Goal: Task Accomplishment & Management: Manage account settings

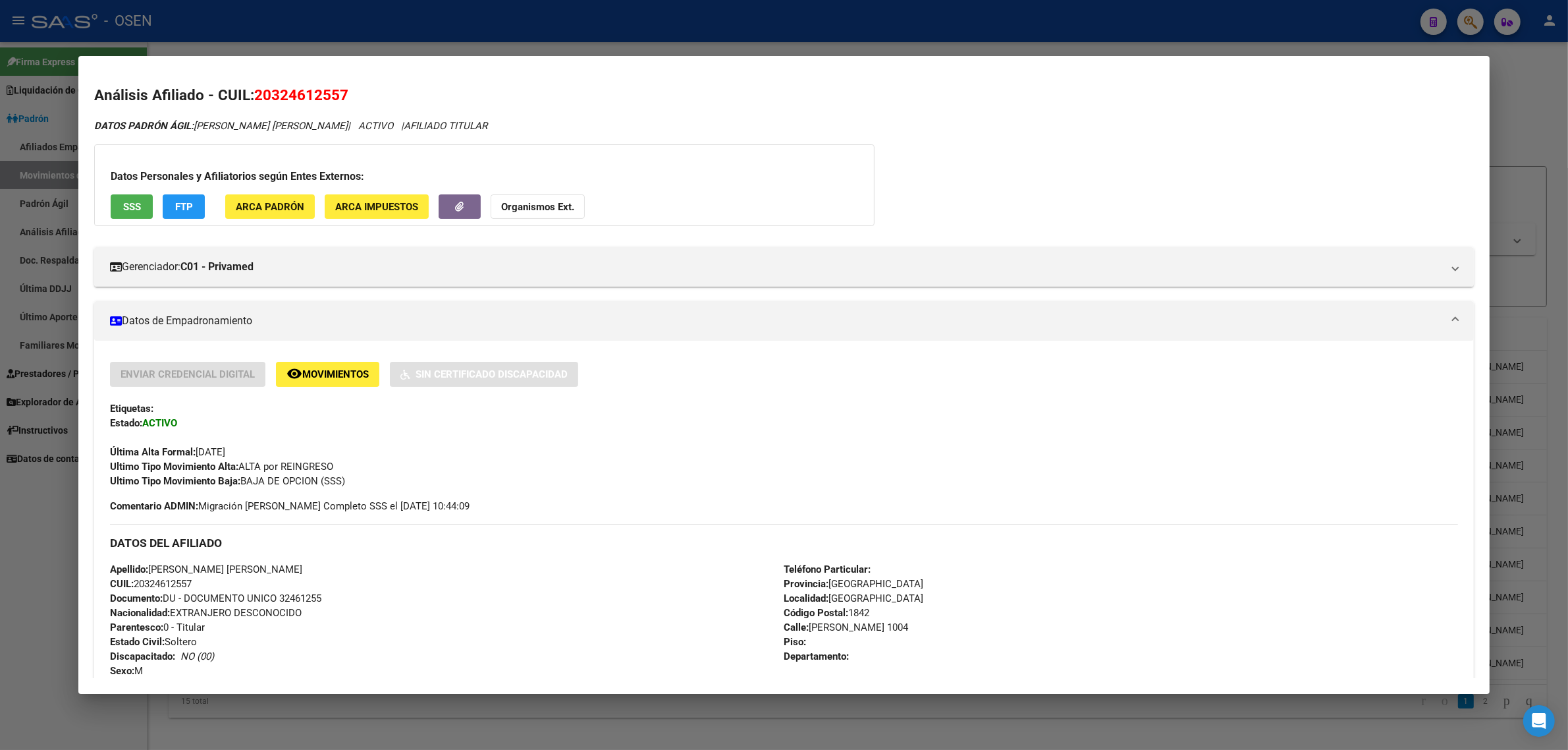
click at [450, 14] on div at bounding box center [784, 375] width 1568 height 750
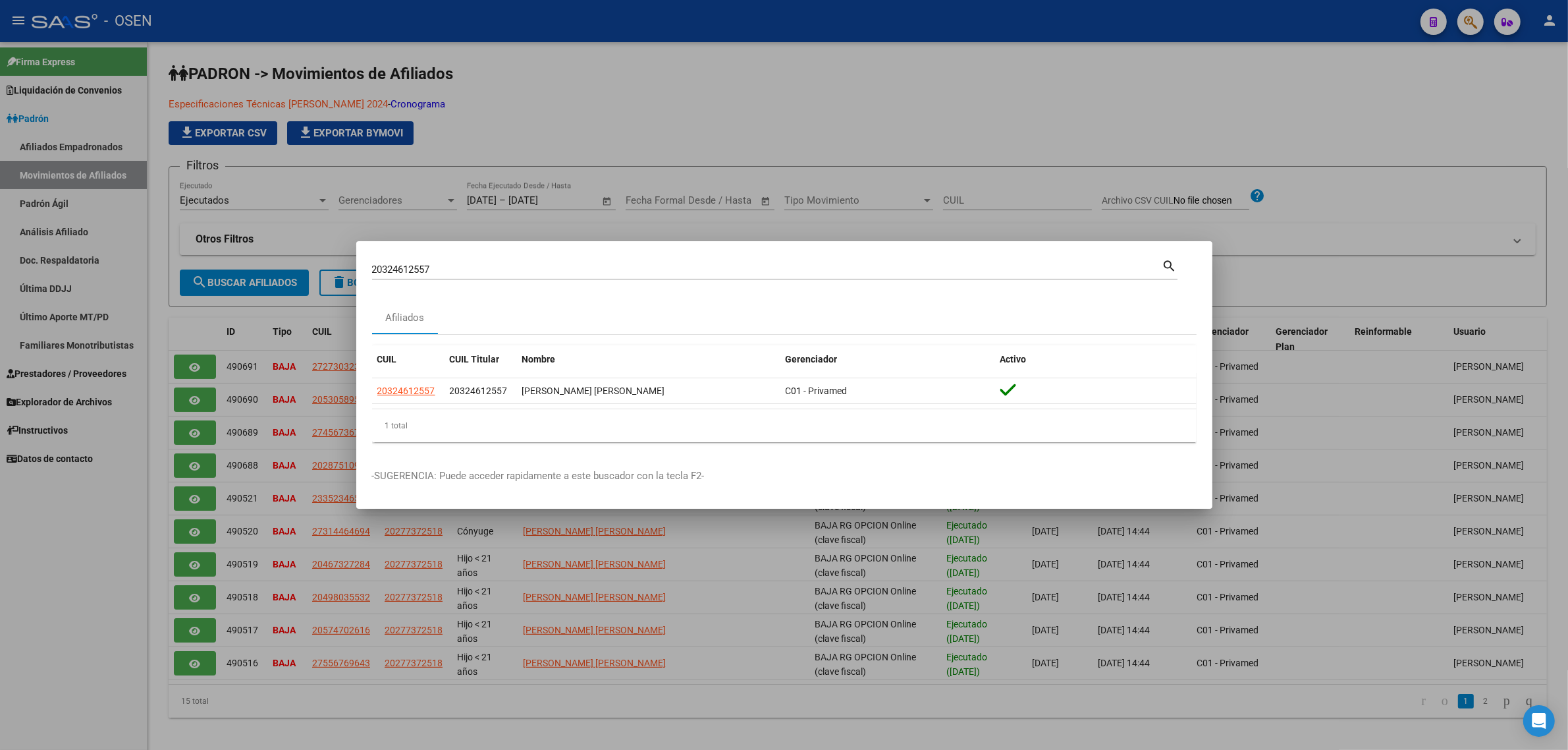
click at [447, 269] on input "20324612557" at bounding box center [768, 269] width 790 height 12
click at [446, 269] on input "20324612557" at bounding box center [768, 269] width 790 height 12
paste input "38154874"
type input "38154874"
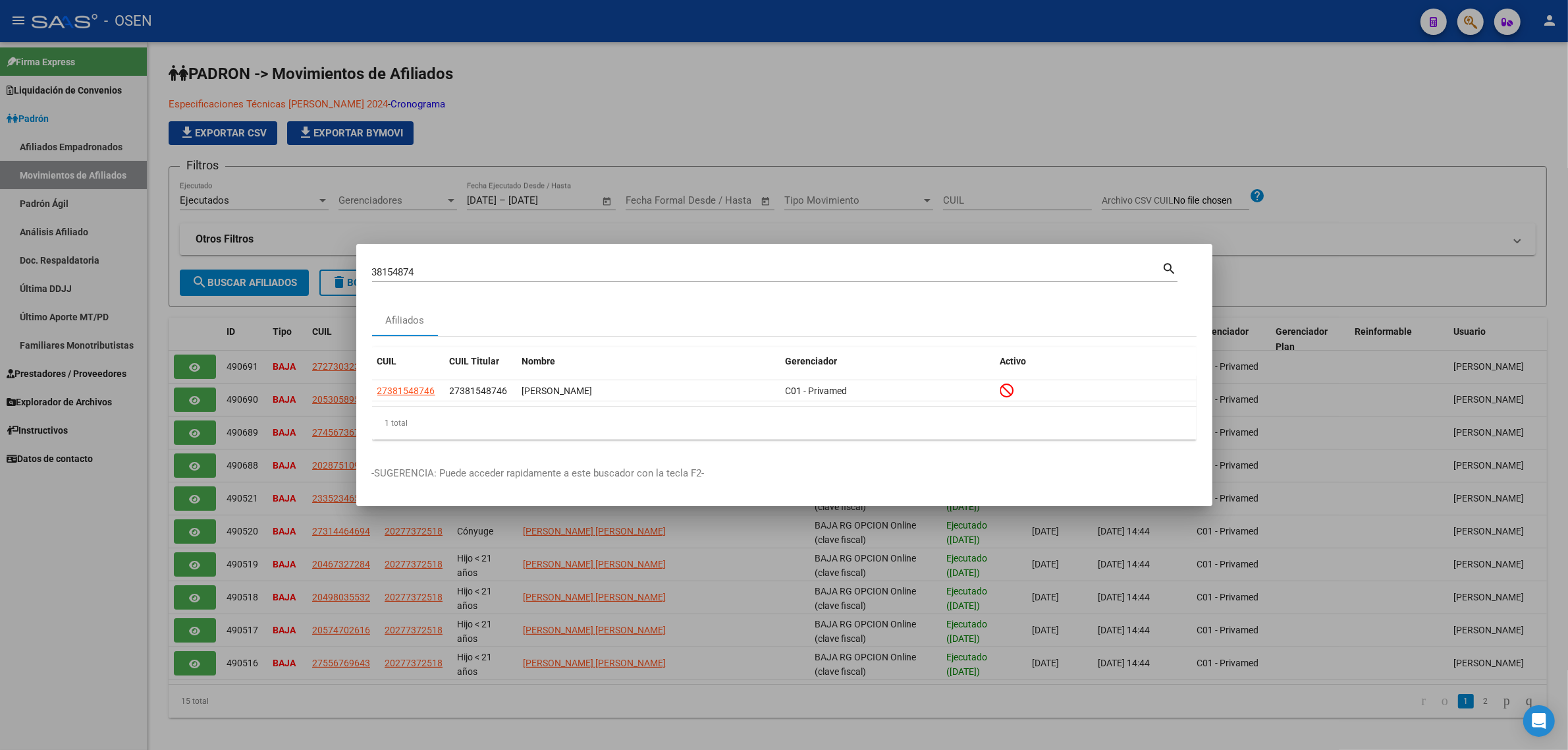
click at [692, 121] on div at bounding box center [784, 375] width 1568 height 750
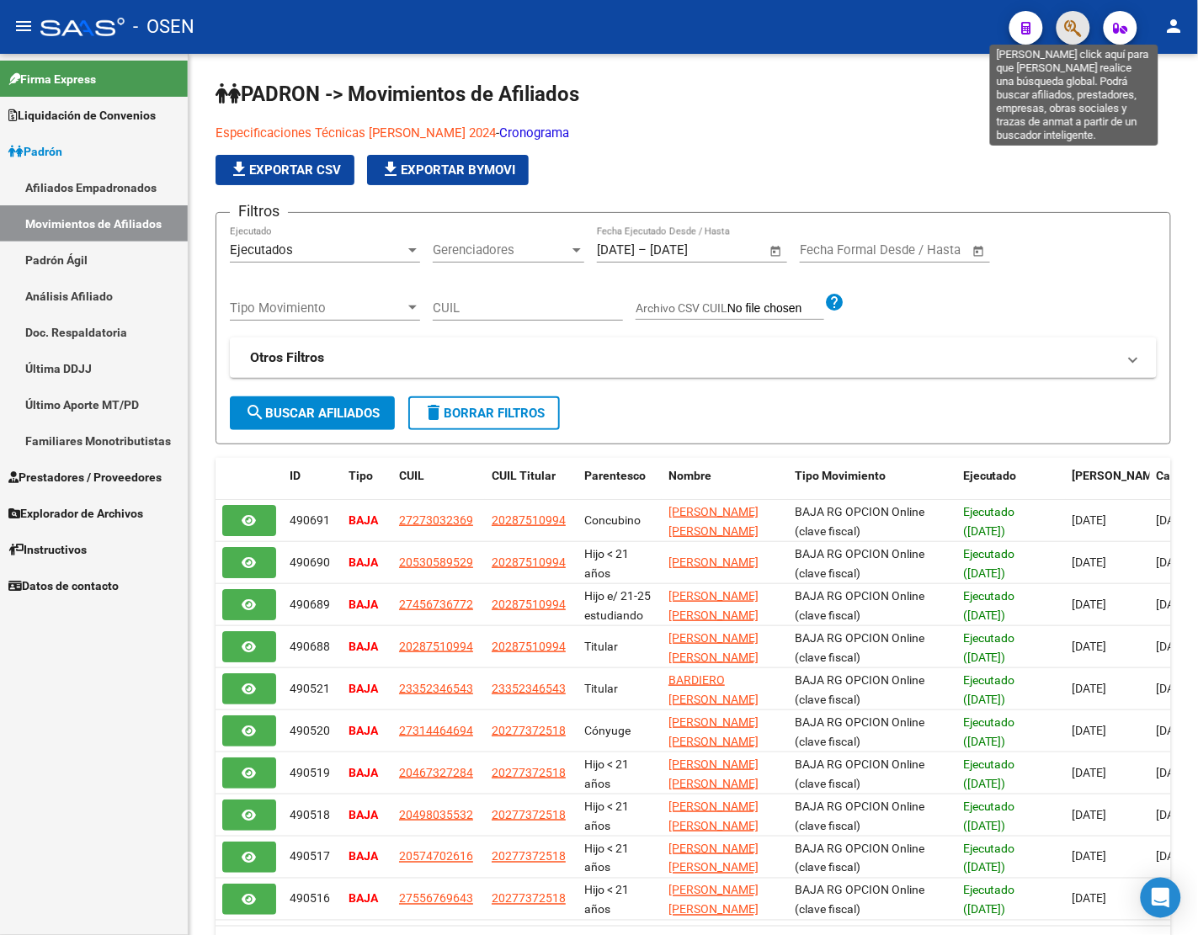
click at [1075, 25] on icon "button" at bounding box center [1073, 28] width 17 height 19
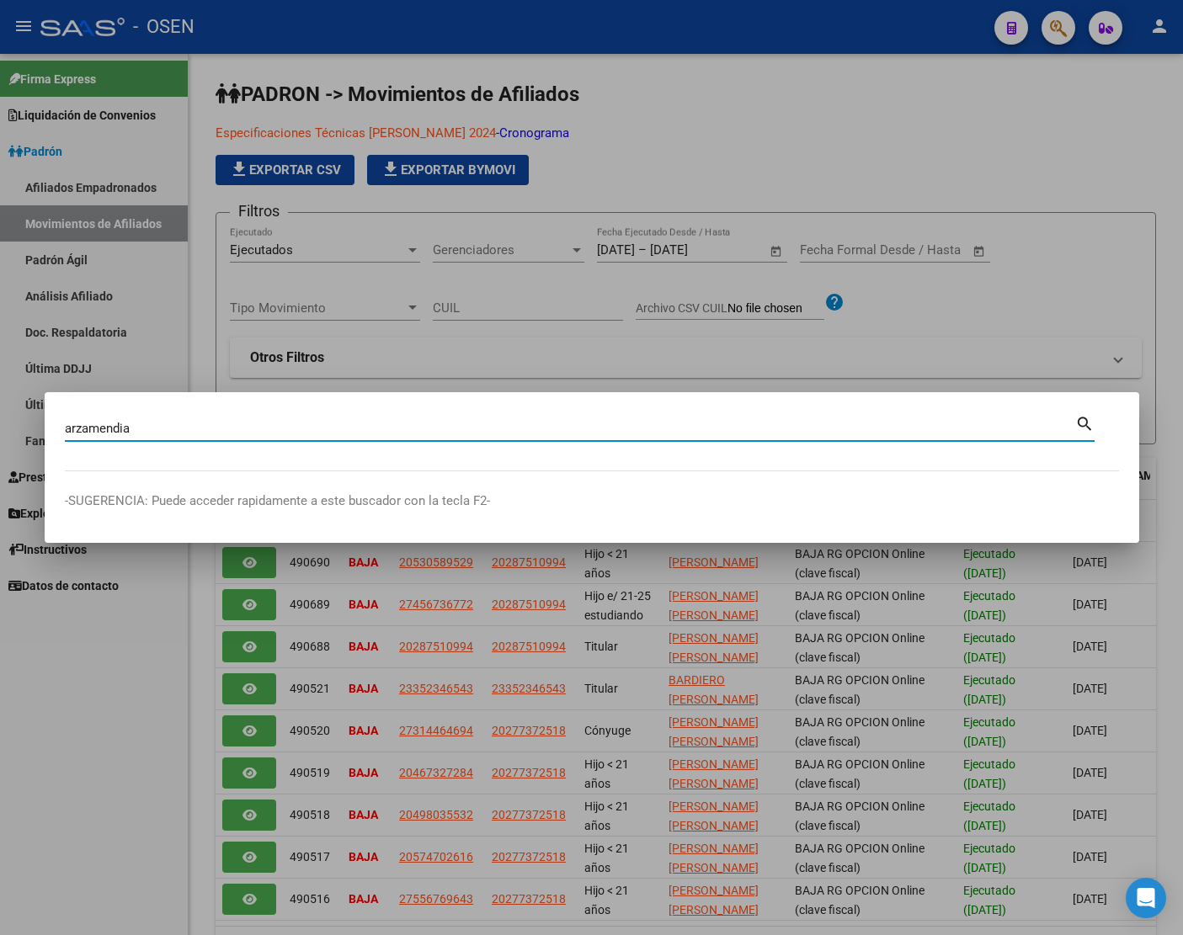
type input "arzamendia"
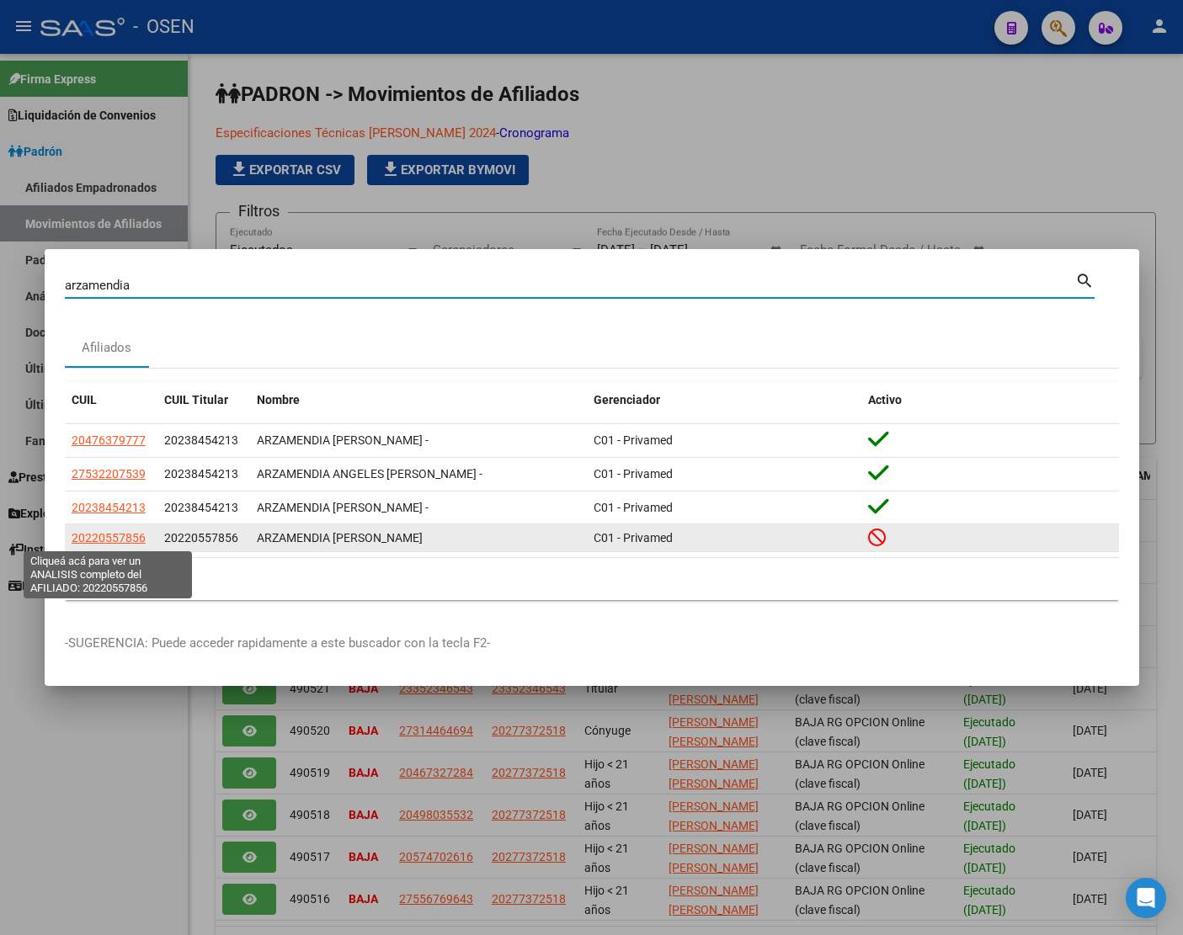
click at [133, 539] on span "20220557856" at bounding box center [109, 537] width 74 height 13
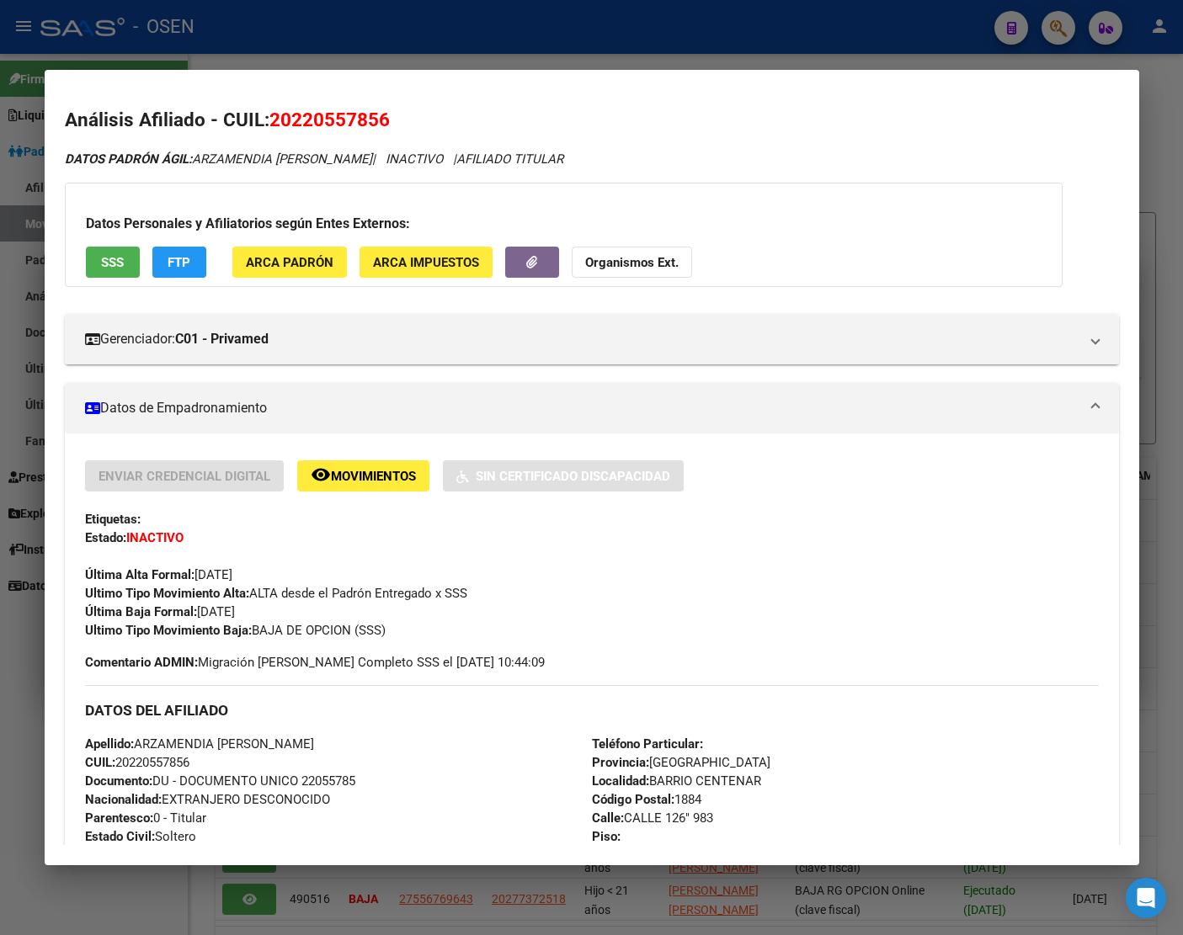
click at [120, 266] on span "SSS" at bounding box center [112, 262] width 23 height 15
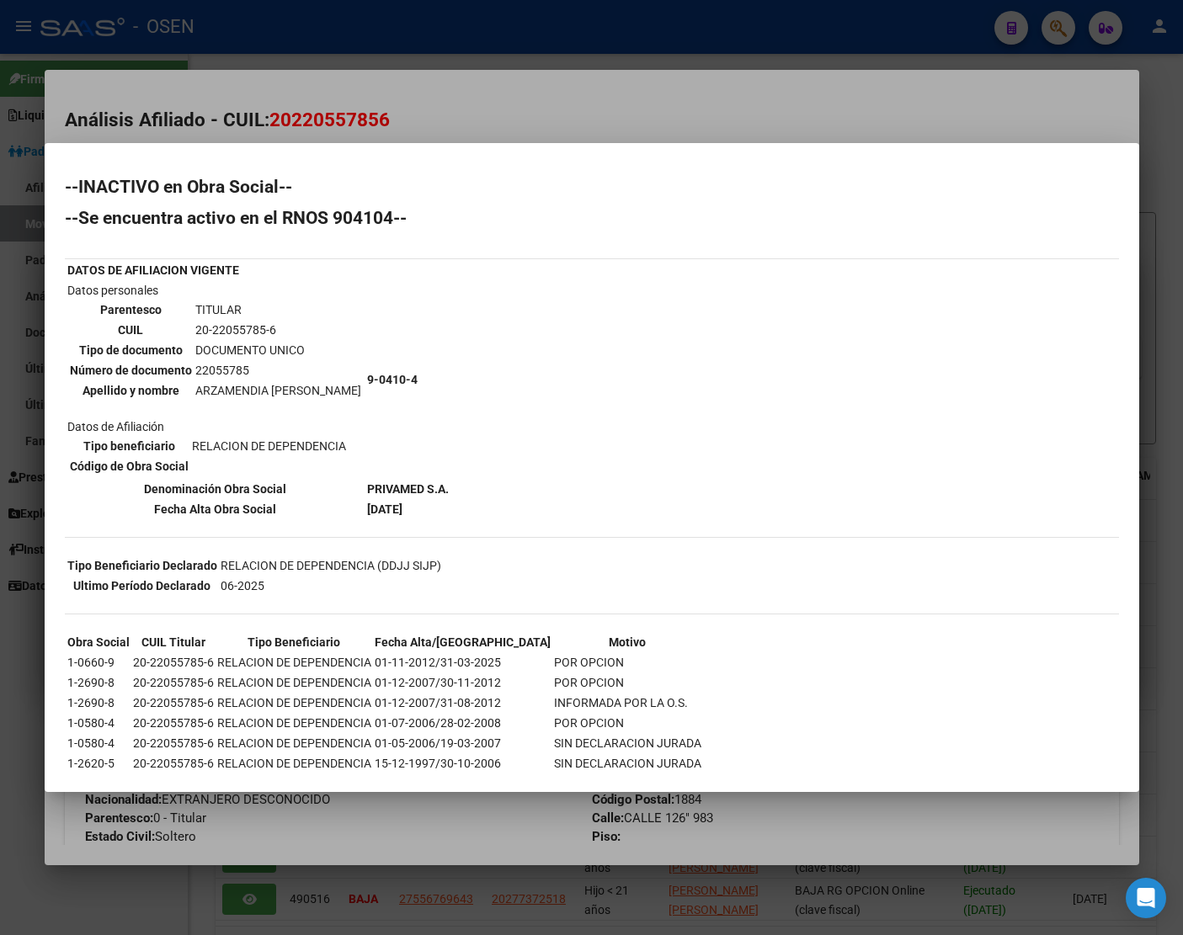
click at [594, 85] on div at bounding box center [591, 467] width 1183 height 935
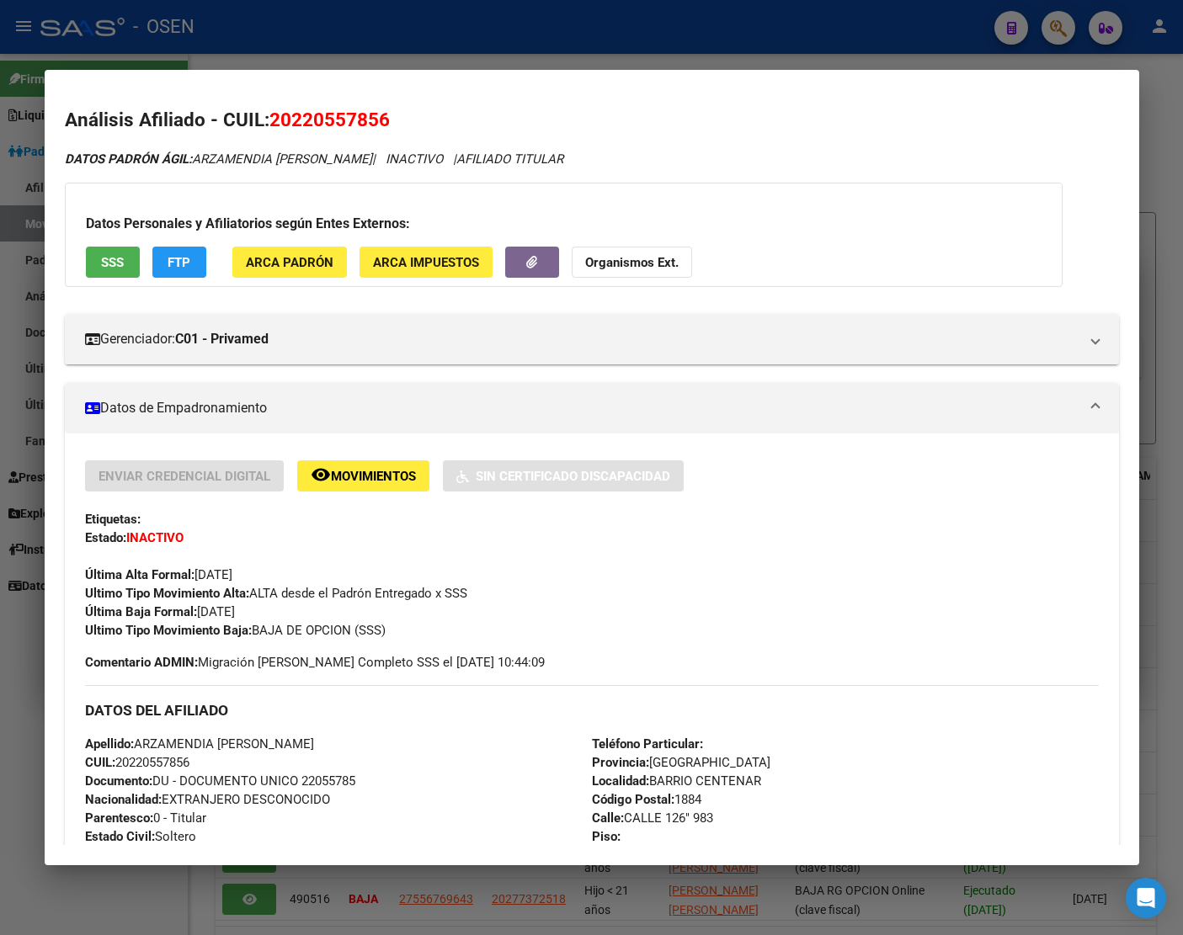
click at [432, 40] on div at bounding box center [591, 467] width 1183 height 935
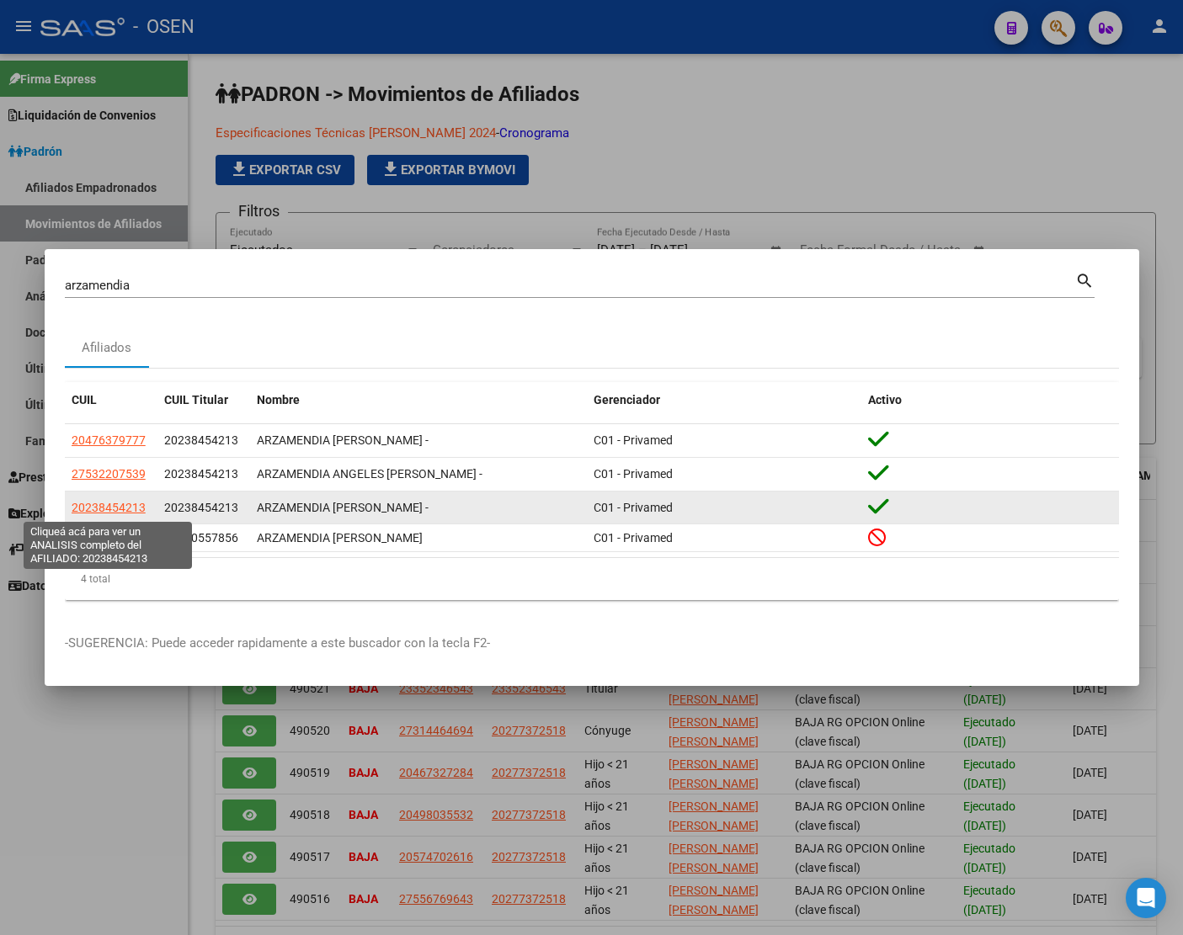
click at [123, 503] on span "20238454213" at bounding box center [109, 507] width 74 height 13
type textarea "20238454213"
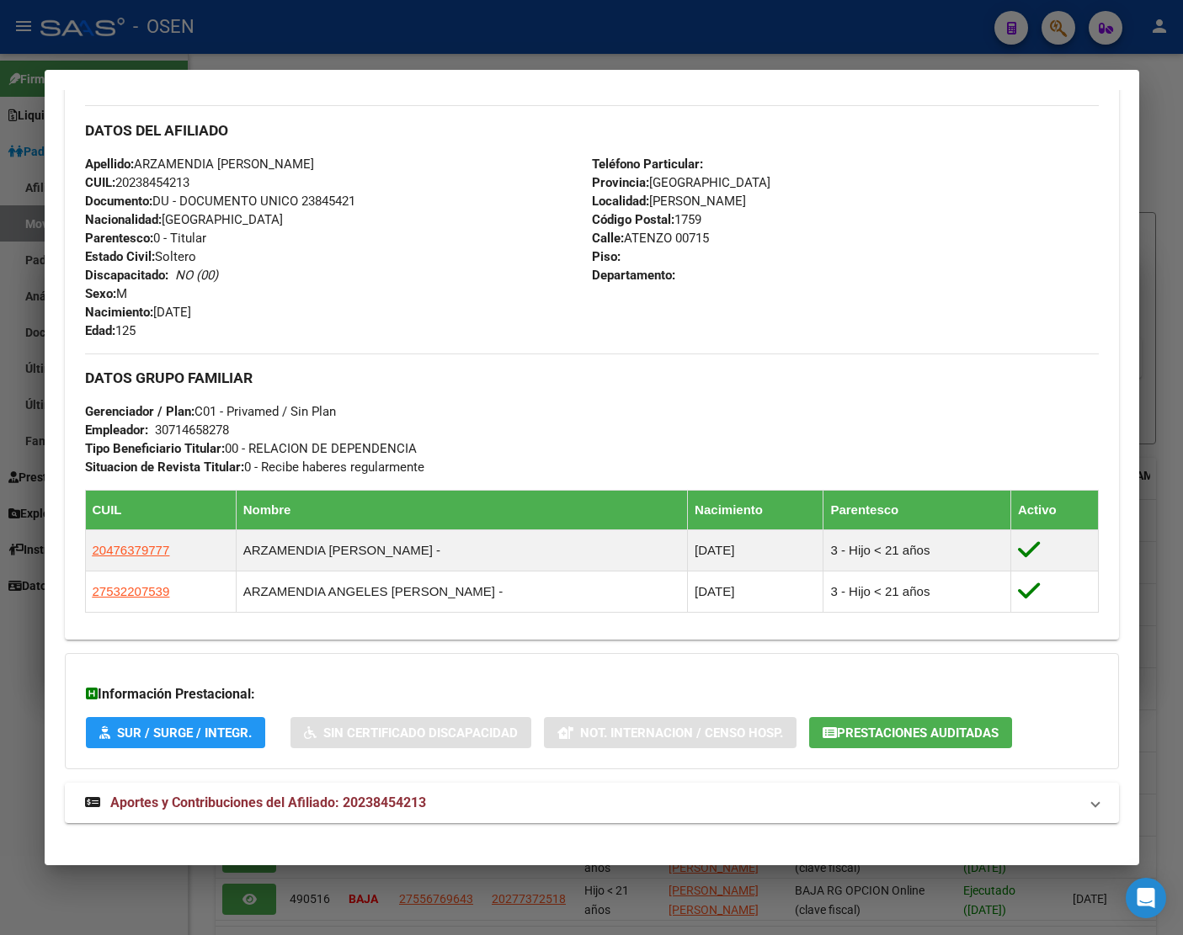
scroll to position [562, 0]
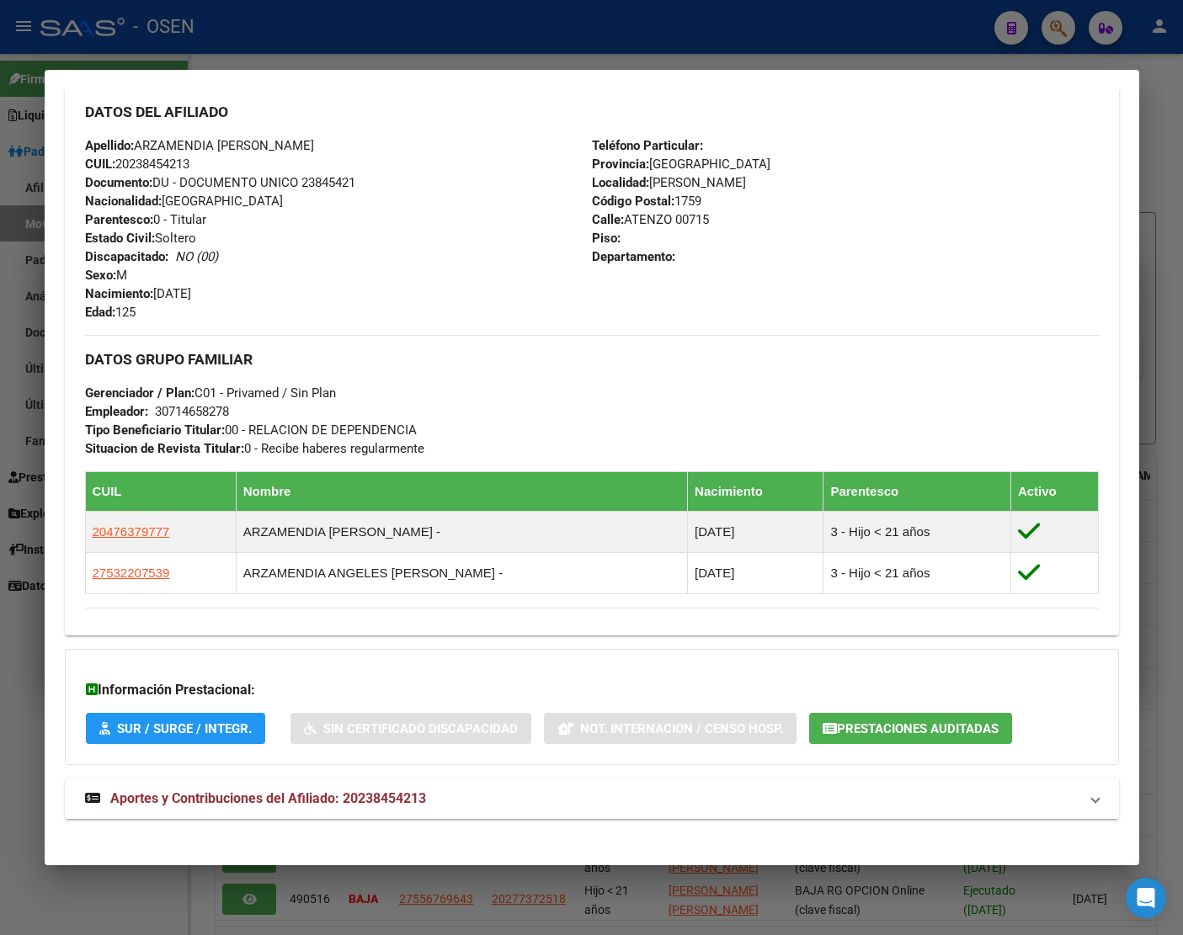
click at [253, 797] on span "Aportes y Contribuciones del Afiliado: 20238454213" at bounding box center [268, 798] width 316 height 16
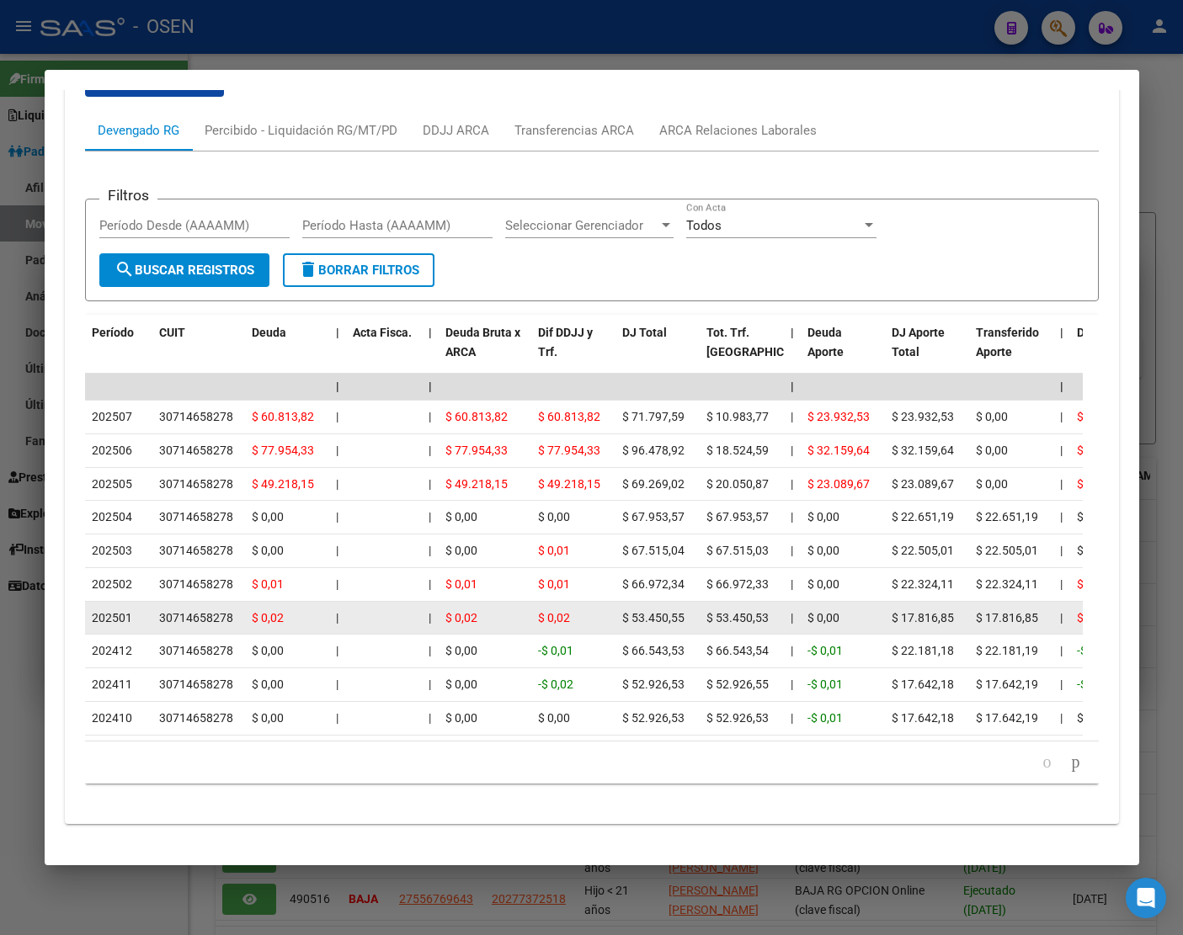
scroll to position [1402, 0]
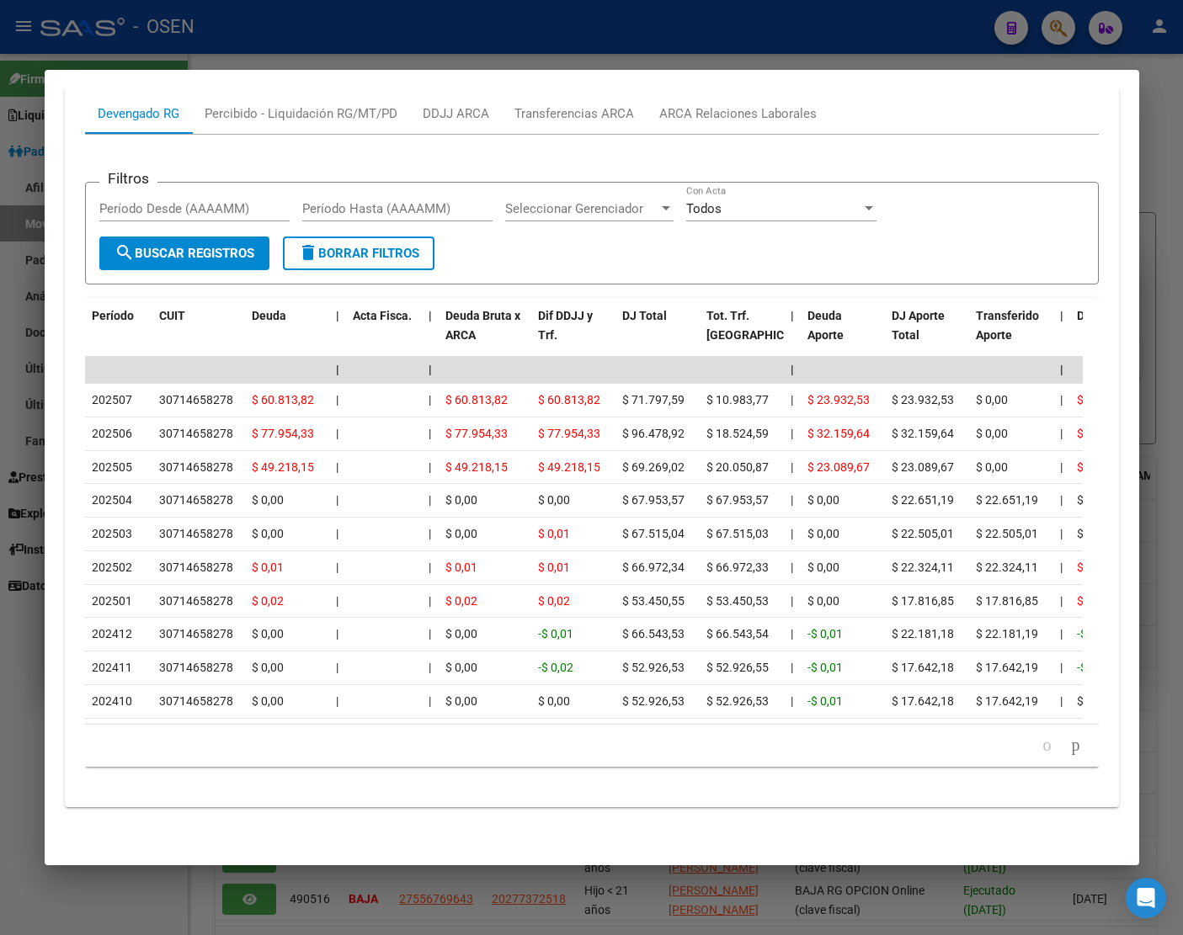
click at [354, 785] on div "cloud_download Exportar CSV Devengado RG Percibido - Liquidación RG/MT/PD DDJJ …" at bounding box center [592, 415] width 1054 height 758
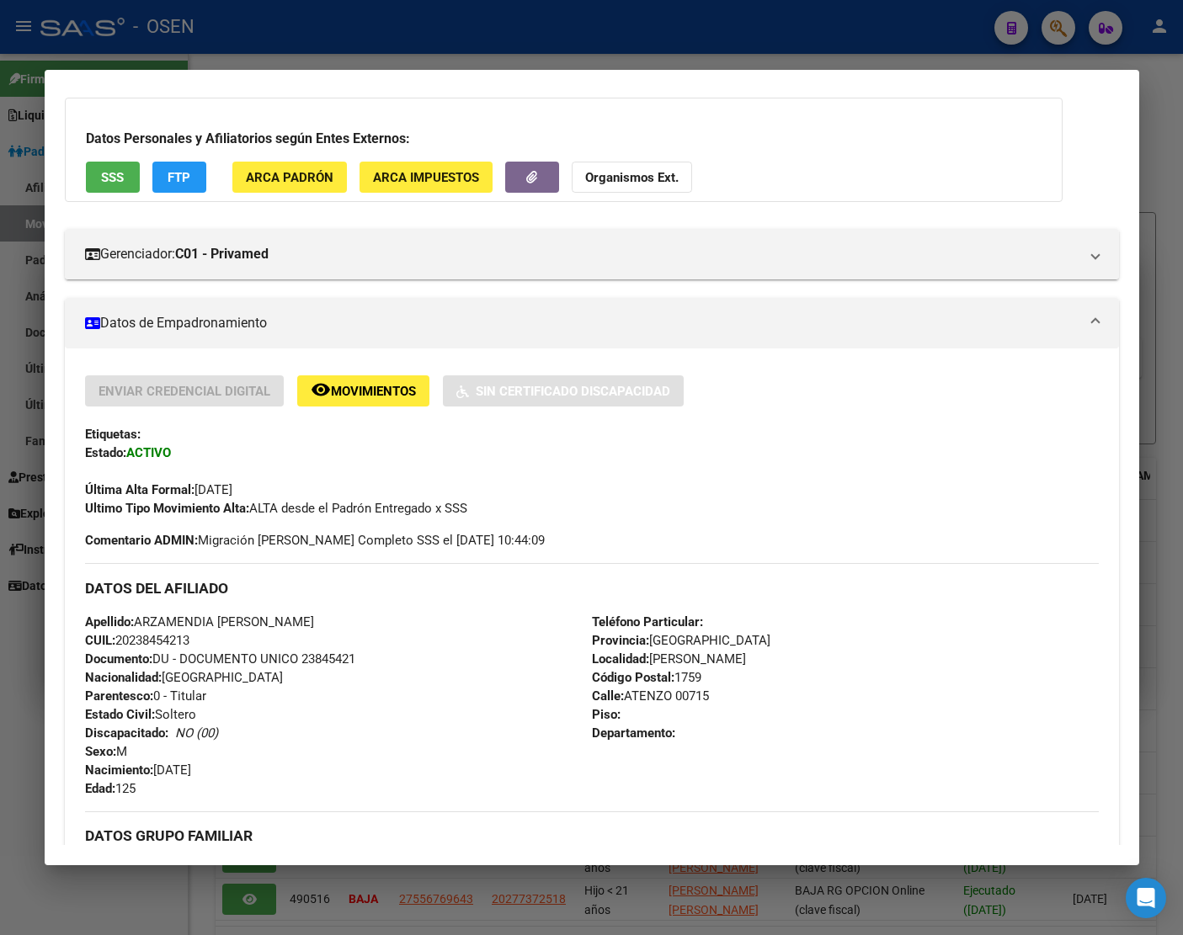
scroll to position [0, 0]
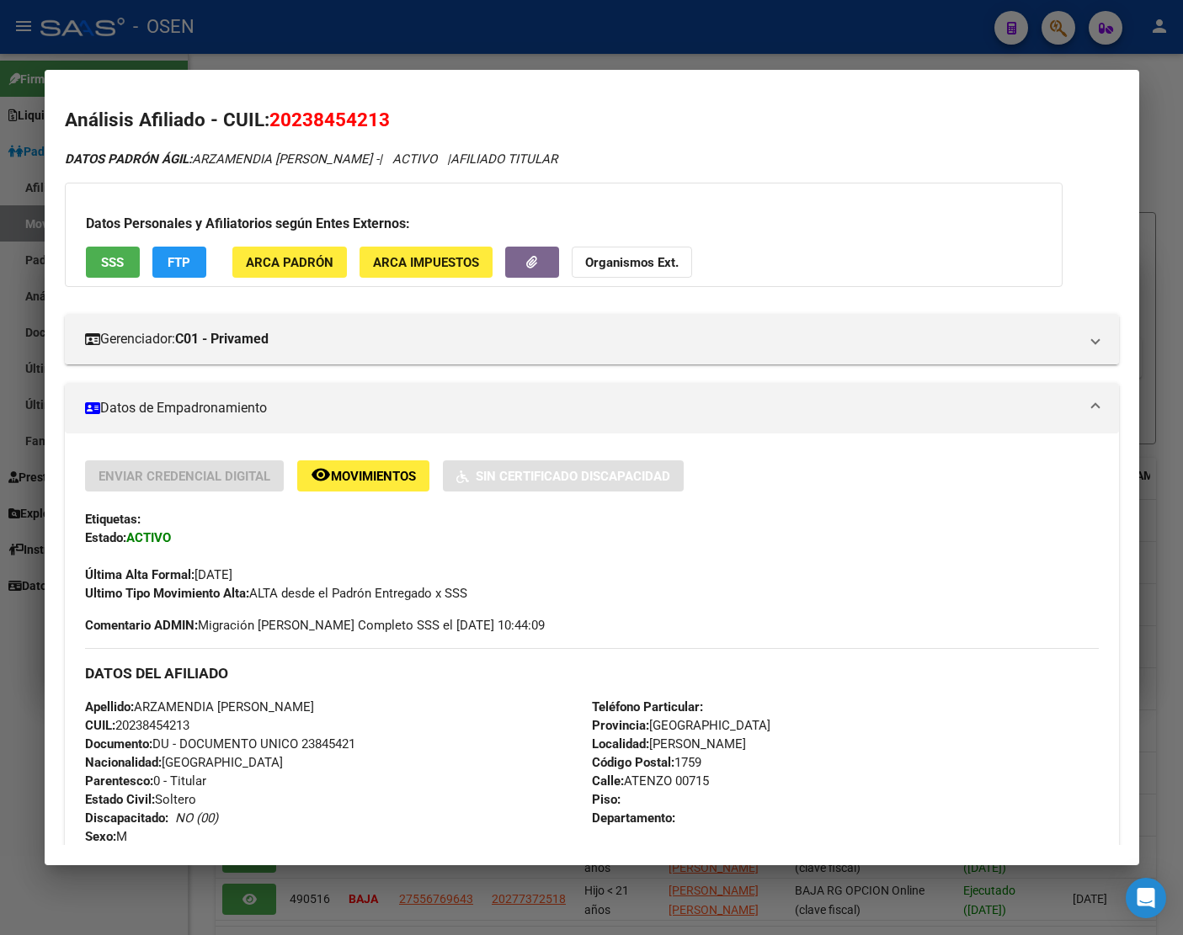
click at [322, 115] on span "20238454213" at bounding box center [329, 120] width 120 height 22
copy span "20238454213"
click at [713, 56] on div at bounding box center [591, 467] width 1183 height 935
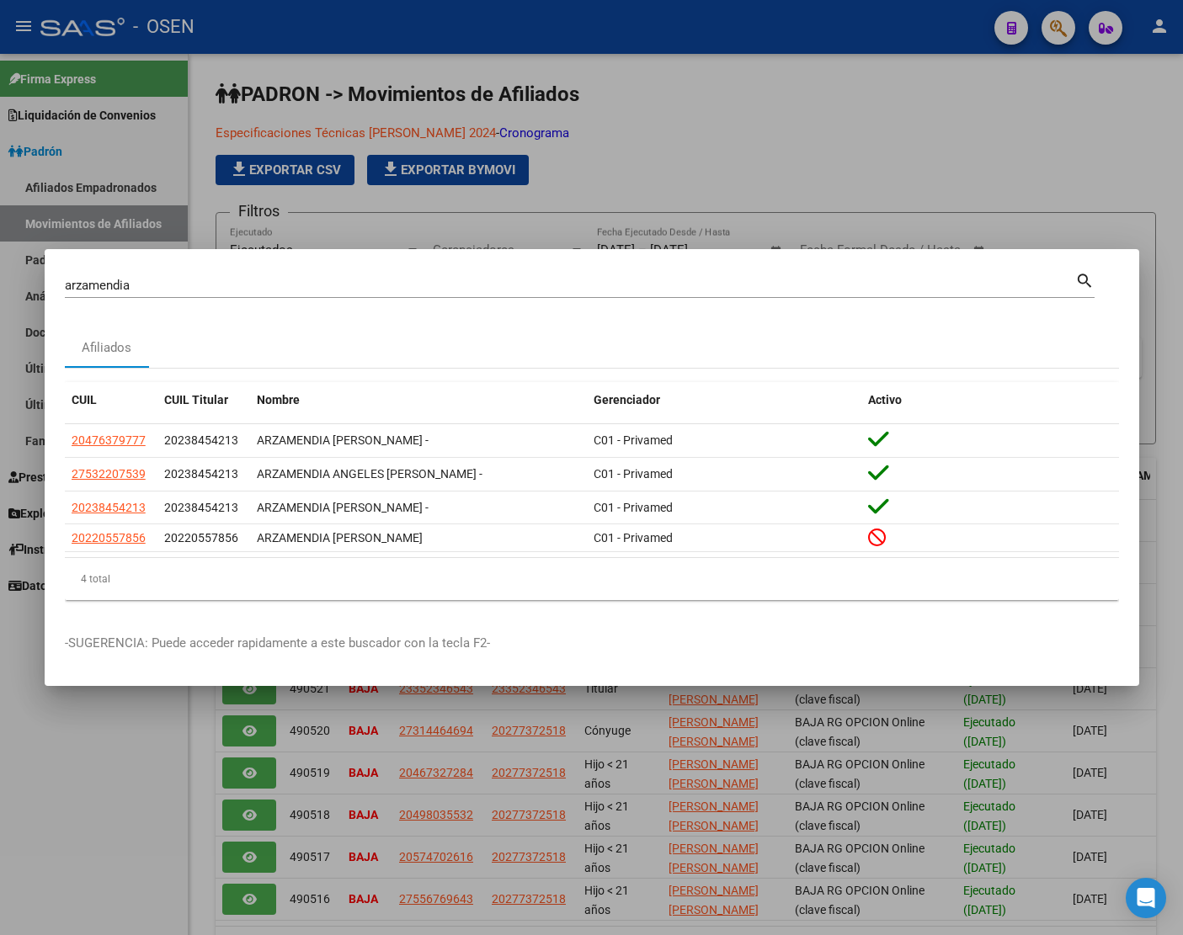
click at [423, 278] on input "arzamendia" at bounding box center [570, 285] width 1010 height 15
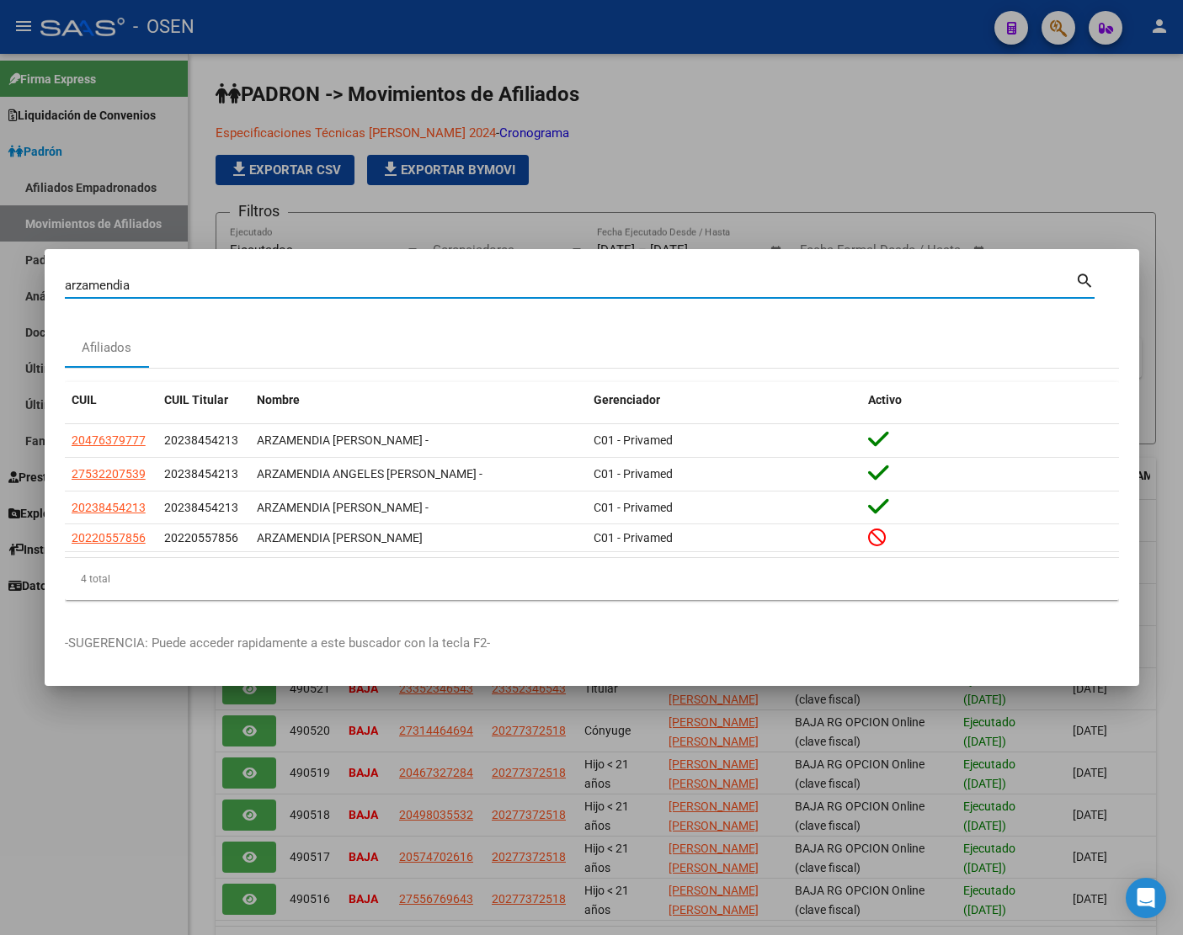
paste input "27167627191"
type input "27167627191"
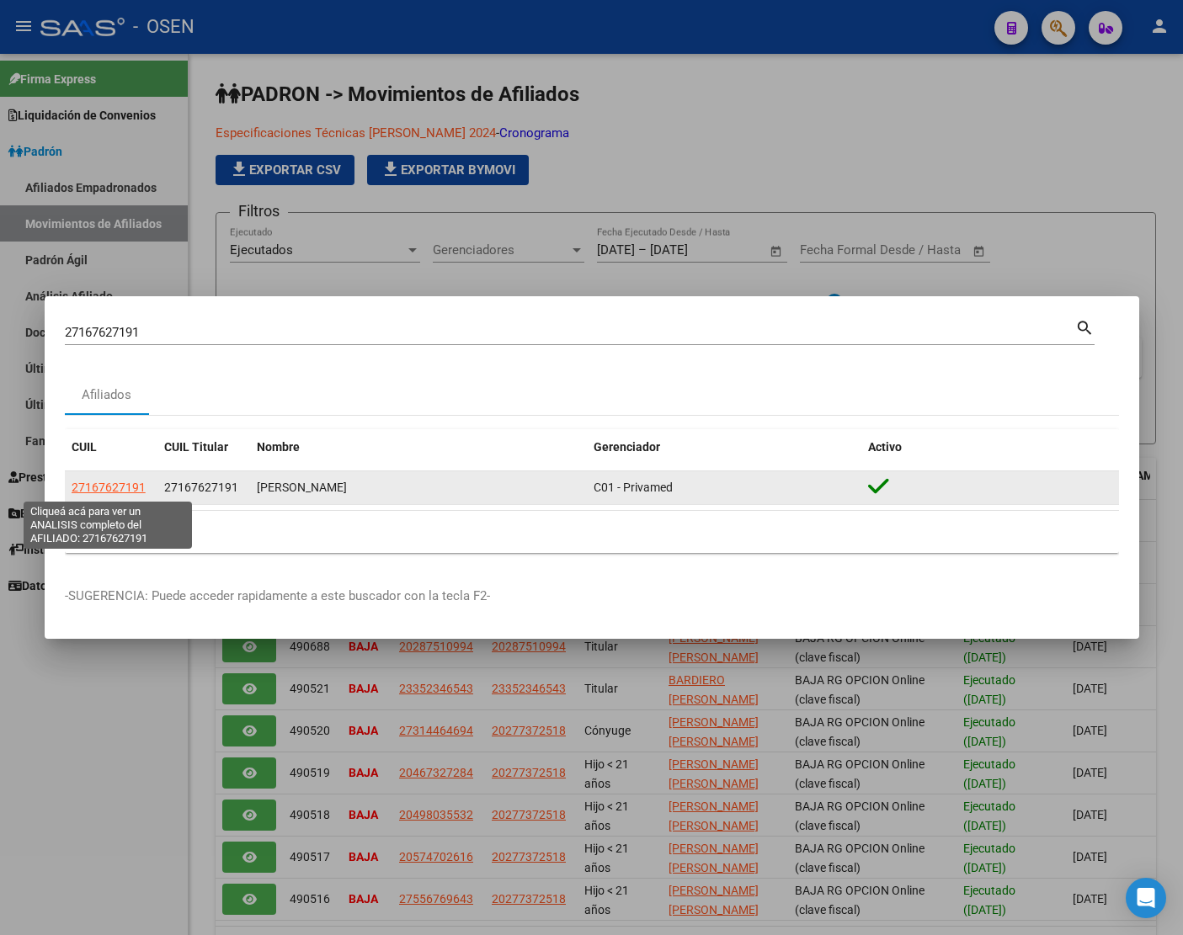
click at [106, 491] on span "27167627191" at bounding box center [109, 487] width 74 height 13
type textarea "27167627191"
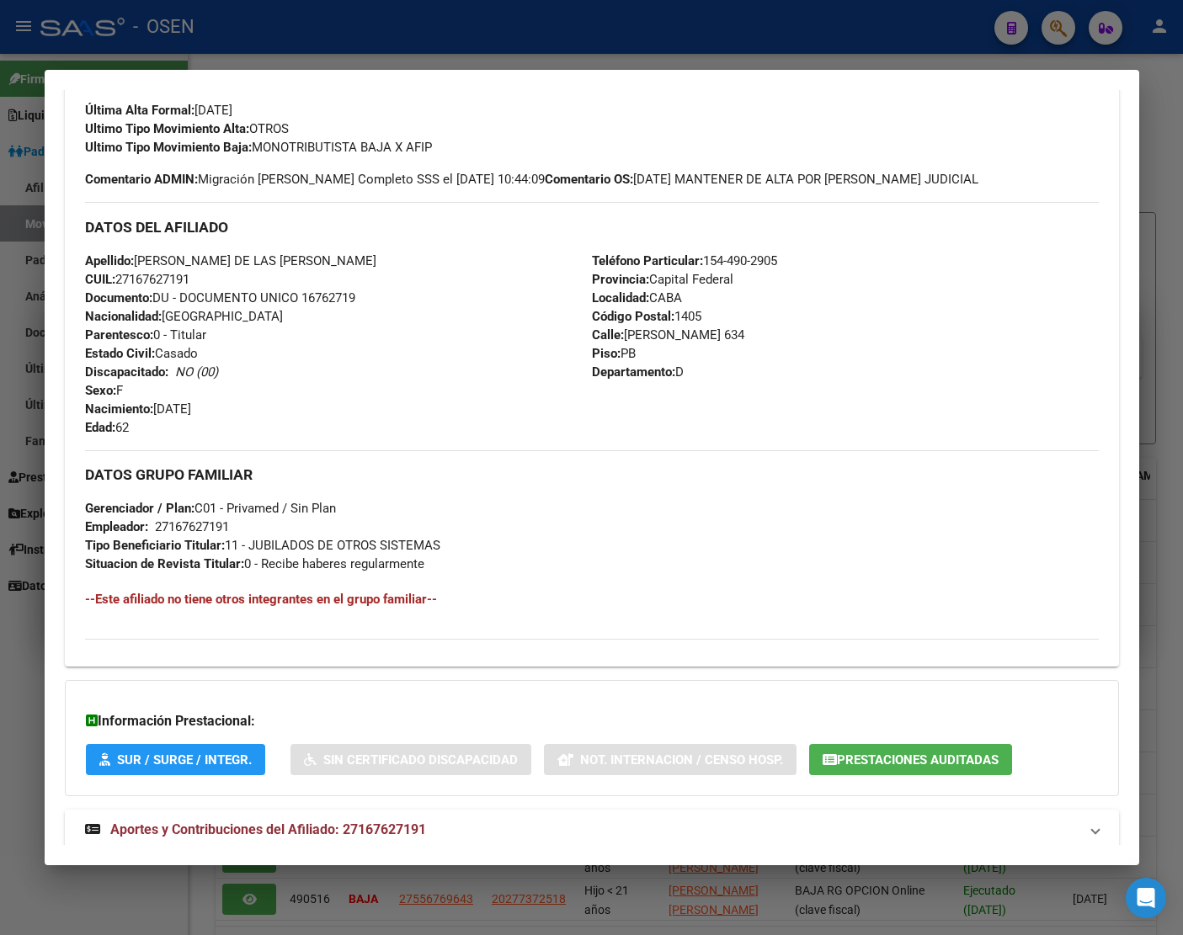
scroll to position [507, 0]
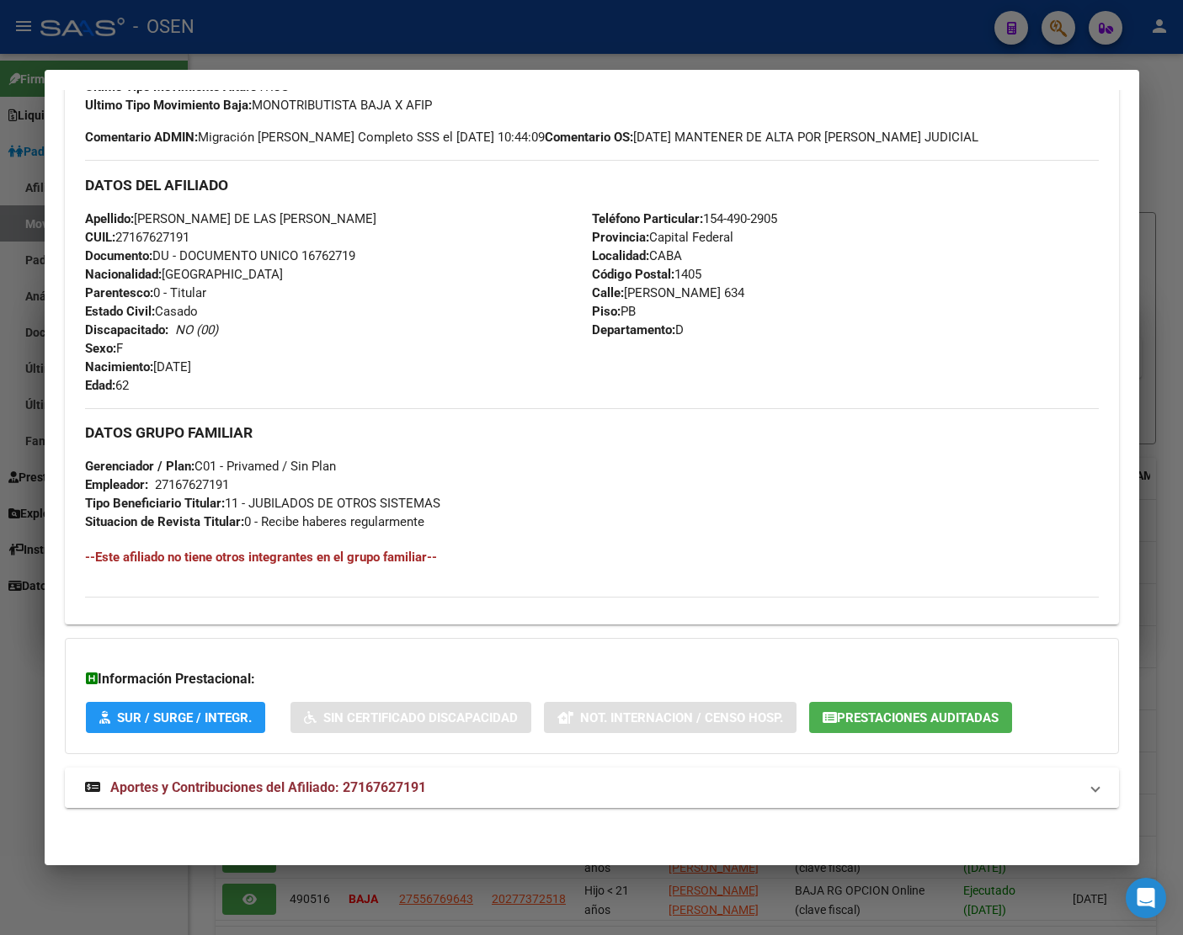
click at [196, 790] on span "Aportes y Contribuciones del Afiliado: 27167627191" at bounding box center [268, 788] width 316 height 16
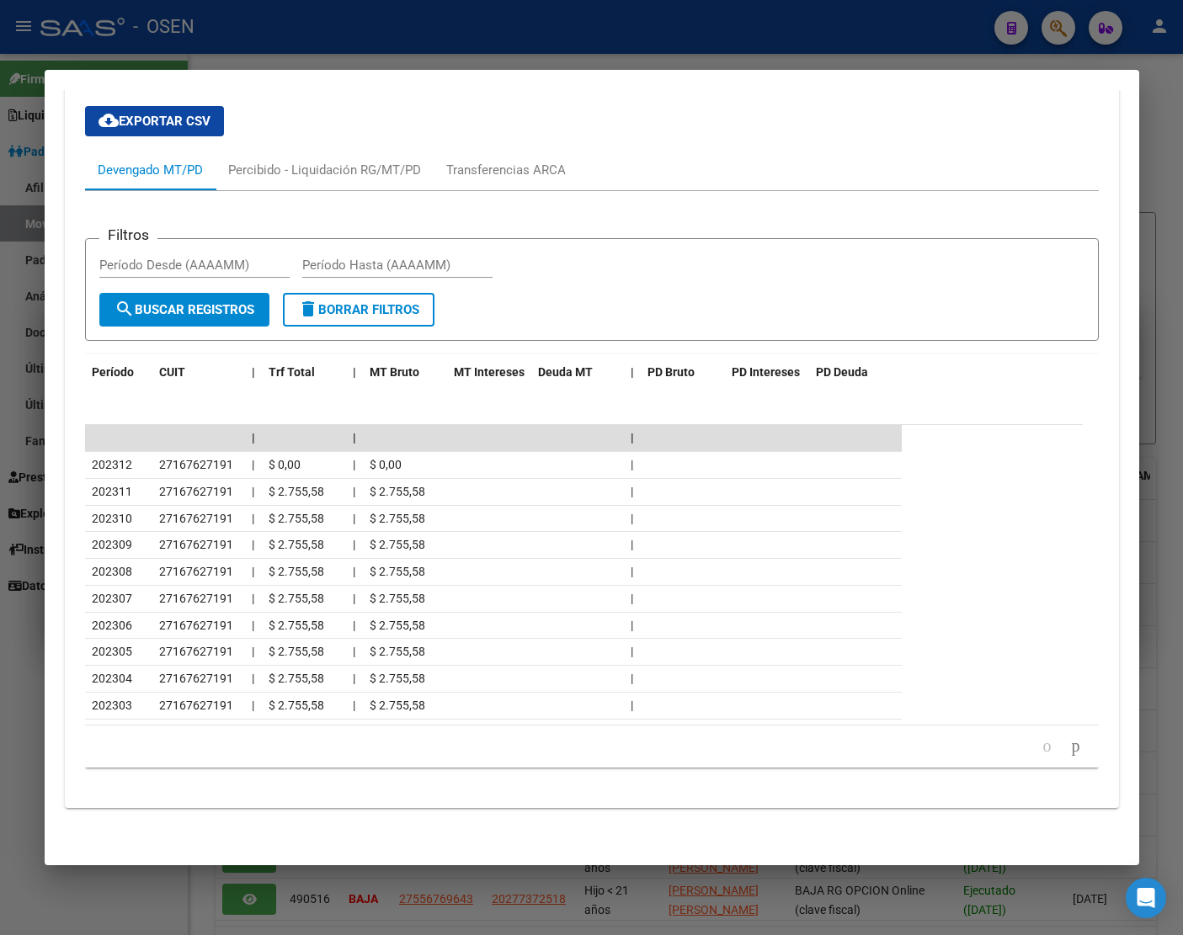
scroll to position [1265, 0]
click at [350, 164] on div "Percibido - Liquidación RG/MT/PD" at bounding box center [324, 169] width 193 height 19
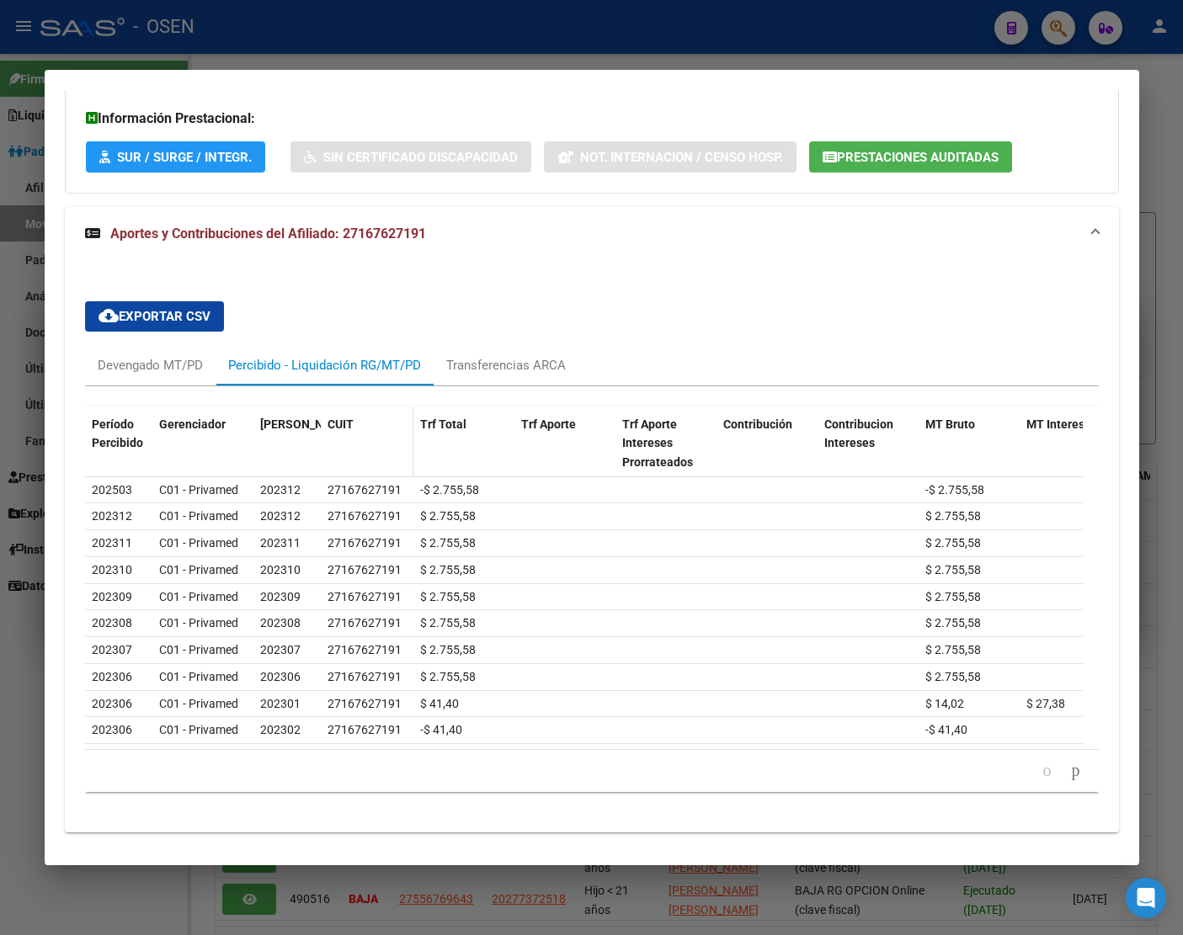
scroll to position [1088, 0]
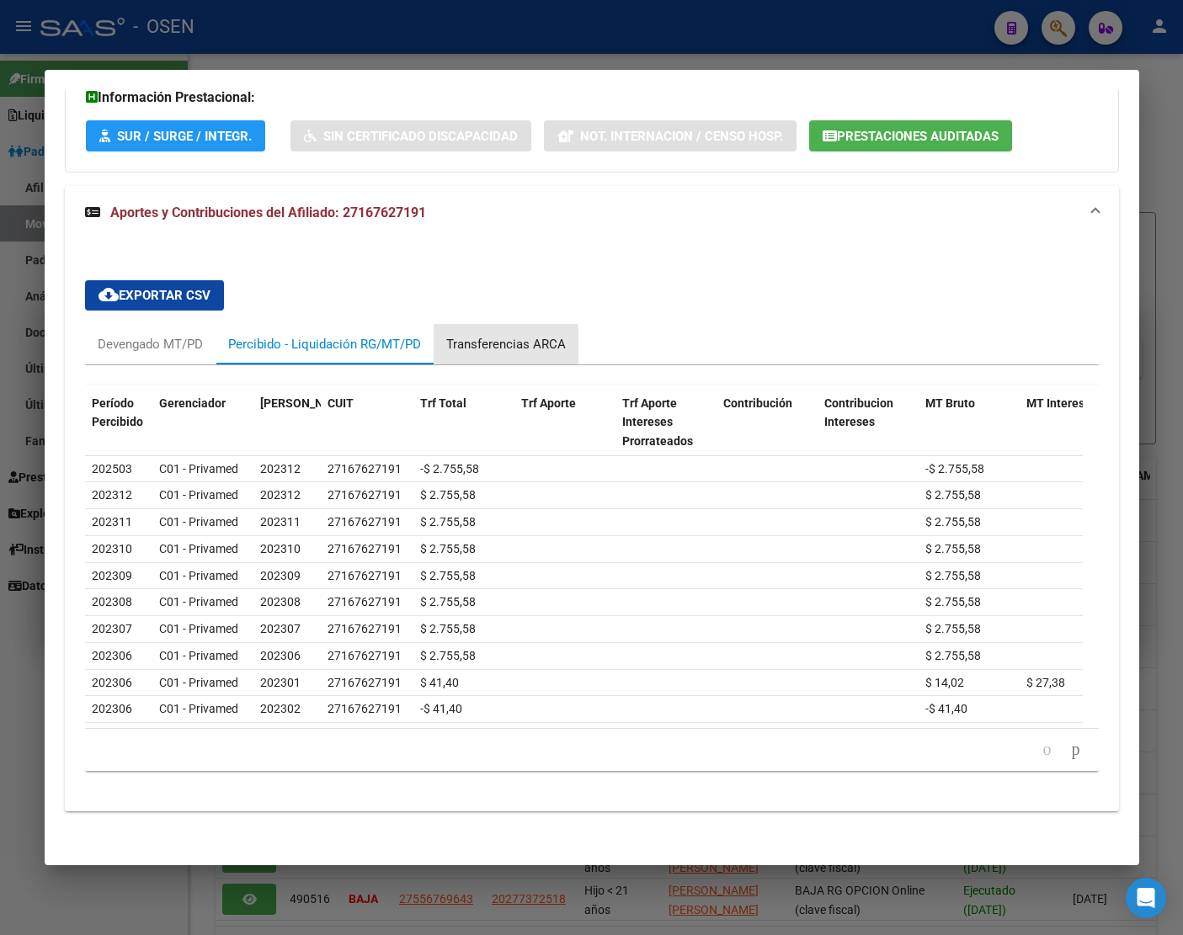
click at [476, 346] on div "Transferencias ARCA" at bounding box center [506, 344] width 120 height 19
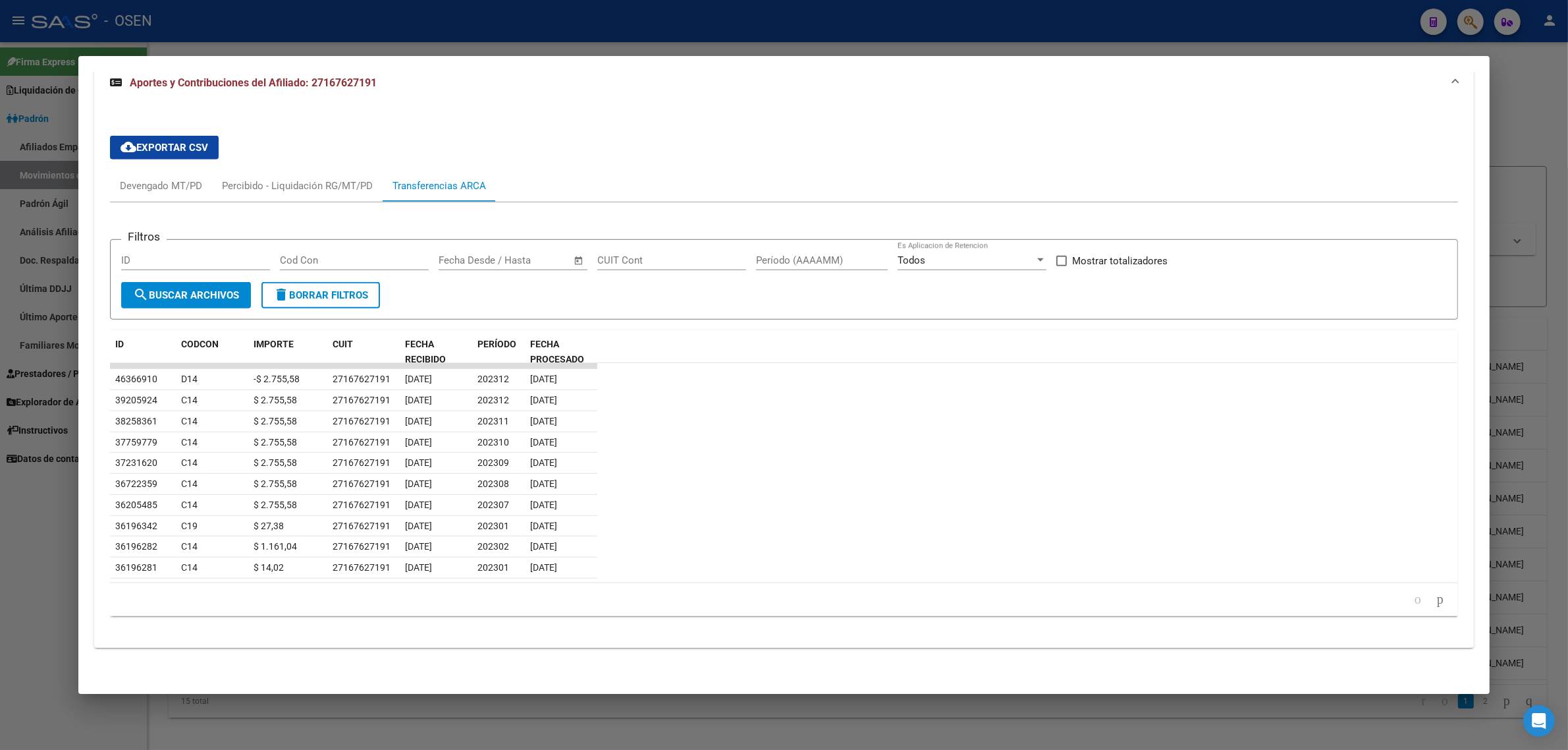
scroll to position [938, 0]
drag, startPoint x: 627, startPoint y: 31, endPoint x: 620, endPoint y: 35, distance: 8.1
click at [627, 31] on div at bounding box center [784, 375] width 1568 height 750
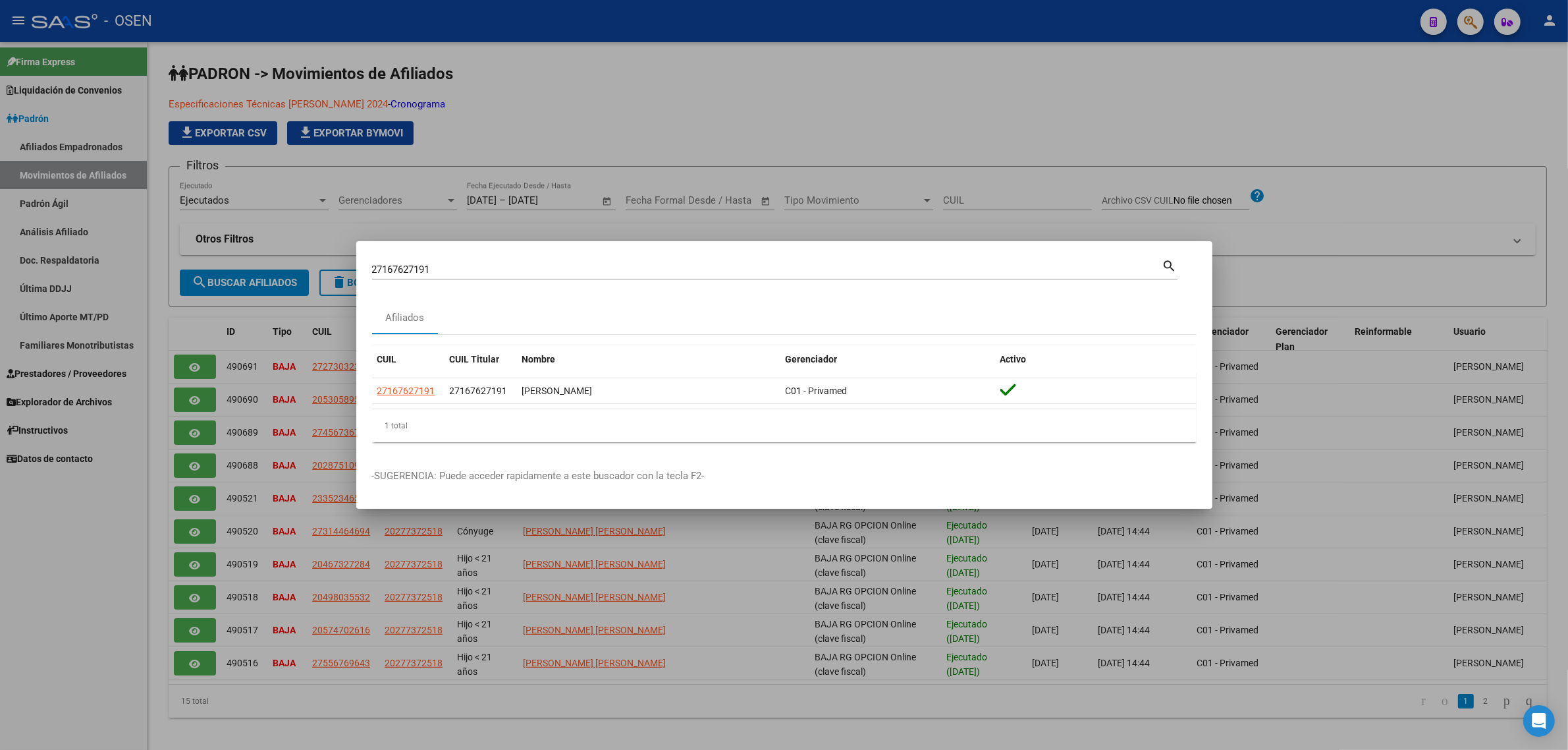
click at [570, 271] on input "27167627191" at bounding box center [768, 269] width 790 height 12
paste input "3210614729"
type input "23210614729"
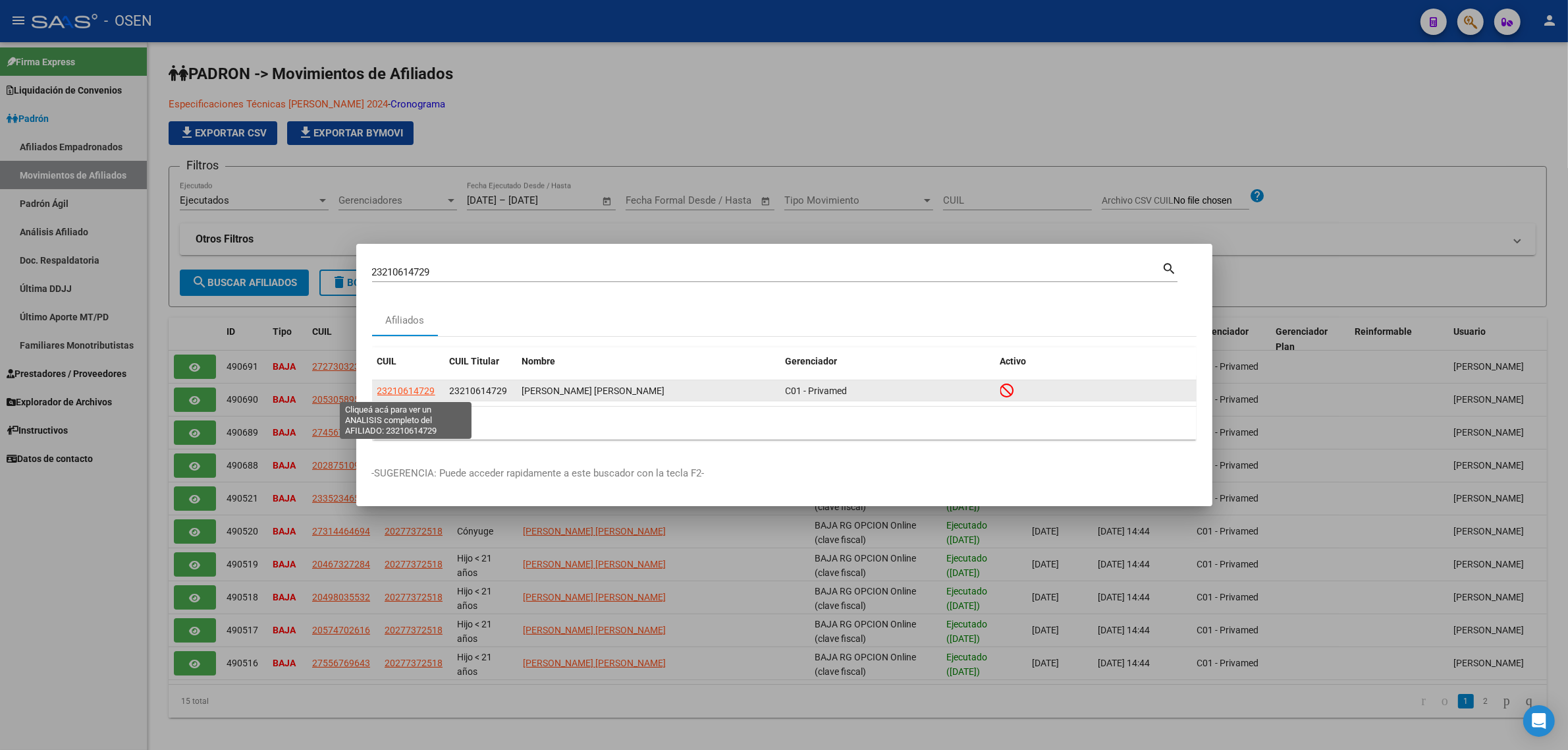
click at [417, 393] on span "23210614729" at bounding box center [406, 390] width 58 height 10
type textarea "23210614729"
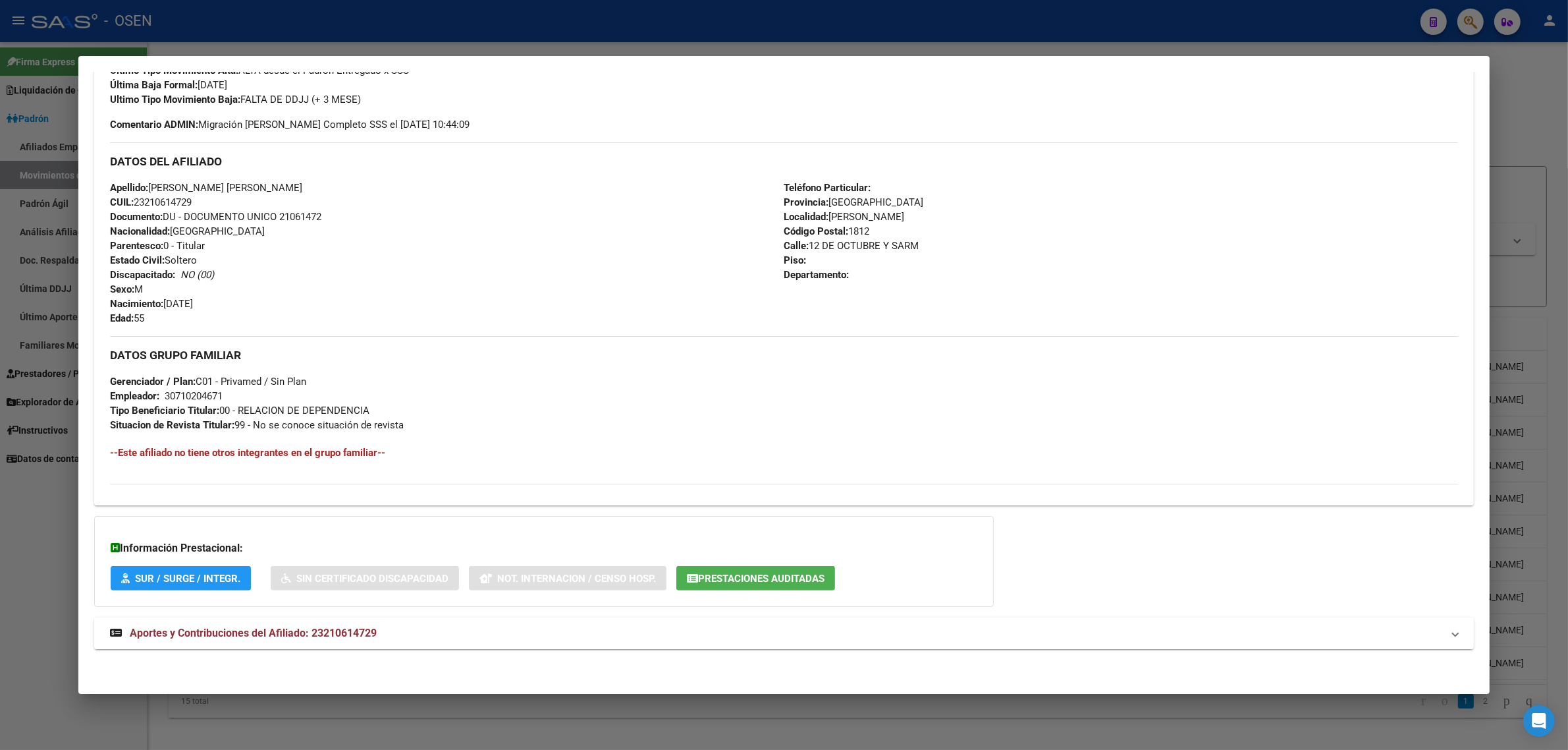
click at [261, 633] on span "Aportes y Contribuciones del Afiliado: 23210614729" at bounding box center [254, 633] width 247 height 13
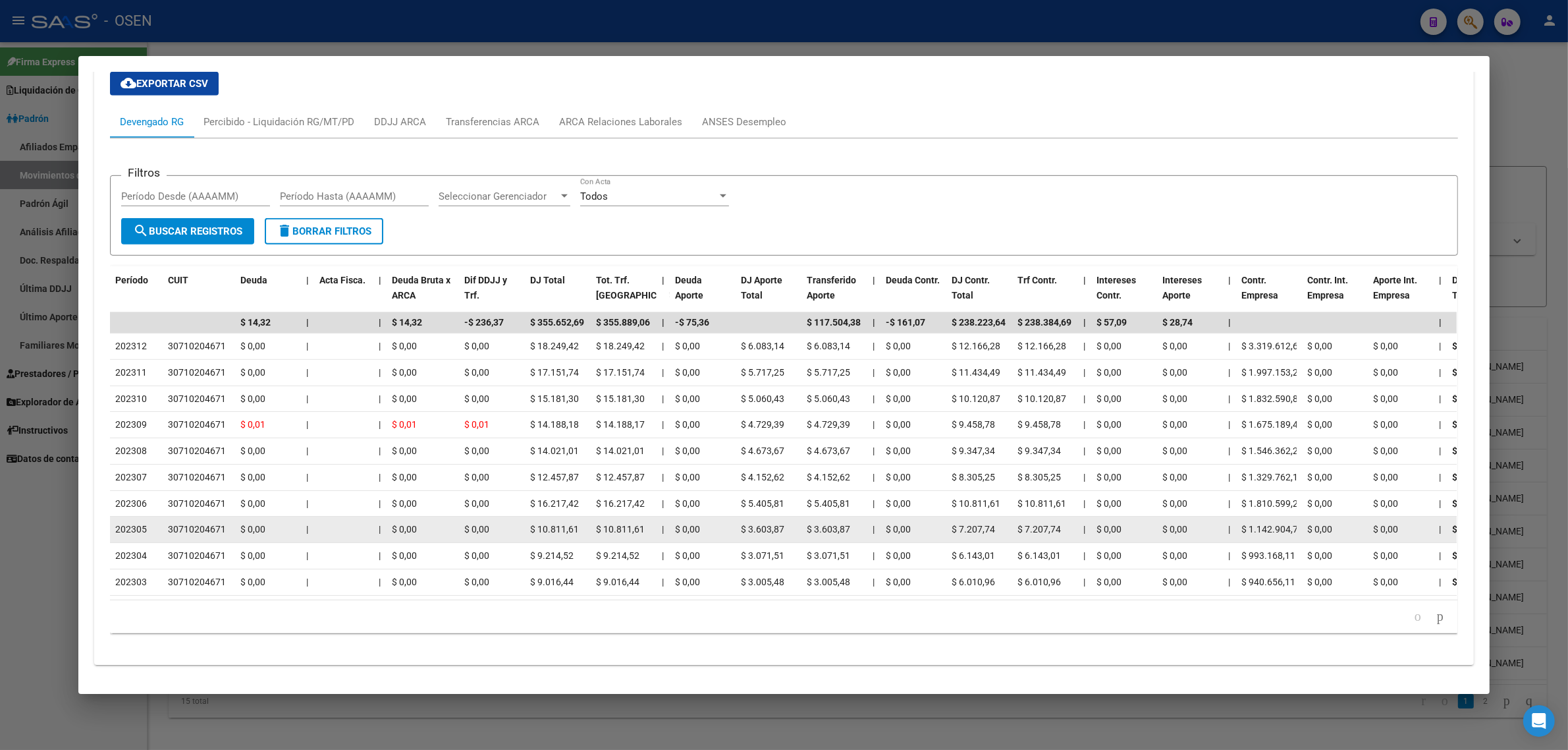
scroll to position [1043, 0]
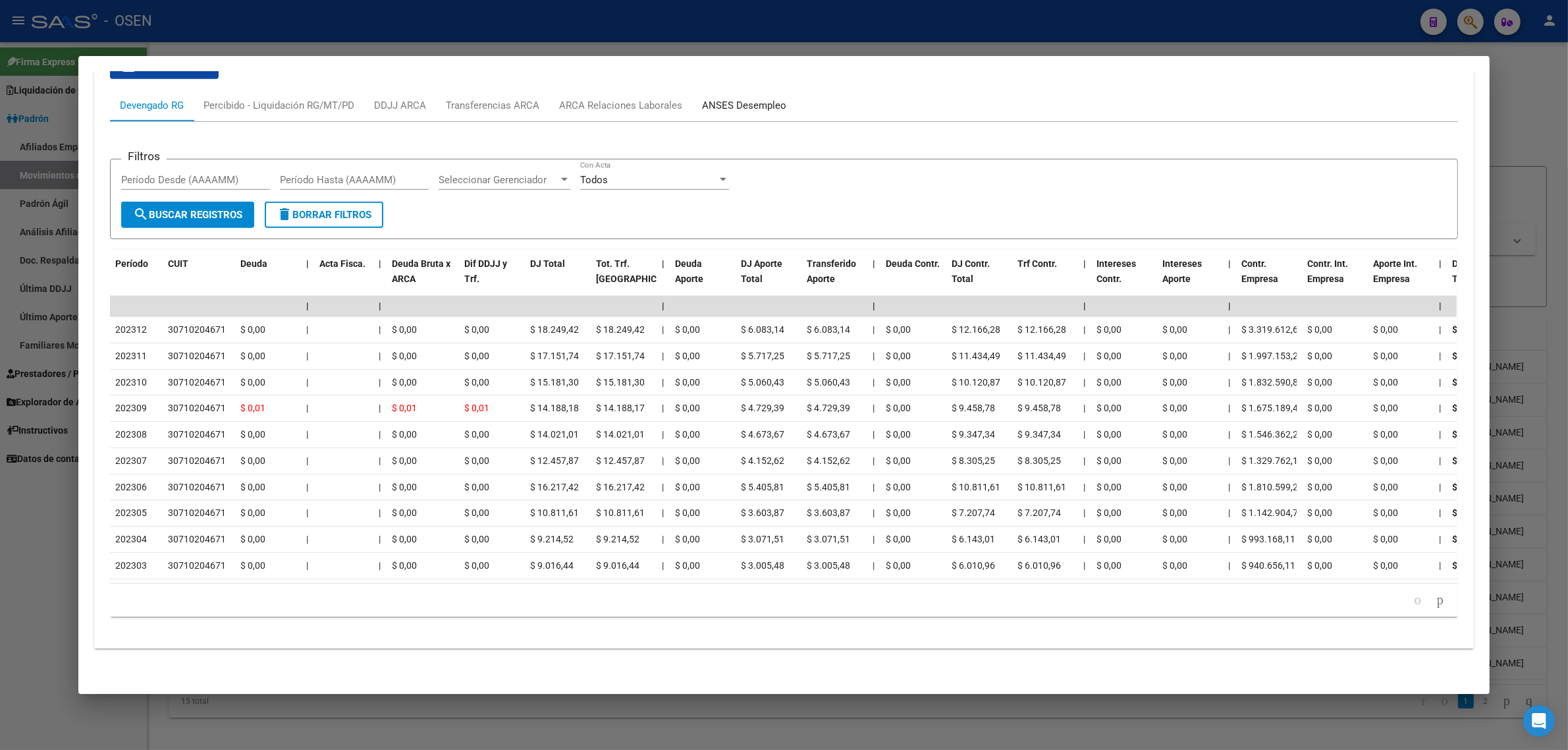
click at [753, 98] on div "ANSES Desempleo" at bounding box center [744, 105] width 85 height 15
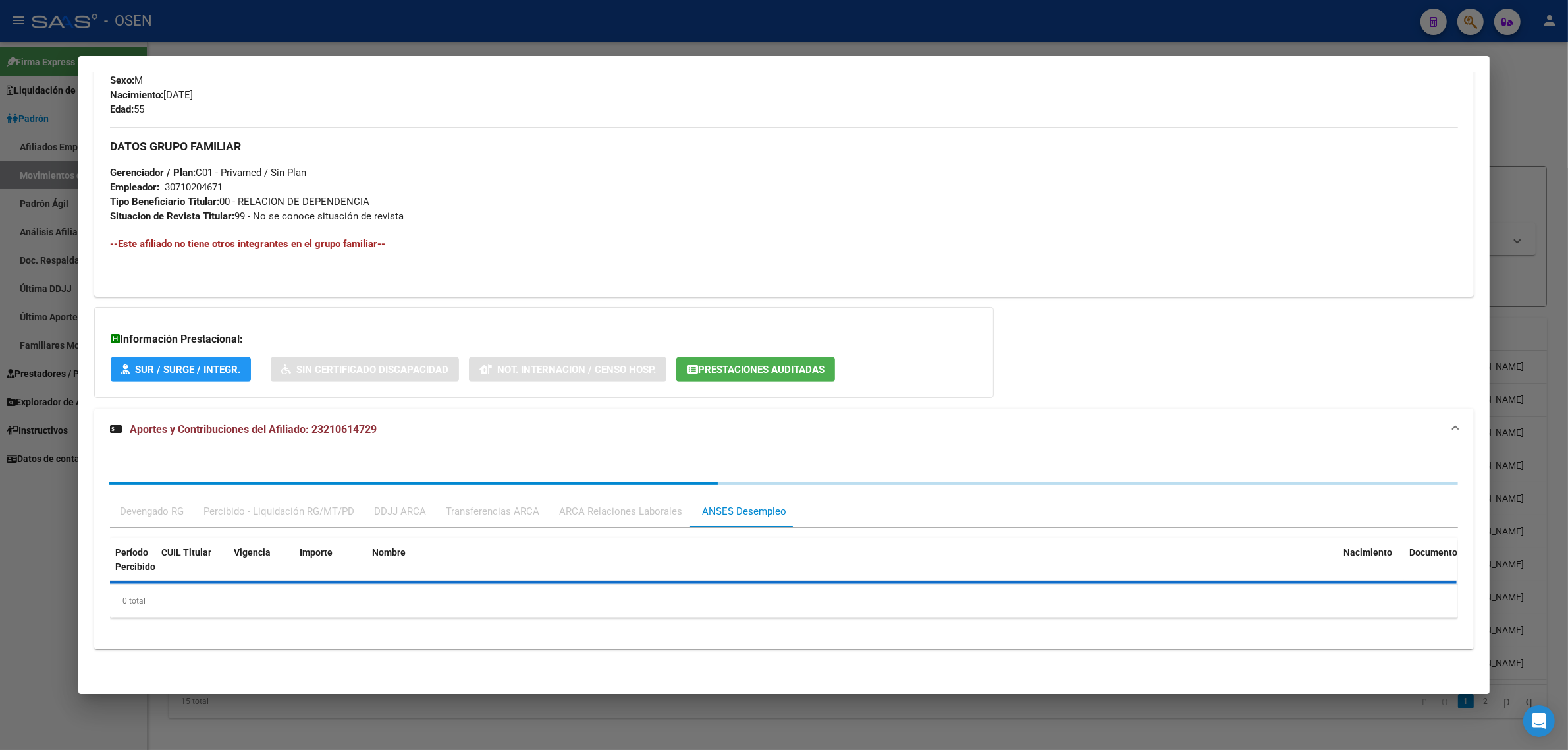
scroll to position [838, 0]
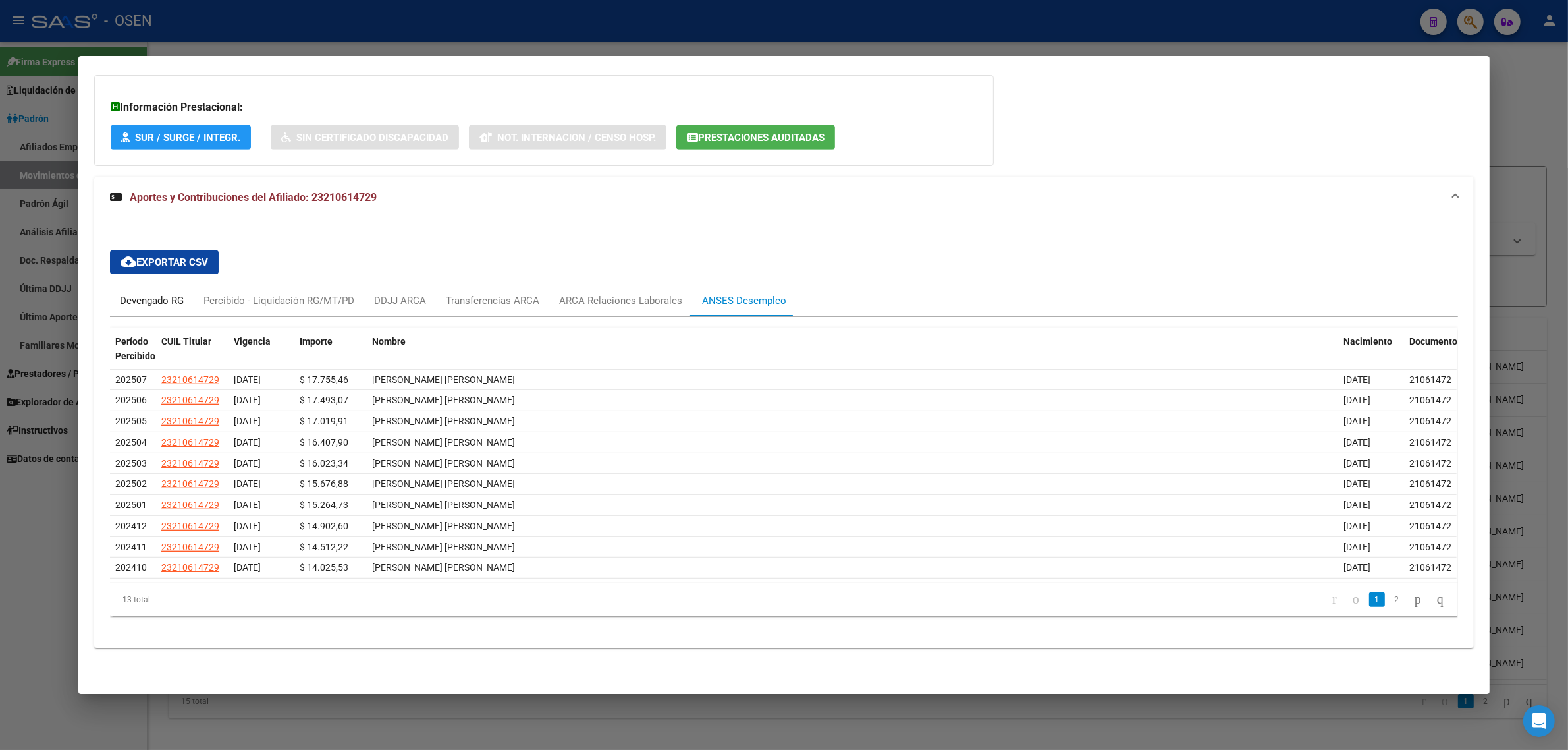
click at [152, 294] on div "Devengado RG" at bounding box center [152, 301] width 64 height 15
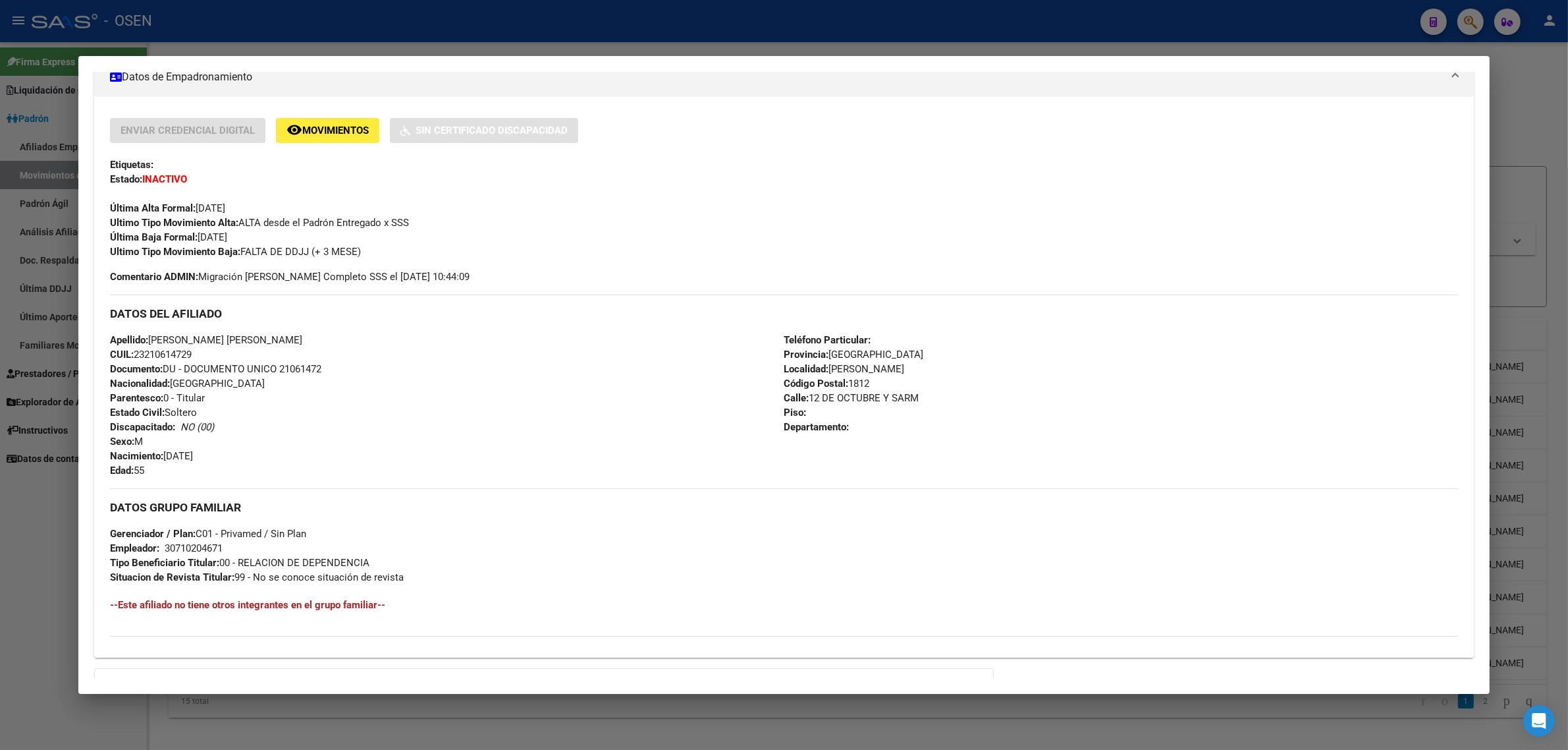
scroll to position [0, 0]
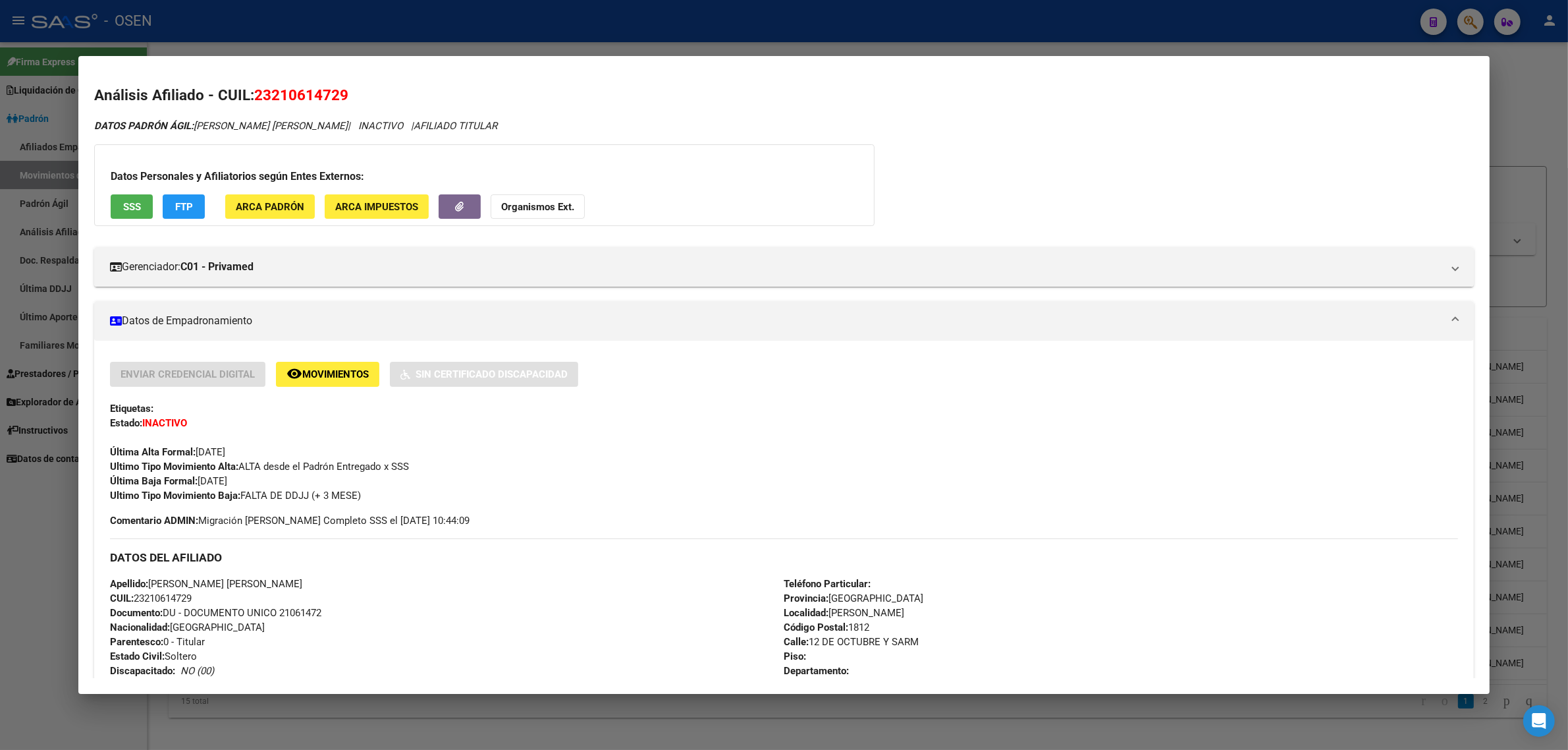
click at [135, 213] on button "SSS" at bounding box center [131, 206] width 42 height 24
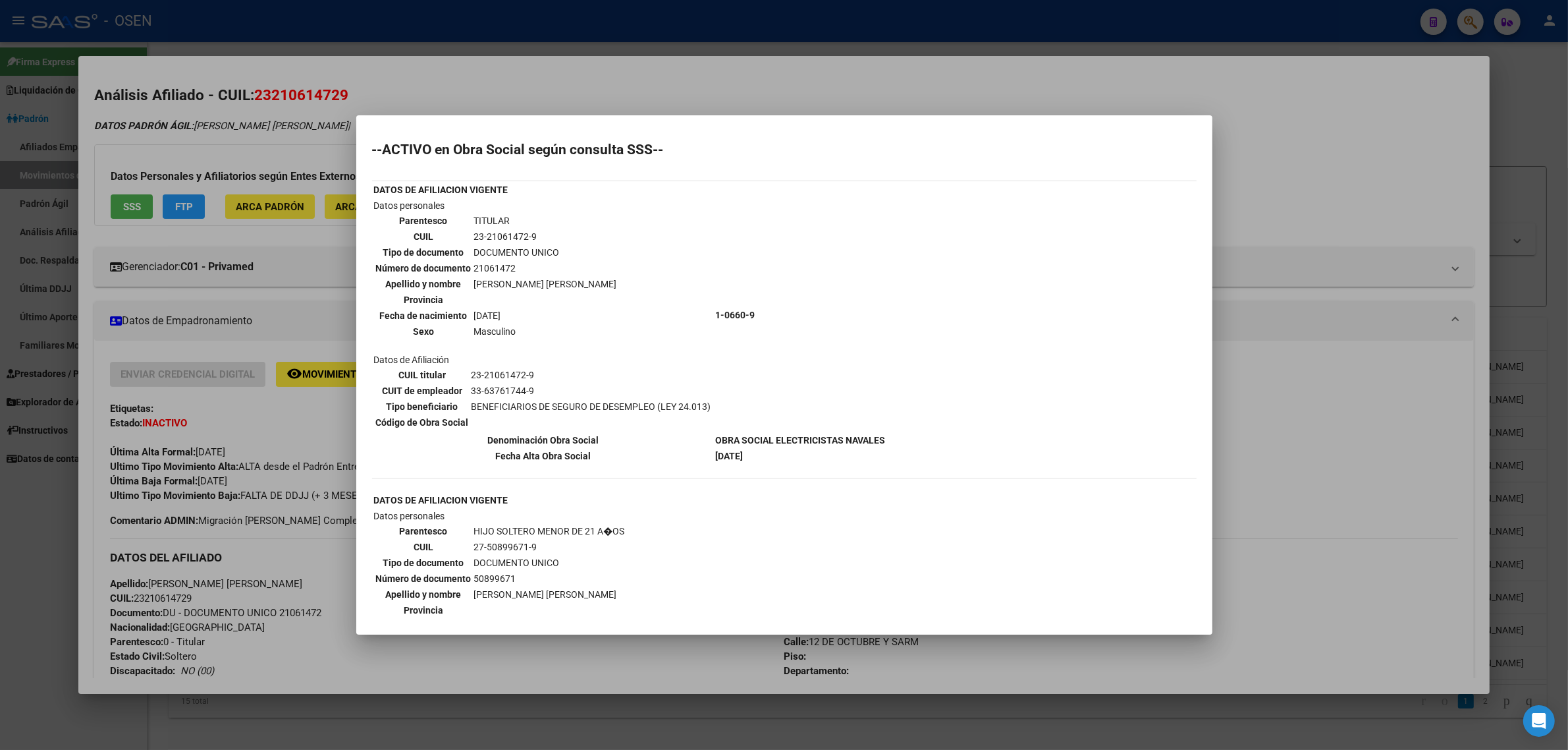
click at [699, 86] on div at bounding box center [784, 375] width 1568 height 750
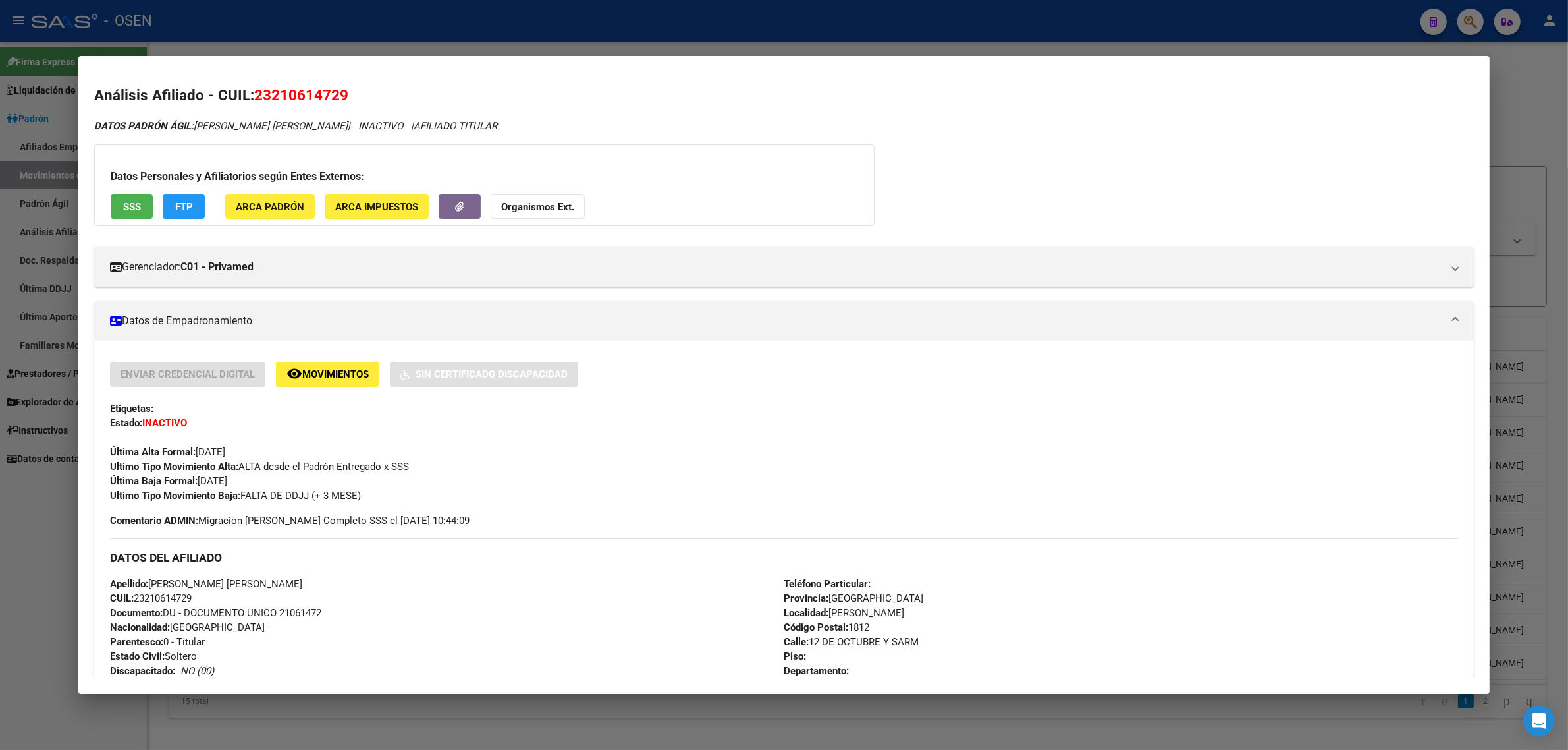
click at [129, 208] on span "SSS" at bounding box center [131, 207] width 18 height 12
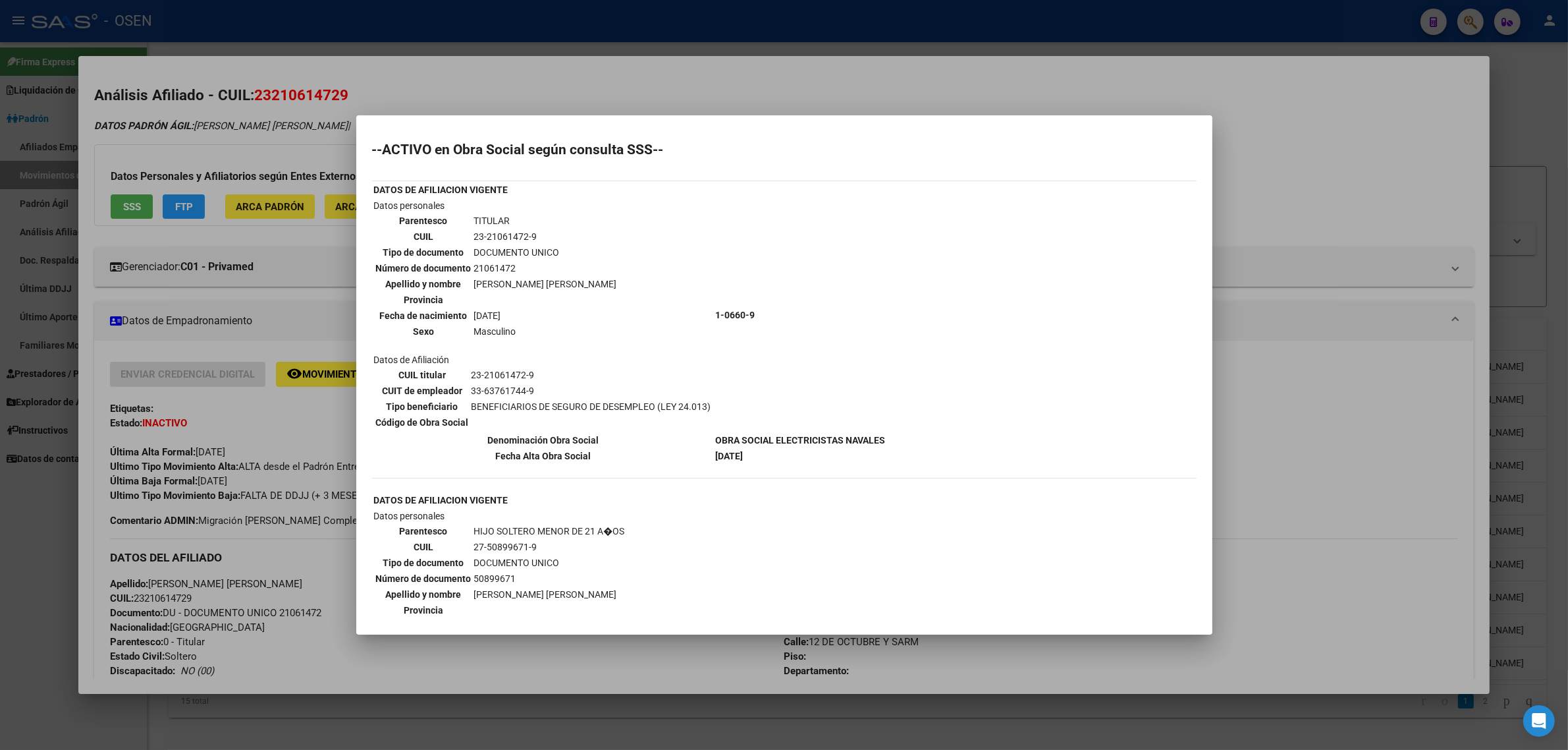
drag, startPoint x: 808, startPoint y: 80, endPoint x: 665, endPoint y: 135, distance: 153.2
click at [808, 79] on div at bounding box center [784, 375] width 1568 height 750
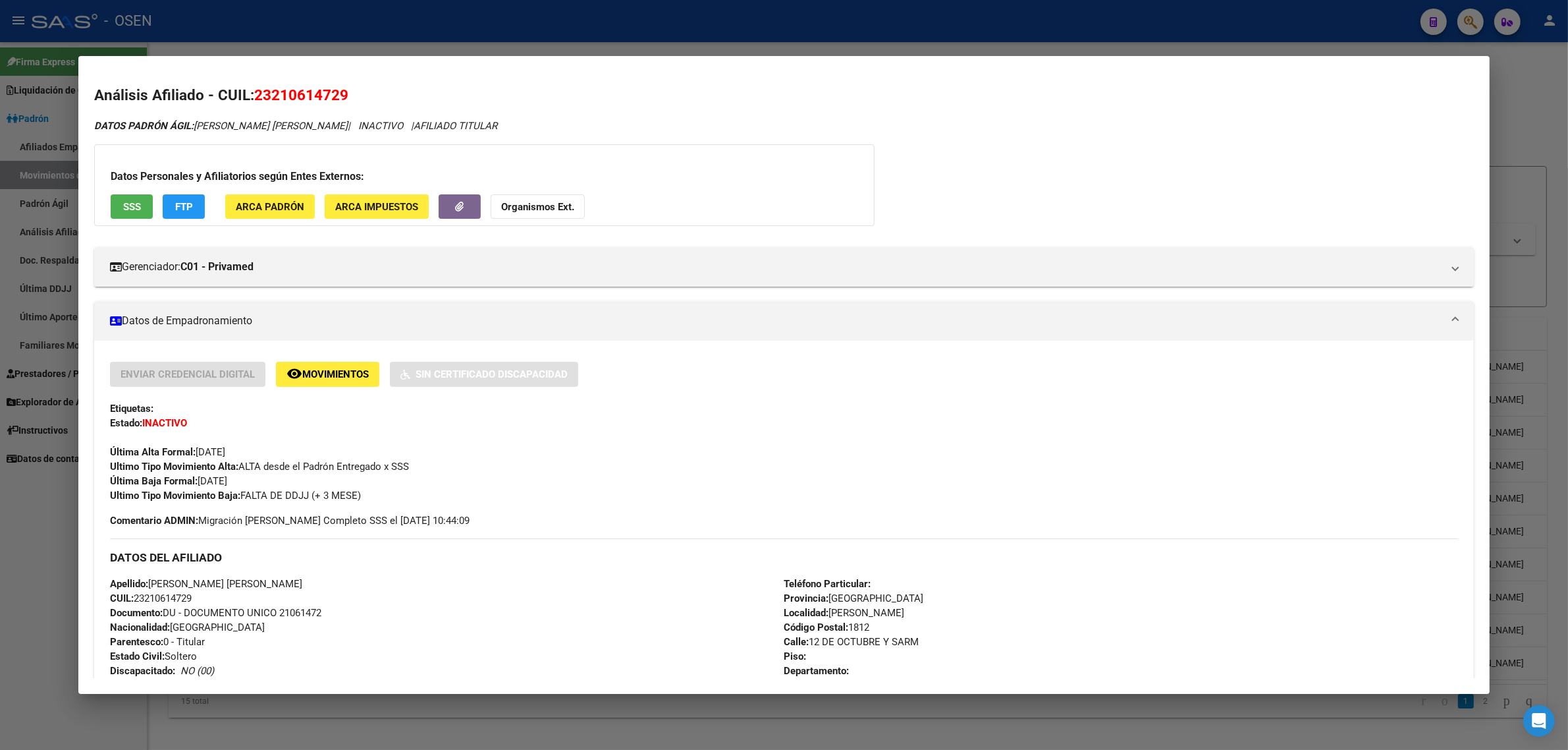
click at [314, 362] on button "remove_red_eye Movimientos" at bounding box center [328, 373] width 103 height 24
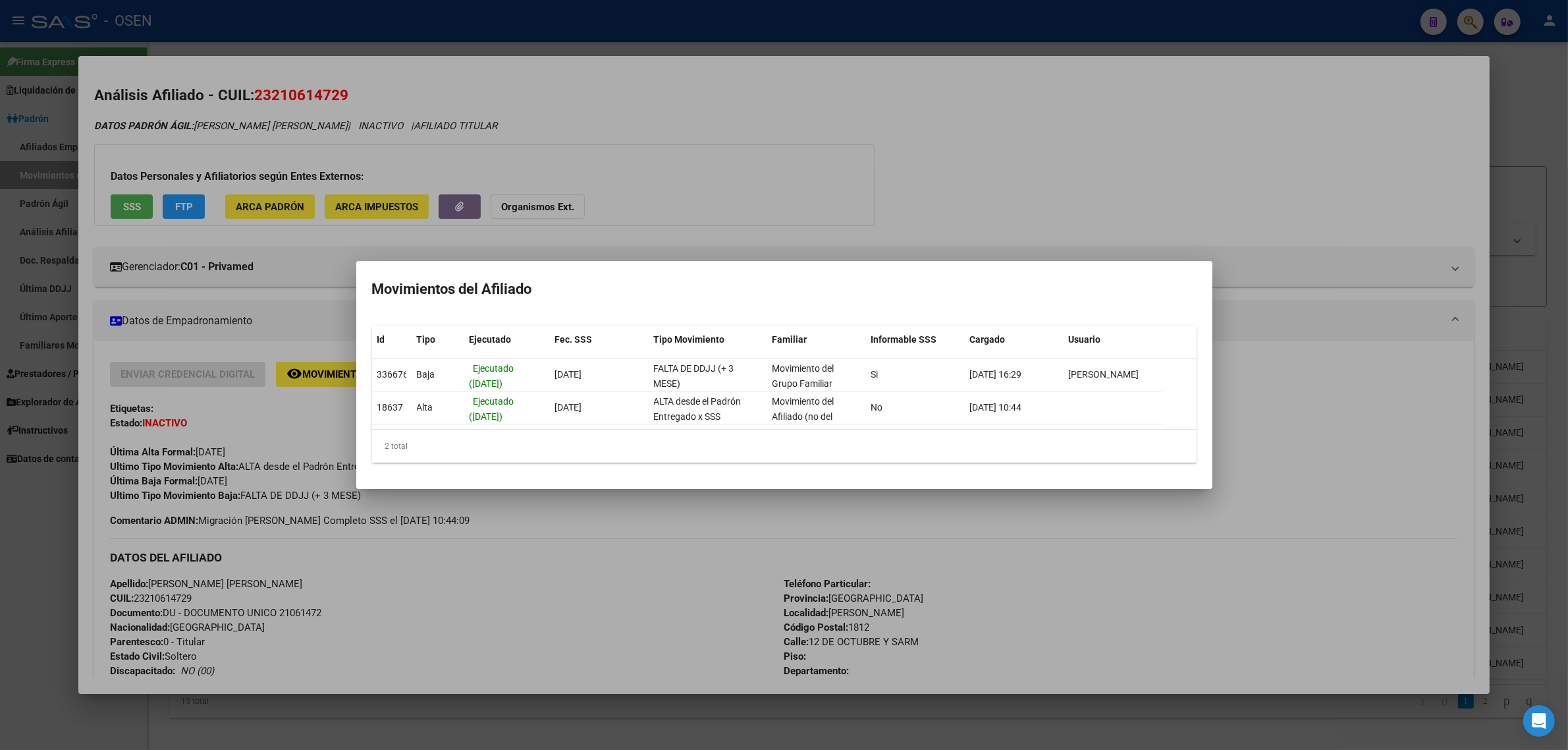
click at [900, 179] on div at bounding box center [784, 375] width 1568 height 750
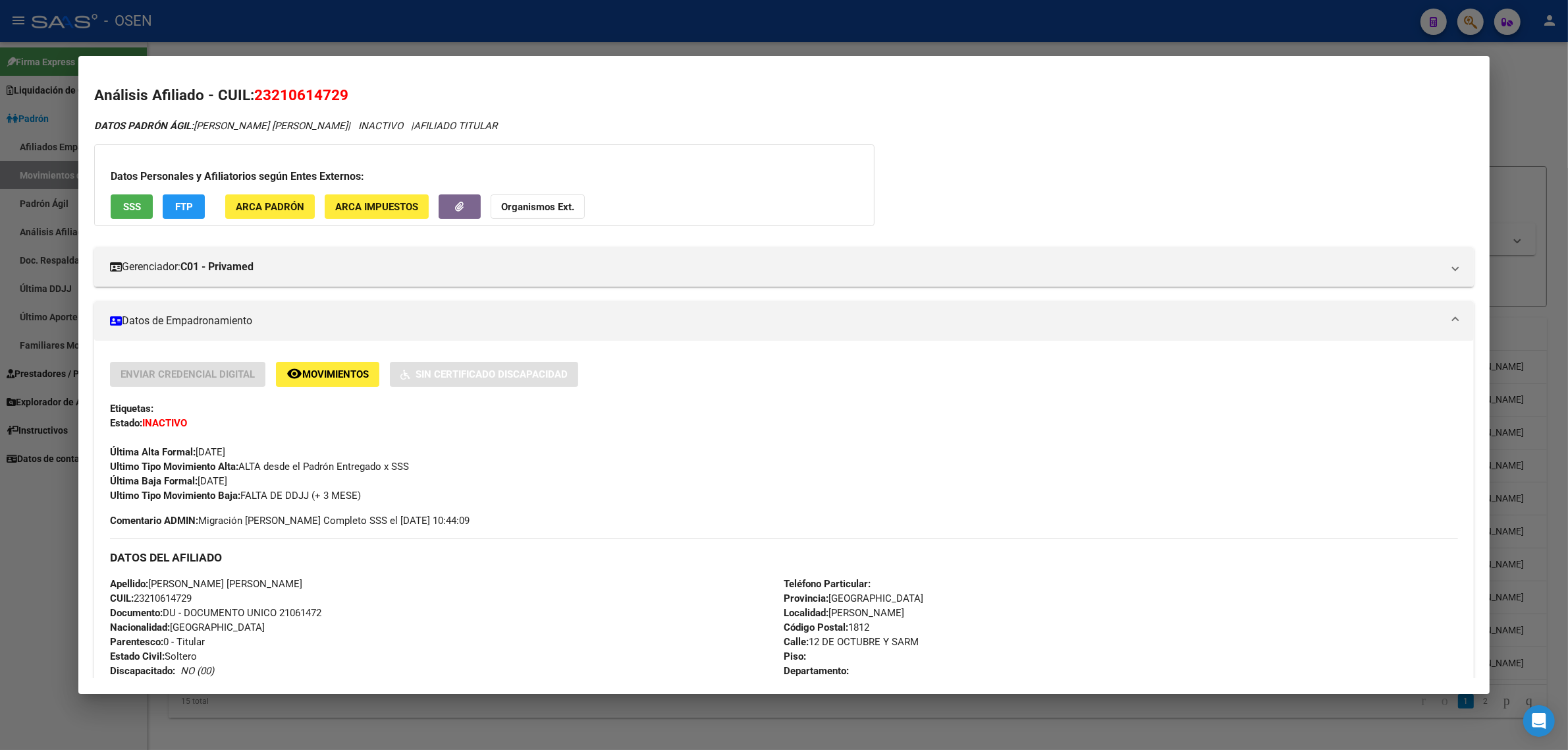
click at [610, 598] on div "Apellido: ESPINOLA JUAN CARLOS CUIL: 23210614729 Documento: DU - DOCUMENTO UNIC…" at bounding box center [447, 649] width 674 height 145
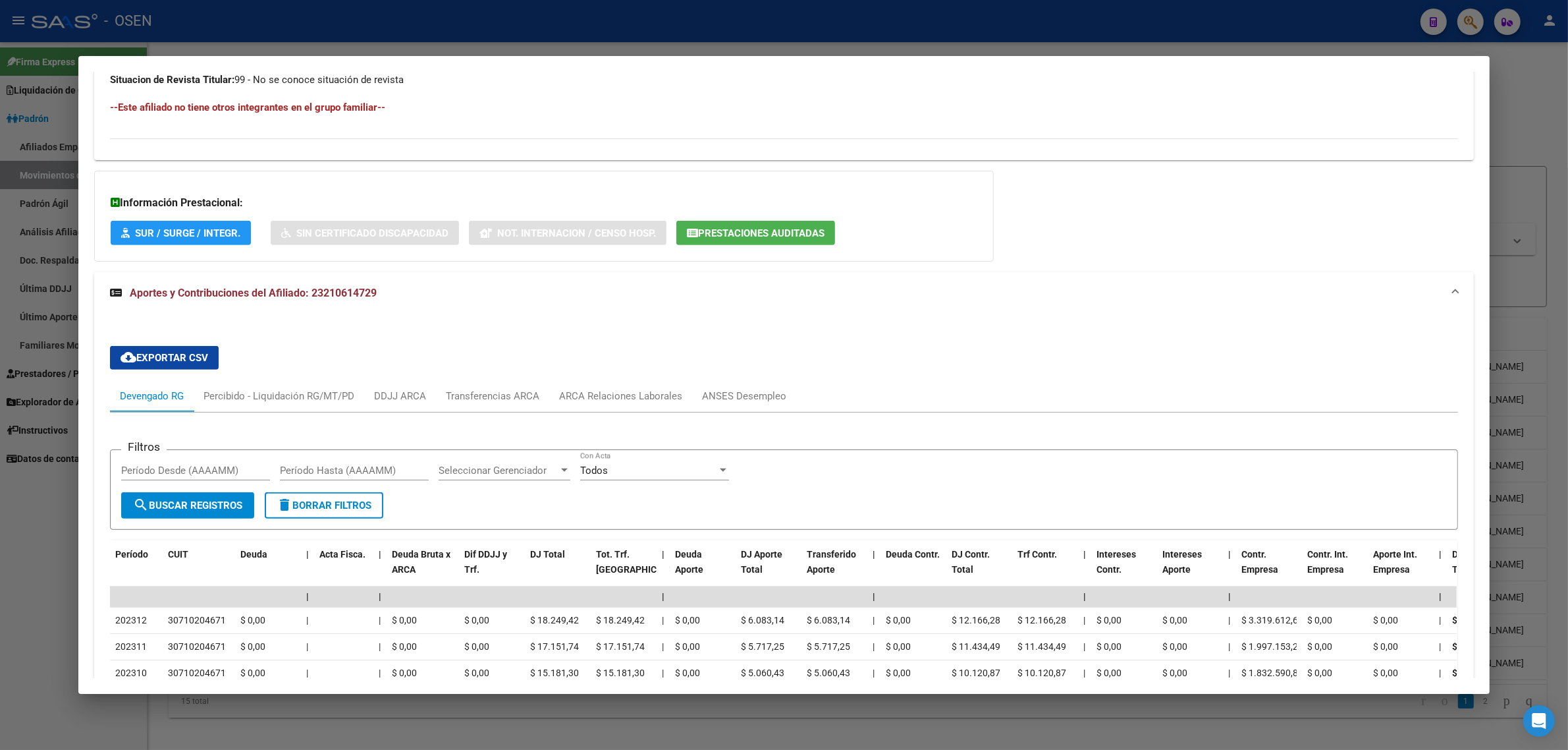
scroll to position [1043, 0]
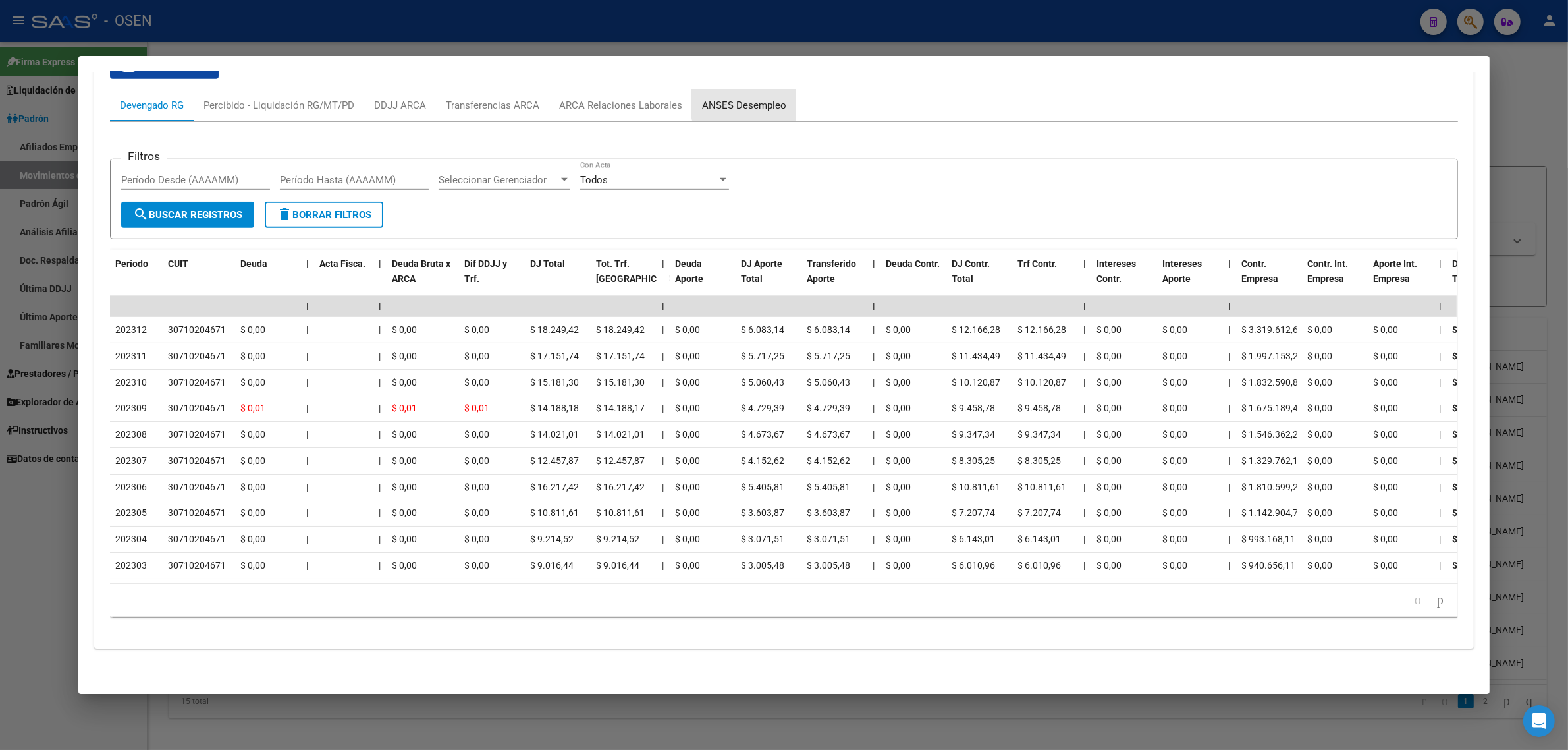
click at [739, 98] on div "ANSES Desempleo" at bounding box center [744, 105] width 85 height 15
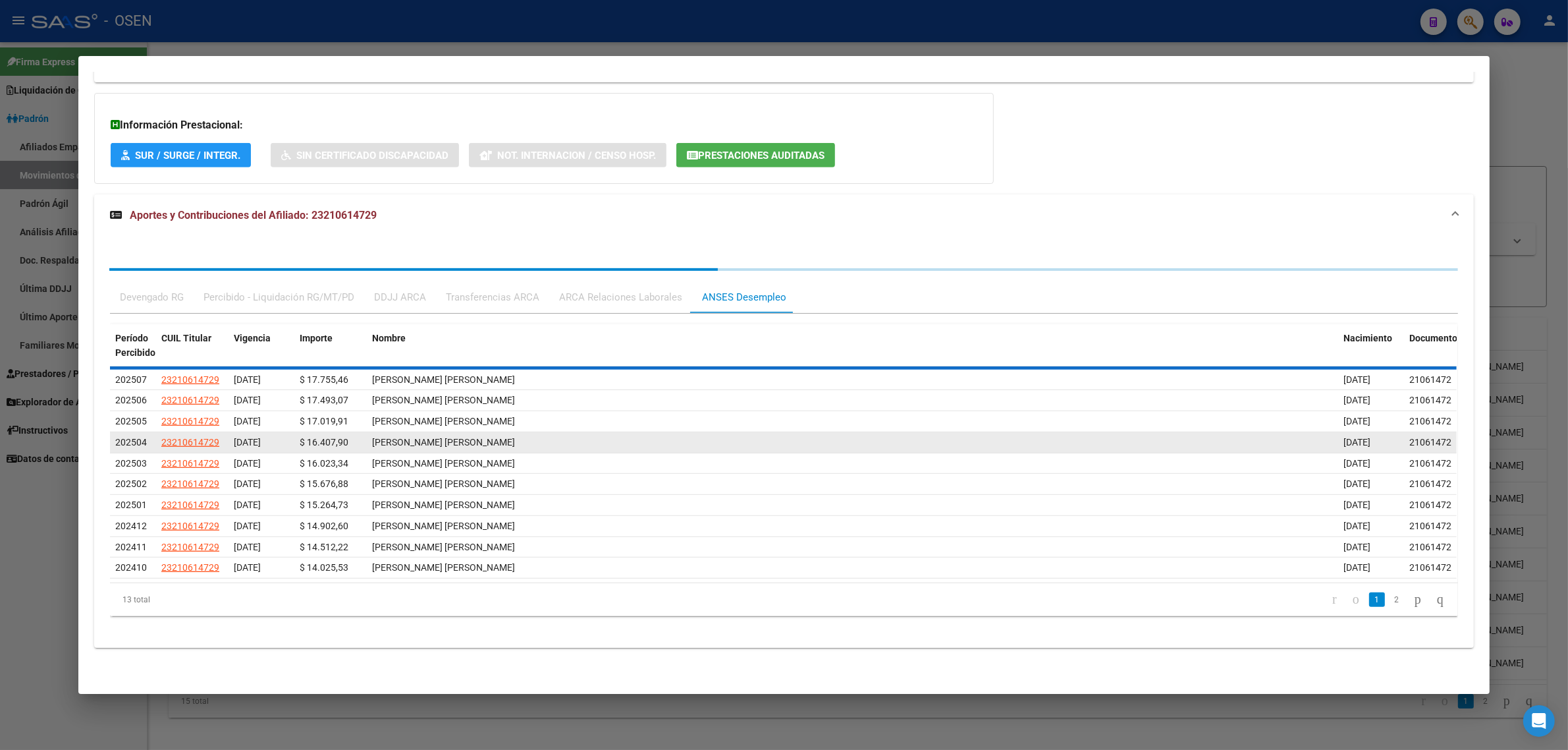
scroll to position [838, 0]
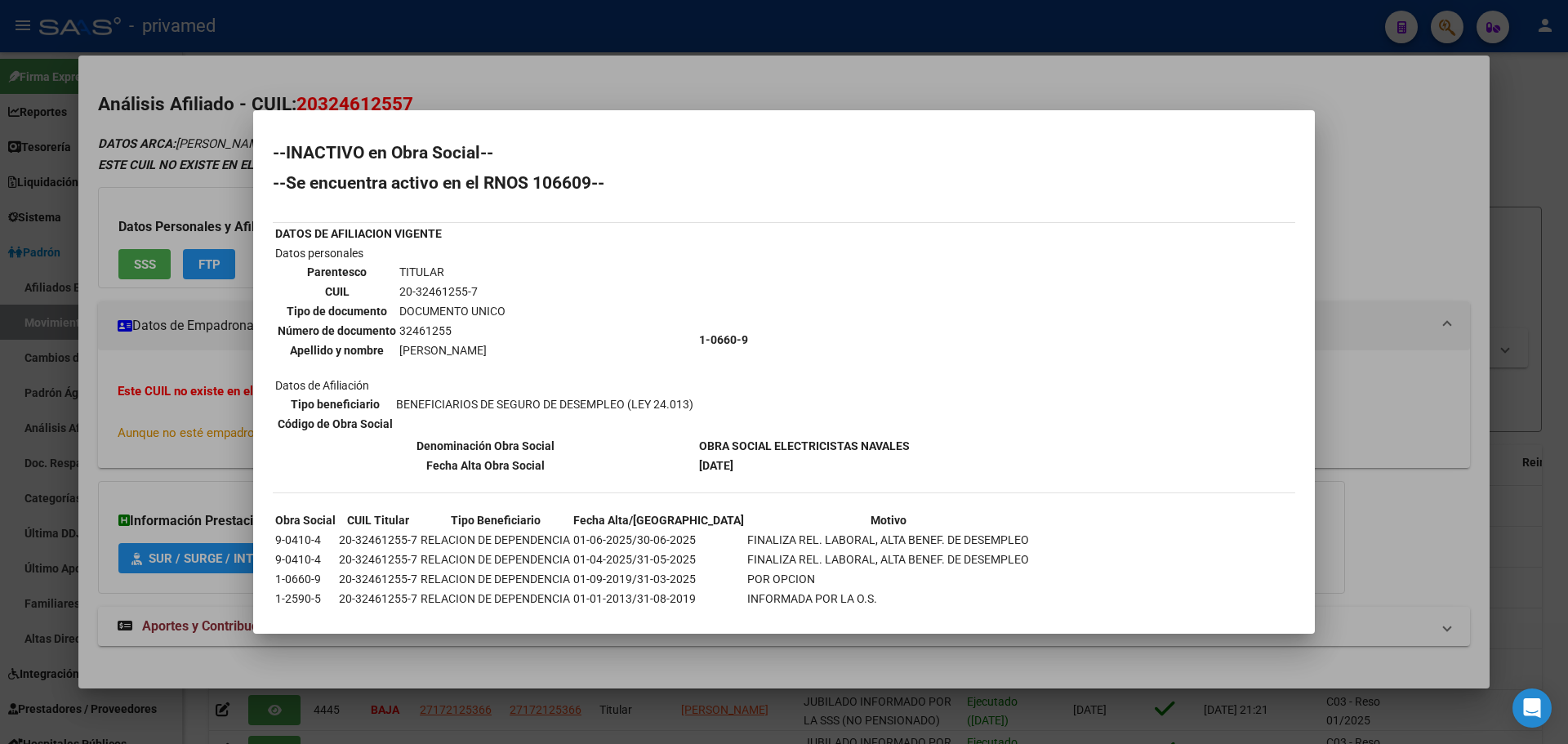
scroll to position [107, 0]
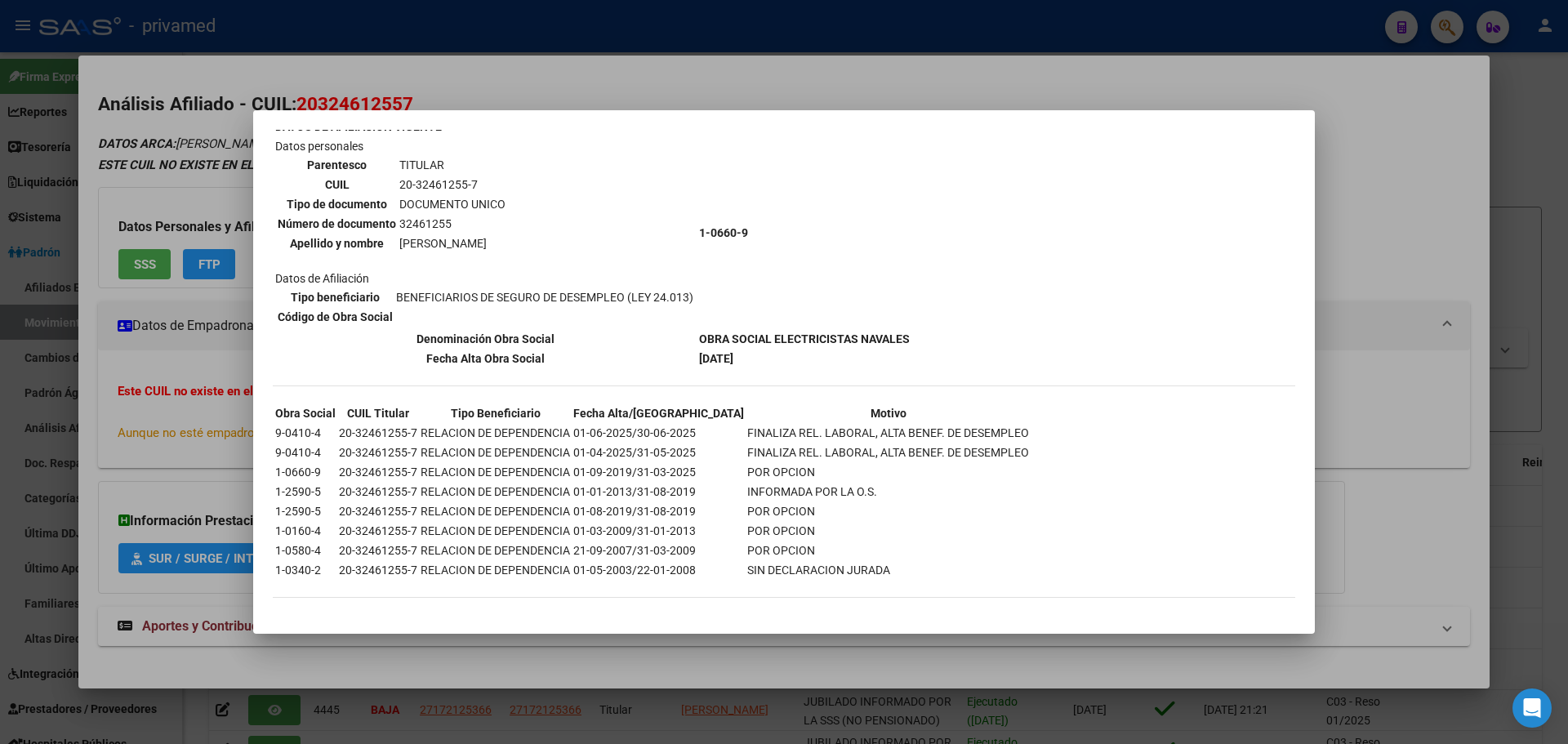
click at [916, 55] on div at bounding box center [784, 372] width 1568 height 744
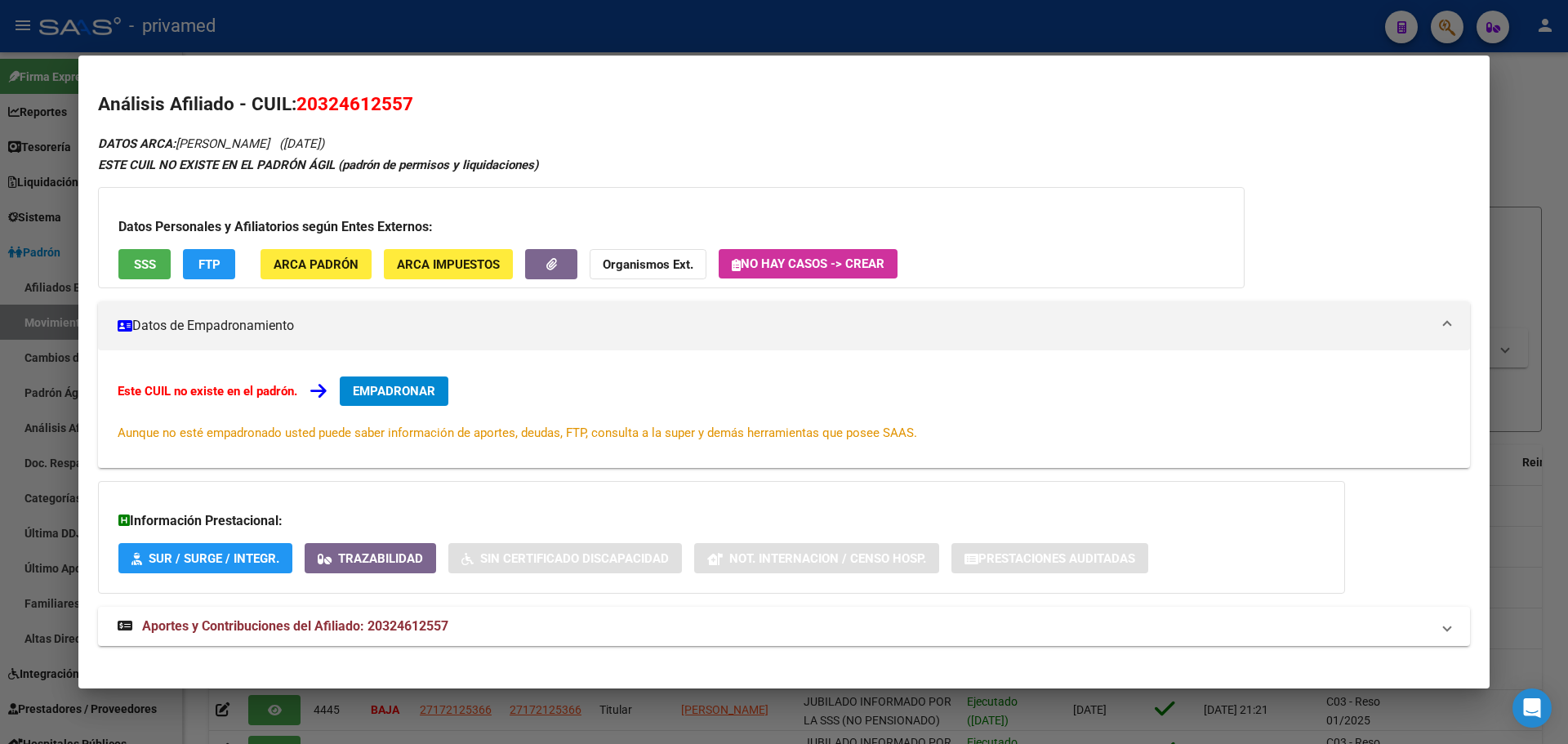
click at [679, 24] on div at bounding box center [784, 372] width 1568 height 744
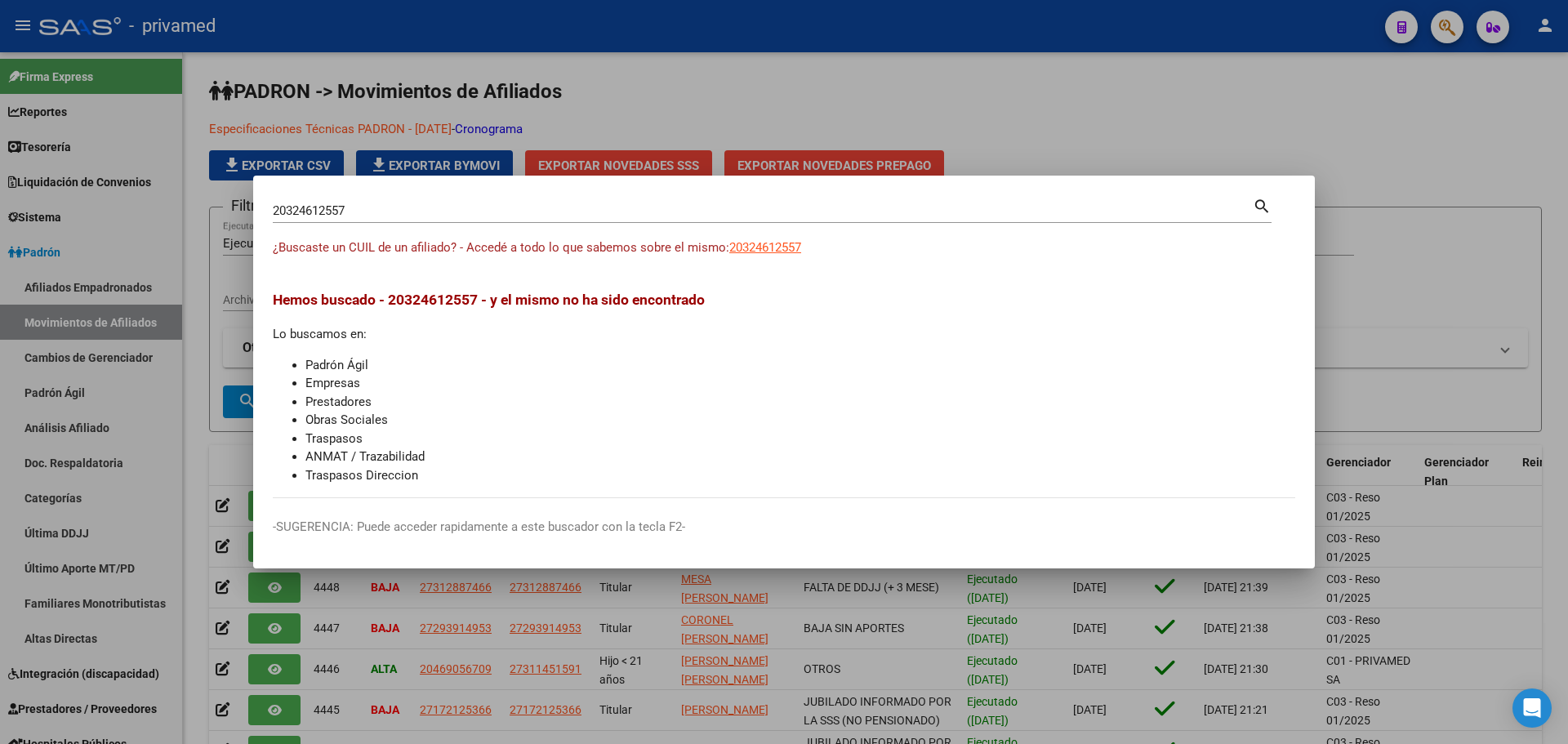
click at [416, 208] on input "20324612557" at bounding box center [763, 210] width 980 height 15
paste input "38154874"
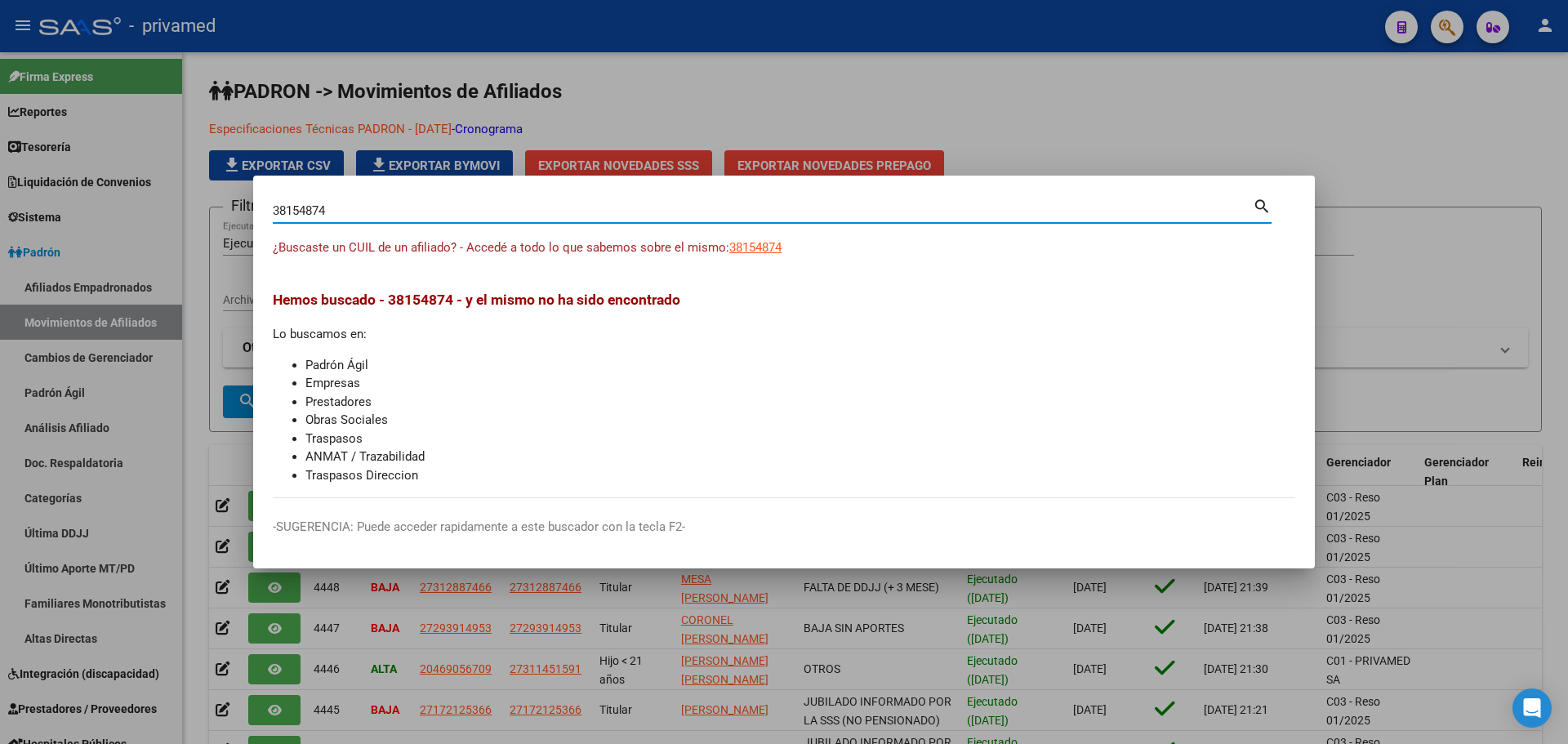
type input "38154874"
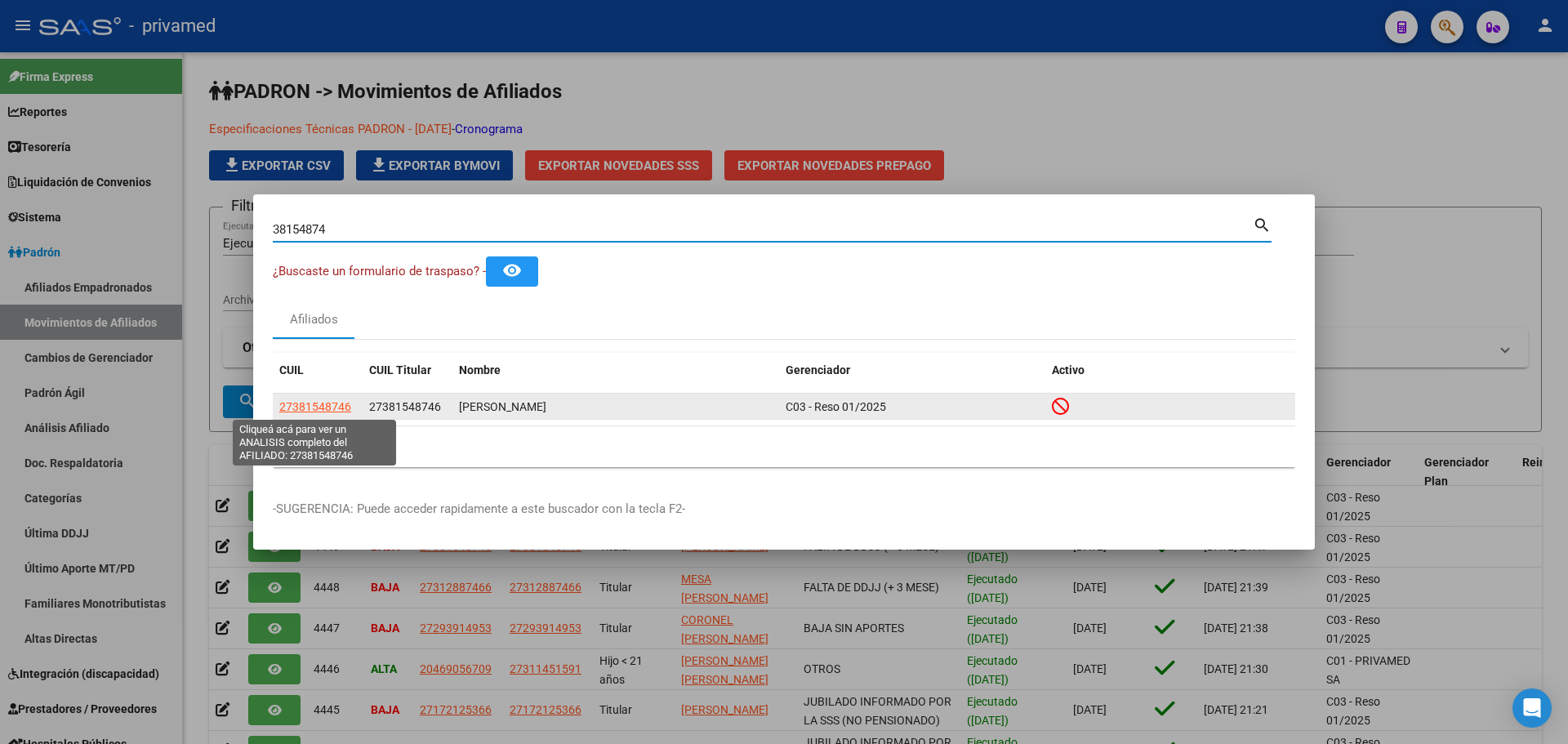
click at [315, 407] on span "27381548746" at bounding box center [315, 405] width 72 height 13
type textarea "27381548746"
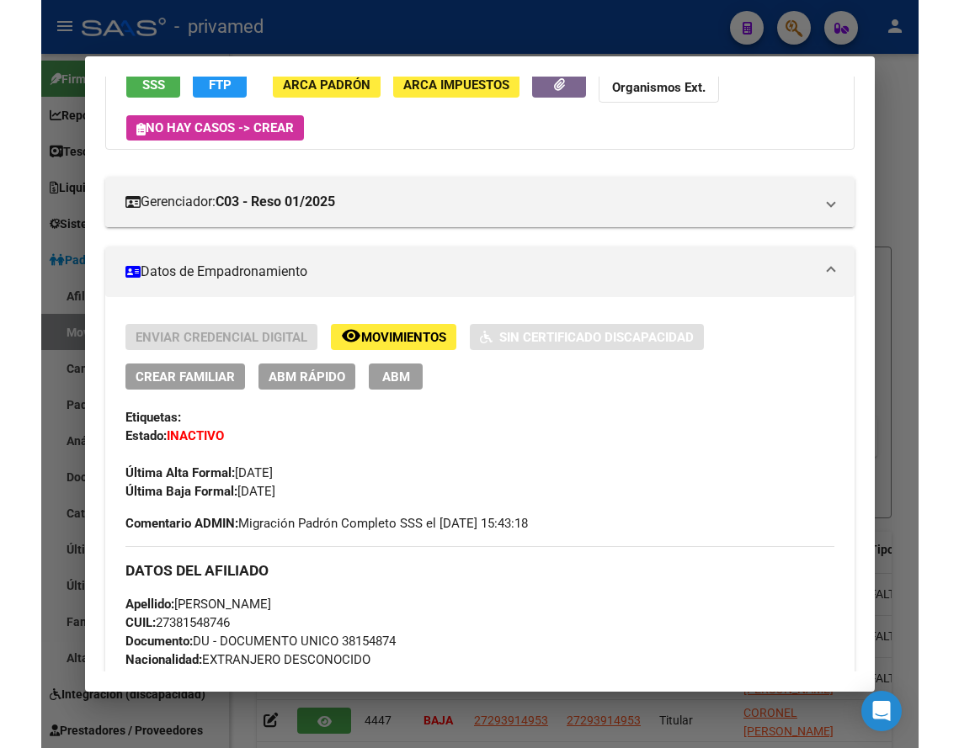
scroll to position [0, 0]
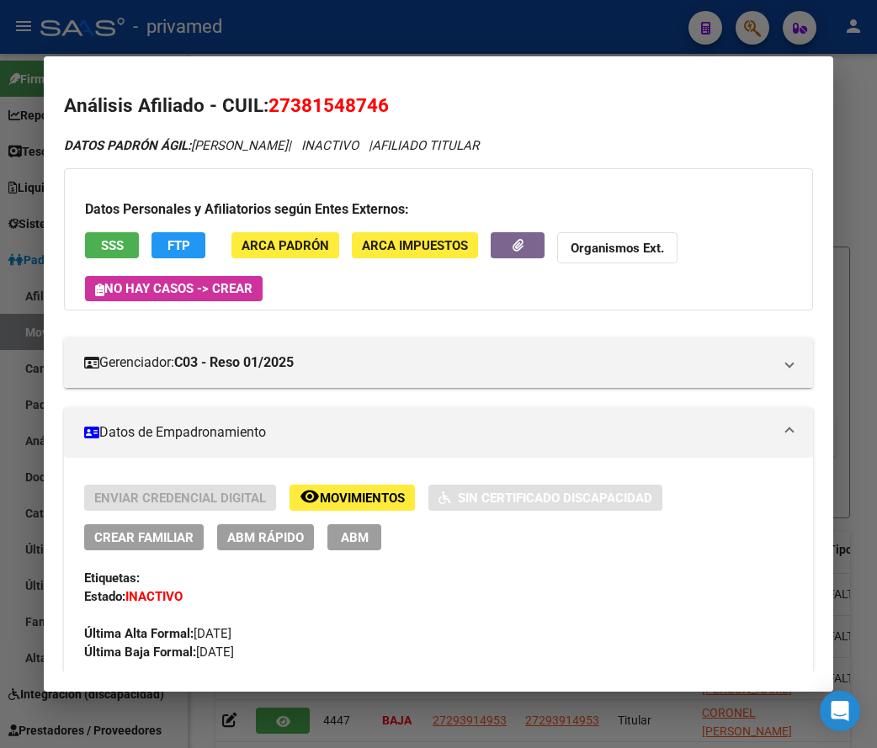
click at [337, 15] on div at bounding box center [438, 374] width 877 height 748
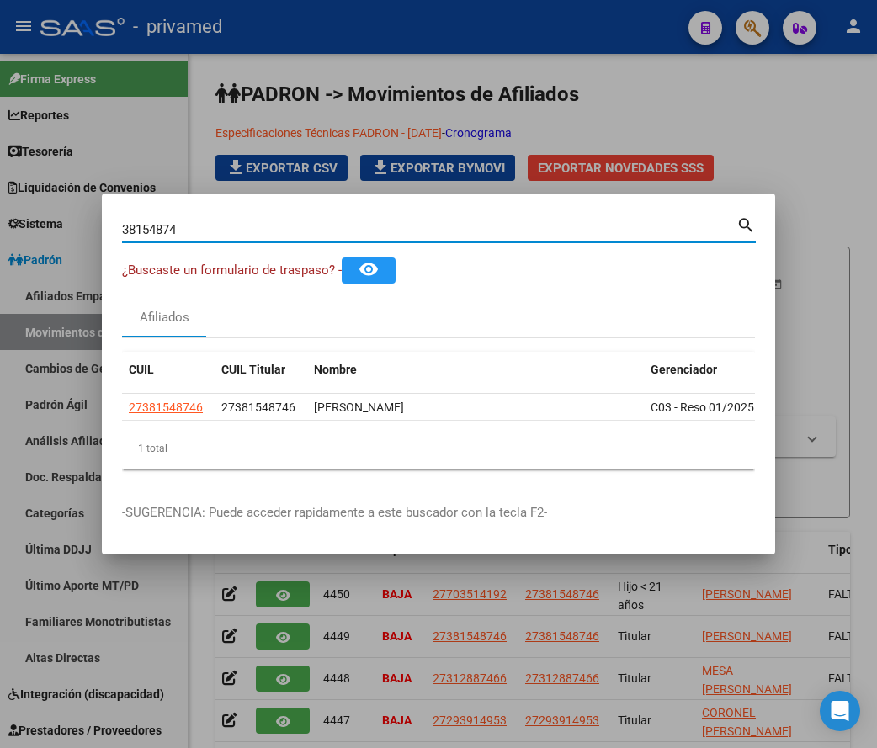
click at [216, 222] on input "38154874" at bounding box center [429, 229] width 615 height 15
paste input "20267216798"
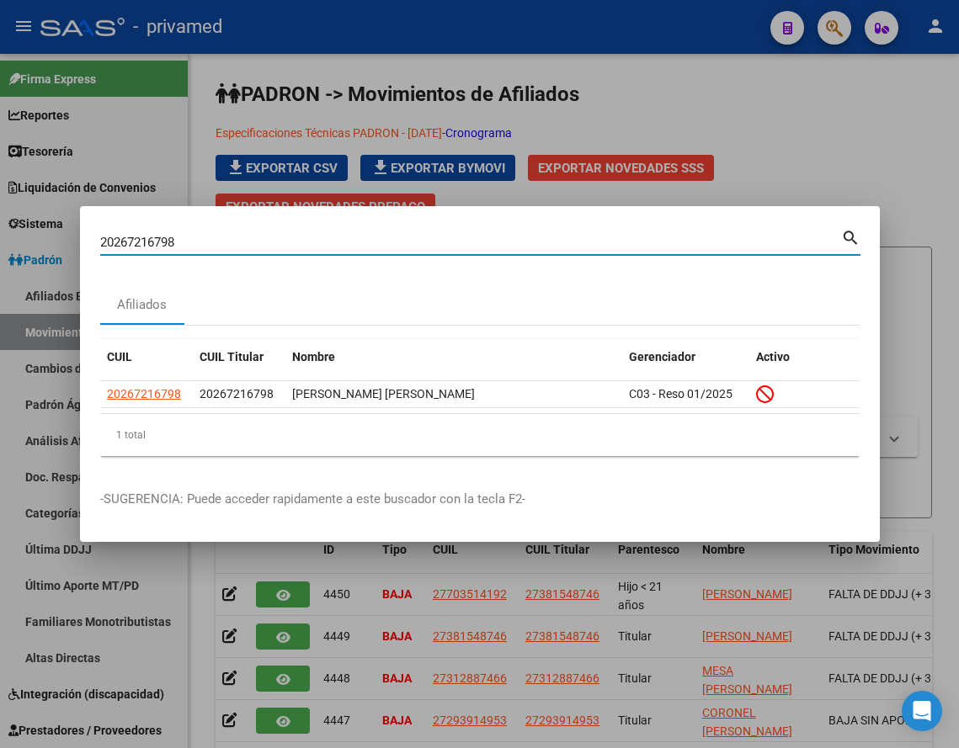
click at [279, 242] on input "20267216798" at bounding box center [470, 242] width 741 height 15
click at [384, 247] on input "20267216798" at bounding box center [470, 242] width 741 height 15
paste input "3327388959"
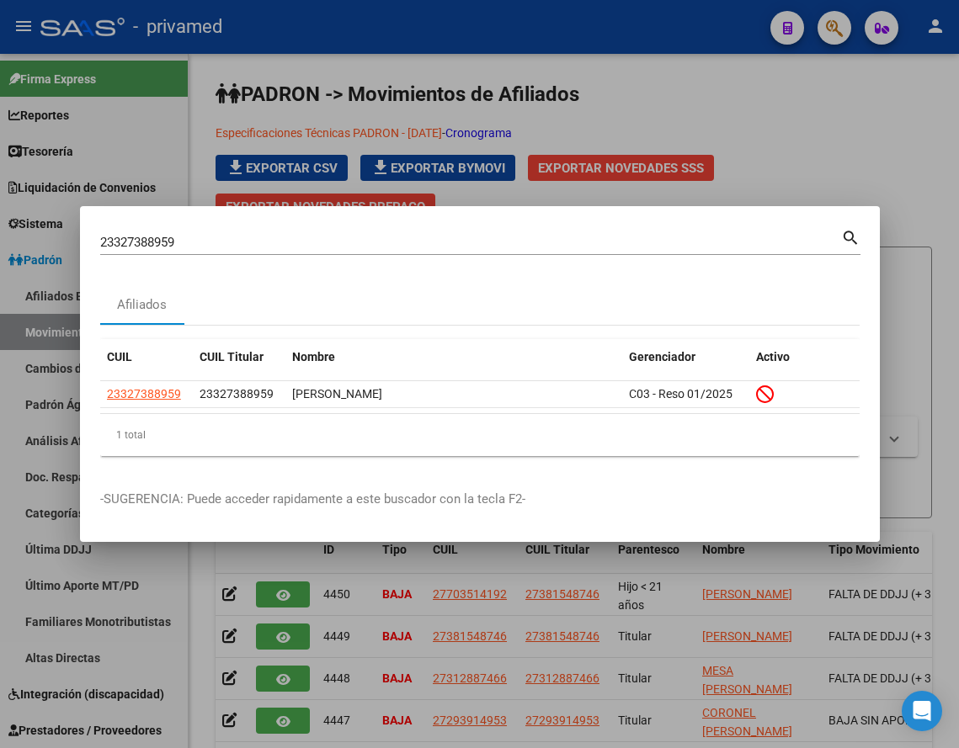
click at [342, 239] on input "23327388959" at bounding box center [470, 242] width 741 height 15
paste input "7959964837"
click at [488, 238] on input "27959964837" at bounding box center [470, 242] width 741 height 15
click at [488, 239] on input "27959964837" at bounding box center [470, 242] width 741 height 15
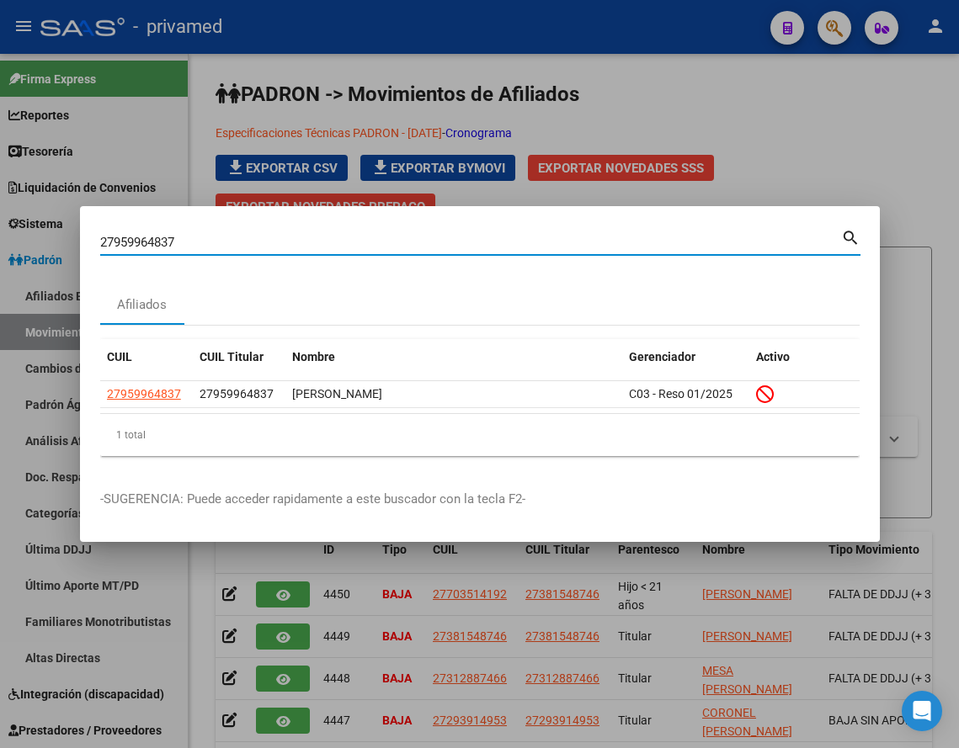
paste input "0370531103"
click at [274, 242] on input "20370531103" at bounding box center [470, 242] width 741 height 15
click at [273, 242] on input "20370531103" at bounding box center [470, 242] width 741 height 15
paste input "288615994"
click at [354, 235] on input "20288615994" at bounding box center [470, 242] width 741 height 15
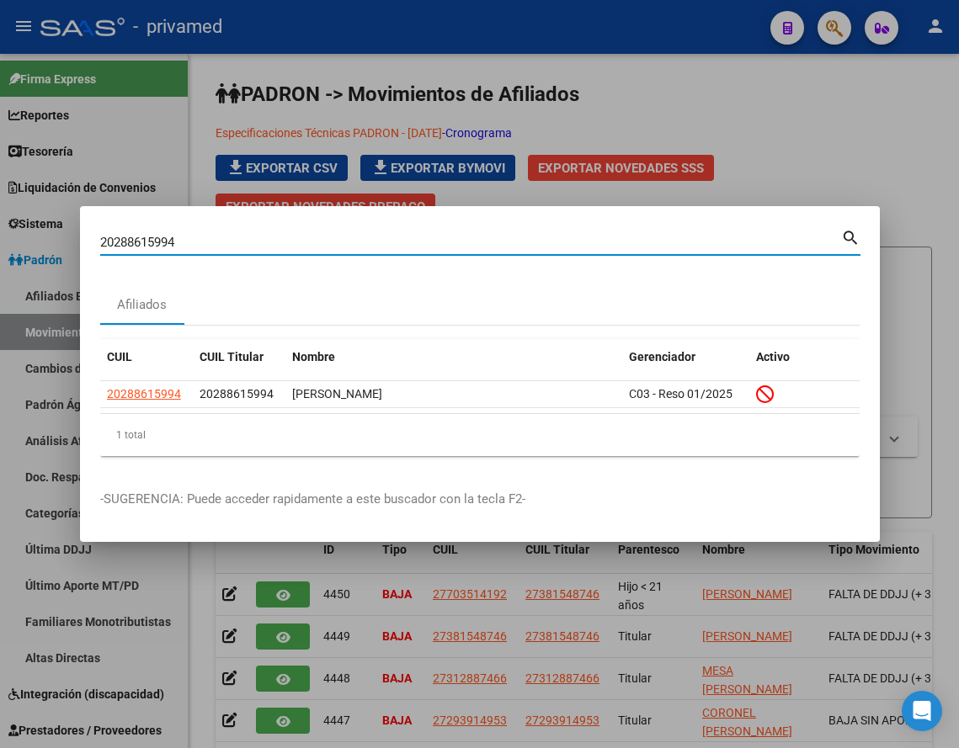
click at [354, 236] on input "20288615994" at bounding box center [470, 242] width 741 height 15
paste input "4323094418"
click at [371, 247] on input "24323094418" at bounding box center [470, 242] width 741 height 15
paste input "041234534"
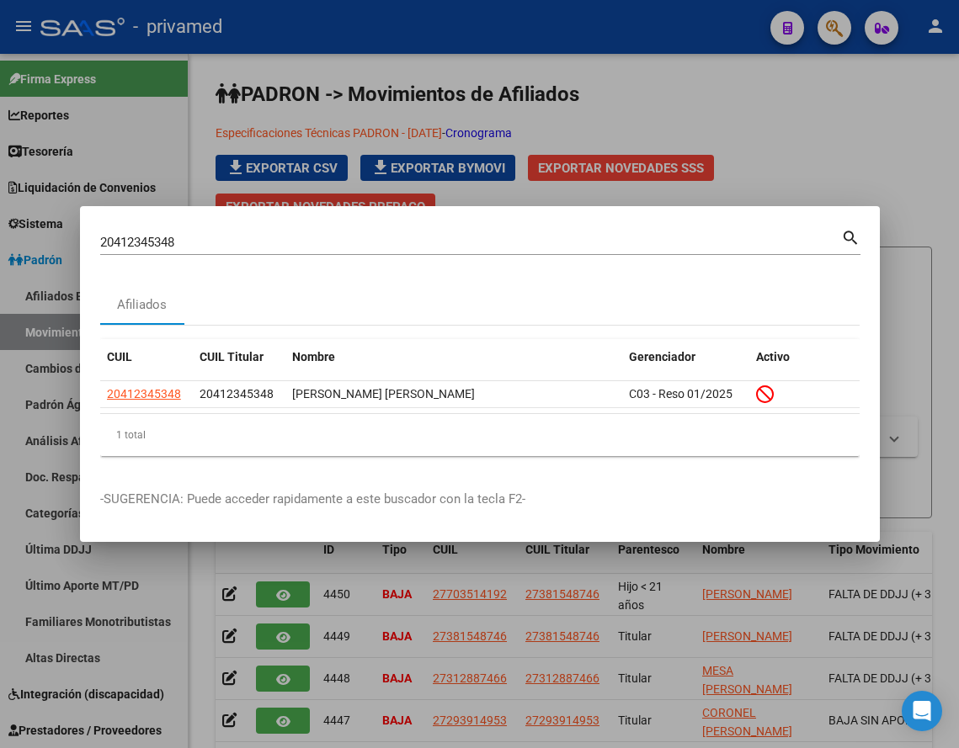
click at [331, 240] on input "20412345348" at bounding box center [470, 242] width 741 height 15
click at [330, 240] on input "20412345348" at bounding box center [470, 242] width 741 height 15
paste input "319842641"
click at [404, 240] on input "20319842641" at bounding box center [470, 242] width 741 height 15
click at [403, 240] on input "20319842641" at bounding box center [470, 242] width 741 height 15
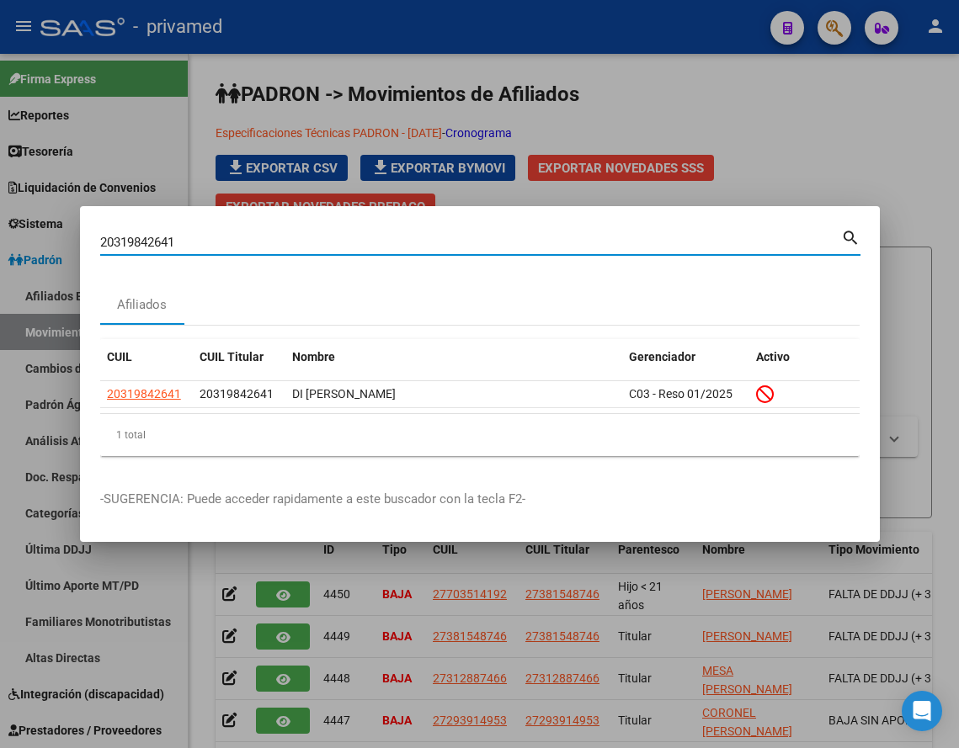
paste input "185600204"
click at [413, 238] on input "20185600204" at bounding box center [470, 242] width 741 height 15
paste input "7309335037"
click at [307, 247] on input "27309335037" at bounding box center [470, 242] width 741 height 15
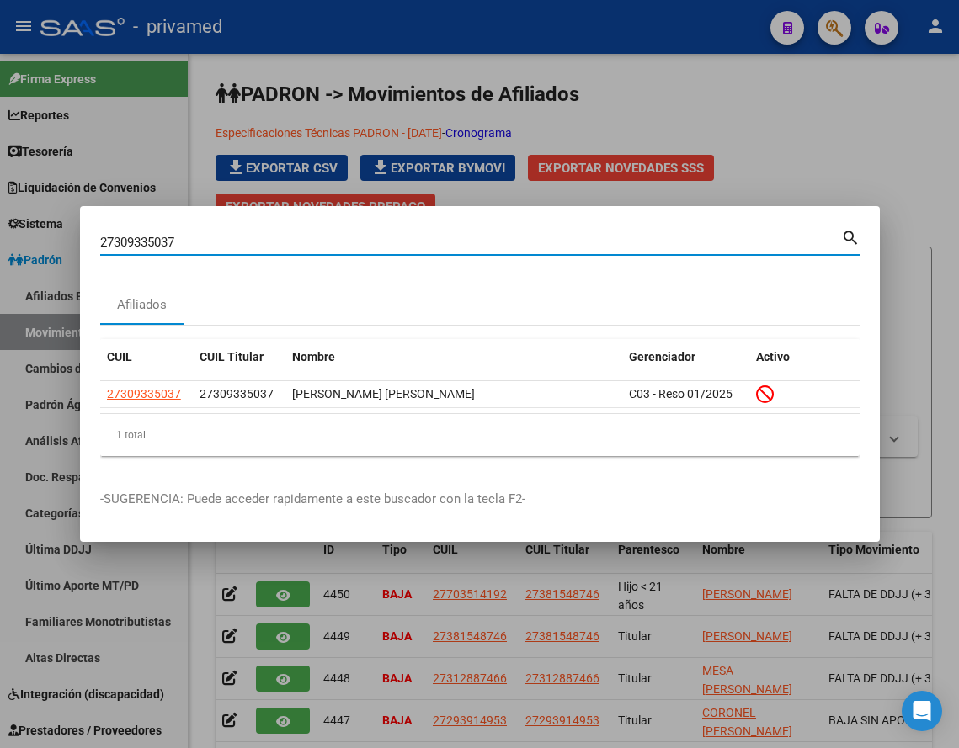
click at [306, 247] on input "27309335037" at bounding box center [470, 242] width 741 height 15
paste input "297904588"
click at [274, 240] on input "27297904588" at bounding box center [470, 242] width 741 height 15
paste input "315867105"
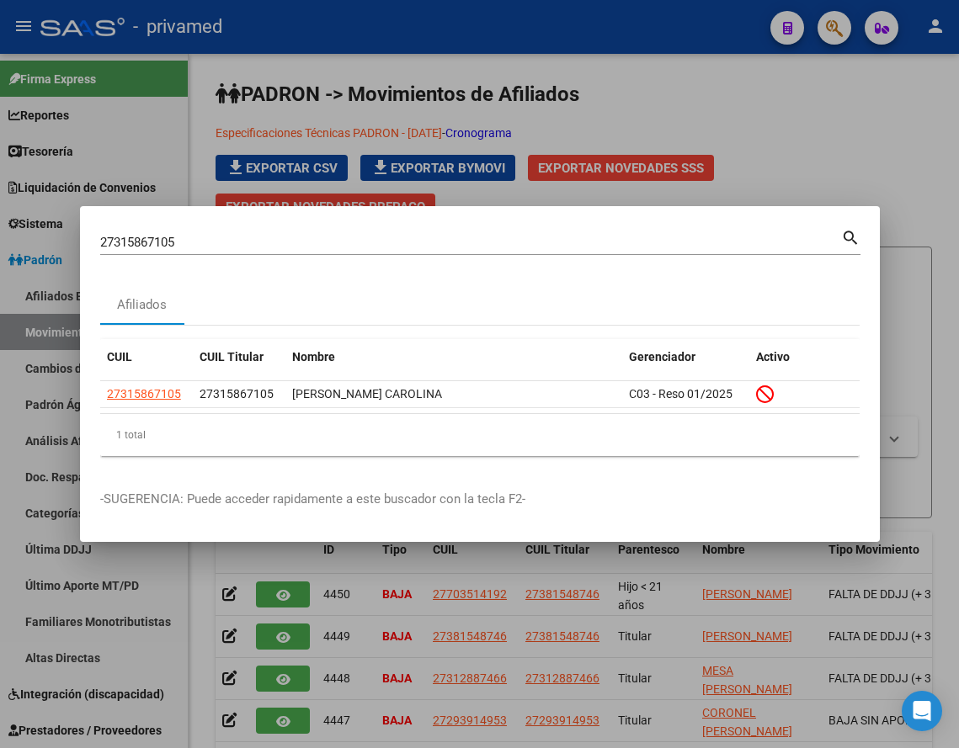
click at [355, 231] on div "27315867105 Buscar (apellido, dni, cuil, nro traspaso, cuit, obra social)" at bounding box center [470, 242] width 741 height 25
click at [354, 231] on div "27315867105 Buscar (apellido, dni, cuil, nro traspaso, cuit, obra social)" at bounding box center [470, 242] width 741 height 25
click at [352, 235] on input "27315867105" at bounding box center [470, 242] width 741 height 15
paste input "0245492988"
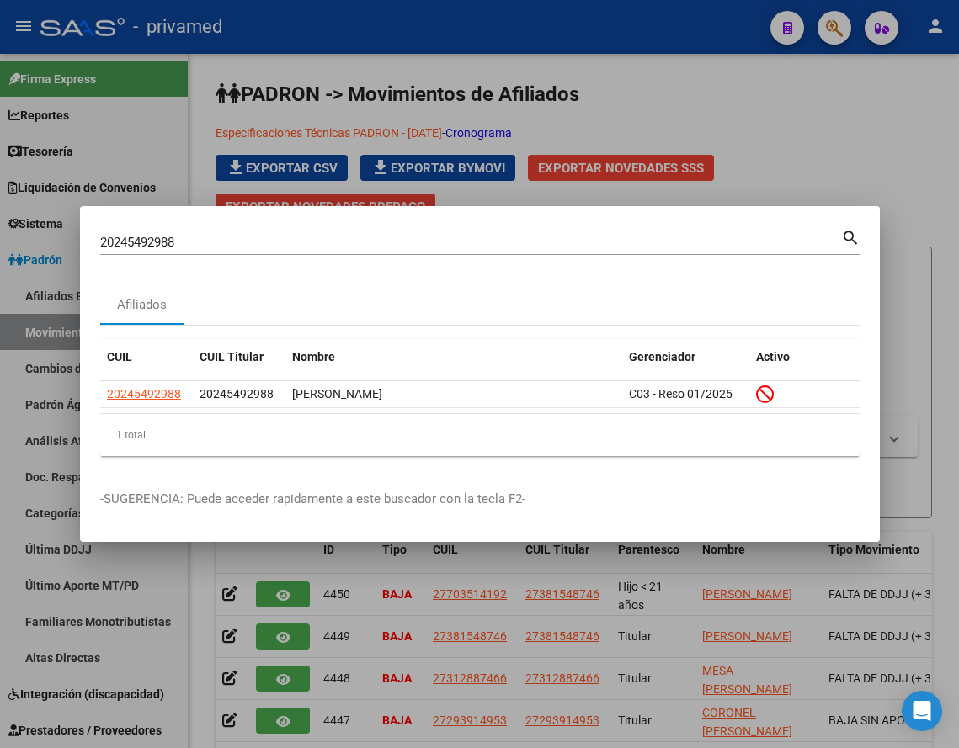
click at [365, 251] on div "20245492988 Buscar (apellido, dni, cuil, nro traspaso, cuit, obra social)" at bounding box center [470, 242] width 741 height 25
click at [365, 250] on div "20245492988 Buscar (apellido, dni, cuil, nro traspaso, cuit, obra social)" at bounding box center [470, 242] width 741 height 25
click at [365, 243] on input "20245492988" at bounding box center [470, 242] width 741 height 15
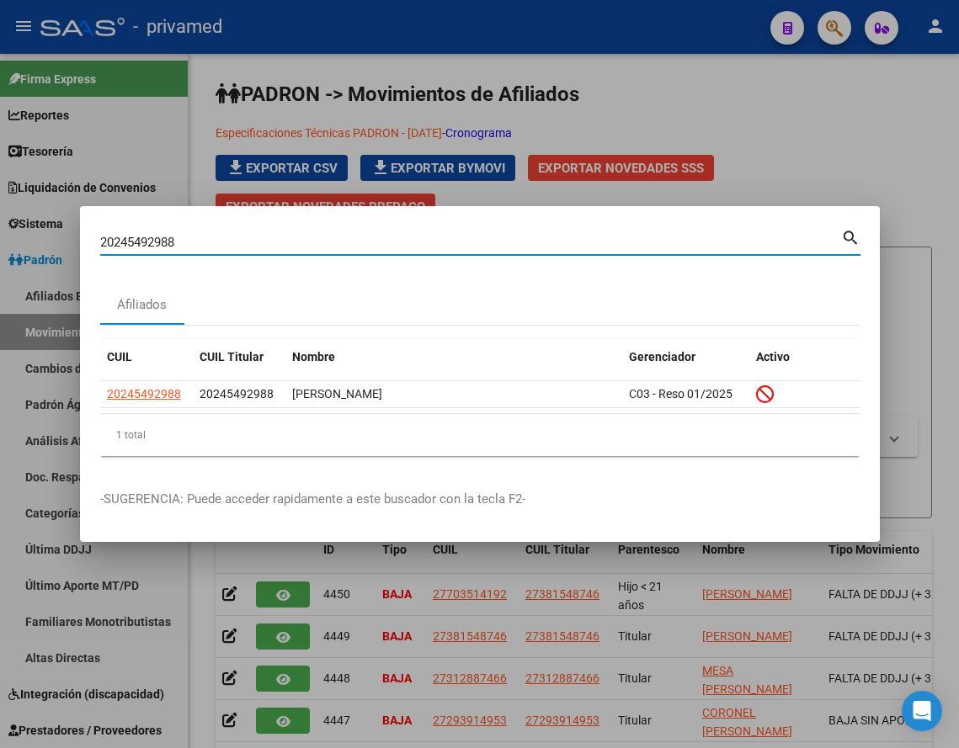
paste input "34137590"
click at [316, 241] on input "20234137590" at bounding box center [470, 242] width 741 height 15
paste input "8825527"
click at [216, 221] on mat-dialog-container "20288255270 Buscar (apellido, dni, cuil, nro traspaso, cuit, obra social) searc…" at bounding box center [480, 374] width 800 height 336
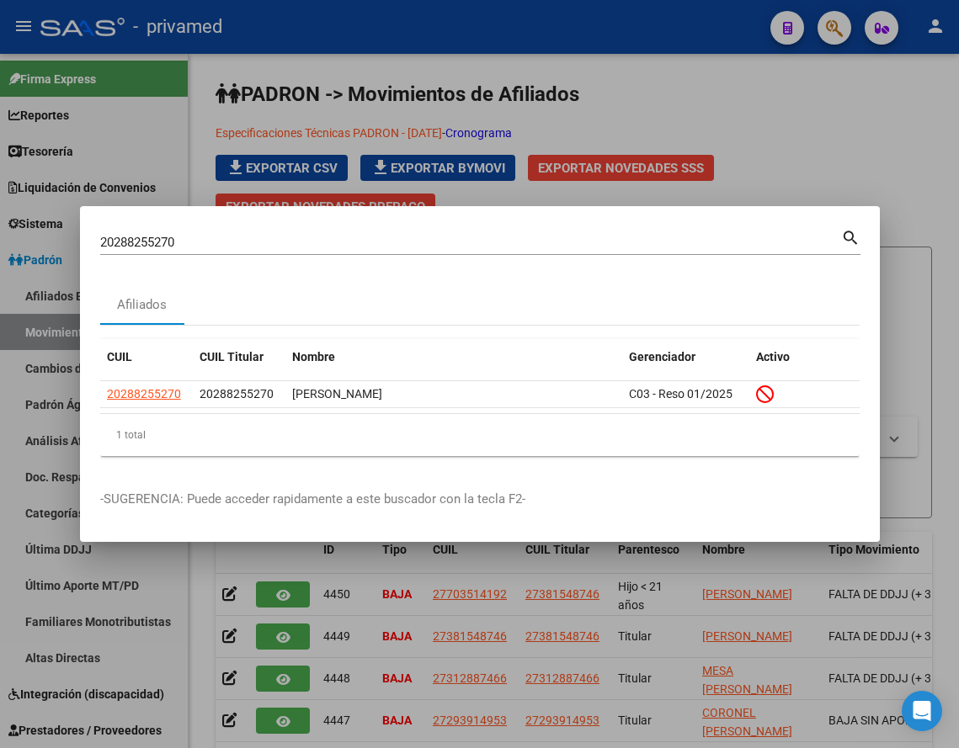
click at [200, 242] on input "20288255270" at bounding box center [470, 242] width 741 height 15
paste input "7254008414"
click at [228, 243] on input "27254008414" at bounding box center [470, 242] width 741 height 15
click at [226, 243] on input "27254008414" at bounding box center [470, 242] width 741 height 15
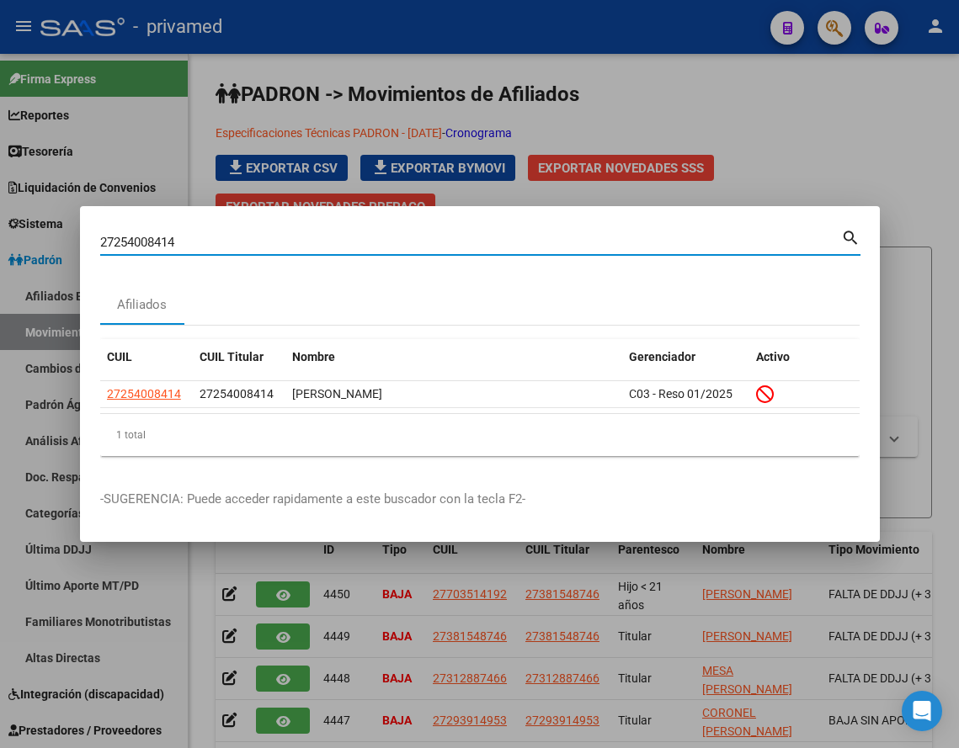
paste input "0361955359"
click at [303, 247] on input "20361955359" at bounding box center [470, 242] width 741 height 15
paste input "33006430"
click at [513, 243] on input "20333006430" at bounding box center [470, 242] width 741 height 15
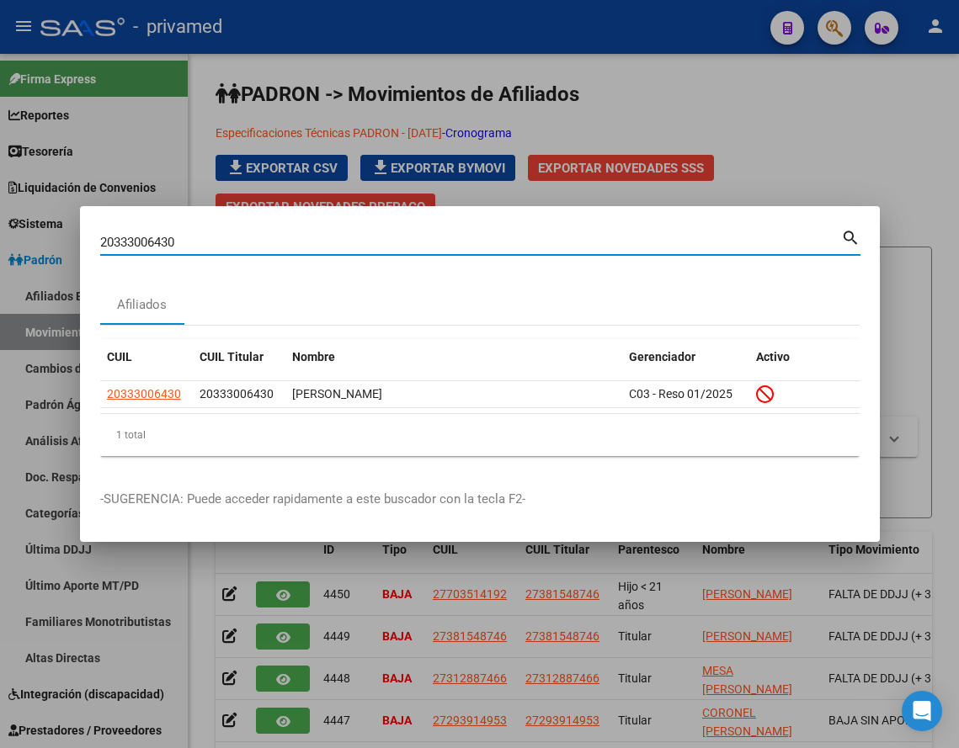
click at [510, 243] on input "20333006430" at bounding box center [470, 242] width 741 height 15
paste input "97717977"
click at [220, 242] on input "20397717977" at bounding box center [470, 242] width 741 height 15
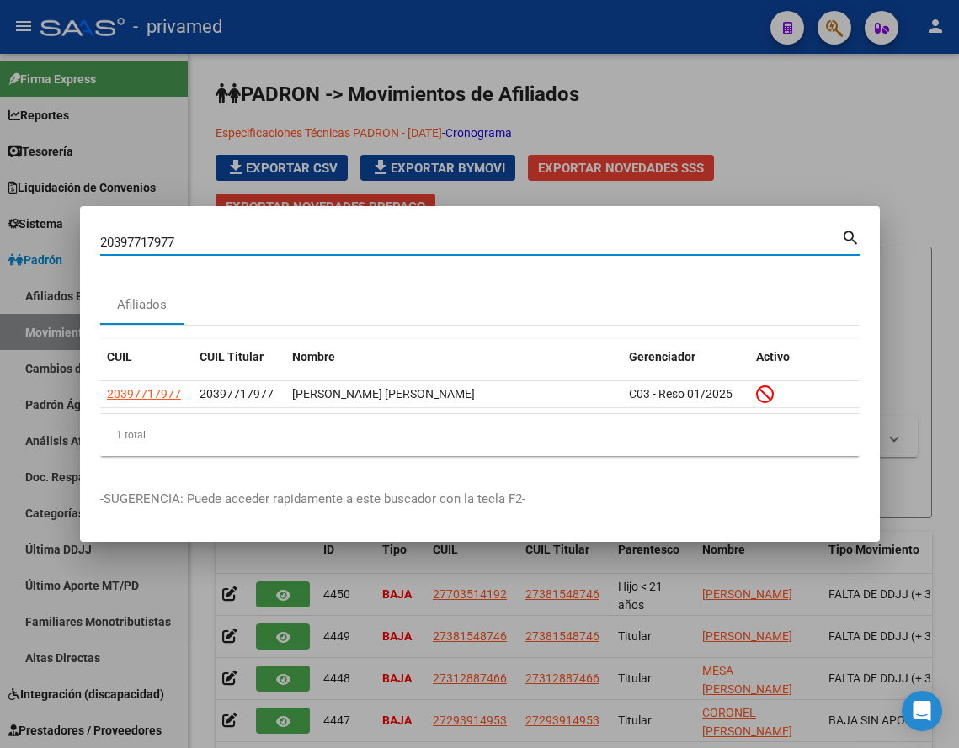
click at [220, 242] on input "20397717977" at bounding box center [470, 242] width 741 height 15
paste input "7371090024"
click at [332, 244] on input "27371090024" at bounding box center [470, 242] width 741 height 15
click at [331, 244] on input "27371090024" at bounding box center [470, 242] width 741 height 15
paste input "0433893019"
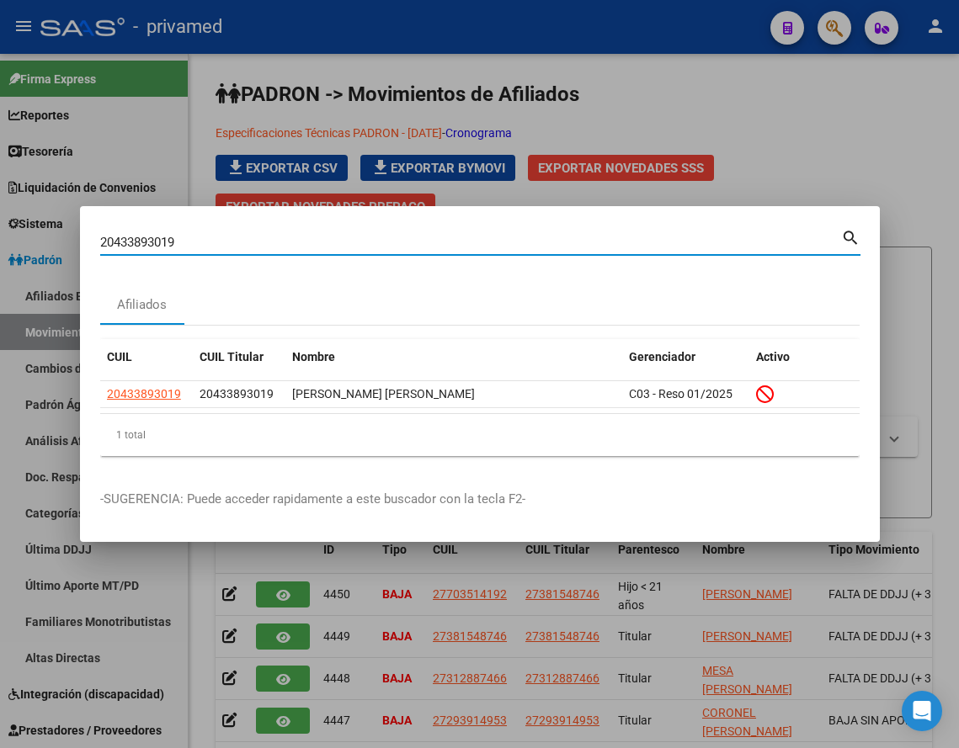
click at [288, 245] on input "20433893019" at bounding box center [470, 242] width 741 height 15
paste input "7429898760"
type input "27429898760"
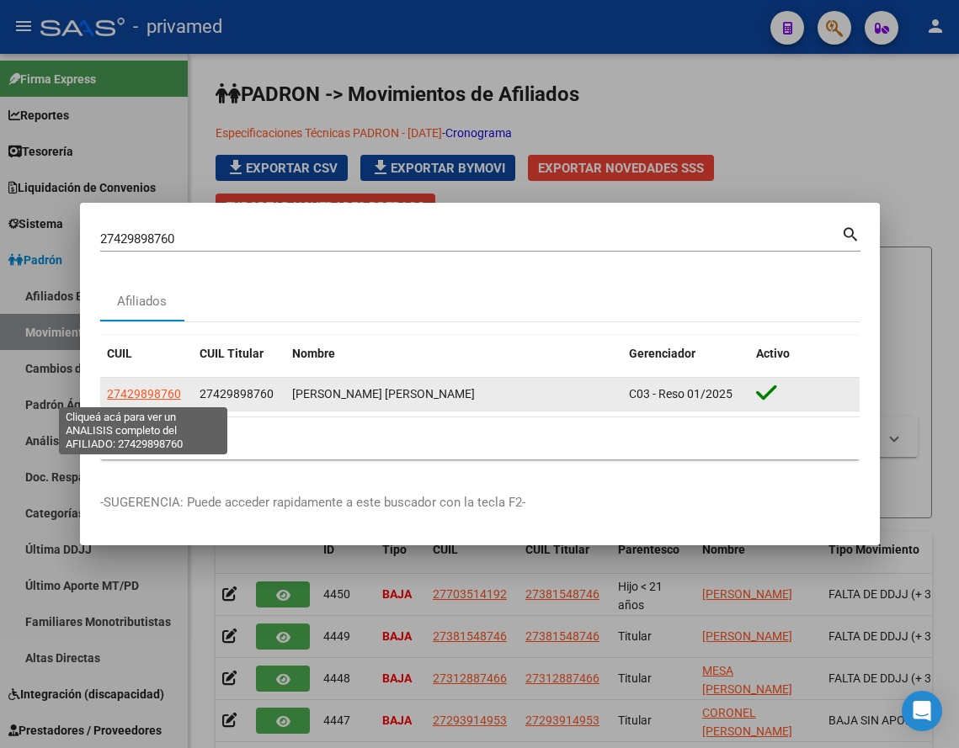
click at [156, 392] on span "27429898760" at bounding box center [144, 393] width 74 height 13
type textarea "27429898760"
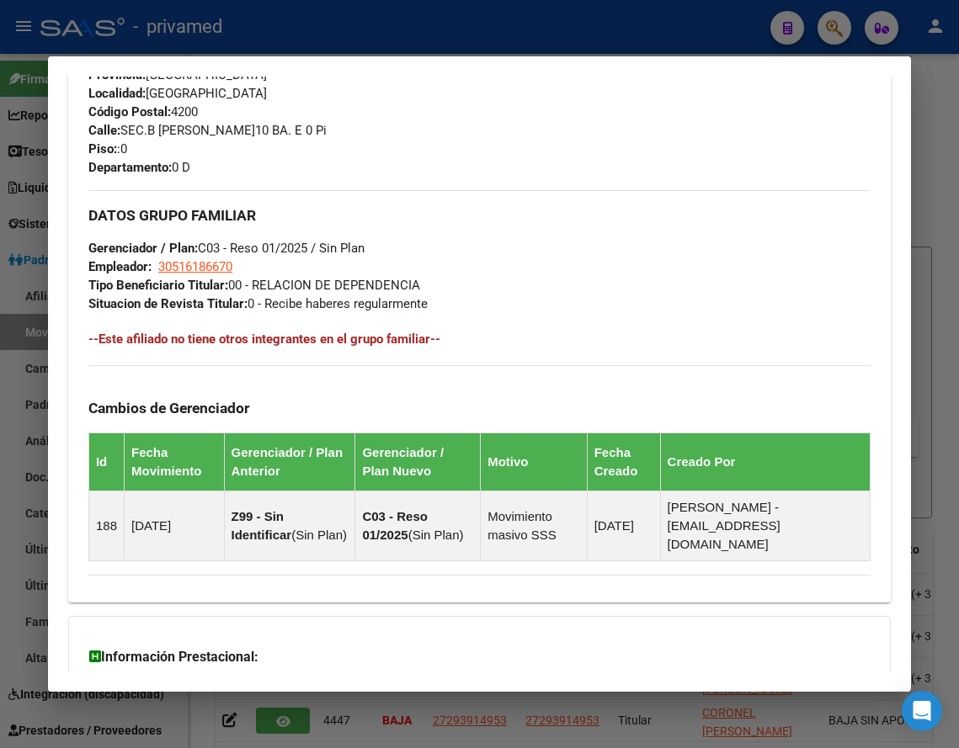
scroll to position [1111, 0]
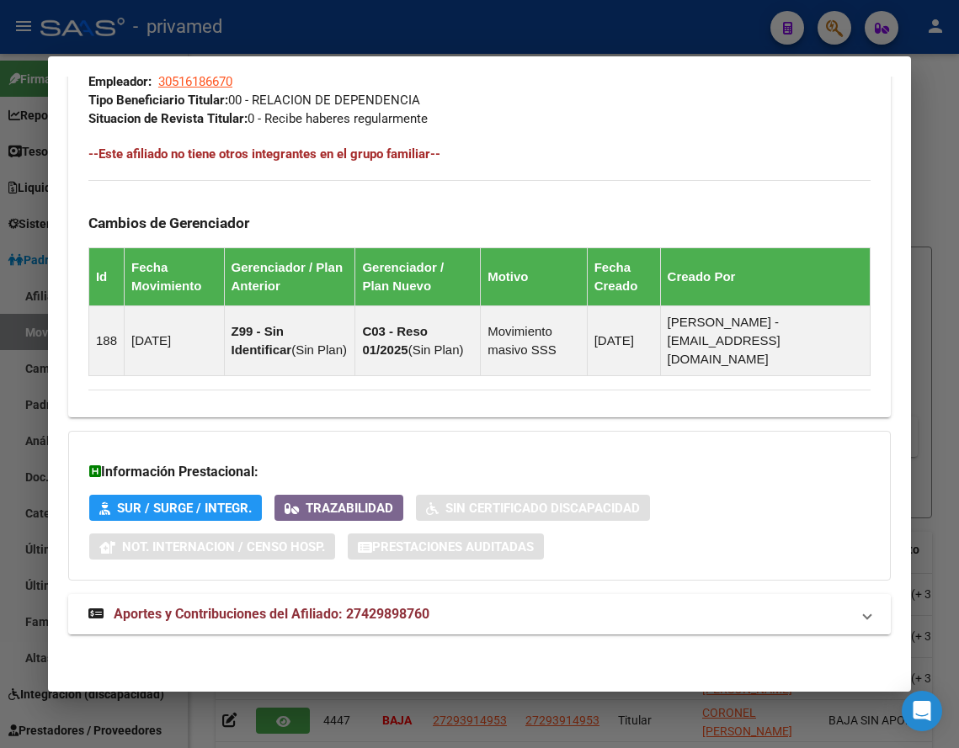
click at [241, 620] on span "Aportes y Contribuciones del Afiliado: 27429898760" at bounding box center [272, 614] width 316 height 16
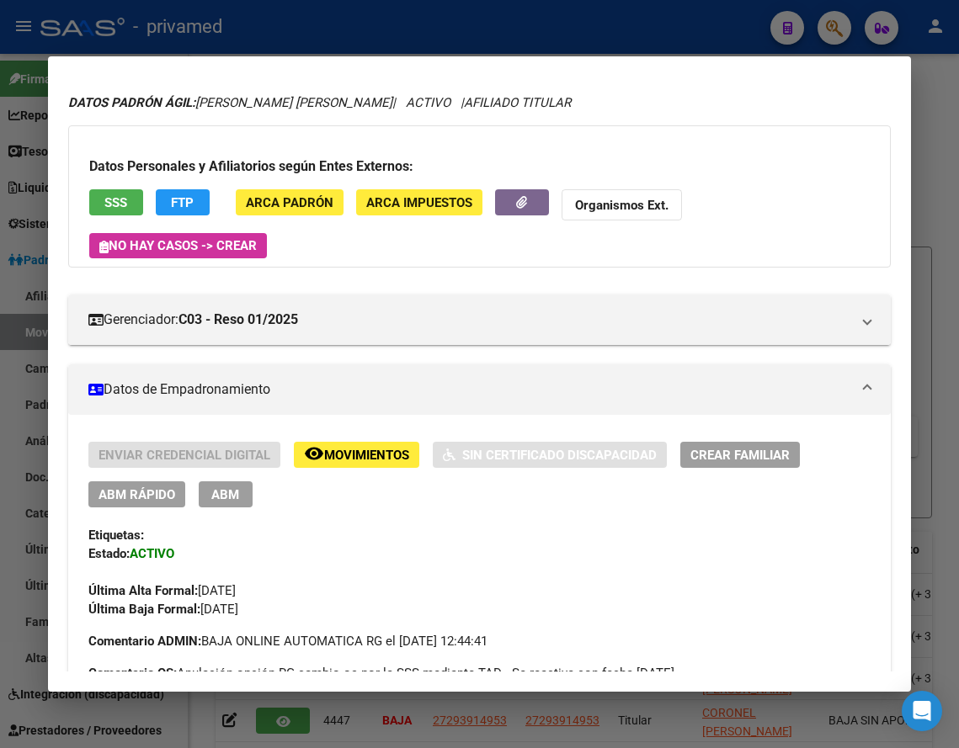
scroll to position [0, 0]
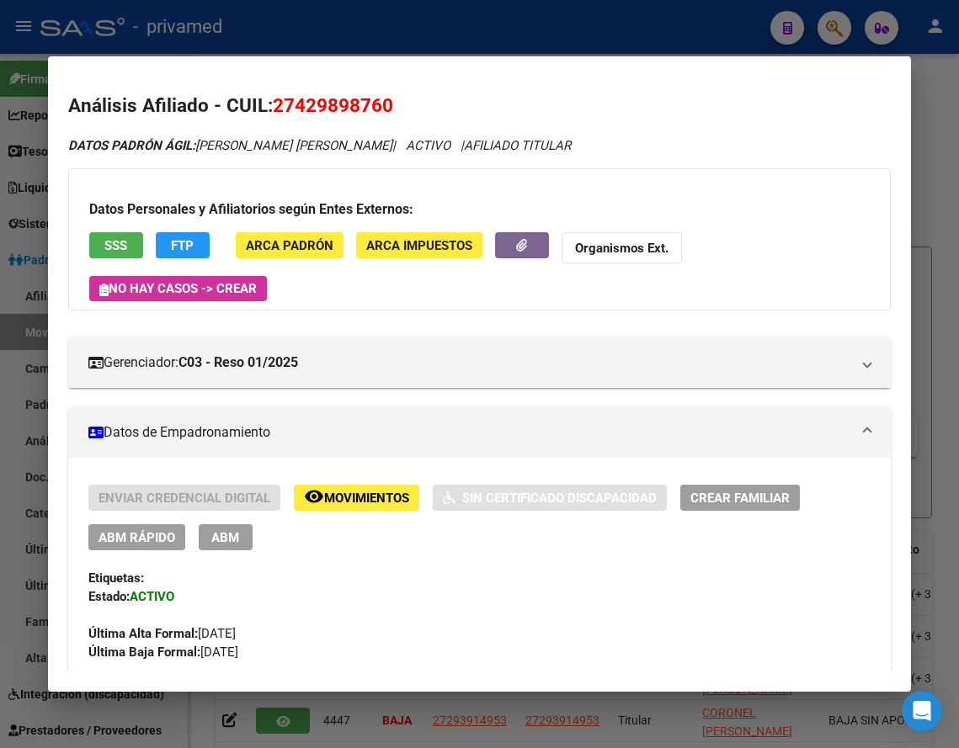
click at [661, 32] on div at bounding box center [479, 374] width 959 height 748
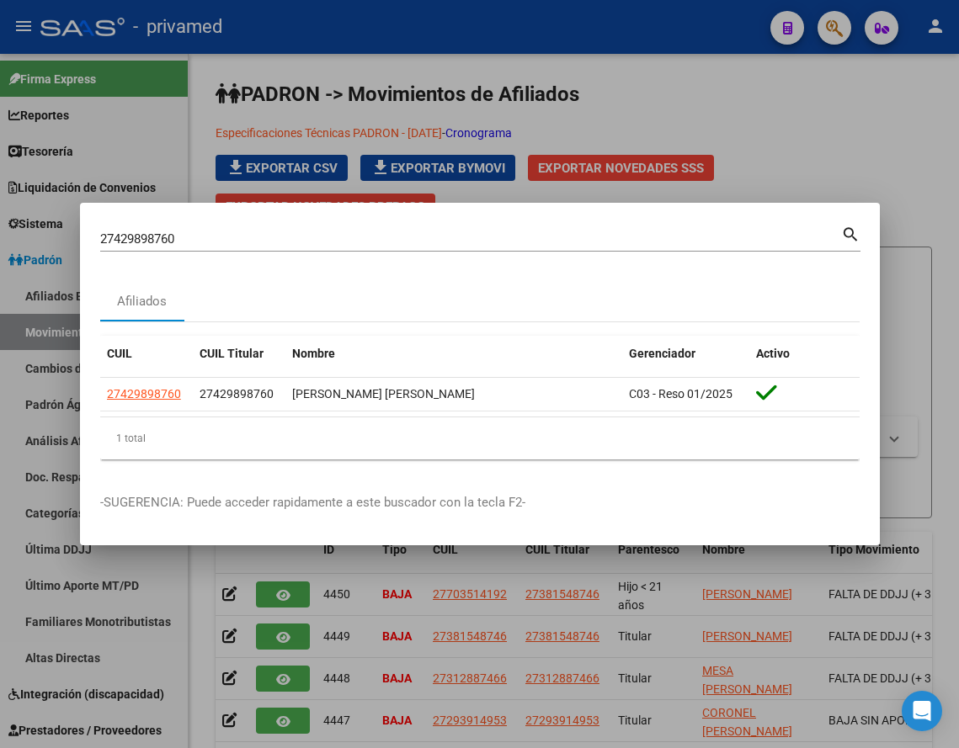
click at [205, 235] on input "27429898760" at bounding box center [470, 239] width 741 height 15
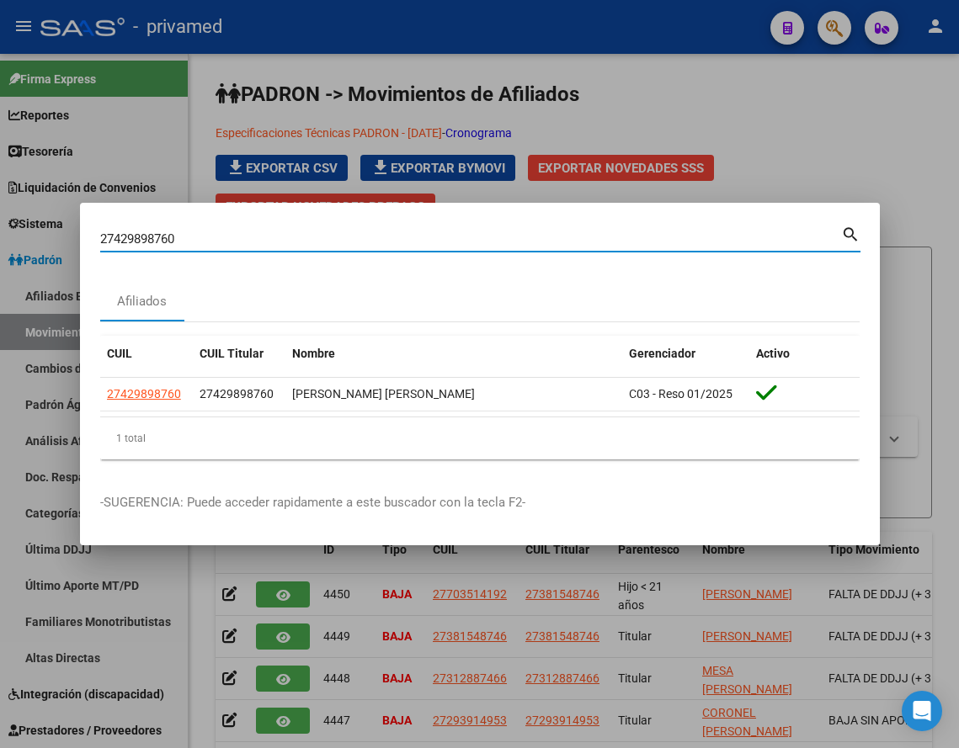
click at [203, 234] on input "27429898760" at bounding box center [470, 239] width 741 height 15
paste input "20411389317"
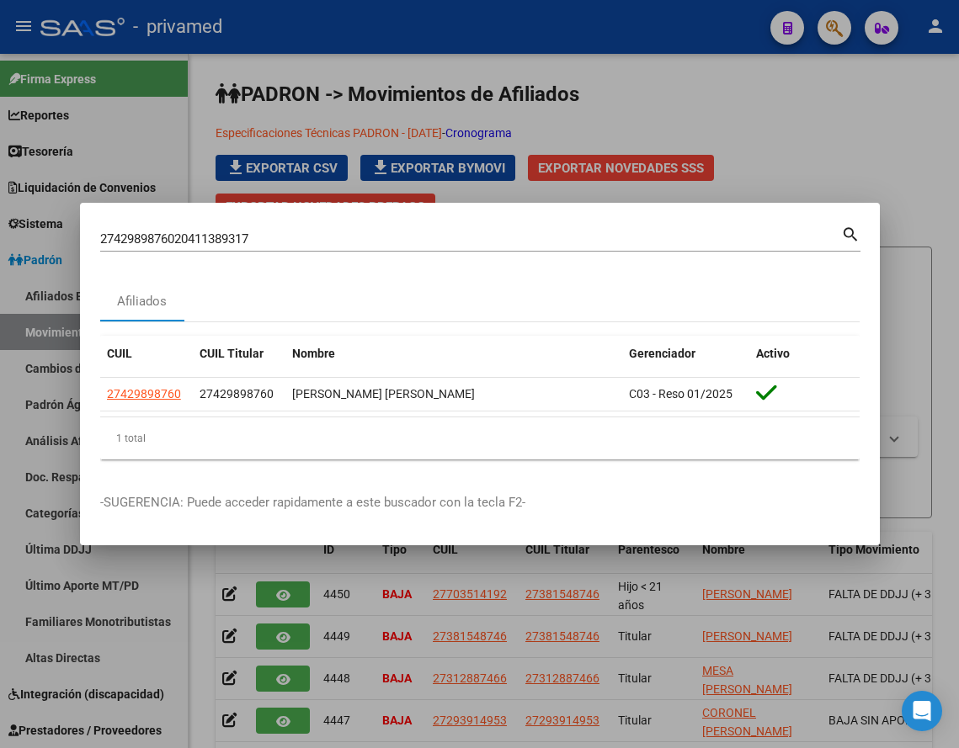
drag, startPoint x: 317, startPoint y: 223, endPoint x: 119, endPoint y: 226, distance: 197.8
click at [119, 226] on div "2742989876020411389317 Buscar (apellido, dni, cuil, nro traspaso, cuit, obra so…" at bounding box center [480, 237] width 760 height 29
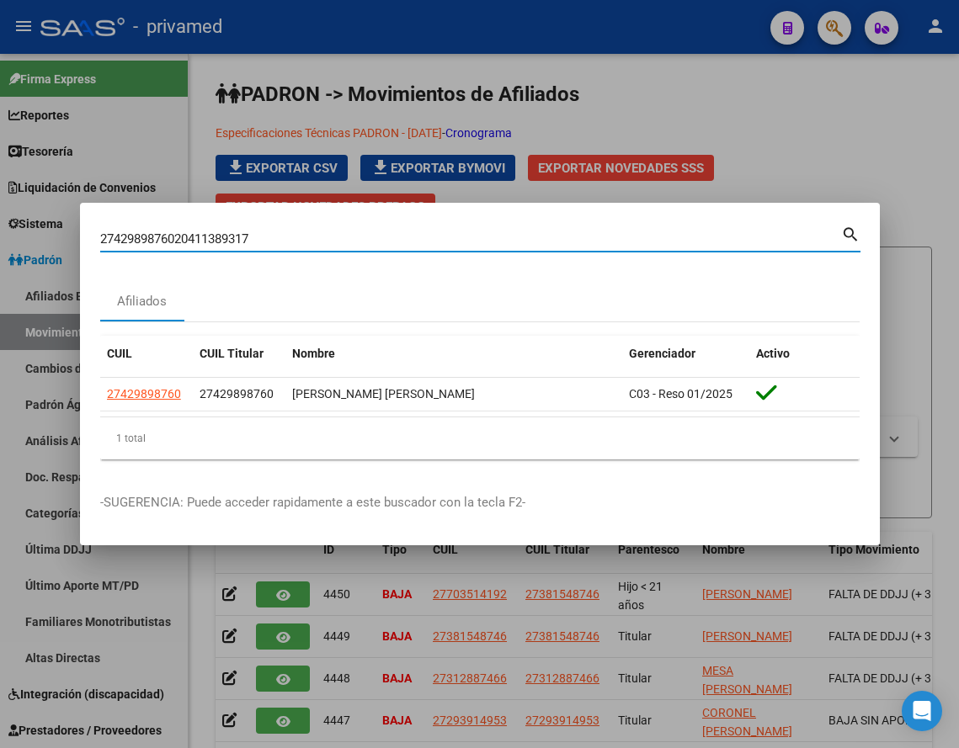
click at [235, 237] on input "2742989876020411389317" at bounding box center [470, 239] width 741 height 15
paste input
type input "20411389317"
click at [837, 131] on div at bounding box center [479, 374] width 959 height 748
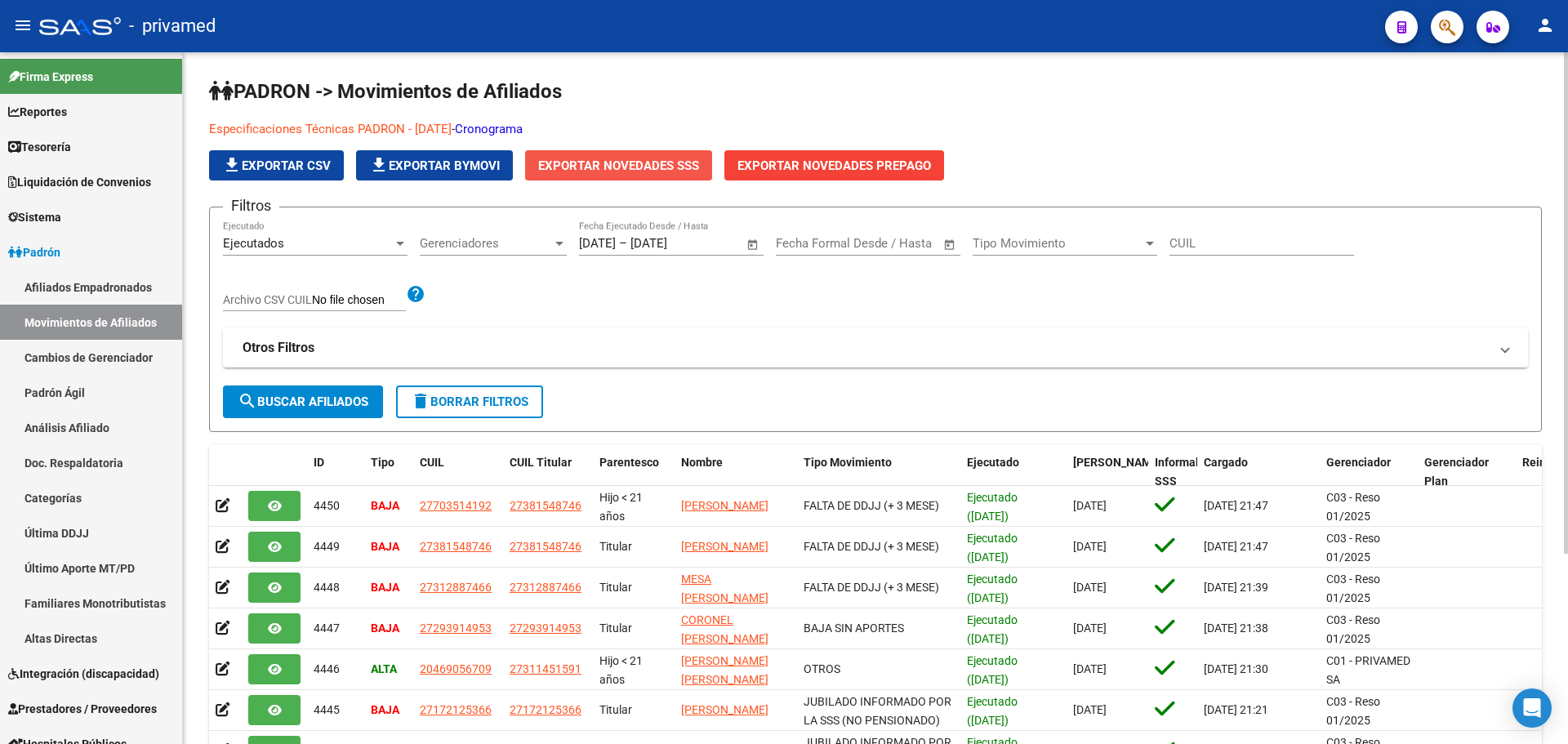
click at [579, 167] on span "Exportar Novedades SSS" at bounding box center [619, 165] width 161 height 15
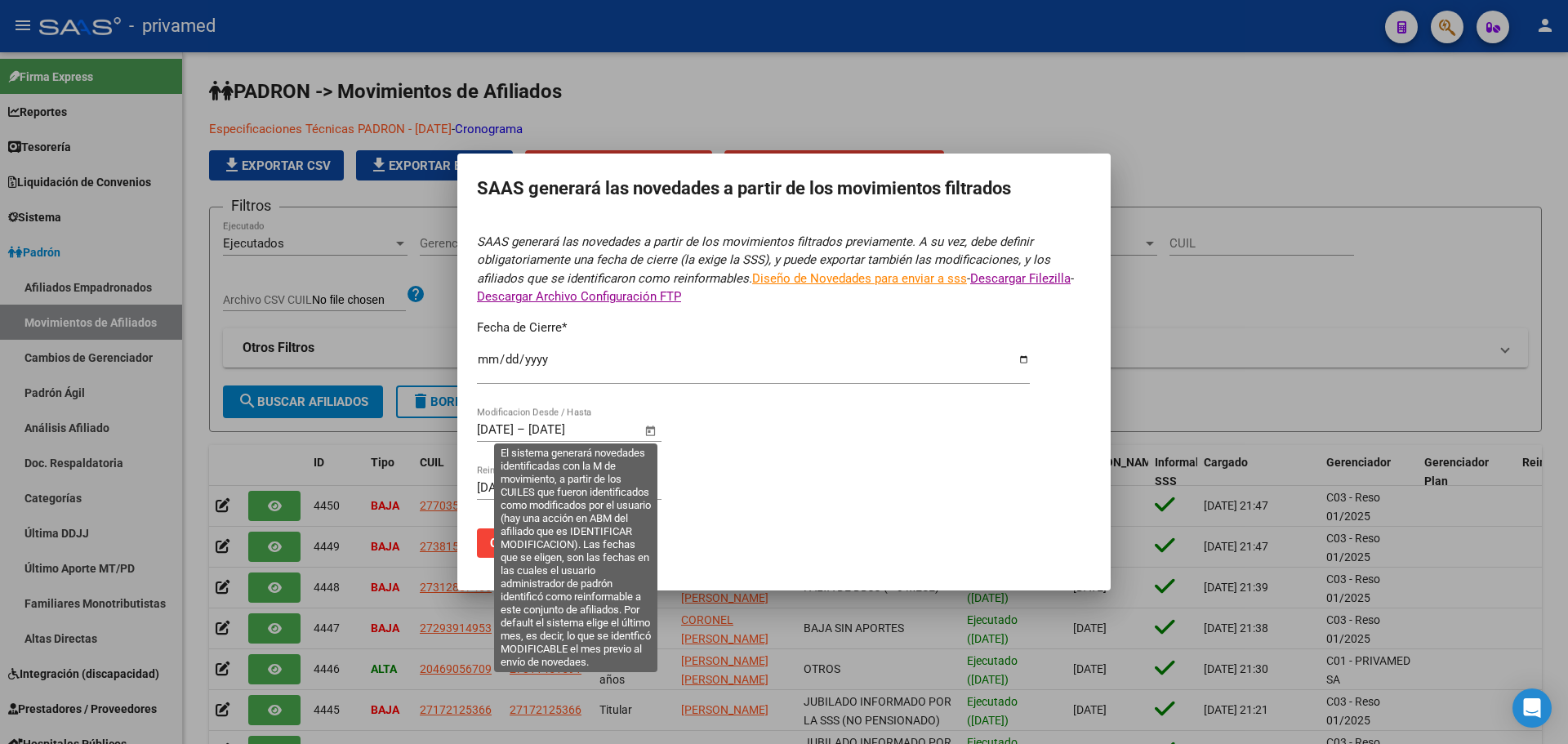
click at [480, 431] on input "[DATE]" at bounding box center [496, 429] width 37 height 15
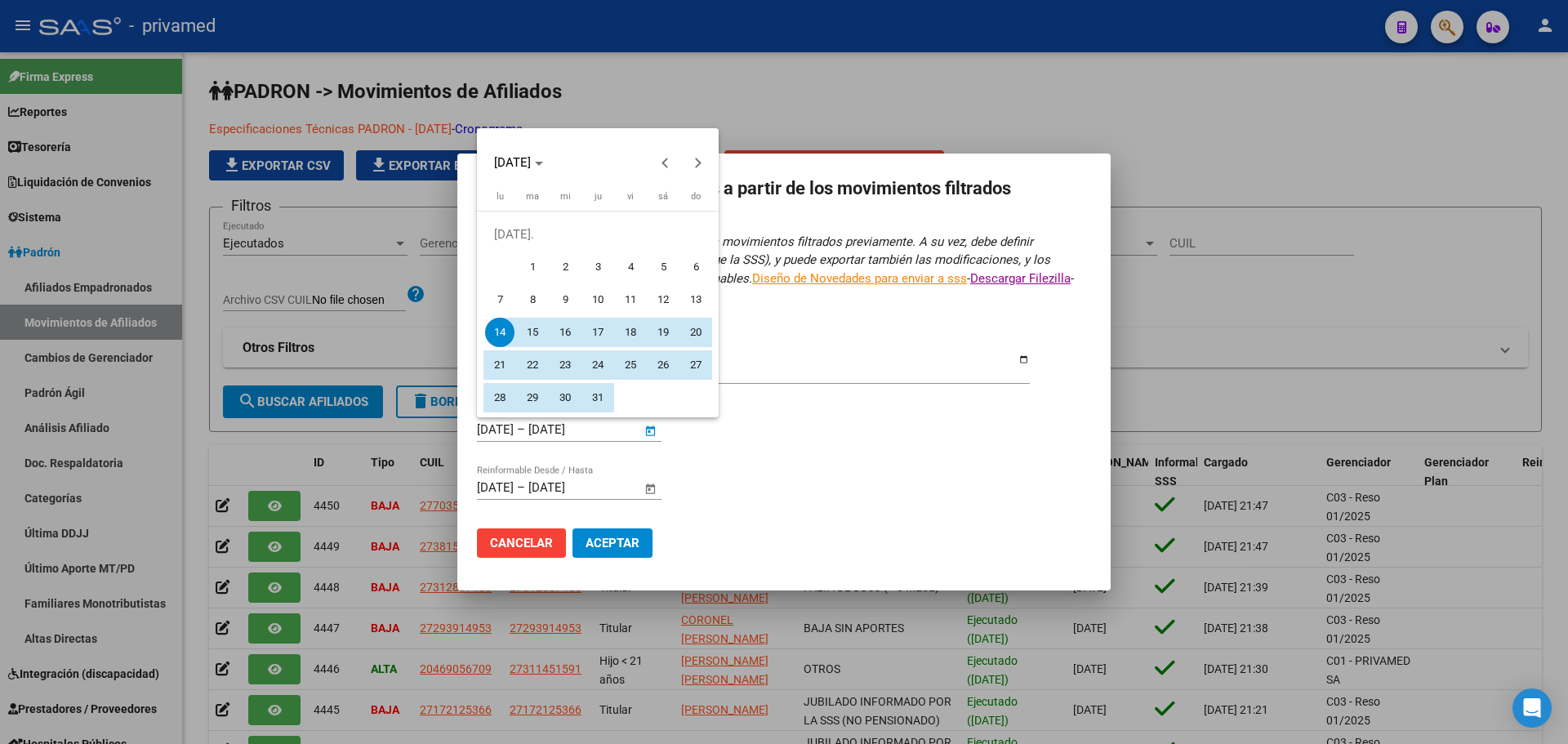
click at [527, 260] on span "1" at bounding box center [533, 267] width 29 height 29
type input "[DATE]"
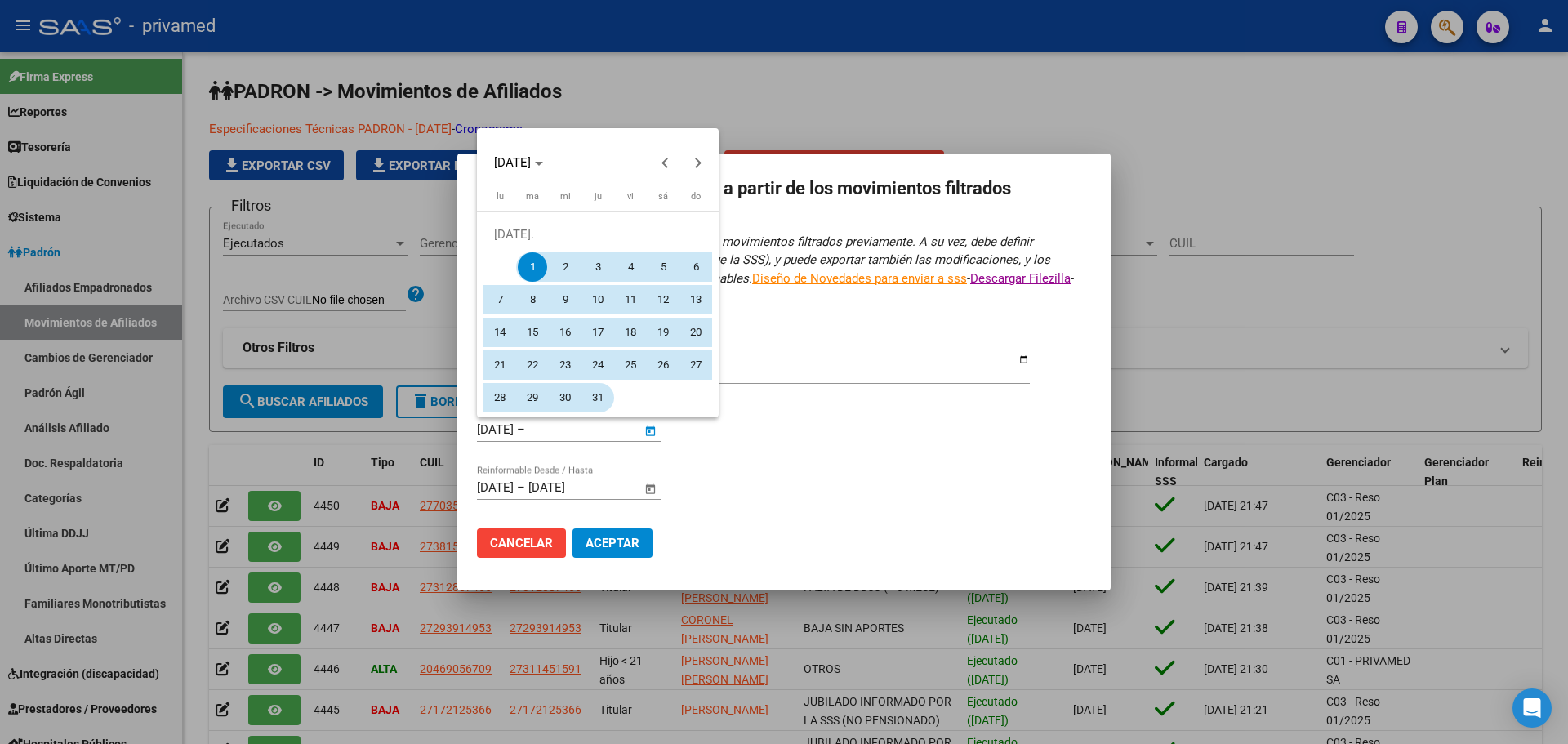
click at [602, 396] on span "31" at bounding box center [598, 398] width 29 height 29
type input "[DATE]"
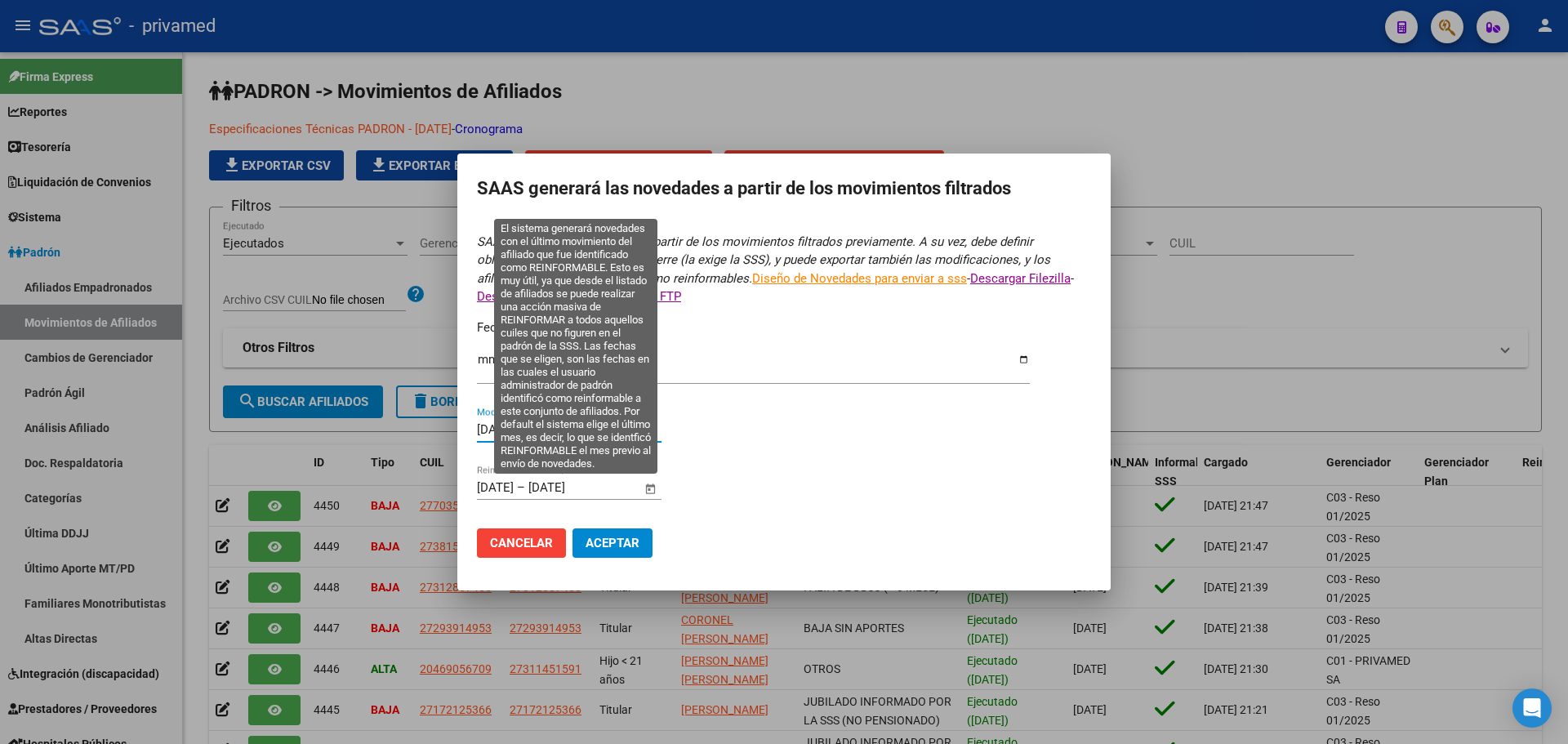
click at [477, 485] on input "[DATE]" at bounding box center [496, 487] width 37 height 15
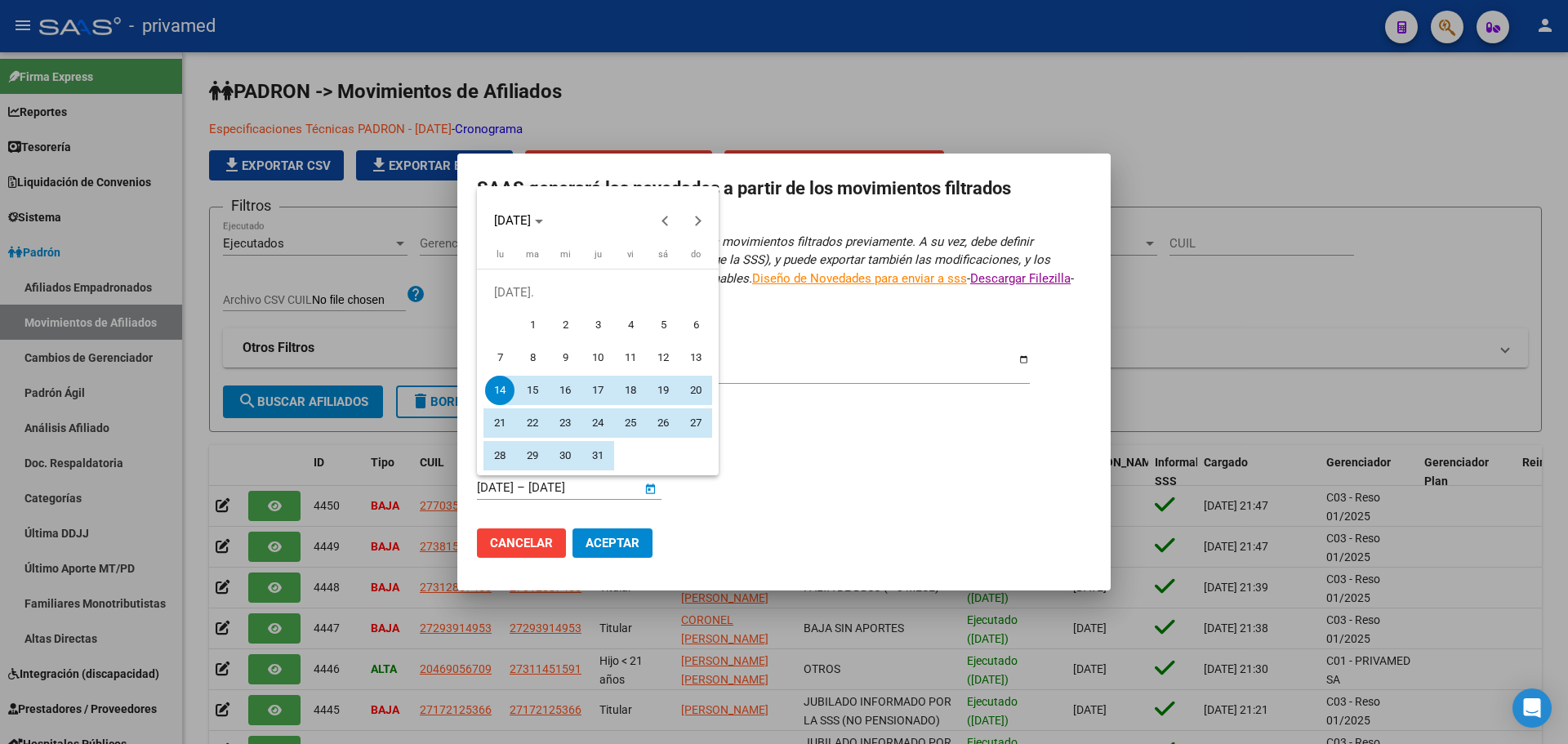
click at [533, 318] on span "1" at bounding box center [533, 325] width 29 height 29
type input "[DATE]"
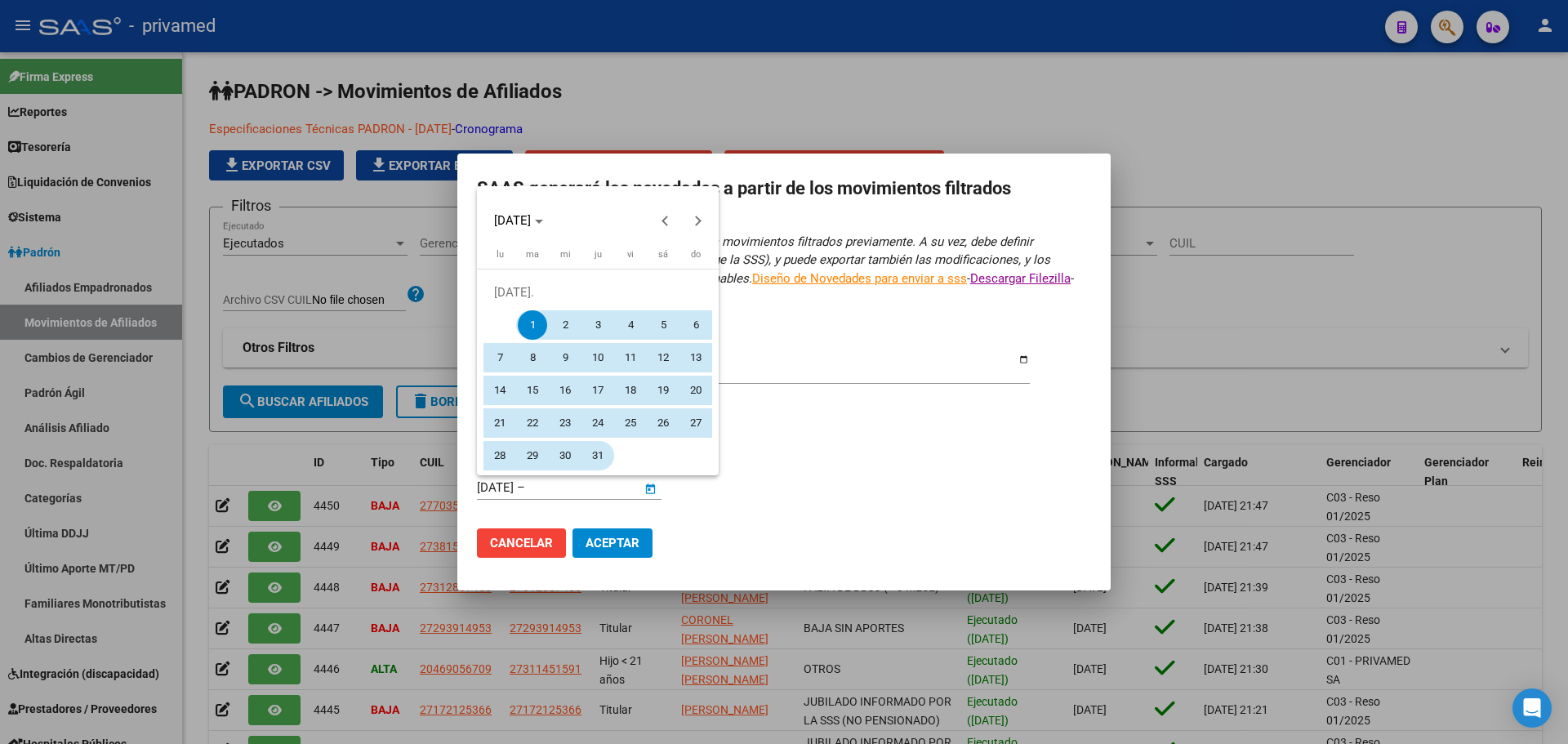
click at [592, 454] on span "31" at bounding box center [598, 456] width 29 height 29
type input "[DATE]"
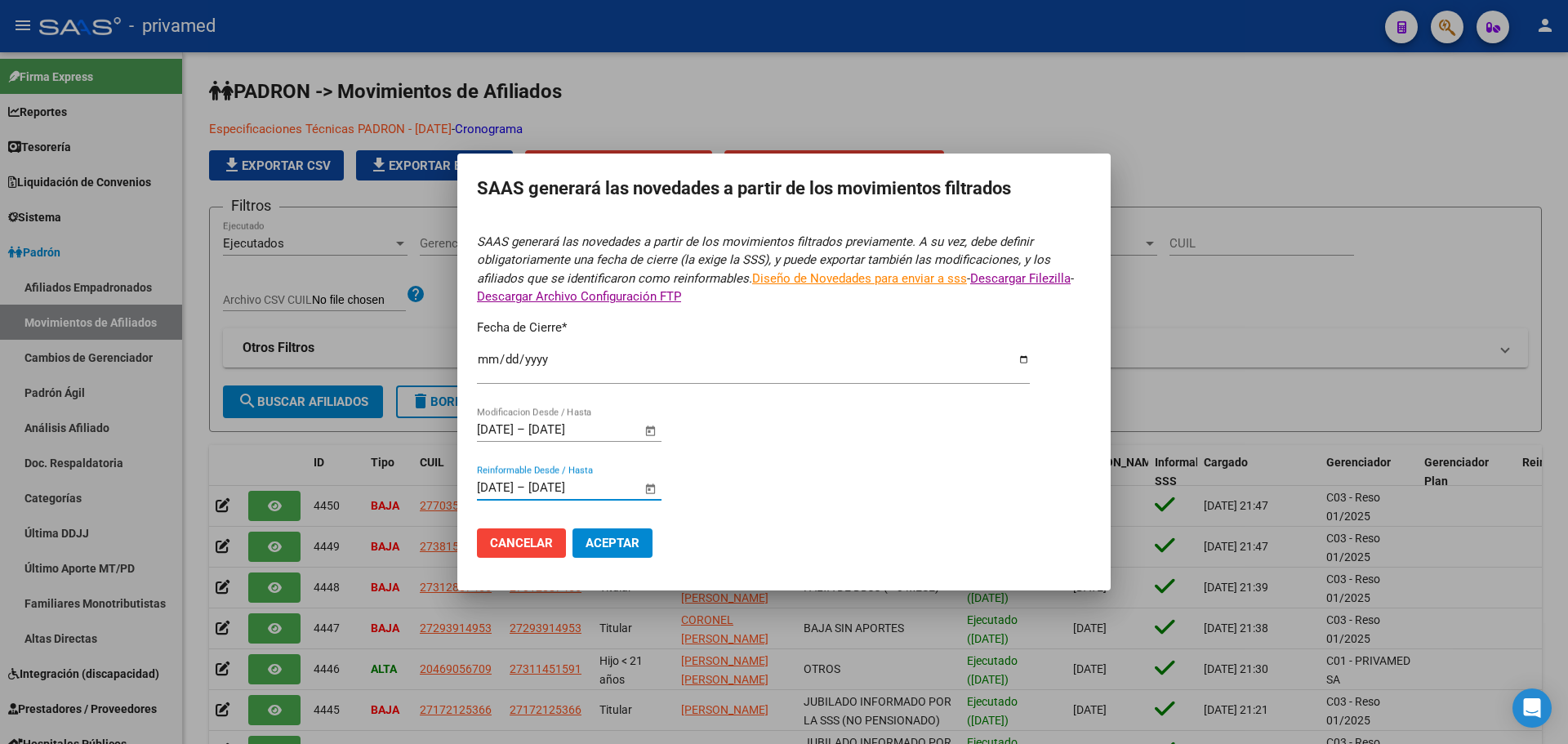
click at [817, 433] on form "SAAS generará las novedades a partir de los movimientos filtrados previamente. …" at bounding box center [784, 402] width 614 height 339
click at [521, 547] on span "Cancelar" at bounding box center [521, 542] width 63 height 15
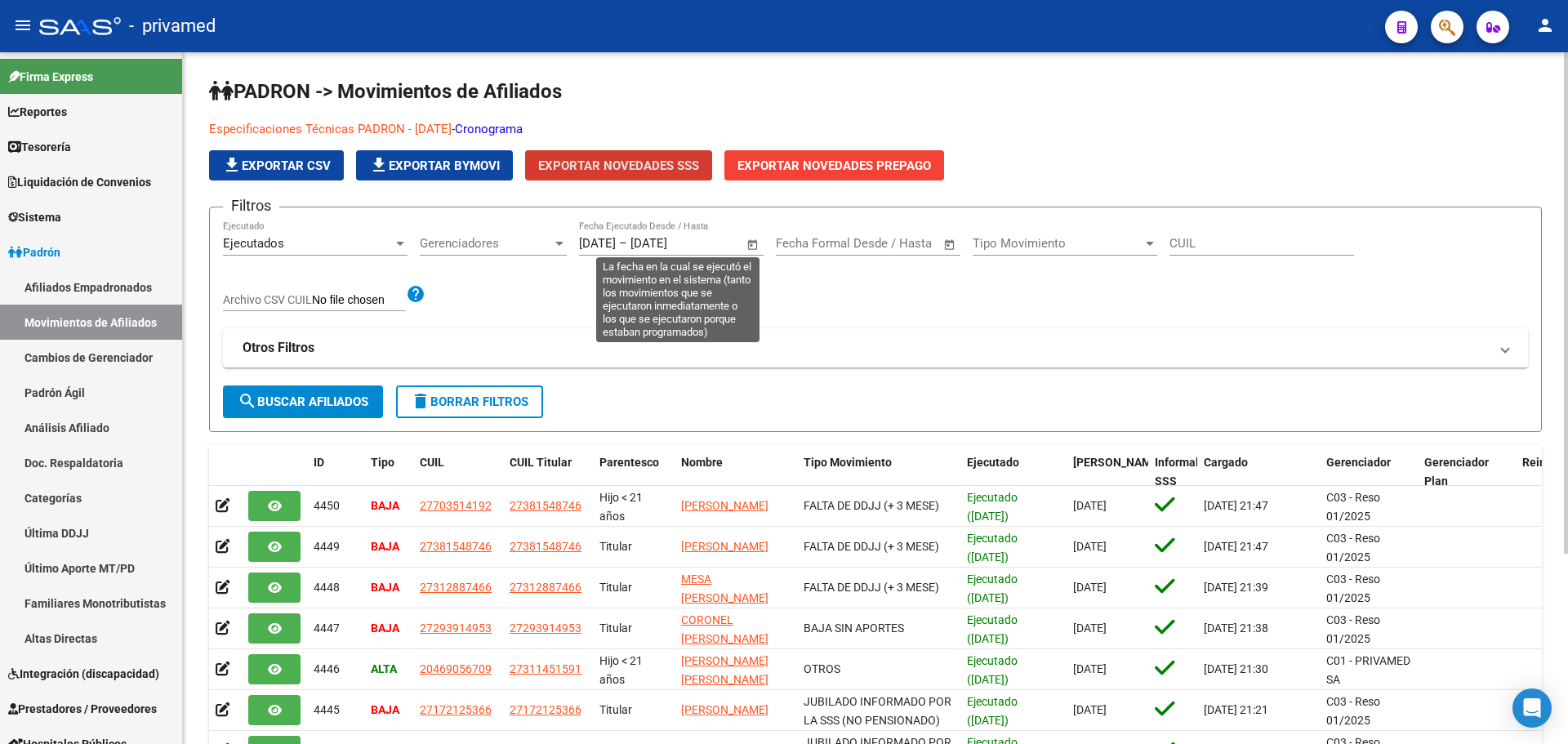
click at [604, 246] on input "[DATE]" at bounding box center [598, 243] width 37 height 15
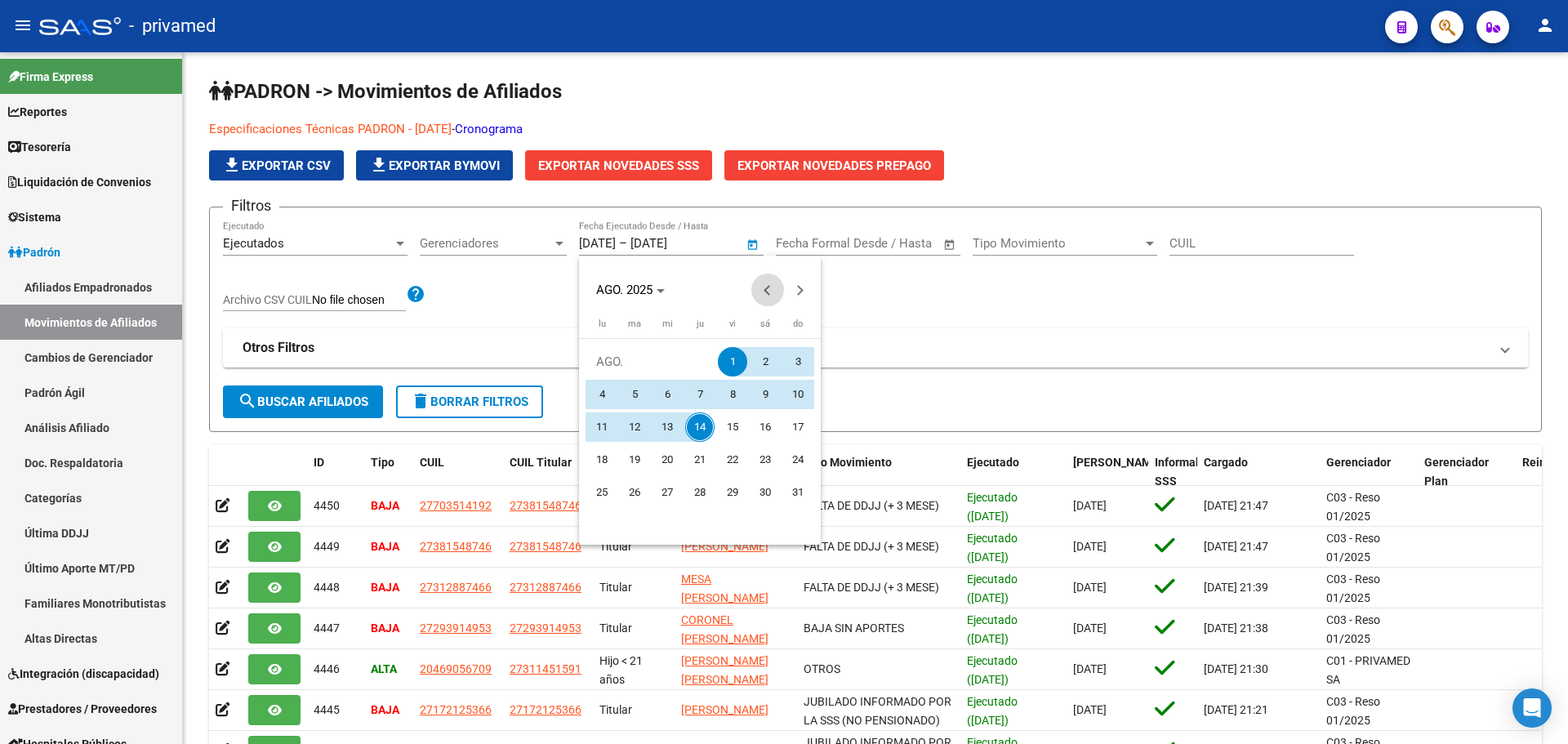
click at [765, 286] on span "Previous month" at bounding box center [768, 290] width 33 height 33
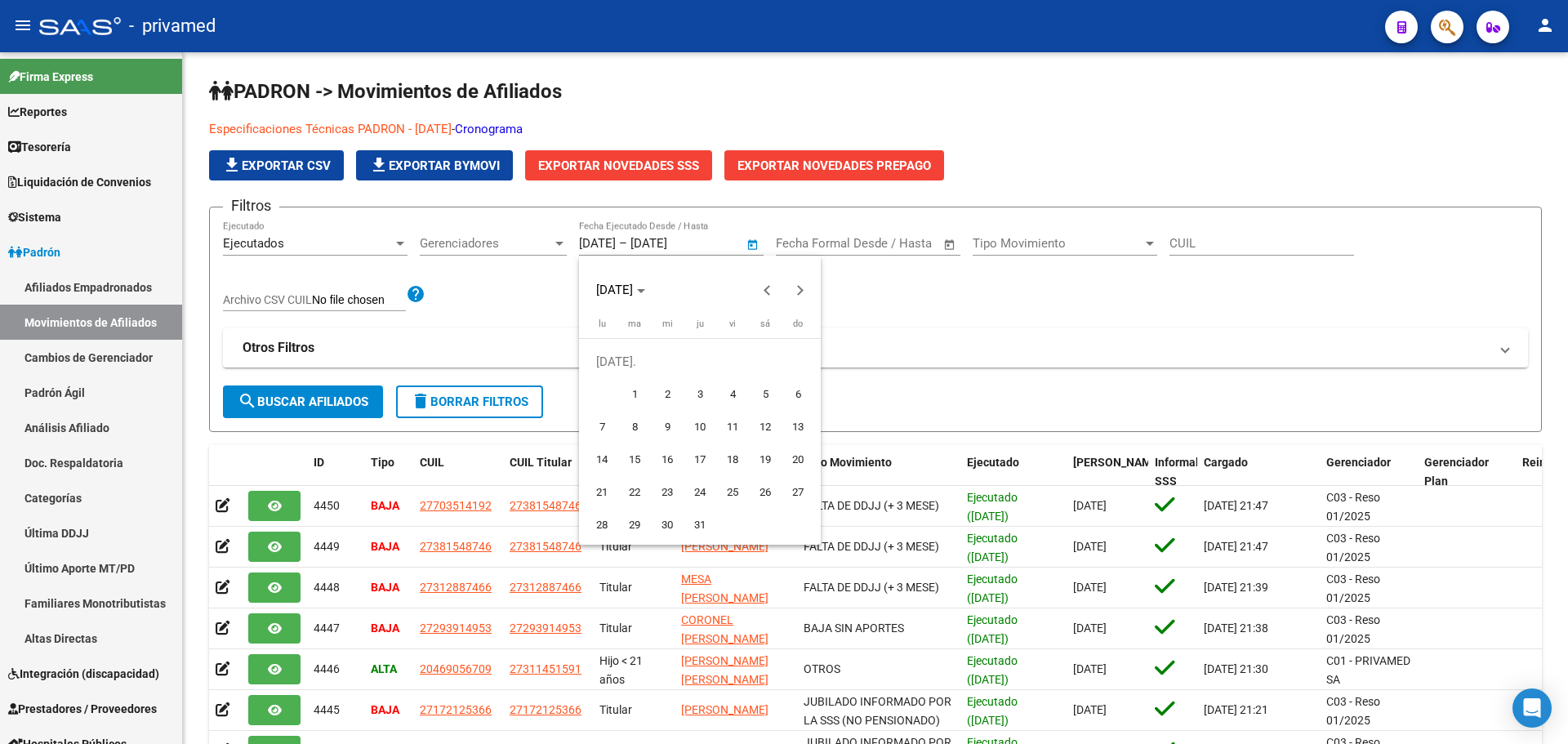
click at [631, 395] on span "1" at bounding box center [635, 394] width 29 height 29
type input "[DATE]"
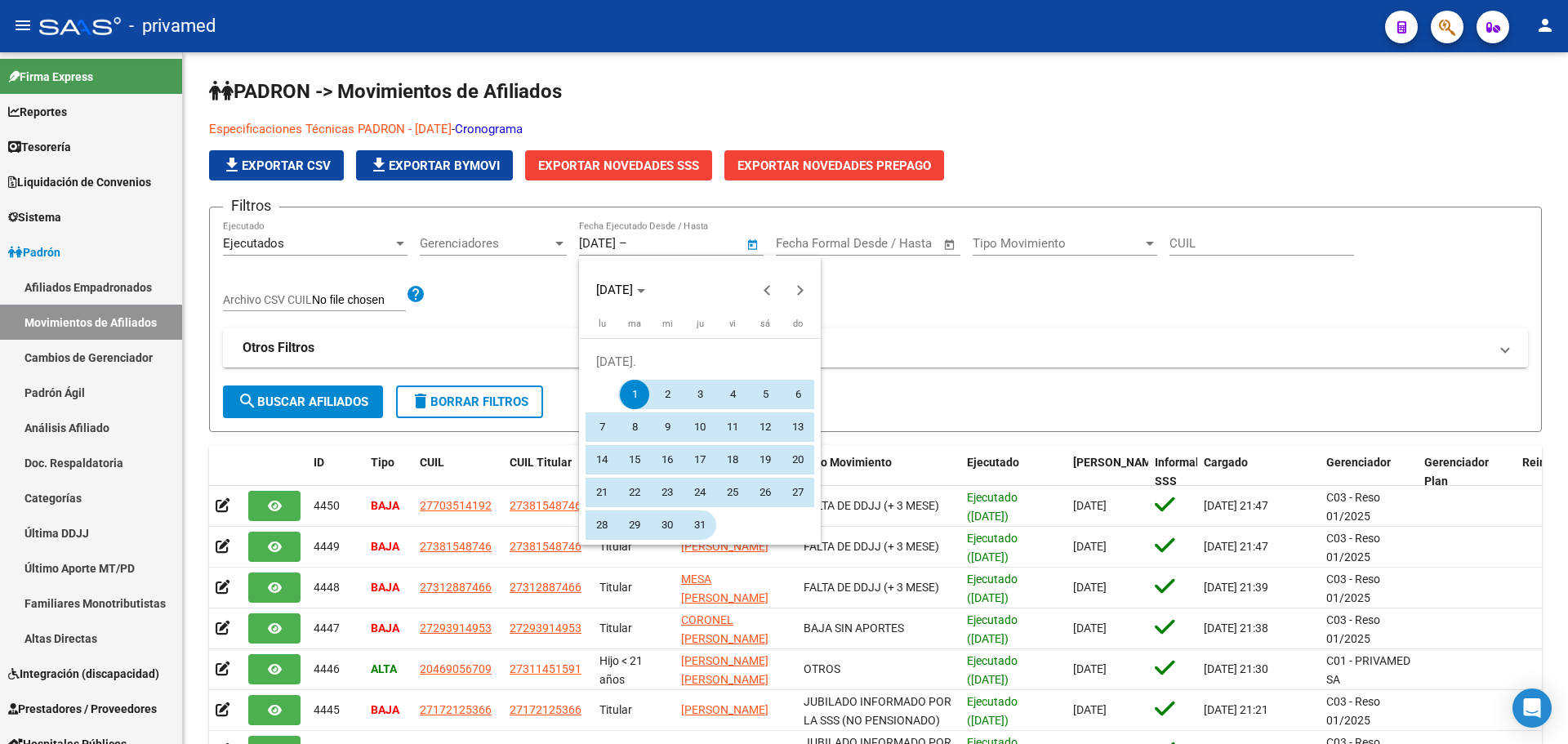
click at [701, 530] on span "31" at bounding box center [700, 525] width 29 height 29
type input "[DATE]"
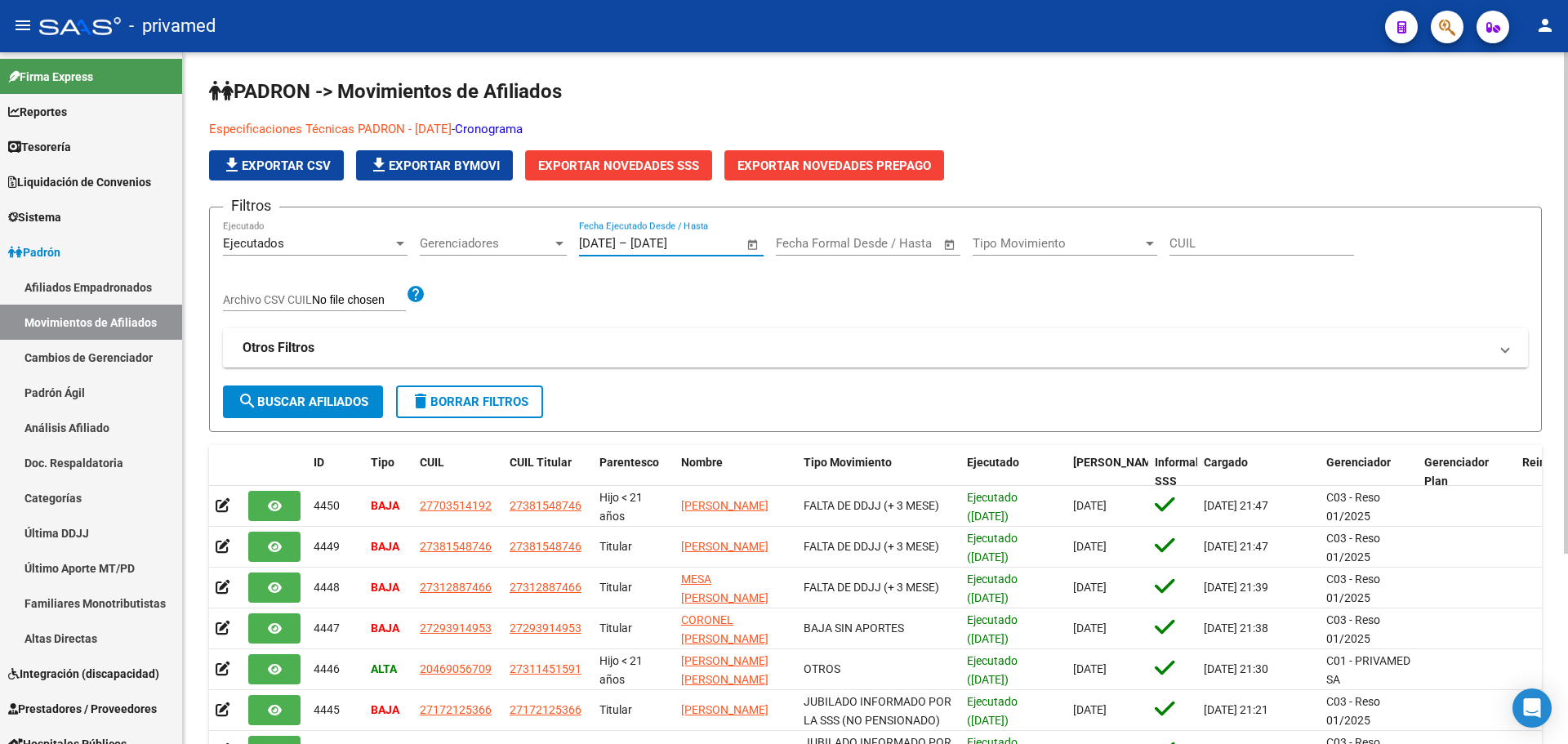
click at [335, 400] on span "search Buscar Afiliados" at bounding box center [303, 402] width 131 height 15
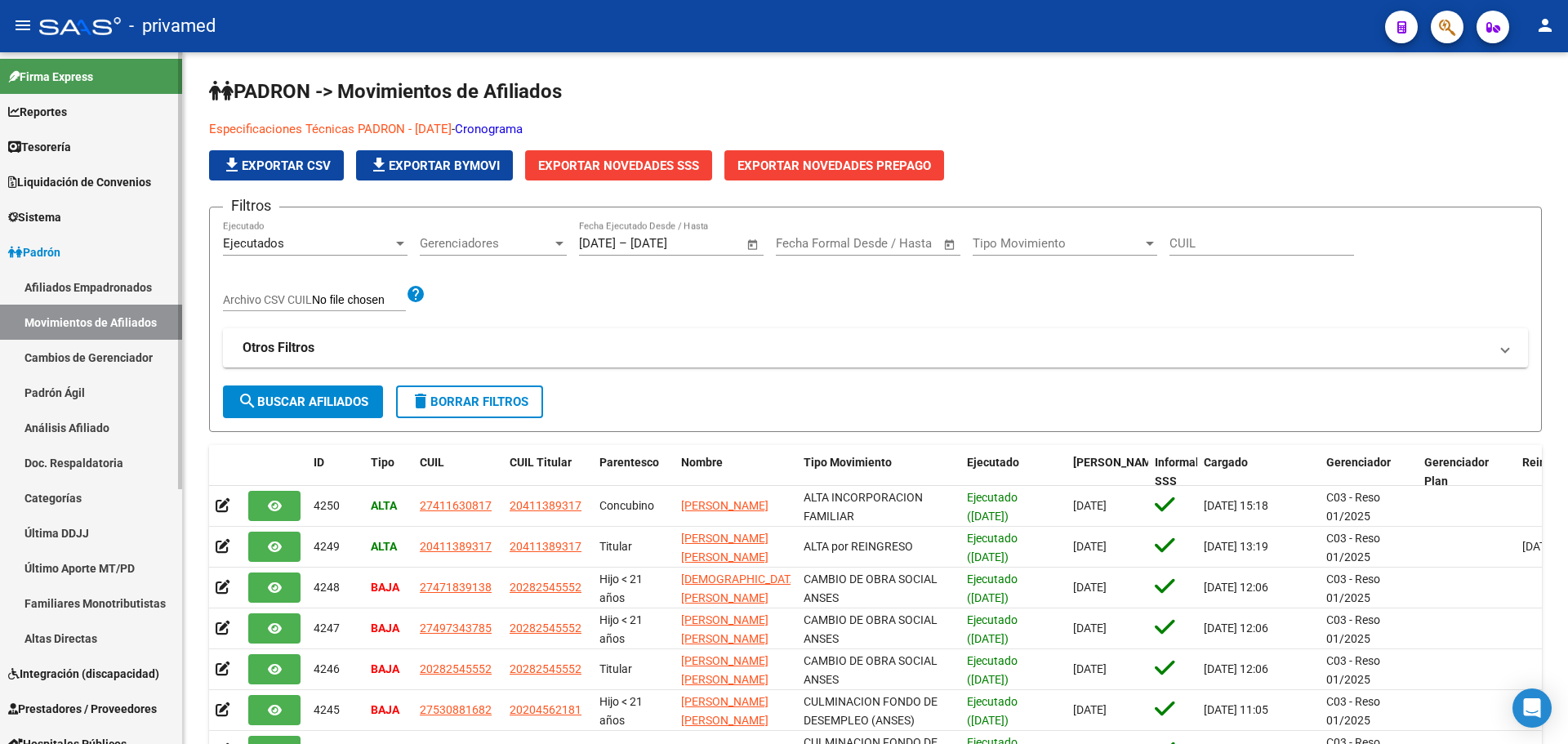
click at [56, 252] on span "Padrón" at bounding box center [34, 252] width 52 height 18
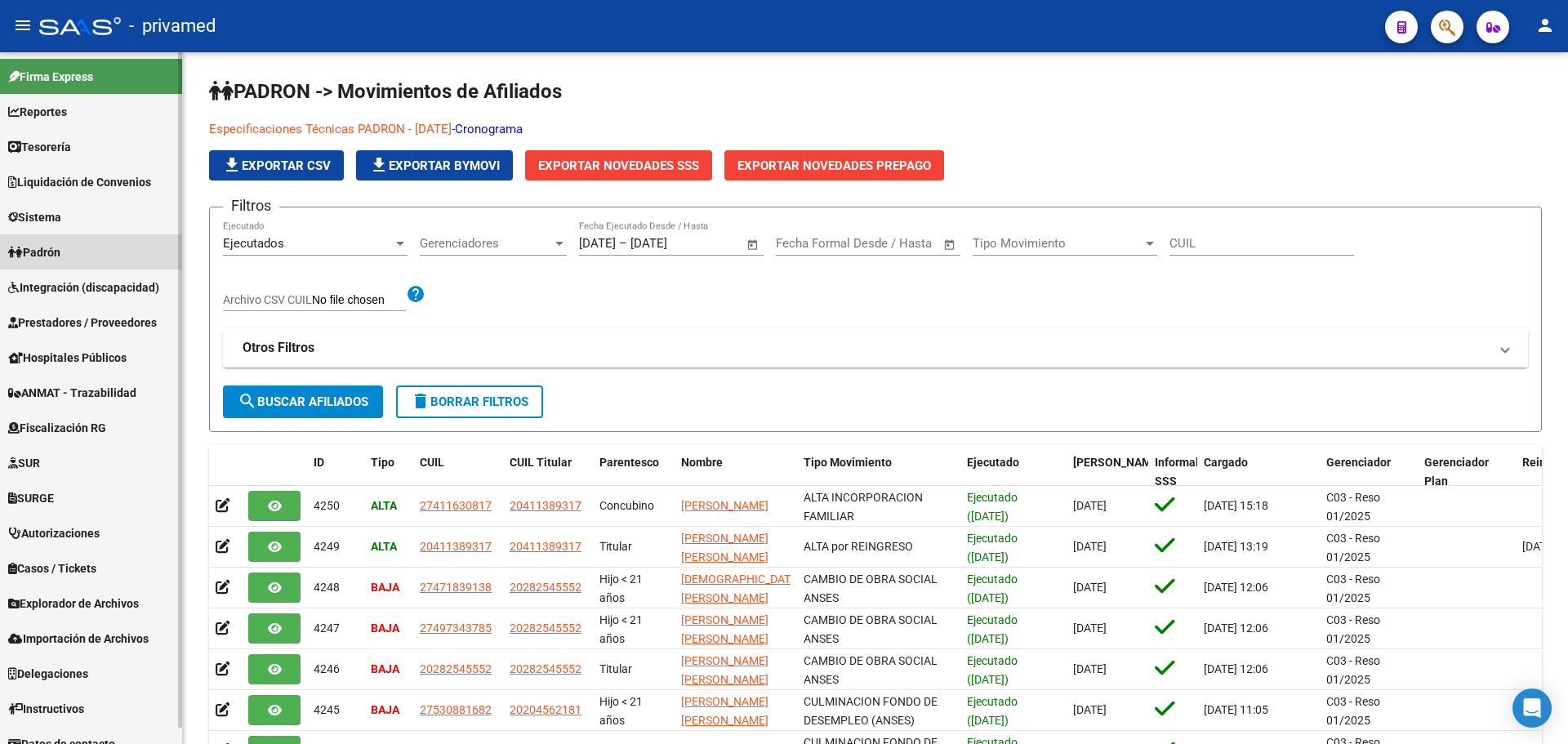
click at [74, 253] on link "Padrón" at bounding box center [91, 252] width 182 height 35
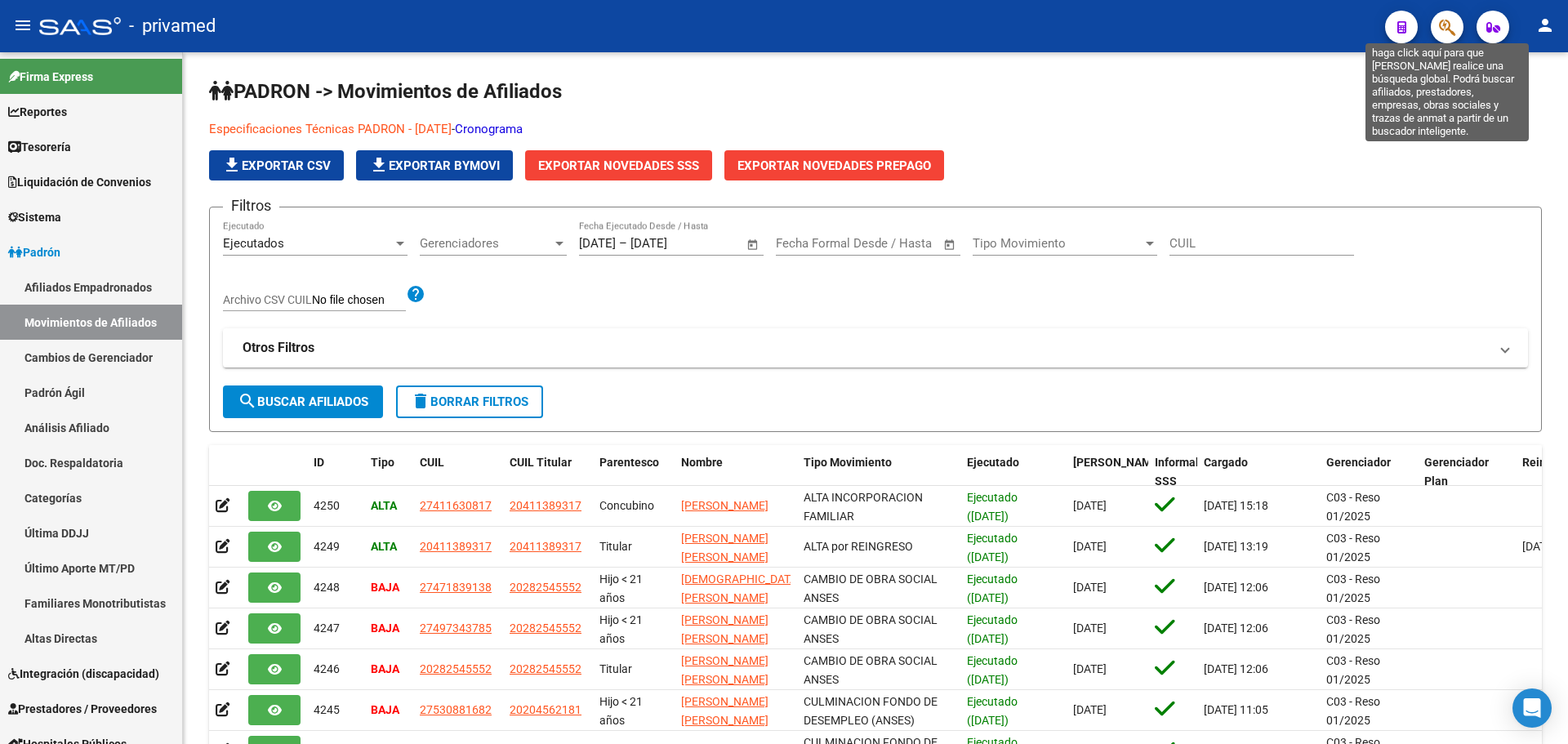
click at [1450, 34] on icon "button" at bounding box center [1447, 27] width 16 height 18
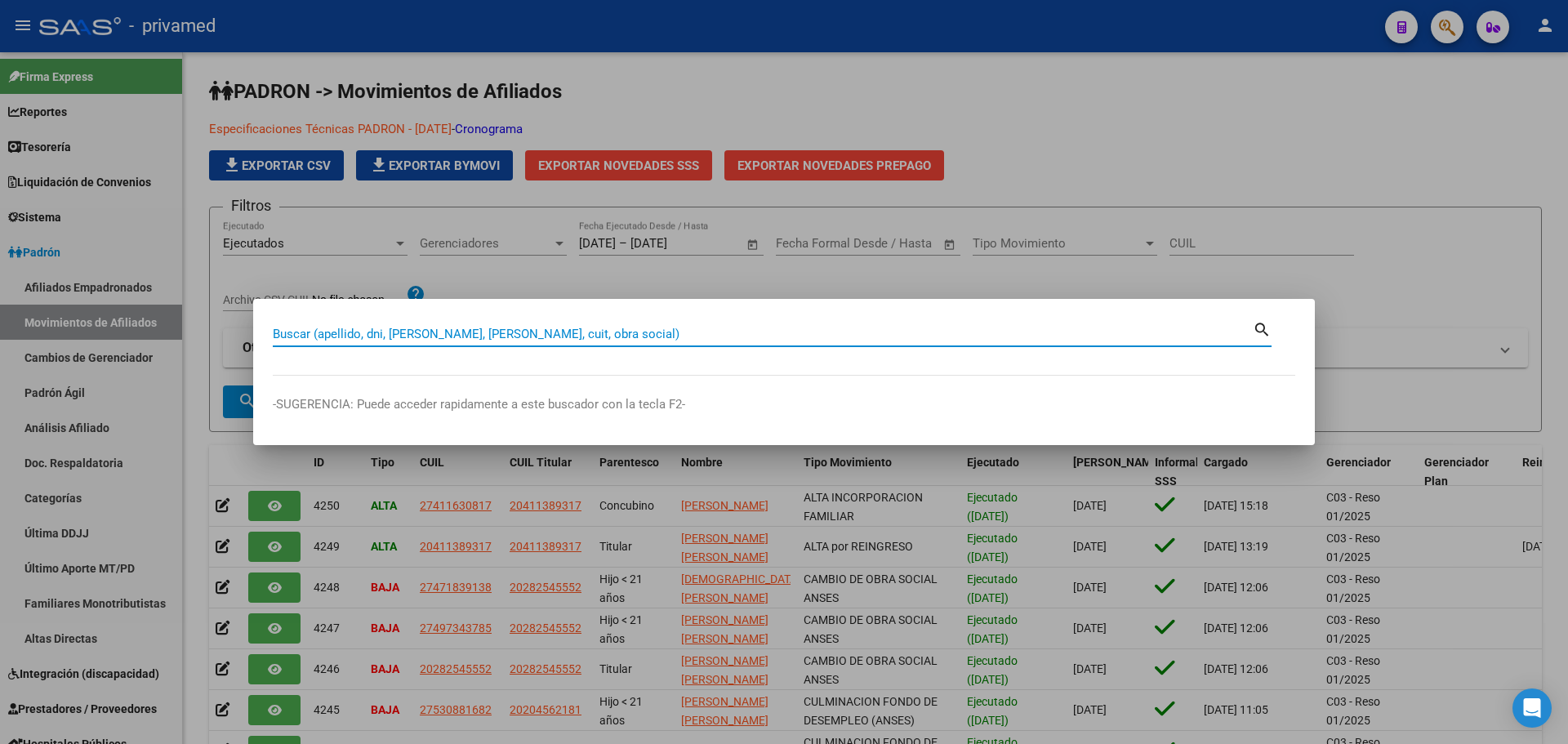
paste input "23210614729"
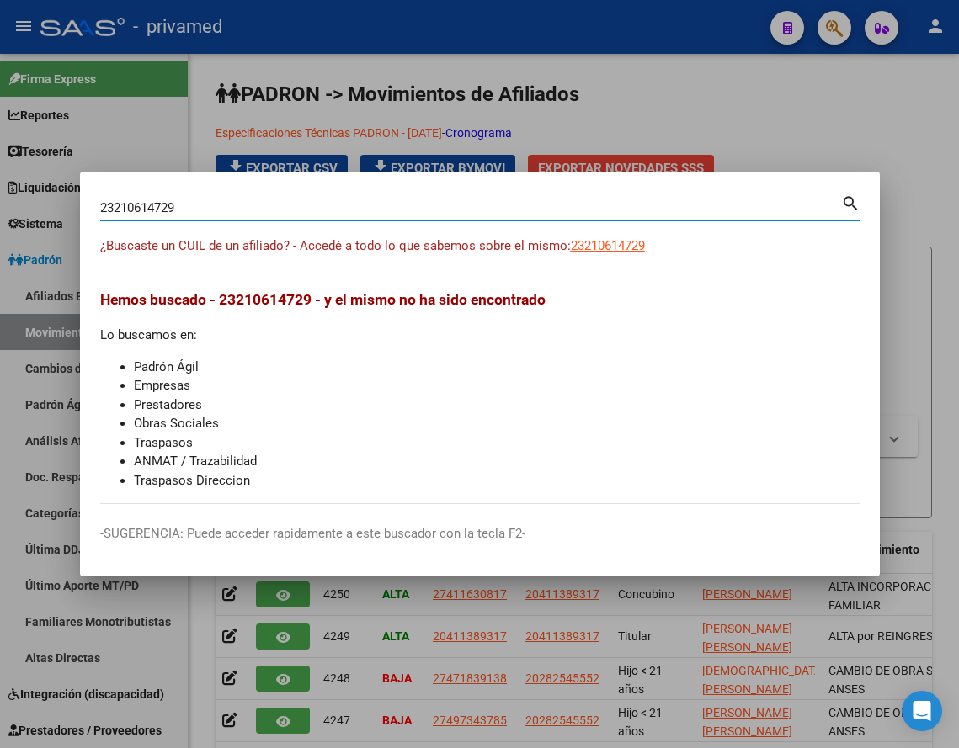
click at [283, 205] on input "23210614729" at bounding box center [470, 207] width 741 height 15
click at [282, 205] on input "23210614729" at bounding box center [470, 207] width 741 height 15
paste input "0297264452"
type input "20297264452"
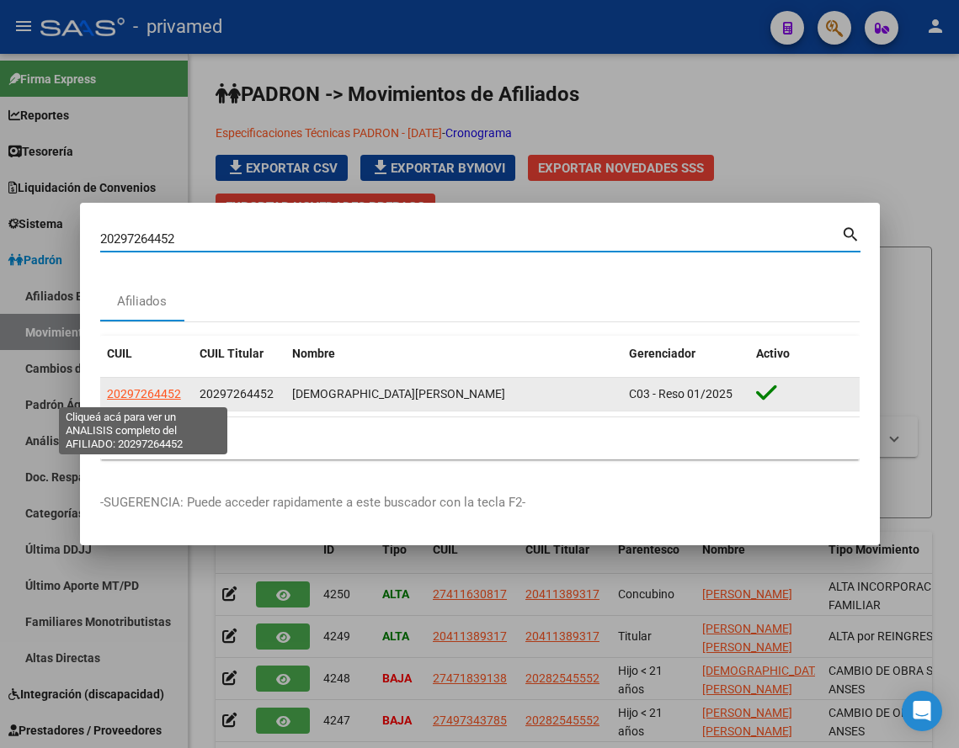
click at [141, 393] on span "20297264452" at bounding box center [144, 393] width 74 height 13
type textarea "20297264452"
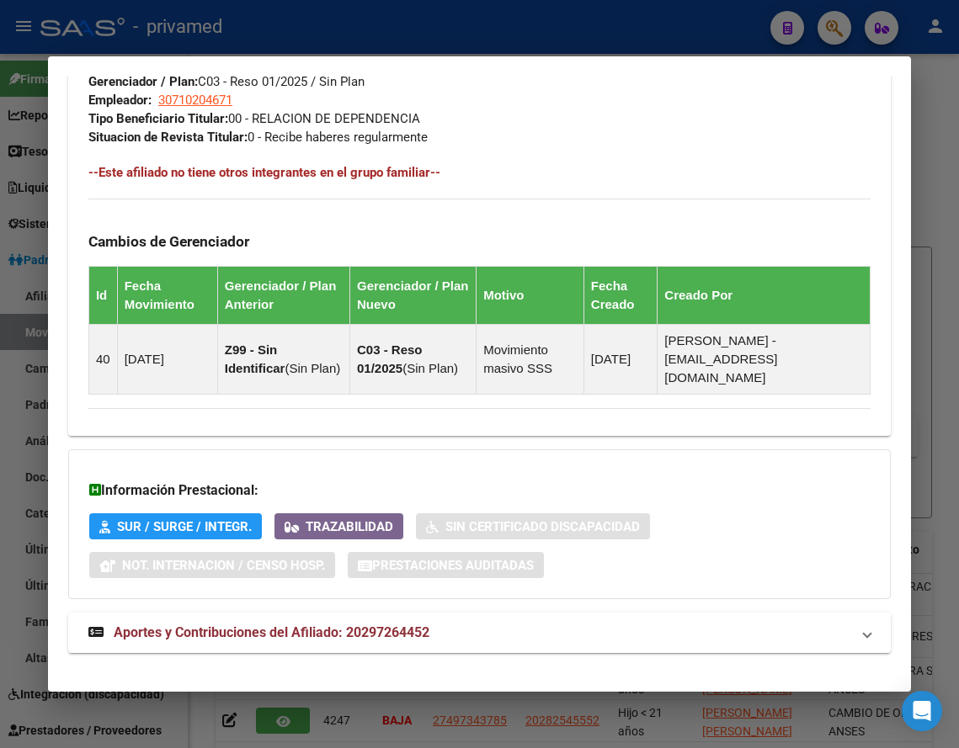
scroll to position [1061, 0]
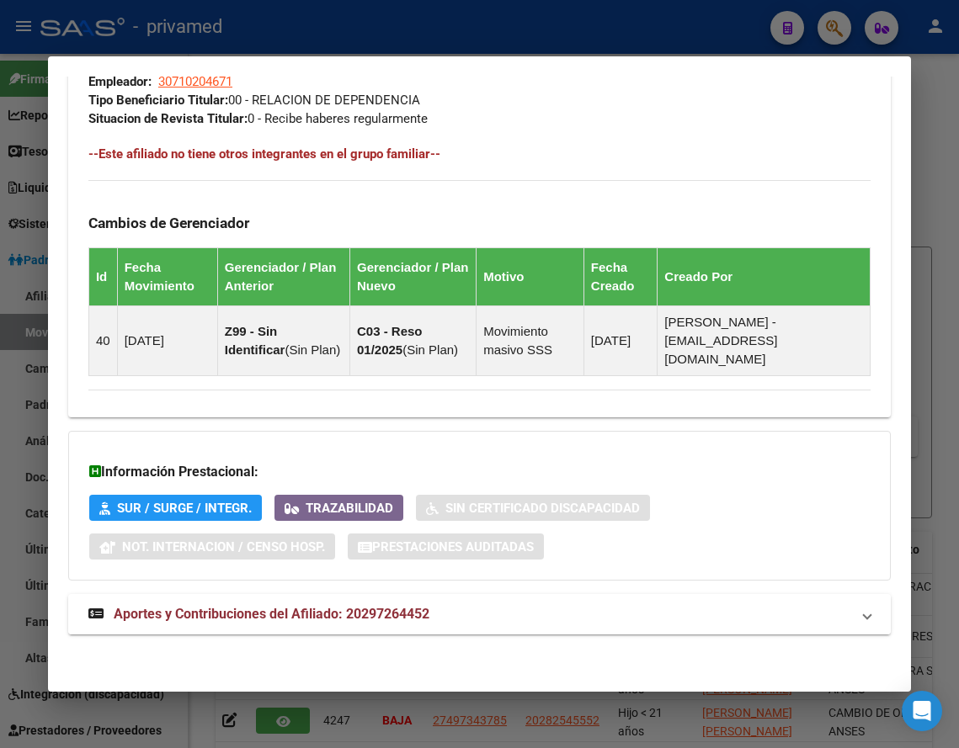
click at [234, 609] on span "Aportes y Contribuciones del Afiliado: 20297264452" at bounding box center [272, 614] width 316 height 16
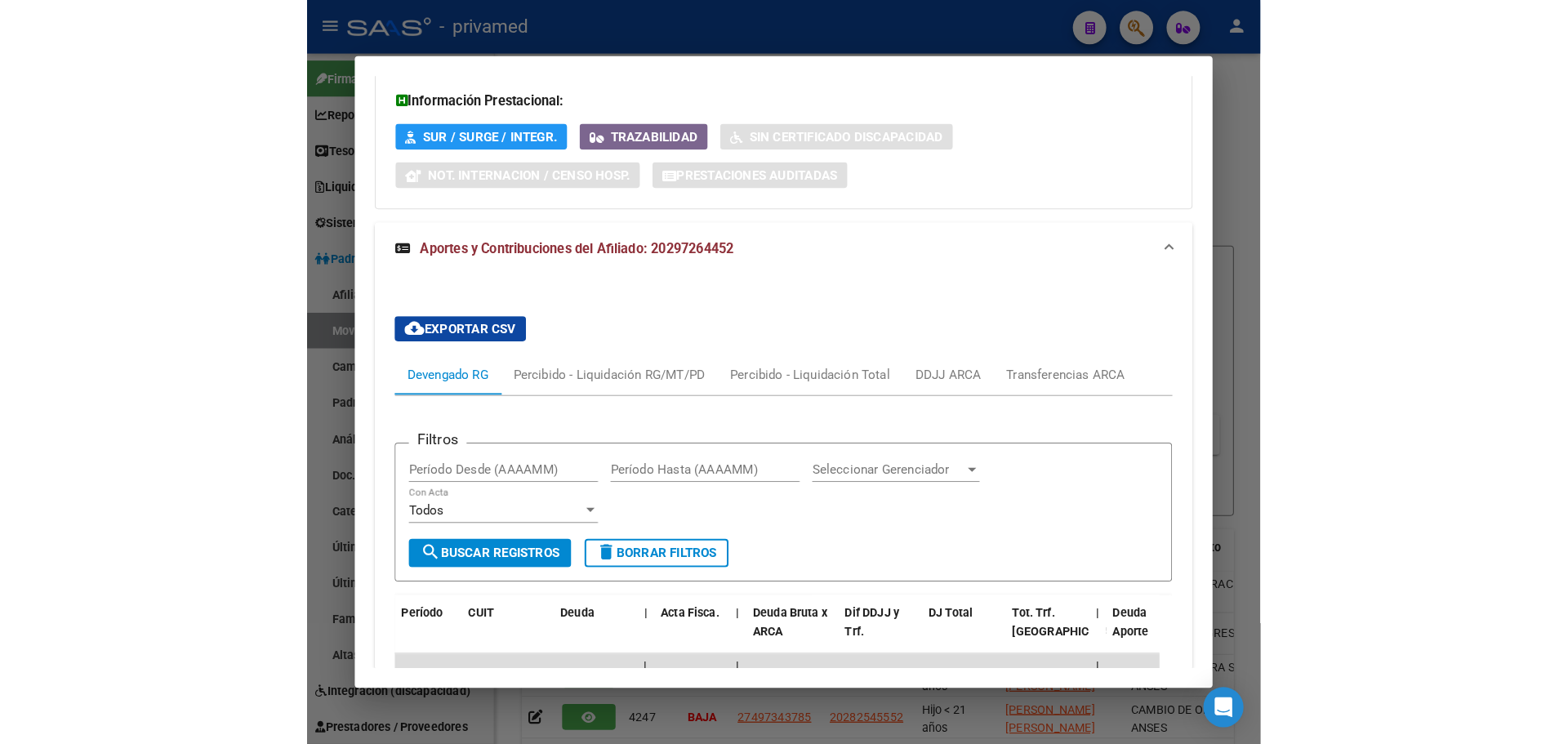
scroll to position [1601, 0]
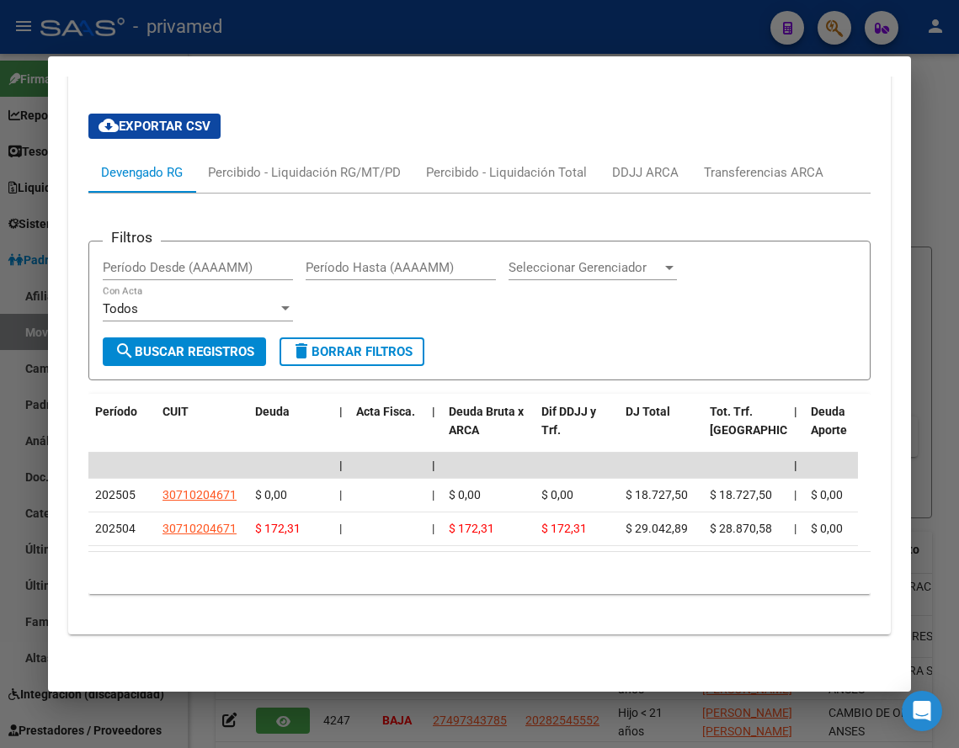
click at [61, 86] on mat-dialog-content "Análisis Afiliado - CUIL: 20297264452 DATOS PADRÓN ÁGIL: SPAGNOL GUSTAVO | ACTI…" at bounding box center [479, 375] width 863 height 596
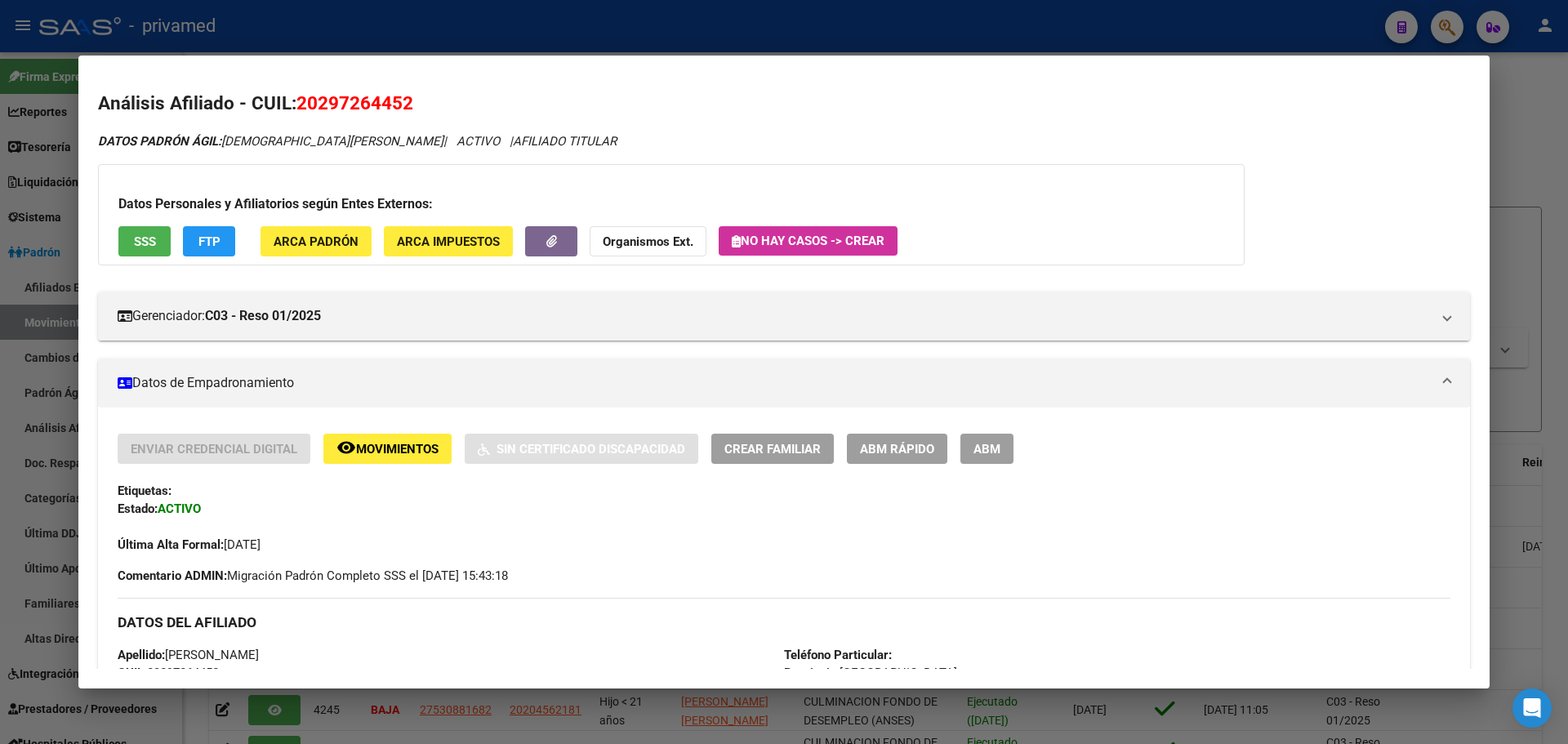
scroll to position [0, 0]
click at [979, 452] on span "ABM" at bounding box center [987, 449] width 27 height 15
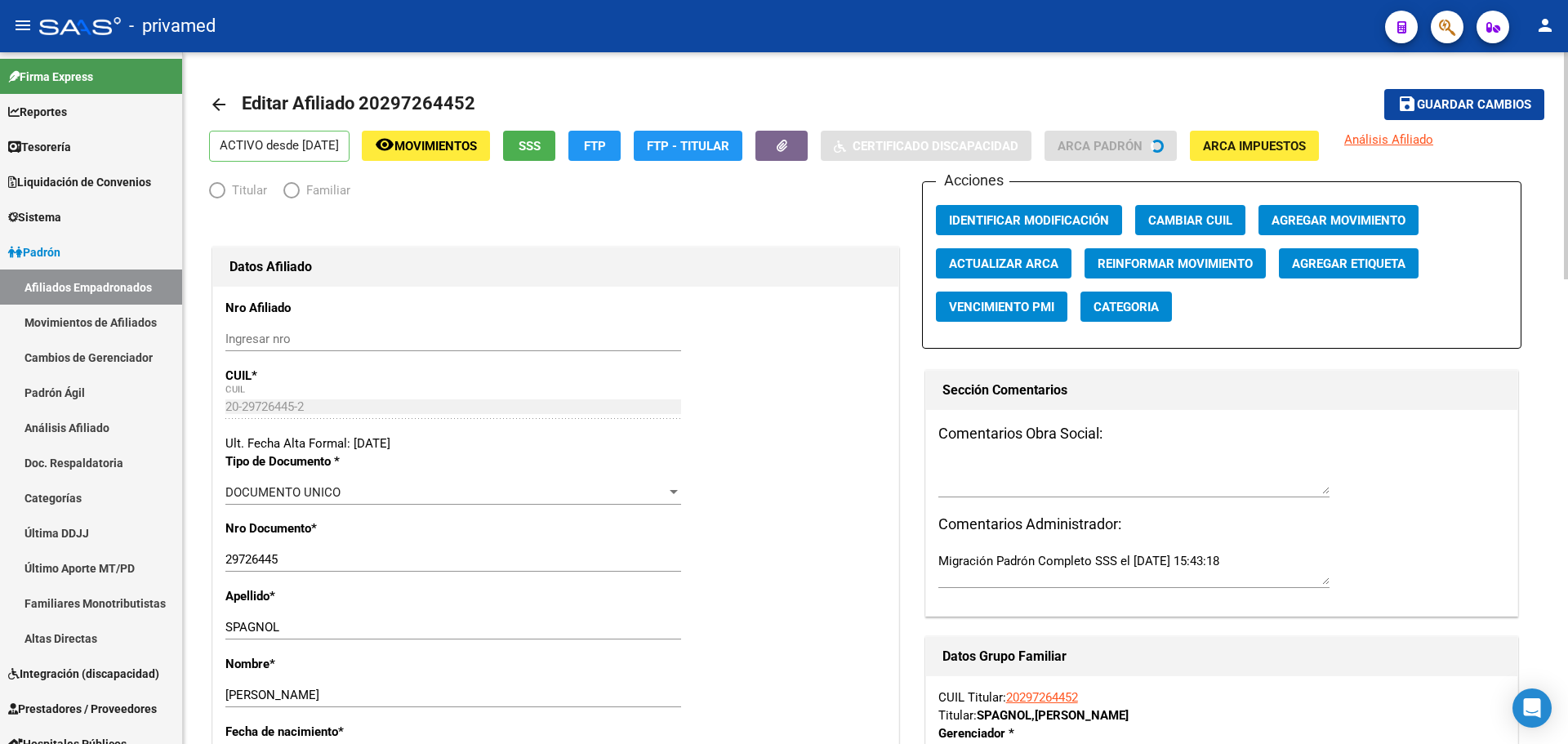
radio input "true"
type input "30-71020467-1"
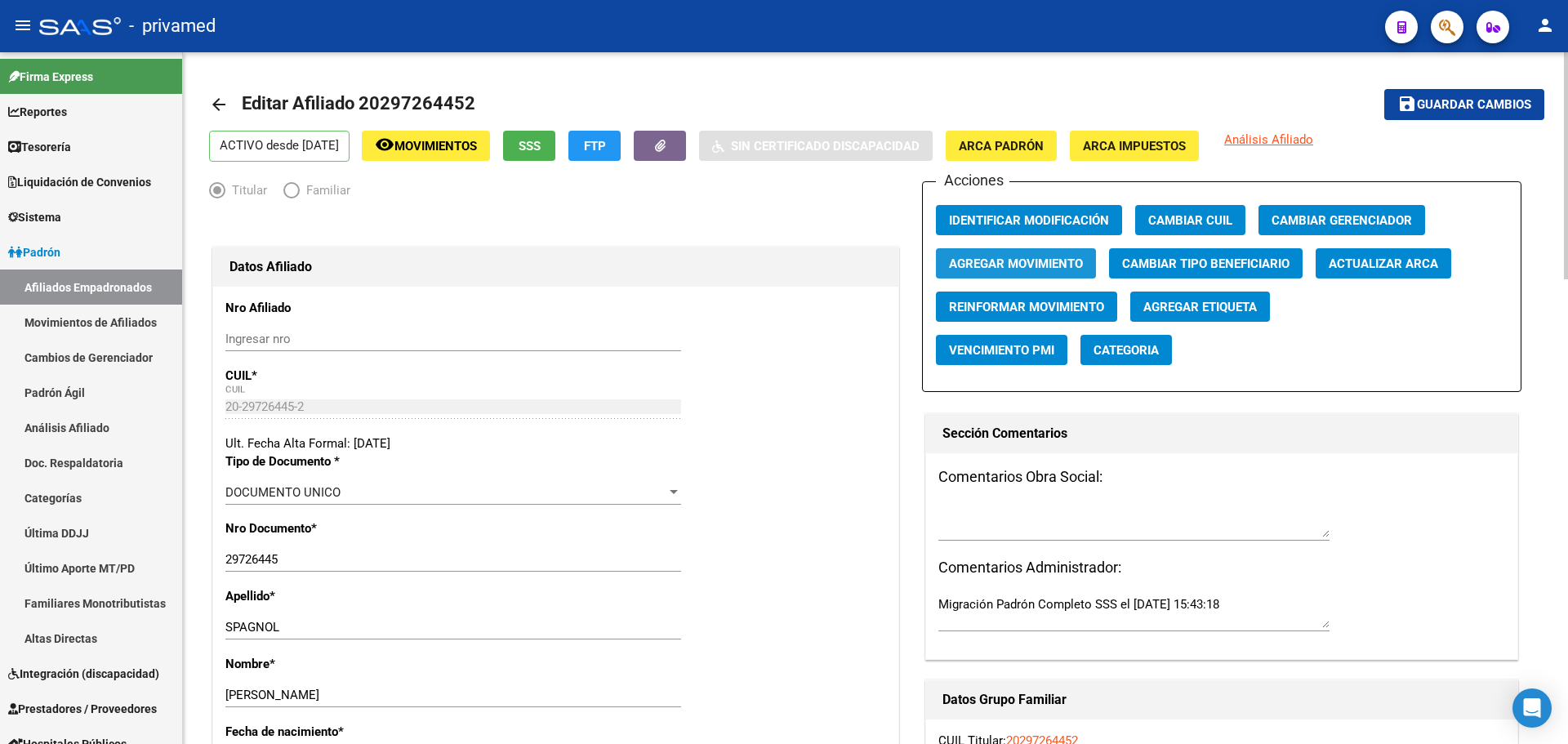
click at [1055, 264] on span "Agregar Movimiento" at bounding box center [1016, 263] width 134 height 15
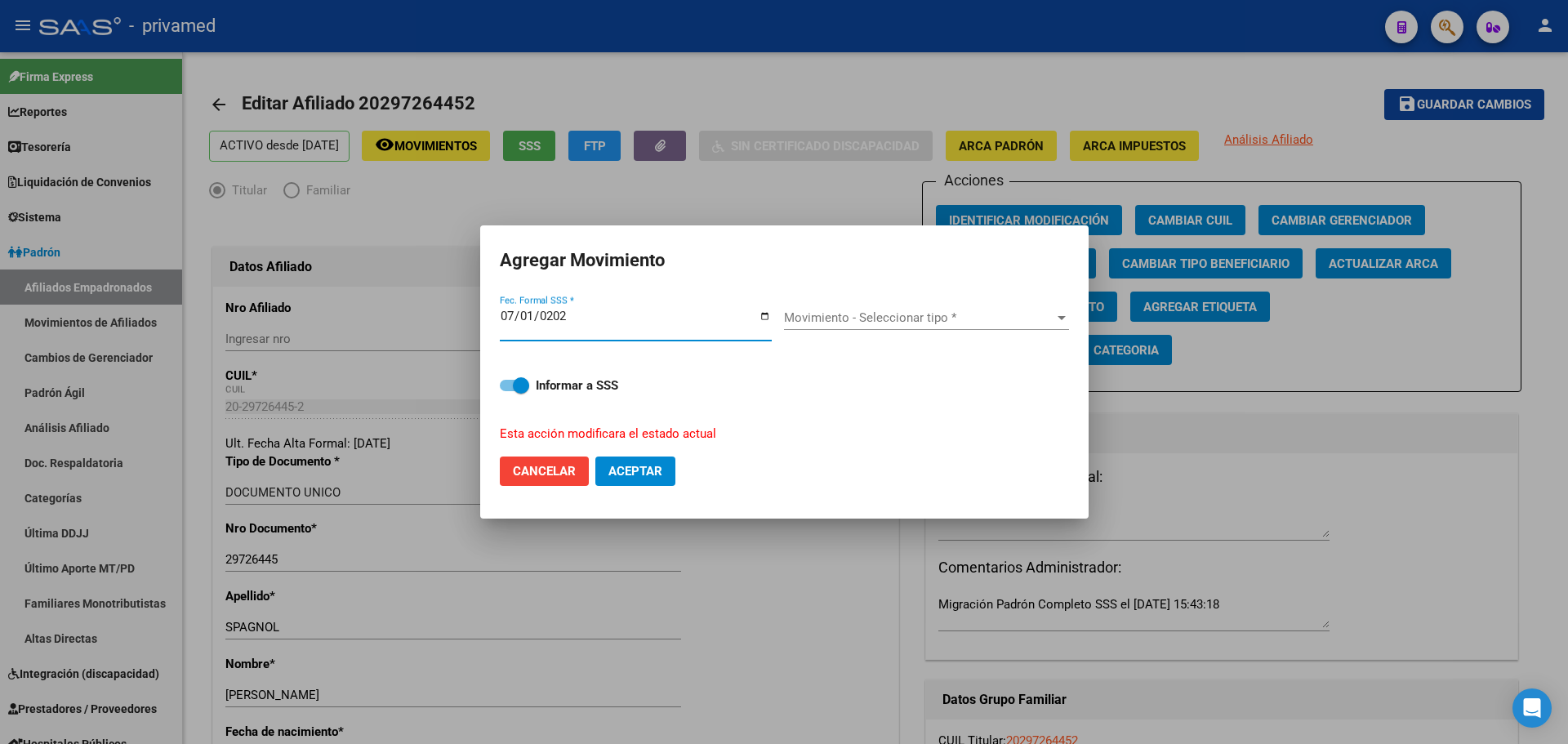
type input "2025-07-01"
click at [867, 318] on span "Movimiento - Seleccionar tipo *" at bounding box center [919, 317] width 271 height 15
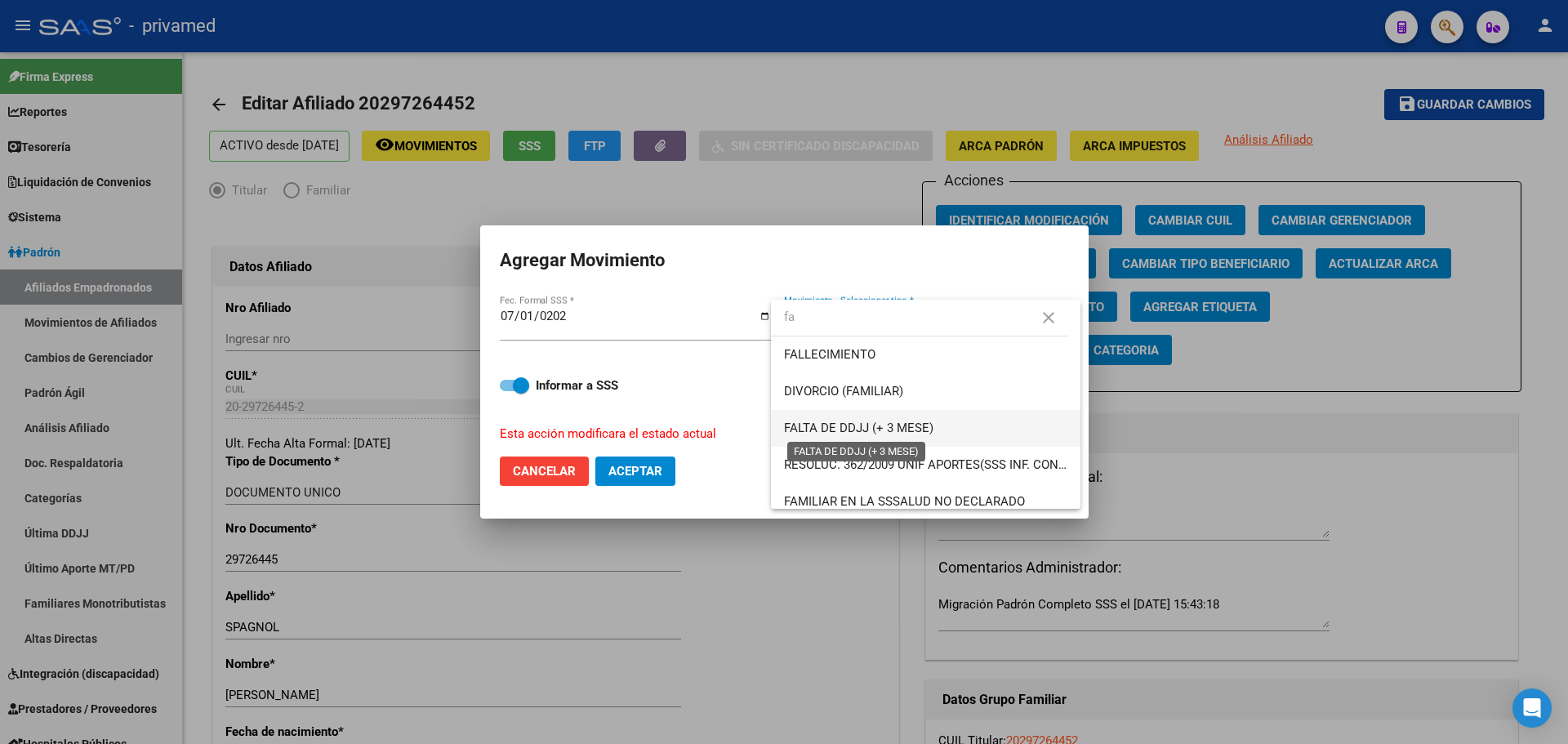
type input "fa"
click at [910, 431] on span "FALTA DE DDJJ (+ 3 MESE)" at bounding box center [859, 428] width 149 height 15
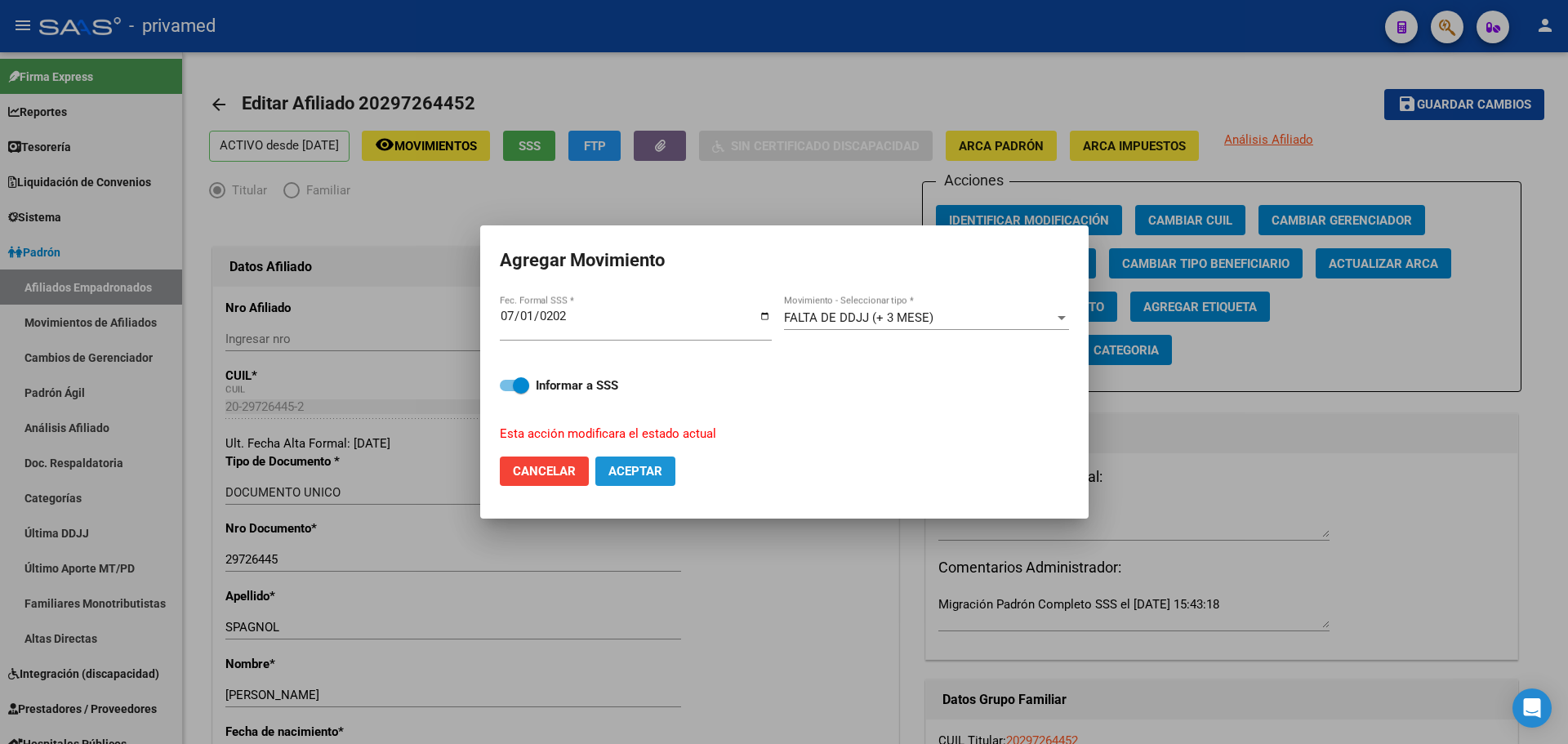
click at [656, 473] on span "Aceptar" at bounding box center [636, 470] width 54 height 15
checkbox input "false"
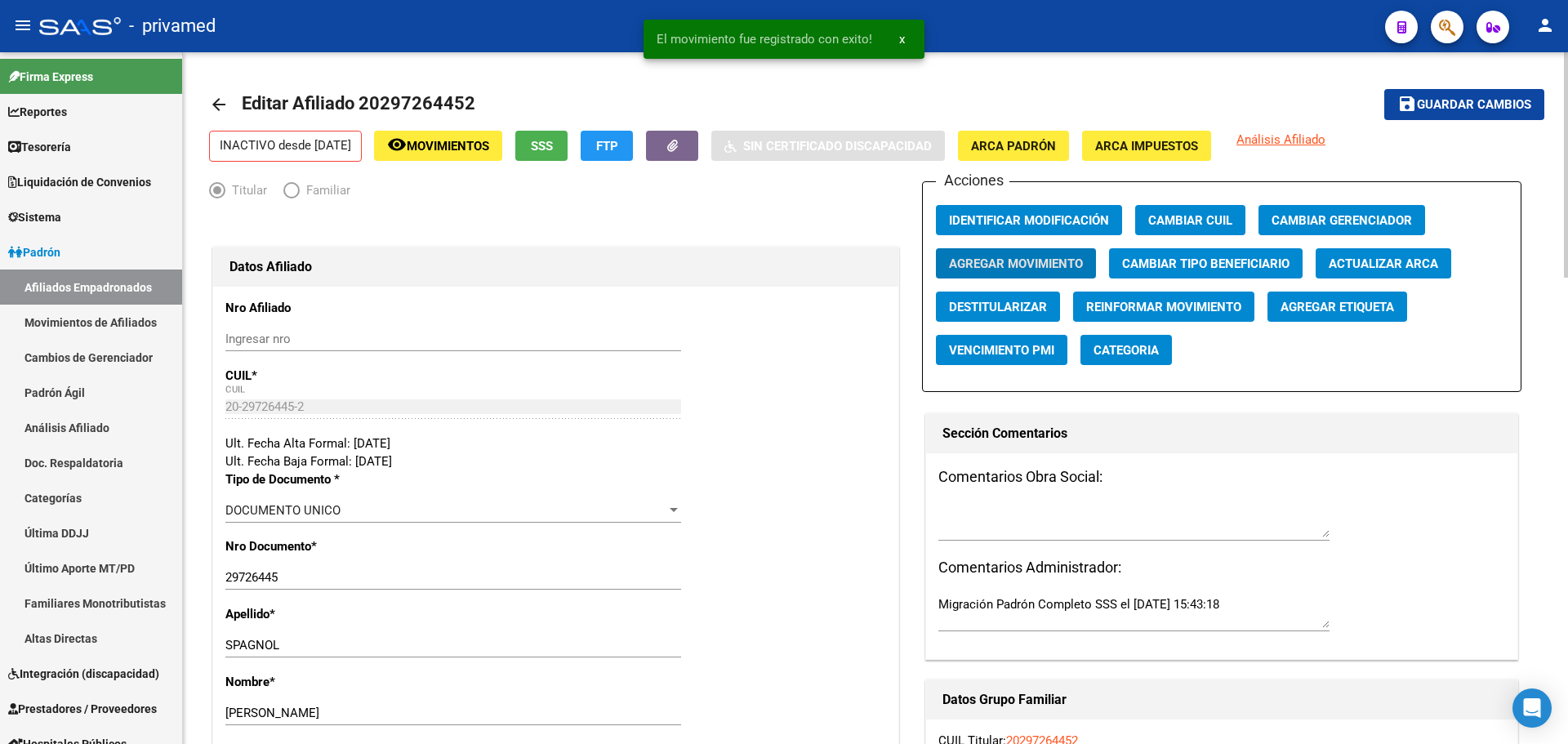
click at [1059, 231] on button "Identificar Modificación" at bounding box center [1029, 219] width 186 height 30
click at [1495, 101] on span "Guardar cambios" at bounding box center [1475, 105] width 114 height 15
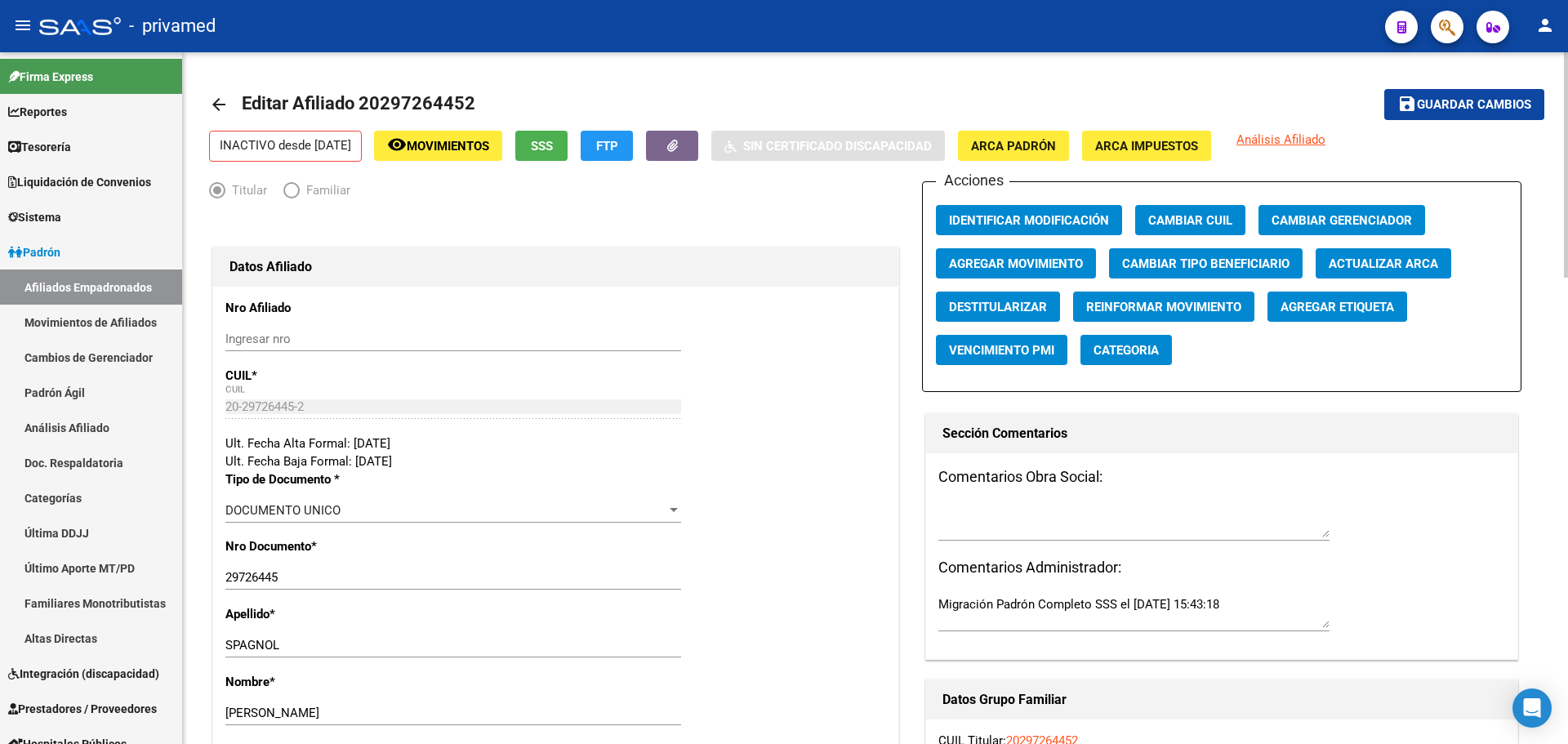
click at [220, 104] on mat-icon "arrow_back" at bounding box center [219, 105] width 19 height 19
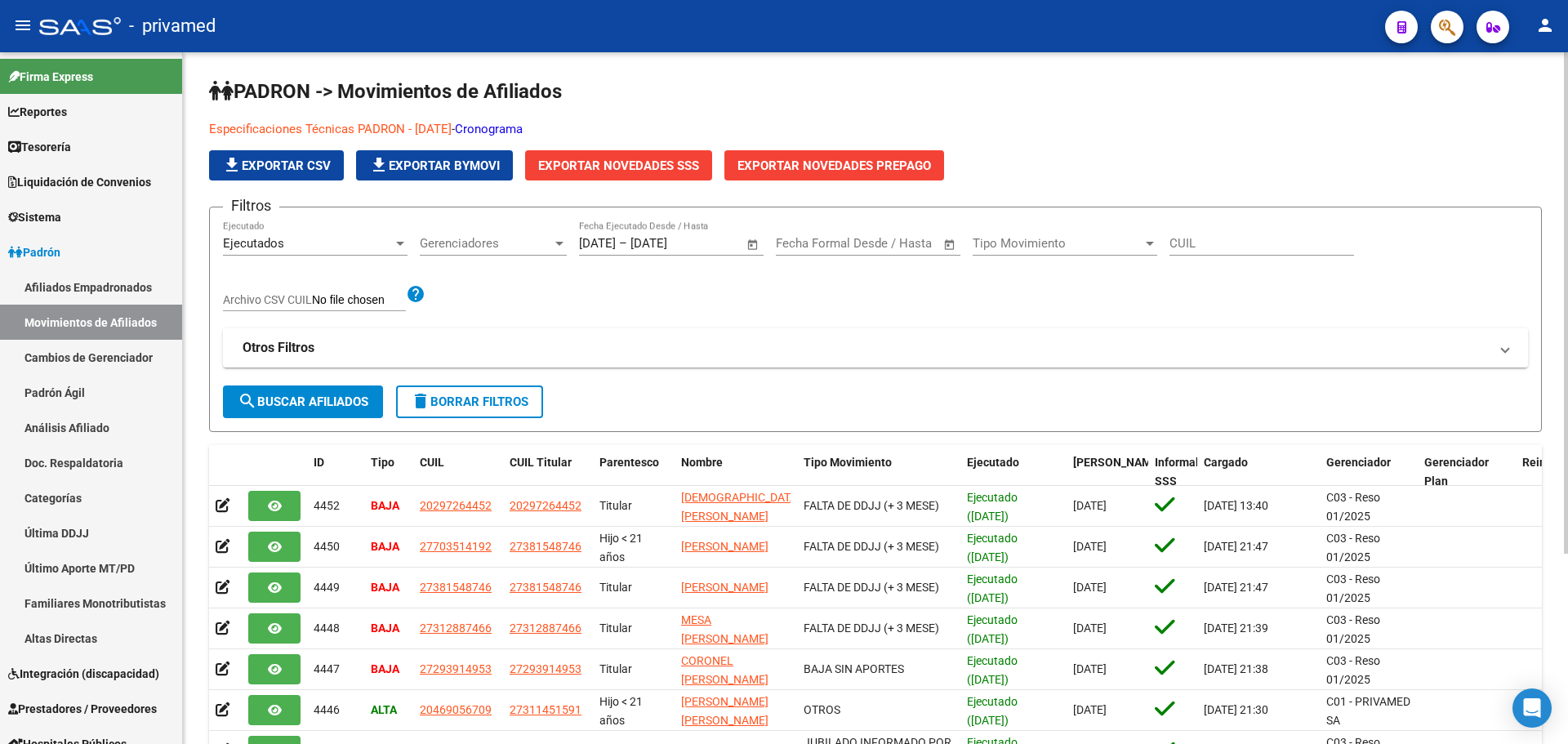
click at [1444, 34] on icon "button" at bounding box center [1447, 27] width 16 height 18
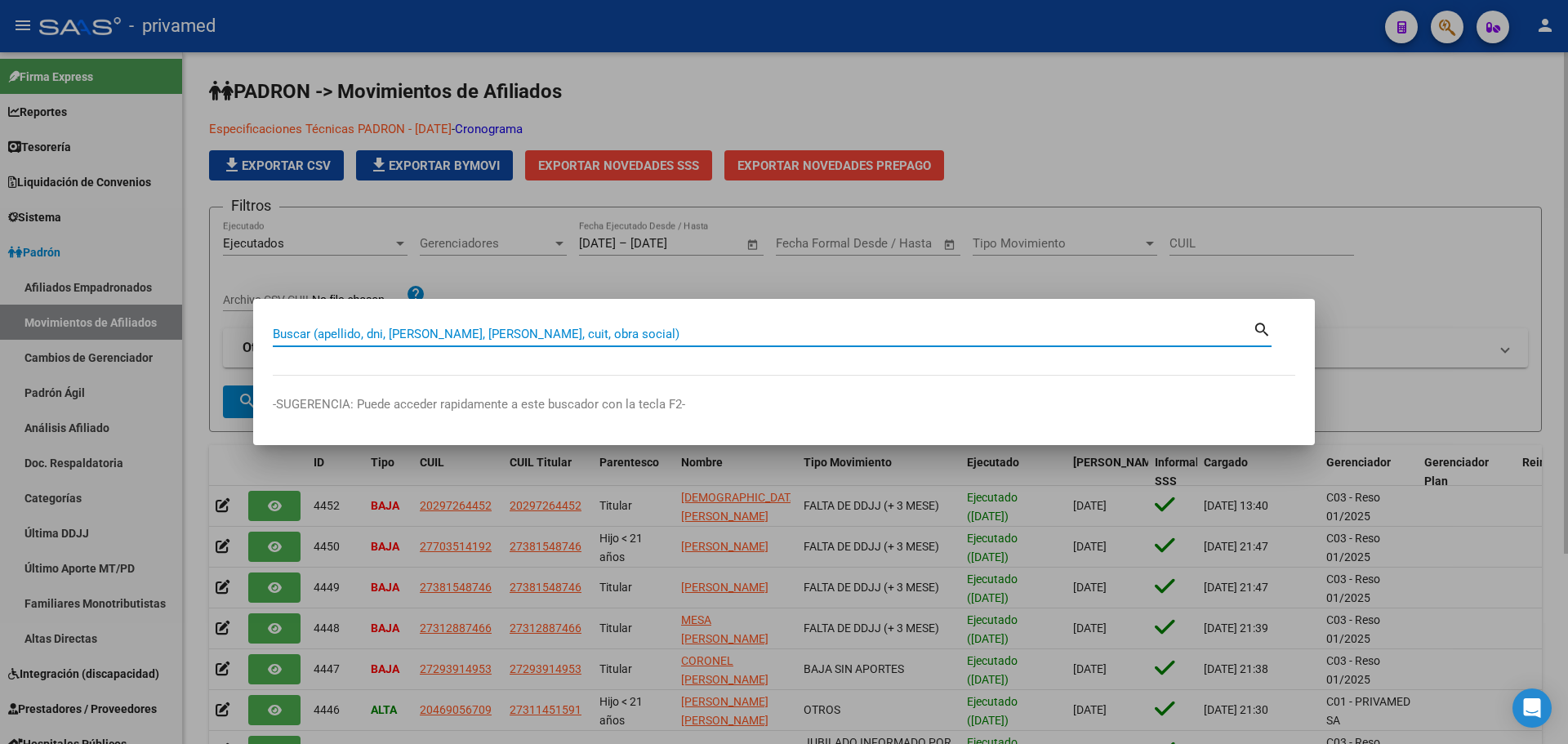
paste input "20297264452"
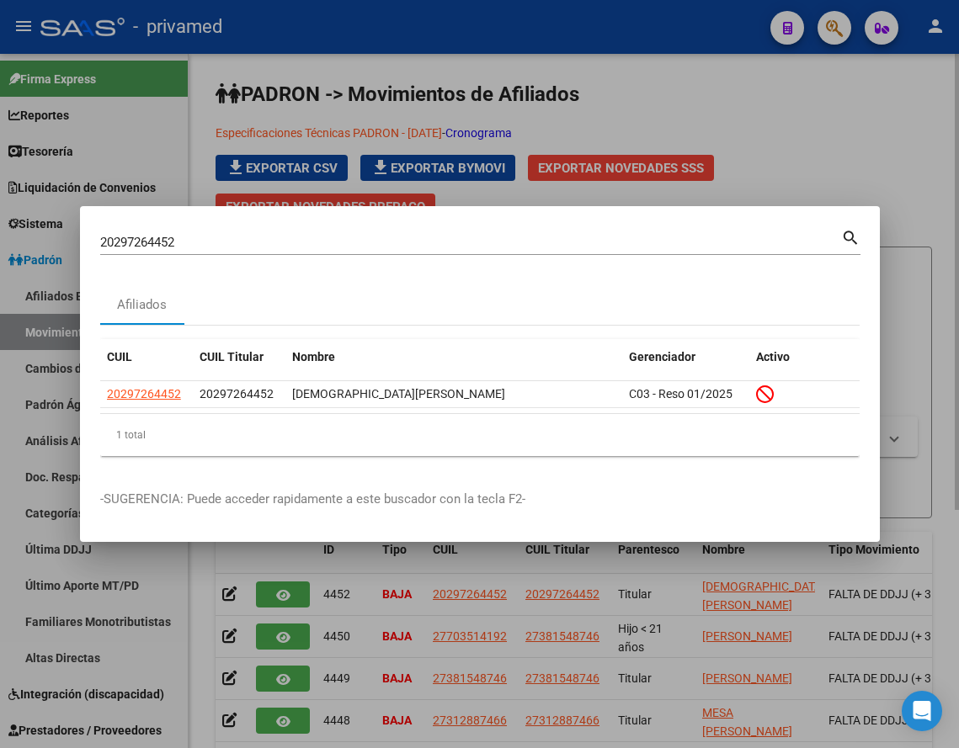
click at [173, 240] on input "20297264452" at bounding box center [470, 242] width 741 height 15
paste input "309914695"
type input "20309914695"
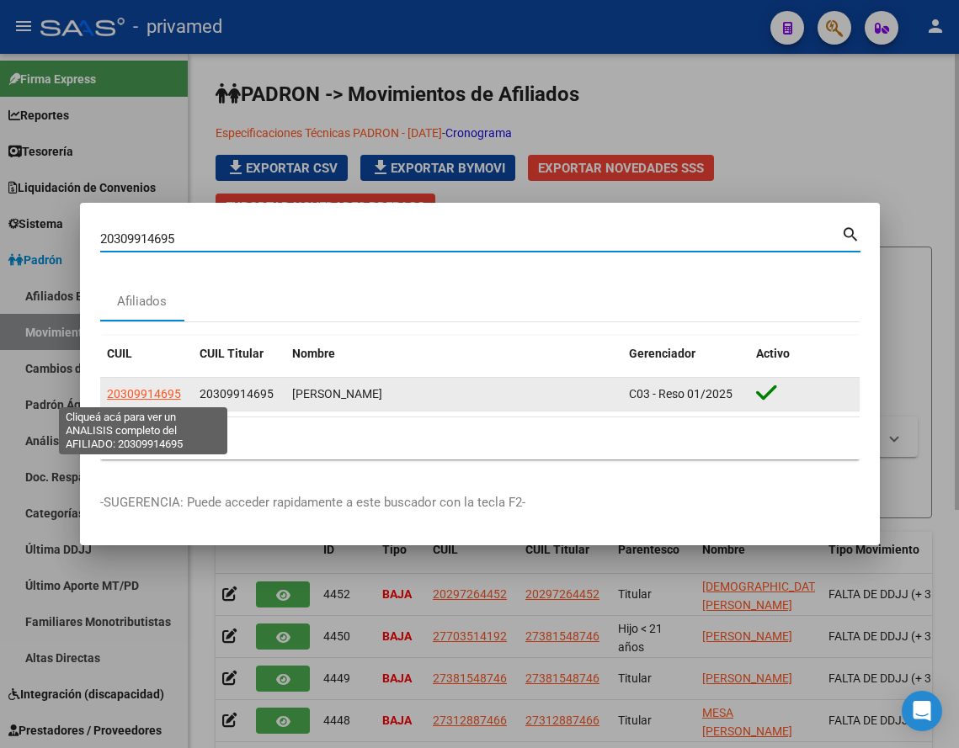
click at [156, 396] on span "20309914695" at bounding box center [144, 393] width 74 height 13
type textarea "20309914695"
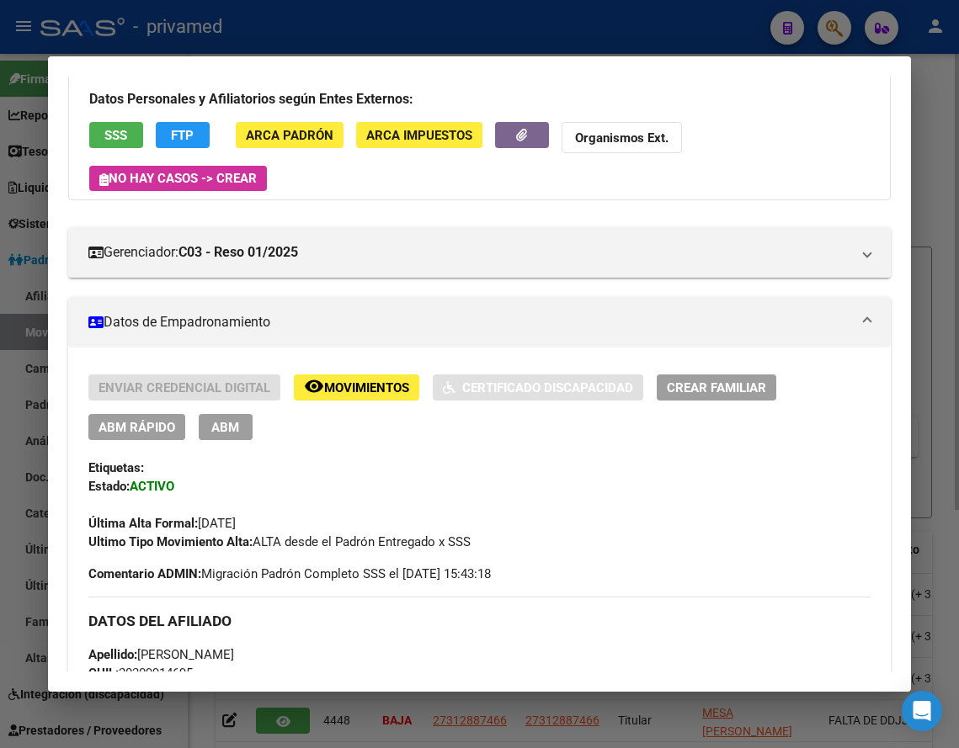
scroll to position [168, 0]
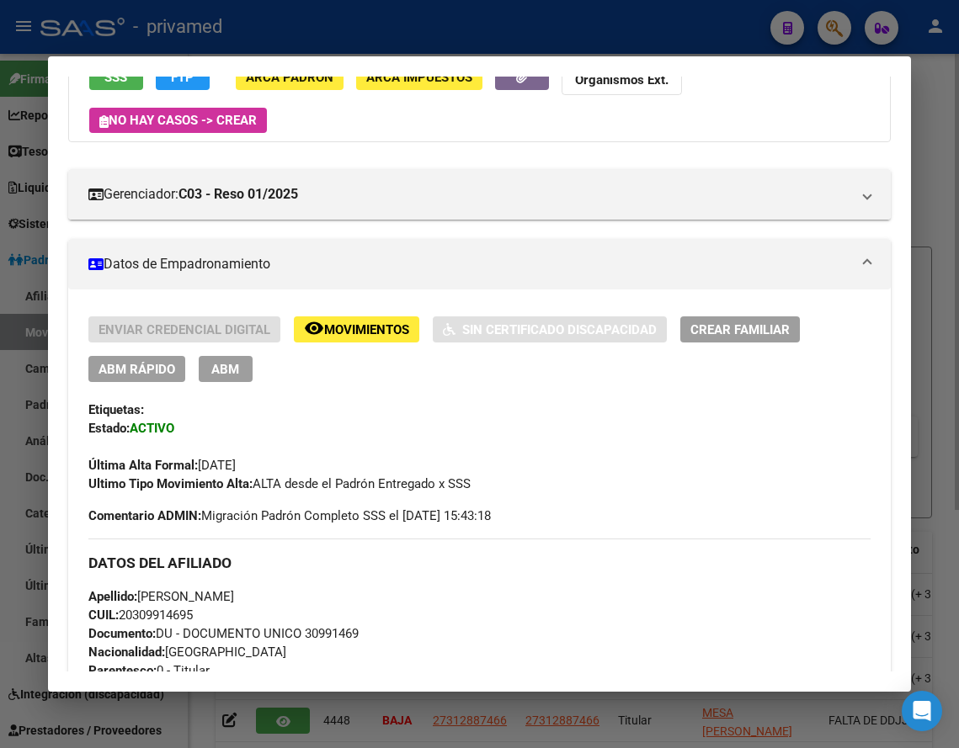
click at [375, 332] on span "Movimientos" at bounding box center [366, 329] width 85 height 15
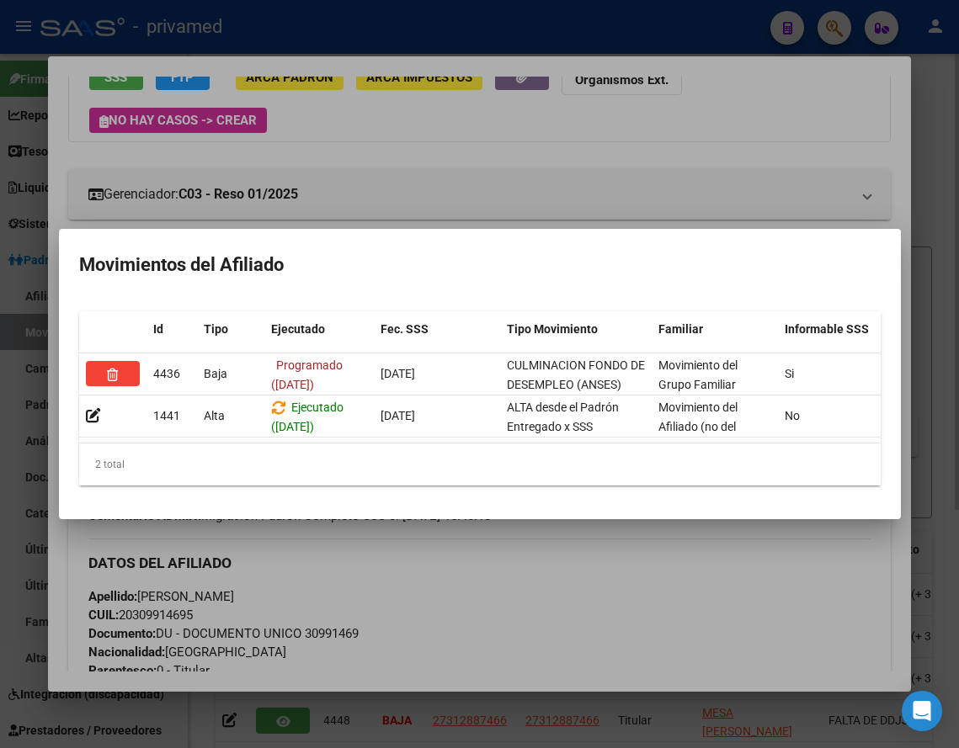
click at [514, 169] on div at bounding box center [479, 374] width 959 height 748
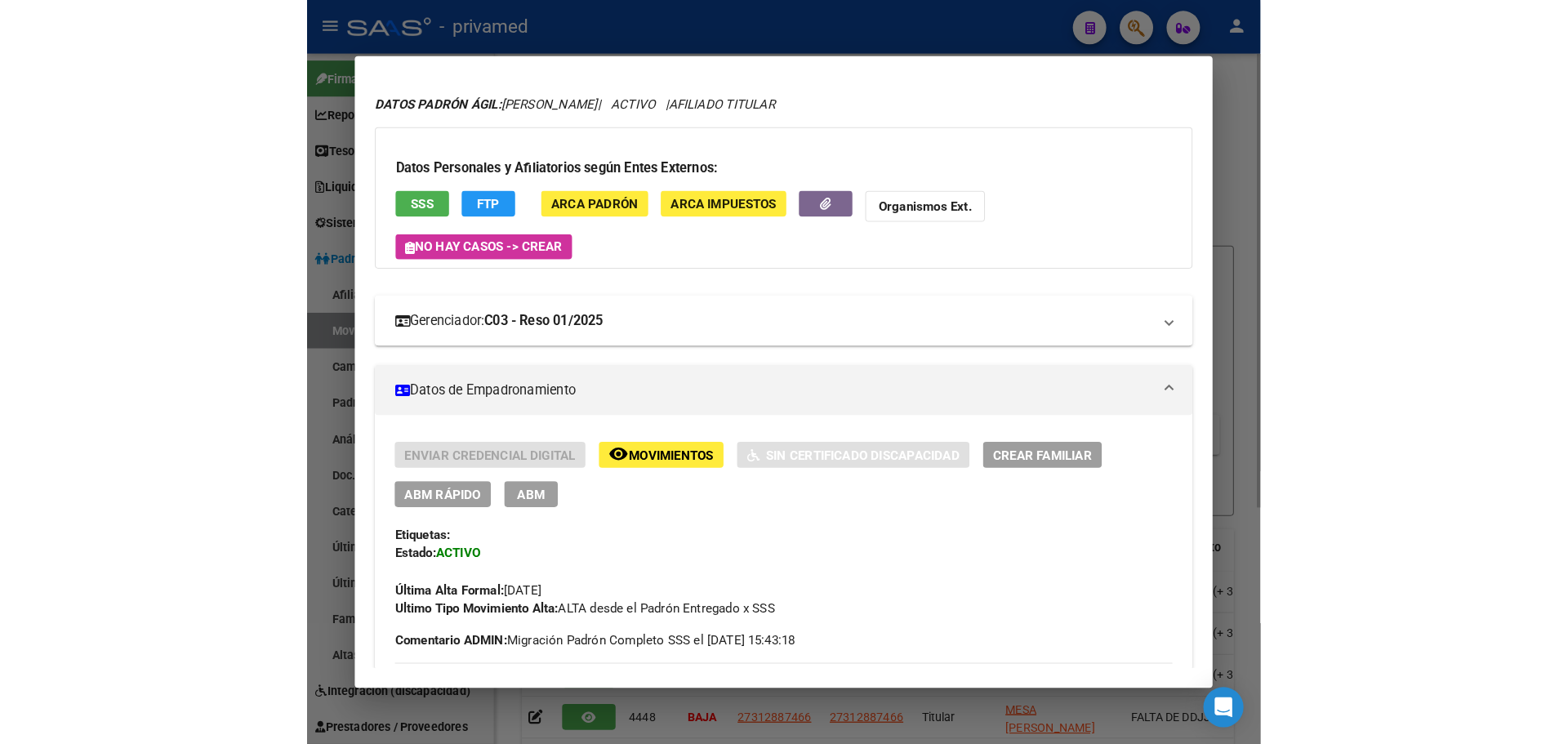
scroll to position [0, 0]
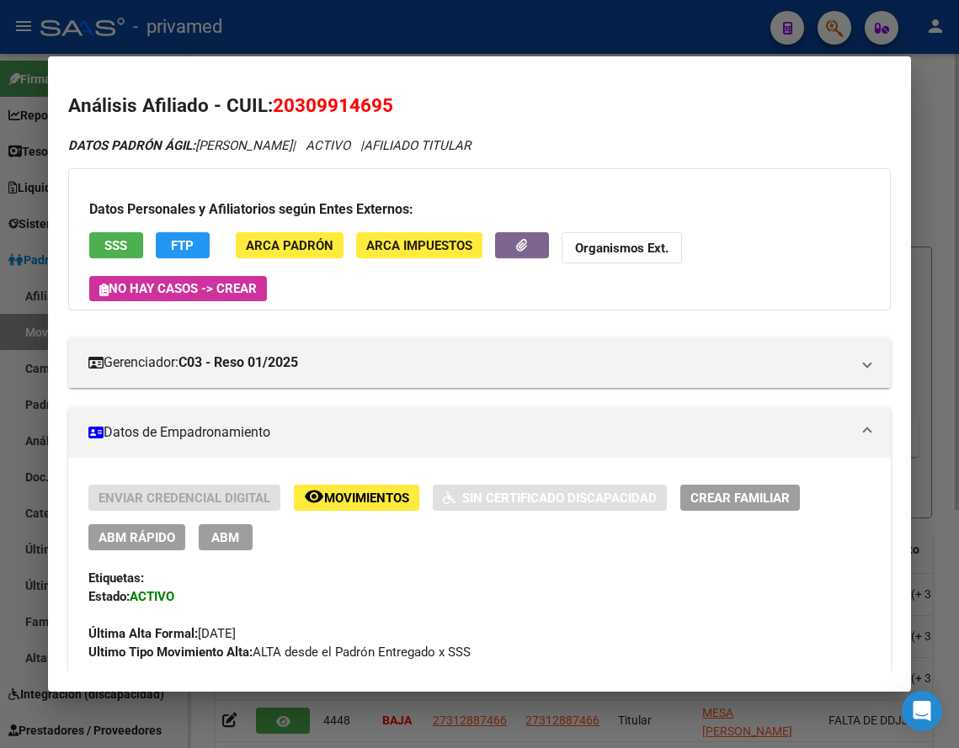
click at [424, 43] on div at bounding box center [479, 374] width 959 height 748
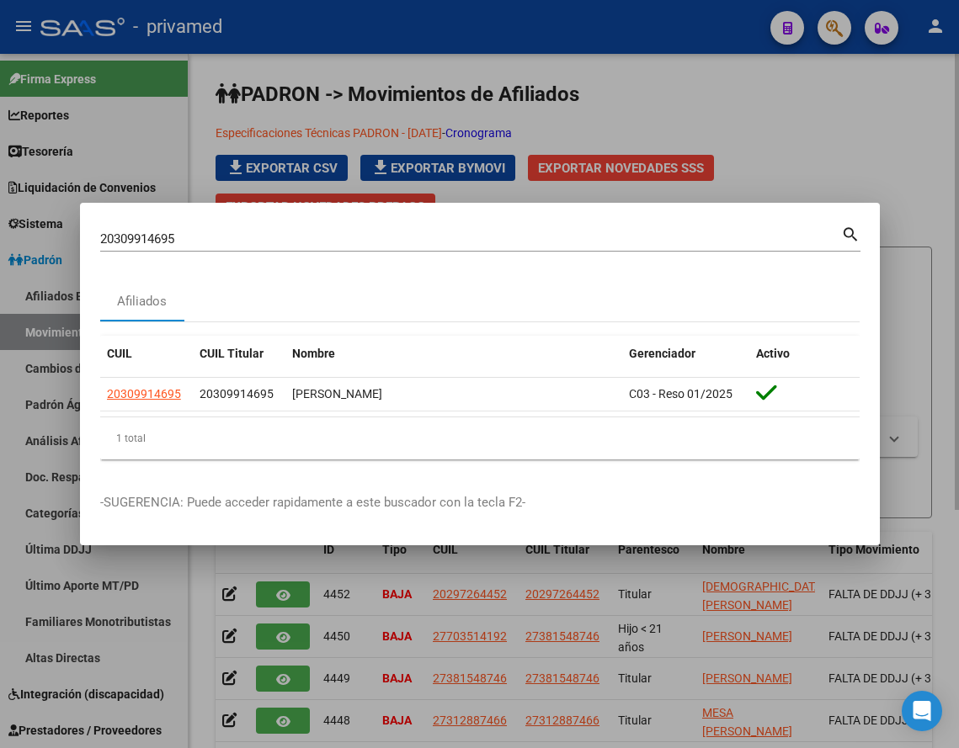
click at [807, 135] on div at bounding box center [479, 374] width 959 height 748
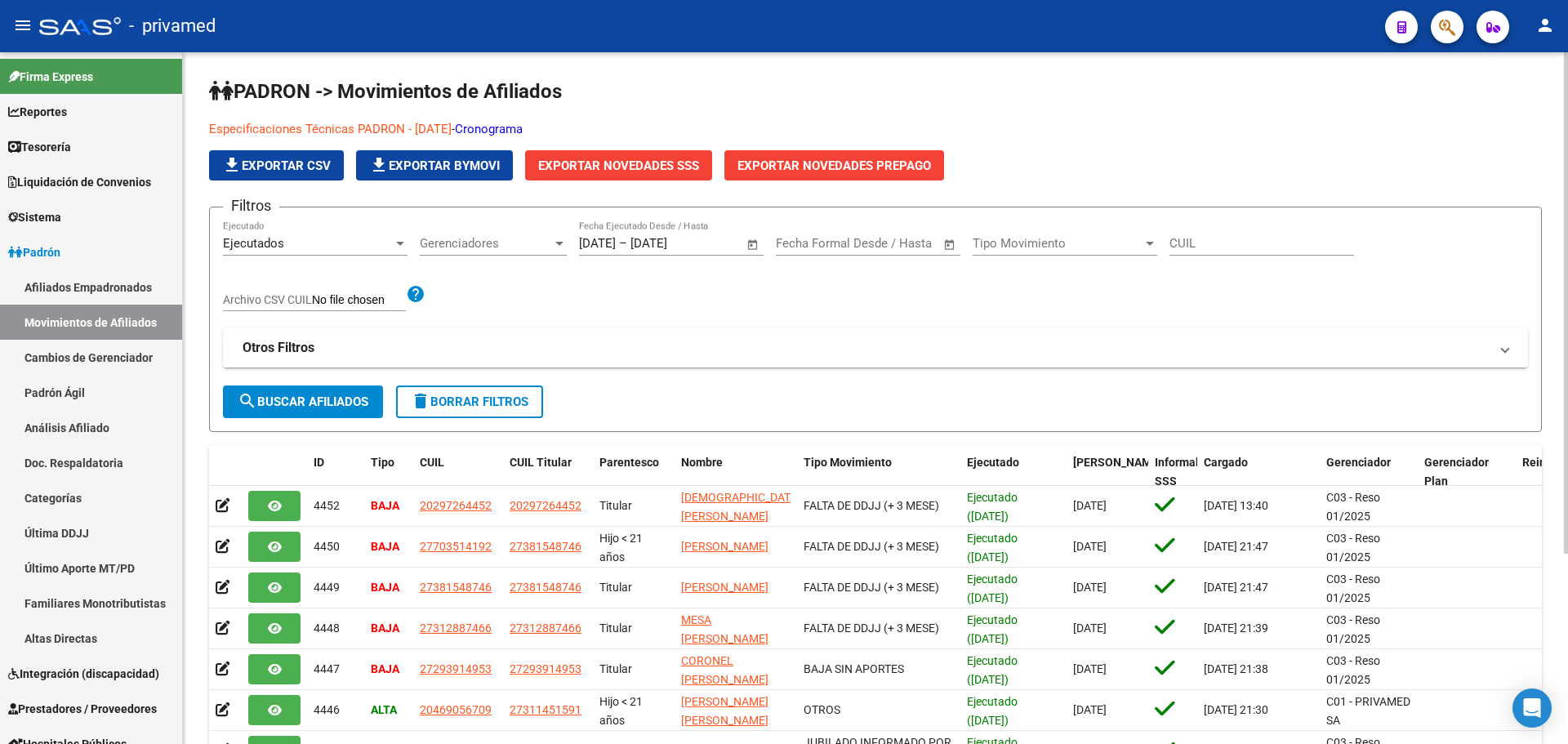
click at [611, 164] on span "Exportar Novedades SSS" at bounding box center [619, 165] width 161 height 15
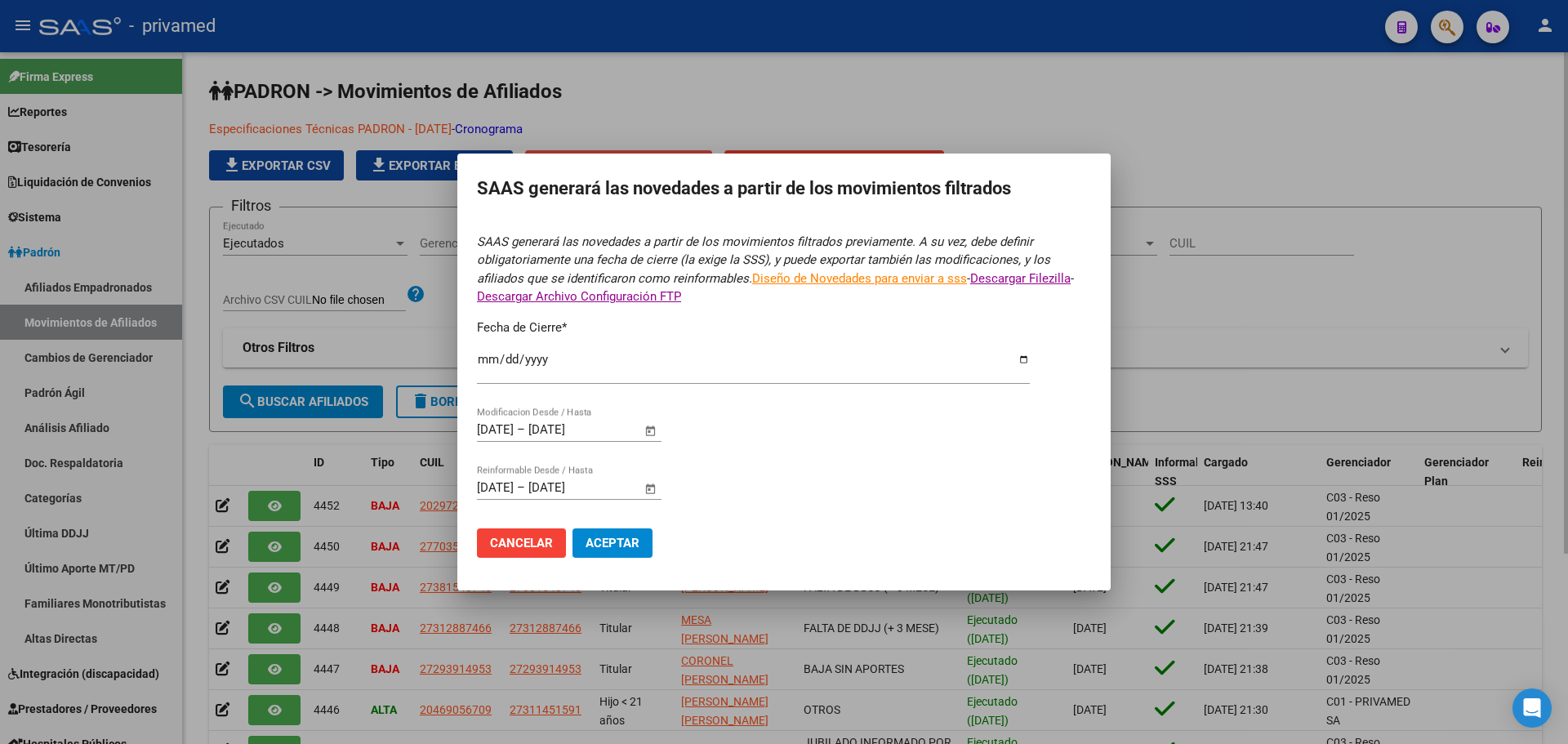
type input "[DATE]"
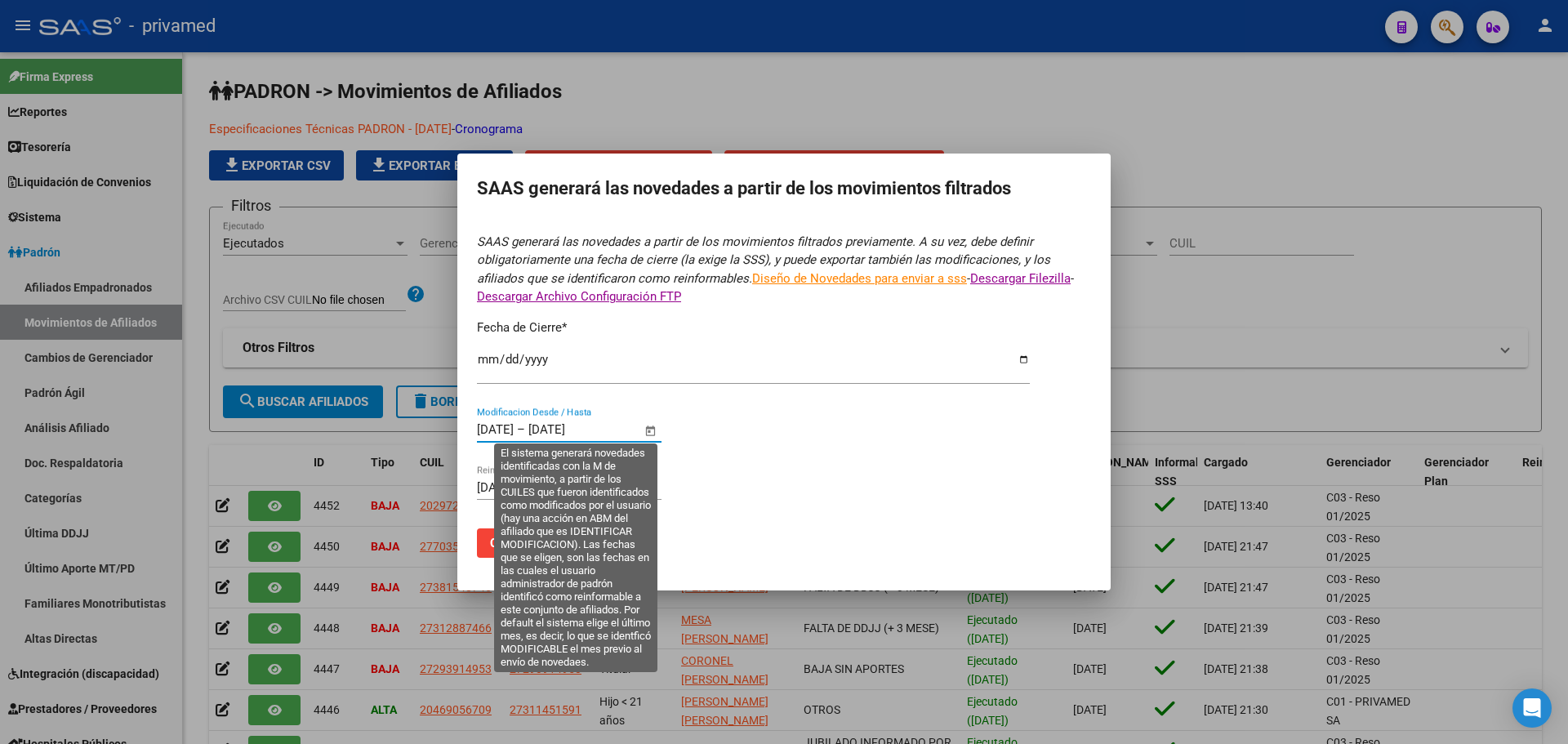
click at [502, 427] on input "[DATE]" at bounding box center [496, 429] width 37 height 15
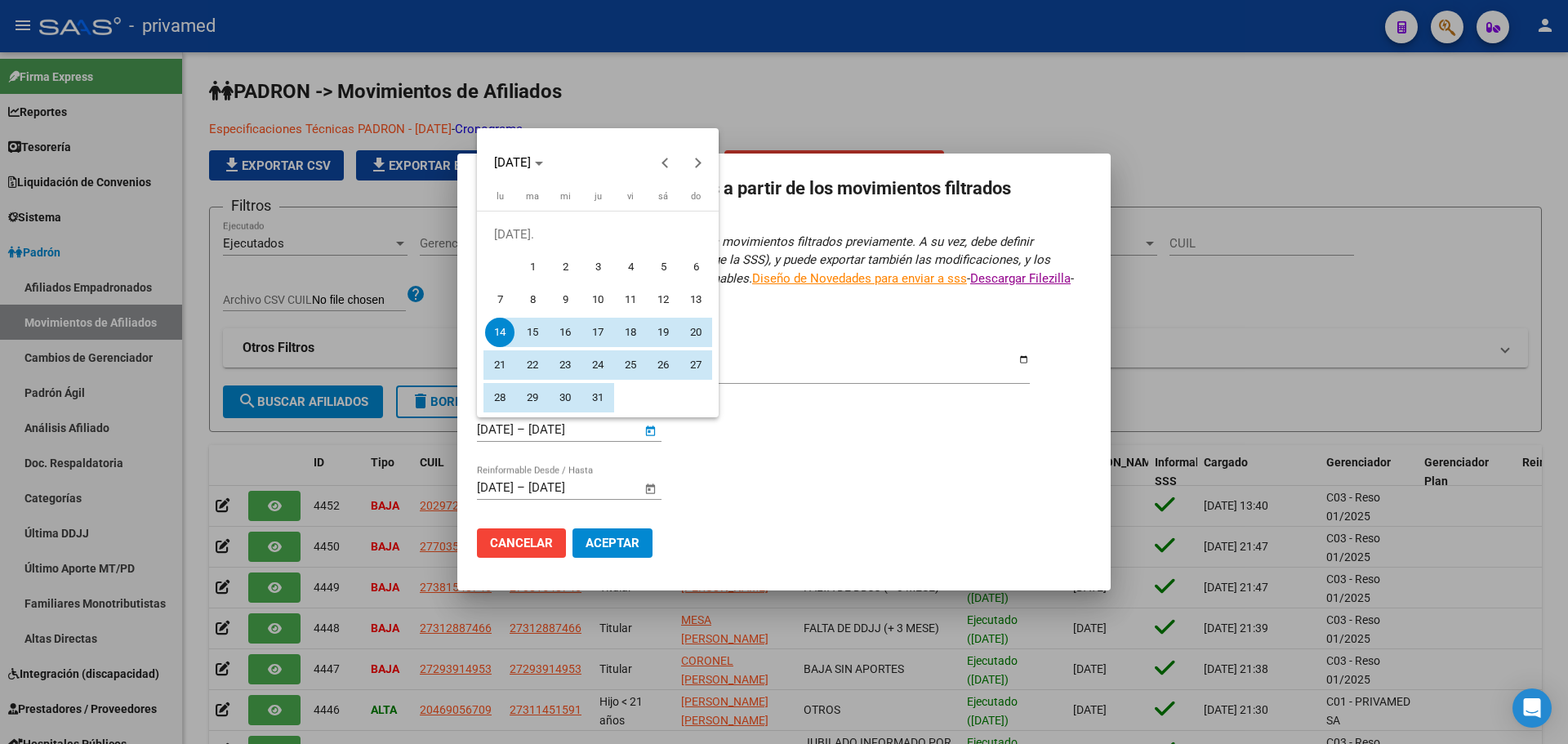
click at [541, 265] on span "1" at bounding box center [533, 267] width 29 height 29
type input "[DATE]"
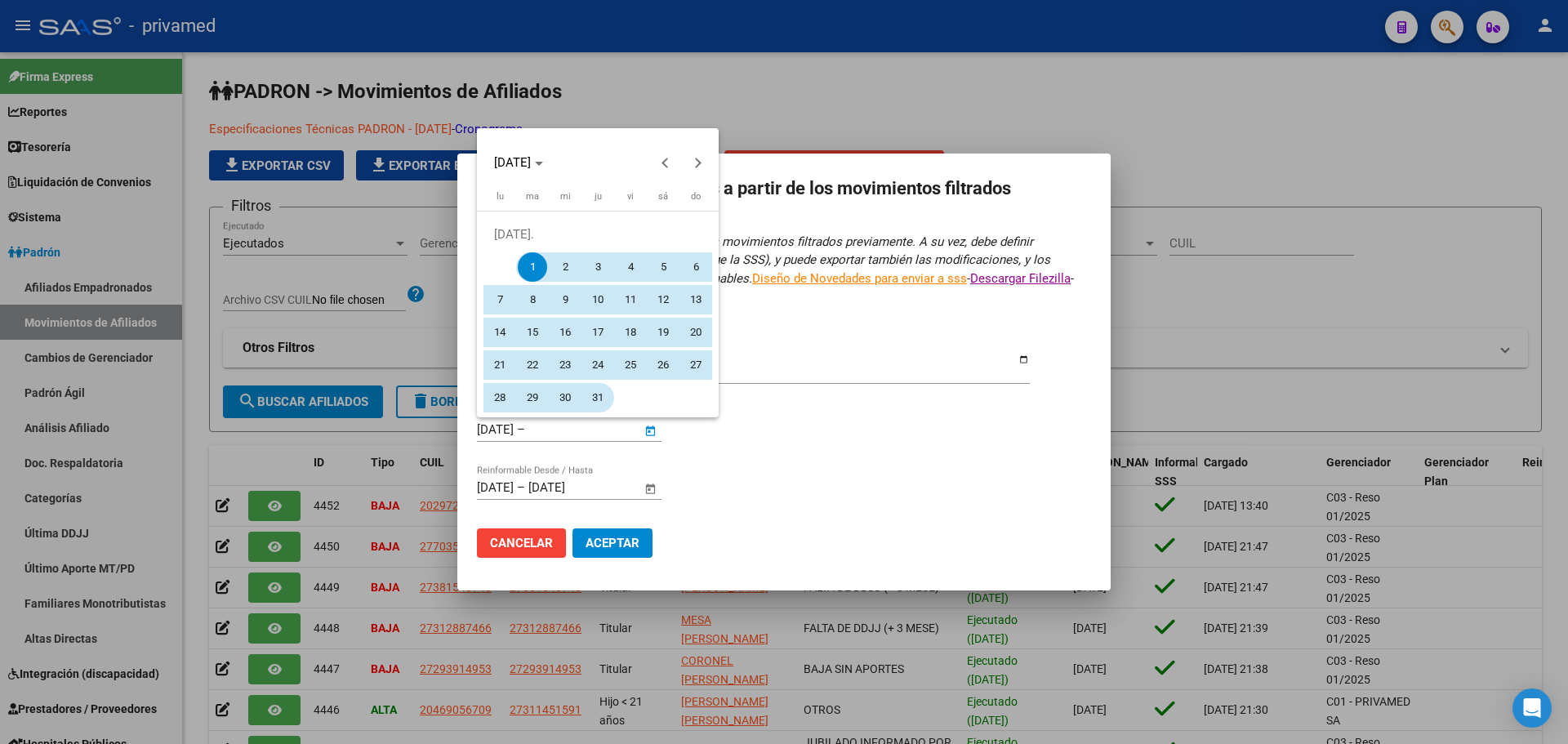
click at [597, 399] on span "31" at bounding box center [598, 398] width 29 height 29
type input "[DATE]"
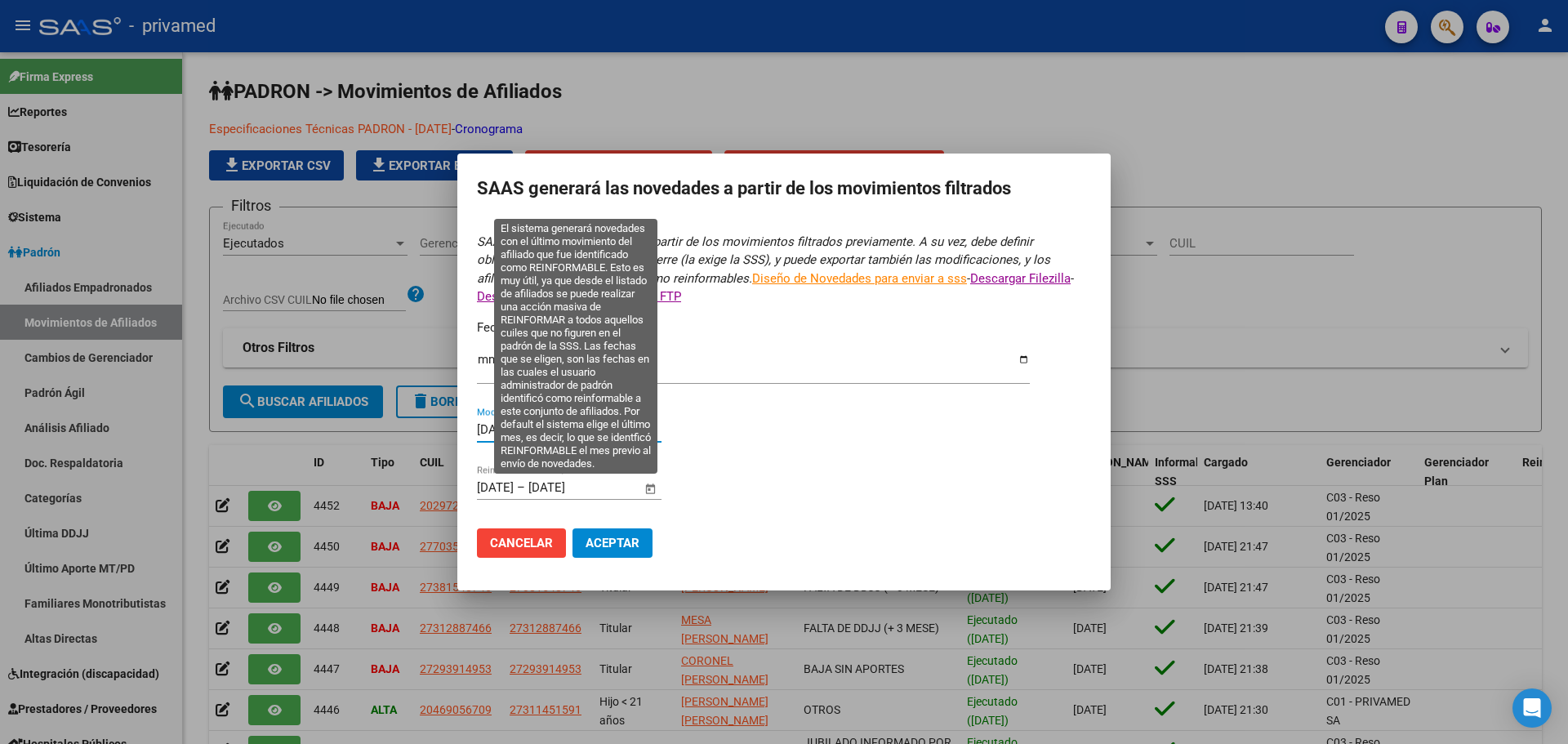
click at [483, 487] on input "[DATE]" at bounding box center [496, 487] width 37 height 15
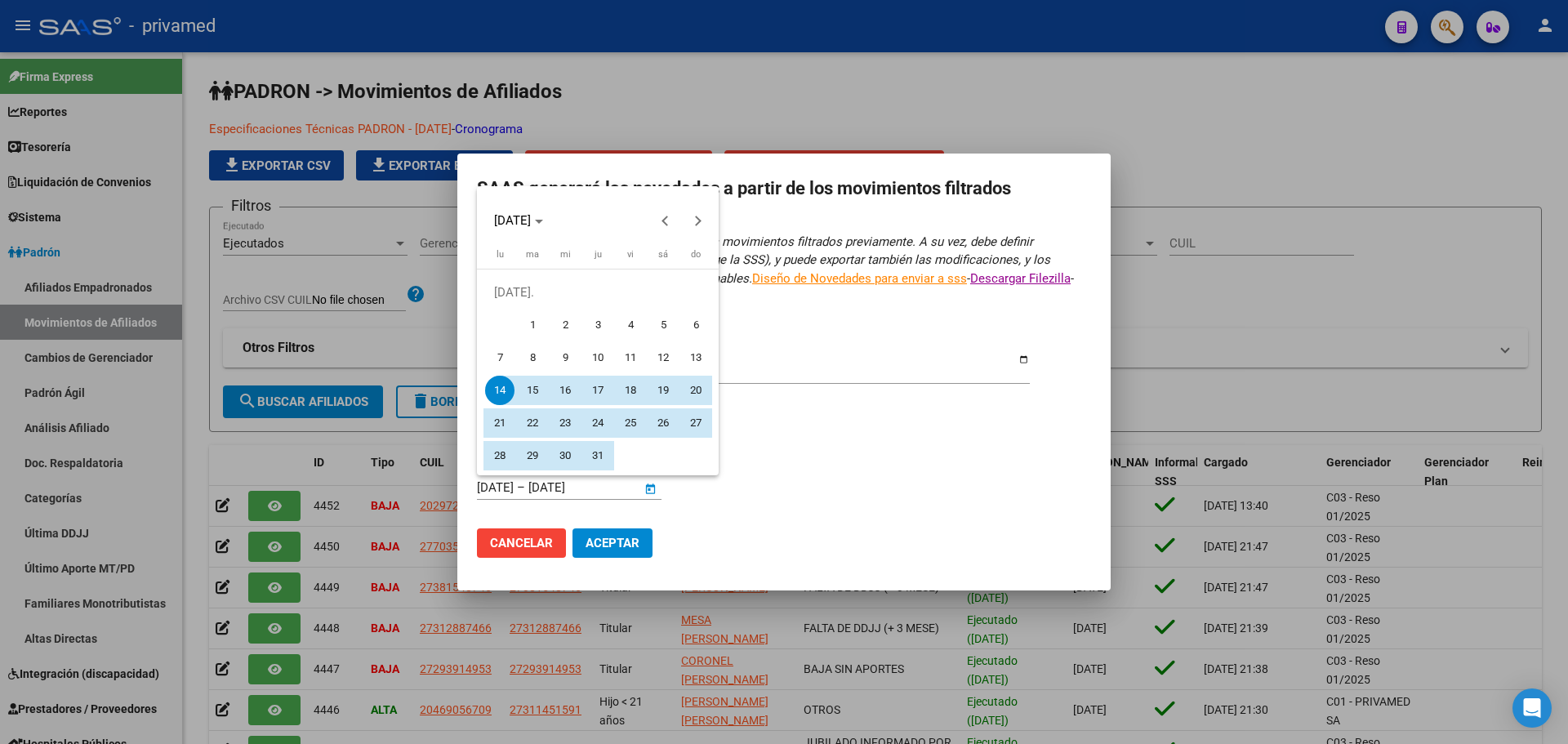
click at [532, 324] on span "1" at bounding box center [533, 325] width 29 height 29
type input "[DATE]"
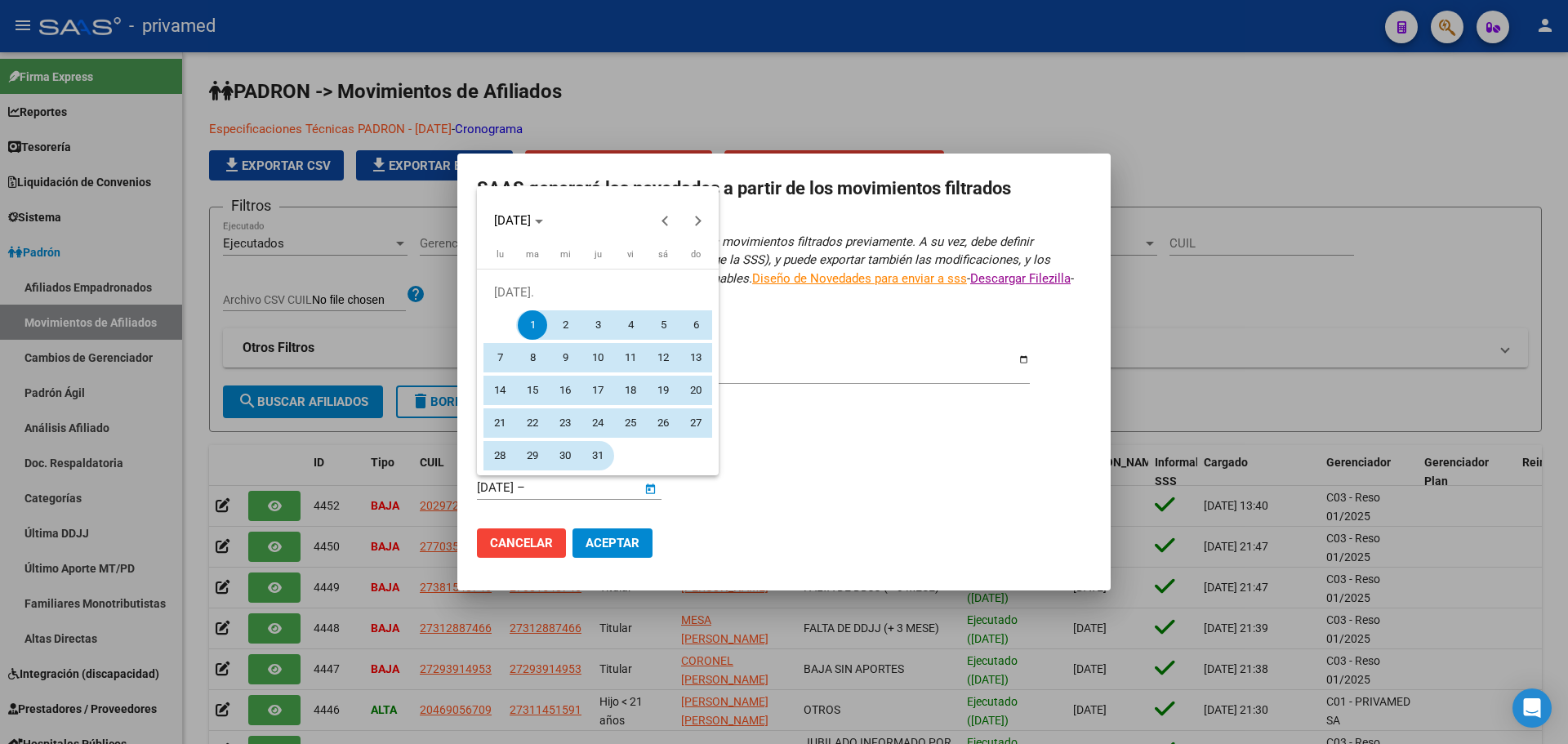
click at [594, 454] on span "31" at bounding box center [598, 456] width 29 height 29
type input "[DATE]"
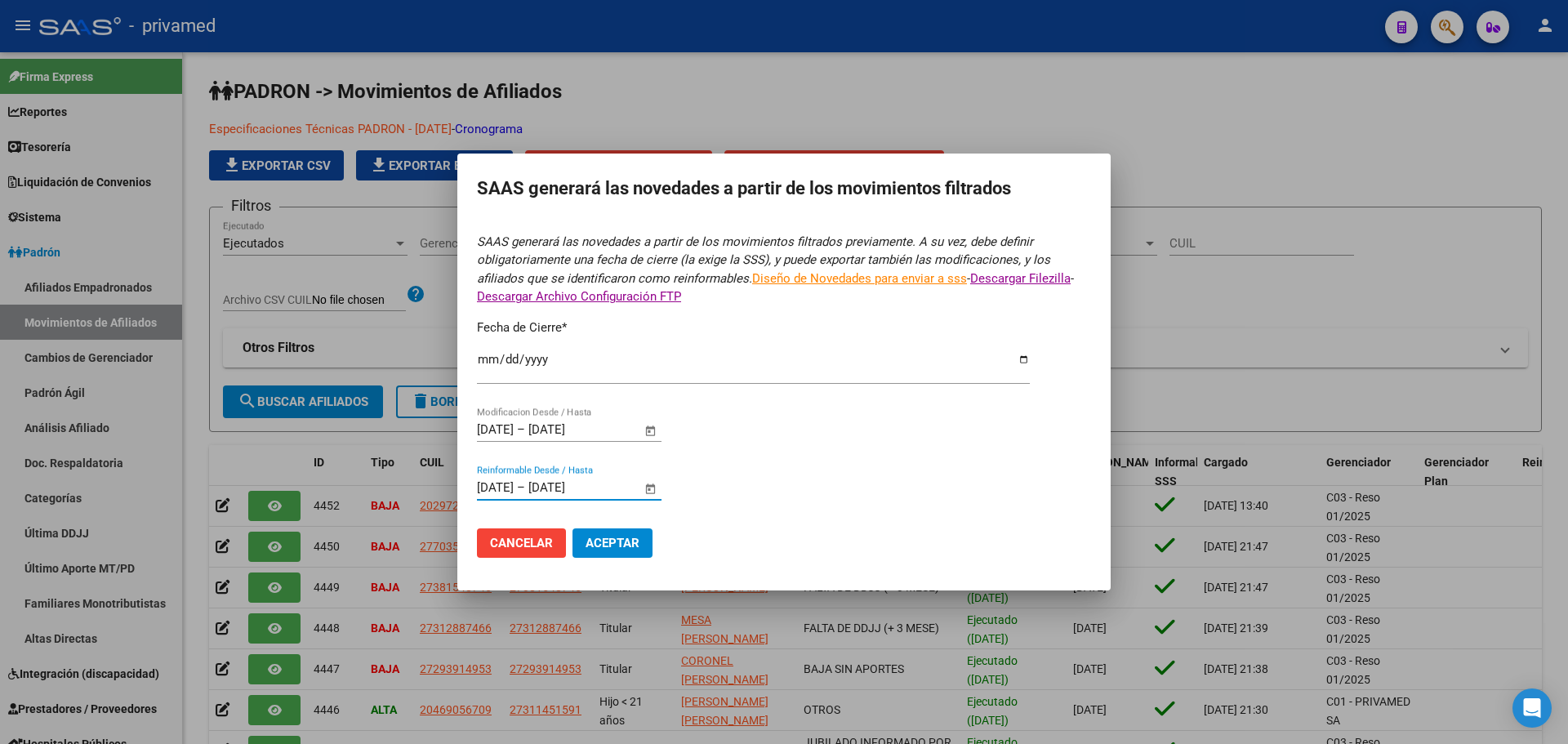
click at [852, 419] on form "SAAS generará las novedades a partir de los movimientos filtrados previamente. …" at bounding box center [784, 402] width 614 height 339
click at [633, 541] on span "Aceptar" at bounding box center [613, 542] width 54 height 15
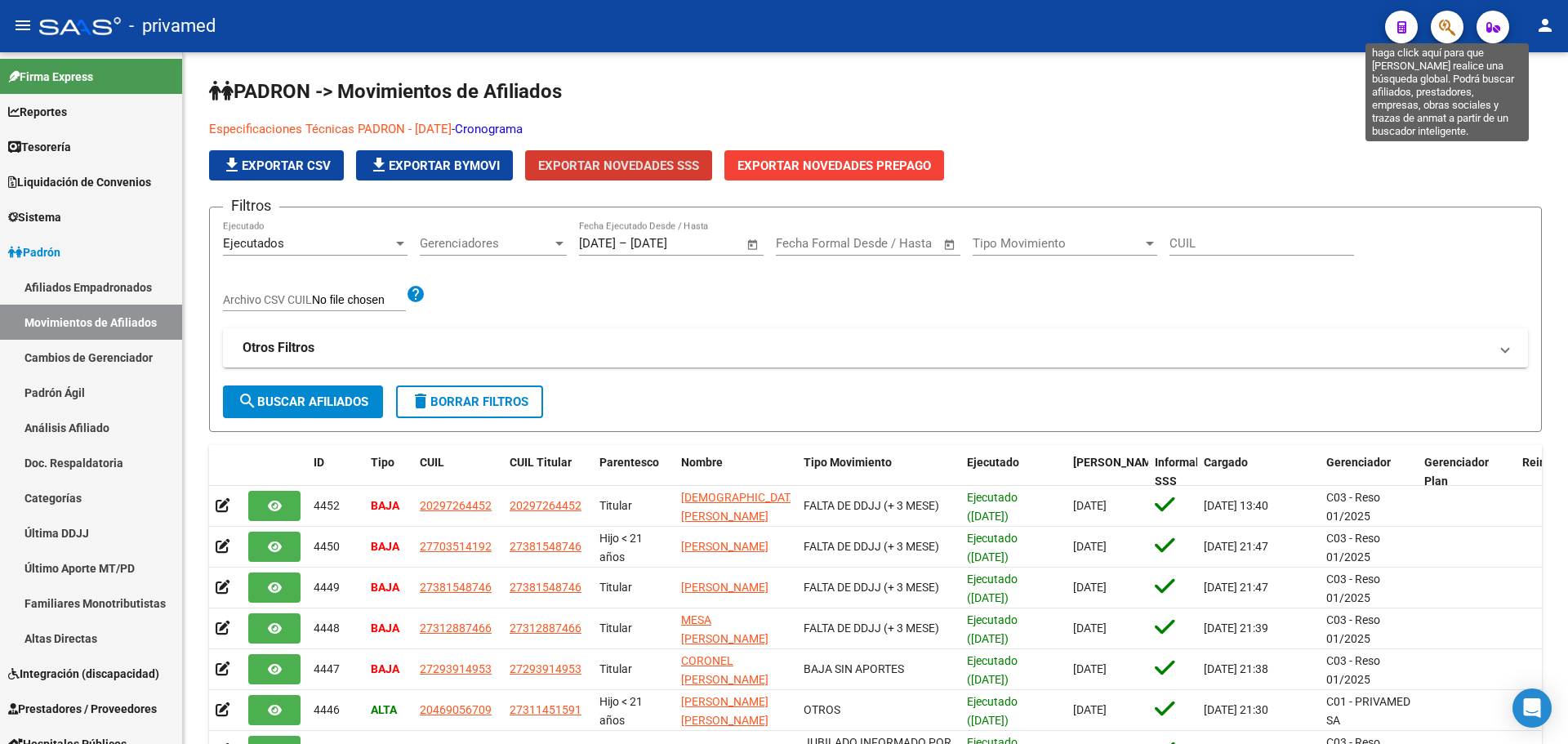
click at [1446, 31] on icon "button" at bounding box center [1447, 27] width 16 height 18
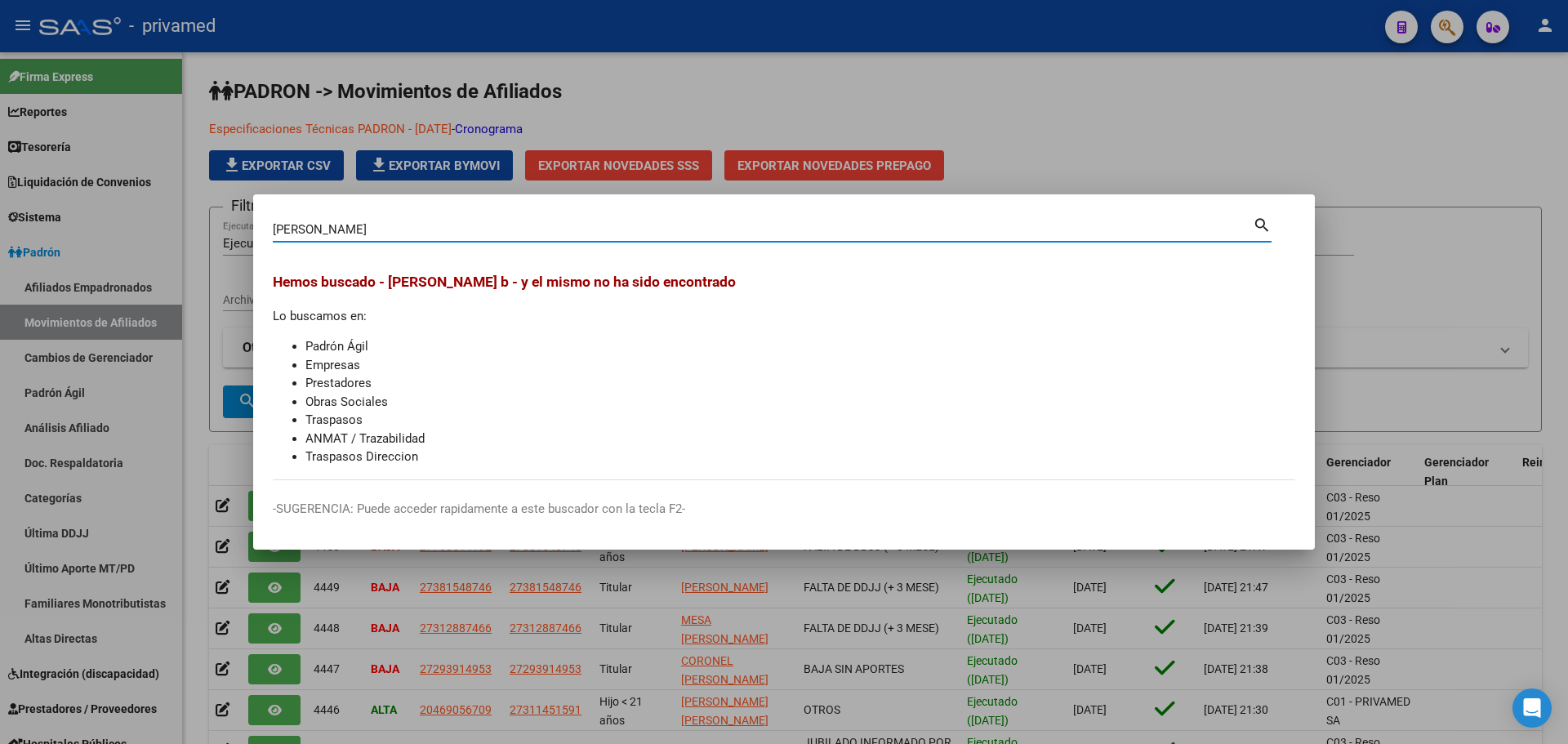
type input "herrera teo b"
click at [1144, 134] on div at bounding box center [784, 372] width 1568 height 744
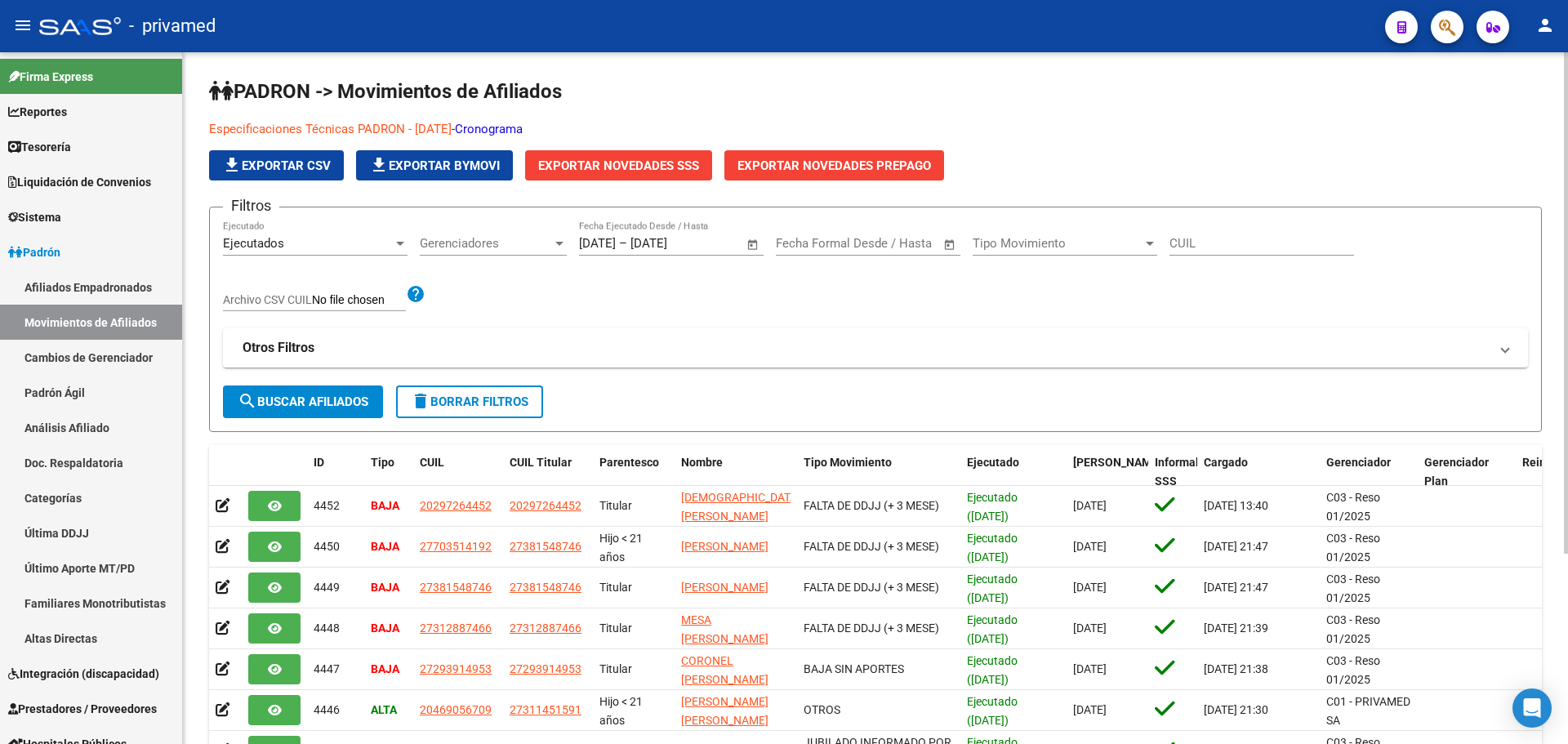
drag, startPoint x: 1150, startPoint y: 95, endPoint x: 1282, endPoint y: 76, distance: 133.4
click at [1150, 94] on h1 "PADRON -> Movimientos de Afiliados" at bounding box center [876, 92] width 1333 height 28
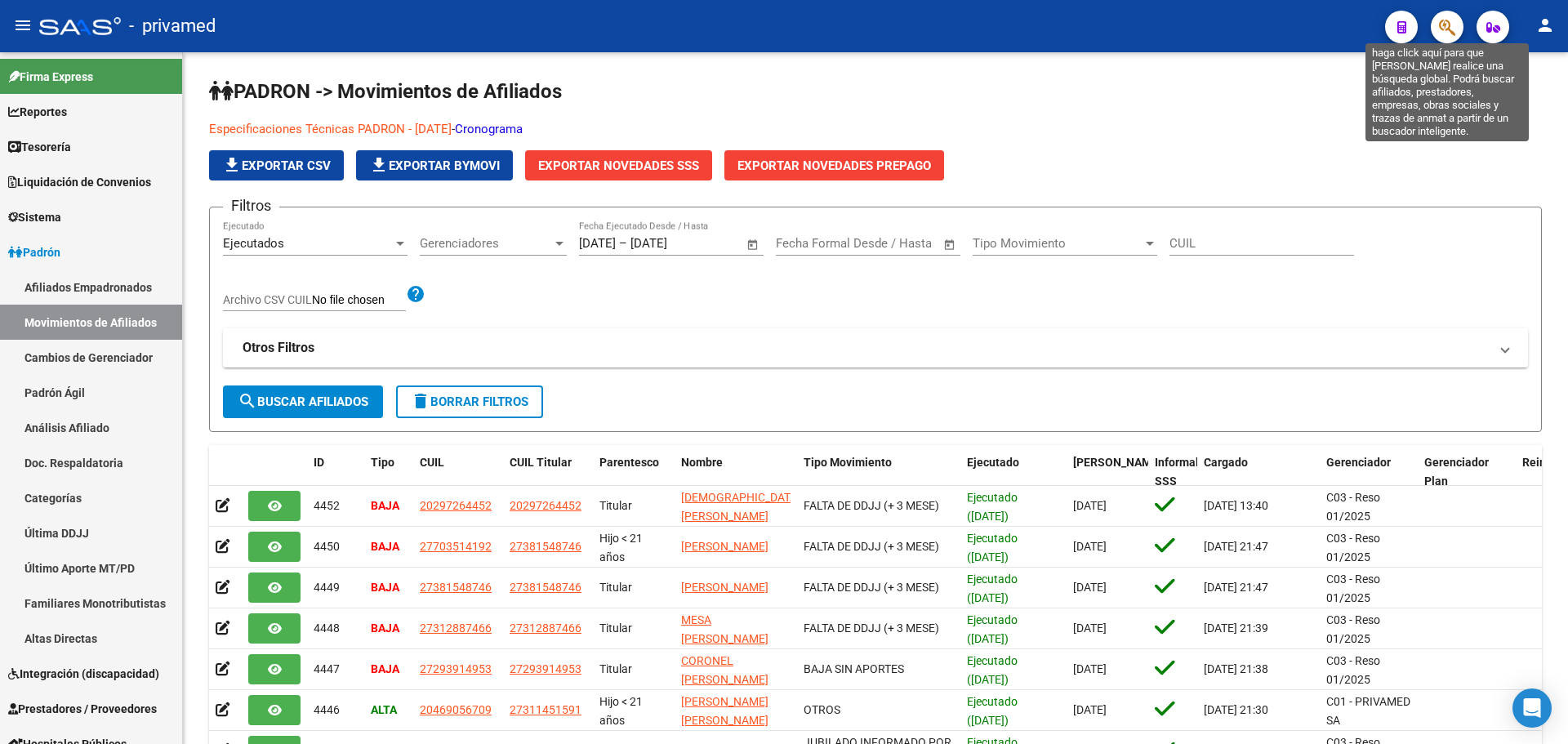
click at [1452, 26] on icon "button" at bounding box center [1447, 27] width 16 height 18
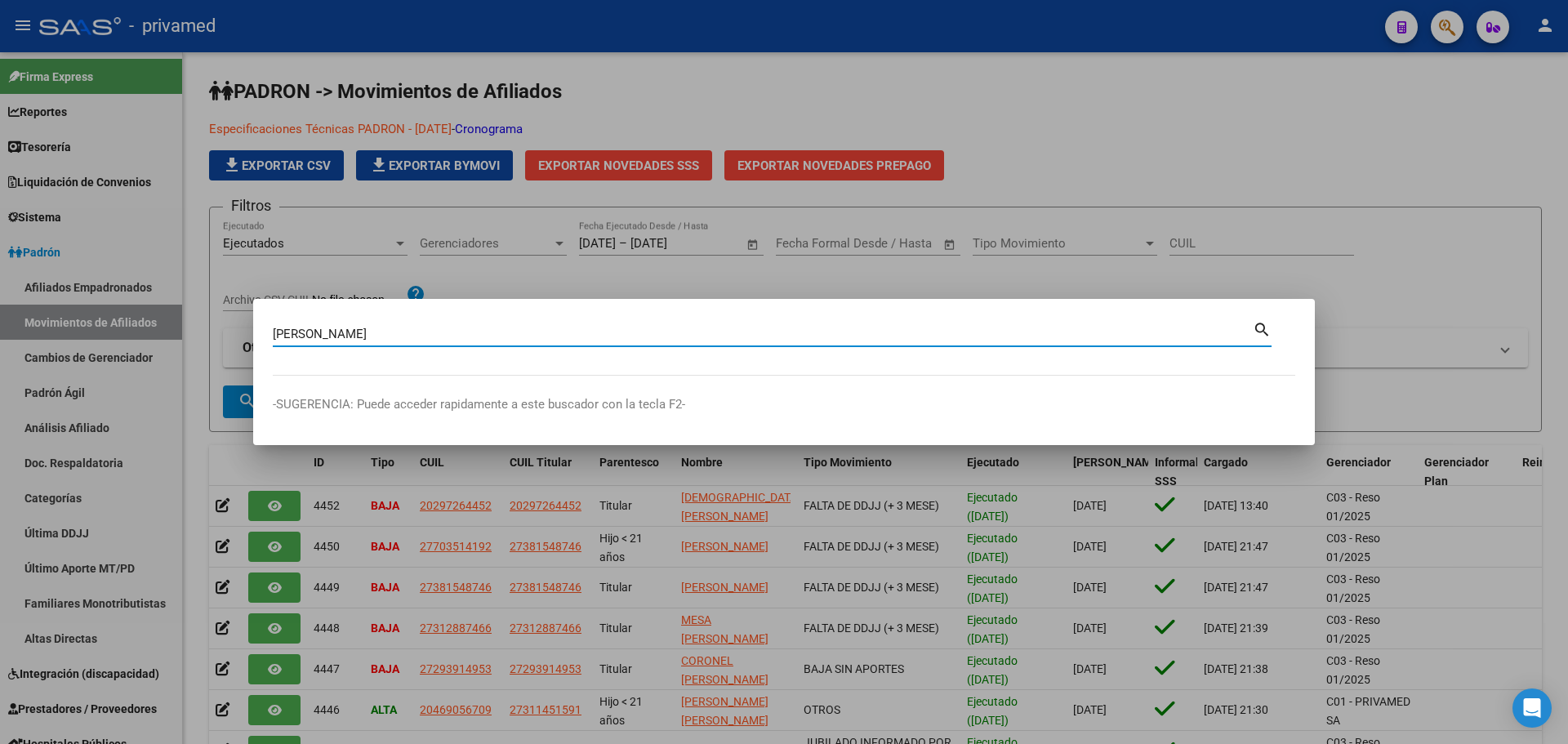
type input "herrera teo"
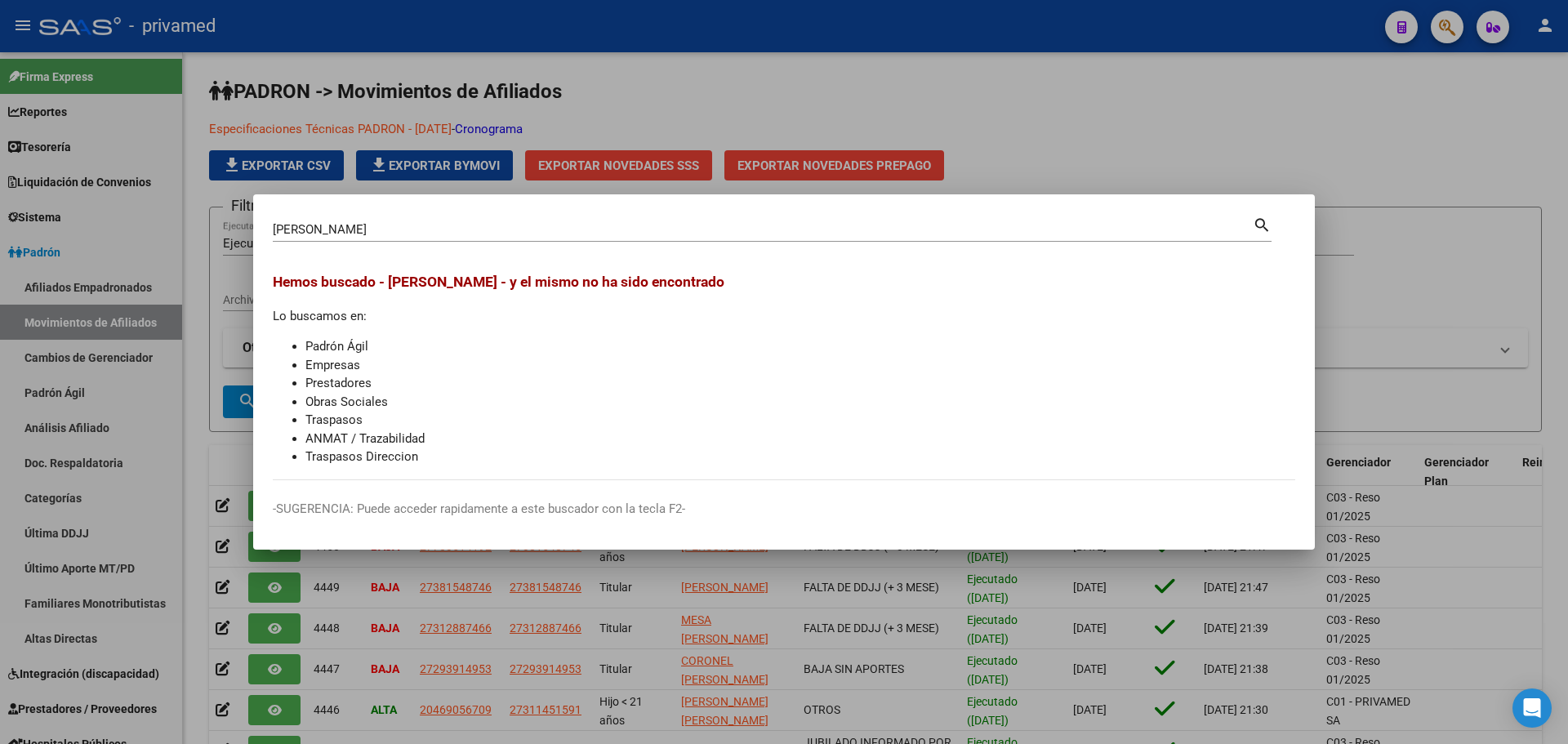
click at [1086, 114] on div at bounding box center [784, 372] width 1568 height 744
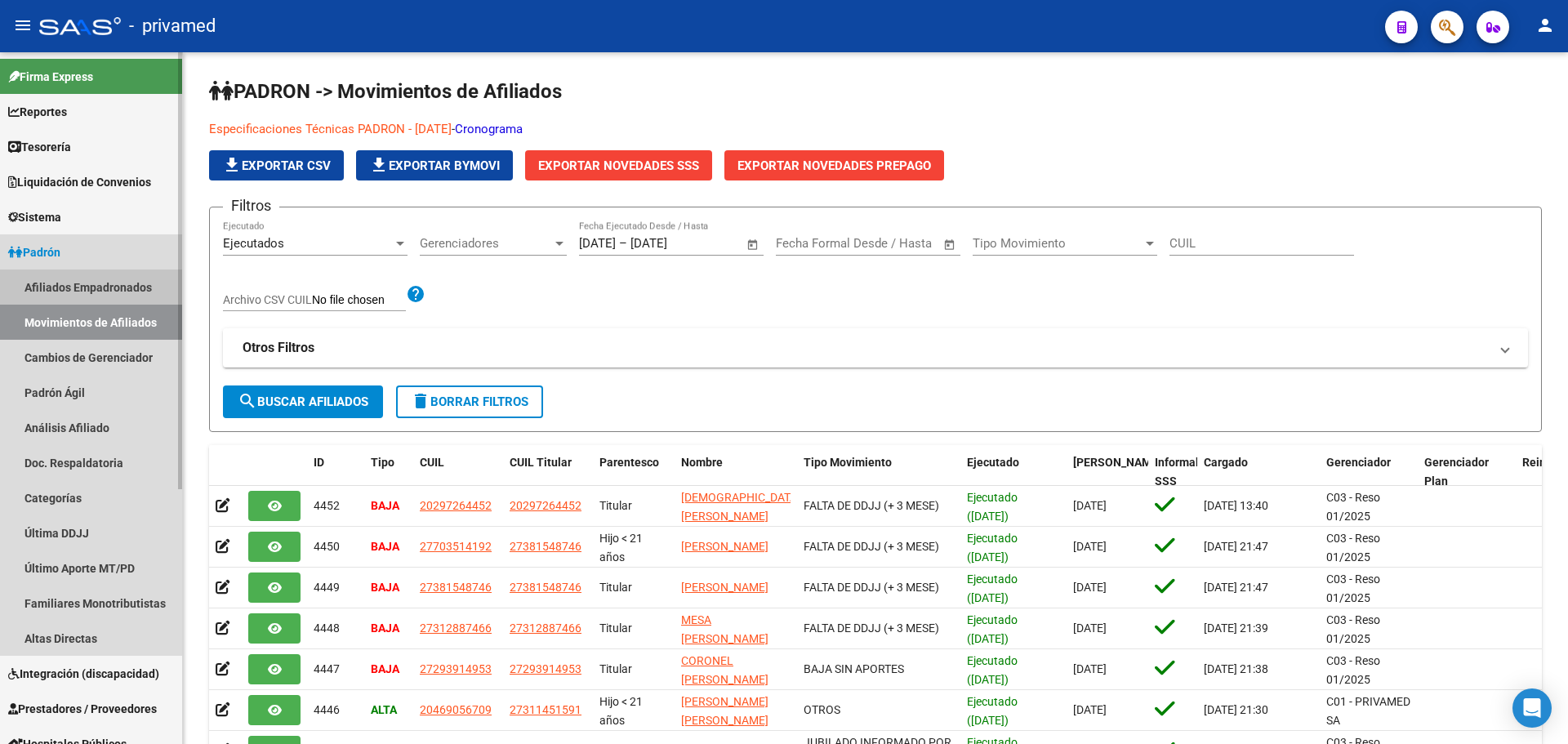
click at [98, 284] on link "Afiliados Empadronados" at bounding box center [91, 287] width 182 height 35
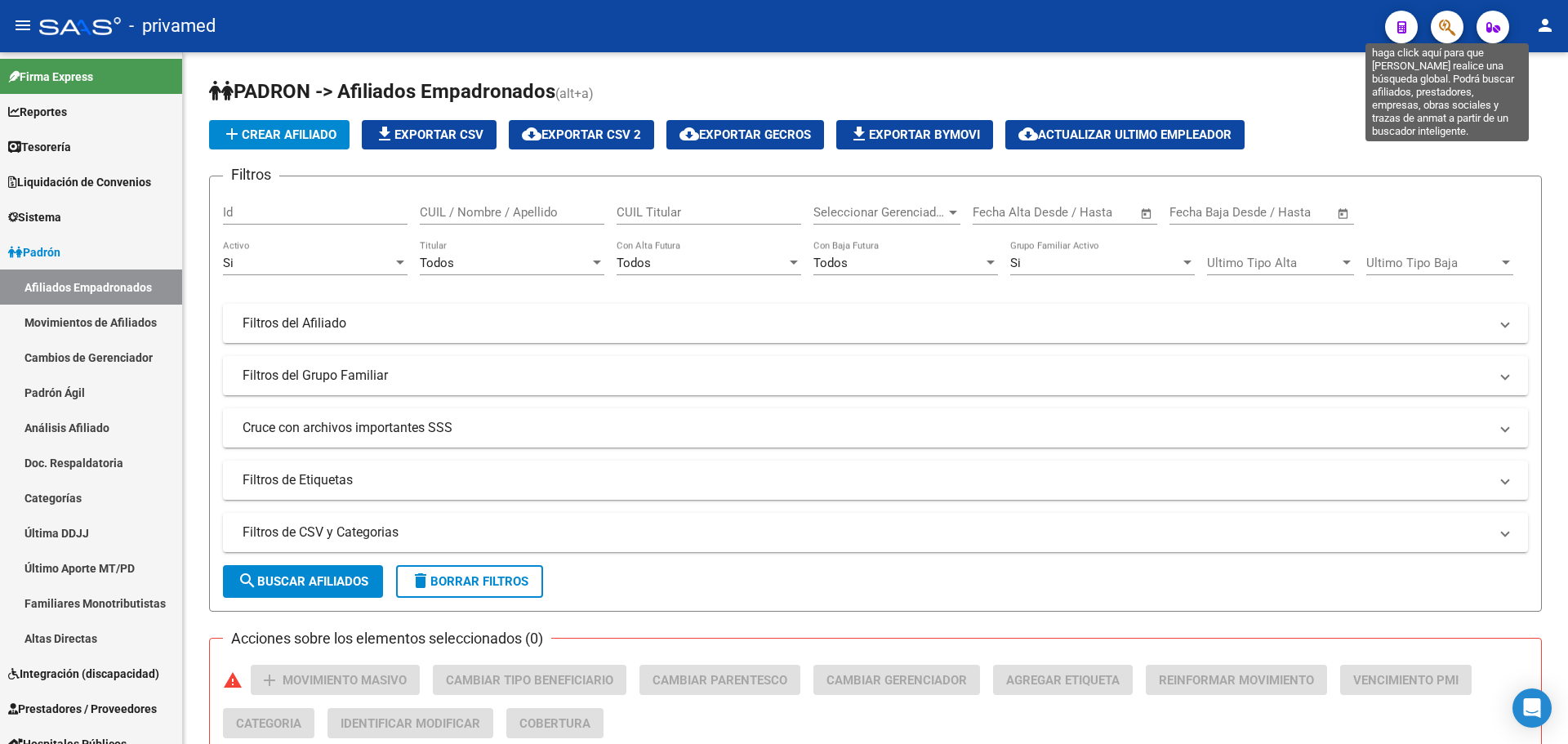
click at [1449, 28] on icon "button" at bounding box center [1447, 27] width 16 height 18
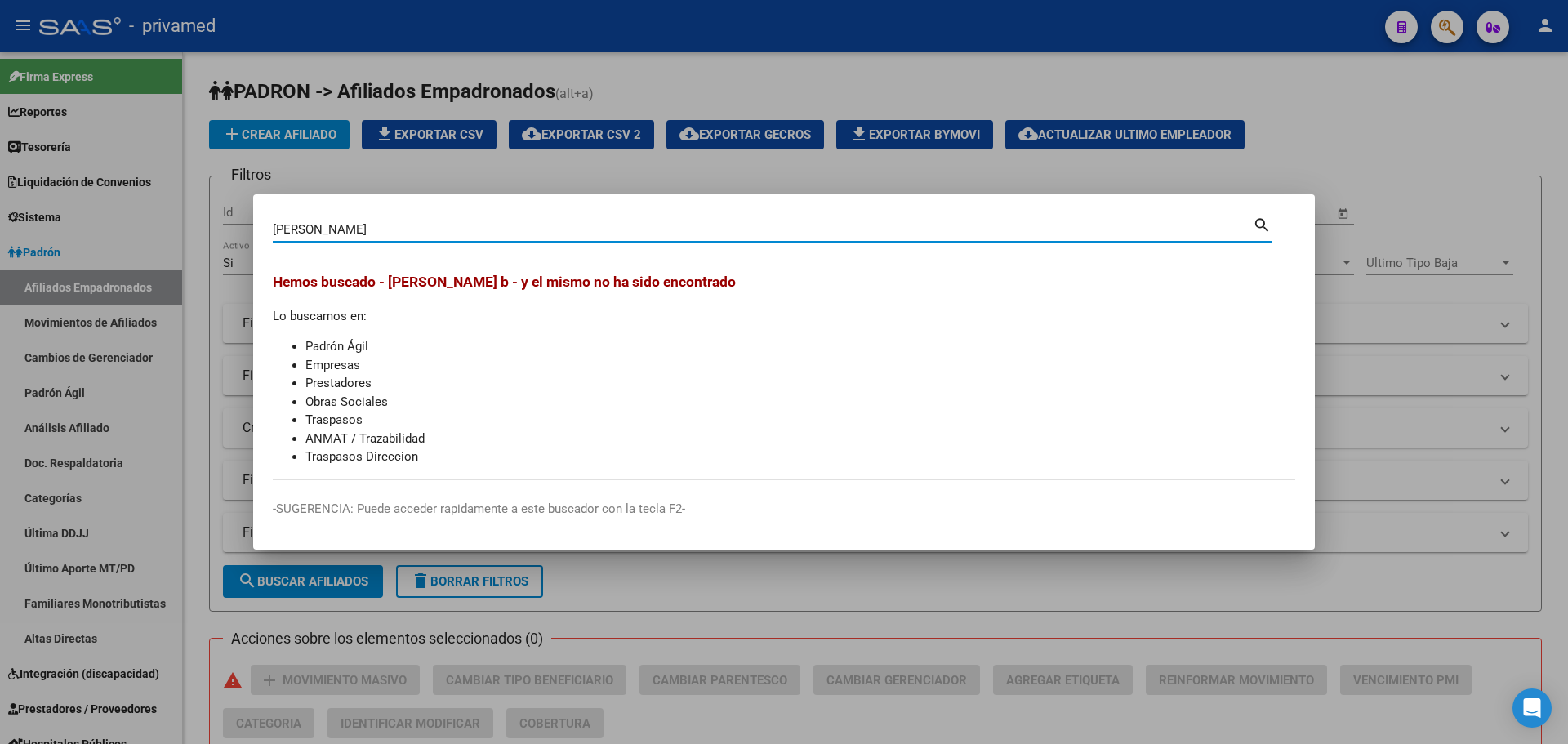
click at [857, 230] on input "herrera teo b" at bounding box center [763, 229] width 980 height 15
type input "568793650"
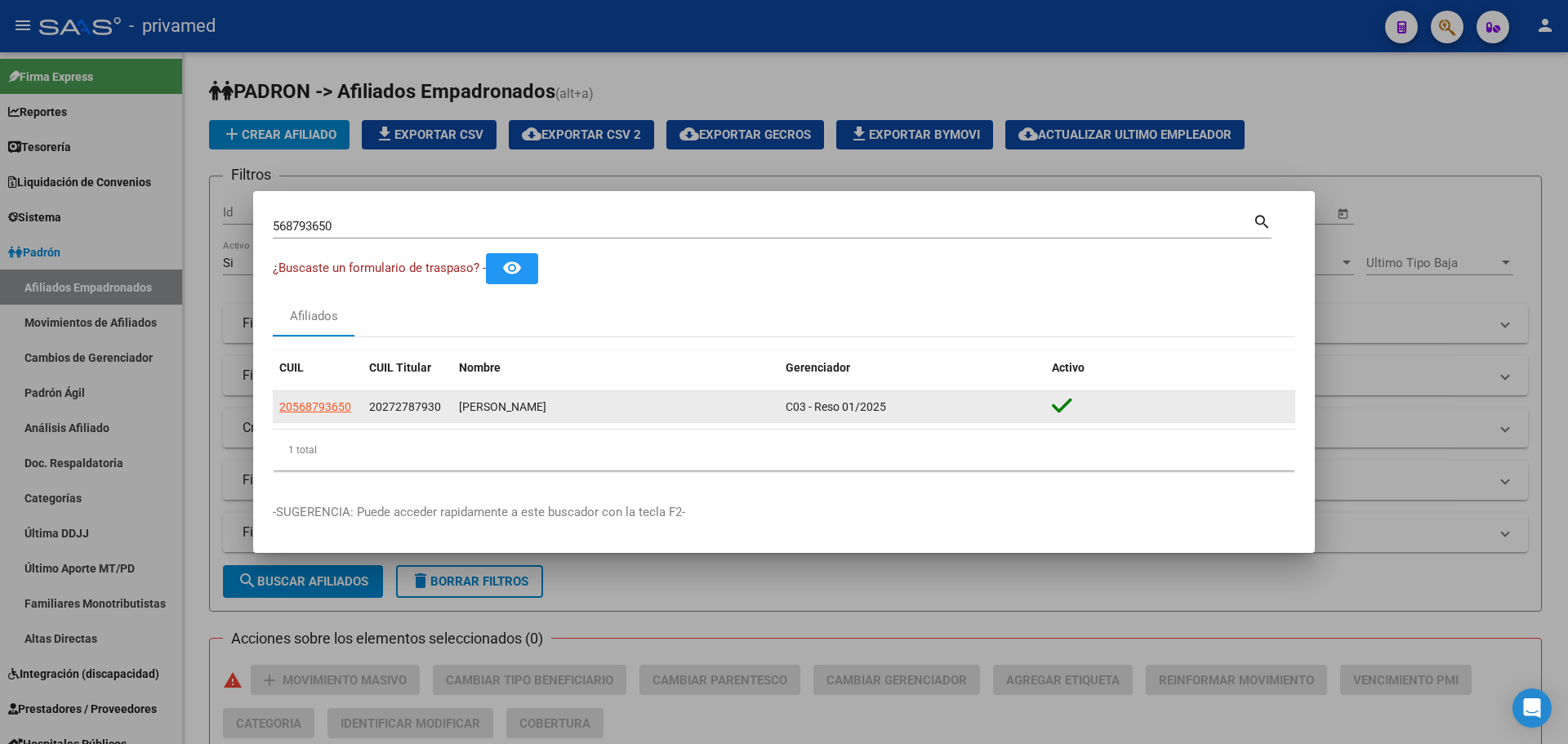
drag, startPoint x: 581, startPoint y: 405, endPoint x: 459, endPoint y: 405, distance: 122.0
click at [459, 405] on div "HERRERA TEO BENJAMIN" at bounding box center [615, 406] width 313 height 18
copy div "HERRERA TEO BENJAMIN"
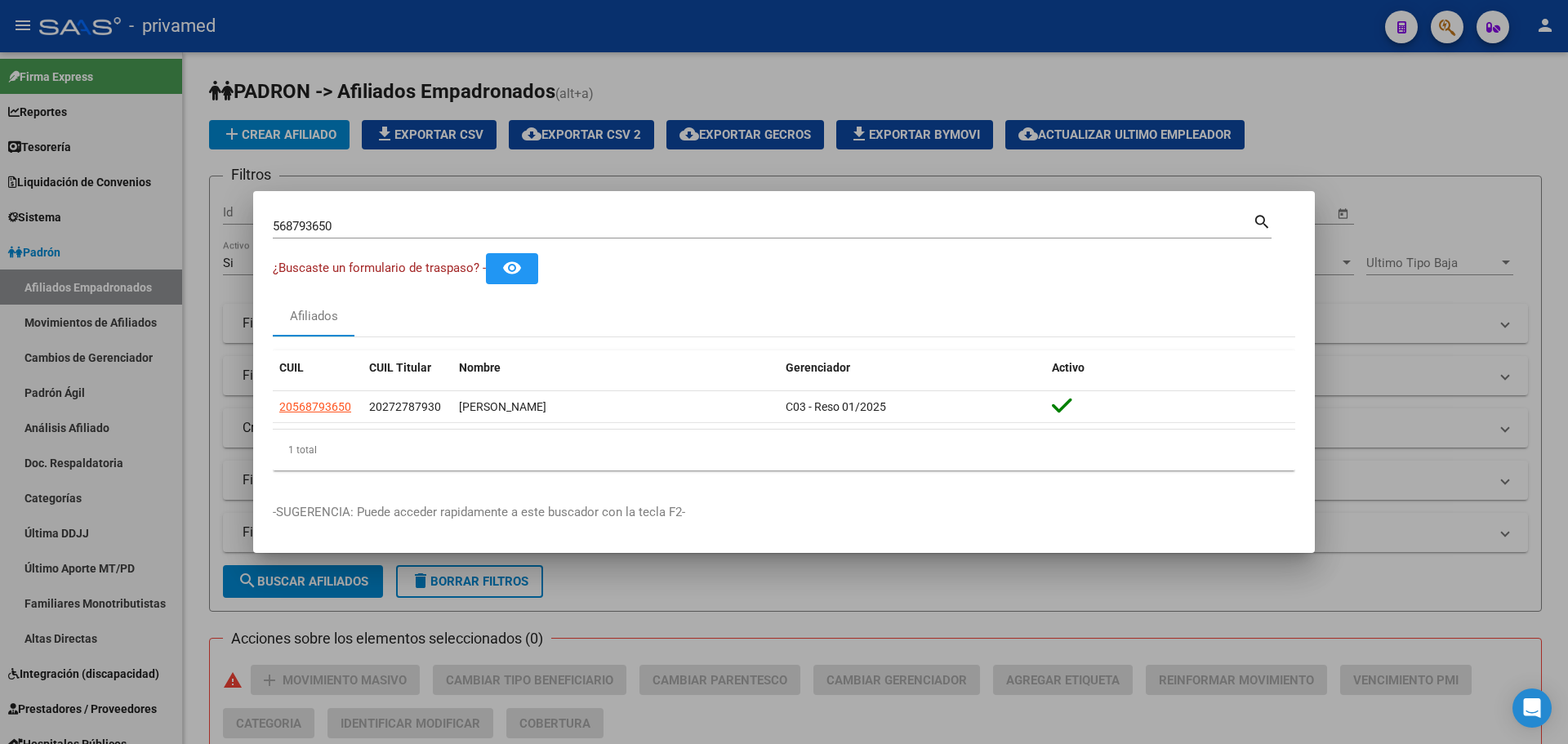
click at [1334, 73] on div at bounding box center [784, 372] width 1568 height 744
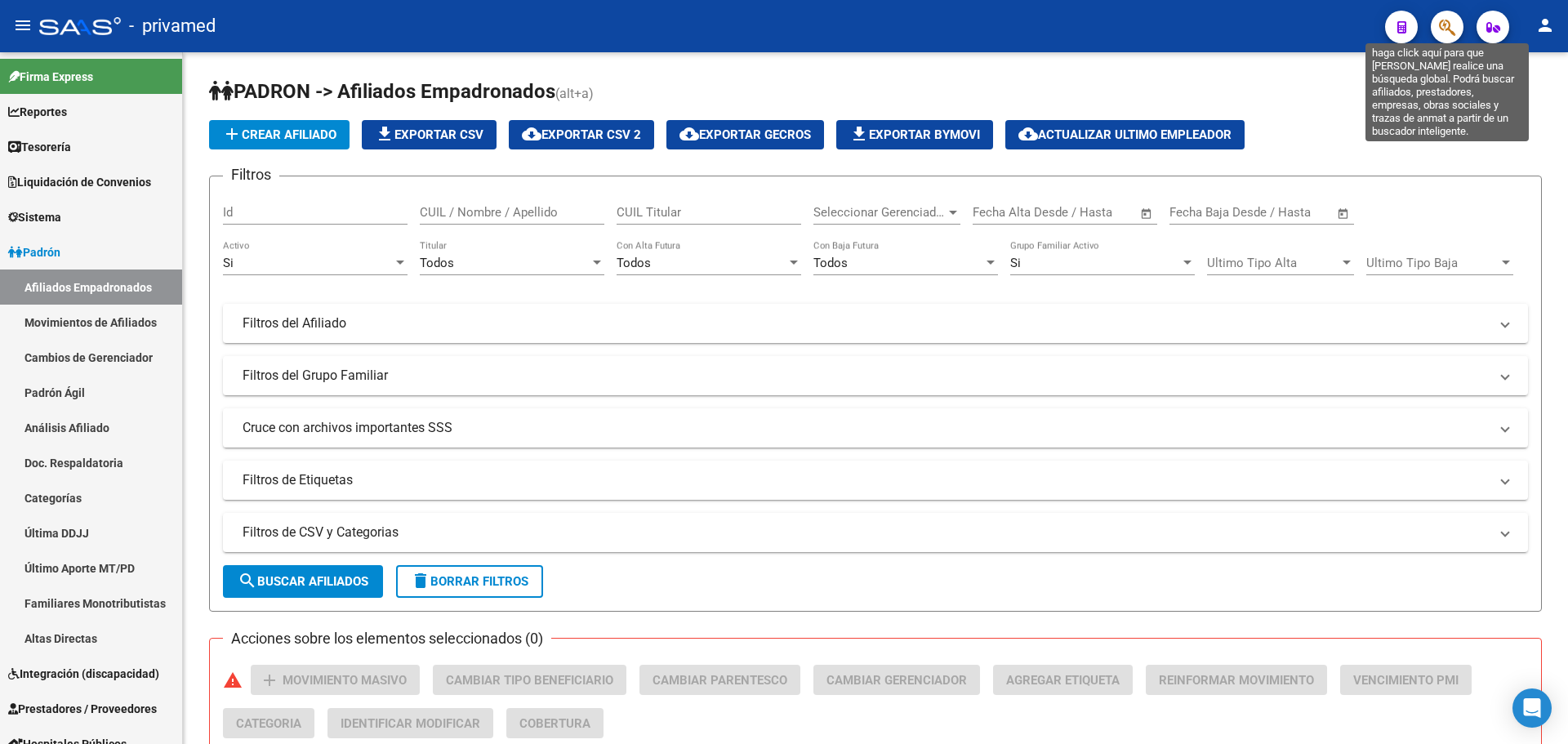
click at [1449, 30] on icon "button" at bounding box center [1447, 27] width 16 height 18
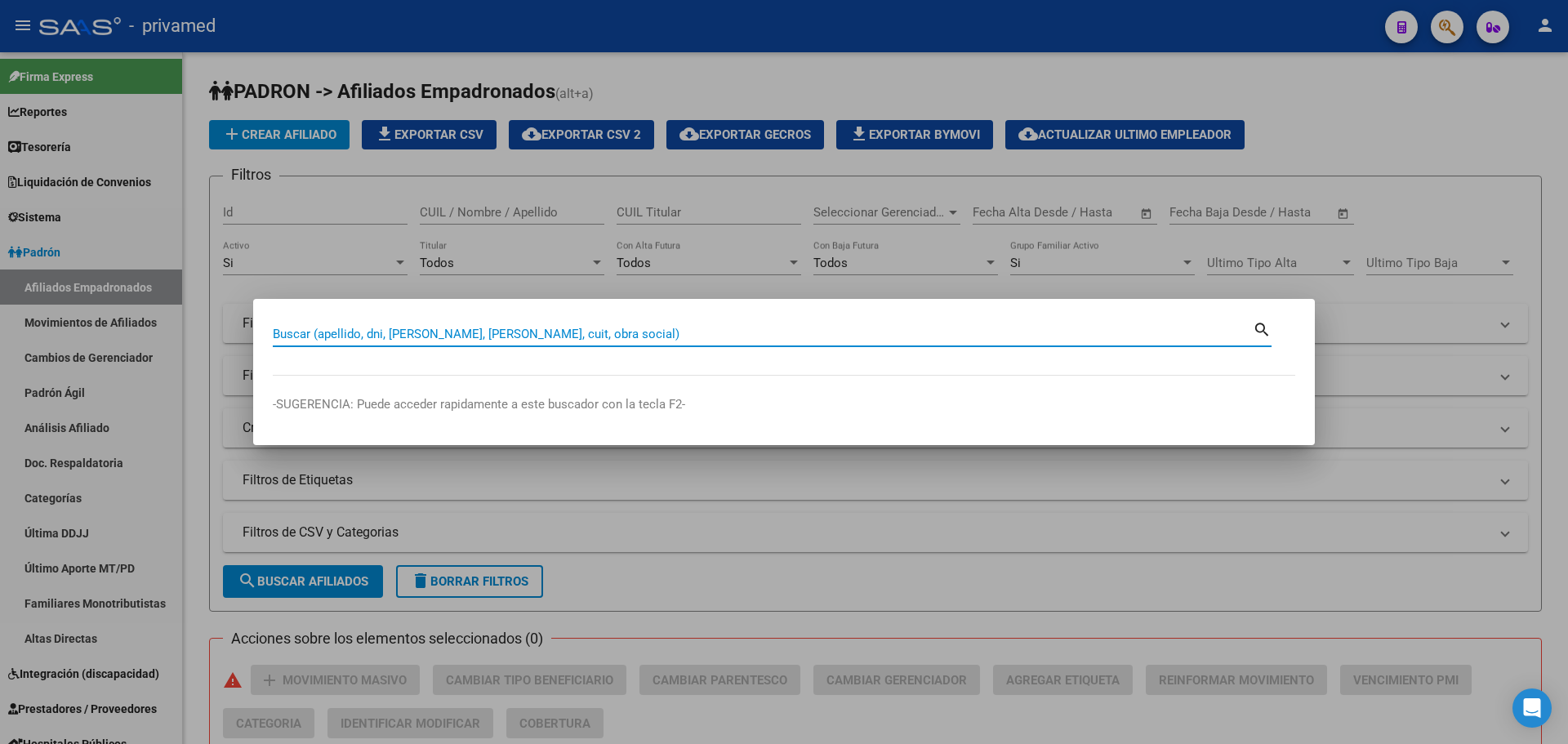
paste input "HERRERA TEO BENJAMIN"
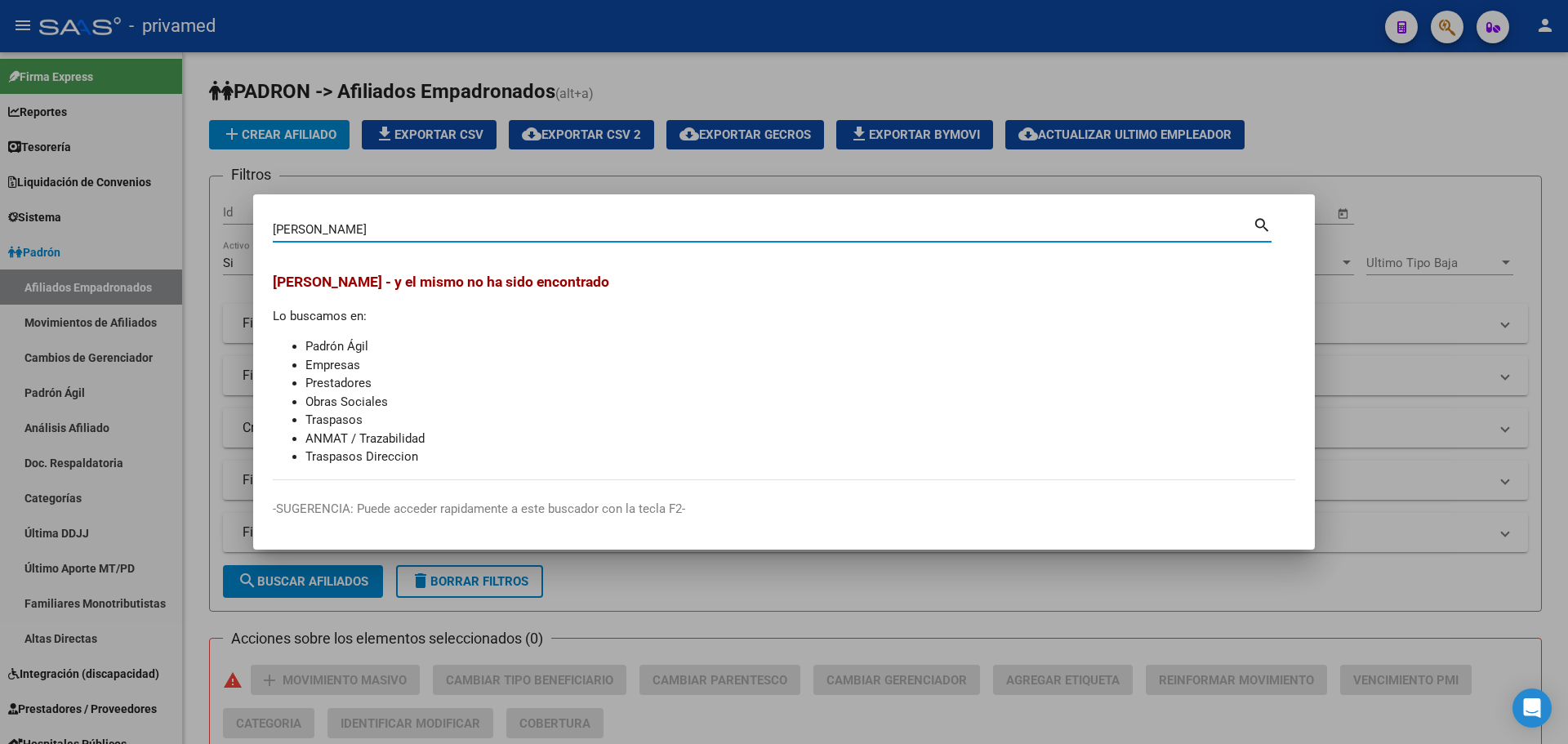
click at [461, 230] on input "HERRERA TEO BENJAMIN" at bounding box center [763, 229] width 980 height 15
type input "568793650"
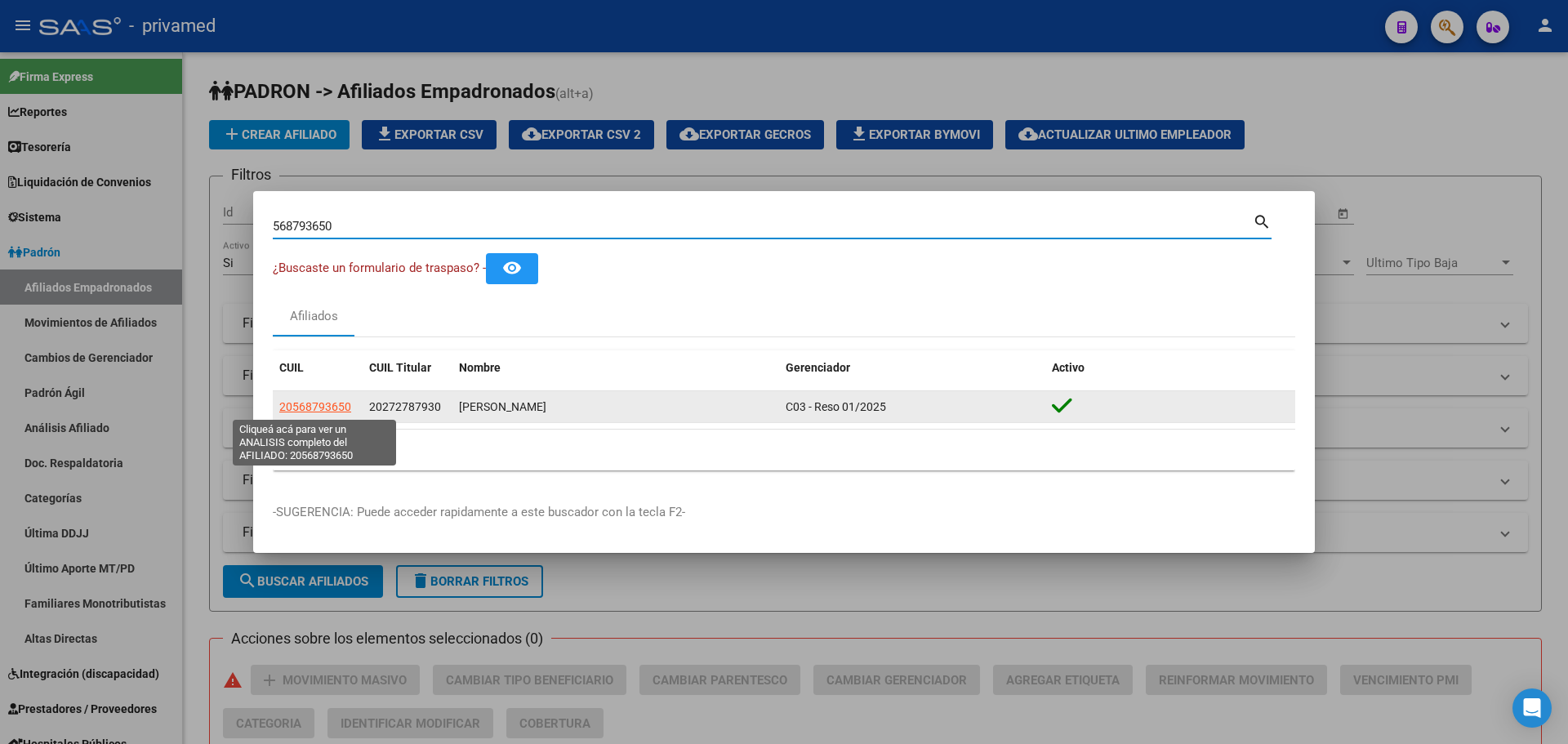
click at [340, 403] on span "20568793650" at bounding box center [315, 405] width 72 height 13
type textarea "20568793650"
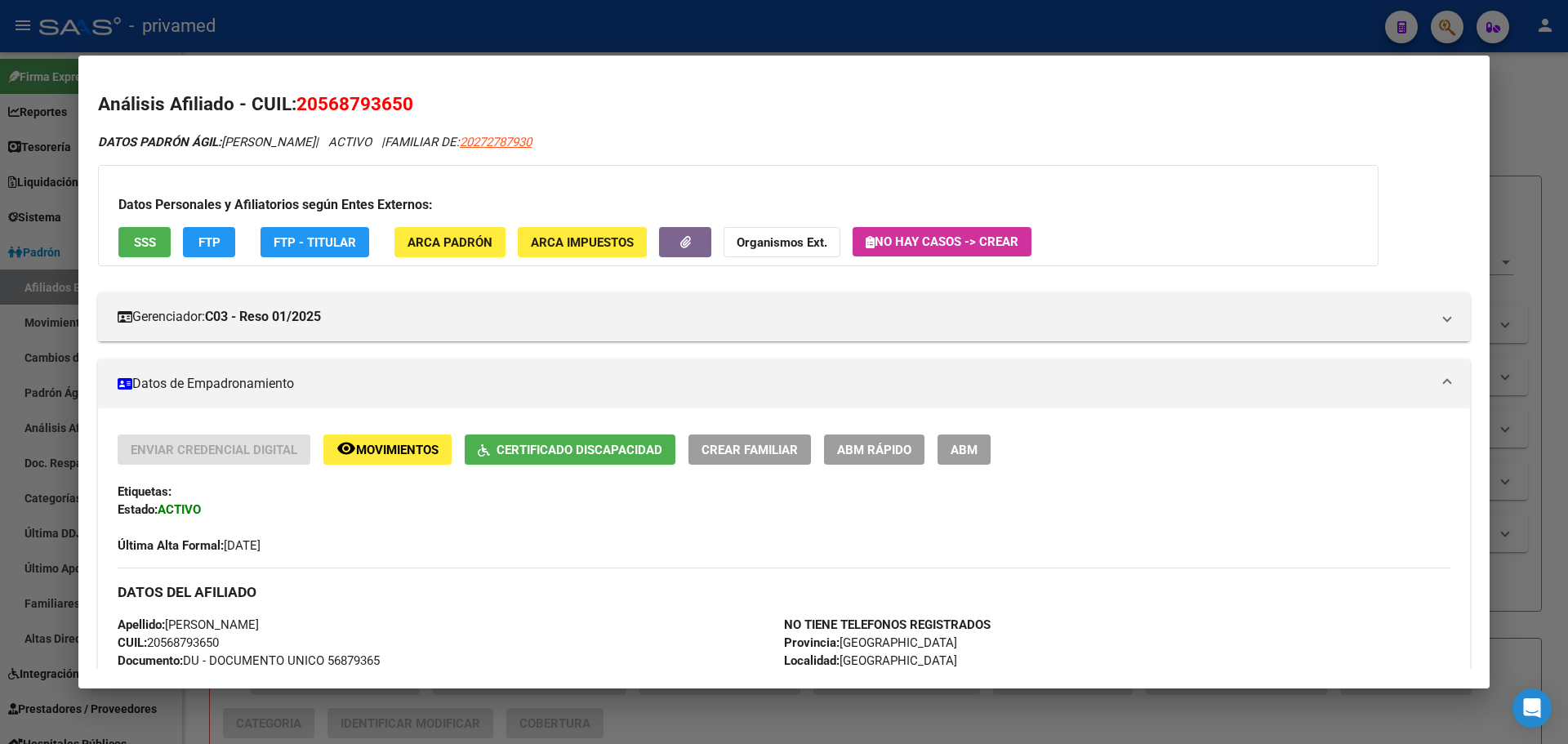
click at [360, 444] on span "Movimientos" at bounding box center [397, 449] width 82 height 15
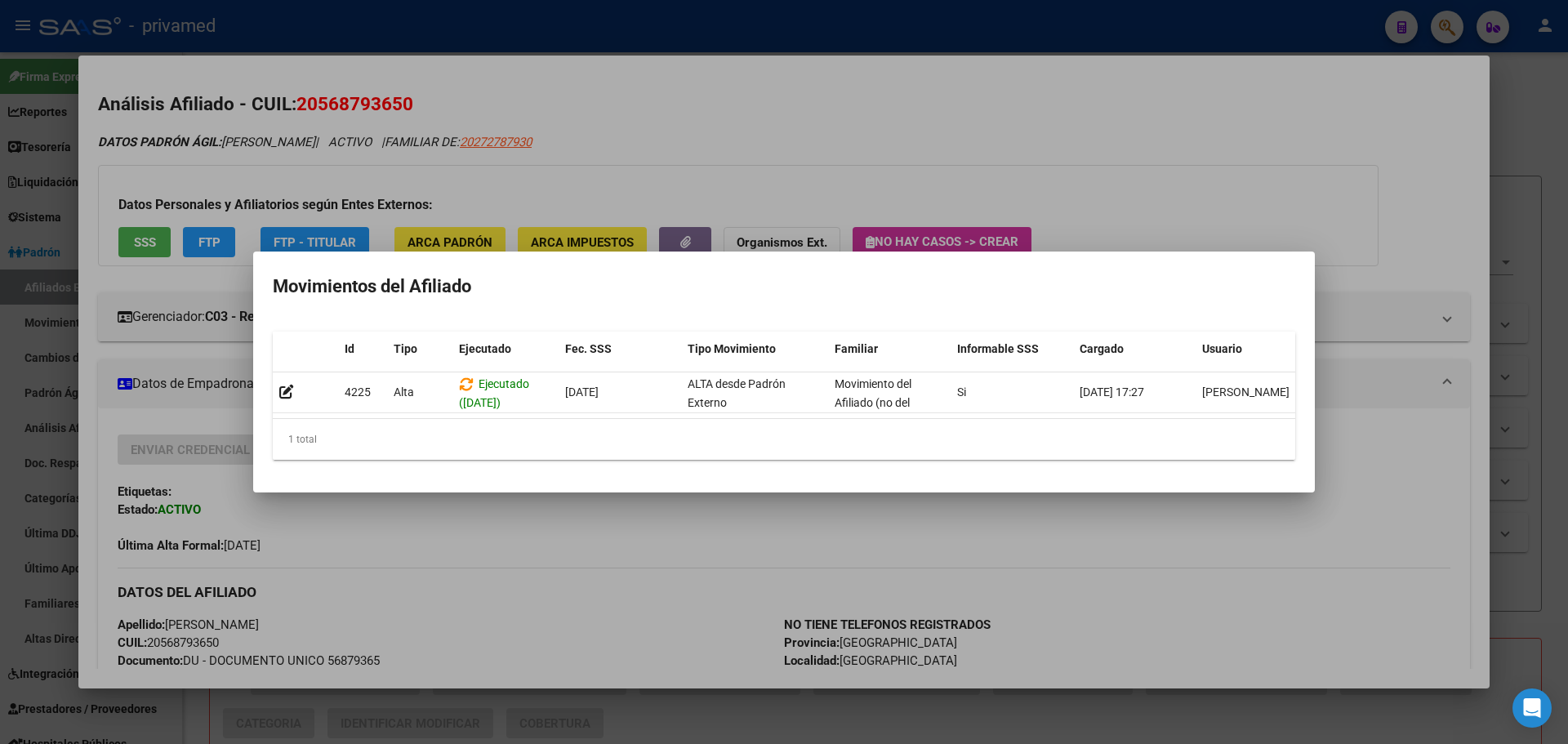
click at [669, 178] on div at bounding box center [784, 372] width 1568 height 744
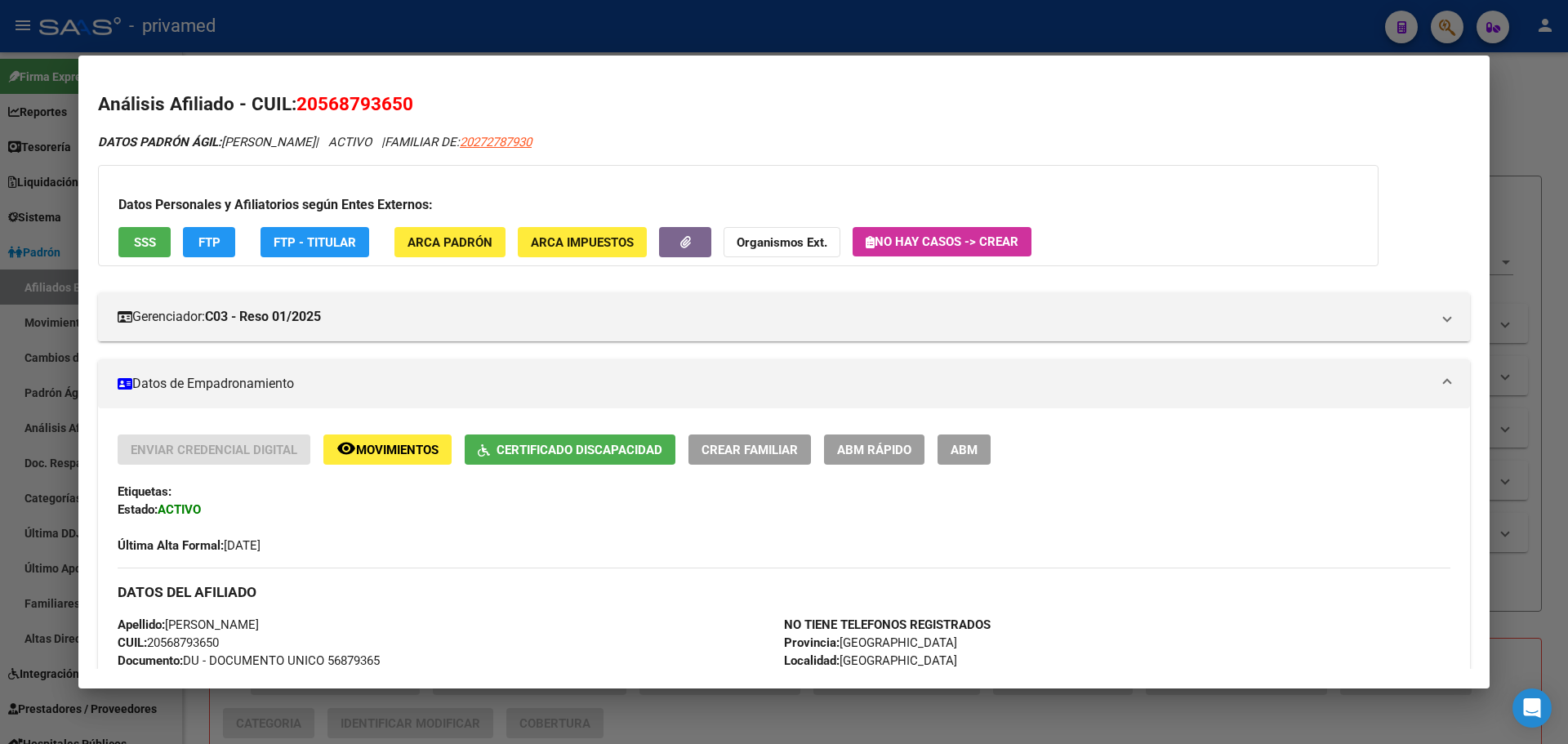
click at [370, 102] on span "20568793650" at bounding box center [355, 104] width 116 height 21
copy span "20568793650"
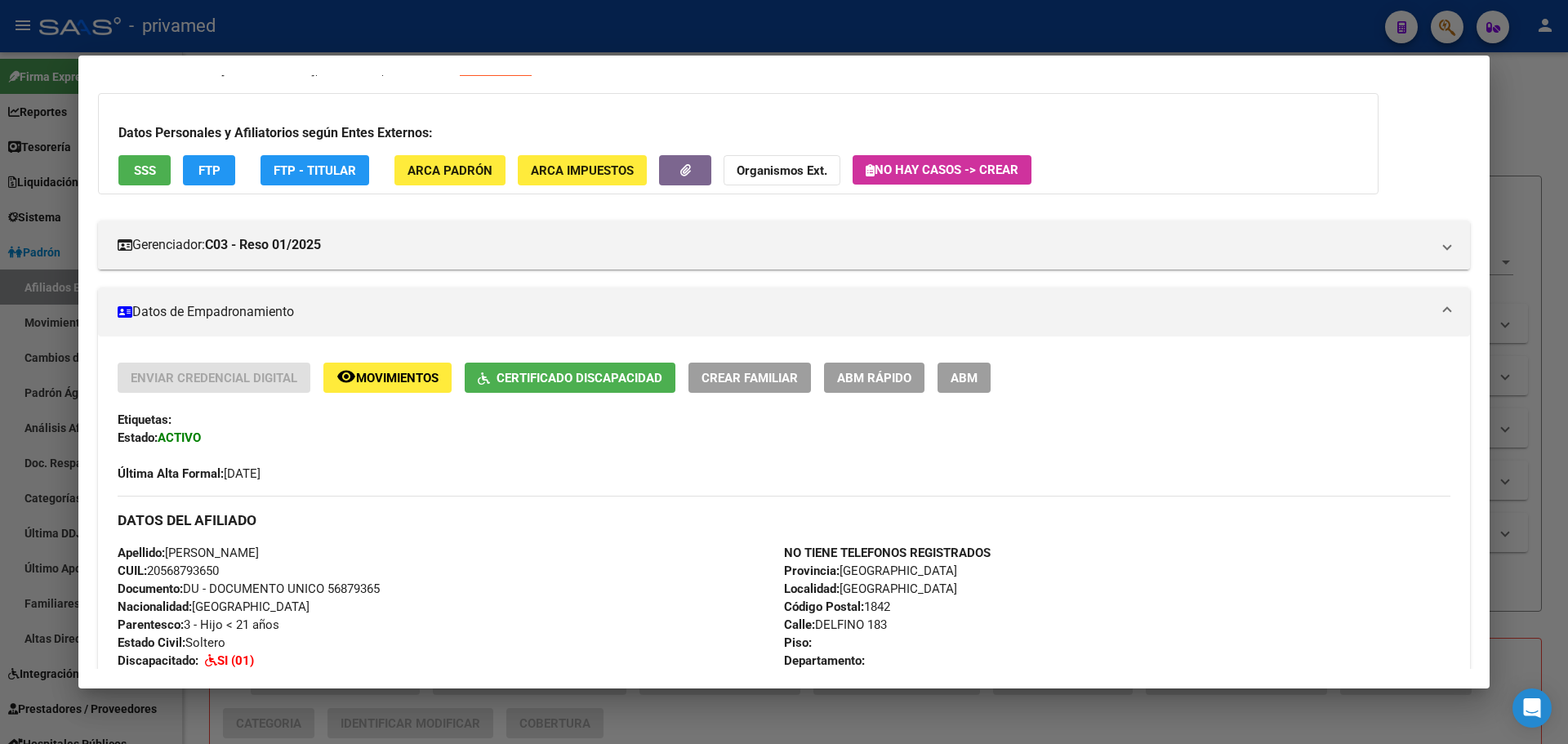
scroll to position [81, 0]
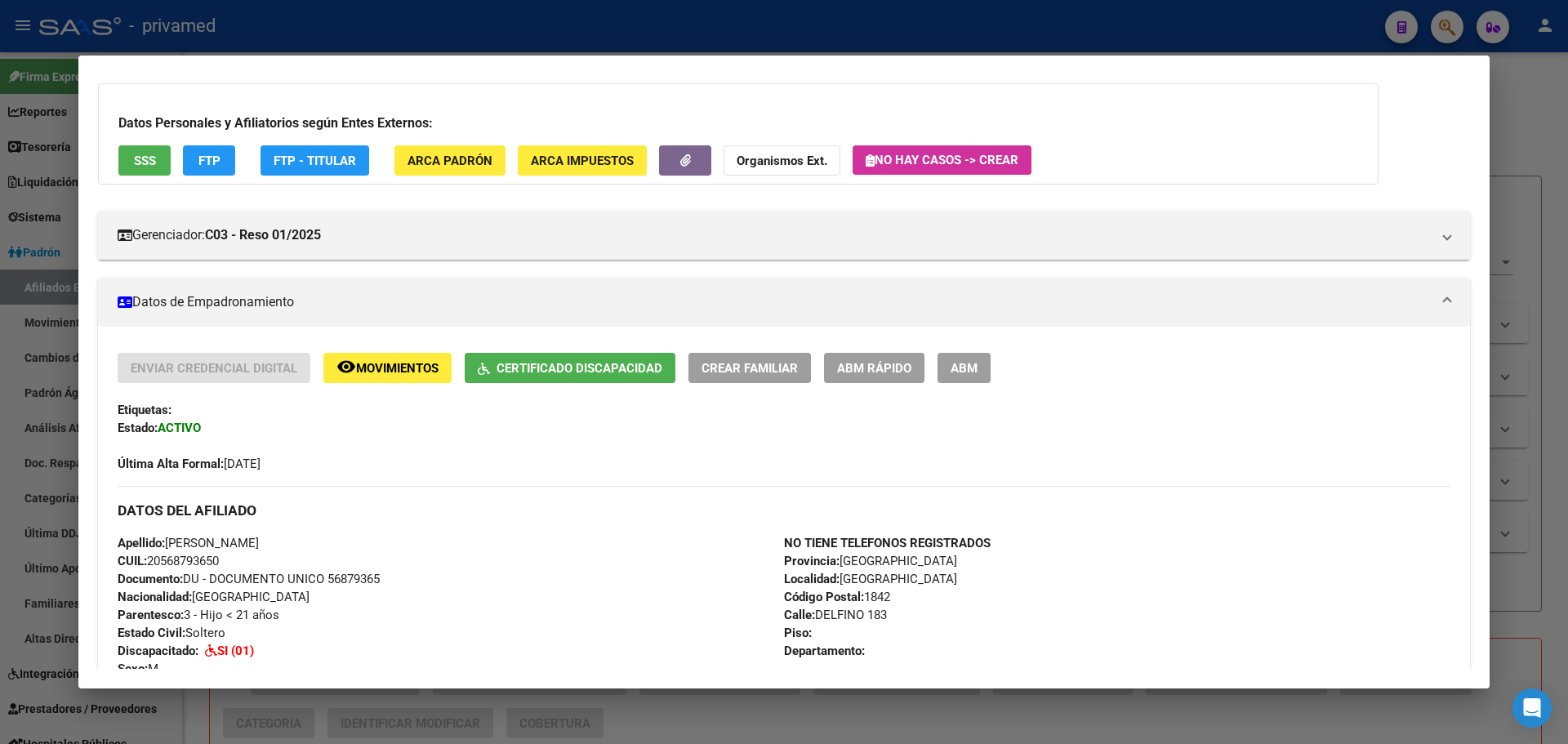
click at [970, 384] on div "Enviar Credencial Digital remove_red_eye Movimientos Certificado Discapacidad C…" at bounding box center [784, 413] width 1333 height 120
click at [970, 370] on span "ABM" at bounding box center [964, 368] width 27 height 15
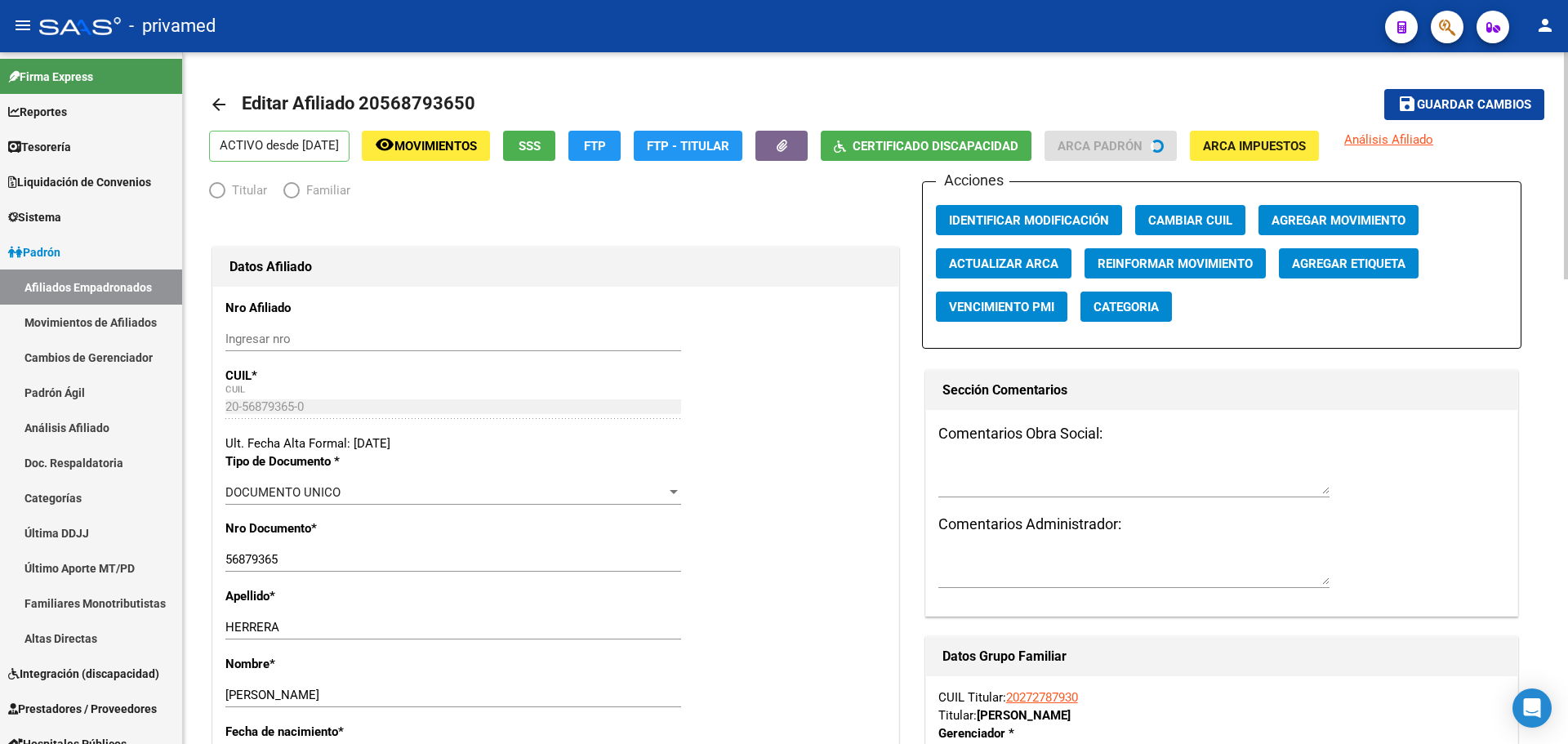
radio input "true"
type input "30-71525892-3"
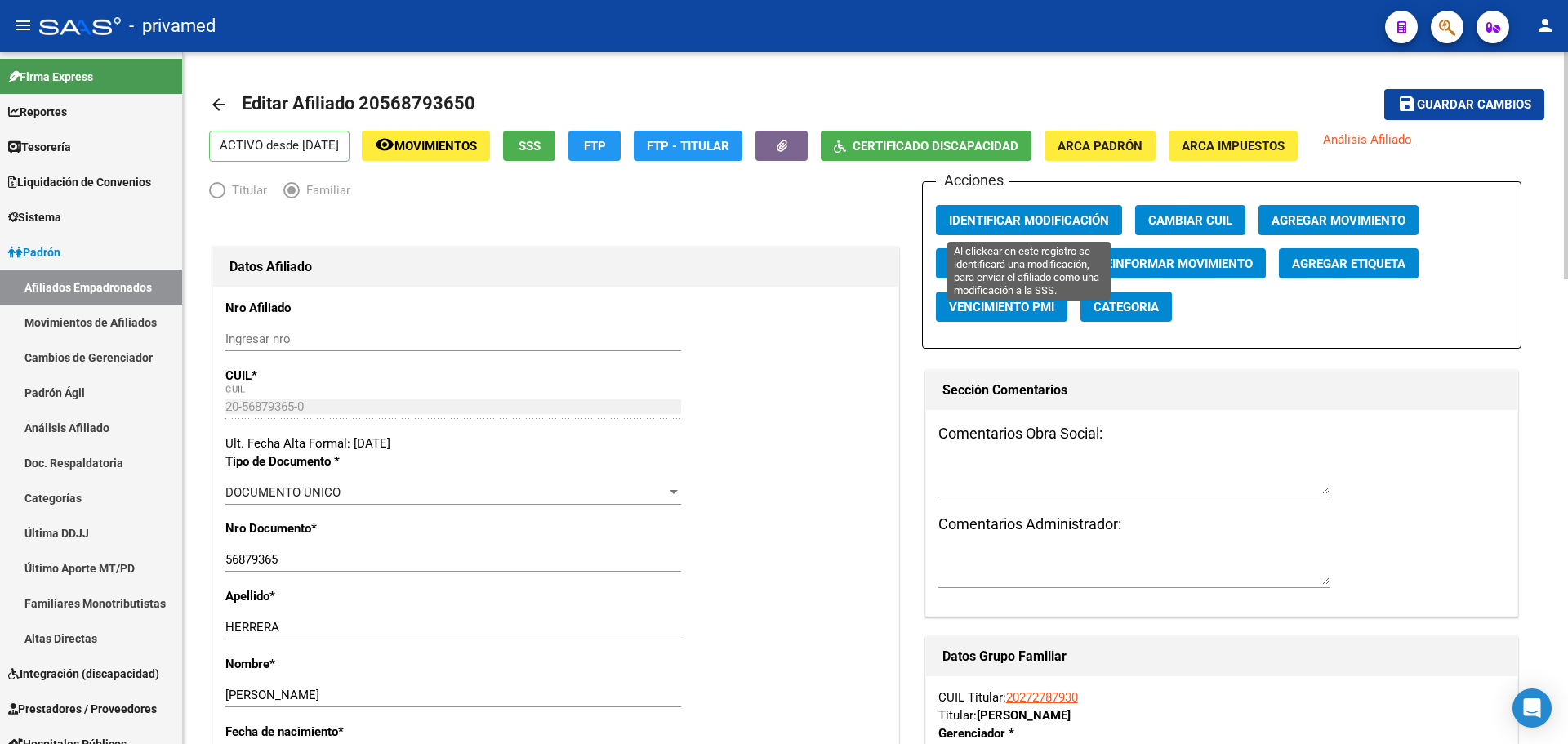
click at [1041, 219] on span "Identificar Modificación" at bounding box center [1029, 220] width 160 height 15
click at [477, 149] on span "Movimientos" at bounding box center [436, 146] width 82 height 15
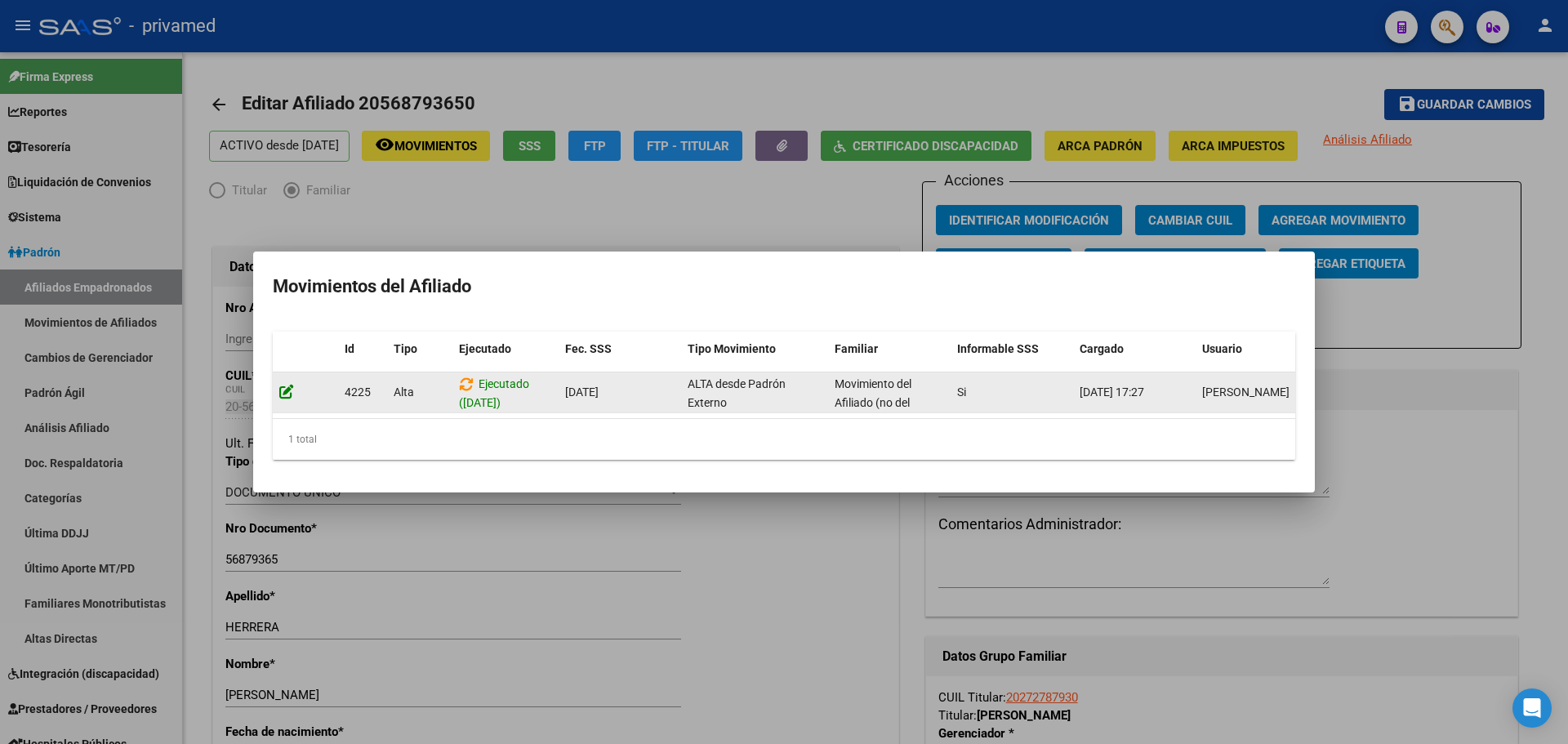
click at [283, 384] on icon at bounding box center [286, 392] width 15 height 16
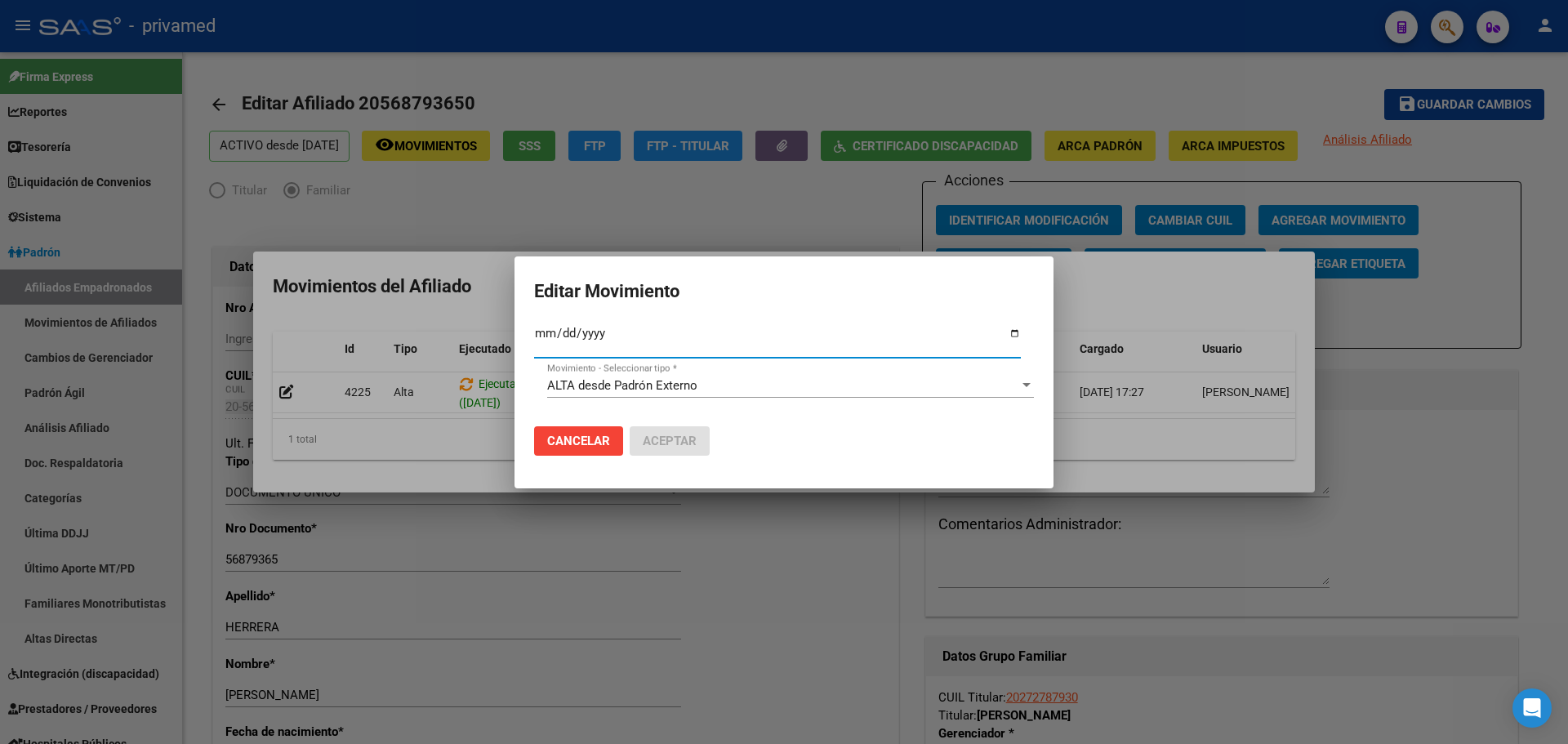
click at [565, 329] on input "2025-04-01" at bounding box center [778, 340] width 487 height 26
type input "2025-07-01"
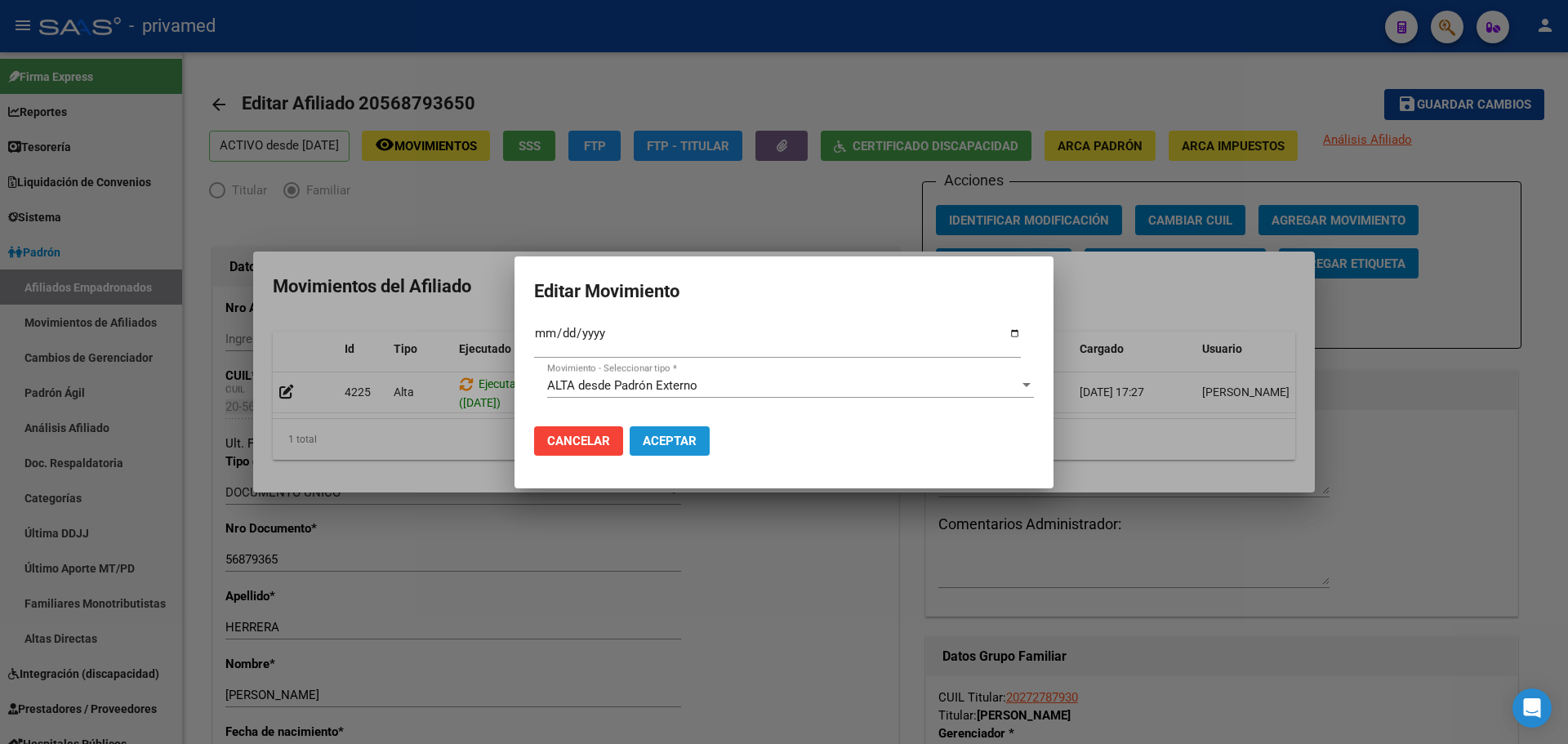
click at [670, 441] on span "Aceptar" at bounding box center [670, 440] width 54 height 15
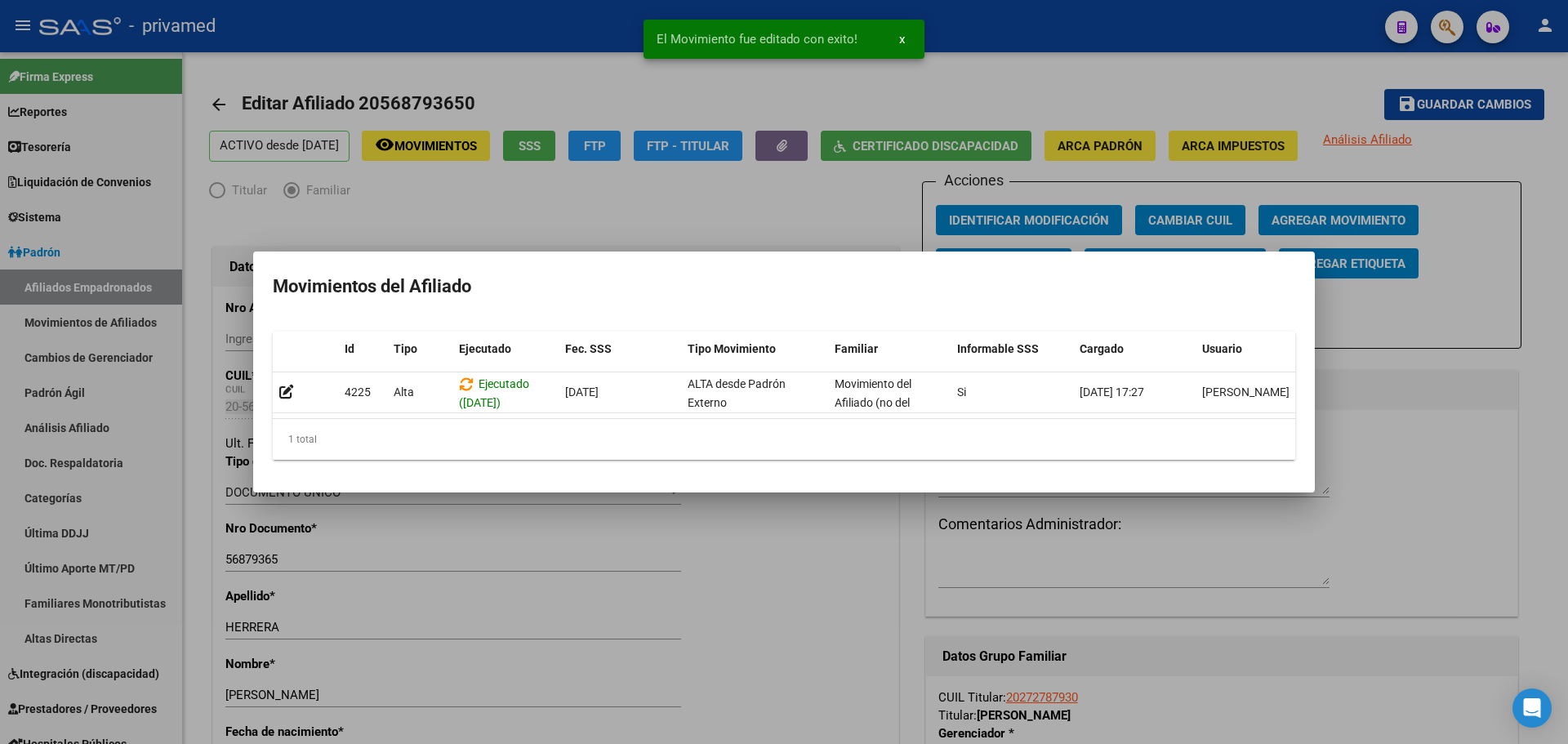
click at [491, 441] on div "1 total" at bounding box center [784, 439] width 1023 height 41
click at [707, 210] on div at bounding box center [784, 372] width 1568 height 744
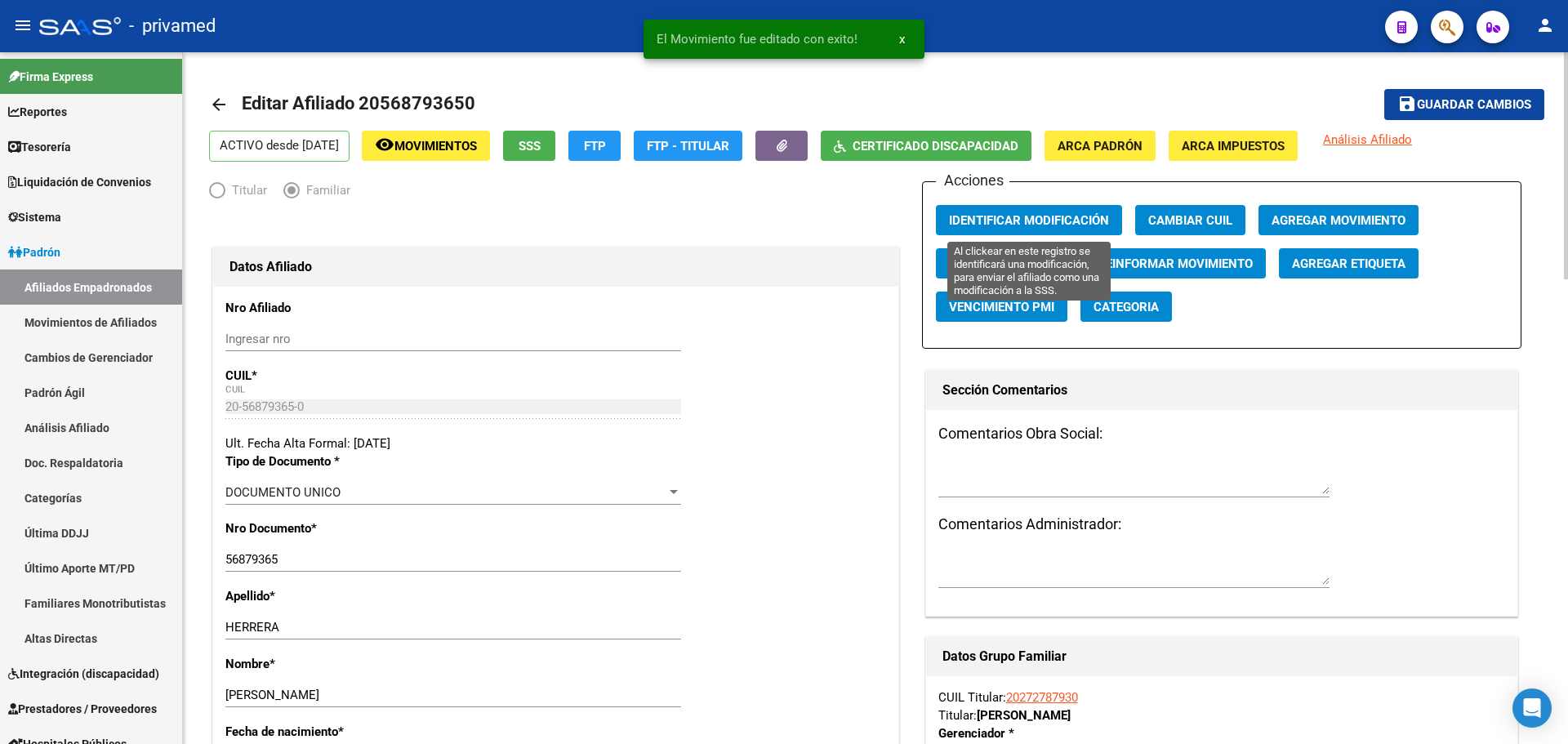
click at [1048, 214] on span "Identificar Modificación" at bounding box center [1029, 219] width 160 height 15
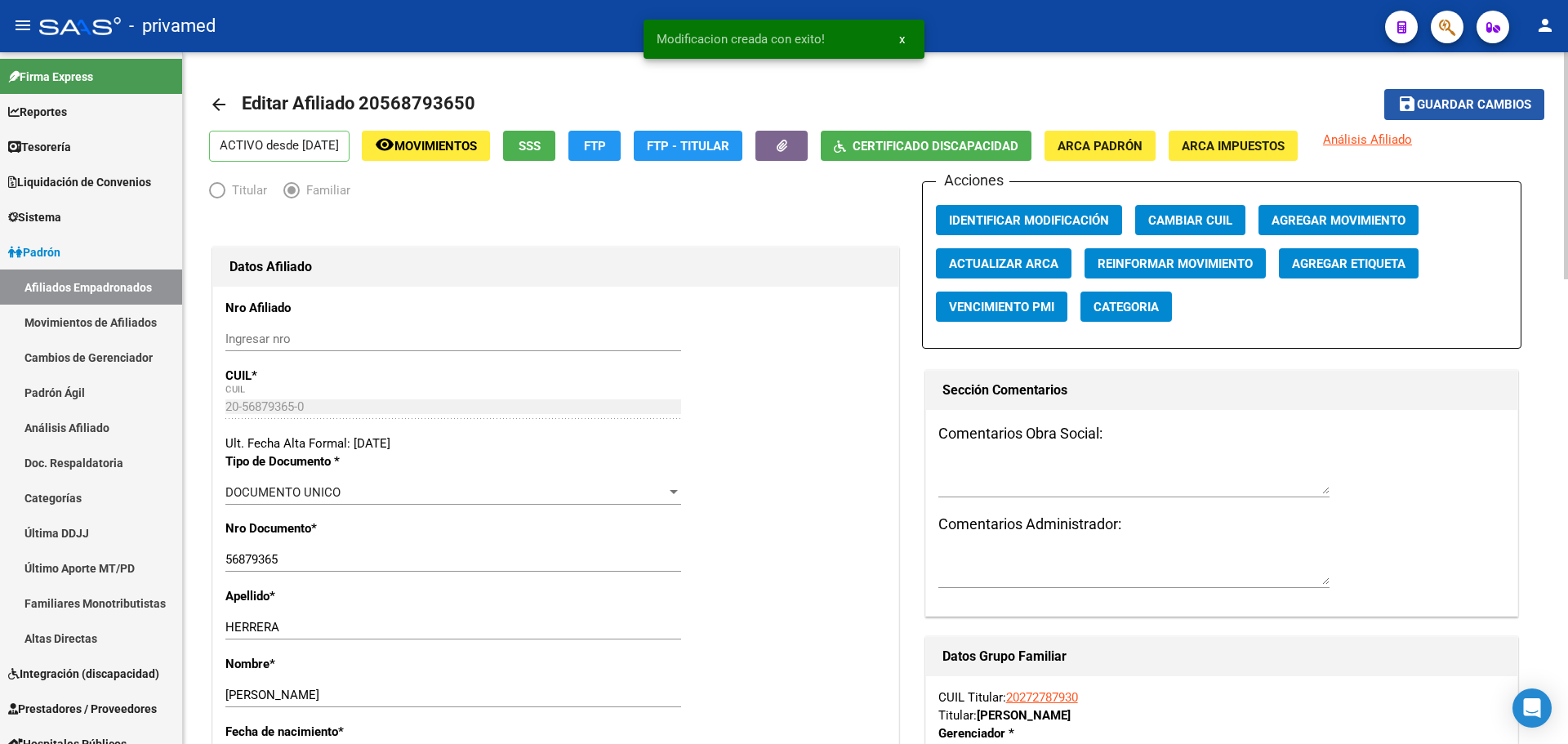
click at [1477, 98] on span "Guardar cambios" at bounding box center [1475, 105] width 114 height 15
click at [214, 111] on mat-icon "arrow_back" at bounding box center [219, 105] width 19 height 19
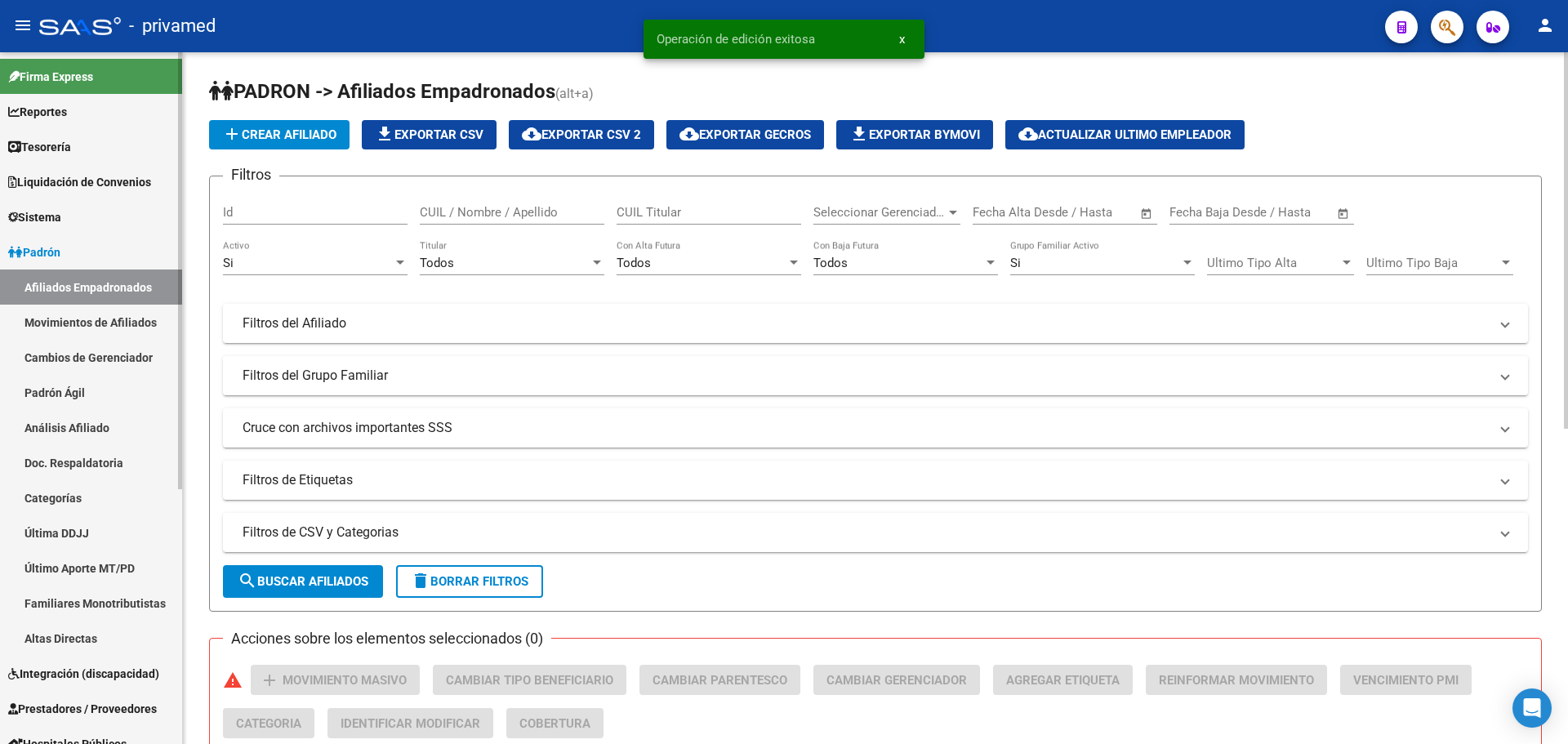
click at [98, 320] on link "Movimientos de Afiliados" at bounding box center [91, 322] width 182 height 35
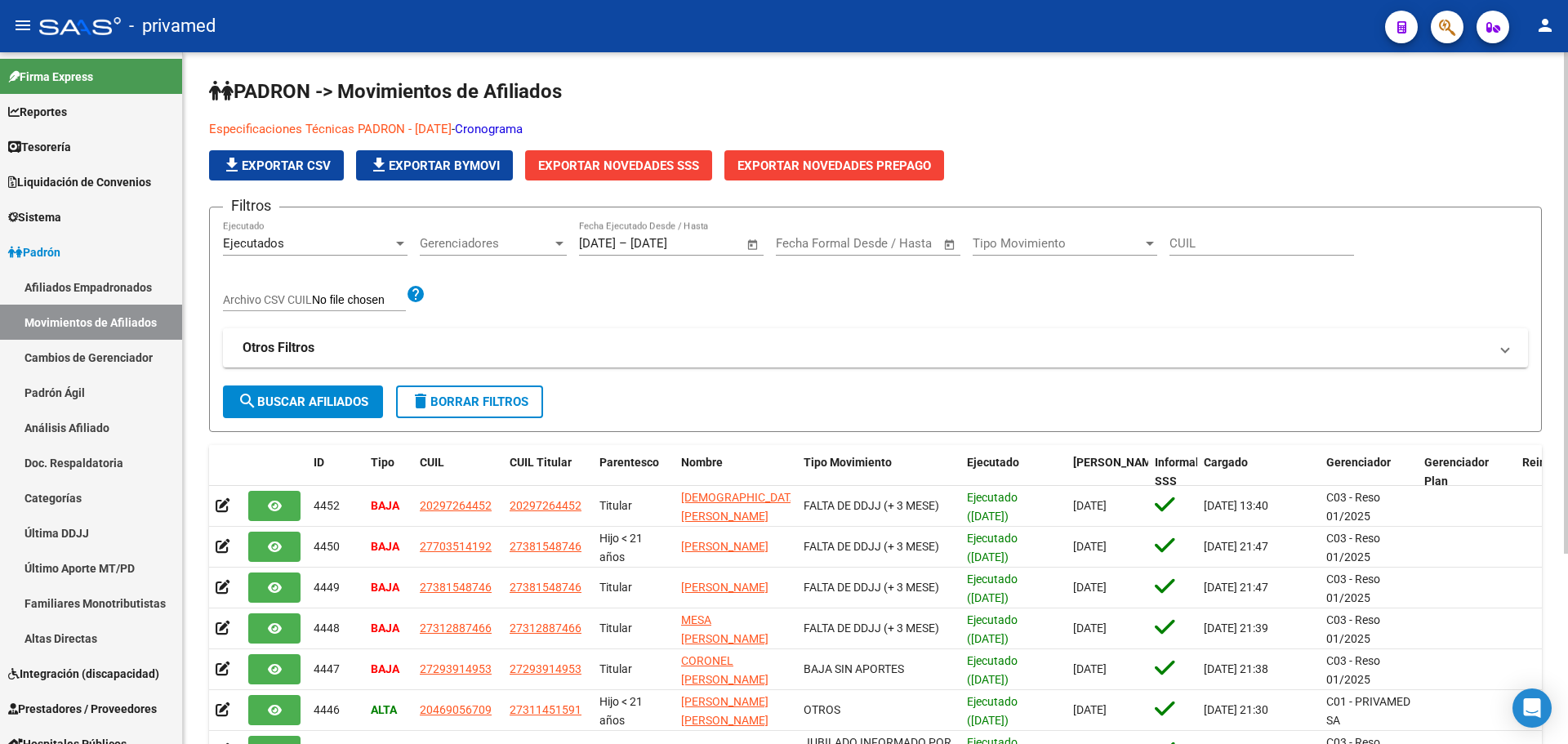
click at [331, 401] on span "search Buscar Afiliados" at bounding box center [303, 402] width 131 height 15
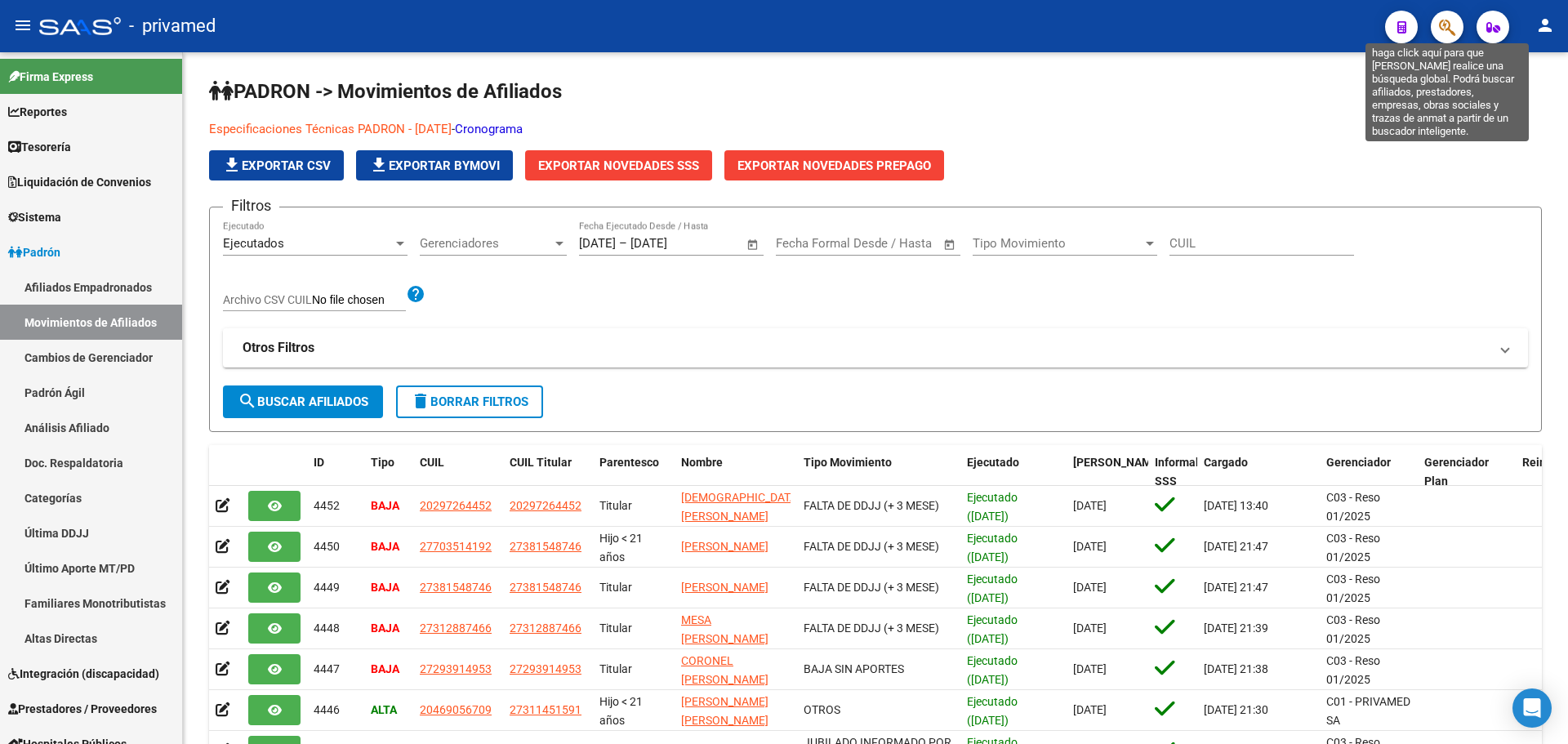
click at [1445, 27] on icon "button" at bounding box center [1447, 27] width 16 height 18
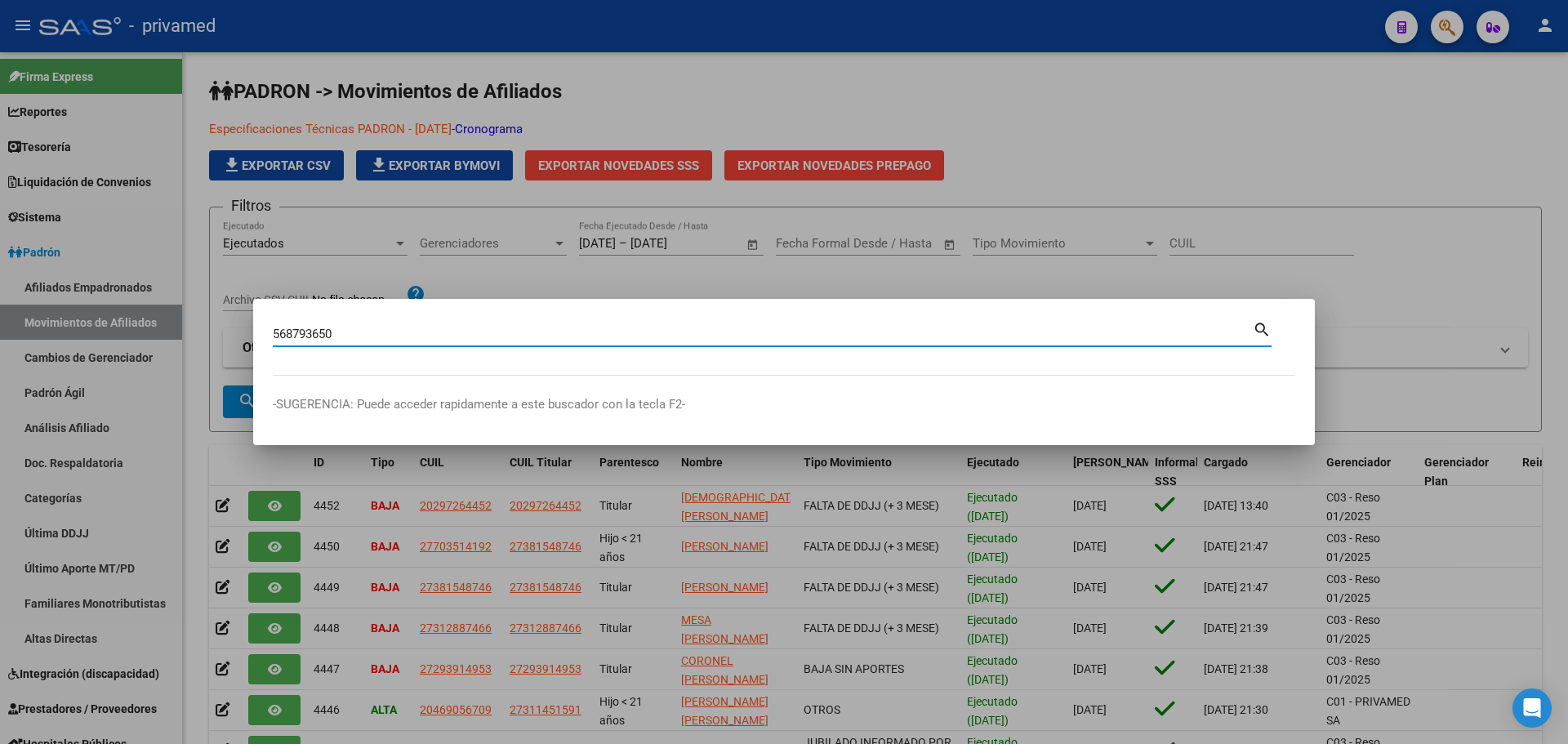
type input "568793650"
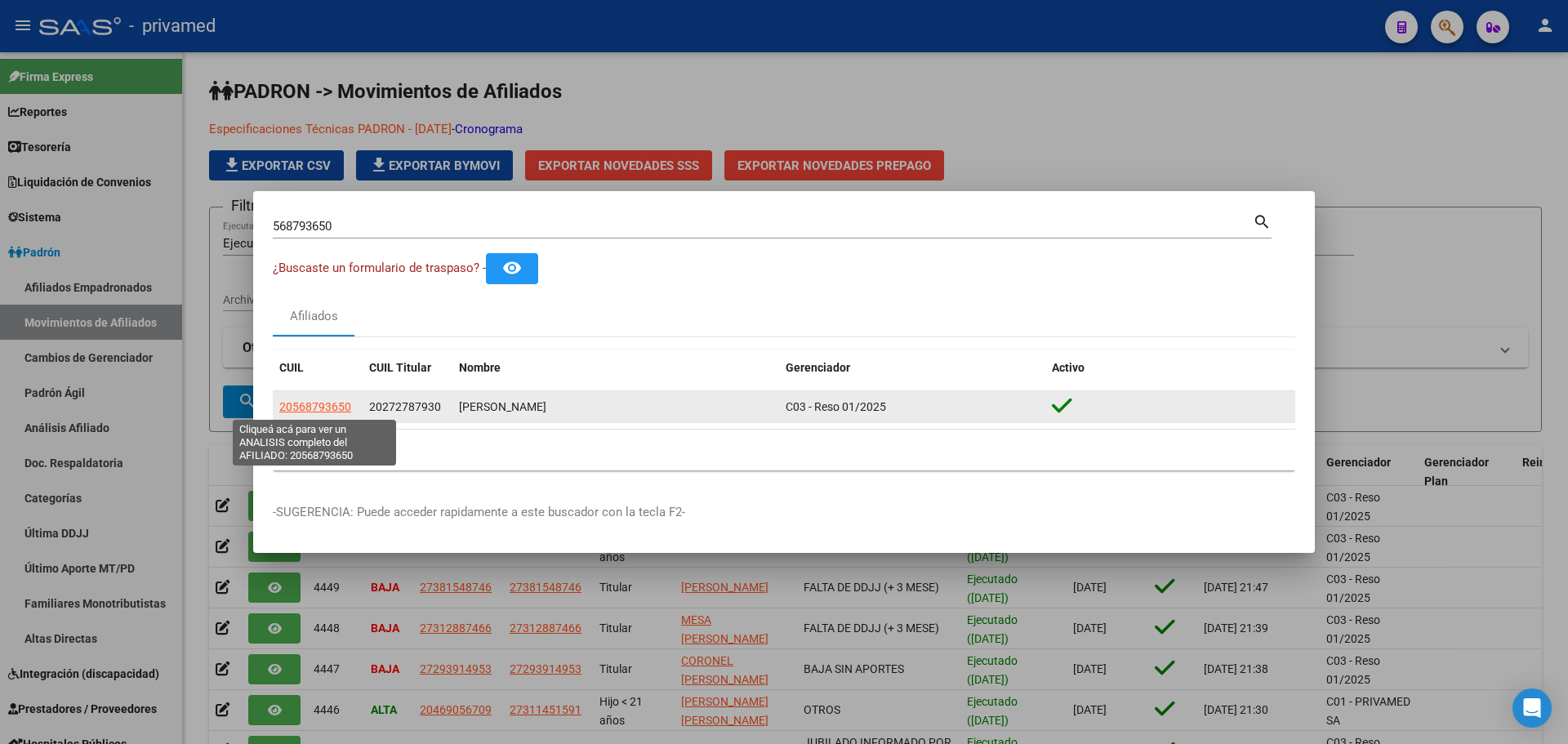
click at [335, 406] on span "20568793650" at bounding box center [315, 405] width 72 height 13
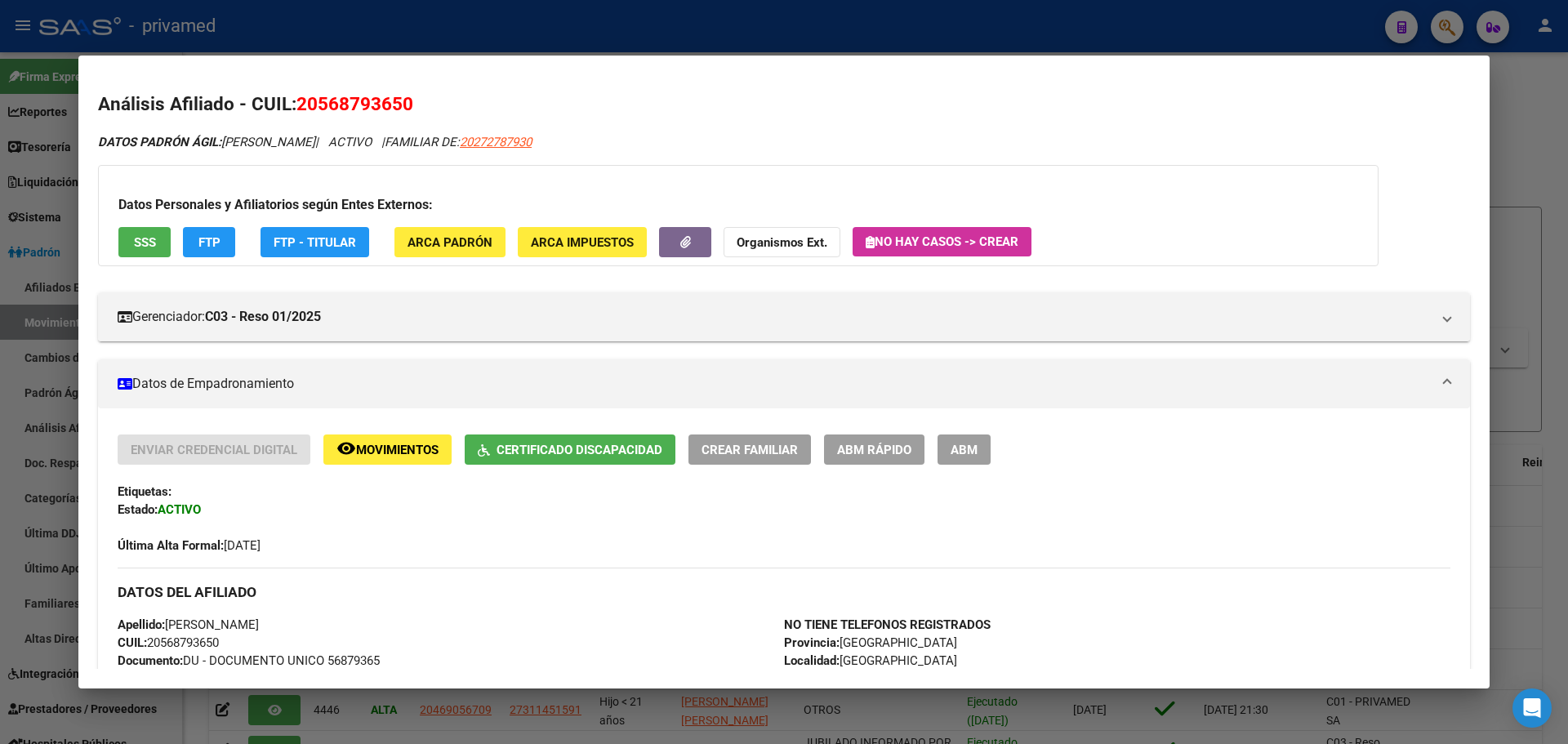
click at [415, 449] on span "Movimientos" at bounding box center [397, 449] width 82 height 15
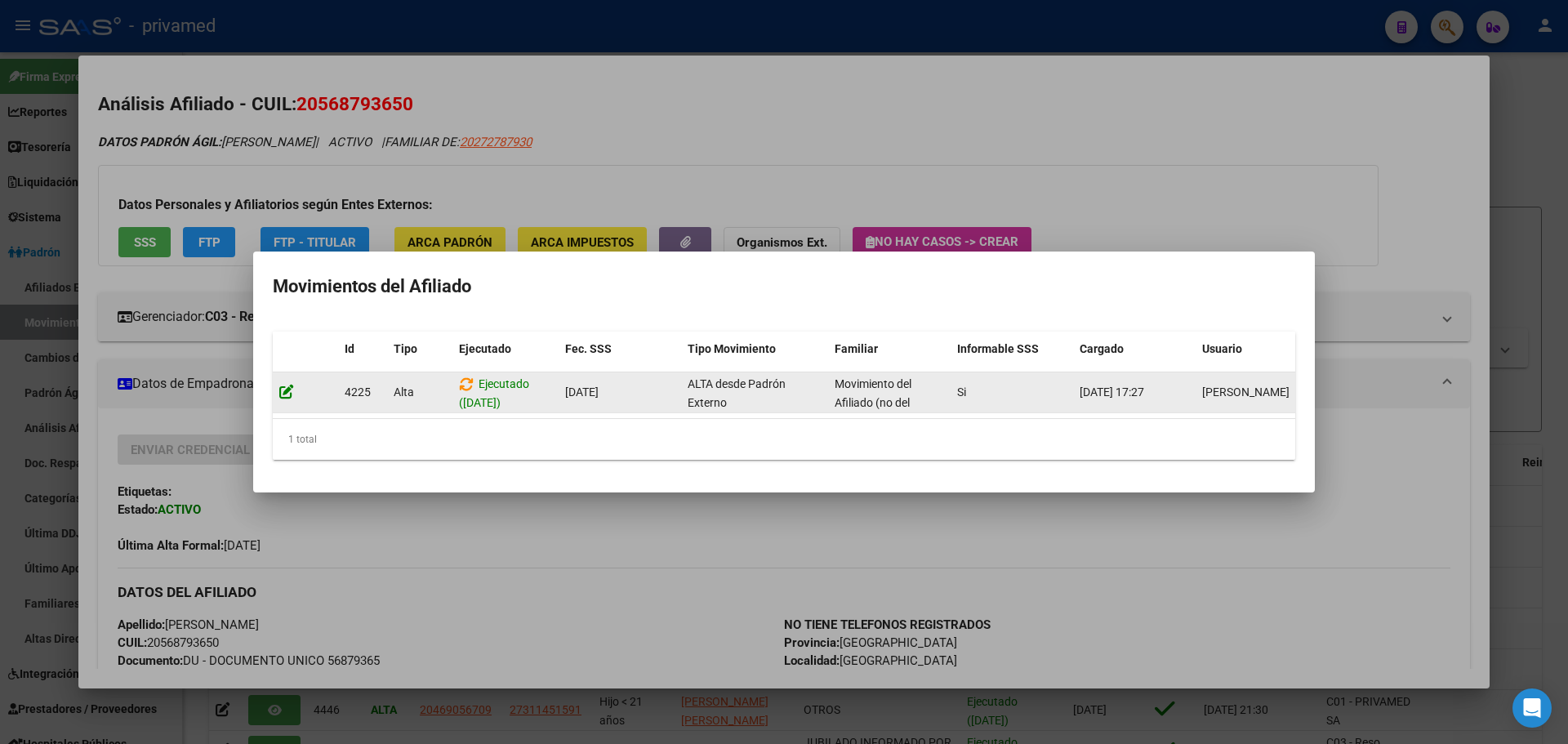
click at [286, 384] on icon at bounding box center [286, 392] width 15 height 16
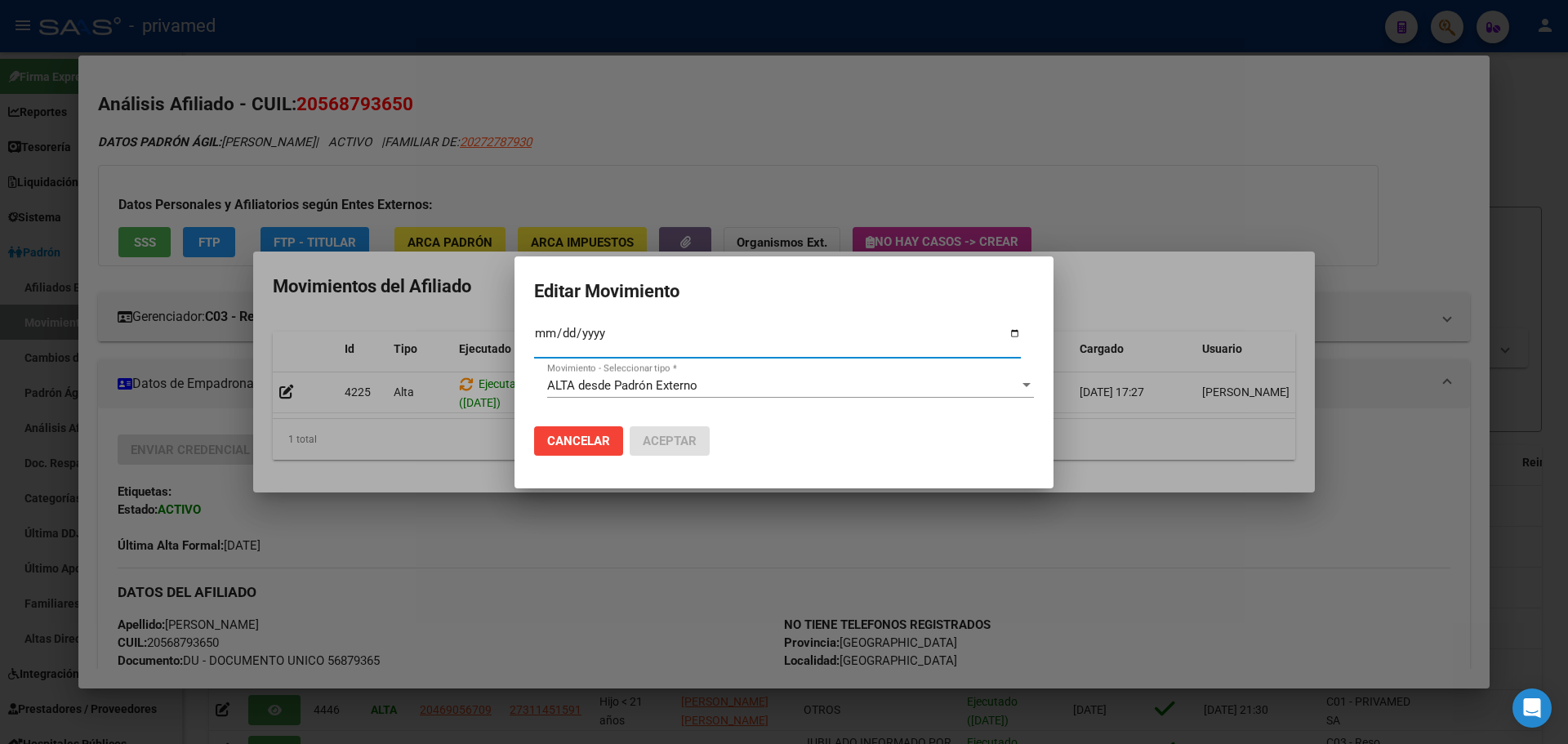
click at [648, 336] on input "2025-07-01" at bounding box center [778, 340] width 487 height 26
click at [605, 329] on input "2025-07-01" at bounding box center [778, 340] width 487 height 26
type input "2025-07-01"
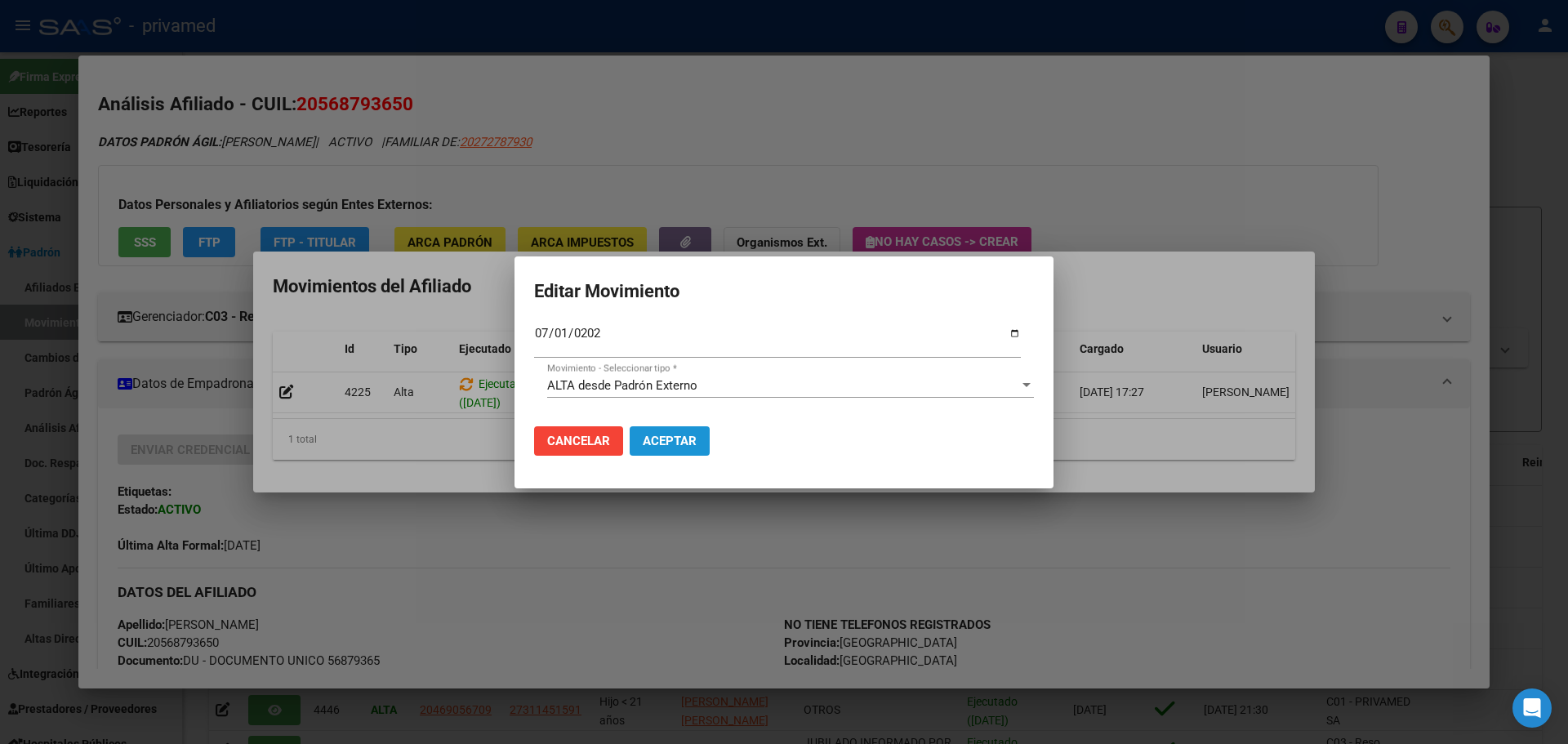
click at [665, 437] on span "Aceptar" at bounding box center [670, 440] width 54 height 15
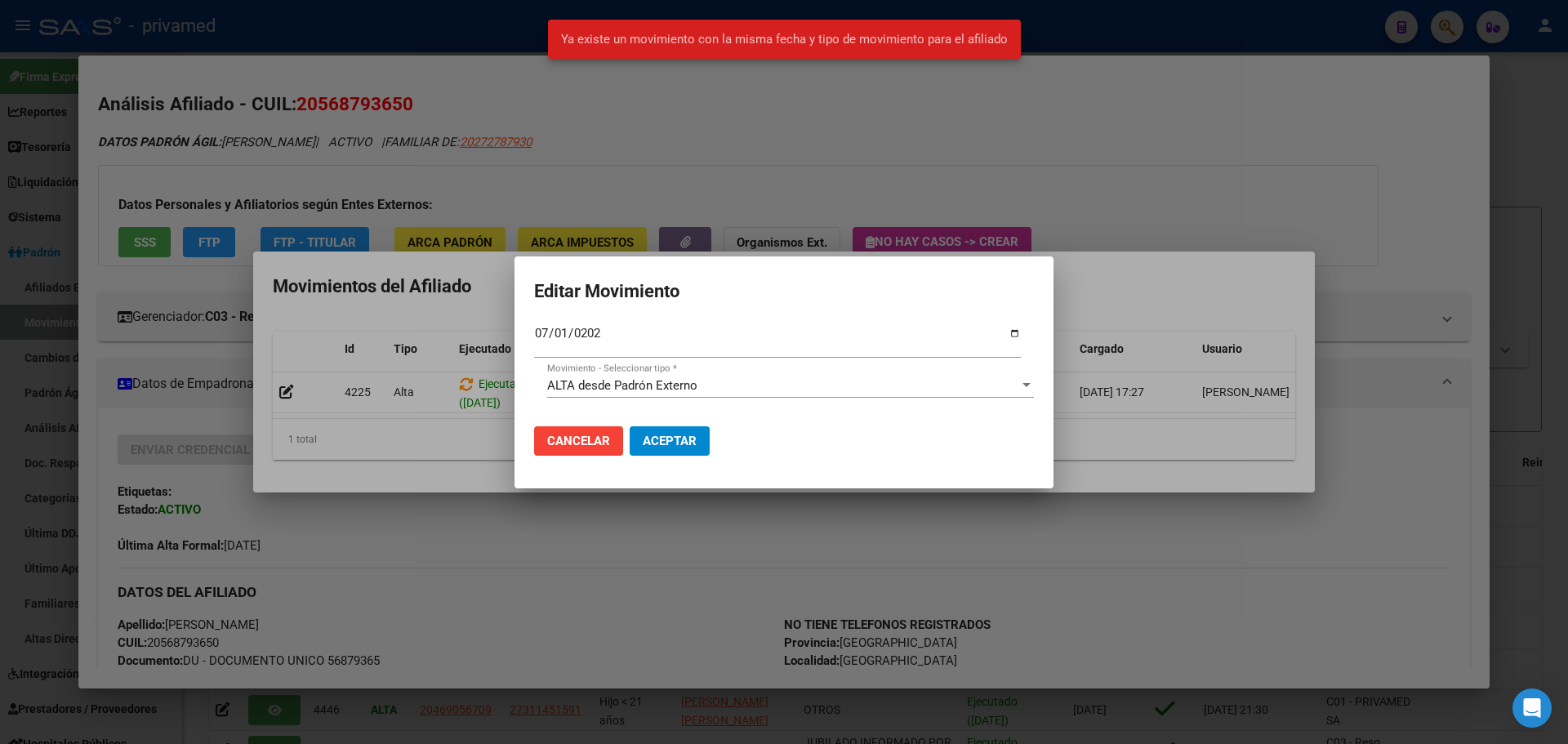
click at [848, 142] on div at bounding box center [784, 372] width 1568 height 744
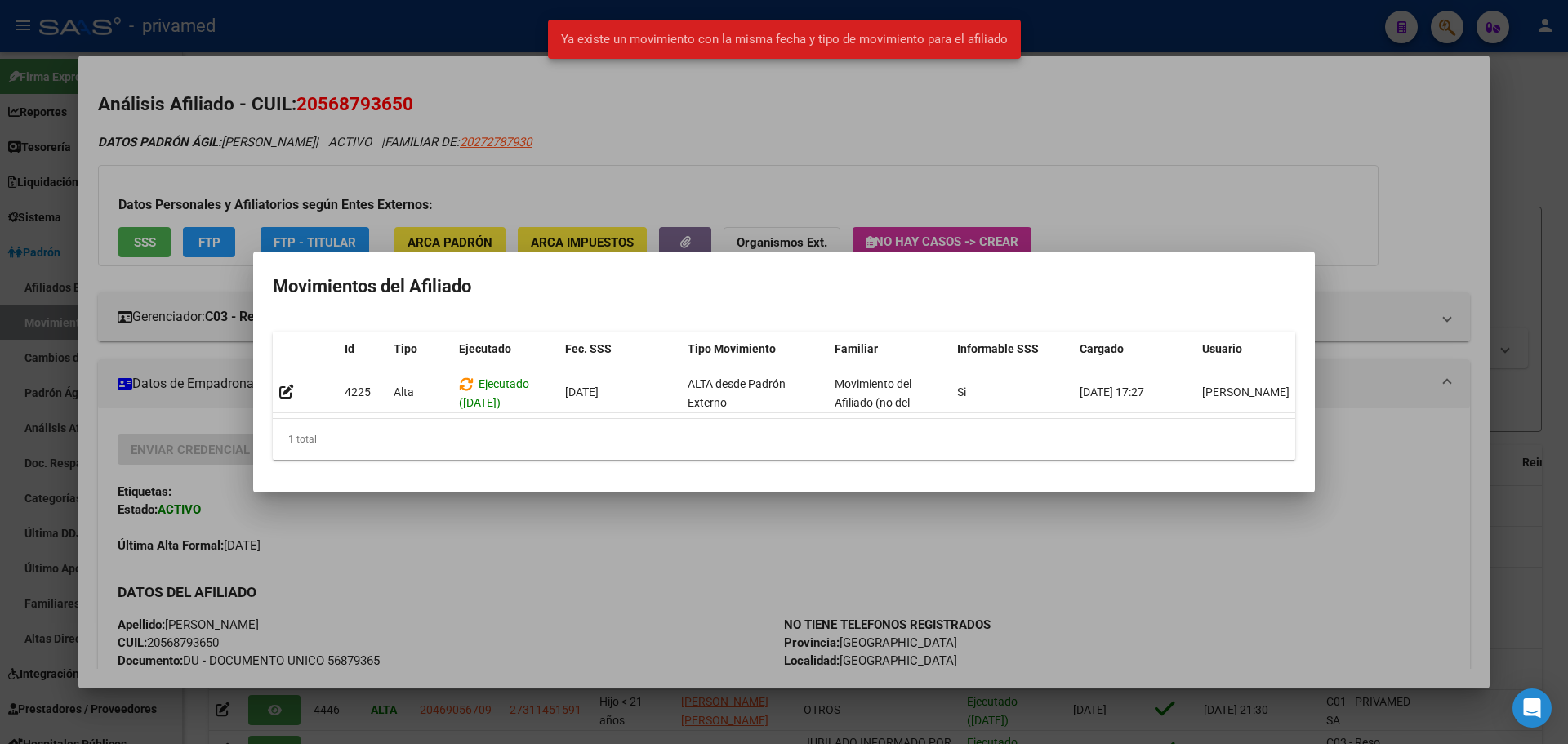
click at [979, 199] on div at bounding box center [784, 372] width 1568 height 744
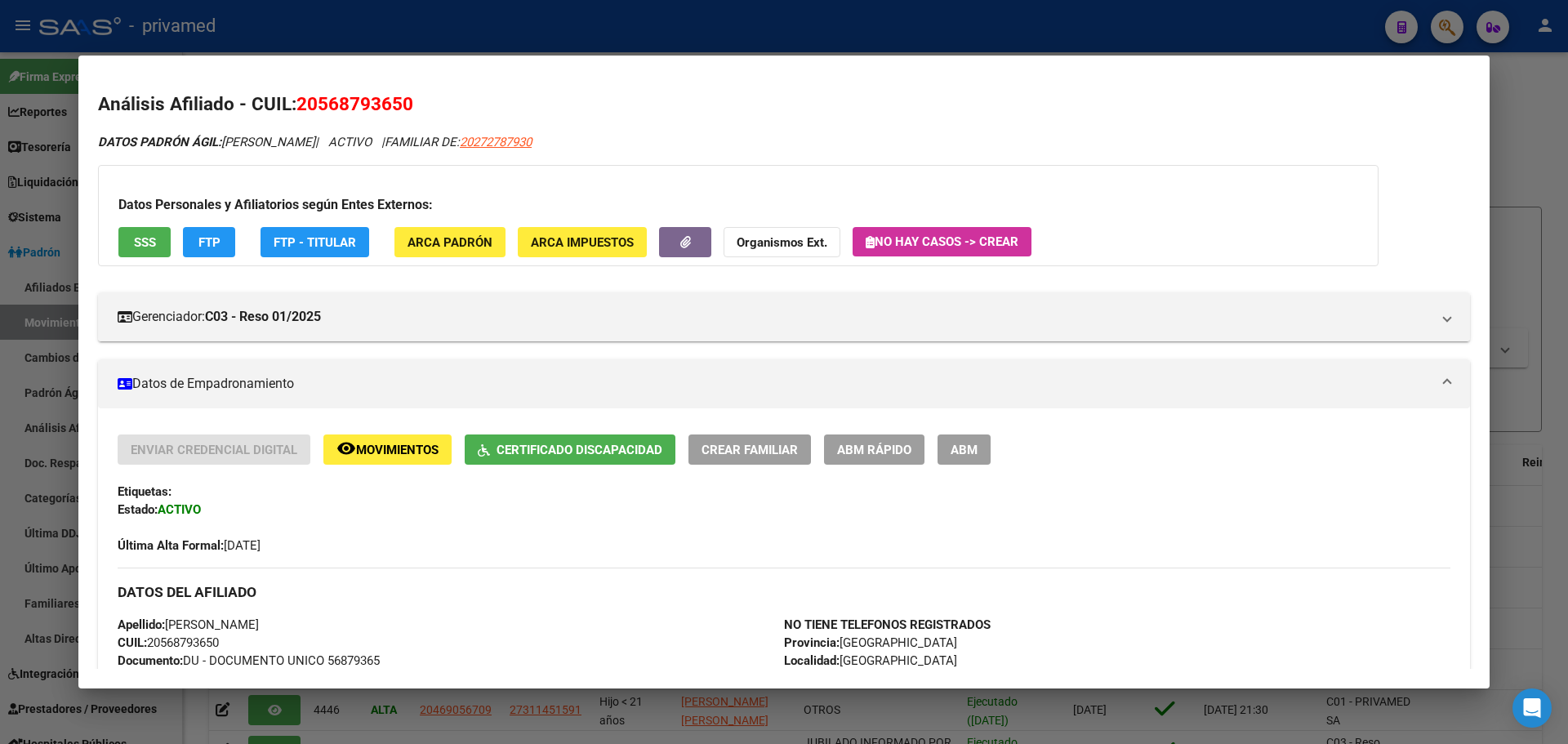
click at [854, 36] on div at bounding box center [784, 372] width 1568 height 744
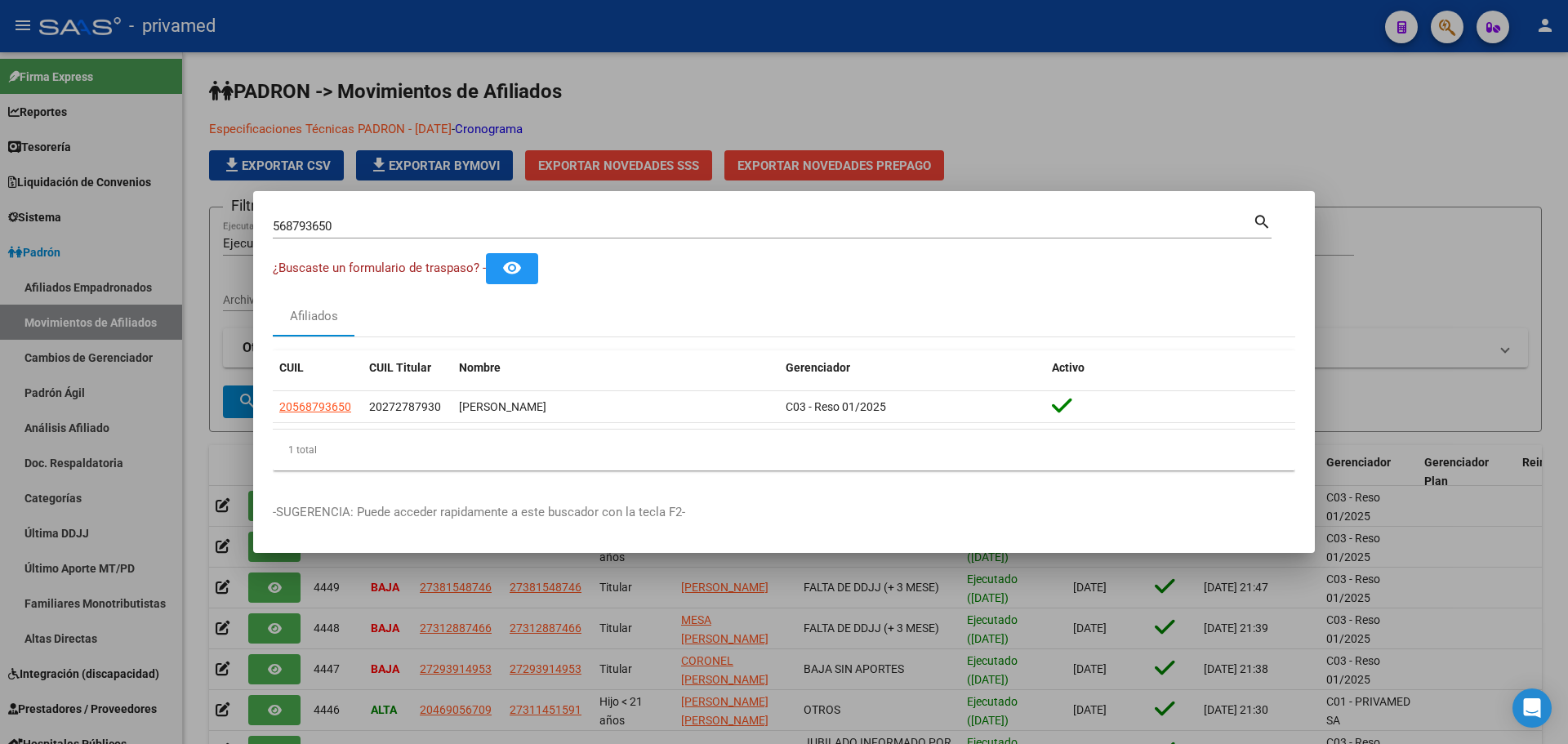
click at [959, 81] on div at bounding box center [784, 372] width 1568 height 744
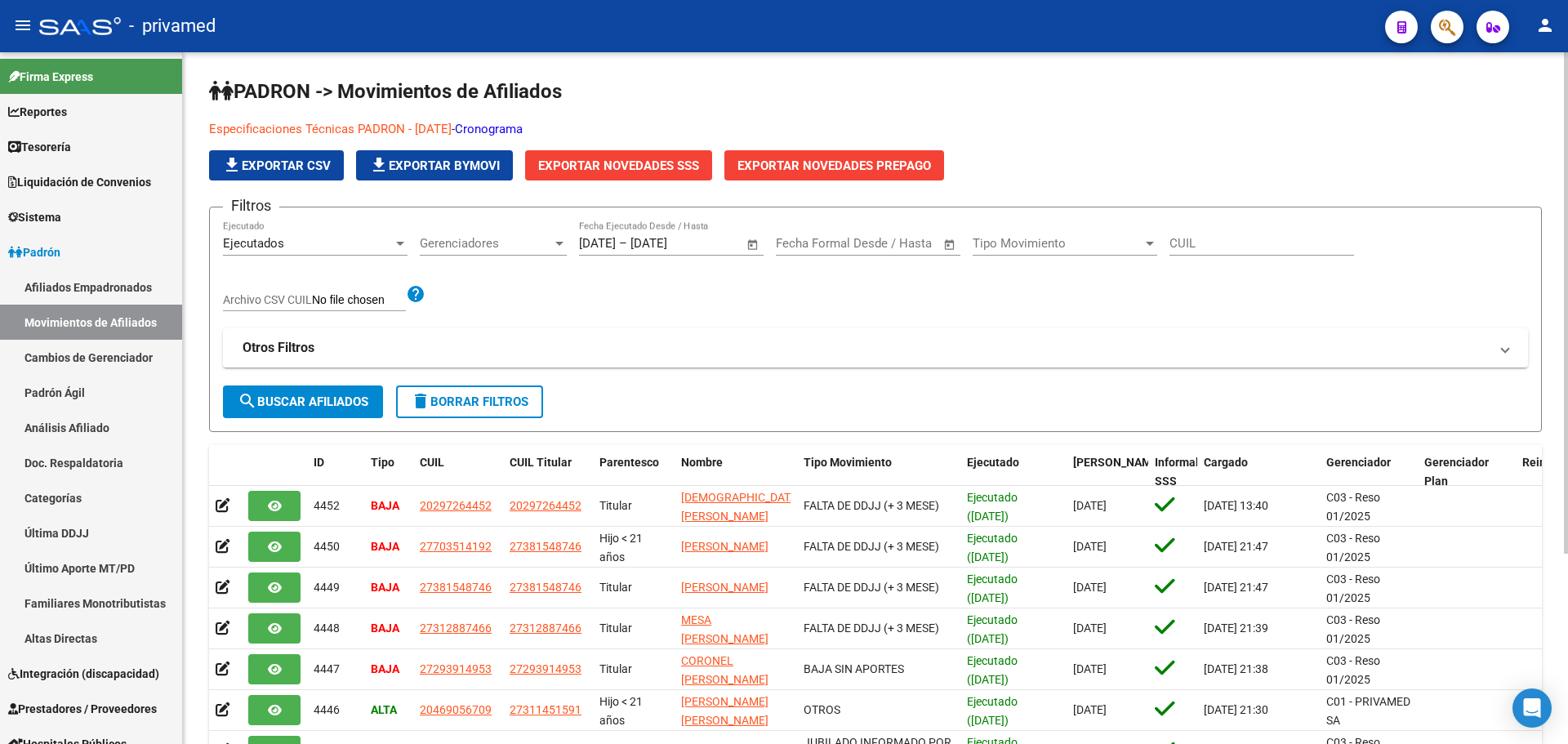
click at [331, 399] on span "search Buscar Afiliados" at bounding box center [303, 402] width 131 height 15
click at [653, 158] on span "Exportar Novedades SSS" at bounding box center [619, 165] width 161 height 15
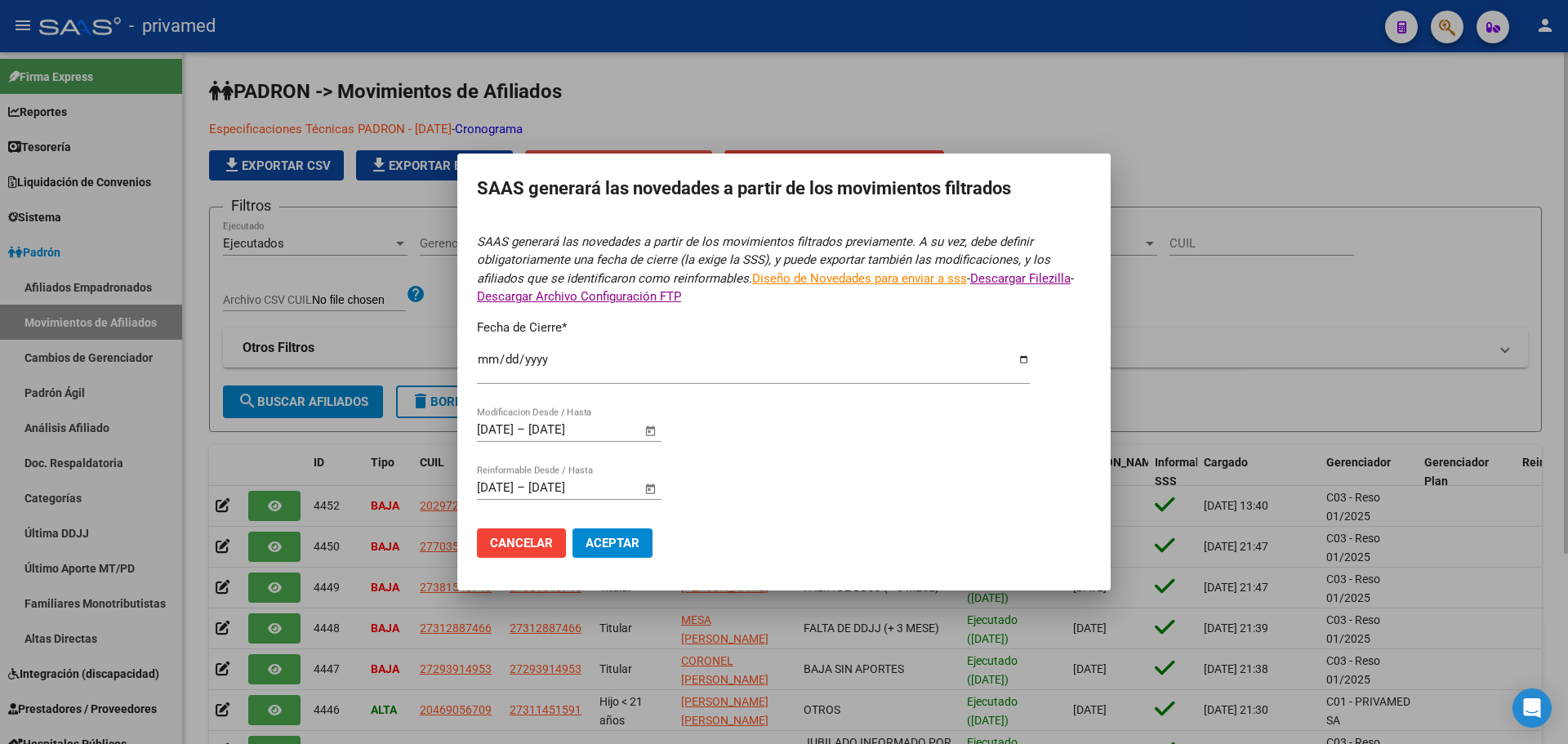
type input "[DATE]"
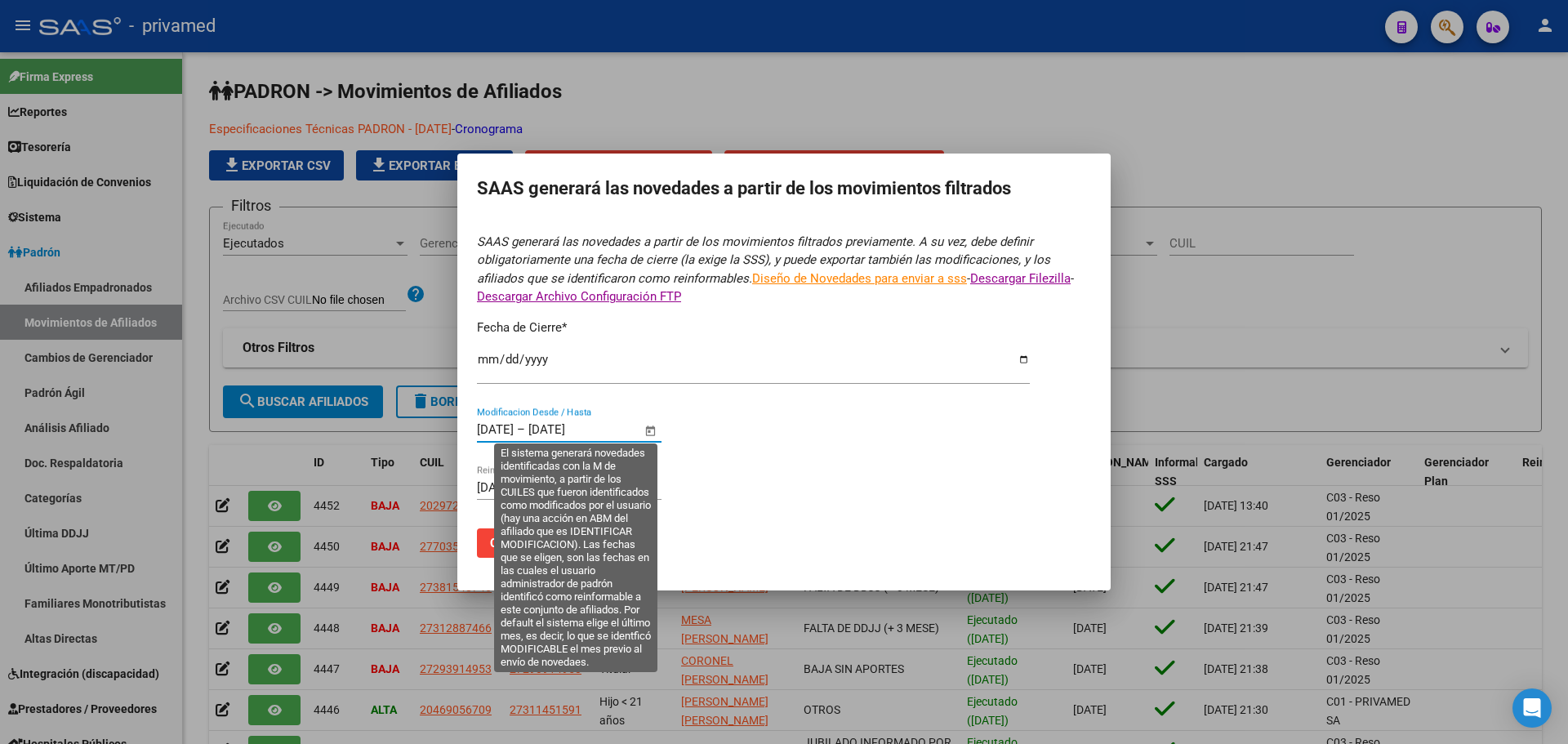
click at [482, 430] on input "[DATE]" at bounding box center [496, 429] width 37 height 15
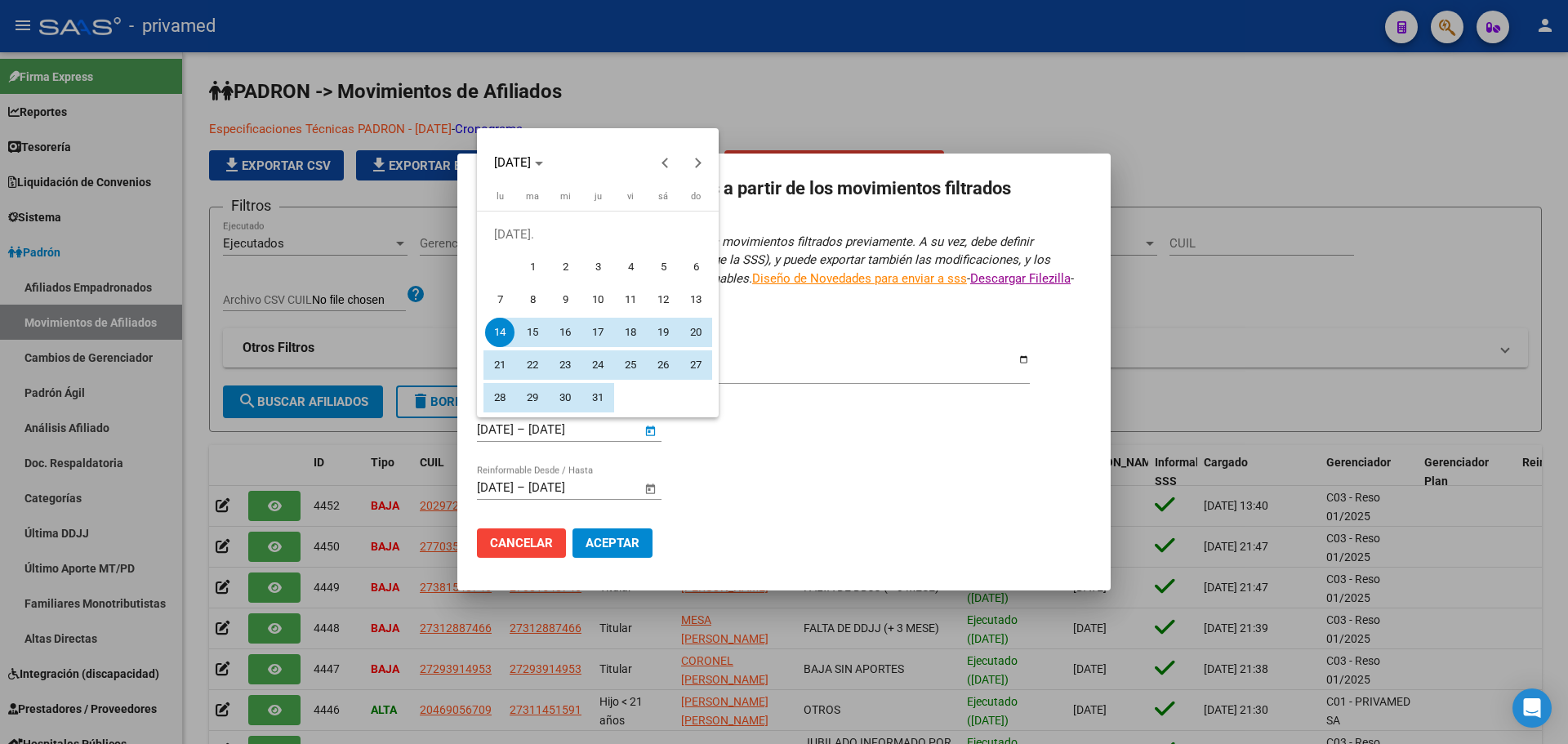
click at [540, 263] on span "1" at bounding box center [533, 267] width 29 height 29
type input "[DATE]"
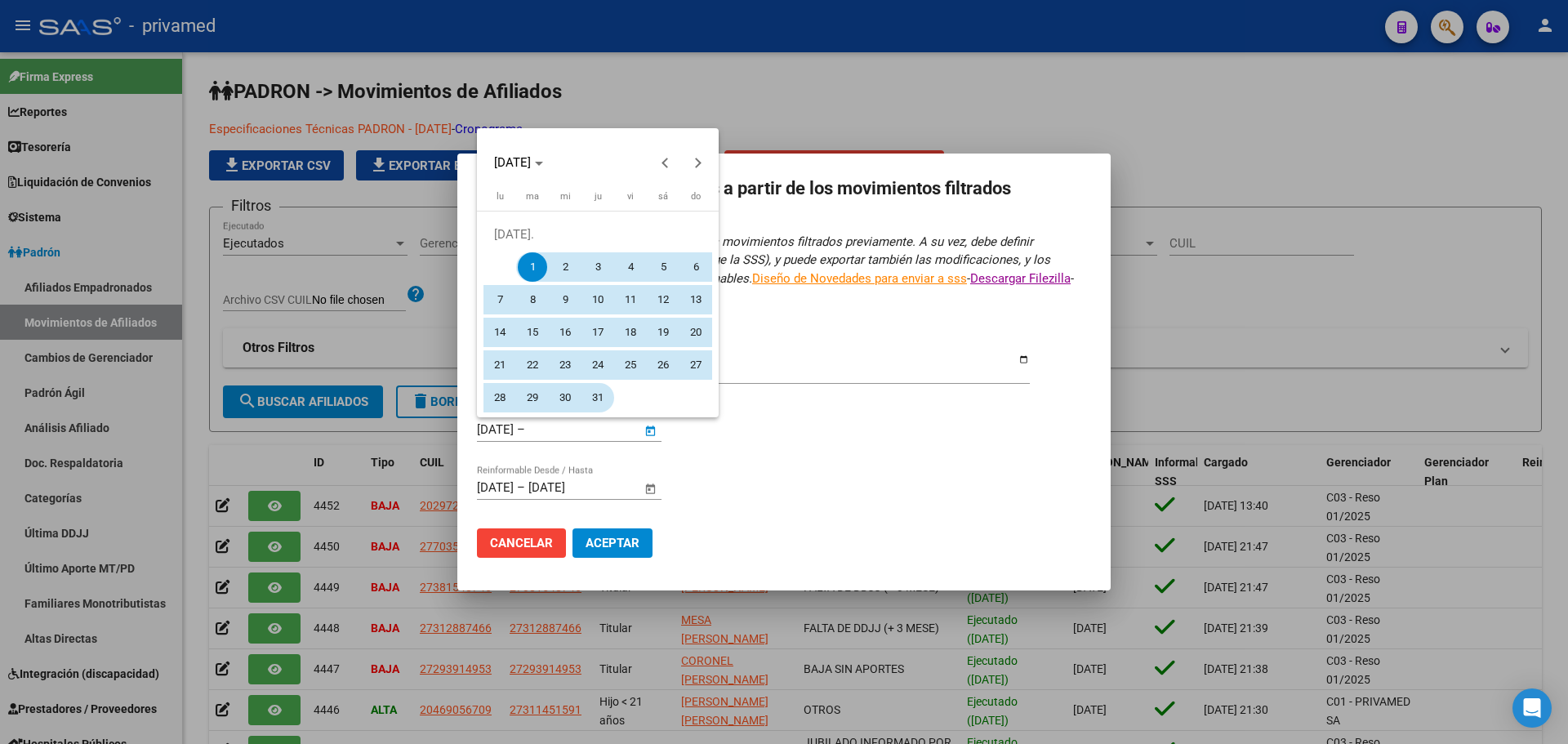
click at [594, 397] on span "31" at bounding box center [598, 398] width 29 height 29
type input "[DATE]"
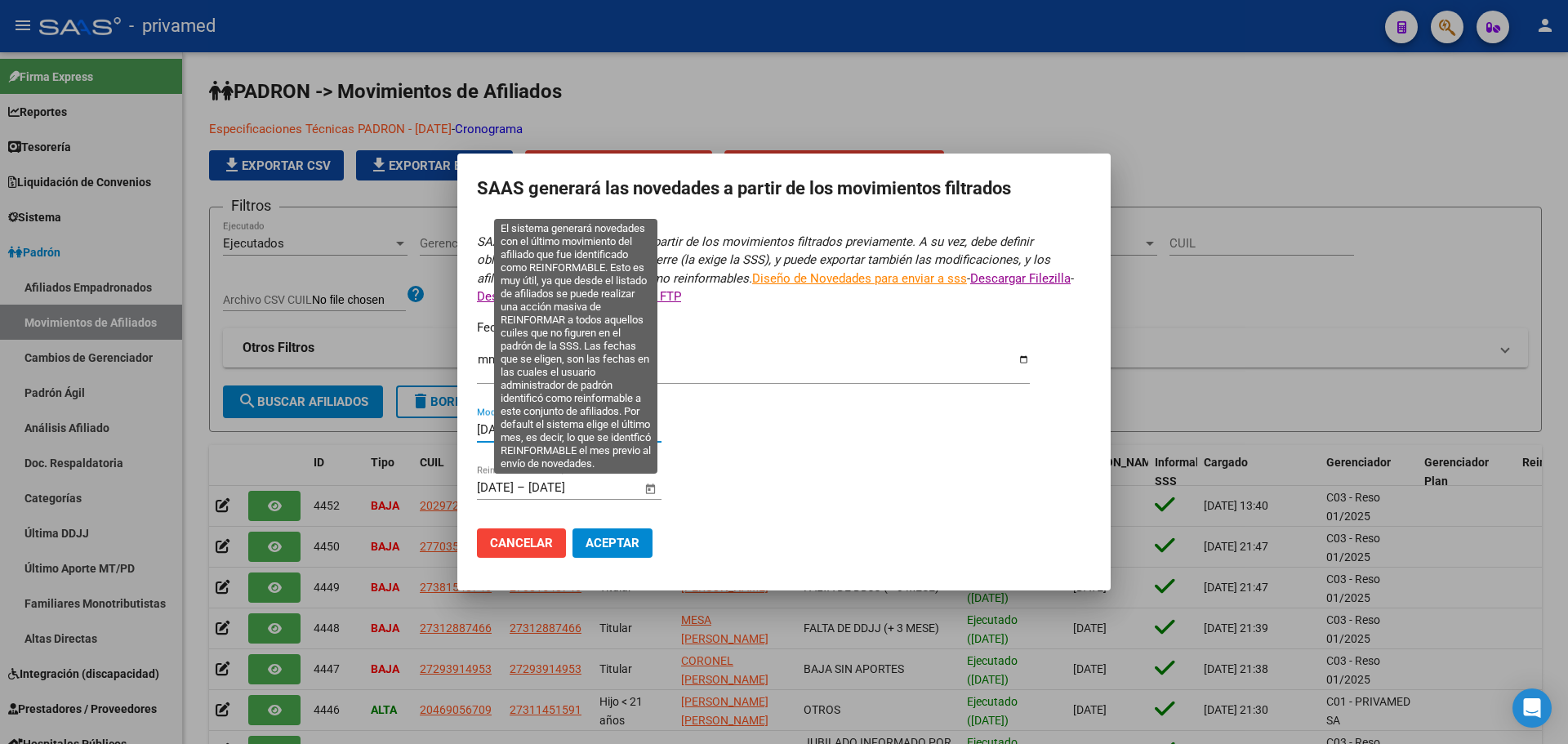
click at [477, 483] on input "[DATE]" at bounding box center [496, 487] width 37 height 15
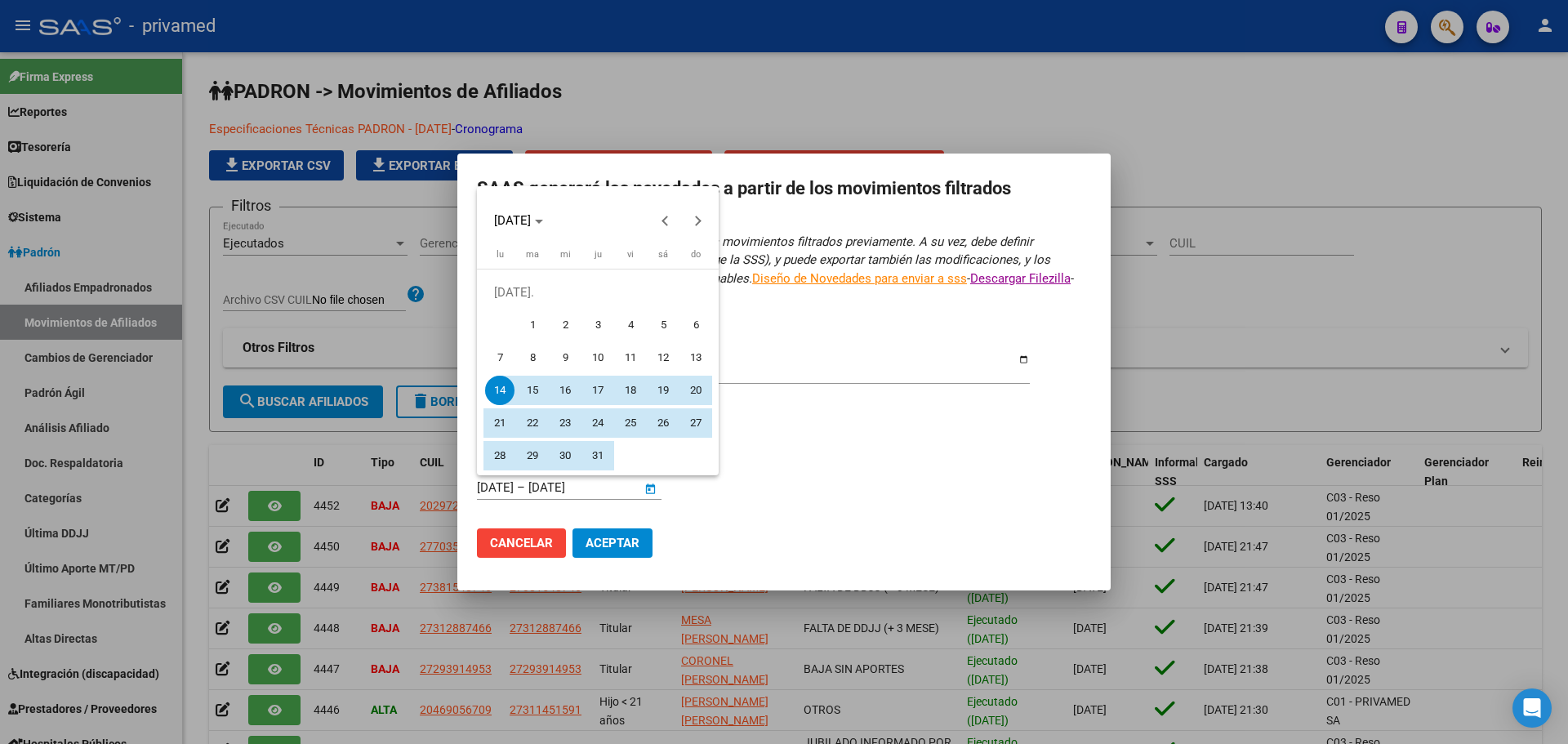
click at [526, 317] on span "1" at bounding box center [533, 325] width 29 height 29
type input "[DATE]"
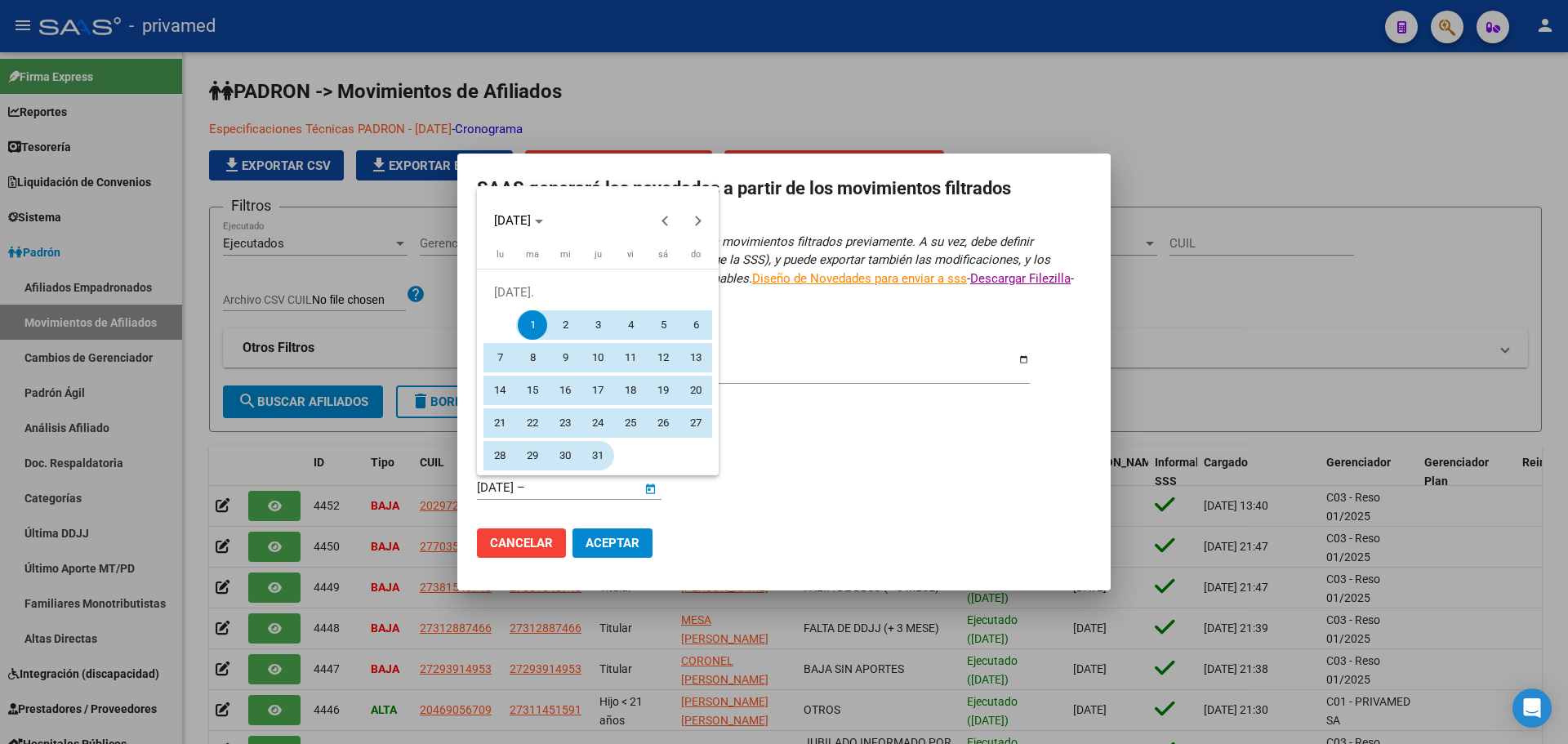
click at [597, 457] on span "31" at bounding box center [598, 456] width 29 height 29
type input "[DATE]"
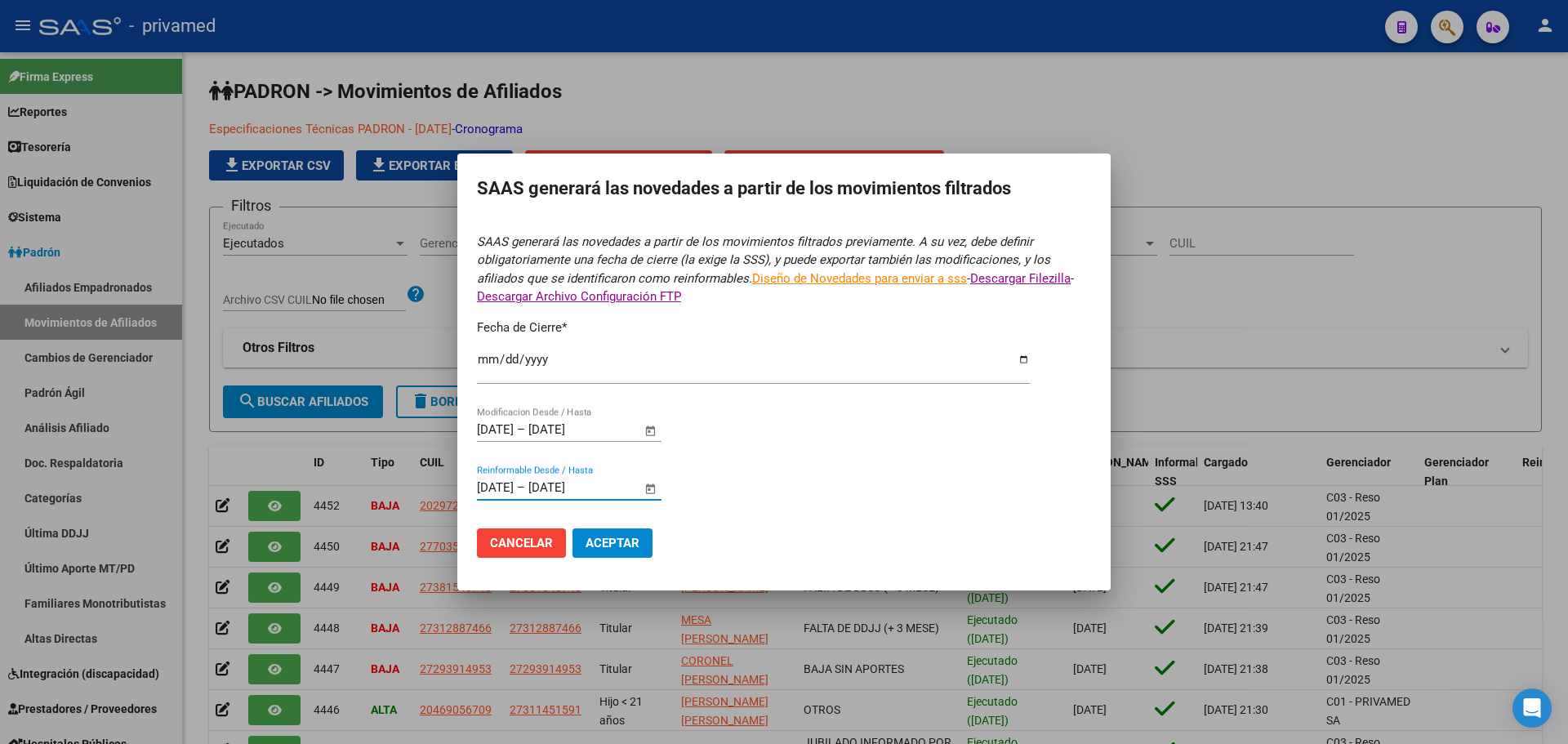
click at [625, 543] on span "Aceptar" at bounding box center [613, 542] width 54 height 15
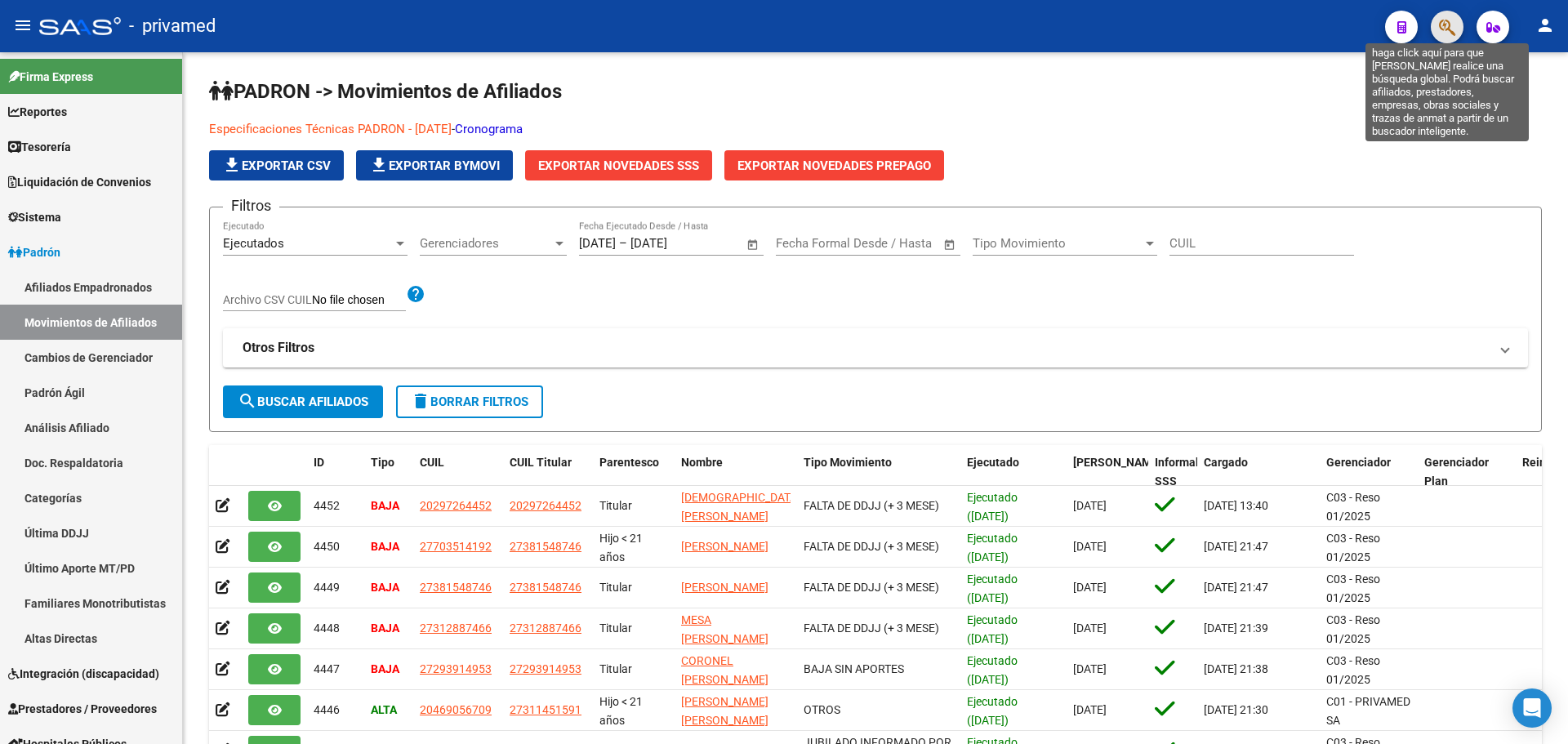
click at [1444, 34] on icon "button" at bounding box center [1447, 27] width 16 height 18
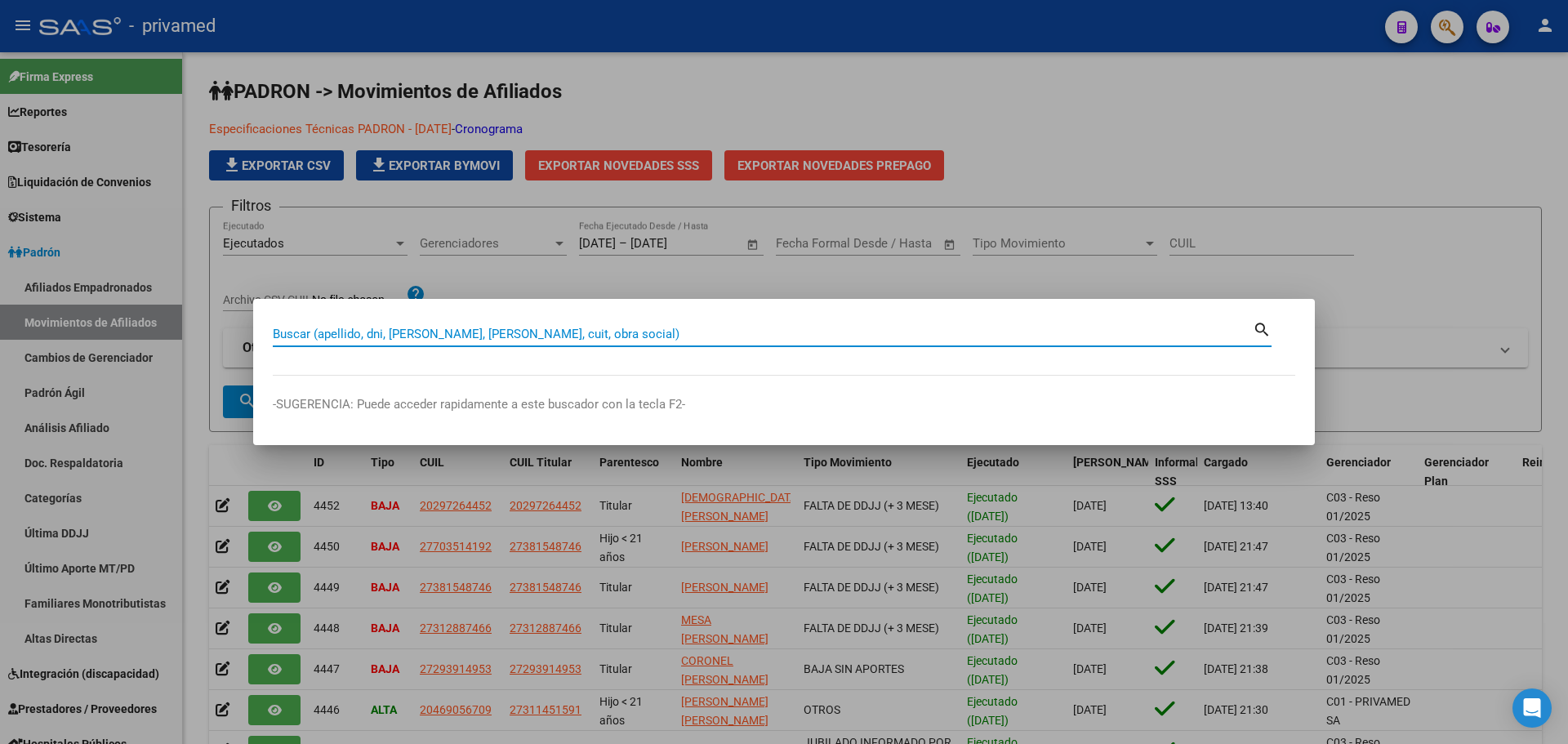
click at [553, 349] on div "Buscar (apellido, dni, cuil, nro traspaso, cuit, obra social) search" at bounding box center [772, 340] width 999 height 44
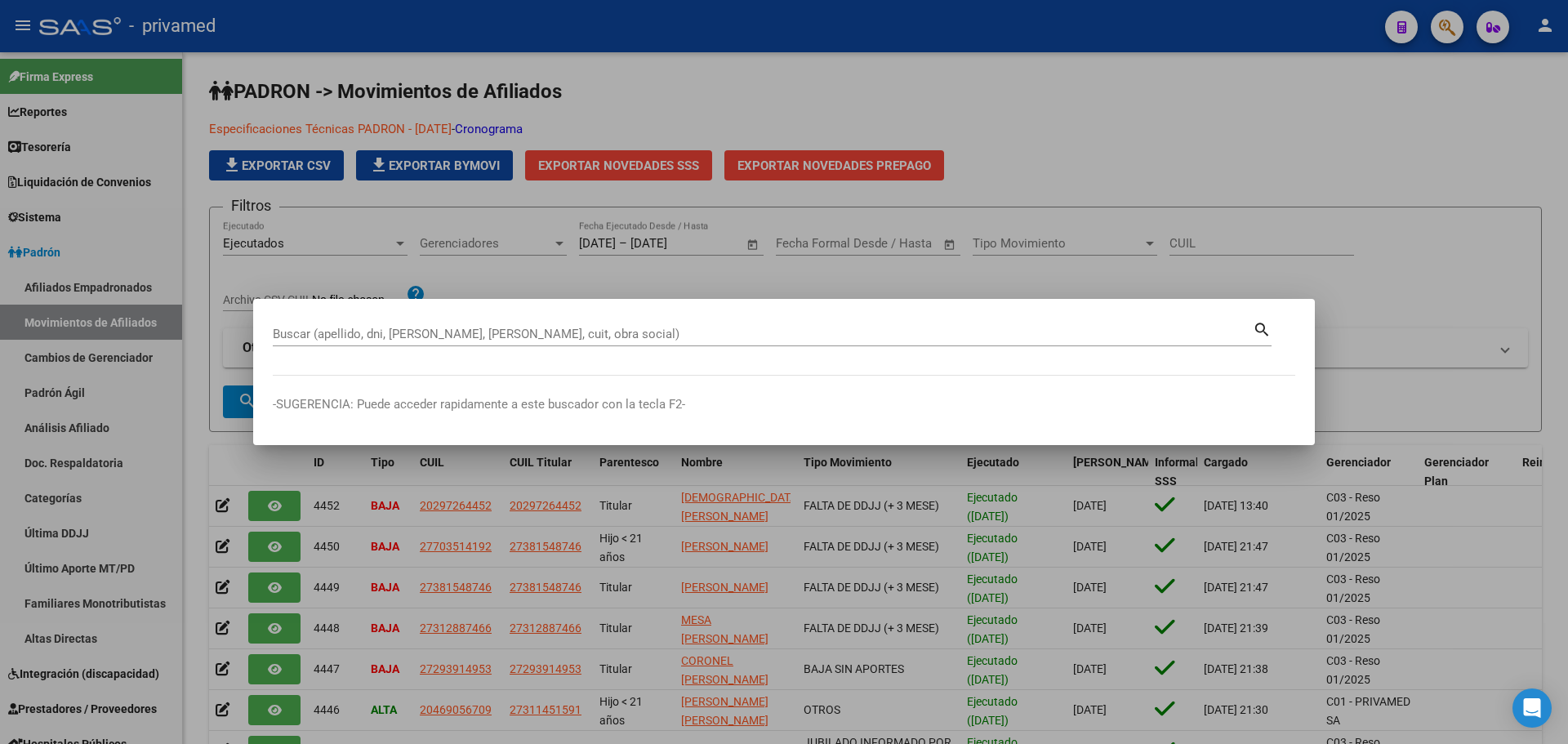
click at [547, 333] on input "Buscar (apellido, dni, [PERSON_NAME], [PERSON_NAME], cuit, obra social)" at bounding box center [763, 334] width 980 height 15
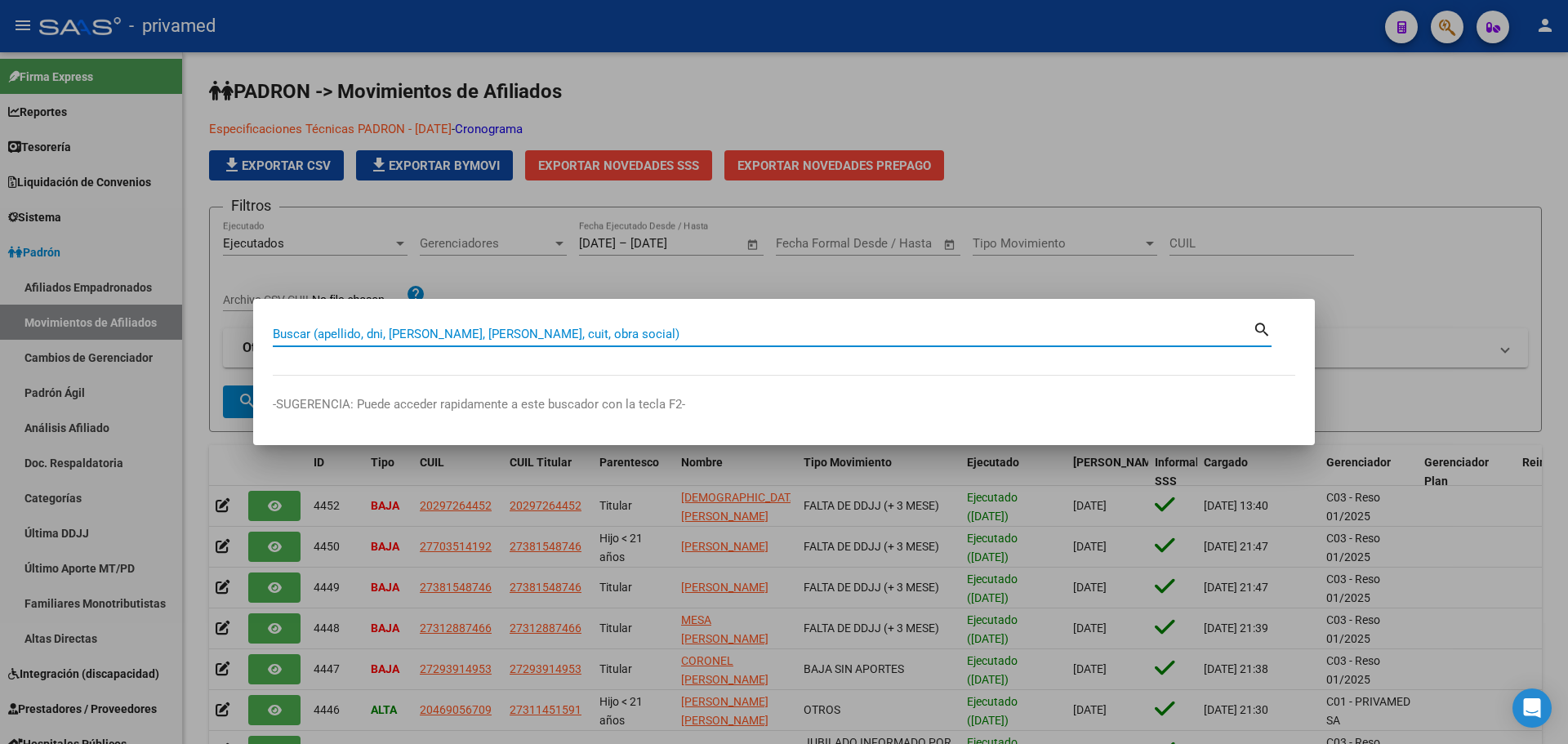
paste input "20568793650"
type input "20568793650"
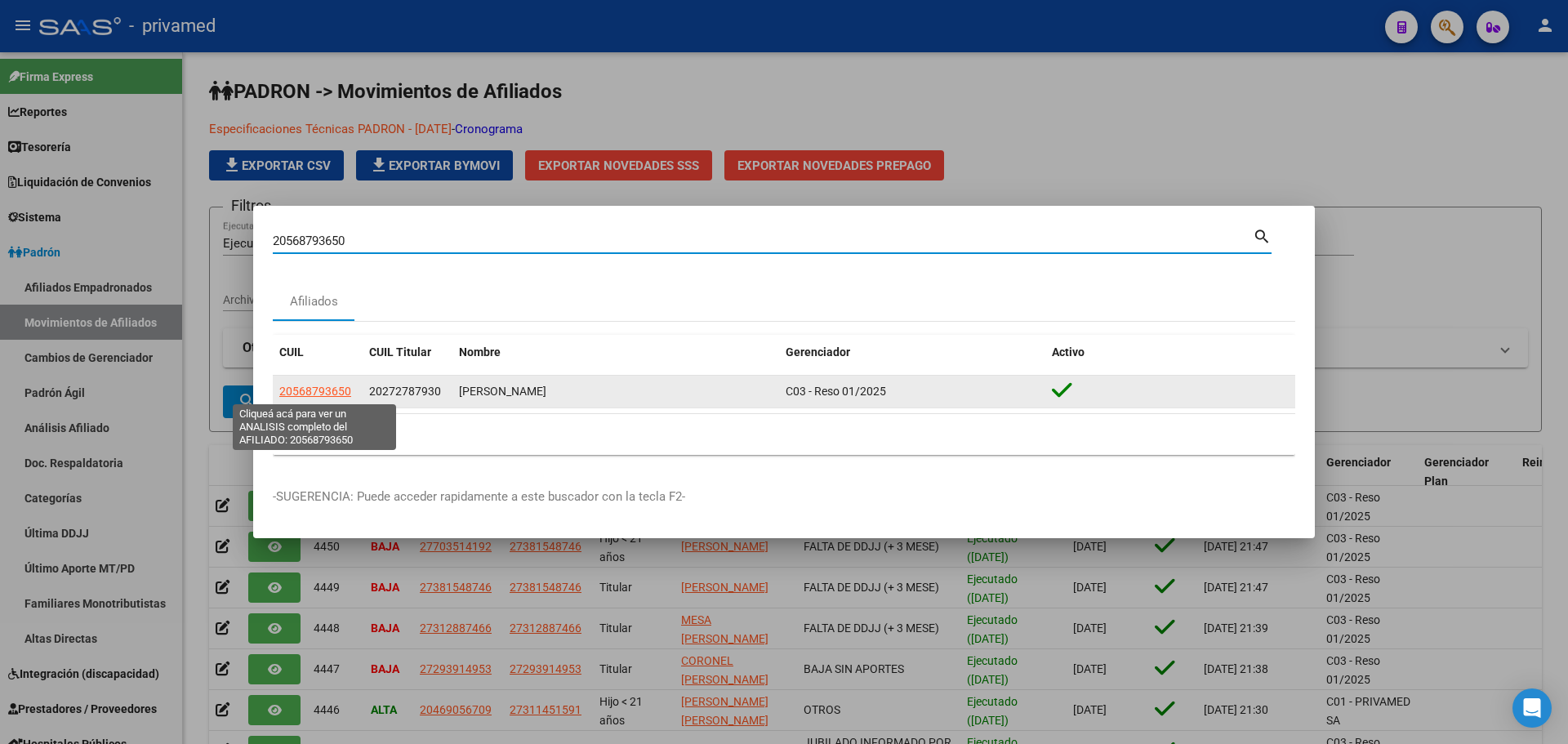
click at [323, 385] on span "20568793650" at bounding box center [315, 391] width 72 height 13
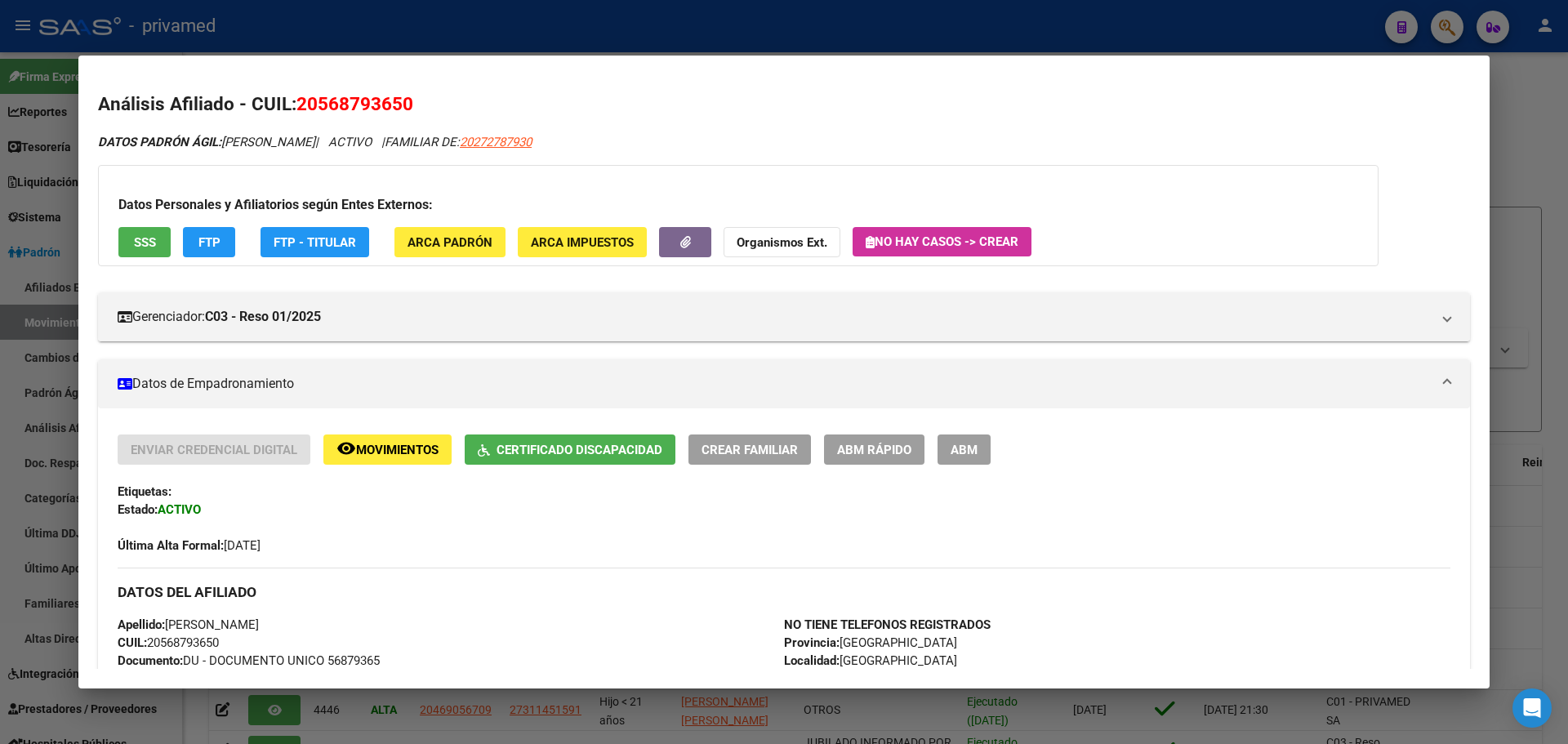
click at [541, 446] on span "Certificado Discapacidad" at bounding box center [579, 449] width 166 height 15
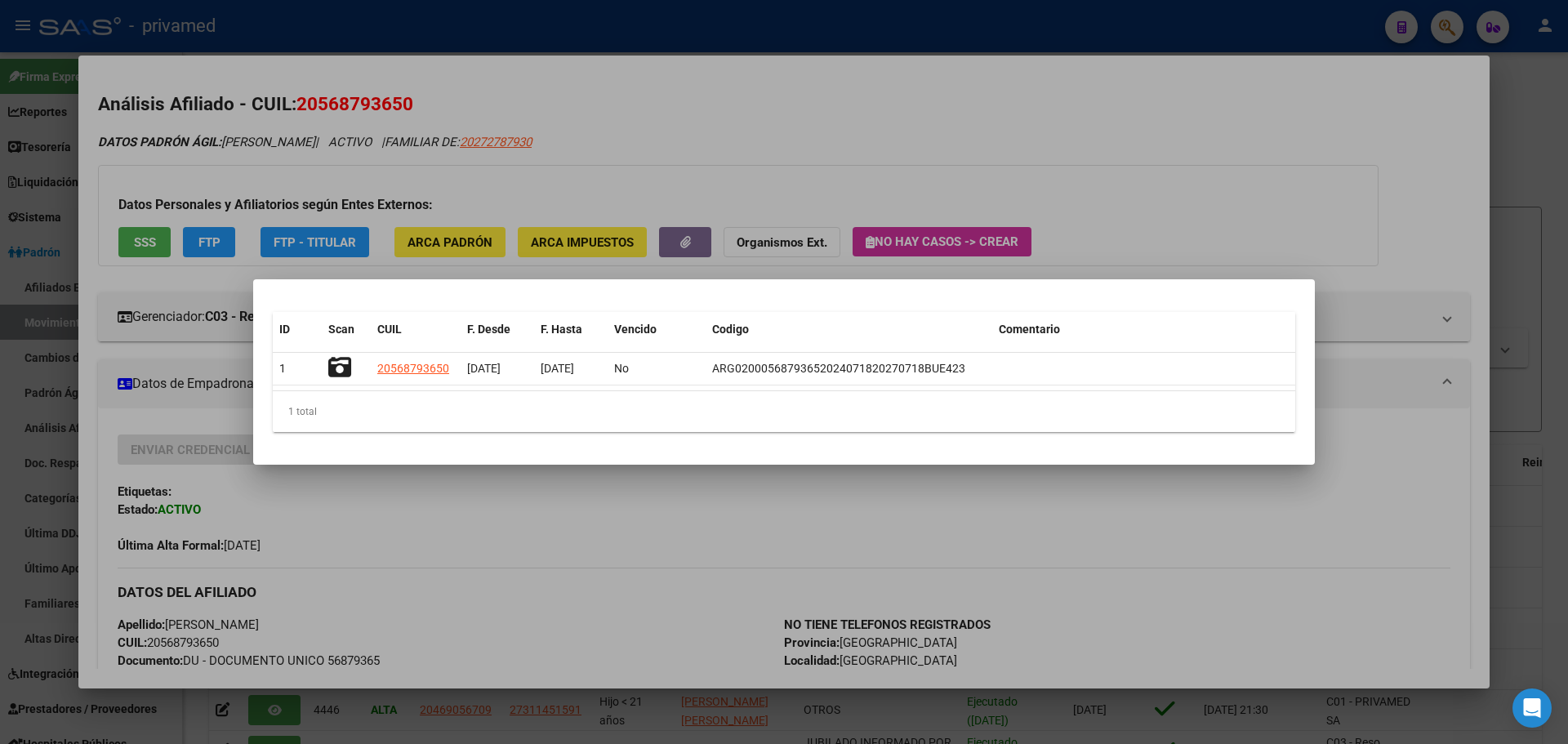
click at [1023, 145] on div at bounding box center [784, 372] width 1568 height 744
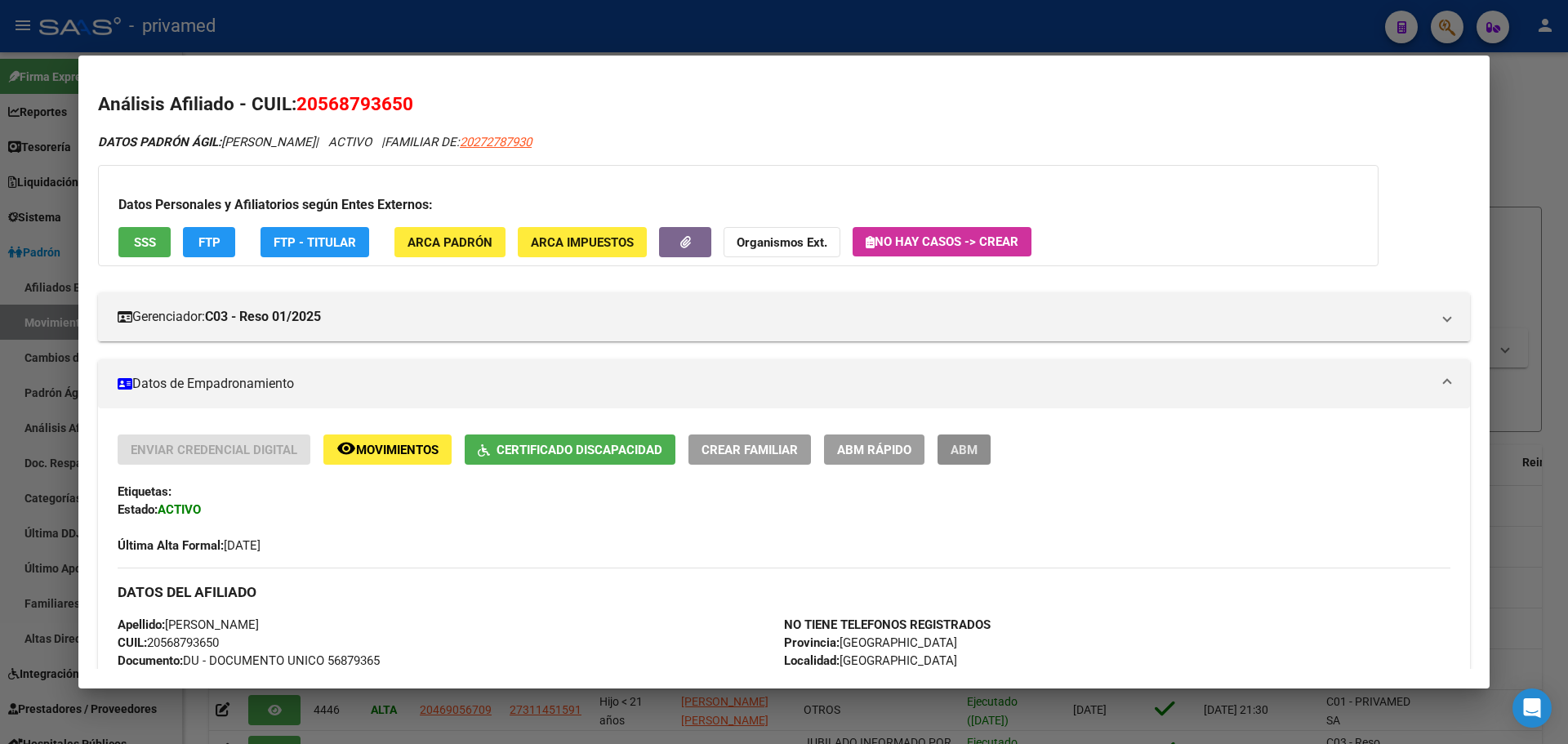
click at [959, 457] on span "ABM" at bounding box center [964, 449] width 27 height 15
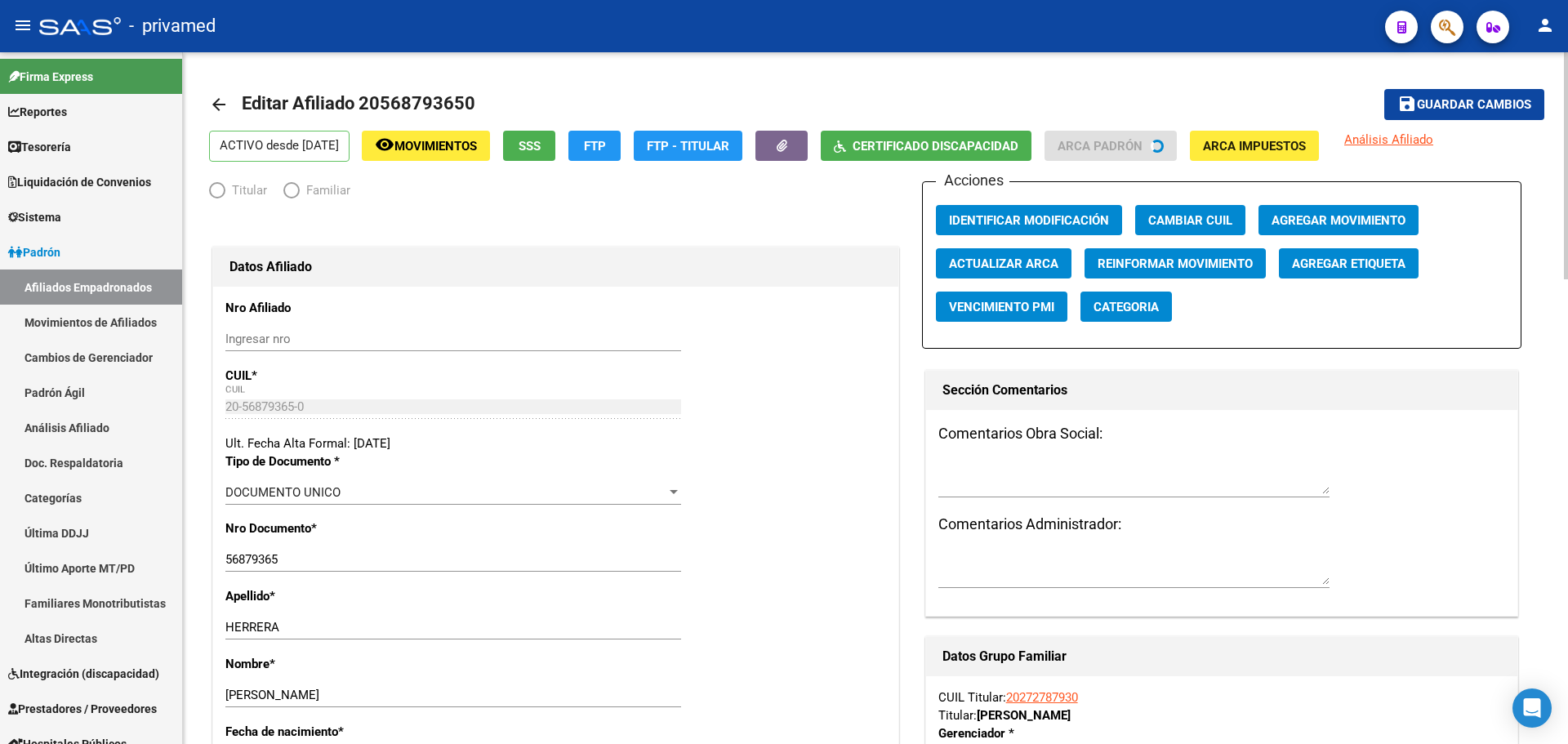
radio input "true"
type input "30-71525892-3"
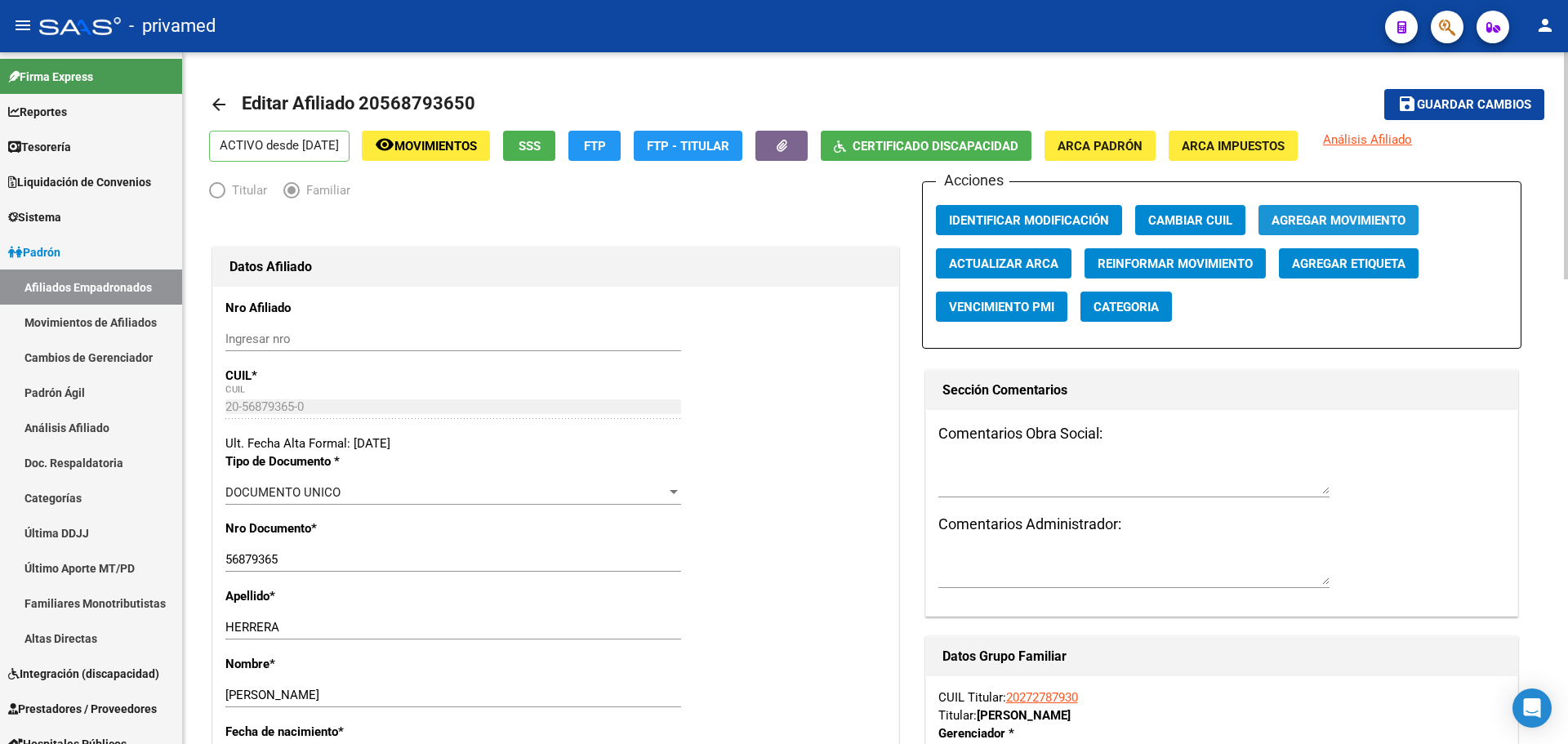
click at [1309, 221] on span "Agregar Movimiento" at bounding box center [1339, 220] width 134 height 15
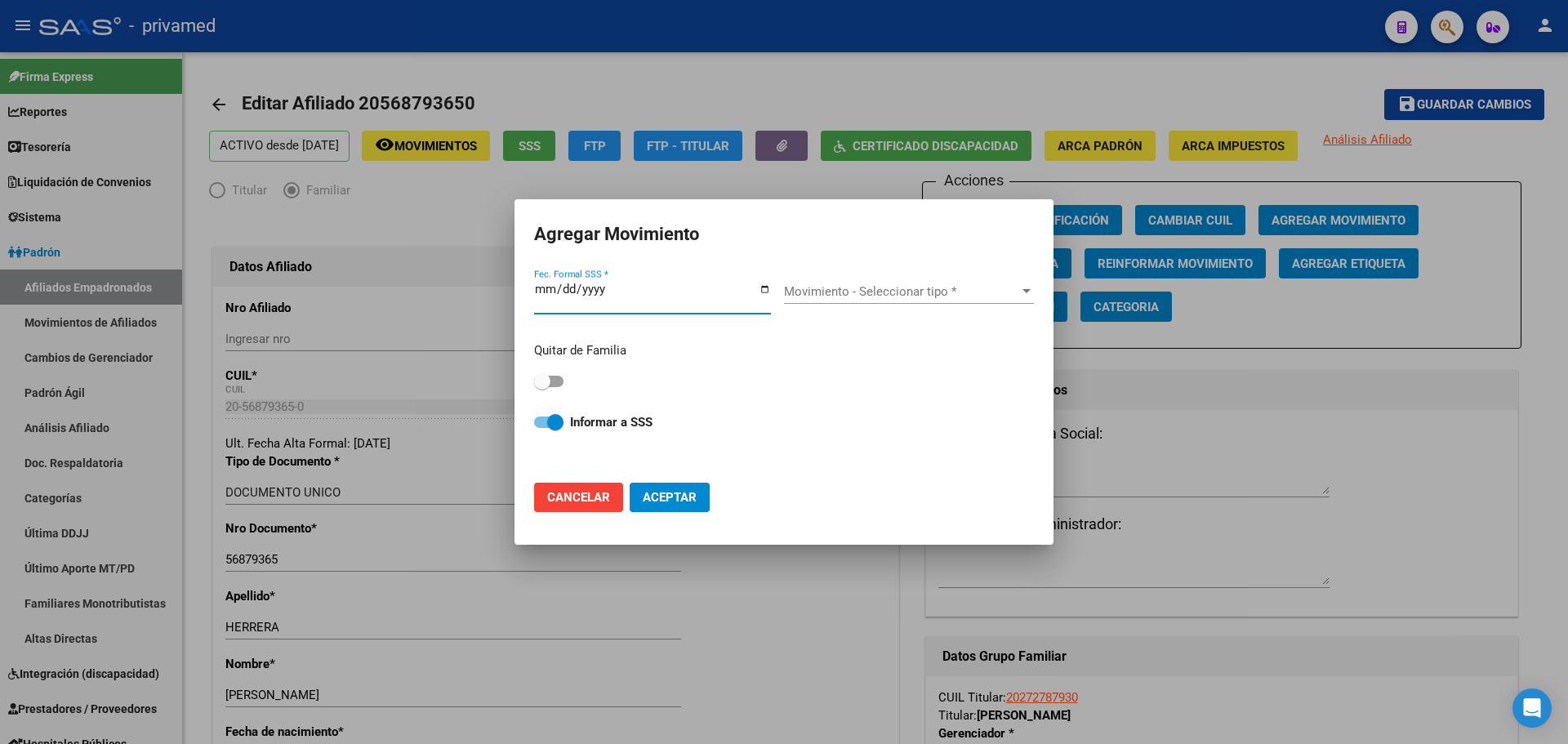
click at [834, 290] on span "Movimiento - Seleccionar tipo *" at bounding box center [901, 291] width 235 height 15
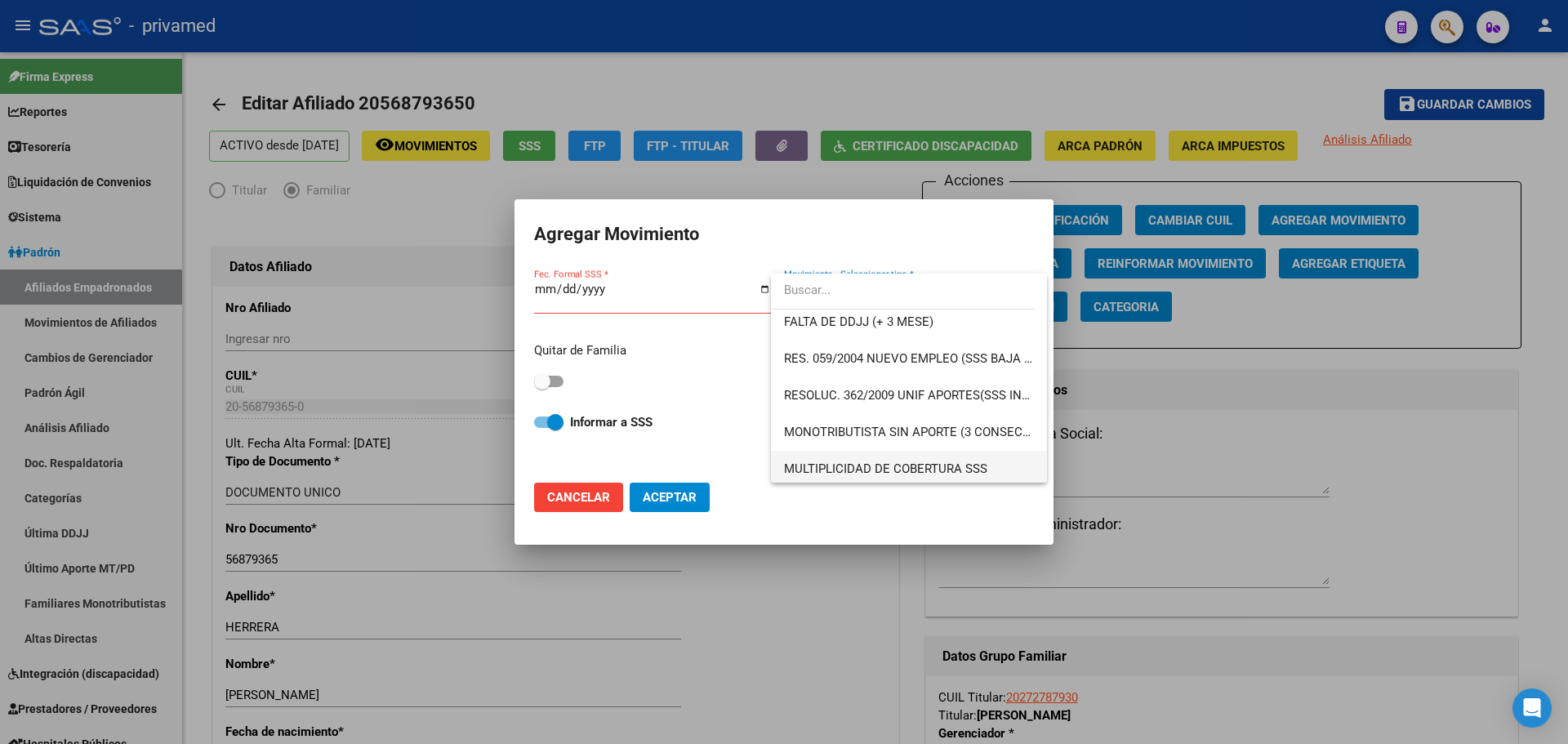
scroll to position [490, 0]
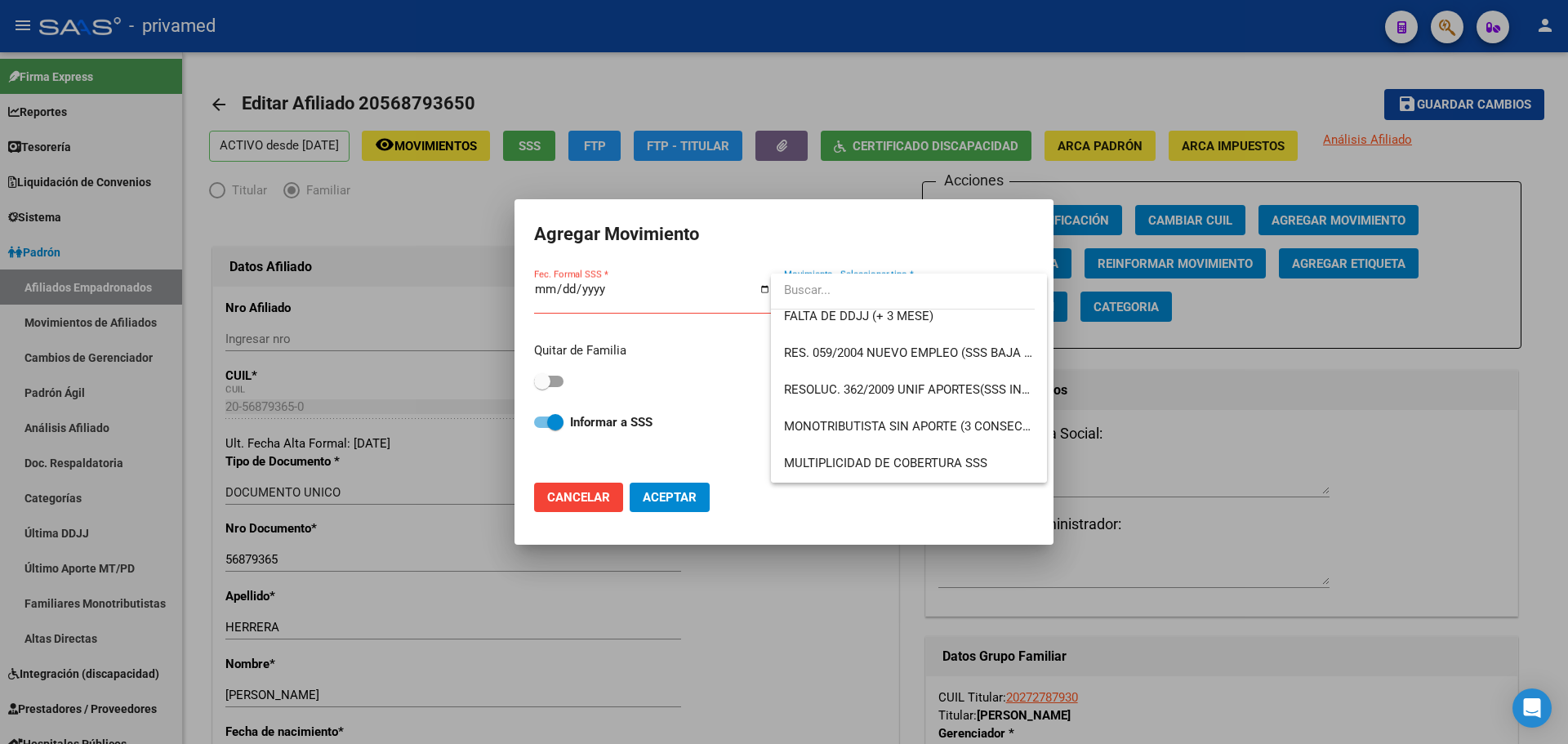
click at [573, 495] on div at bounding box center [784, 372] width 1568 height 744
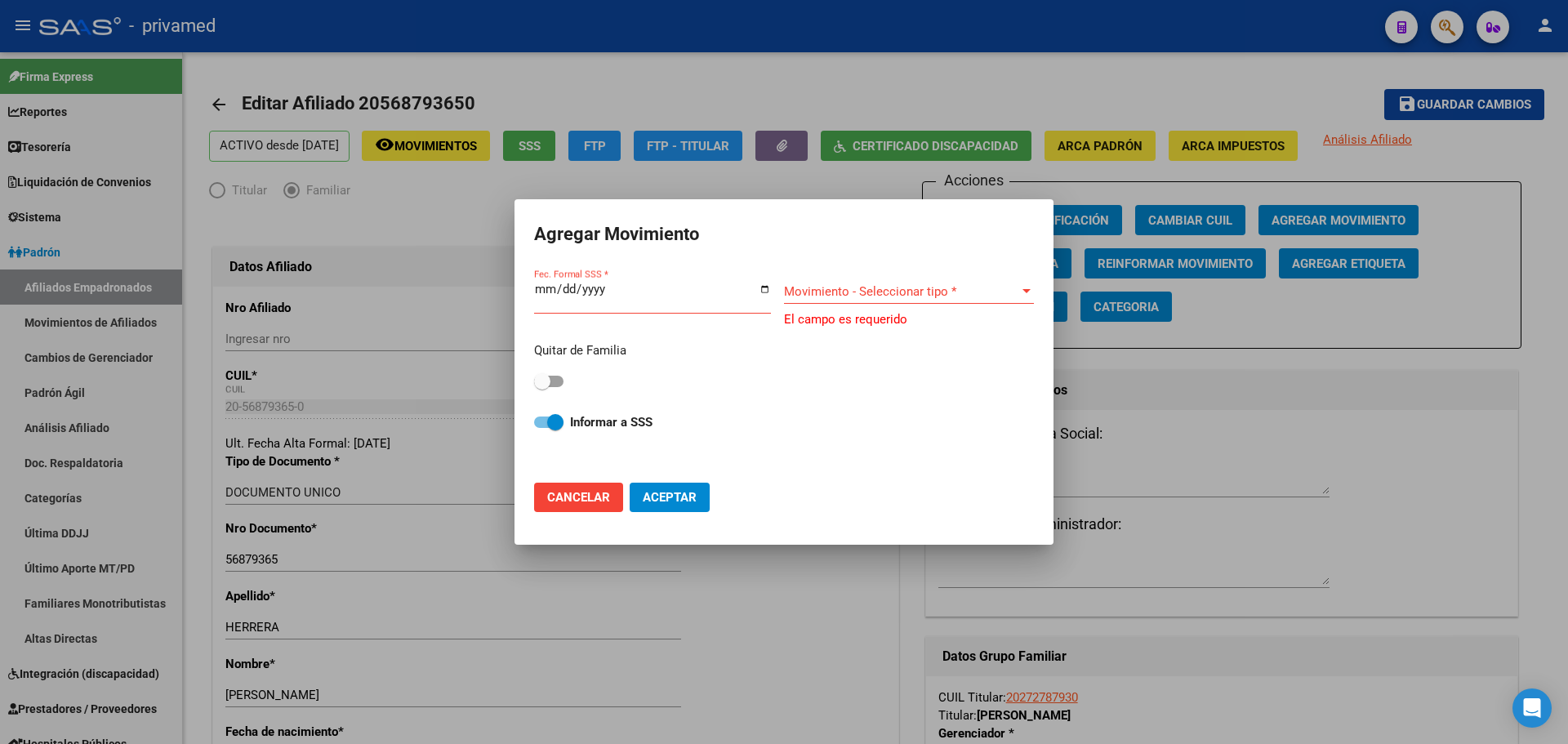
click at [591, 499] on span "Cancelar" at bounding box center [578, 497] width 63 height 15
checkbox input "false"
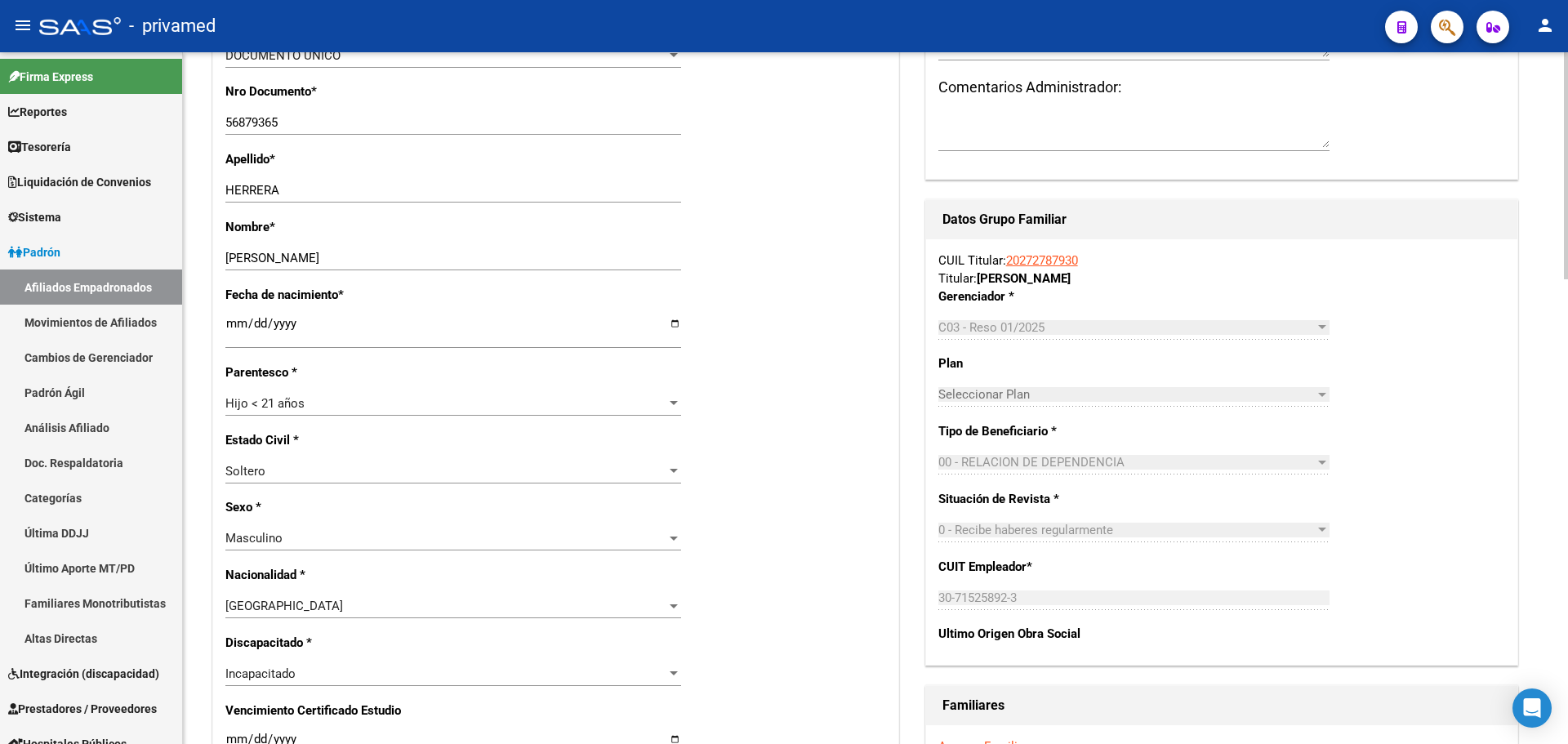
scroll to position [0, 0]
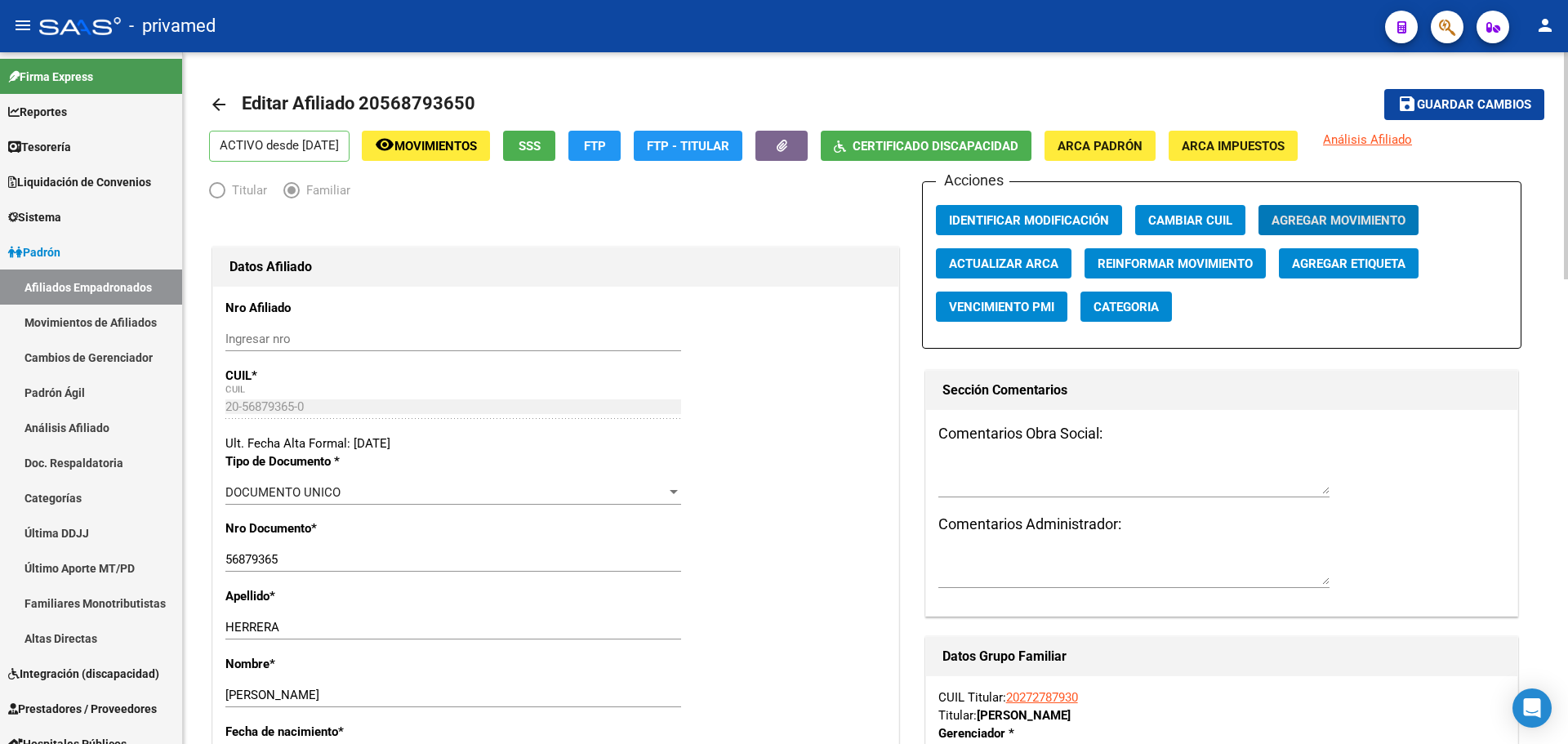
click at [464, 148] on span "Movimientos" at bounding box center [436, 146] width 82 height 15
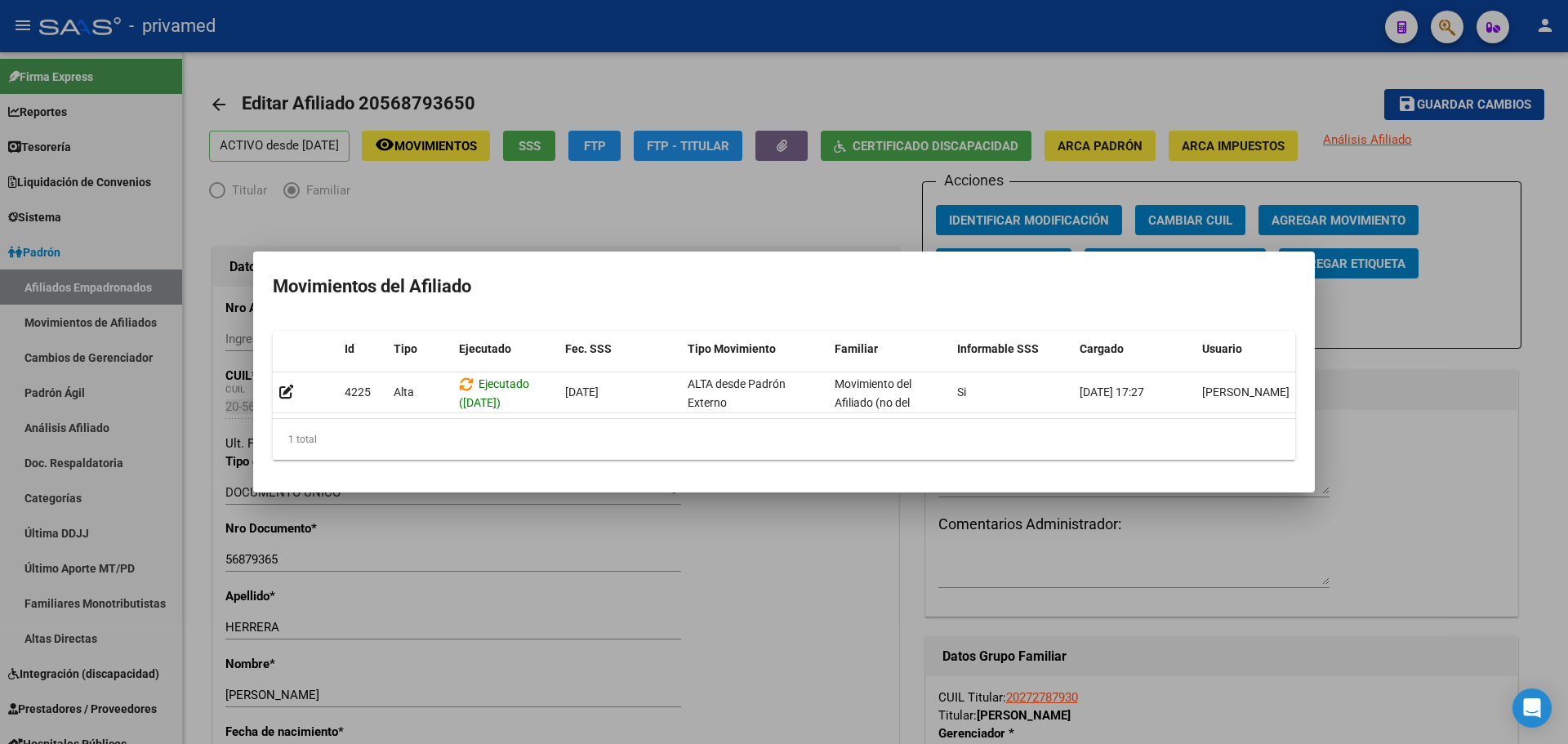
click at [671, 214] on div at bounding box center [784, 372] width 1568 height 744
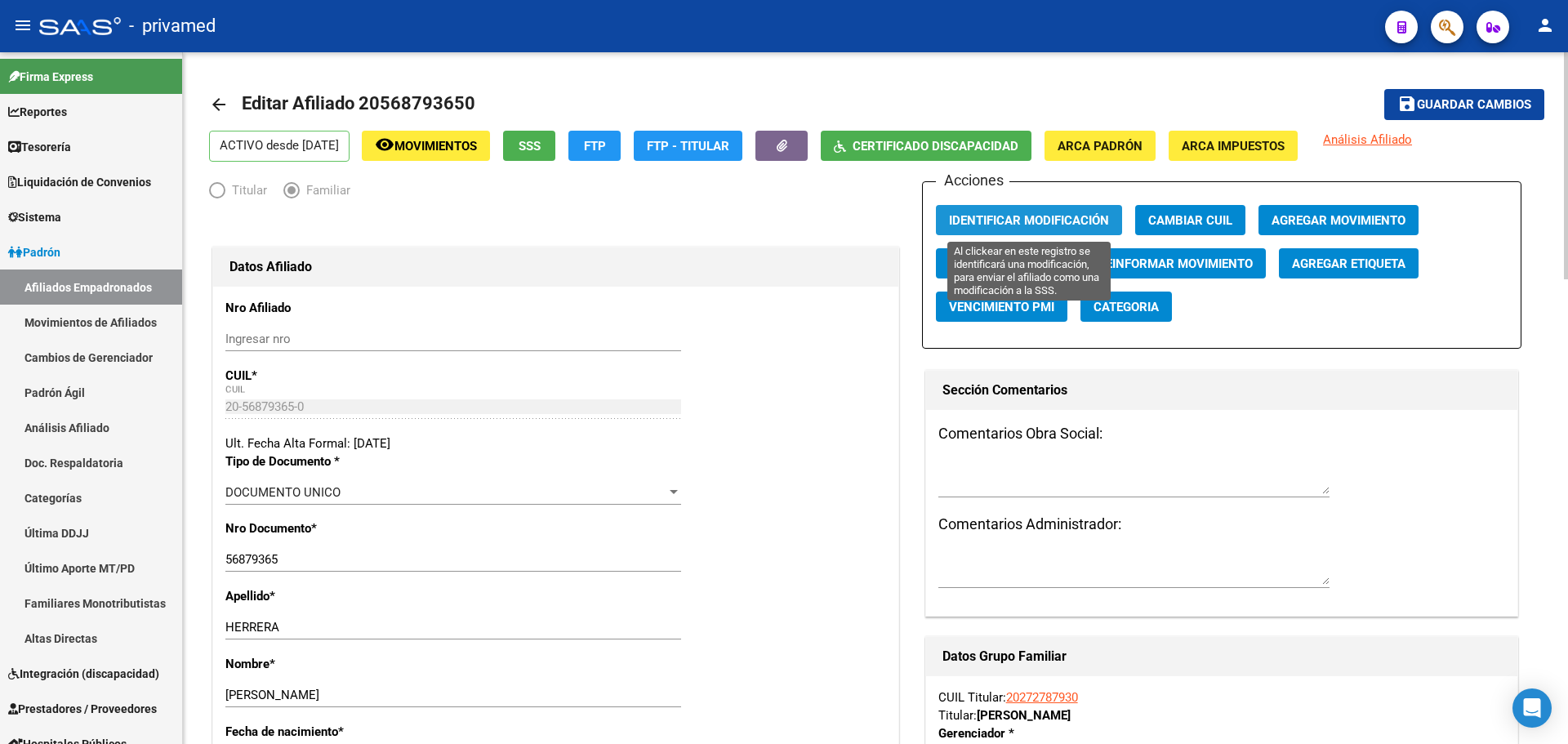
click at [999, 218] on span "Identificar Modificación" at bounding box center [1029, 220] width 160 height 15
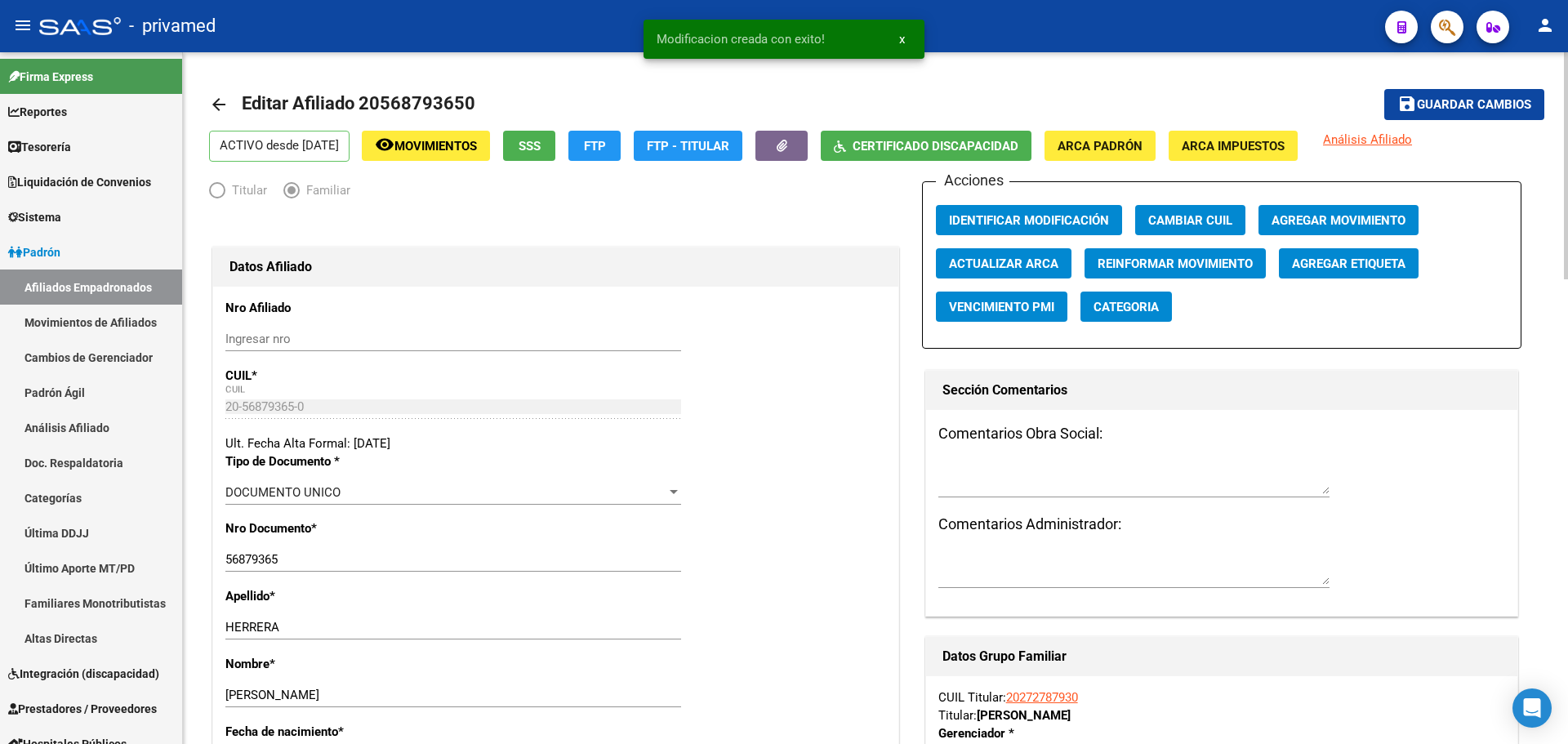
click at [1490, 104] on span "Guardar cambios" at bounding box center [1475, 105] width 114 height 15
click at [216, 109] on mat-icon "arrow_back" at bounding box center [219, 105] width 19 height 19
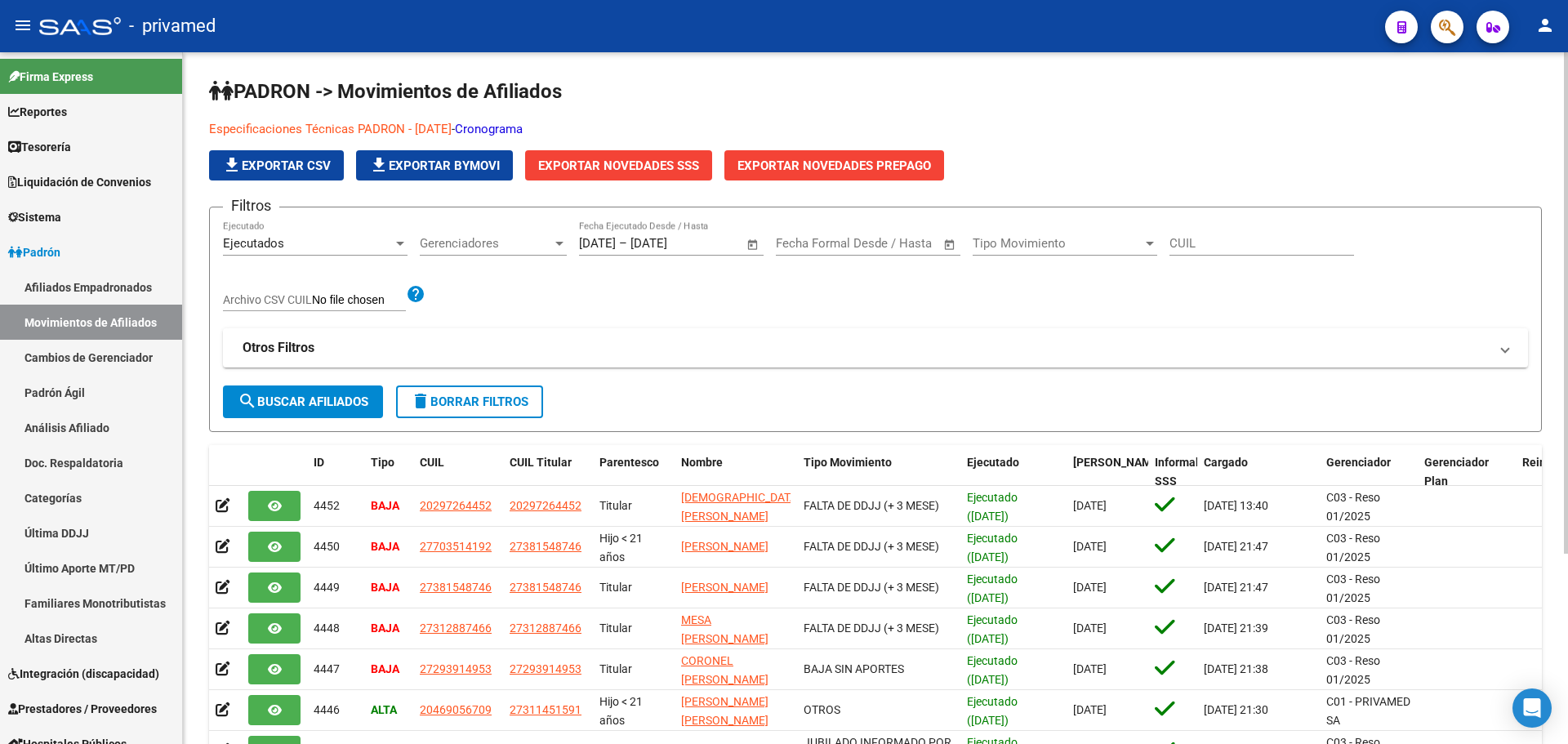
click at [576, 243] on app-multiple-select "Gerenciadores Gerenciadores" at bounding box center [500, 243] width 159 height 15
click at [596, 243] on input "[DATE]" at bounding box center [598, 243] width 37 height 15
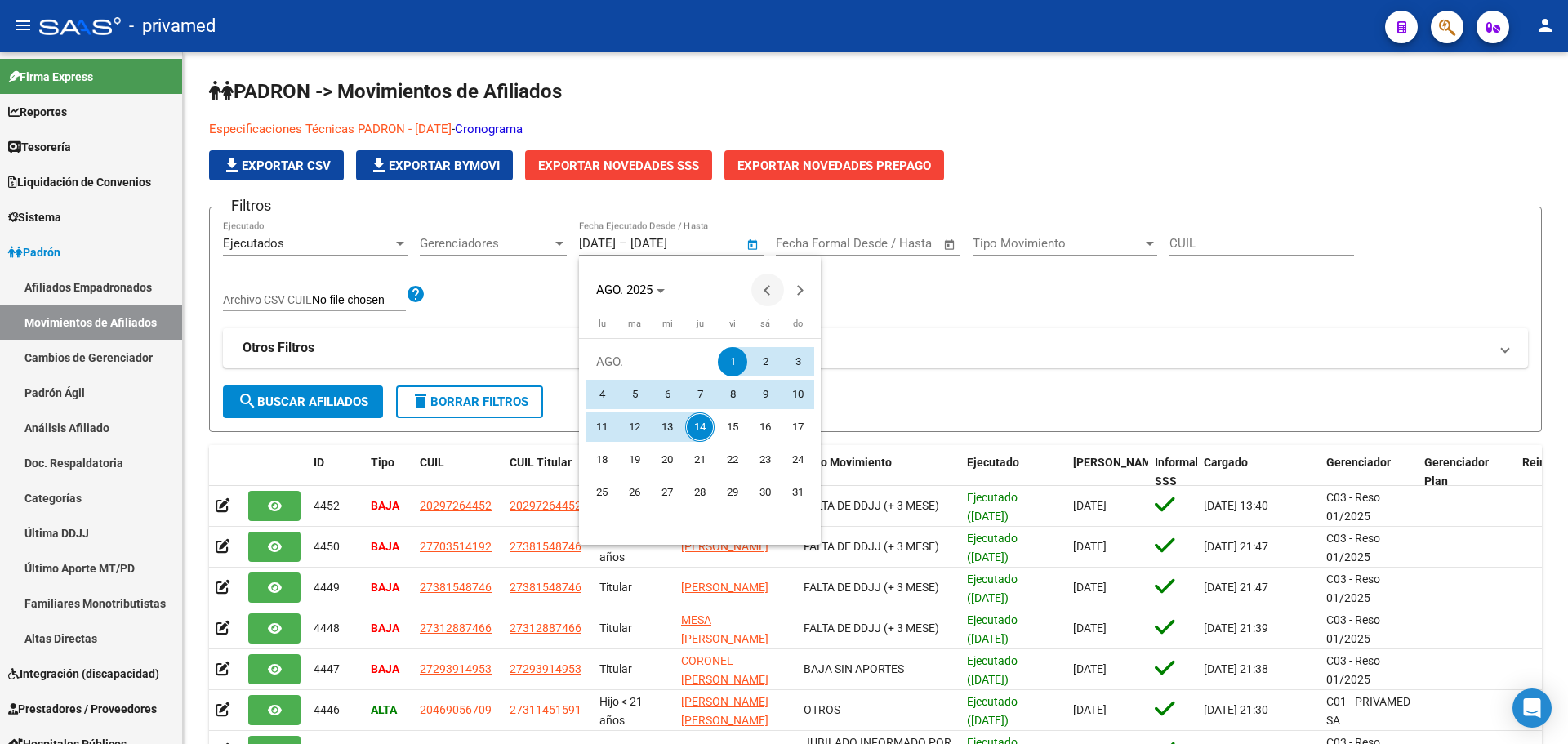
click at [768, 289] on button "Previous month" at bounding box center [768, 290] width 33 height 33
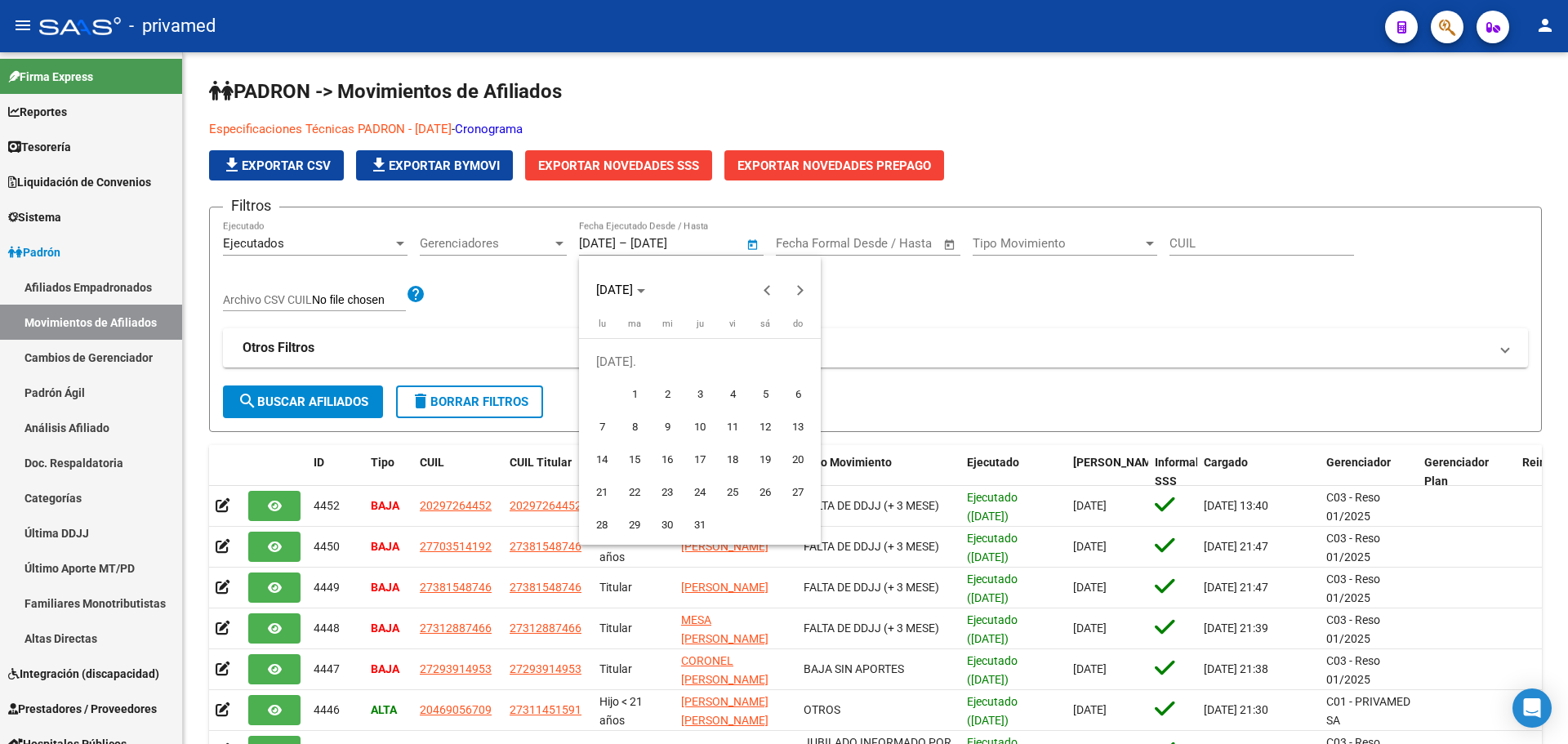
click at [638, 390] on span "1" at bounding box center [635, 394] width 29 height 29
type input "[DATE]"
click at [679, 241] on div at bounding box center [784, 372] width 1568 height 744
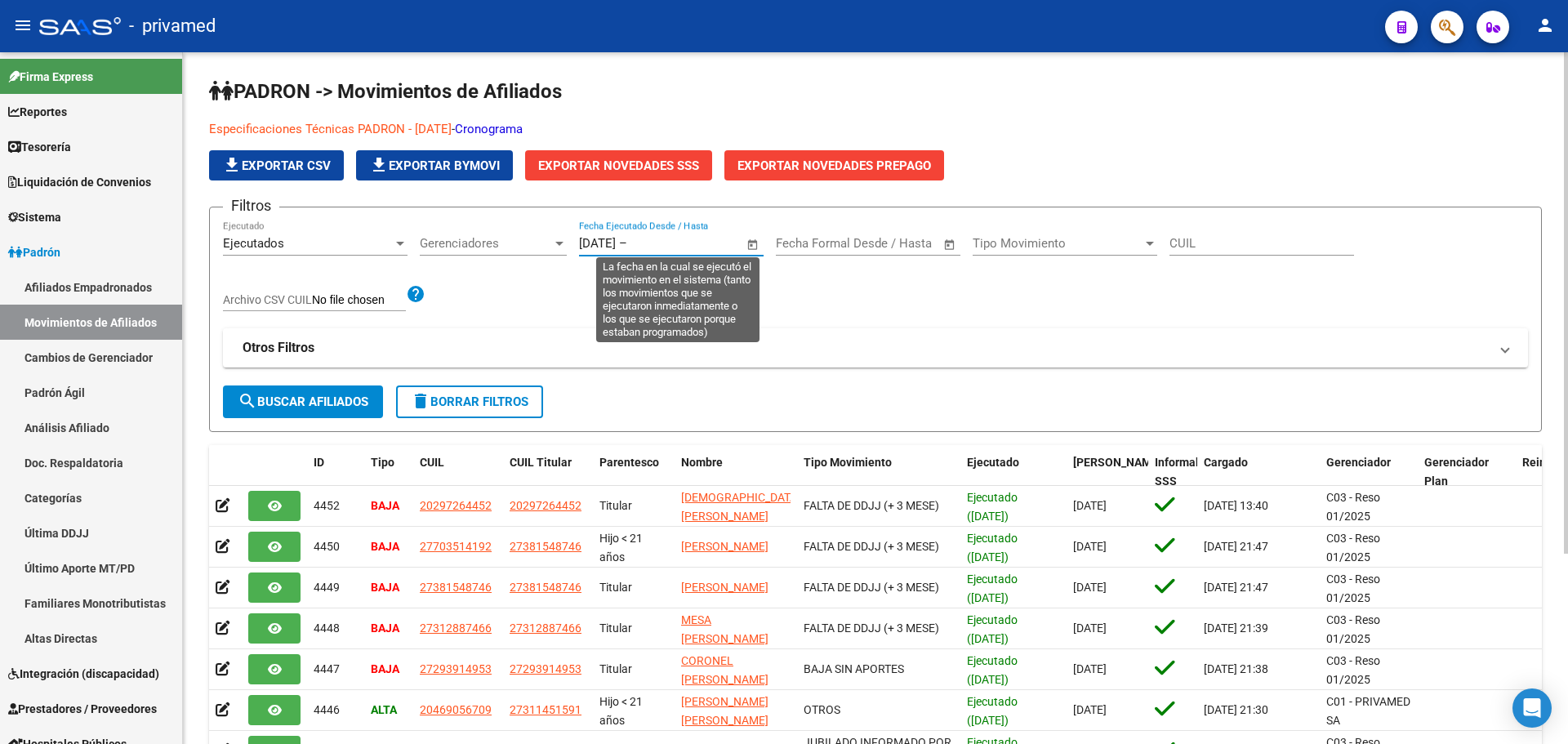
click at [661, 243] on input "text" at bounding box center [670, 243] width 80 height 15
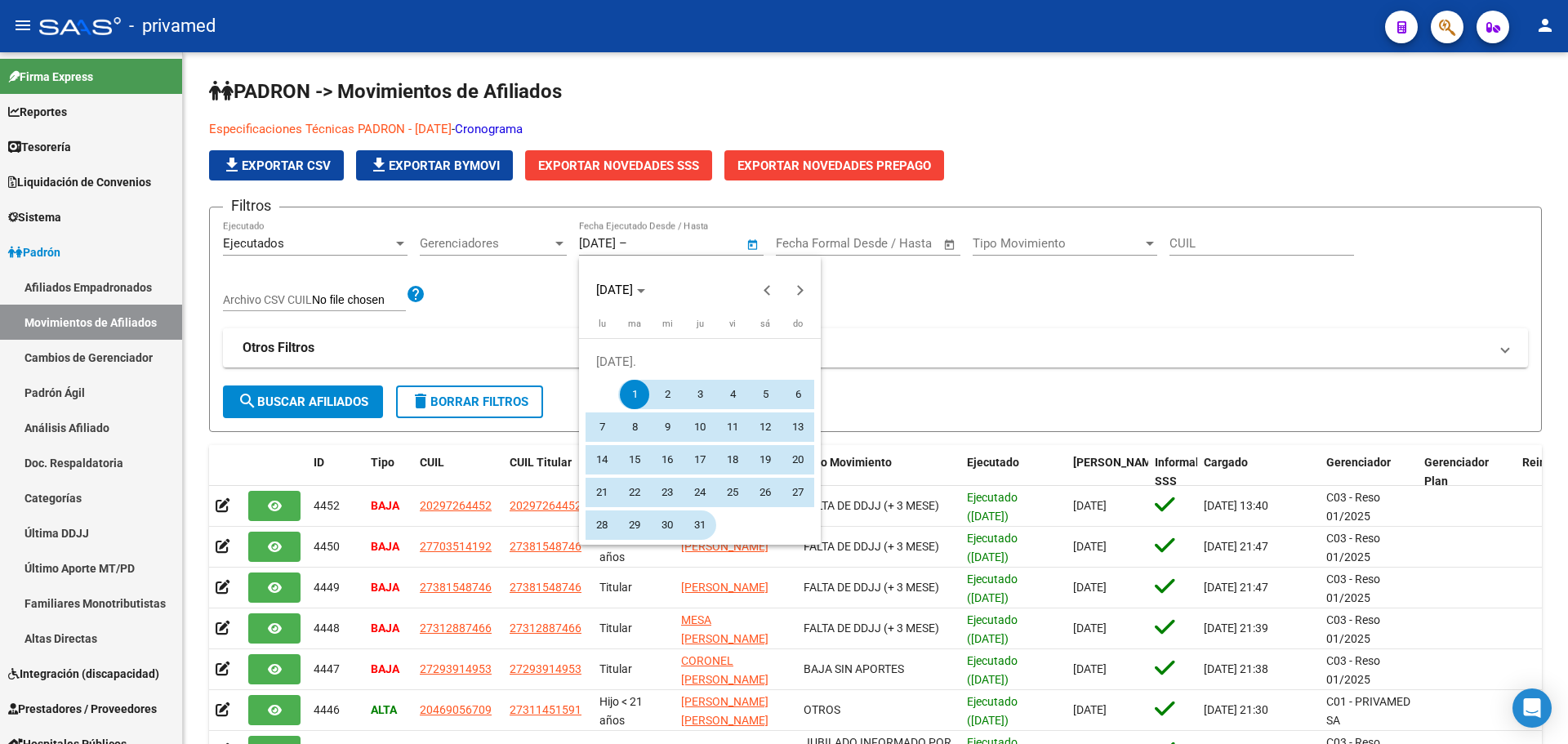
click at [701, 531] on span "31" at bounding box center [700, 525] width 29 height 29
type input "[DATE]"
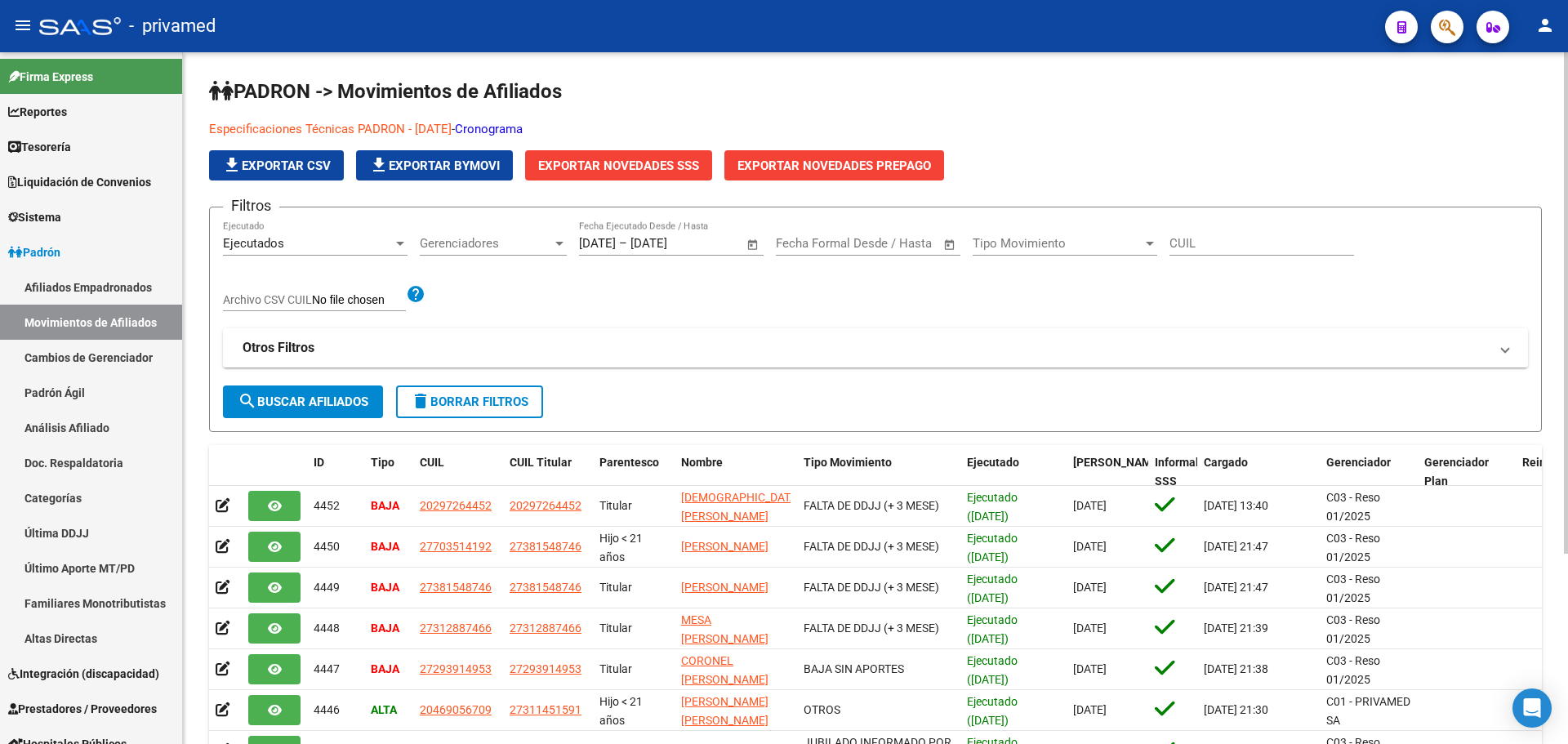
drag, startPoint x: 659, startPoint y: 316, endPoint x: 577, endPoint y: 310, distance: 82.2
click at [648, 313] on div "Filtros Ejecutados Ejecutado Gerenciadores Gerenciadores 1/7/2025 1/7/2025 – 31…" at bounding box center [875, 303] width 1305 height 165
click at [328, 400] on span "search Buscar Afiliados" at bounding box center [303, 402] width 131 height 15
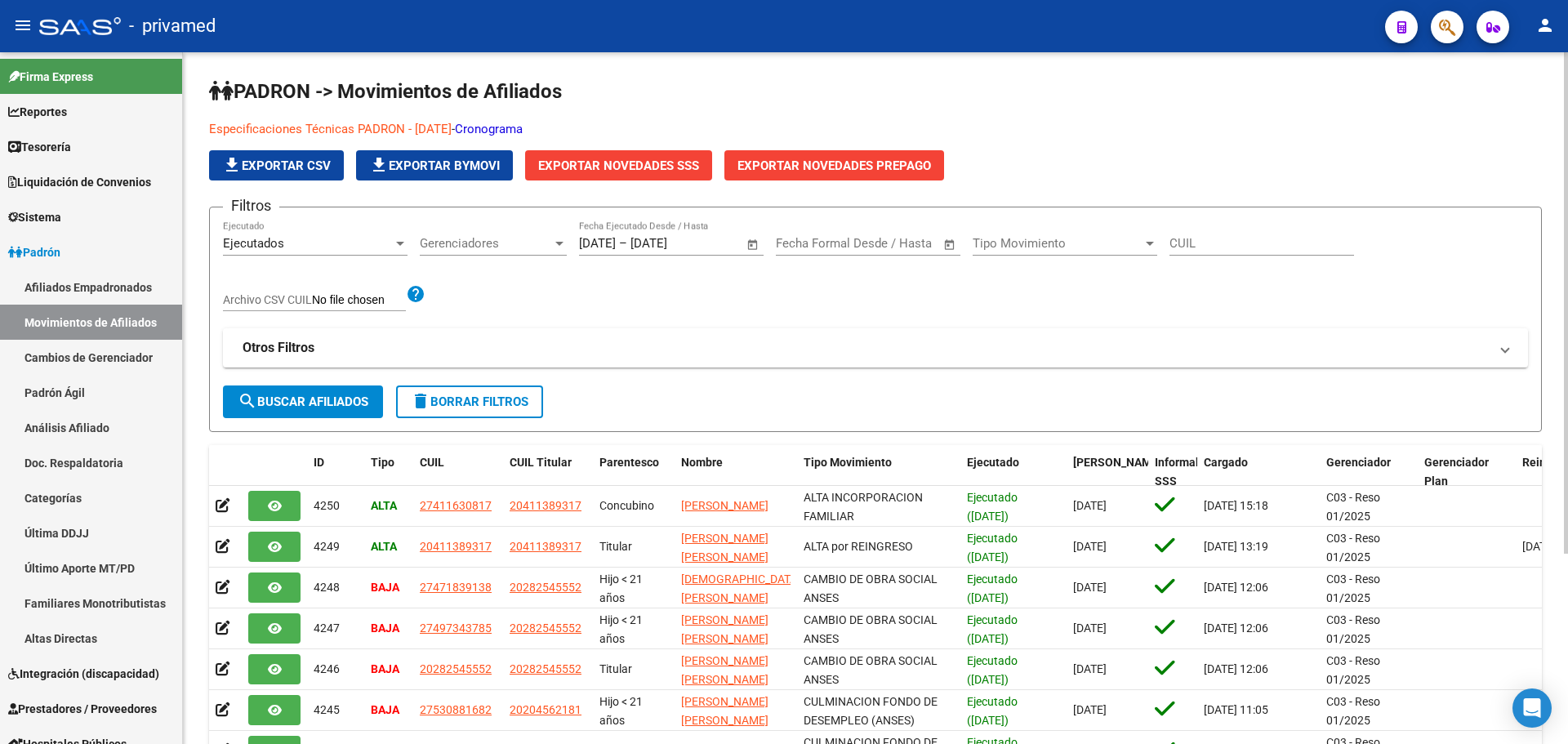
click at [606, 164] on span "Exportar Novedades SSS" at bounding box center [619, 165] width 161 height 15
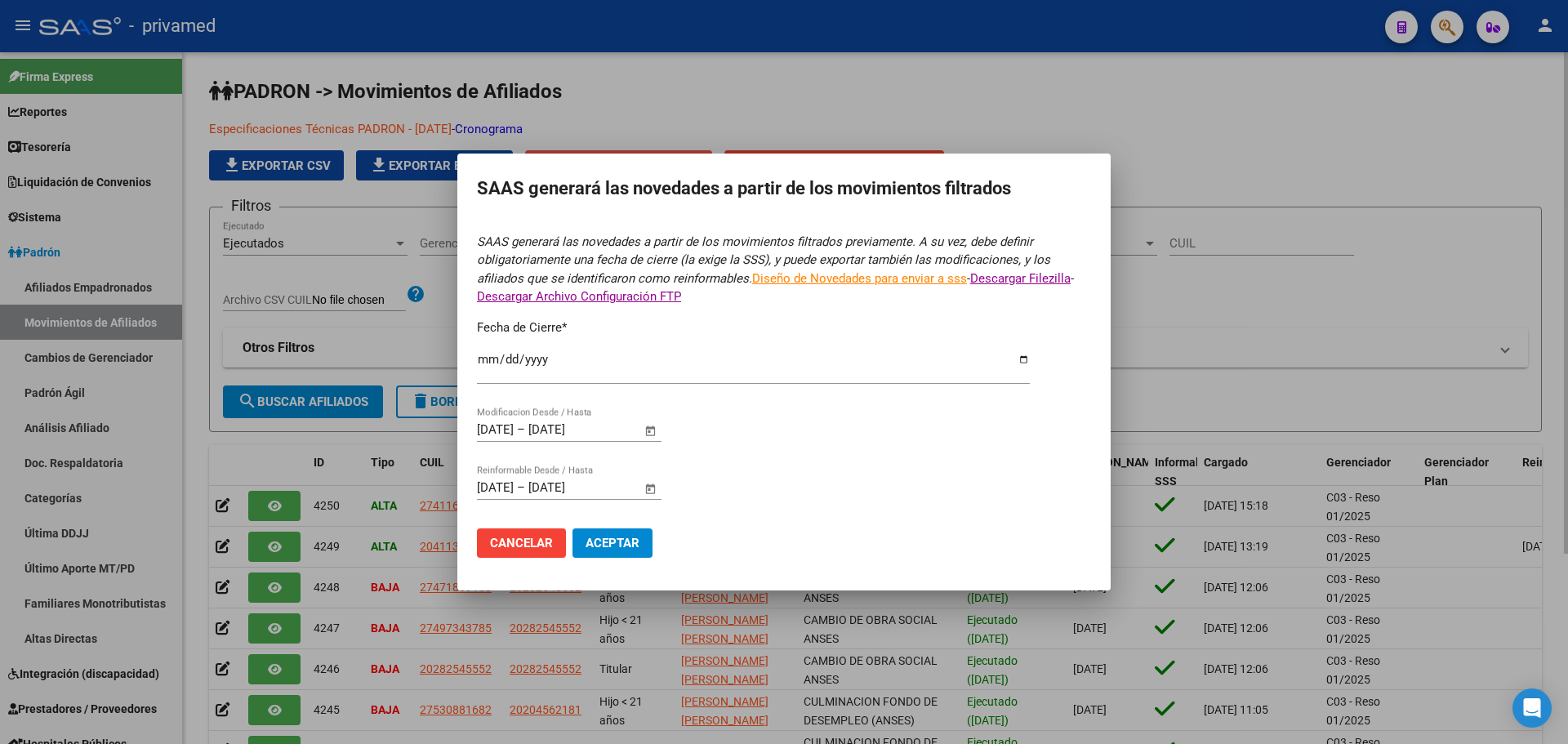
type input "[DATE]"
click at [474, 432] on mat-dialog-content "SAAS generará las novedades a partir de los movimientos filtrados previamente. …" at bounding box center [783, 395] width 653 height 350
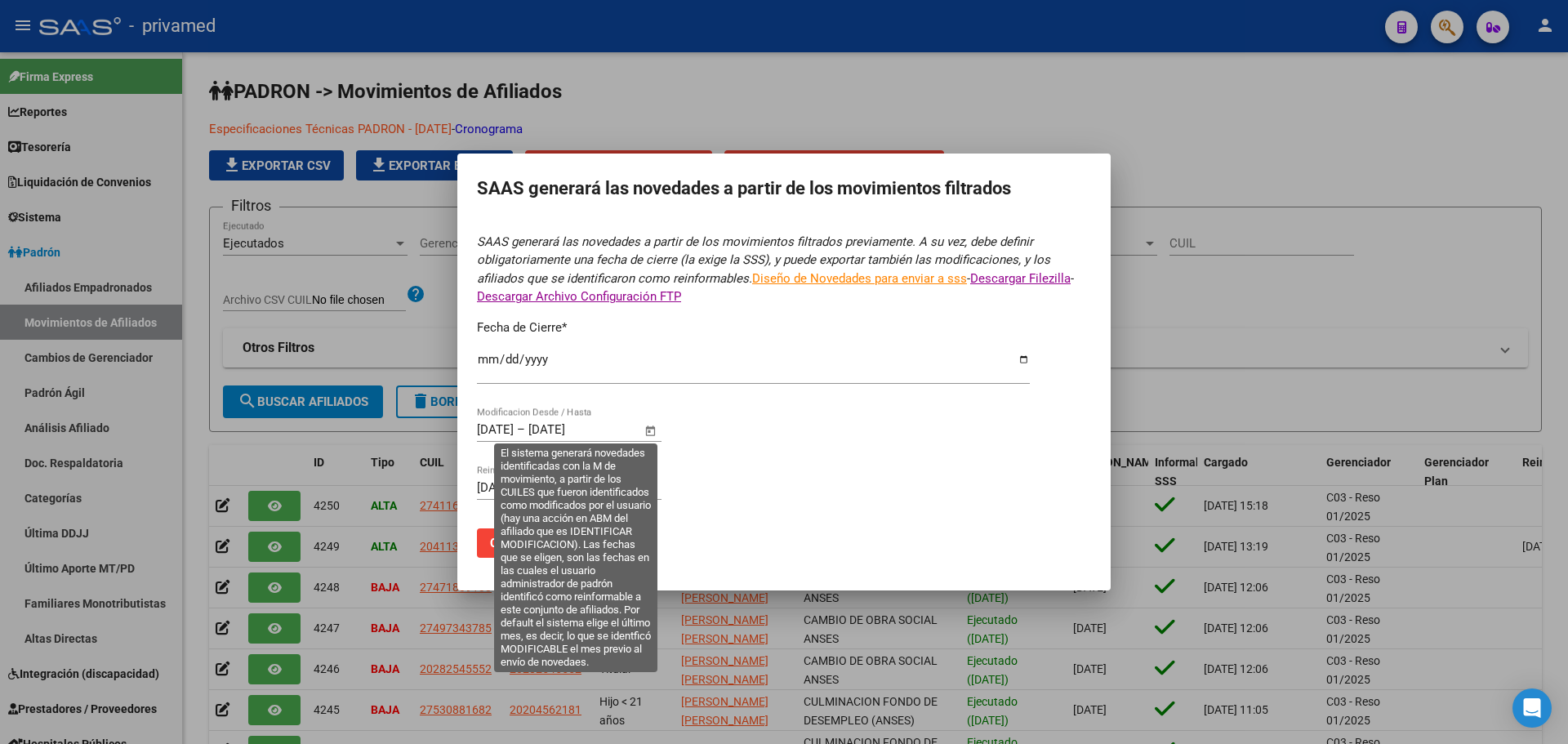
click at [477, 432] on input "[DATE]" at bounding box center [496, 429] width 37 height 15
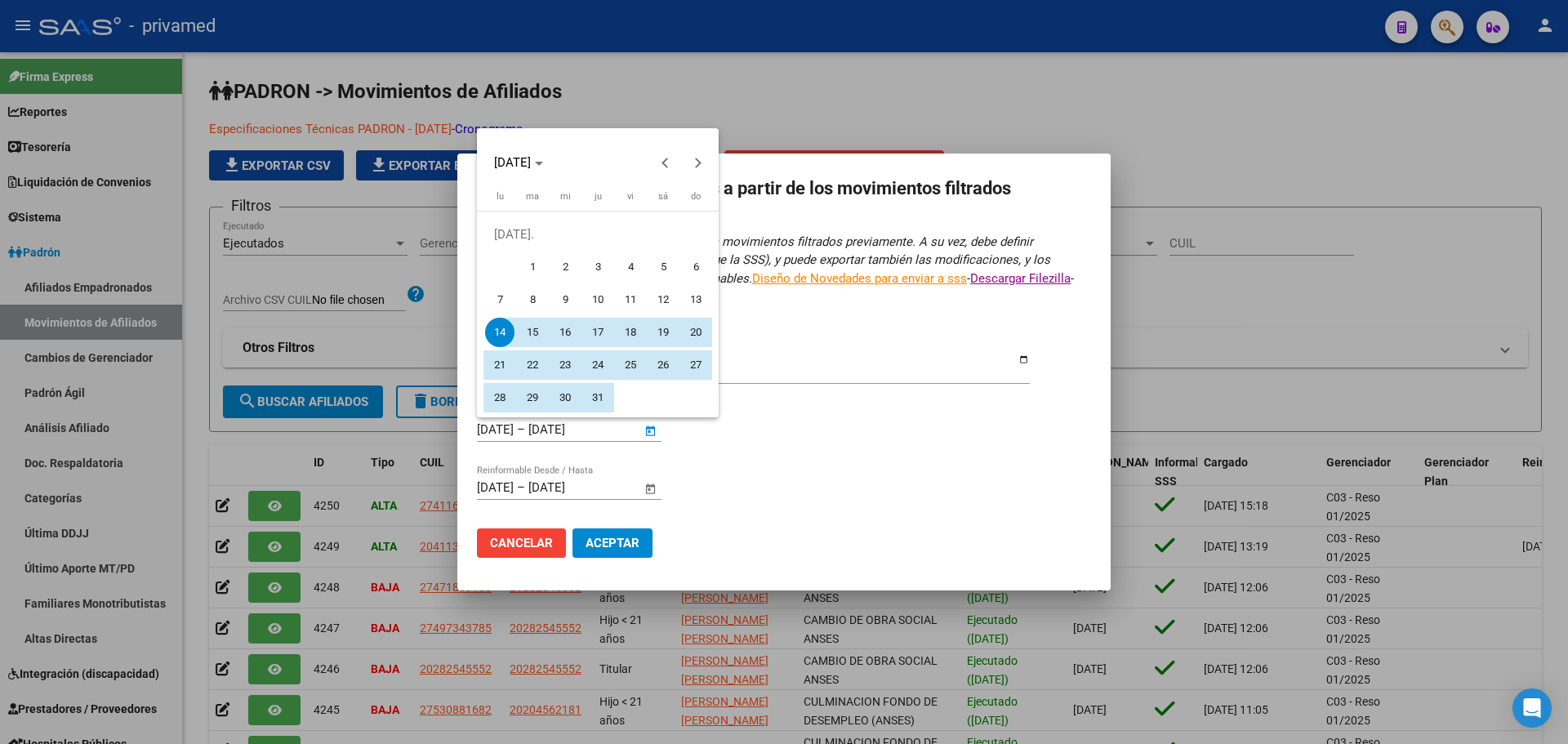
click at [538, 261] on span "1" at bounding box center [533, 267] width 29 height 29
type input "[DATE]"
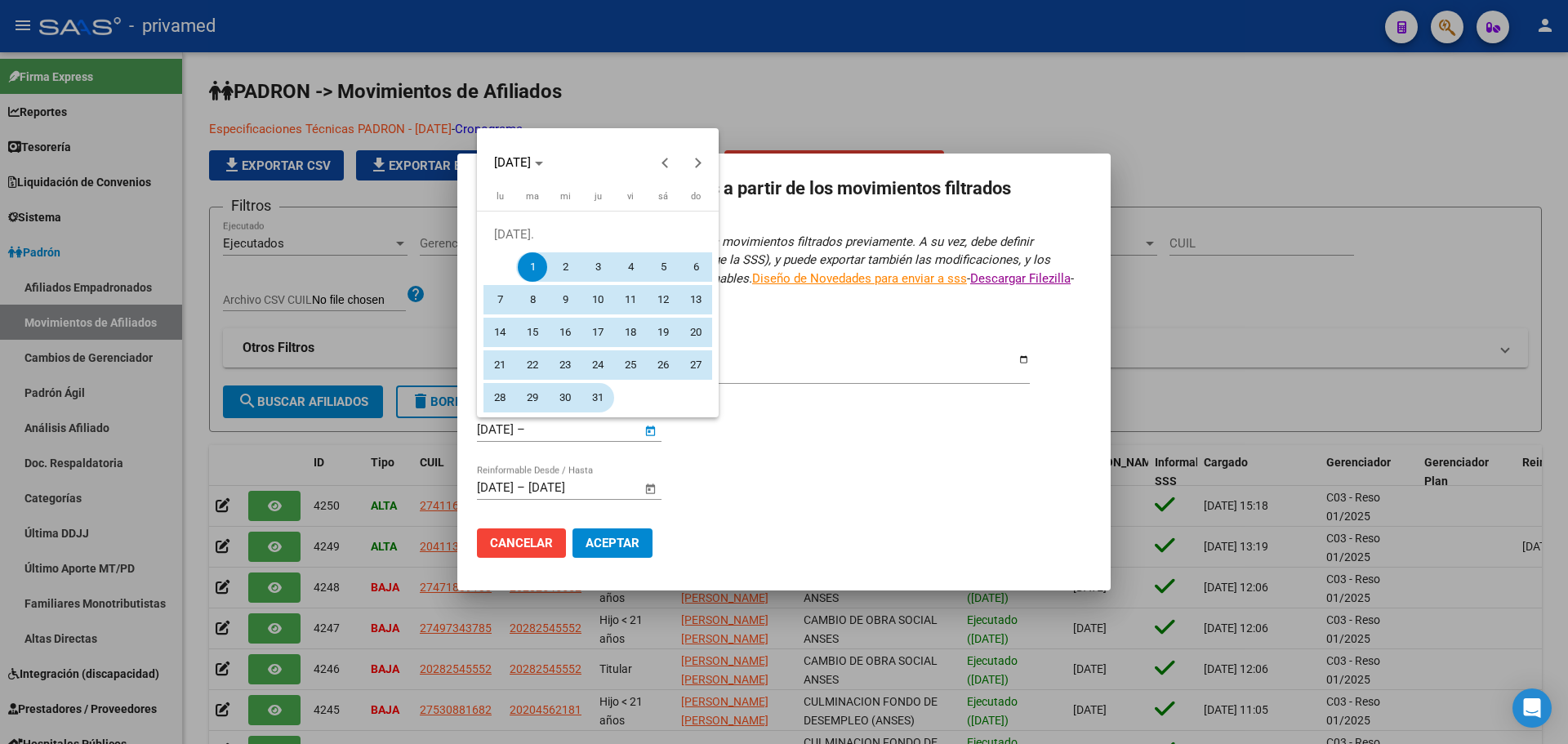
click at [608, 398] on span "31" at bounding box center [598, 398] width 29 height 29
type input "[DATE]"
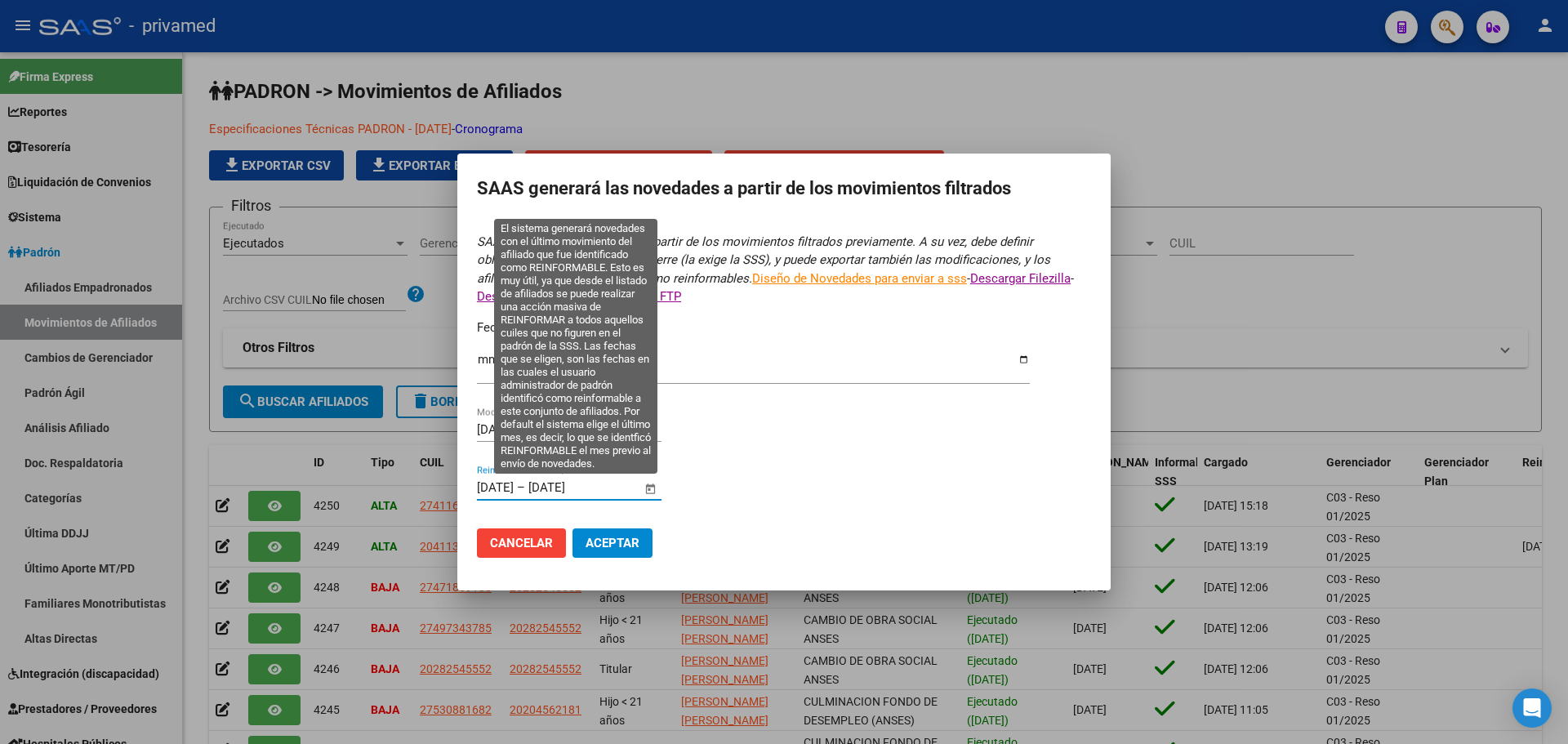
click at [482, 493] on input "[DATE]" at bounding box center [496, 487] width 37 height 15
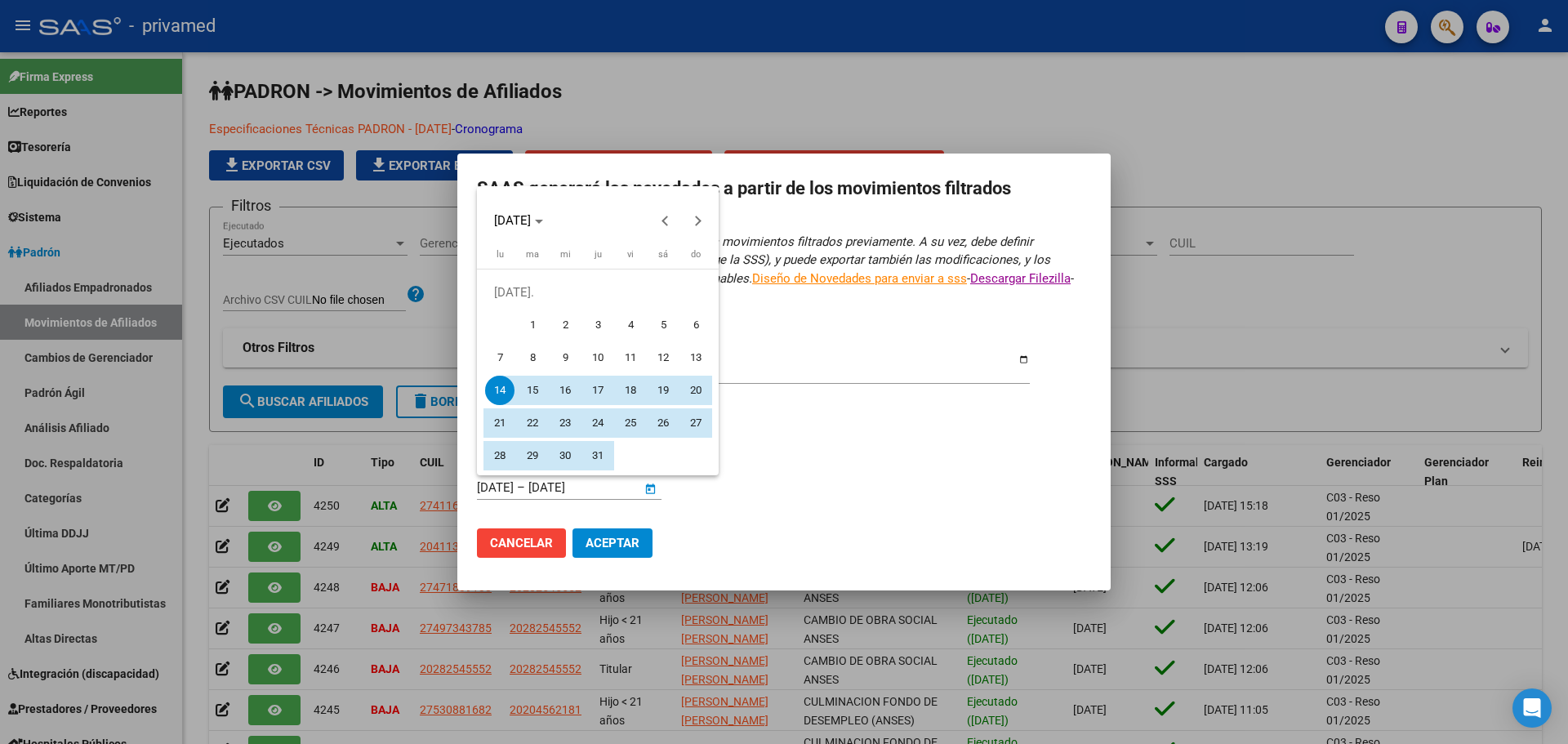
click at [531, 324] on span "1" at bounding box center [533, 325] width 29 height 29
type input "[DATE]"
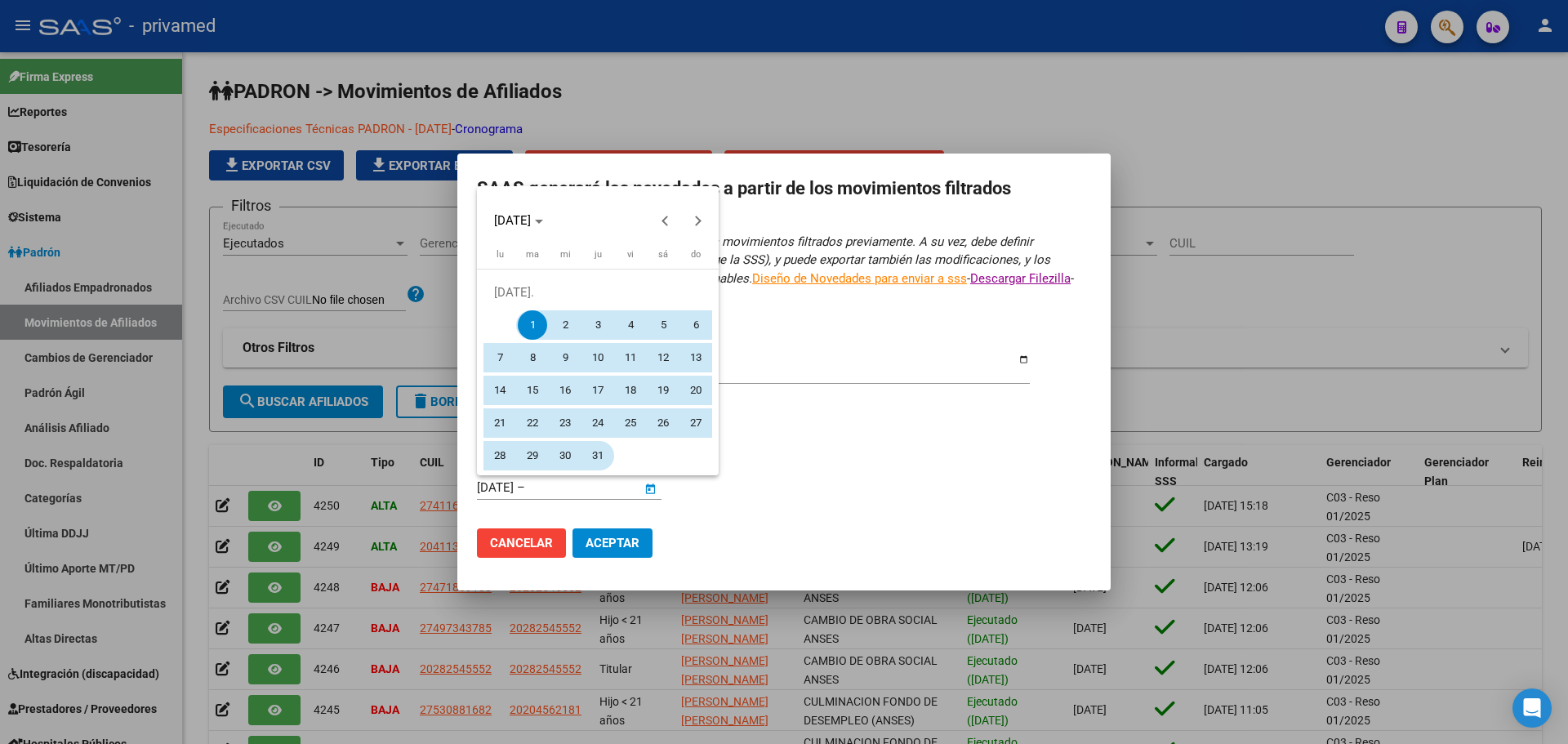
click at [602, 455] on span "31" at bounding box center [598, 456] width 29 height 29
type input "[DATE]"
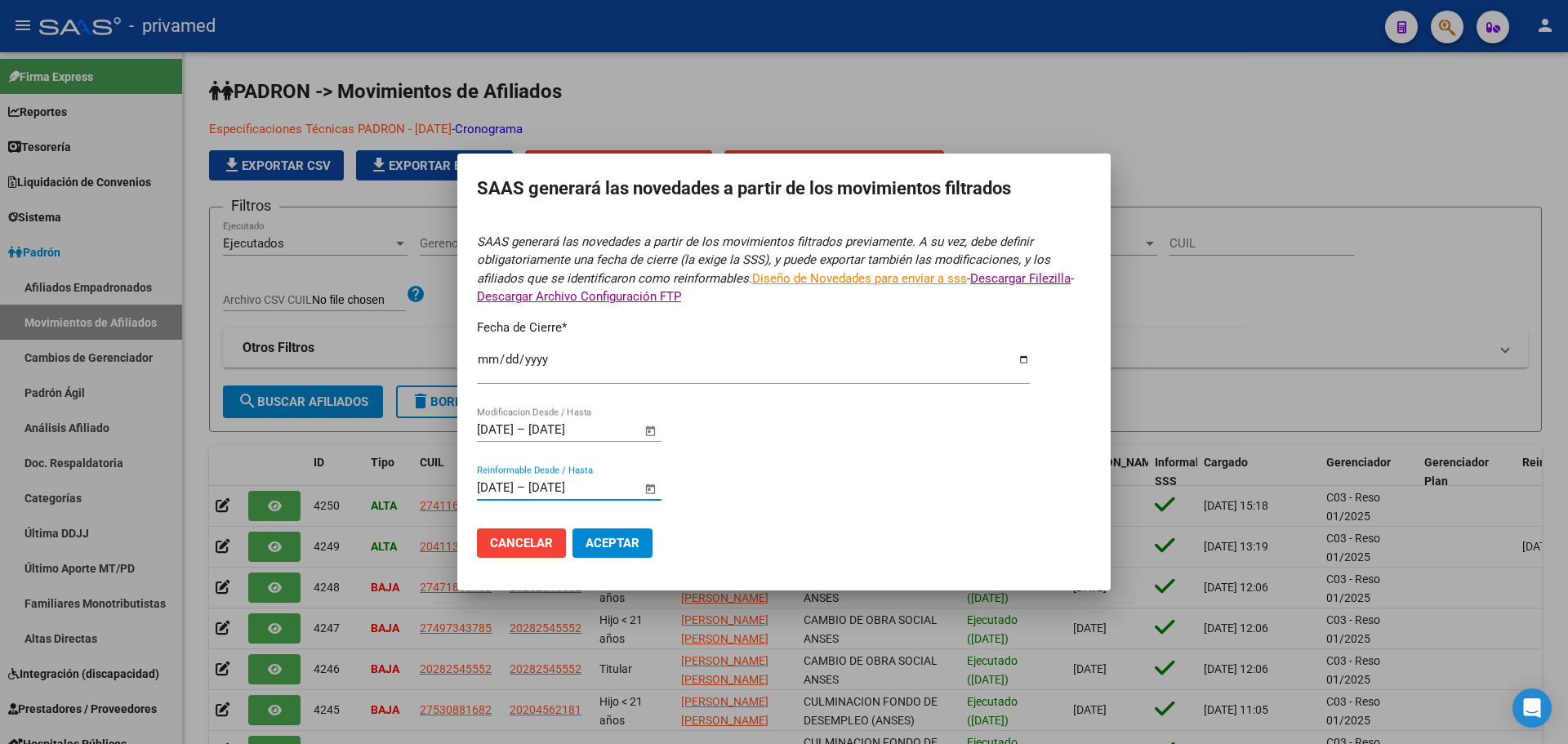
click at [854, 451] on form "SAAS generará las novedades a partir de los movimientos filtrados previamente. …" at bounding box center [784, 402] width 614 height 339
click at [612, 544] on span "Aceptar" at bounding box center [613, 542] width 54 height 15
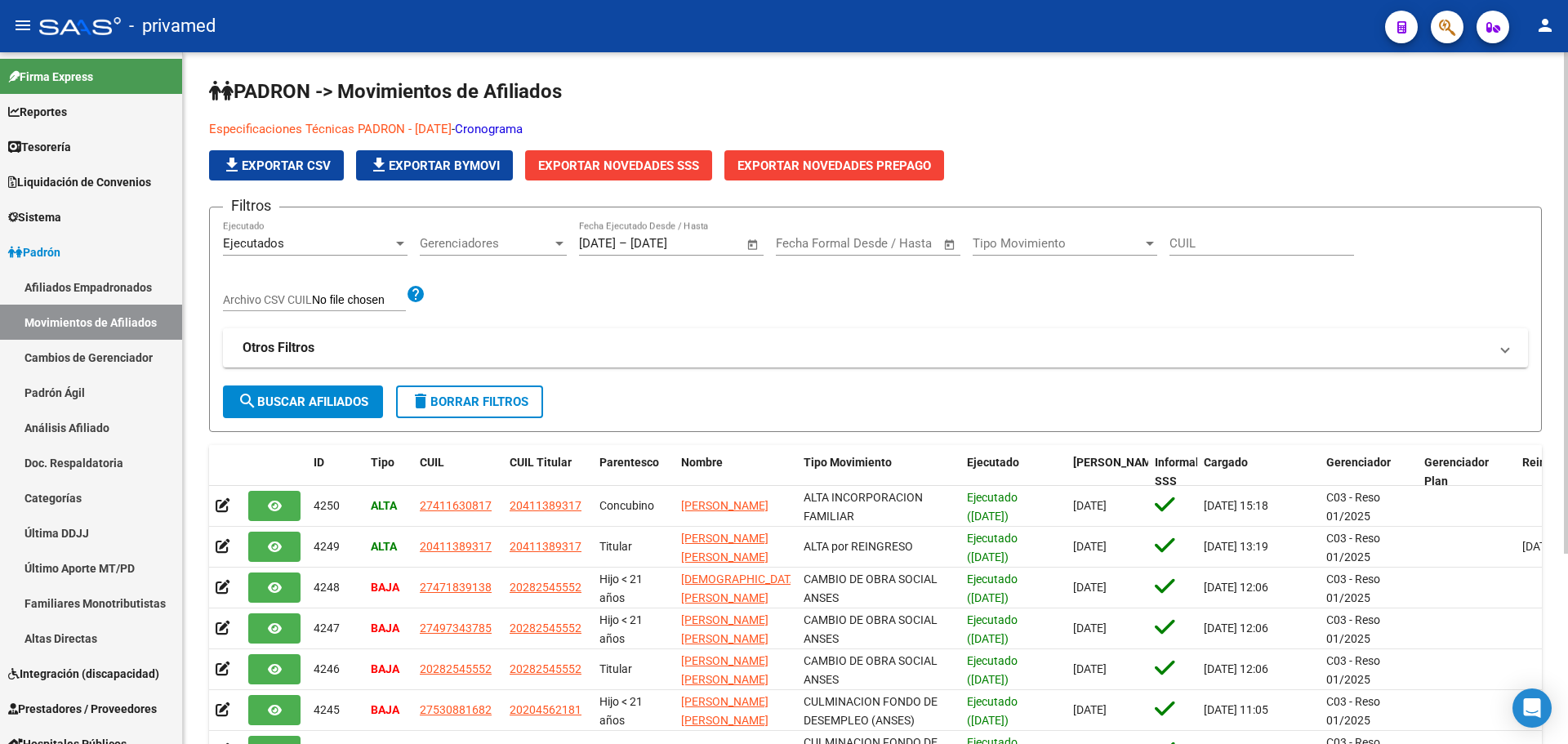
click at [986, 317] on div "Filtros Ejecutados Ejecutado Gerenciadores Gerenciadores 1/7/2025 1/7/2025 – 31…" at bounding box center [875, 303] width 1305 height 165
click at [606, 164] on span "Exportar Novedades SSS" at bounding box center [619, 165] width 161 height 15
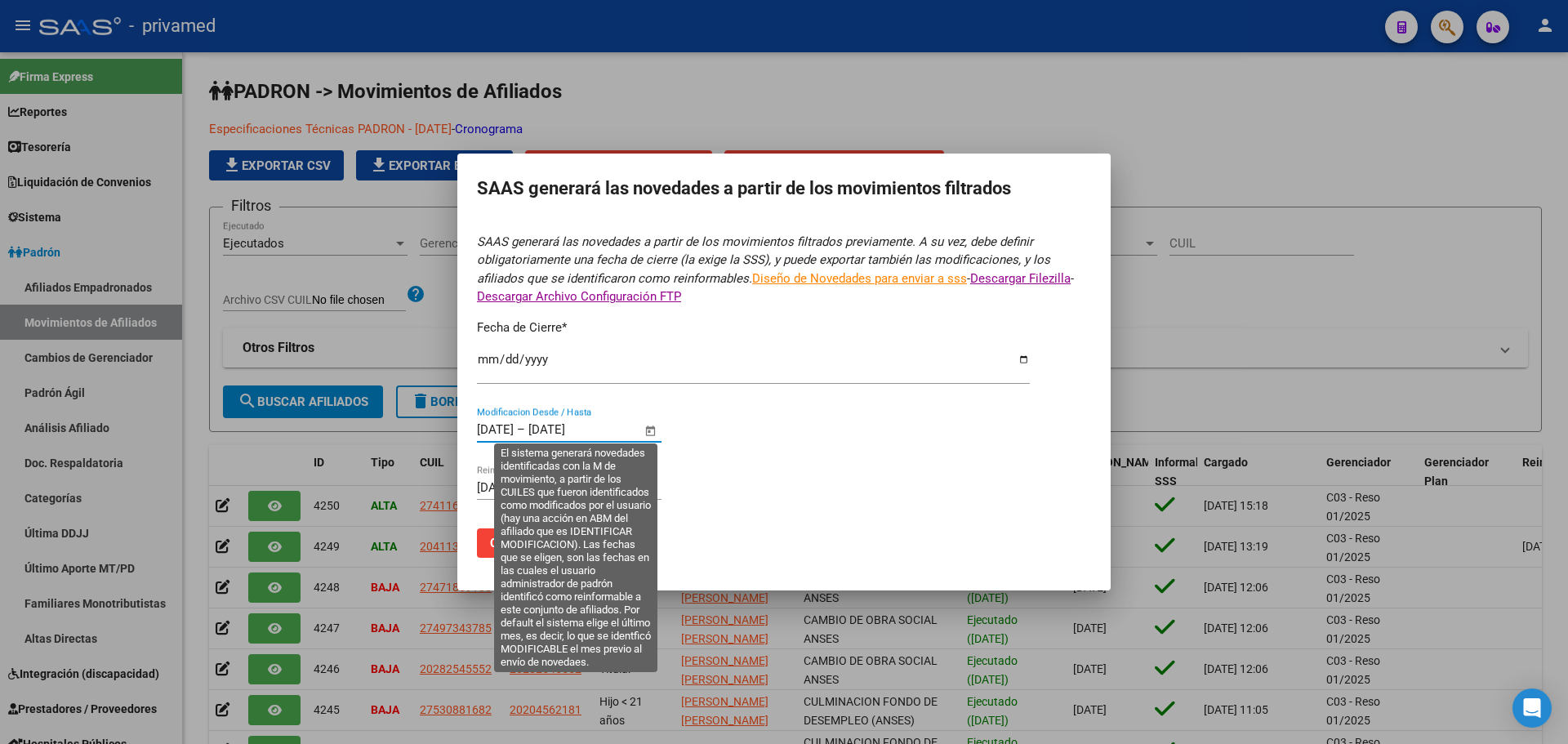
click at [487, 428] on input "[DATE]" at bounding box center [496, 429] width 37 height 15
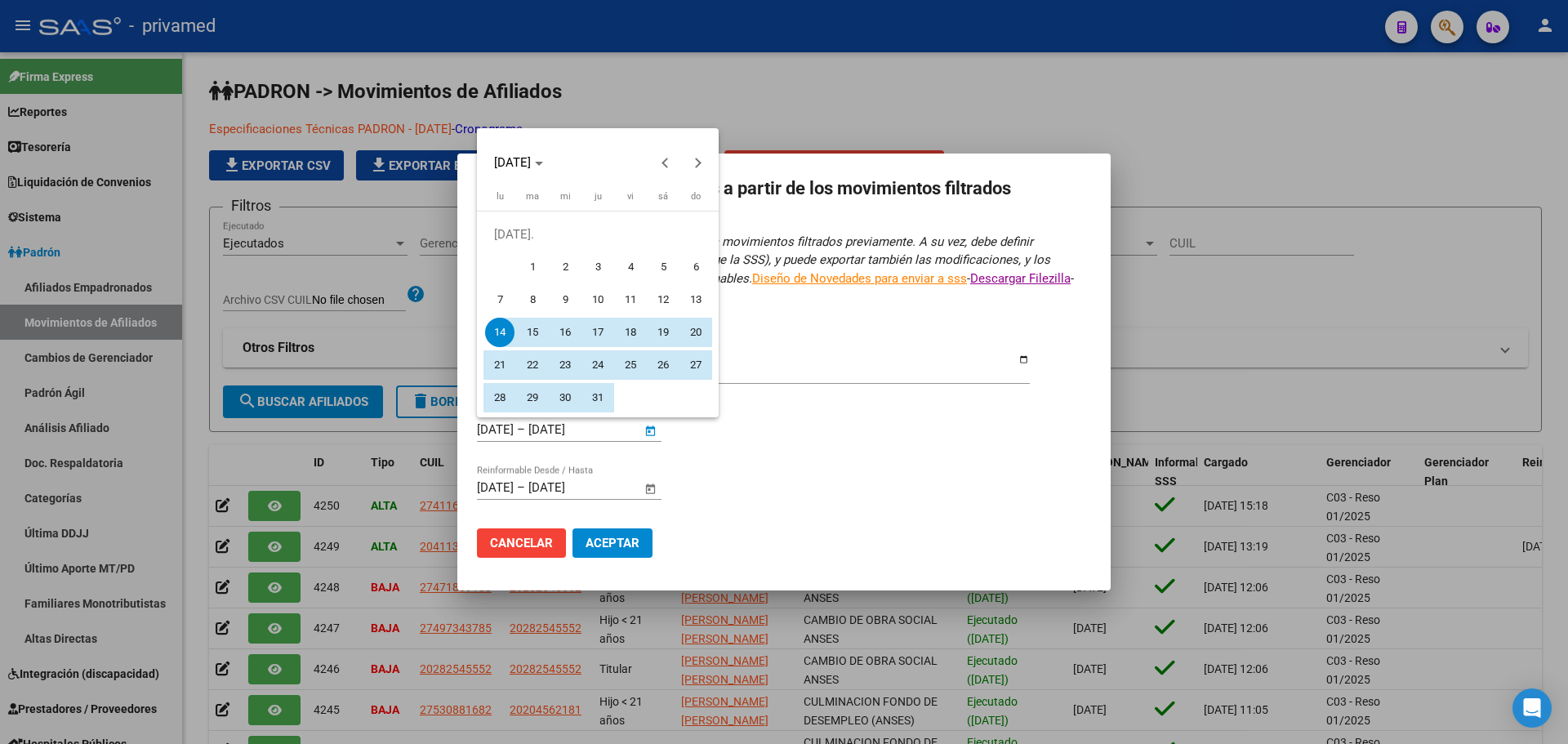
click at [535, 268] on span "1" at bounding box center [533, 267] width 29 height 29
type input "[DATE]"
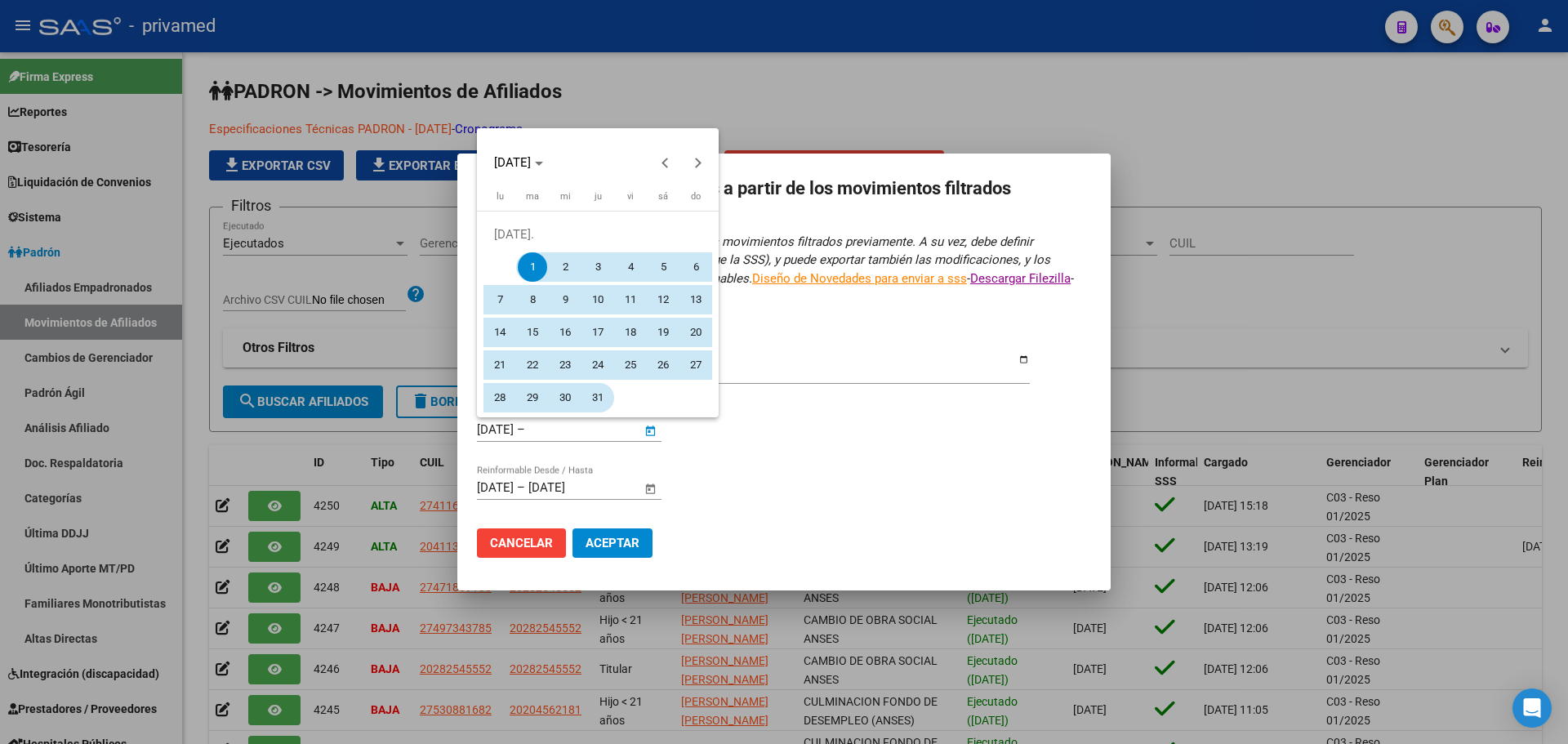
click at [593, 400] on span "31" at bounding box center [598, 398] width 29 height 29
type input "[DATE]"
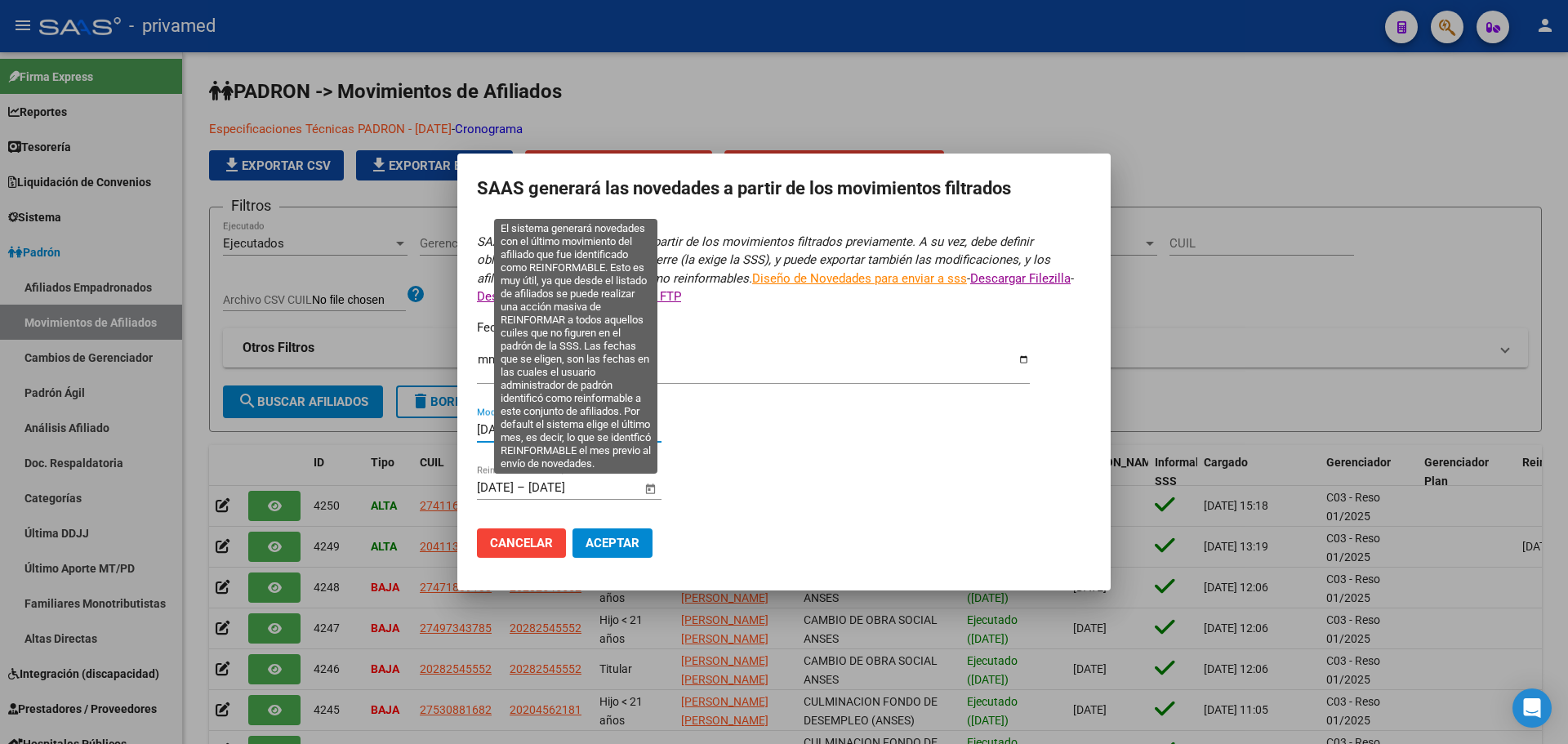
click at [492, 490] on input "[DATE]" at bounding box center [496, 487] width 37 height 15
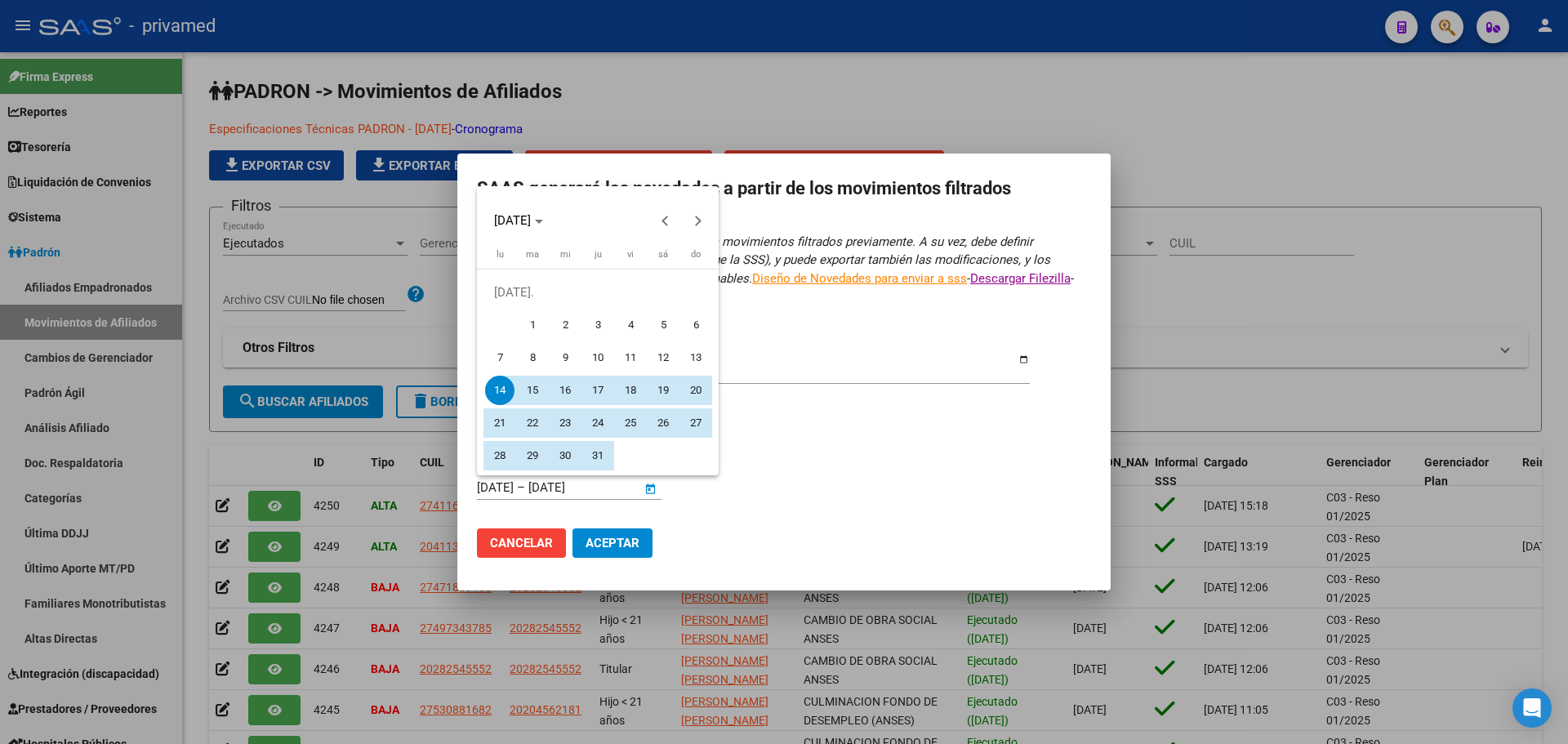
click at [531, 322] on span "1" at bounding box center [533, 325] width 29 height 29
type input "[DATE]"
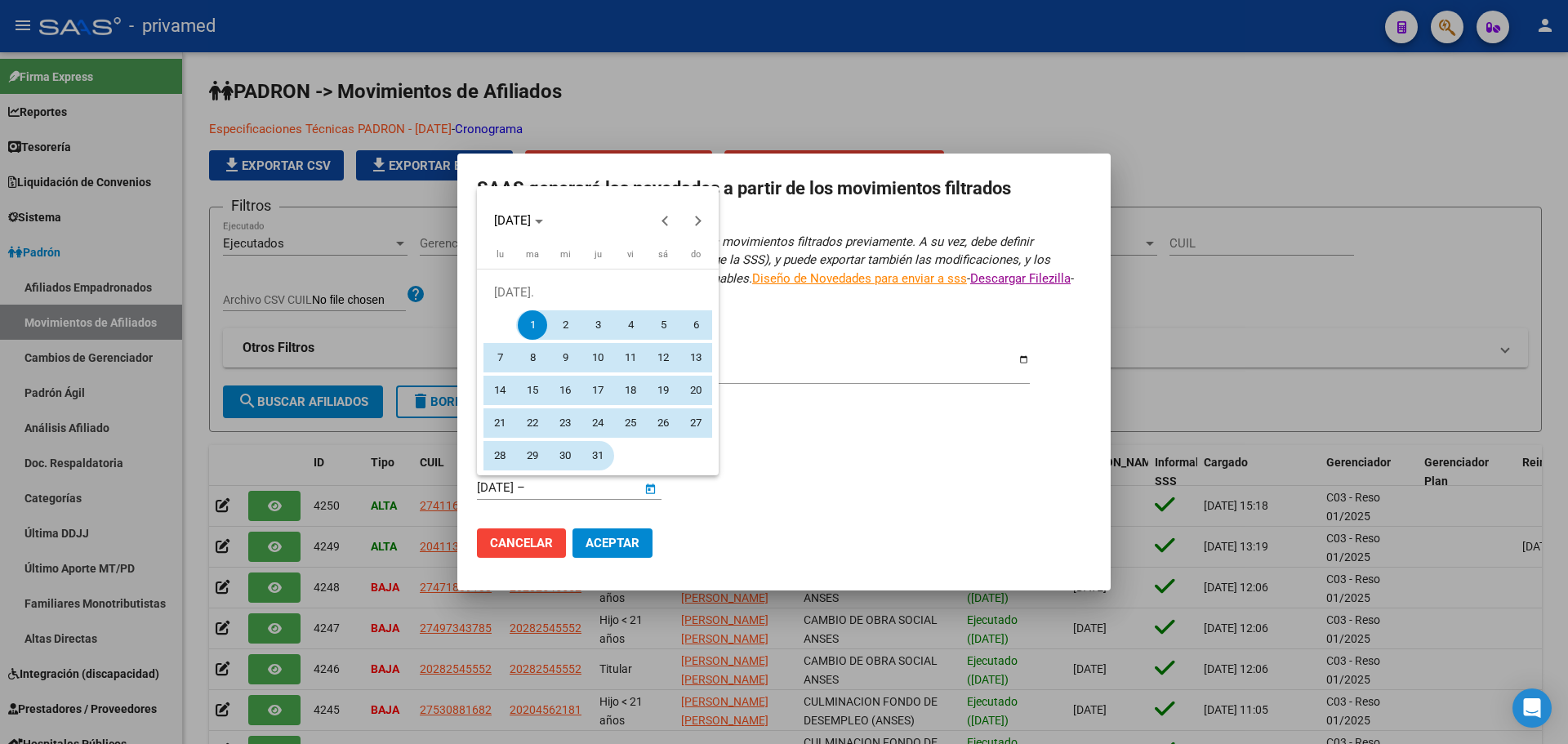
click at [591, 452] on span "31" at bounding box center [598, 456] width 29 height 29
type input "[DATE]"
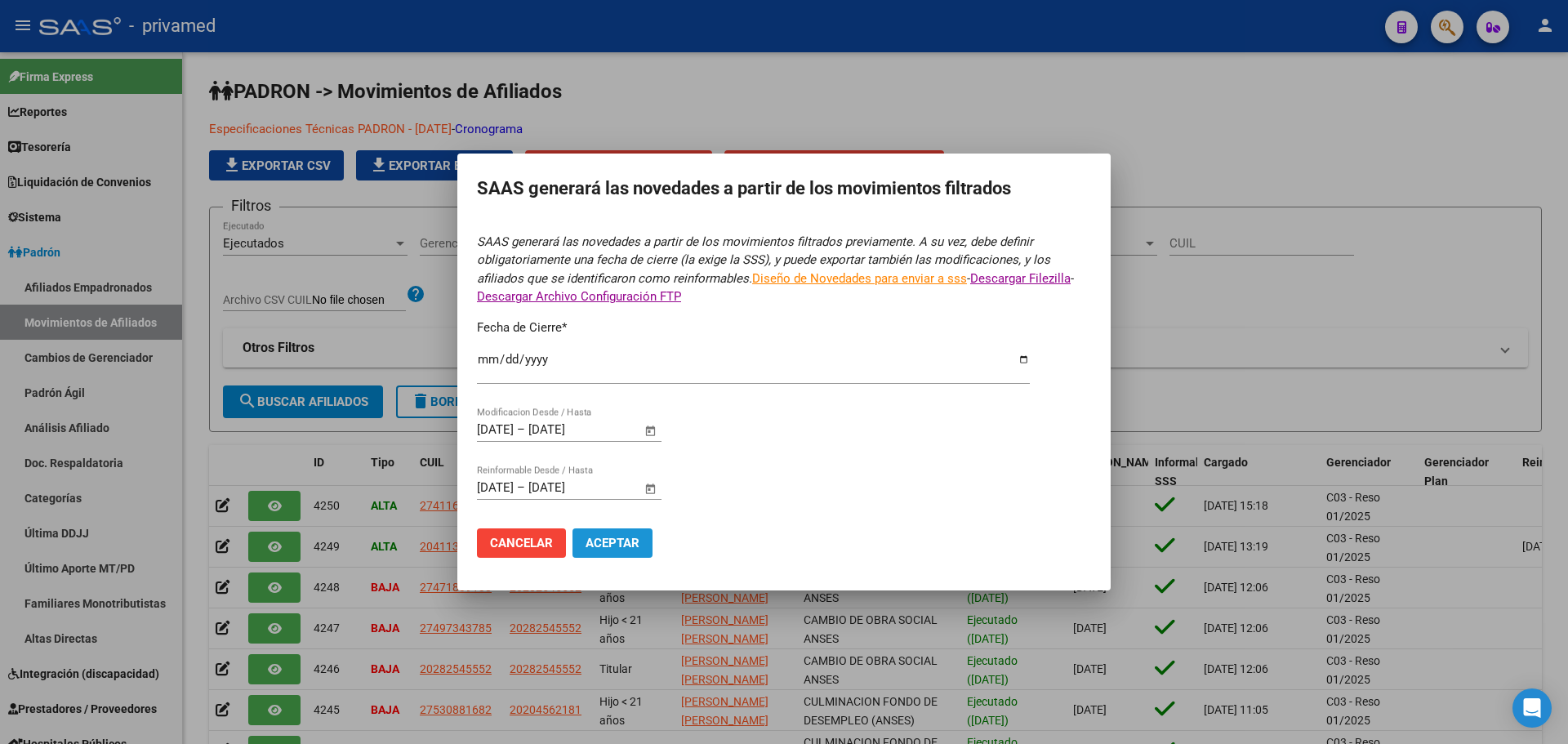
click at [615, 543] on span "Aceptar" at bounding box center [613, 542] width 54 height 15
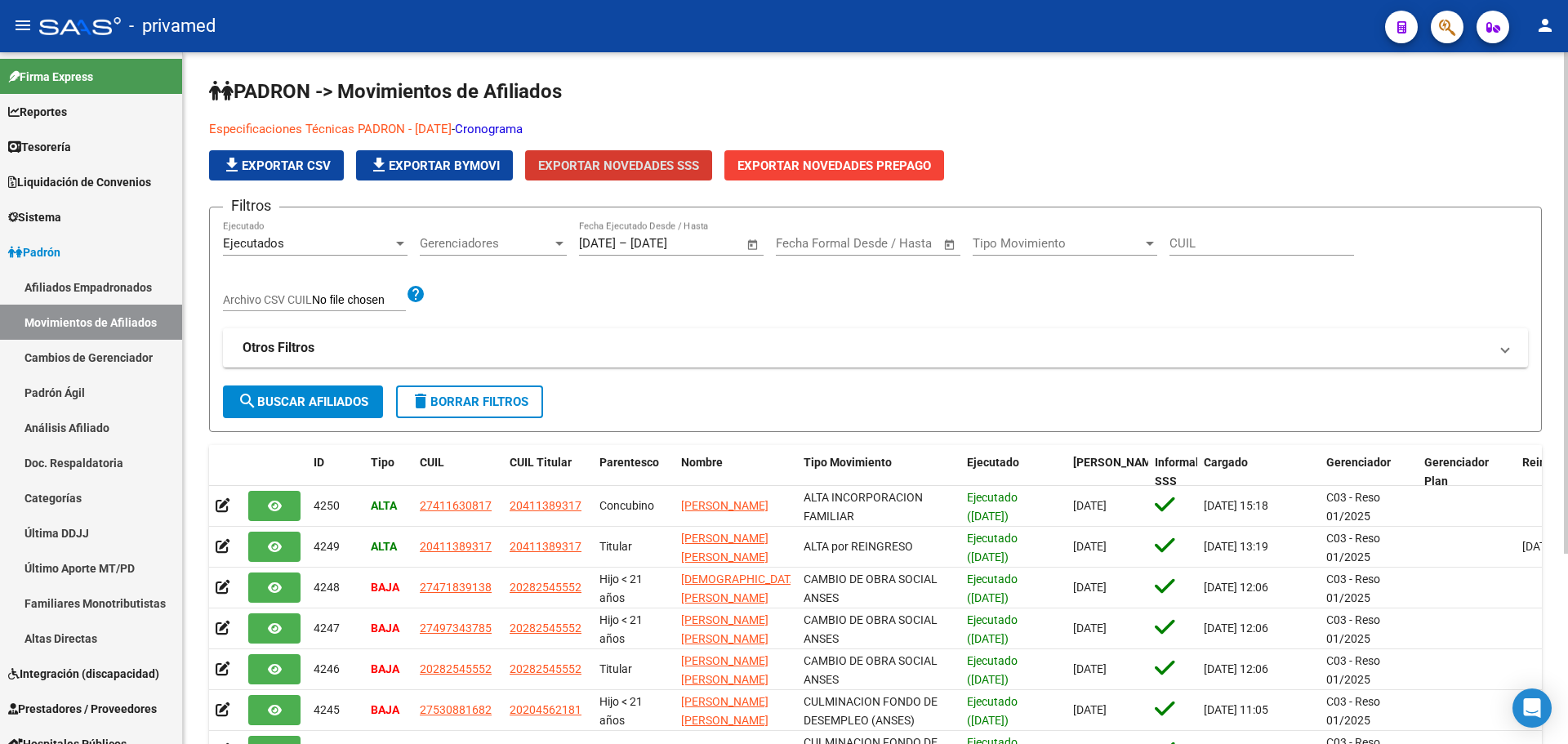
click at [355, 128] on link "Especificaciones Técnicas PADRON - [DATE]" at bounding box center [331, 128] width 243 height 15
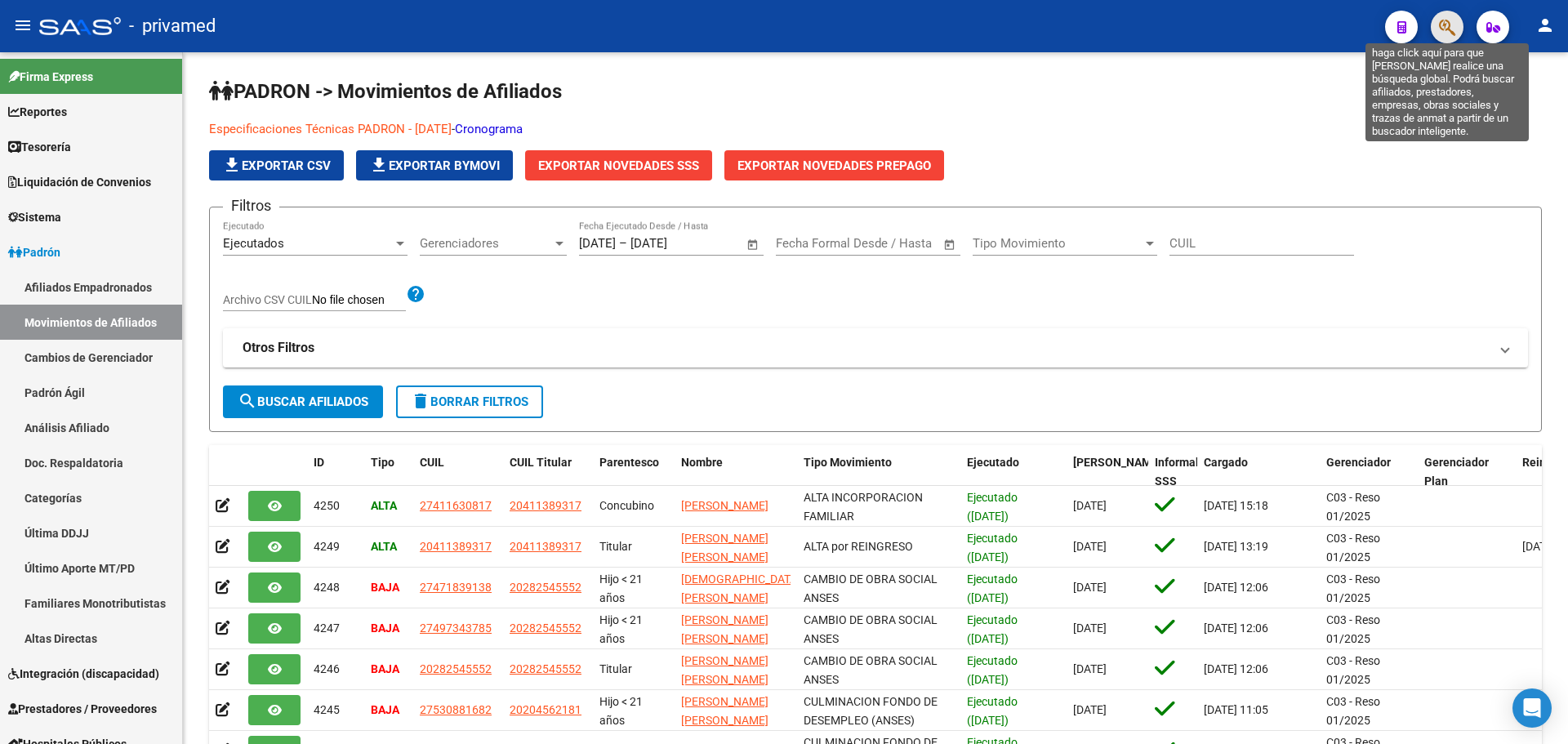
click at [1454, 30] on icon "button" at bounding box center [1447, 27] width 16 height 18
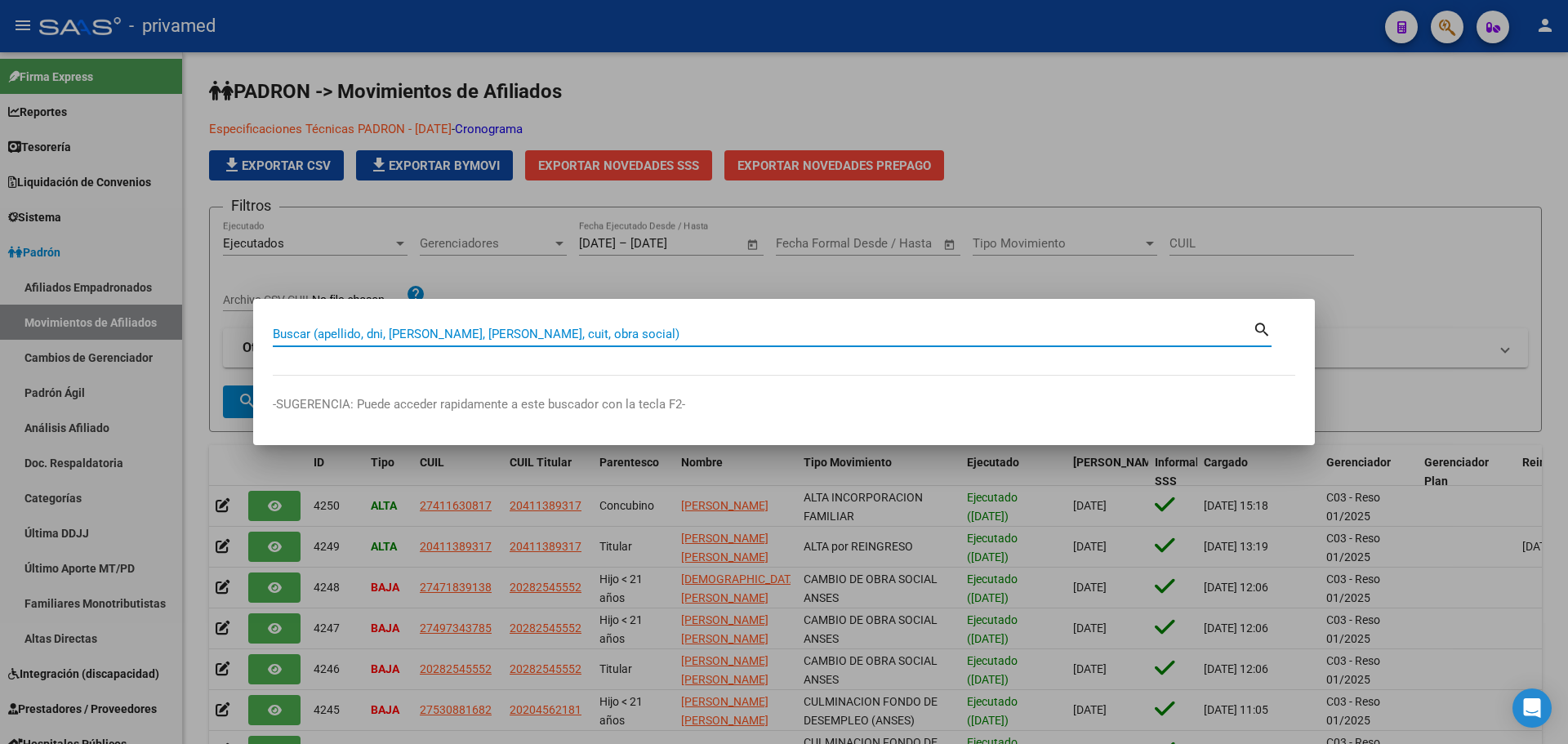
click at [485, 333] on input "Buscar (apellido, dni, [PERSON_NAME], [PERSON_NAME], cuit, obra social)" at bounding box center [763, 334] width 980 height 15
paste input "20204562181"
type input "20204562181"
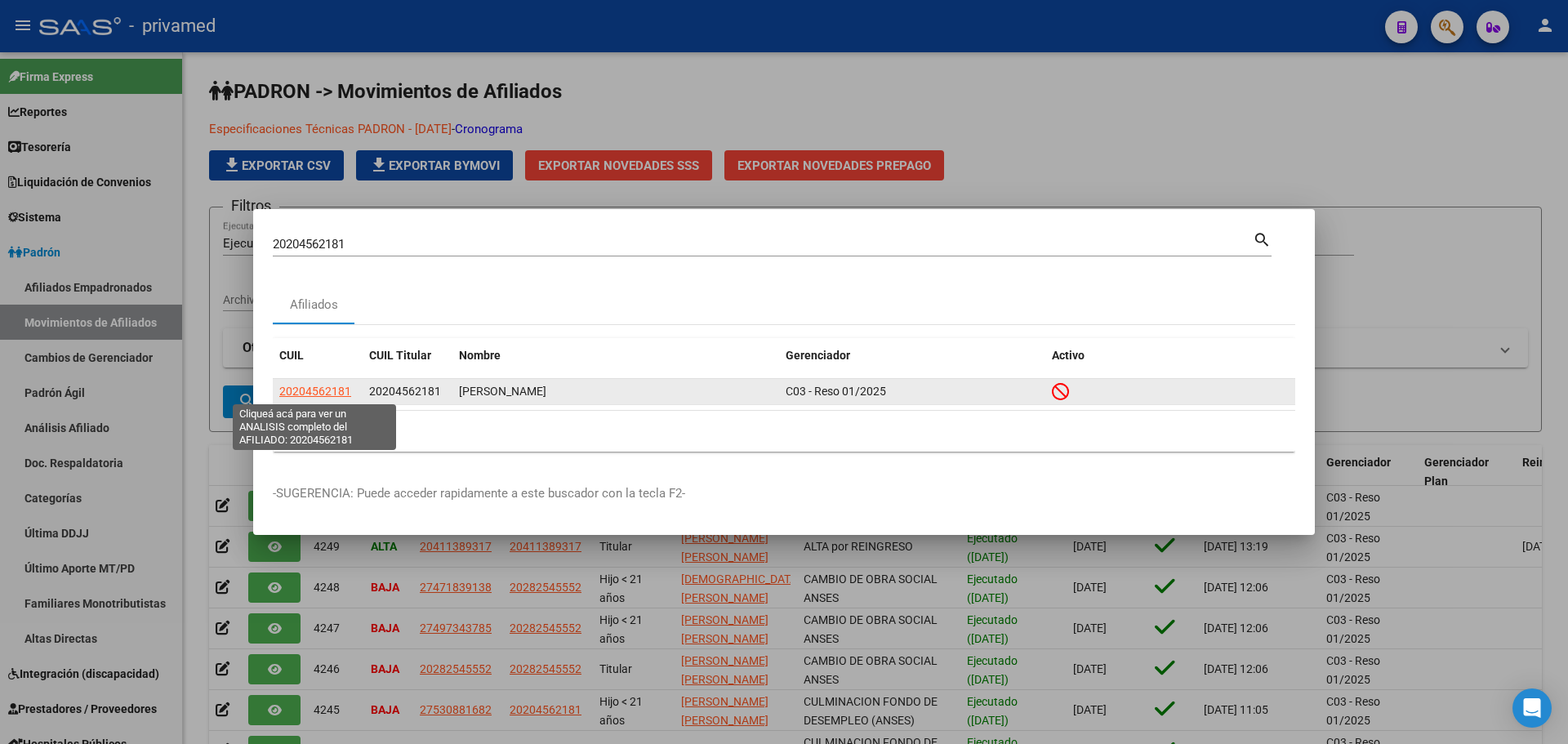
click at [310, 390] on span "20204562181" at bounding box center [315, 391] width 72 height 13
type textarea "20204562181"
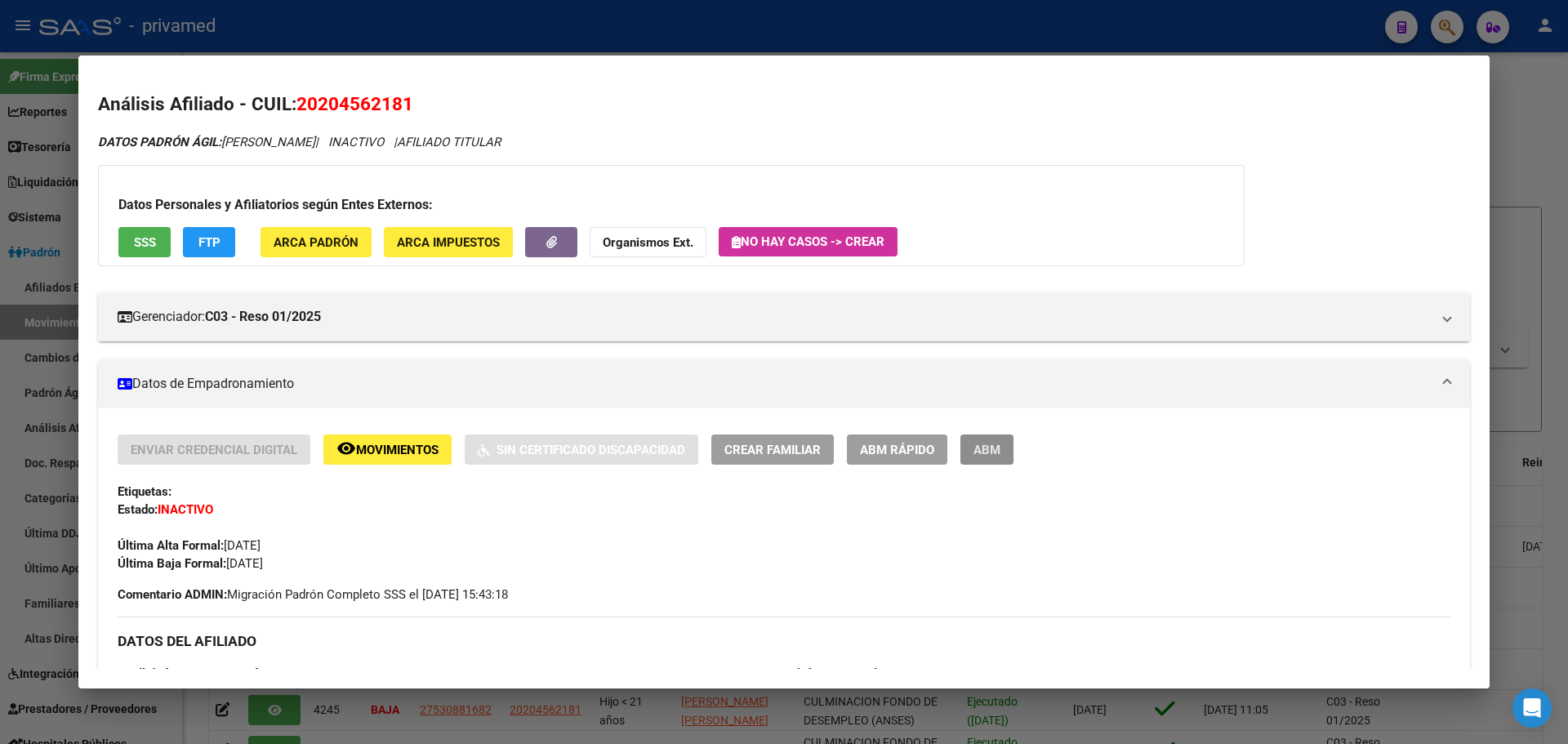
click at [998, 453] on span "ABM" at bounding box center [987, 449] width 27 height 15
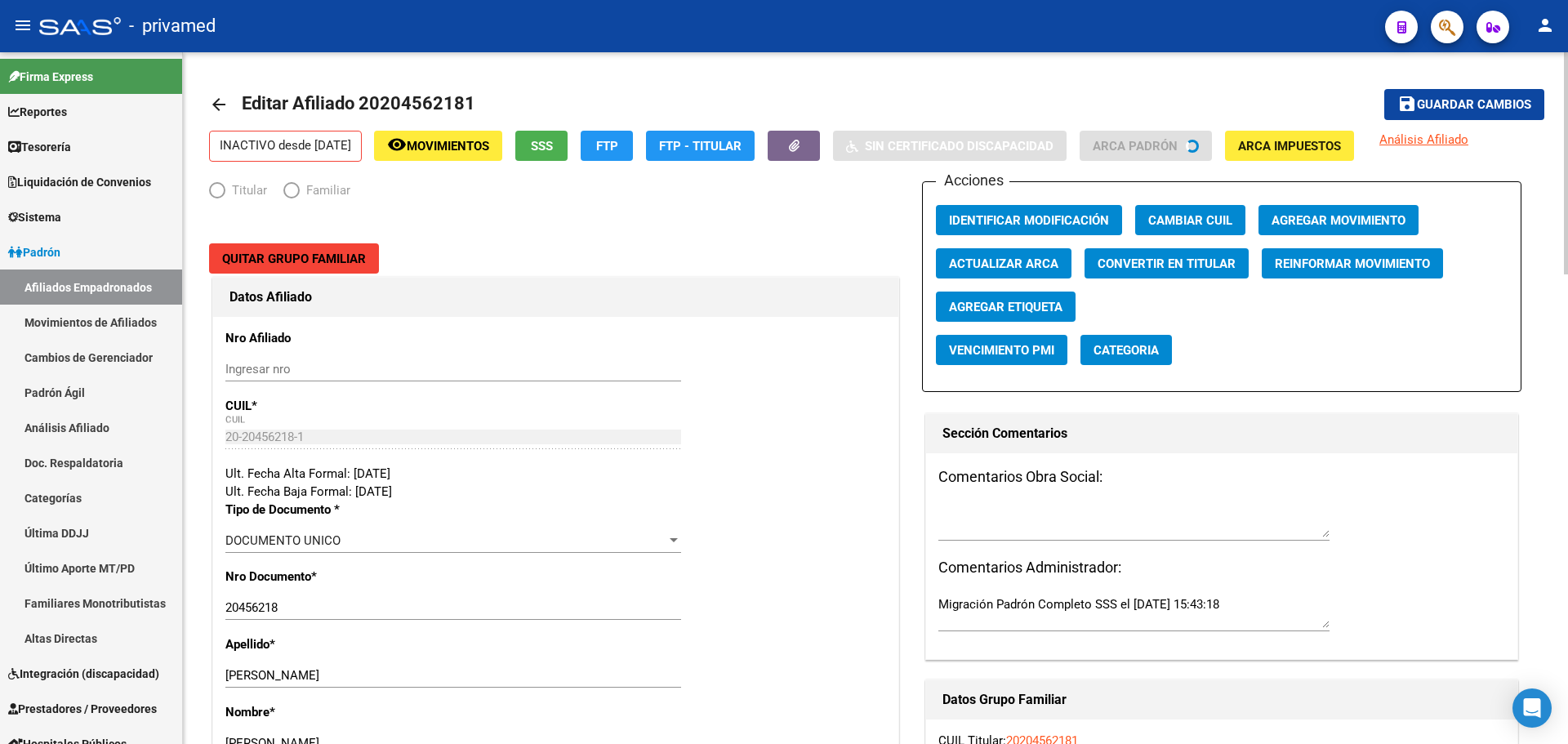
radio input "true"
type input "33-63761744-9"
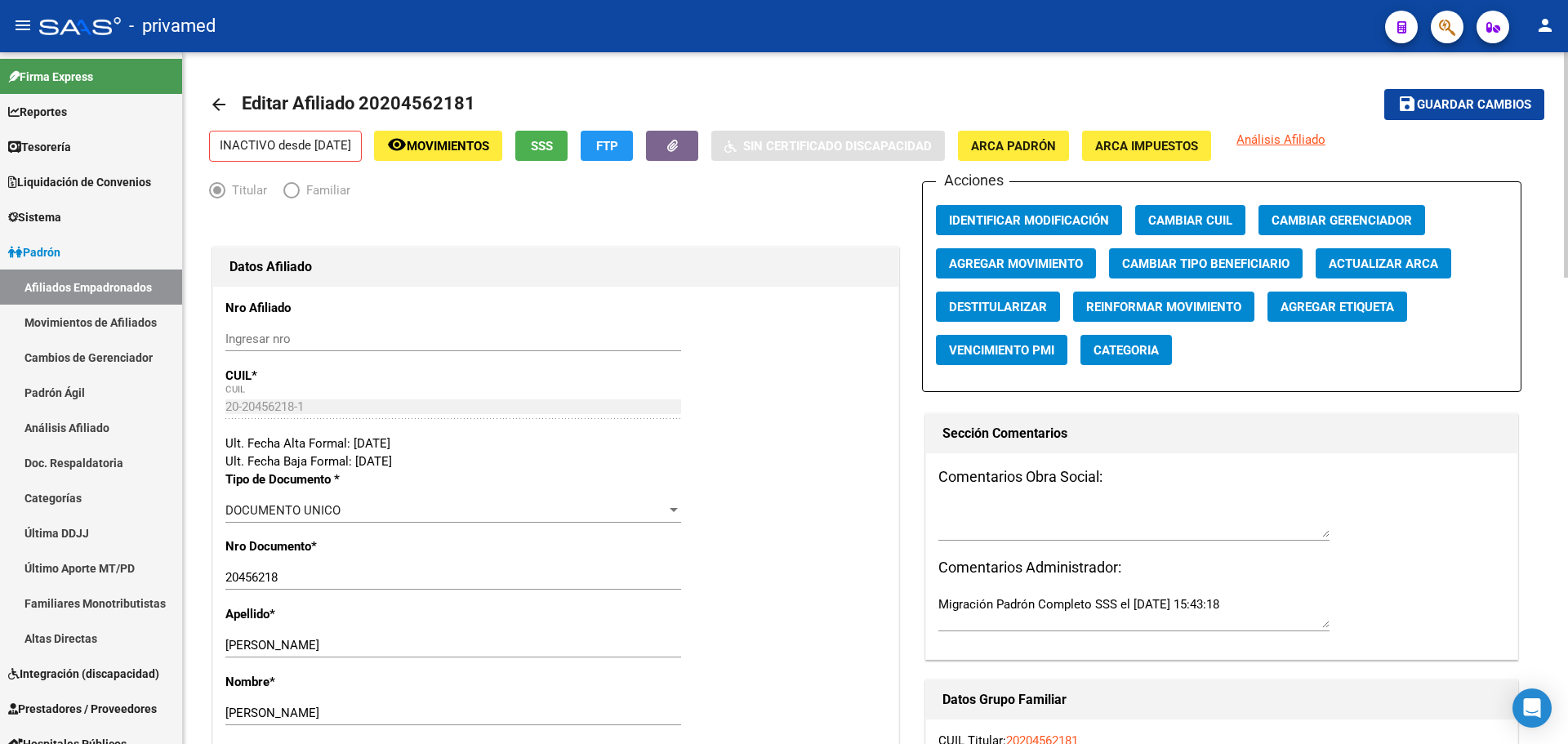
click at [1037, 256] on span "Agregar Movimiento" at bounding box center [1016, 263] width 134 height 15
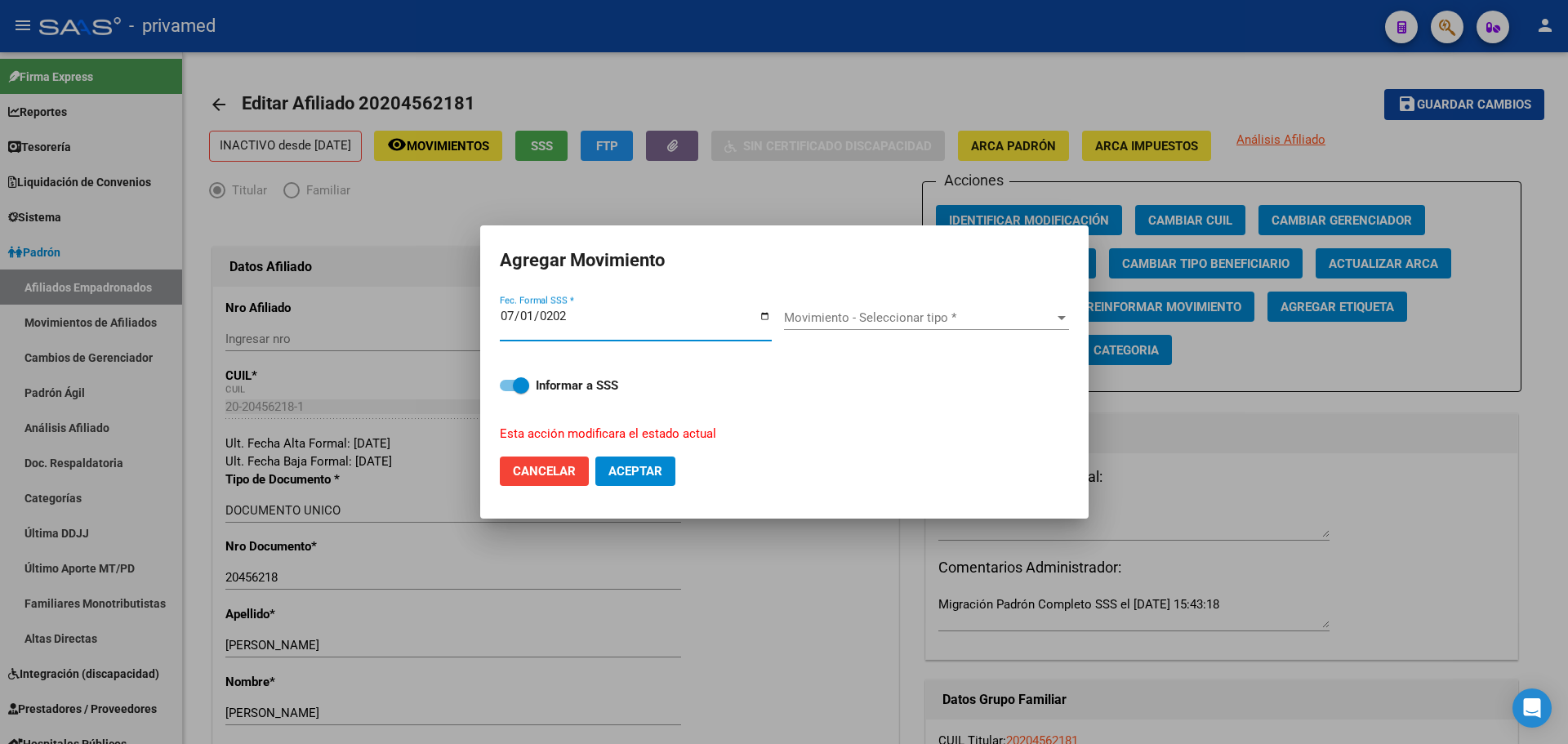
type input "2025-07-01"
click at [831, 318] on span "Movimiento - Seleccionar tipo *" at bounding box center [919, 317] width 271 height 15
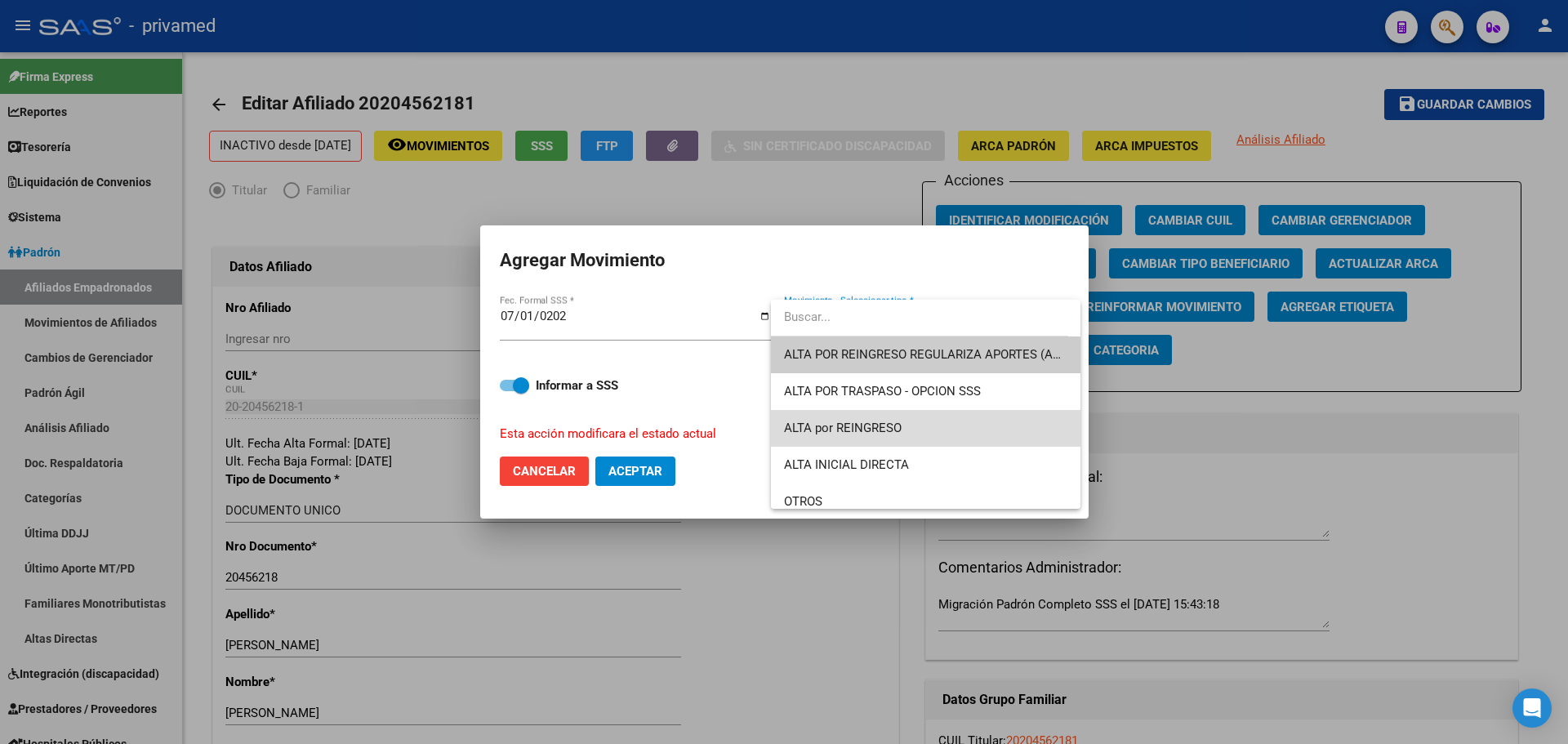
click at [1008, 426] on span "ALTA por REINGRESO" at bounding box center [926, 429] width 283 height 37
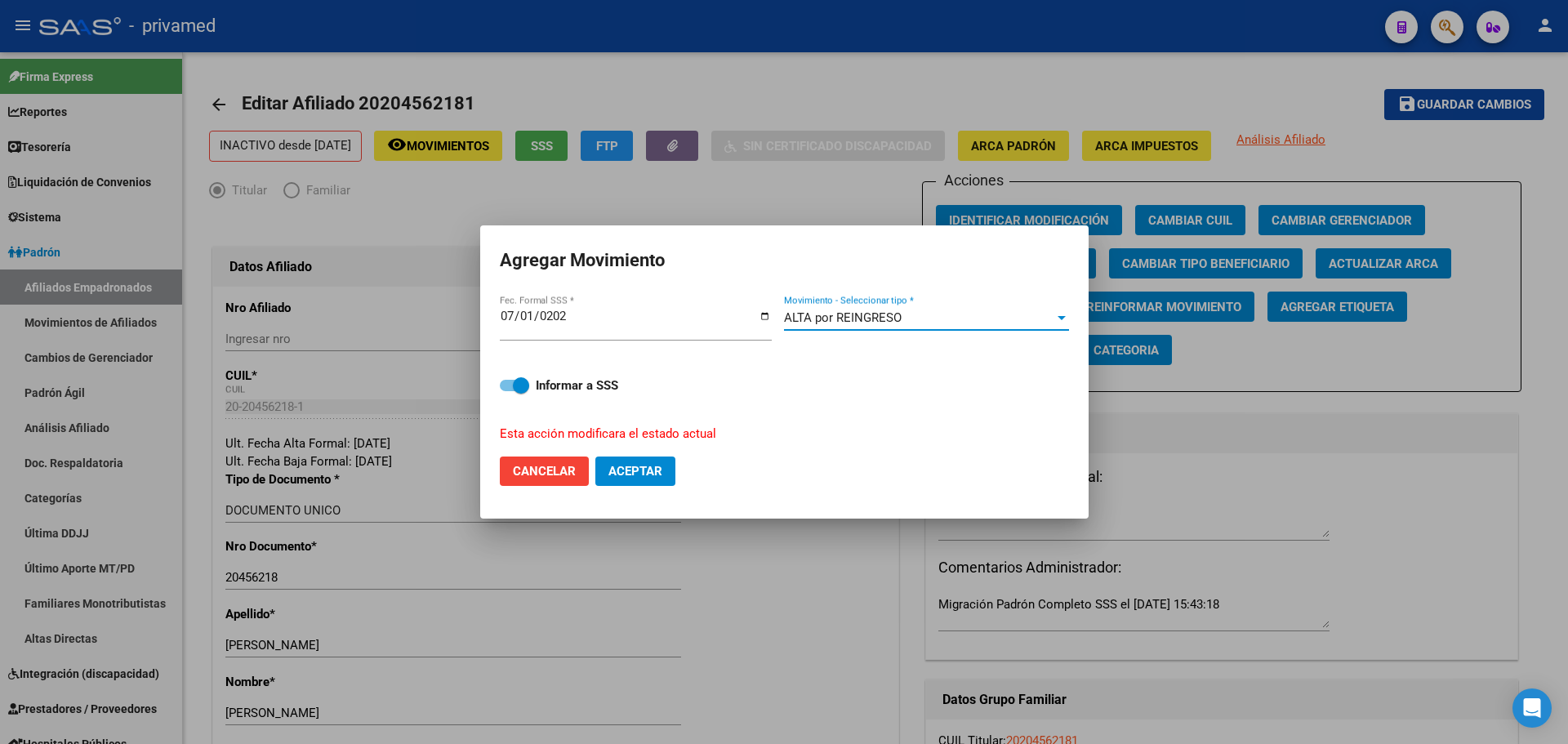
click at [922, 321] on div "ALTA por REINGRESO" at bounding box center [919, 317] width 271 height 15
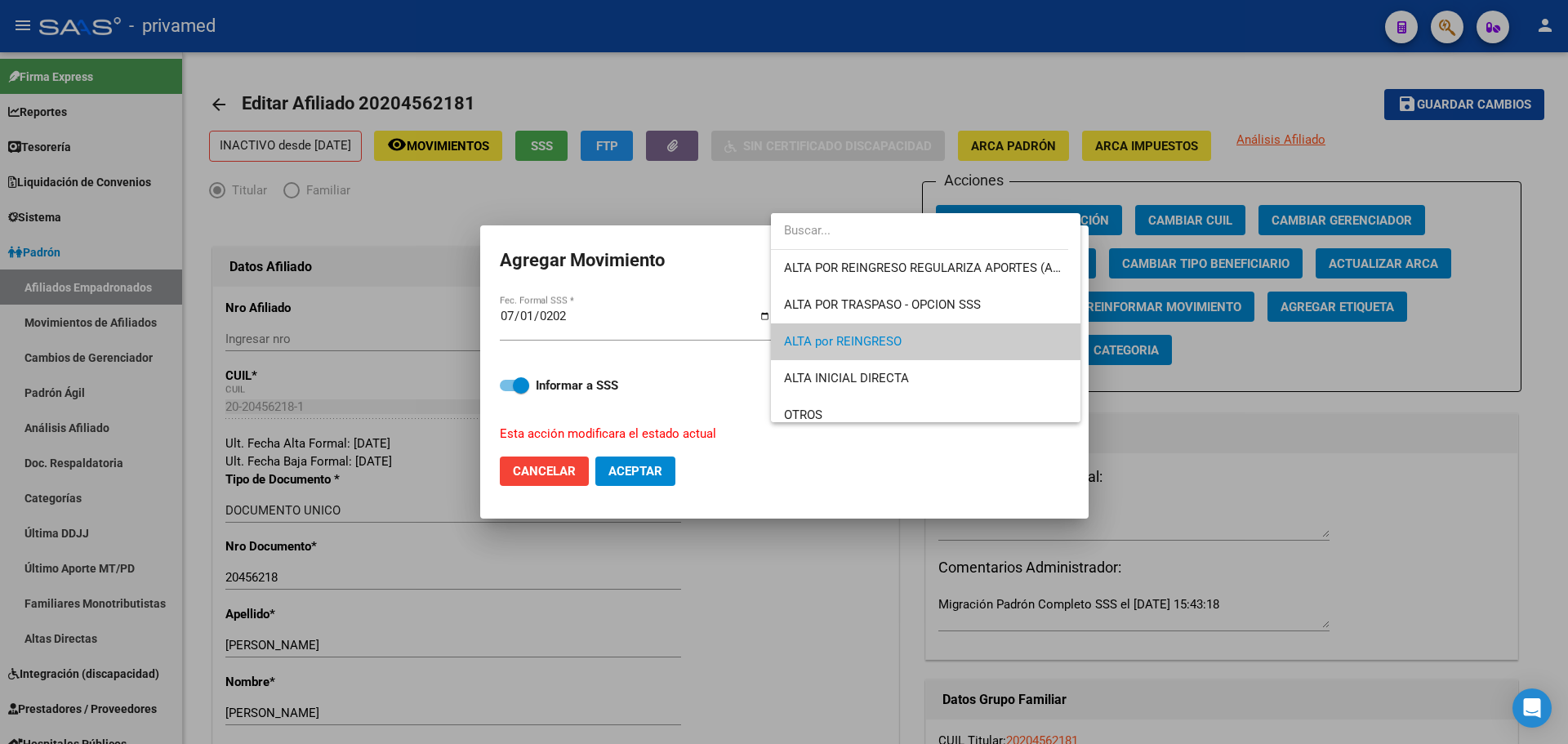
click at [545, 472] on div at bounding box center [784, 372] width 1568 height 744
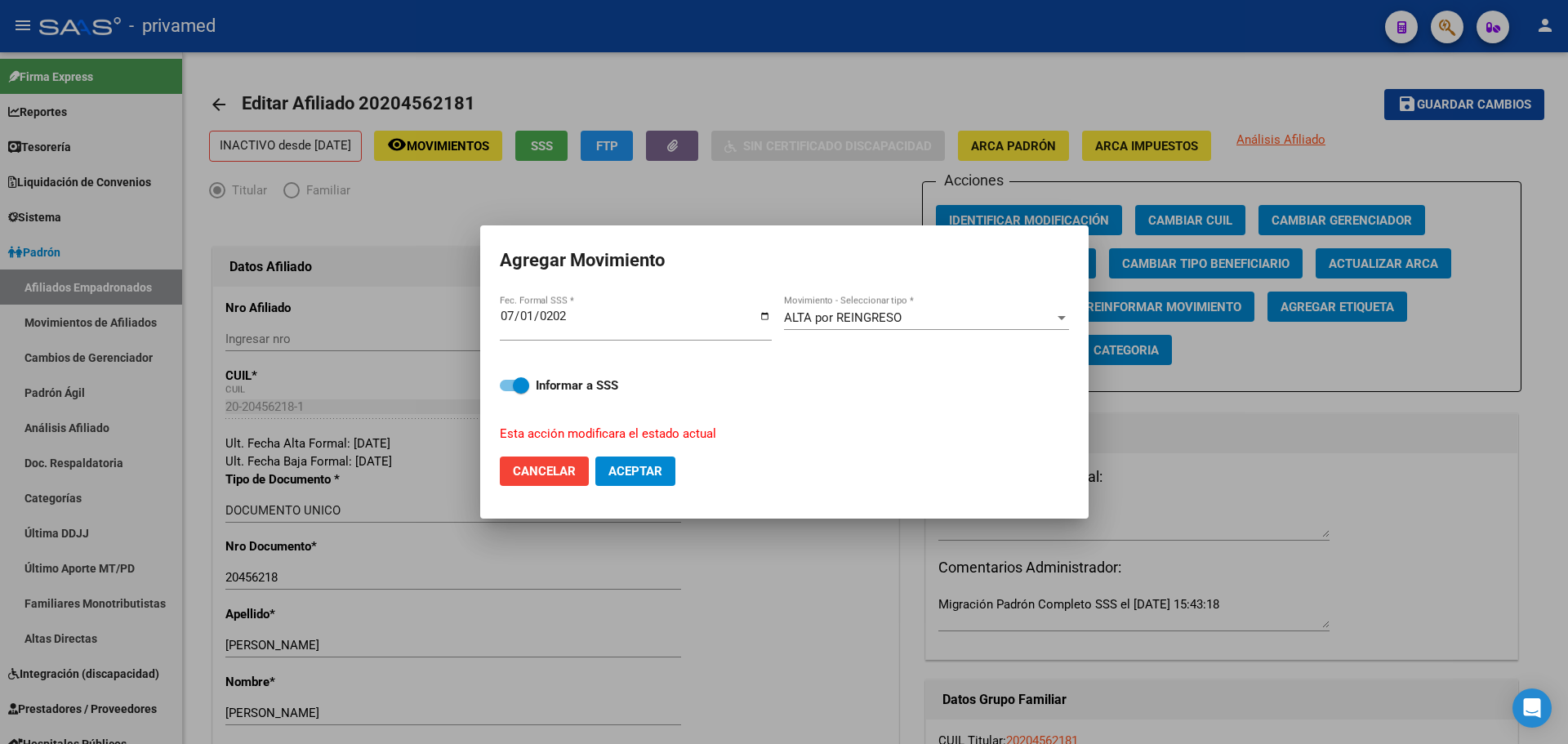
click at [535, 469] on span "Cancelar" at bounding box center [544, 470] width 63 height 15
checkbox input "false"
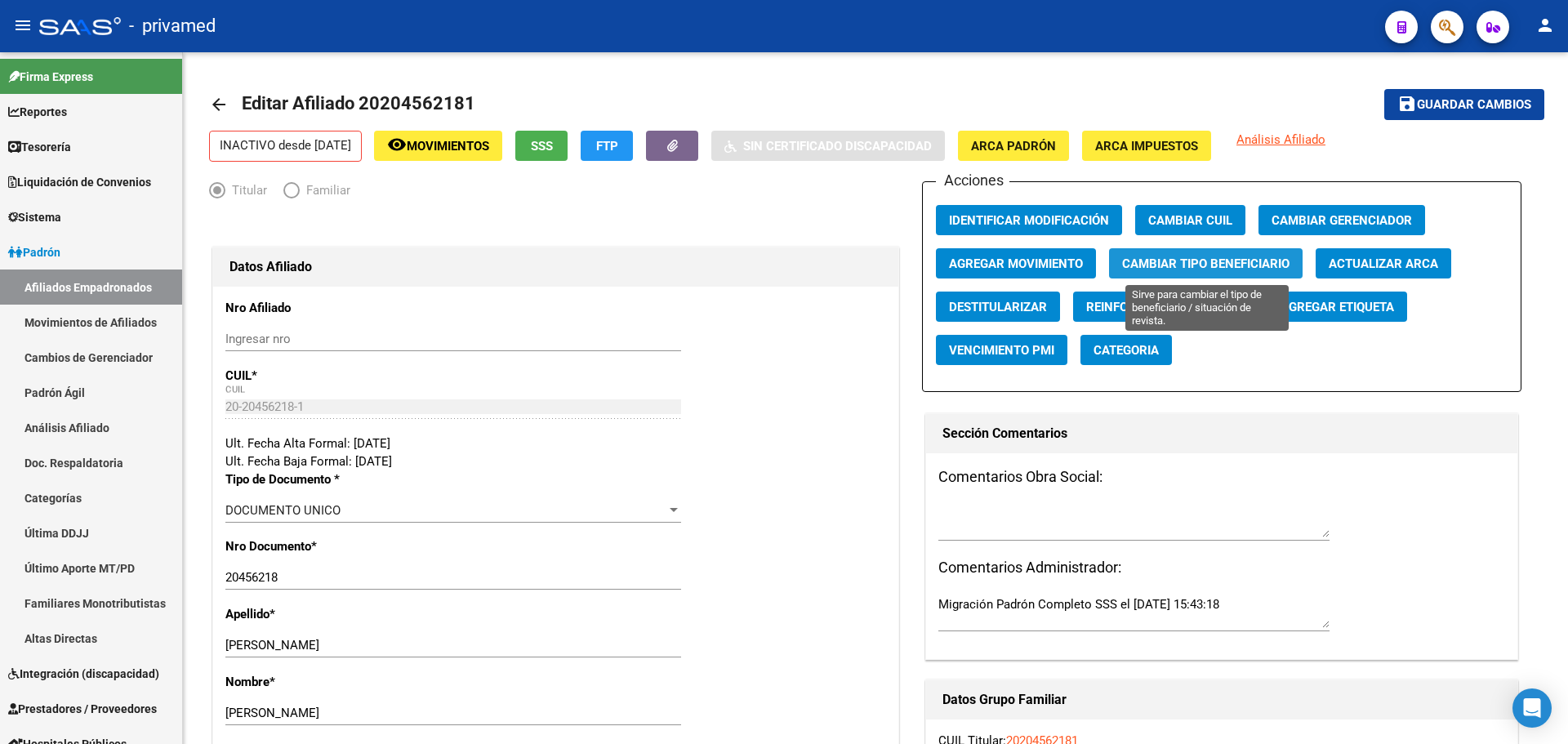
click at [1184, 255] on span "Cambiar Tipo Beneficiario" at bounding box center [1206, 262] width 168 height 15
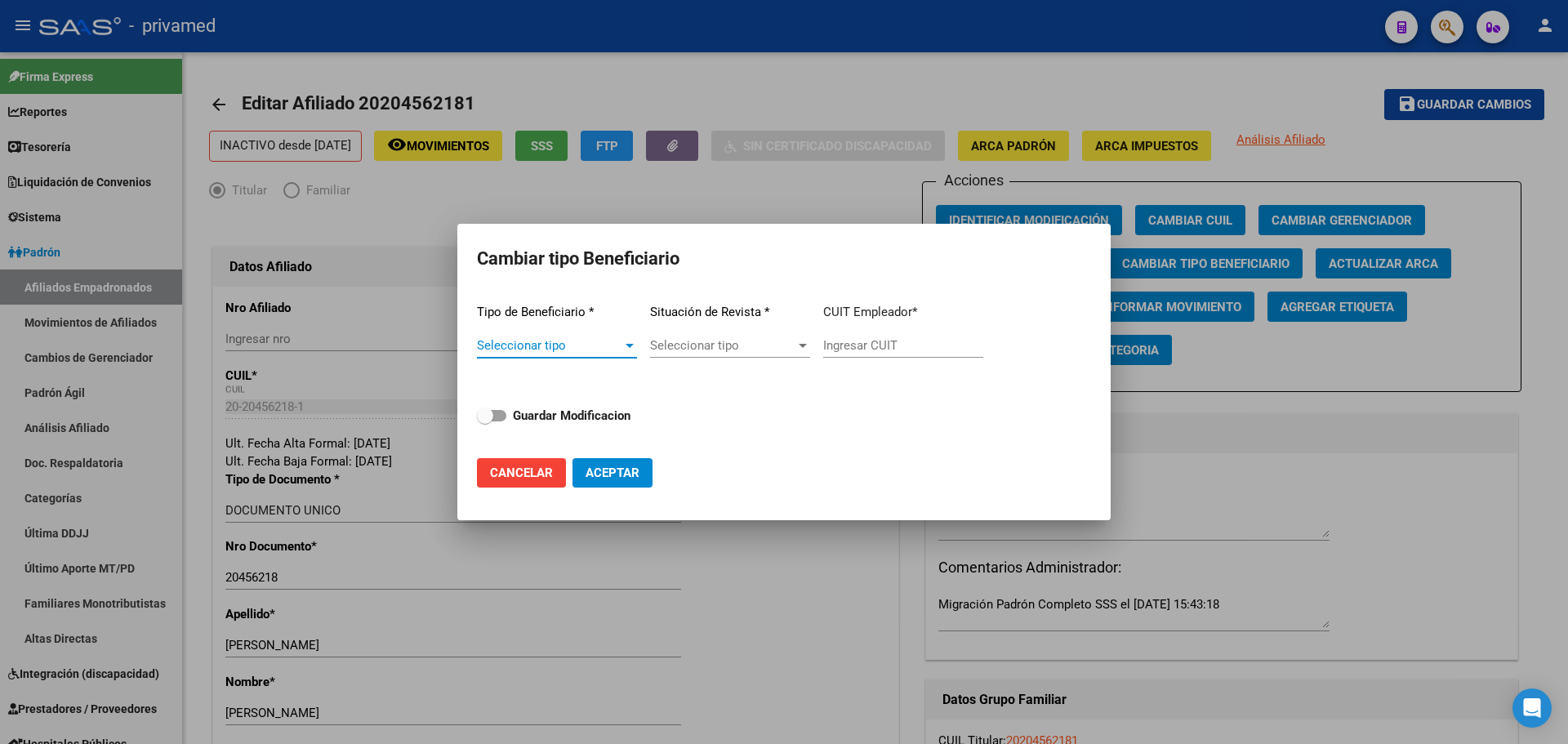
click at [525, 345] on span "Seleccionar tipo" at bounding box center [550, 345] width 146 height 15
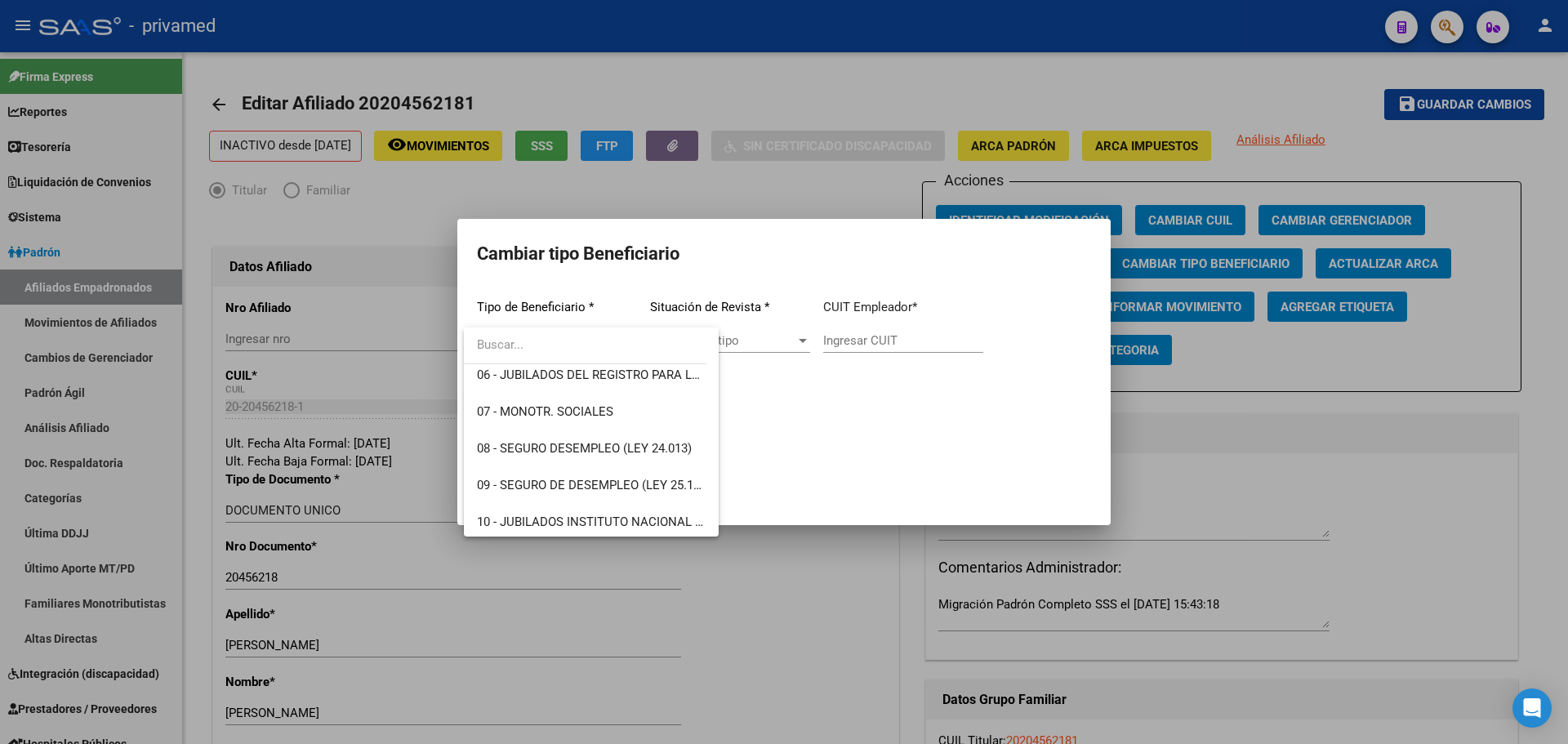
scroll to position [245, 0]
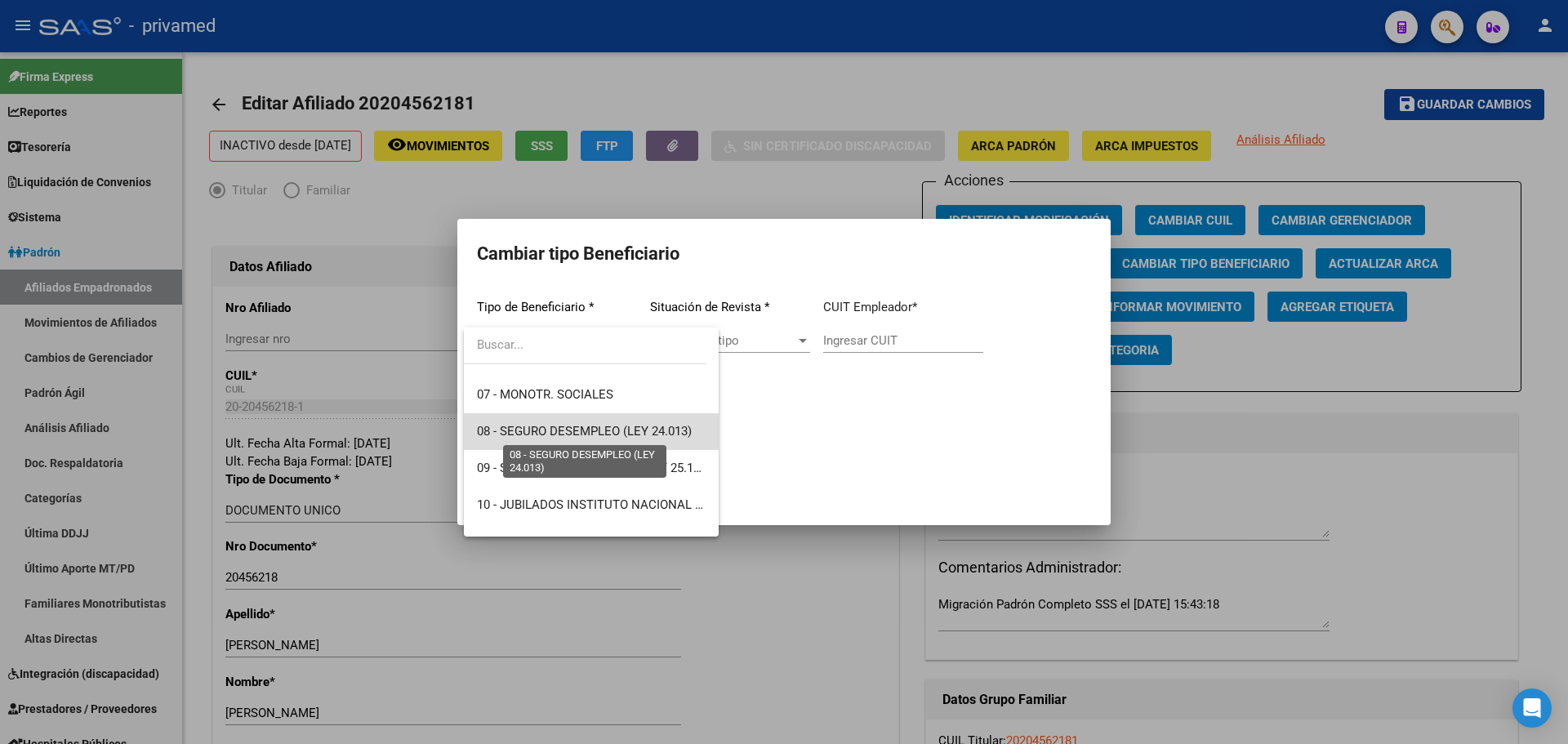
click at [658, 433] on span "08 - SEGURO DESEMPLEO (LEY 24.013)" at bounding box center [584, 431] width 214 height 15
type input "33-63761744-9"
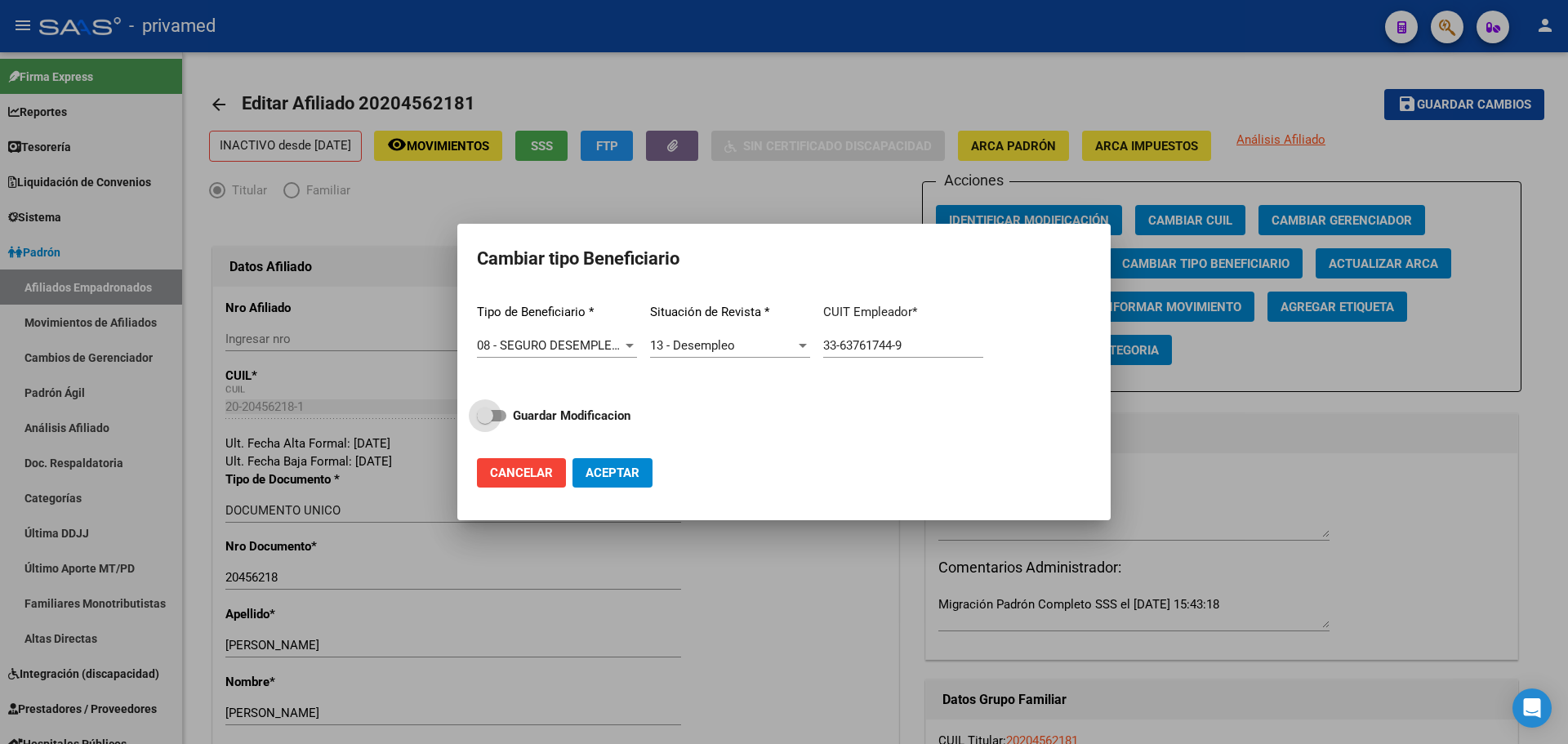
click at [539, 413] on strong "Guardar Modificacion" at bounding box center [572, 415] width 117 height 15
click at [485, 421] on input "Guardar Modificacion" at bounding box center [484, 421] width 1 height 1
click at [628, 471] on span "Aceptar" at bounding box center [613, 472] width 54 height 15
checkbox input "false"
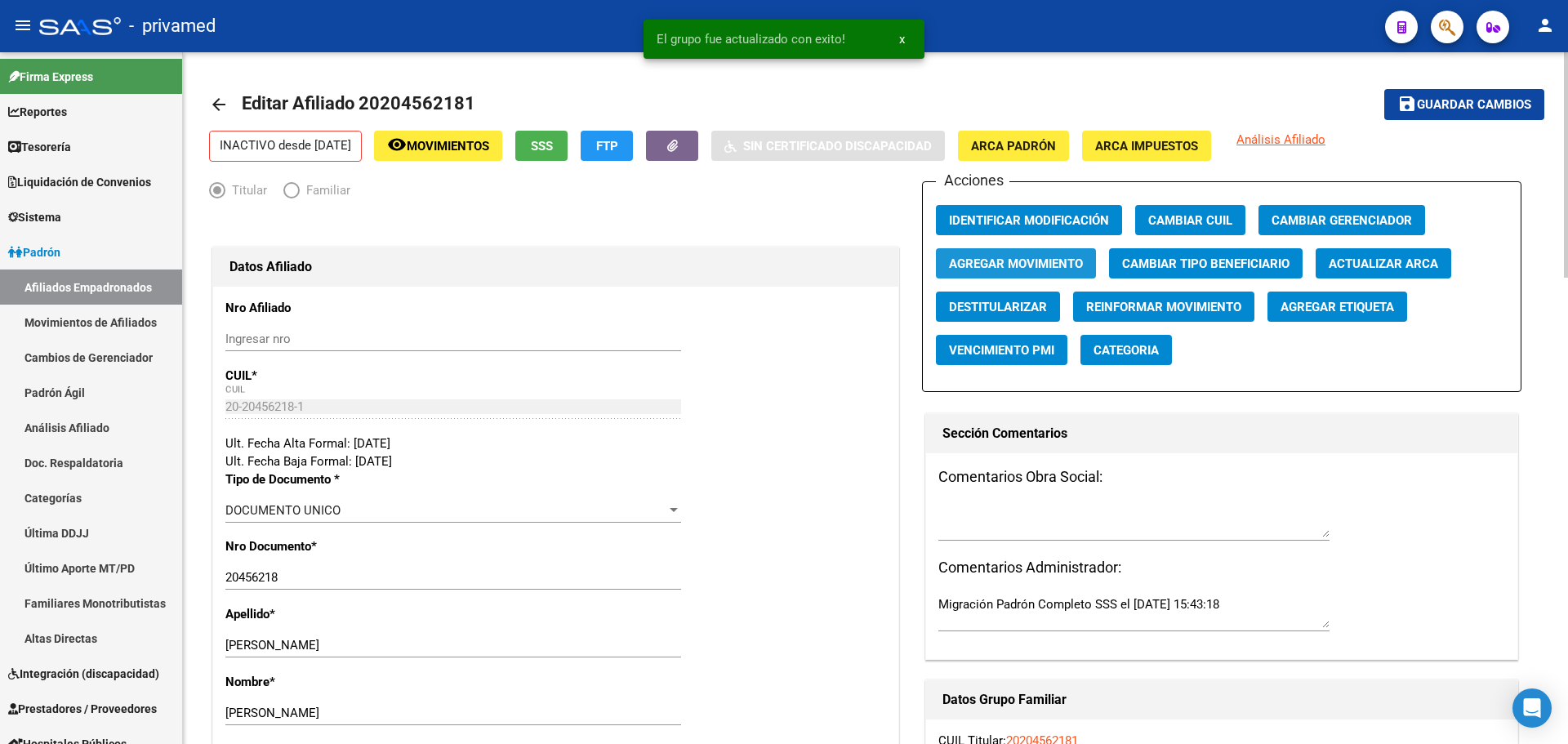
click at [1017, 269] on span "Agregar Movimiento" at bounding box center [1016, 263] width 134 height 15
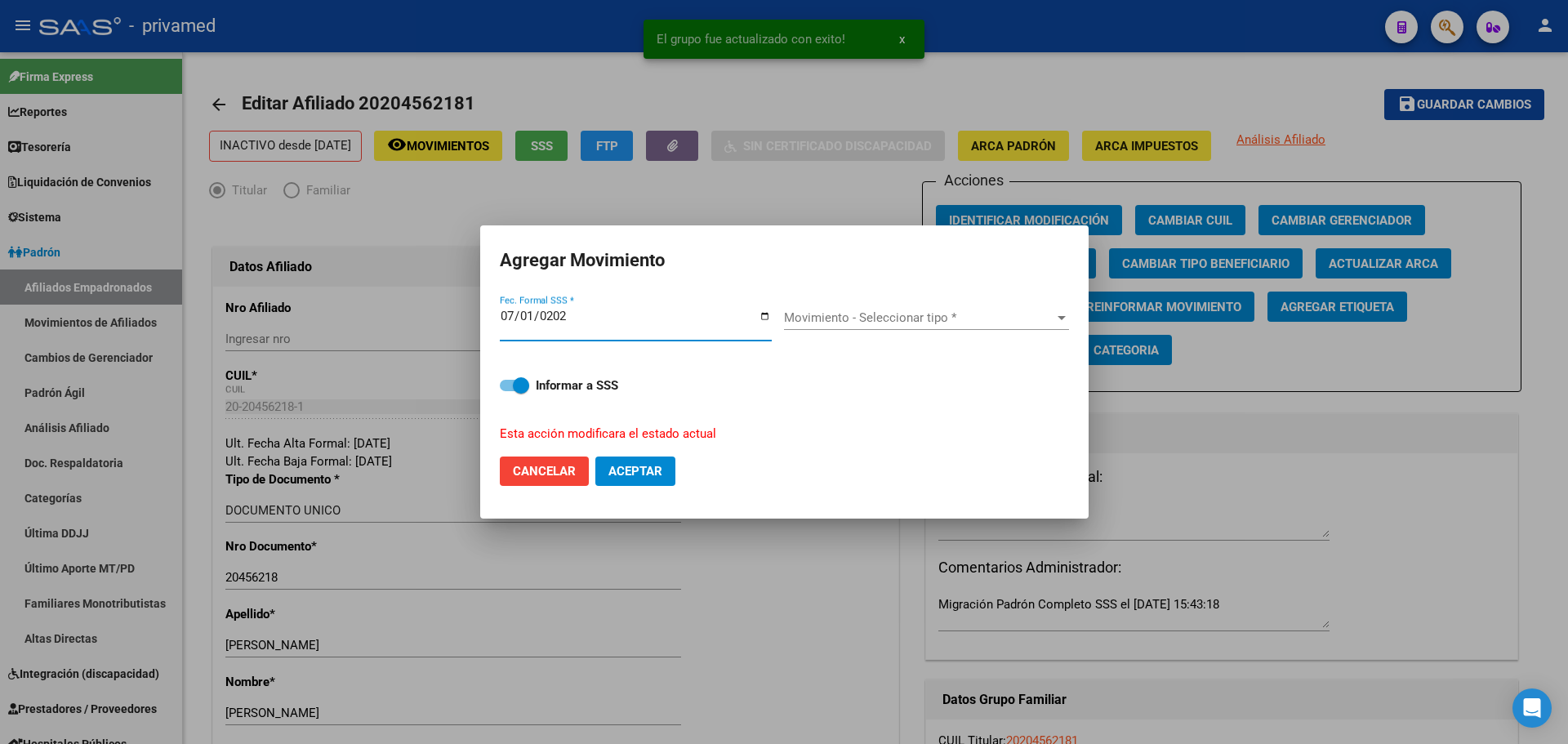
type input "2025-07-01"
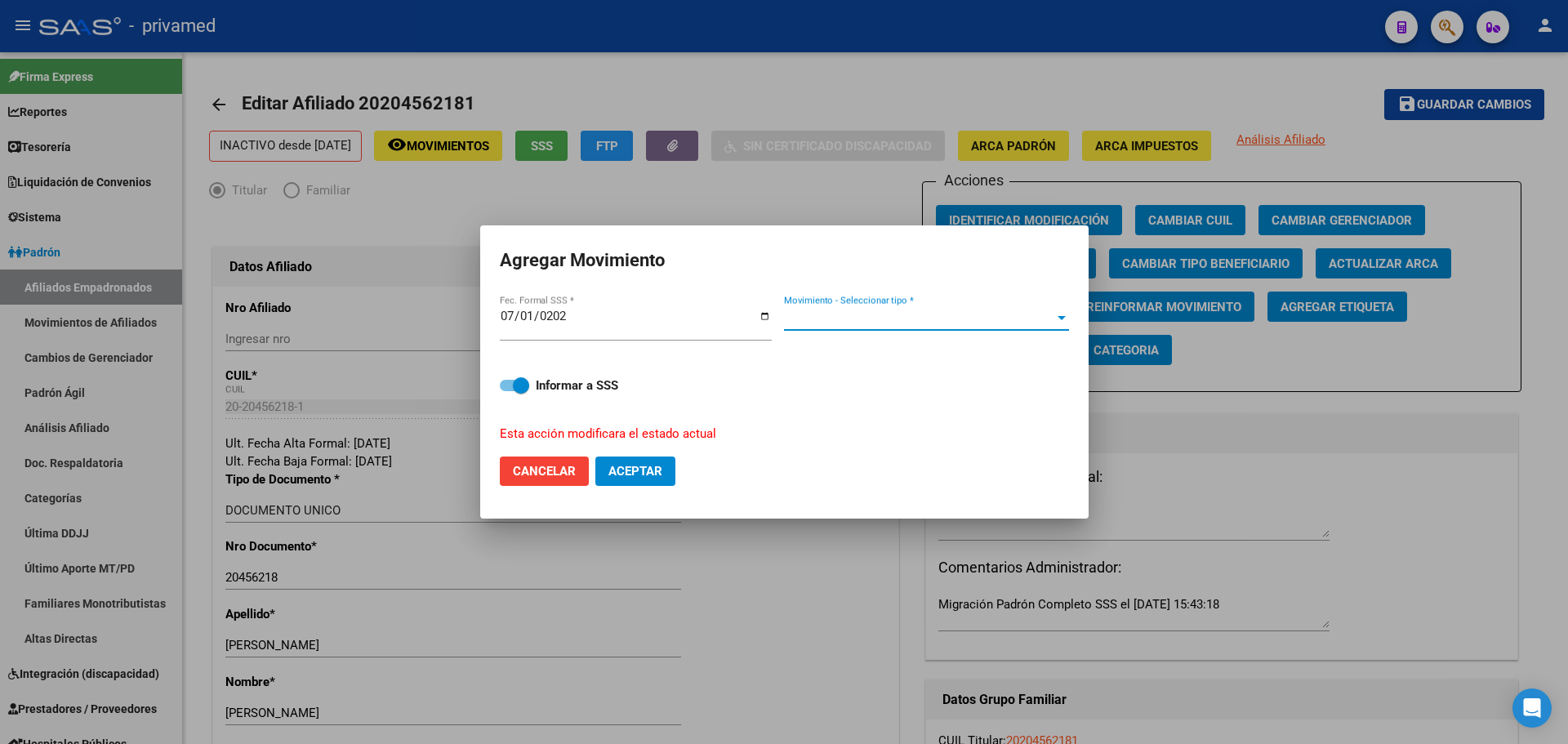
click at [844, 315] on span "Movimiento - Seleccionar tipo *" at bounding box center [919, 317] width 271 height 15
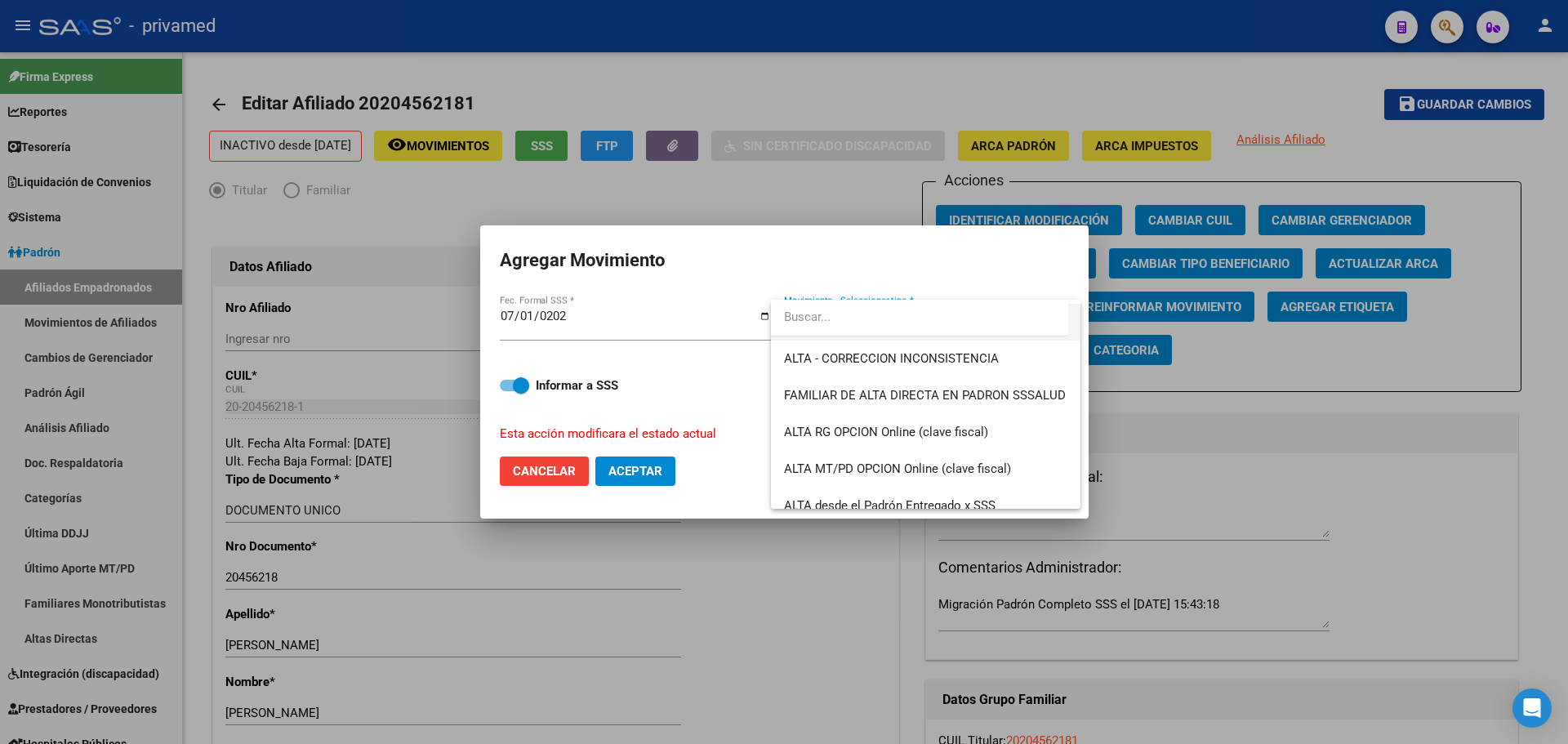
scroll to position [408, 0]
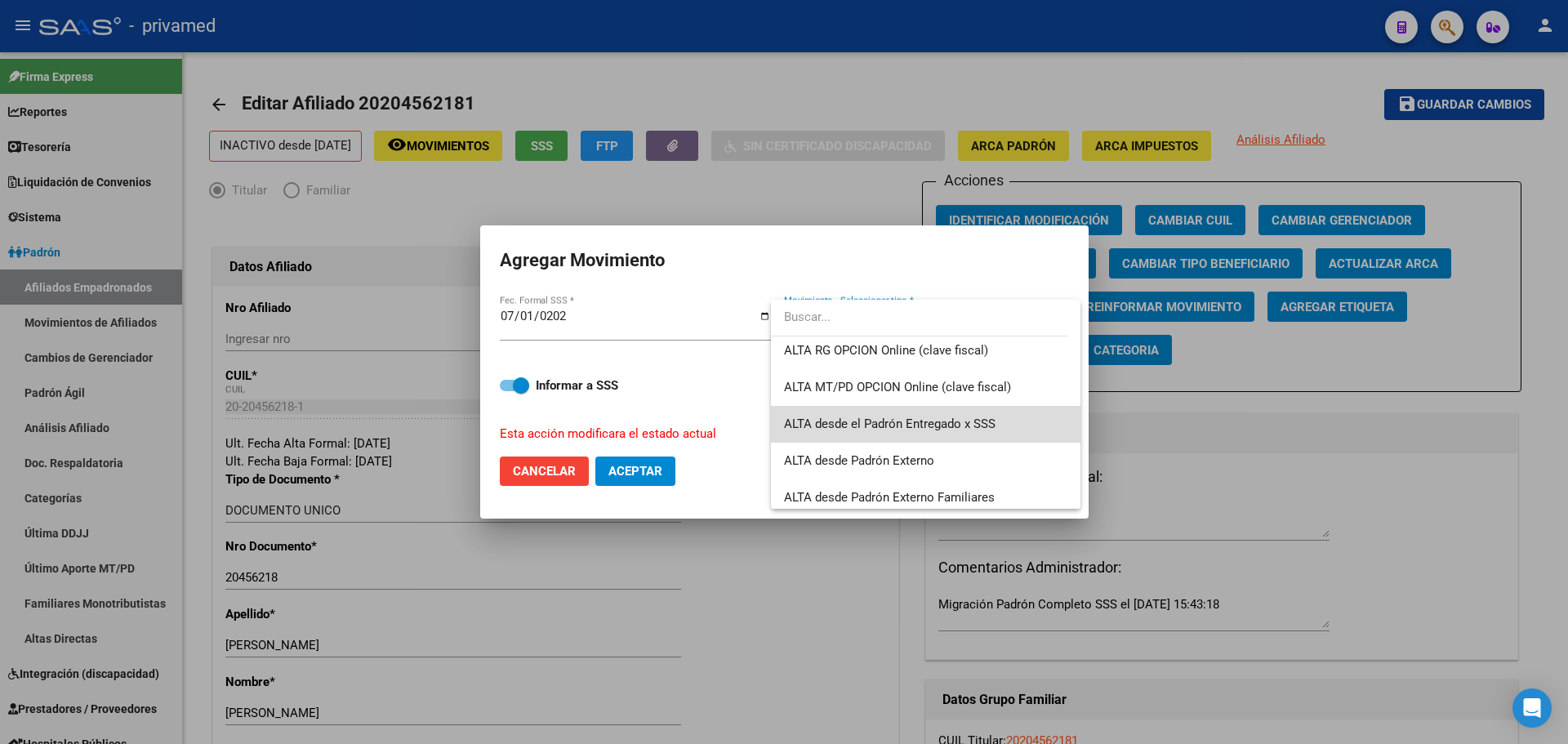
click at [1005, 420] on span "ALTA desde el Padrón Entregado x SSS" at bounding box center [926, 424] width 283 height 37
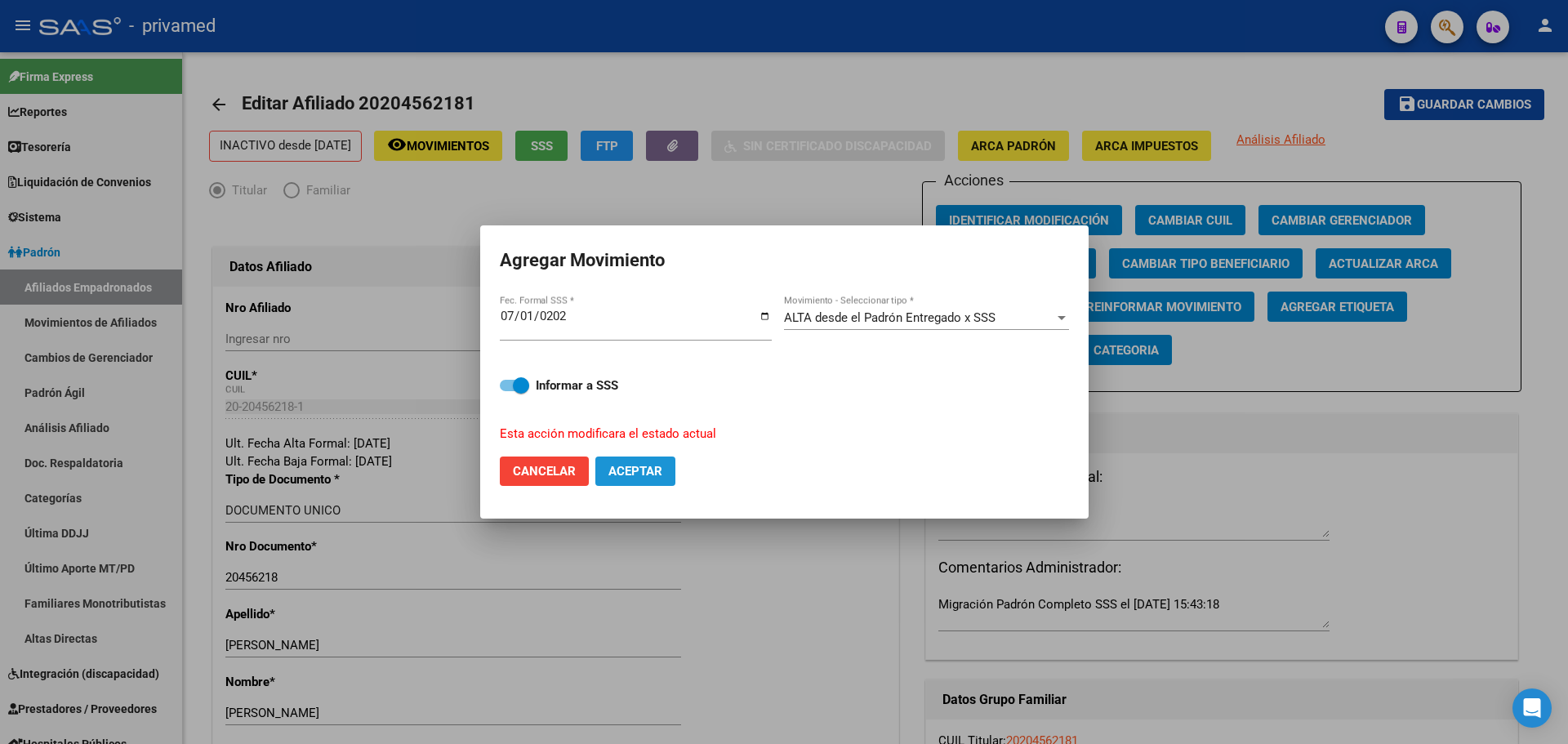
click at [658, 474] on span "Aceptar" at bounding box center [636, 470] width 54 height 15
checkbox input "false"
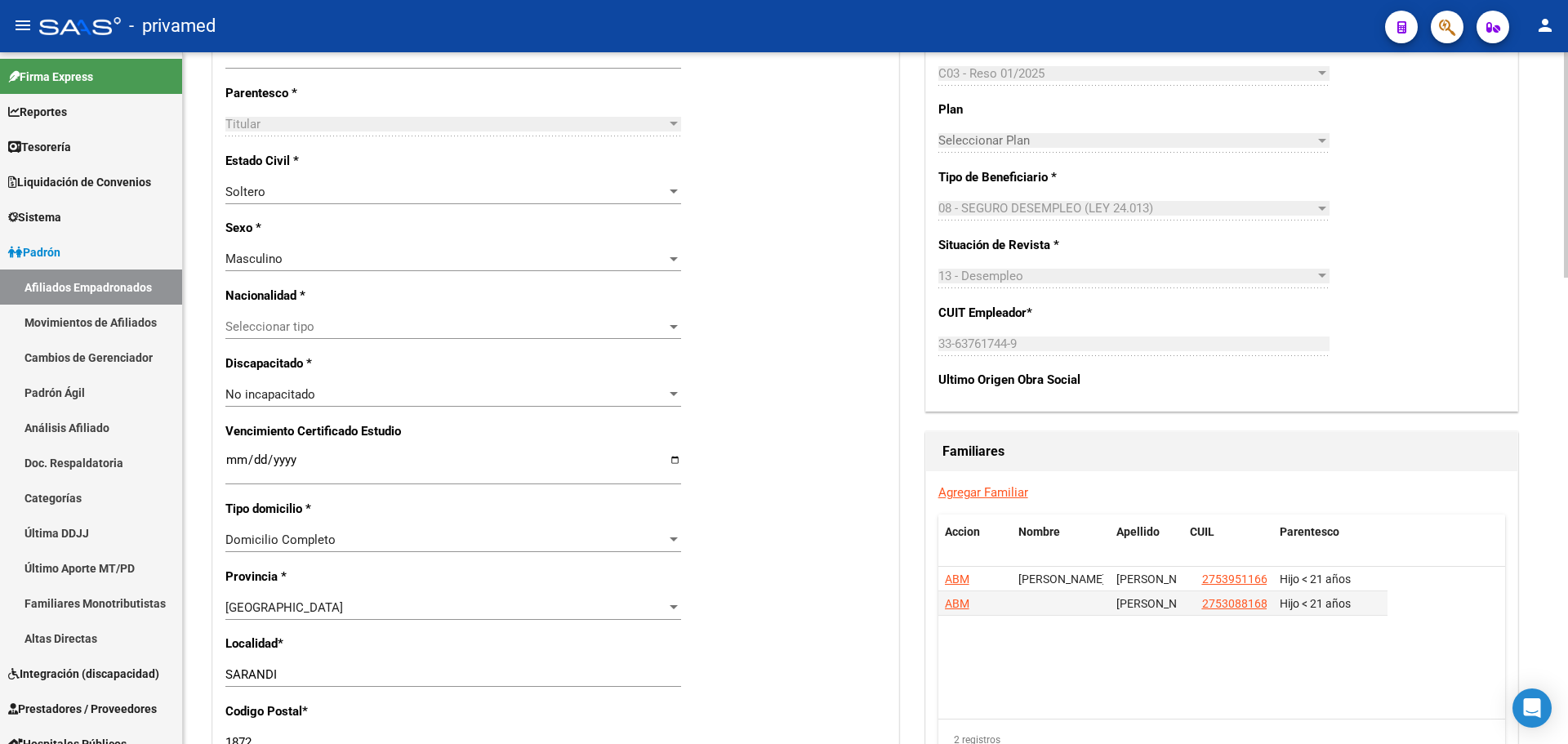
scroll to position [735, 0]
click at [325, 325] on span "Seleccionar tipo" at bounding box center [445, 325] width 441 height 15
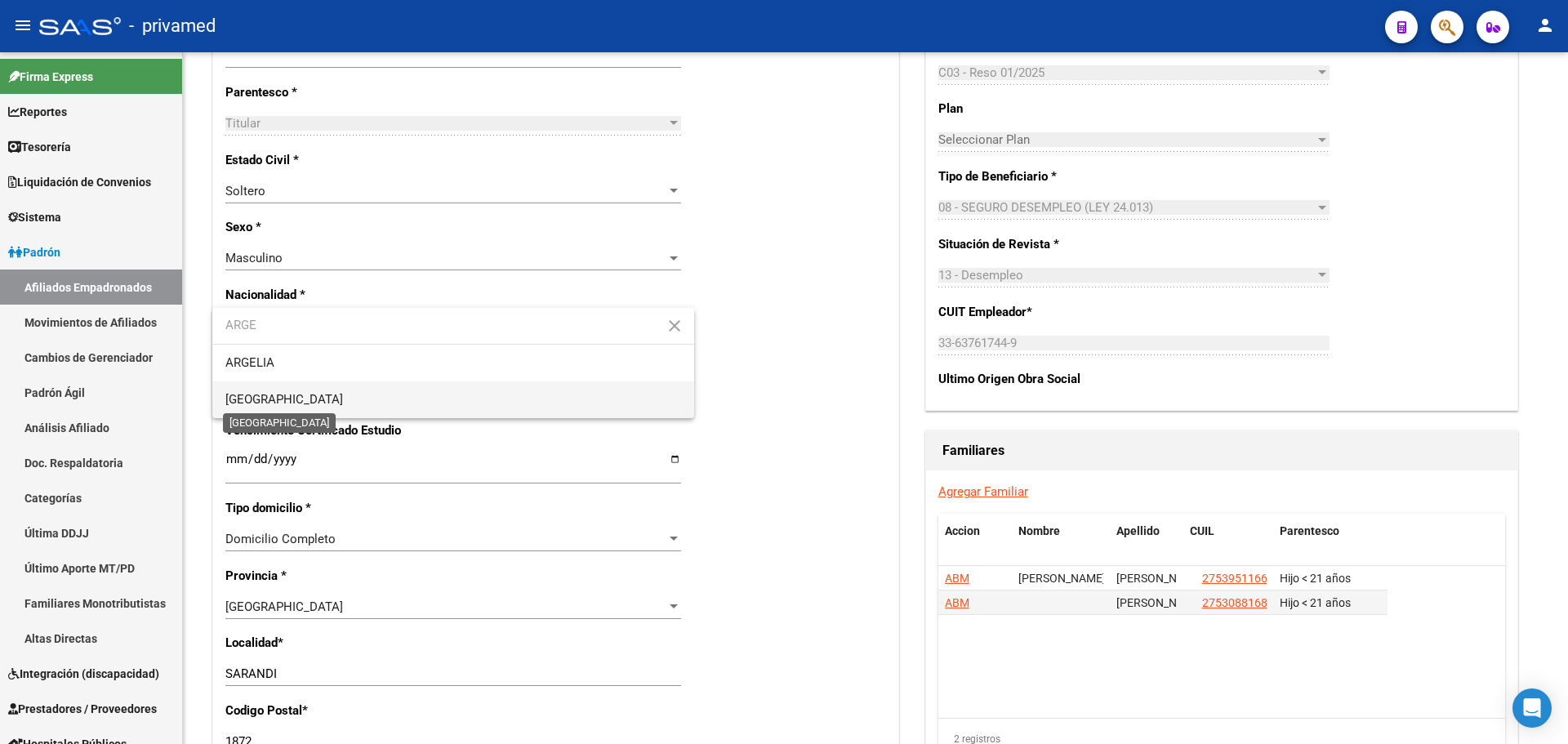
type input "ARGE"
click at [241, 403] on span "[GEOGRAPHIC_DATA]" at bounding box center [283, 399] width 117 height 15
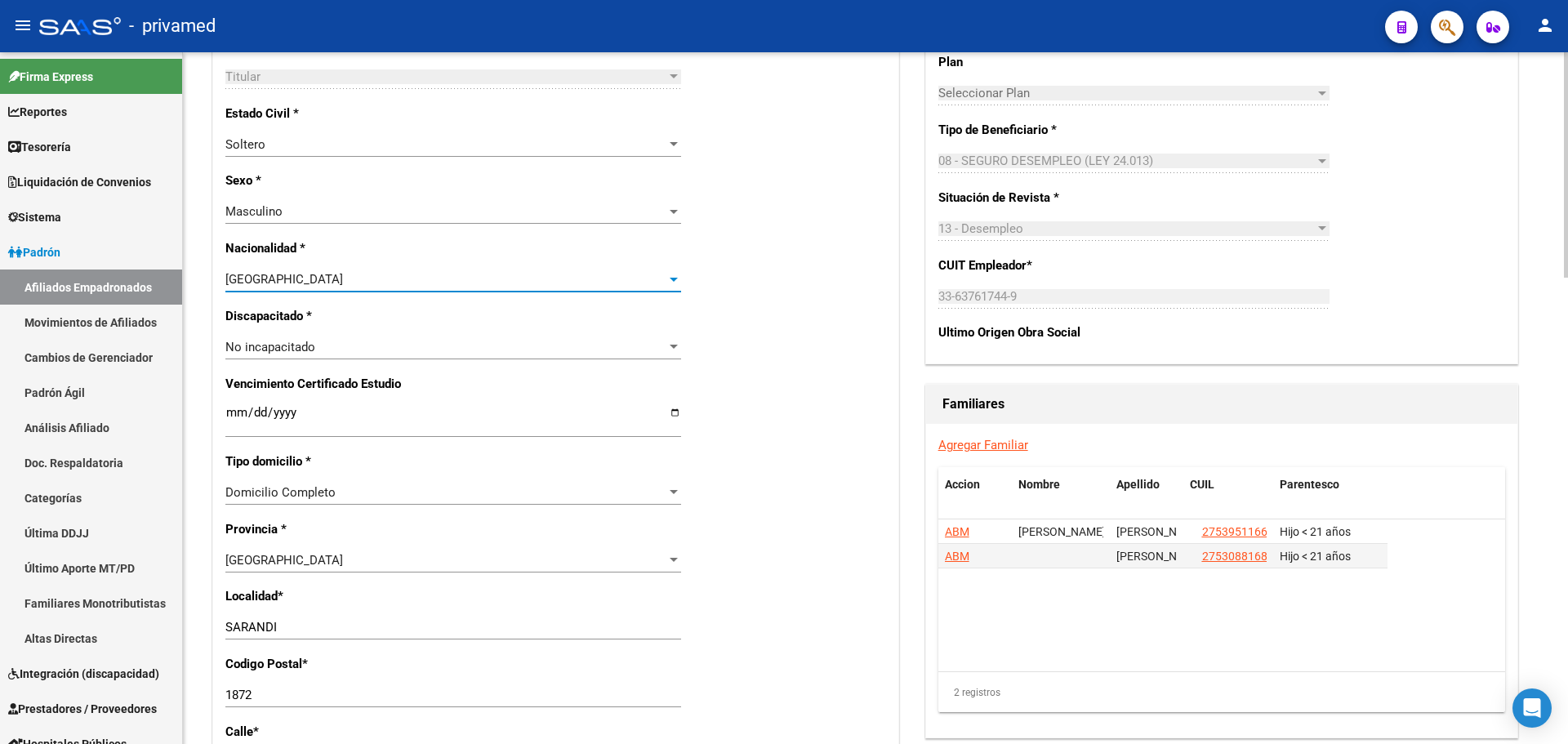
scroll to position [292, 0]
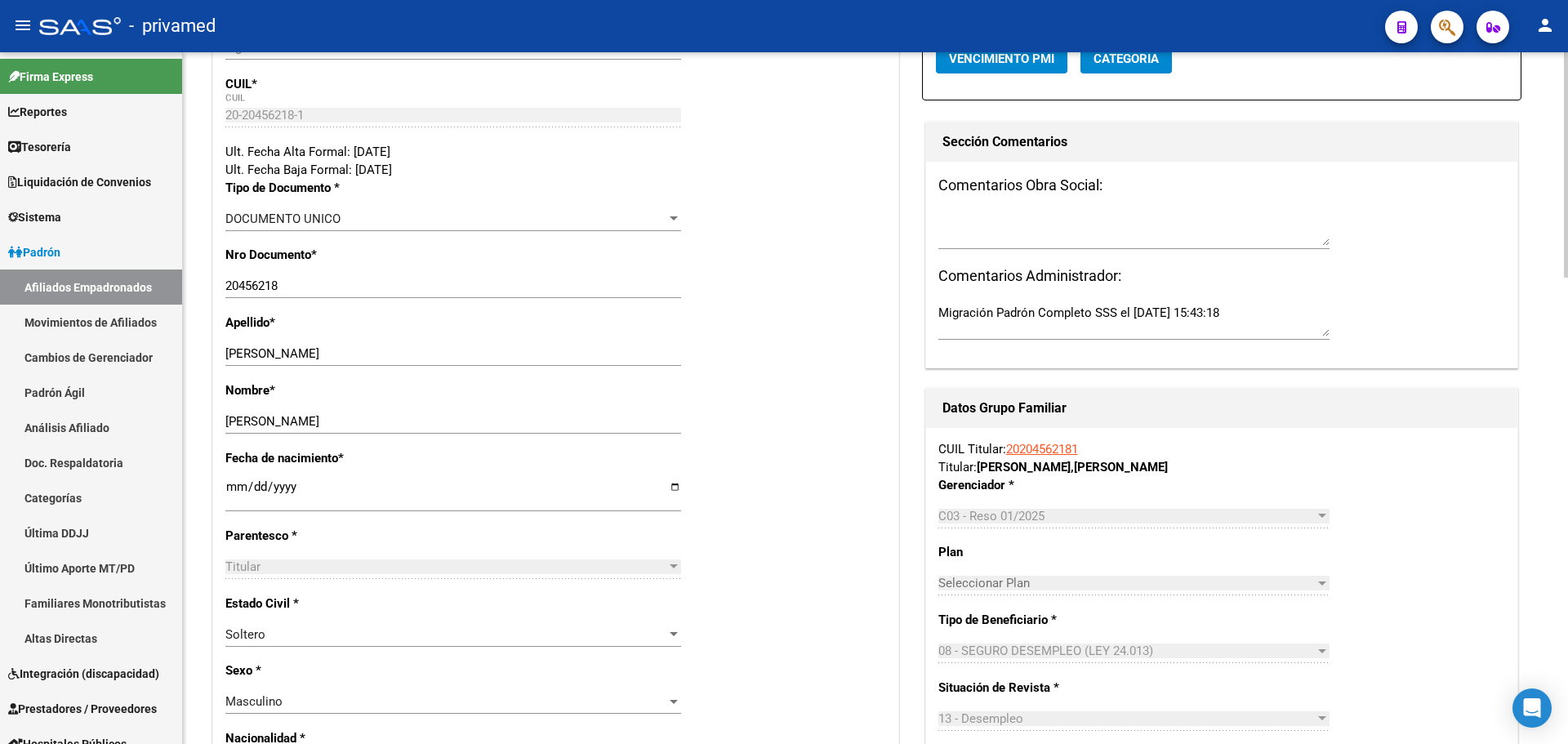
click at [968, 229] on textarea at bounding box center [1133, 230] width 391 height 33
type textarea "s"
type textarea "SSS informa desempleo activo 01/07/2025"
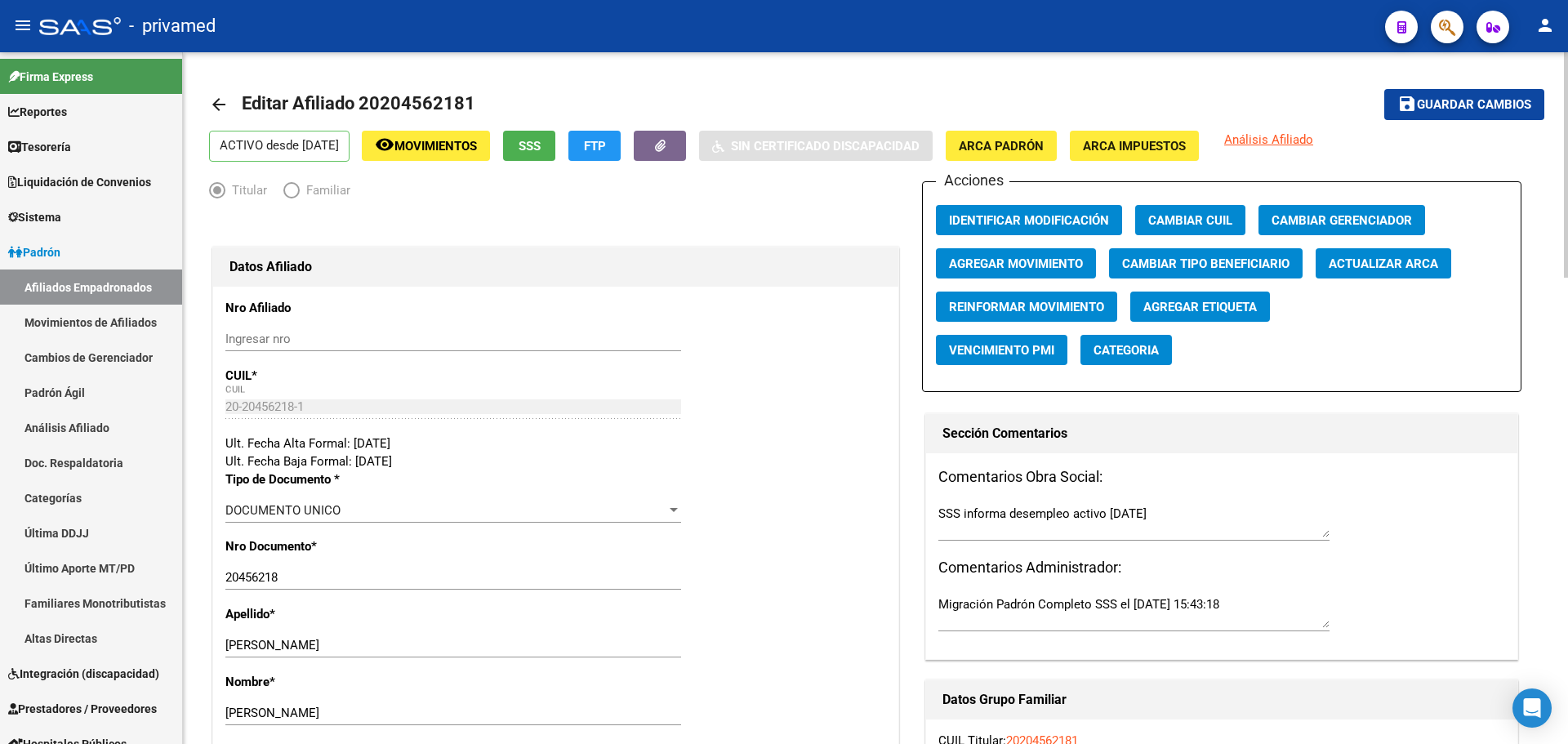
click at [1415, 505] on div "Comentarios Obra Social: SSS informa desempleo activo 01/07/2025 Comentarios Ad…" at bounding box center [1222, 556] width 591 height 206
drag, startPoint x: 359, startPoint y: 99, endPoint x: 450, endPoint y: 95, distance: 91.1
click at [505, 101] on mat-toolbar-row "arrow_back Editar Afiliado 20204562181" at bounding box center [730, 105] width 1040 height 52
copy h1 "20204562181"
click at [210, 102] on mat-icon "arrow_back" at bounding box center [219, 105] width 19 height 19
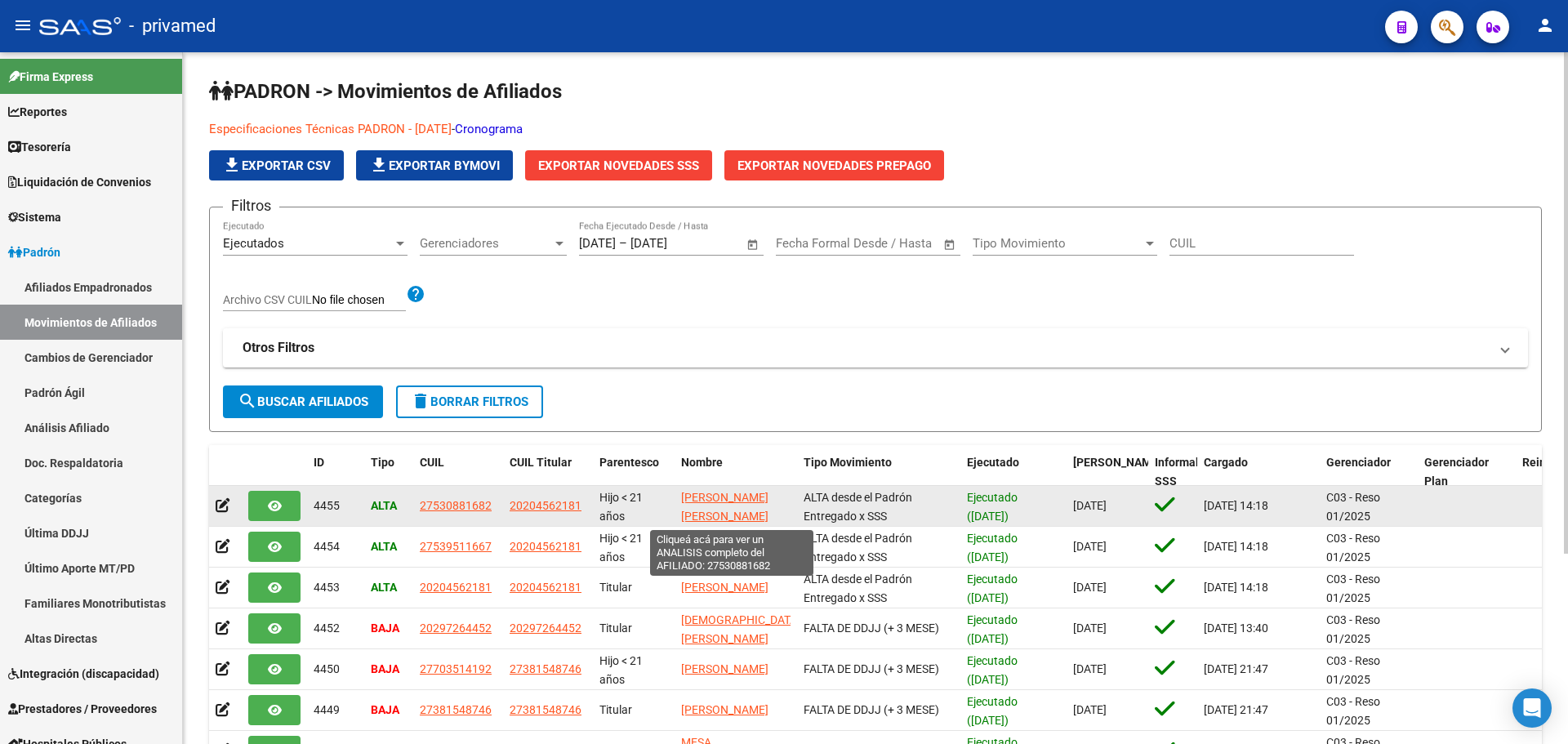
click at [714, 499] on span "[PERSON_NAME] [PERSON_NAME]" at bounding box center [725, 506] width 87 height 32
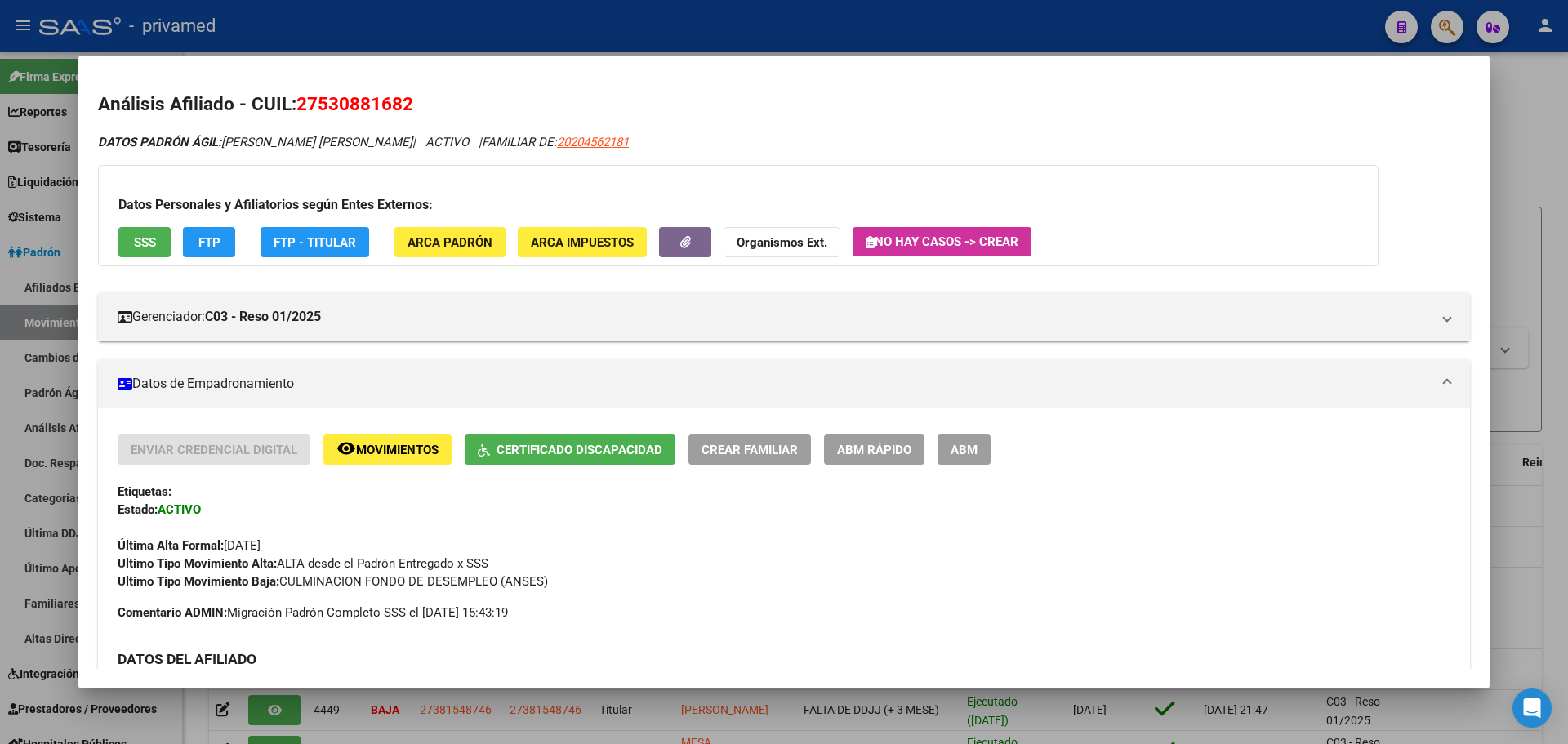
click at [624, 26] on div at bounding box center [784, 372] width 1568 height 744
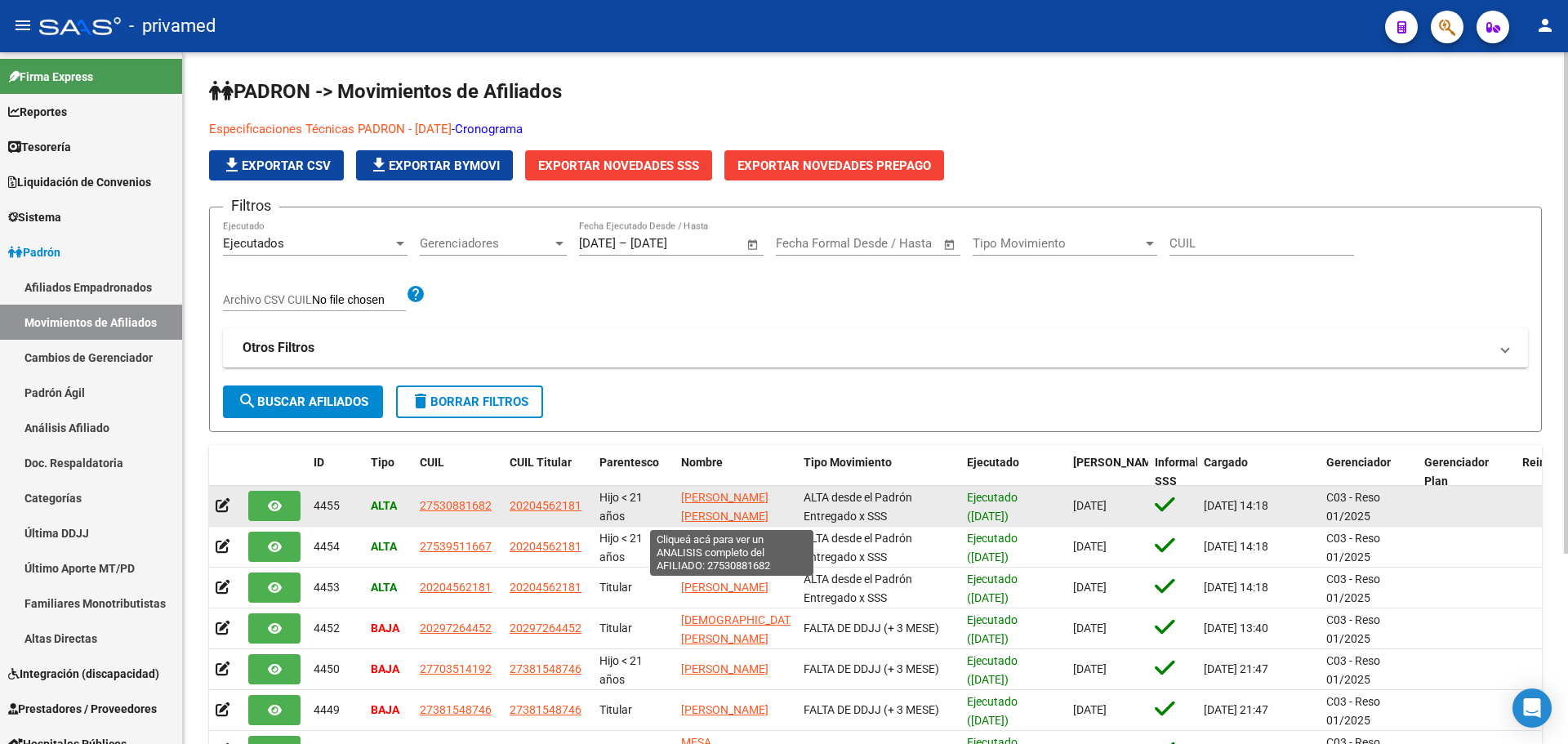
click at [746, 499] on span "[PERSON_NAME] [PERSON_NAME]" at bounding box center [725, 506] width 87 height 32
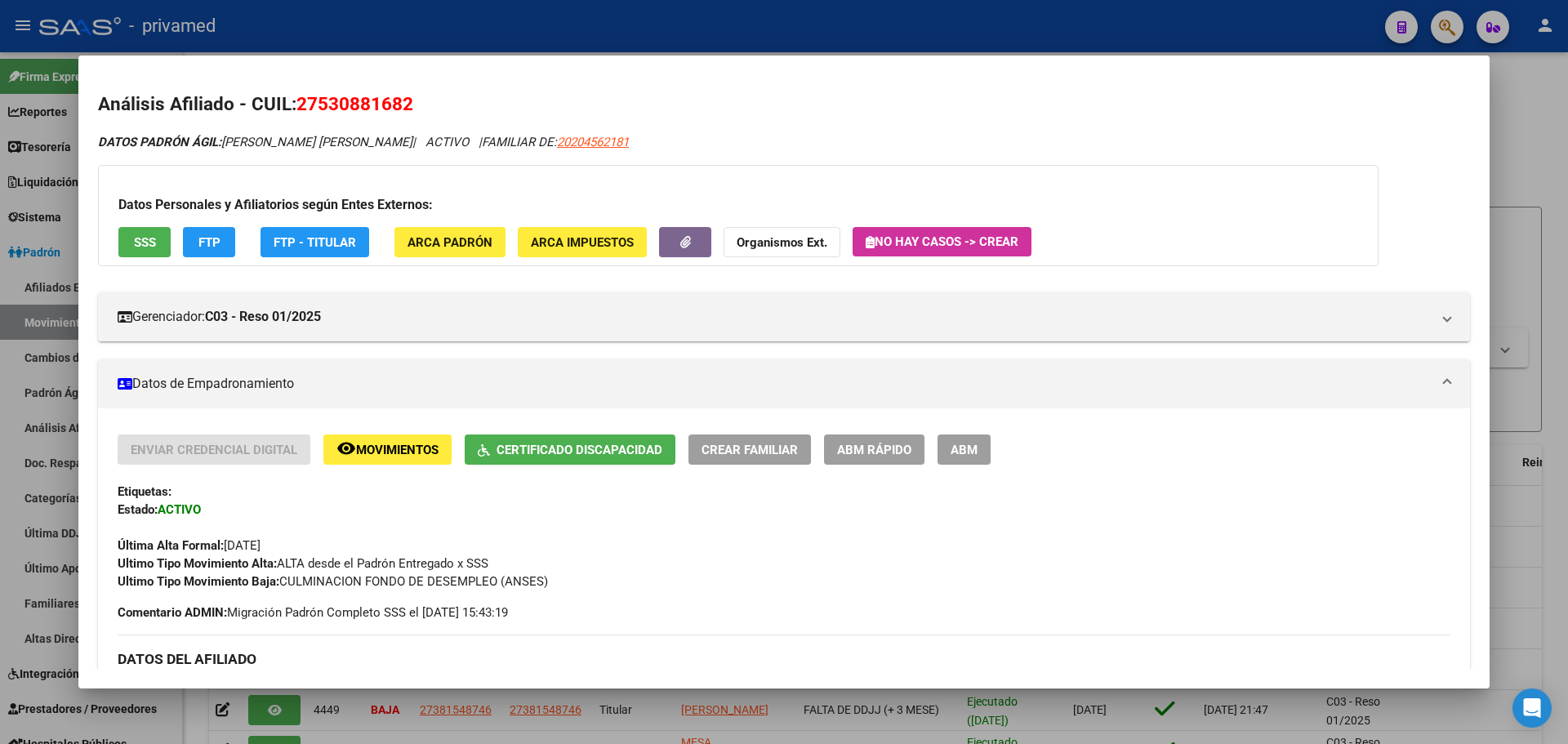
click at [580, 448] on span "Certificado Discapacidad" at bounding box center [579, 449] width 166 height 15
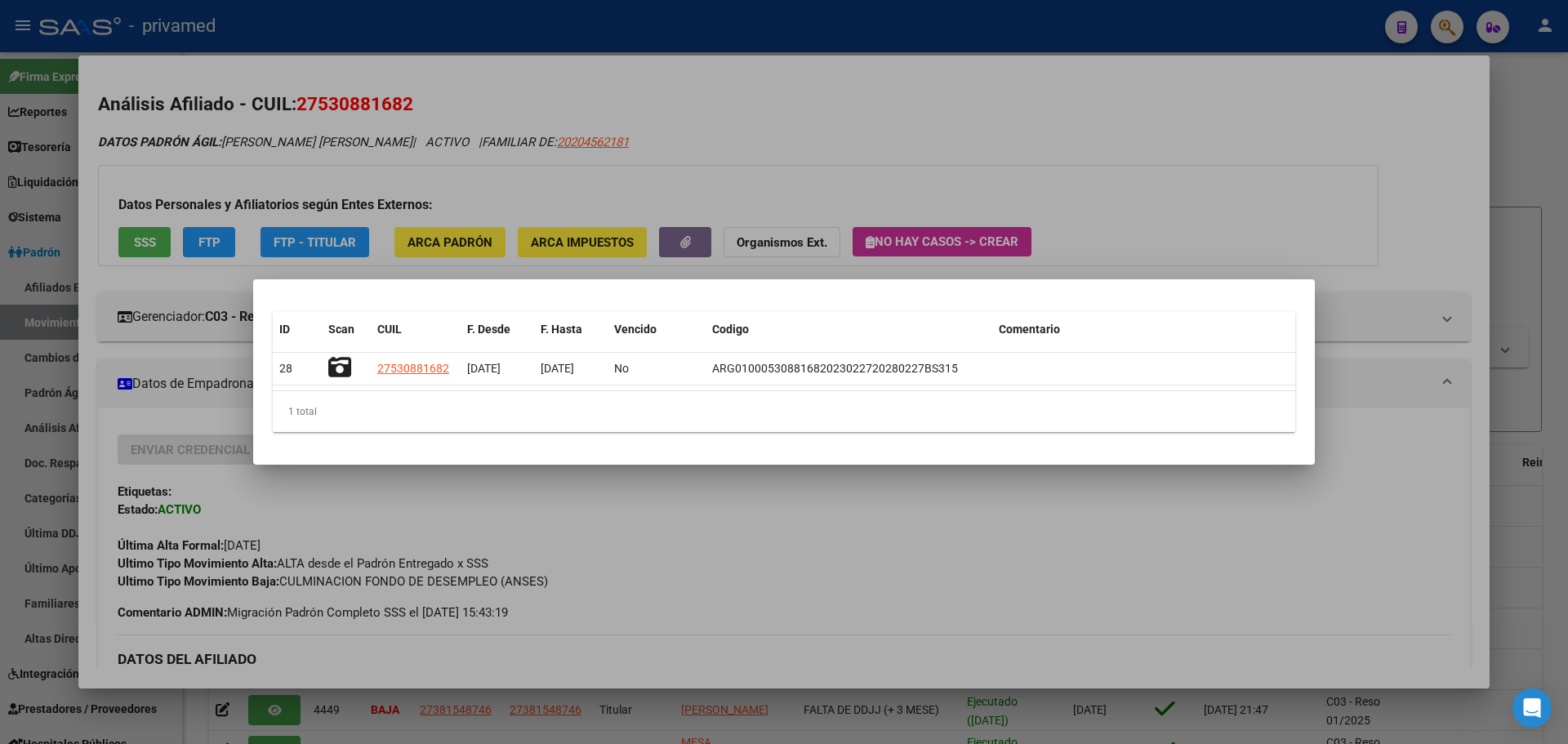
click at [755, 525] on div at bounding box center [784, 372] width 1568 height 744
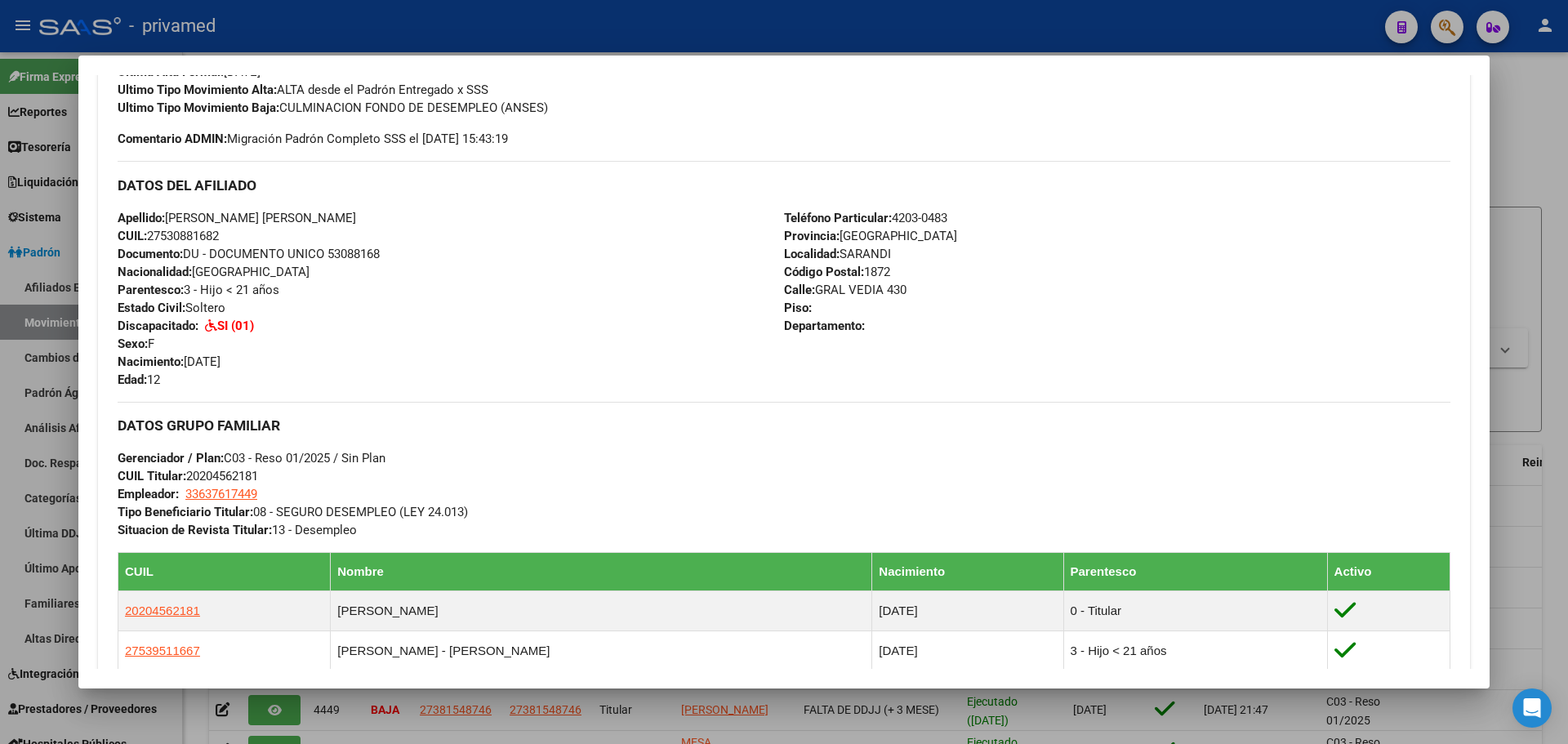
scroll to position [735, 0]
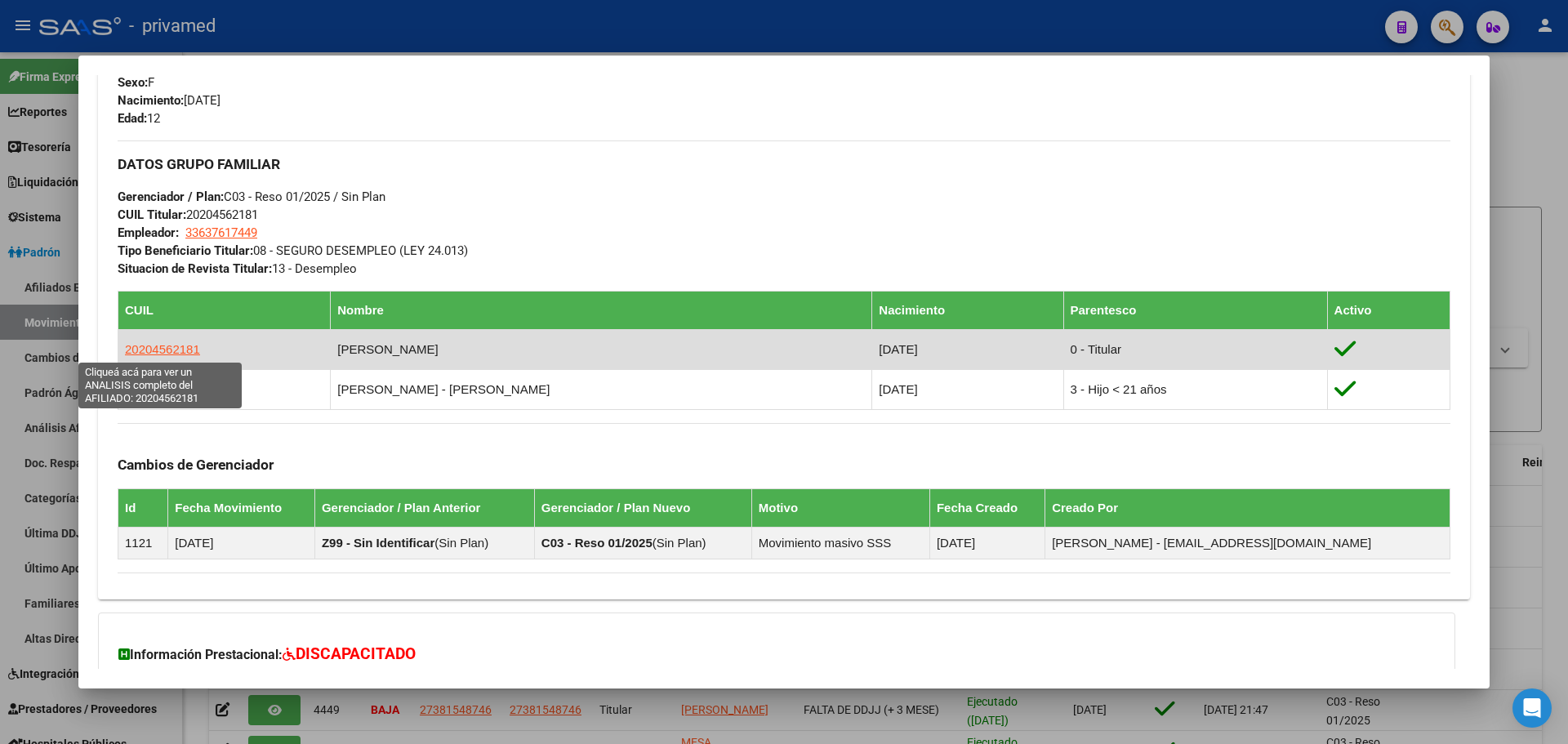
click at [171, 350] on span "20204562181" at bounding box center [162, 349] width 75 height 14
type textarea "20204562181"
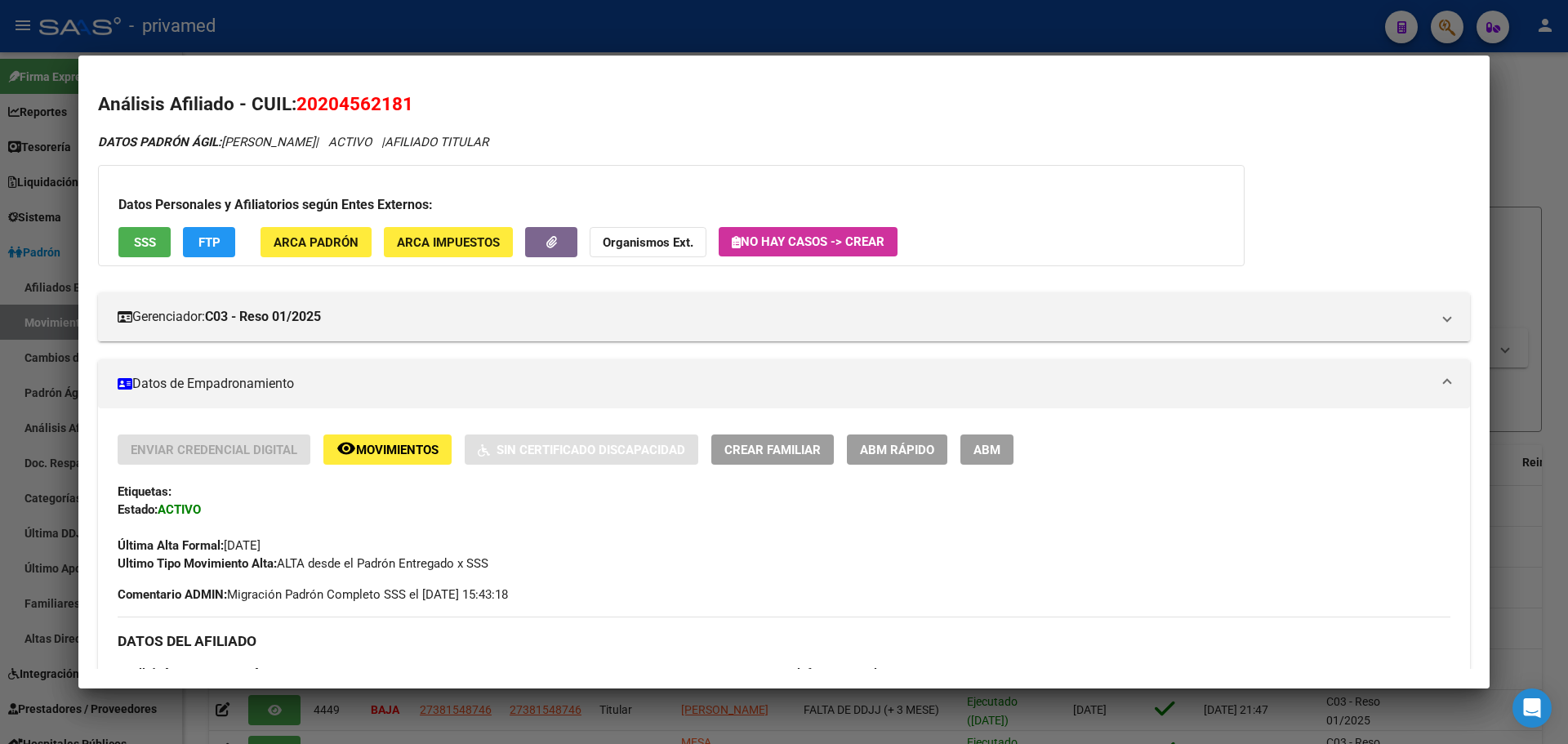
click at [405, 449] on span "Movimientos" at bounding box center [397, 449] width 82 height 15
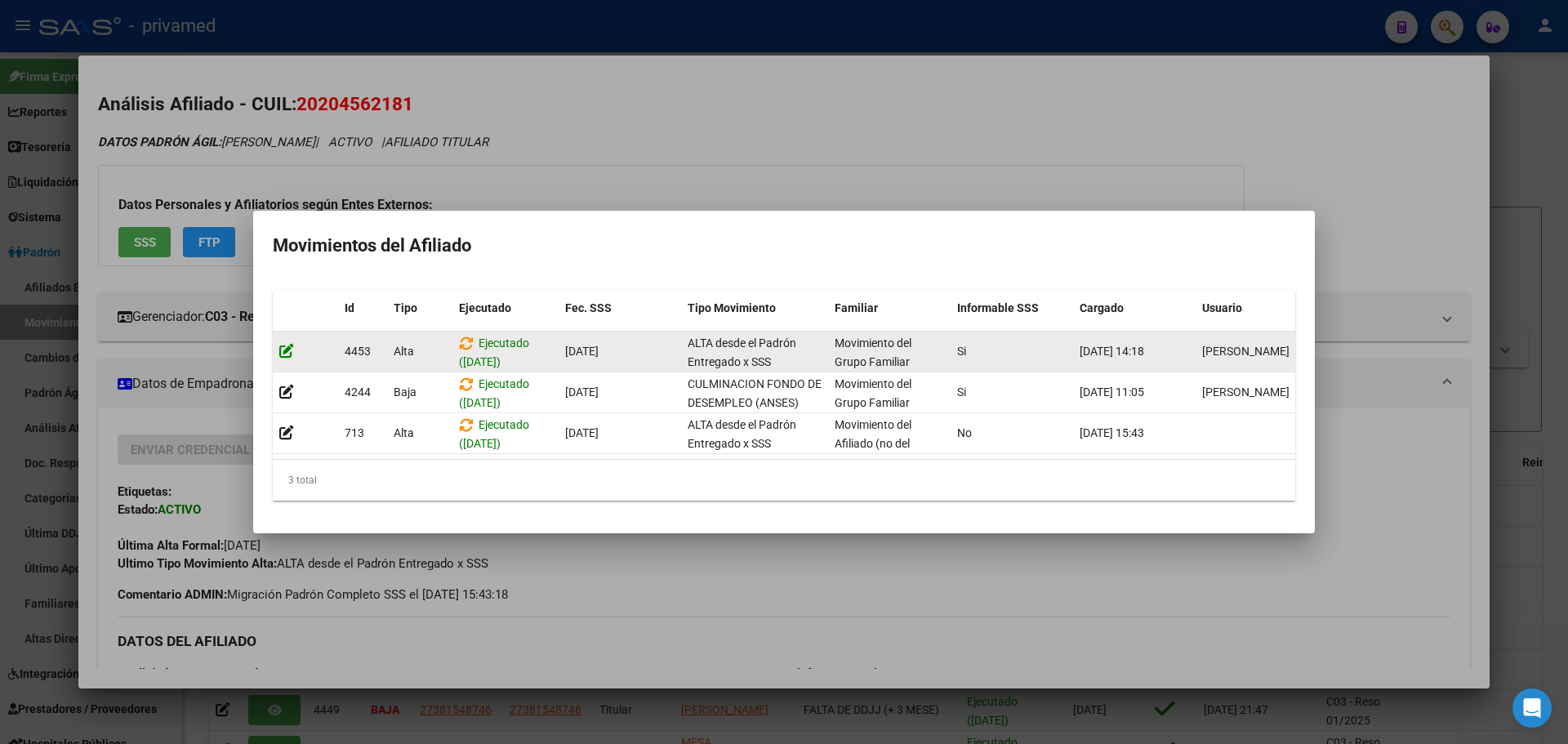
click at [281, 343] on icon at bounding box center [286, 351] width 15 height 16
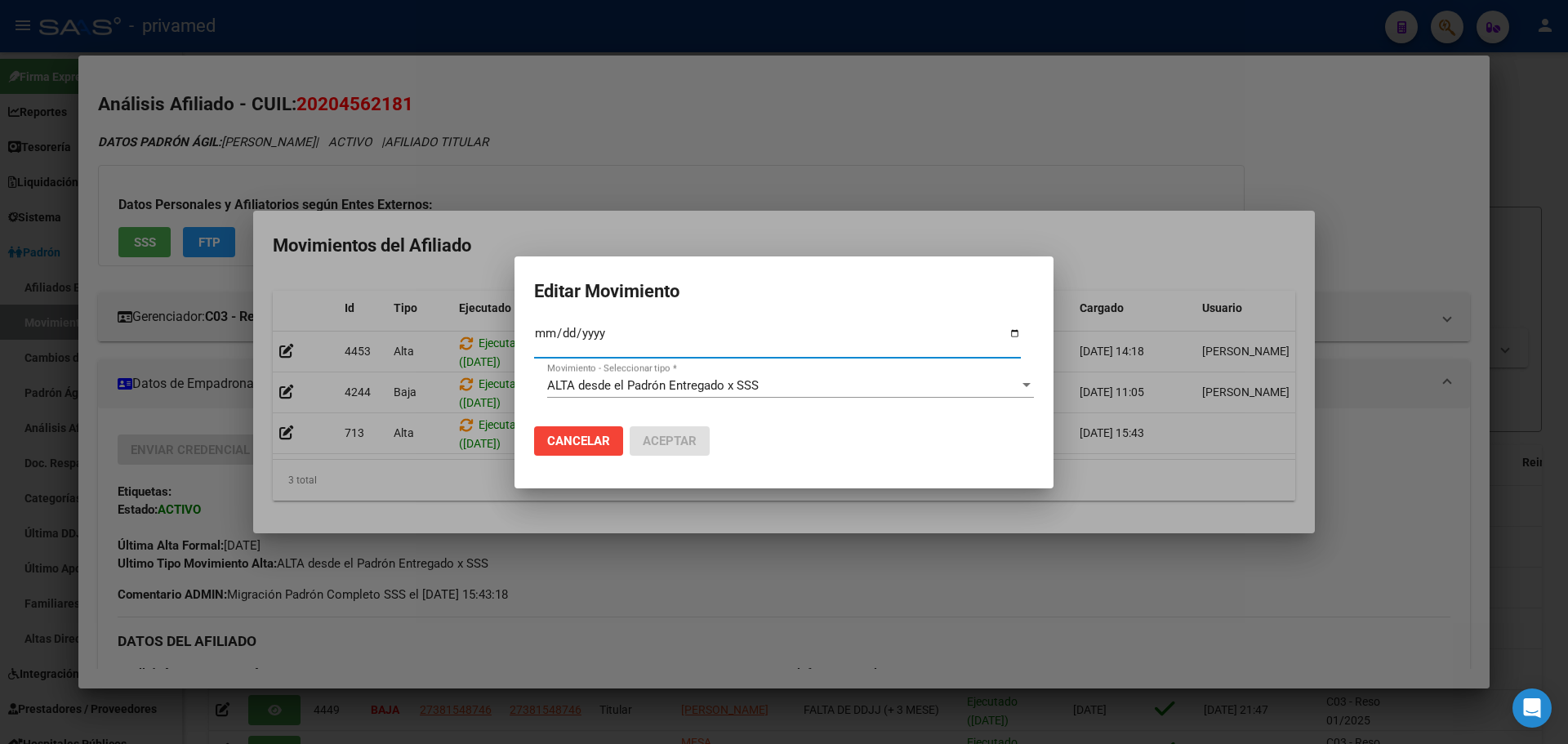
click at [575, 379] on span "ALTA desde el Padrón Entregado x SSS" at bounding box center [653, 385] width 212 height 15
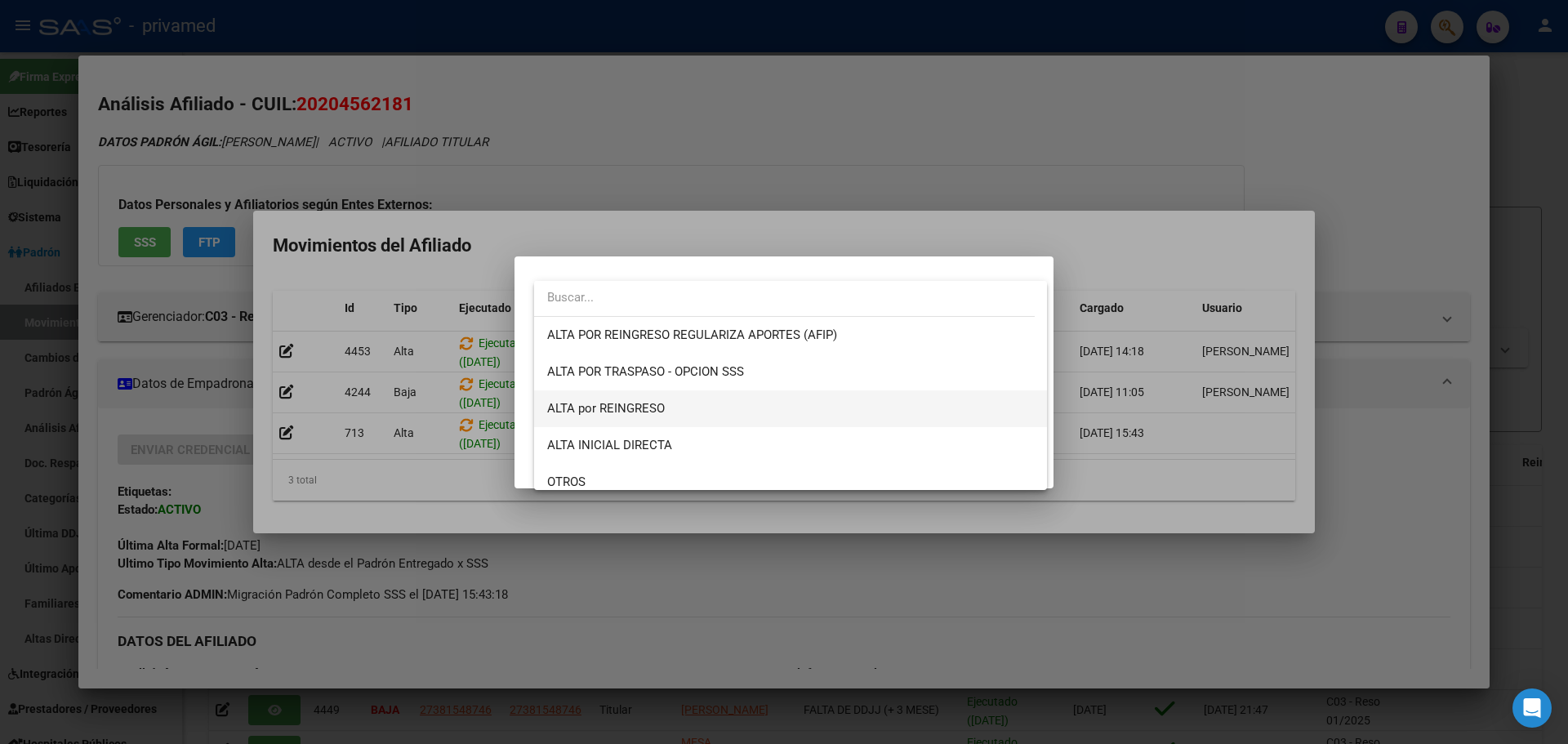
scroll to position [0, 0]
click at [699, 235] on div at bounding box center [784, 372] width 1568 height 744
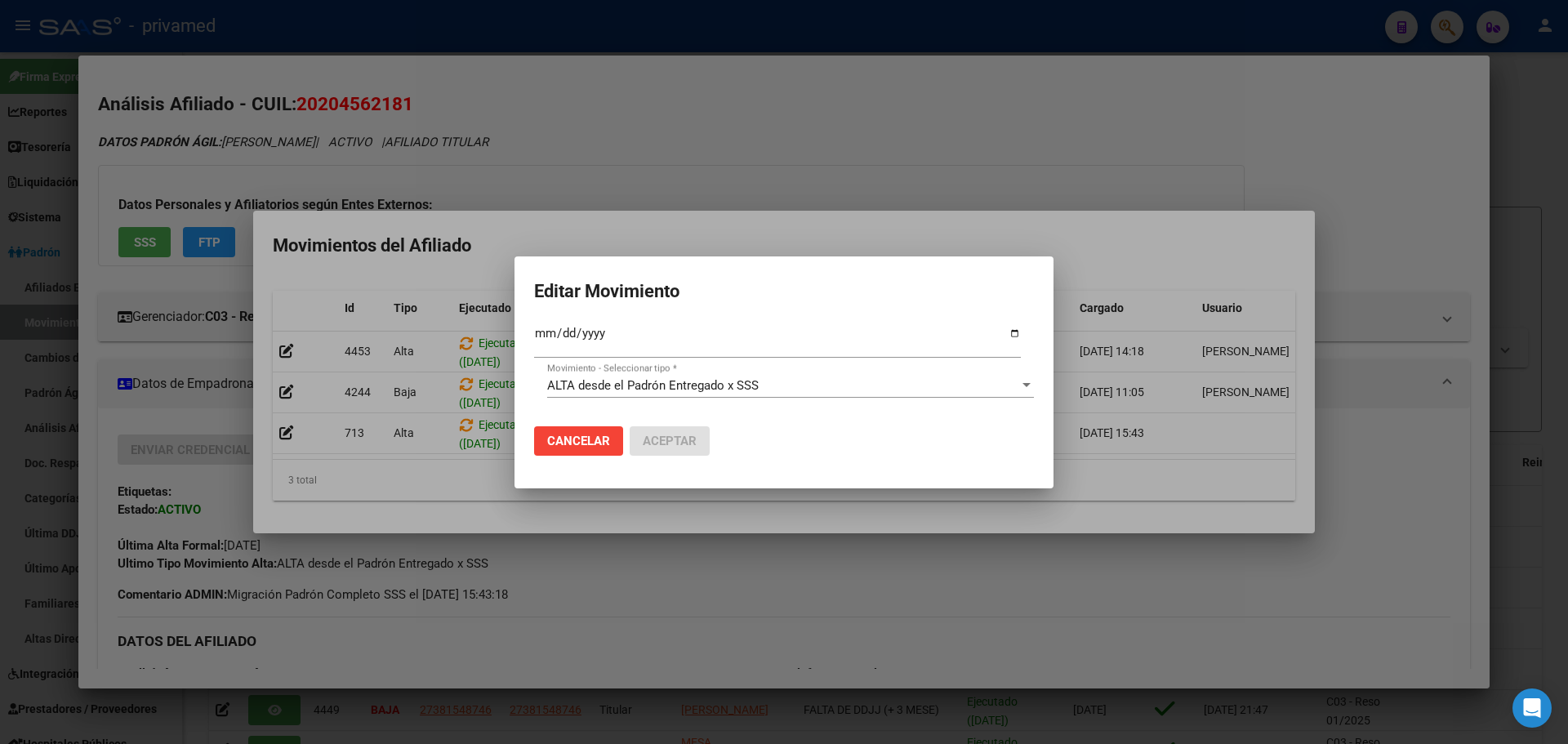
click at [565, 439] on span "Cancelar" at bounding box center [578, 440] width 63 height 15
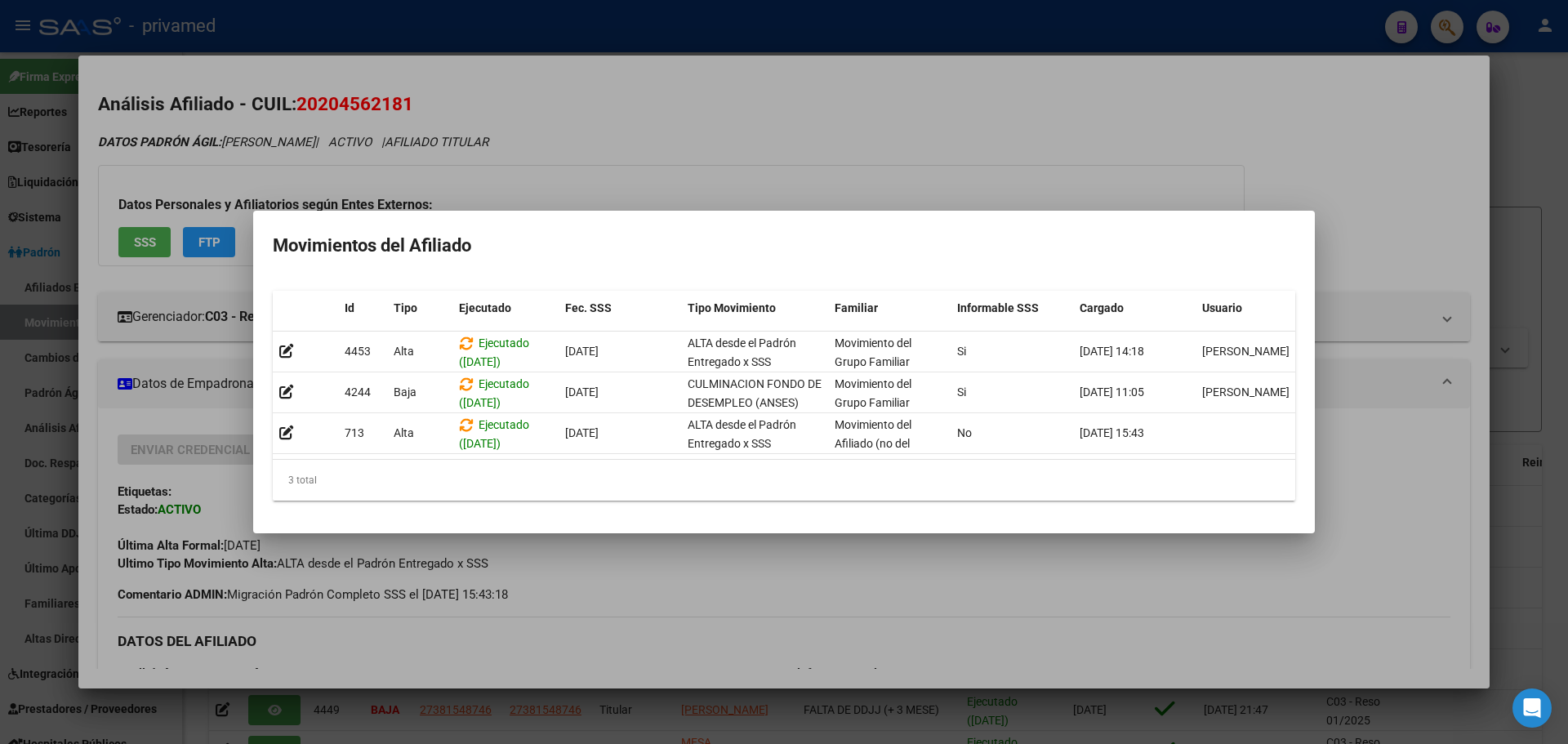
click at [662, 156] on div at bounding box center [784, 372] width 1568 height 744
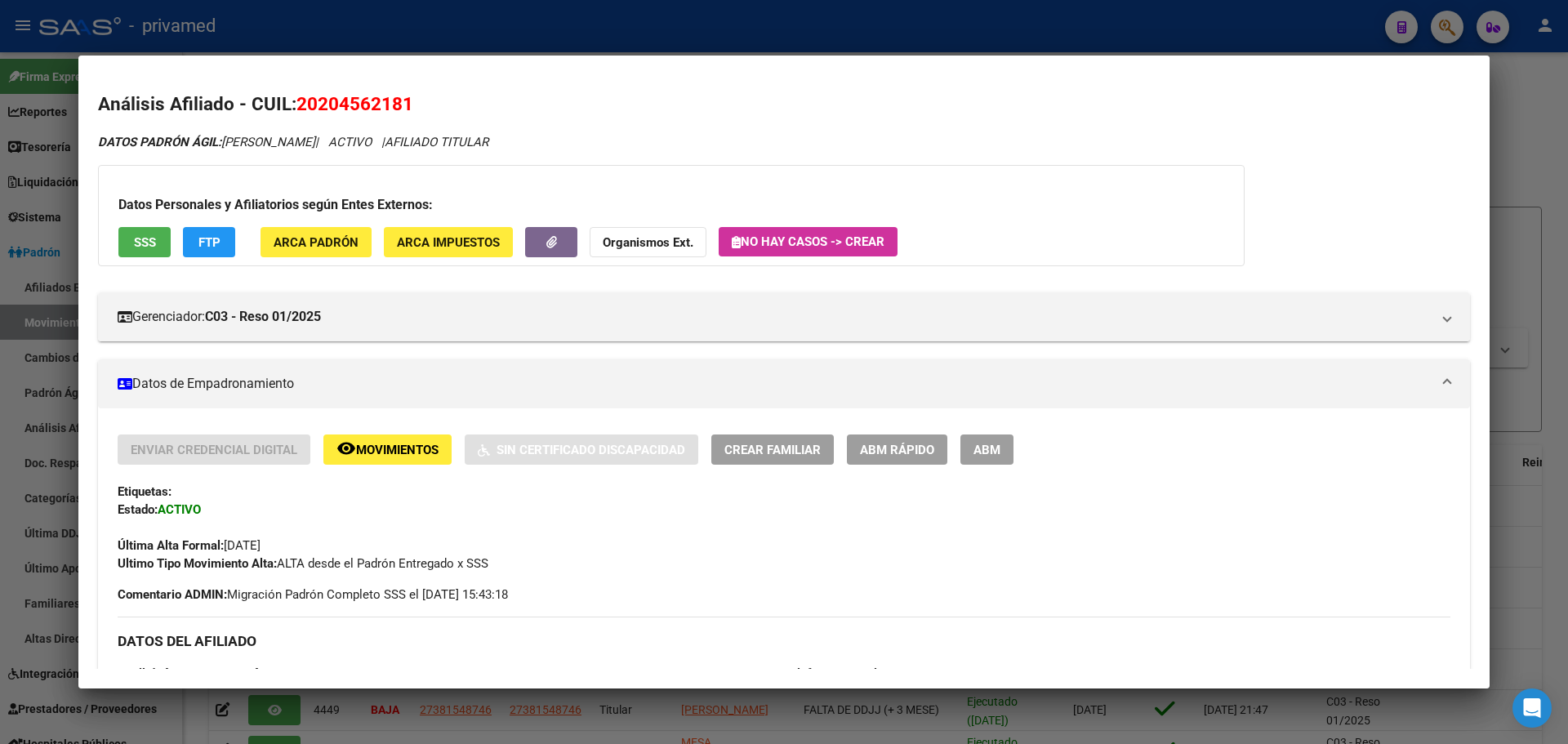
click at [291, 375] on mat-panel-title "Datos de Empadronamiento" at bounding box center [774, 384] width 1314 height 19
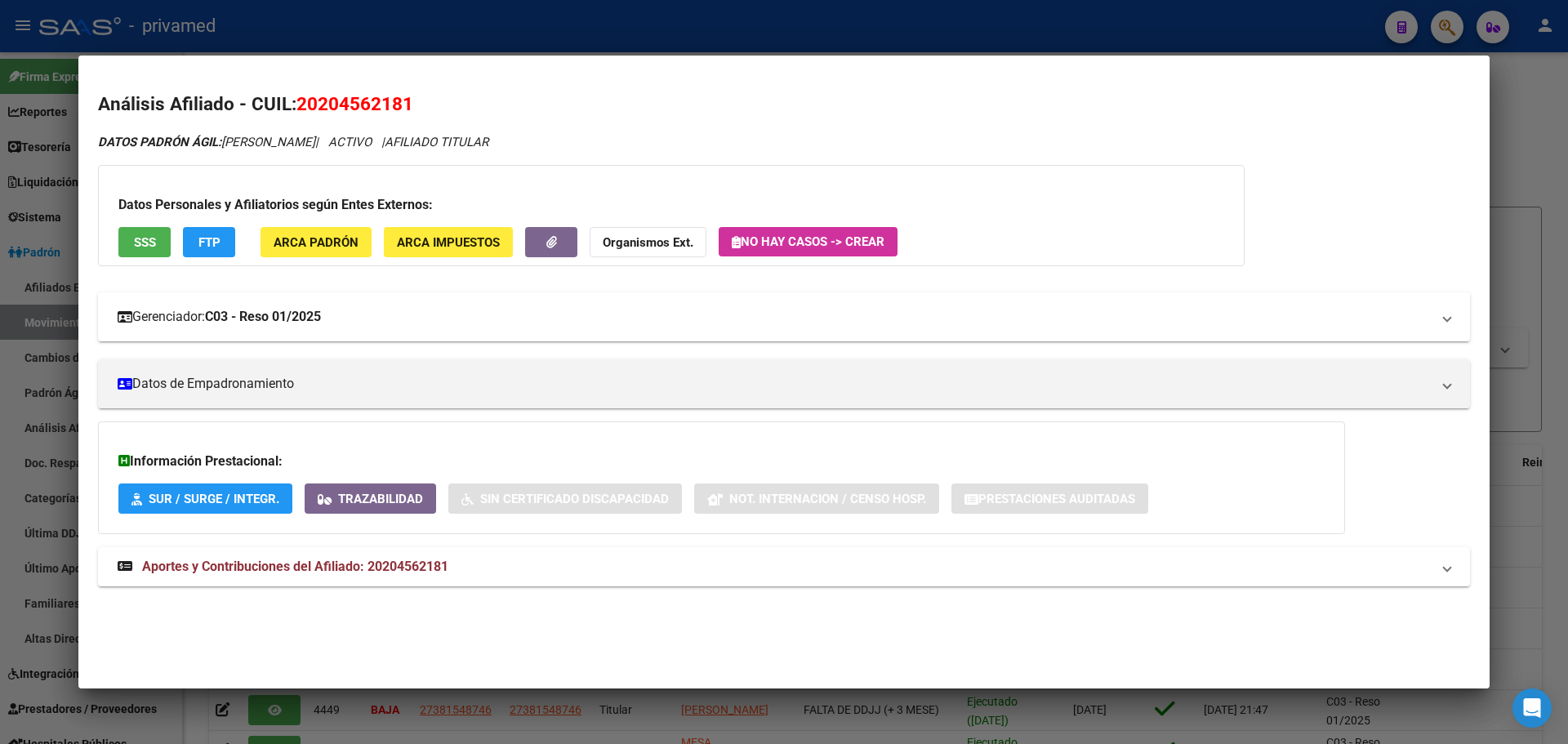
click at [504, 311] on mat-panel-title "Gerenciador: C03 - Reso 01/2025" at bounding box center [774, 317] width 1314 height 19
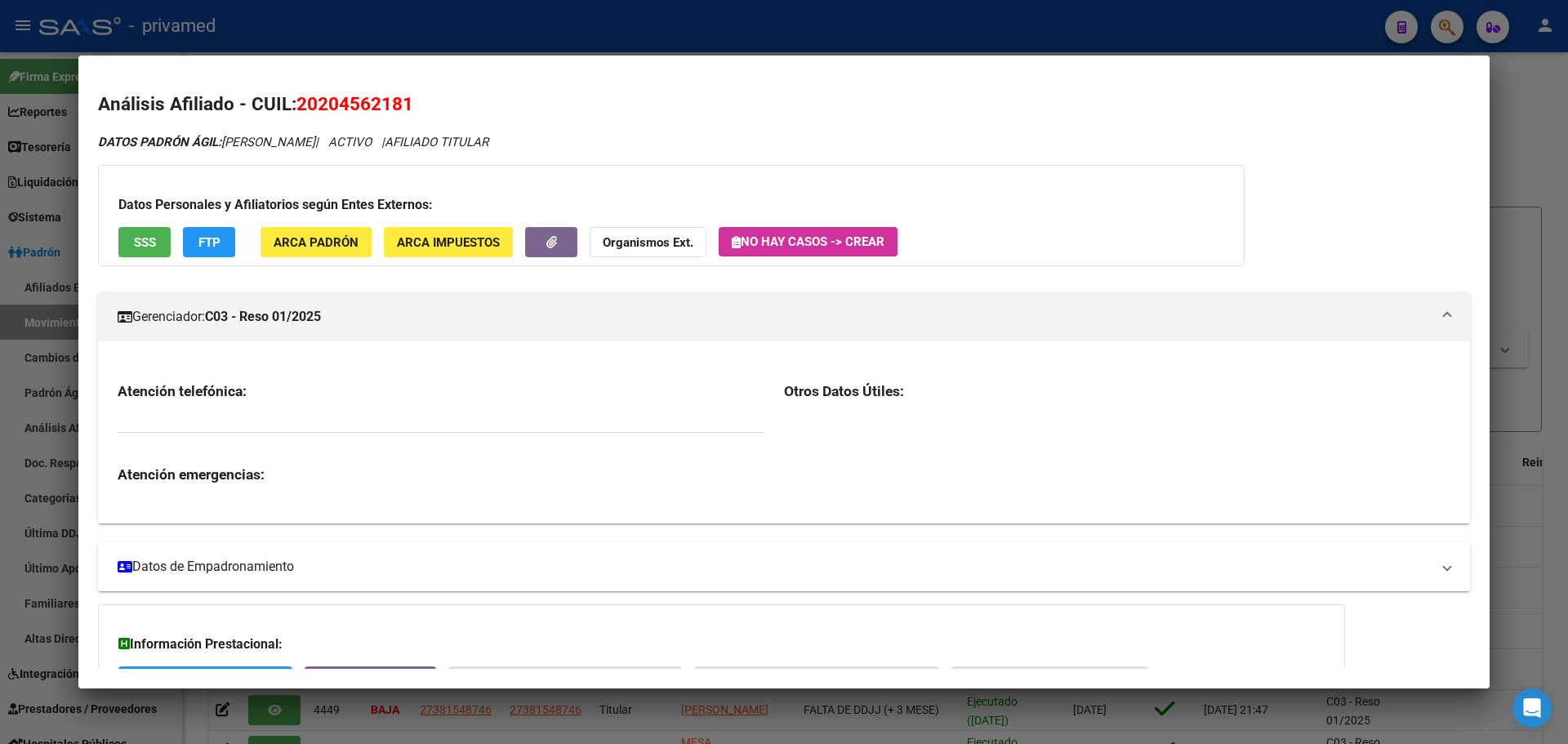
click at [299, 566] on mat-panel-title "Datos de Empadronamiento" at bounding box center [774, 566] width 1314 height 19
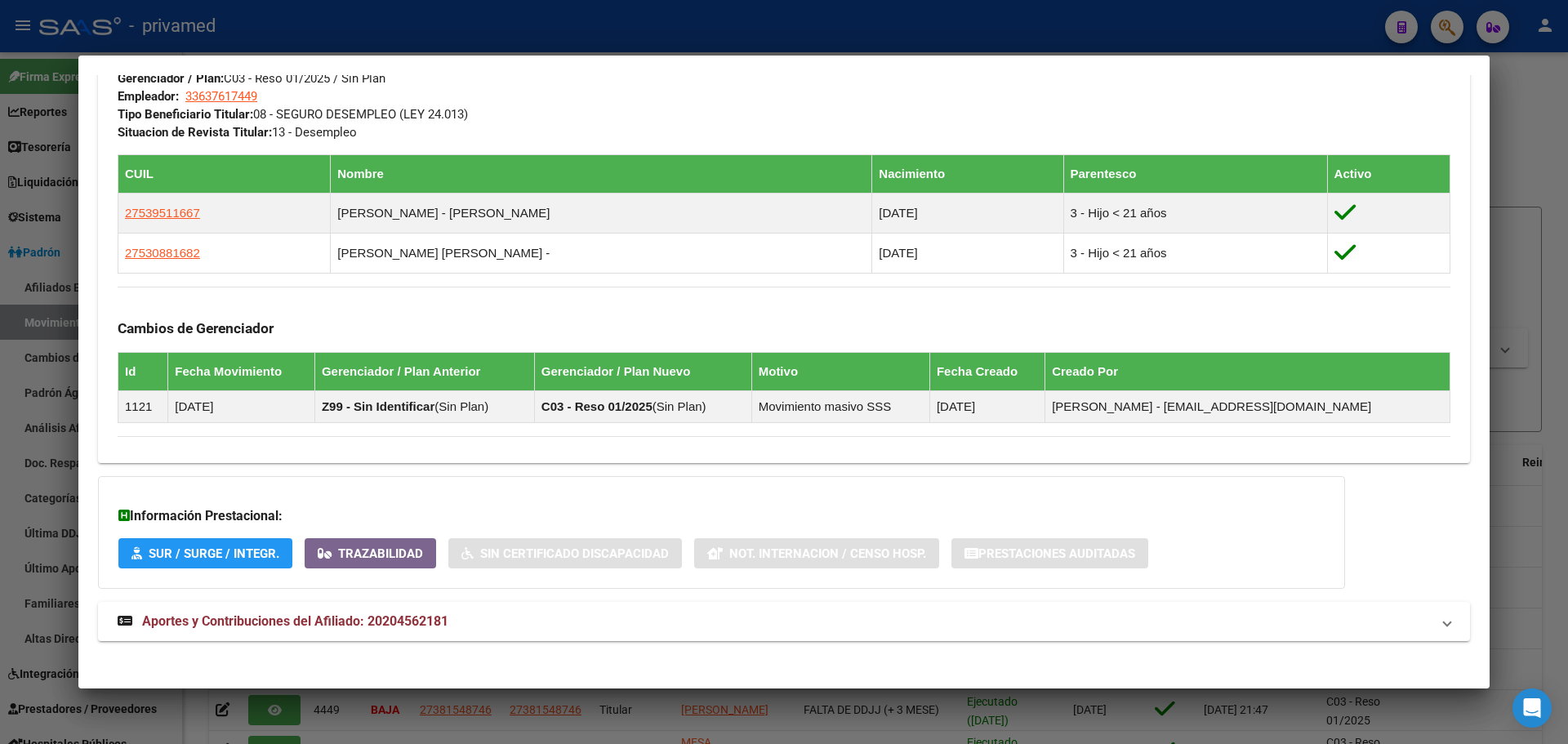
scroll to position [1026, 0]
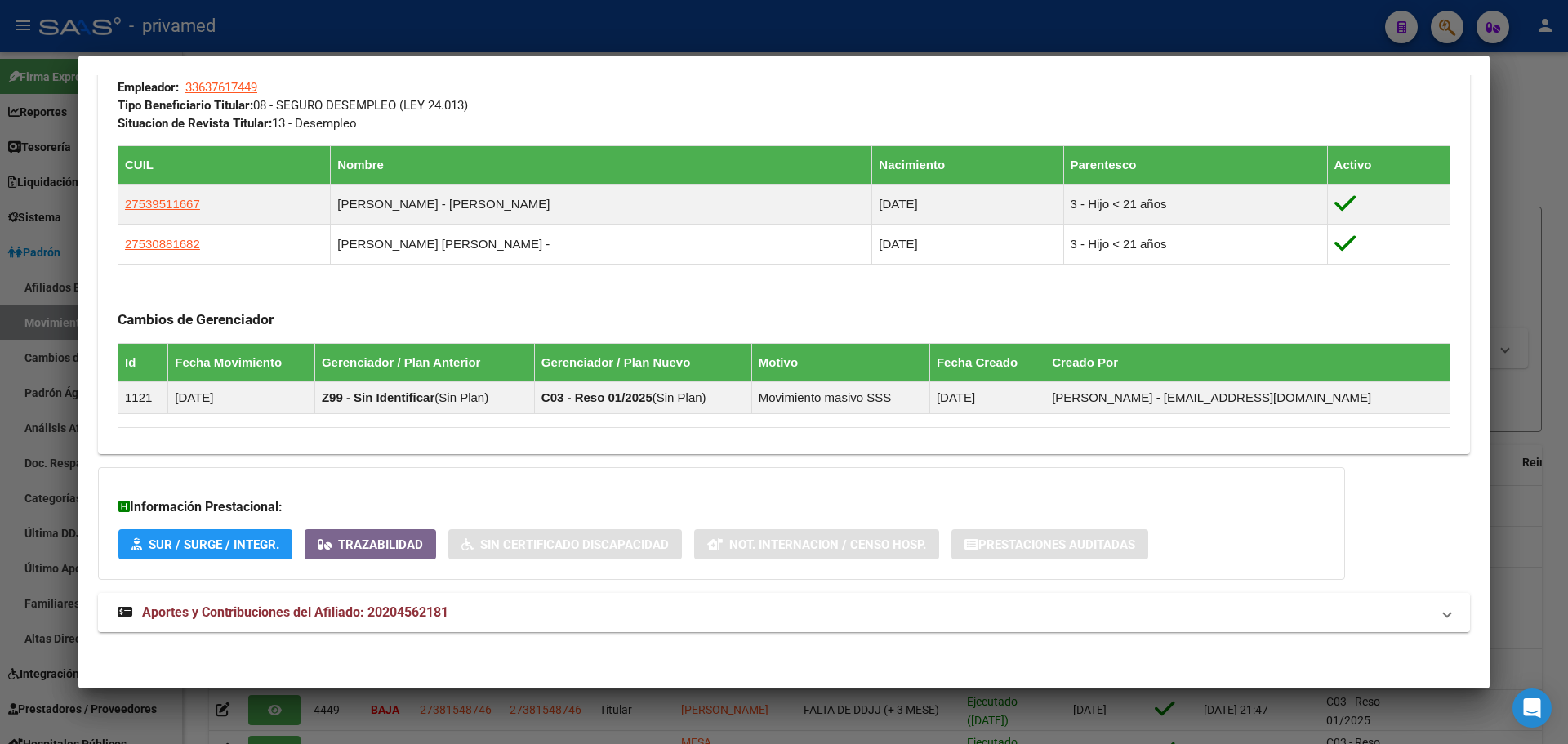
click at [298, 624] on mat-expansion-panel-header "Aportes y Contribuciones del Afiliado: 20204562181" at bounding box center [784, 612] width 1372 height 39
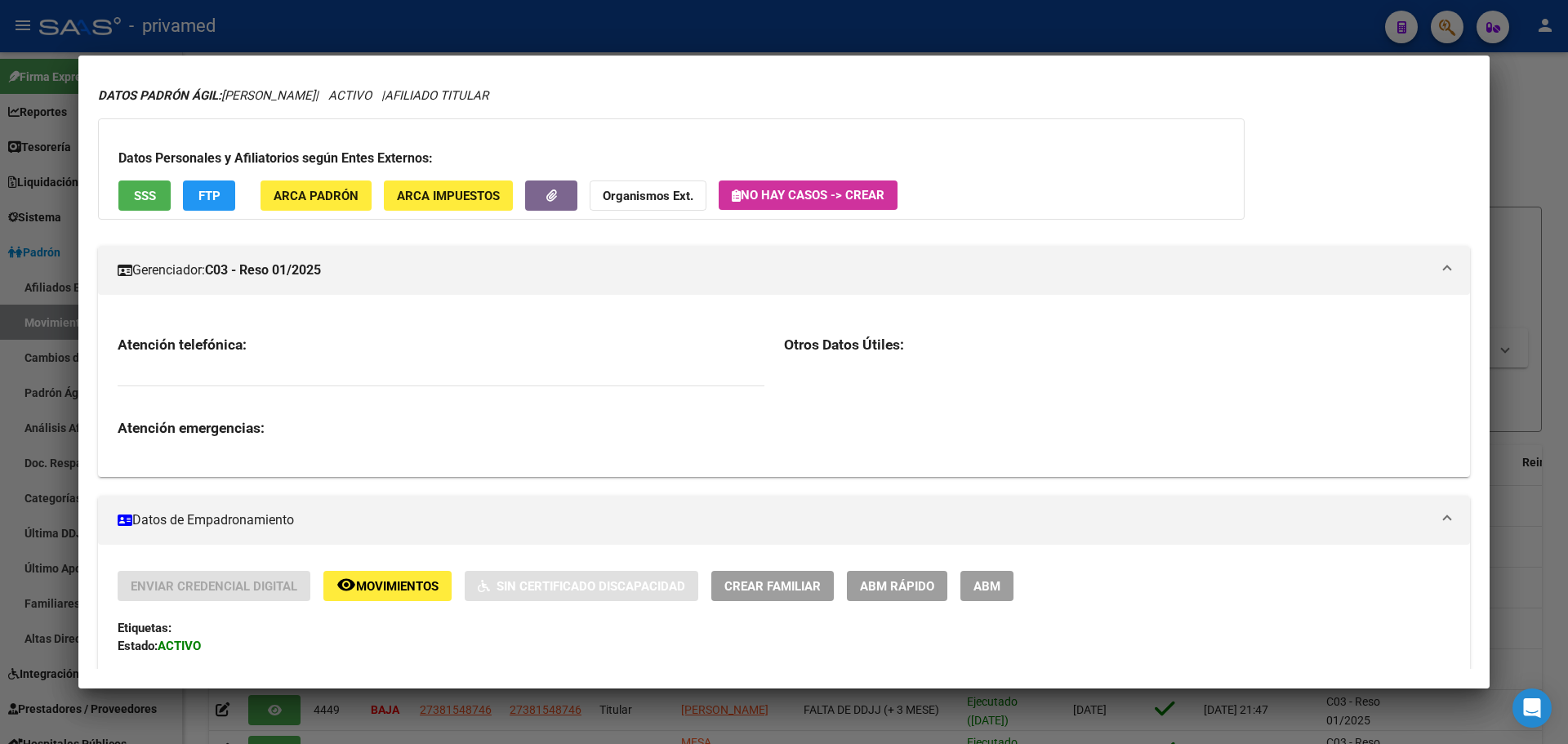
scroll to position [0, 0]
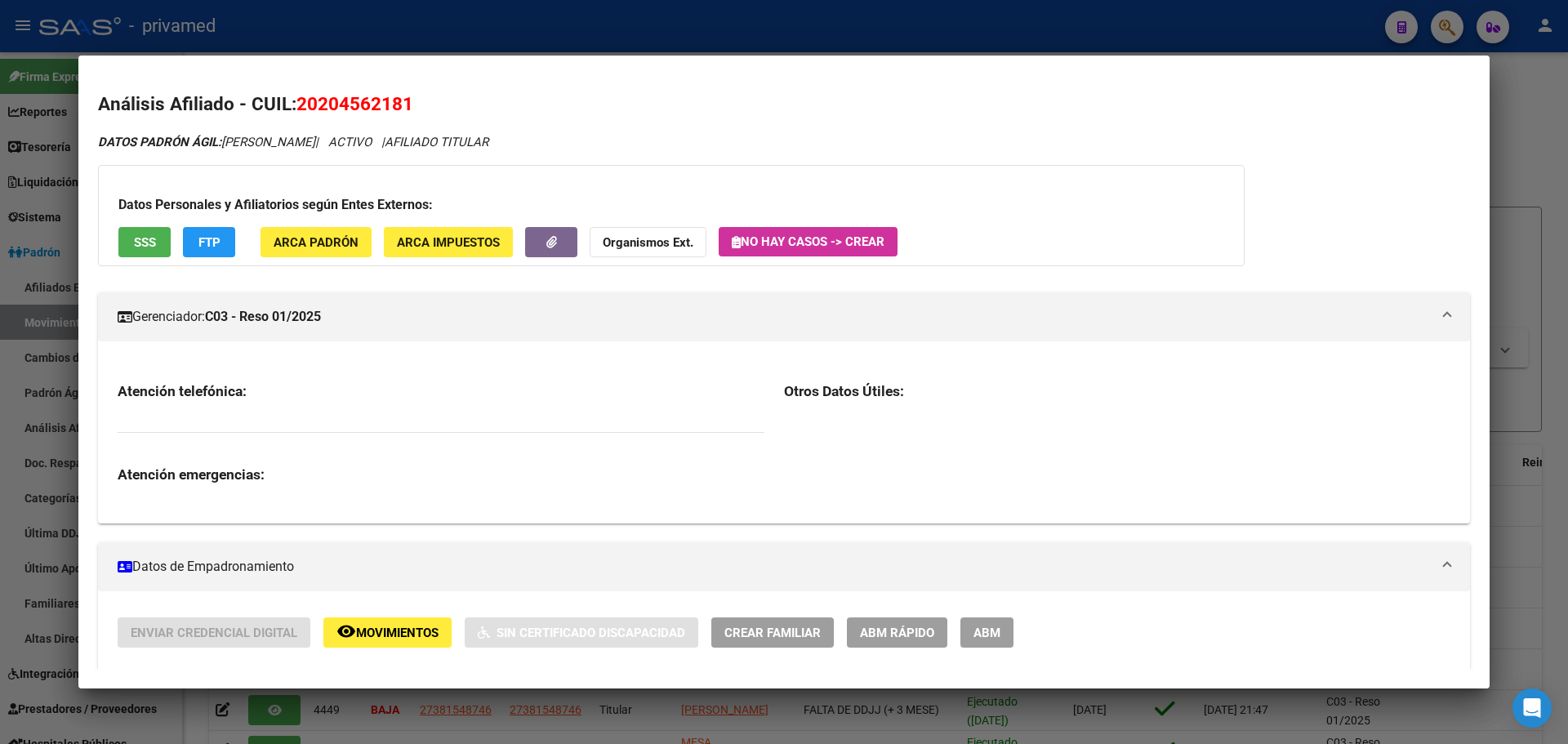
click at [984, 636] on span "ABM" at bounding box center [987, 632] width 27 height 15
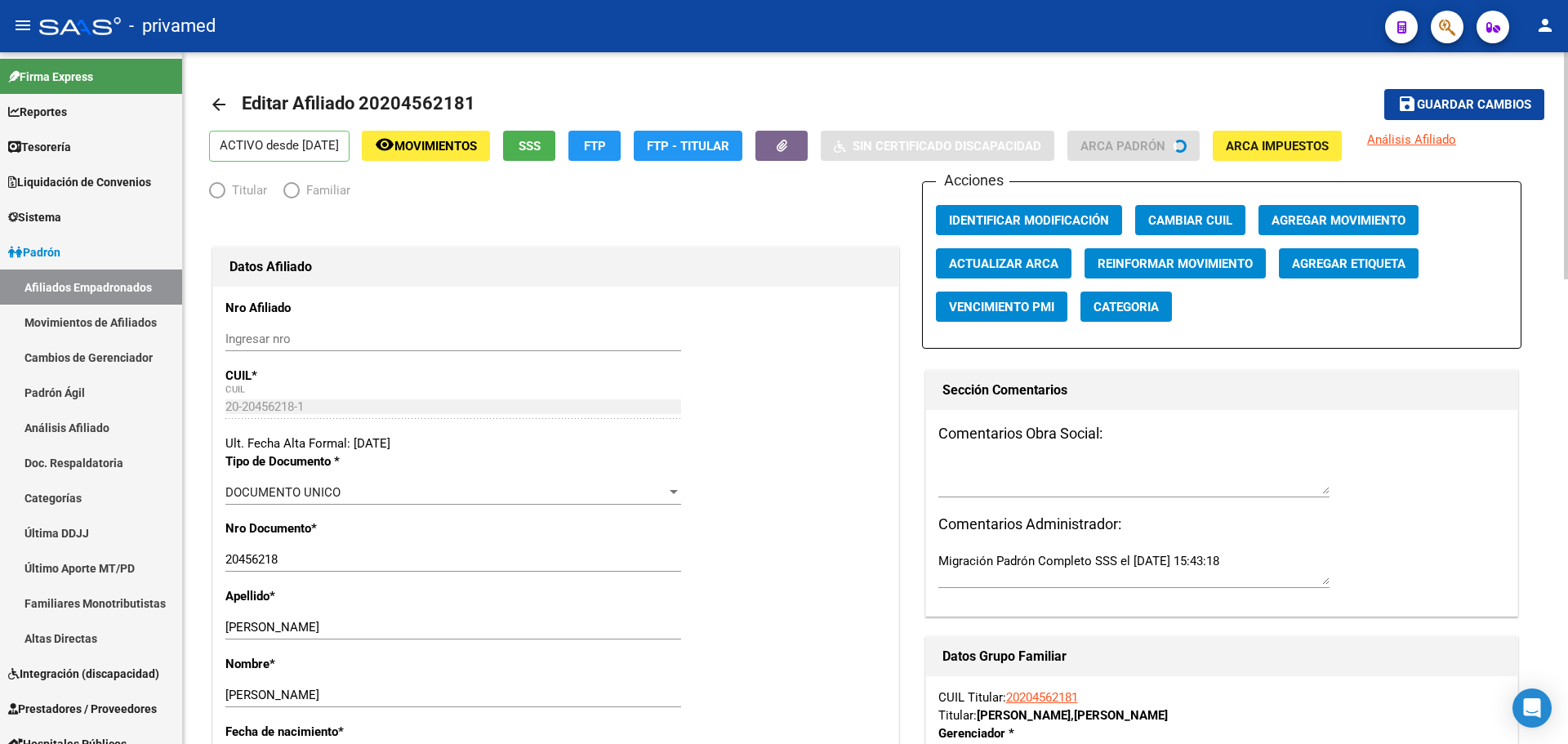
radio input "true"
type input "33-63761744-9"
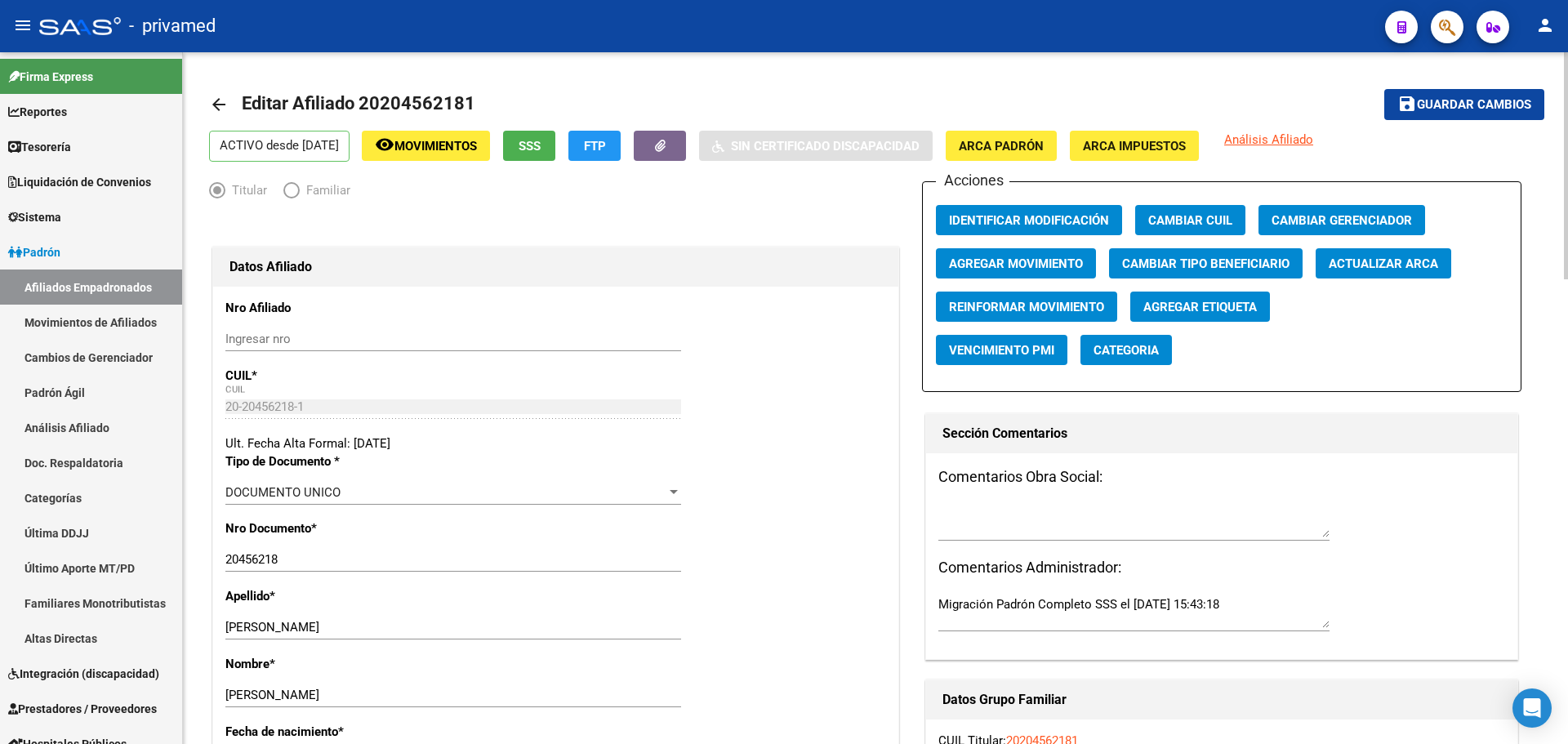
click at [1059, 259] on span "Agregar Movimiento" at bounding box center [1016, 263] width 134 height 15
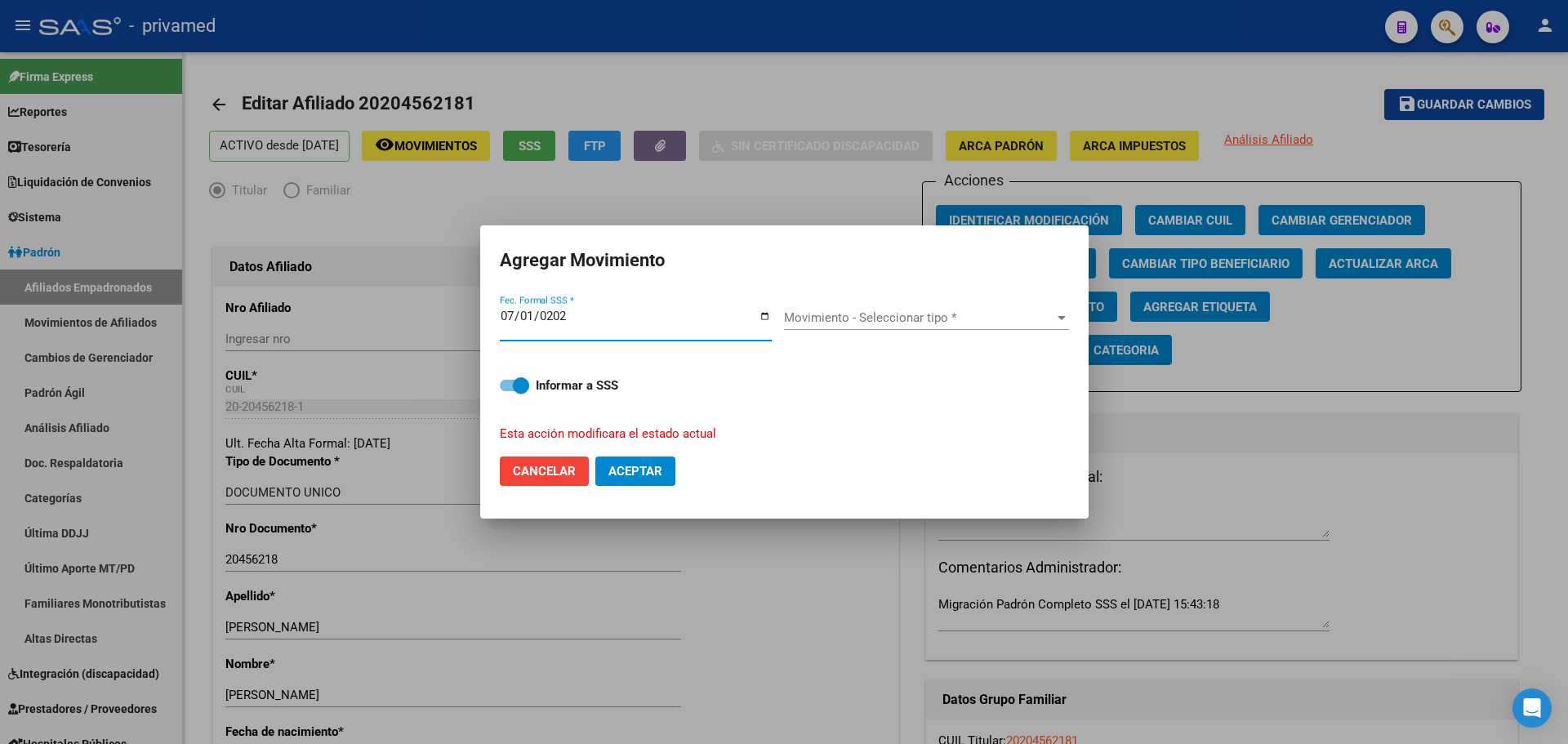
type input "2025-07-01"
click at [818, 316] on span "Movimiento - Seleccionar tipo *" at bounding box center [919, 317] width 271 height 15
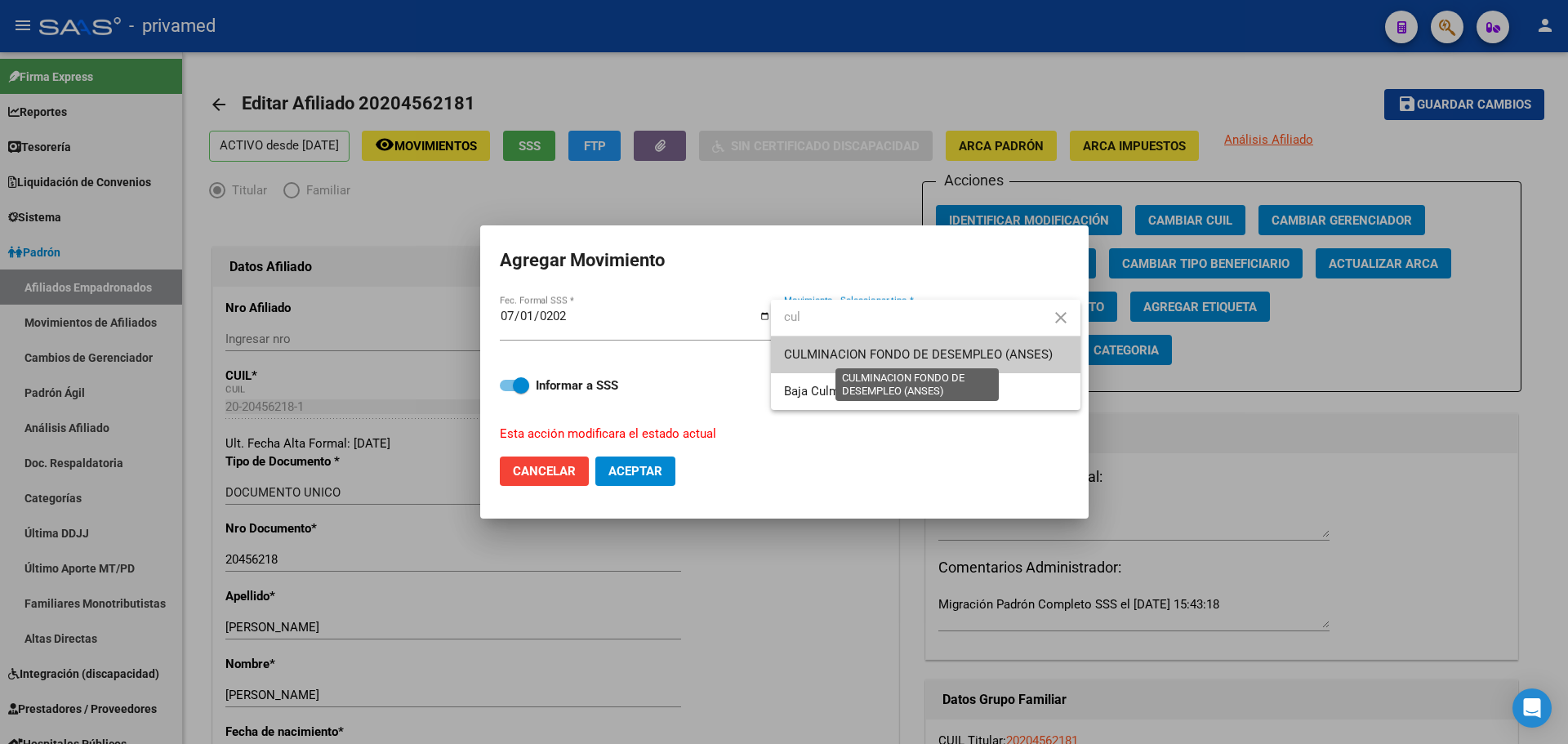
type input "cul"
click at [907, 355] on span "CULMINACION FONDO DE DESEMPLEO (ANSES)" at bounding box center [918, 354] width 269 height 15
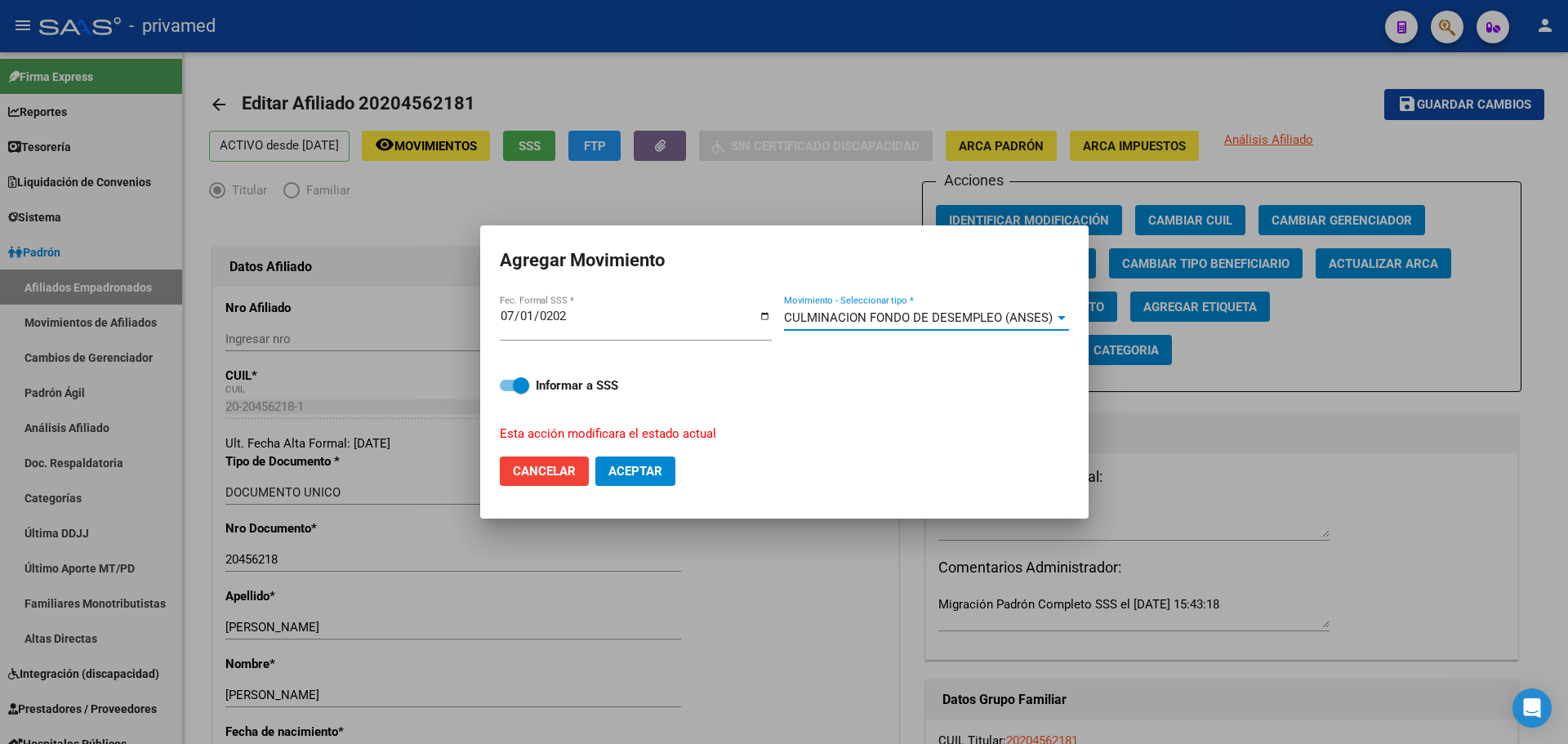
click at [657, 472] on span "Aceptar" at bounding box center [636, 470] width 54 height 15
checkbox input "false"
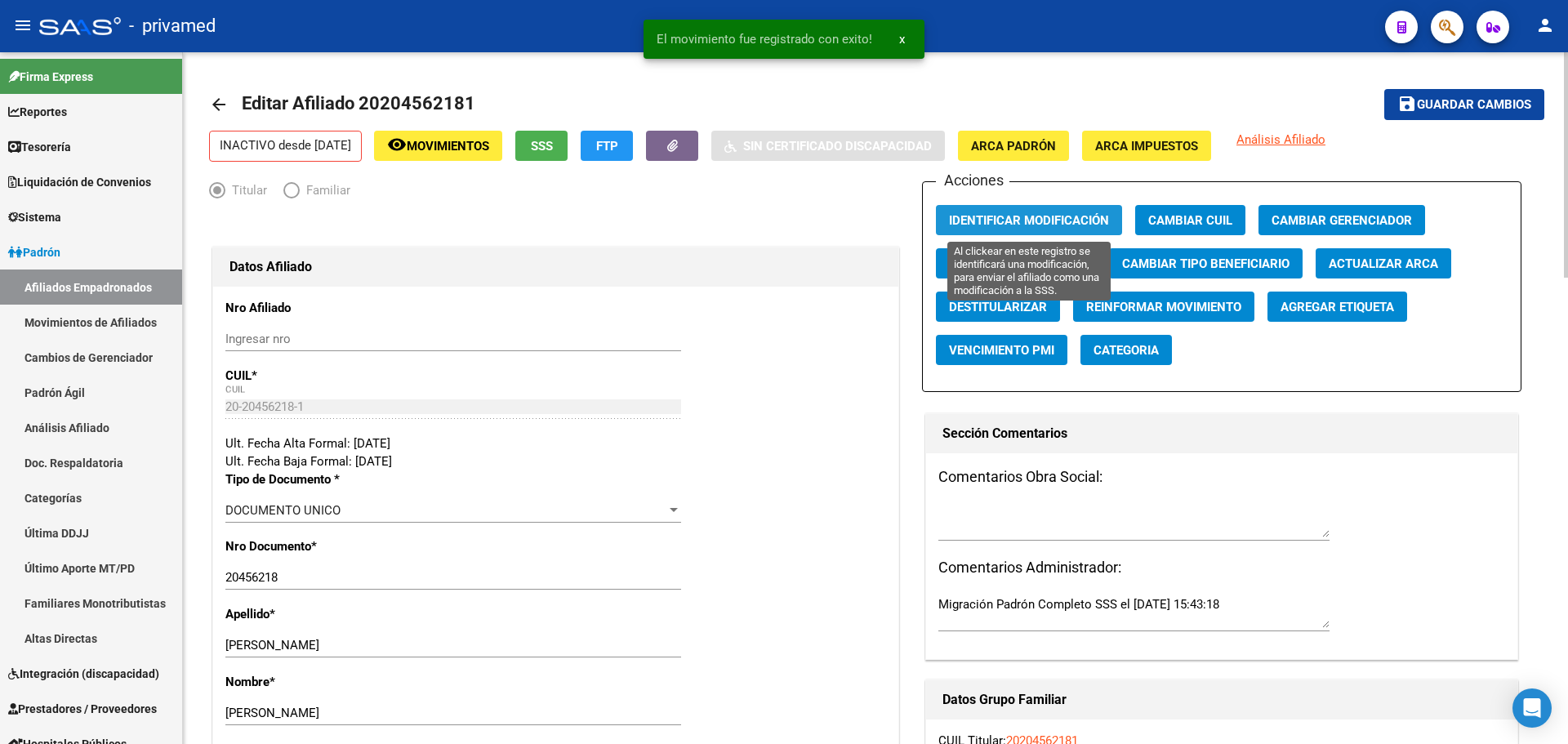
click at [1012, 218] on span "Identificar Modificación" at bounding box center [1029, 220] width 160 height 15
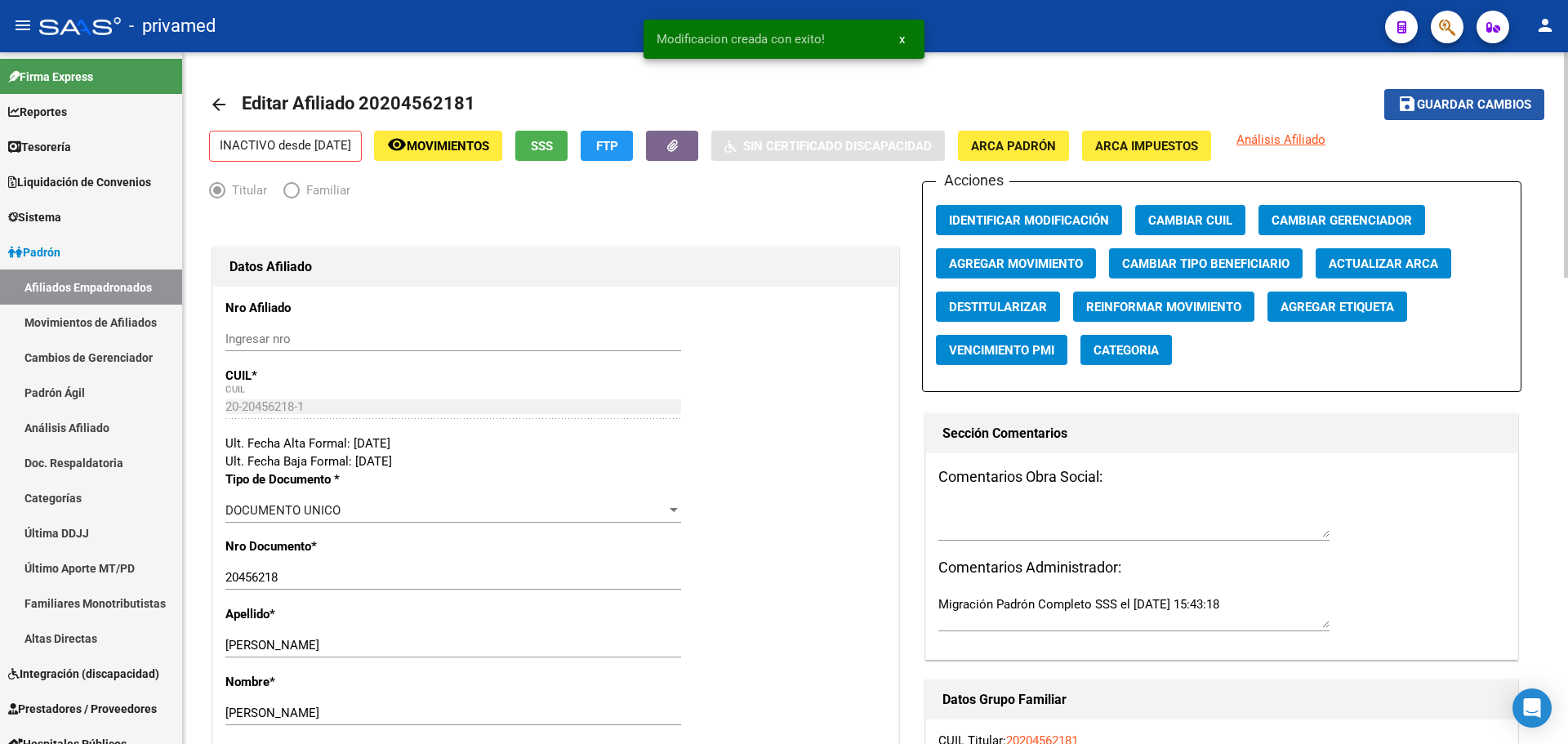
click at [1480, 99] on span "Guardar cambios" at bounding box center [1475, 105] width 114 height 15
click at [967, 530] on textarea at bounding box center [1133, 521] width 391 height 33
type textarea "f"
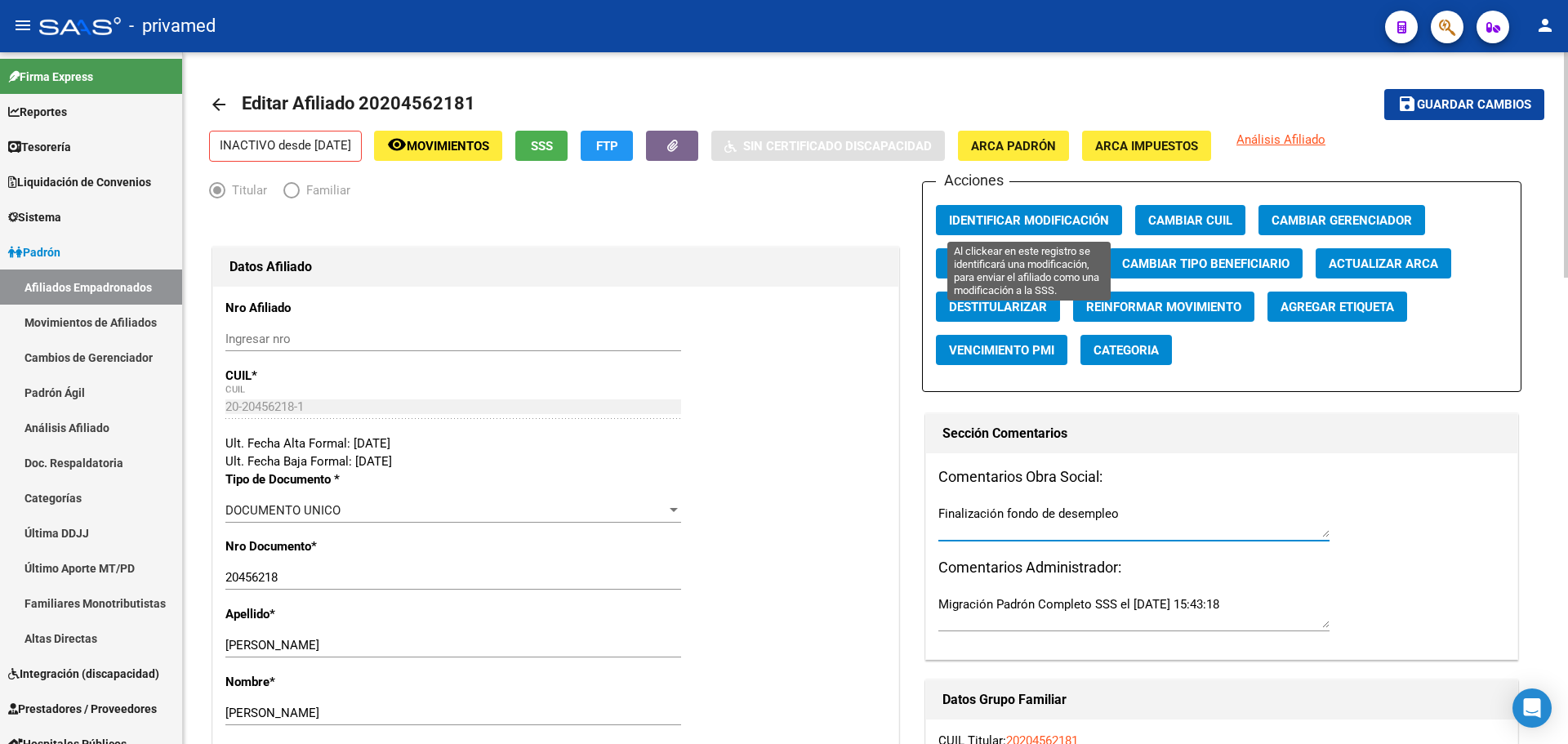
type textarea "Finalización fondo de desempleo"
click at [1022, 225] on span "Identificar Modificación" at bounding box center [1029, 220] width 160 height 15
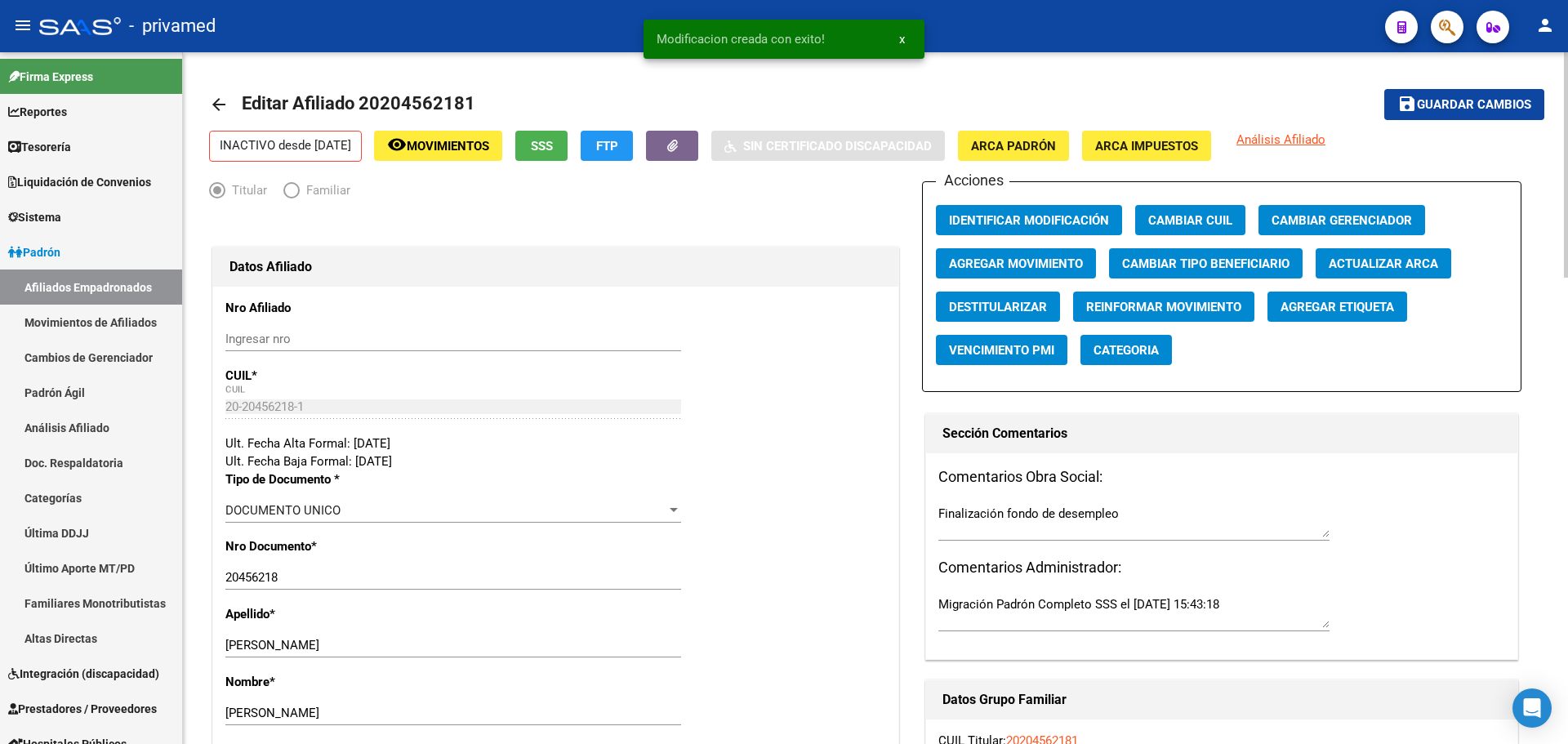
click at [1471, 103] on span "Guardar cambios" at bounding box center [1475, 105] width 114 height 15
click at [218, 102] on mat-icon "arrow_back" at bounding box center [219, 105] width 19 height 19
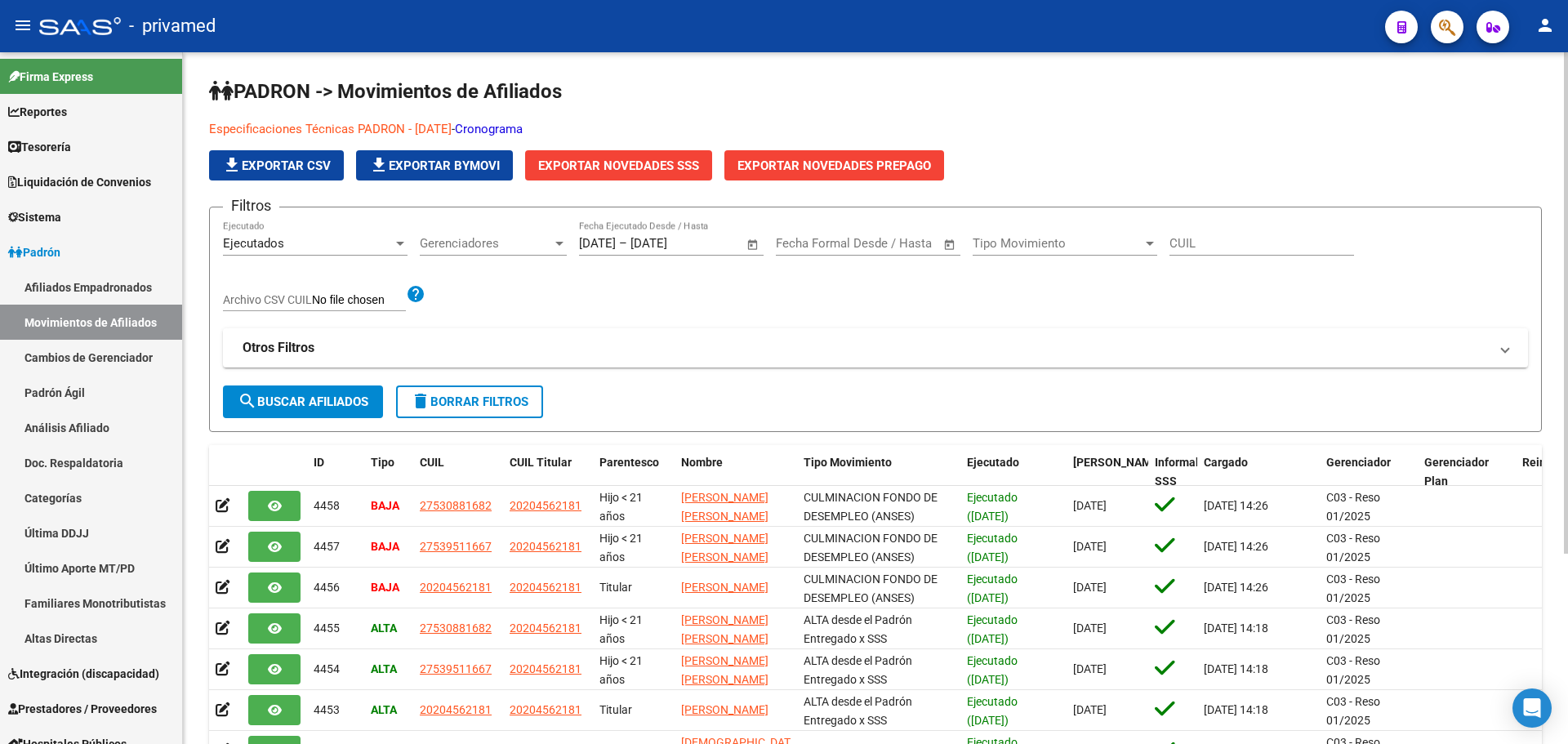
click at [1449, 28] on icon "button" at bounding box center [1447, 27] width 16 height 18
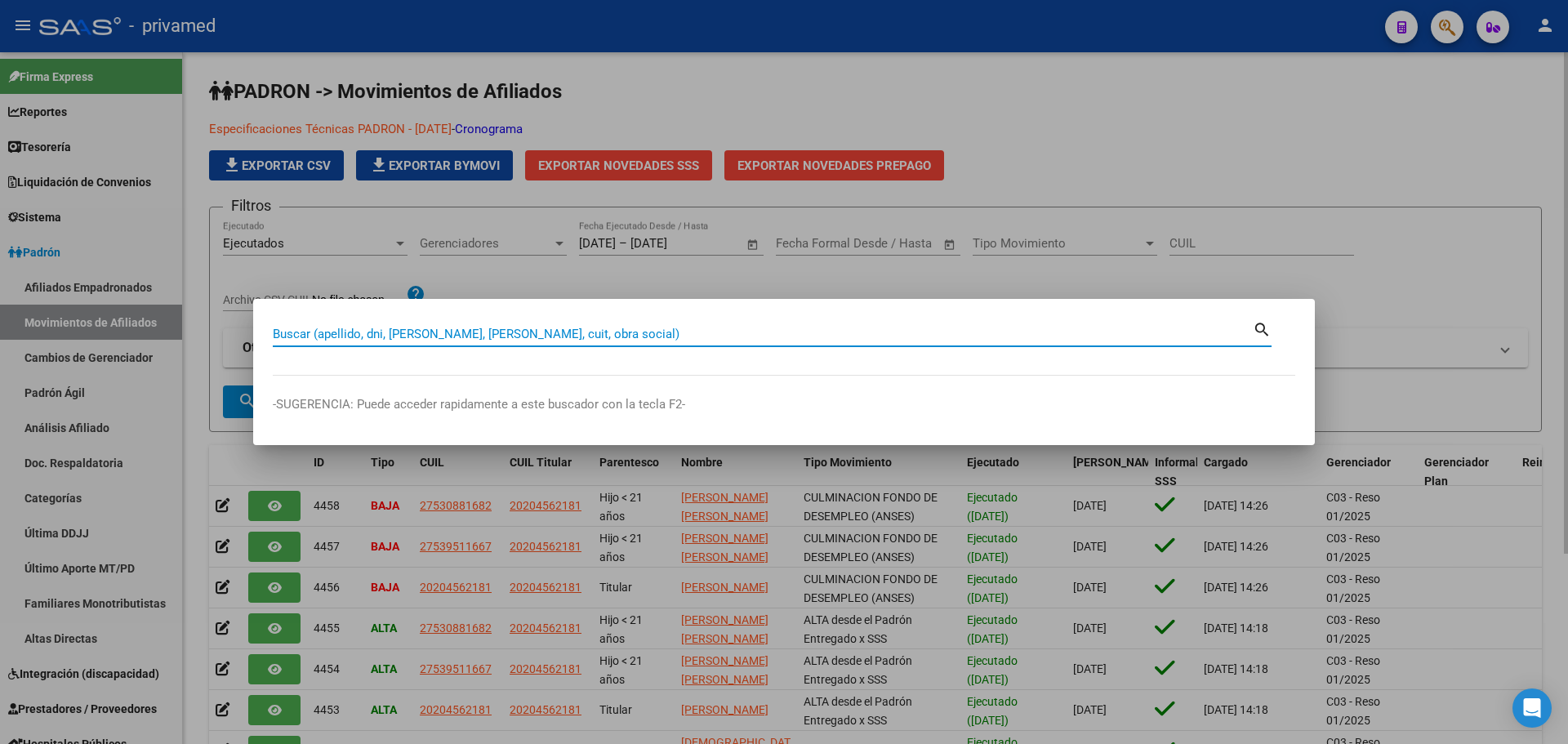
paste input "20260761022"
type input "20260761022"
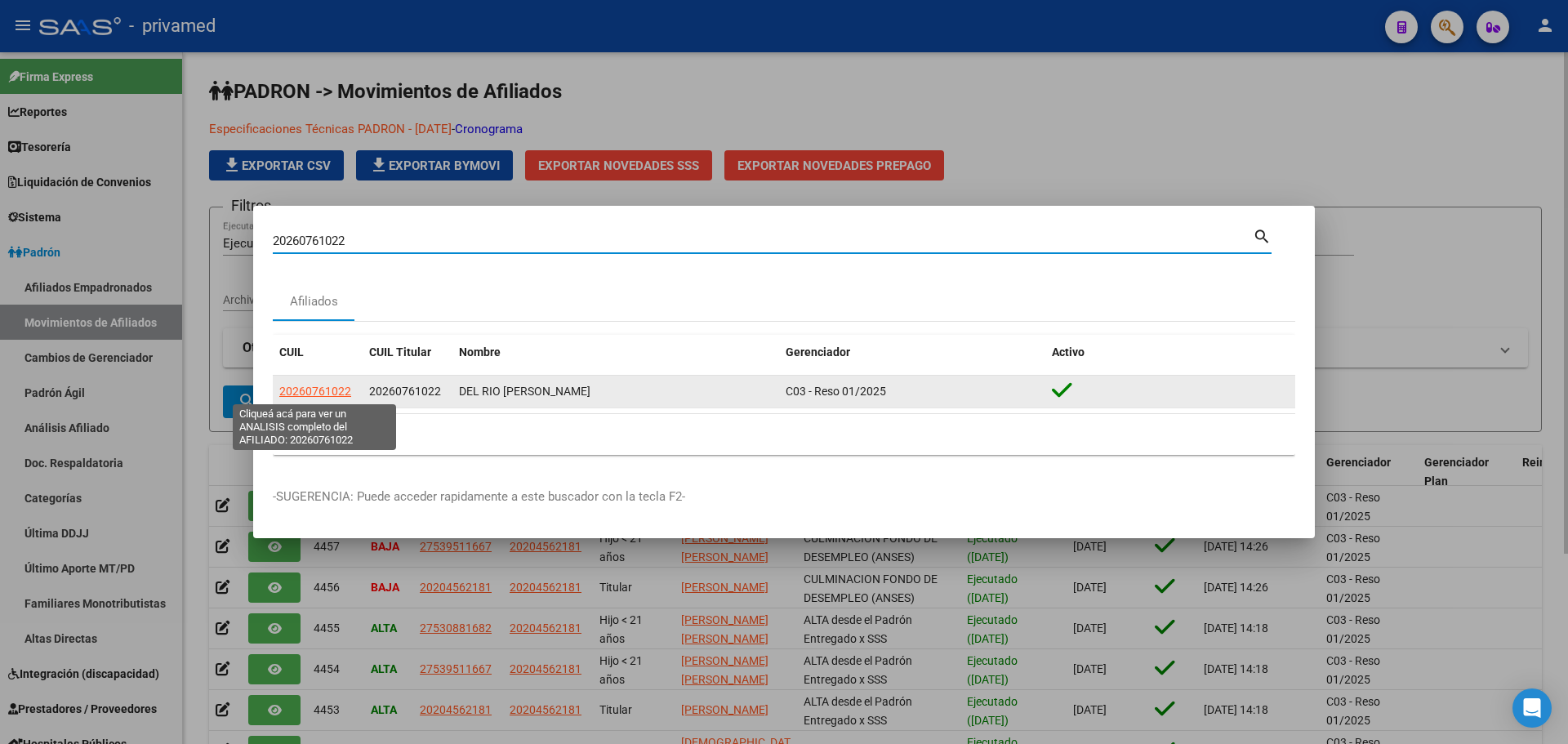
click at [323, 390] on span "20260761022" at bounding box center [315, 391] width 72 height 13
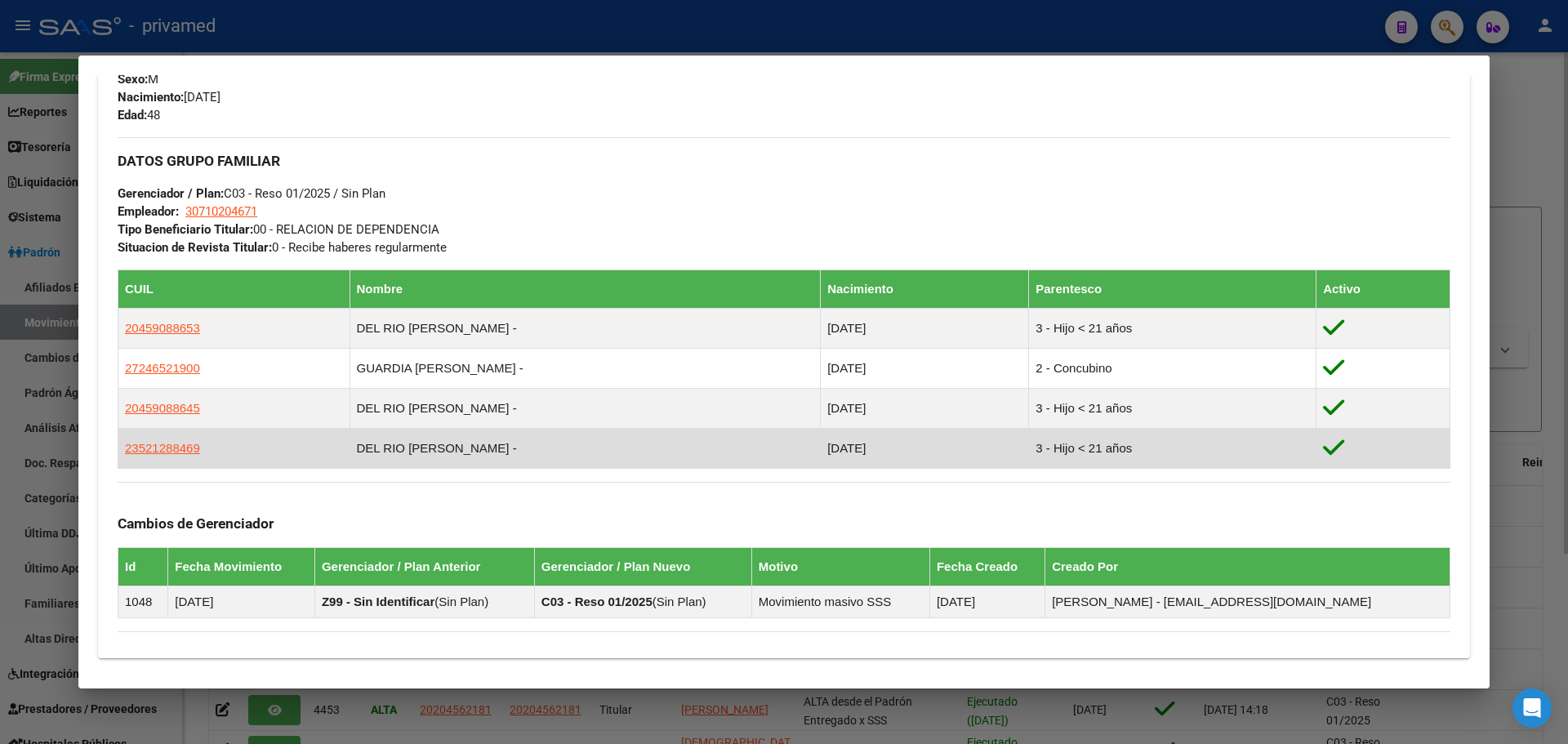
scroll to position [924, 0]
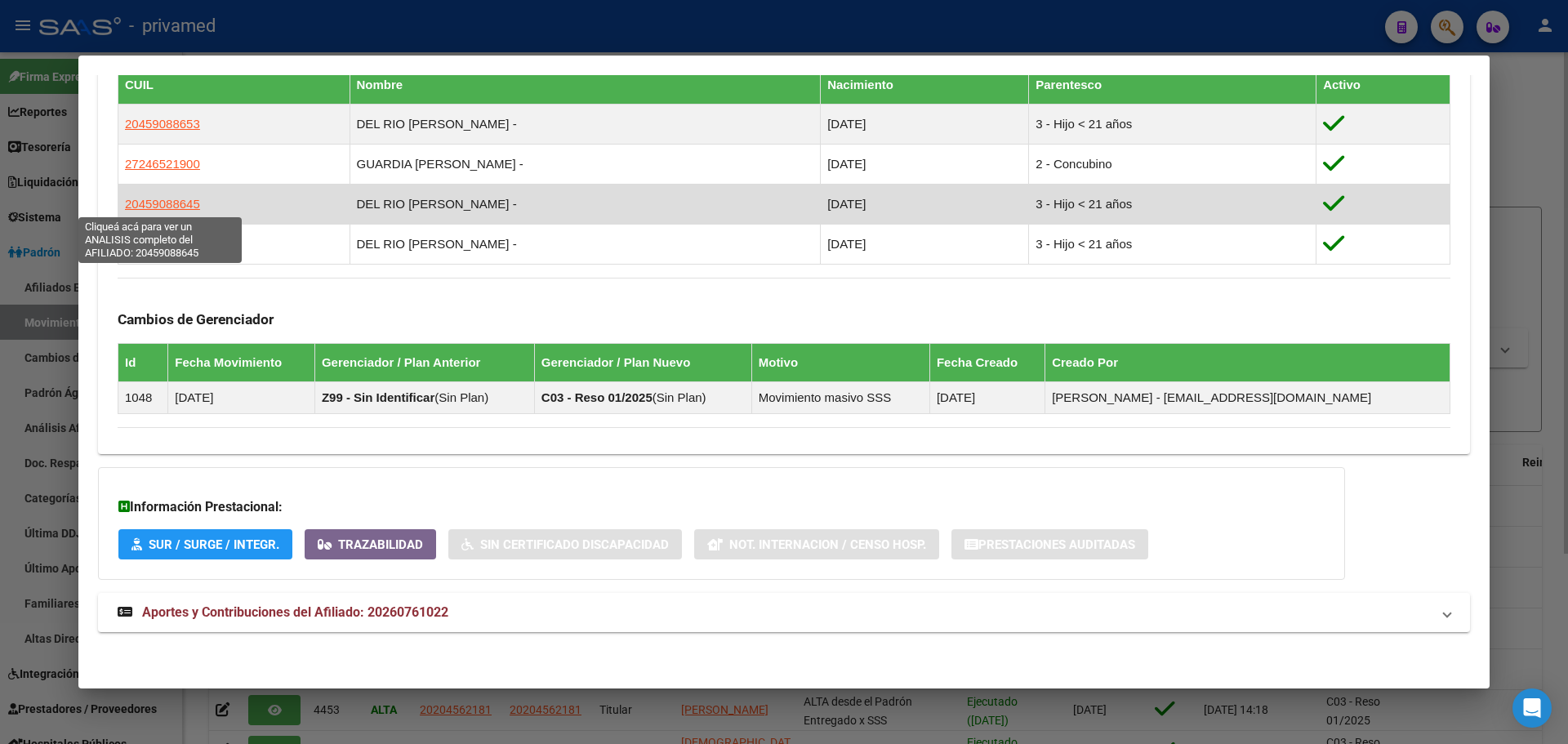
click at [149, 201] on span "20459088645" at bounding box center [162, 204] width 75 height 14
type textarea "20459088645"
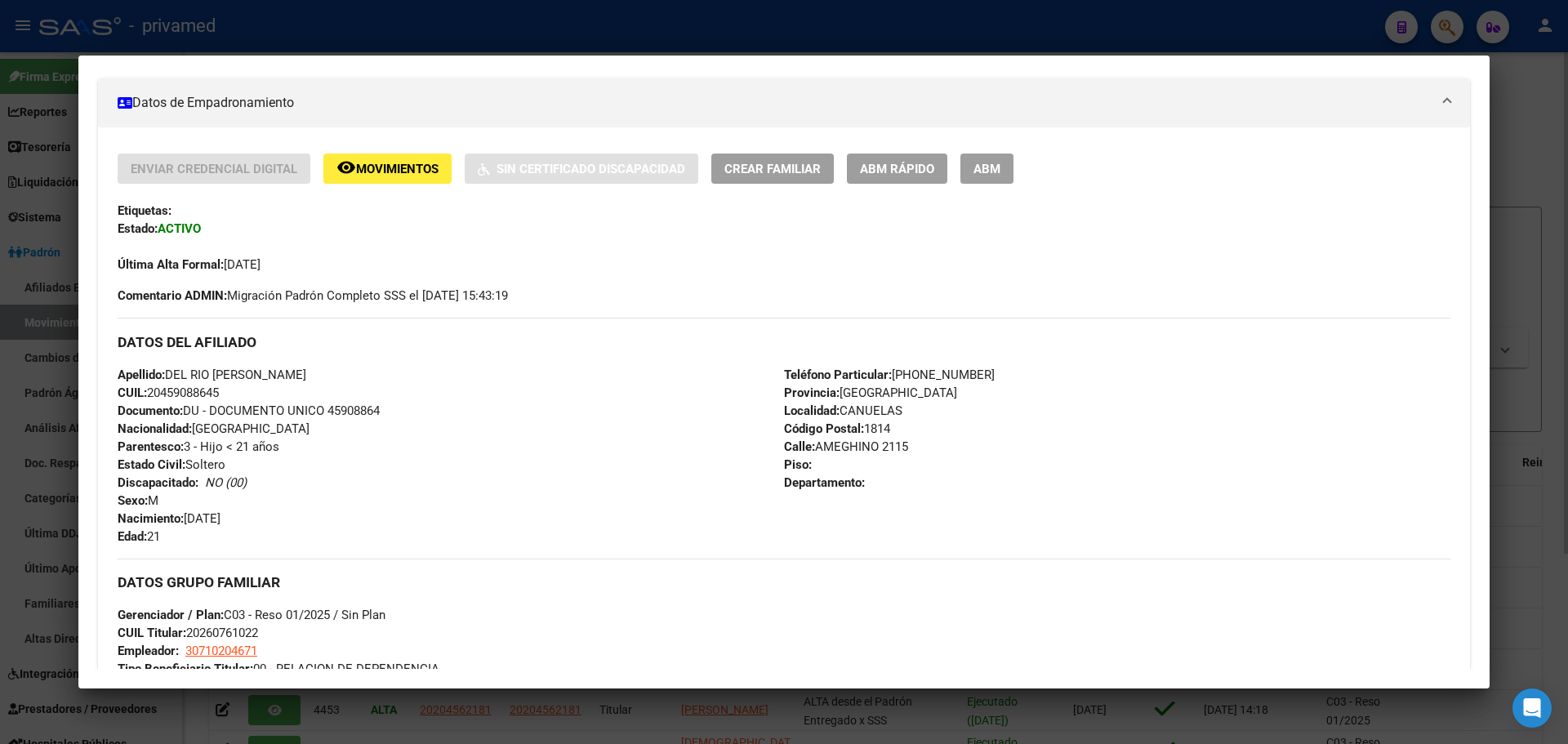
scroll to position [245, 0]
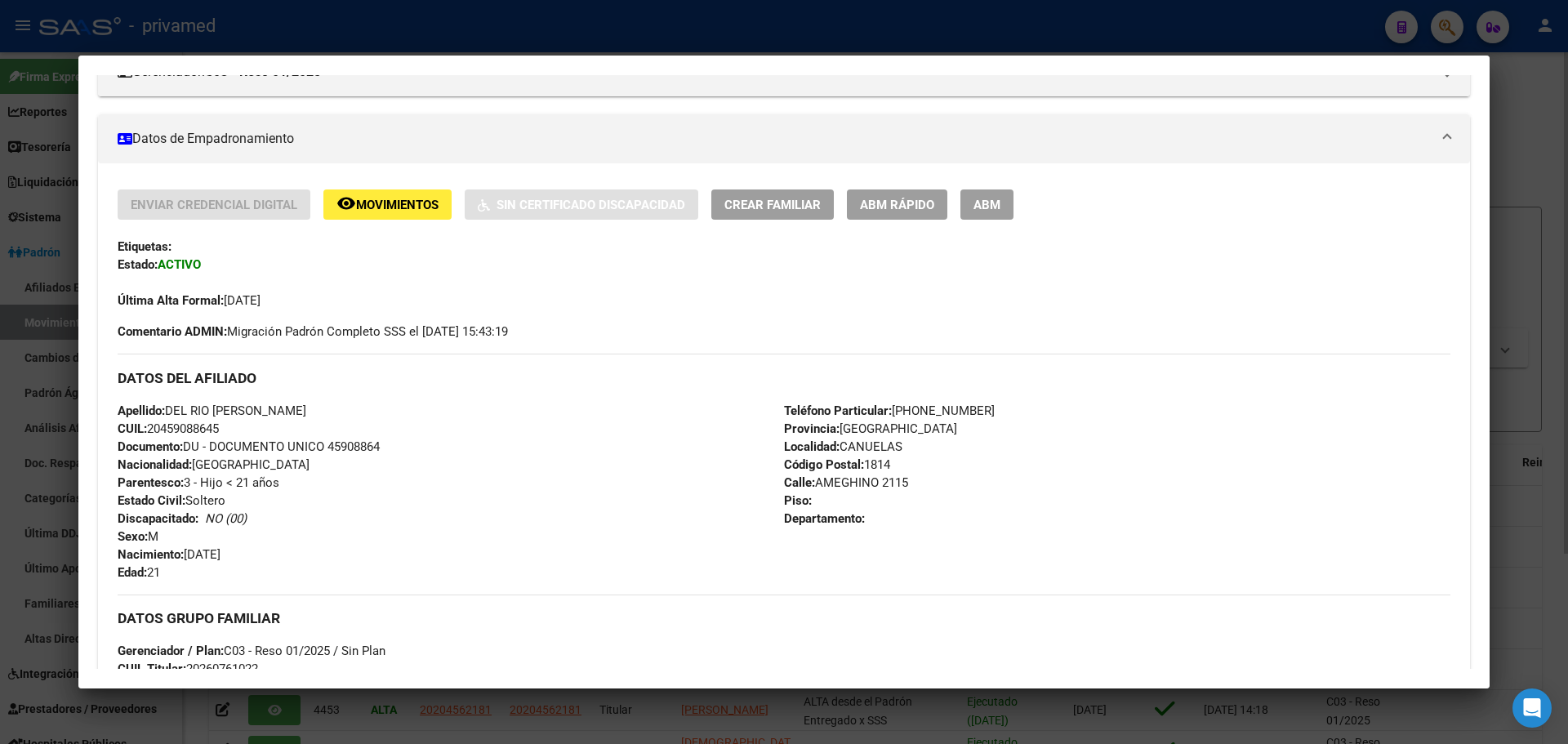
click at [992, 210] on span "ABM" at bounding box center [987, 205] width 27 height 15
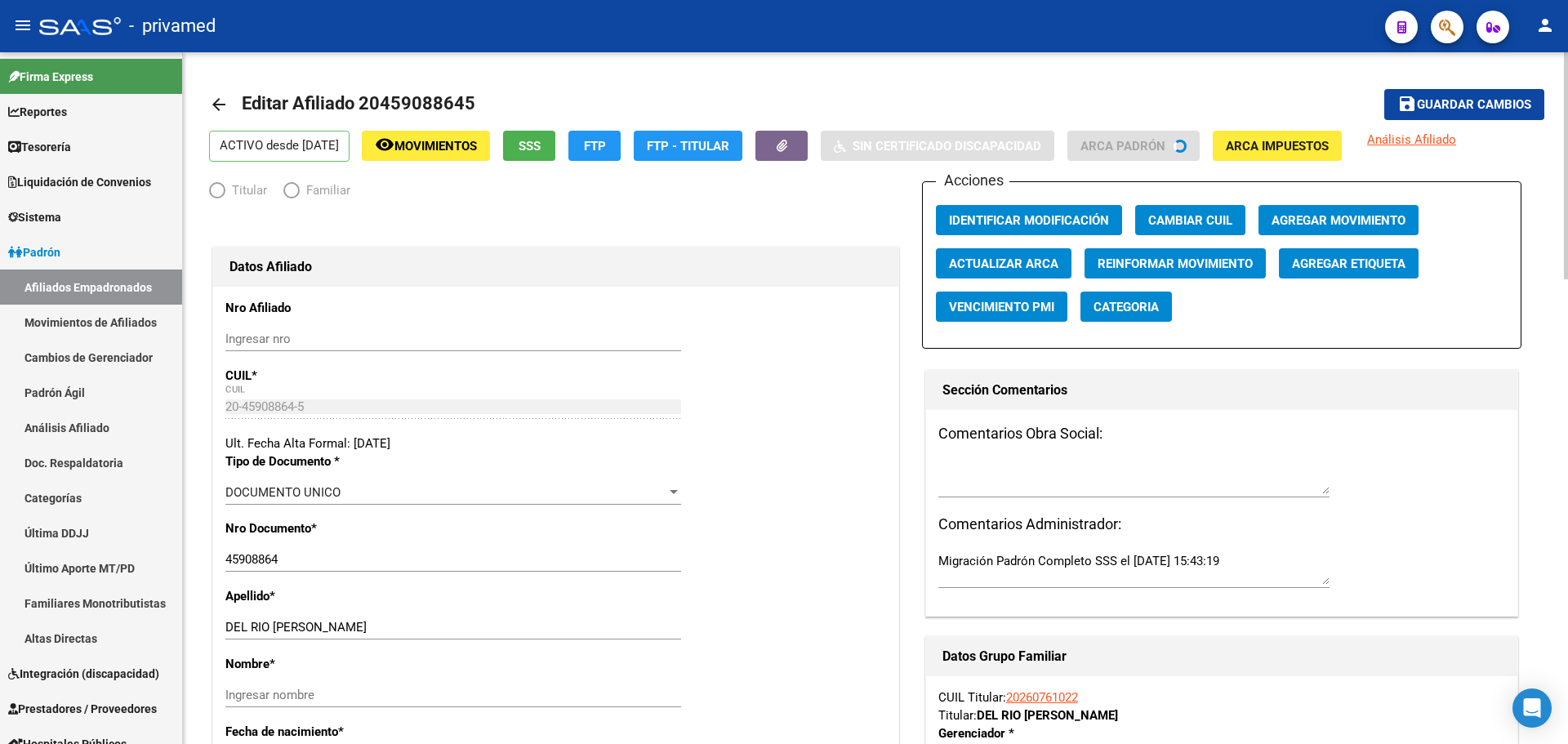
radio input "true"
type input "30-71020467-1"
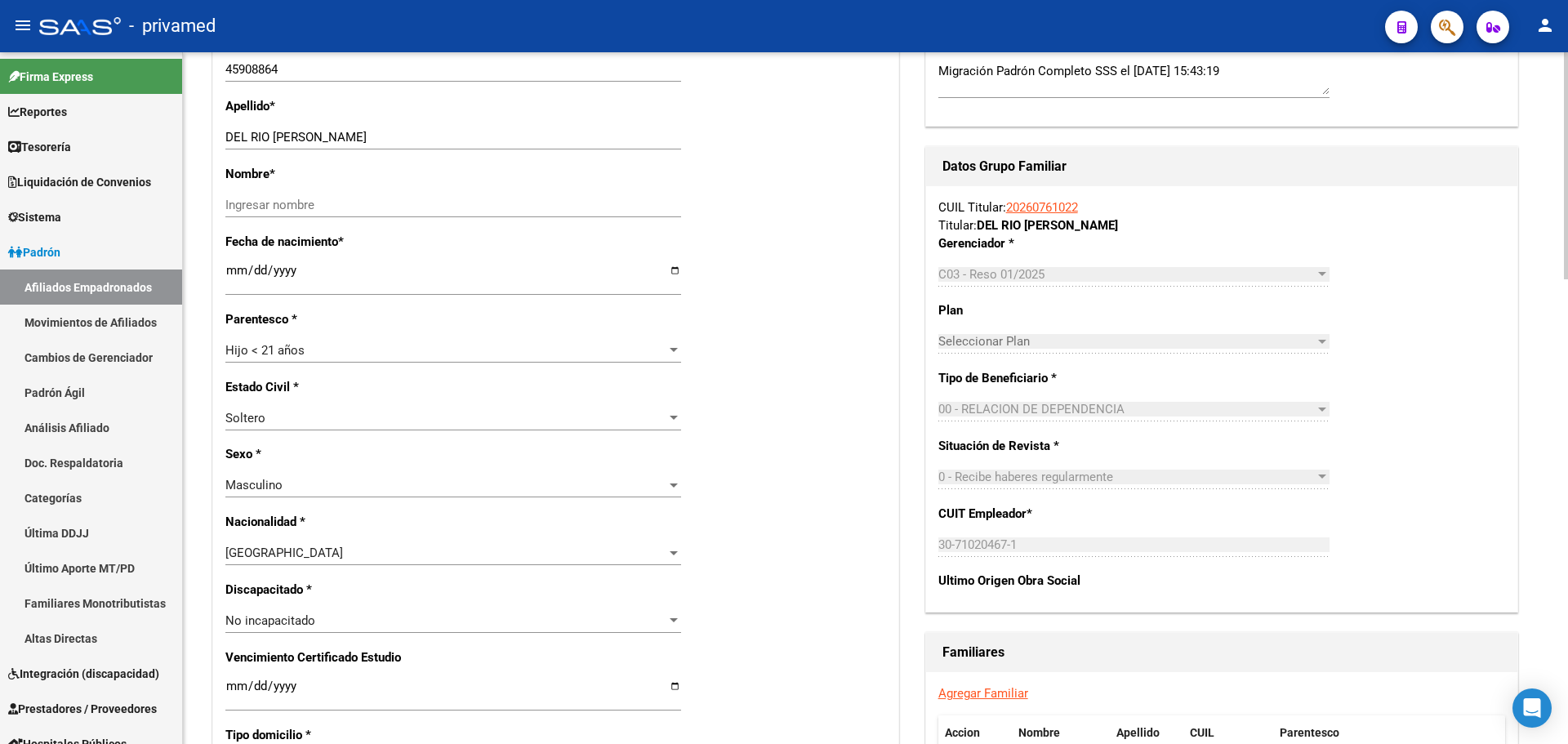
scroll to position [408, 0]
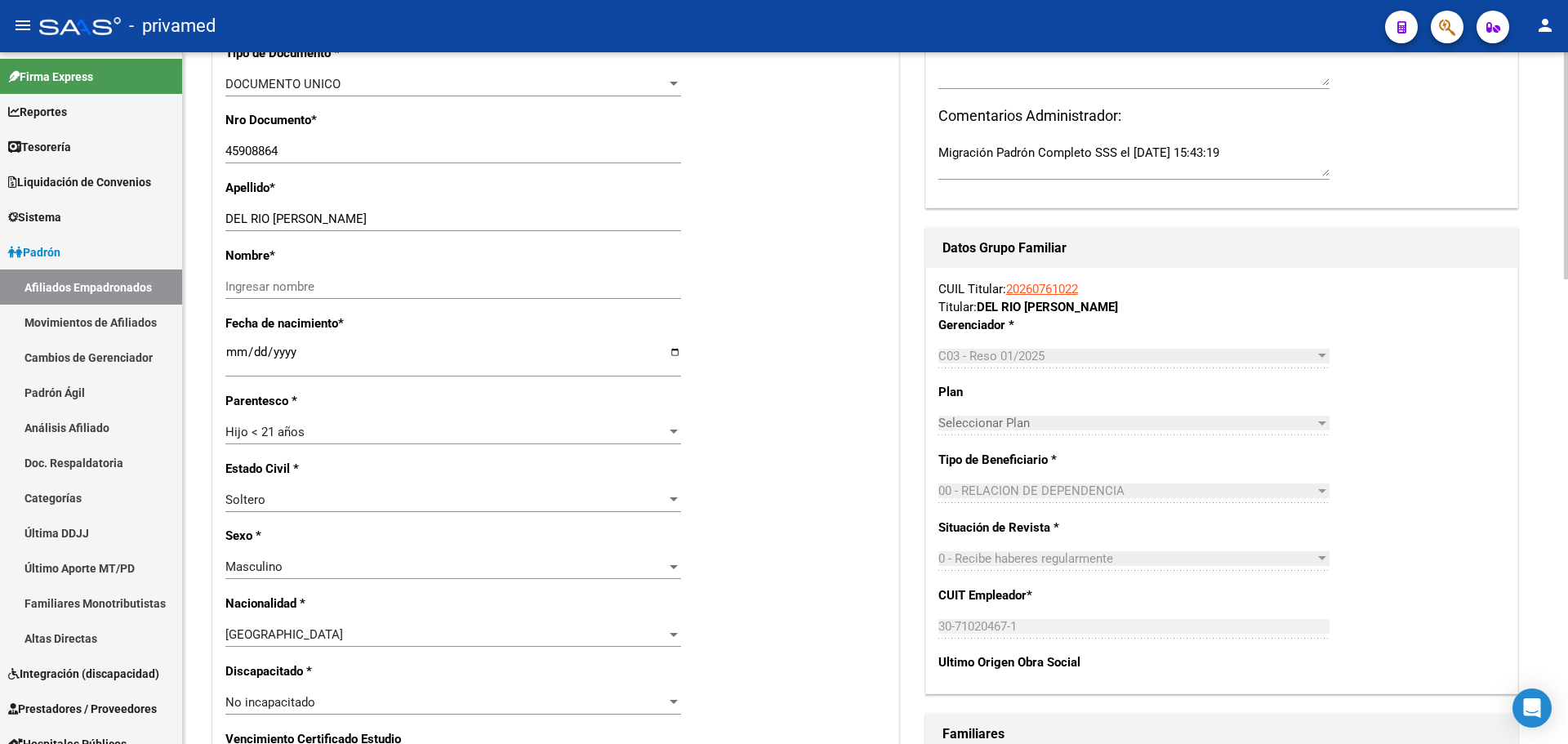
click at [1333, 292] on div "CUIL Titular: 20260761022 Titular: DEL RIO NESTOR JULIO" at bounding box center [1222, 298] width 567 height 36
click at [388, 431] on div "Hijo < 21 años" at bounding box center [445, 432] width 441 height 15
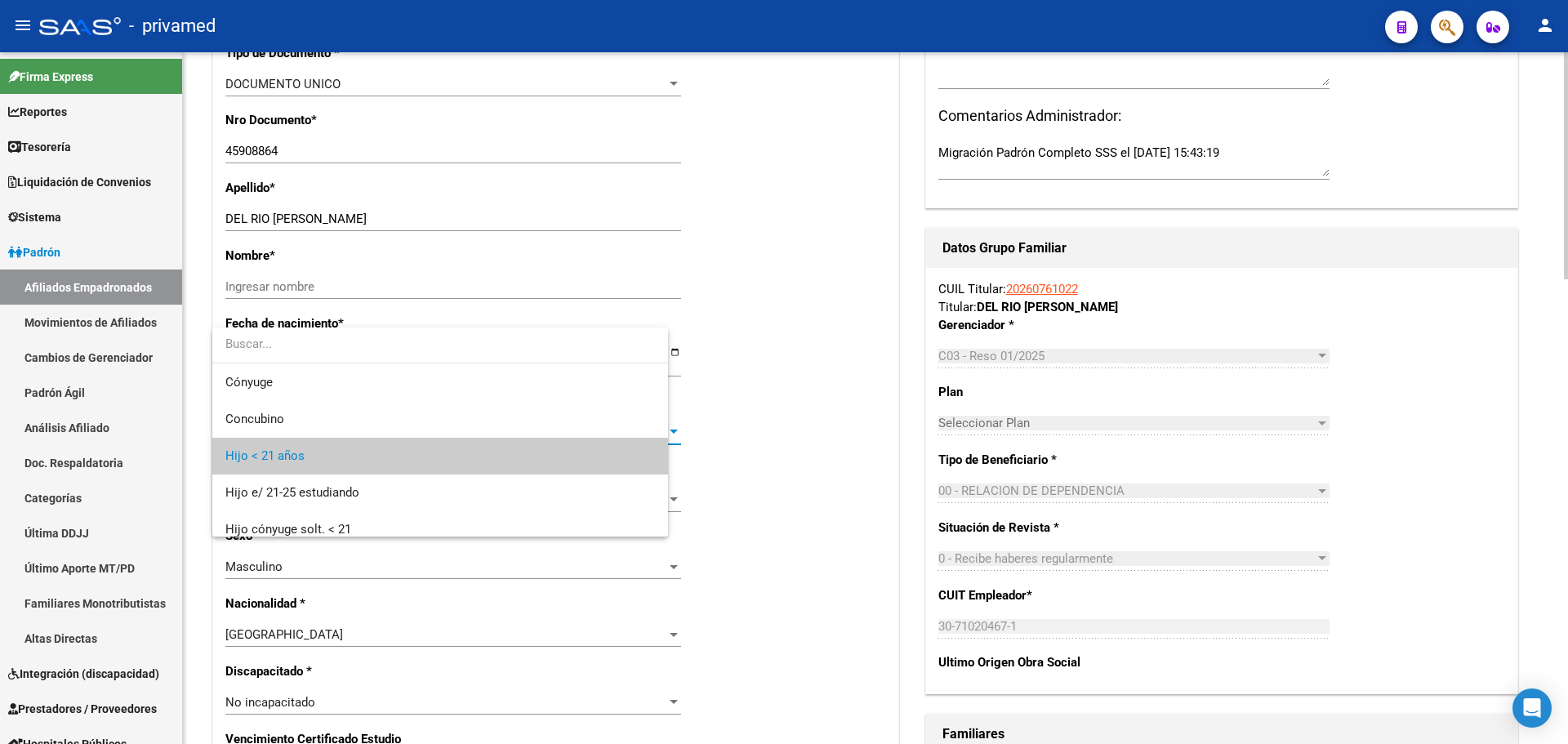
scroll to position [24, 0]
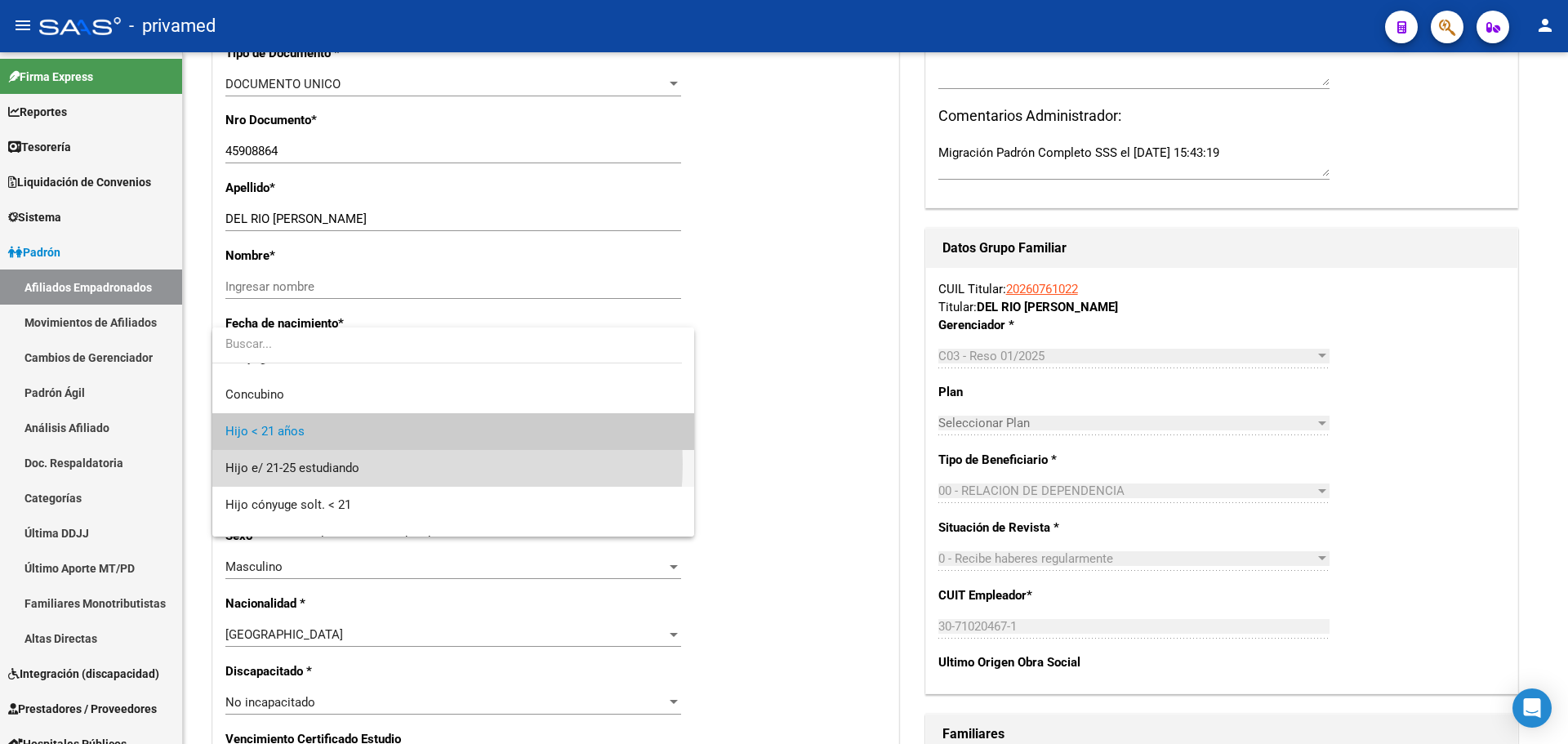
click at [374, 464] on span "Hijo e/ 21-25 estudiando" at bounding box center [453, 469] width 456 height 37
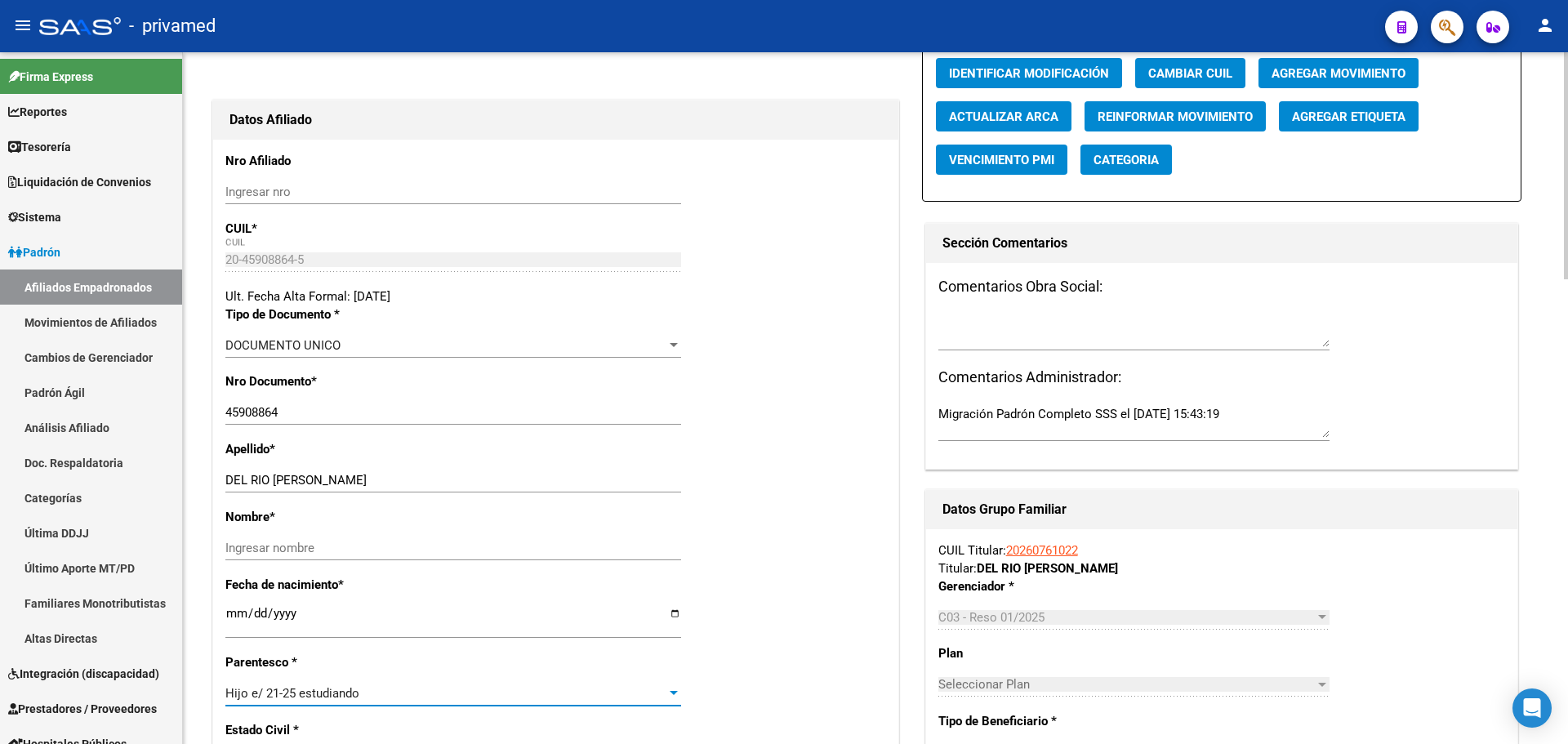
scroll to position [0, 0]
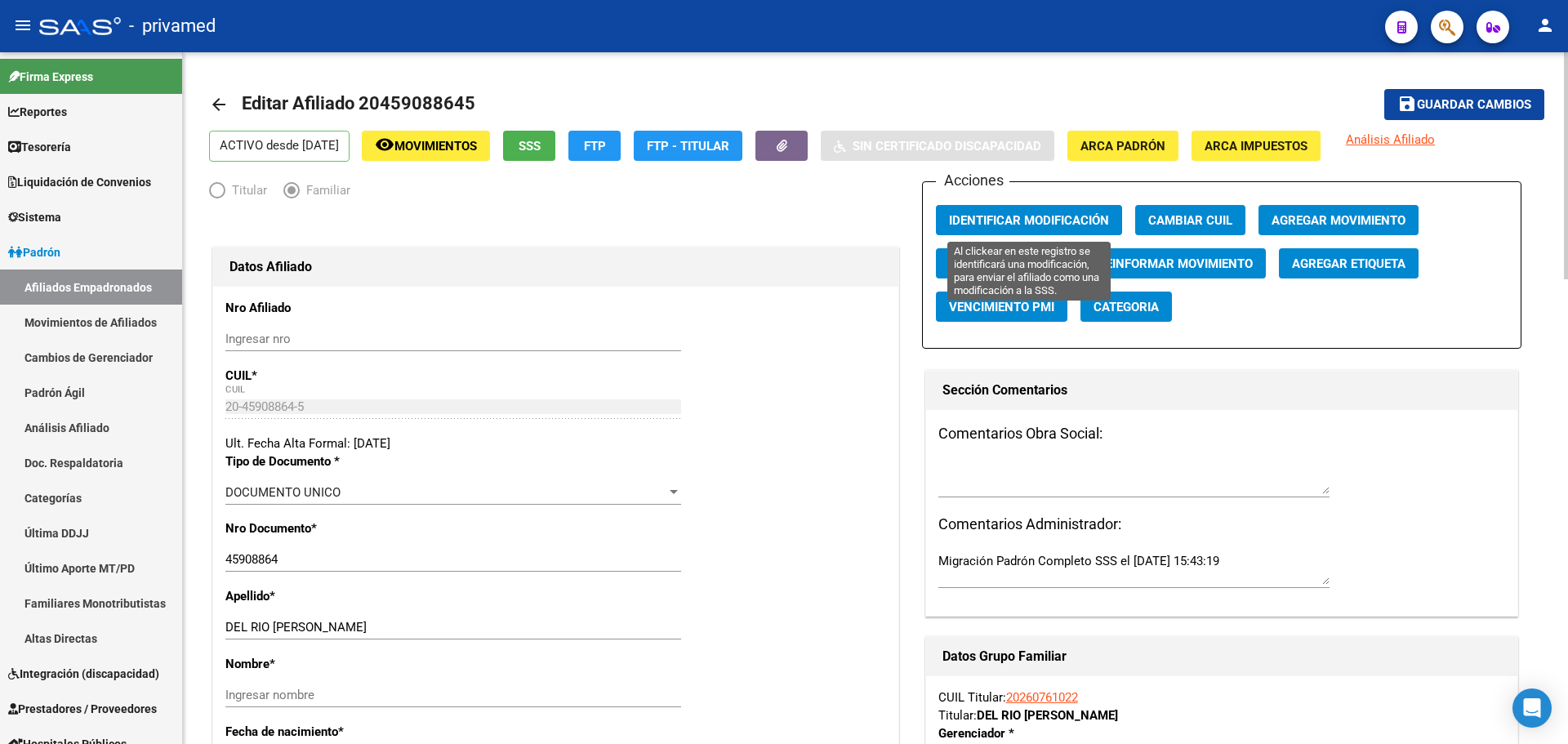
click at [1004, 218] on span "Identificar Modificación" at bounding box center [1029, 220] width 160 height 15
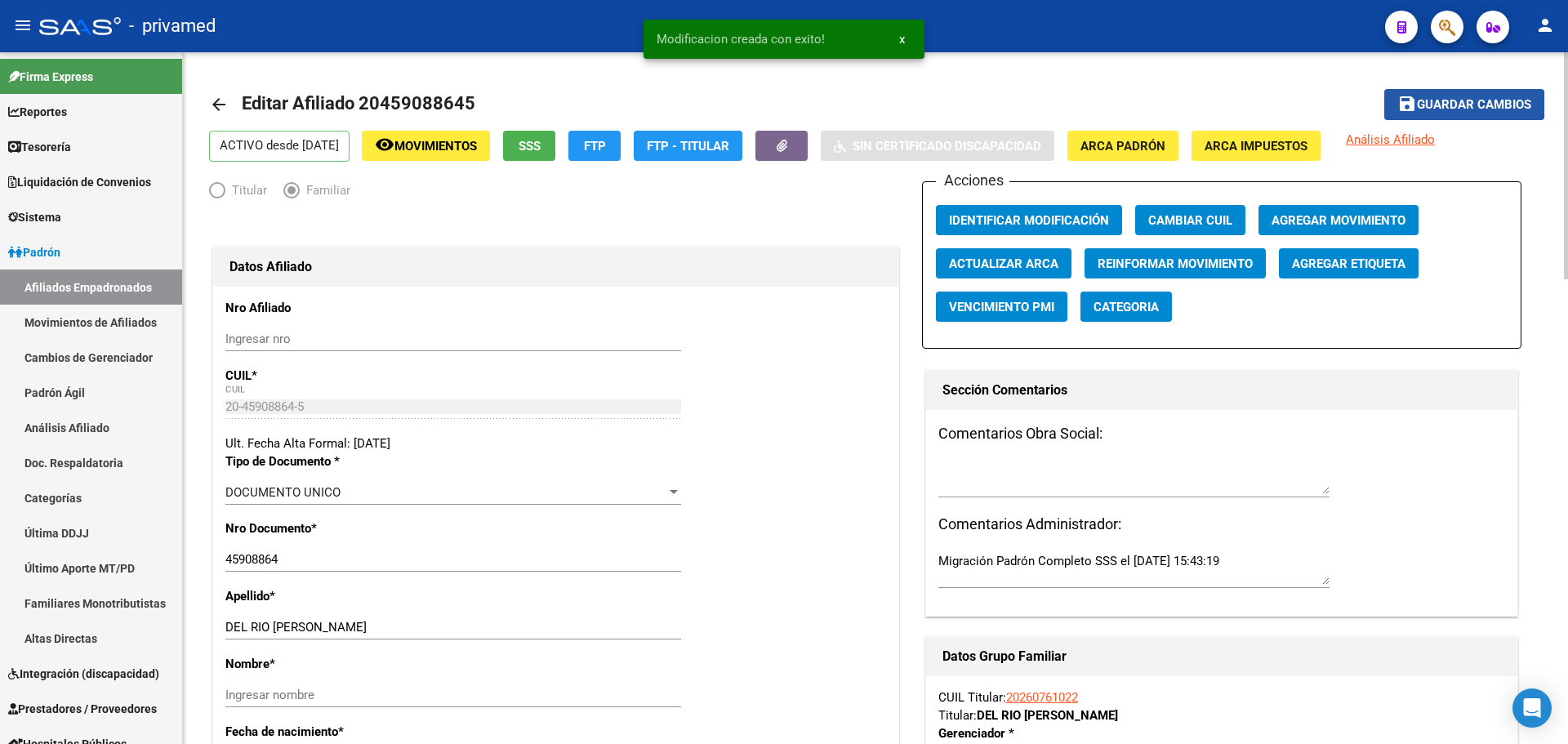
click at [1454, 102] on span "Guardar cambios" at bounding box center [1475, 105] width 114 height 15
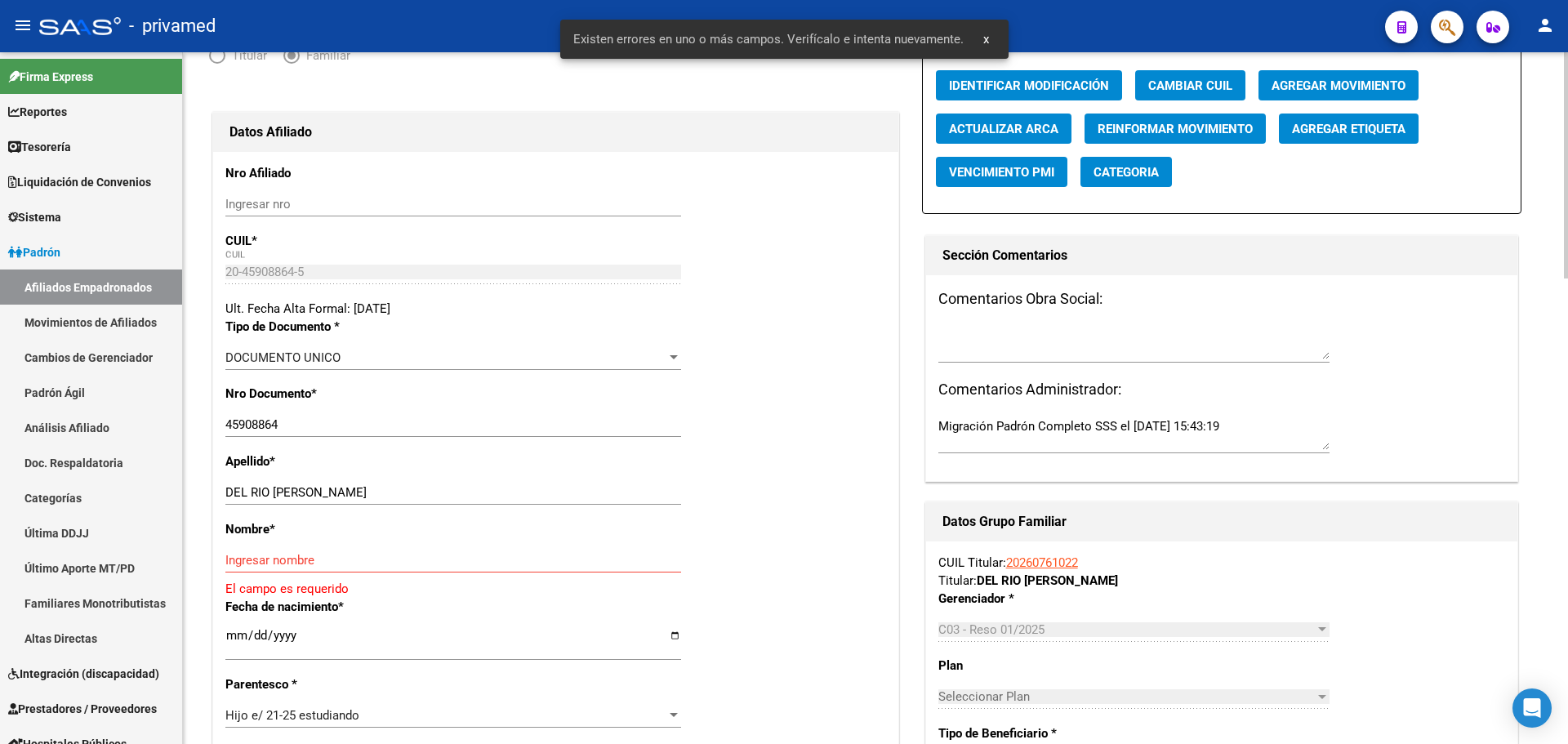
scroll to position [245, 0]
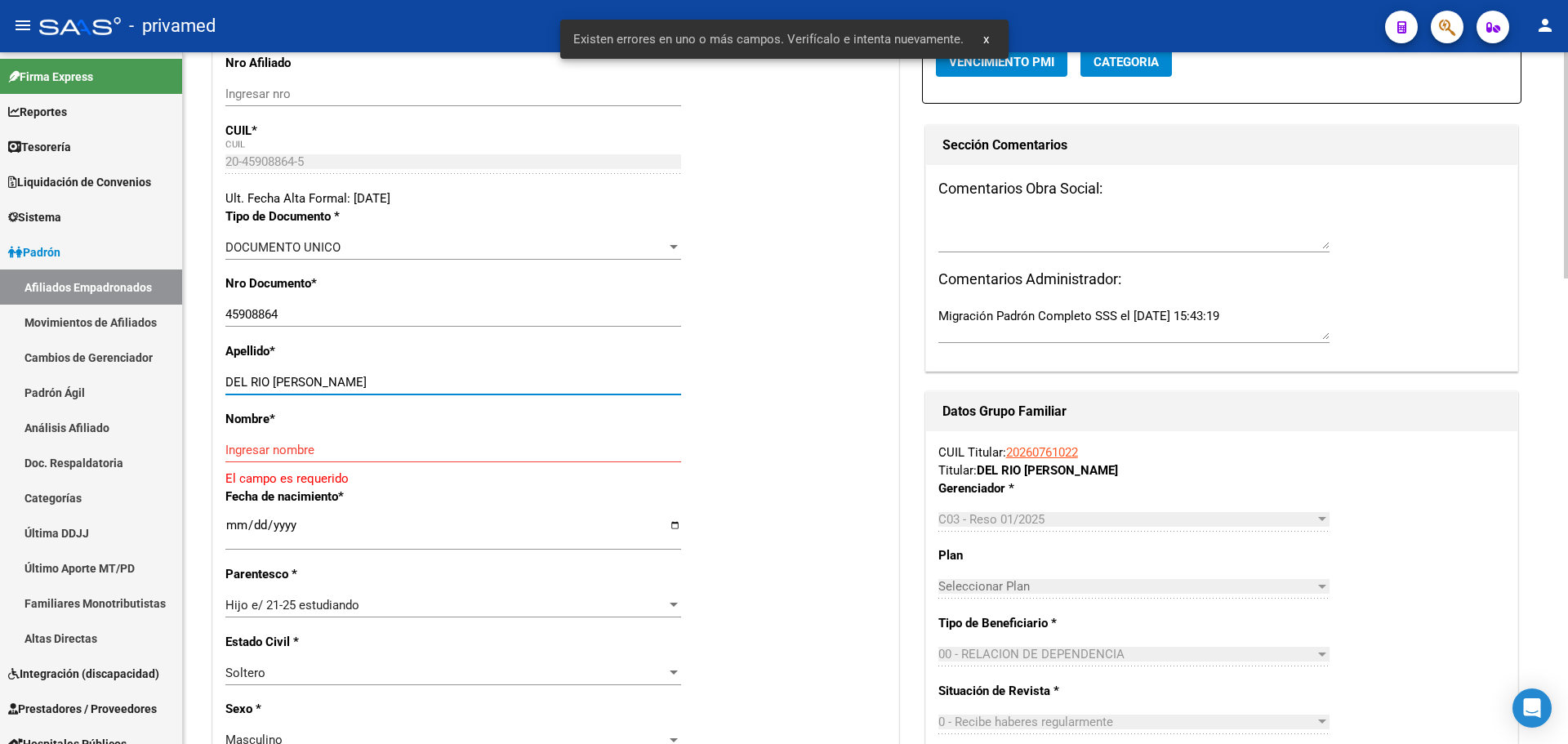
drag, startPoint x: 381, startPoint y: 379, endPoint x: 269, endPoint y: 377, distance: 112.0
click at [269, 377] on input "DEL RIO FRANCO NAHUEL" at bounding box center [453, 381] width 456 height 15
type input "DEL RIO"
click at [253, 451] on input "Ingresar nombre" at bounding box center [453, 449] width 456 height 15
paste input "FRANCO NAHUEL"
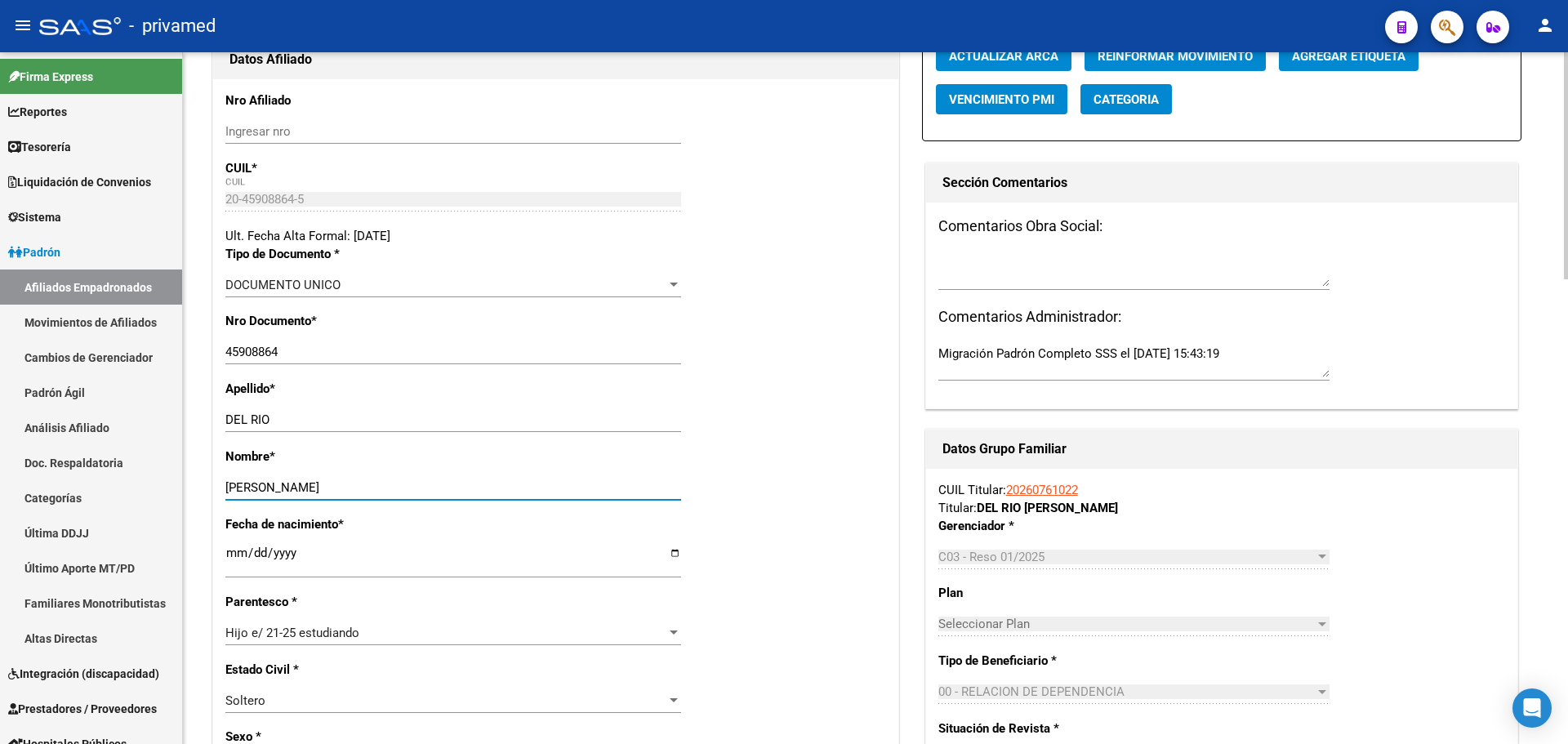
scroll to position [0, 0]
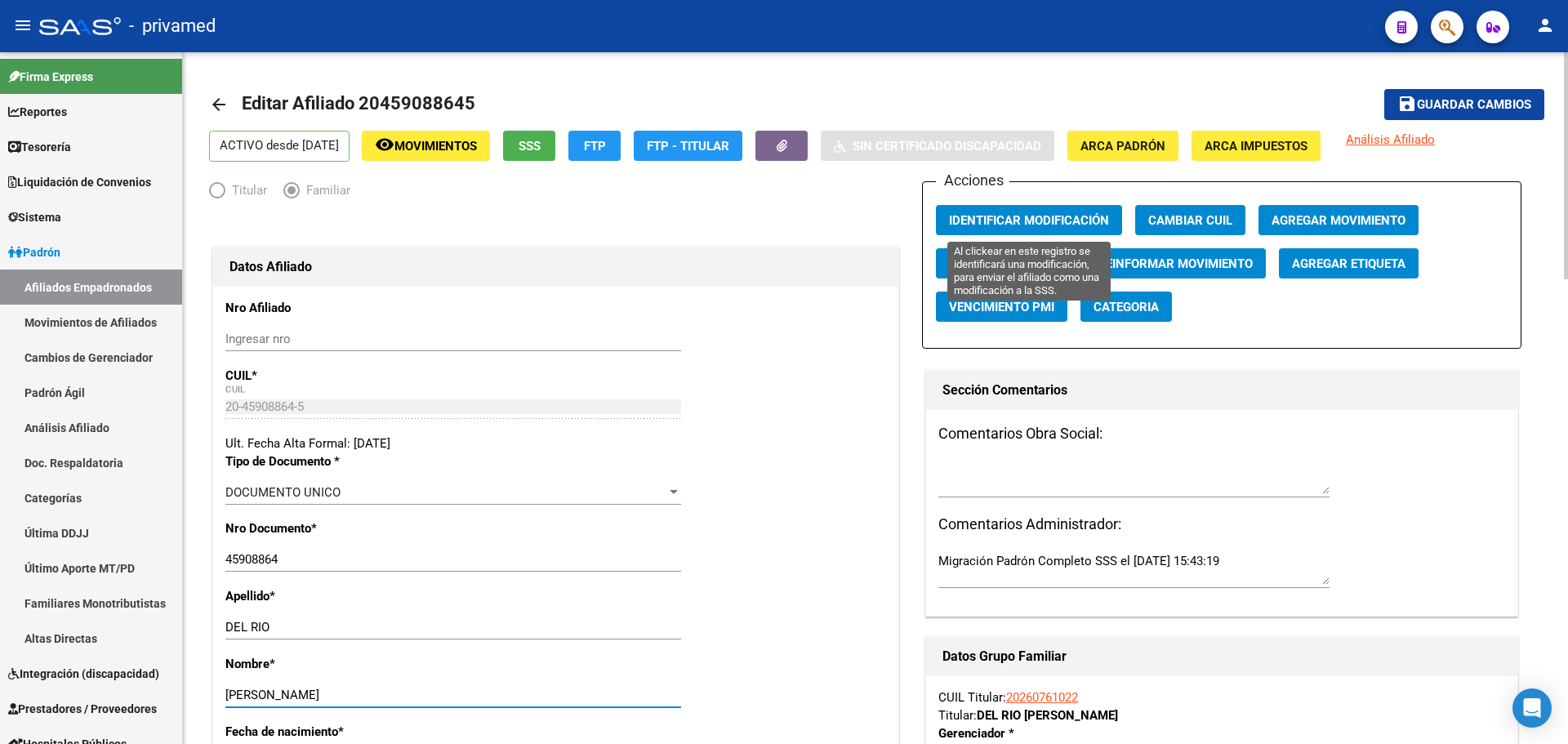
type input "FRANCO NAHUEL"
click at [1056, 219] on span "Identificar Modificación" at bounding box center [1029, 220] width 160 height 15
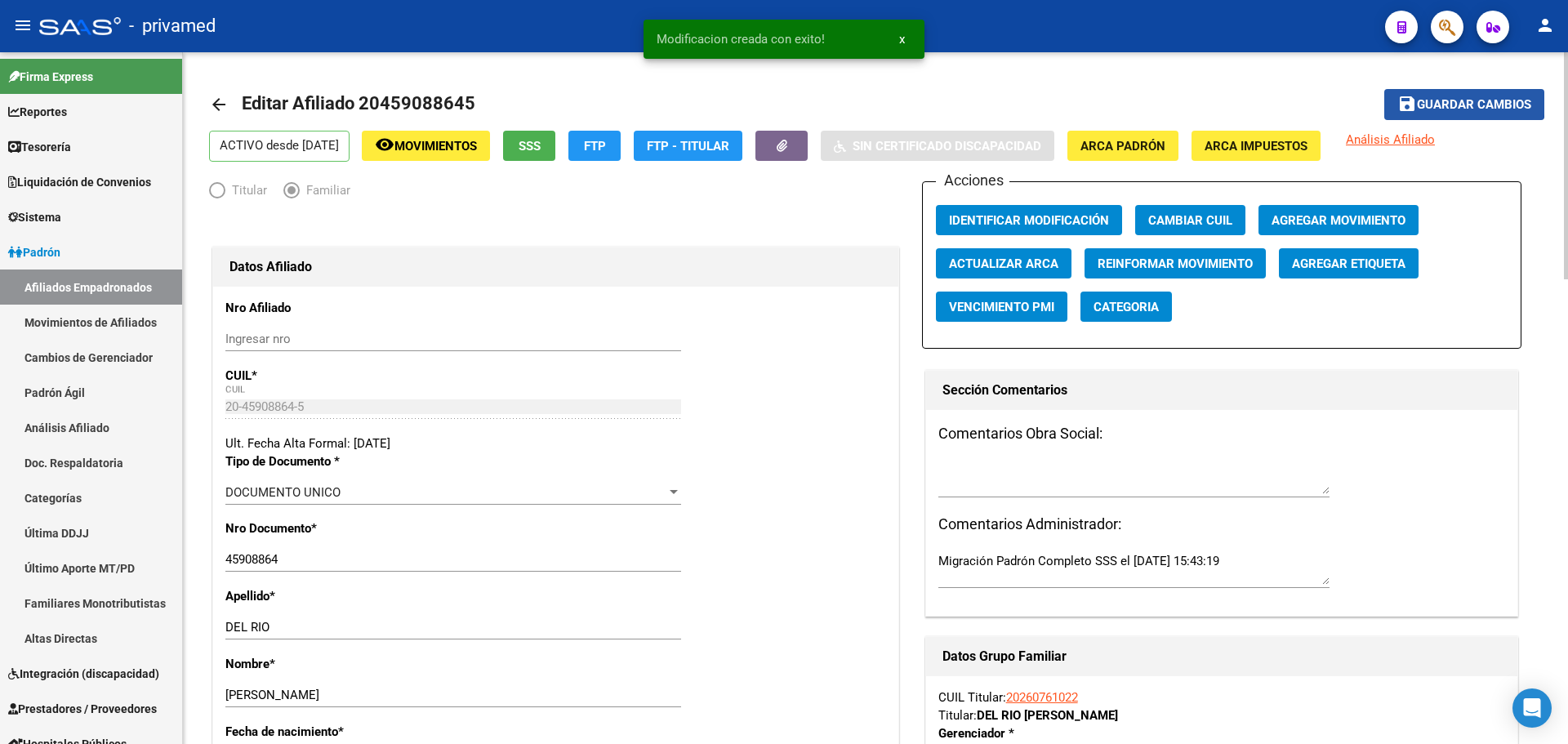
click at [1440, 101] on span "Guardar cambios" at bounding box center [1475, 105] width 114 height 15
click at [221, 102] on mat-icon "arrow_back" at bounding box center [219, 105] width 19 height 19
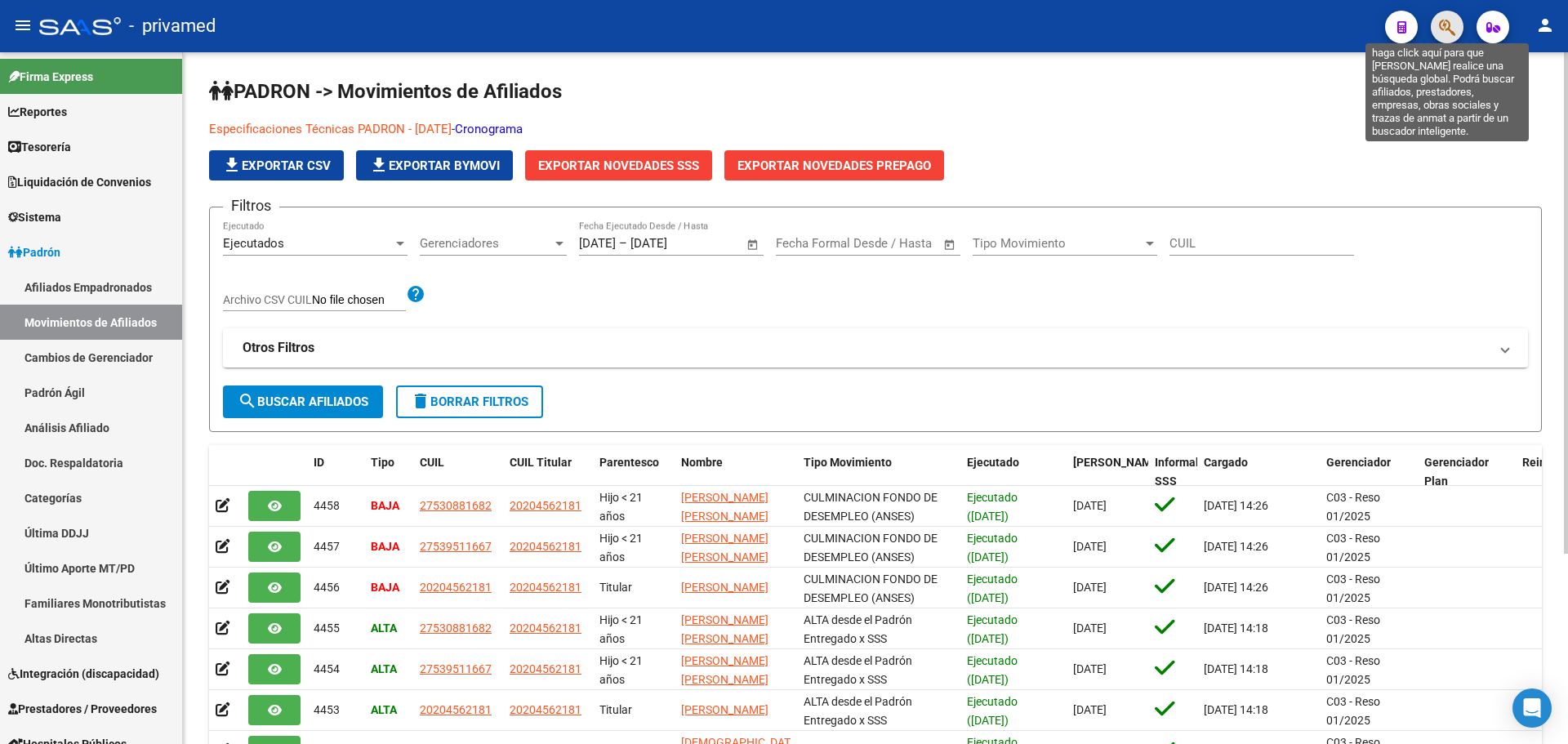
click at [1450, 33] on icon "button" at bounding box center [1447, 27] width 16 height 18
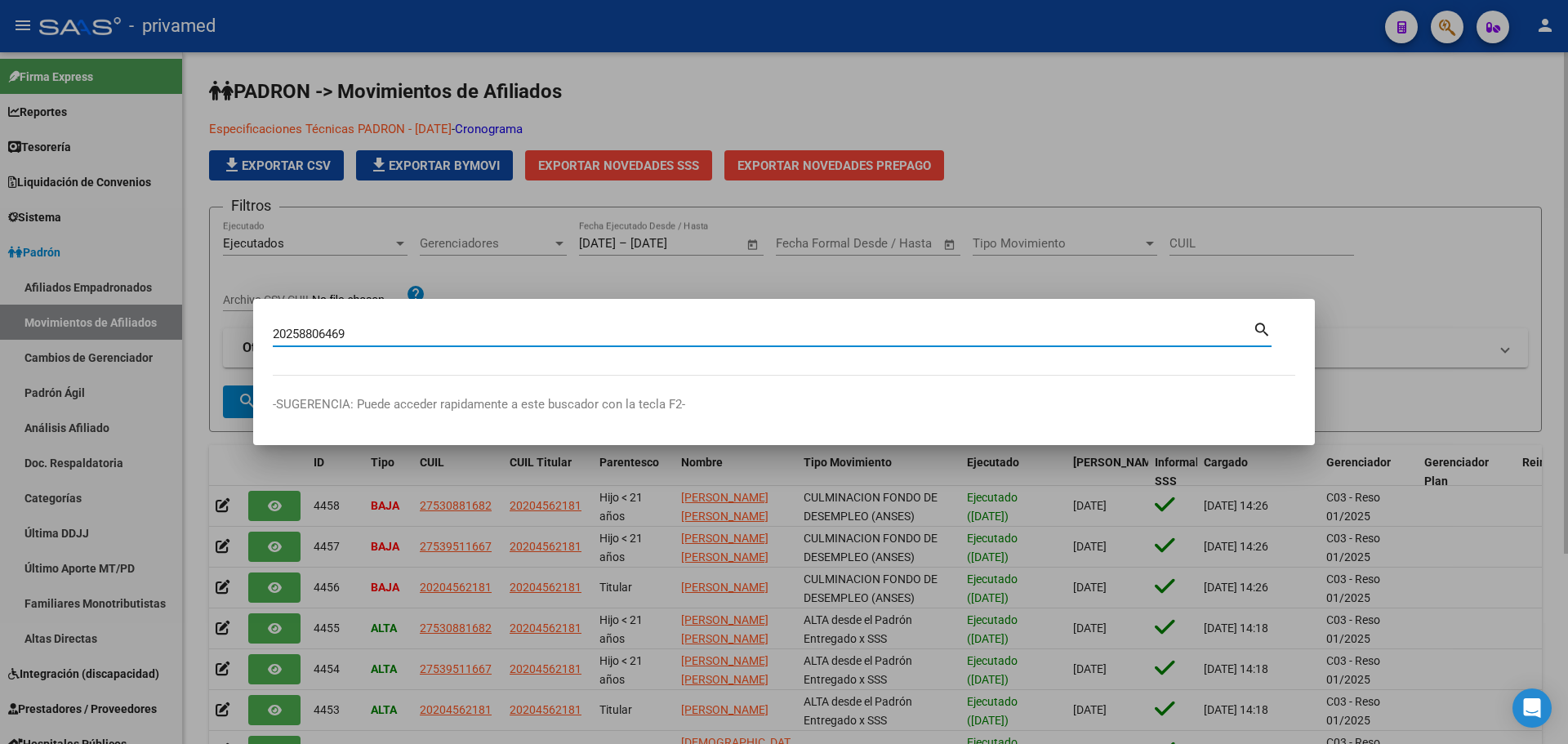
type input "20258806469"
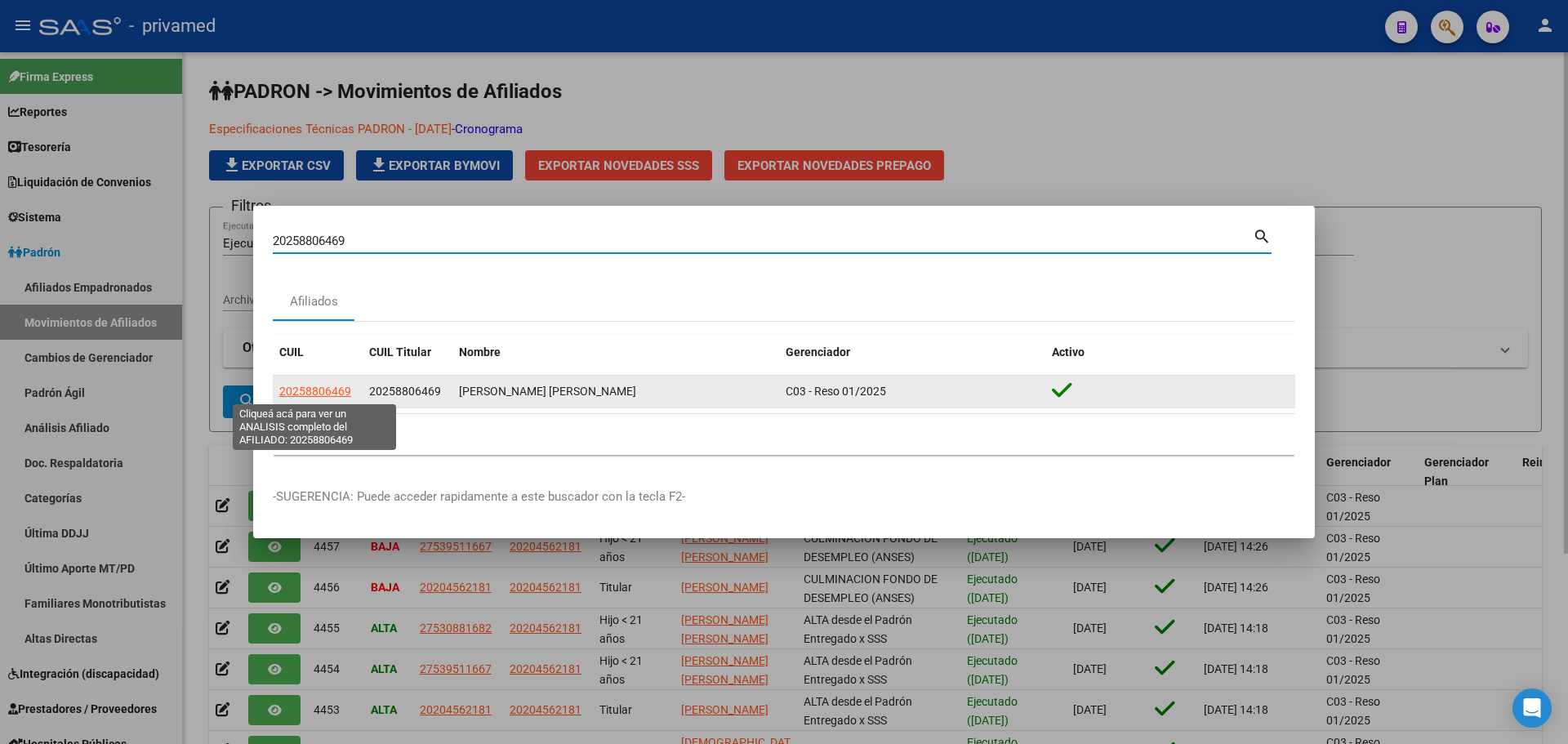
click at [310, 390] on span "20258806469" at bounding box center [315, 391] width 72 height 13
type textarea "20258806469"
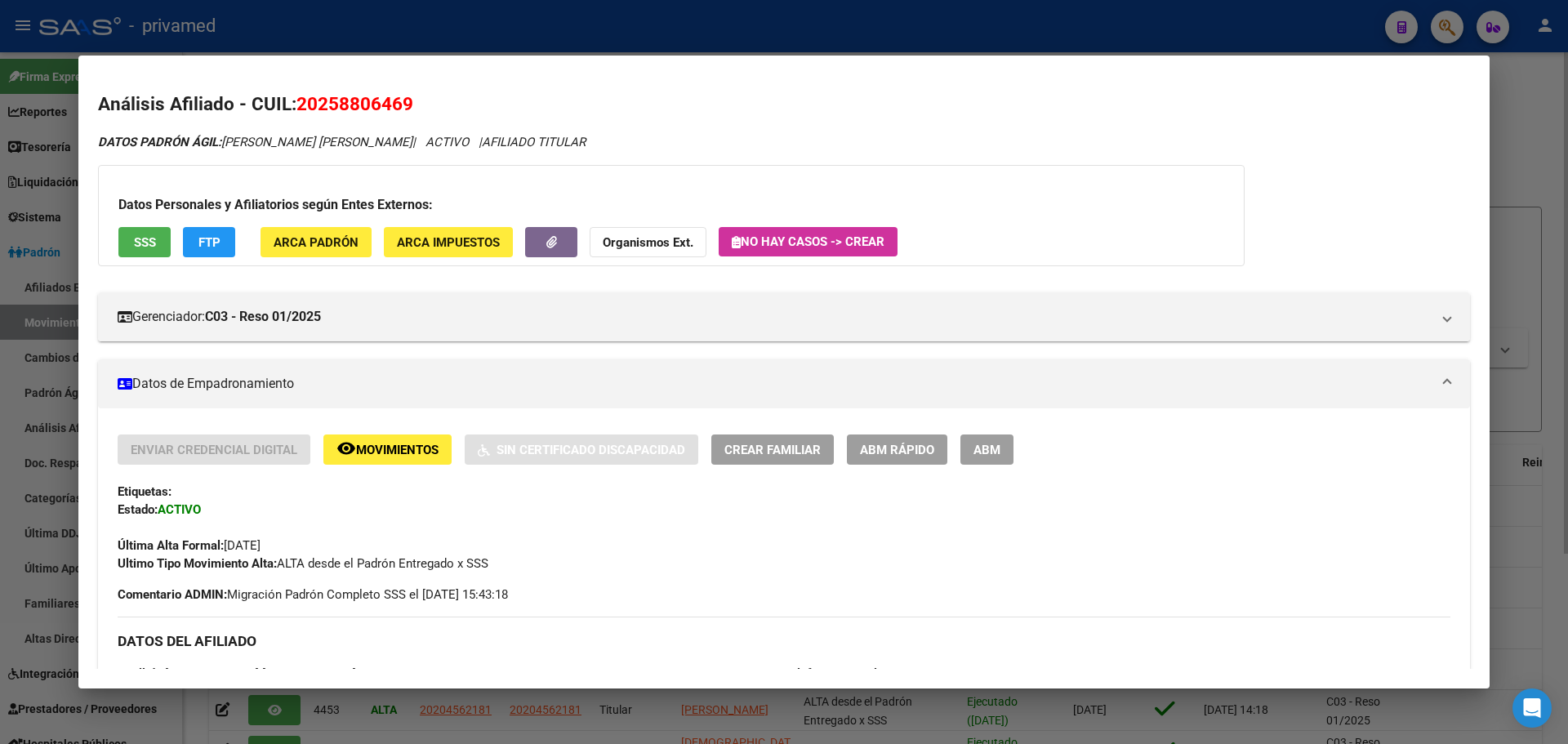
click at [981, 453] on span "ABM" at bounding box center [987, 449] width 27 height 15
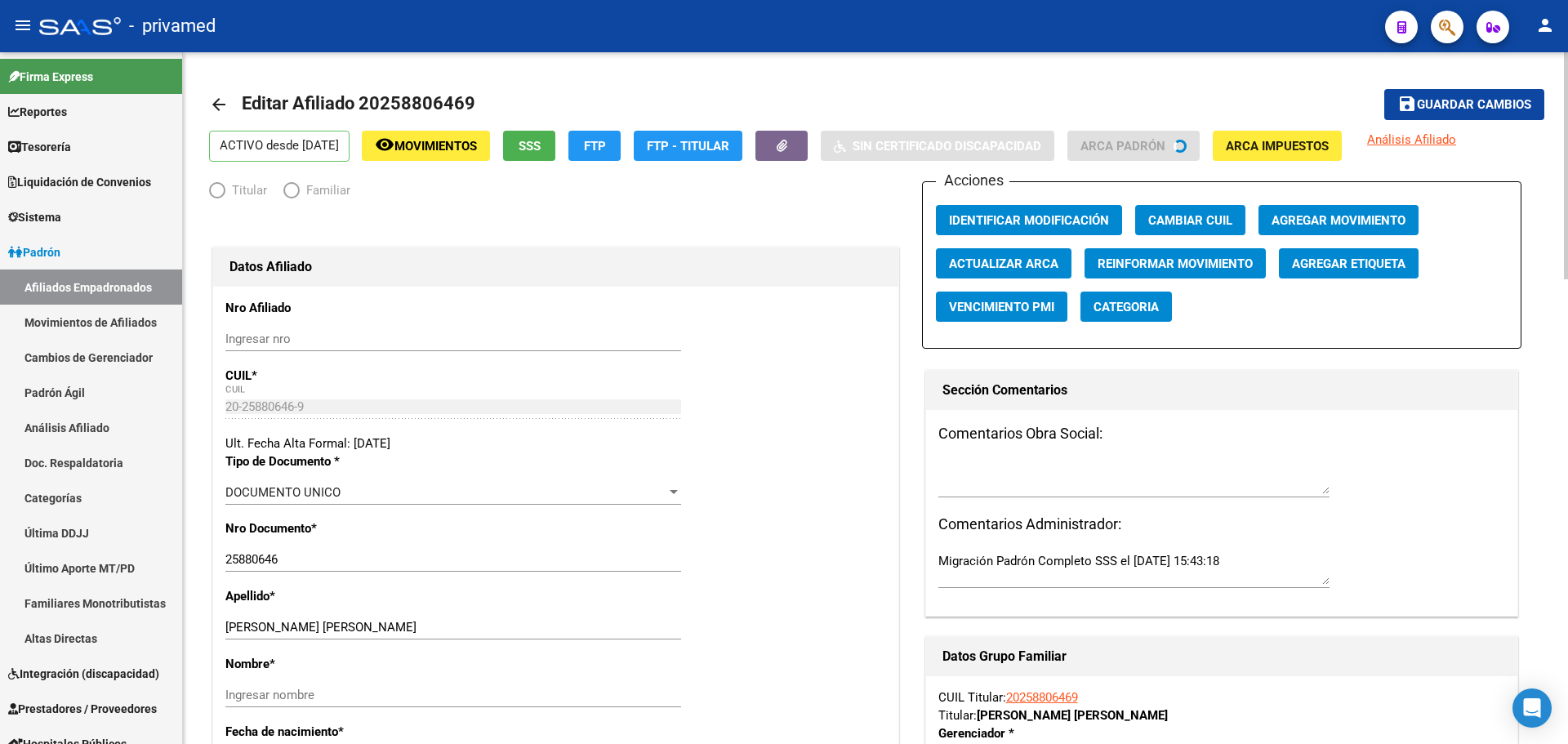
radio input "true"
type input "30-55484558-0"
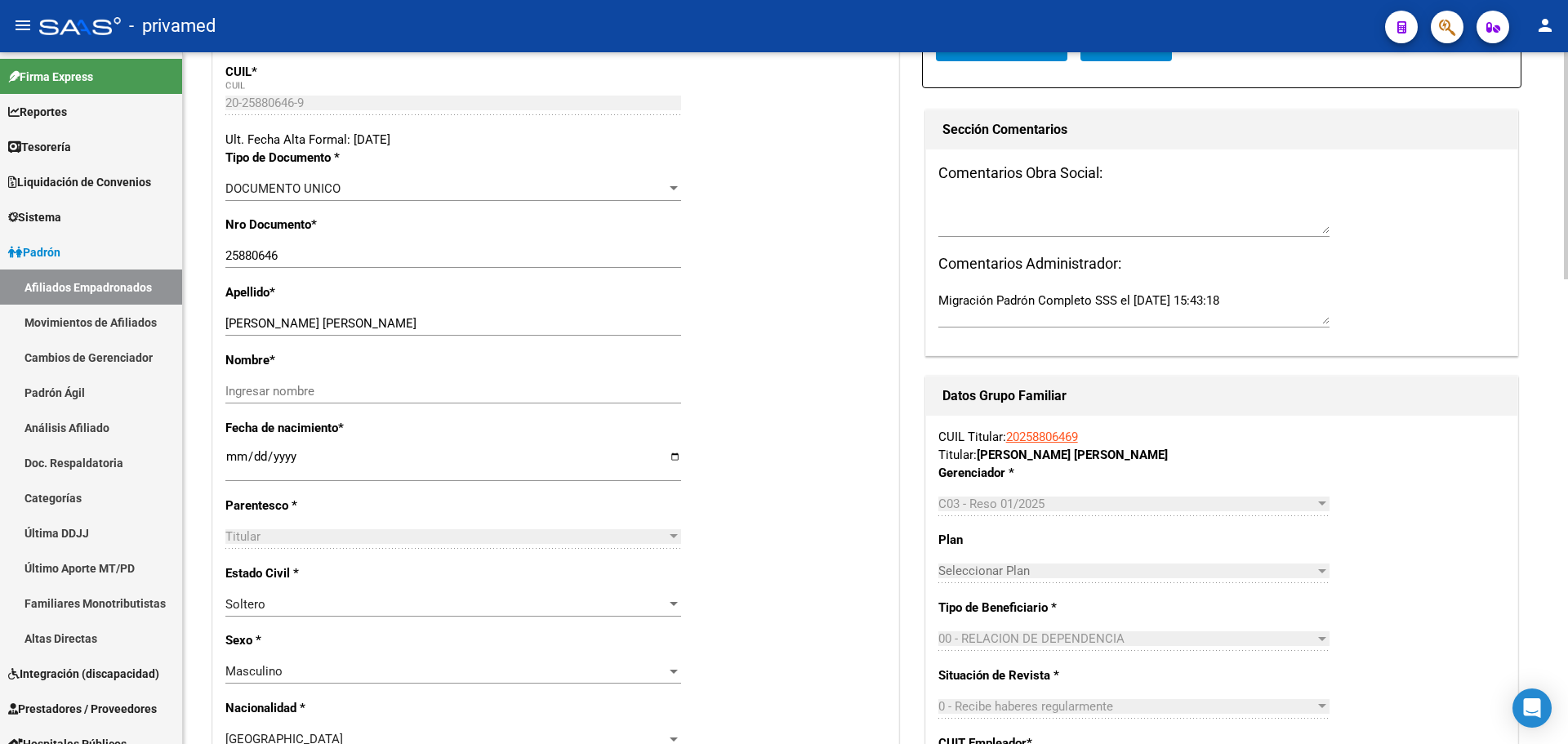
scroll to position [327, 0]
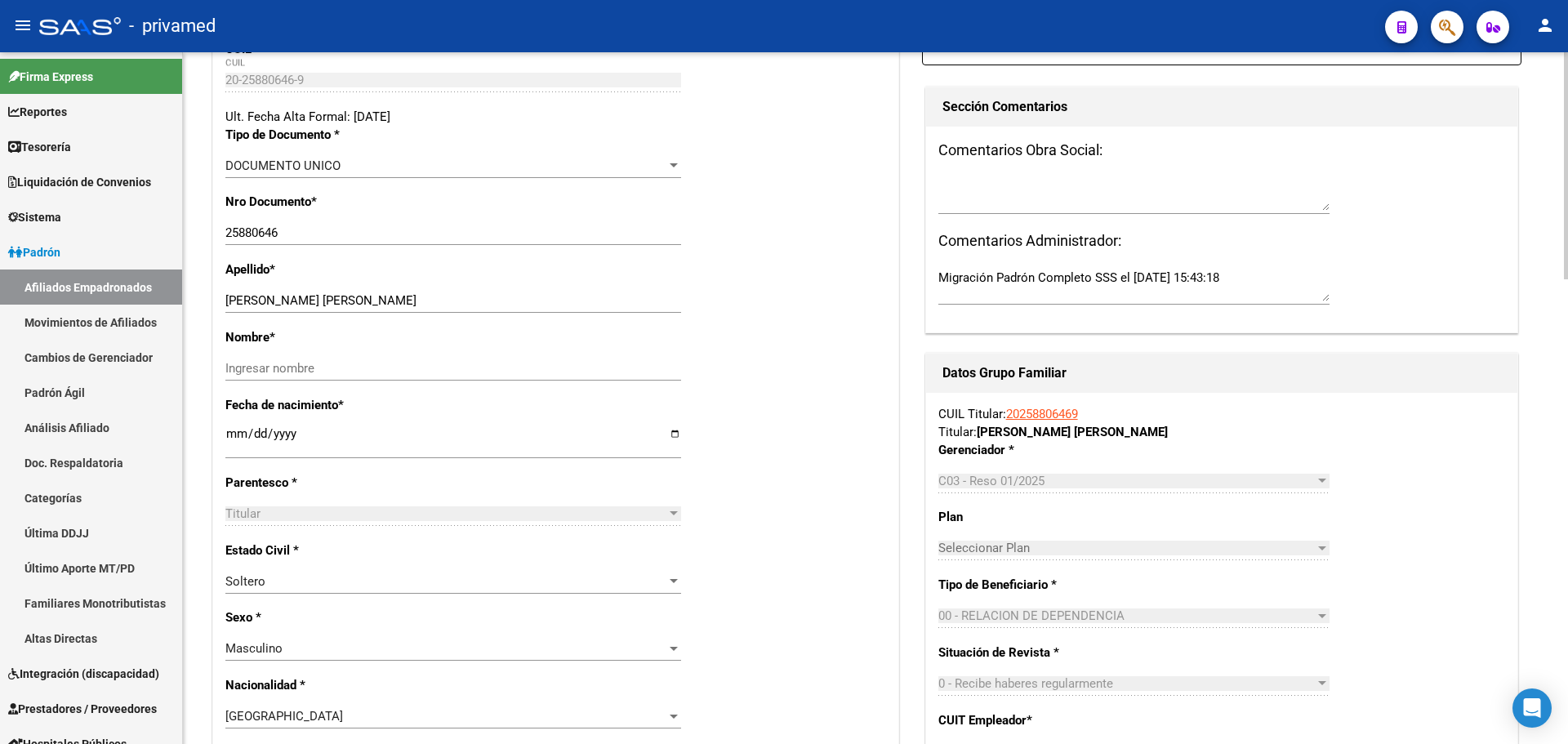
click at [1399, 222] on div "Comentarios Obra Social: Comentarios Administrador: Migración Padrón Completo S…" at bounding box center [1222, 229] width 591 height 206
click at [1397, 197] on div "Comentarios Obra Social: Comentarios Administrador: Migración Padrón Completo S…" at bounding box center [1222, 229] width 591 height 206
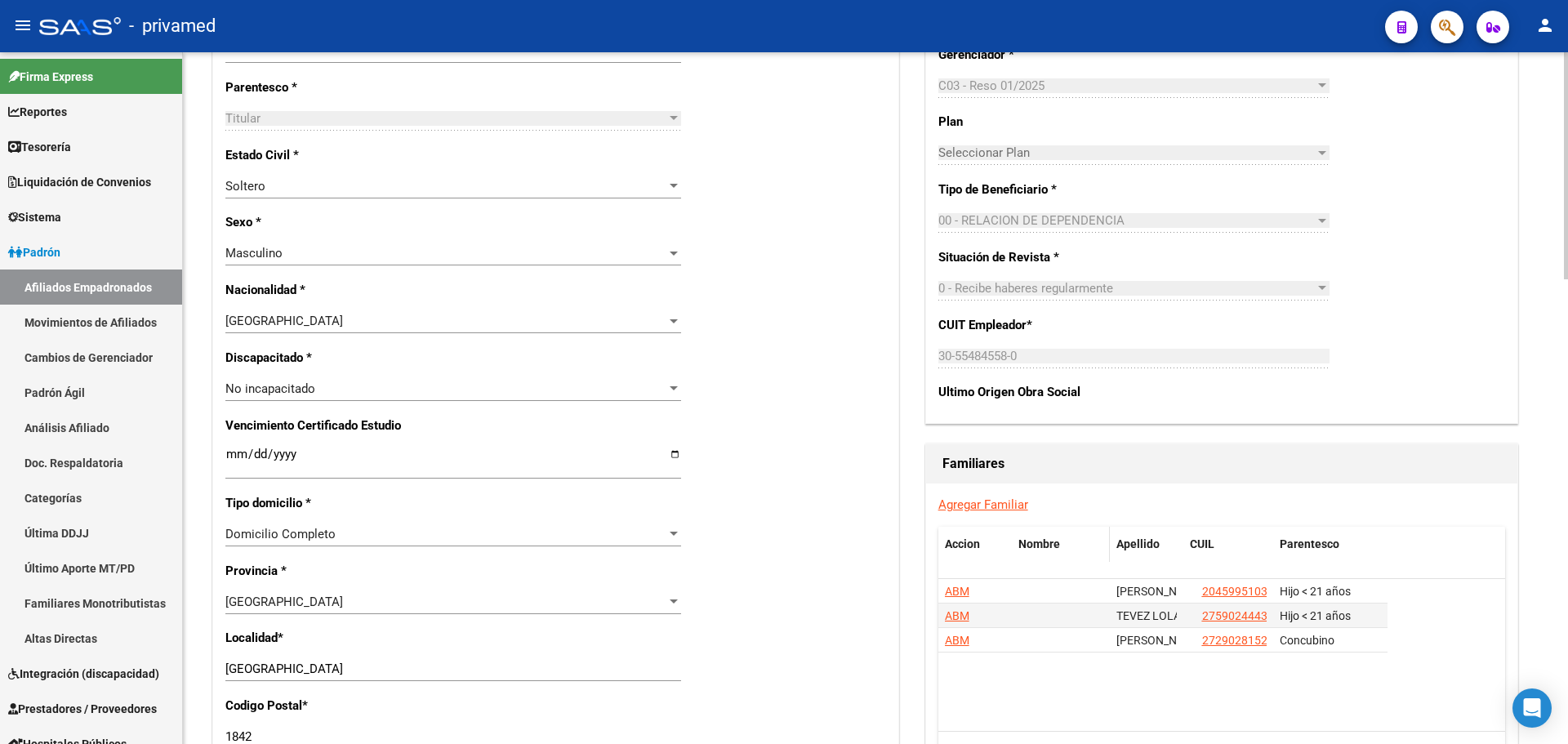
scroll to position [735, 0]
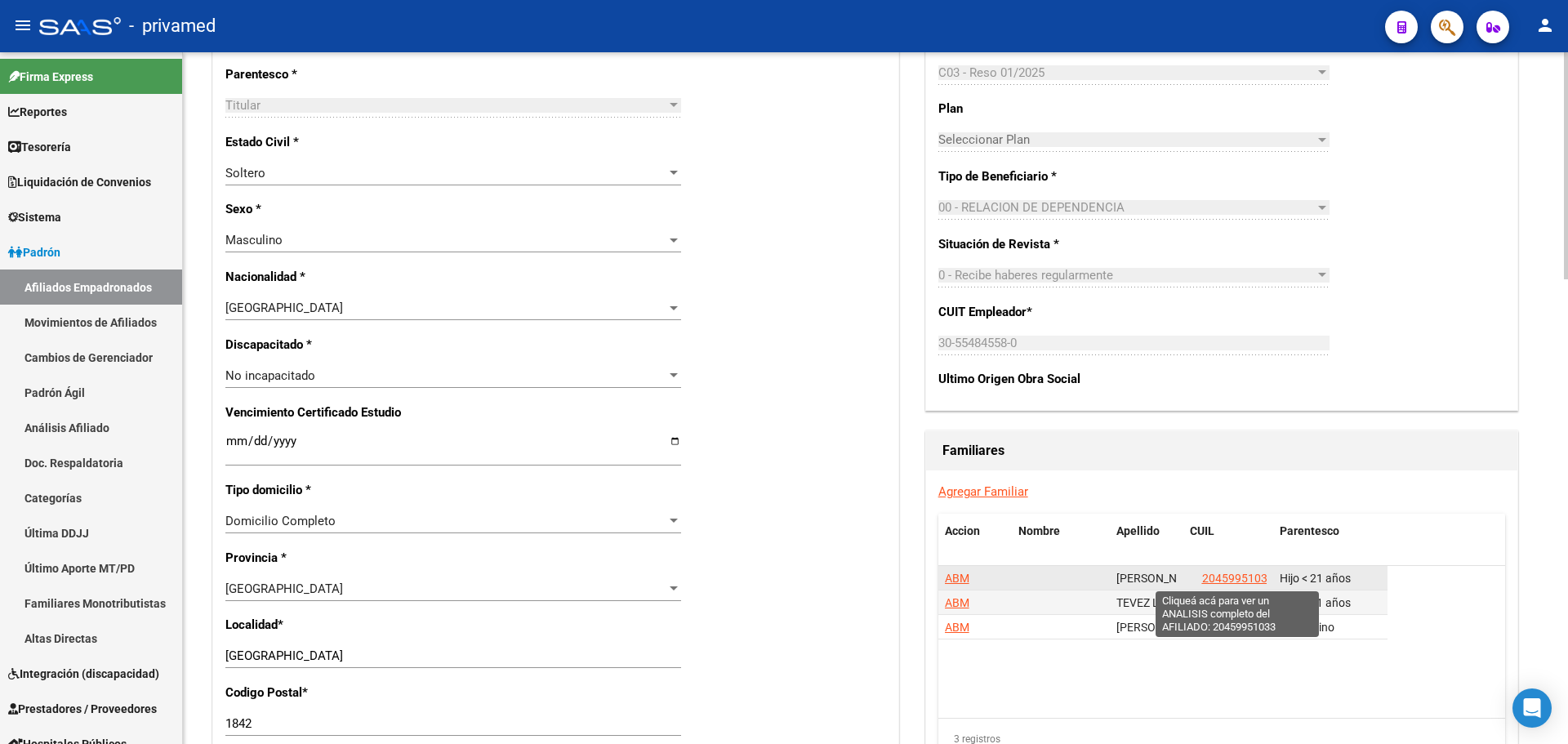
click at [1222, 573] on span "20459951033" at bounding box center [1238, 577] width 72 height 13
type textarea "20459951033"
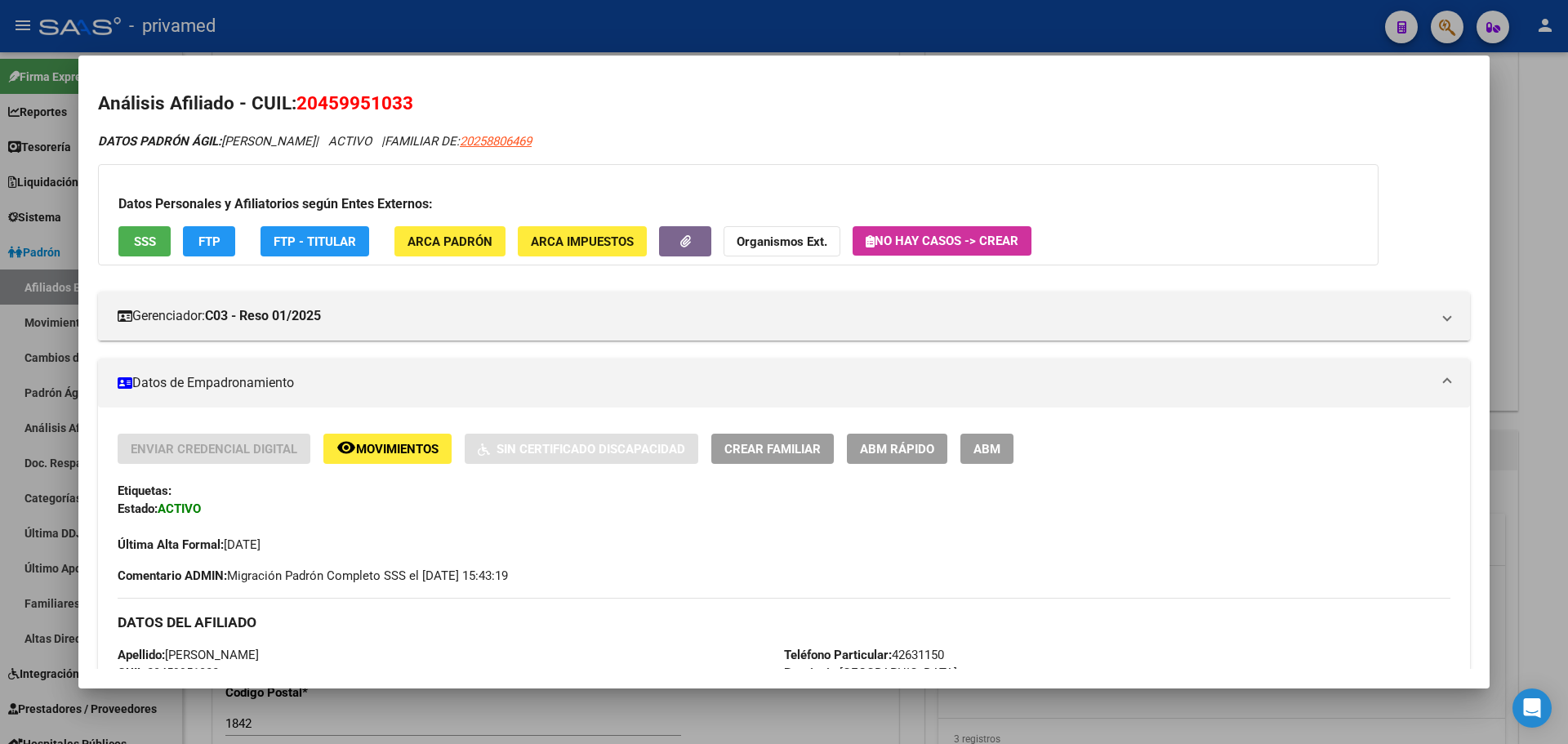
scroll to position [0, 0]
click at [993, 447] on span "ABM" at bounding box center [987, 449] width 27 height 15
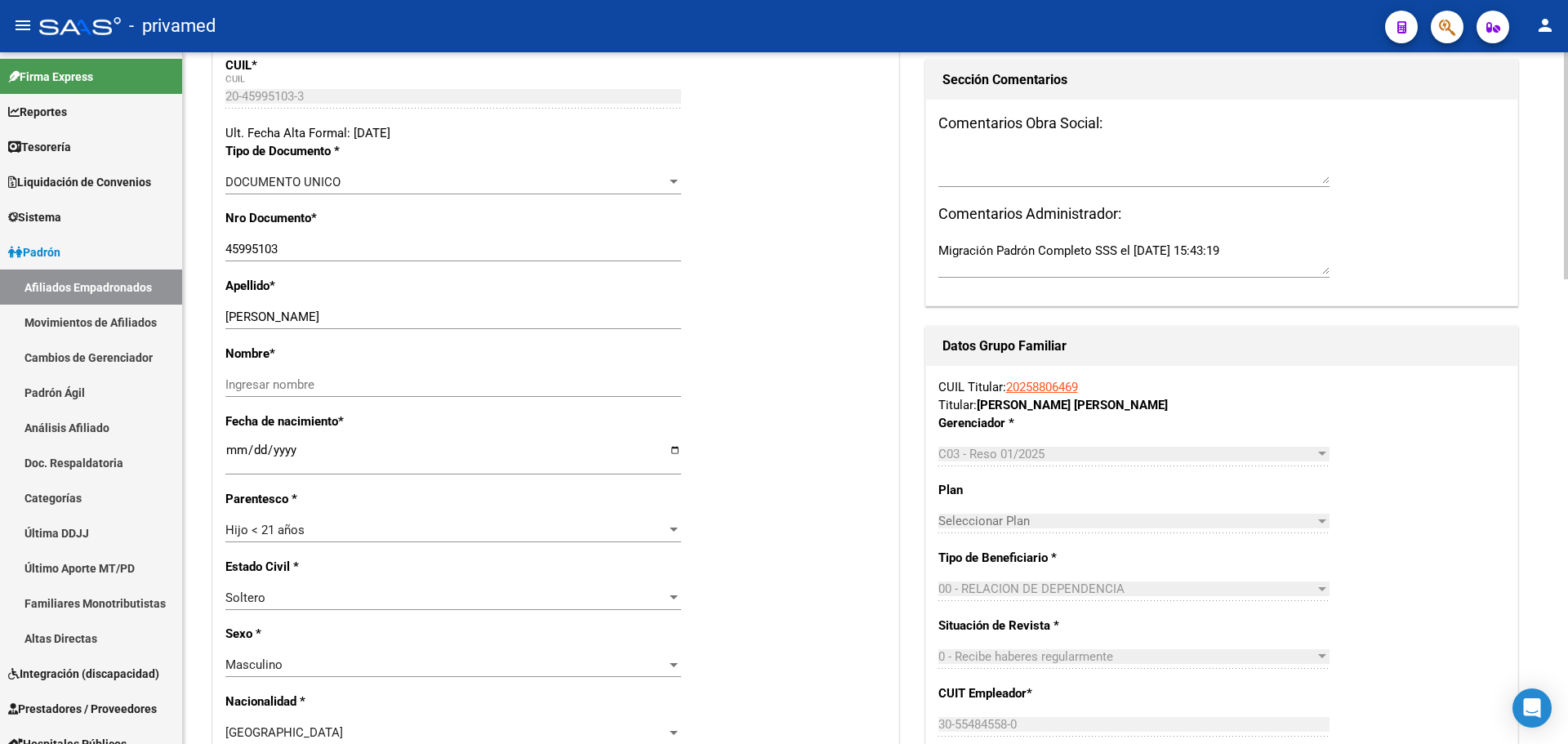
scroll to position [327, 0]
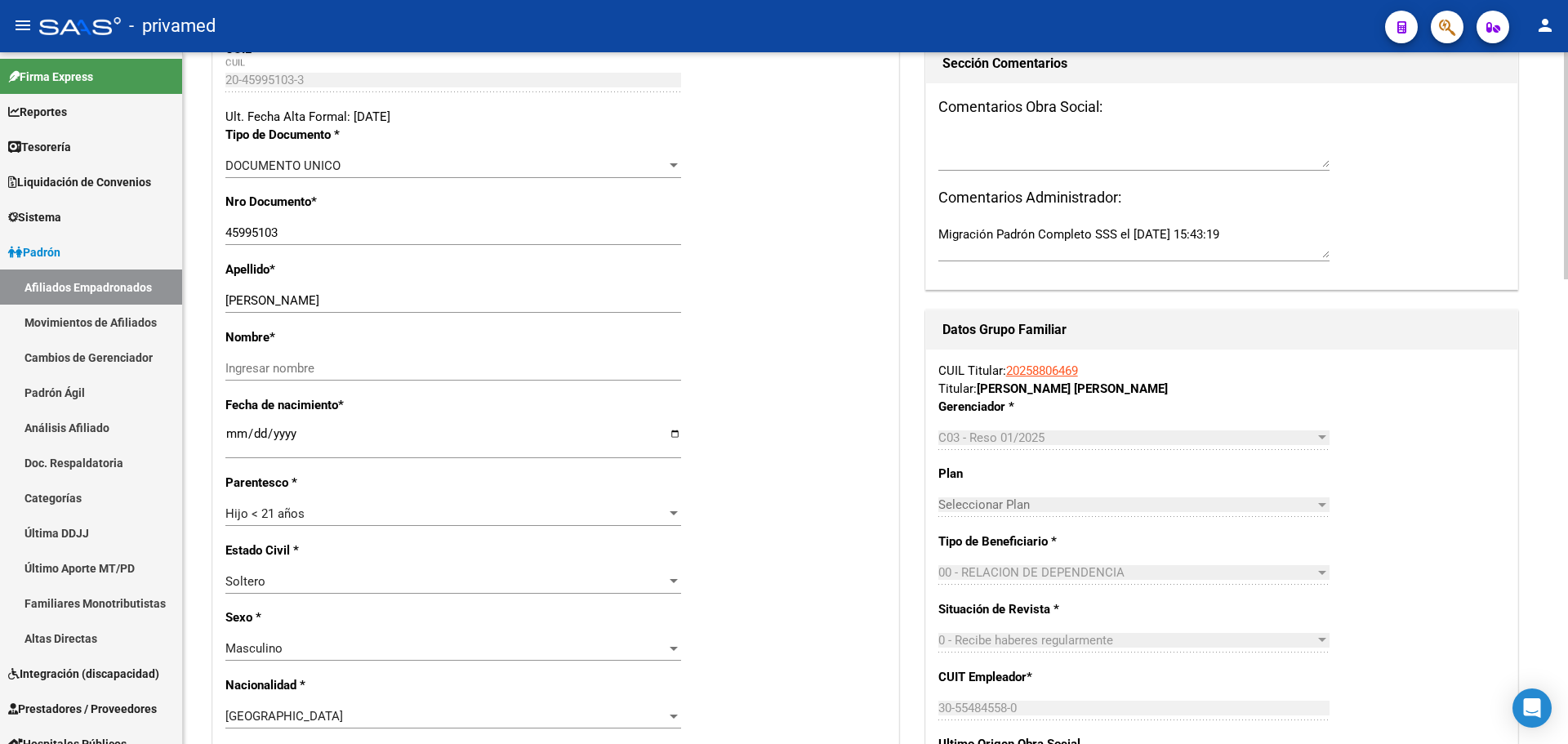
click at [294, 507] on span "Hijo < 21 años" at bounding box center [265, 513] width 80 height 15
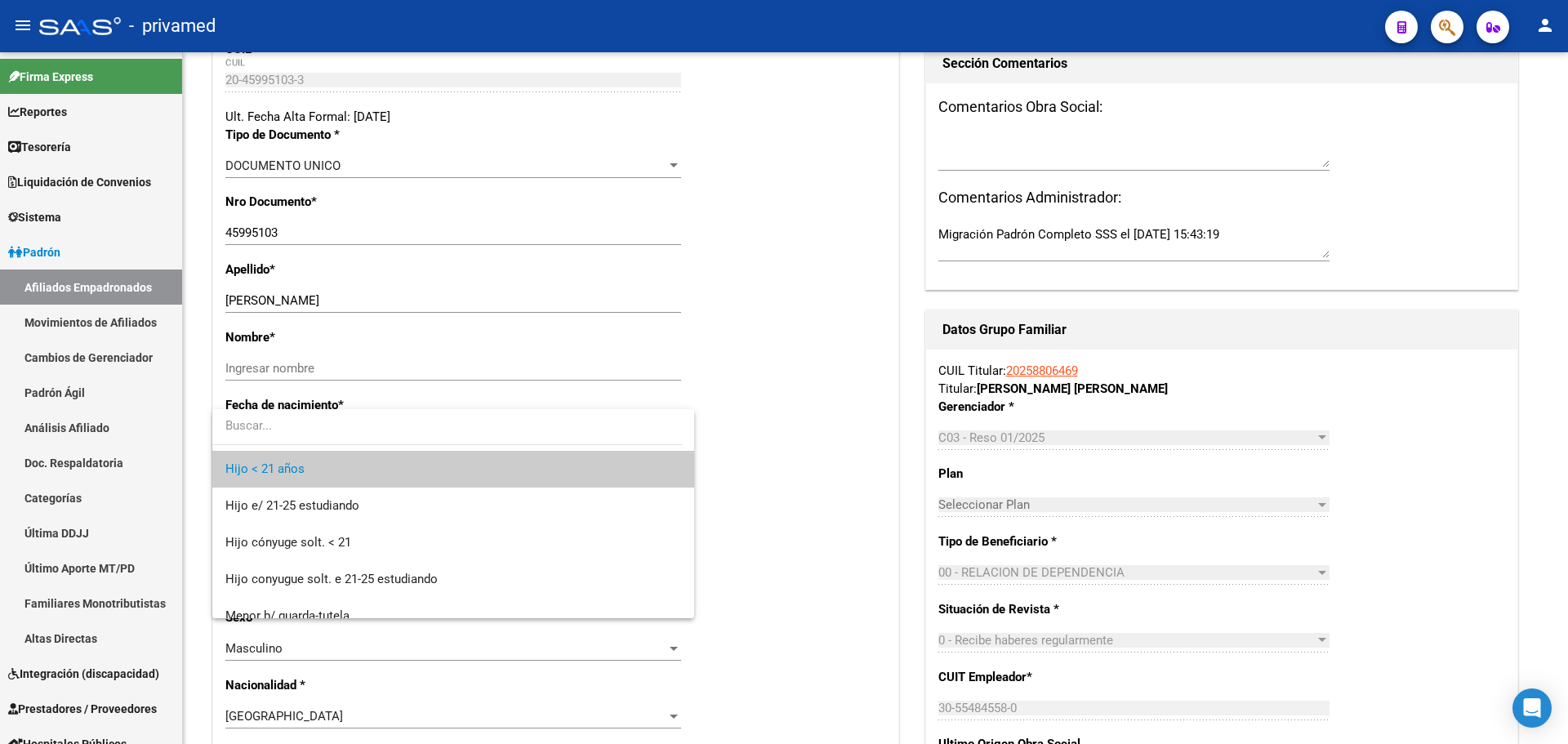
scroll to position [60, 0]
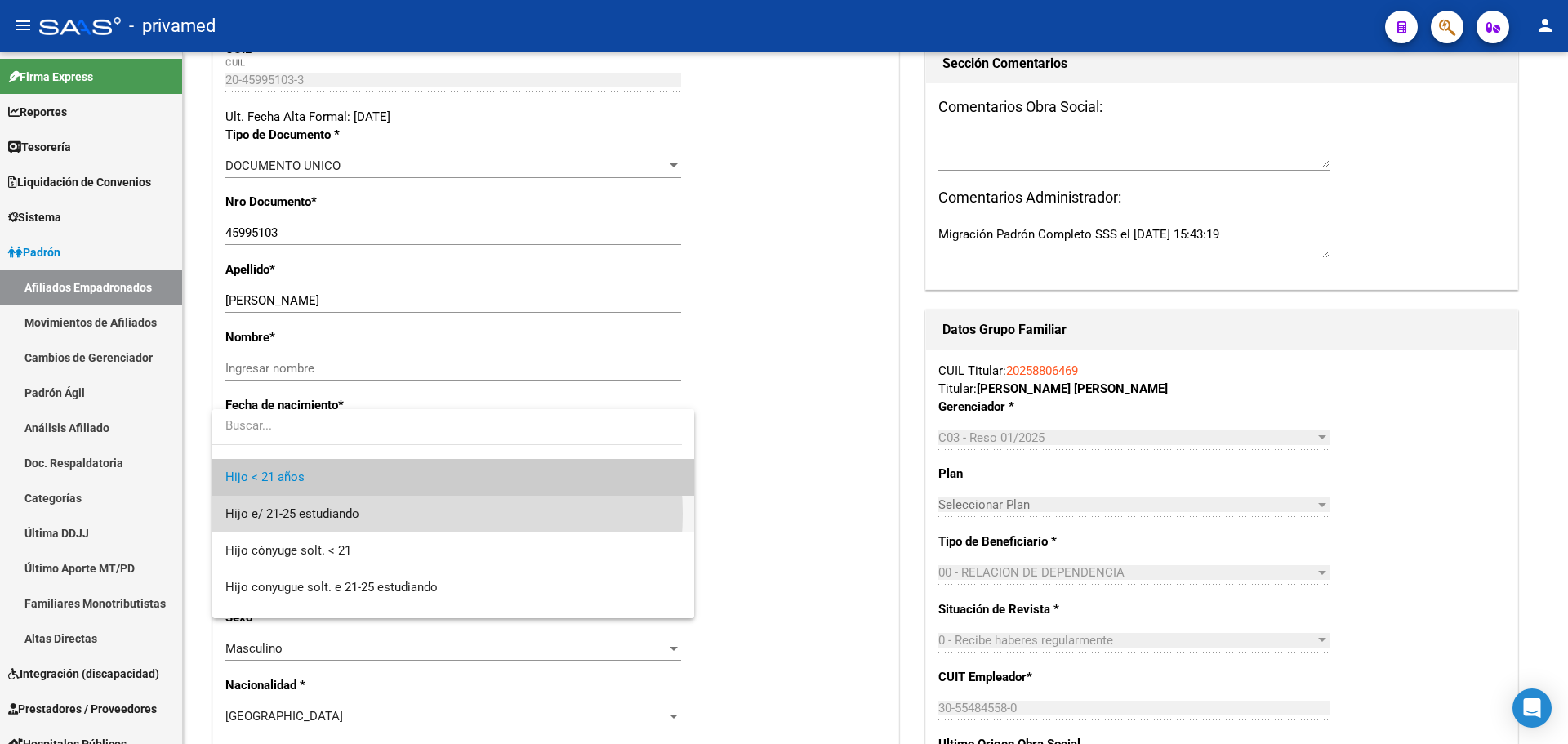
click at [410, 514] on span "Hijo e/ 21-25 estudiando" at bounding box center [453, 514] width 456 height 37
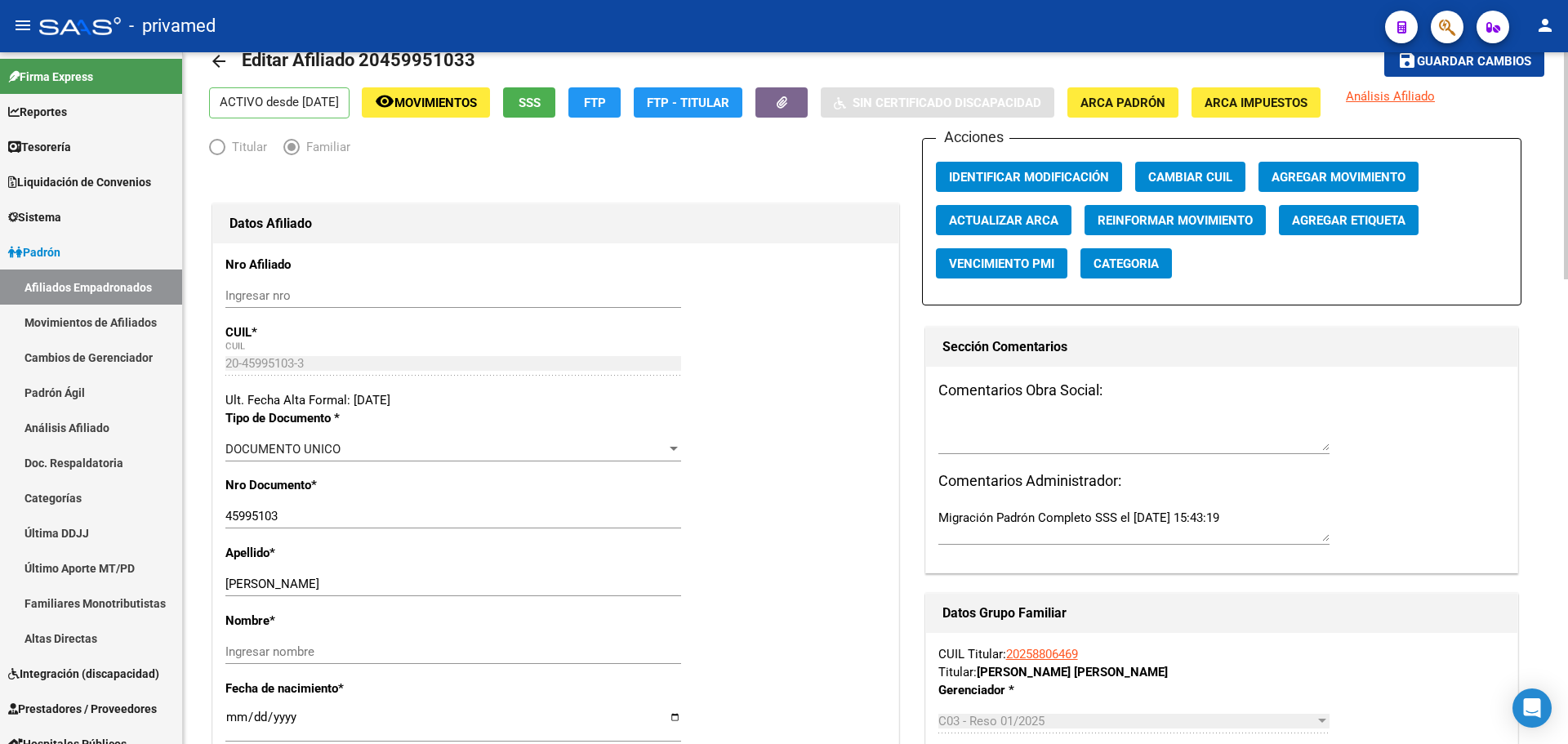
scroll to position [28, 0]
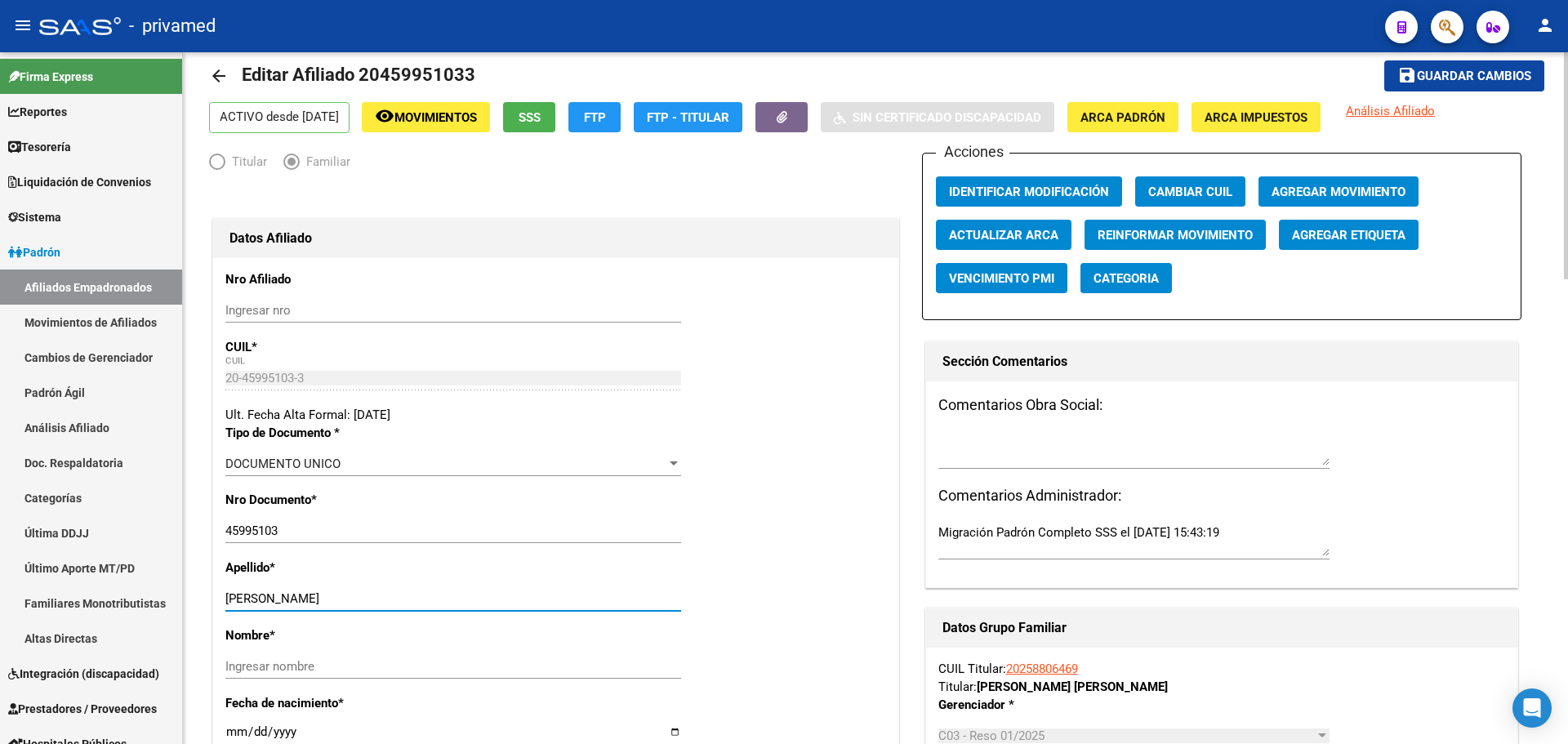
drag, startPoint x: 265, startPoint y: 596, endPoint x: 530, endPoint y: 597, distance: 265.0
click at [530, 597] on input "TEVEZ DANTE HERALDO" at bounding box center [453, 598] width 456 height 15
type input "TEVEZ"
click at [264, 674] on div "Ingresar nombre" at bounding box center [453, 665] width 456 height 24
paste input "DANTE HERALDO"
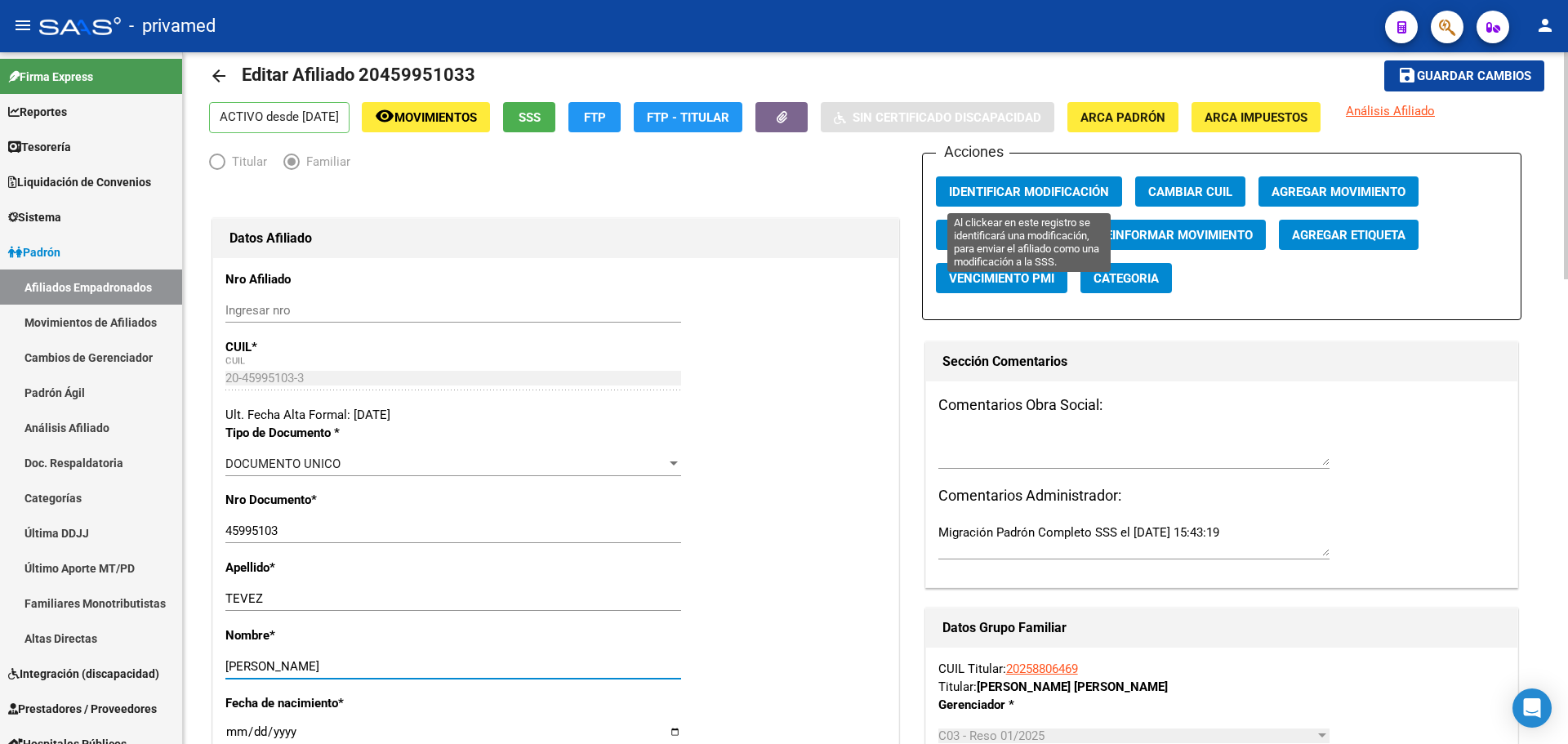
type input "DANTE HERALDO"
click at [1051, 194] on span "Identificar Modificación" at bounding box center [1029, 191] width 160 height 15
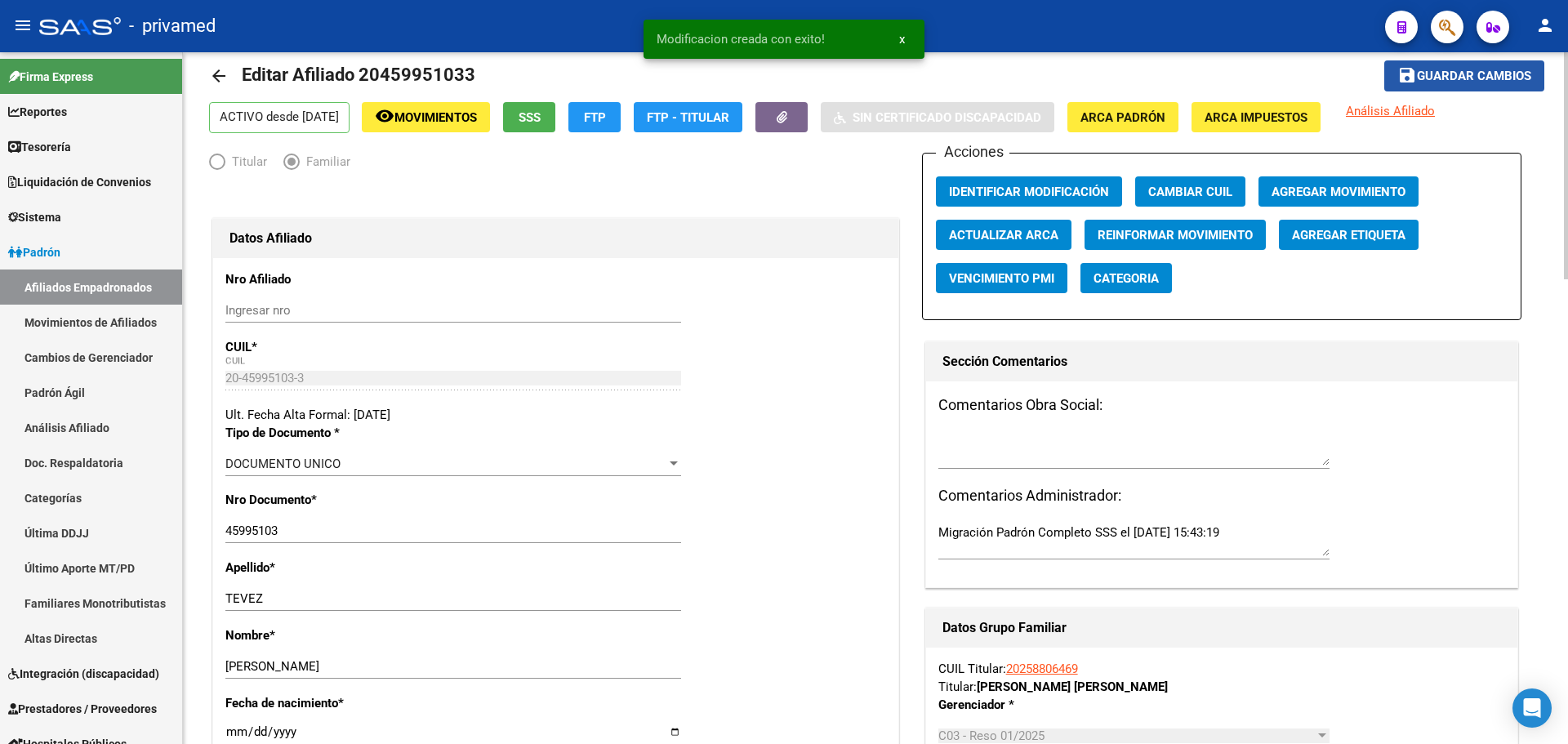
click at [1472, 75] on span "Guardar cambios" at bounding box center [1475, 77] width 114 height 15
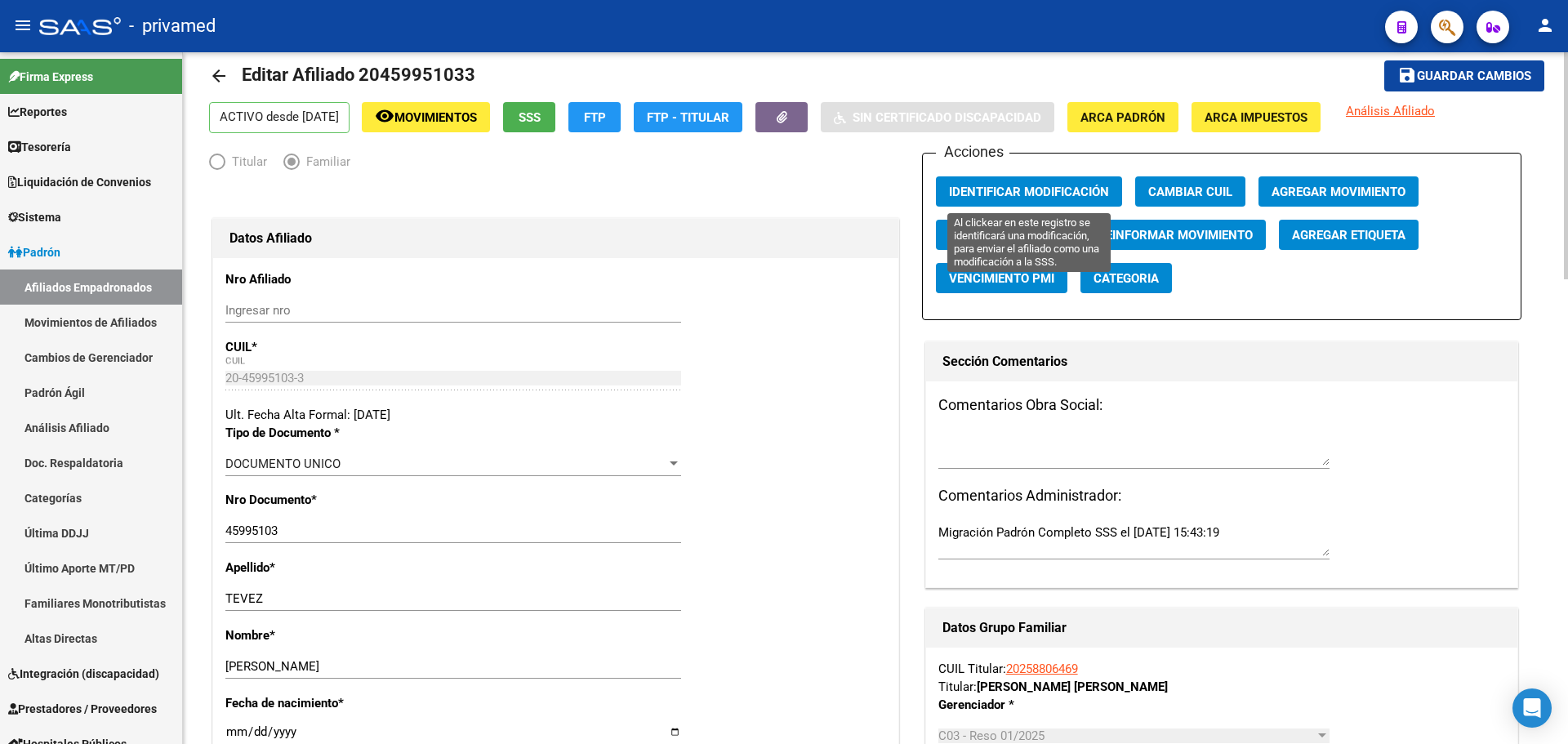
click at [1066, 184] on span "Identificar Modificación" at bounding box center [1029, 191] width 160 height 15
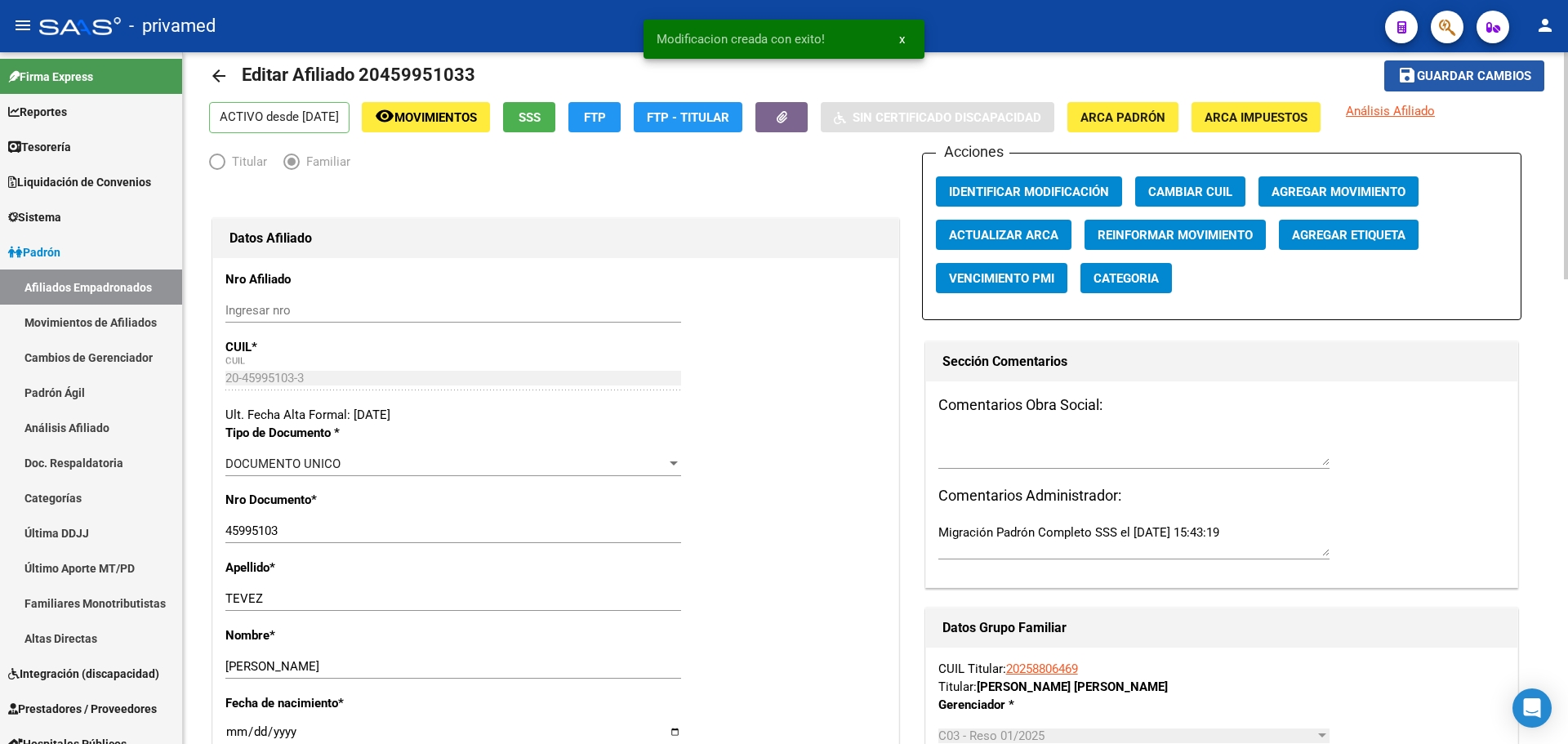
click at [1444, 77] on span "Guardar cambios" at bounding box center [1475, 77] width 114 height 15
drag, startPoint x: 212, startPoint y: 84, endPoint x: 231, endPoint y: 83, distance: 19.0
click at [214, 84] on mat-icon "arrow_back" at bounding box center [219, 76] width 19 height 19
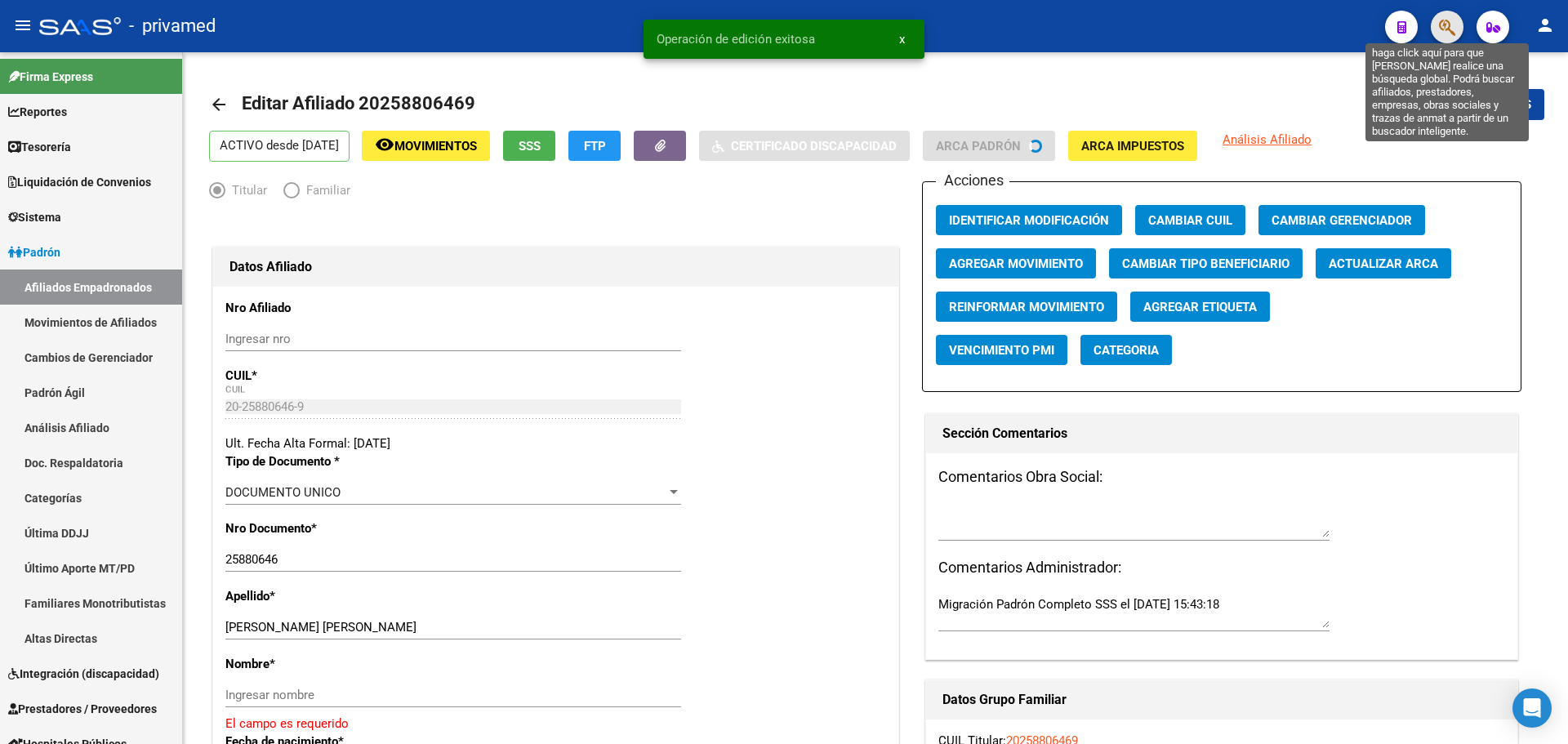
click at [1447, 19] on icon "button" at bounding box center [1447, 27] width 16 height 18
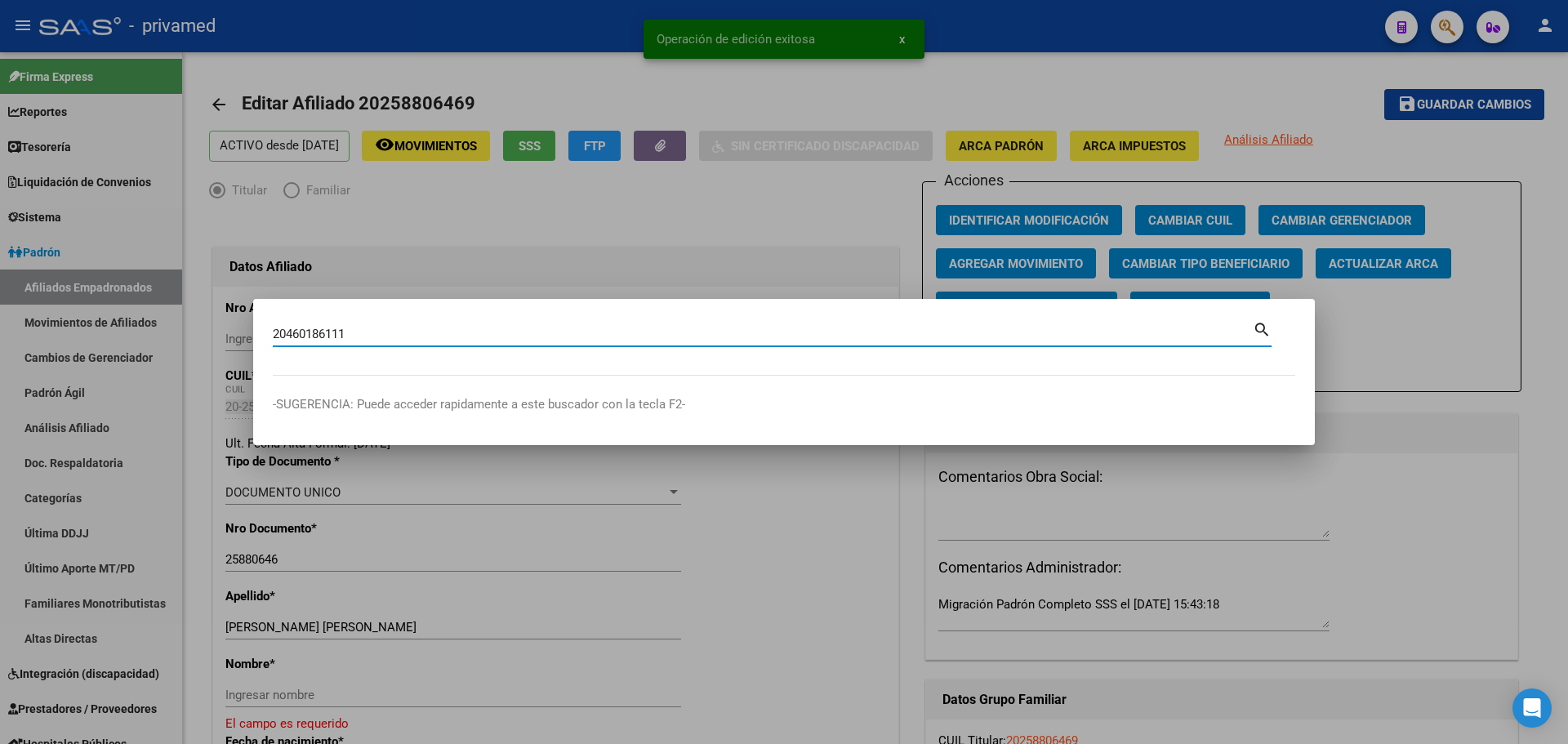
type input "20460186111"
click at [465, 227] on div at bounding box center [784, 372] width 1568 height 744
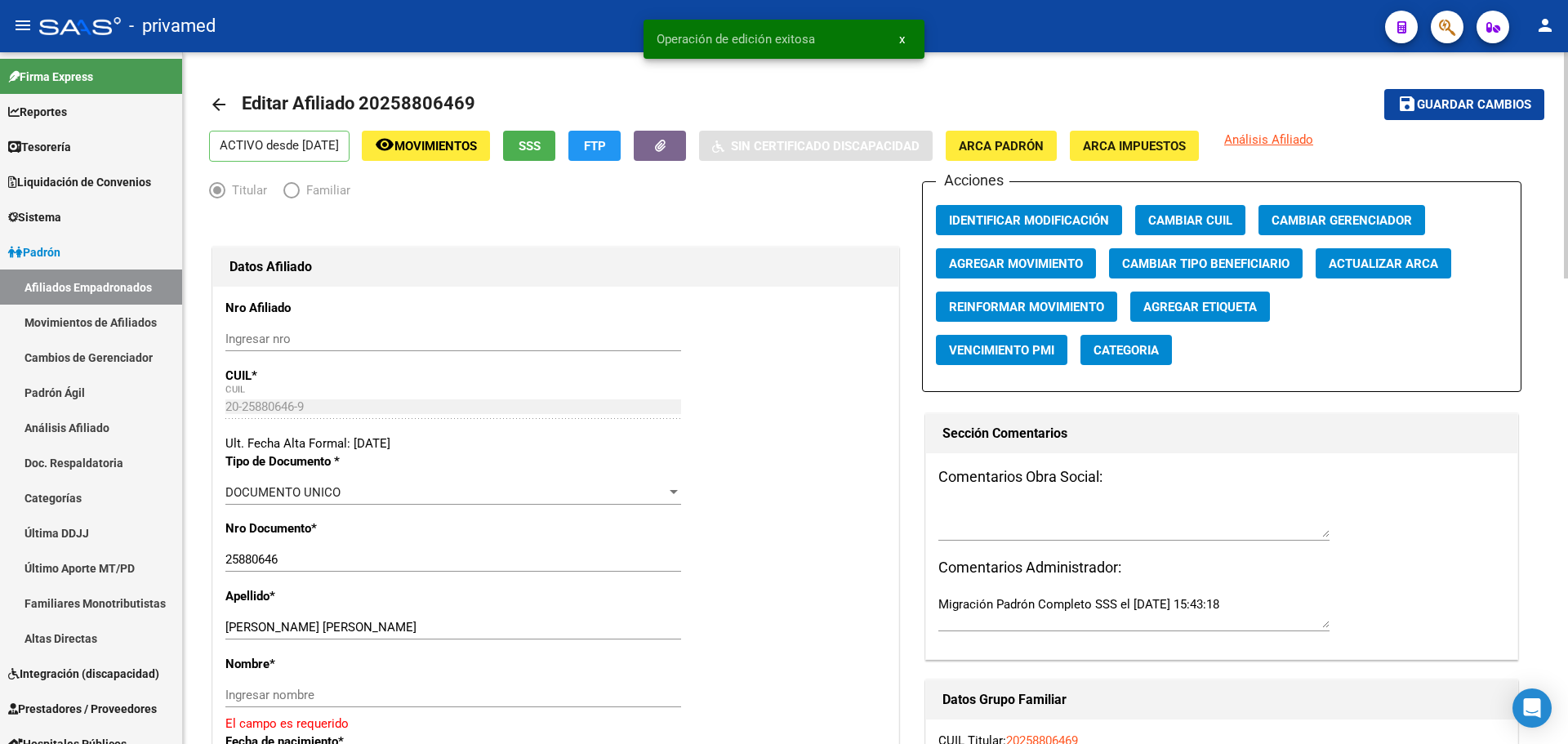
click at [213, 123] on link "arrow_back" at bounding box center [226, 105] width 33 height 39
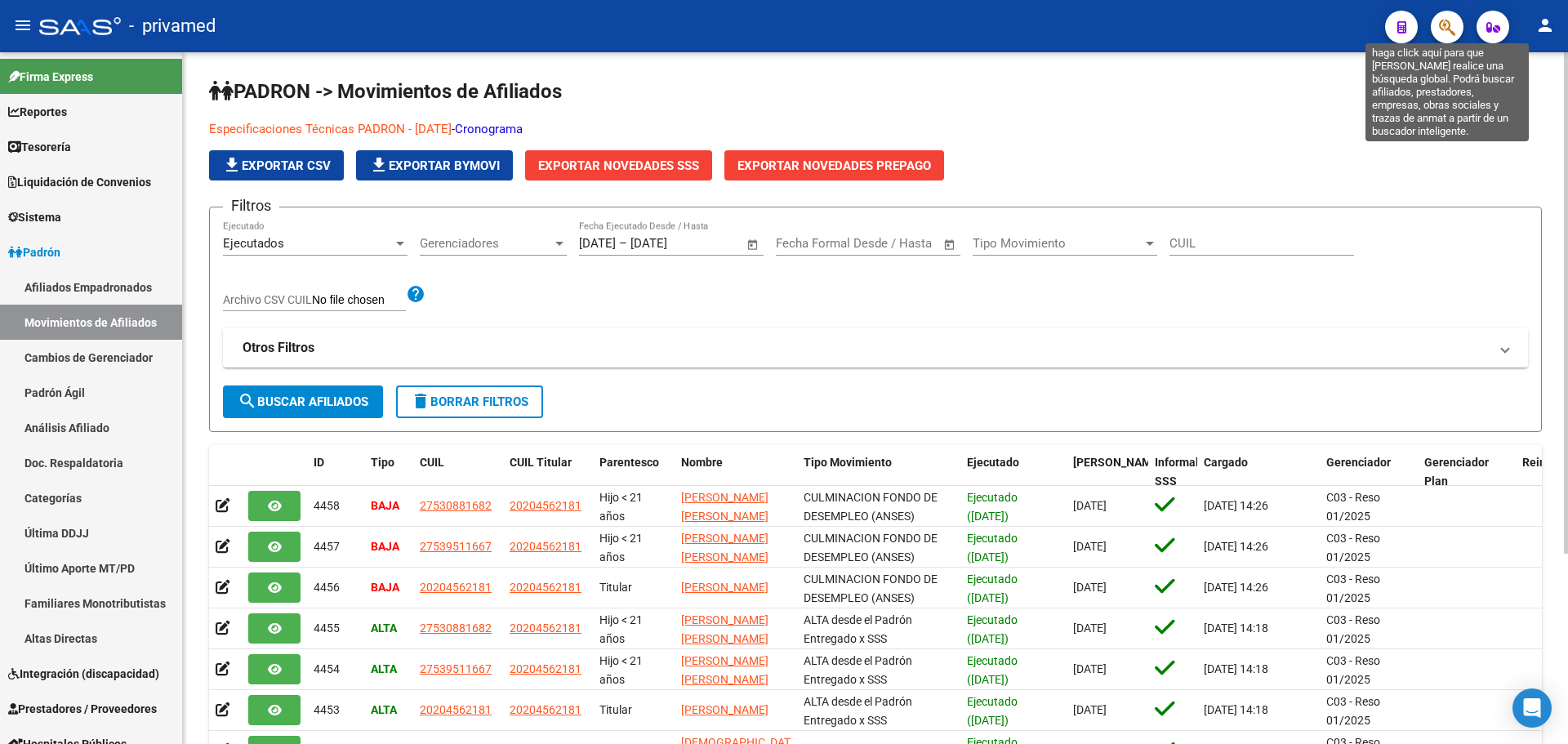
click at [1454, 23] on icon "button" at bounding box center [1447, 27] width 16 height 18
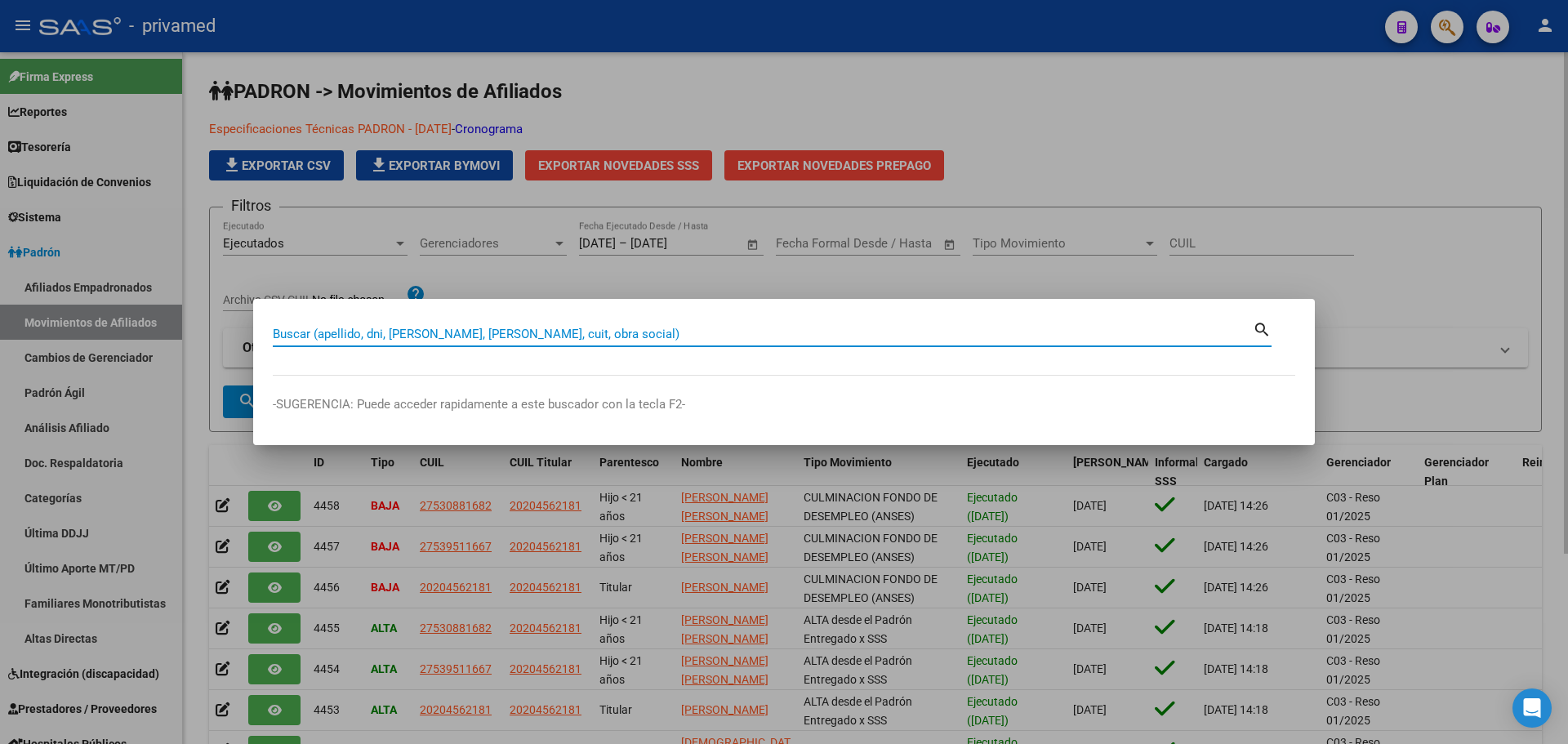
paste input "20460186111"
type input "20460186111"
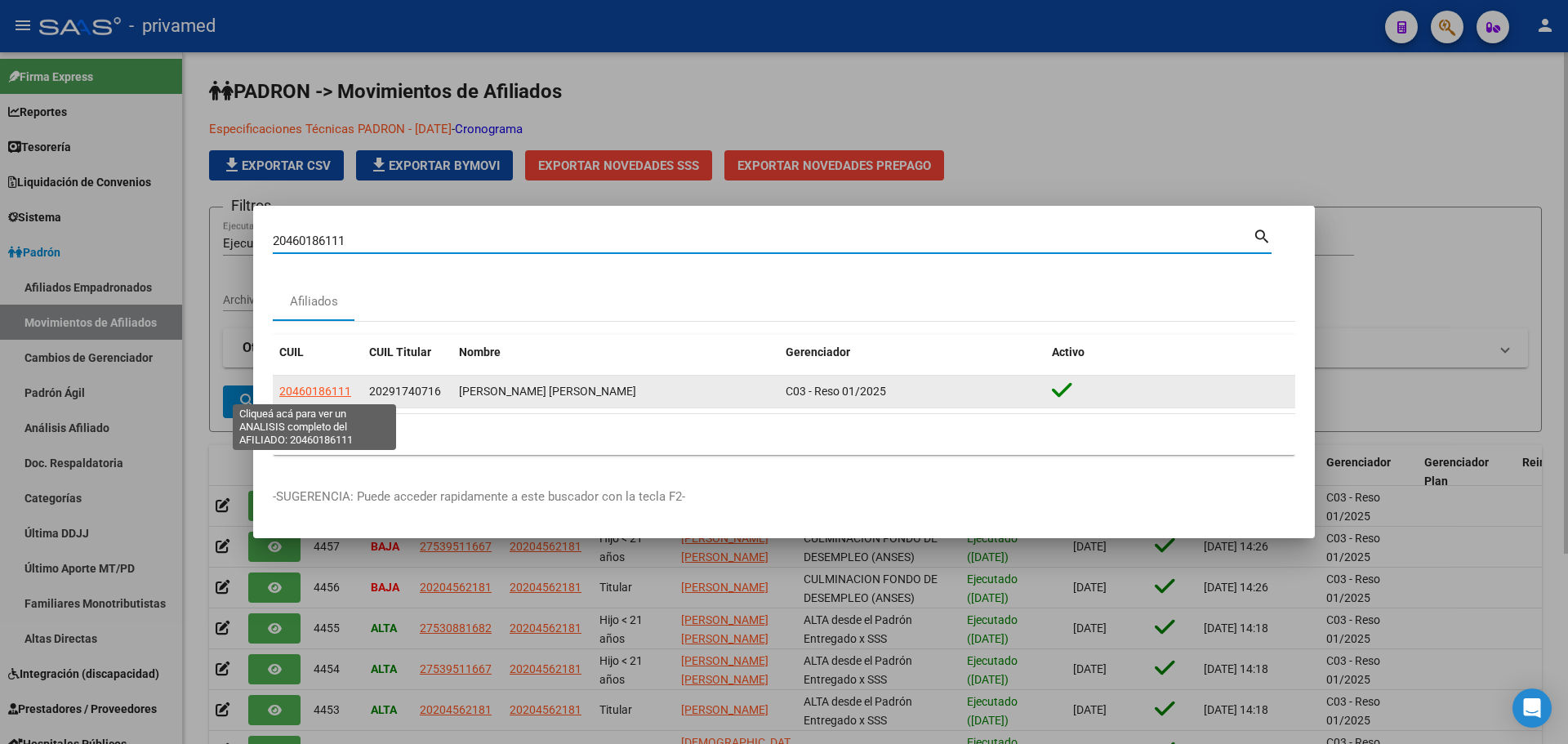
click at [328, 391] on span "20460186111" at bounding box center [315, 391] width 72 height 13
type textarea "20460186111"
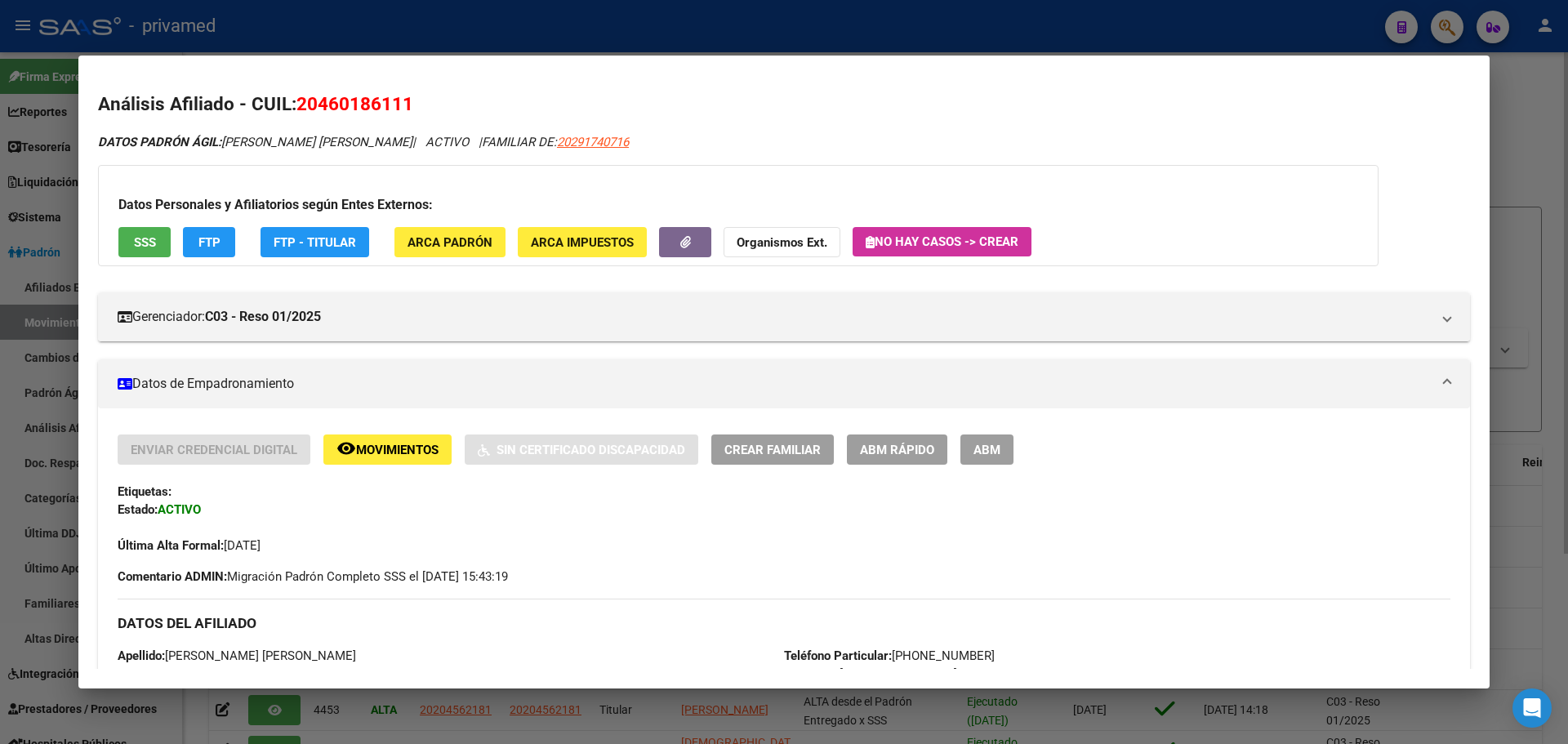
click at [994, 450] on span "ABM" at bounding box center [987, 449] width 27 height 15
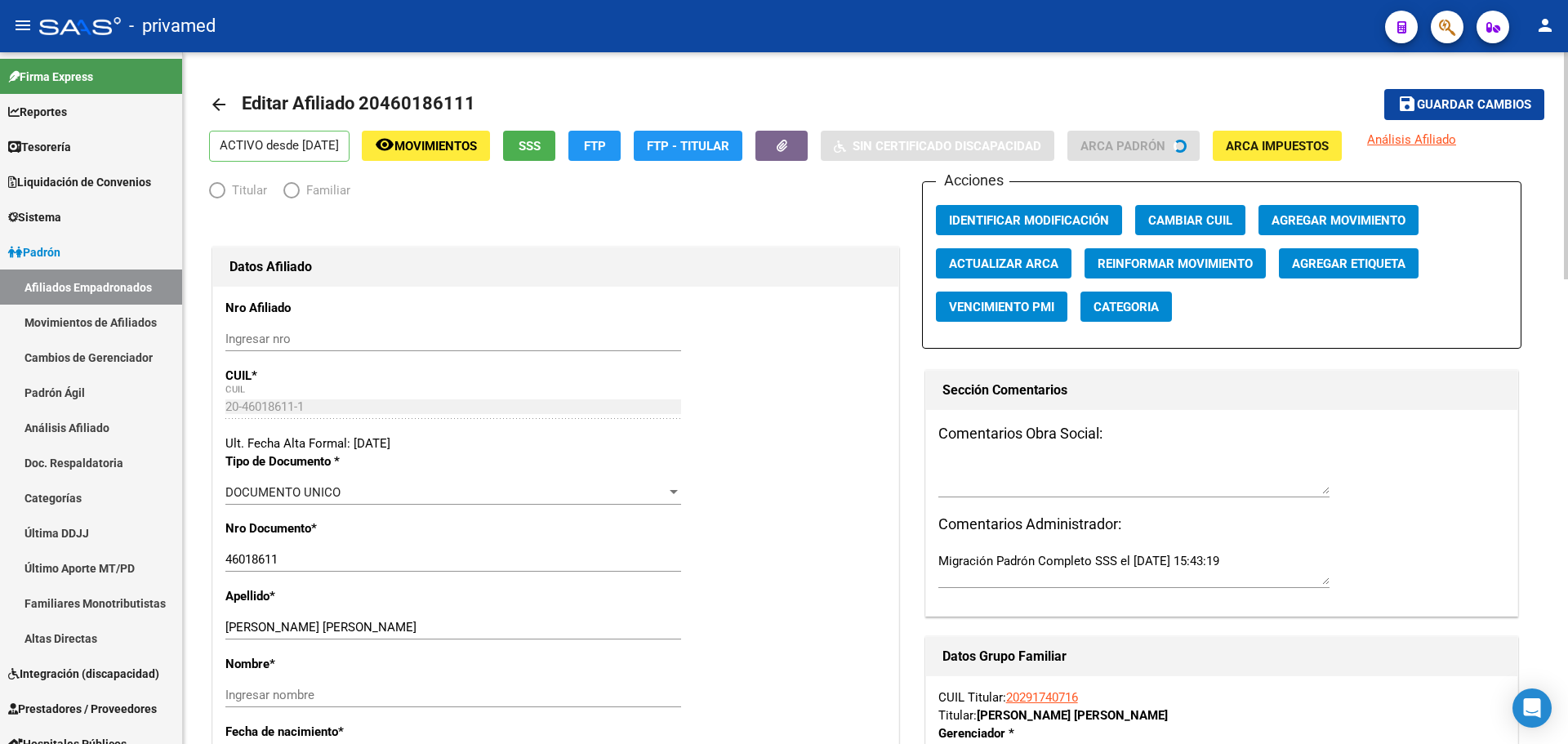
radio input "true"
type input "30-71702439-3"
click at [1066, 94] on mat-toolbar-row "arrow_back Editar Afiliado 20460186111" at bounding box center [730, 105] width 1040 height 52
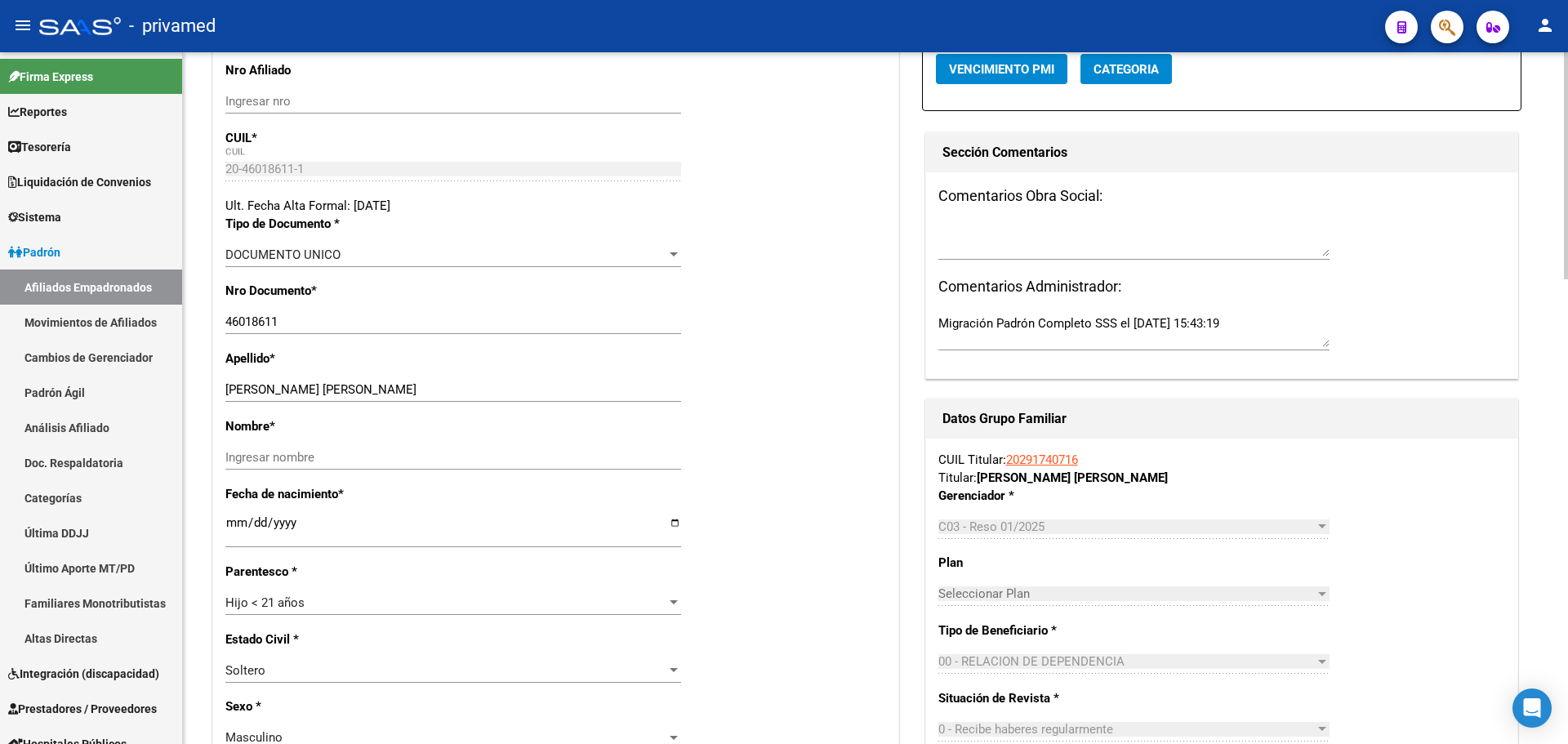
scroll to position [245, 0]
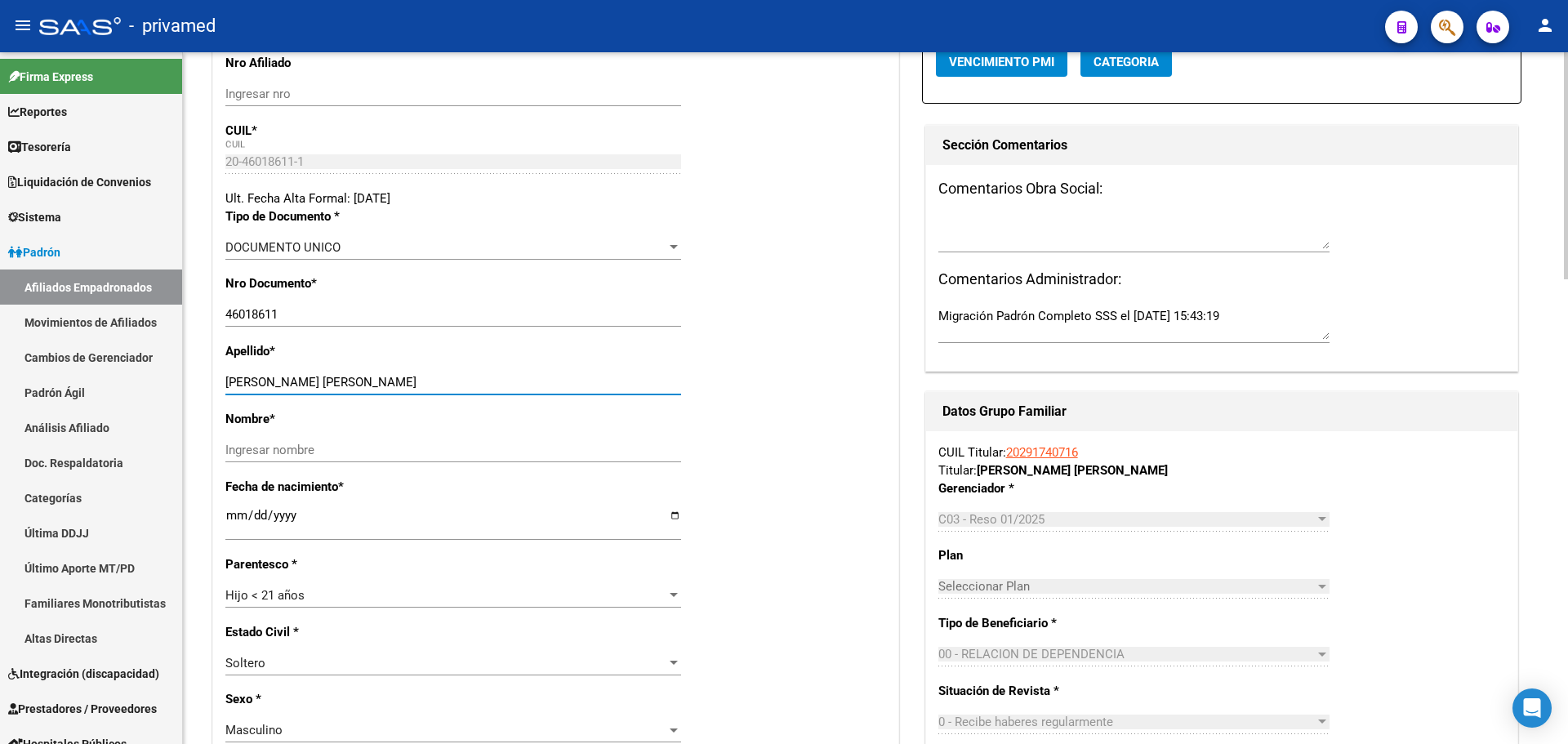
drag, startPoint x: 384, startPoint y: 384, endPoint x: 277, endPoint y: 379, distance: 107.1
click at [277, 379] on input "AGUIRRE LAUTARO DAVID" at bounding box center [453, 381] width 456 height 15
type input "[PERSON_NAME]"
click at [275, 450] on input "Ingresar nombre" at bounding box center [453, 449] width 456 height 15
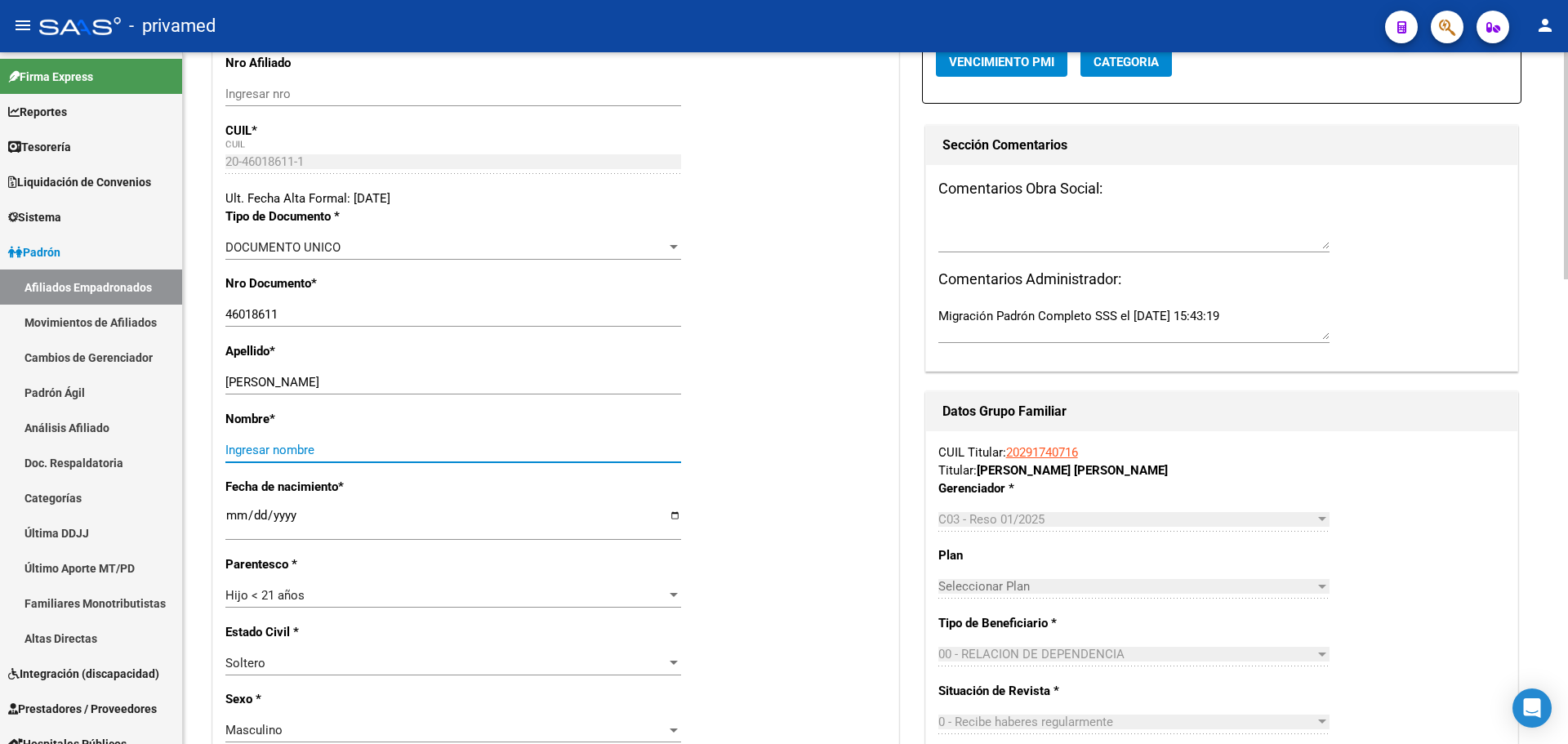
paste input "LAUTARO DAVID"
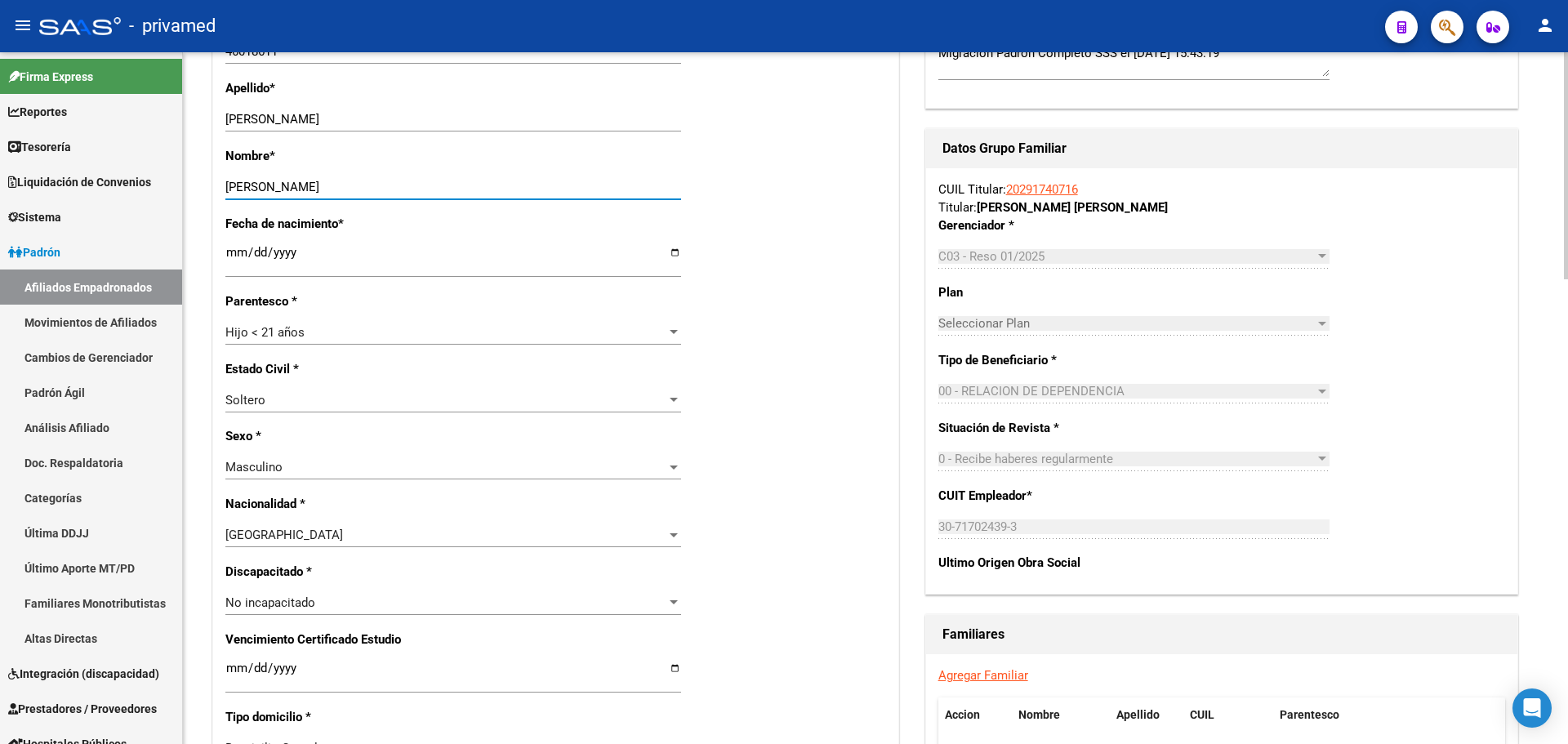
scroll to position [408, 0]
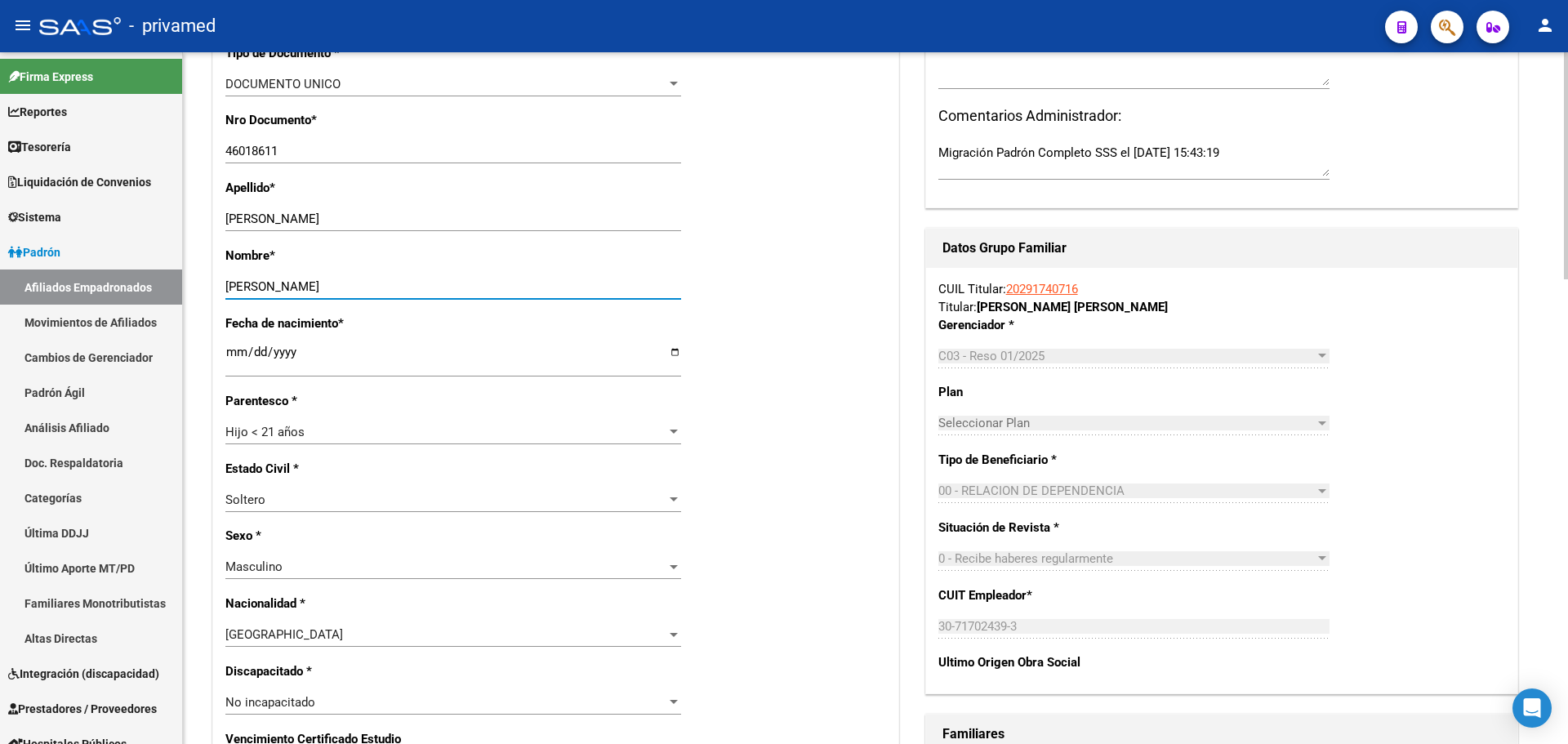
type input "LAUTARO DAVID"
click at [359, 434] on div "Hijo < 21 años" at bounding box center [445, 432] width 441 height 15
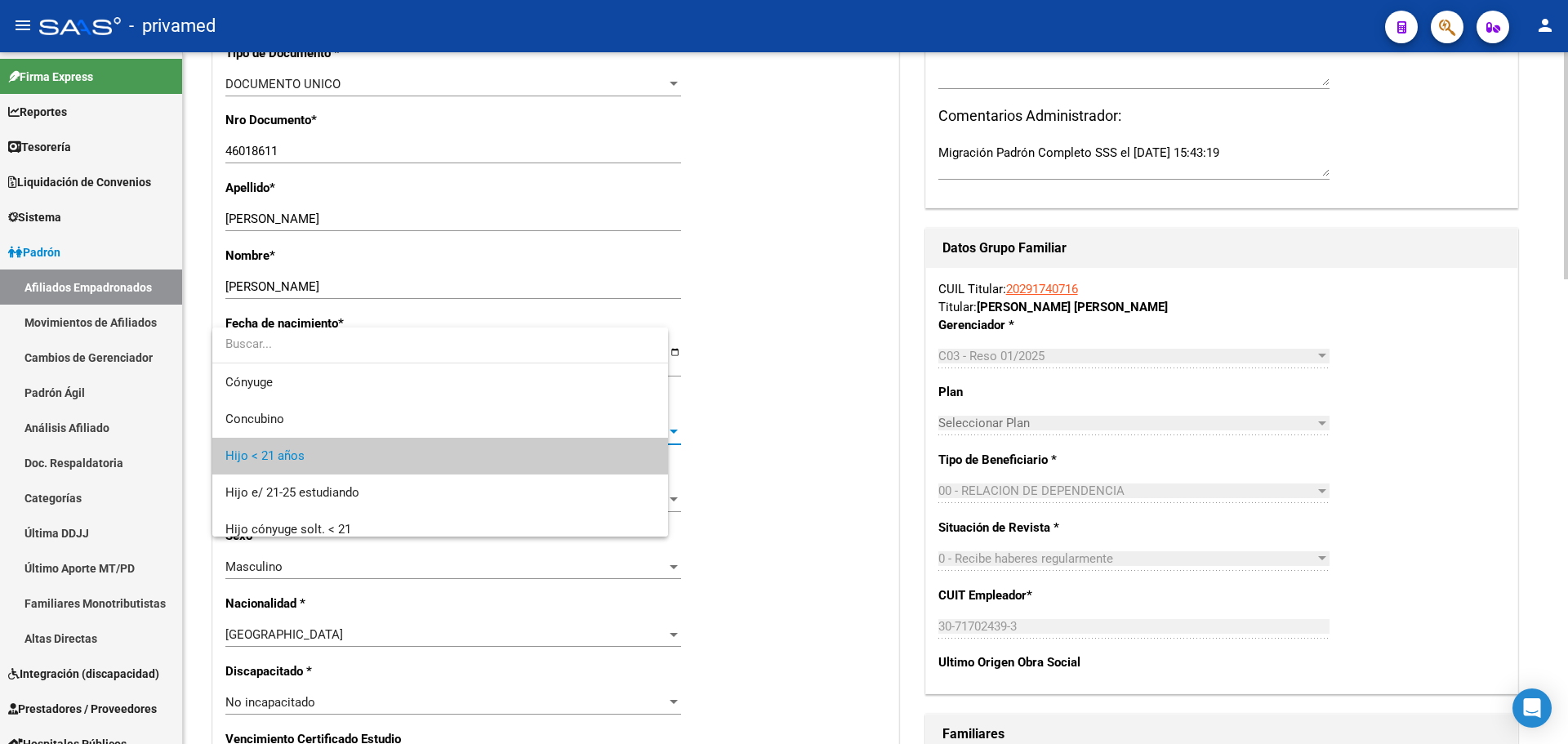
scroll to position [24, 0]
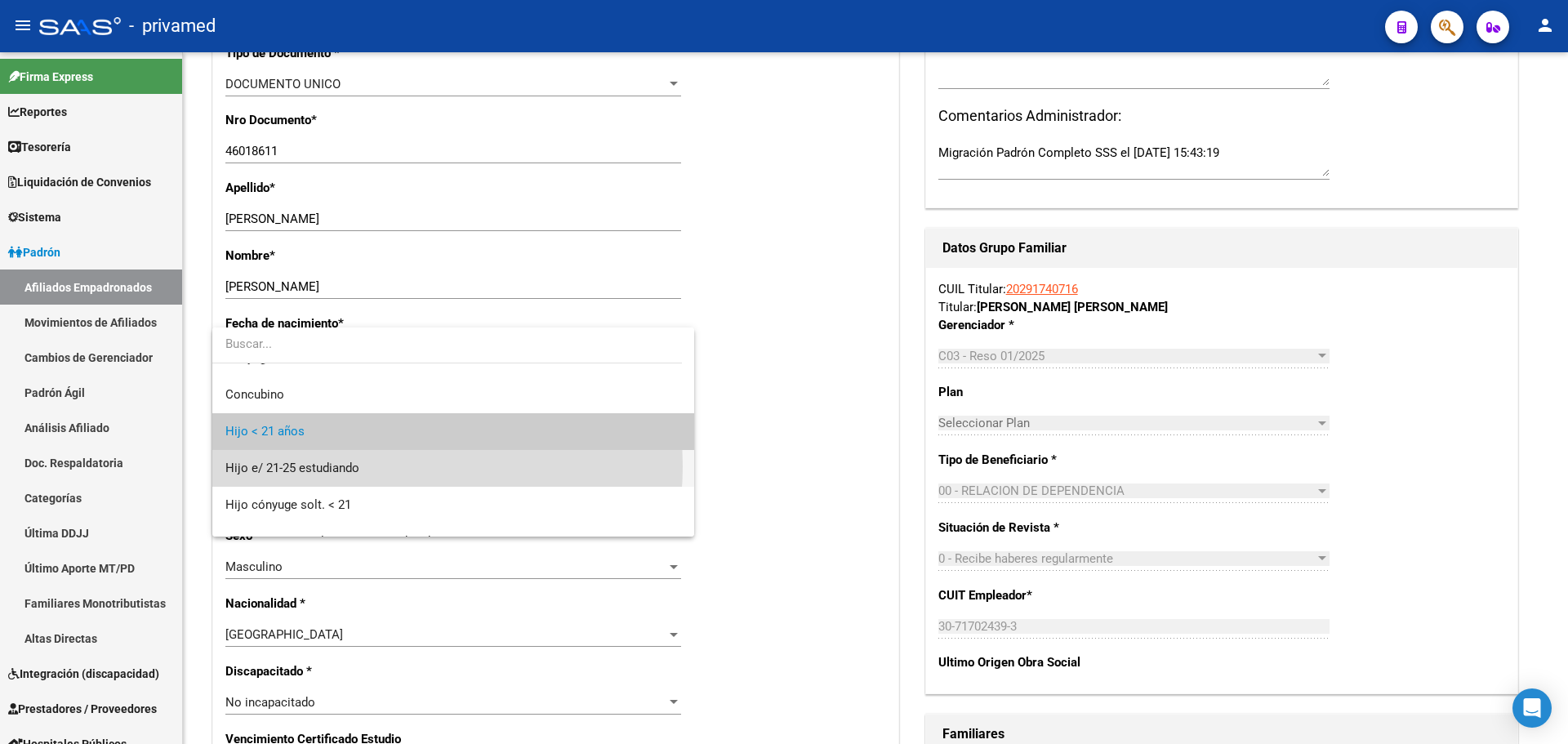
click at [379, 467] on span "Hijo e/ 21-25 estudiando" at bounding box center [453, 469] width 456 height 37
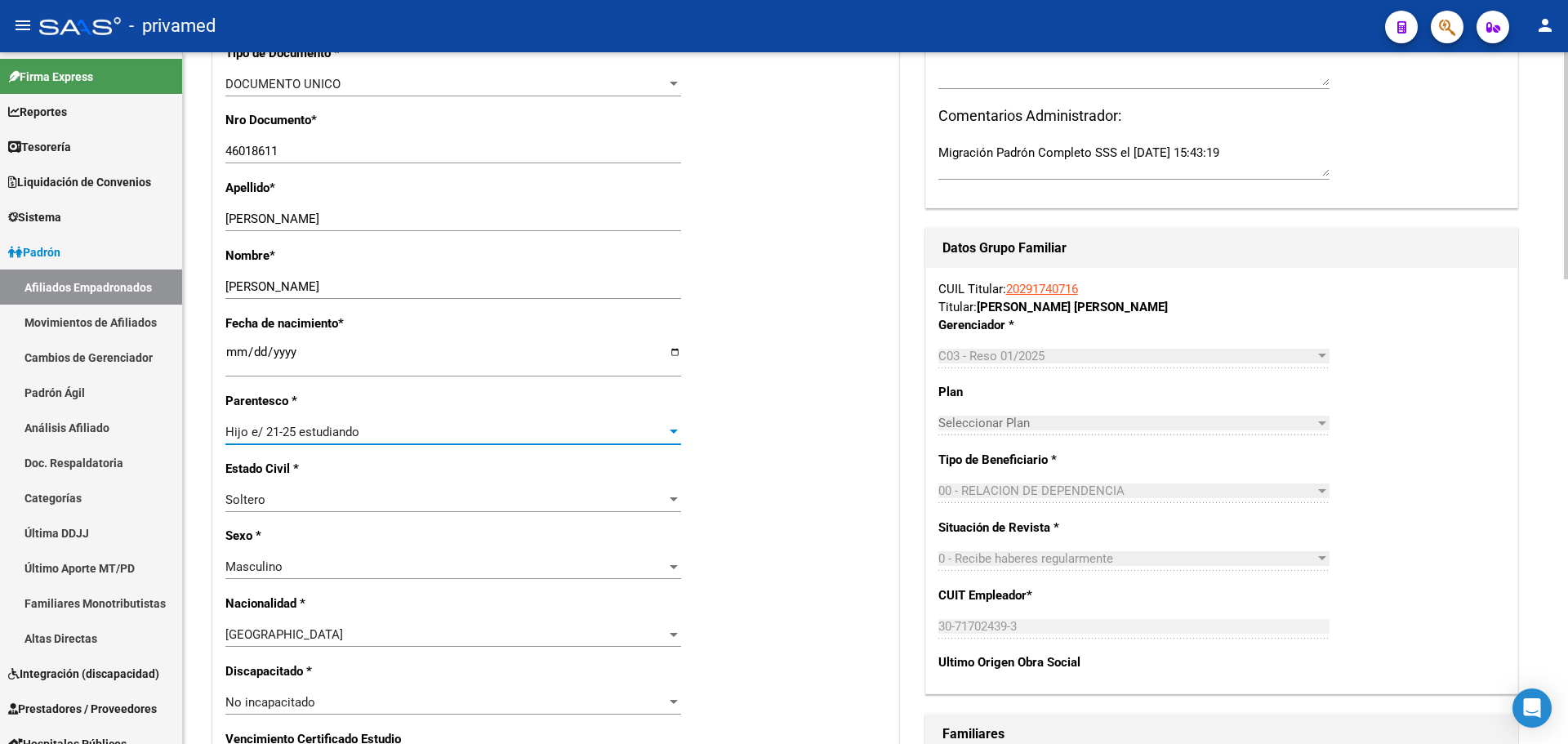
click at [790, 479] on div "Estado Civil * Soltero Seleccionar tipo" at bounding box center [555, 494] width 661 height 68
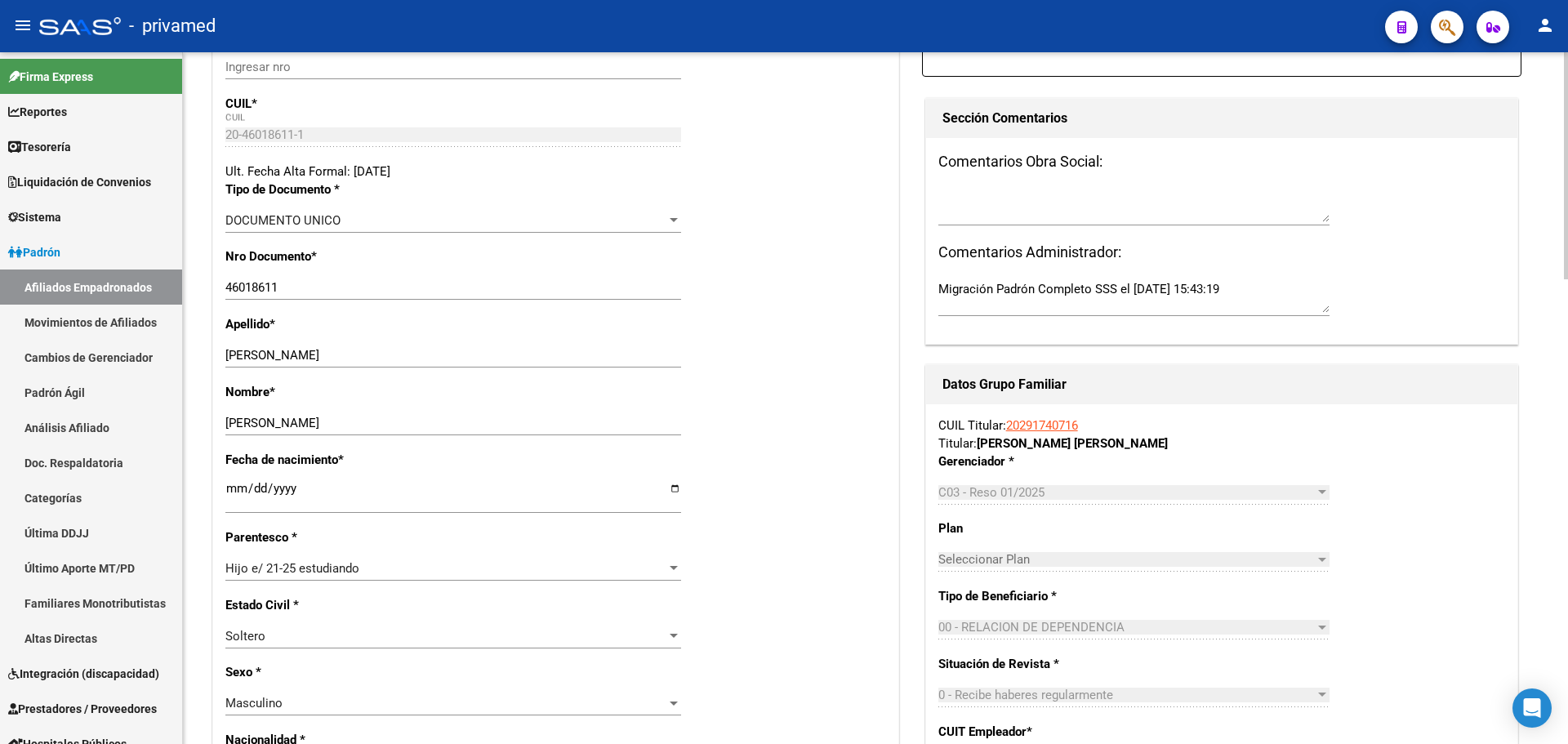
scroll to position [0, 0]
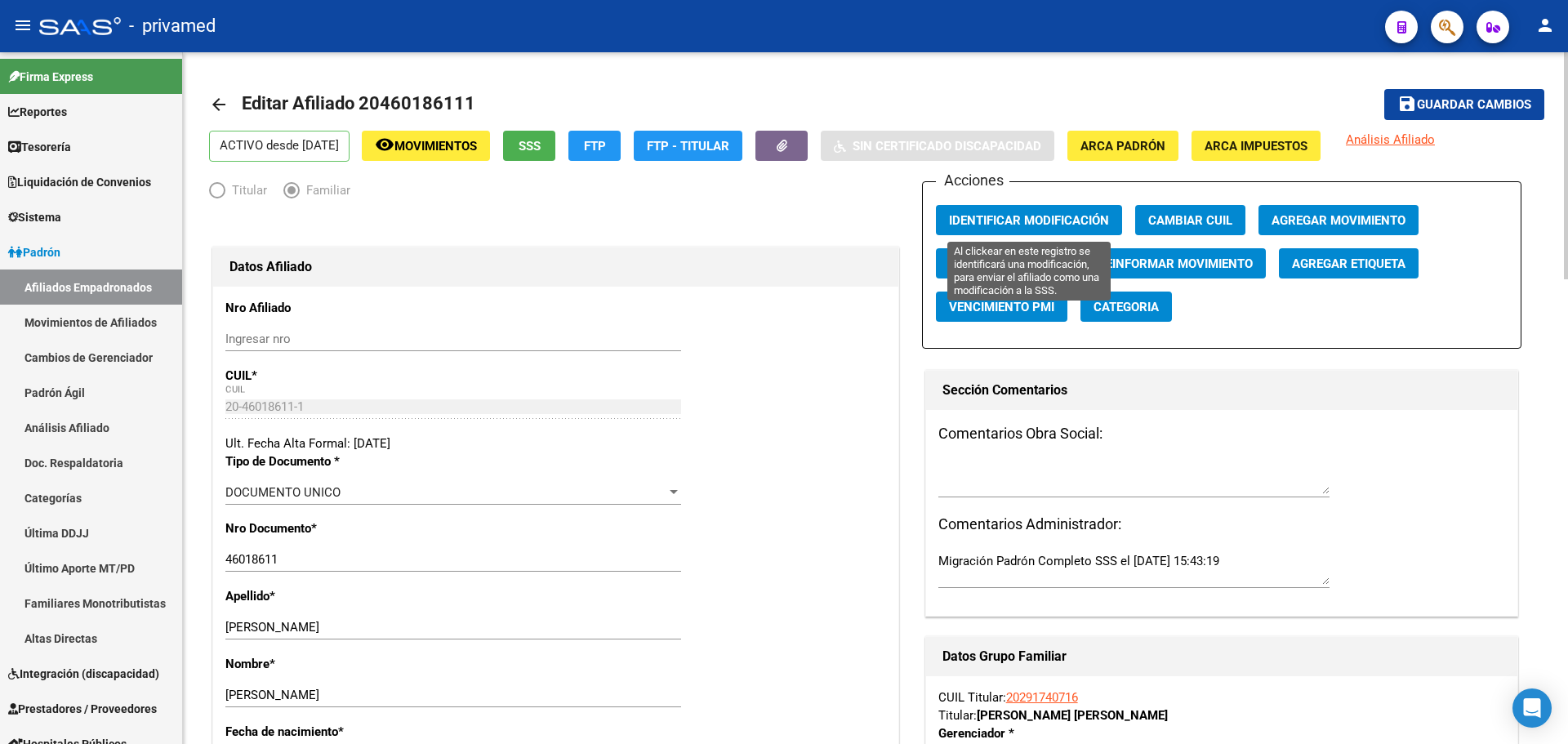
click at [1014, 223] on span "Identificar Modificación" at bounding box center [1029, 220] width 160 height 15
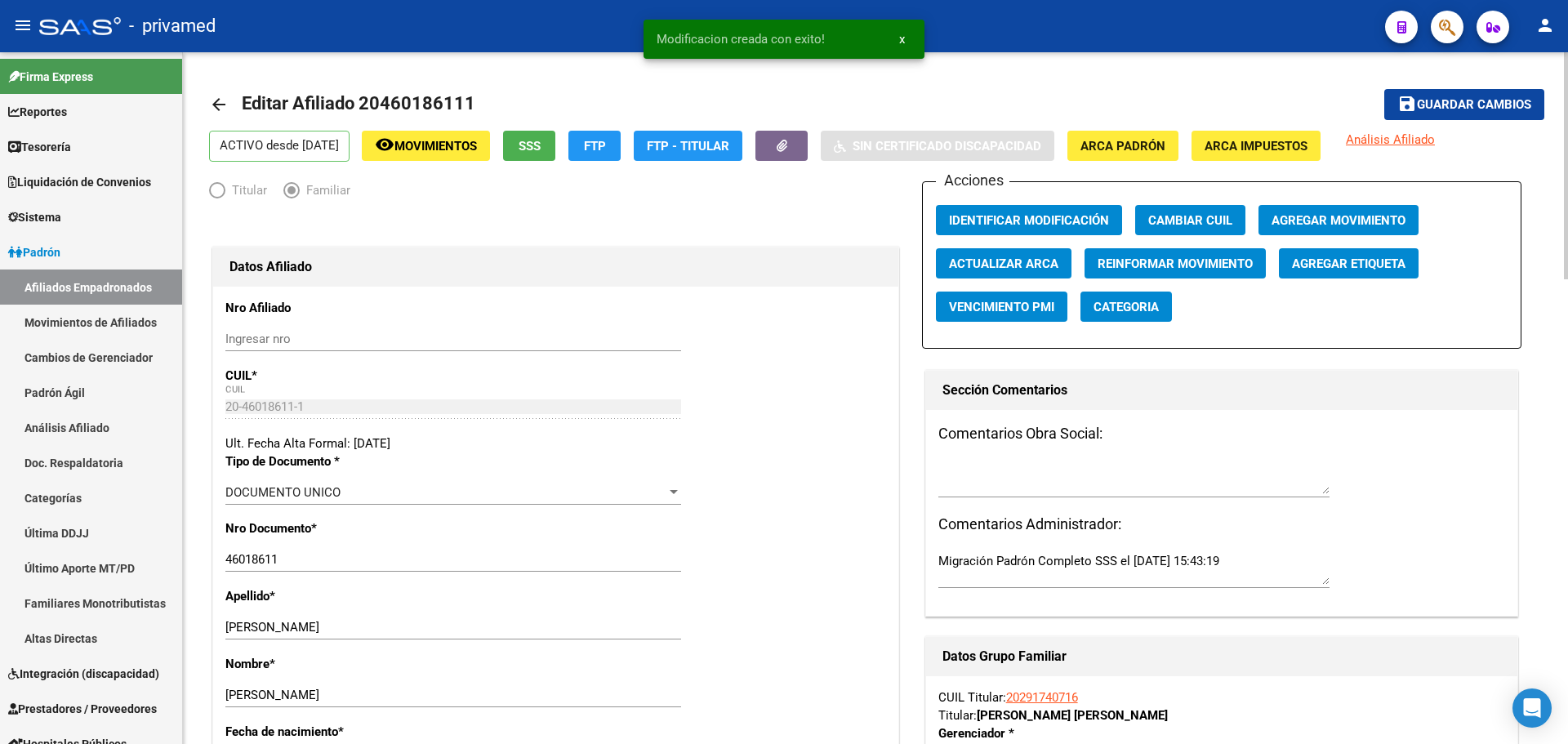
click at [1454, 104] on span "Guardar cambios" at bounding box center [1475, 105] width 114 height 15
click at [219, 103] on mat-icon "arrow_back" at bounding box center [219, 105] width 19 height 19
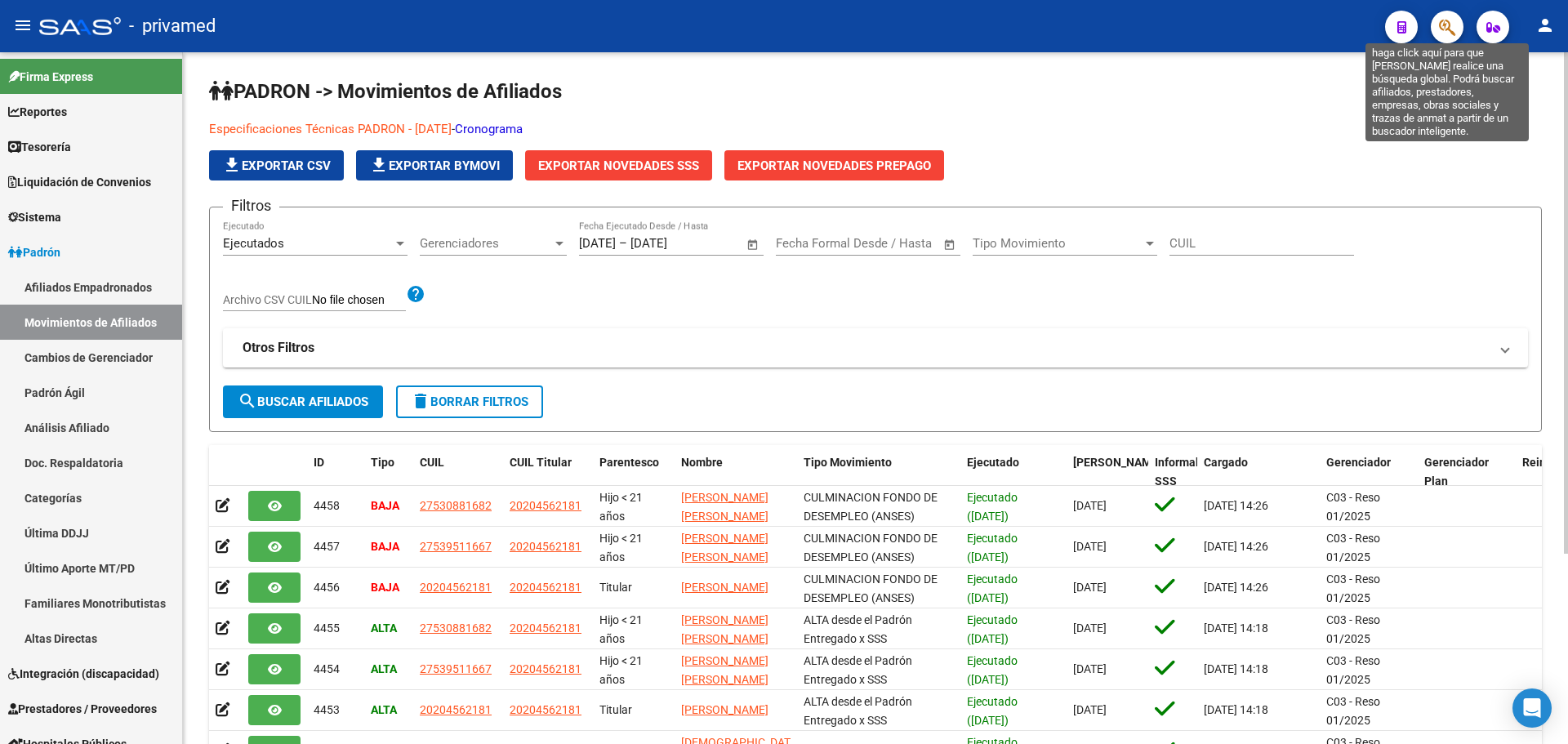
click at [1451, 38] on span "button" at bounding box center [1447, 27] width 16 height 34
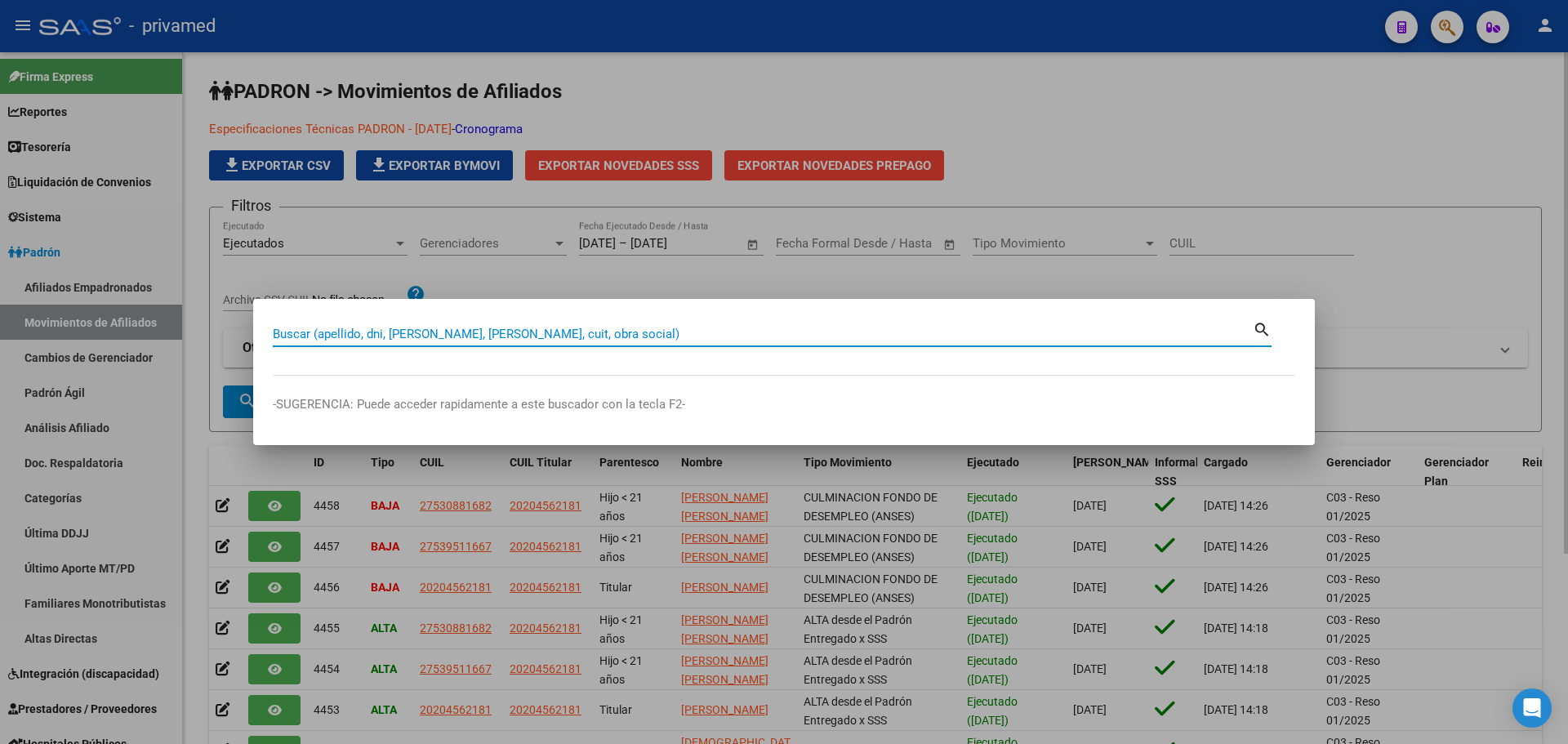
paste input "20260761022"
type input "20260761022"
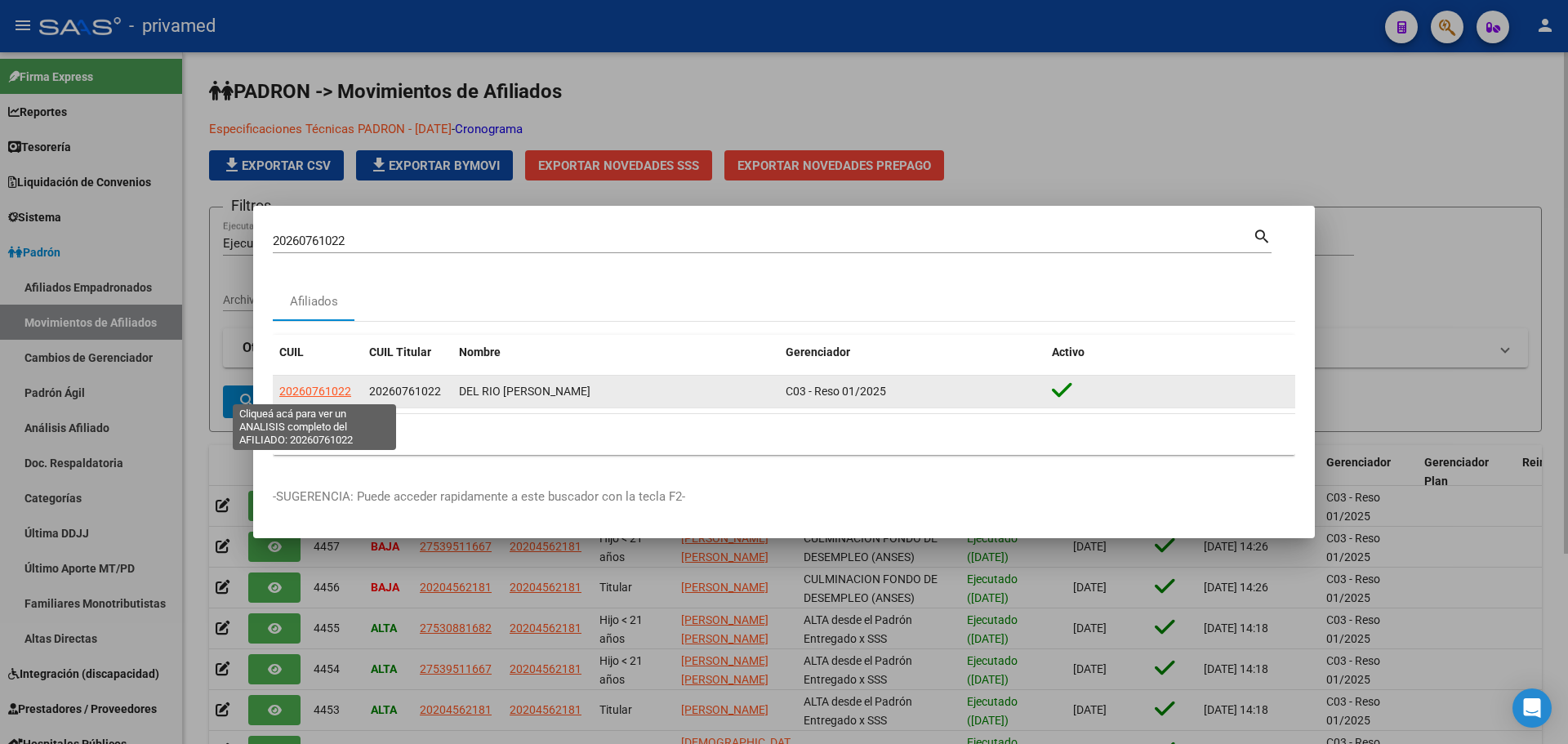
click at [333, 386] on span "20260761022" at bounding box center [315, 391] width 72 height 13
type textarea "20260761022"
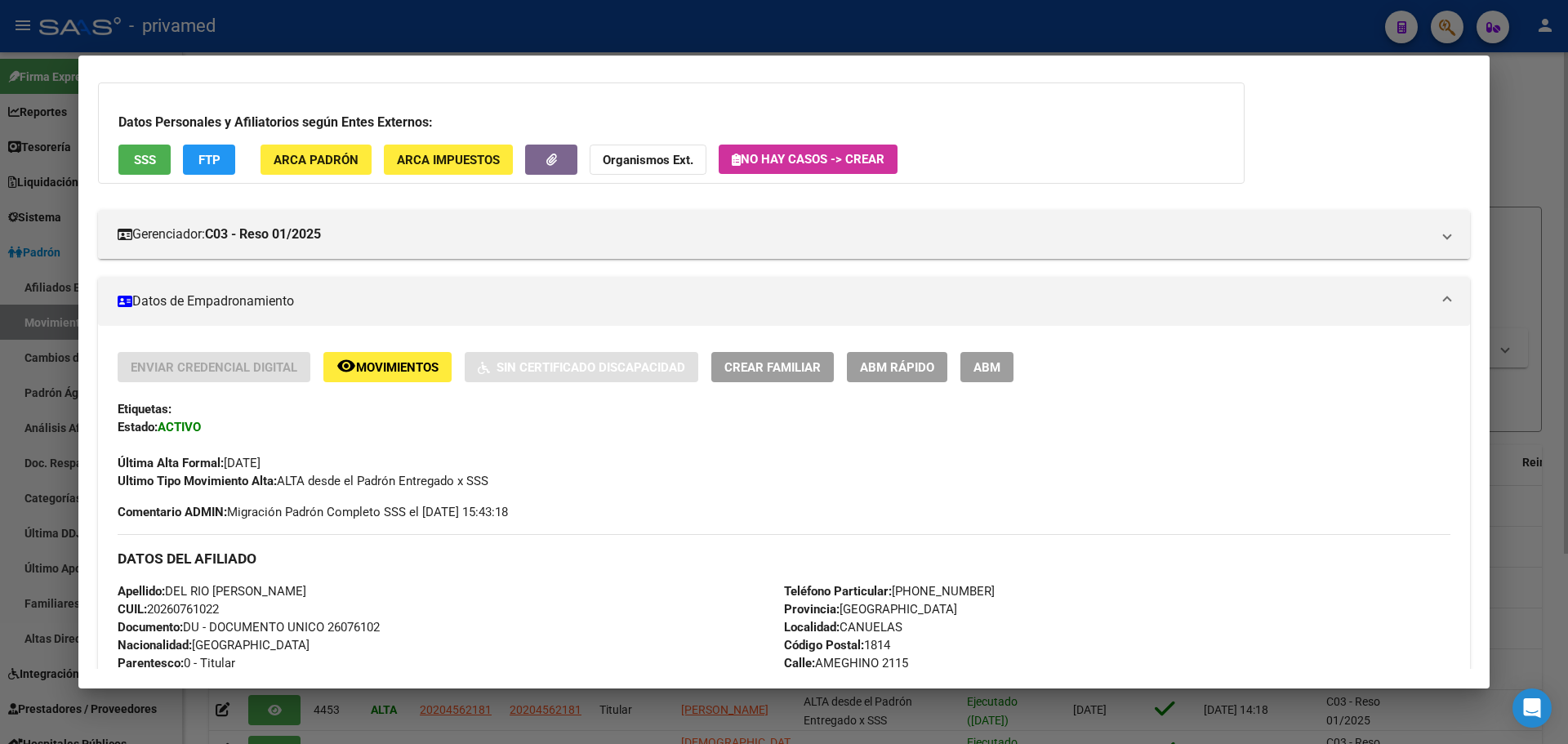
scroll to position [81, 0]
click at [996, 379] on button "ABM" at bounding box center [987, 368] width 53 height 30
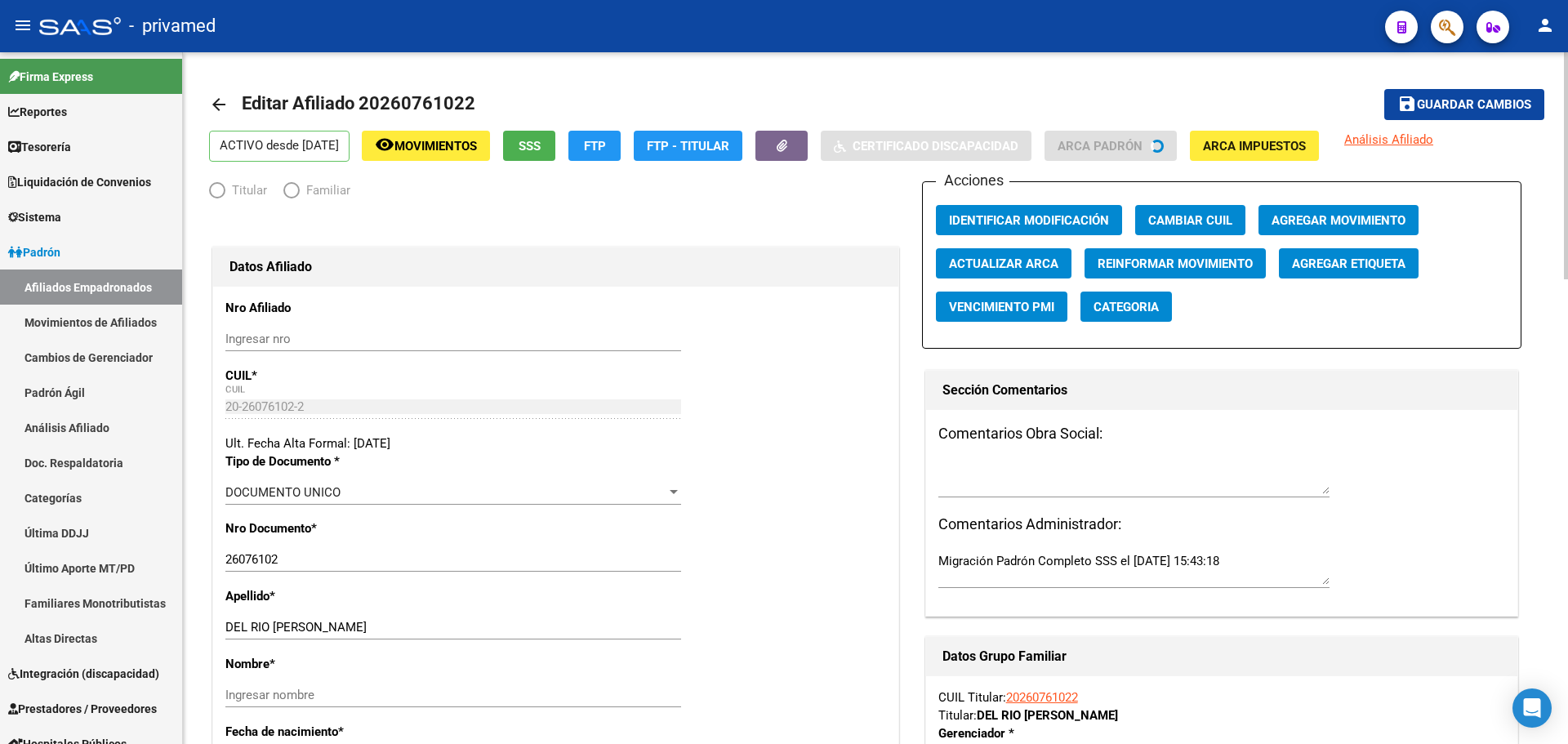
radio input "true"
type input "30-71020467-1"
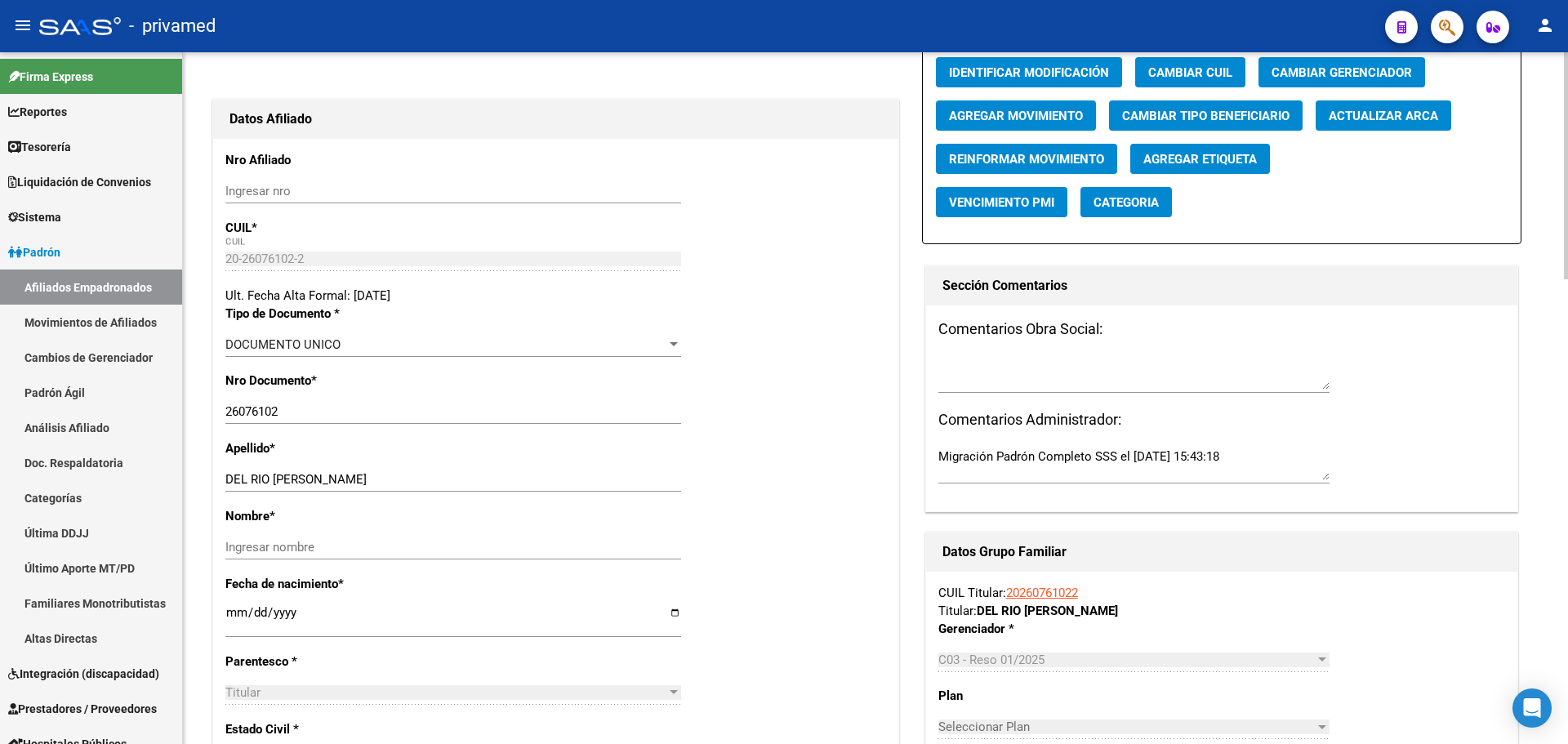
scroll to position [163, 0]
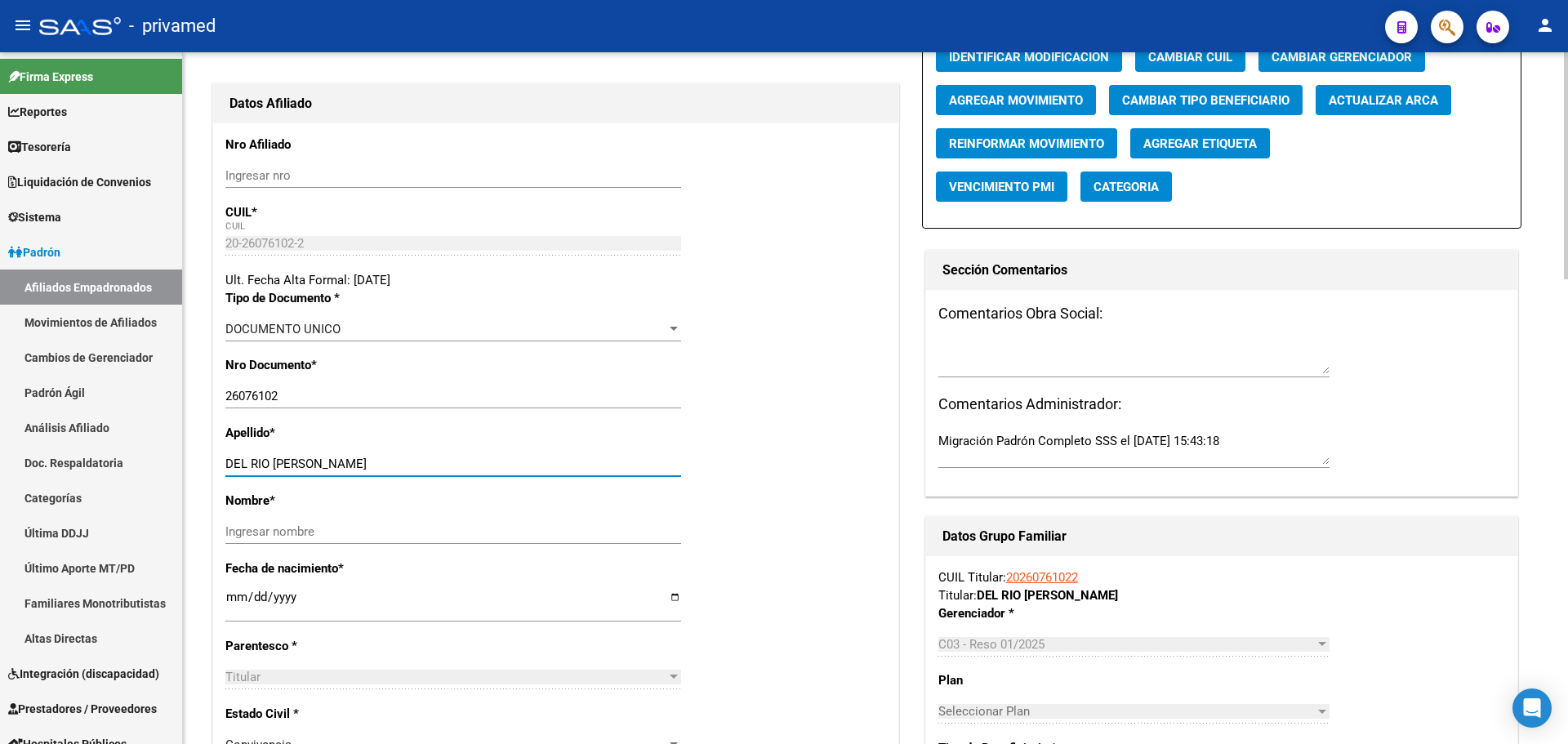
drag, startPoint x: 368, startPoint y: 460, endPoint x: 273, endPoint y: 467, distance: 95.3
click at [273, 467] on input "DEL RIO NESTOR JULIO" at bounding box center [453, 464] width 456 height 15
type input "DEL RIO"
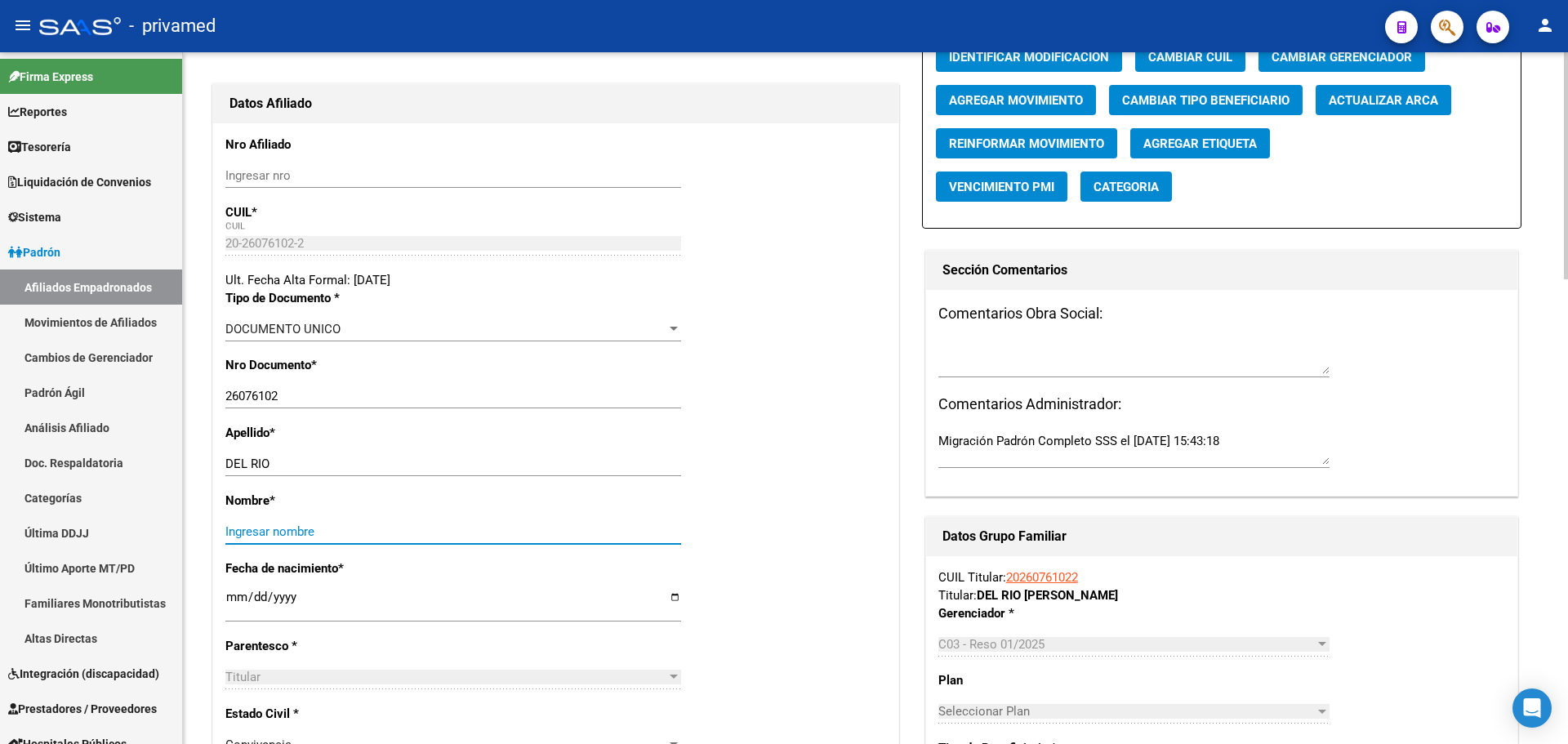
click at [281, 528] on input "Ingresar nombre" at bounding box center [453, 531] width 456 height 15
paste input "NESTOR JULIO"
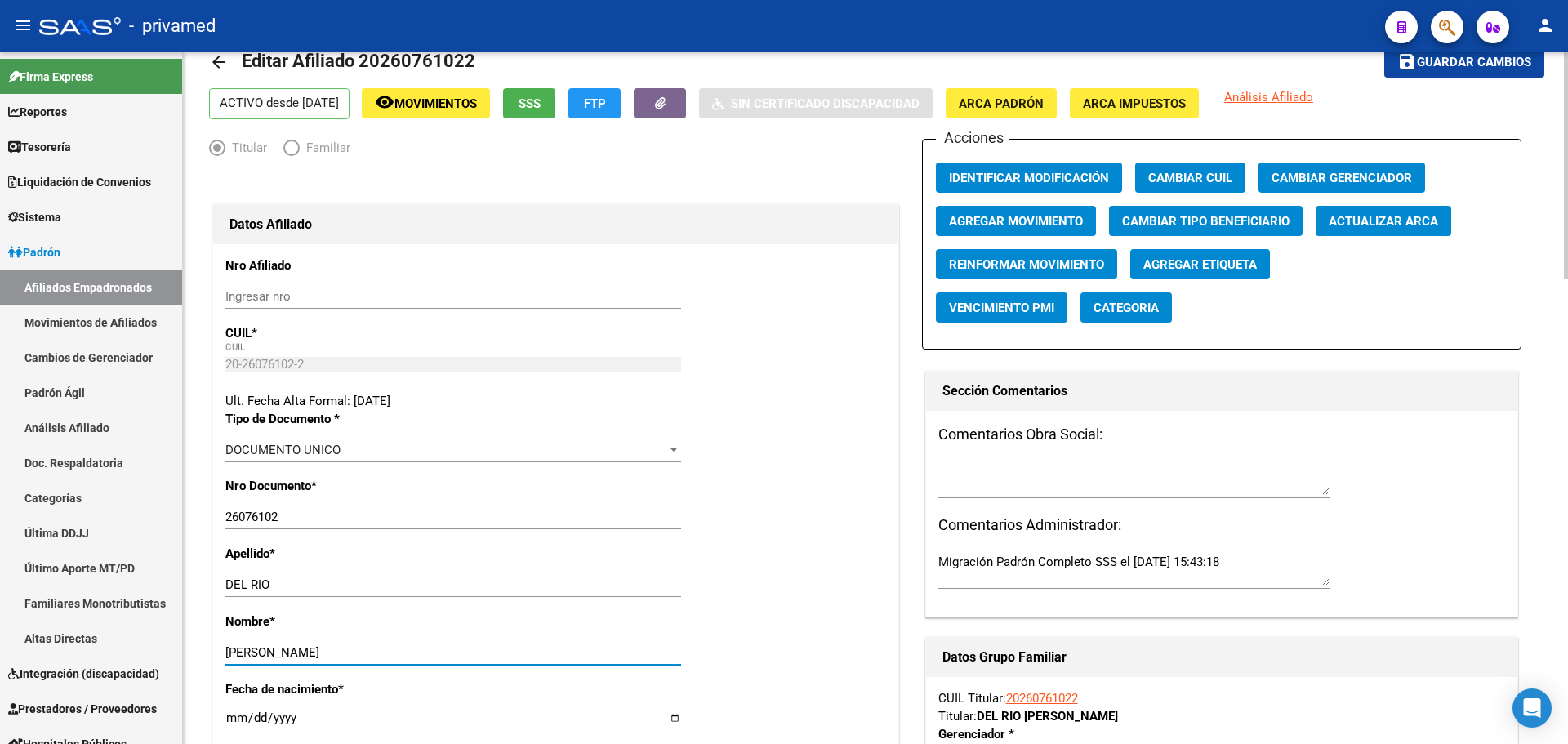
scroll to position [0, 0]
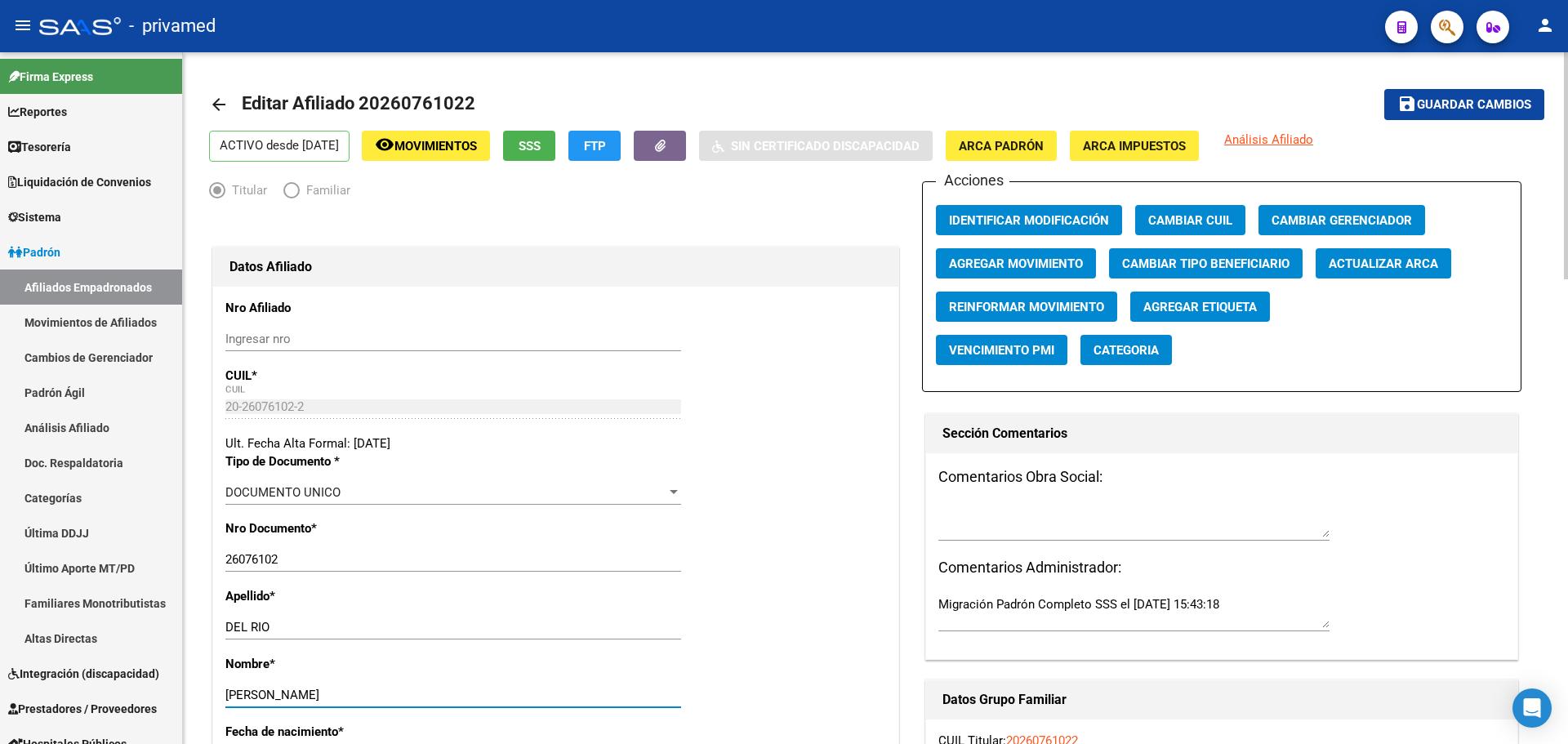
type input "NESTOR JULIO"
click at [991, 217] on span "Identificar Modificación" at bounding box center [1029, 220] width 160 height 15
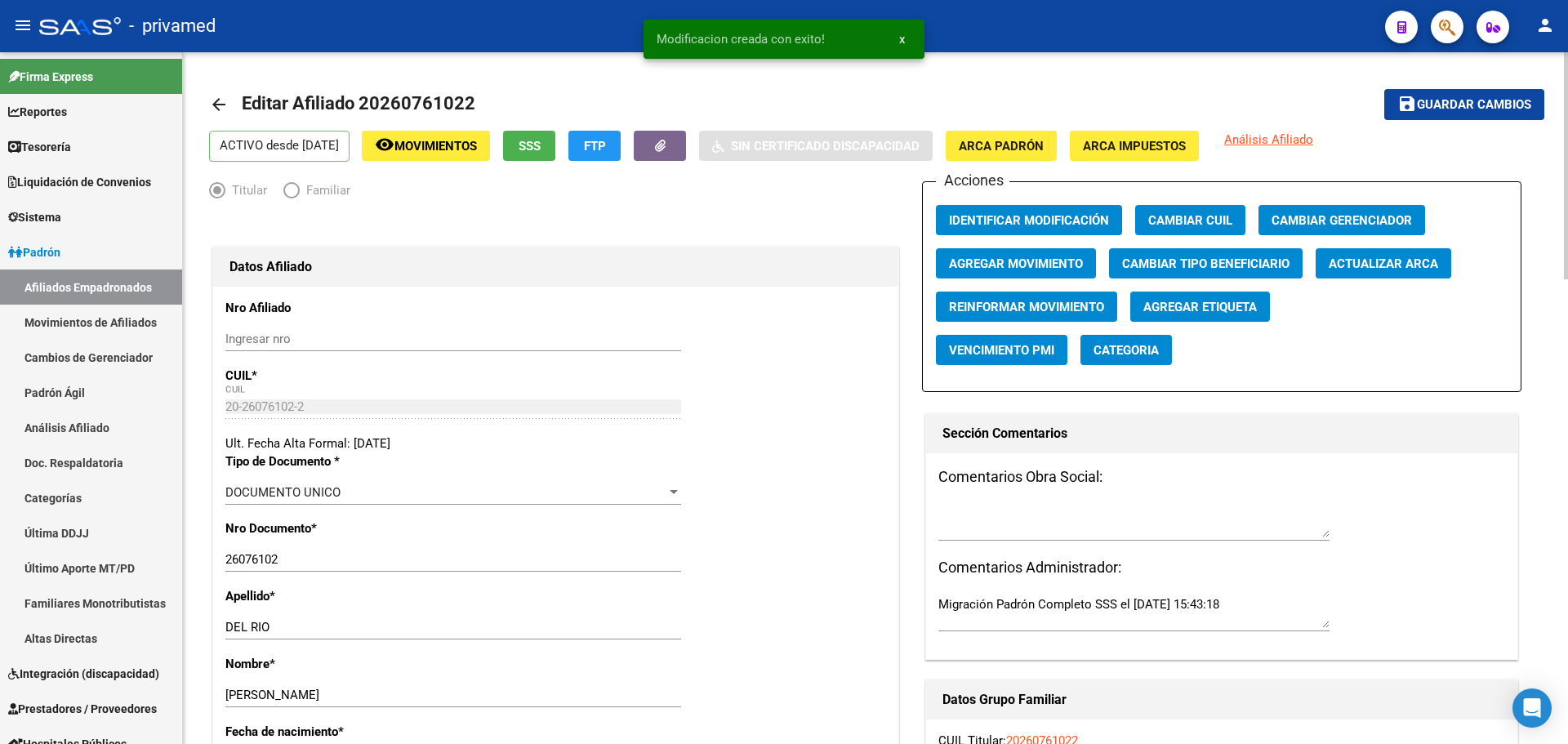
click at [1467, 101] on span "Guardar cambios" at bounding box center [1475, 105] width 114 height 15
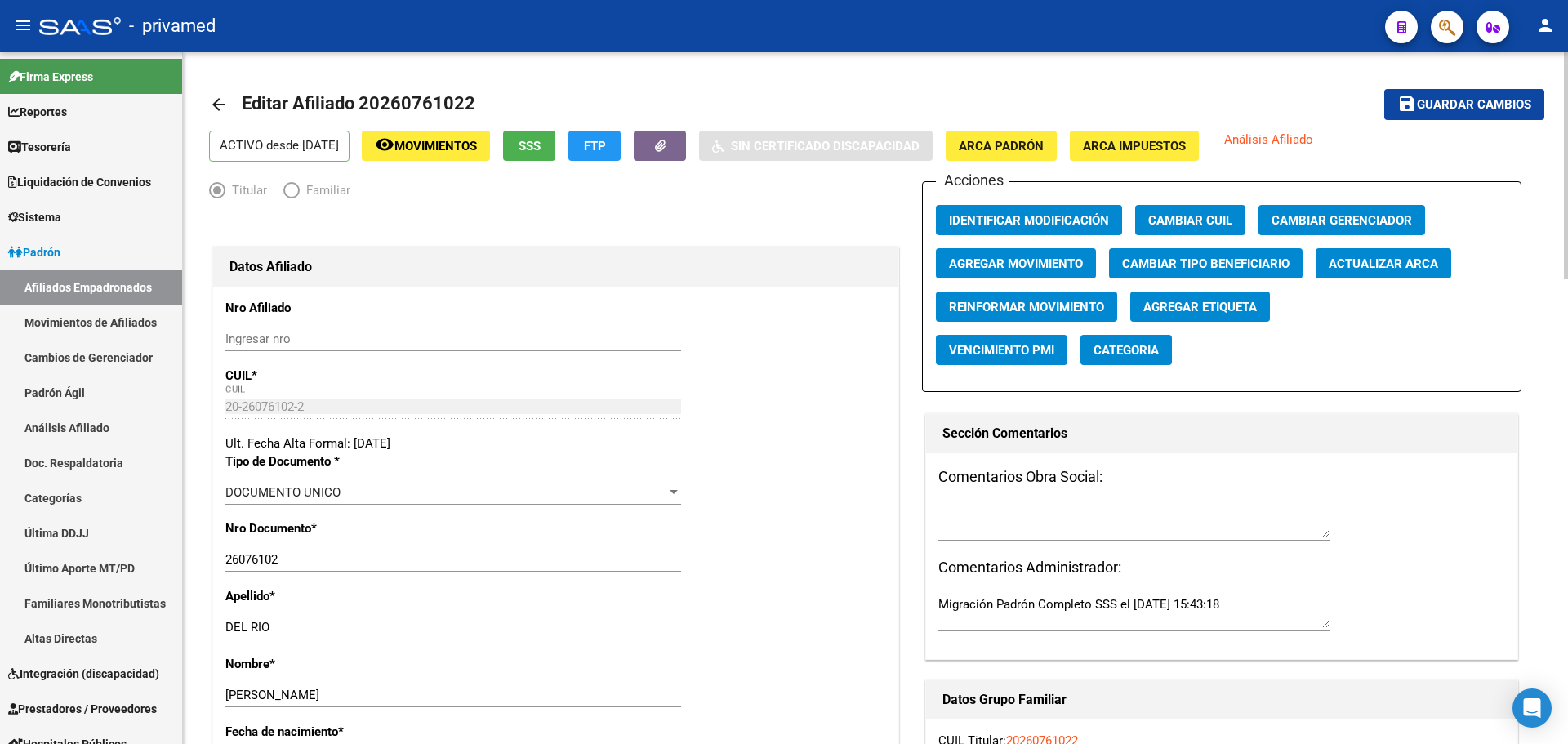
click at [219, 105] on mat-icon "arrow_back" at bounding box center [219, 105] width 19 height 19
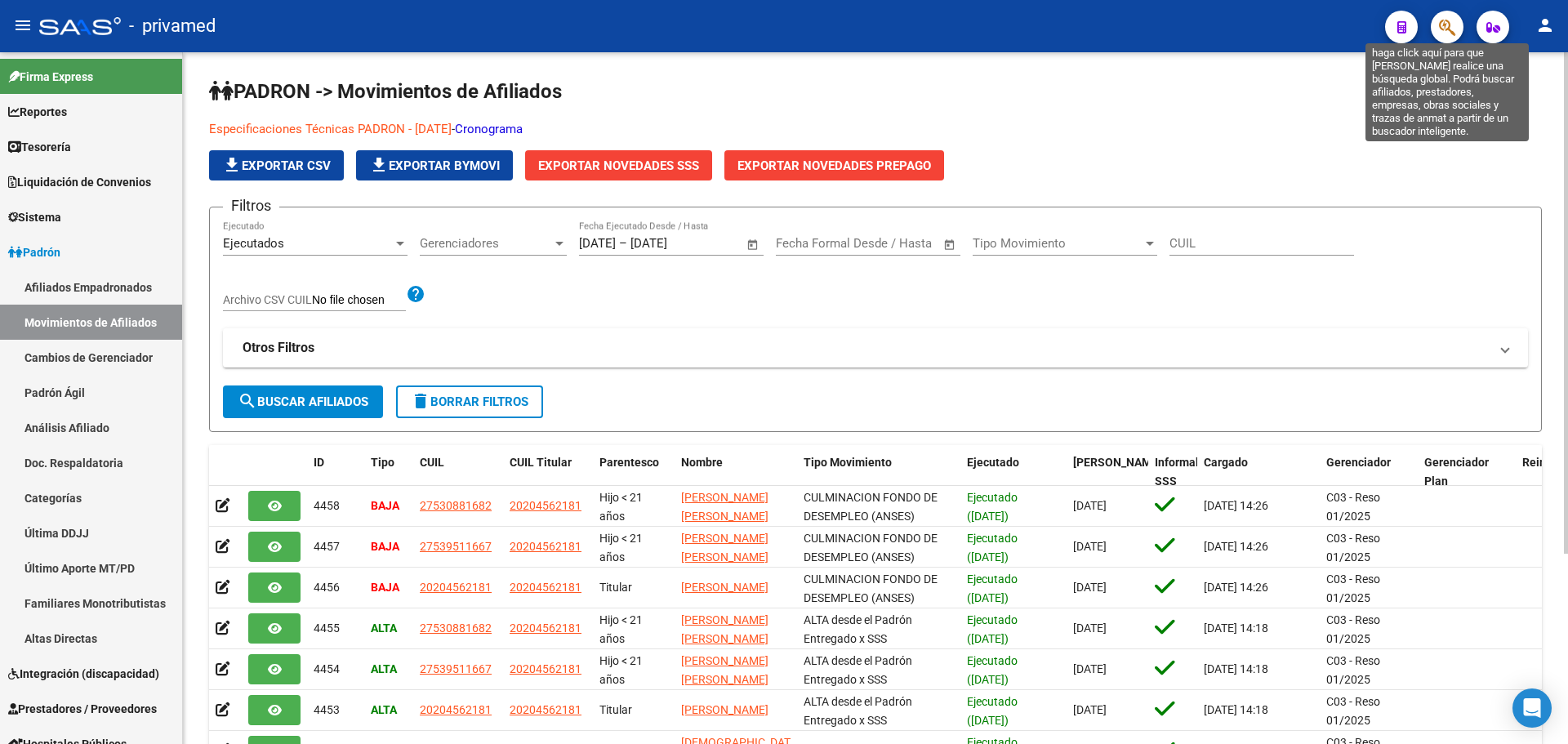
click at [1449, 24] on icon "button" at bounding box center [1447, 27] width 16 height 18
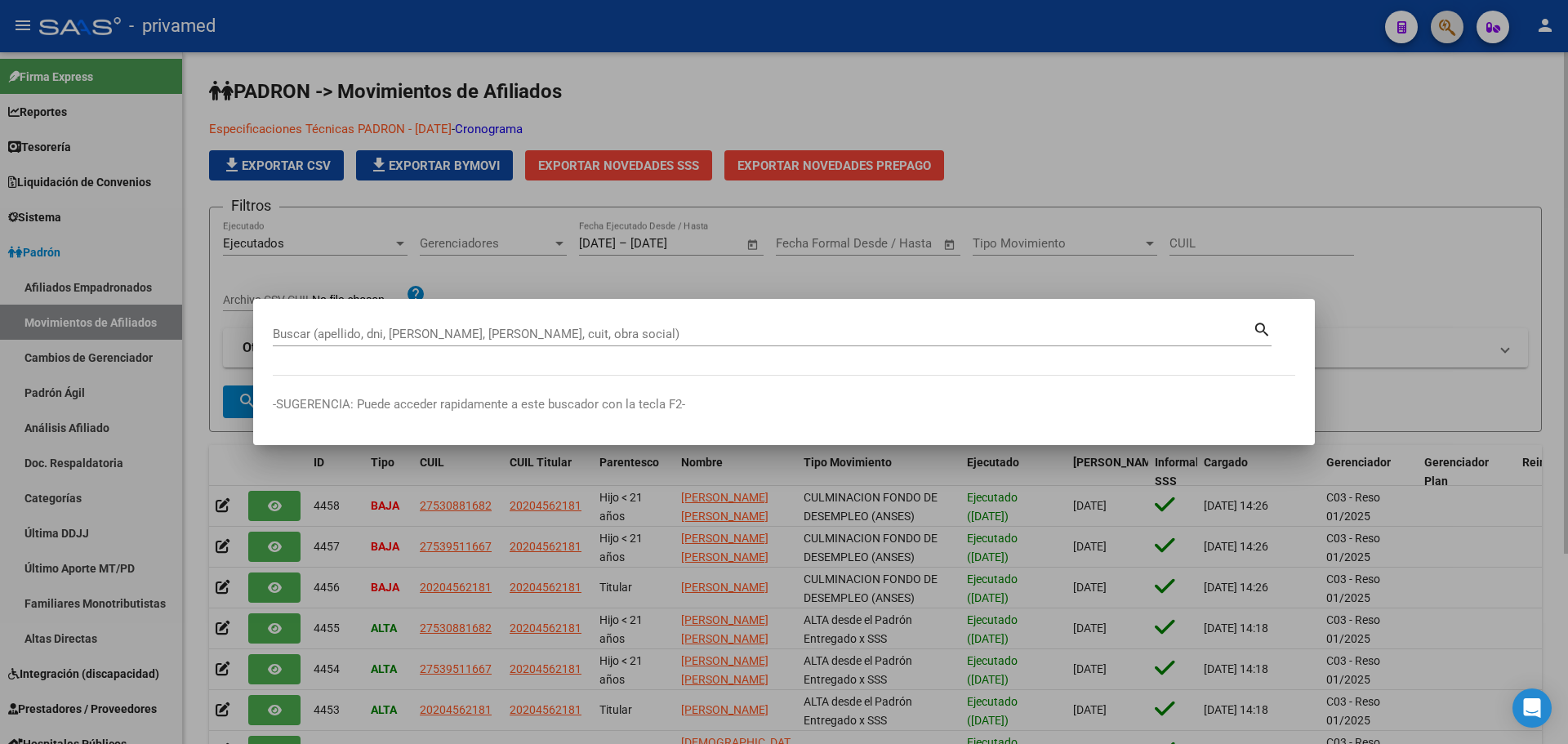
paste input "20459088653"
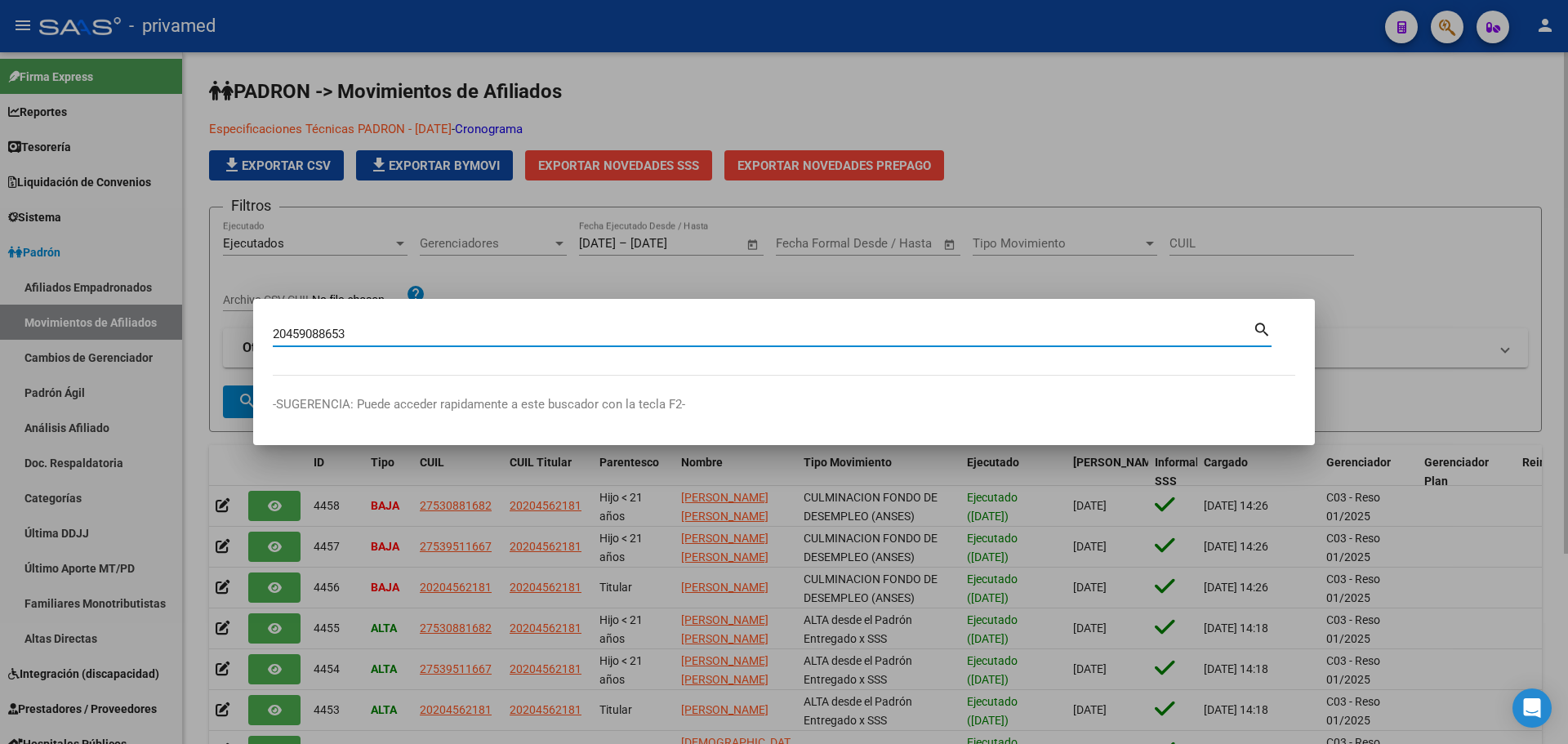
type input "20459088653"
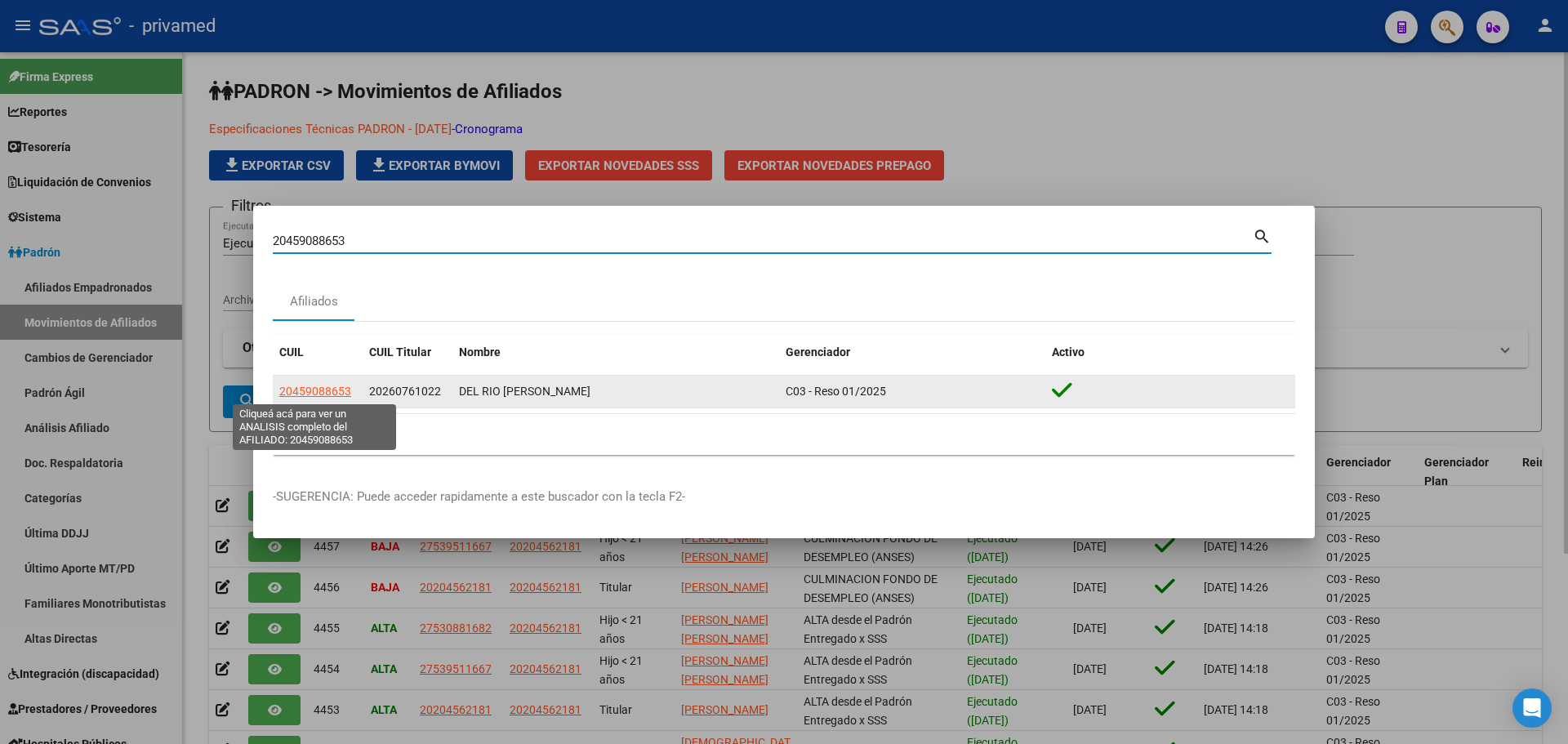
click at [327, 385] on span "20459088653" at bounding box center [315, 391] width 72 height 13
type textarea "20459088653"
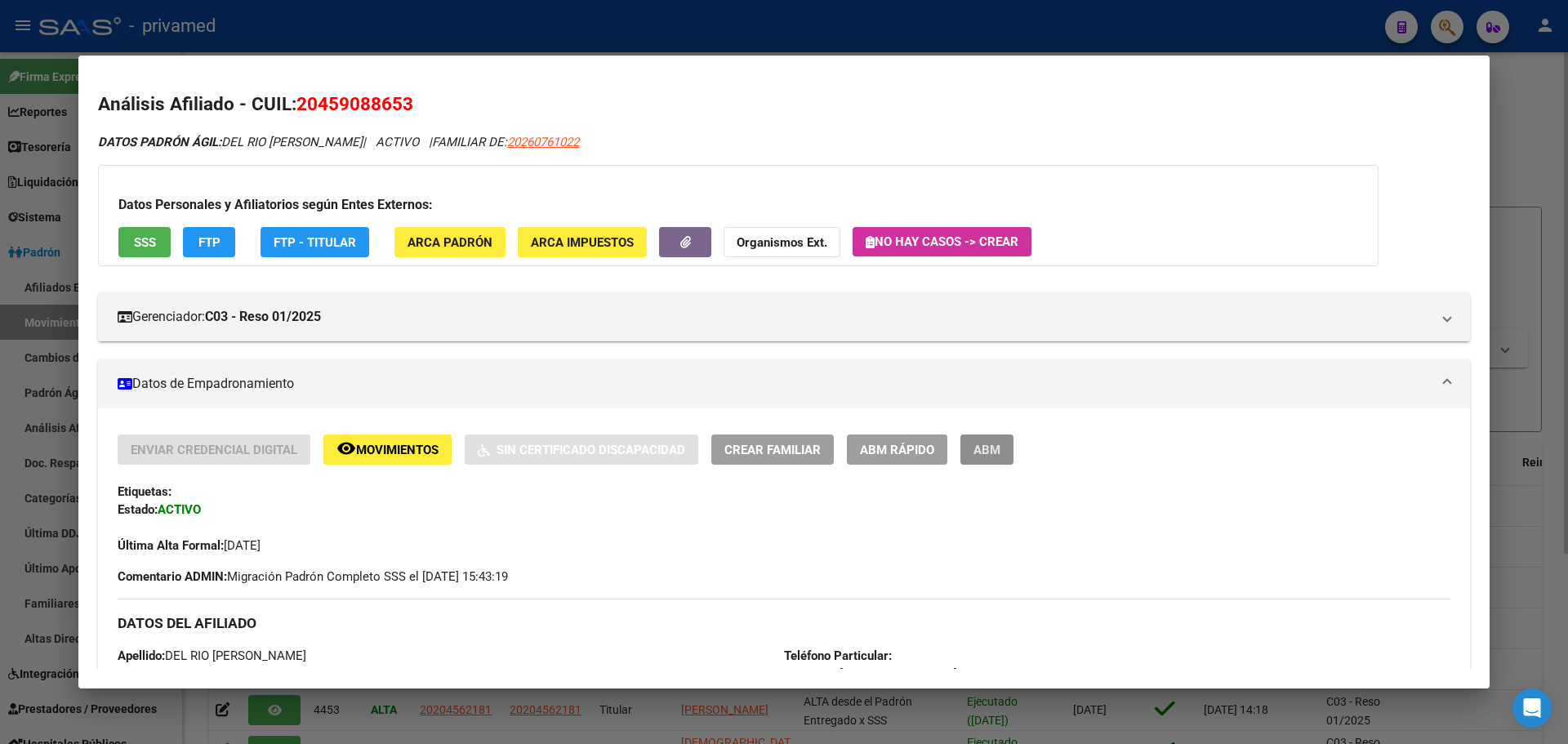
click at [995, 457] on span "ABM" at bounding box center [987, 449] width 27 height 15
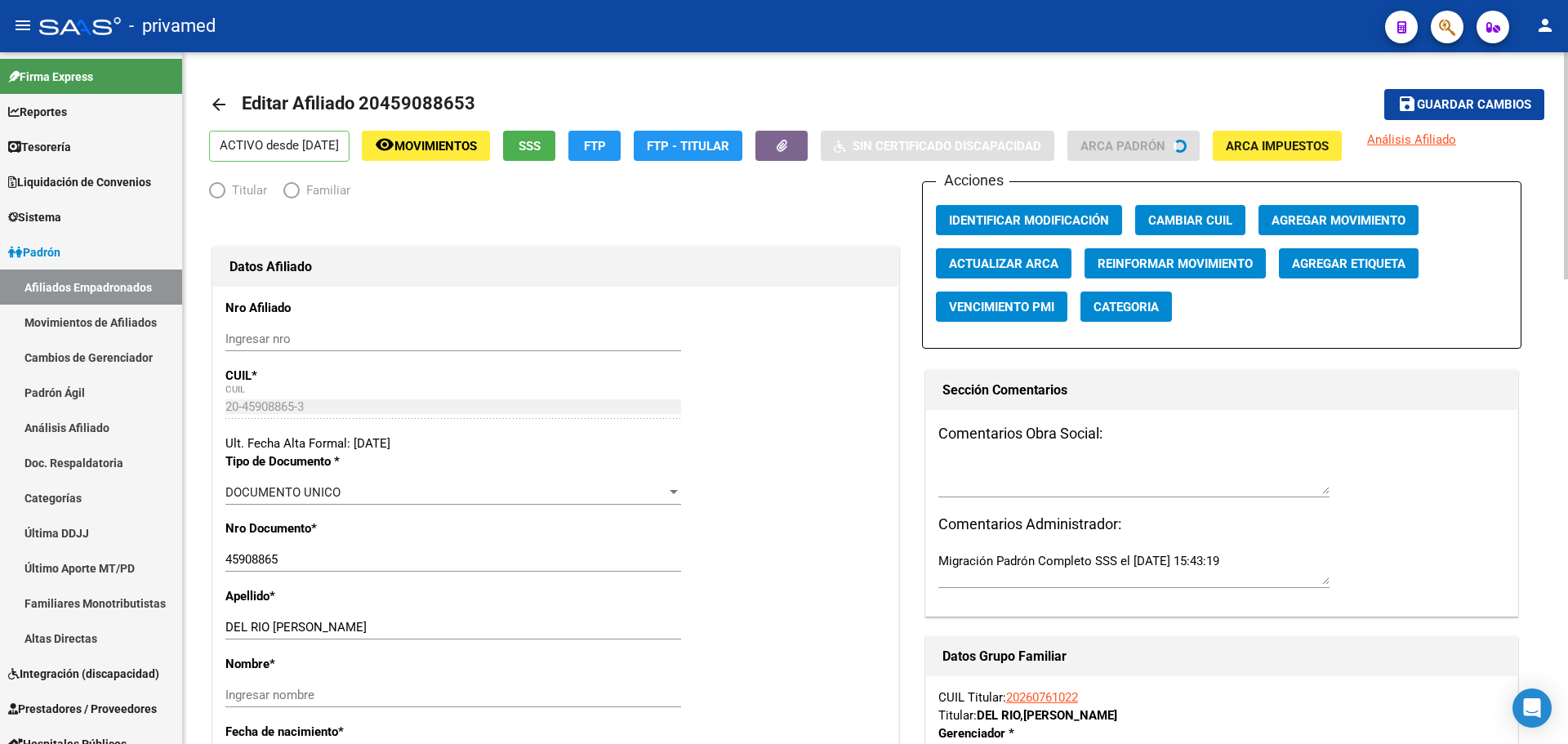
radio input "true"
type input "30-71020467-1"
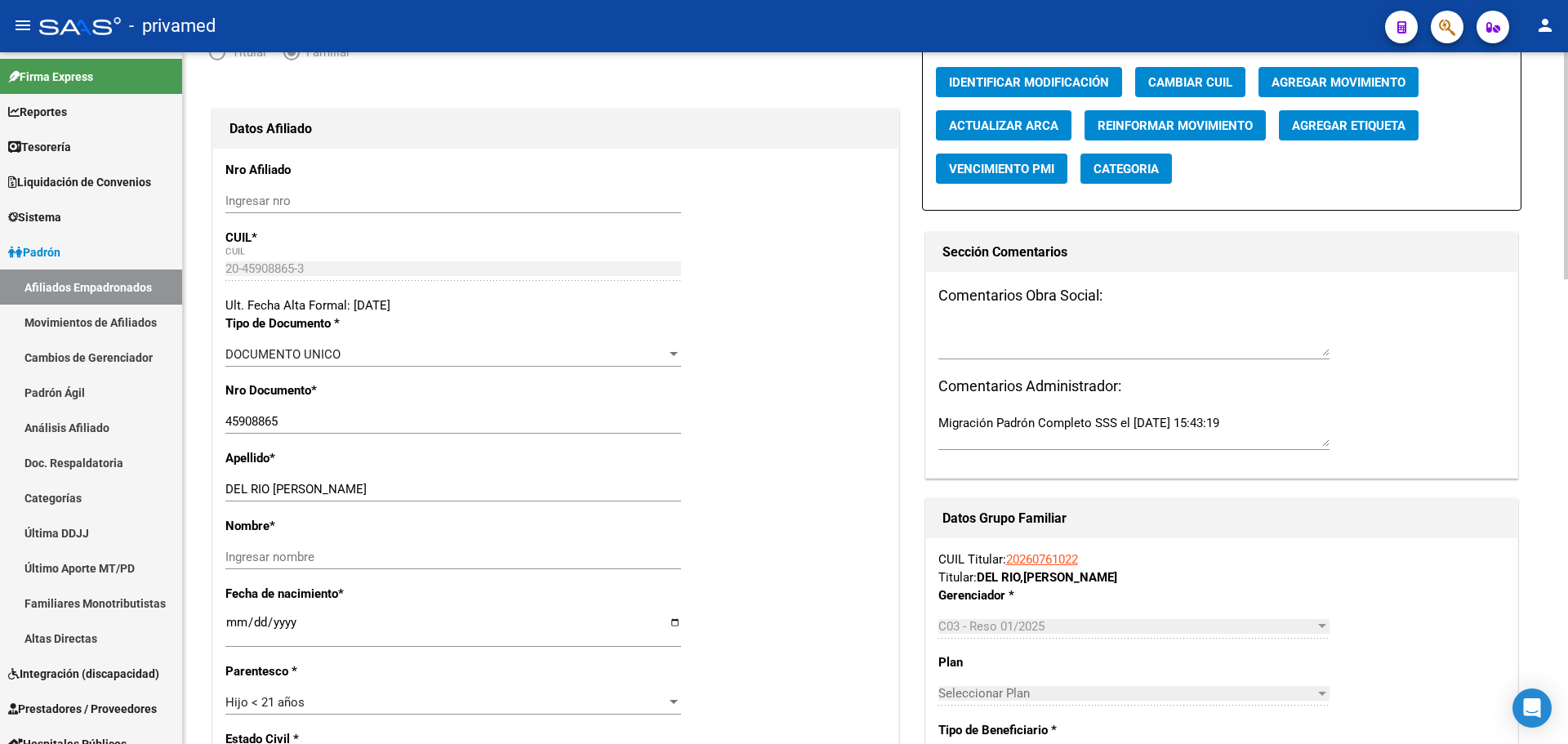
scroll to position [163, 0]
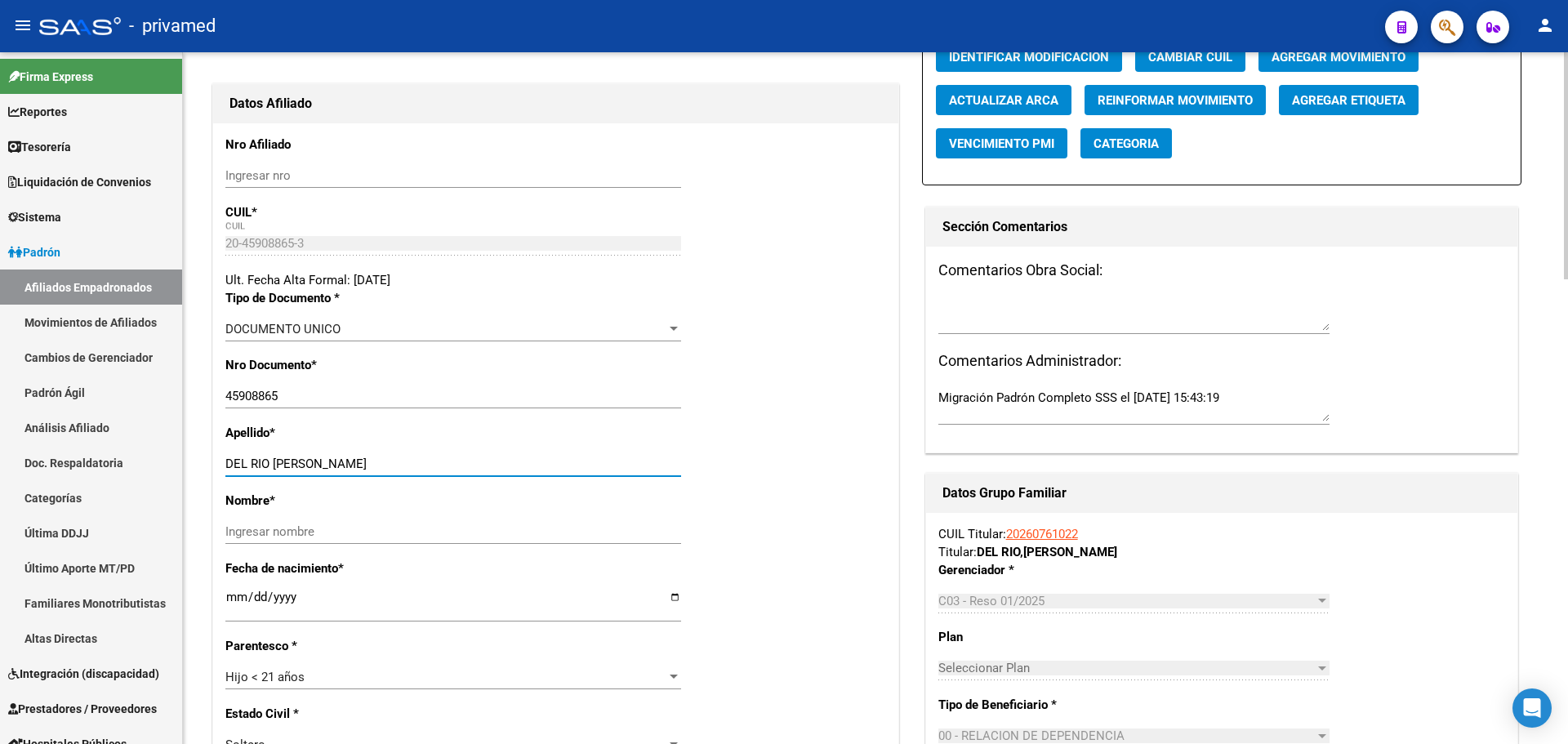
drag, startPoint x: 365, startPoint y: 464, endPoint x: 273, endPoint y: 457, distance: 92.3
click at [273, 457] on input "DEL RIO CRISTIAN ARIEL" at bounding box center [453, 464] width 456 height 15
type input "DEL RIO"
click at [261, 530] on input "Ingresar nombre" at bounding box center [453, 531] width 456 height 15
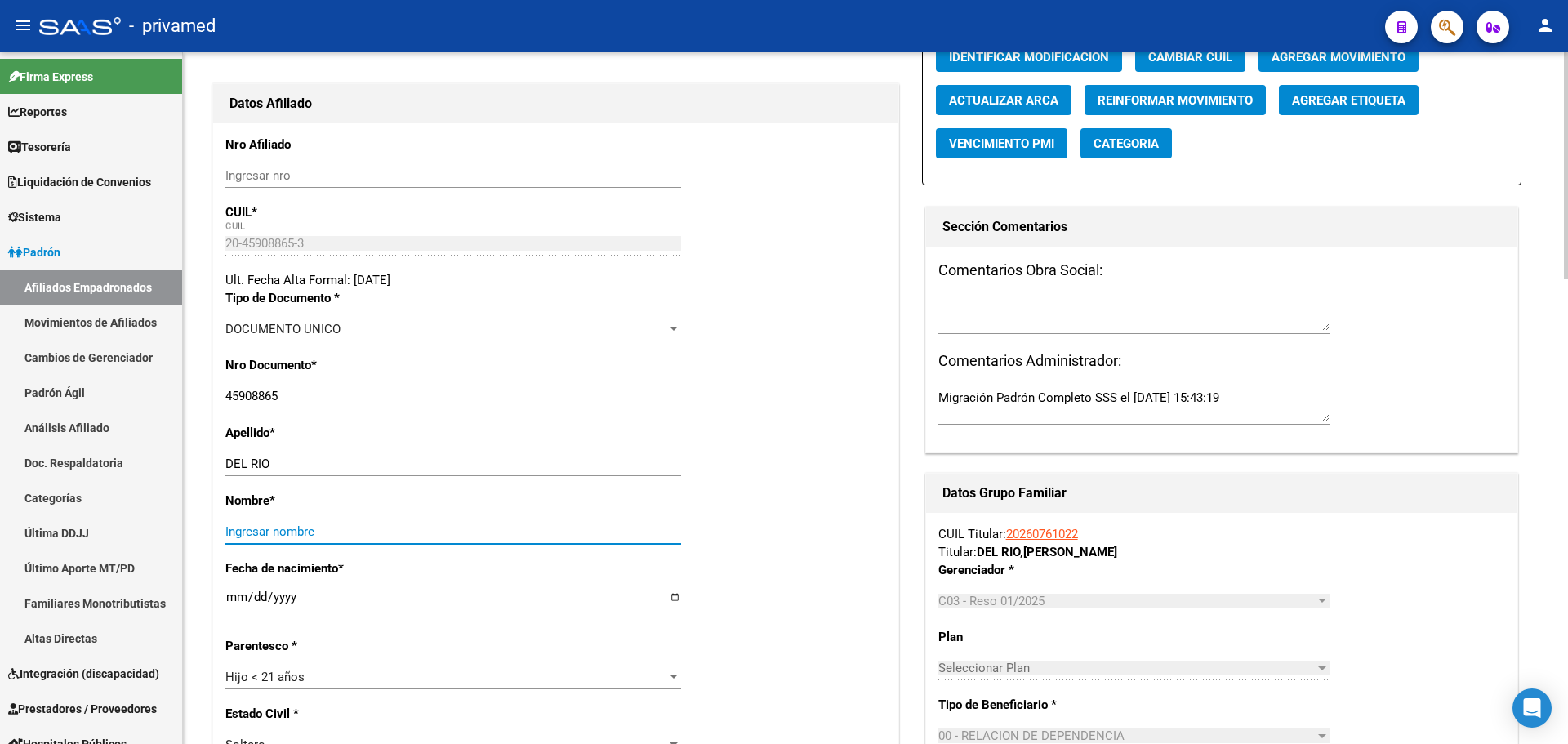
paste input "CRISTIAN ARIEL"
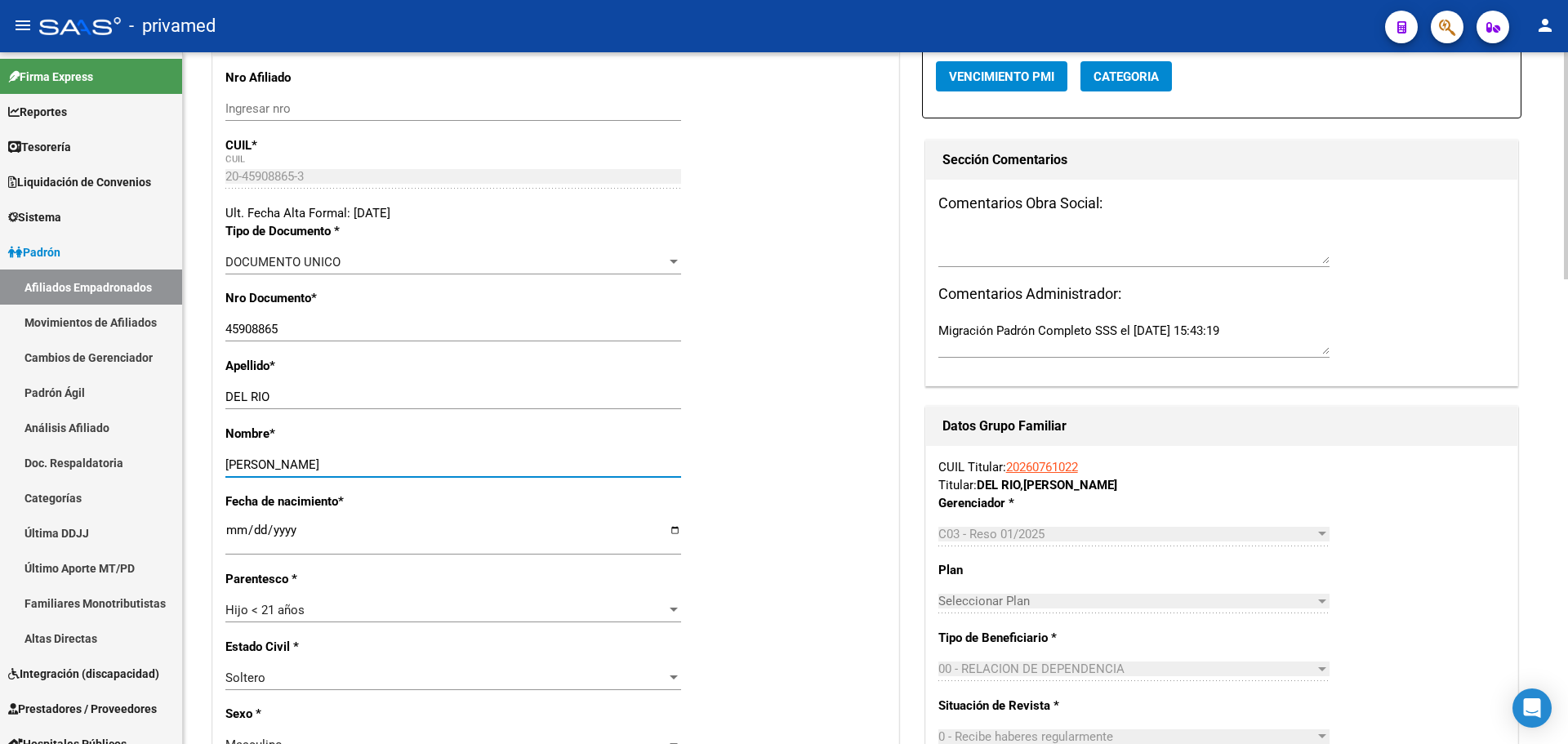
scroll to position [327, 0]
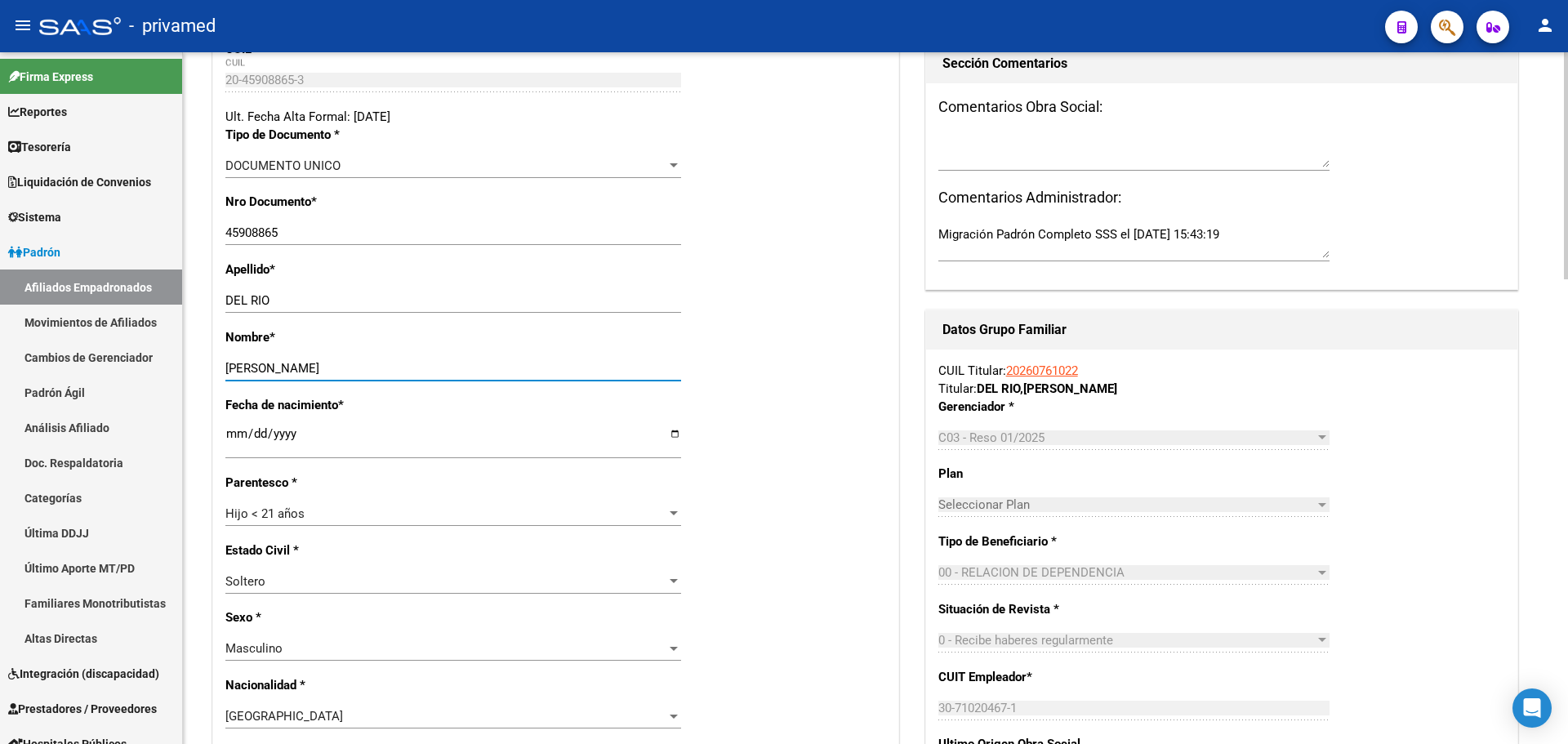
type input "CRISTIAN ARIEL"
click at [287, 507] on span "Hijo < 21 años" at bounding box center [265, 513] width 80 height 15
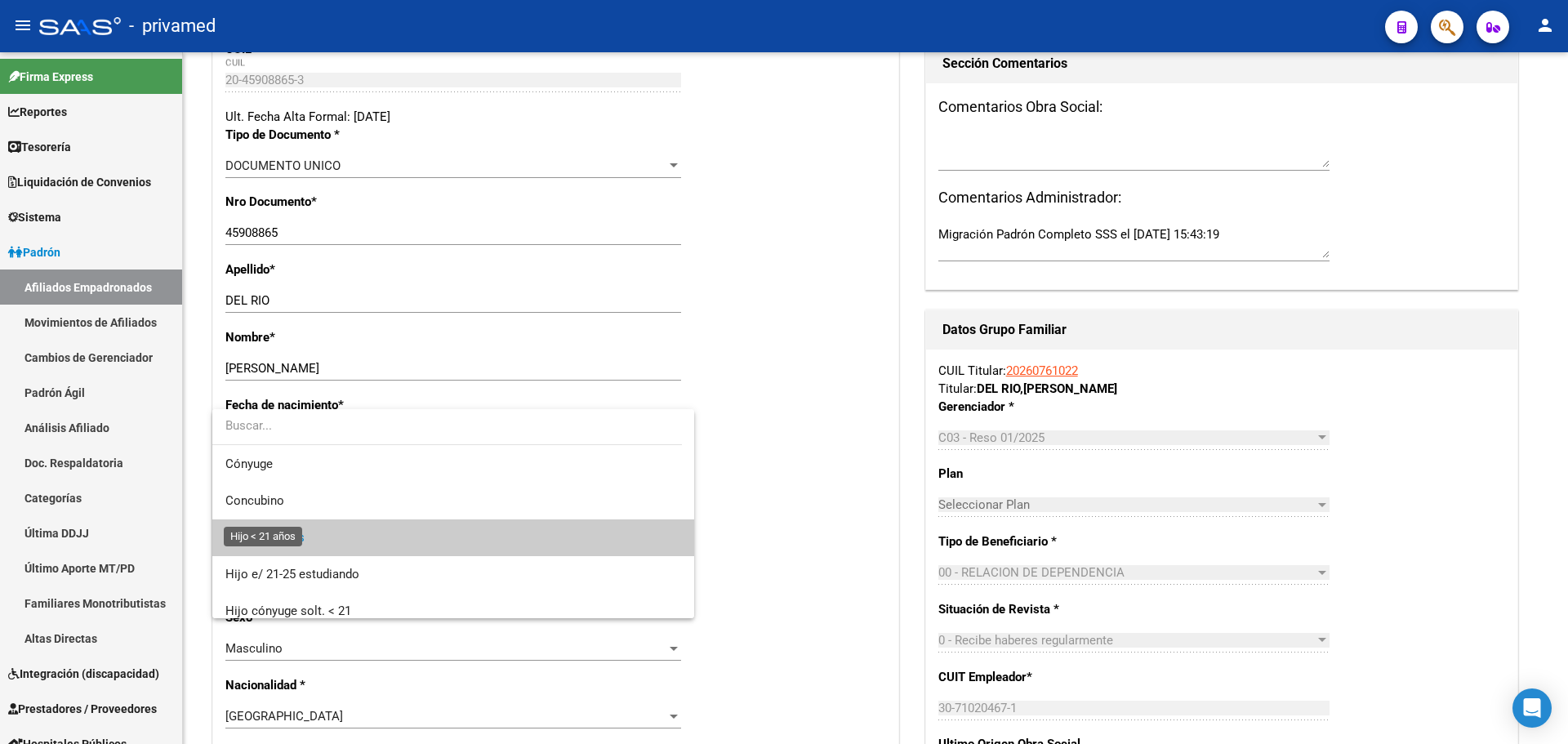
scroll to position [24, 0]
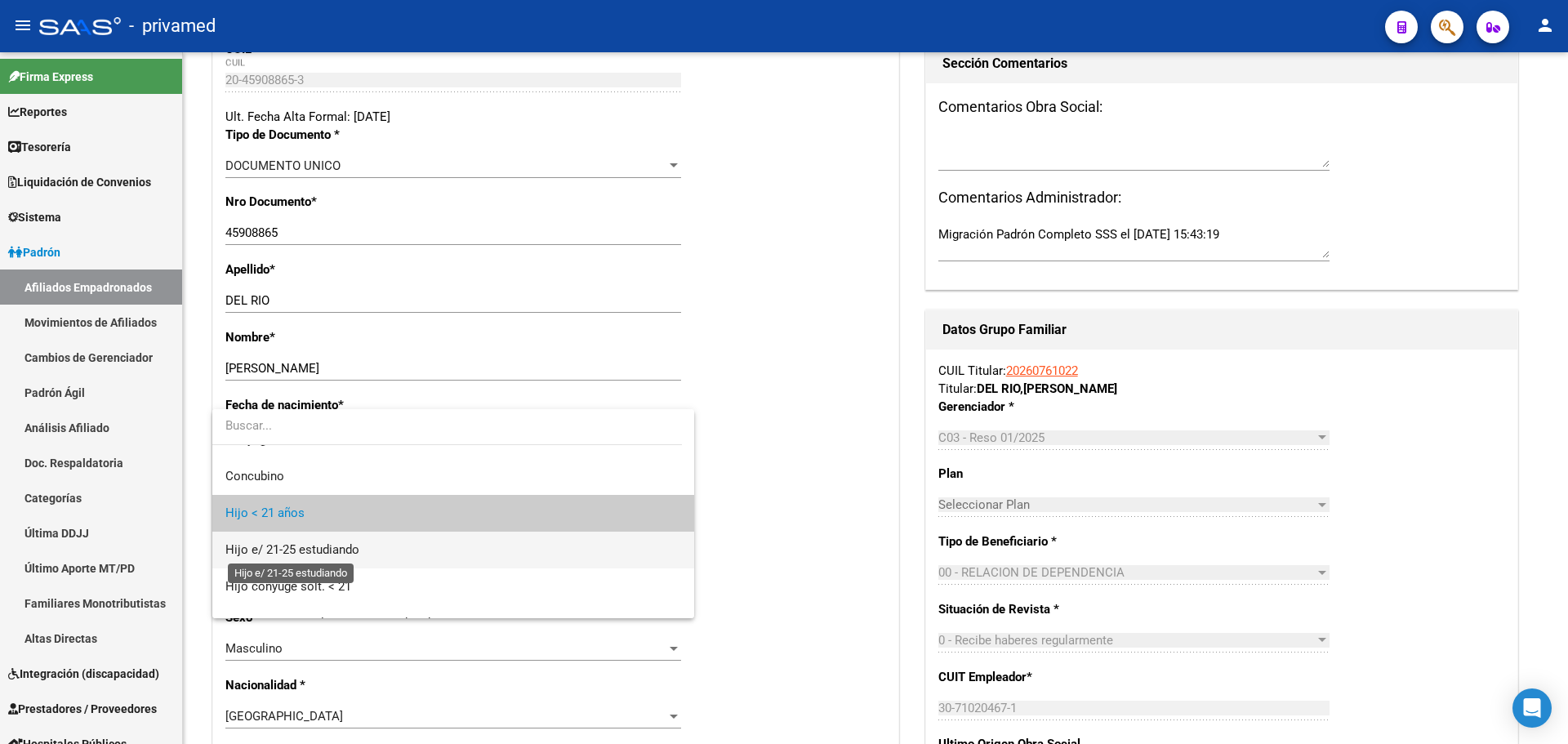
click at [329, 550] on span "Hijo e/ 21-25 estudiando" at bounding box center [292, 549] width 134 height 15
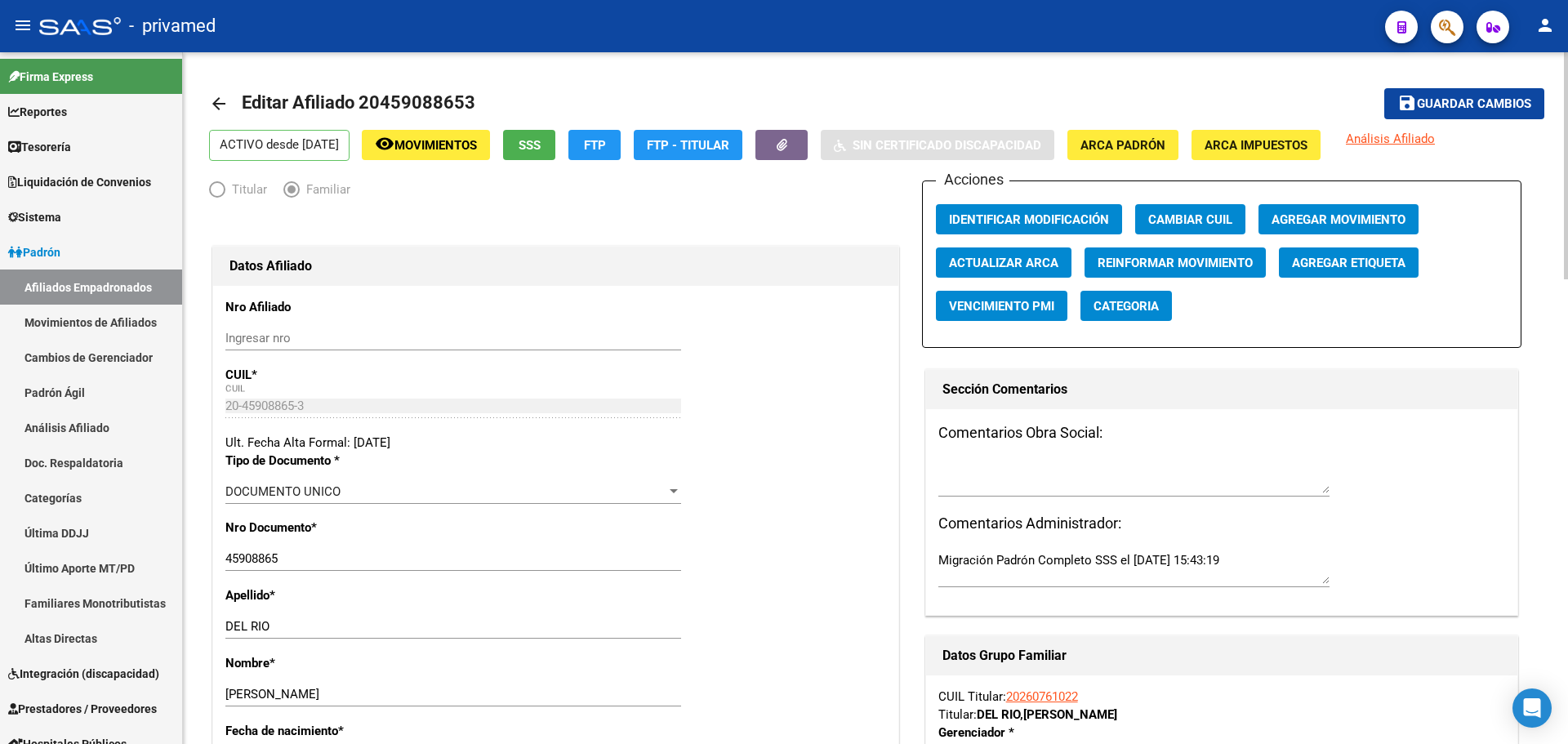
scroll to position [0, 0]
click at [419, 106] on span "Editar Afiliado 20459088653" at bounding box center [358, 103] width 234 height 20
copy h1 "20459088653"
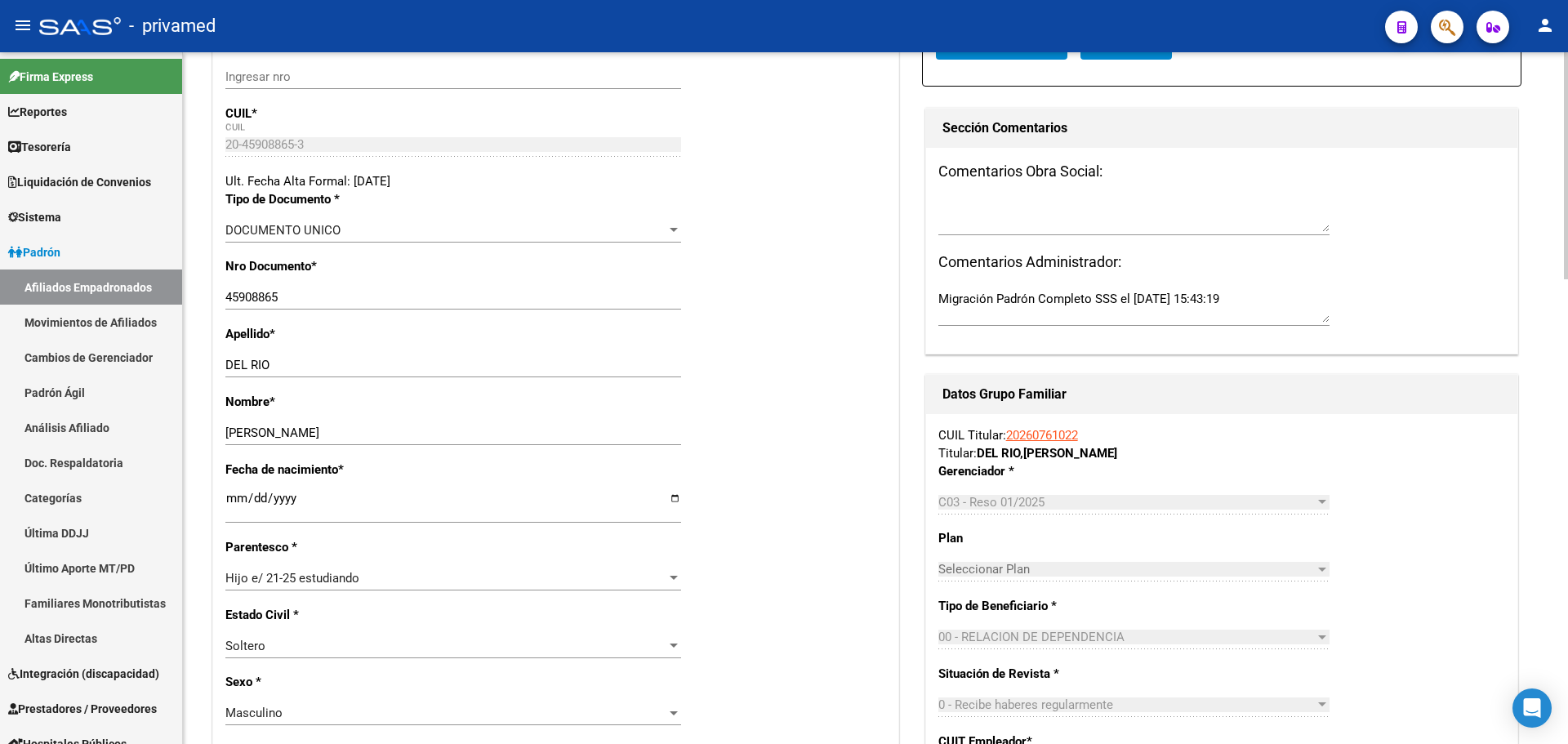
scroll to position [81, 0]
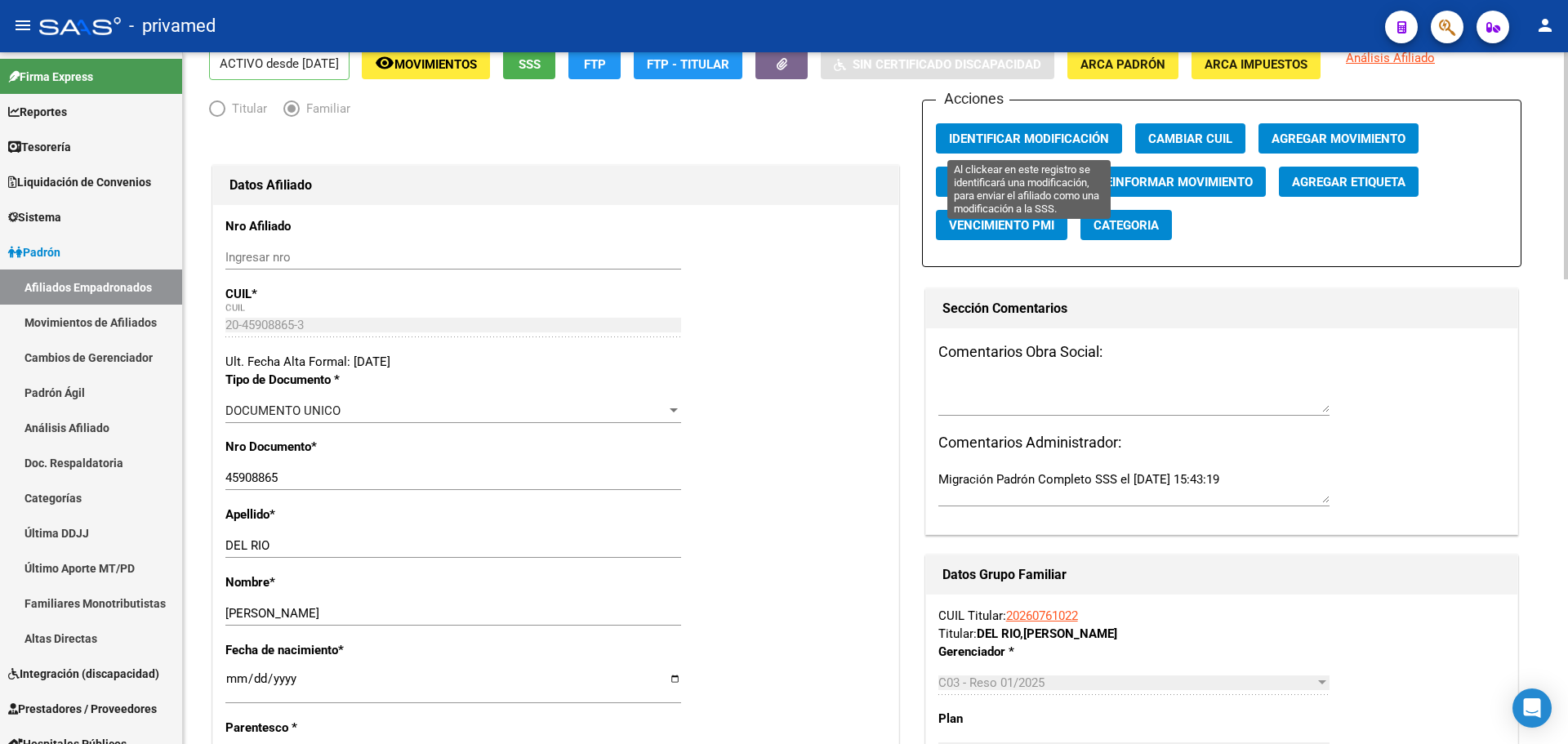
click at [1054, 137] on span "Identificar Modificación" at bounding box center [1029, 139] width 160 height 15
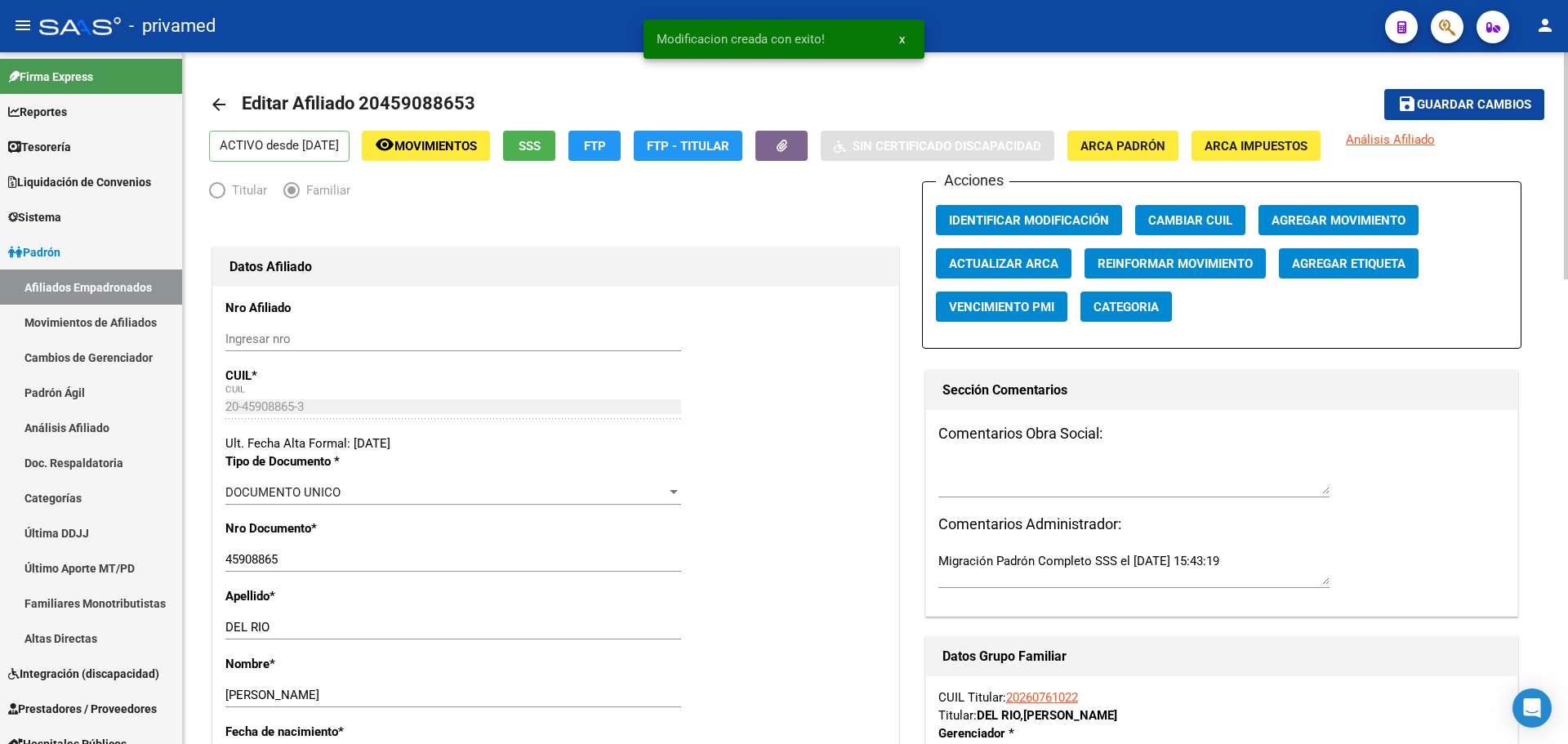
click at [1447, 101] on span "Guardar cambios" at bounding box center [1475, 105] width 114 height 15
click at [225, 100] on mat-icon "arrow_back" at bounding box center [219, 105] width 19 height 19
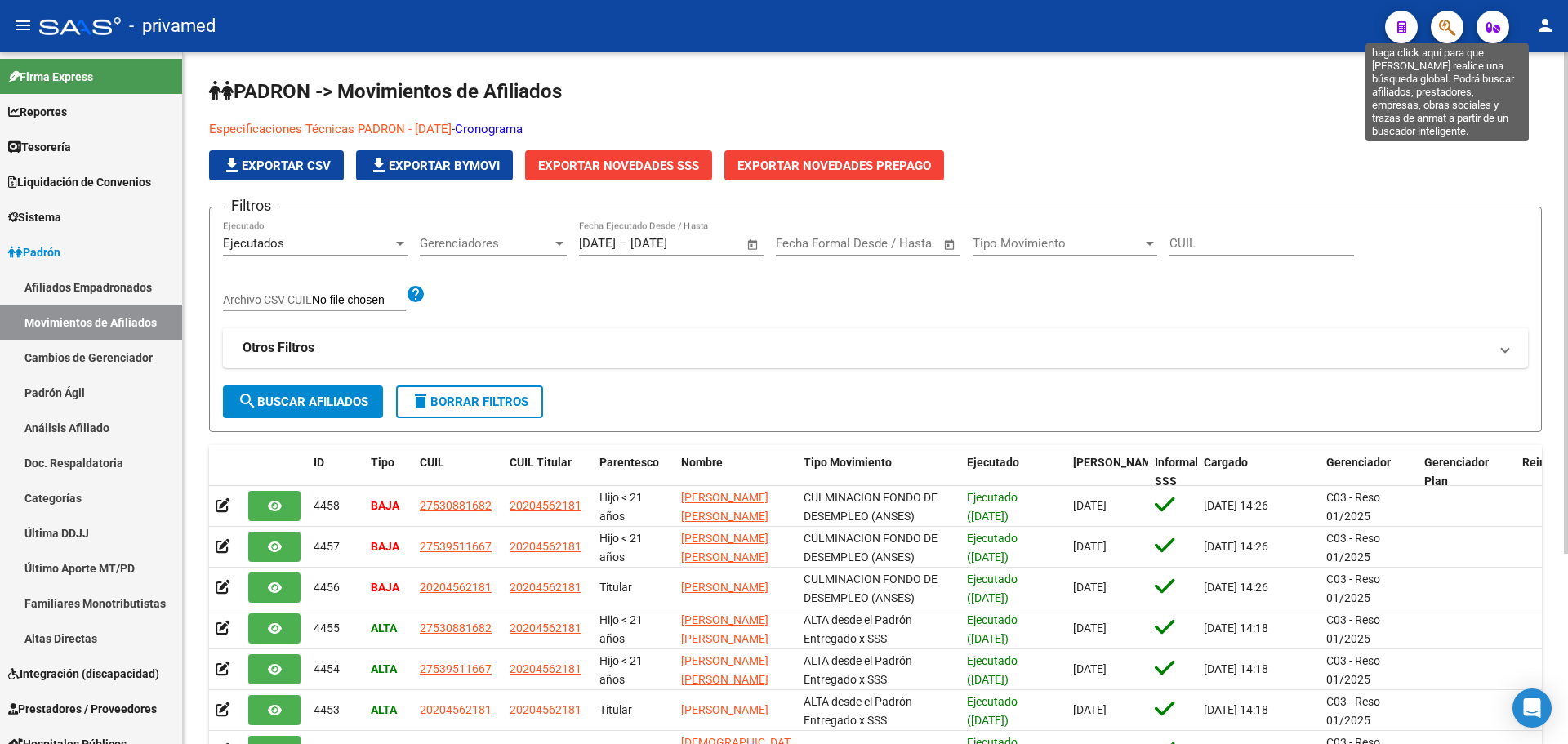
click at [1440, 31] on icon "button" at bounding box center [1447, 27] width 16 height 18
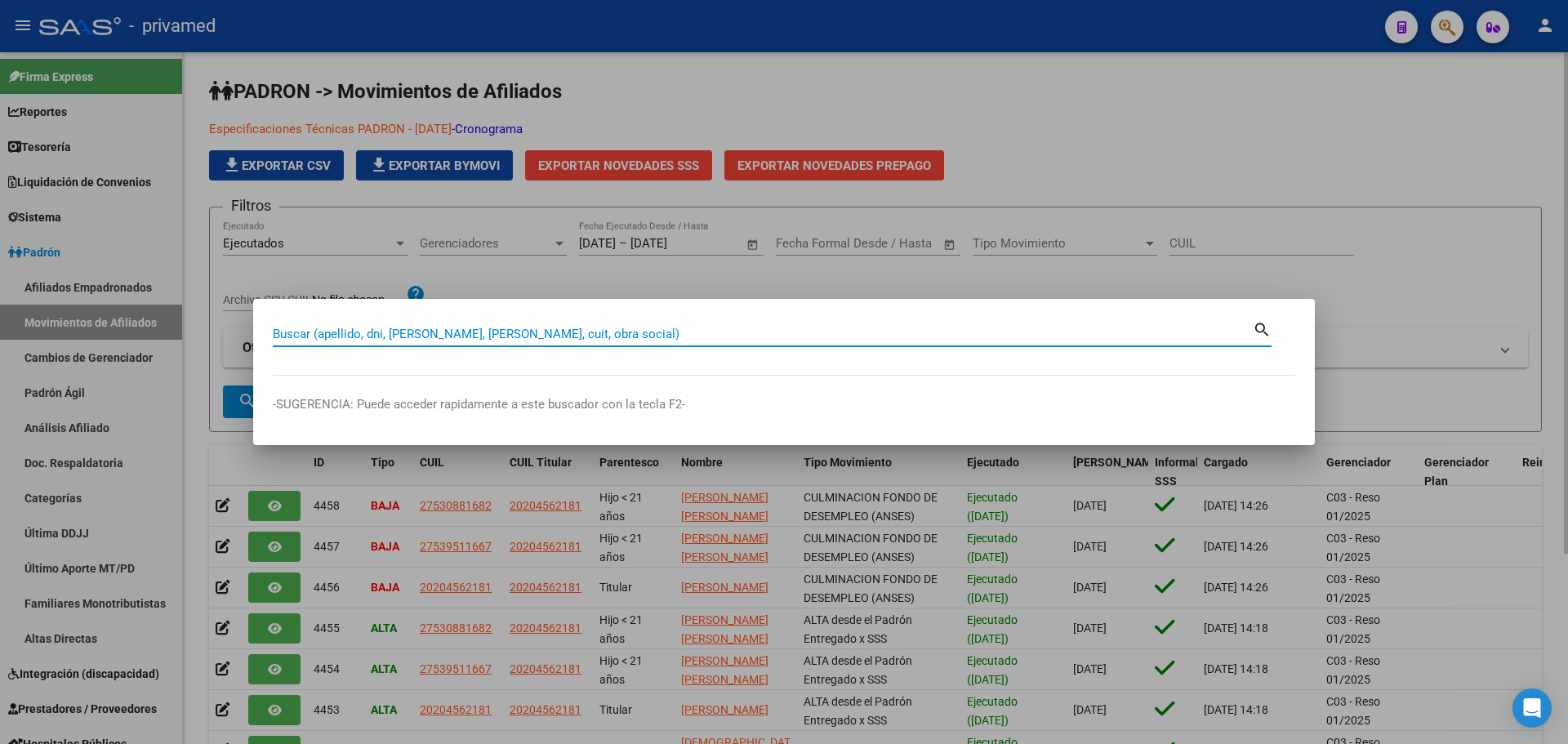
paste input "20461190546"
type input "20461190546"
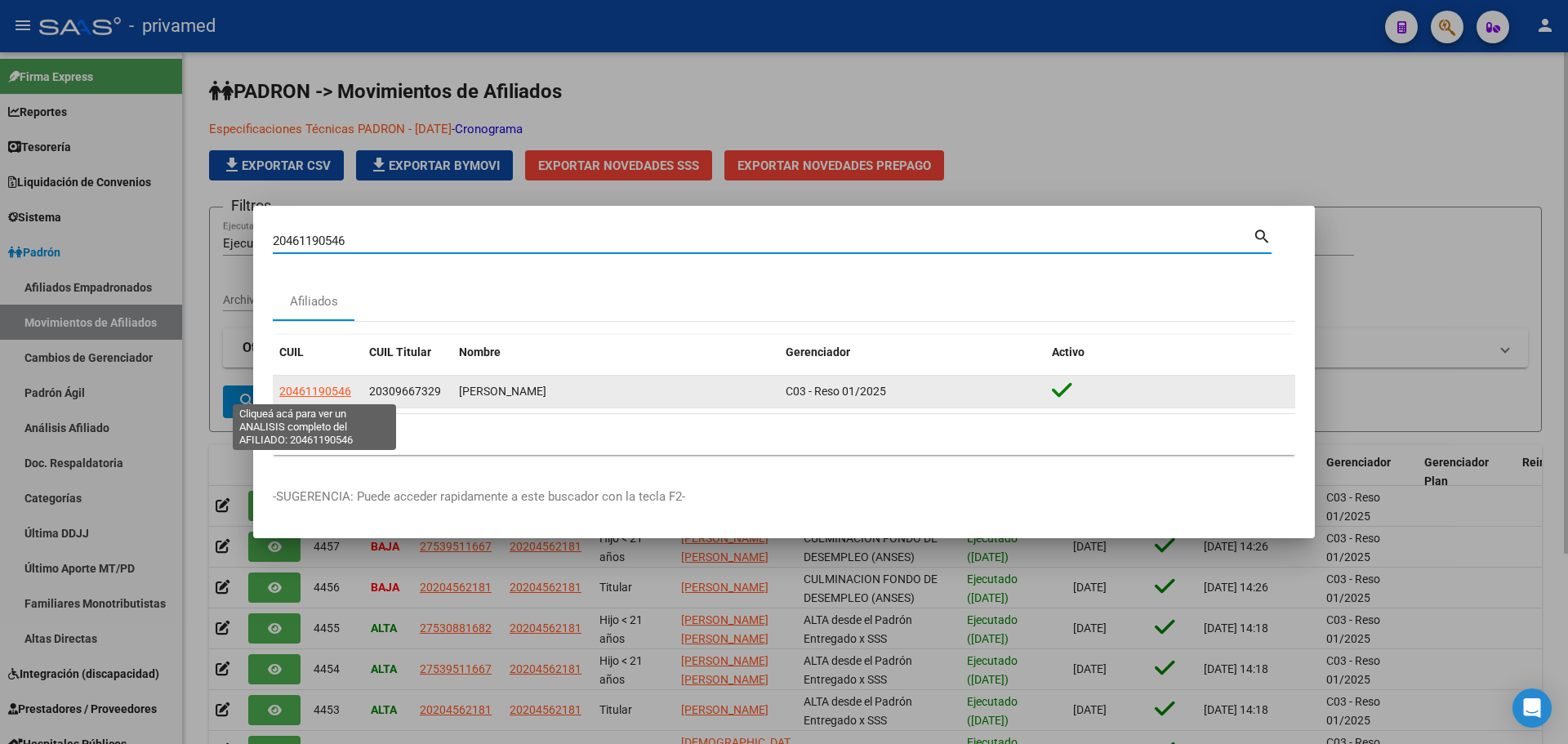
click at [317, 394] on span "20461190546" at bounding box center [315, 391] width 72 height 13
type textarea "20461190546"
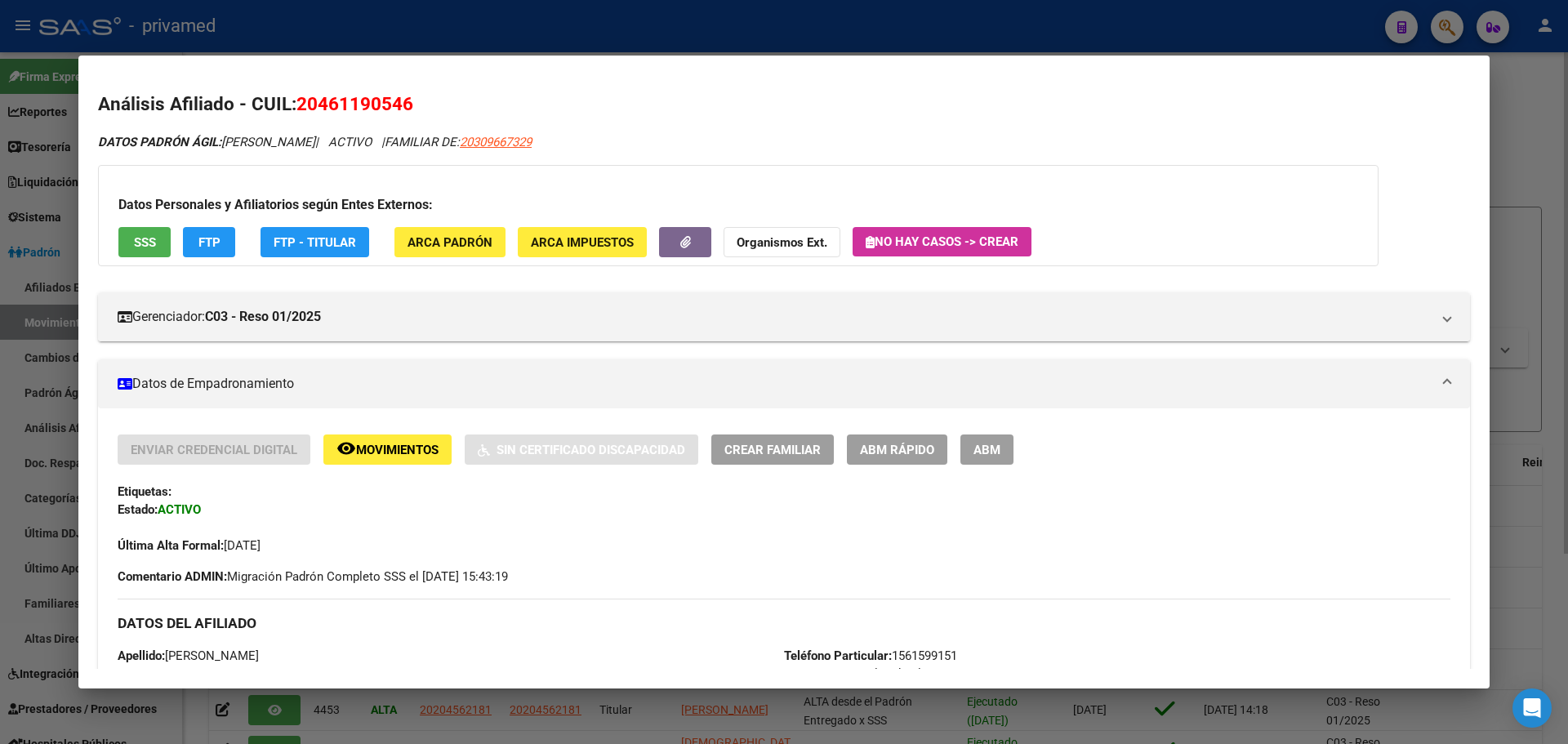
click at [991, 446] on span "ABM" at bounding box center [987, 449] width 27 height 15
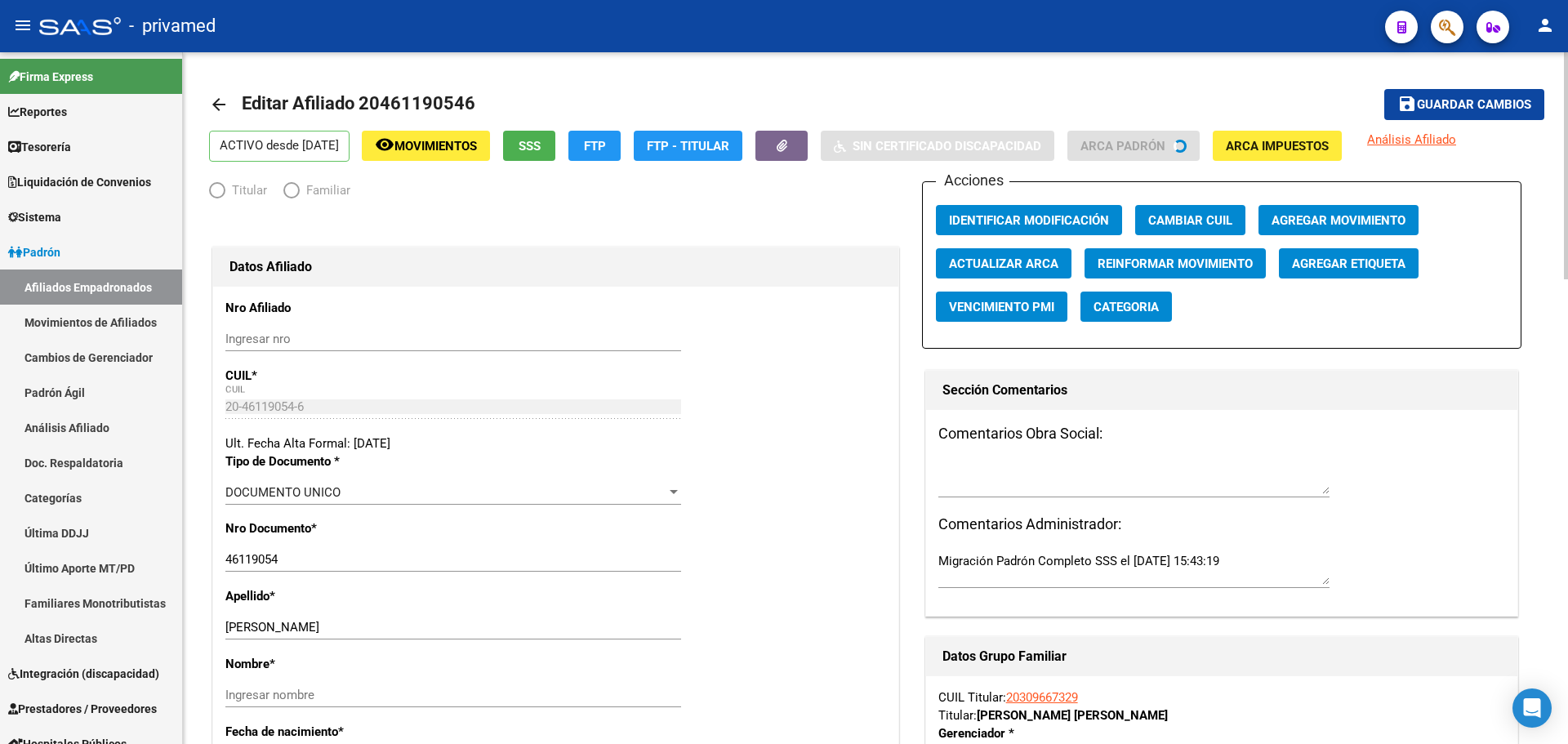
radio input "true"
type input "30-71485756-4"
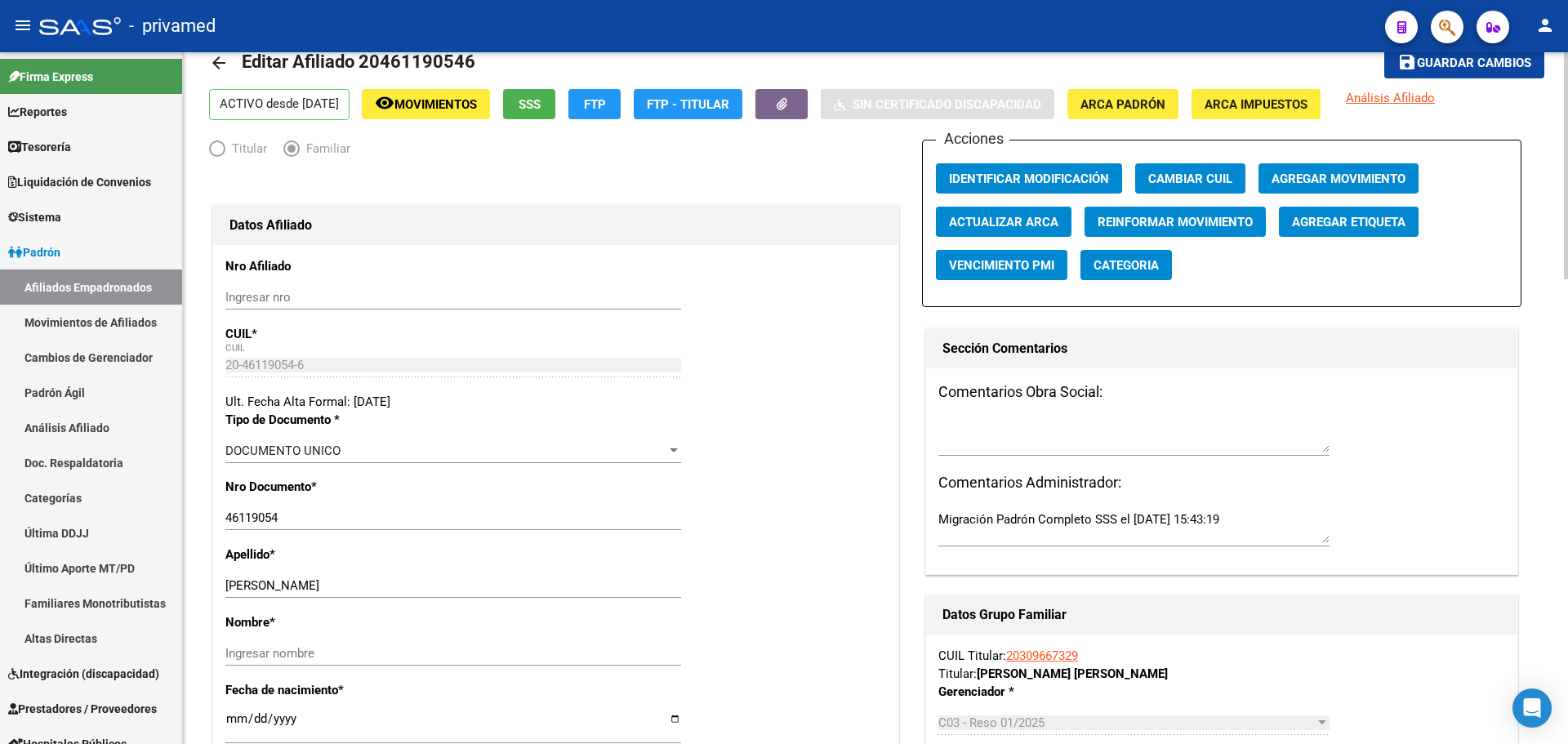
scroll to position [327, 0]
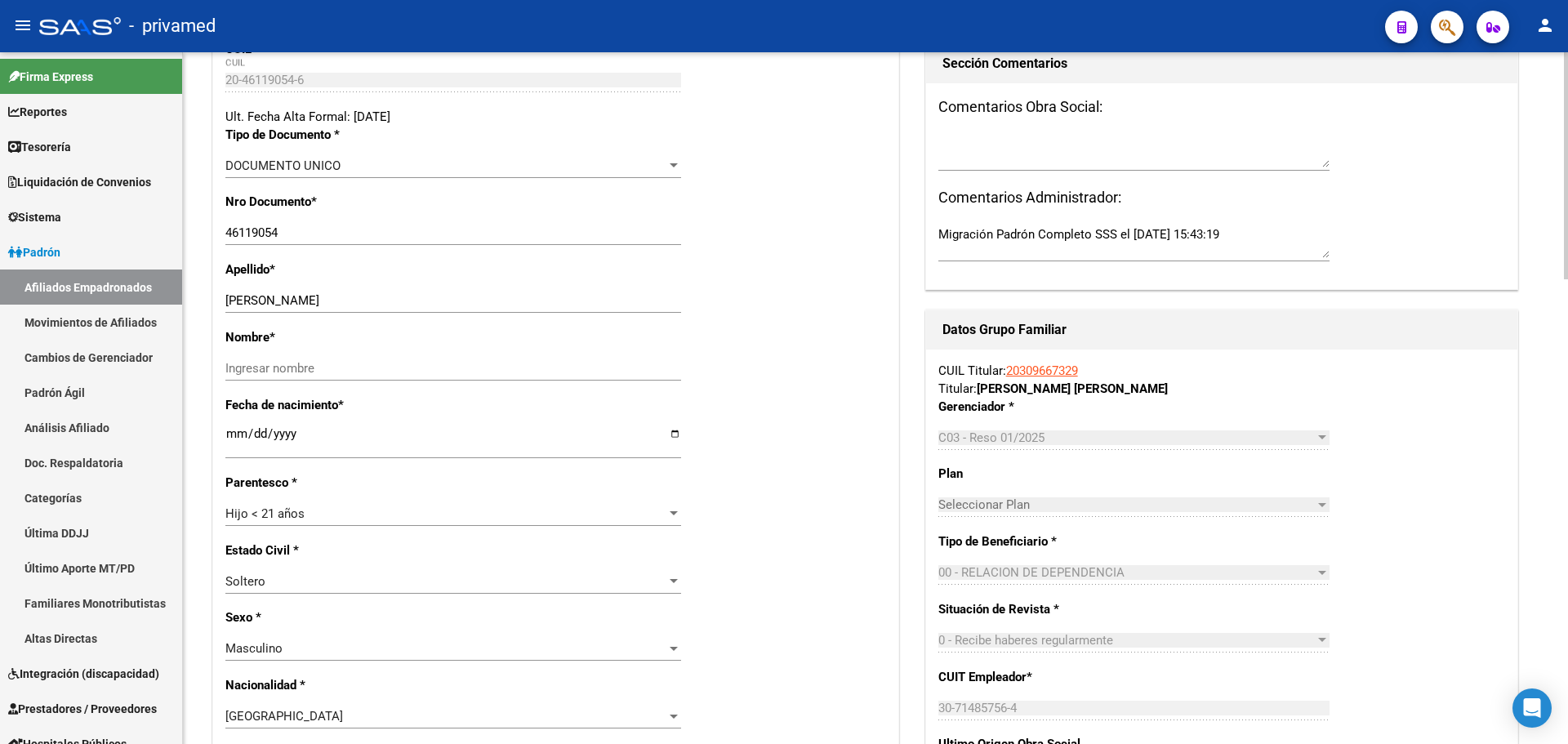
click at [330, 515] on div "Hijo < 21 años" at bounding box center [445, 513] width 441 height 15
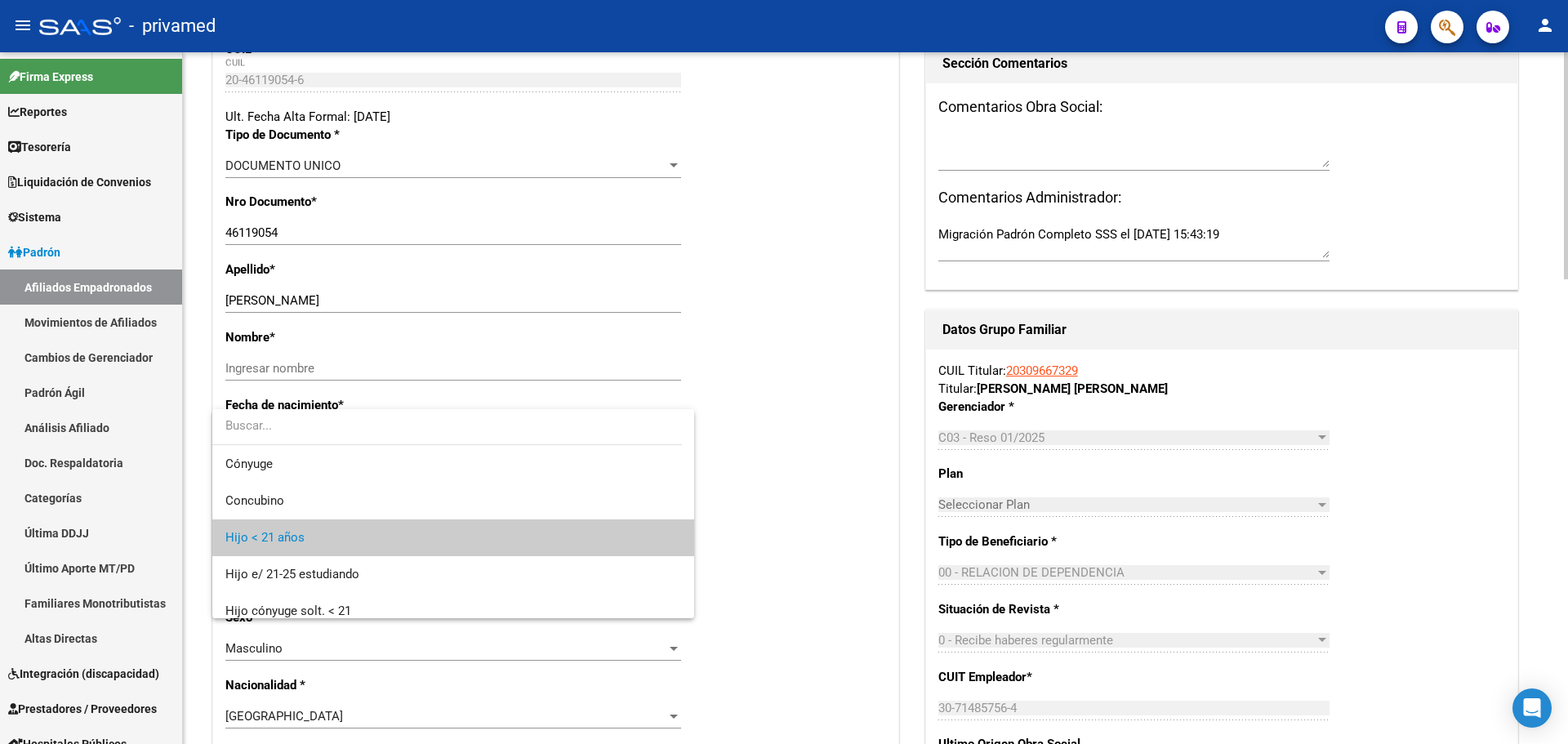
scroll to position [24, 0]
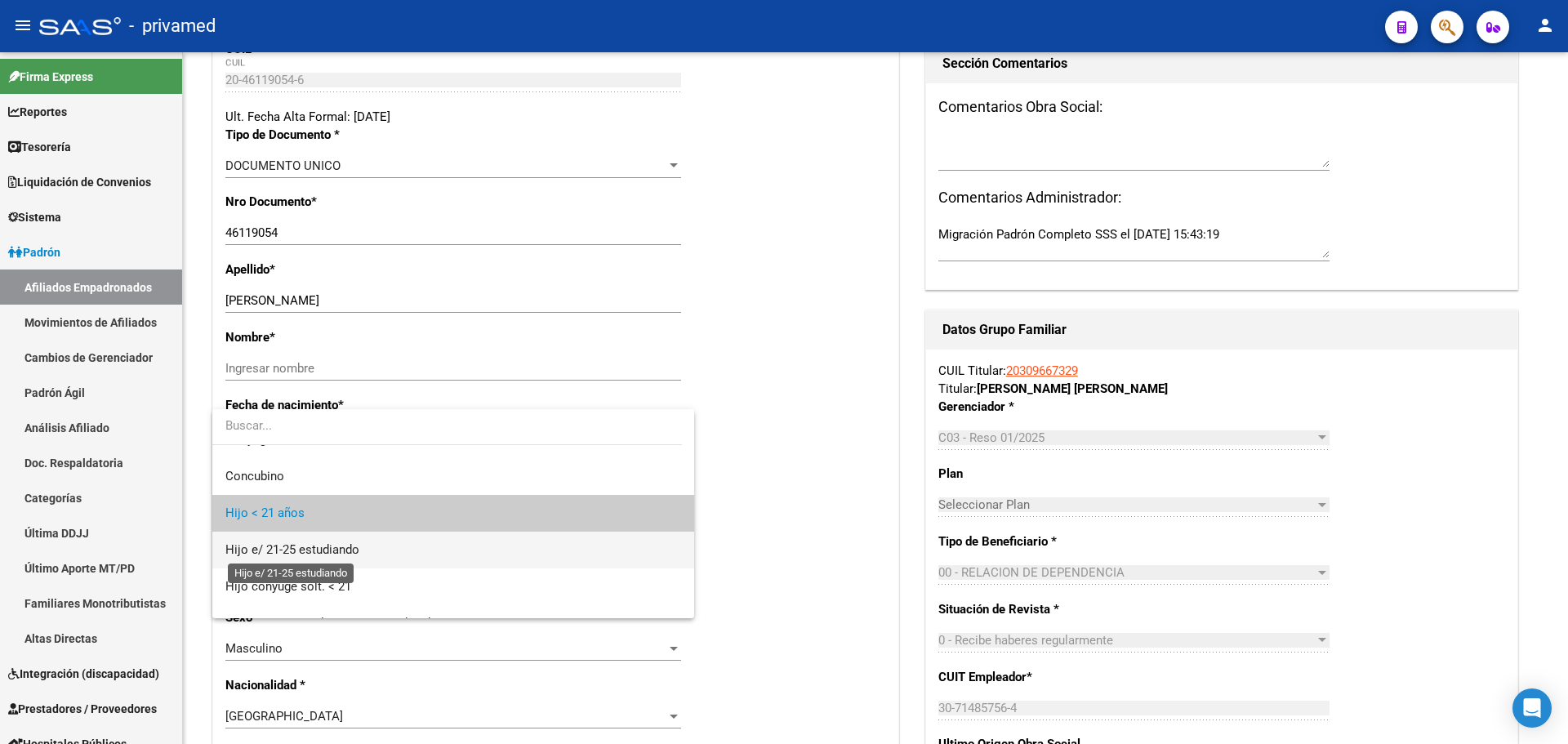
click at [348, 547] on span "Hijo e/ 21-25 estudiando" at bounding box center [292, 549] width 134 height 15
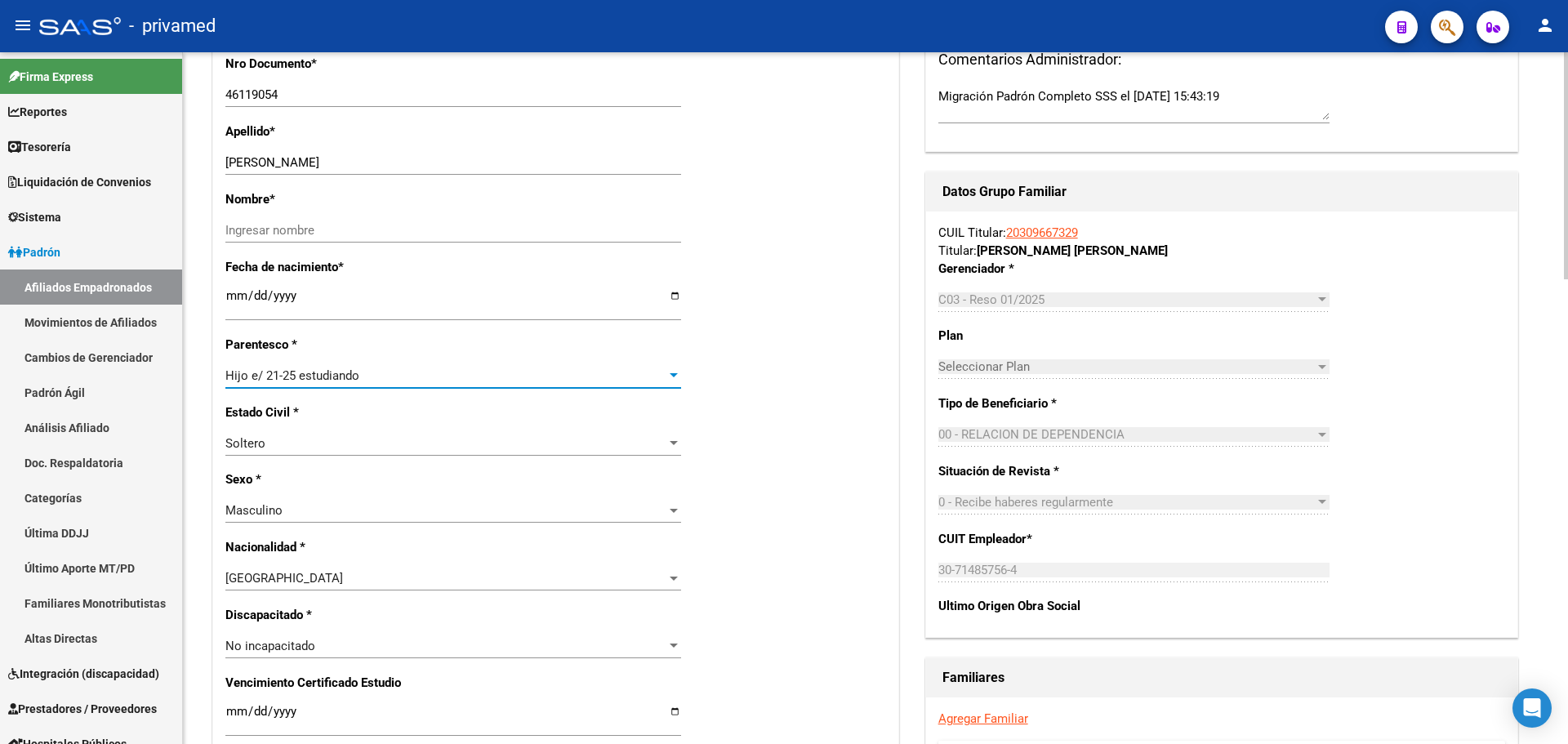
scroll to position [437, 0]
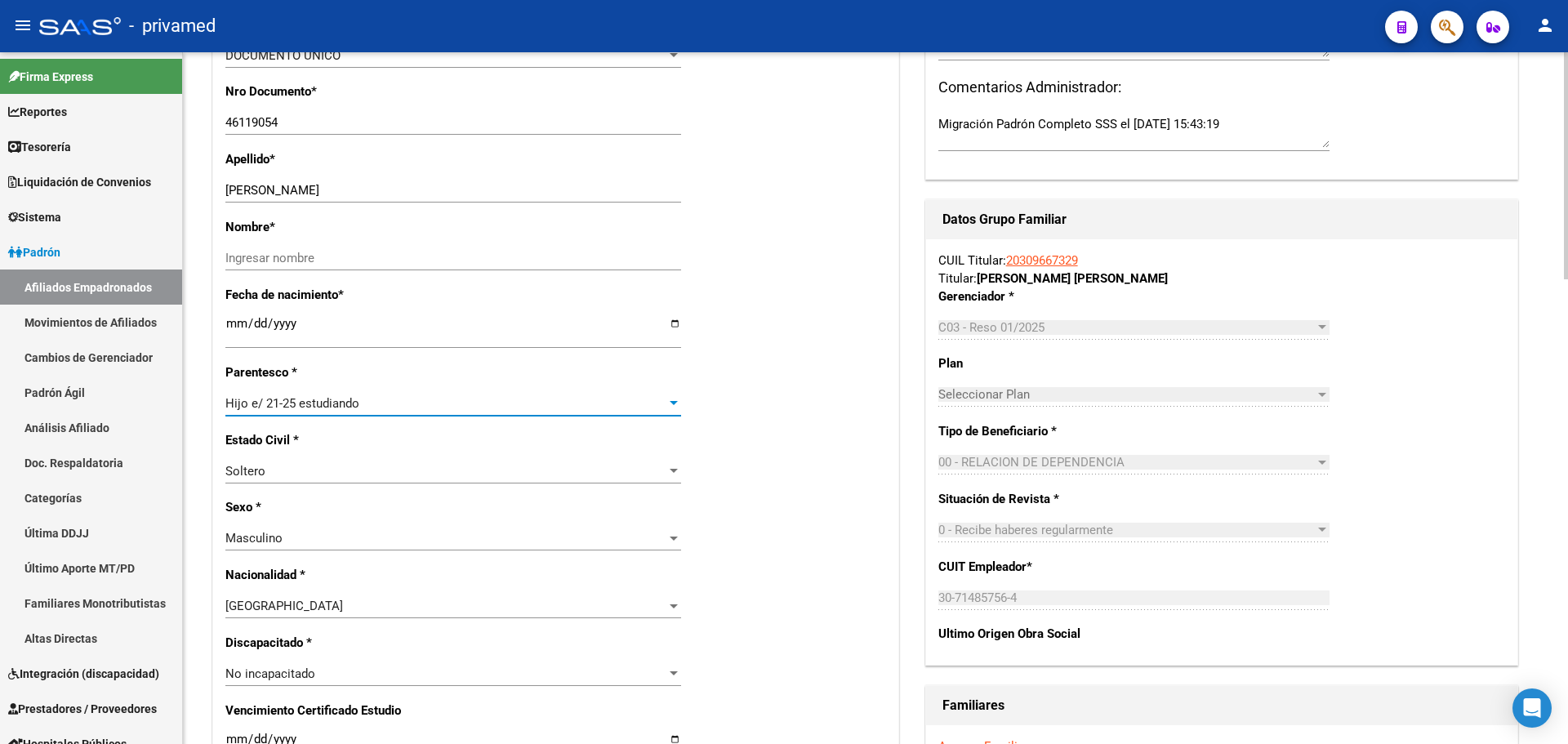
click at [350, 405] on span "Hijo e/ 21-25 estudiando" at bounding box center [292, 403] width 134 height 15
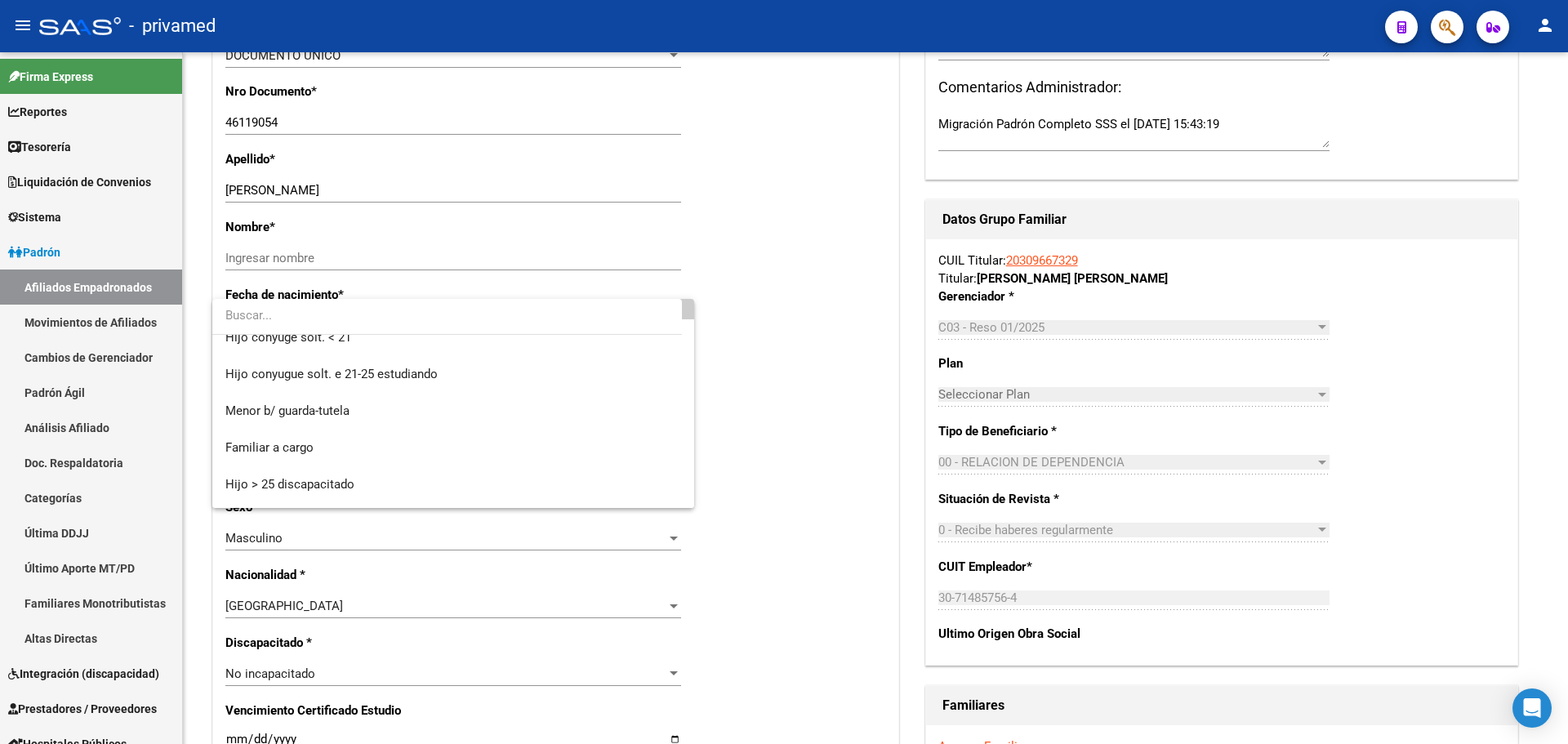
scroll to position [81, 0]
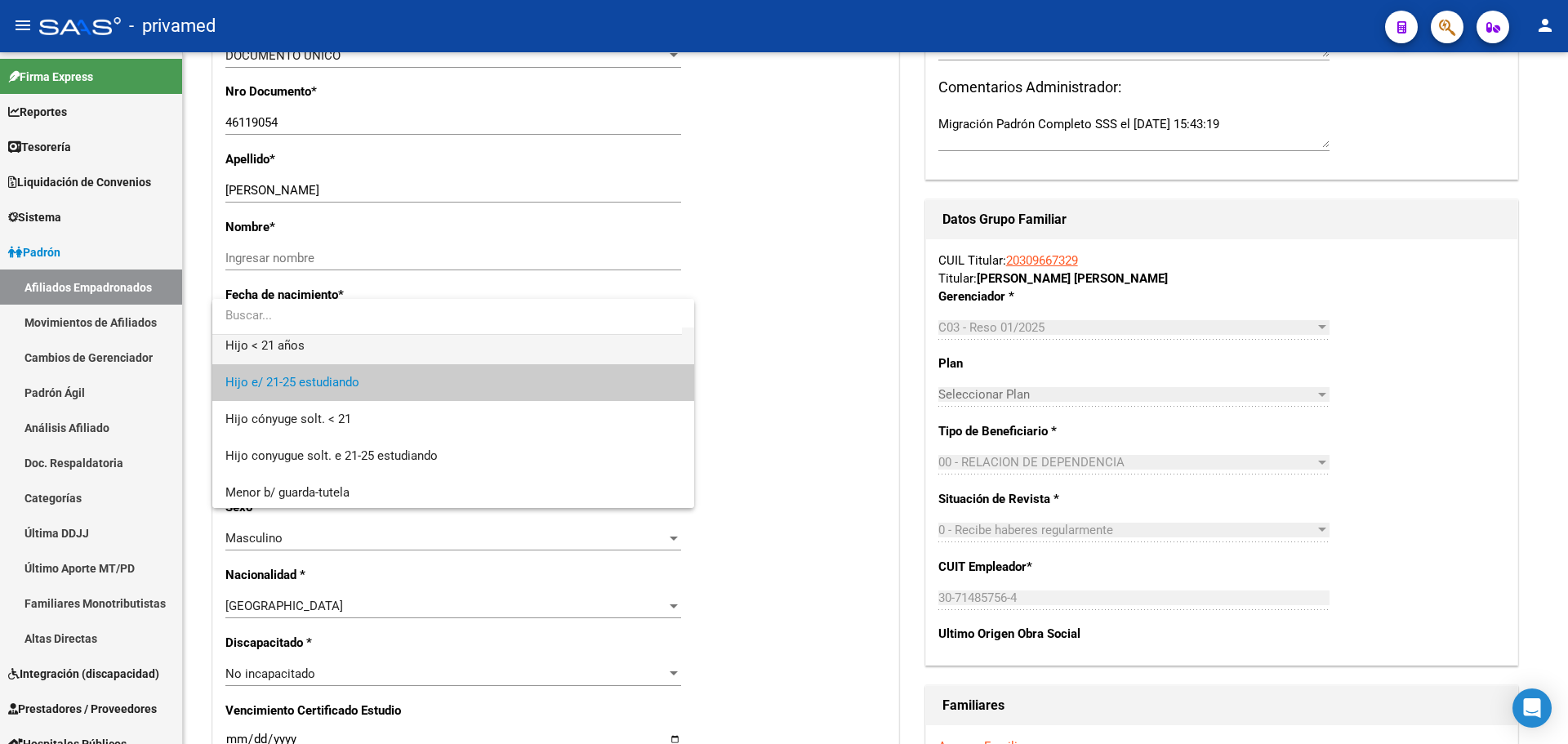
click at [367, 347] on span "Hijo < 21 años" at bounding box center [453, 346] width 456 height 37
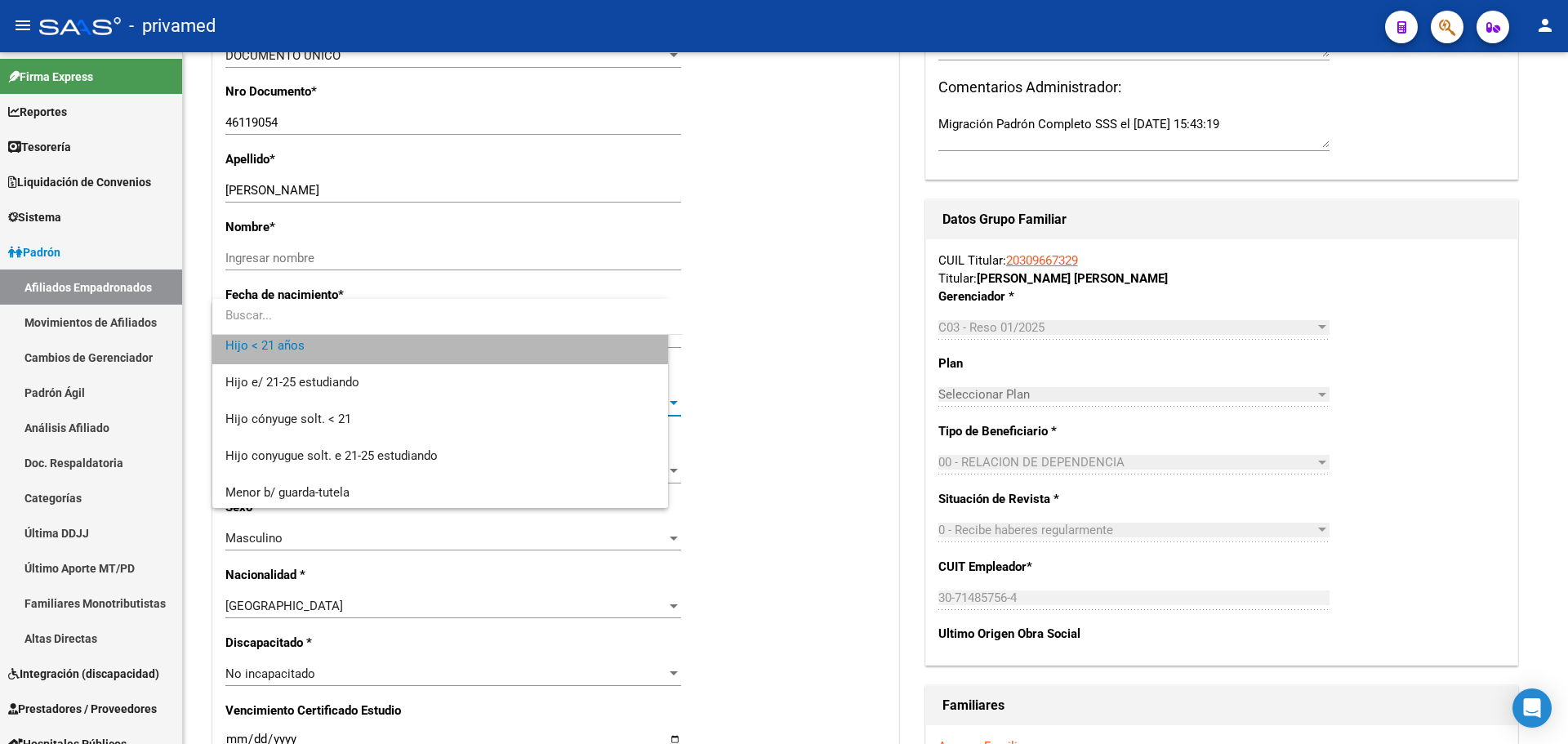
scroll to position [74, 0]
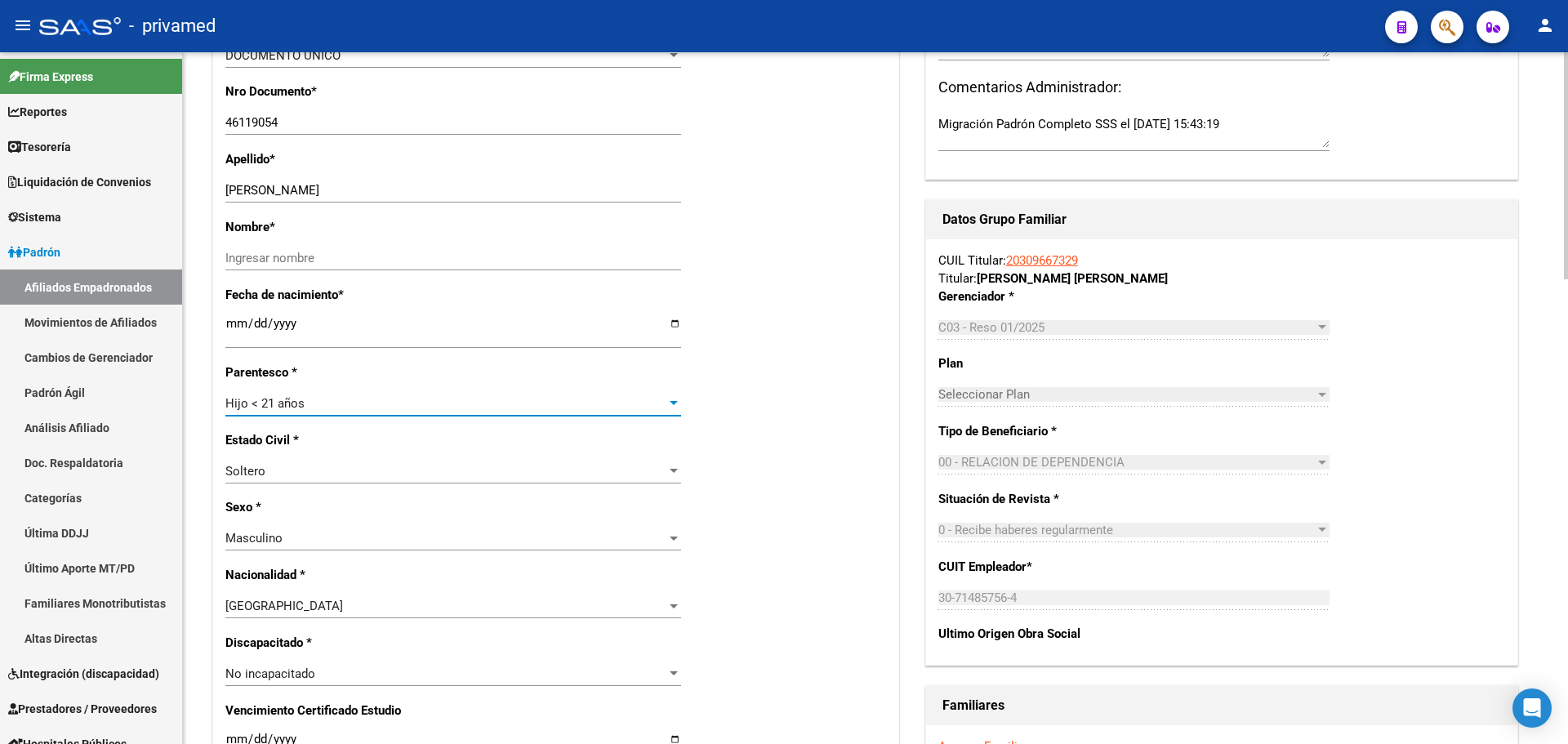
click at [772, 375] on div "Nro Afiliado Ingresar nro CUIL * 20-46119054-6 CUIL ARCA Padrón Ult. Fecha Alta…" at bounding box center [556, 726] width 685 height 1753
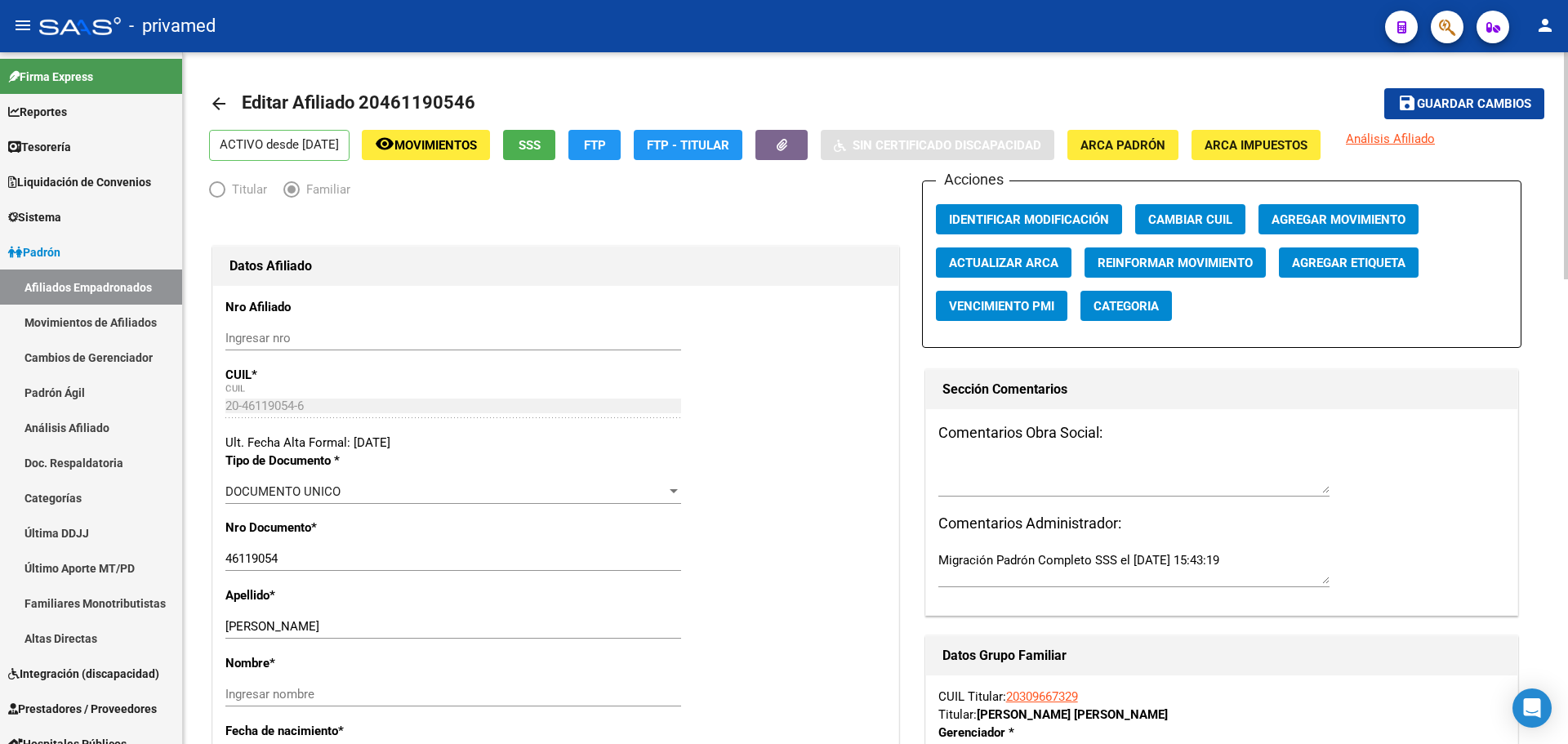
scroll to position [0, 0]
click at [1349, 215] on span "Agregar Movimiento" at bounding box center [1339, 220] width 134 height 15
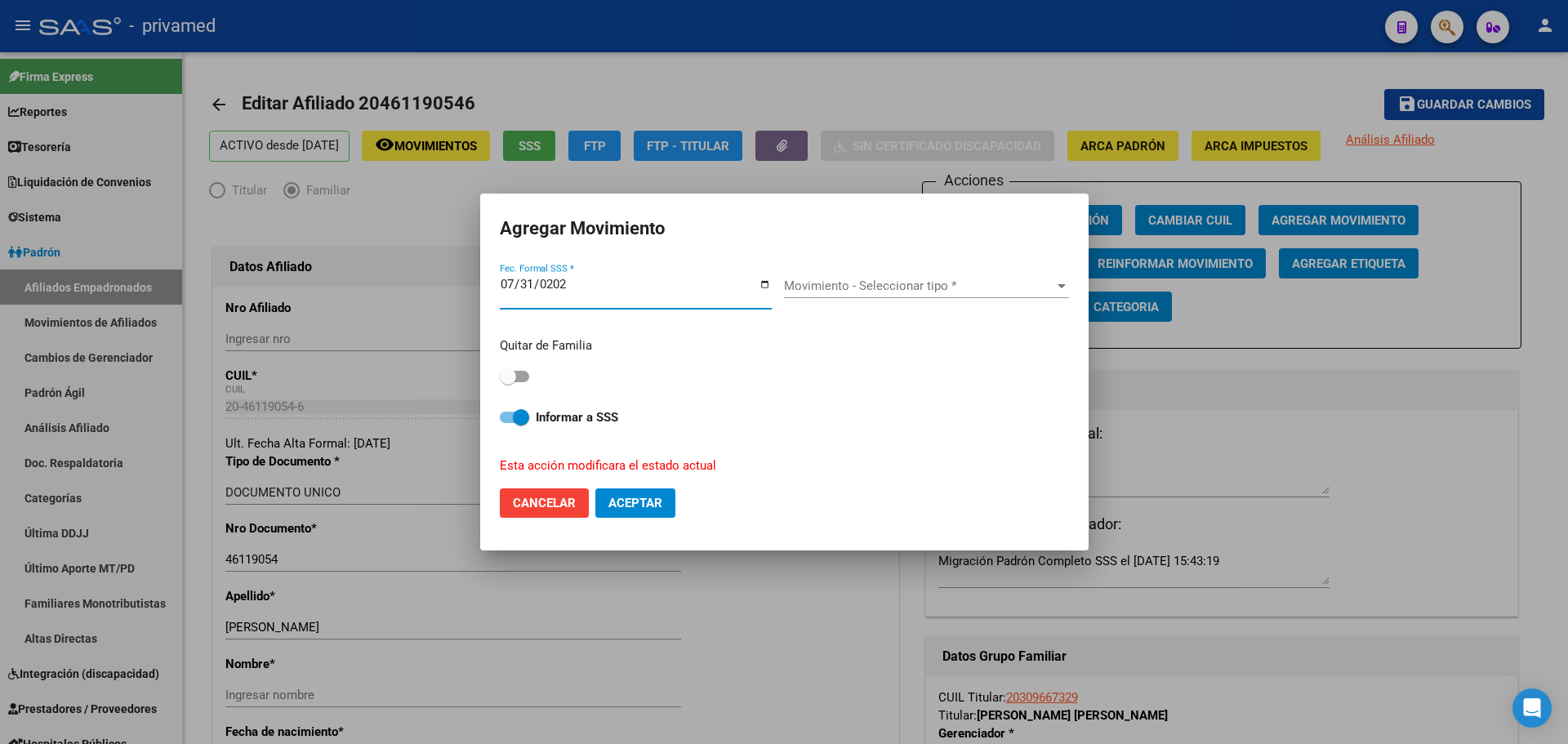
type input "[DATE]"
click at [824, 283] on span "Movimiento - Seleccionar tipo *" at bounding box center [919, 285] width 271 height 15
type input "h"
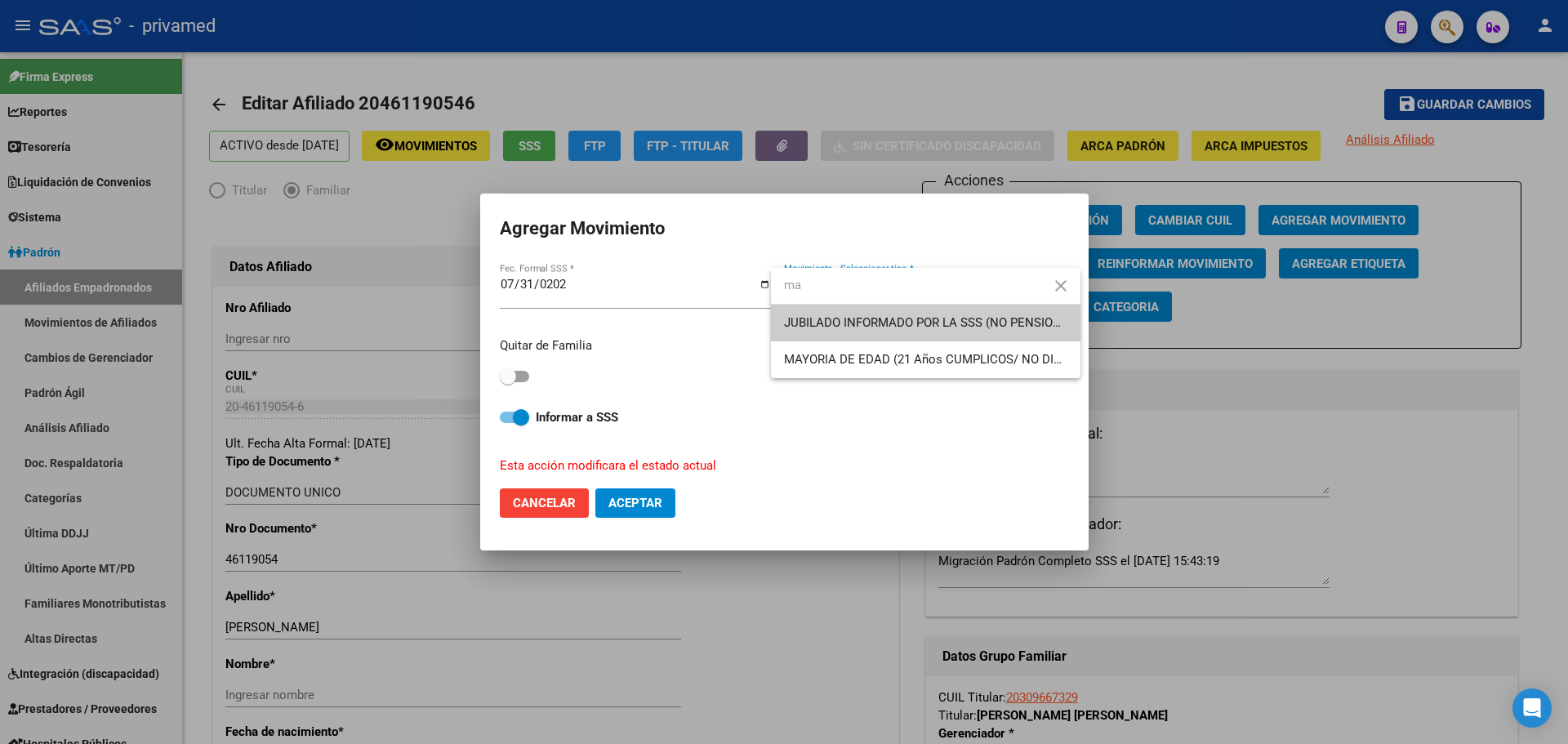
type input "ma"
click at [914, 359] on span "MAYORIA DE EDAD (21 Años CUMPLICOS/ NO DISCA)" at bounding box center [932, 359] width 297 height 15
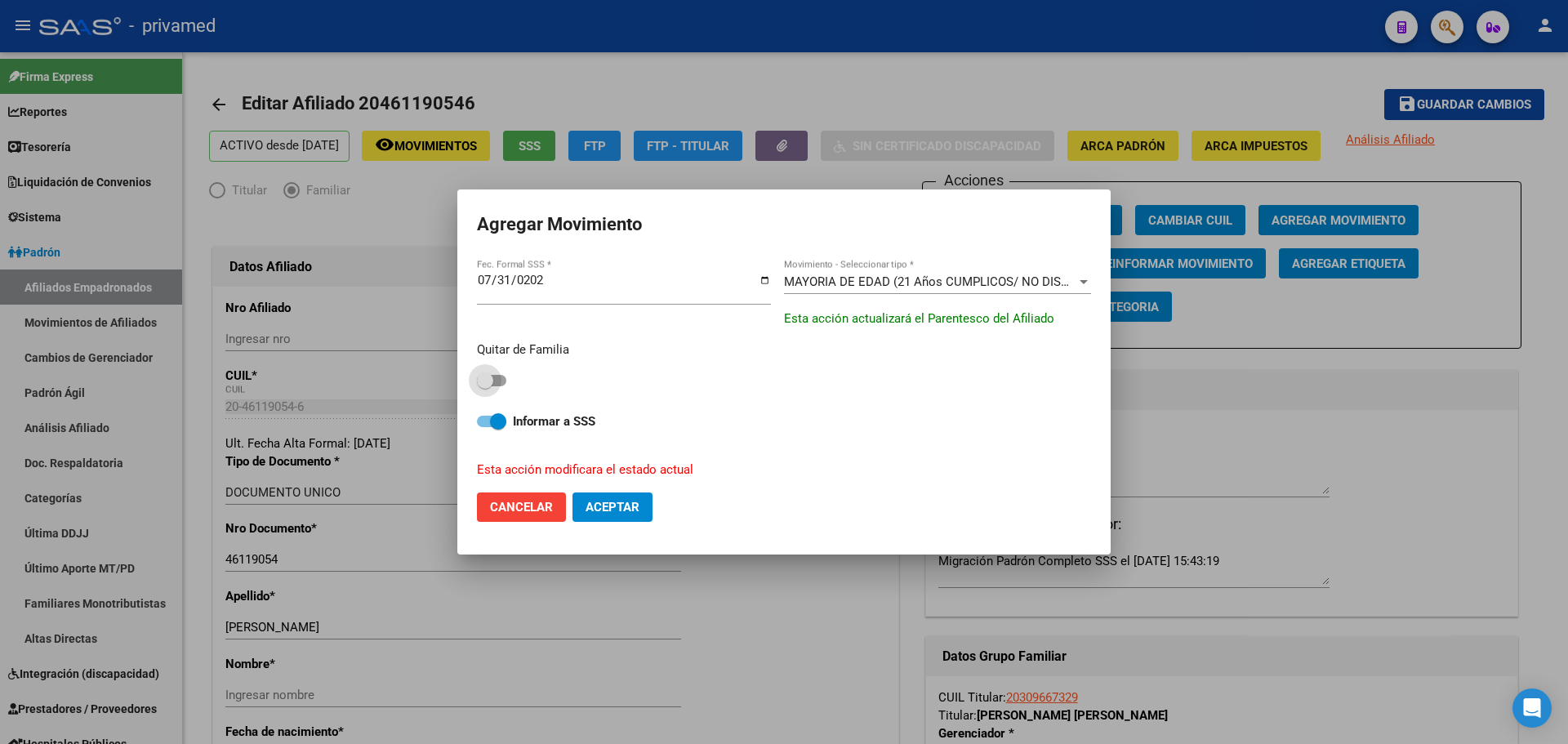
click at [504, 383] on span at bounding box center [492, 380] width 29 height 12
click at [485, 386] on input "checkbox" at bounding box center [484, 386] width 1 height 1
checkbox input "true"
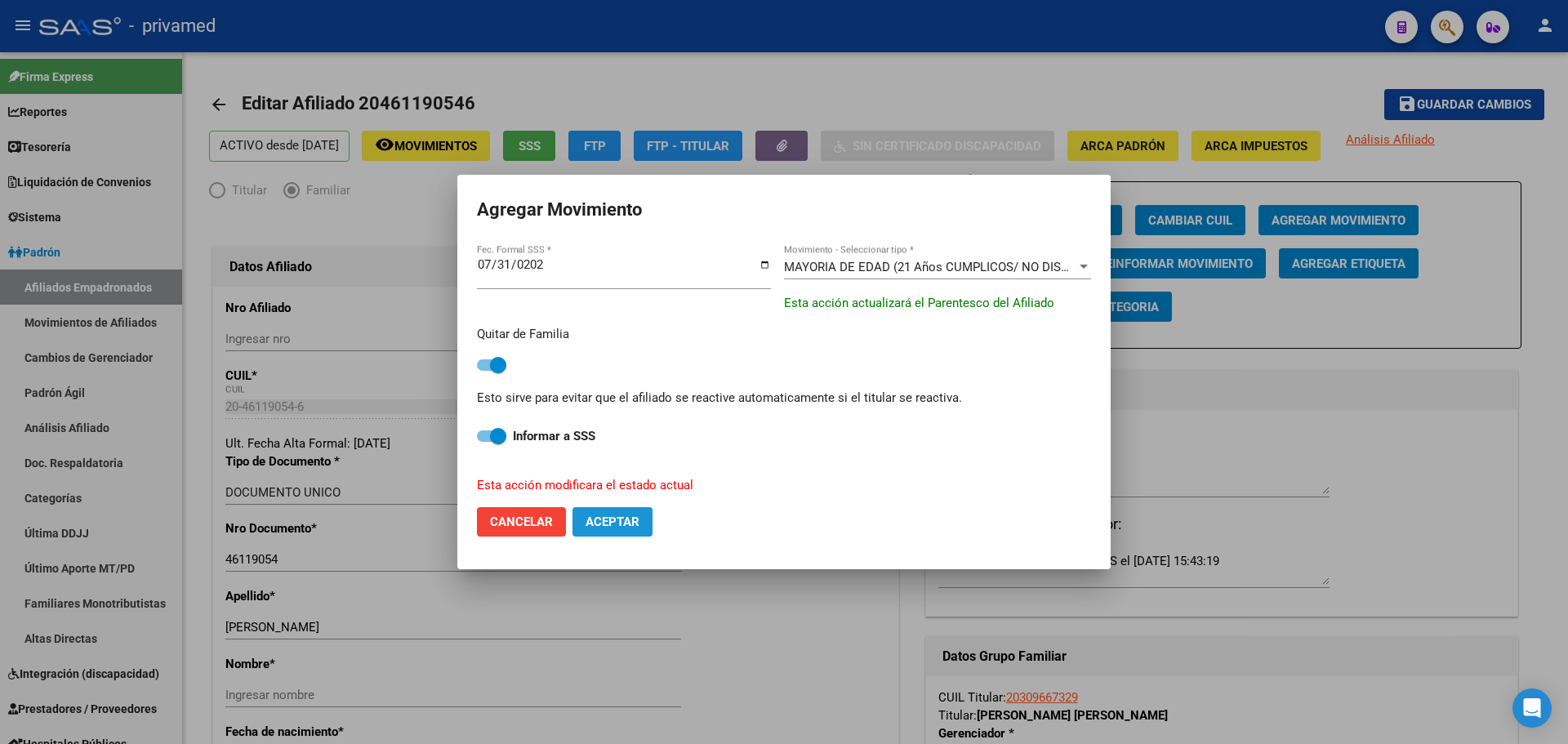
click at [637, 521] on span "Aceptar" at bounding box center [613, 521] width 54 height 15
checkbox input "false"
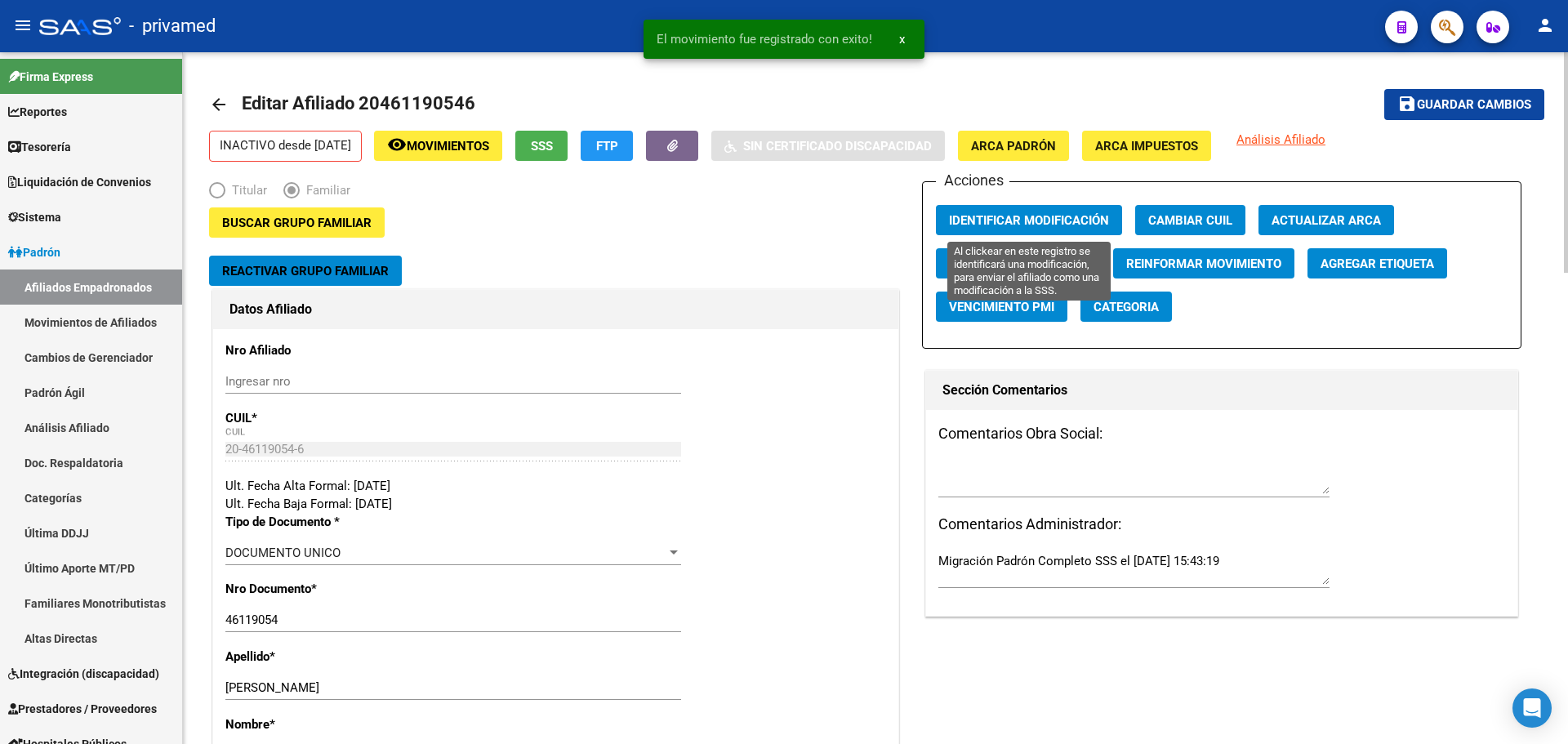
click at [1046, 216] on span "Identificar Modificación" at bounding box center [1029, 220] width 160 height 15
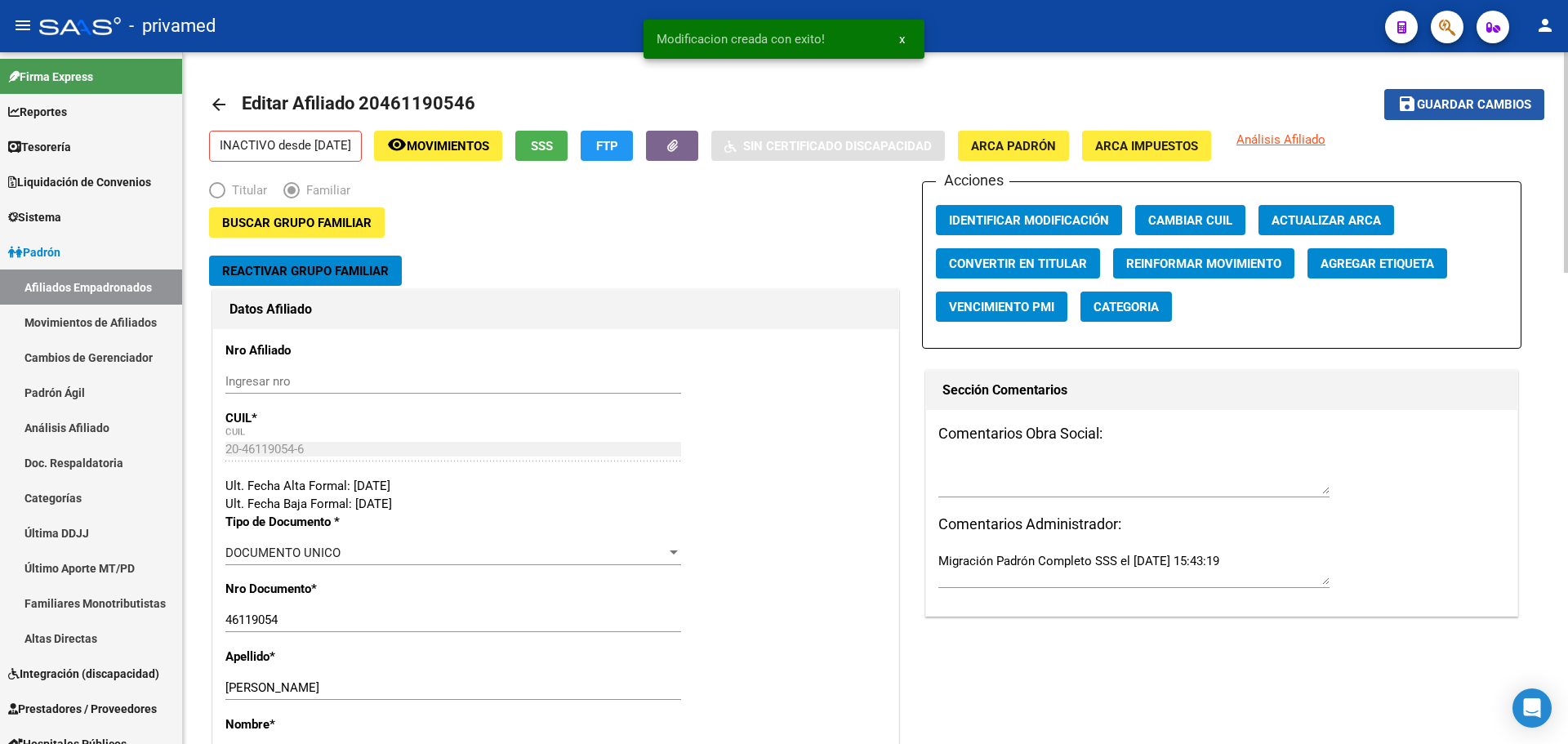
click at [1449, 104] on span "Guardar cambios" at bounding box center [1475, 105] width 114 height 15
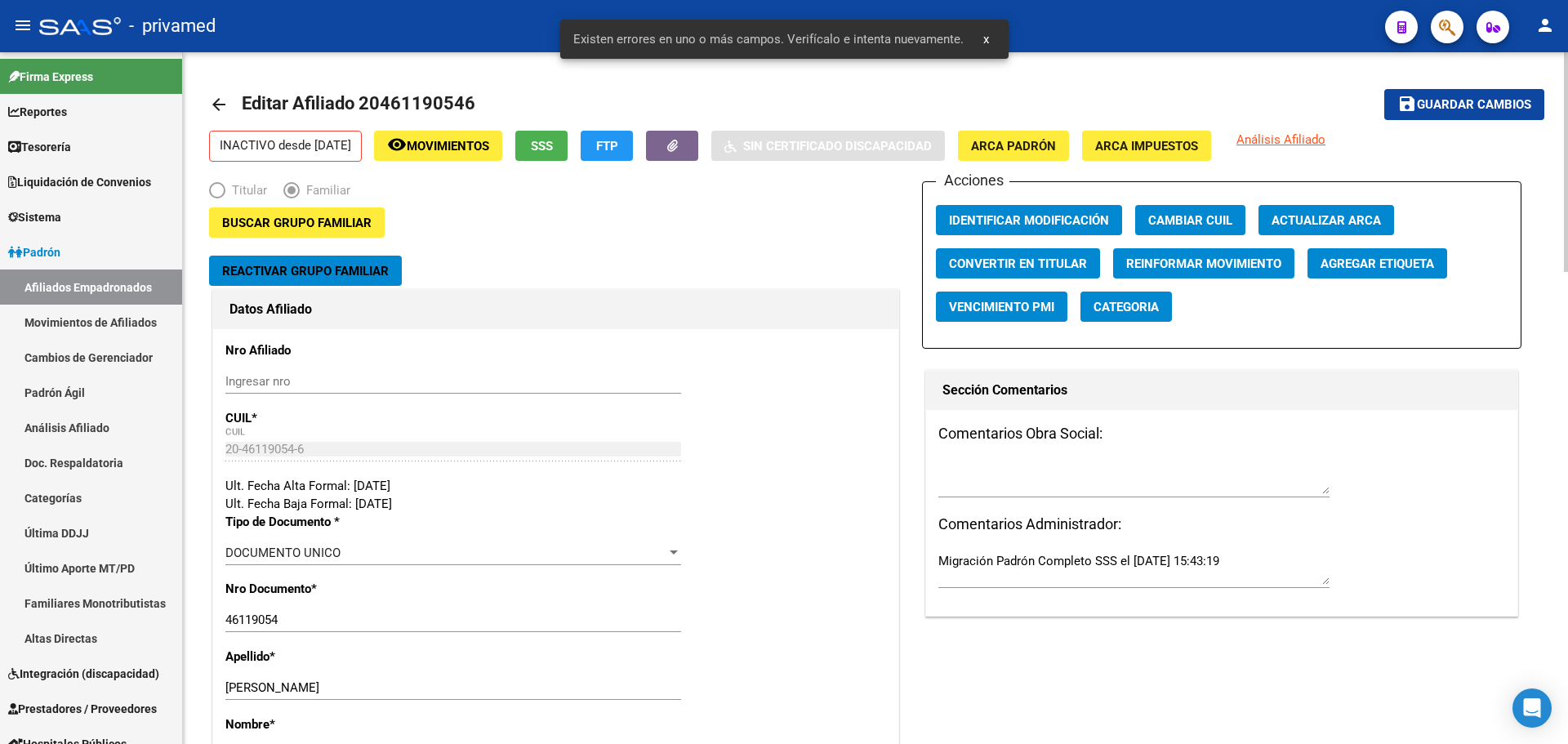
click at [683, 323] on h1 "Datos Afiliado" at bounding box center [556, 309] width 653 height 26
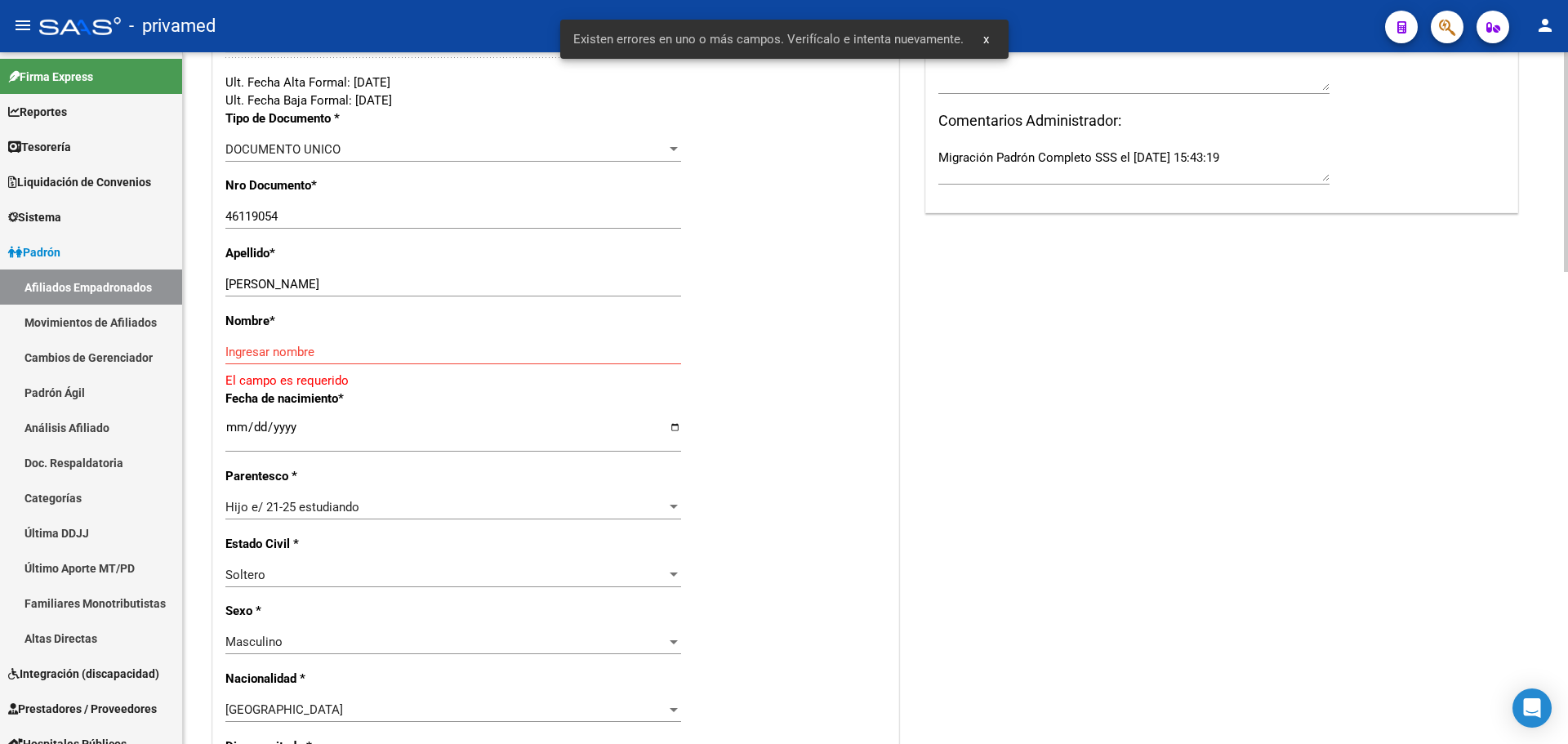
scroll to position [408, 0]
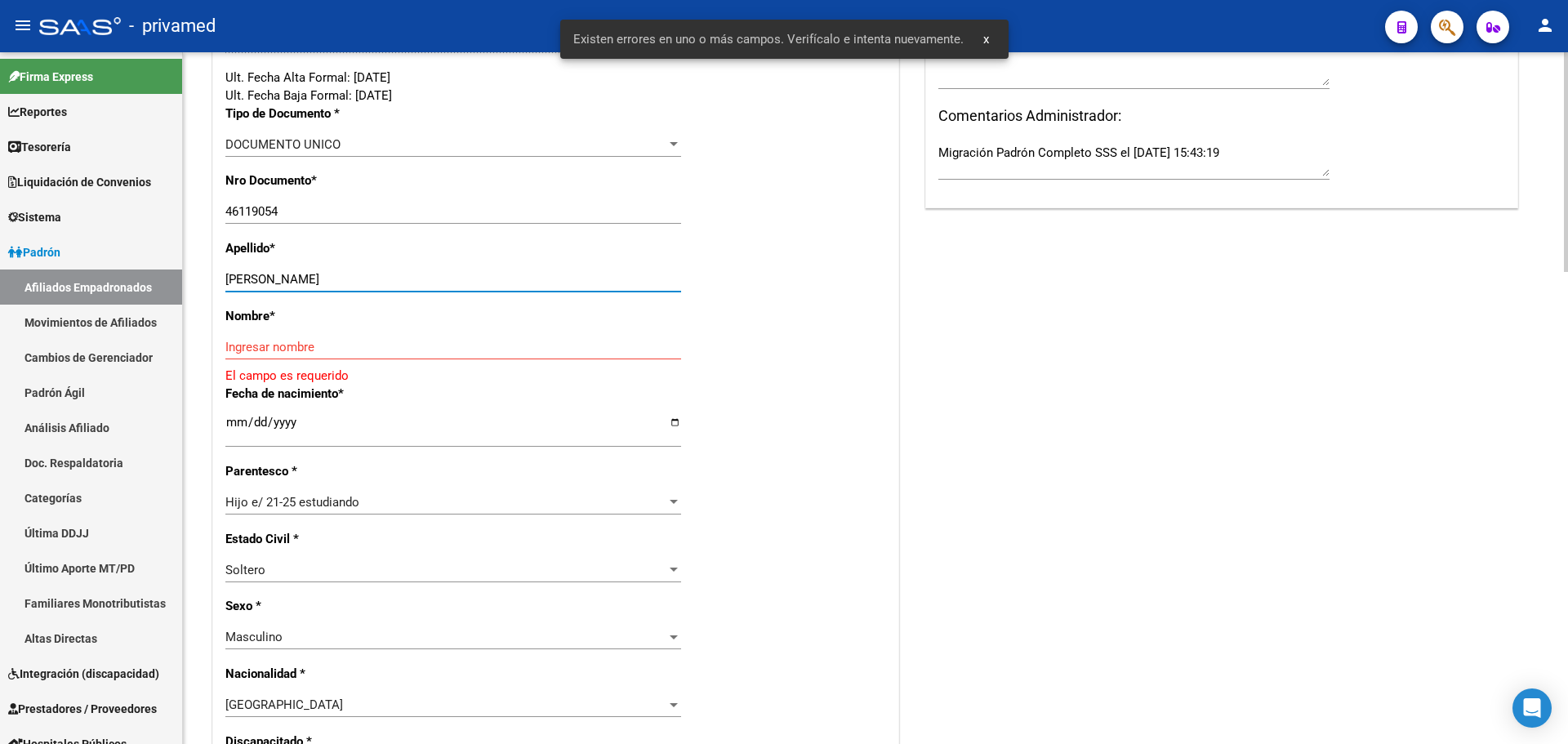
drag, startPoint x: 278, startPoint y: 275, endPoint x: 427, endPoint y: 275, distance: 149.0
click at [427, 275] on input "AGUIRRE ISRAEL TOMAS" at bounding box center [453, 278] width 456 height 15
type input "[PERSON_NAME]"
click at [261, 341] on input "Ingresar nombre" at bounding box center [453, 346] width 456 height 15
paste input "[PERSON_NAME]"
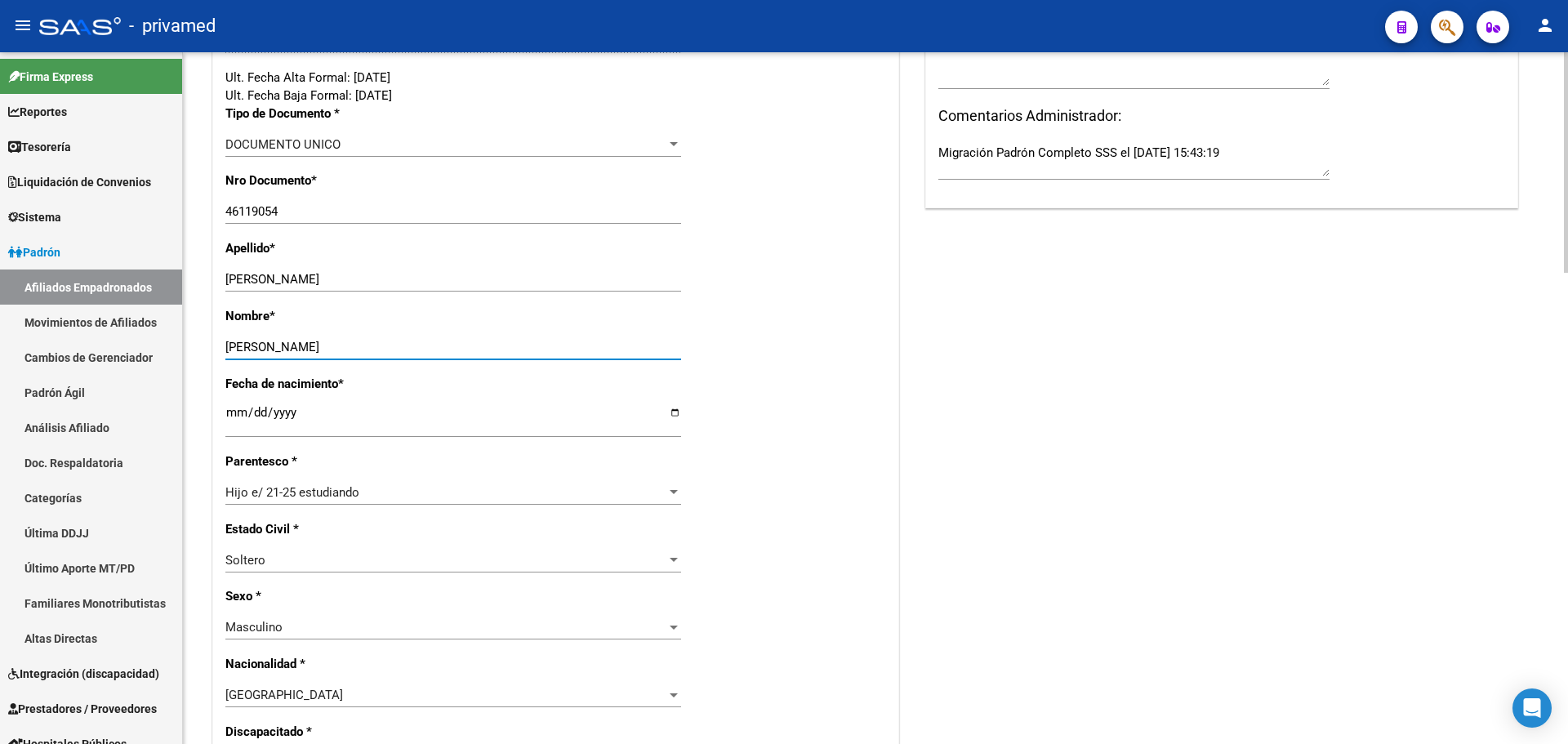
type input "[PERSON_NAME]"
click at [323, 493] on span "Hijo e/ 21-25 estudiando" at bounding box center [292, 492] width 134 height 15
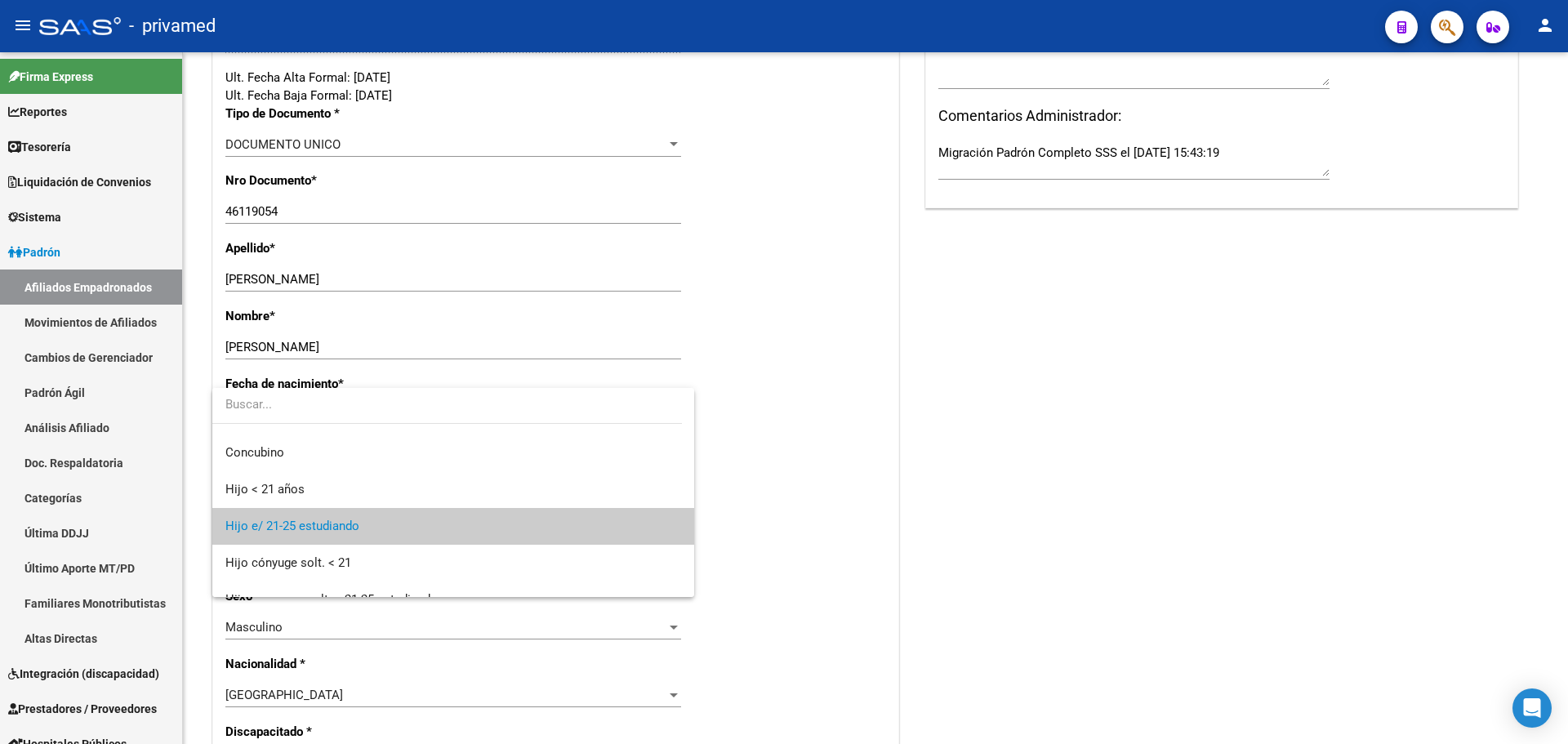
scroll to position [0, 0]
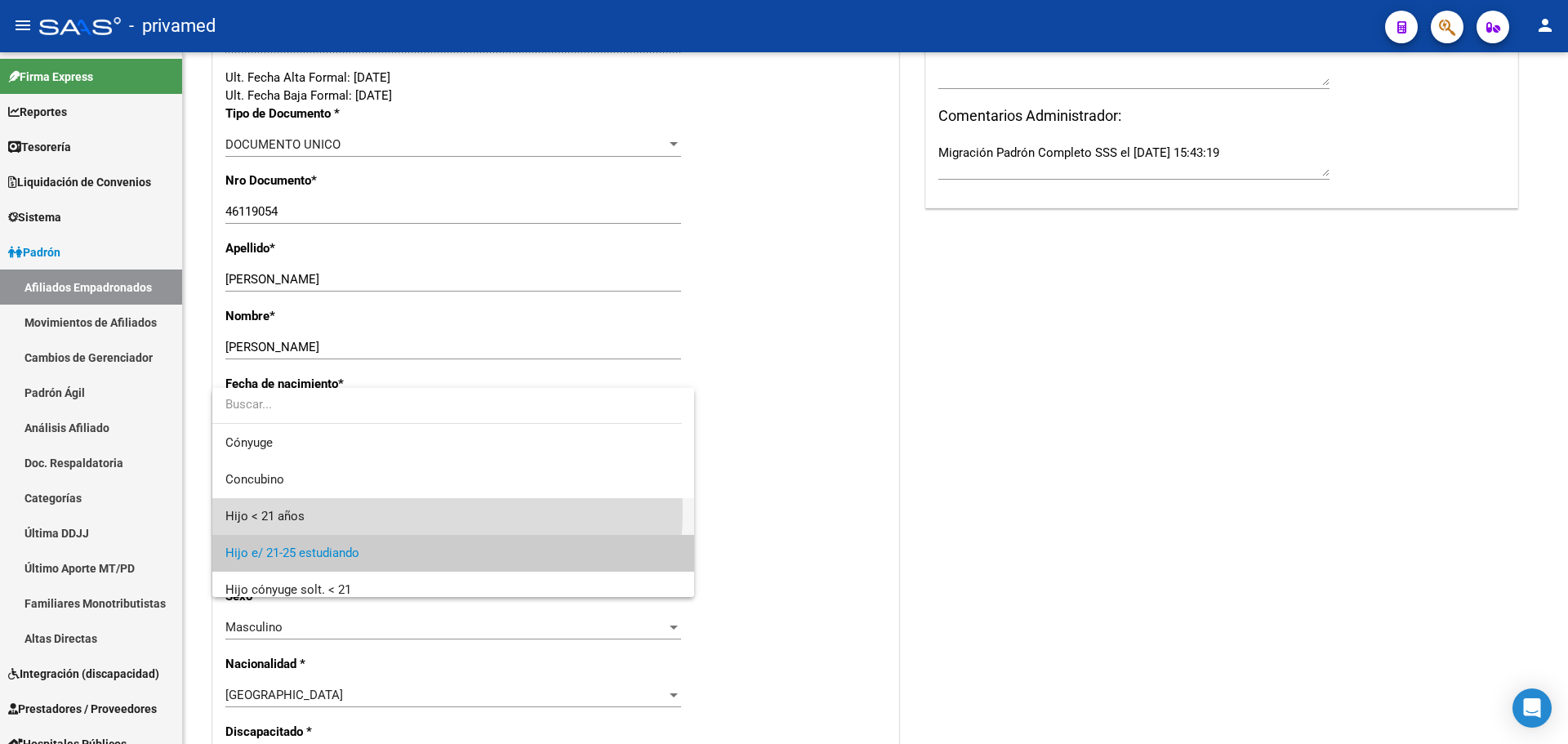
click at [354, 511] on span "Hijo < 21 años" at bounding box center [453, 517] width 456 height 37
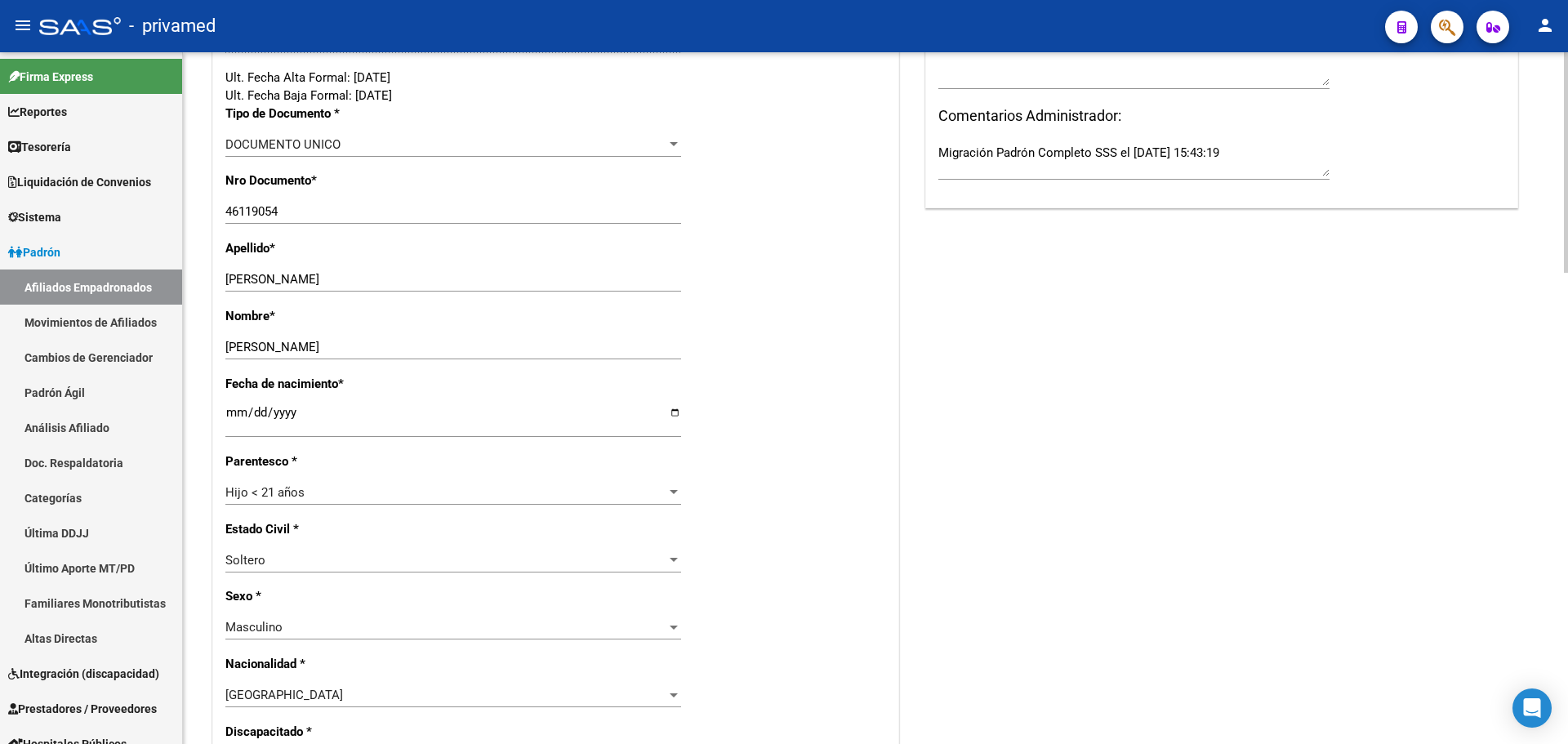
click at [788, 369] on div "Nombre * ISRAEL TOMAS Ingresar nombre" at bounding box center [555, 341] width 661 height 68
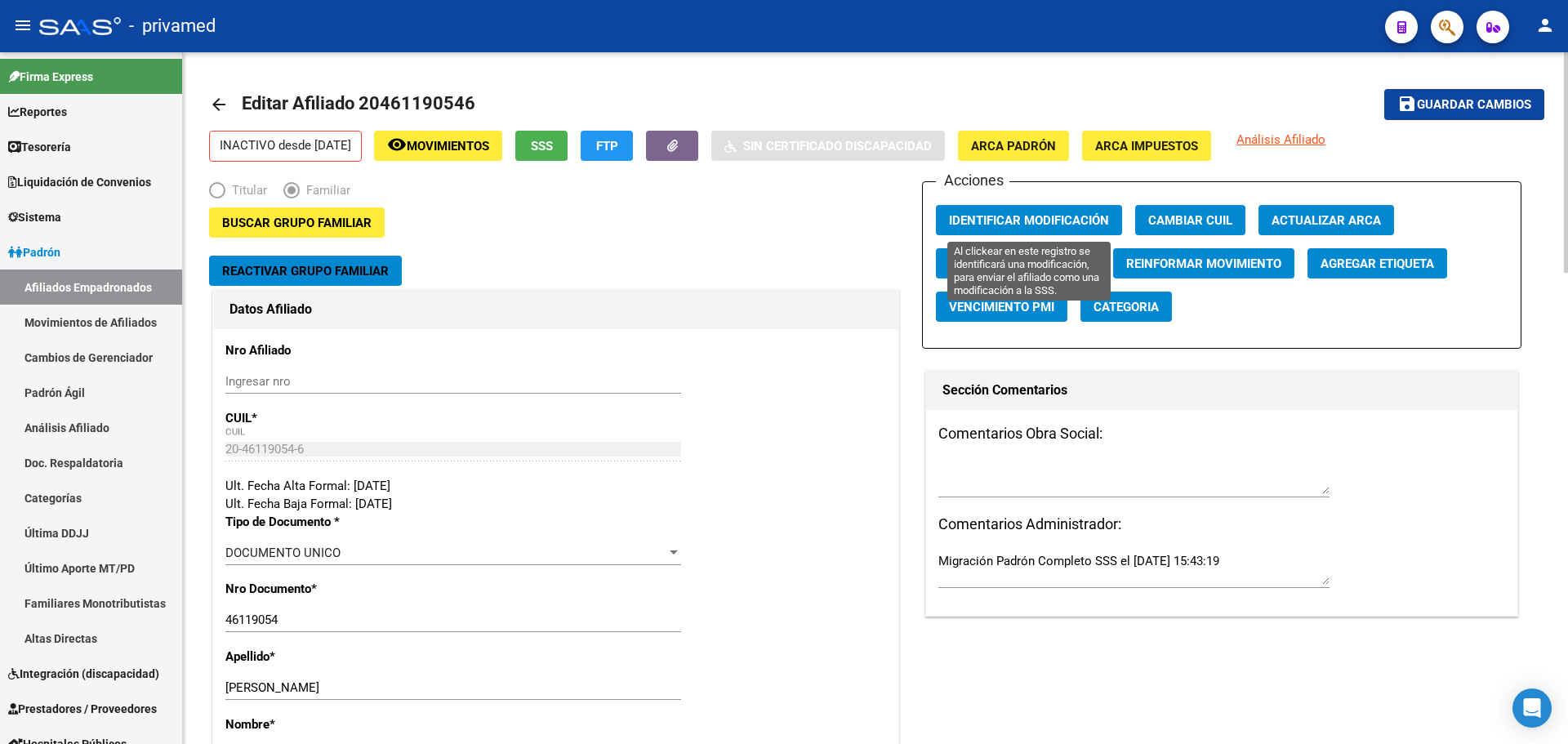
drag, startPoint x: 1033, startPoint y: 212, endPoint x: 1248, endPoint y: 183, distance: 216.9
click at [1040, 211] on button "Identificar Modificación" at bounding box center [1029, 219] width 186 height 30
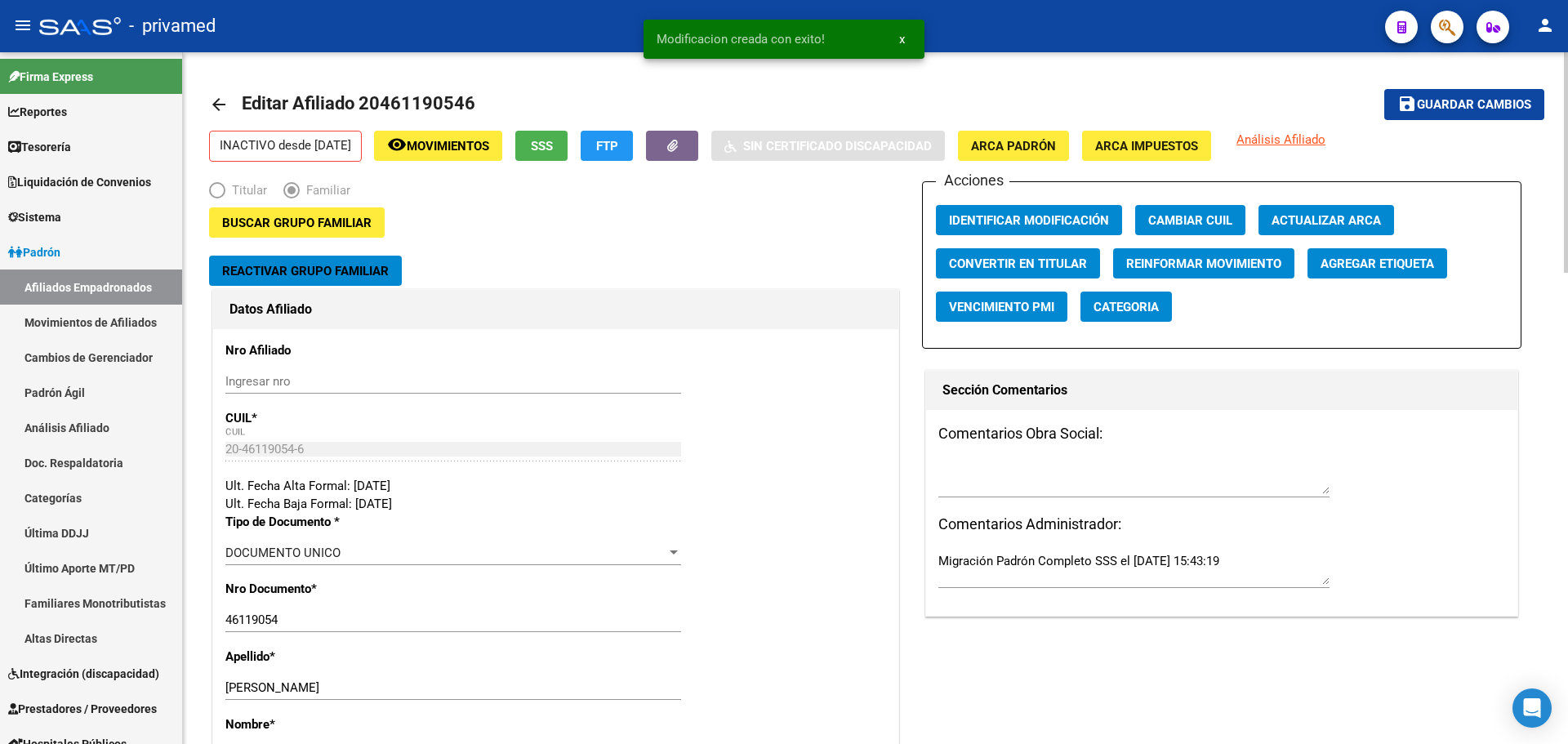
click at [1447, 101] on span "Guardar cambios" at bounding box center [1475, 105] width 114 height 15
click at [218, 102] on mat-icon "arrow_back" at bounding box center [219, 105] width 19 height 19
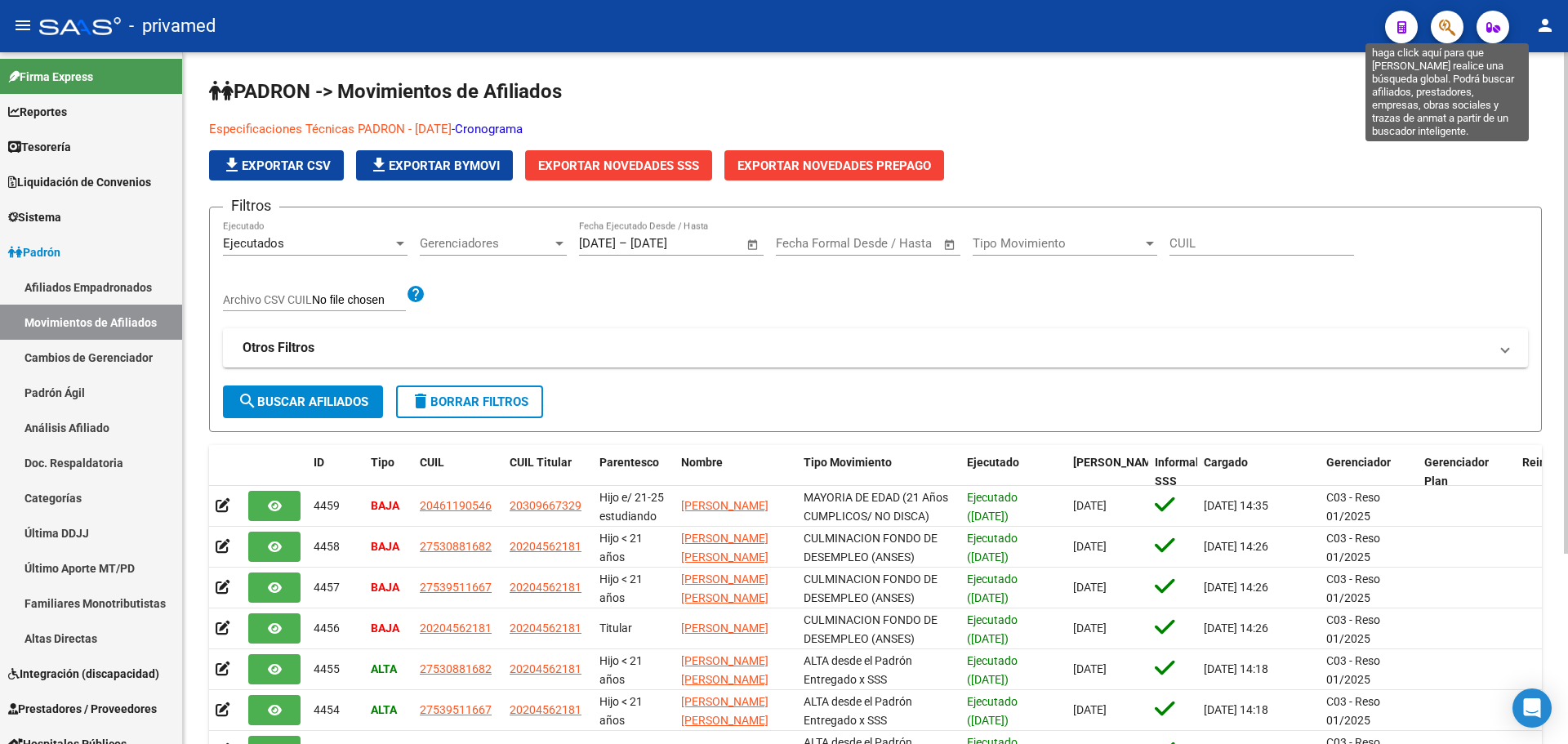
click at [1446, 34] on icon "button" at bounding box center [1447, 27] width 16 height 18
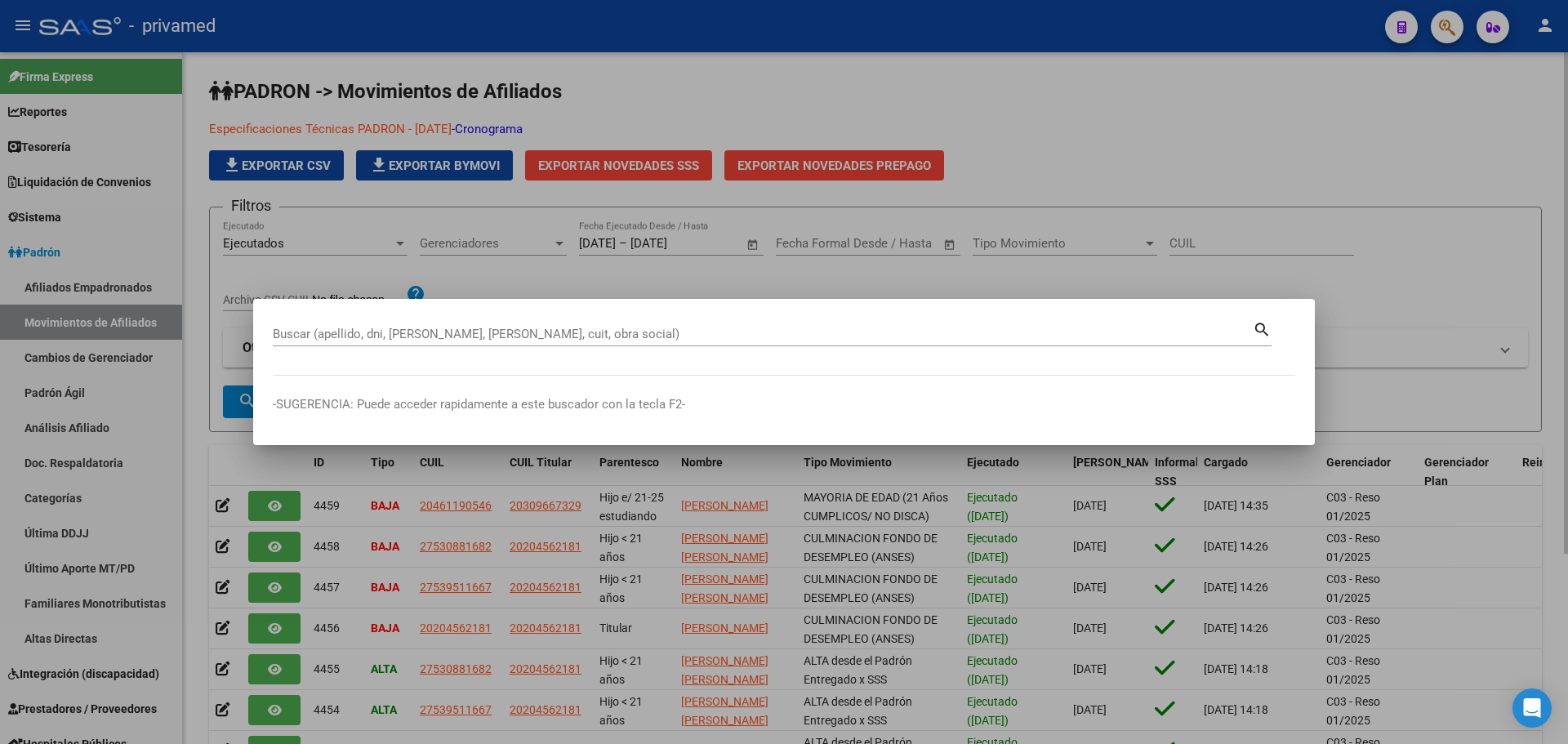
paste input "20459088653"
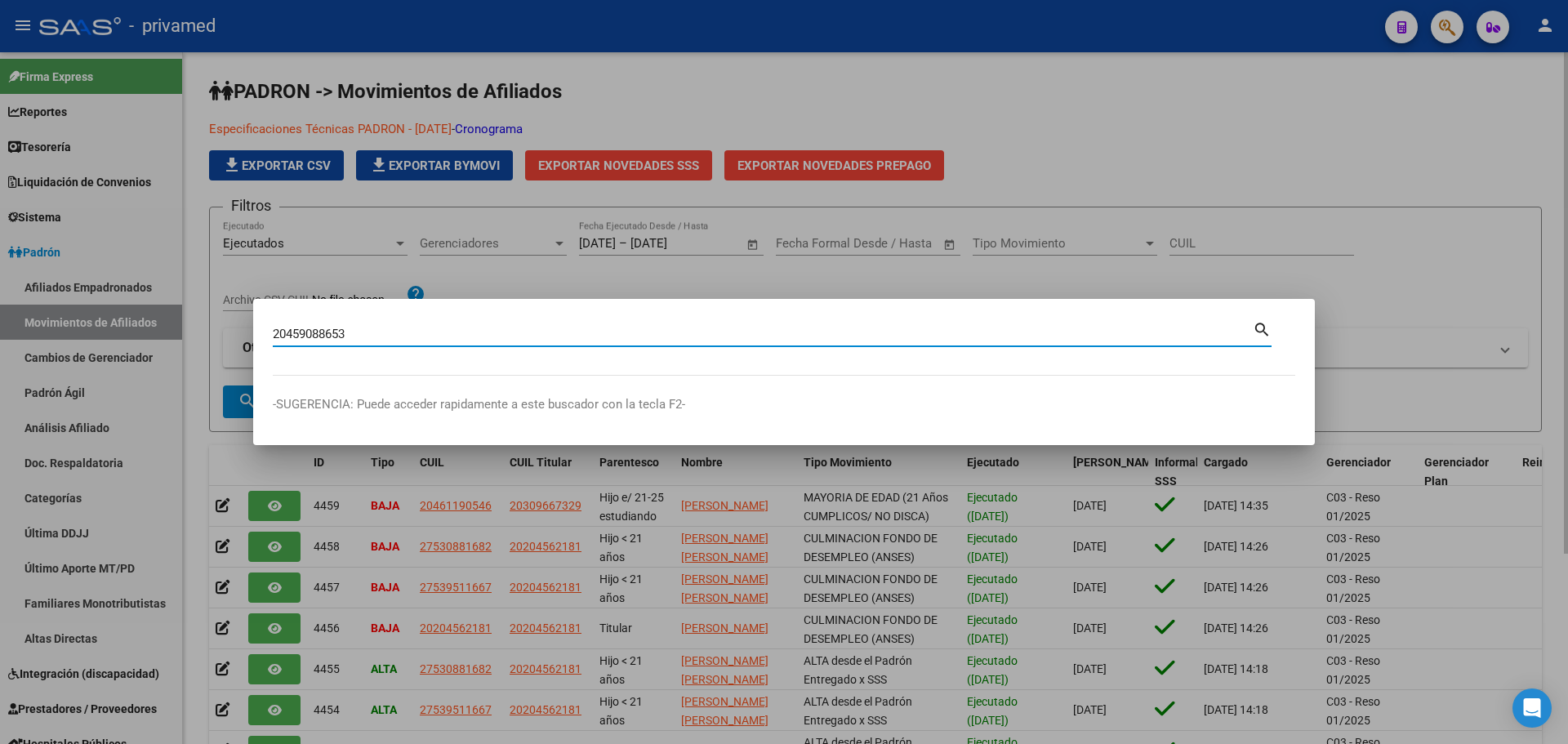
type input "20459088653"
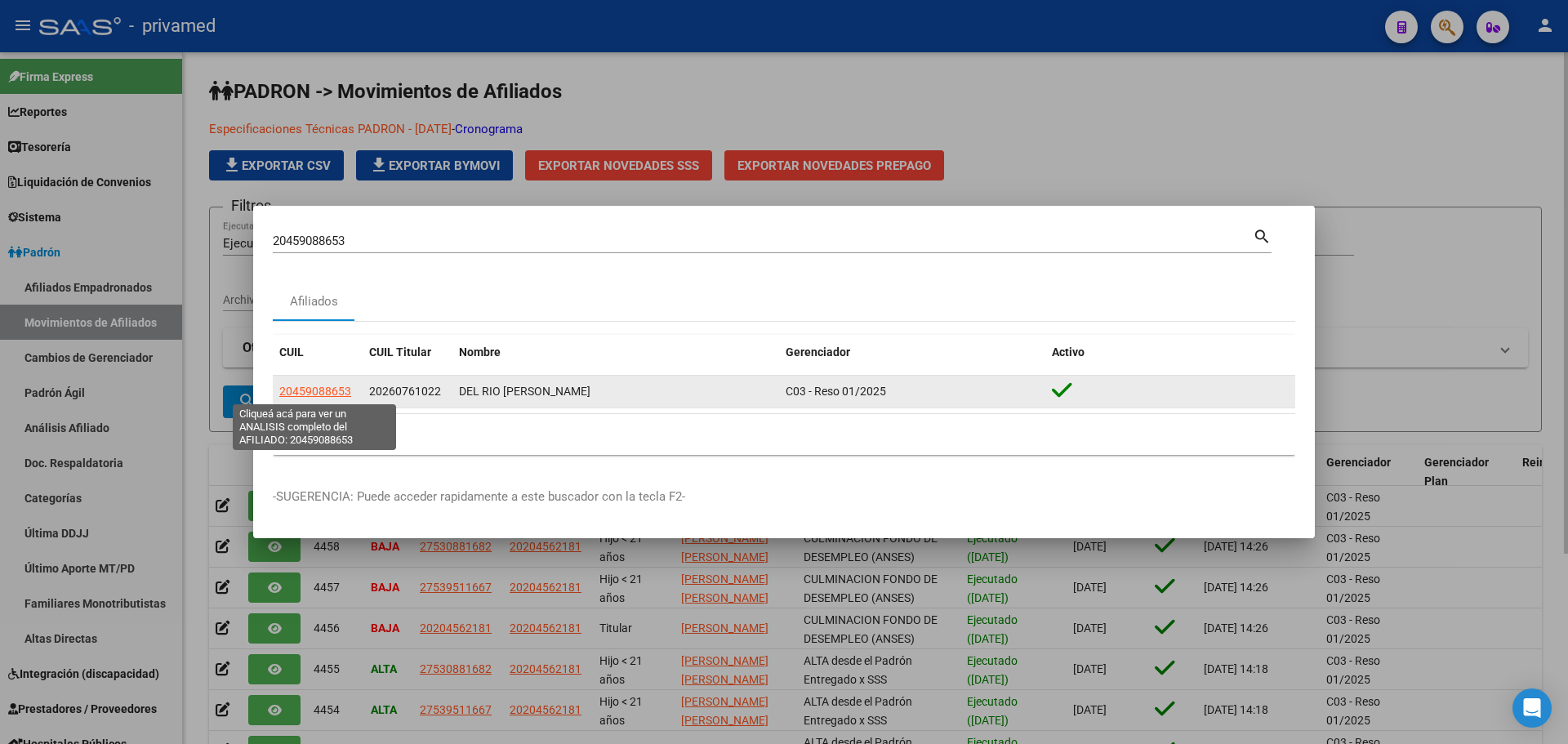
click at [320, 391] on span "20459088653" at bounding box center [315, 391] width 72 height 13
type textarea "20459088653"
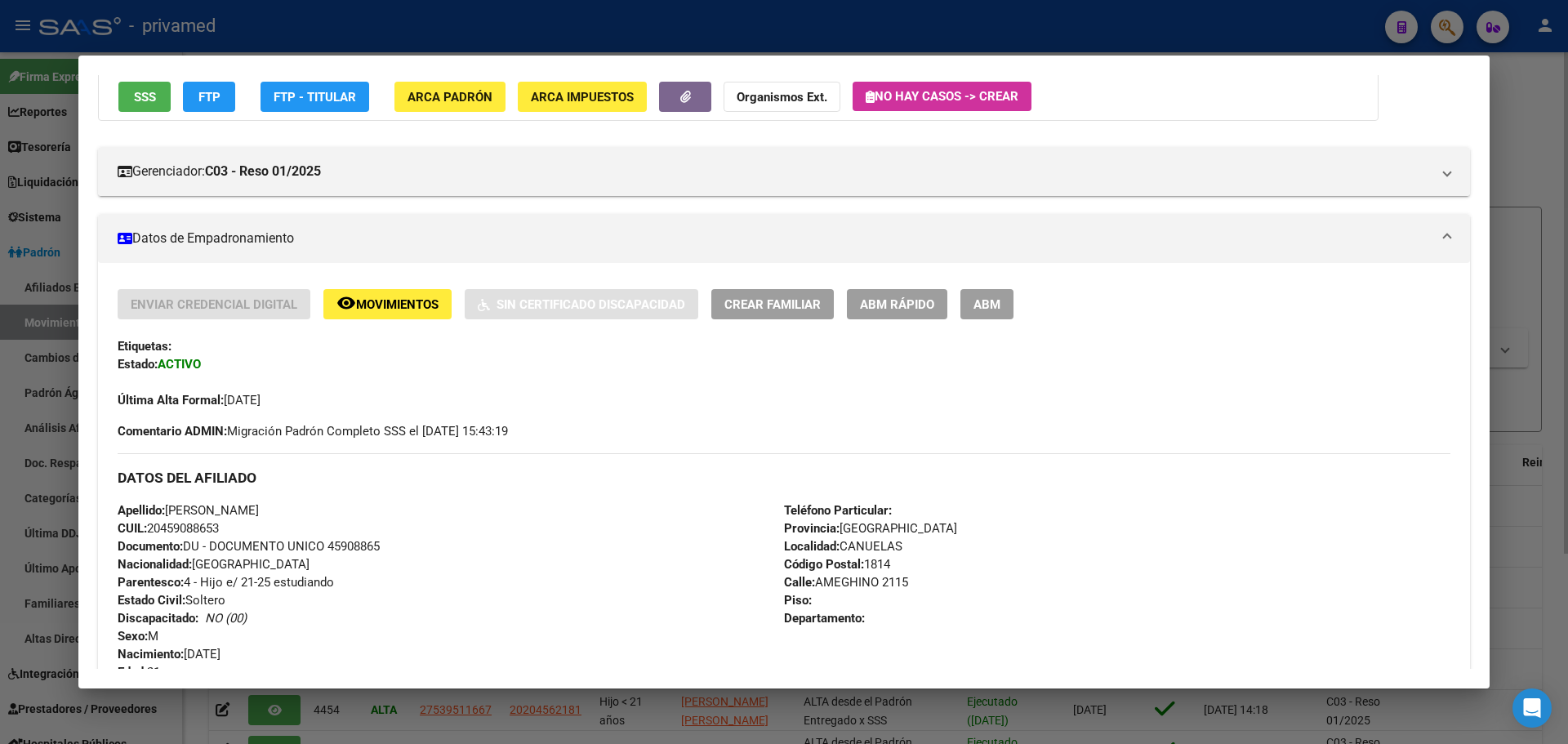
scroll to position [157, 0]
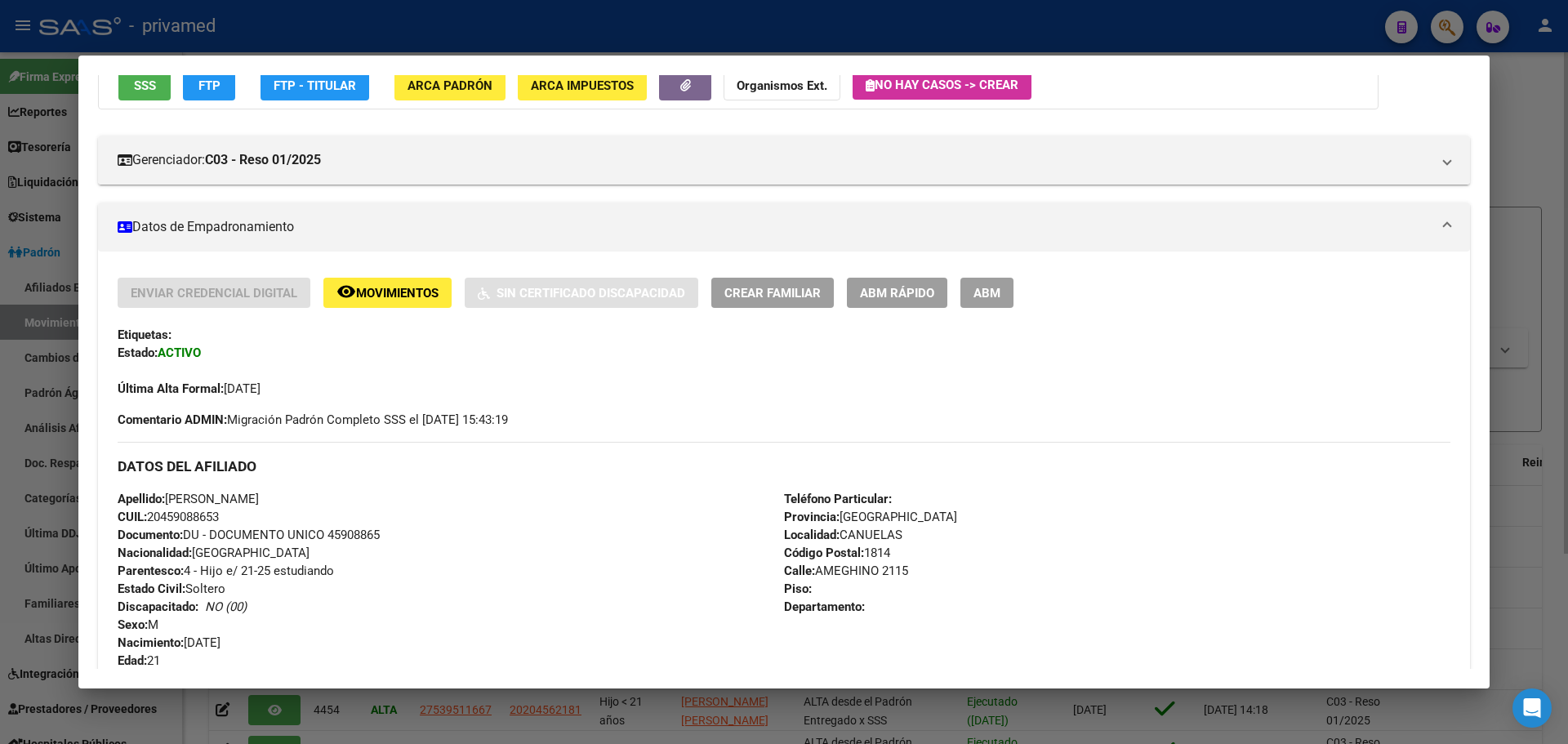
click at [988, 298] on span "ABM" at bounding box center [987, 293] width 27 height 15
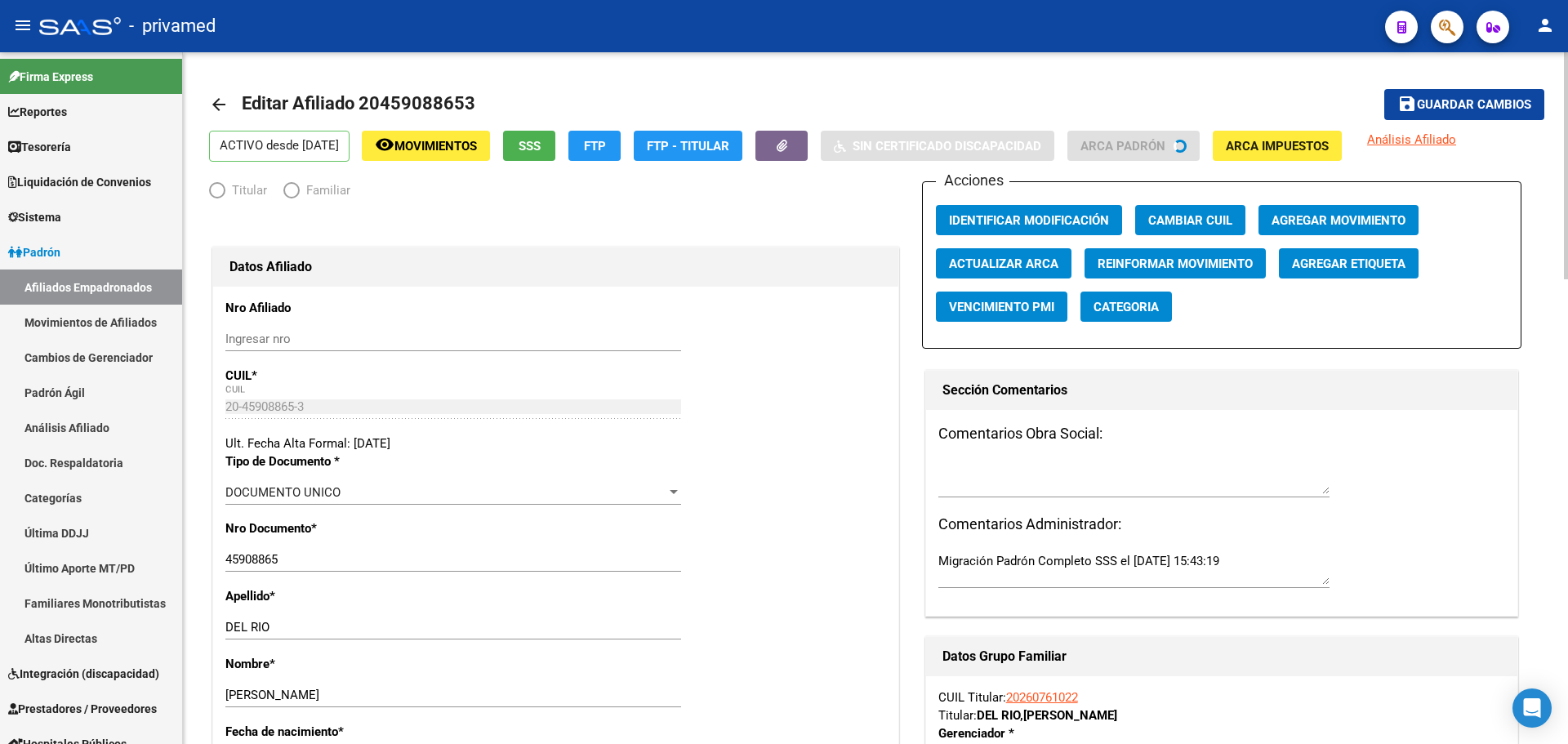
radio input "true"
type input "30-71020467-1"
click at [455, 144] on span "Movimientos" at bounding box center [436, 146] width 82 height 15
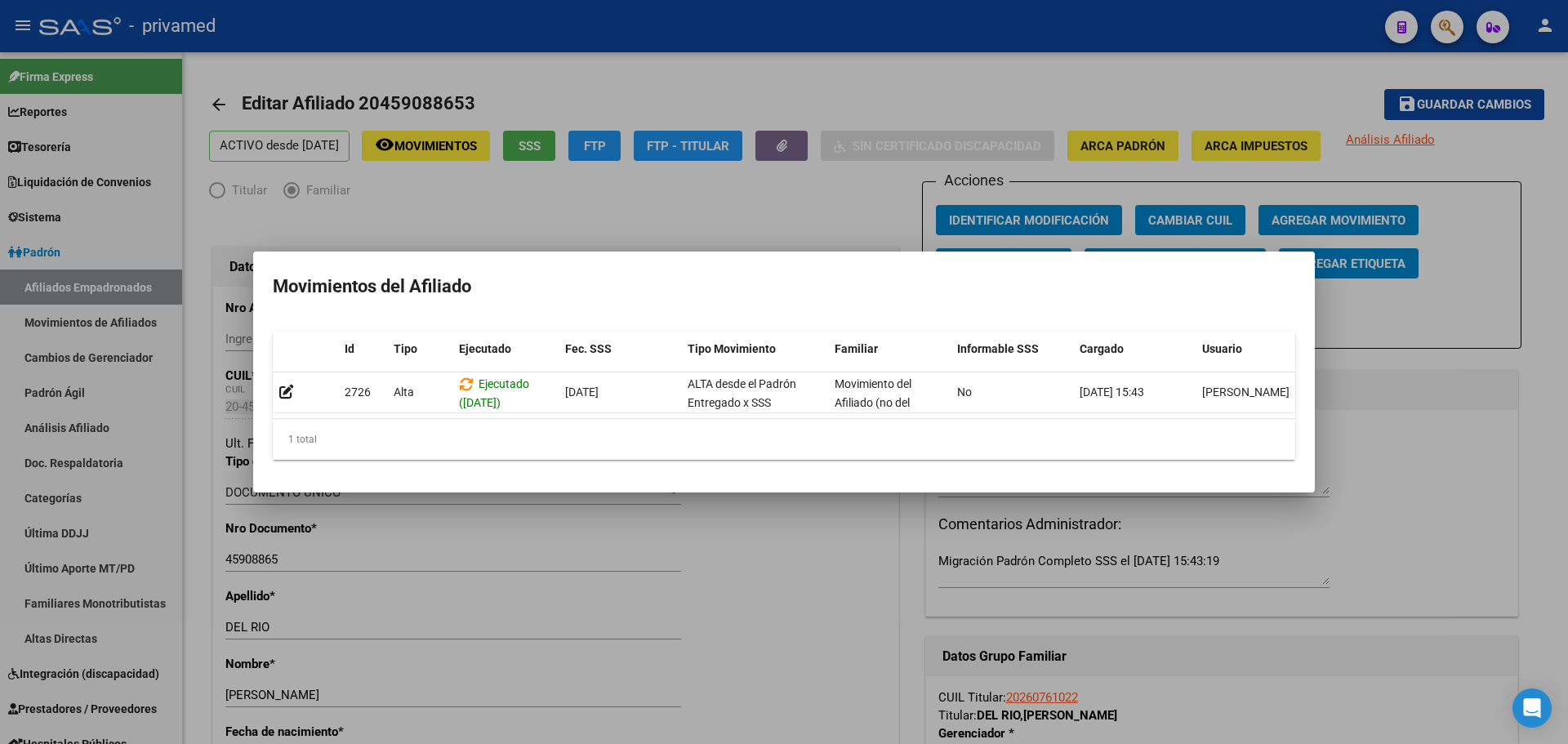
click at [524, 211] on div at bounding box center [784, 372] width 1568 height 744
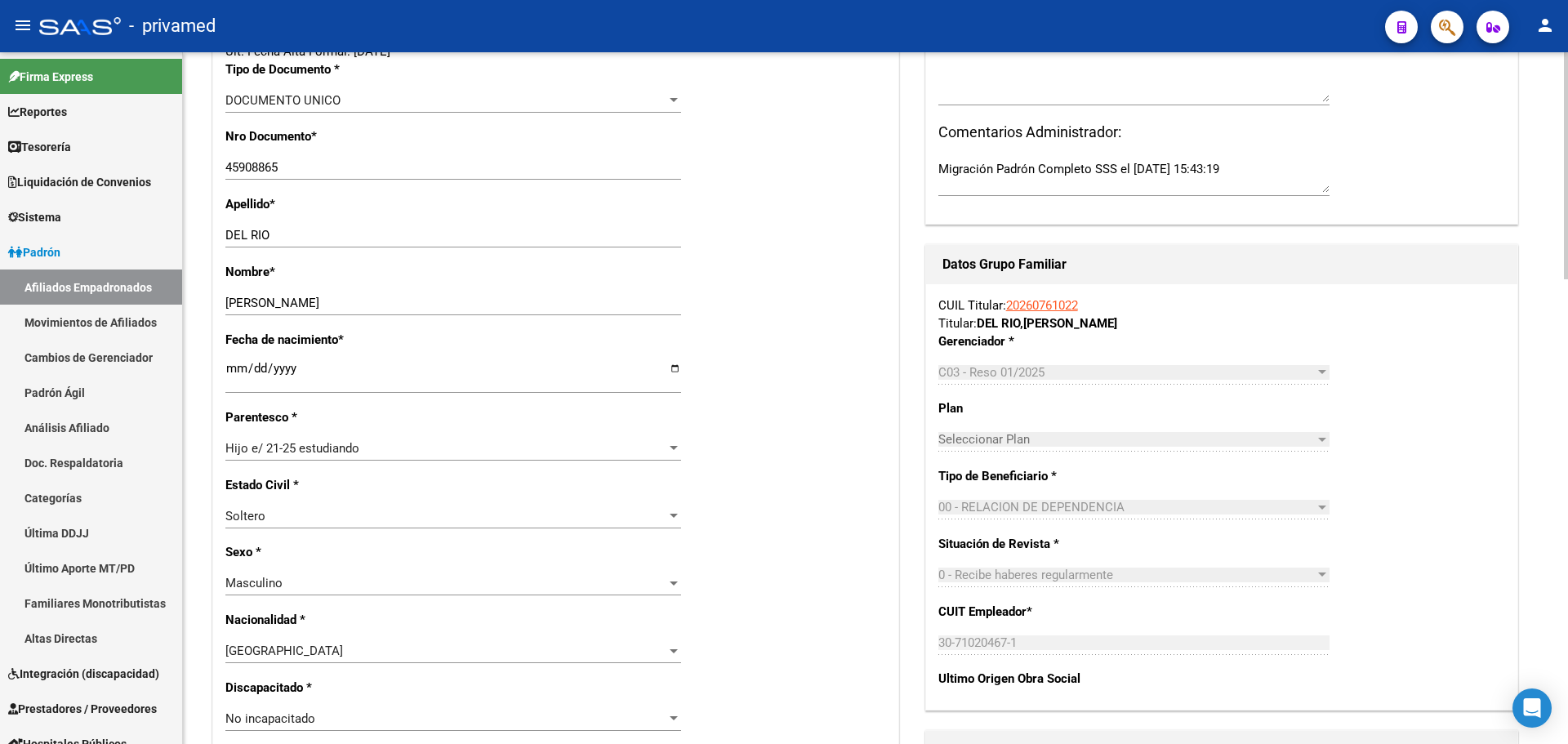
scroll to position [408, 0]
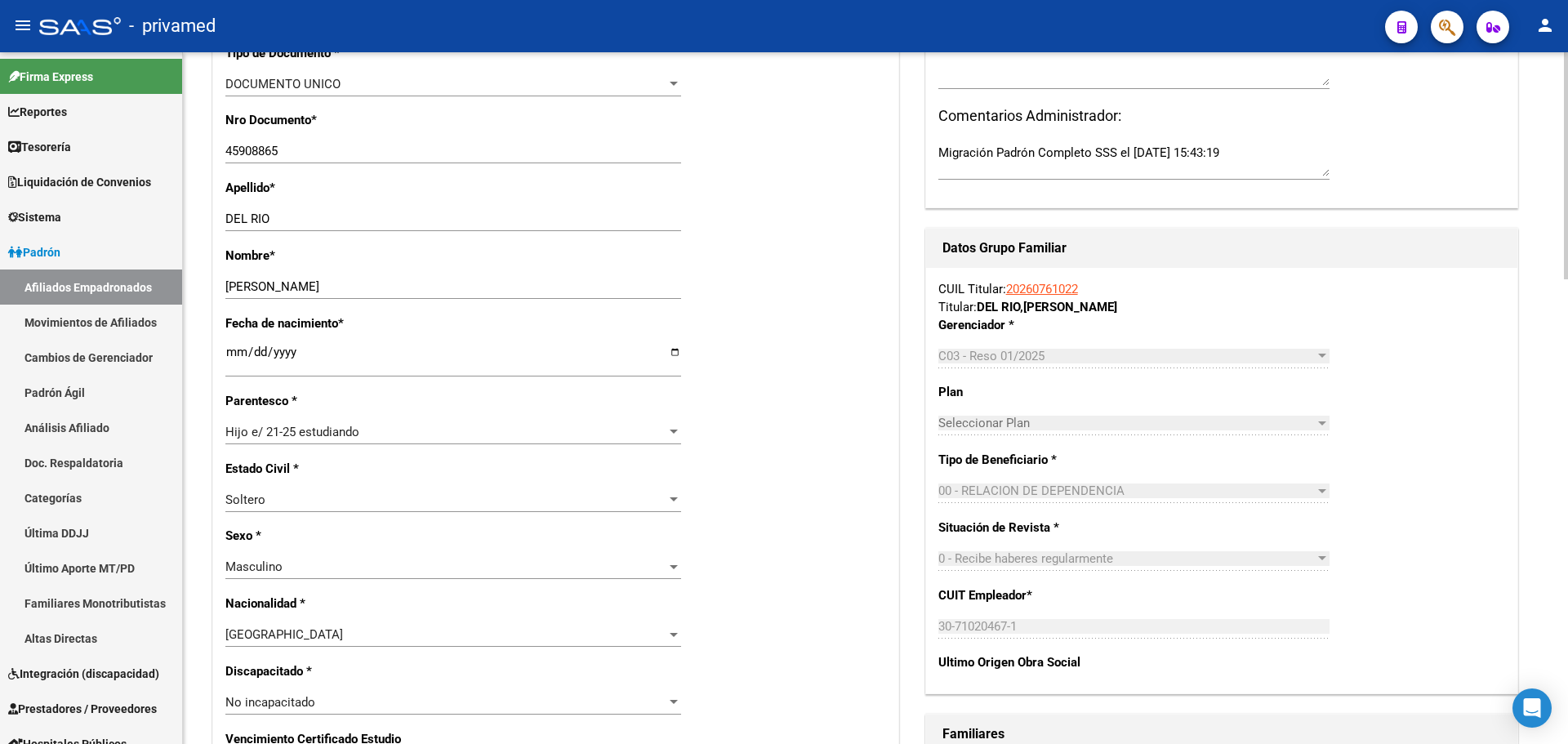
click at [300, 435] on span "Hijo e/ 21-25 estudiando" at bounding box center [292, 432] width 134 height 15
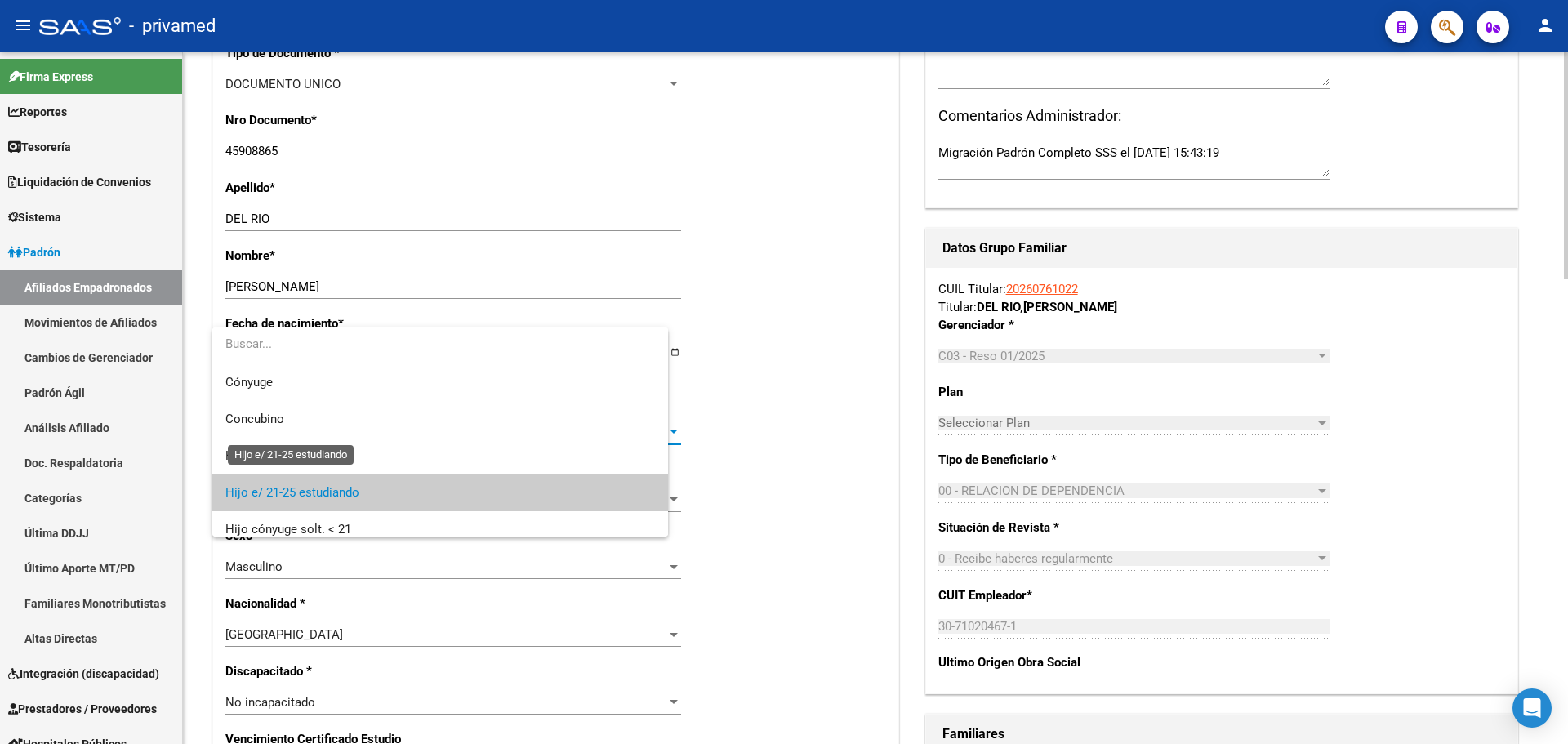
scroll to position [61, 0]
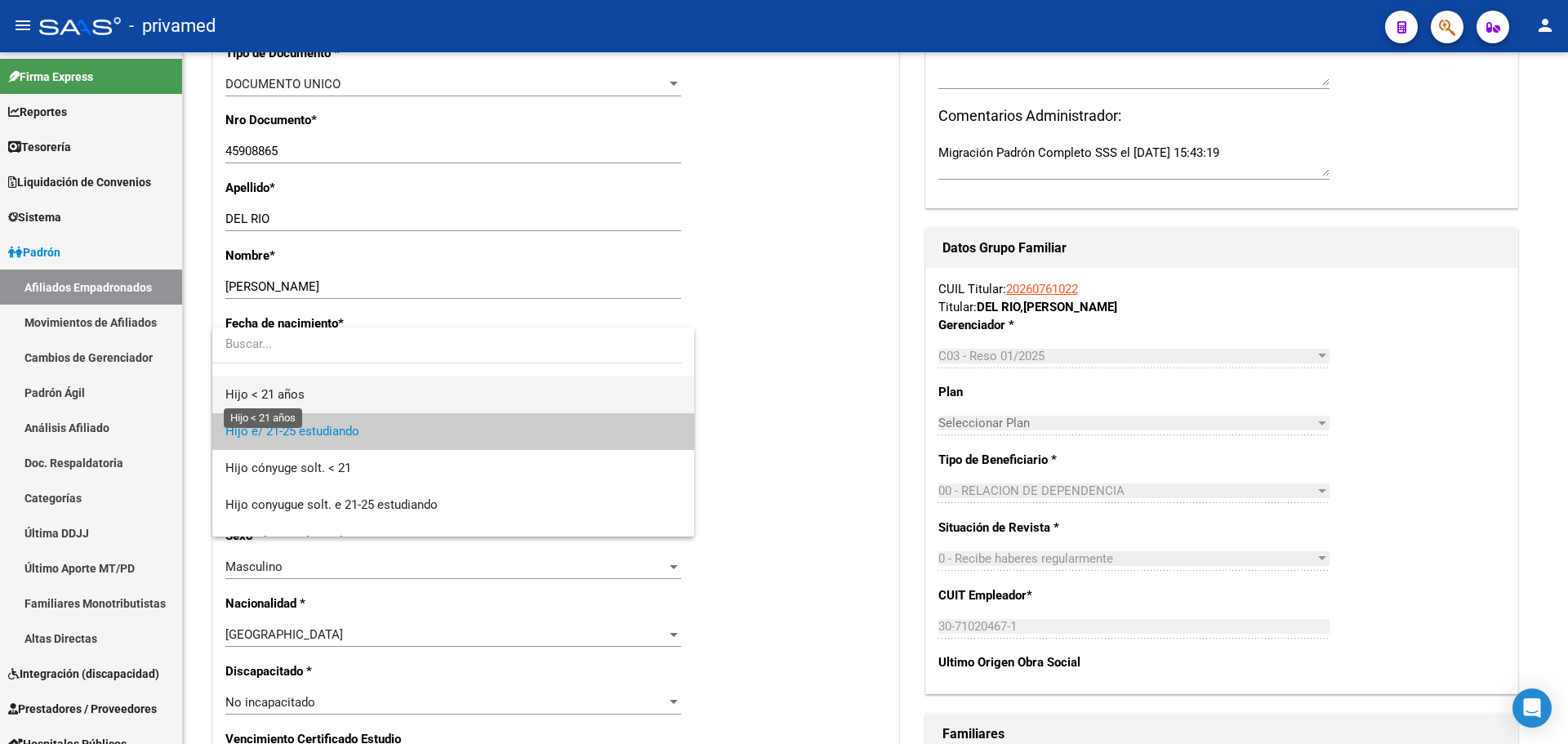
click at [302, 399] on span "Hijo < 21 años" at bounding box center [265, 394] width 80 height 15
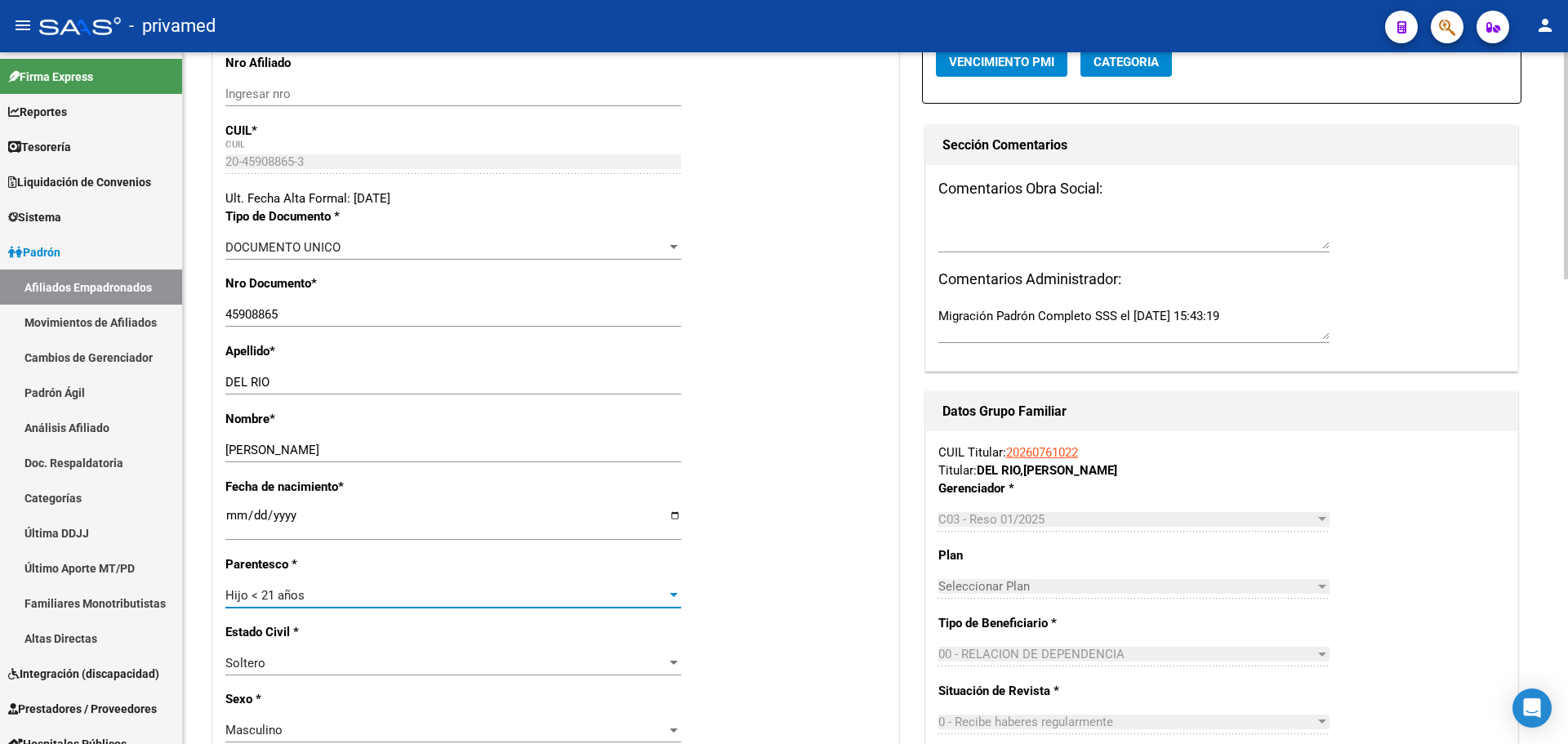
scroll to position [0, 0]
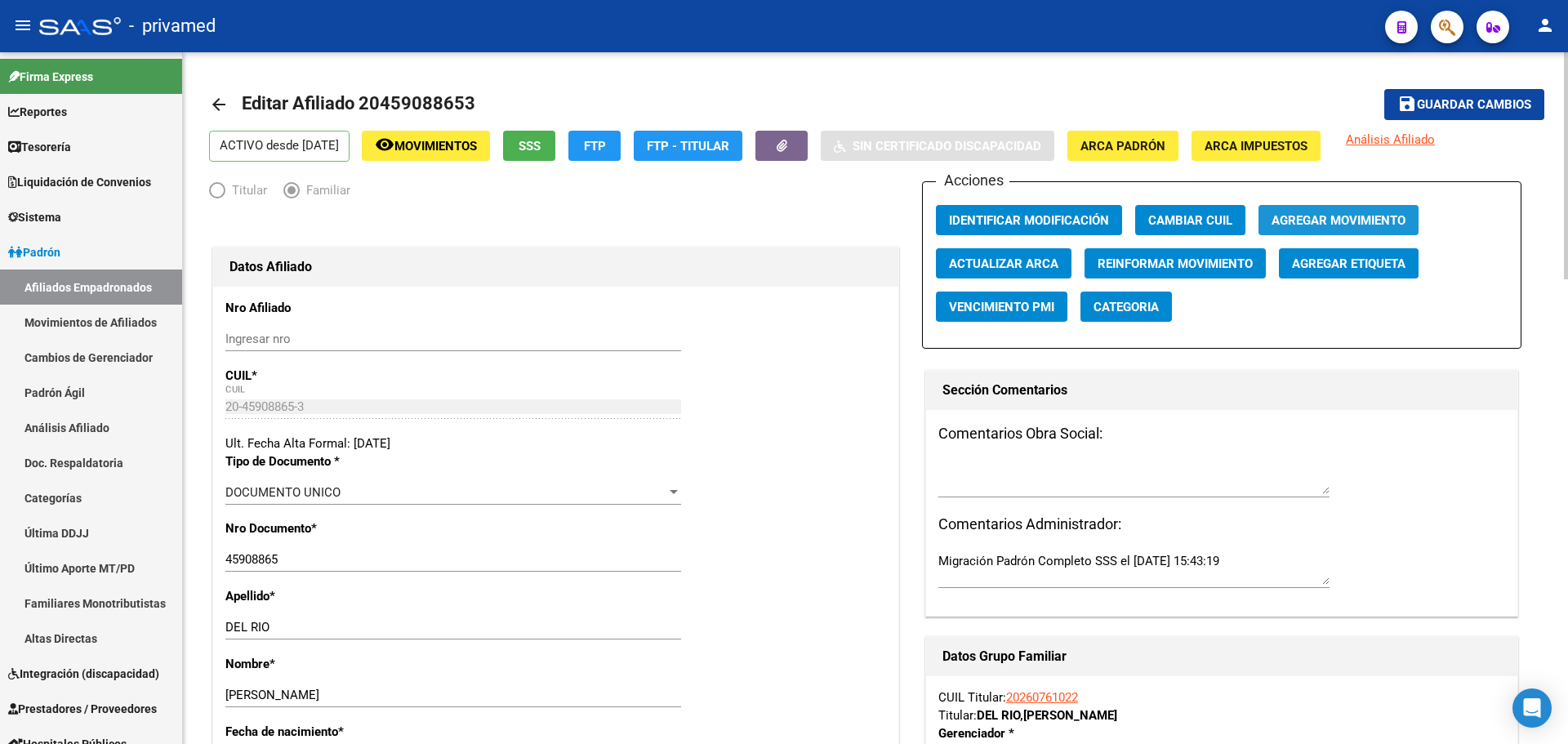
click at [1329, 214] on span "Agregar Movimiento" at bounding box center [1339, 220] width 134 height 15
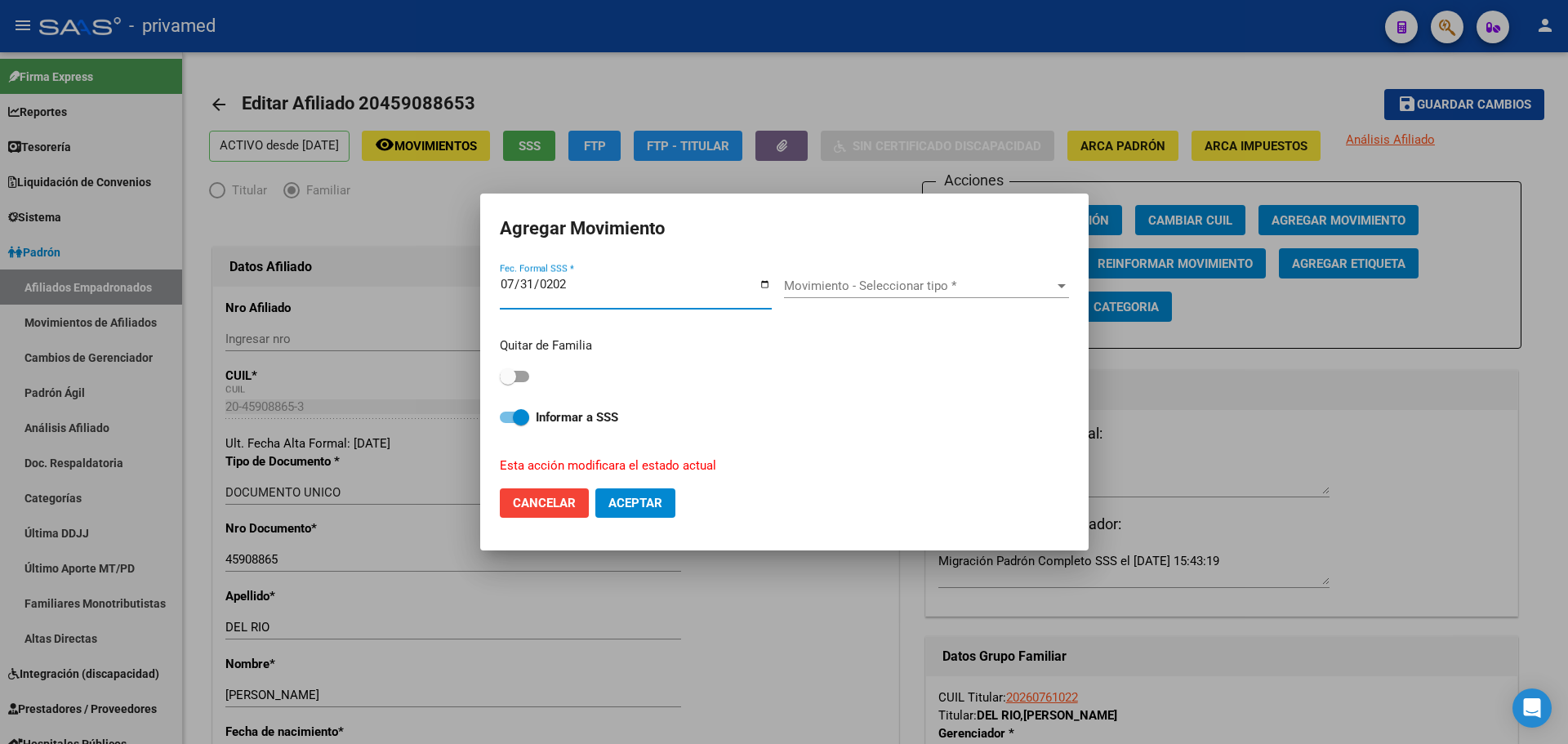
type input "[DATE]"
click at [927, 270] on div "Movimiento - Seleccionar tipo * Movimiento - Seleccionar tipo *" at bounding box center [927, 292] width 285 height 63
click at [925, 281] on span "Movimiento - Seleccionar tipo *" at bounding box center [919, 285] width 271 height 15
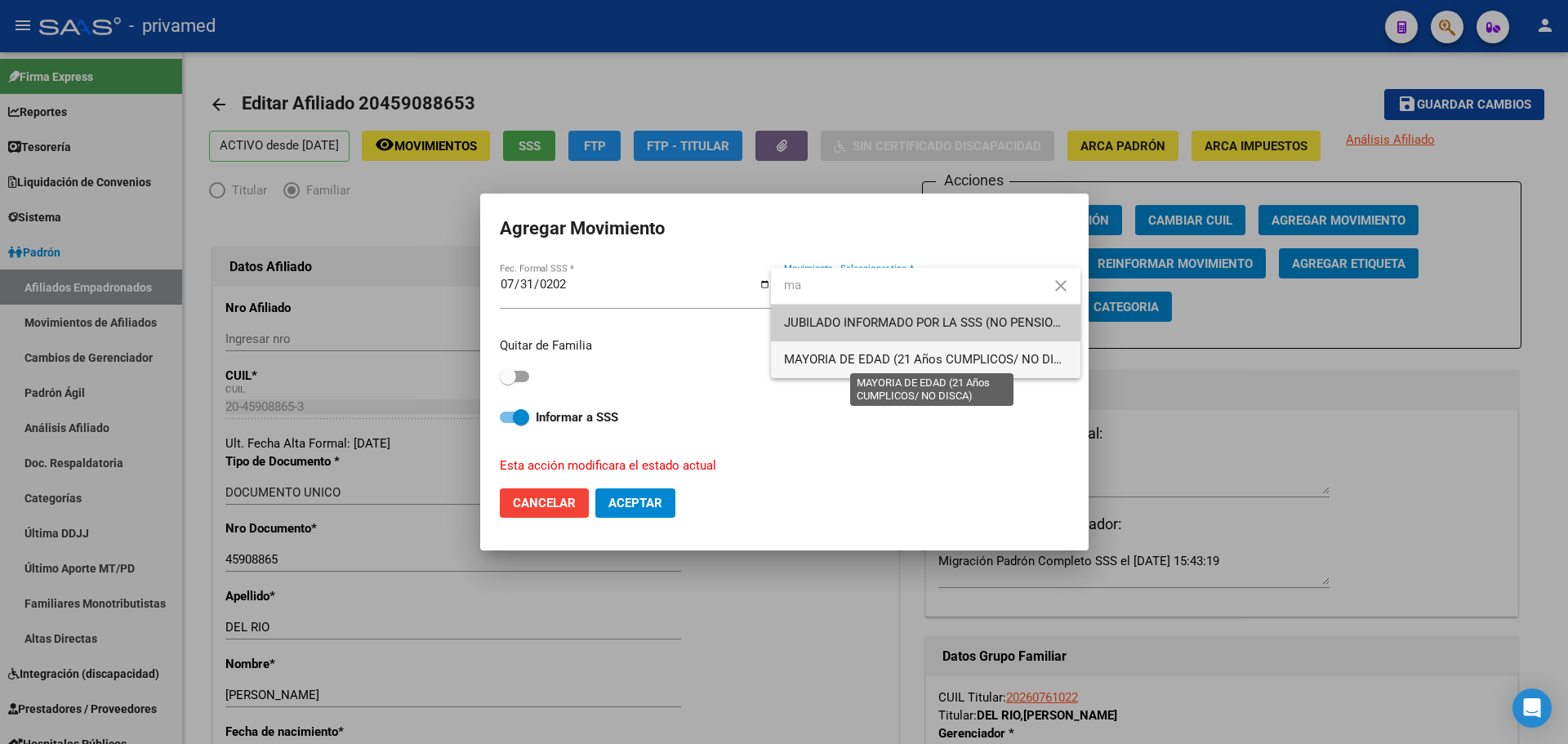
type input "ma"
click at [906, 357] on span "MAYORIA DE EDAD (21 Años CUMPLICOS/ NO DISCA)" at bounding box center [932, 359] width 297 height 15
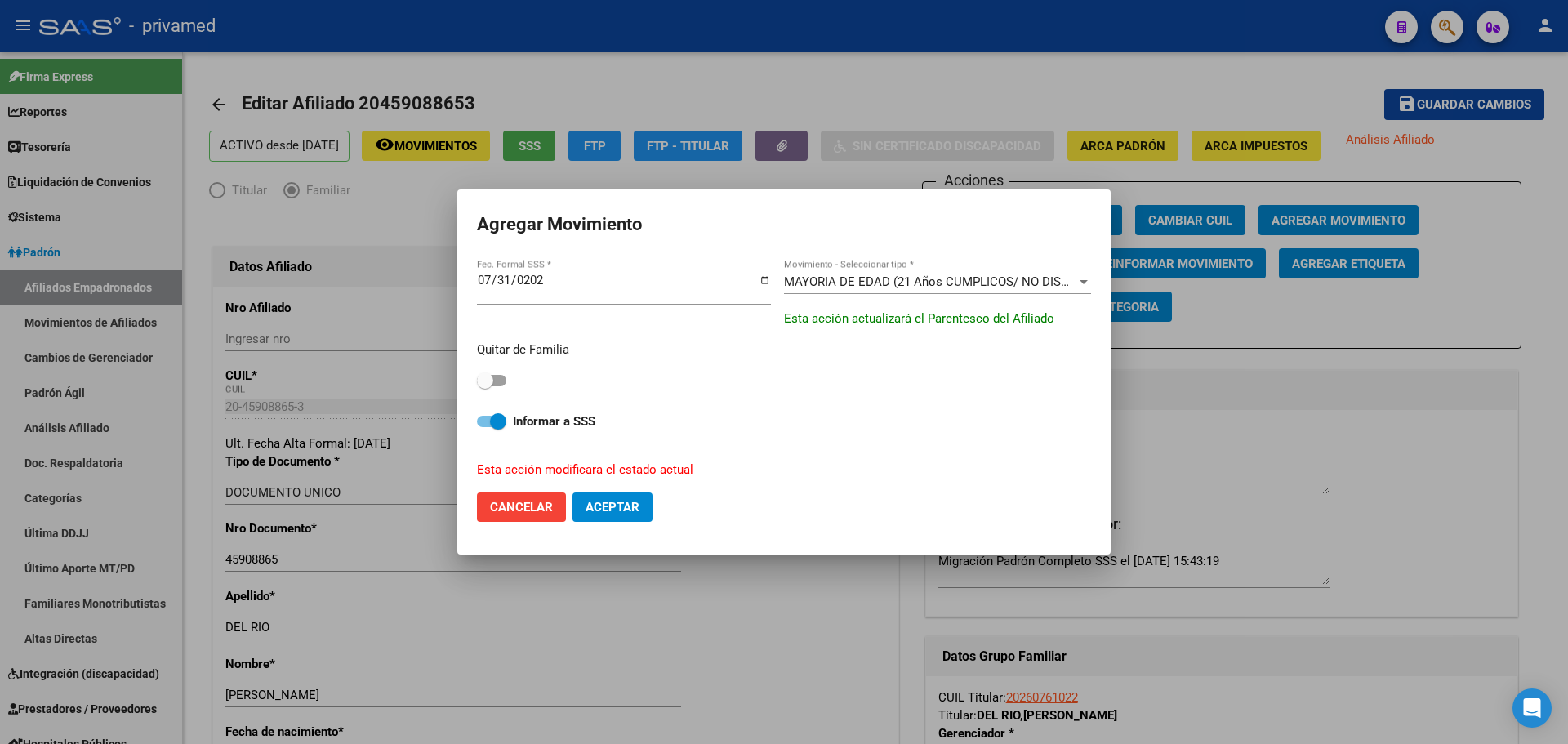
click at [524, 374] on div "Quitar de Familia" at bounding box center [784, 366] width 614 height 51
click at [505, 386] on label at bounding box center [492, 380] width 29 height 19
click at [485, 386] on input "checkbox" at bounding box center [484, 386] width 1 height 1
checkbox input "true"
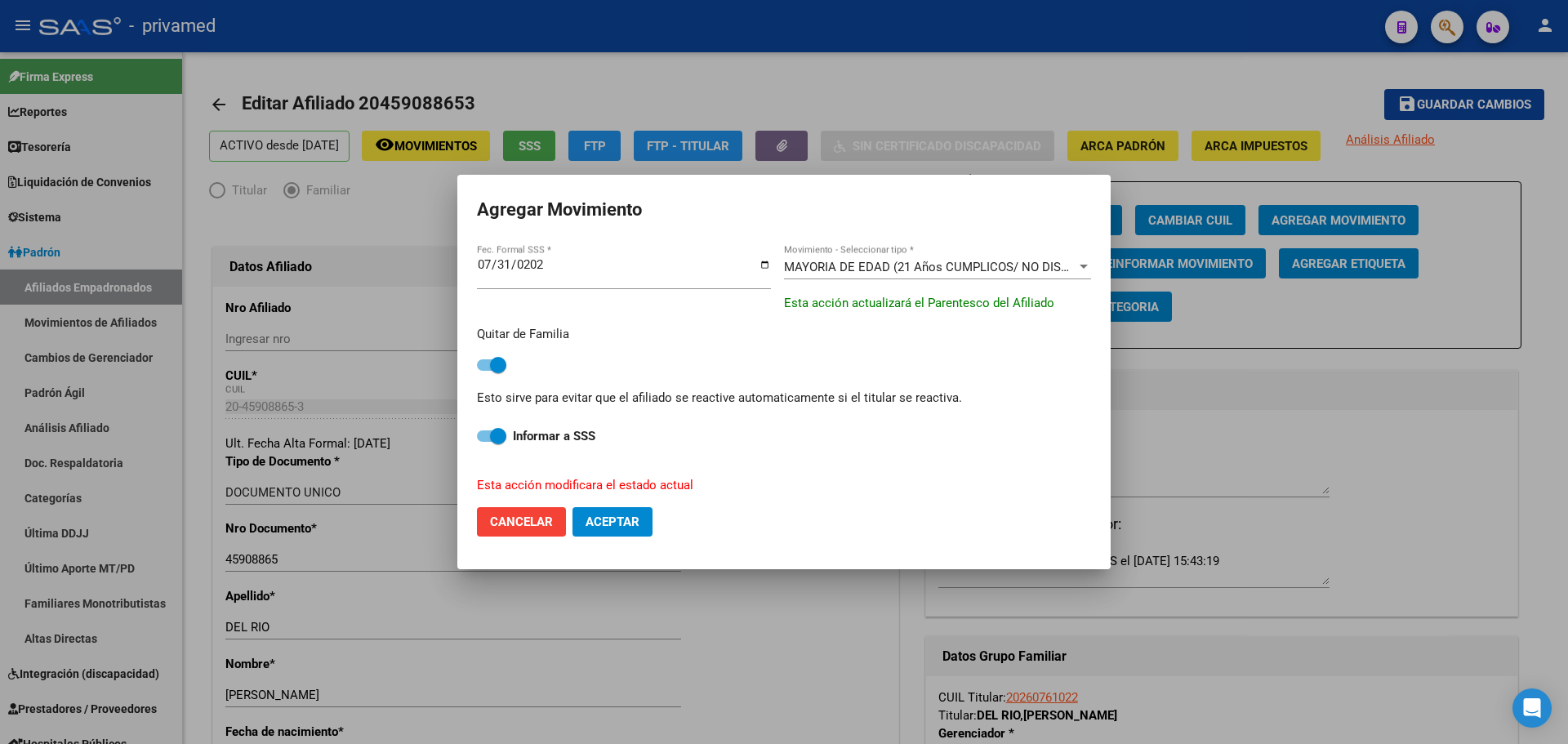
click at [628, 528] on span "Aceptar" at bounding box center [613, 521] width 54 height 15
checkbox input "false"
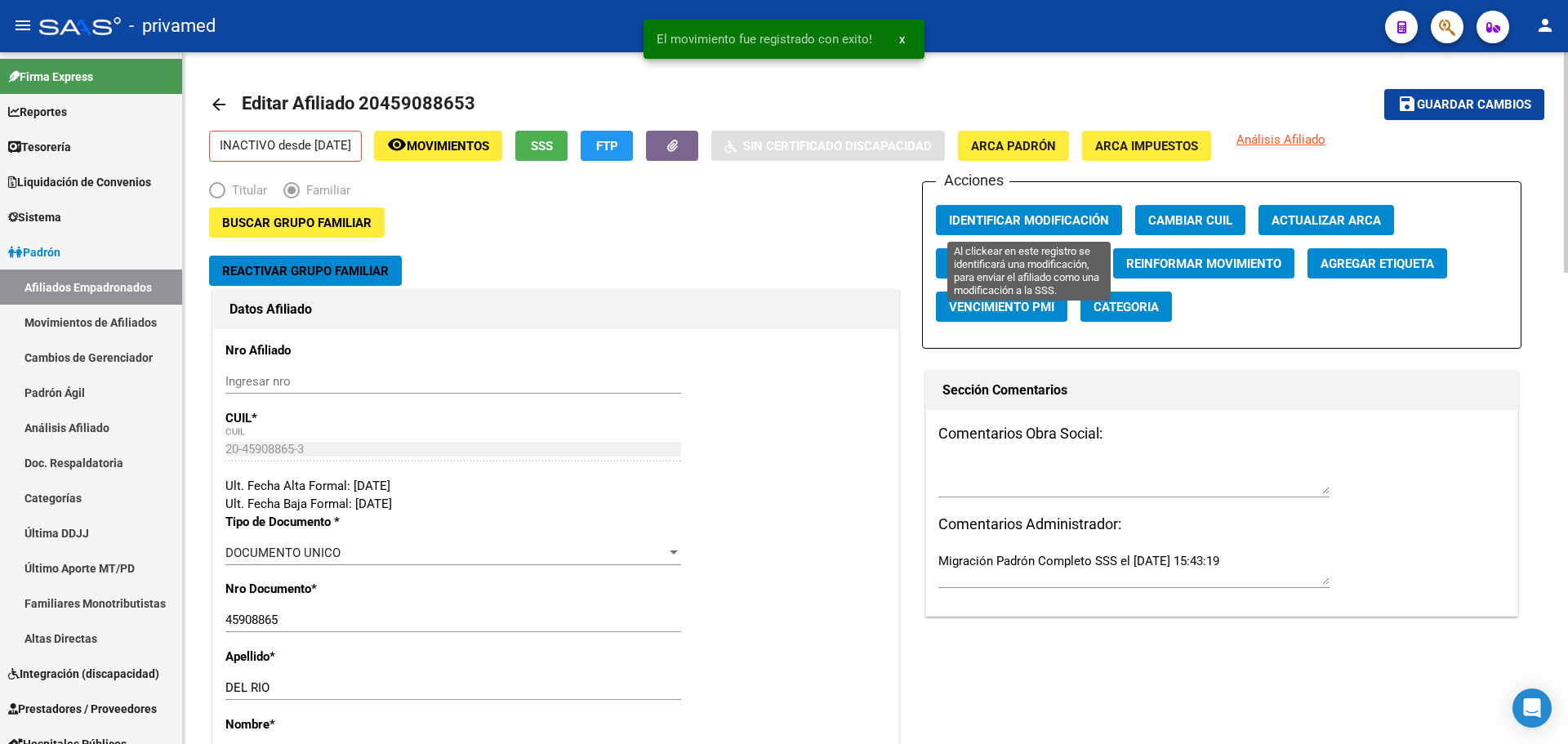
click at [999, 225] on span "Identificar Modificación" at bounding box center [1029, 220] width 160 height 15
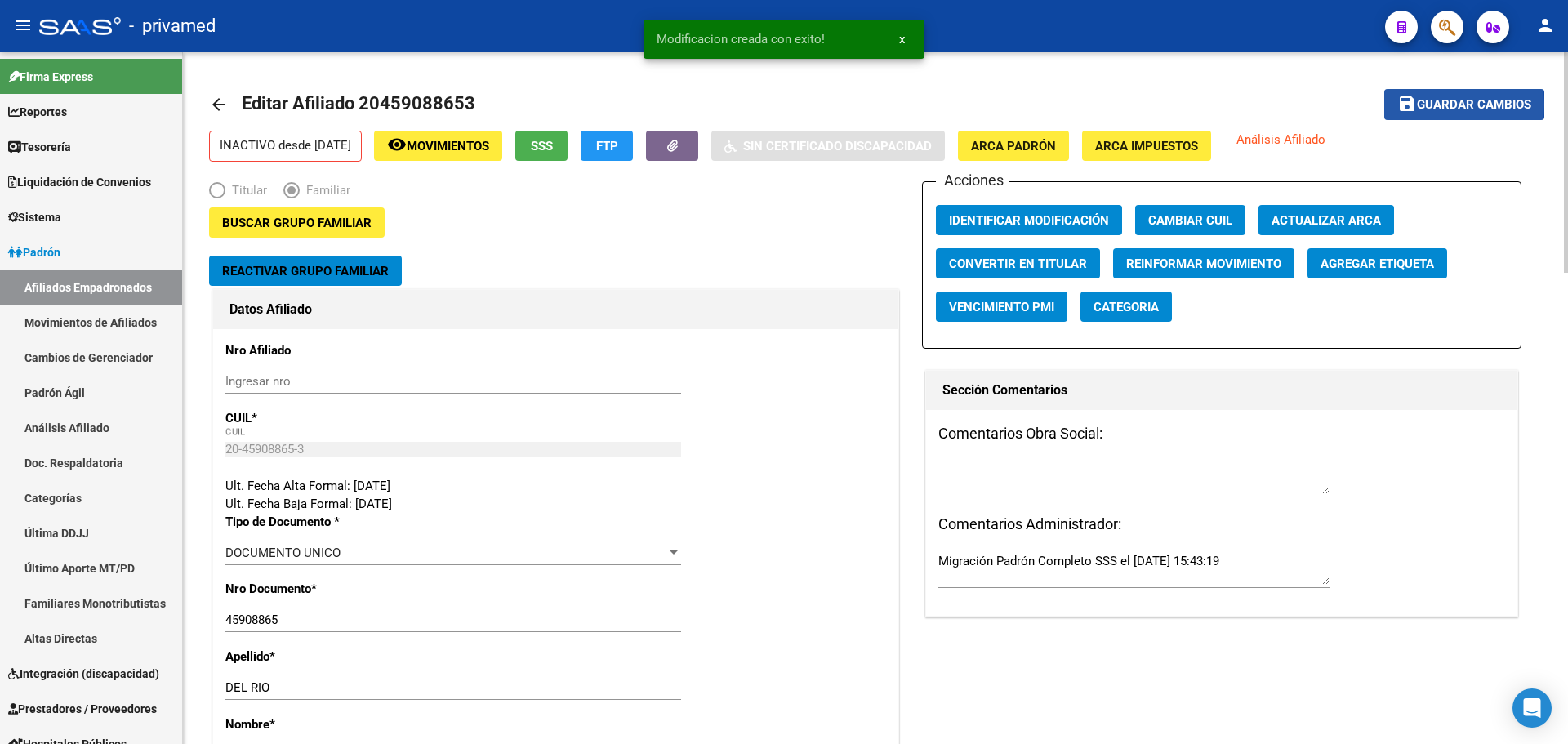
click at [1422, 105] on span "Guardar cambios" at bounding box center [1475, 105] width 114 height 15
click at [219, 104] on mat-icon "arrow_back" at bounding box center [219, 105] width 19 height 19
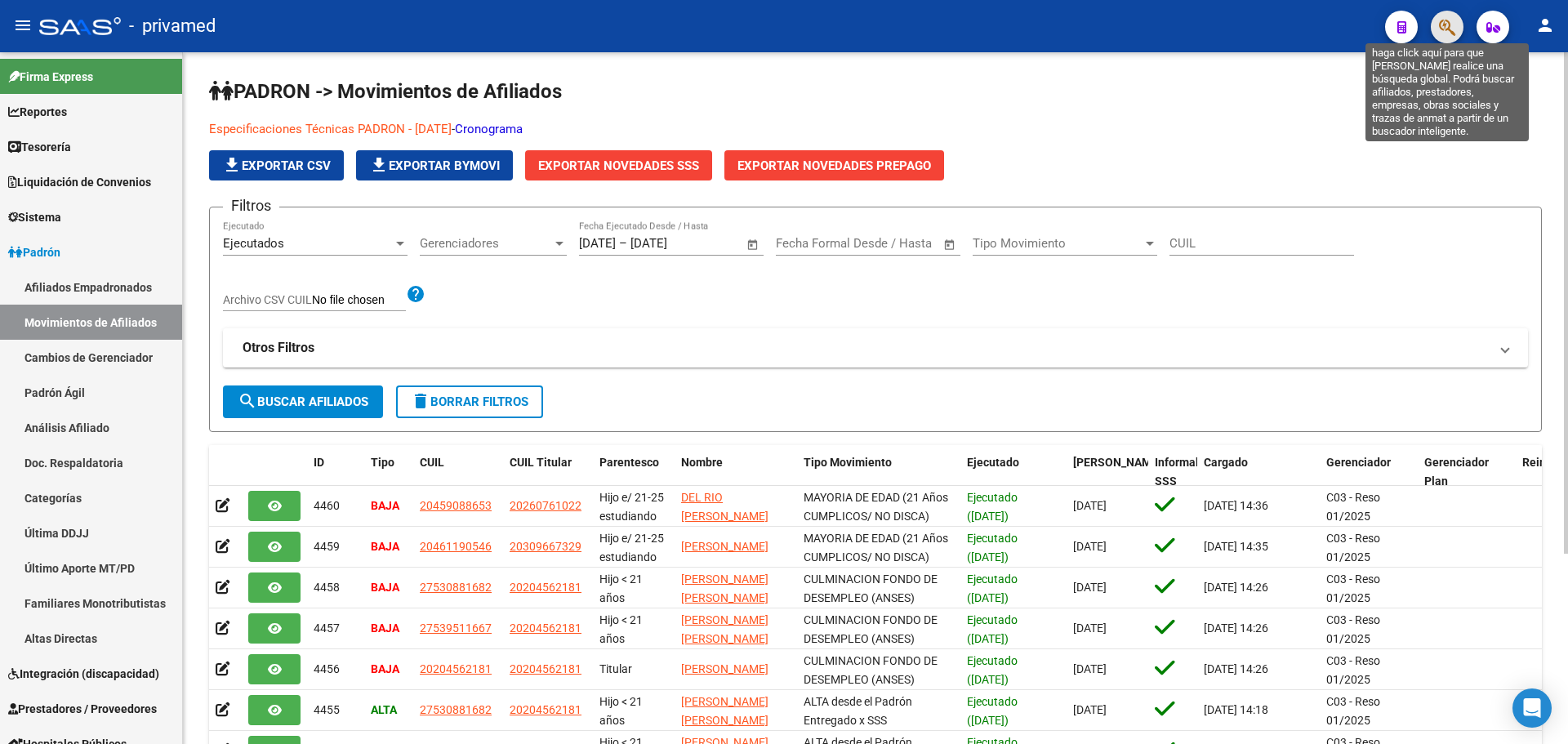
click at [1444, 30] on icon "button" at bounding box center [1447, 27] width 16 height 18
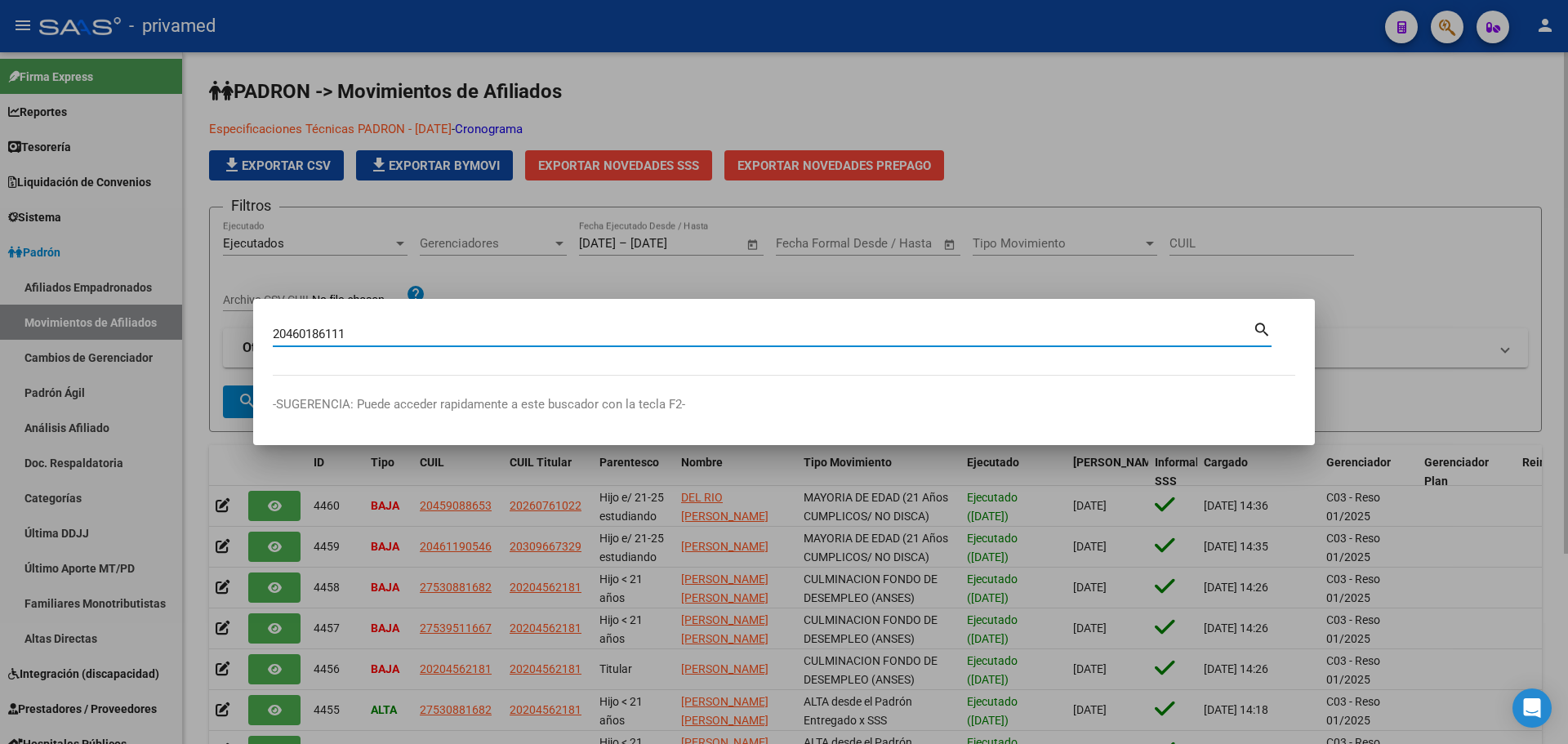
type input "20460186111"
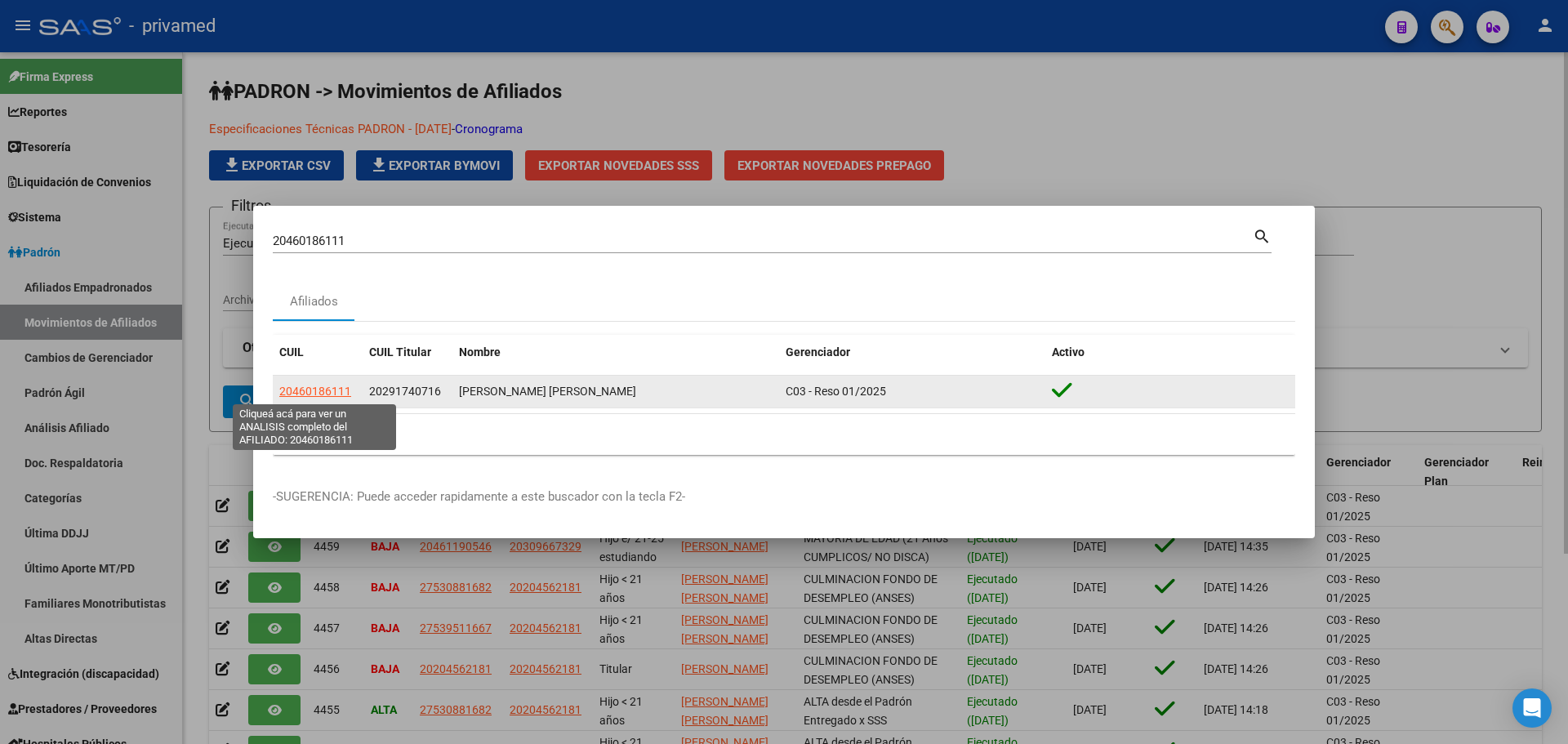
click at [318, 390] on span "20460186111" at bounding box center [315, 391] width 72 height 13
type textarea "20460186111"
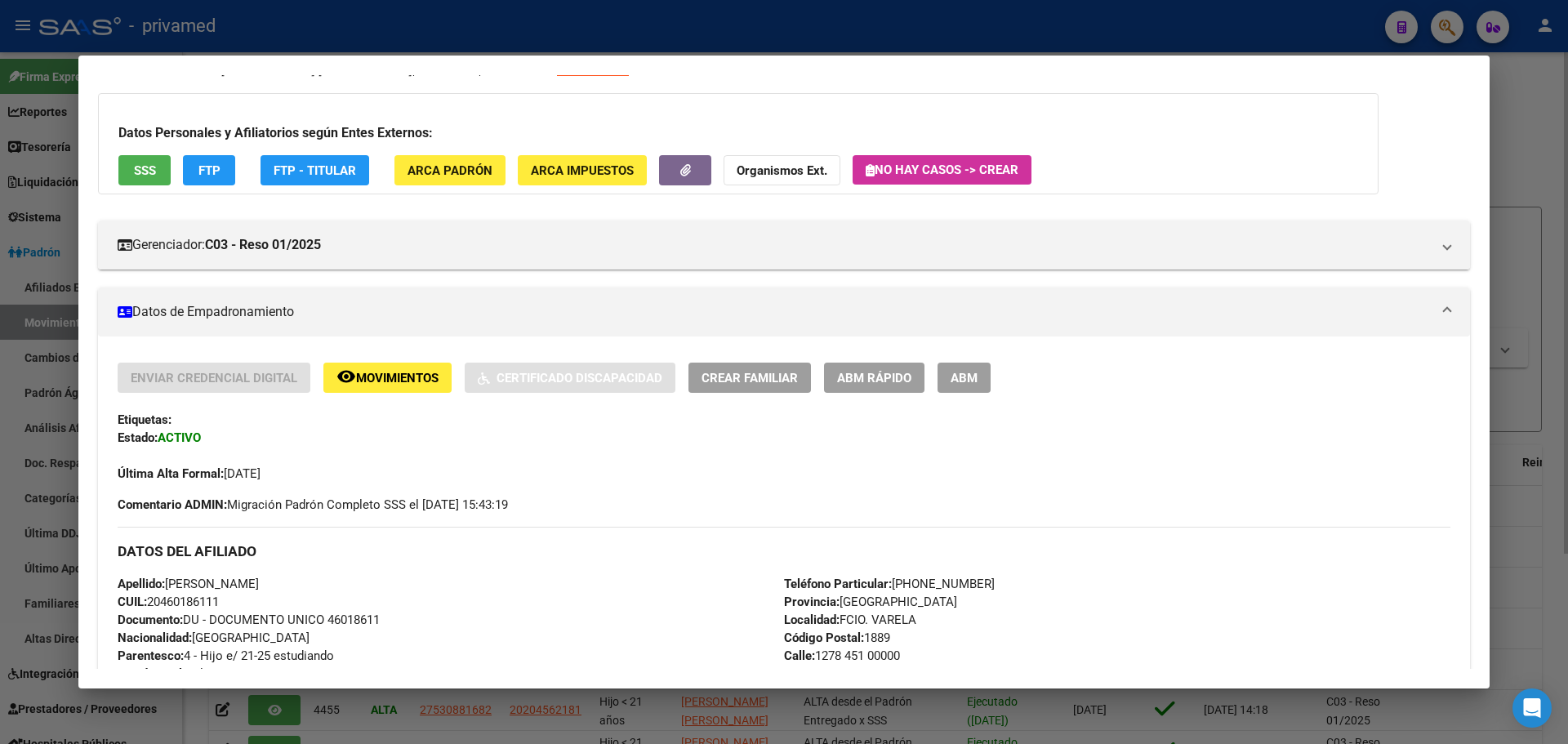
scroll to position [157, 0]
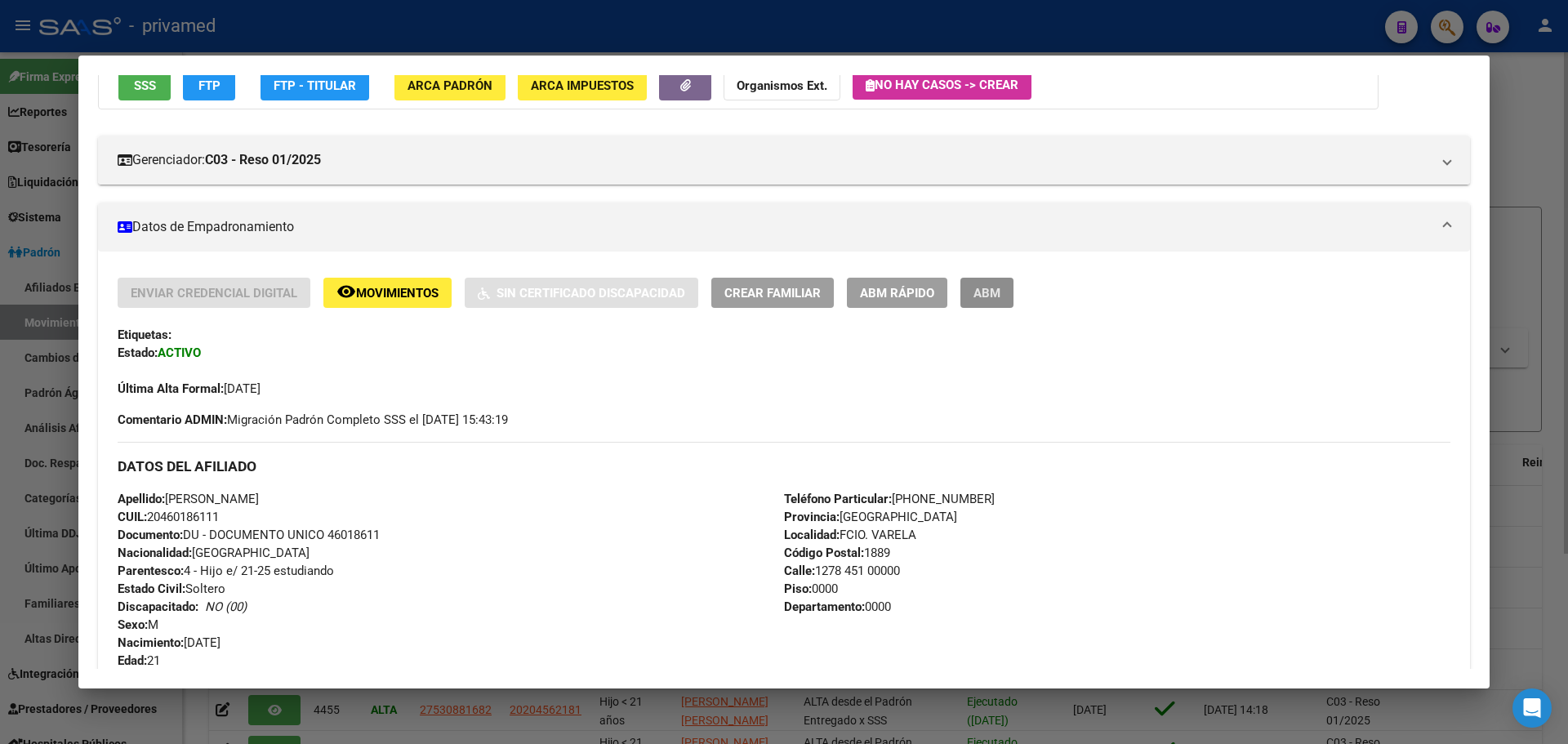
click at [993, 301] on span "ABM" at bounding box center [987, 293] width 27 height 15
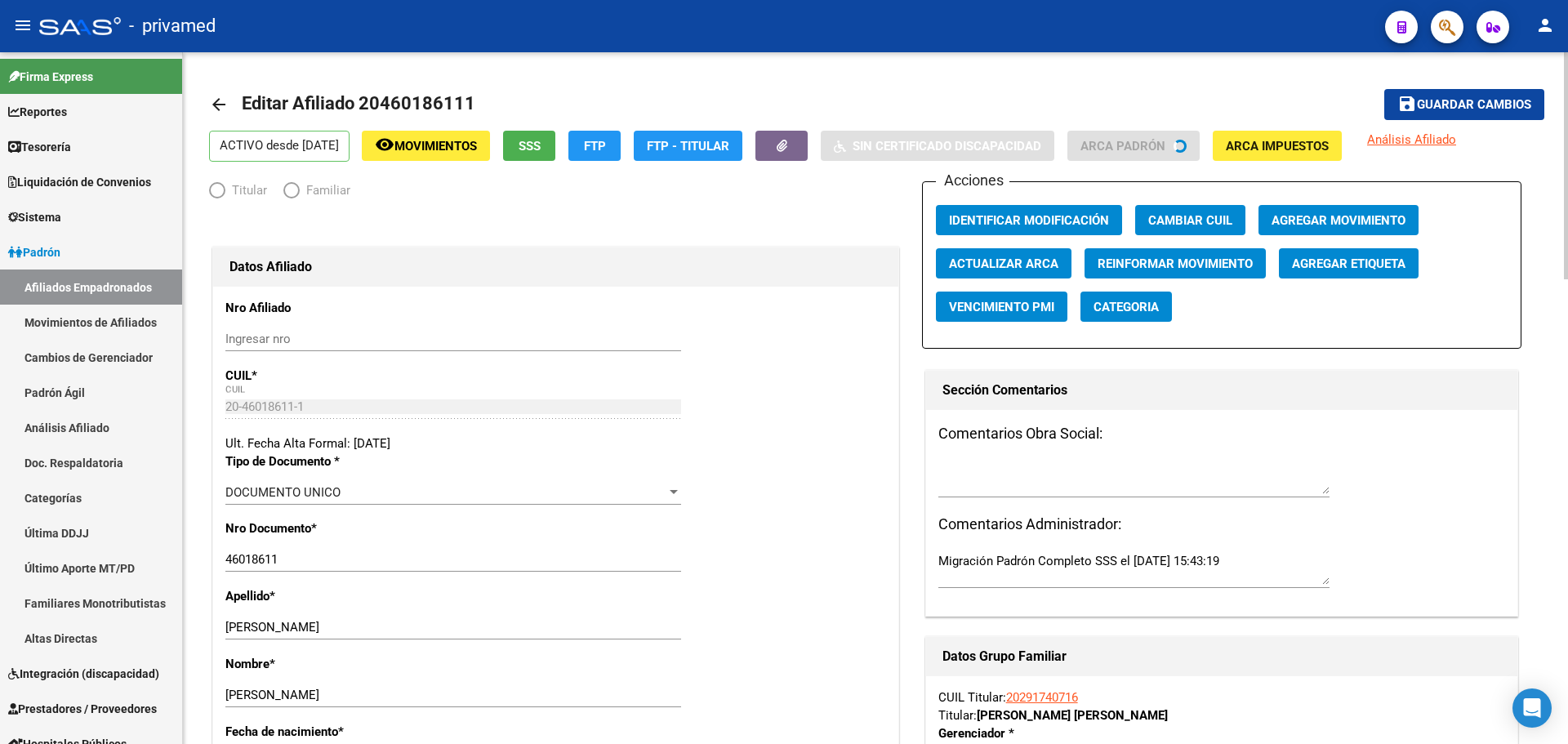
radio input "true"
type input "30-71702439-3"
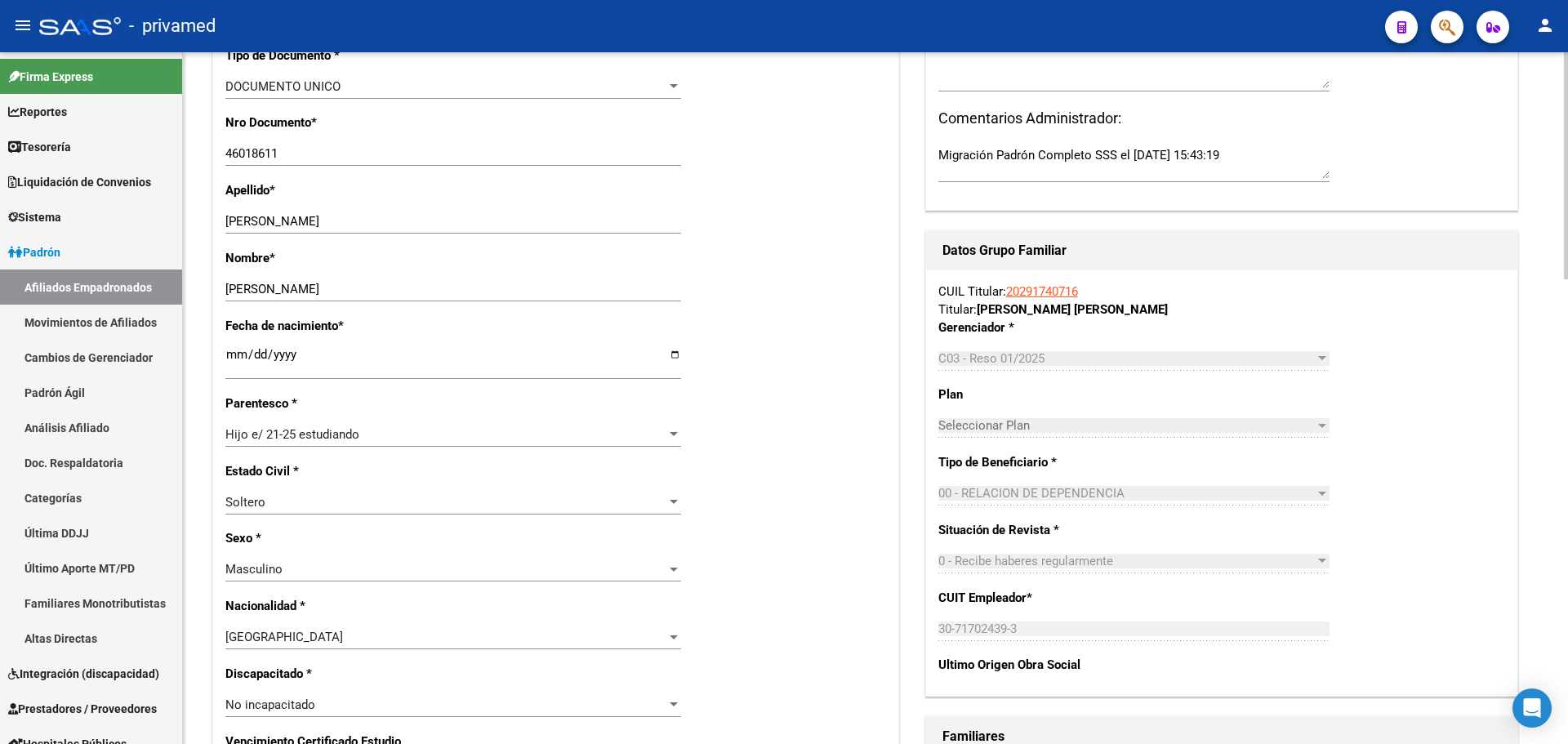
scroll to position [408, 0]
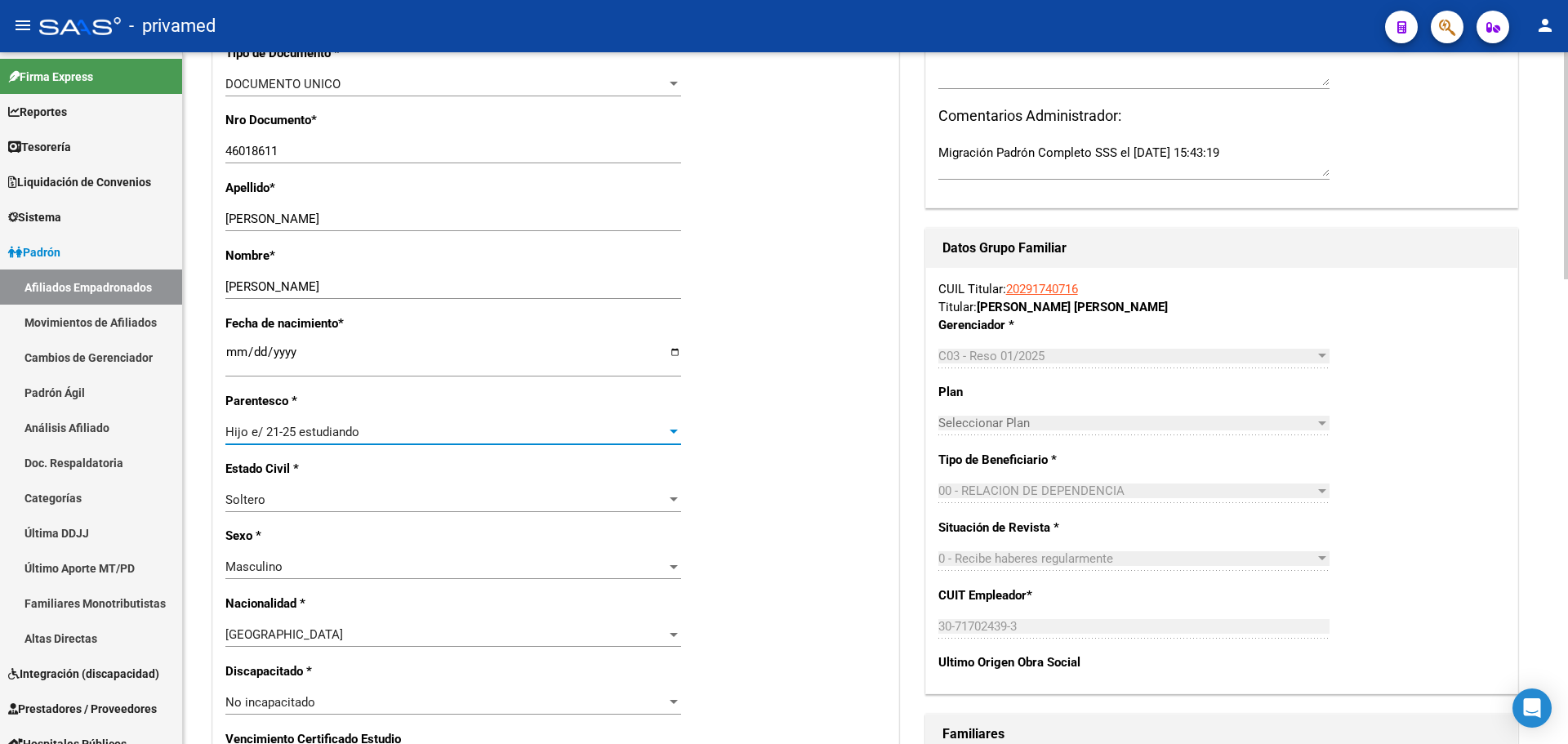
click at [304, 437] on span "Hijo e/ 21-25 estudiando" at bounding box center [292, 432] width 134 height 15
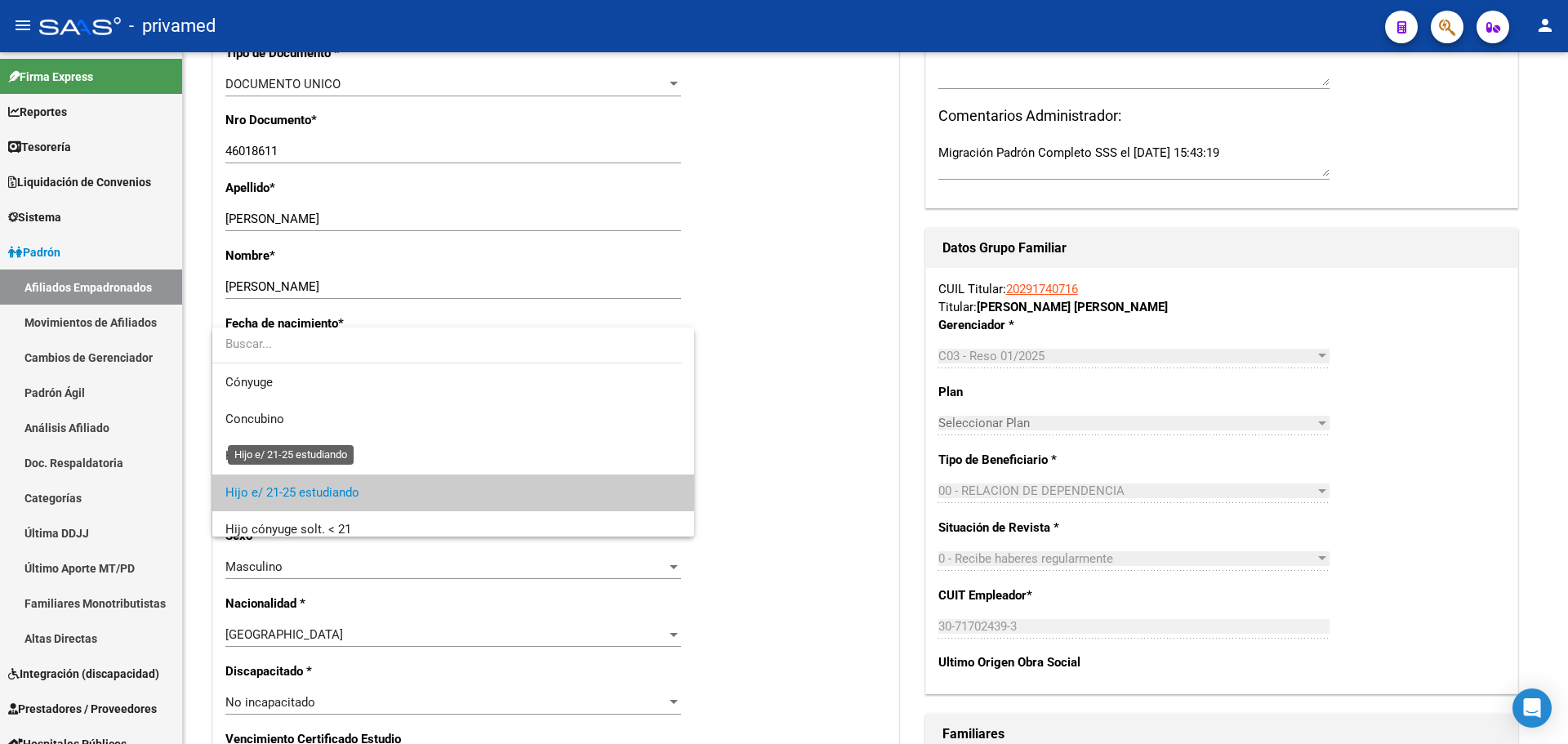
scroll to position [61, 0]
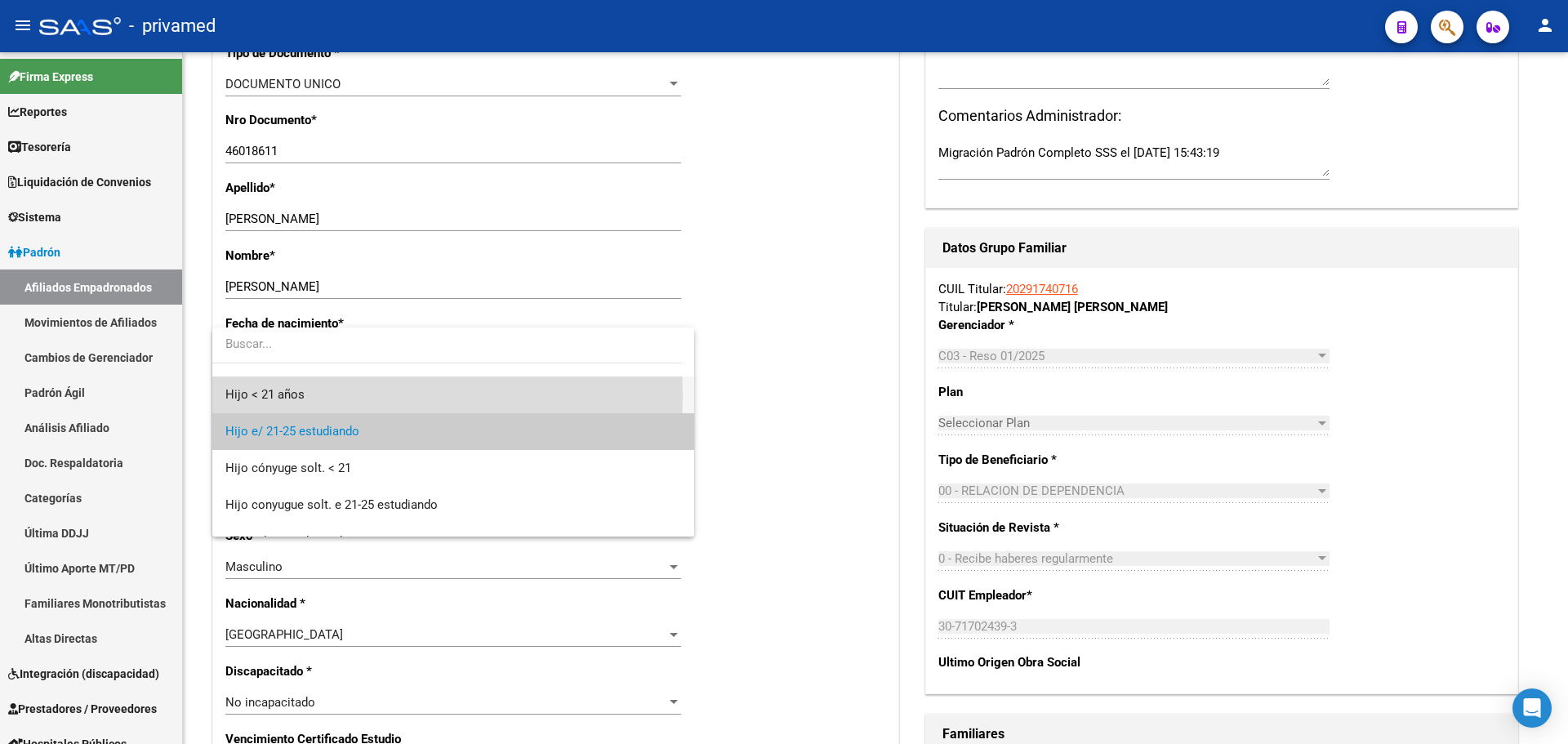
click at [310, 396] on span "Hijo < 21 años" at bounding box center [453, 395] width 456 height 37
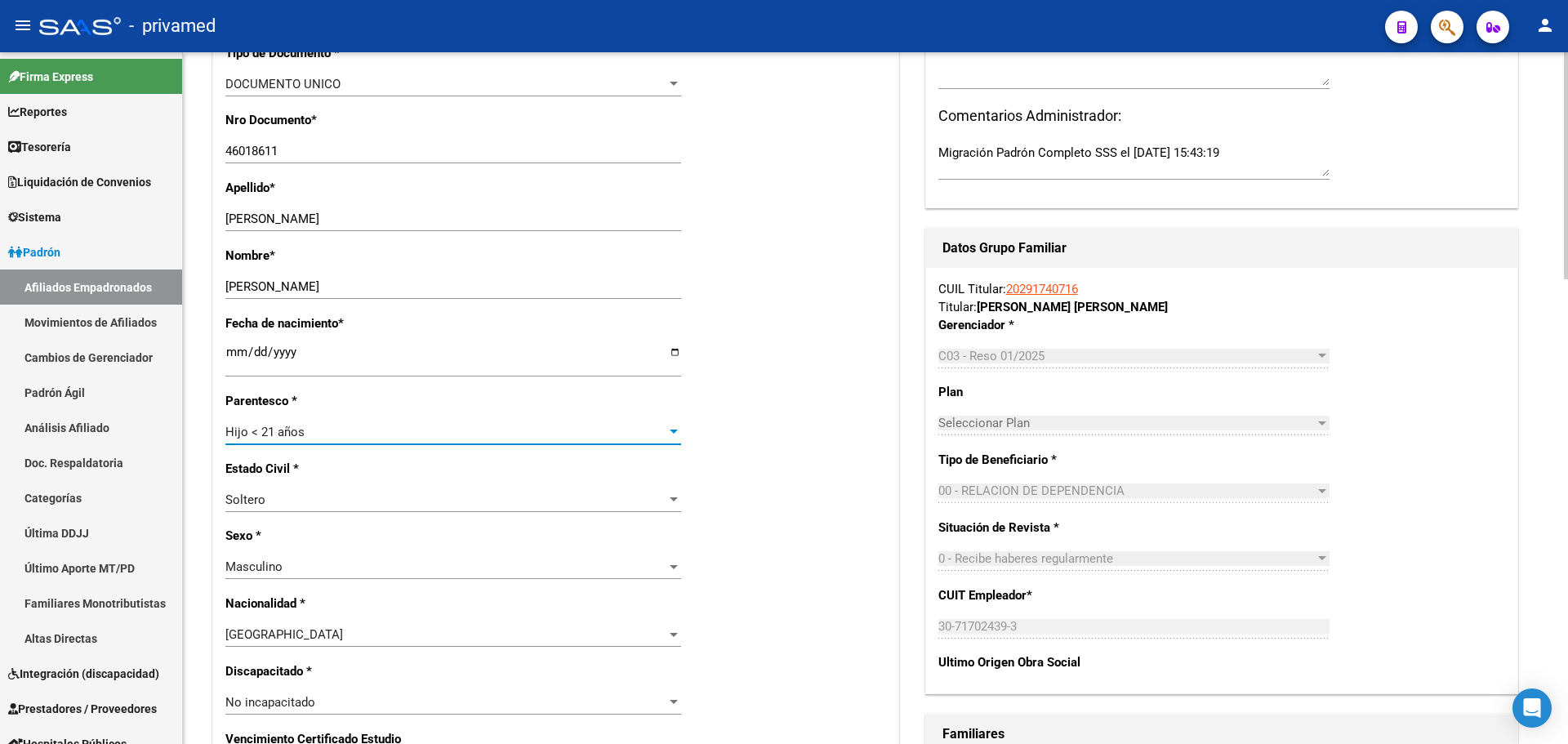
scroll to position [0, 0]
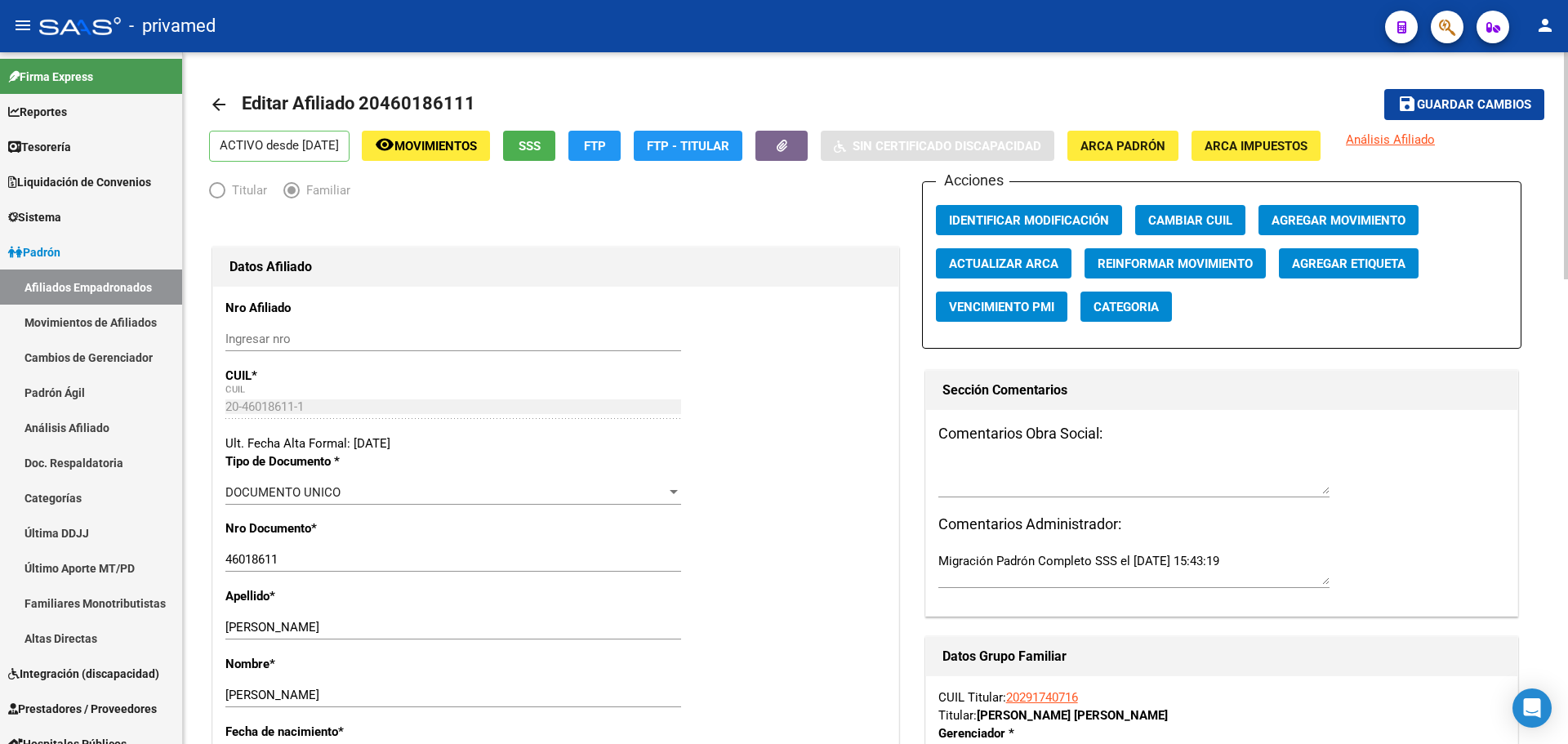
click at [1330, 220] on span "Agregar Movimiento" at bounding box center [1339, 220] width 134 height 15
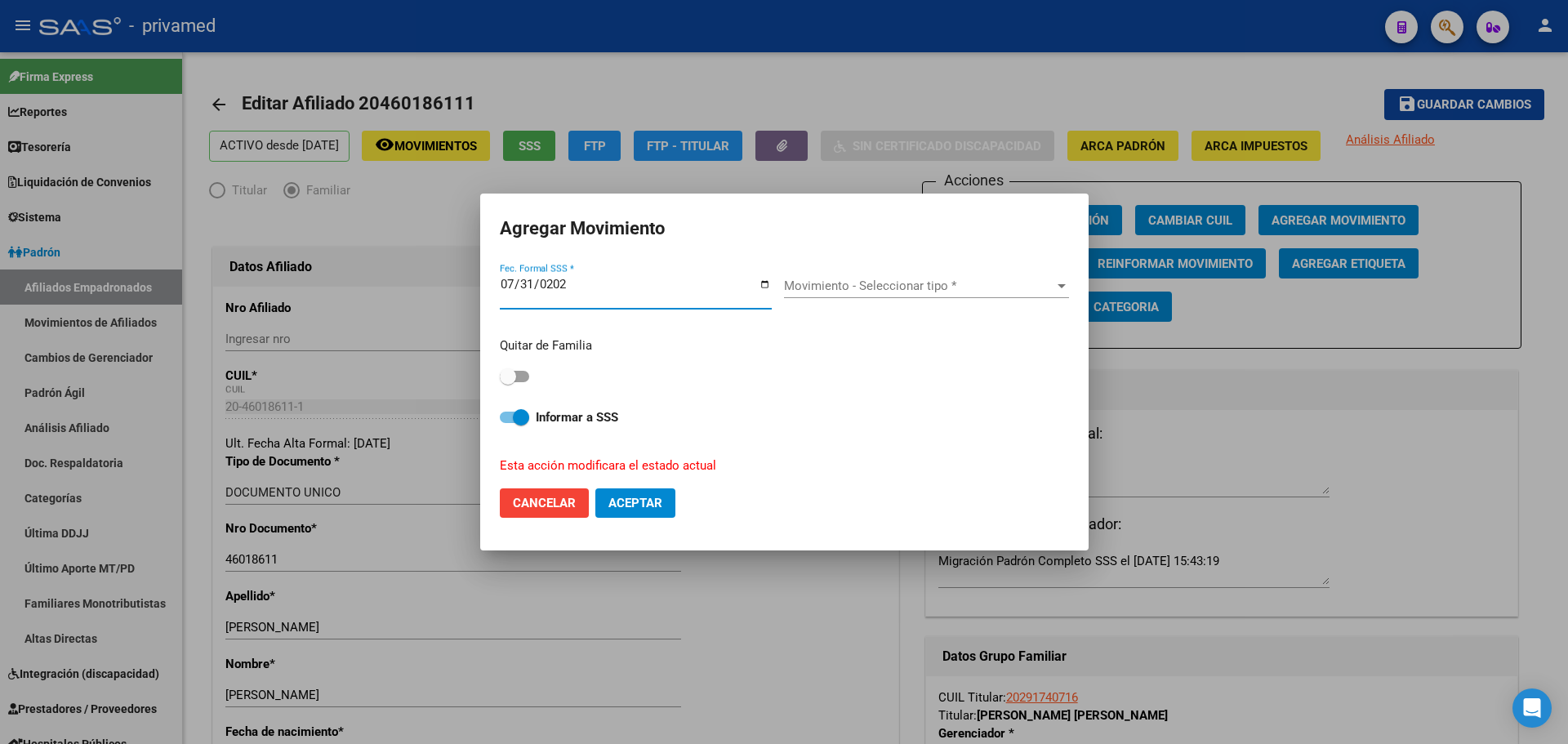
type input "[DATE]"
click at [839, 278] on span "Movimiento - Seleccionar tipo *" at bounding box center [919, 285] width 271 height 15
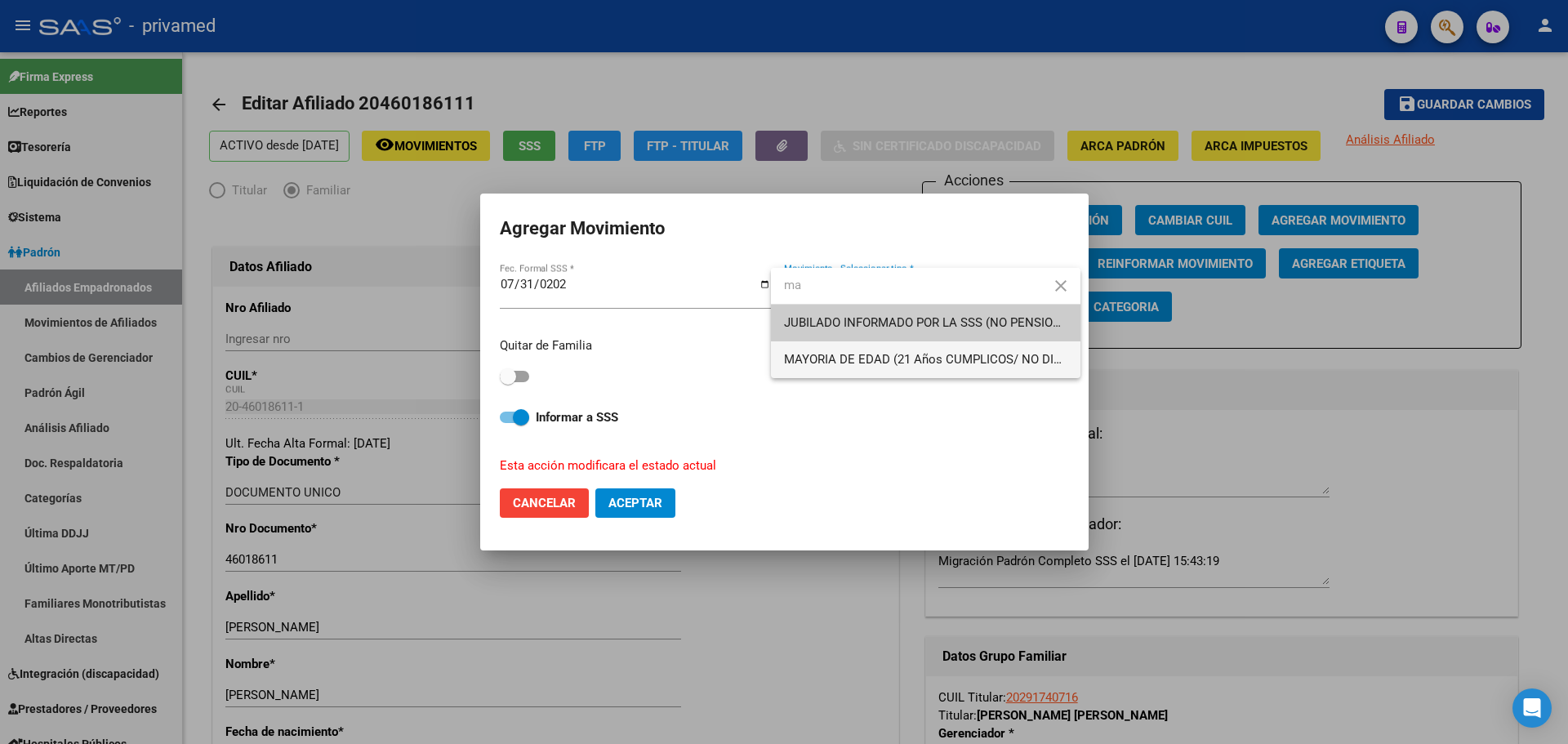
type input "ma"
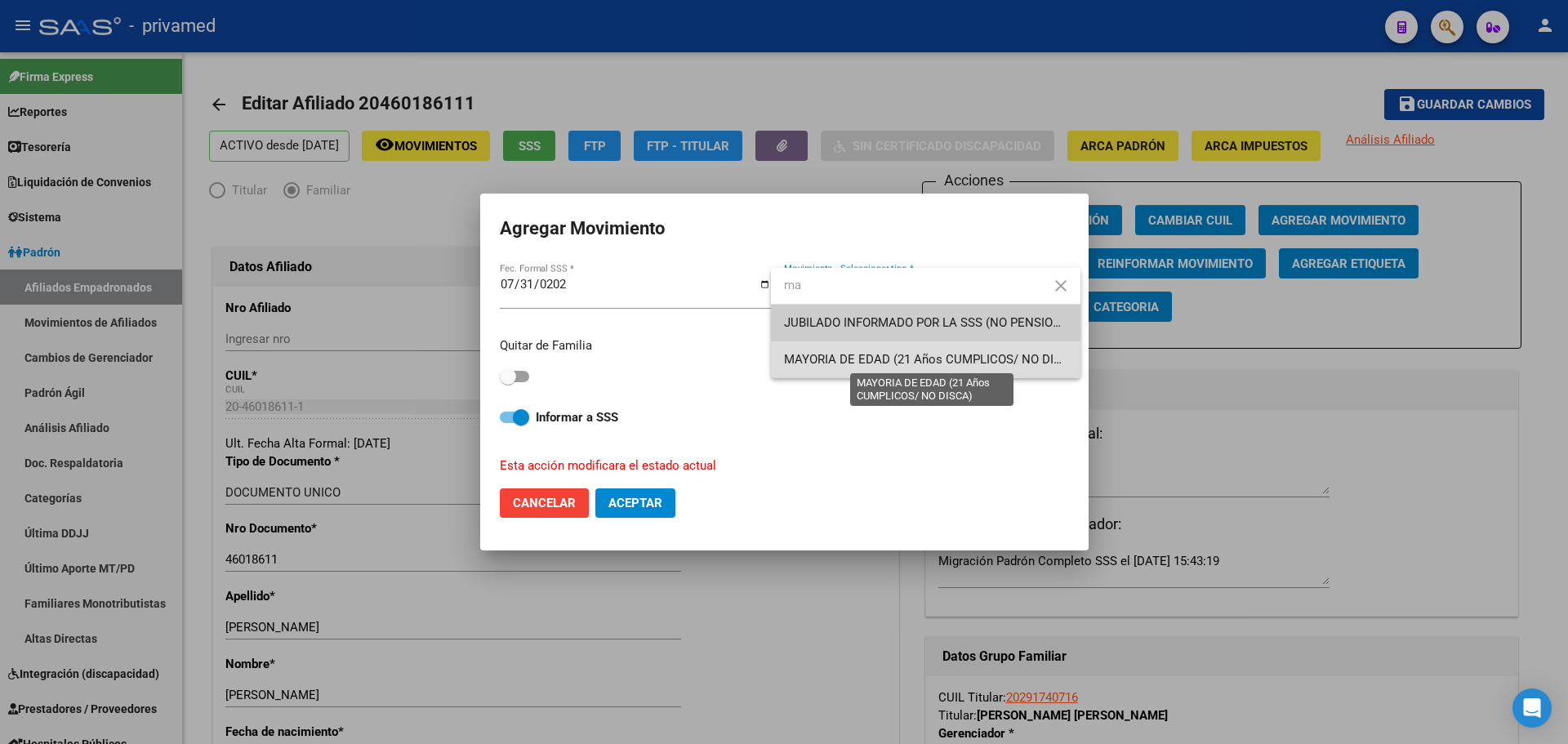
click at [856, 364] on span "MAYORIA DE EDAD (21 Años CUMPLICOS/ NO DISCA)" at bounding box center [932, 359] width 297 height 15
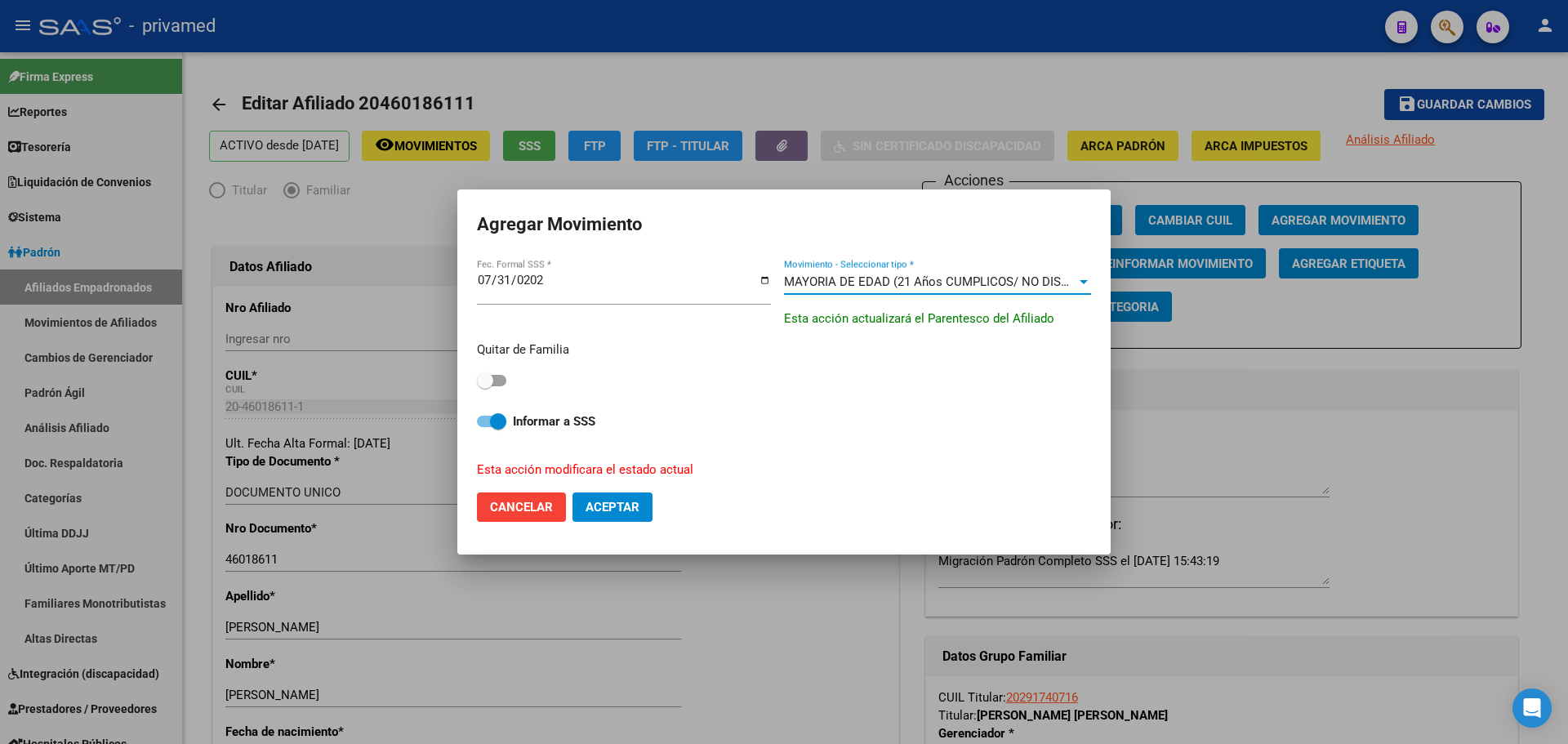
click at [506, 371] on div "Quitar de Familia" at bounding box center [784, 366] width 614 height 51
click at [508, 379] on div "Quitar de Familia" at bounding box center [784, 366] width 614 height 51
click at [504, 380] on span at bounding box center [492, 380] width 29 height 12
click at [485, 386] on input "checkbox" at bounding box center [484, 386] width 1 height 1
checkbox input "true"
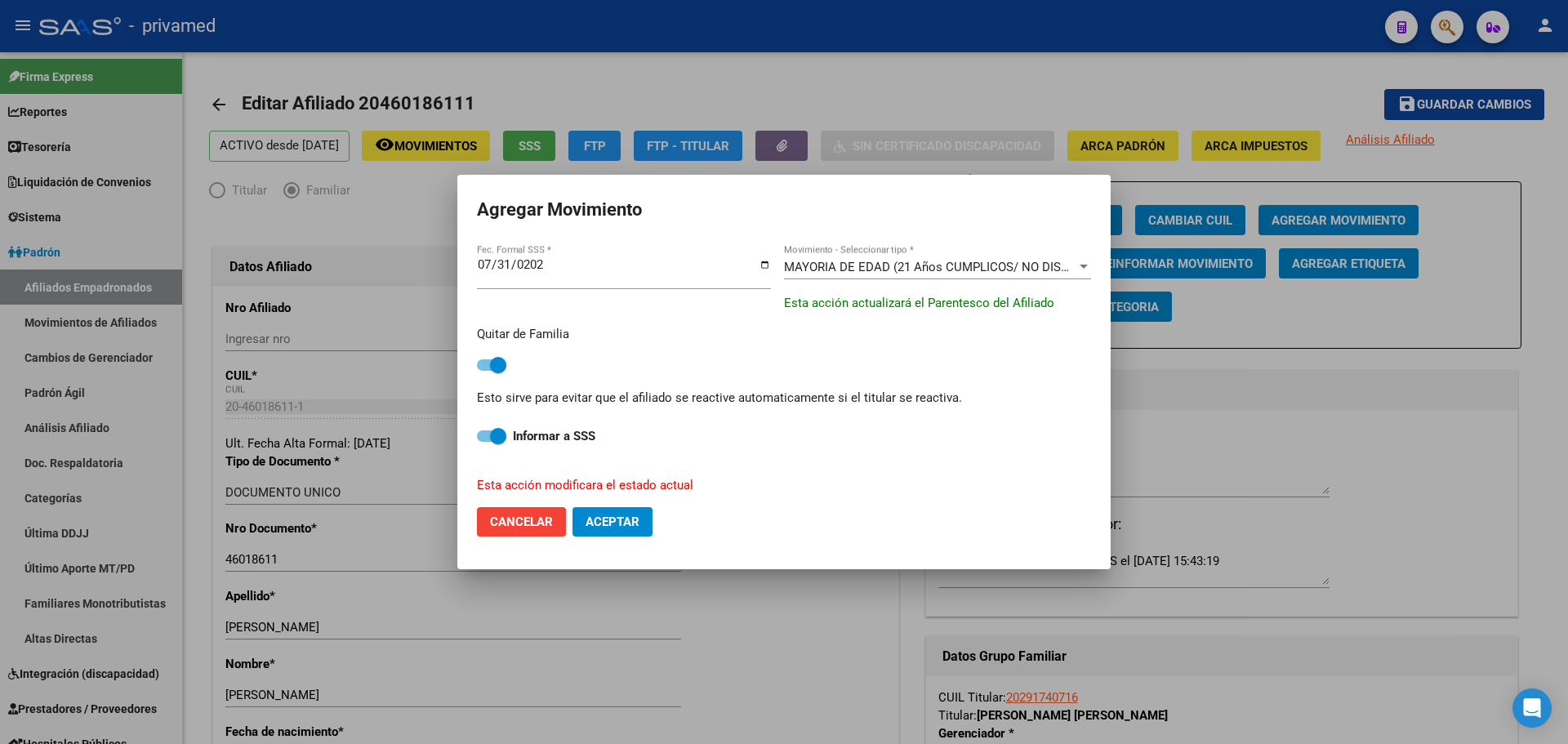
click at [628, 519] on span "Aceptar" at bounding box center [613, 521] width 54 height 15
checkbox input "false"
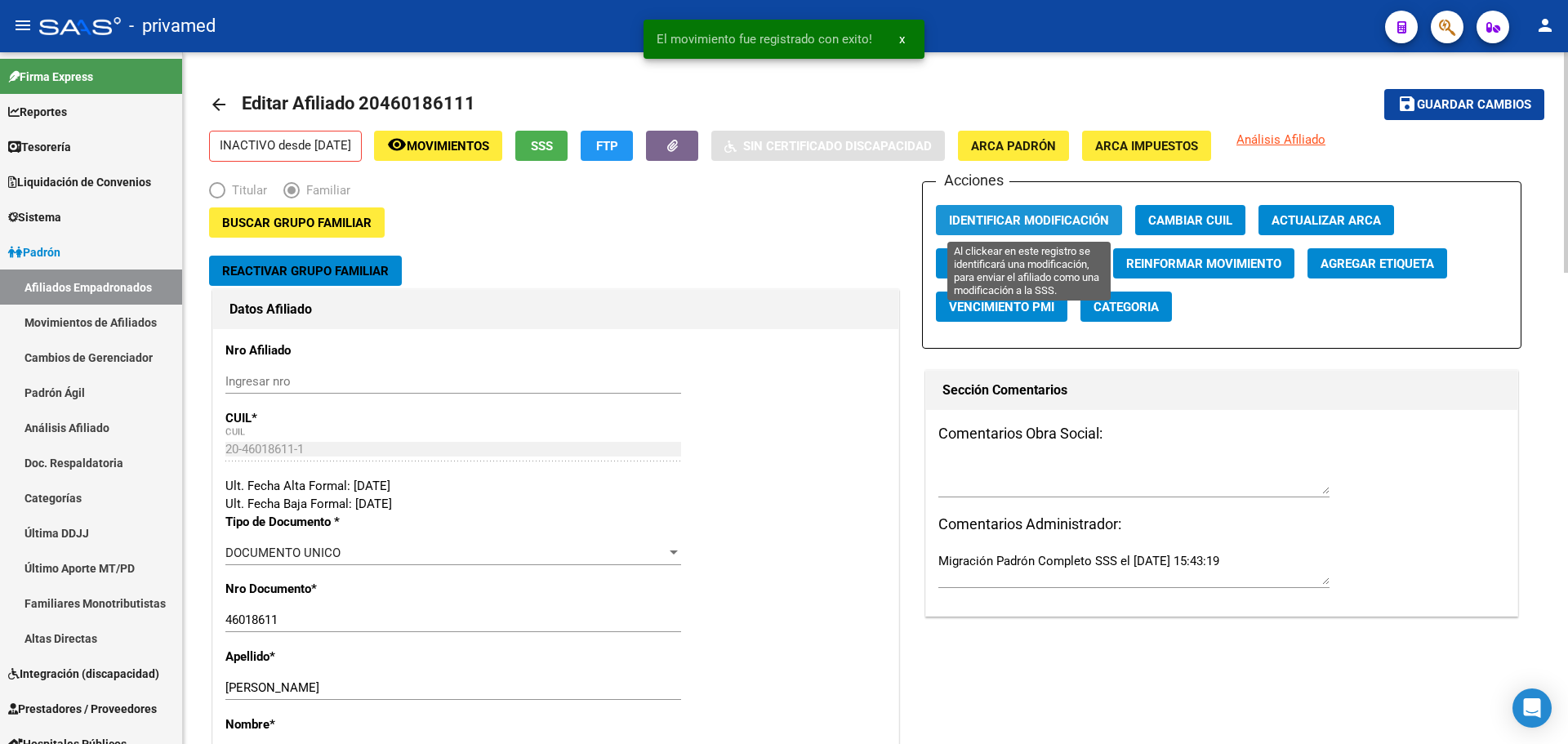
click at [1062, 227] on span "Identificar Modificación" at bounding box center [1029, 220] width 160 height 15
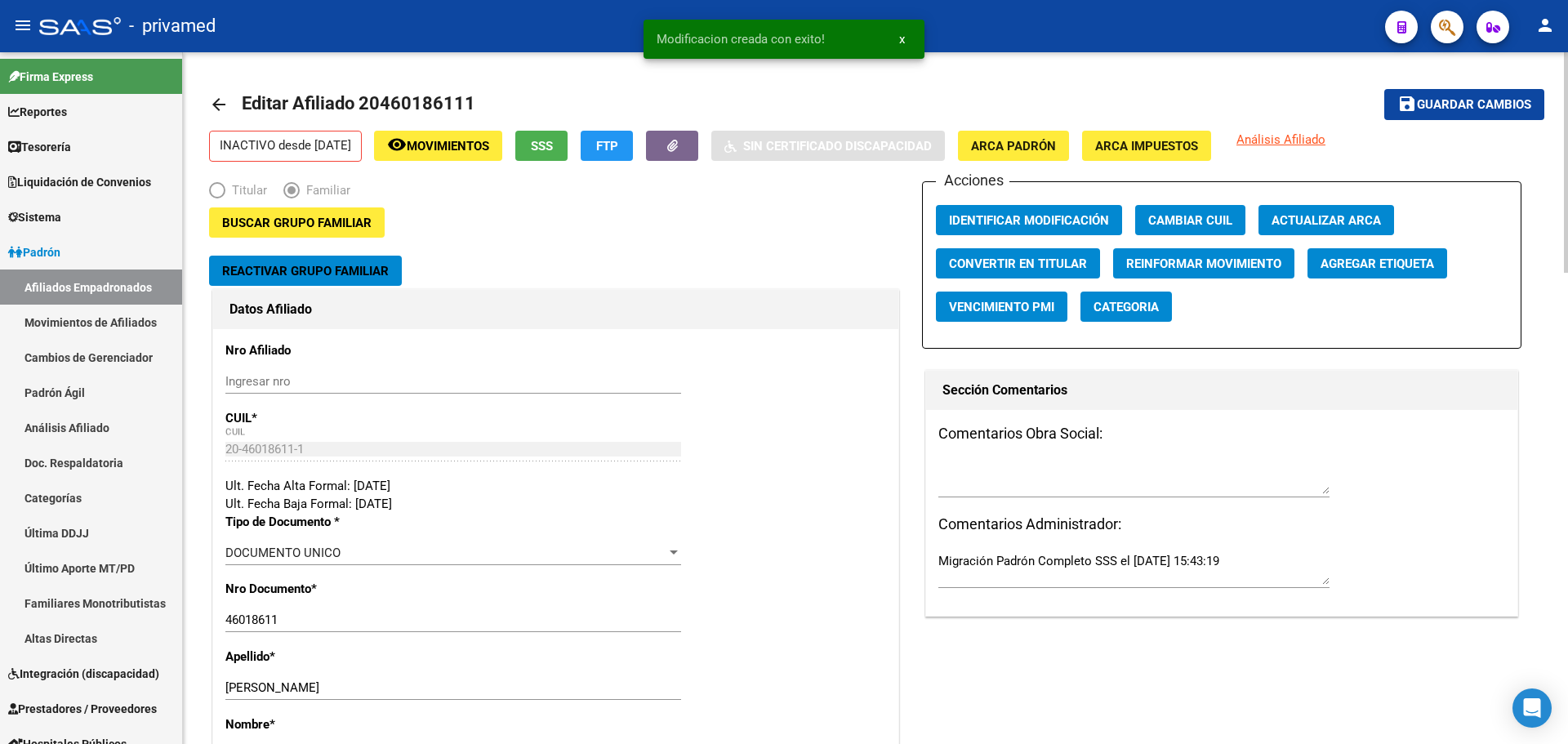
click at [1480, 101] on span "Guardar cambios" at bounding box center [1475, 105] width 114 height 15
click at [216, 111] on mat-icon "arrow_back" at bounding box center [219, 105] width 19 height 19
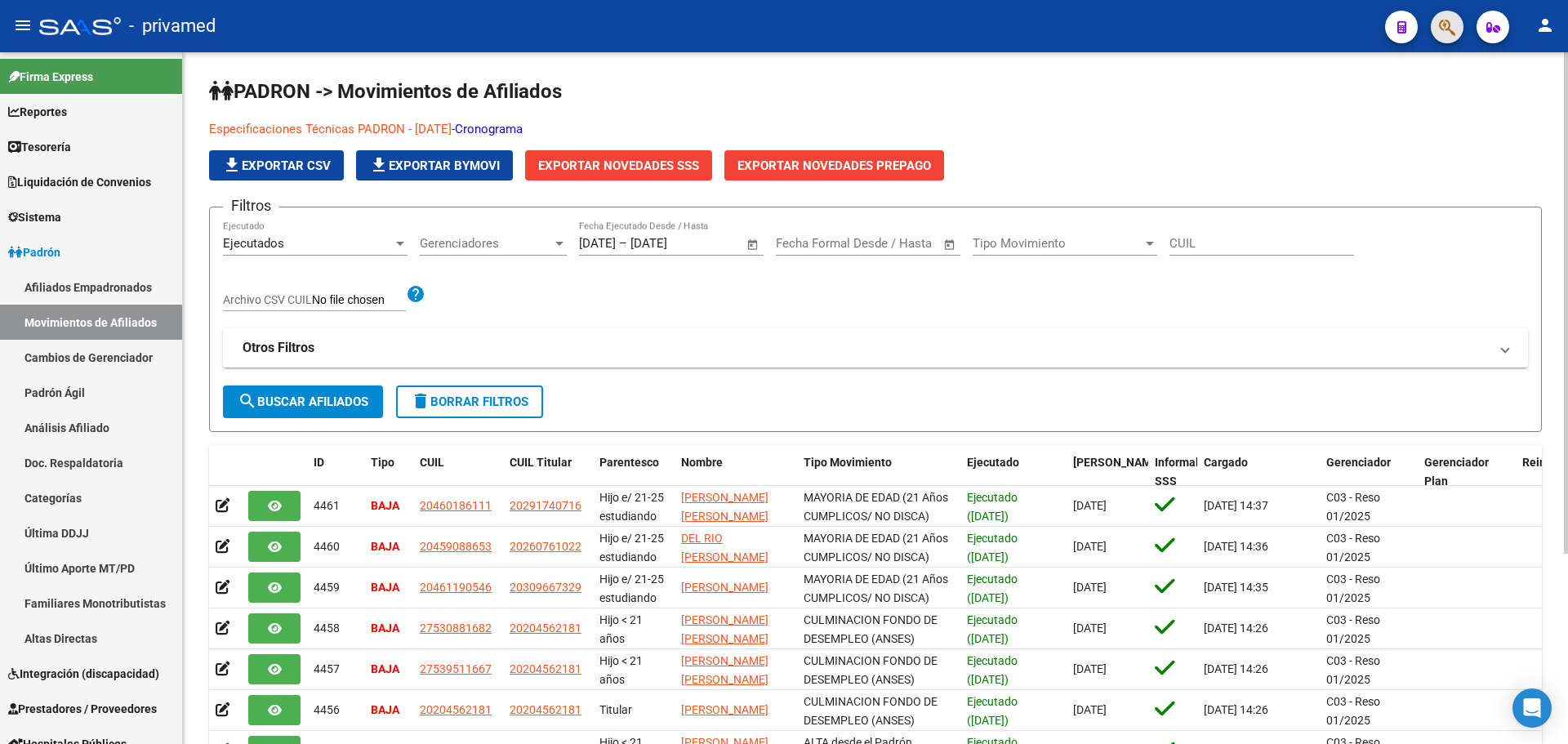
click at [1438, 27] on button "button" at bounding box center [1448, 27] width 33 height 33
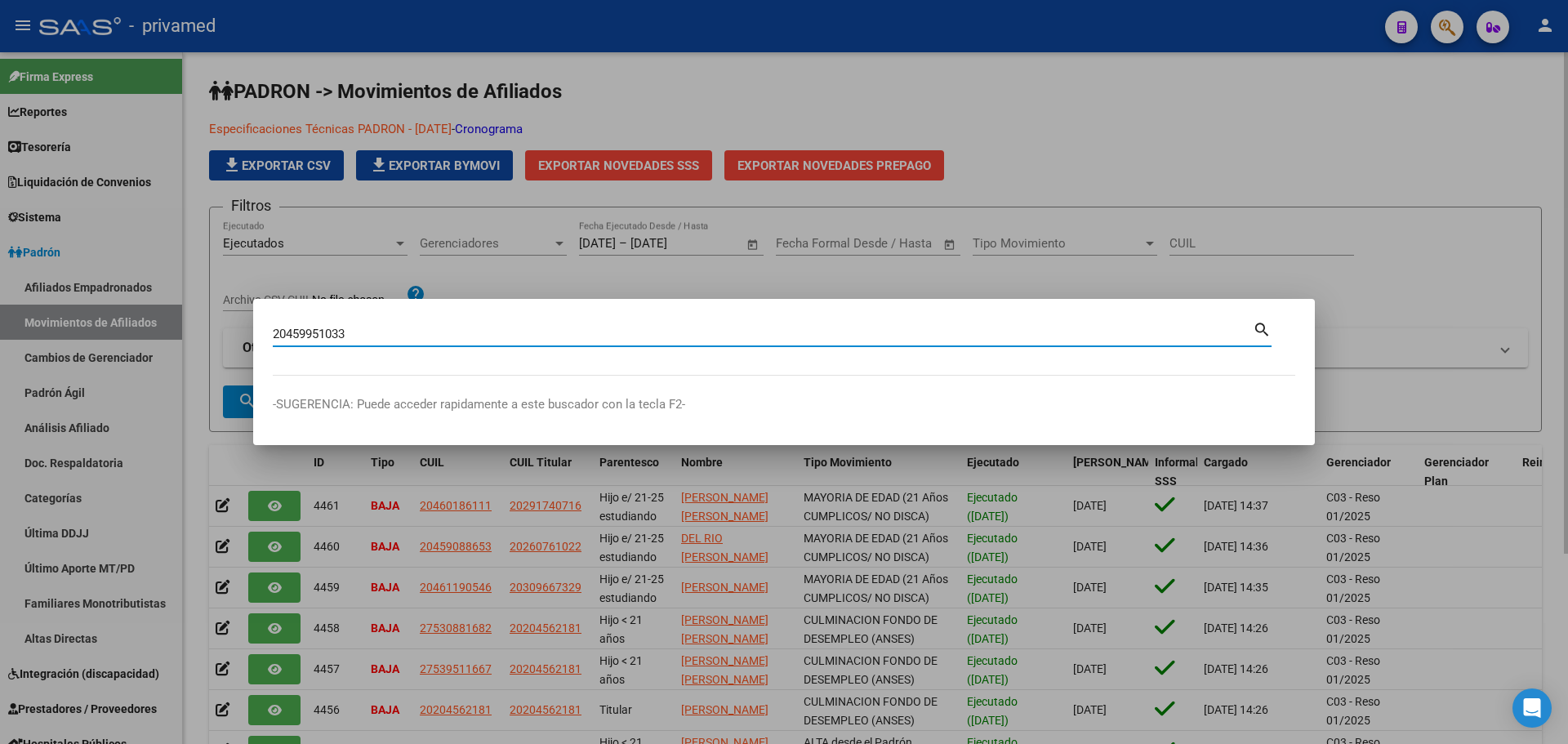
type input "20459951033"
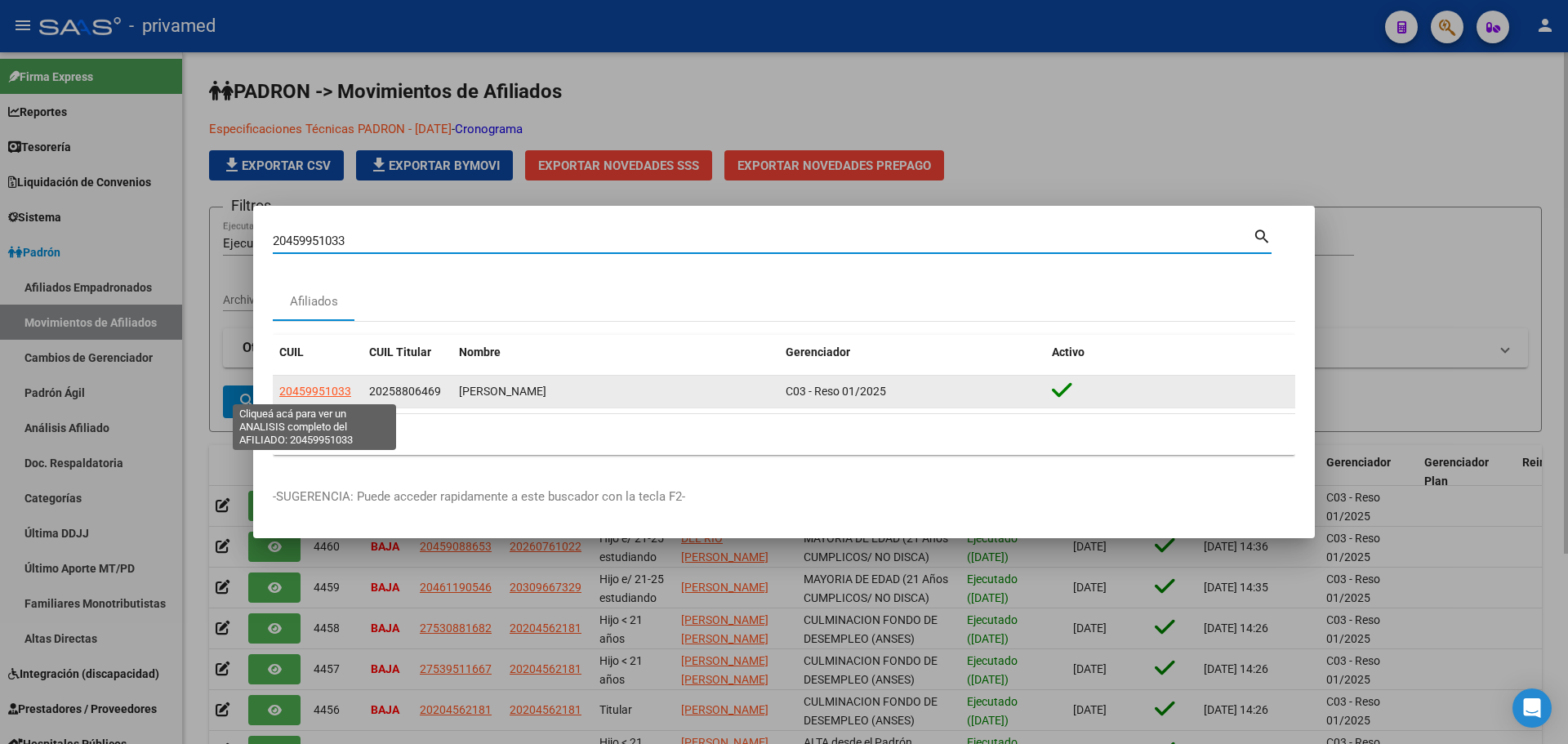
click at [281, 390] on span "20459951033" at bounding box center [315, 391] width 72 height 13
type textarea "20459951033"
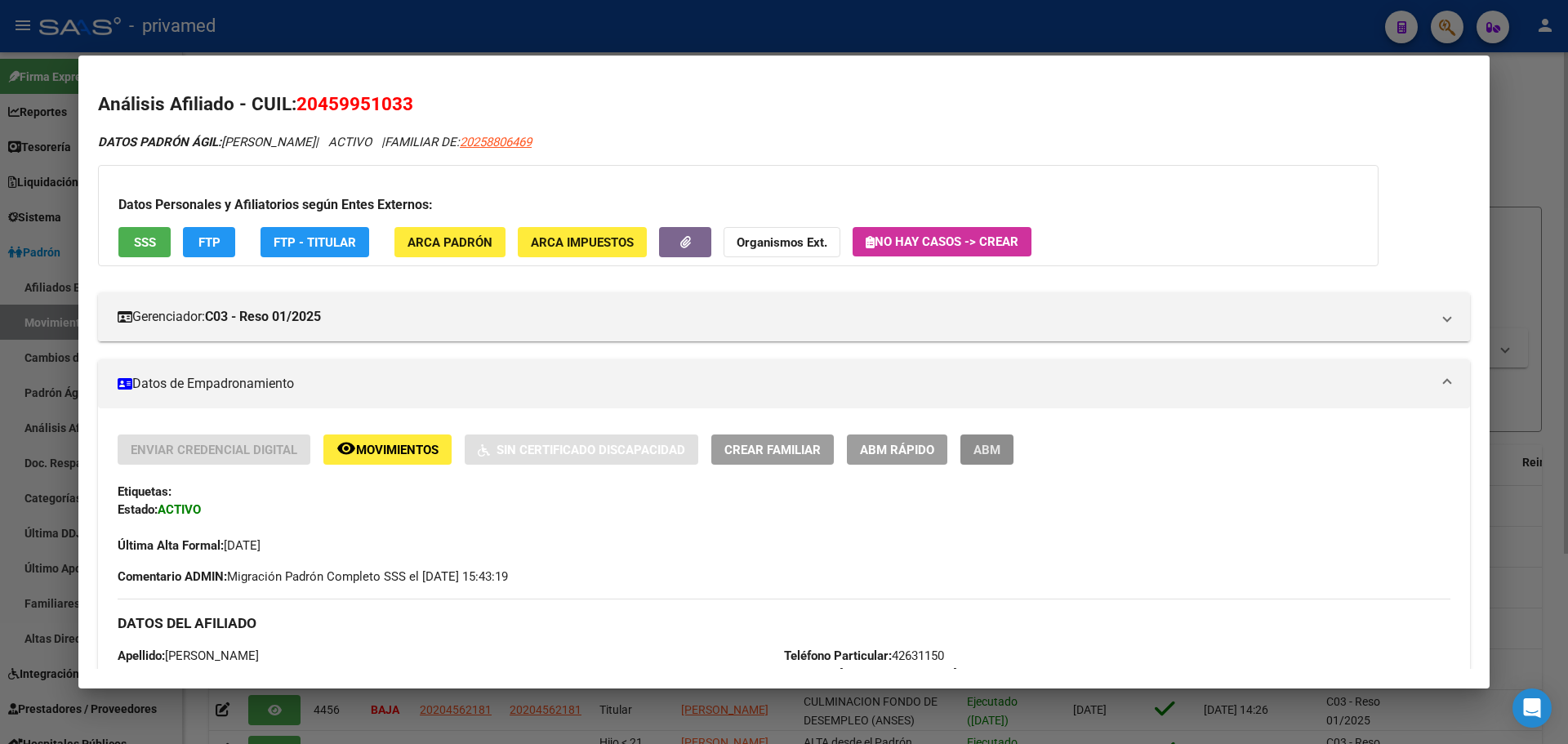
click at [993, 446] on span "ABM" at bounding box center [987, 449] width 27 height 15
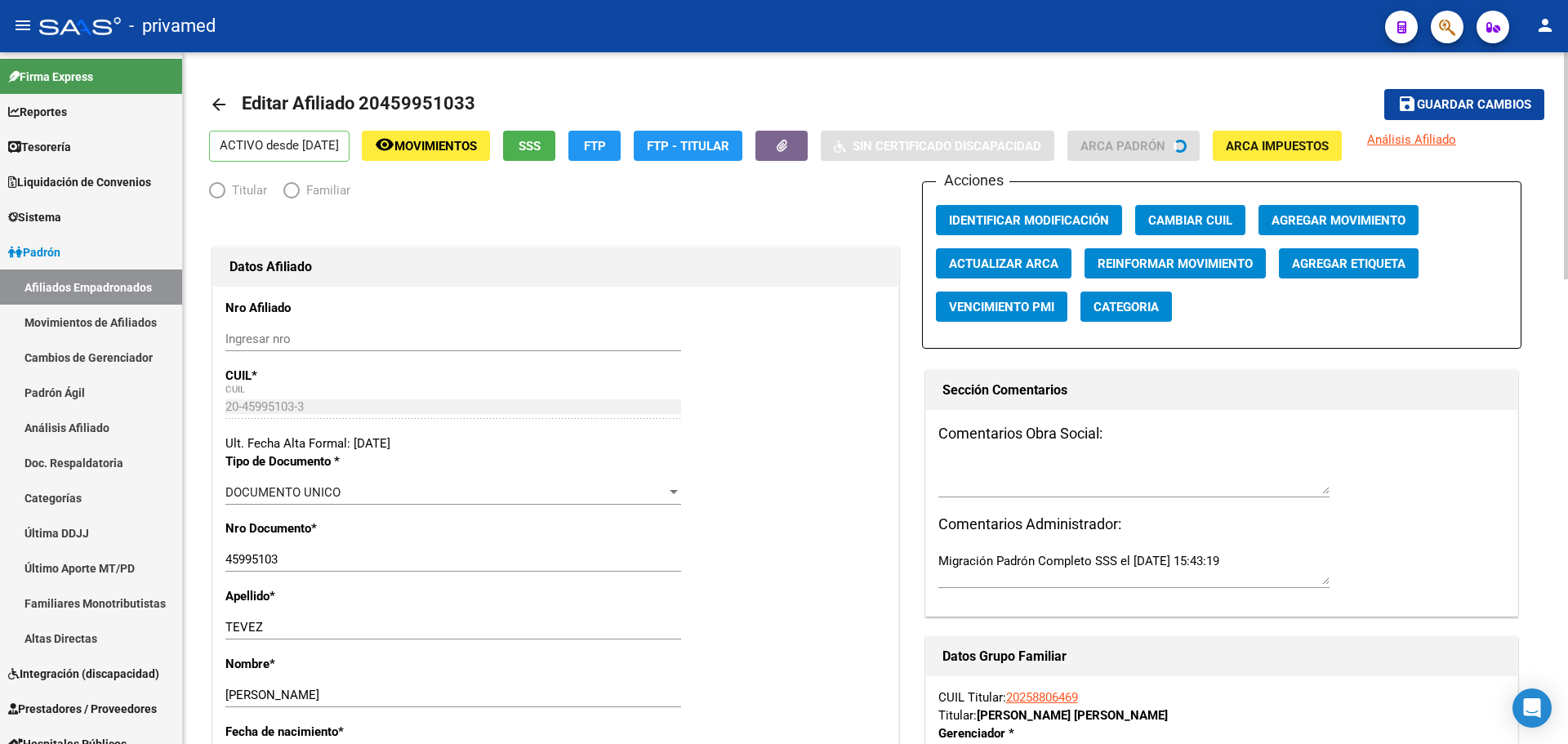
radio input "true"
type input "30-55484558-0"
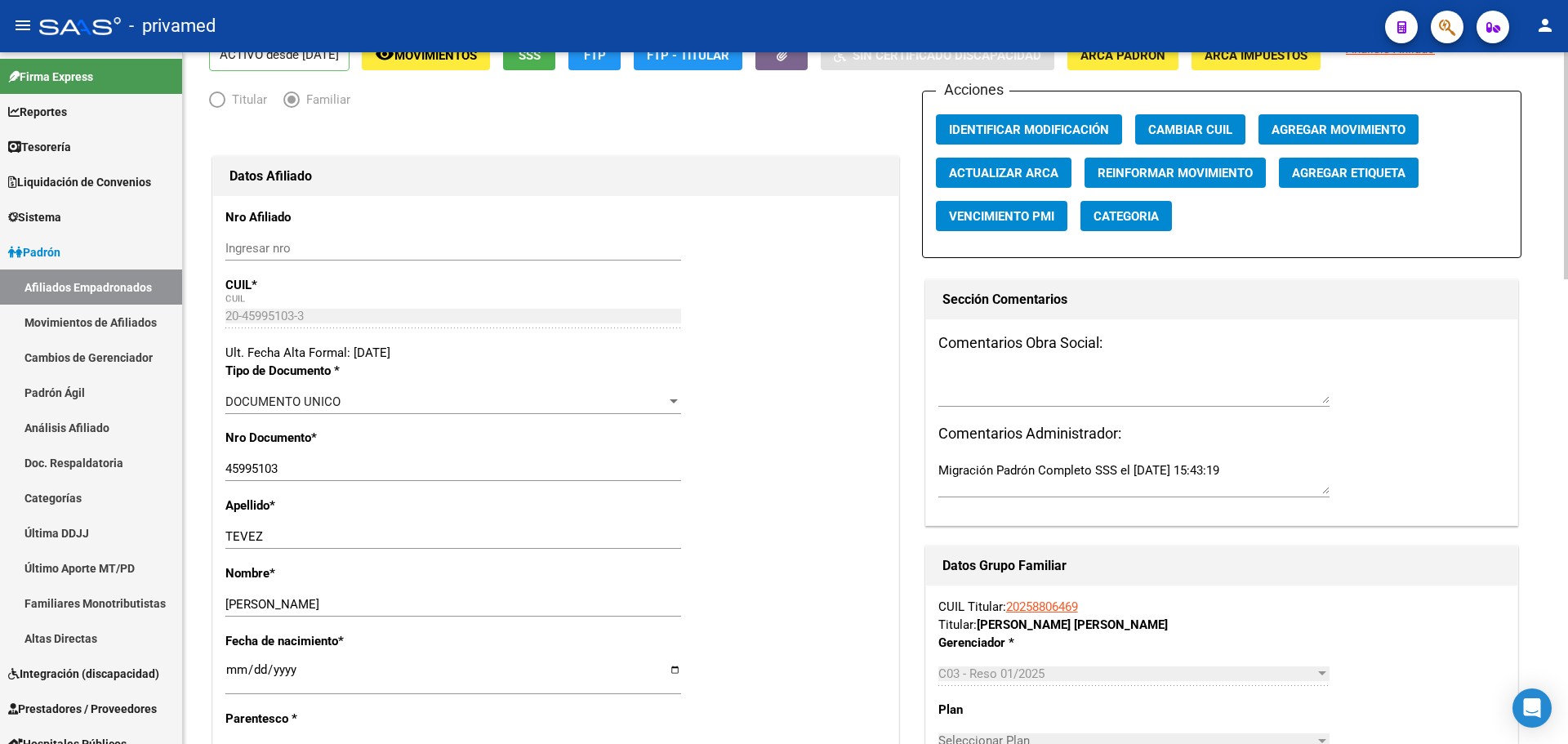
scroll to position [163, 0]
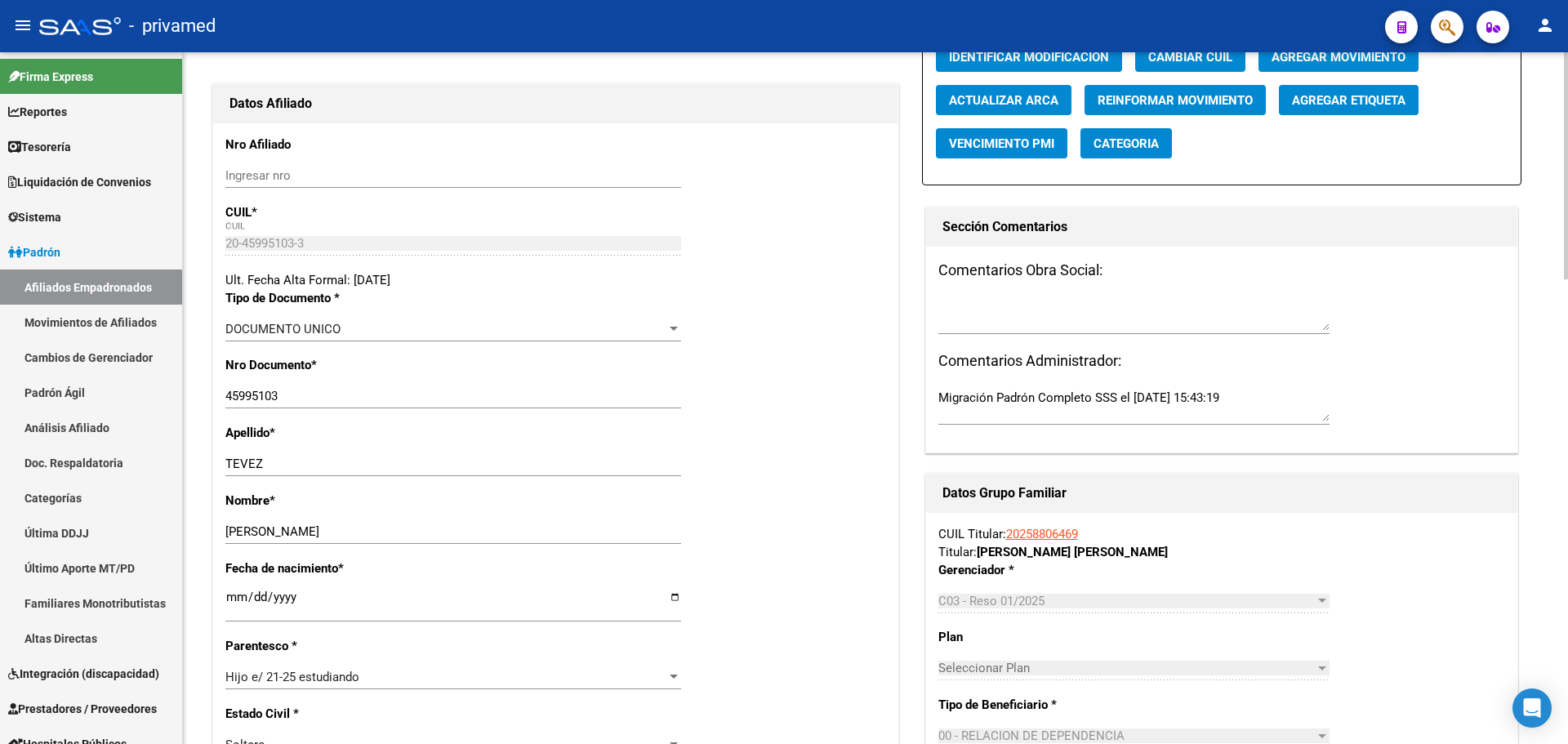
click at [300, 678] on span "Hijo e/ 21-25 estudiando" at bounding box center [292, 676] width 134 height 15
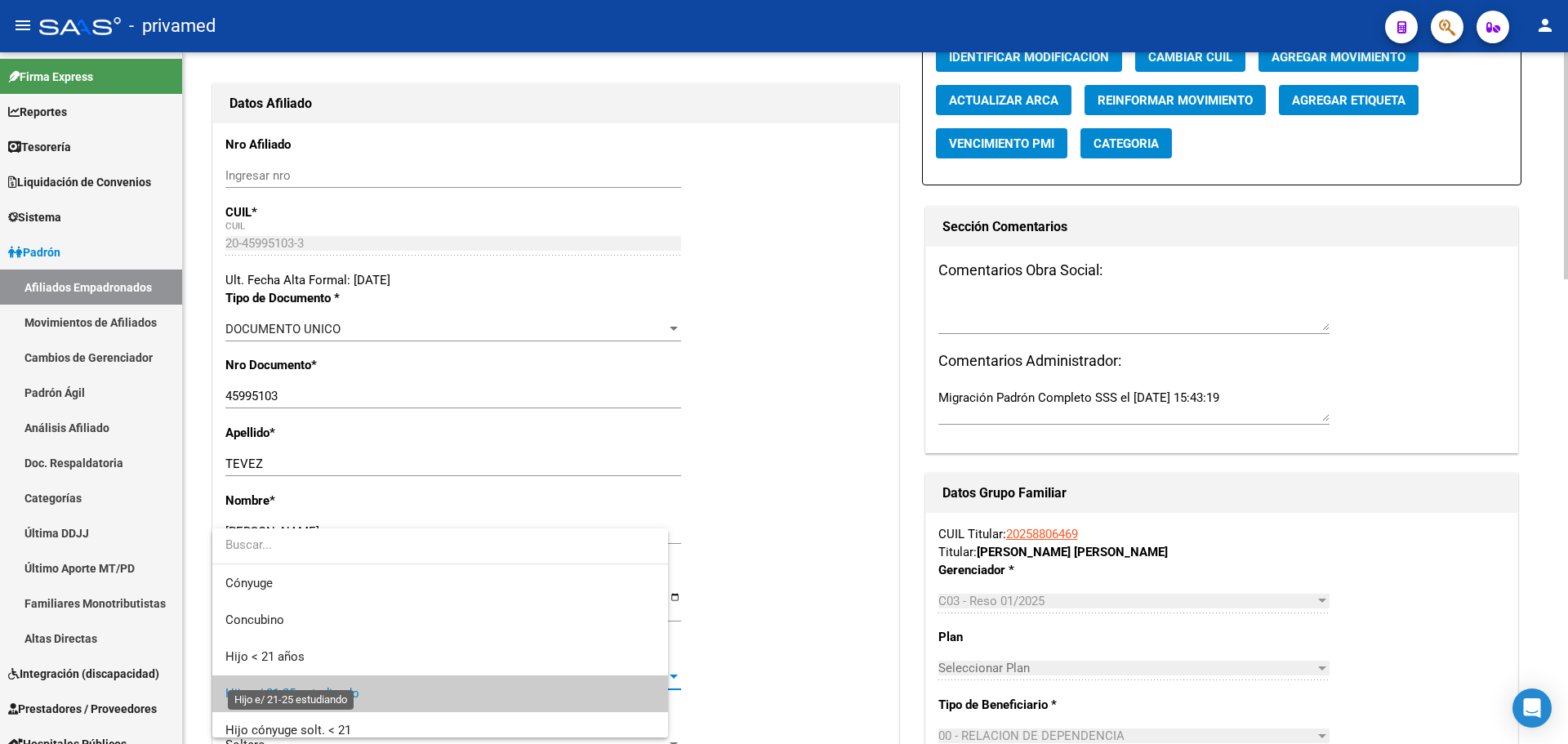
scroll to position [17, 0]
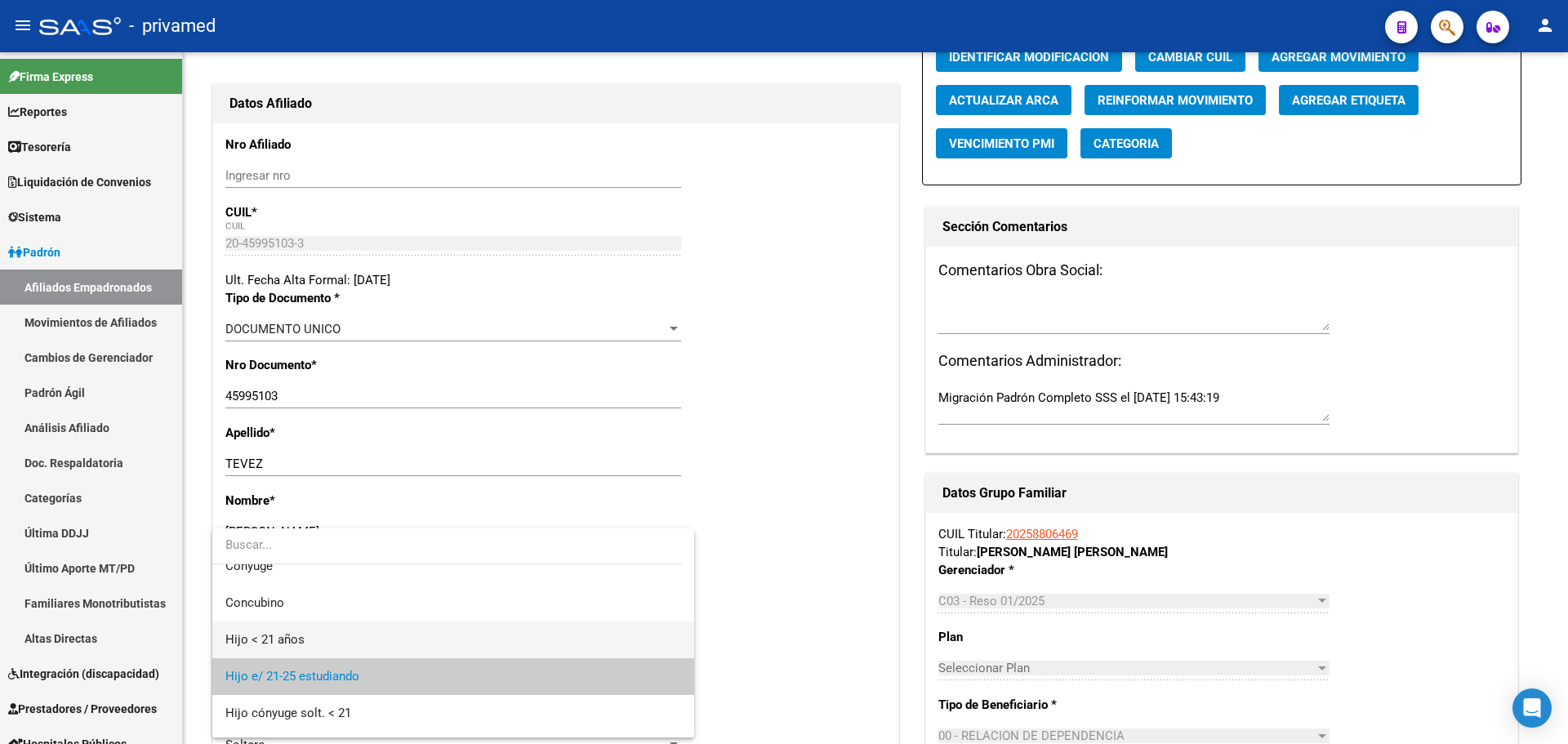
click at [303, 632] on span "Hijo < 21 años" at bounding box center [453, 640] width 456 height 37
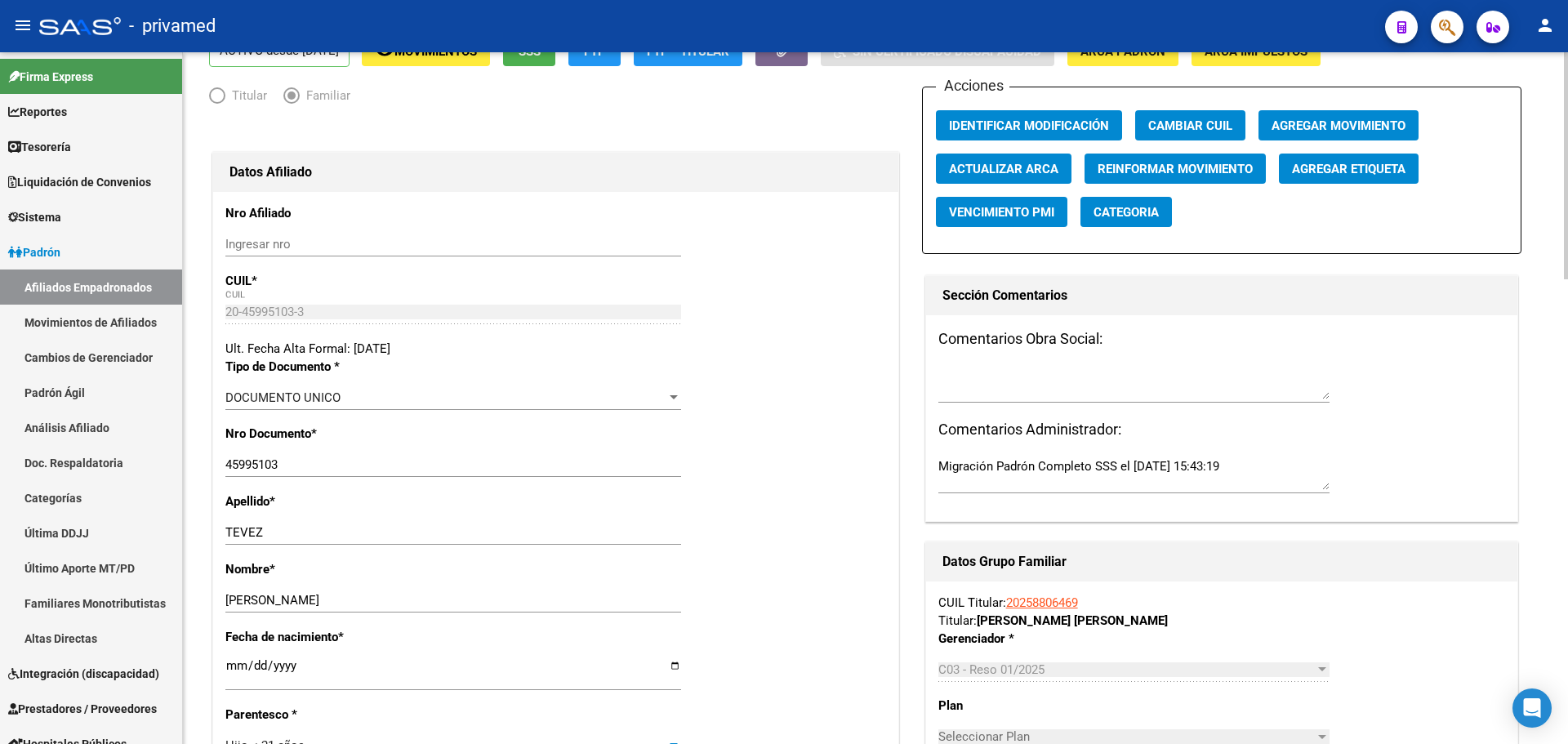
scroll to position [0, 0]
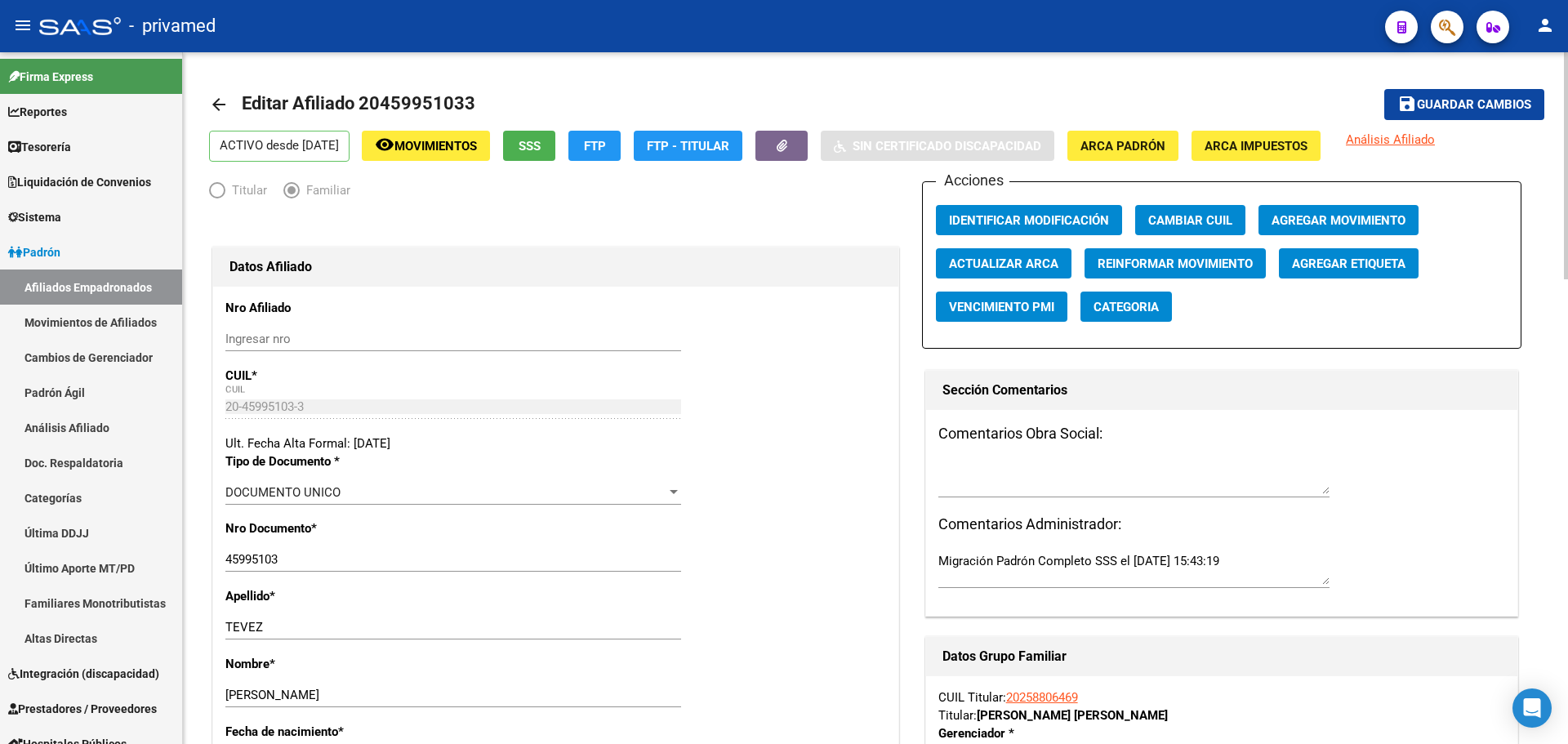
click at [1333, 215] on span "Agregar Movimiento" at bounding box center [1339, 220] width 134 height 15
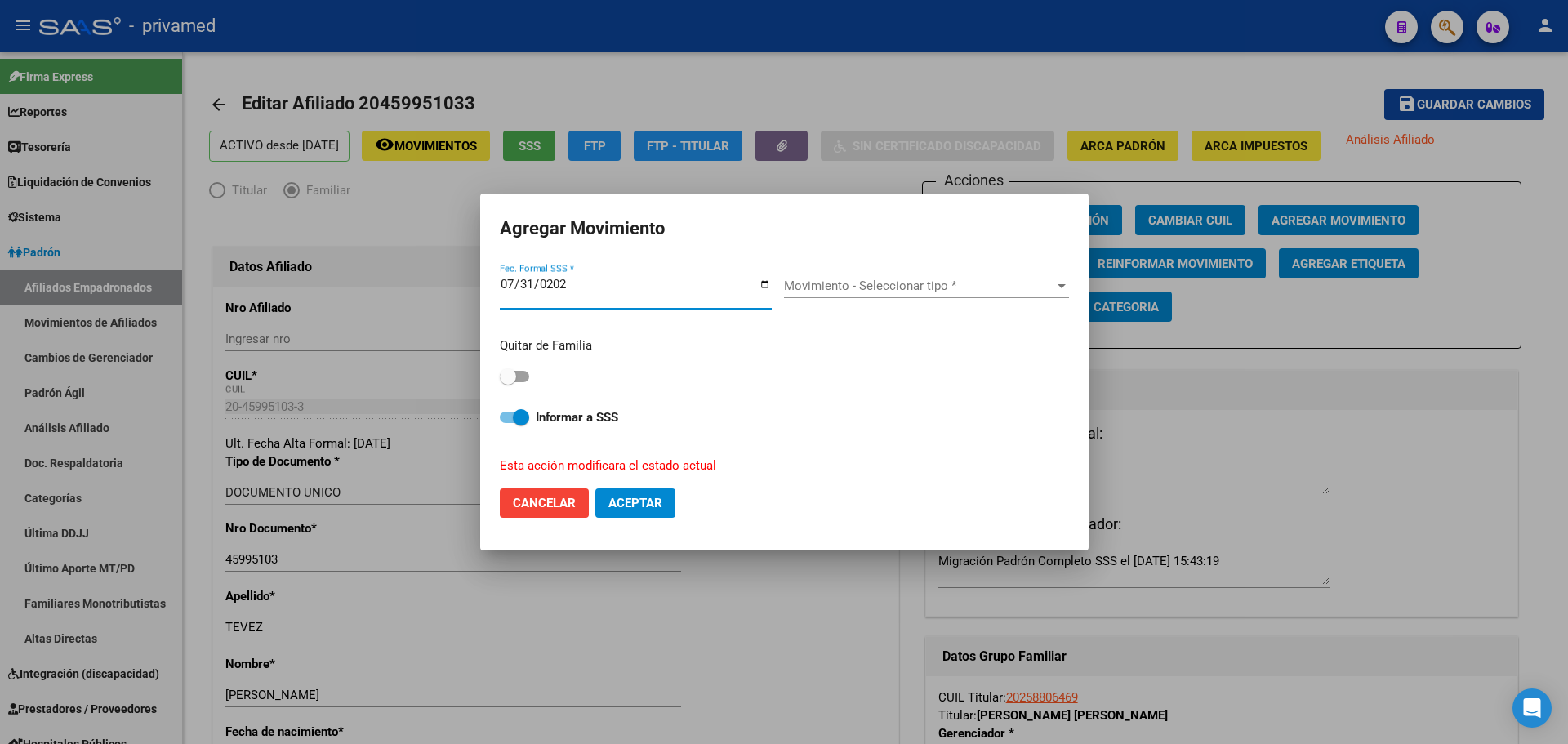
type input "[DATE]"
click at [833, 293] on span "Movimiento - Seleccionar tipo *" at bounding box center [919, 285] width 271 height 15
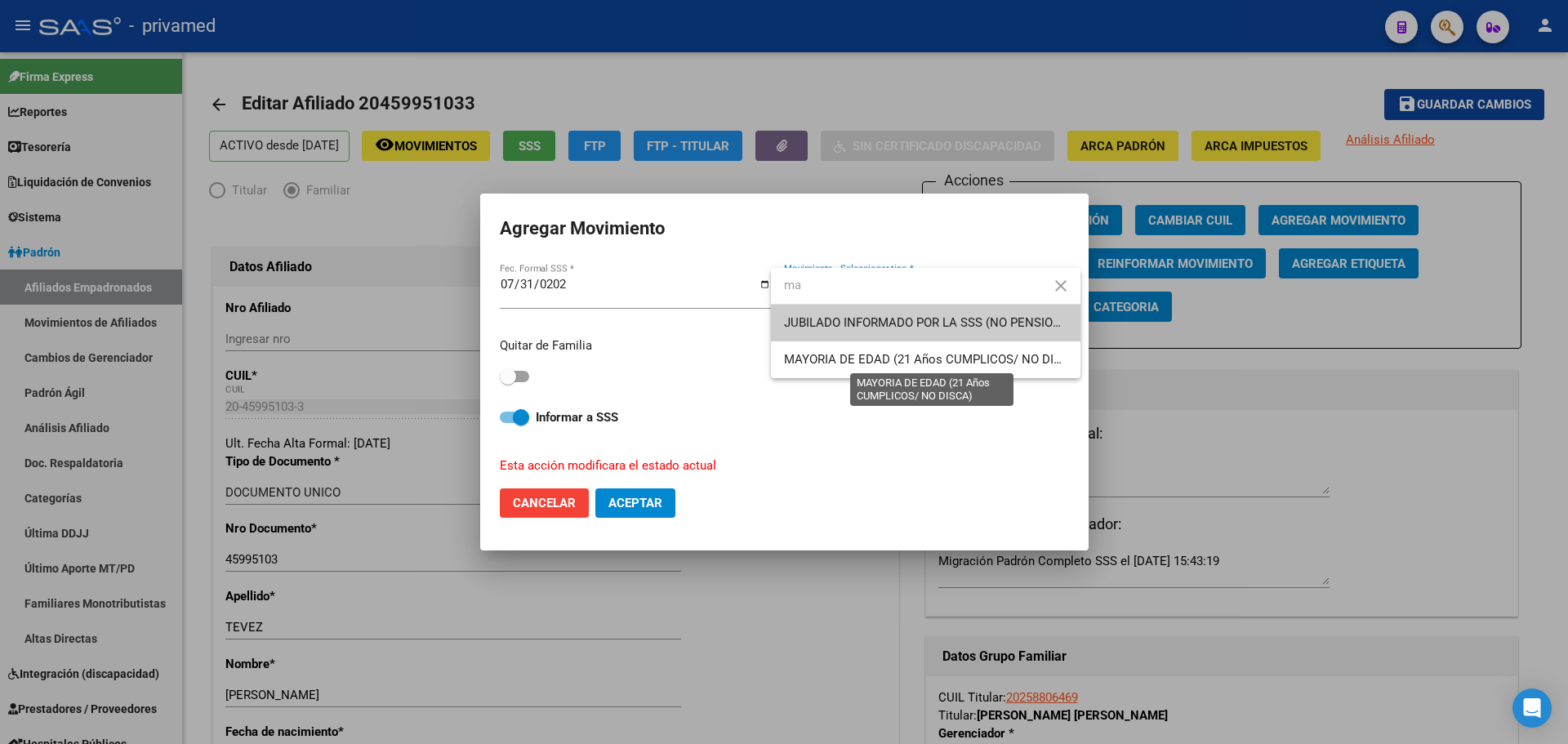
type input "ma"
click at [855, 354] on span "MAYORIA DE EDAD (21 Años CUMPLICOS/ NO DISCA)" at bounding box center [932, 359] width 297 height 15
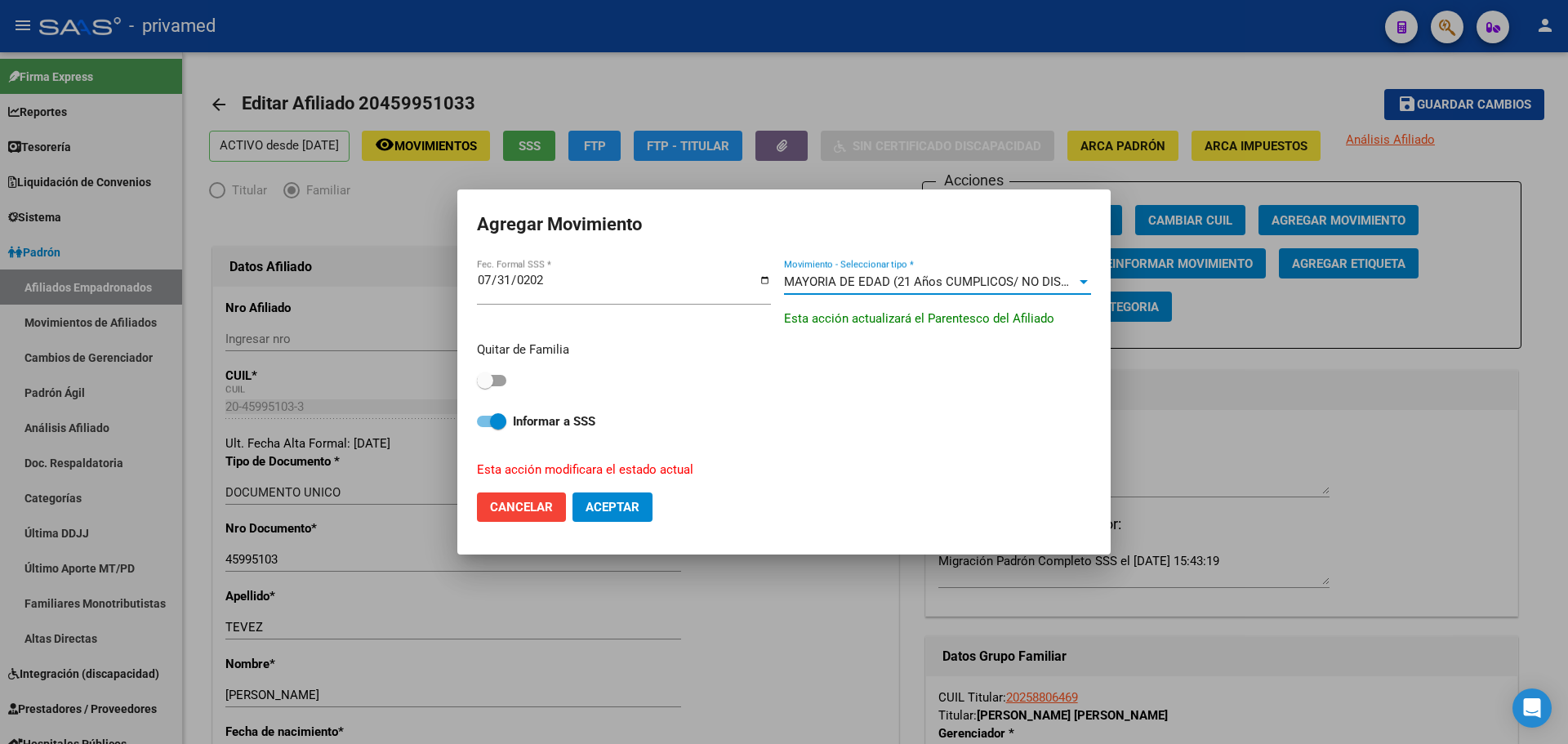
click at [491, 378] on span at bounding box center [485, 380] width 16 height 16
click at [485, 386] on input "checkbox" at bounding box center [484, 386] width 1 height 1
checkbox input "true"
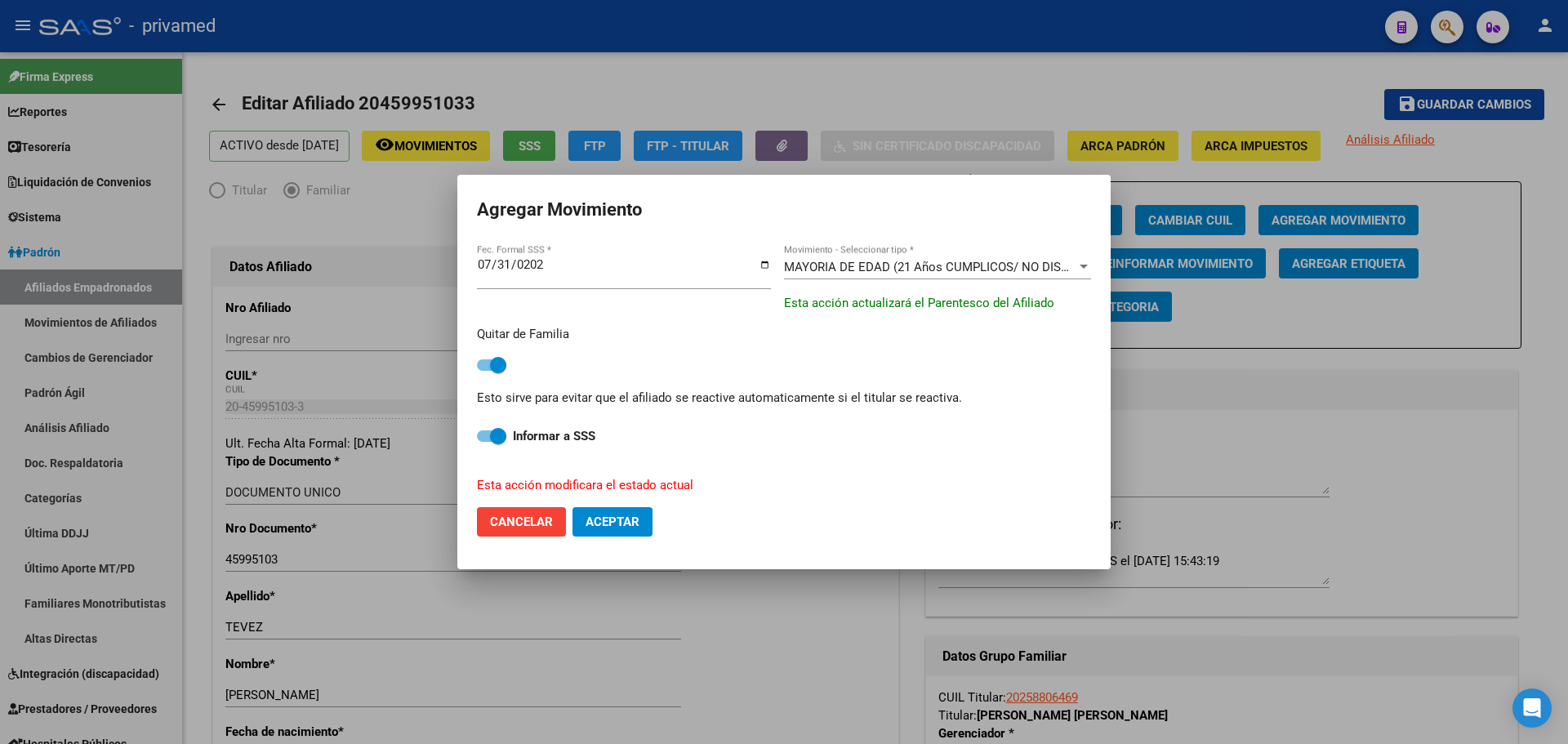
click at [630, 523] on span "Aceptar" at bounding box center [613, 521] width 54 height 15
checkbox input "false"
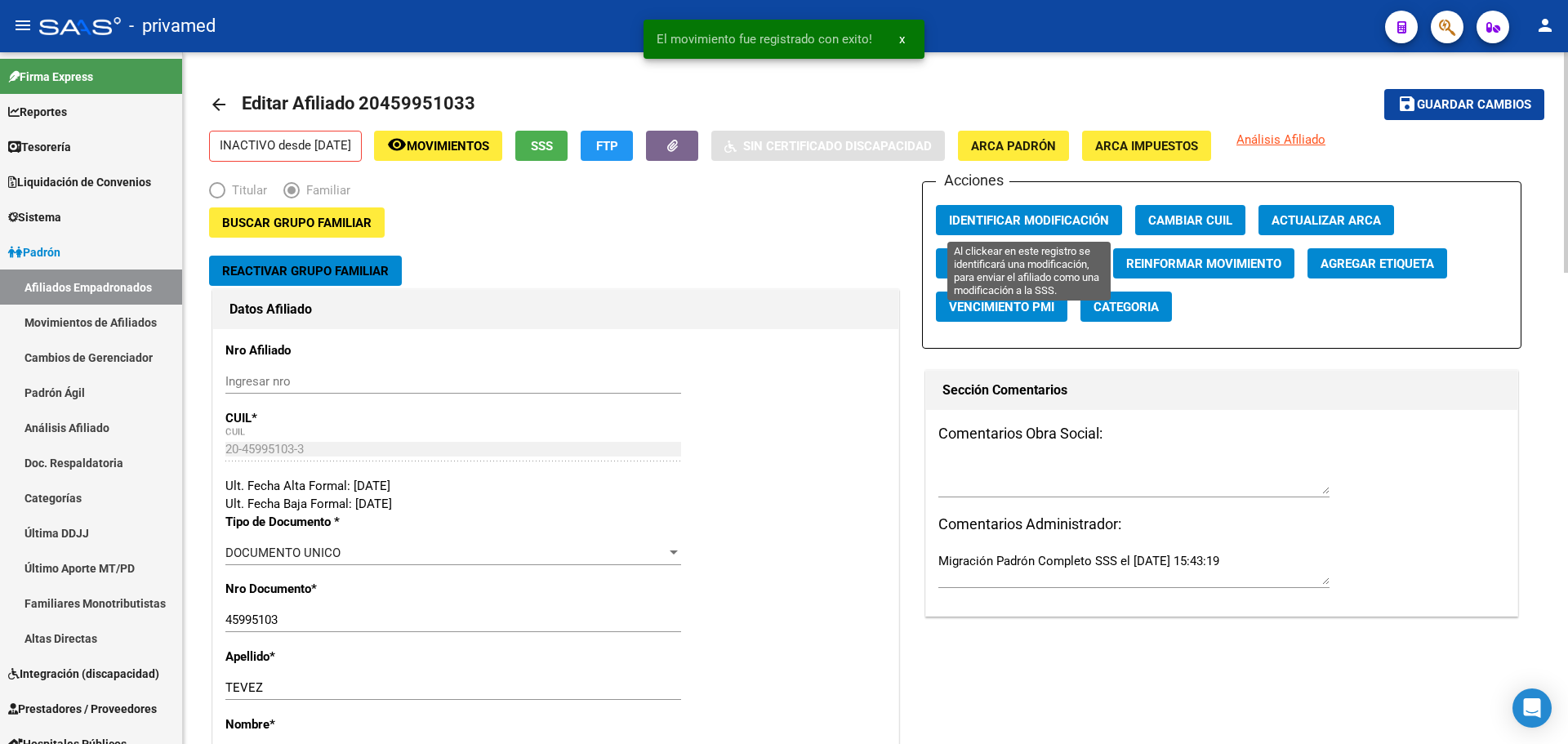
click at [1042, 222] on span "Identificar Modificación" at bounding box center [1029, 220] width 160 height 15
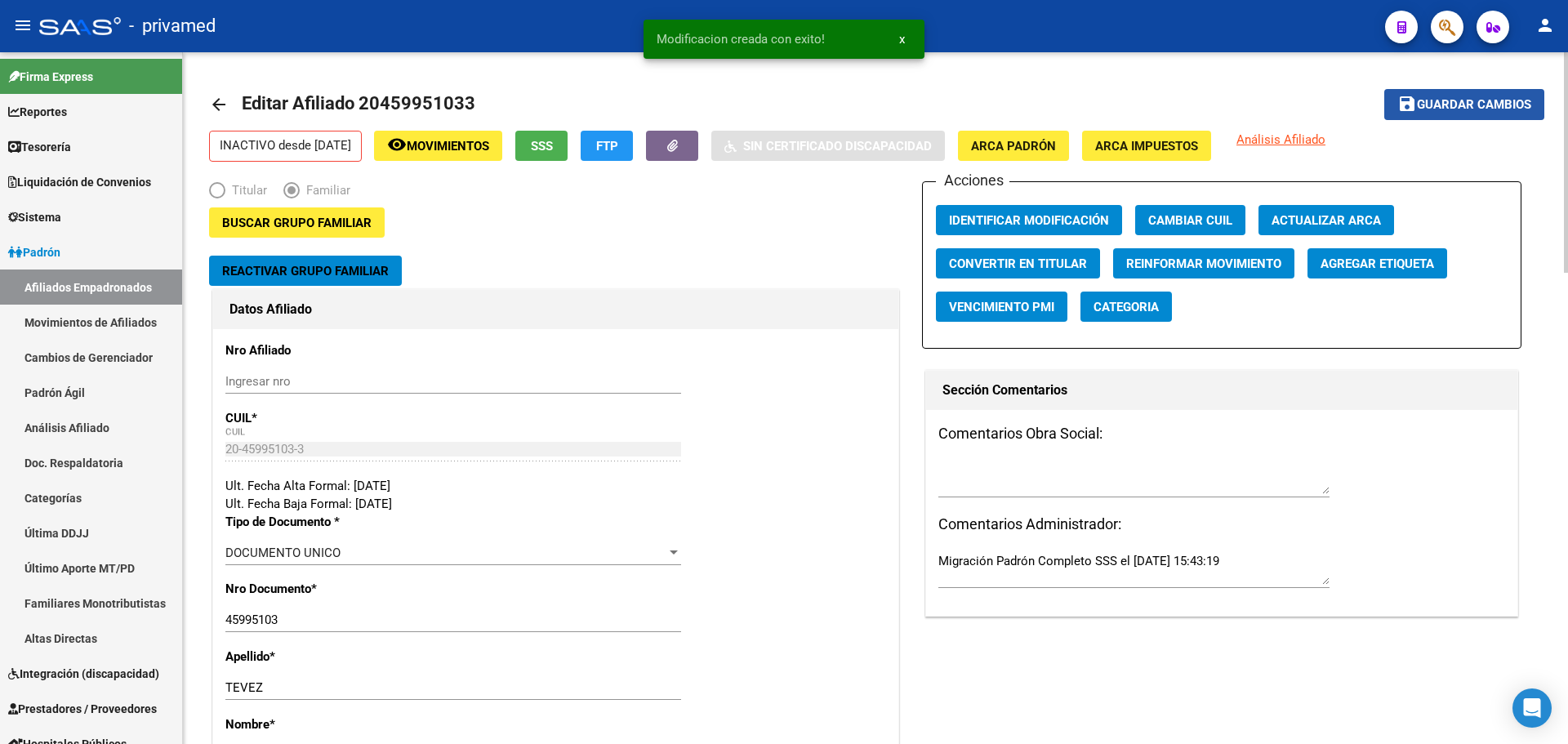
click at [1480, 103] on span "Guardar cambios" at bounding box center [1475, 105] width 114 height 15
click at [213, 106] on mat-icon "arrow_back" at bounding box center [219, 105] width 19 height 19
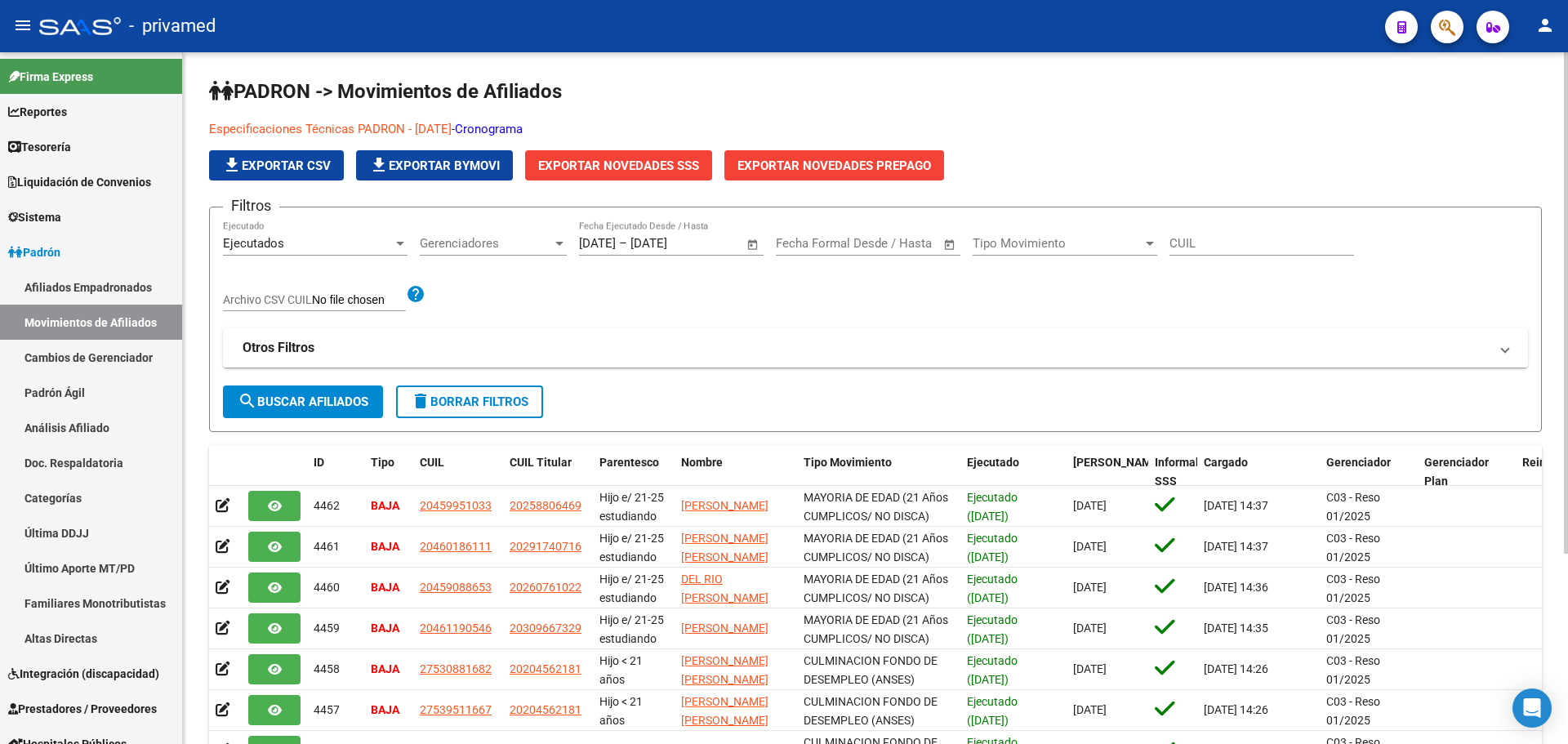
click at [1438, 27] on div at bounding box center [1440, 26] width 46 height 34
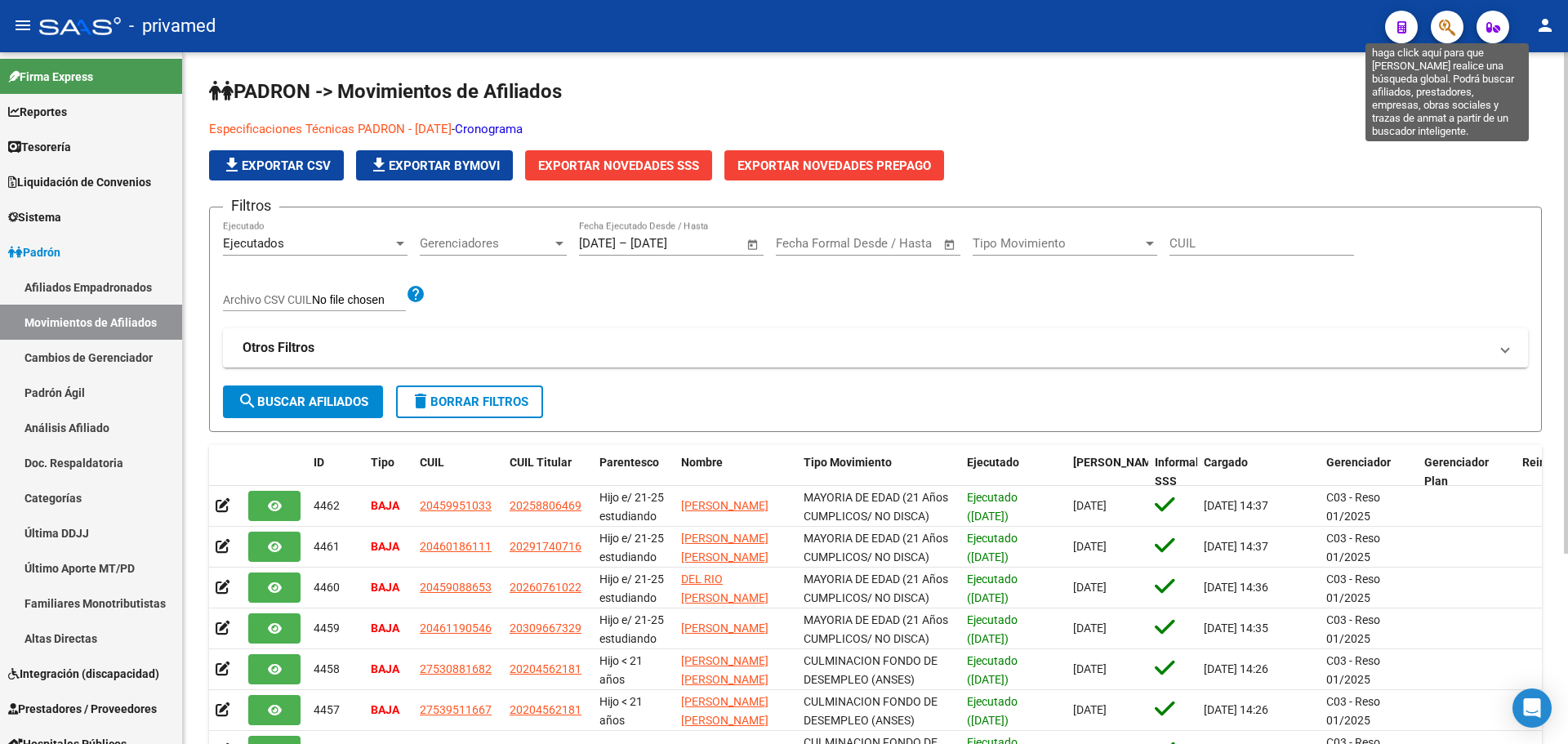
click at [1444, 31] on icon "button" at bounding box center [1447, 27] width 16 height 18
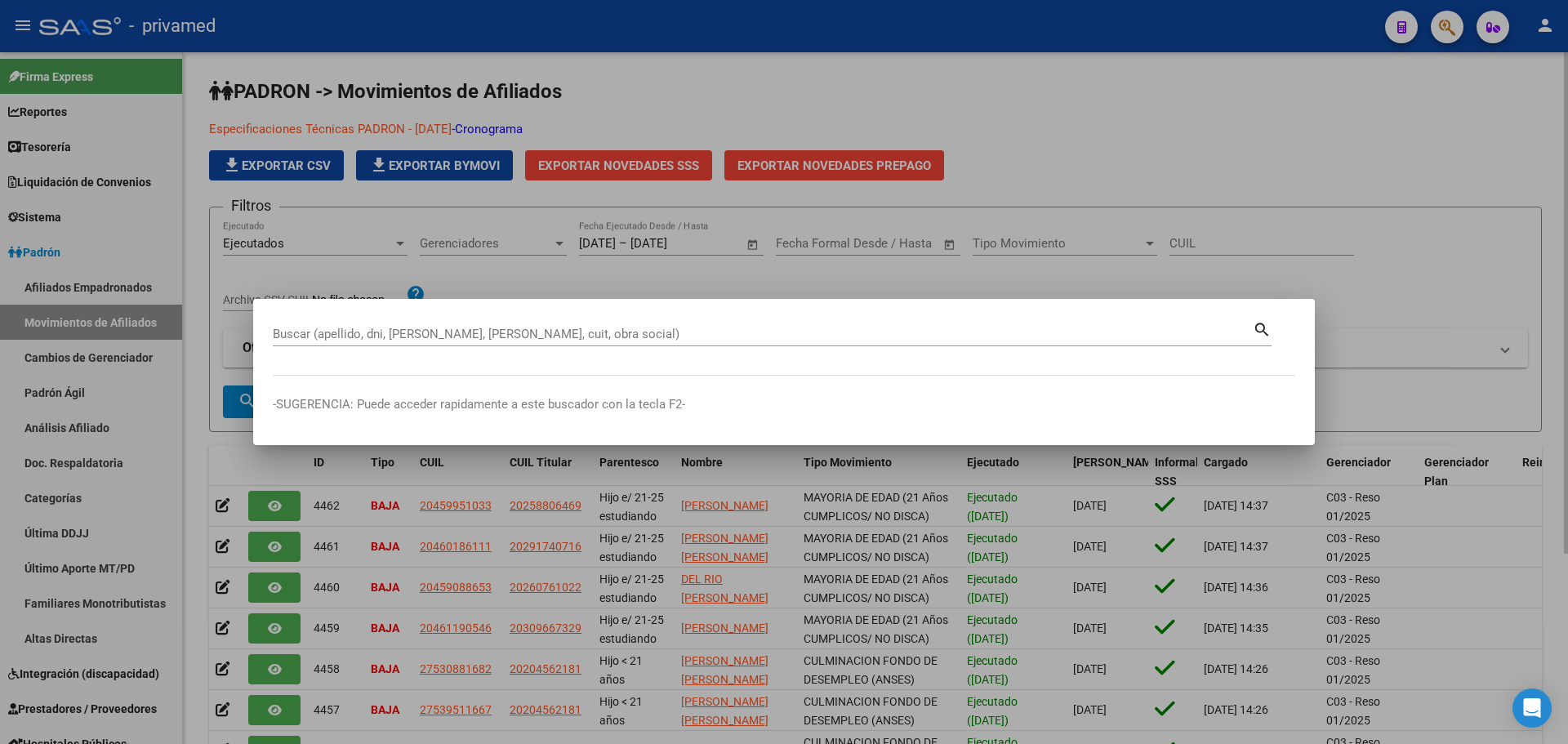
paste input "20459088645"
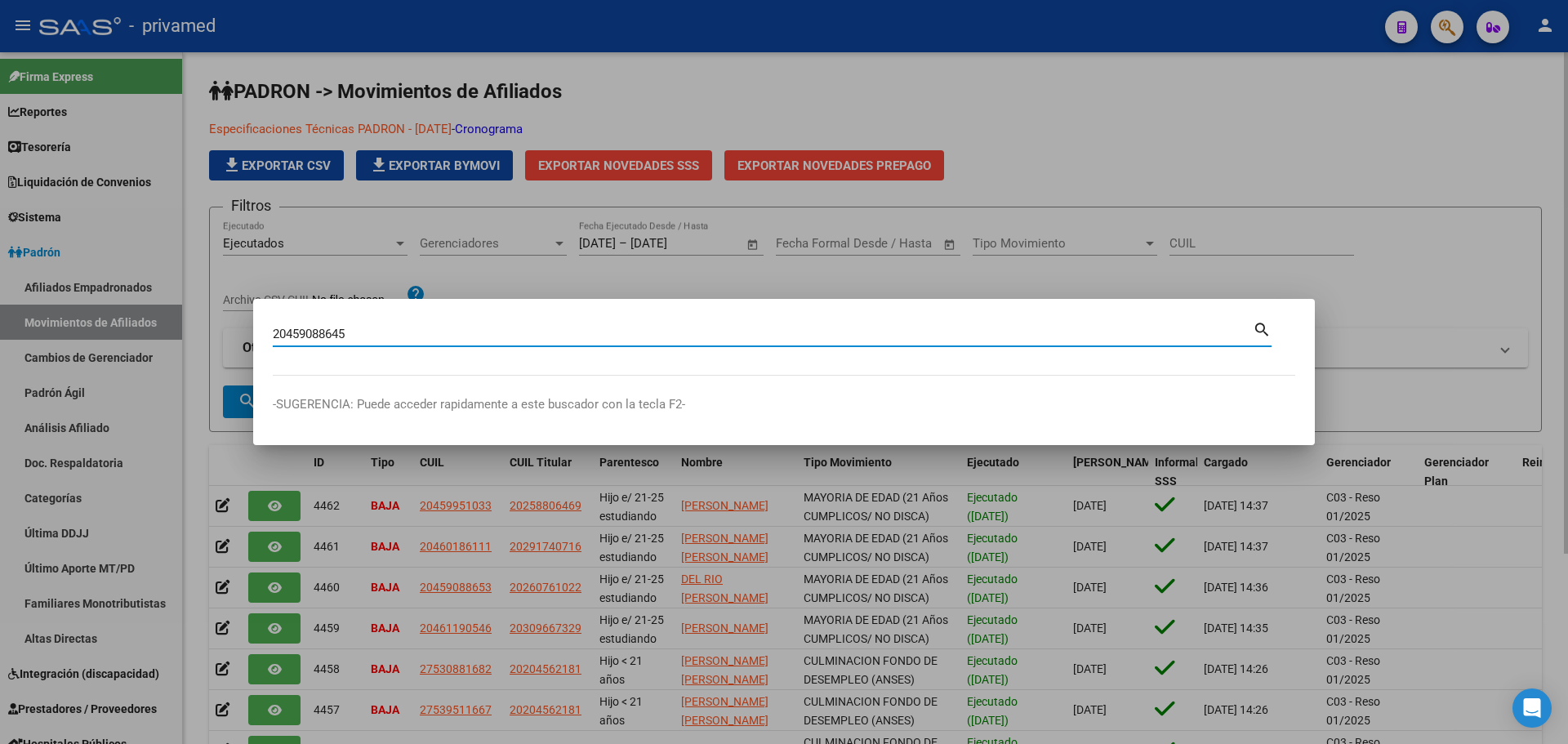
type input "20459088645"
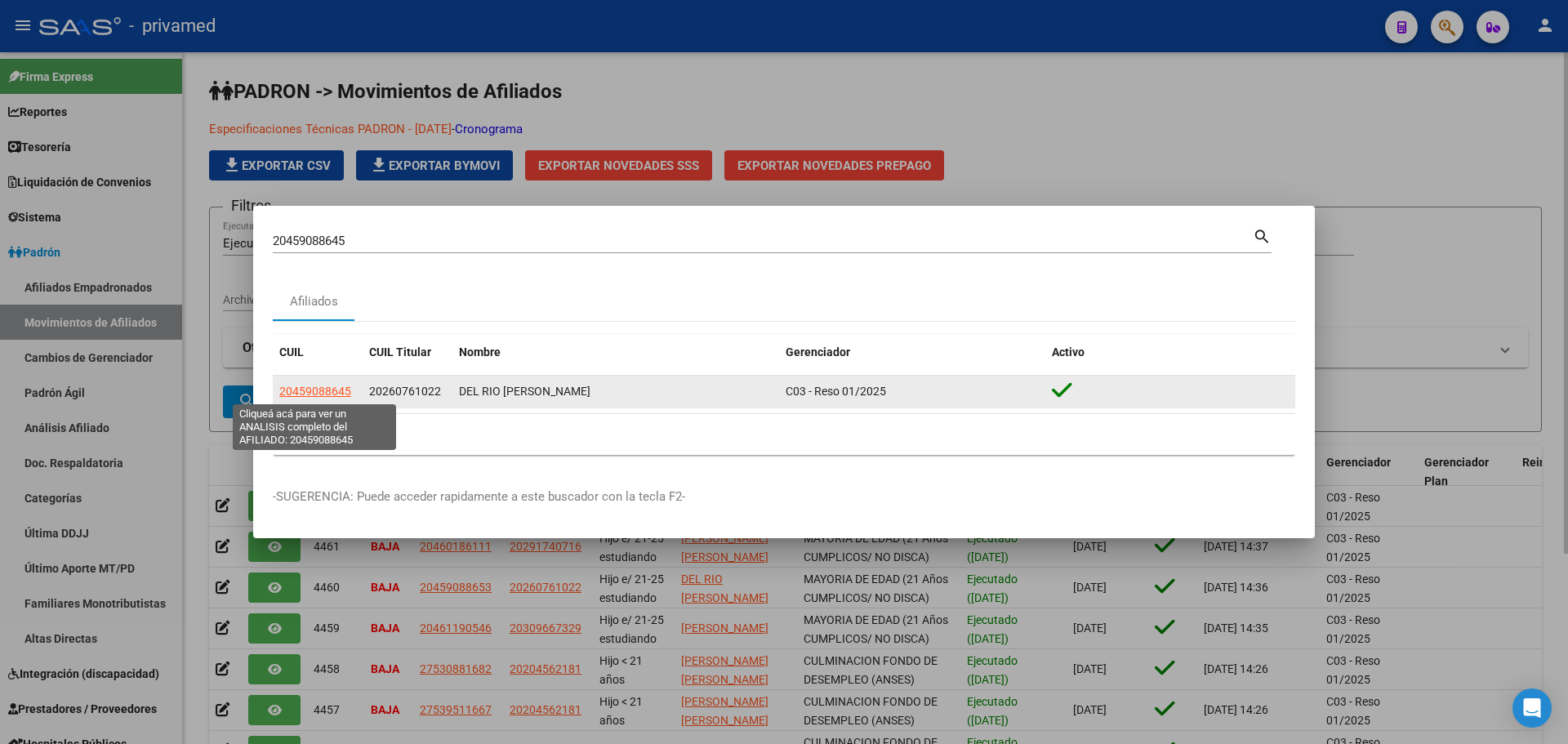
click at [335, 391] on span "20459088645" at bounding box center [315, 391] width 72 height 13
type textarea "20459088645"
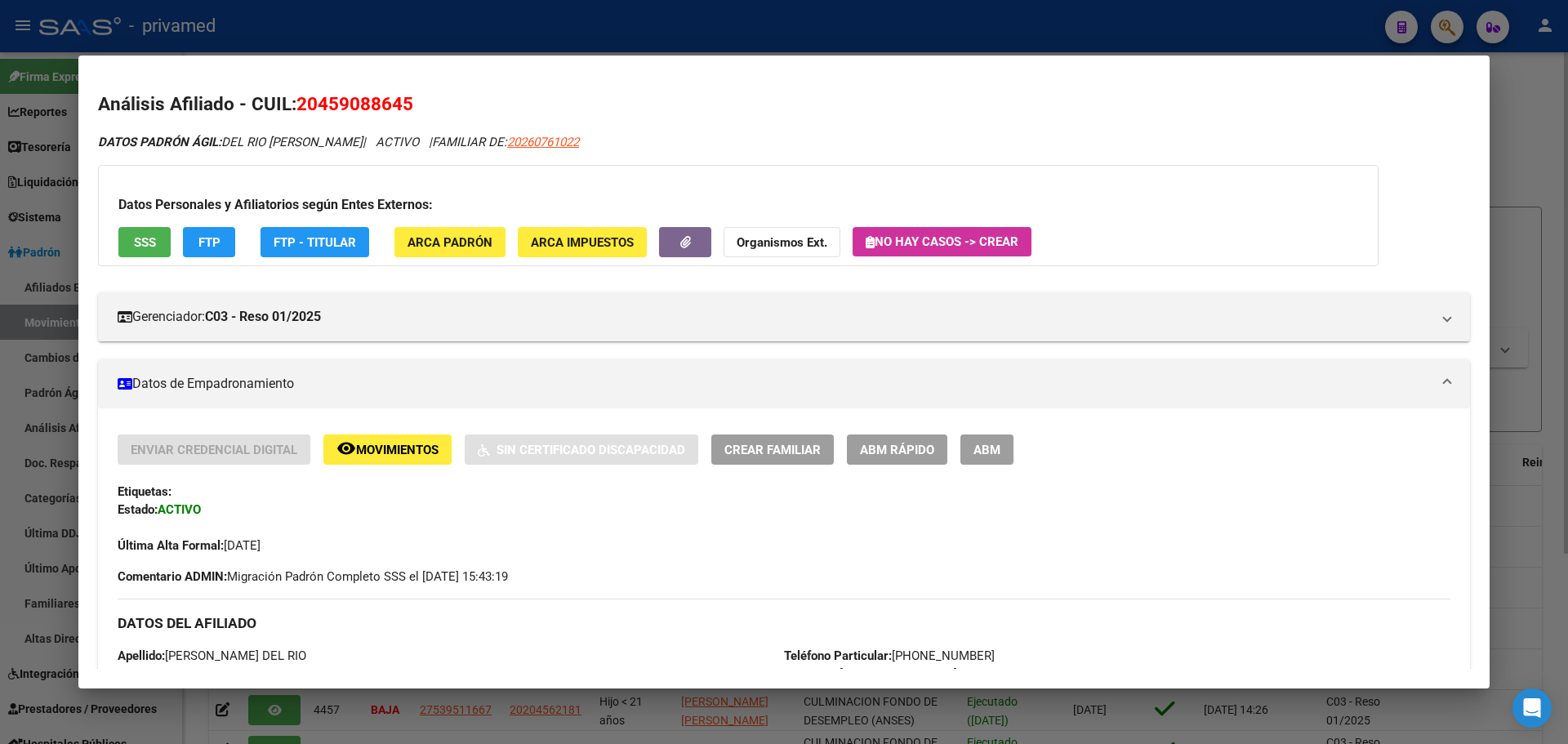
click at [999, 452] on span "ABM" at bounding box center [987, 449] width 27 height 15
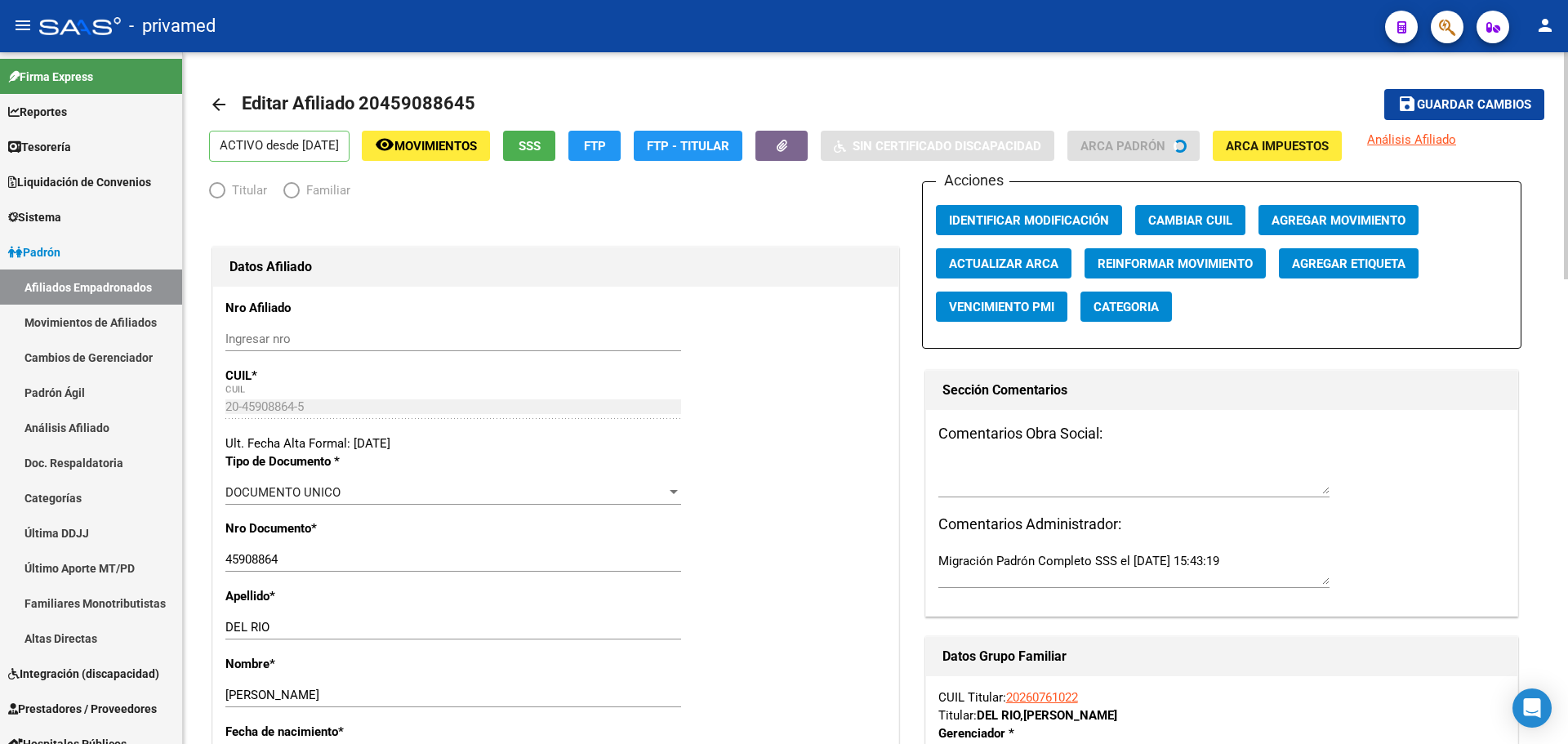
radio input "true"
type input "30-71020467-1"
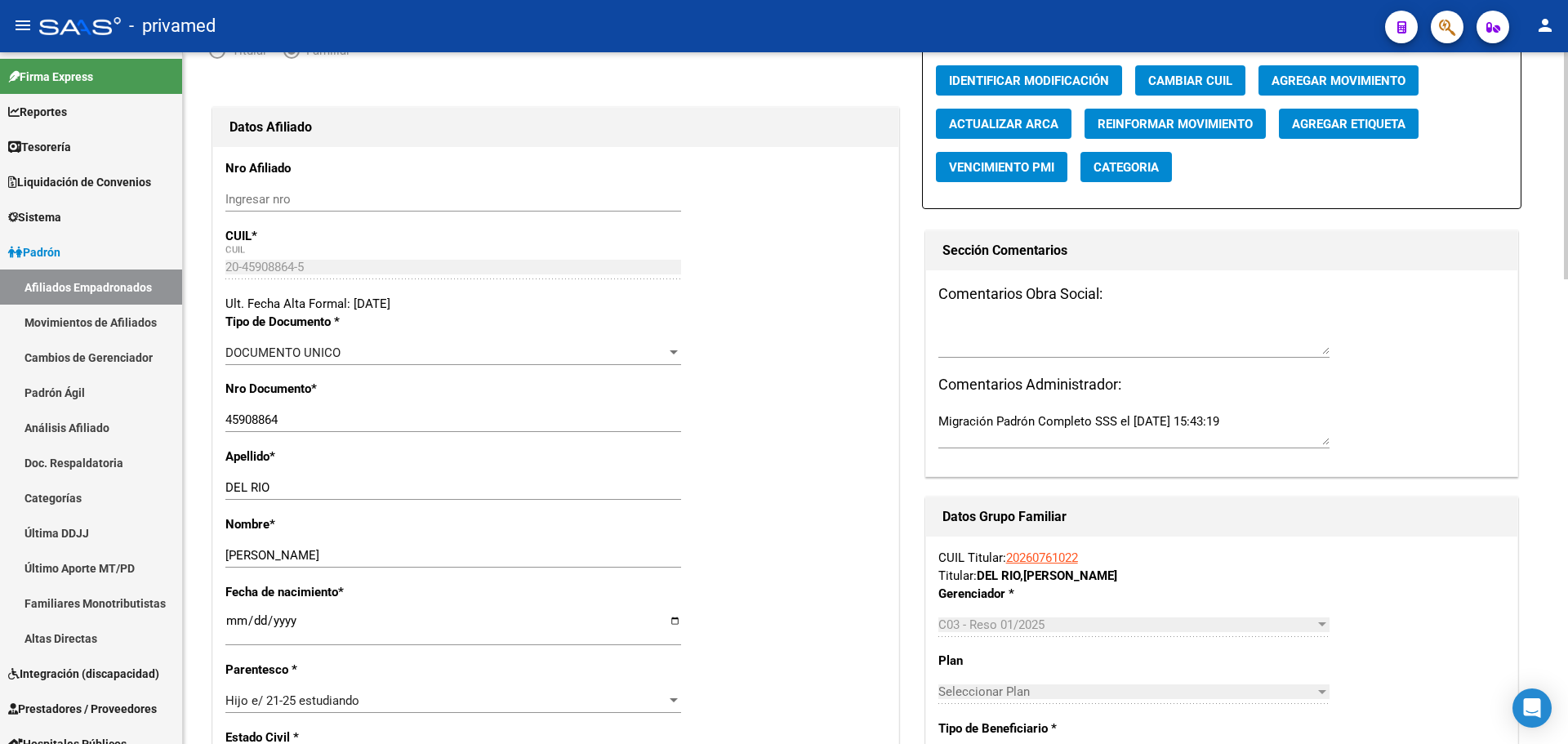
scroll to position [327, 0]
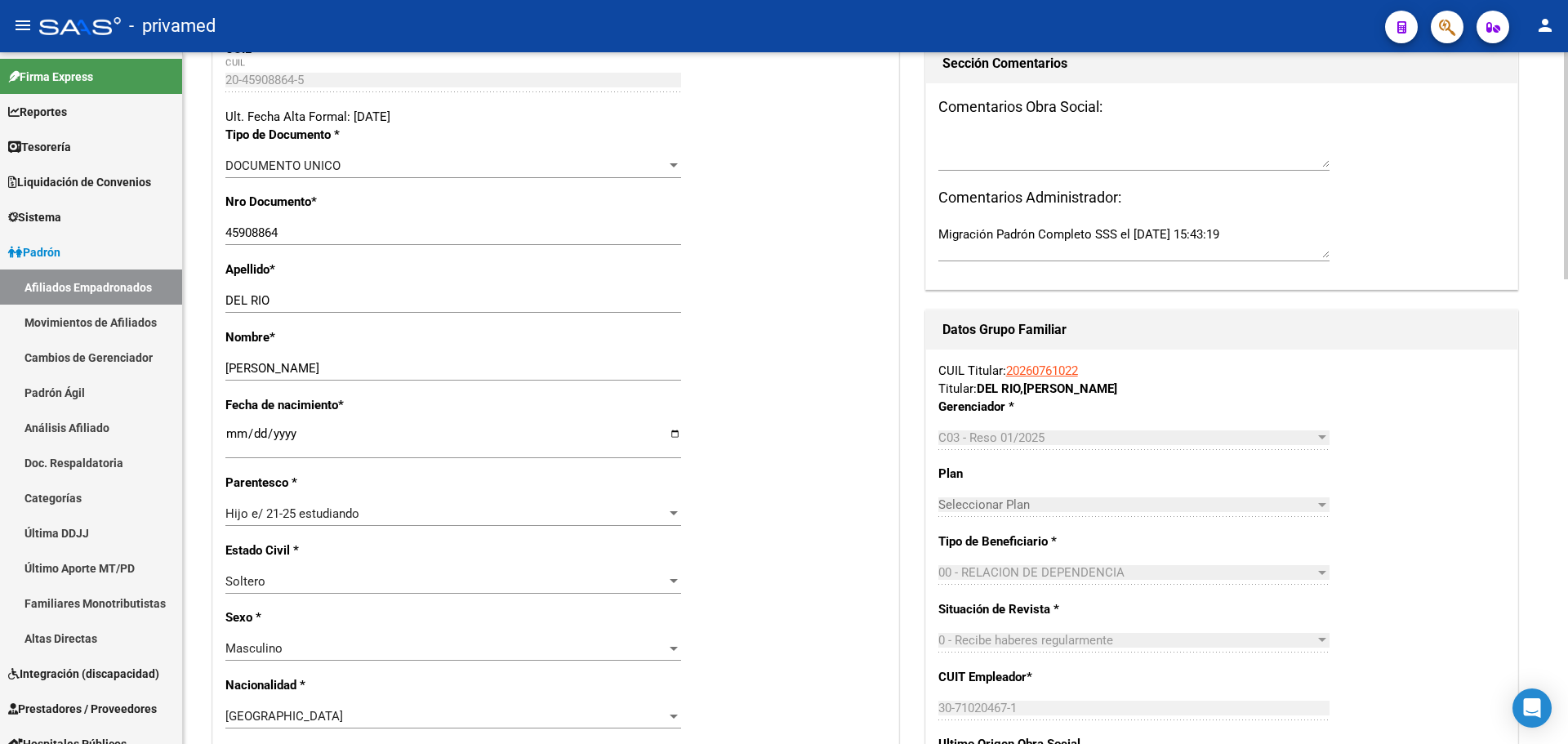
click at [329, 506] on span "Hijo e/ 21-25 estudiando" at bounding box center [292, 513] width 134 height 15
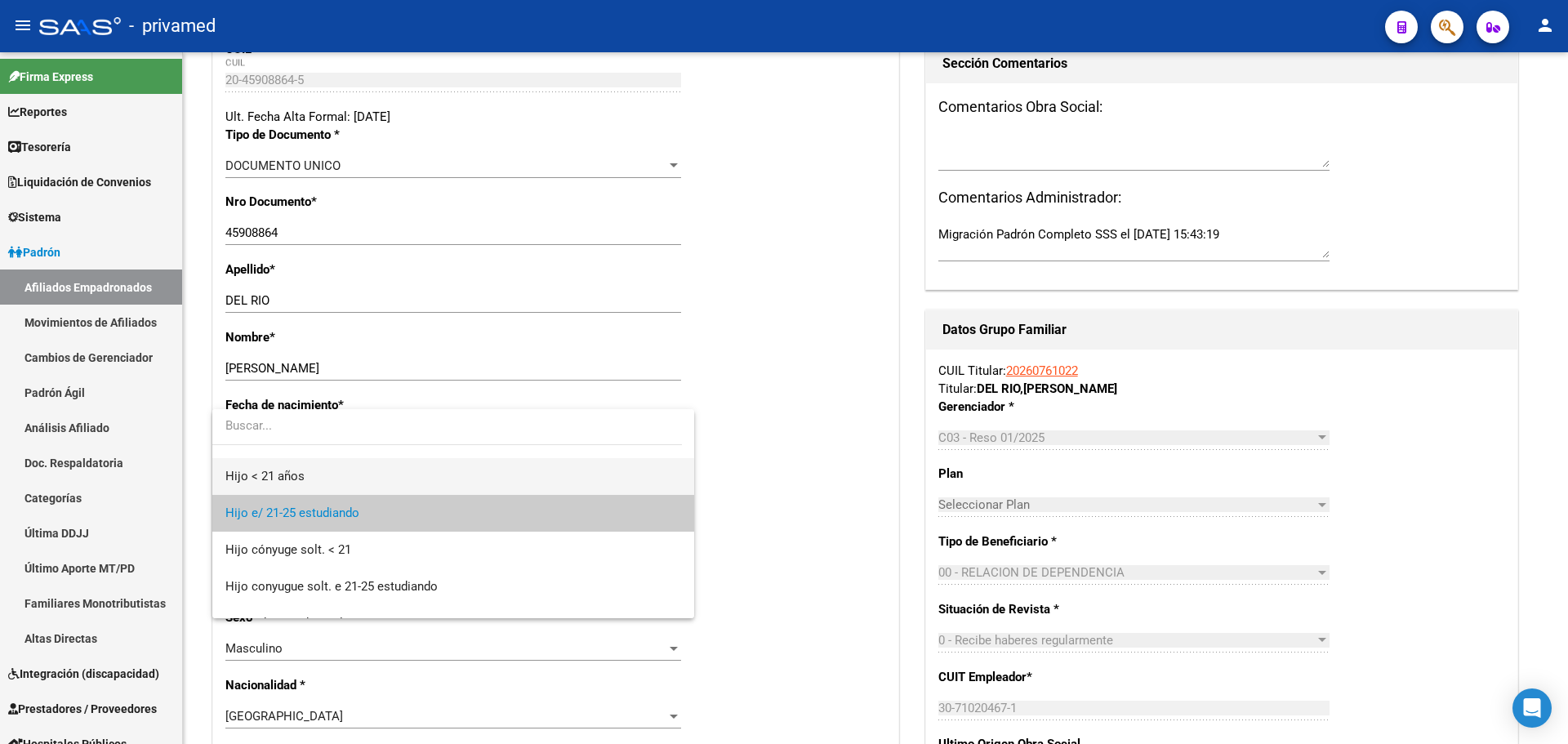
click at [306, 479] on span "Hijo < 21 años" at bounding box center [453, 476] width 456 height 37
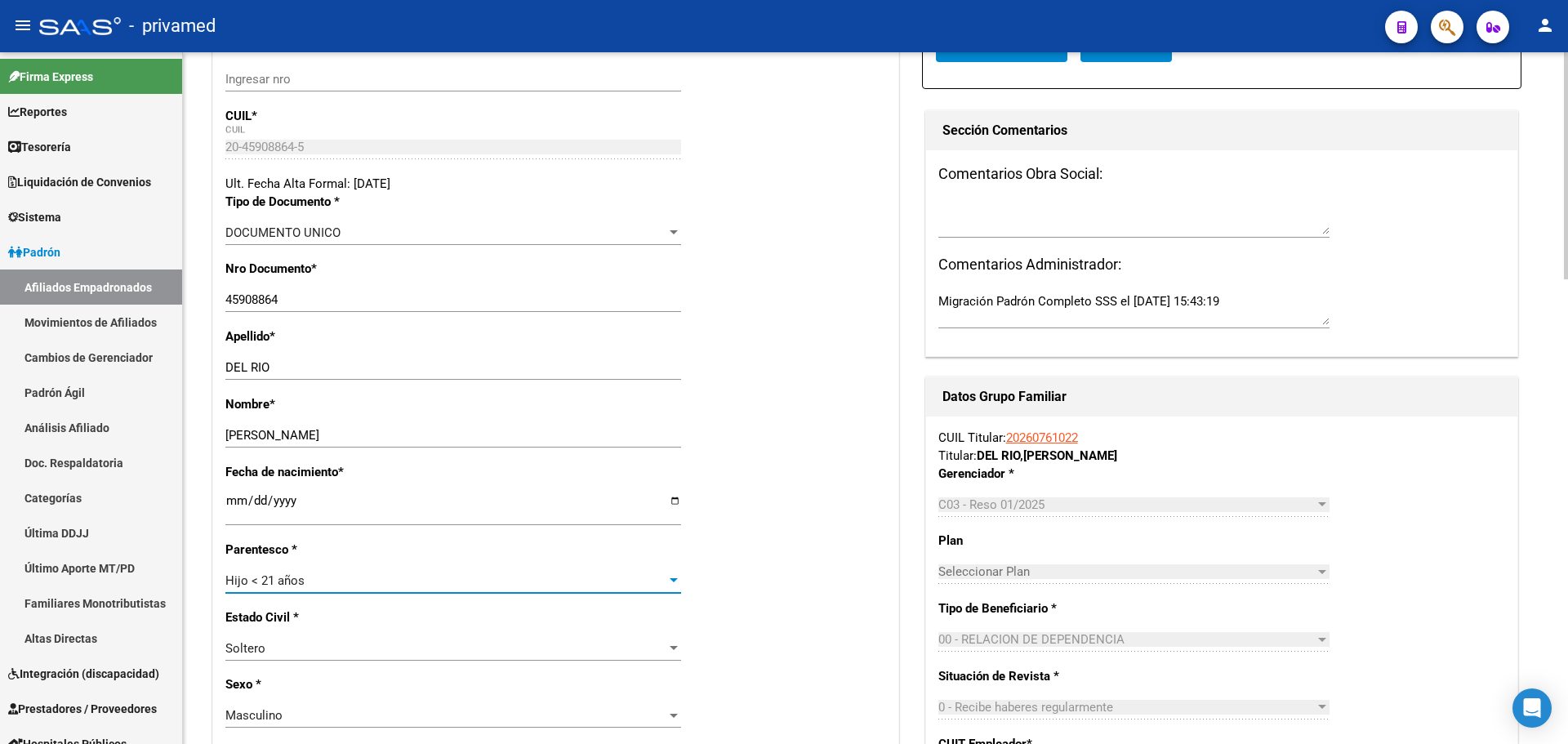
scroll to position [0, 0]
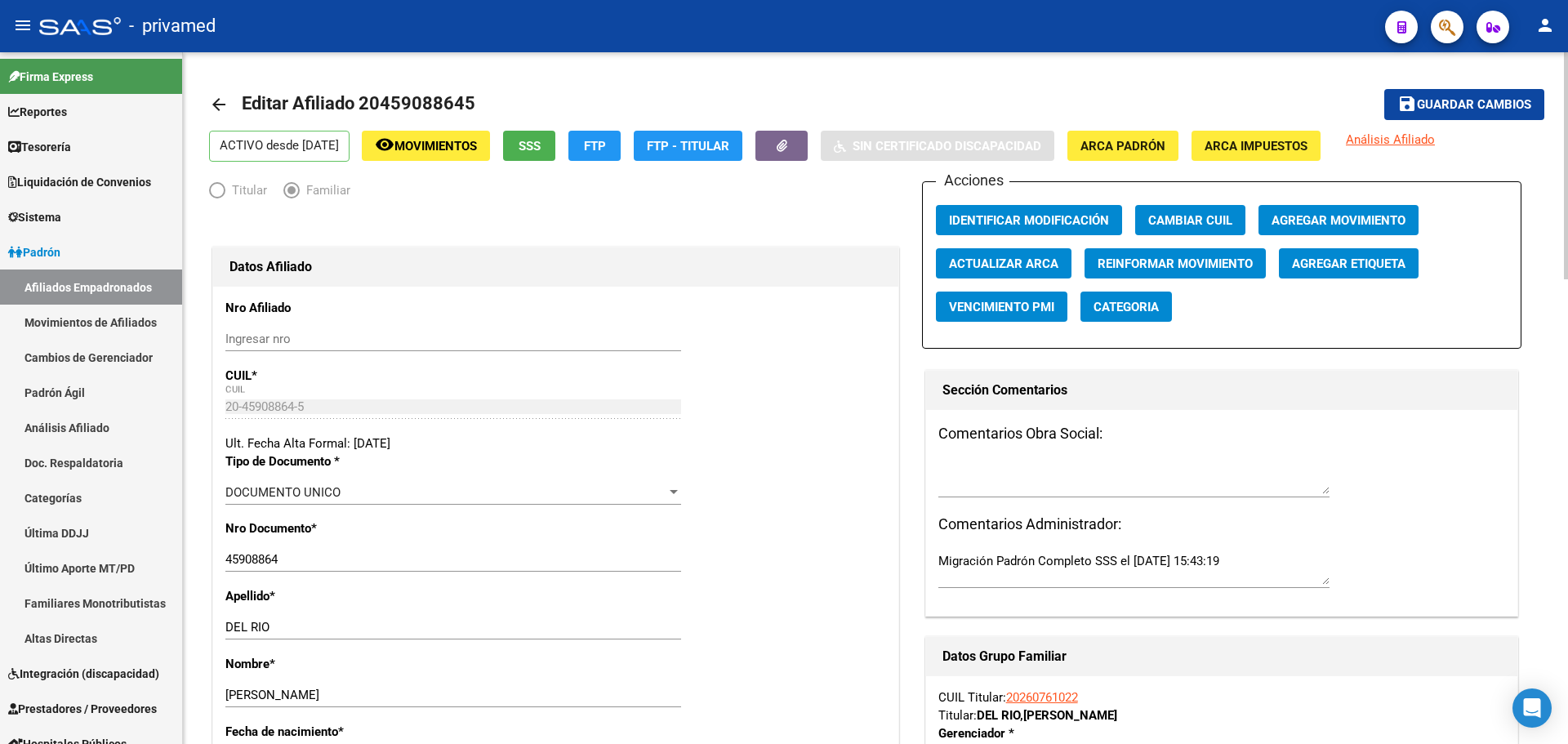
click at [1366, 222] on span "Agregar Movimiento" at bounding box center [1339, 220] width 134 height 15
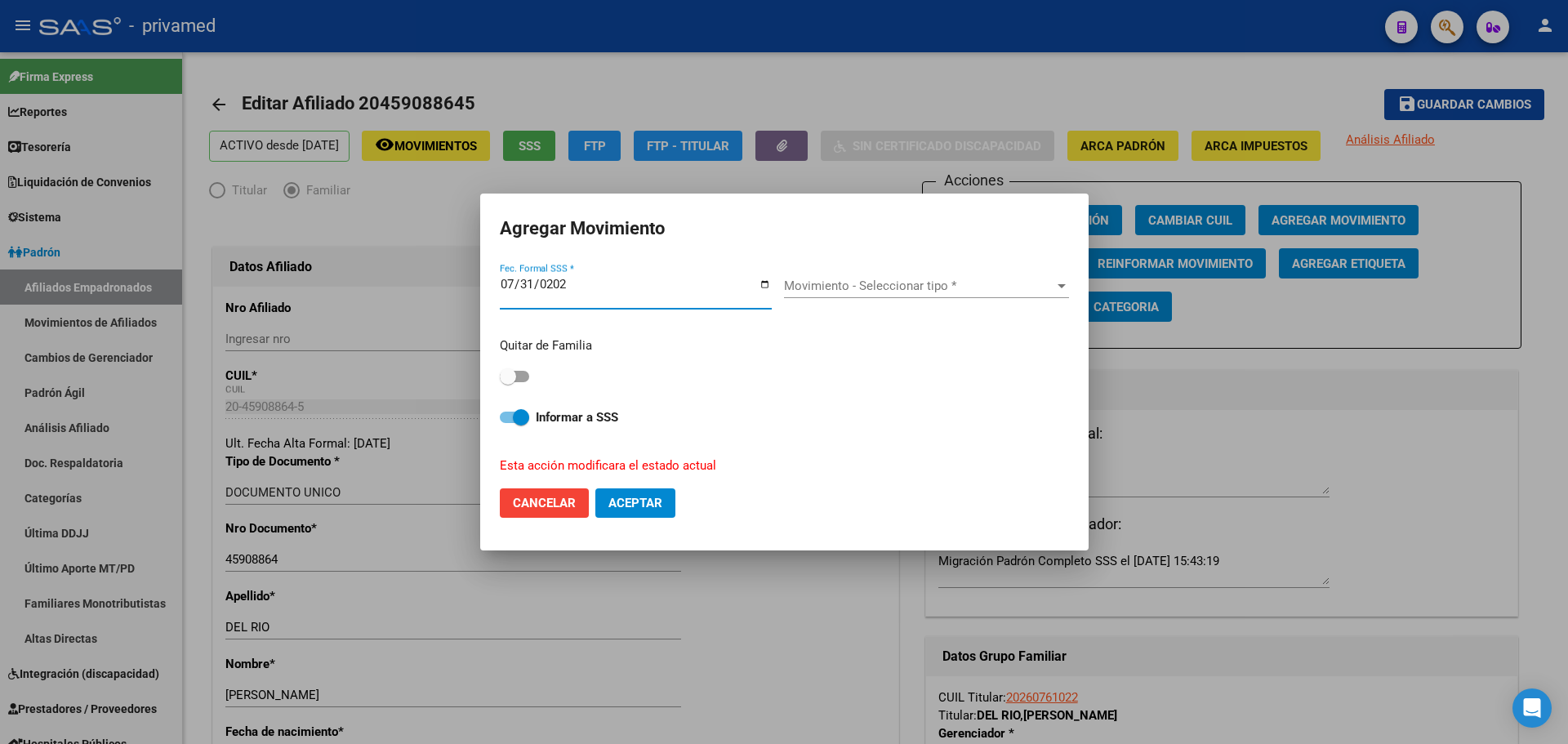
type input "[DATE]"
click at [854, 277] on div "Movimiento - Seleccionar tipo * Movimiento - Seleccionar tipo *" at bounding box center [927, 285] width 285 height 24
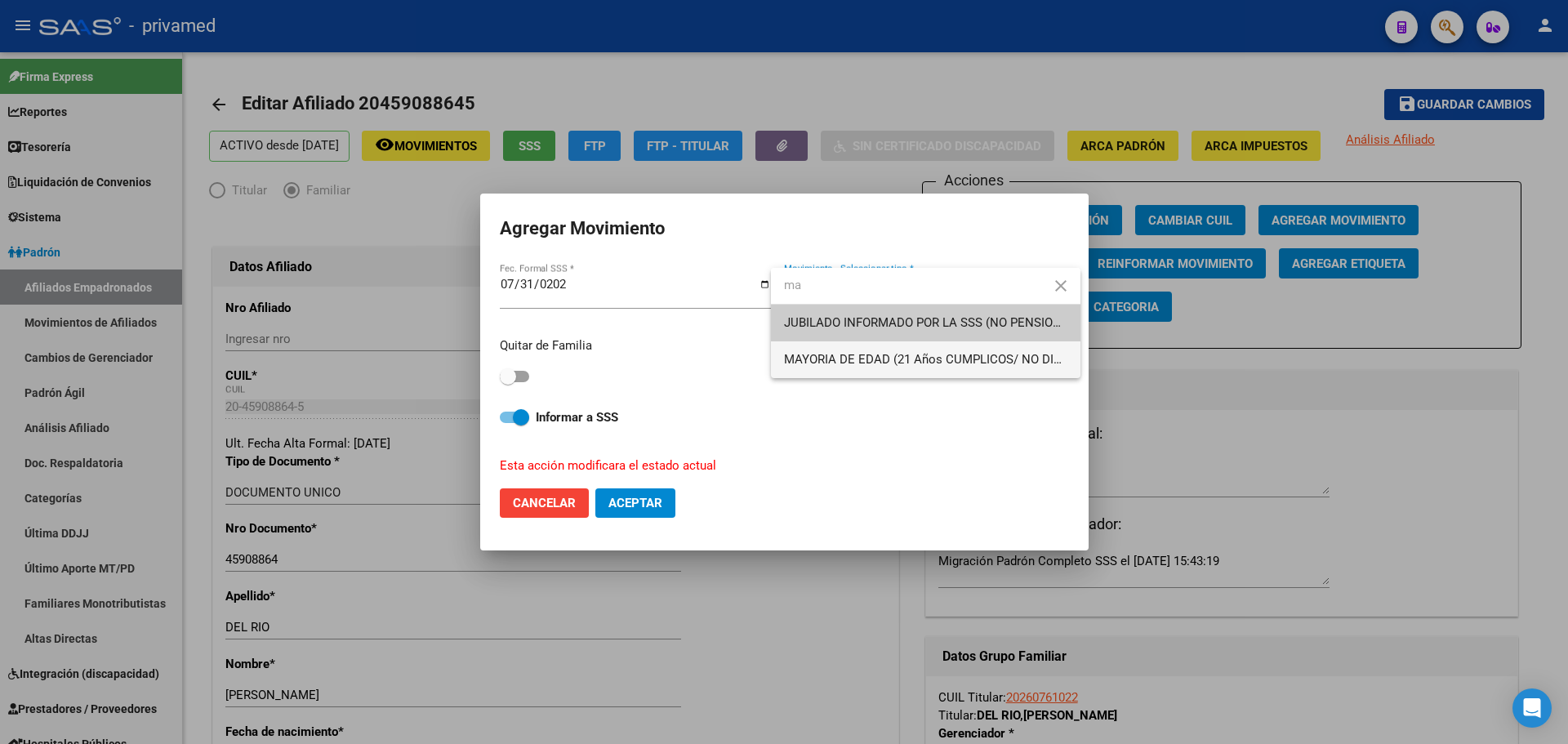
type input "ma"
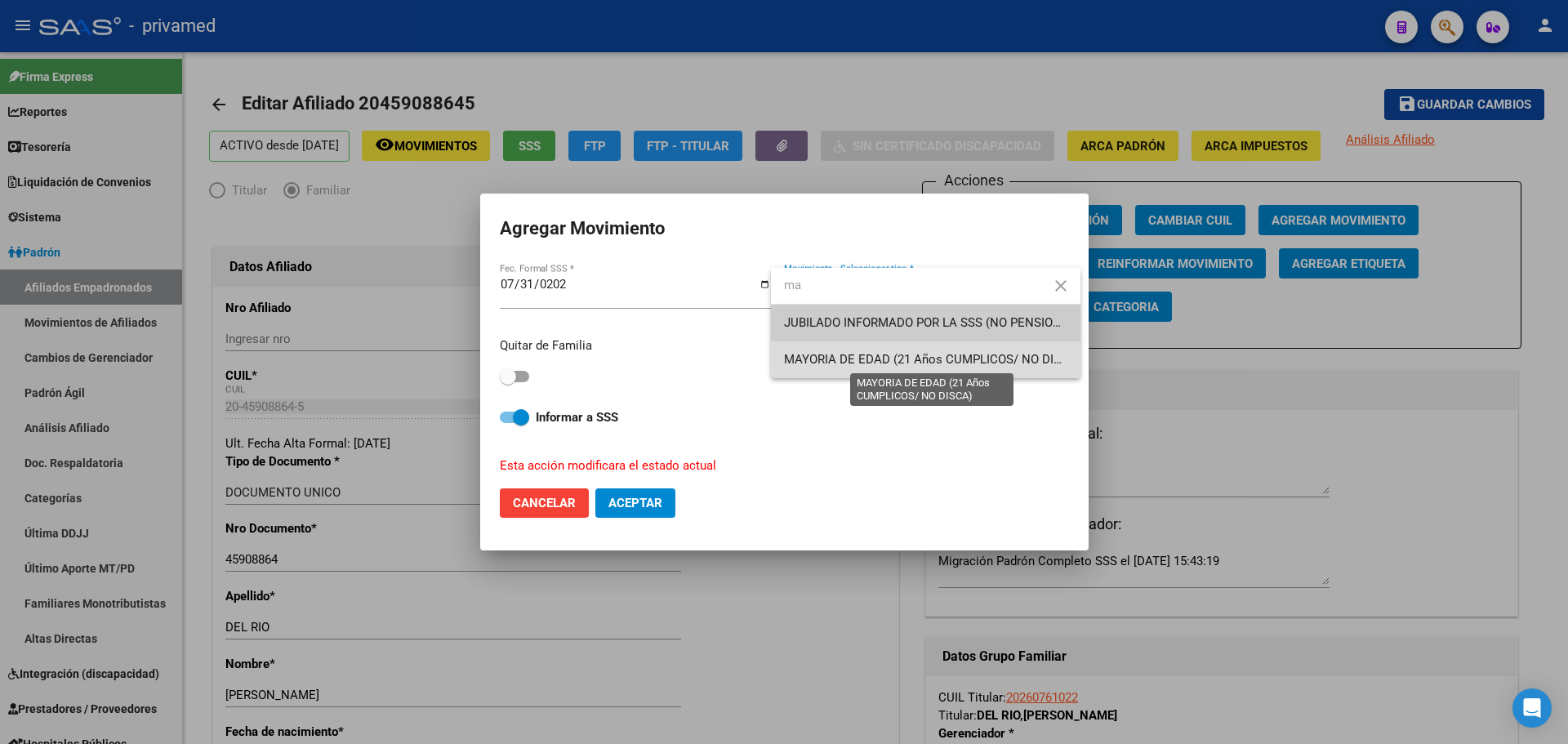
click at [910, 355] on span "MAYORIA DE EDAD (21 Años CUMPLICOS/ NO DISCA)" at bounding box center [932, 359] width 297 height 15
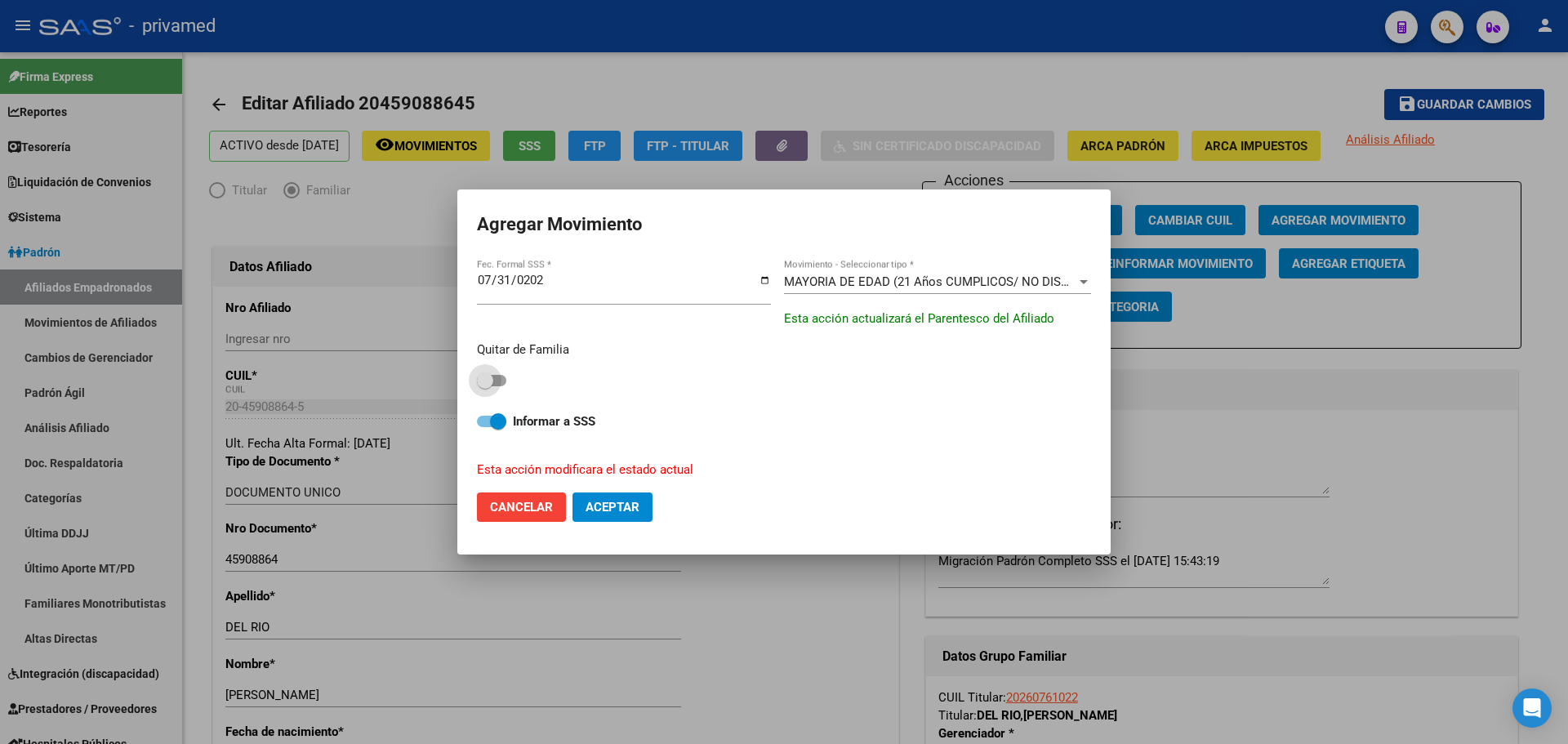
click at [492, 376] on span at bounding box center [485, 380] width 16 height 16
click at [485, 386] on input "checkbox" at bounding box center [484, 386] width 1 height 1
checkbox input "true"
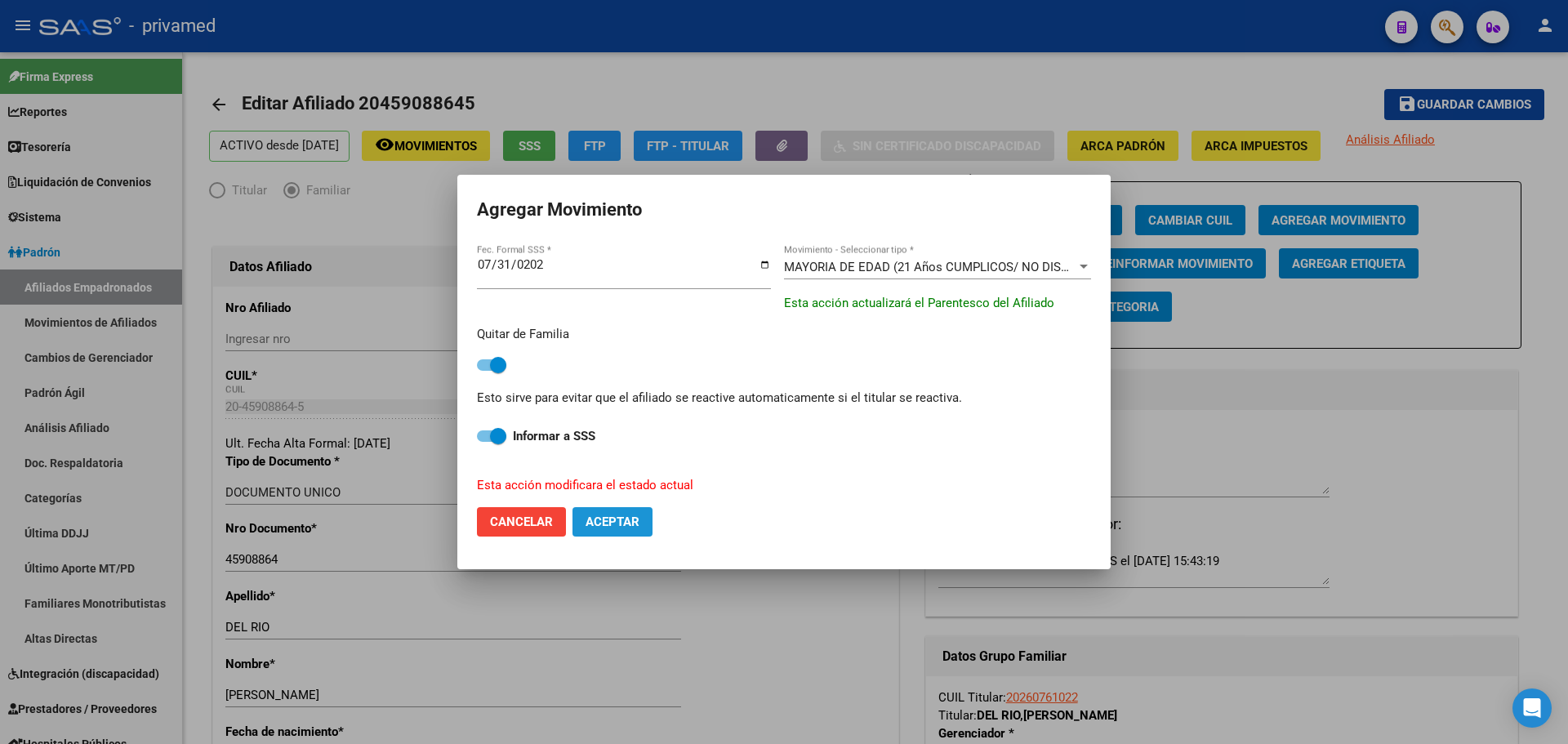
click at [625, 518] on span "Aceptar" at bounding box center [613, 521] width 54 height 15
checkbox input "false"
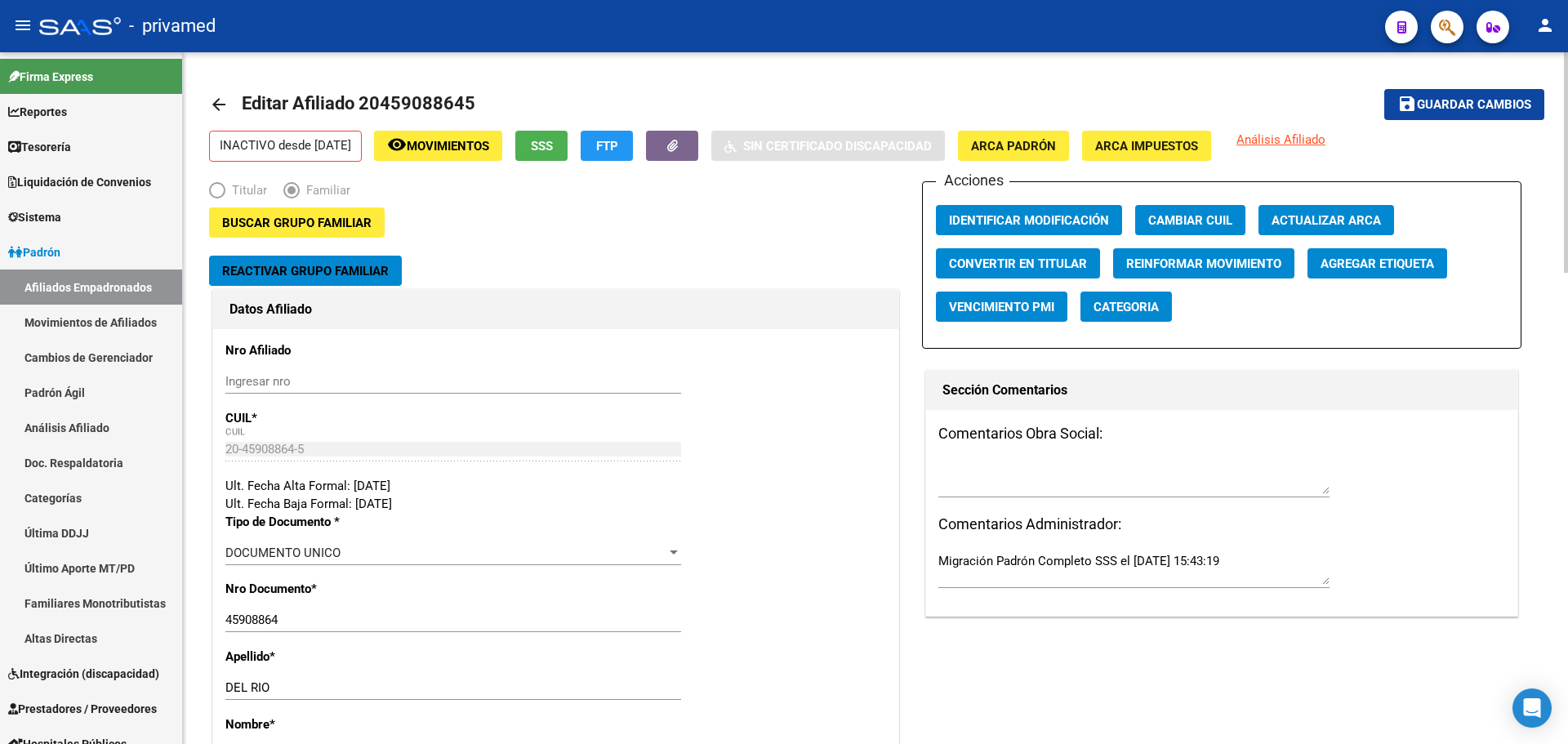
click at [216, 99] on mat-icon "arrow_back" at bounding box center [219, 105] width 19 height 19
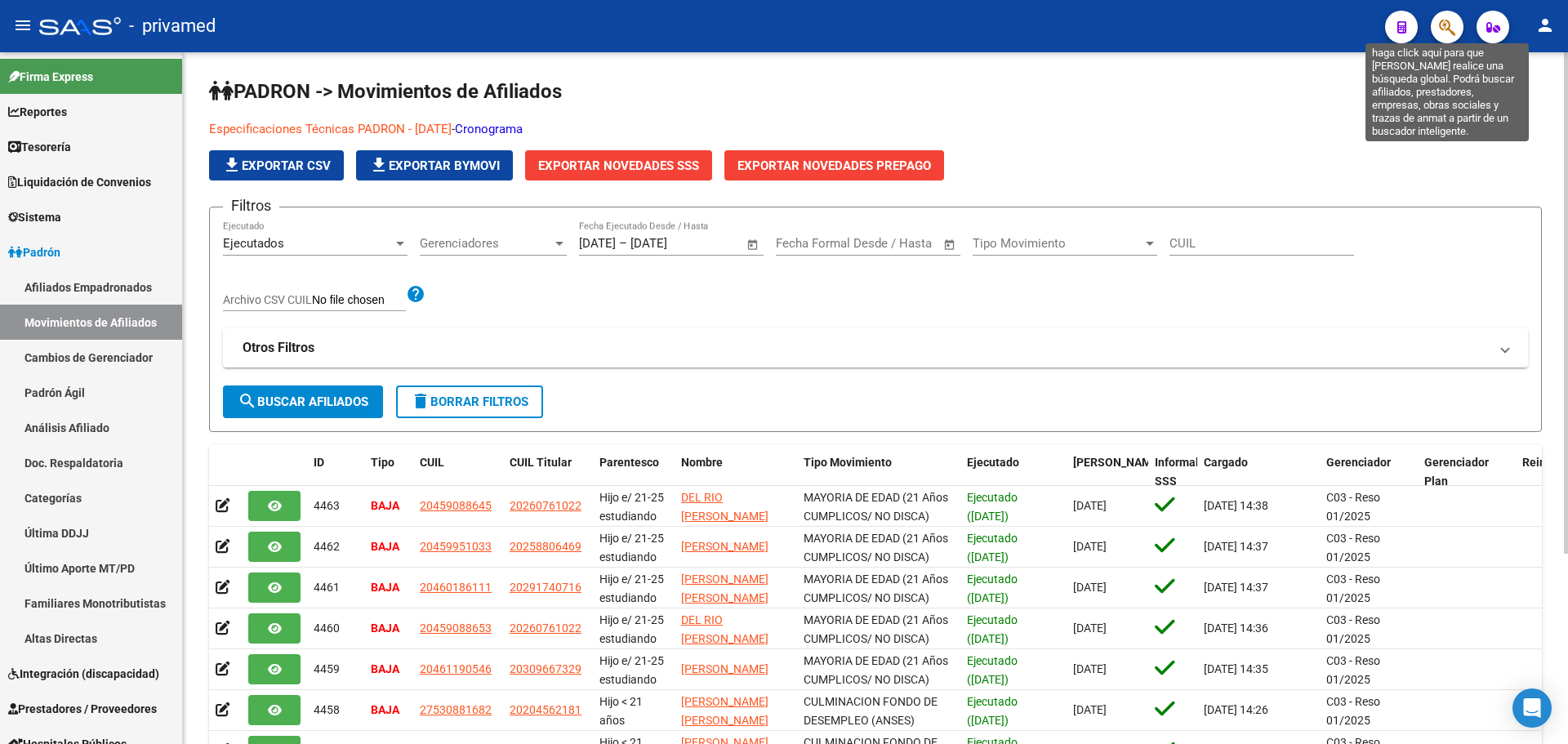
click at [1449, 28] on icon "button" at bounding box center [1447, 27] width 16 height 18
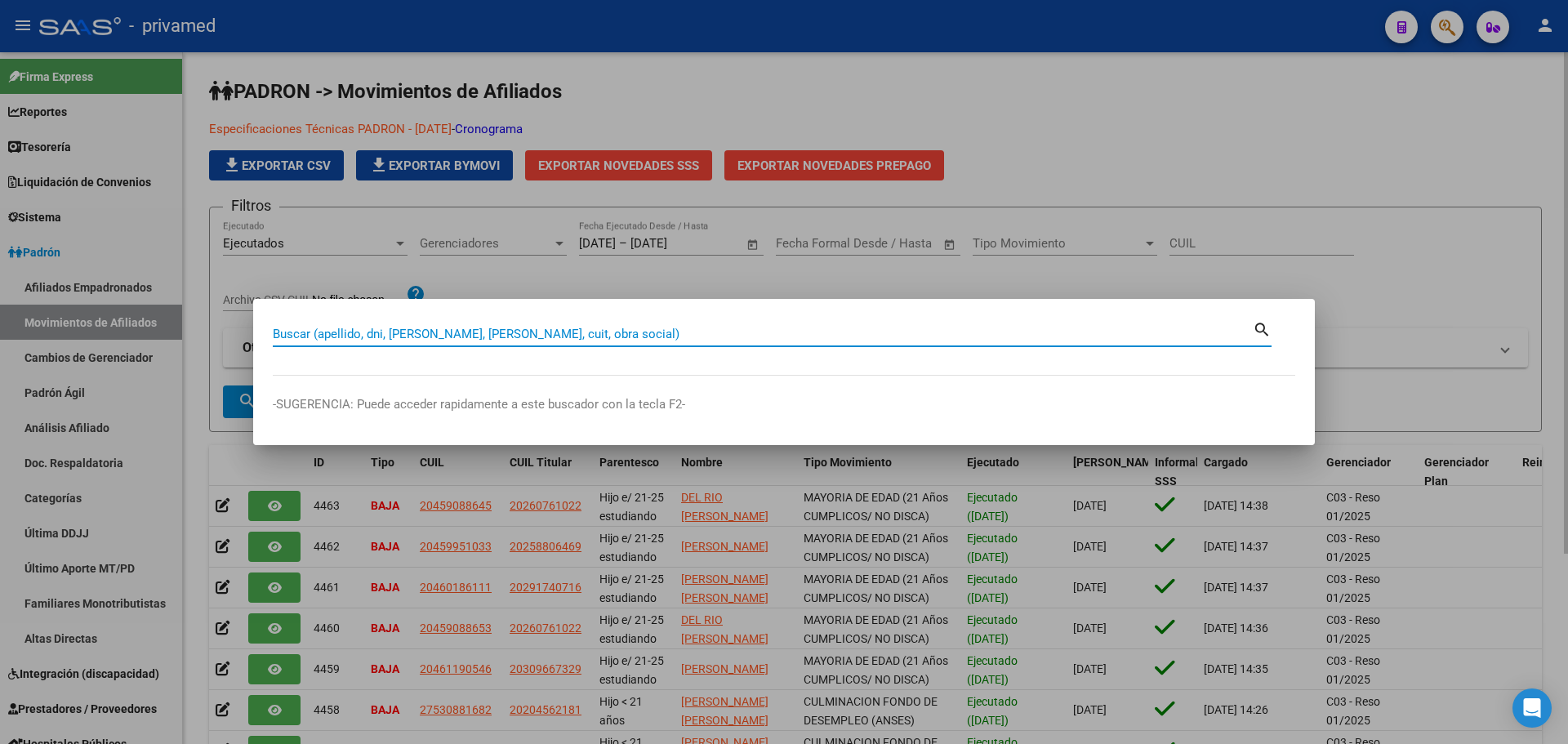
paste input "27459120934"
type input "27459120934"
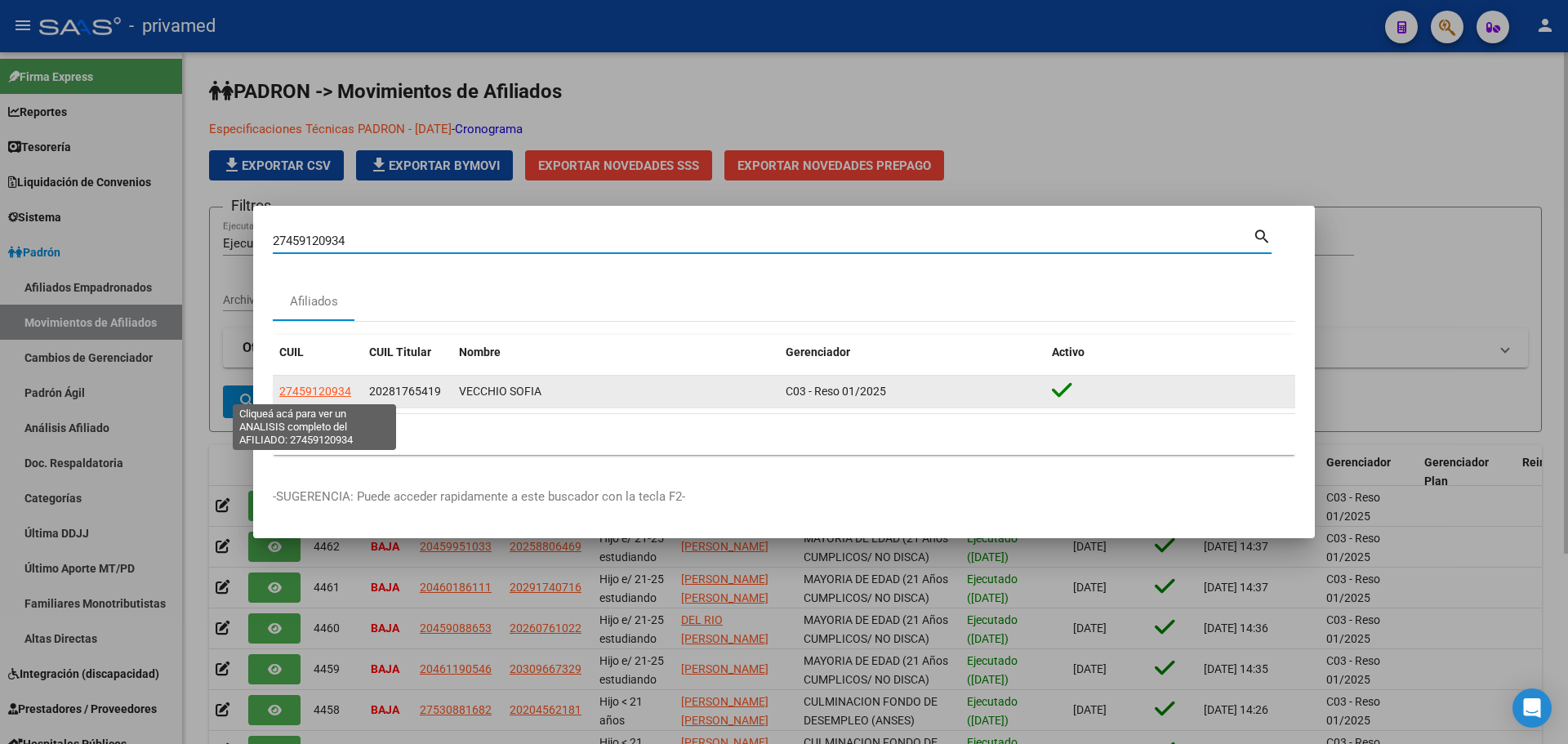
click at [308, 392] on span "27459120934" at bounding box center [315, 391] width 72 height 13
copy span "9"
type textarea "27459120934"
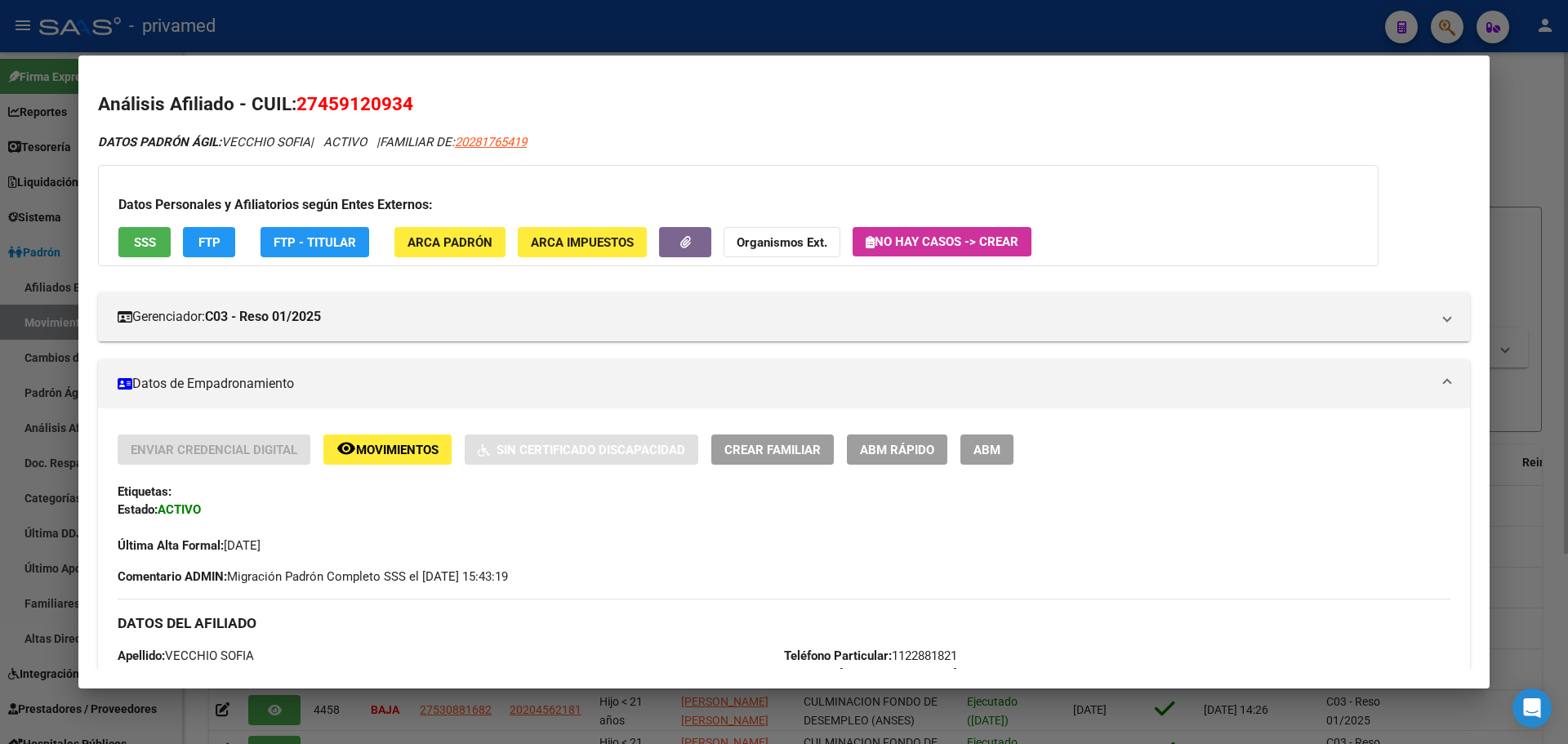
click at [1001, 451] on button "ABM" at bounding box center [987, 449] width 53 height 30
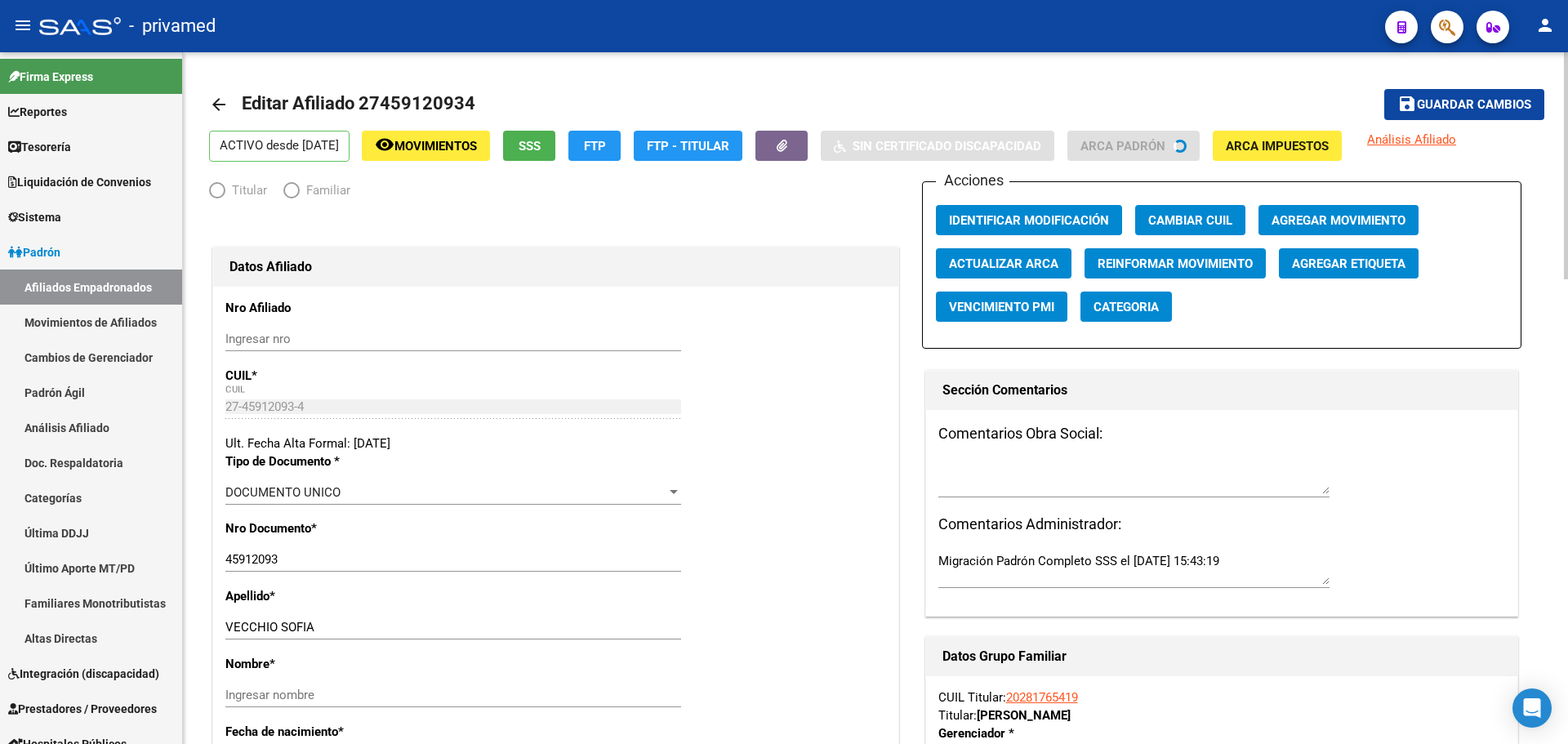
radio input "true"
type input "30-70753228-5"
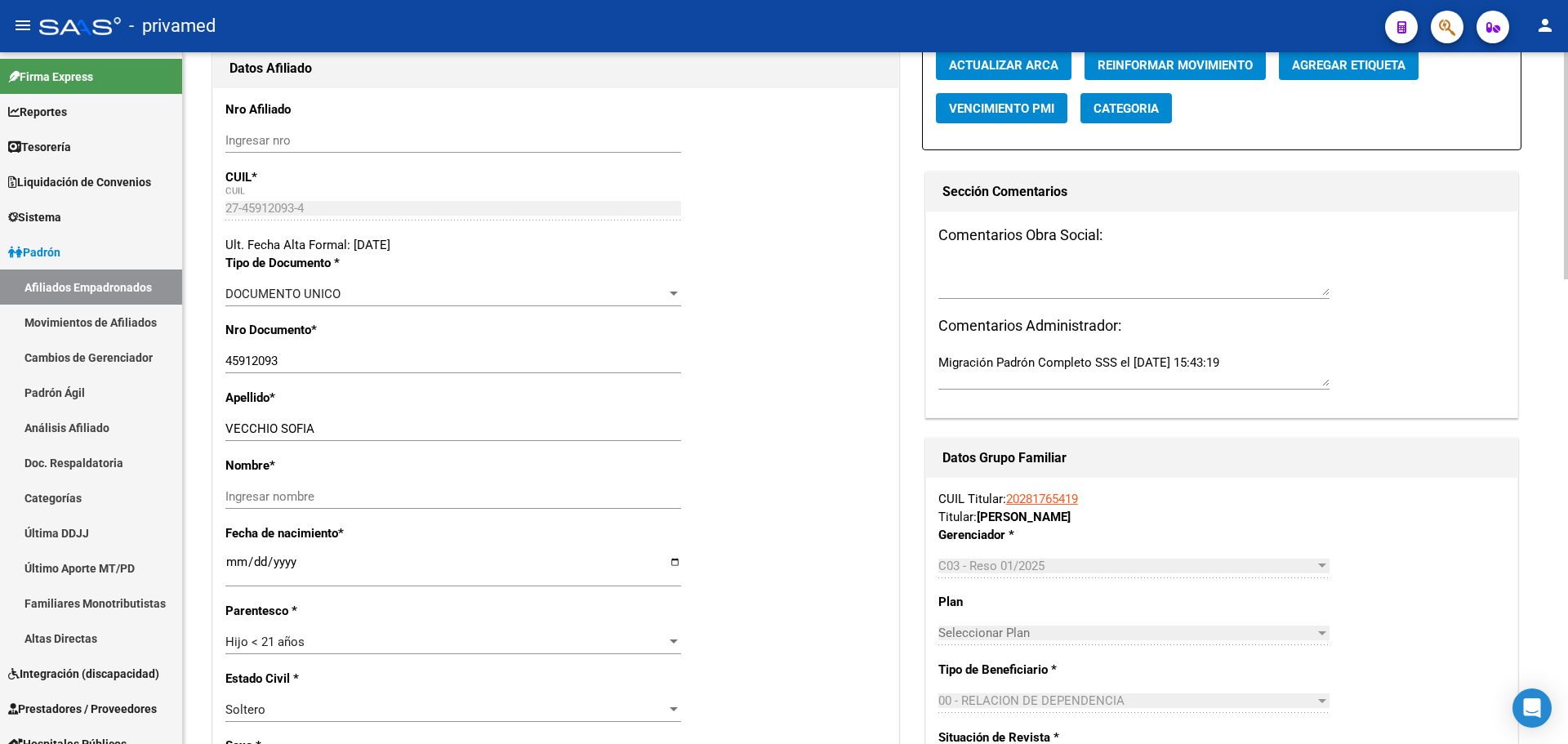
scroll to position [245, 0]
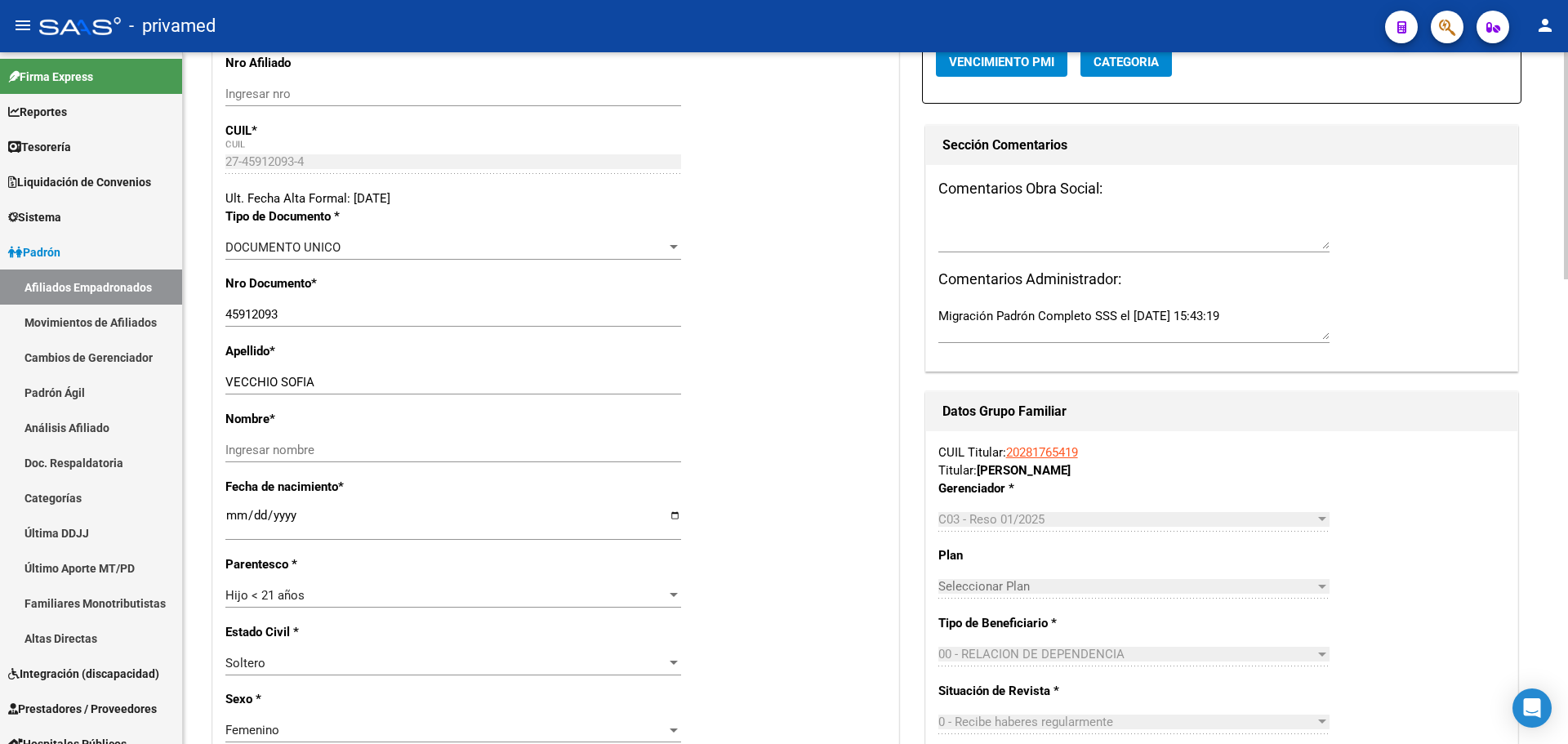
drag, startPoint x: 319, startPoint y: 373, endPoint x: 283, endPoint y: 379, distance: 36.5
click at [282, 379] on div "VECCHIO SOFIA Ingresar apellido" at bounding box center [453, 381] width 456 height 24
click at [284, 379] on input "VECCHIO SOFIA" at bounding box center [453, 381] width 456 height 15
type input "VECCHIO"
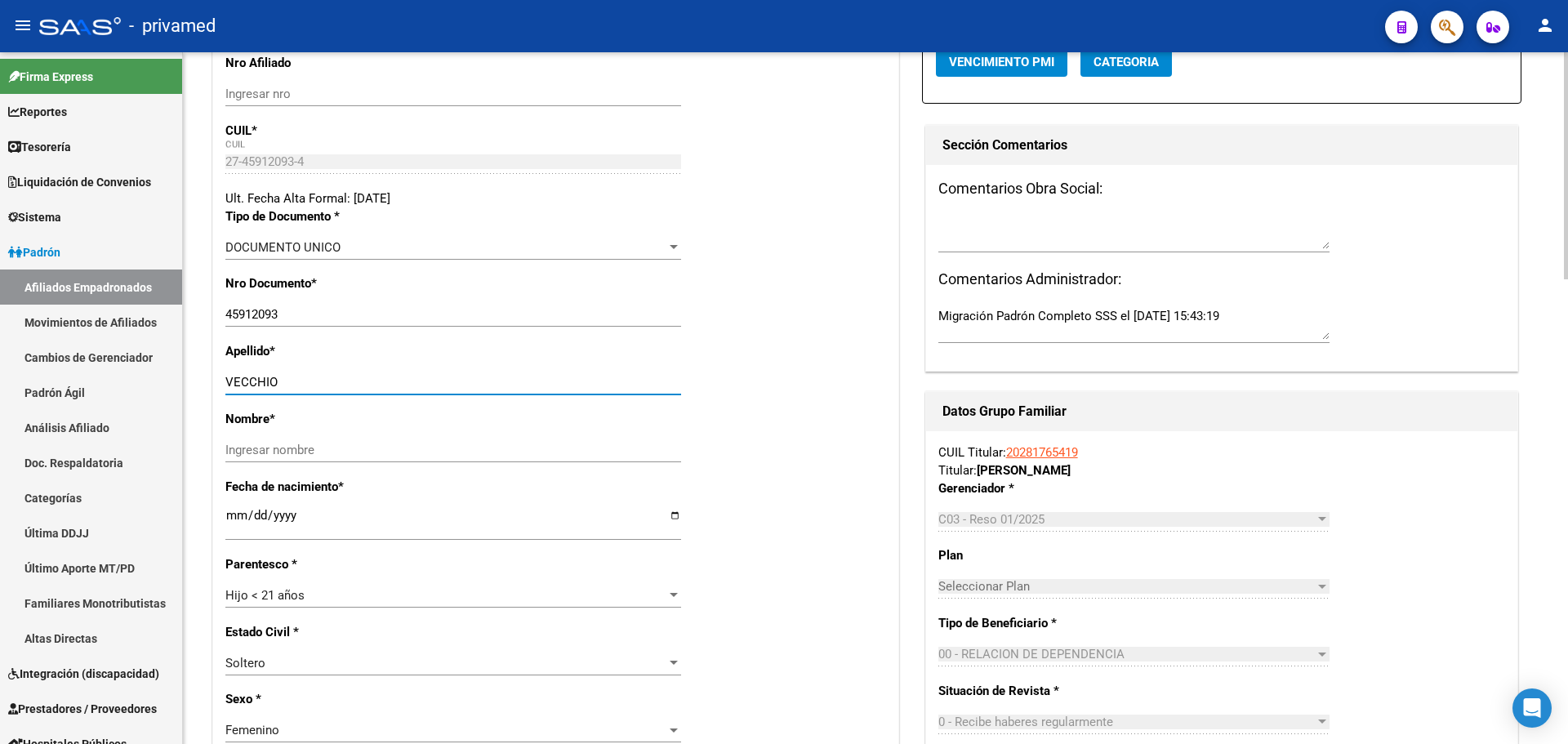
click at [315, 451] on input "Ingresar nombre" at bounding box center [453, 449] width 456 height 15
paste input "SOFIA"
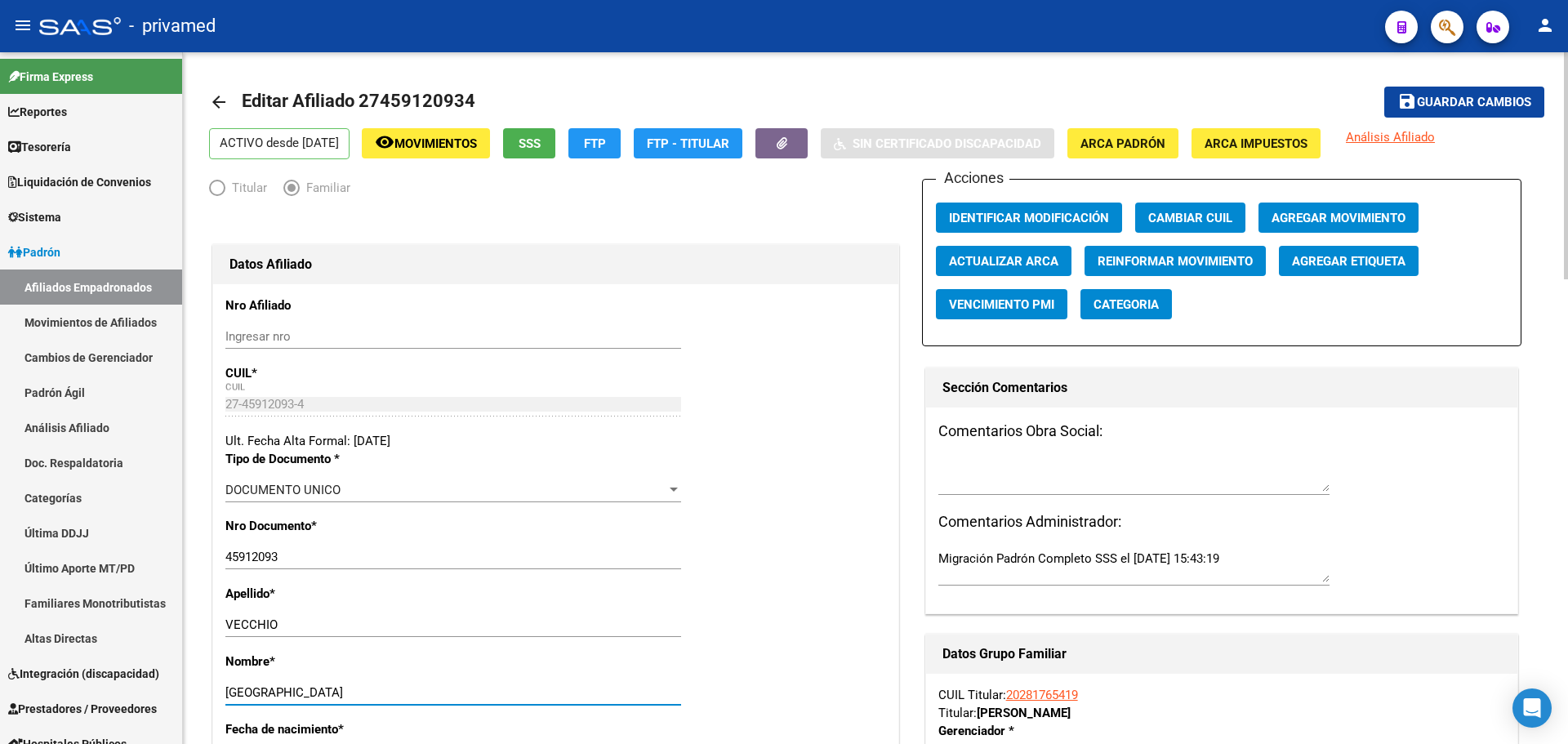
scroll to position [0, 0]
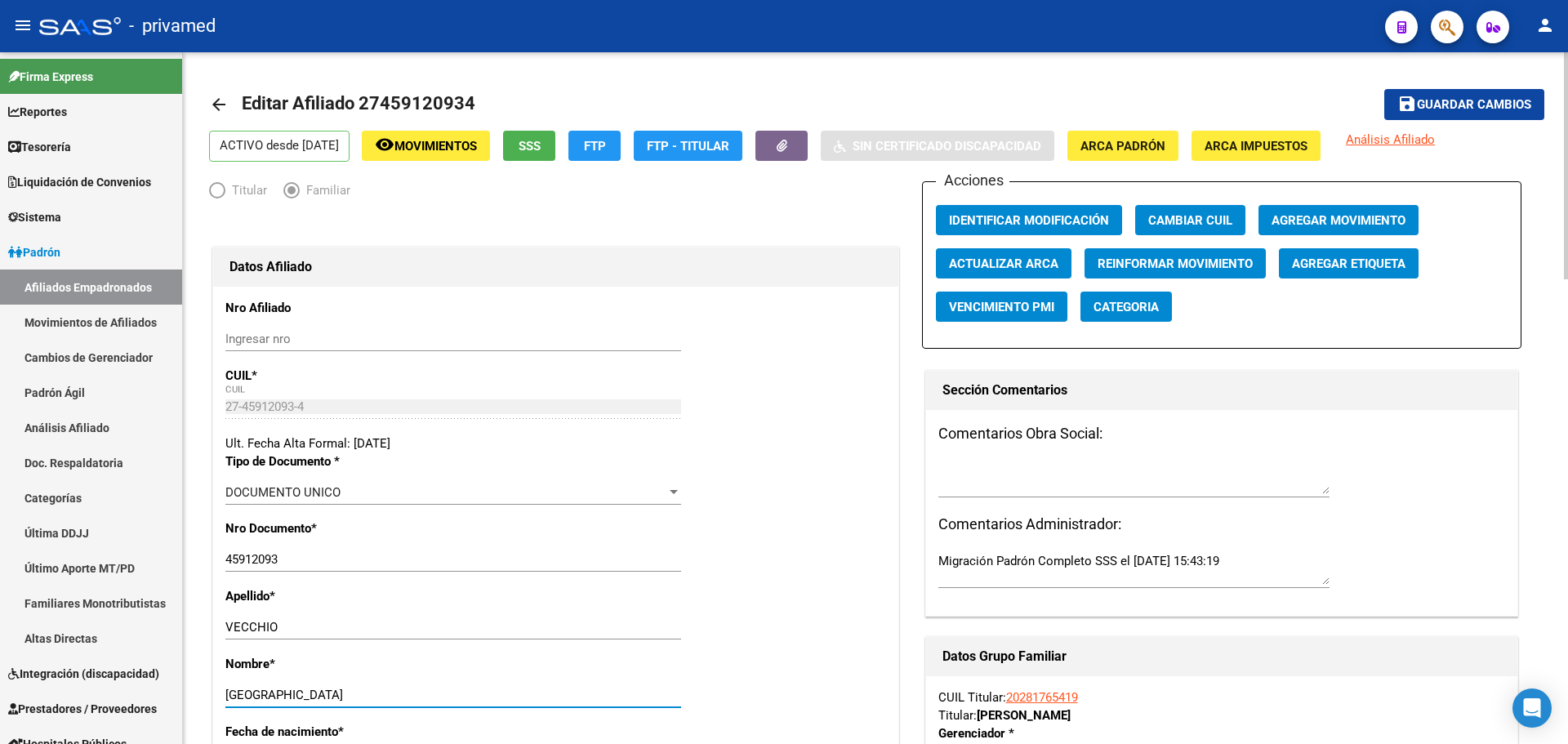
type input "SOFIA"
click at [1369, 216] on span "Agregar Movimiento" at bounding box center [1339, 220] width 134 height 15
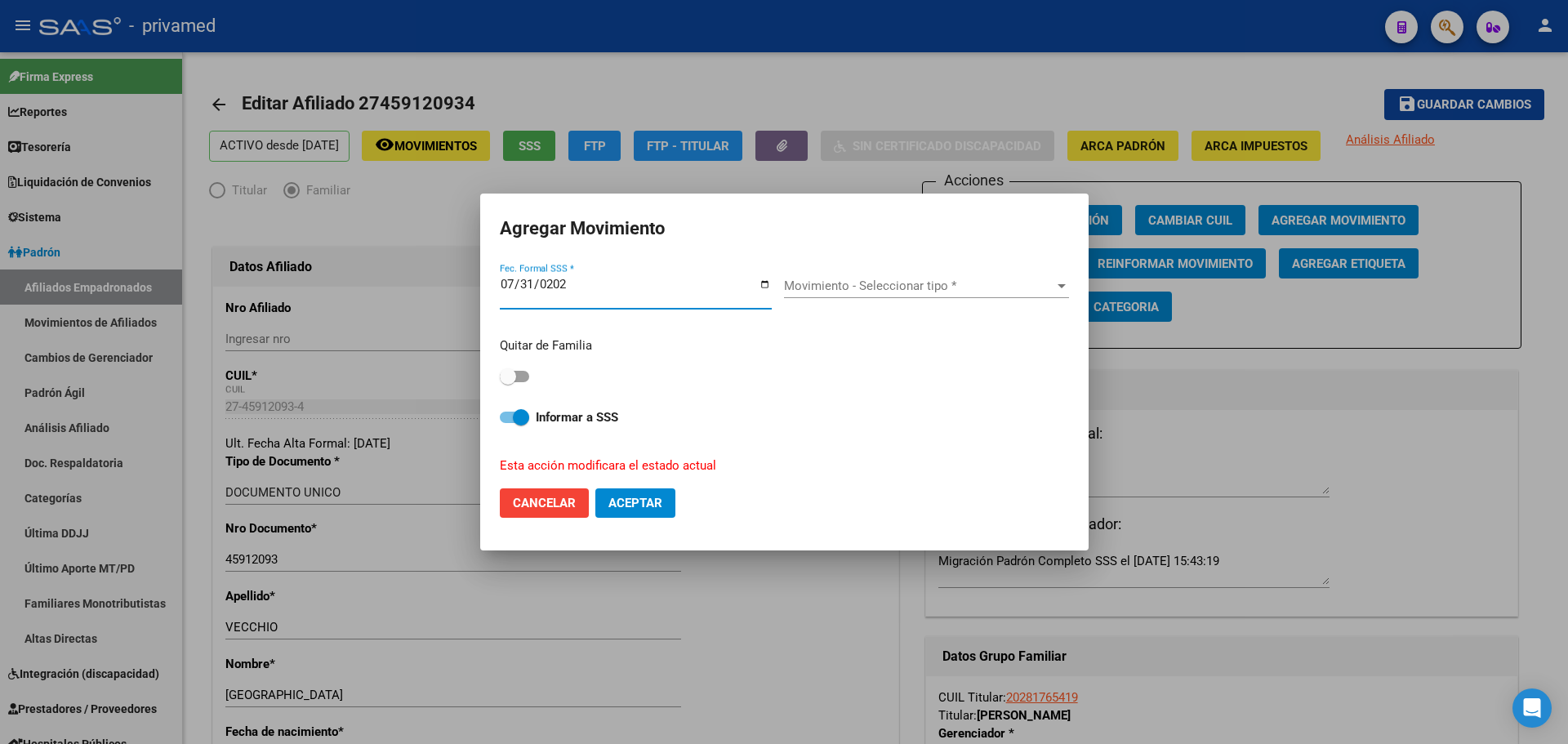
type input "[DATE]"
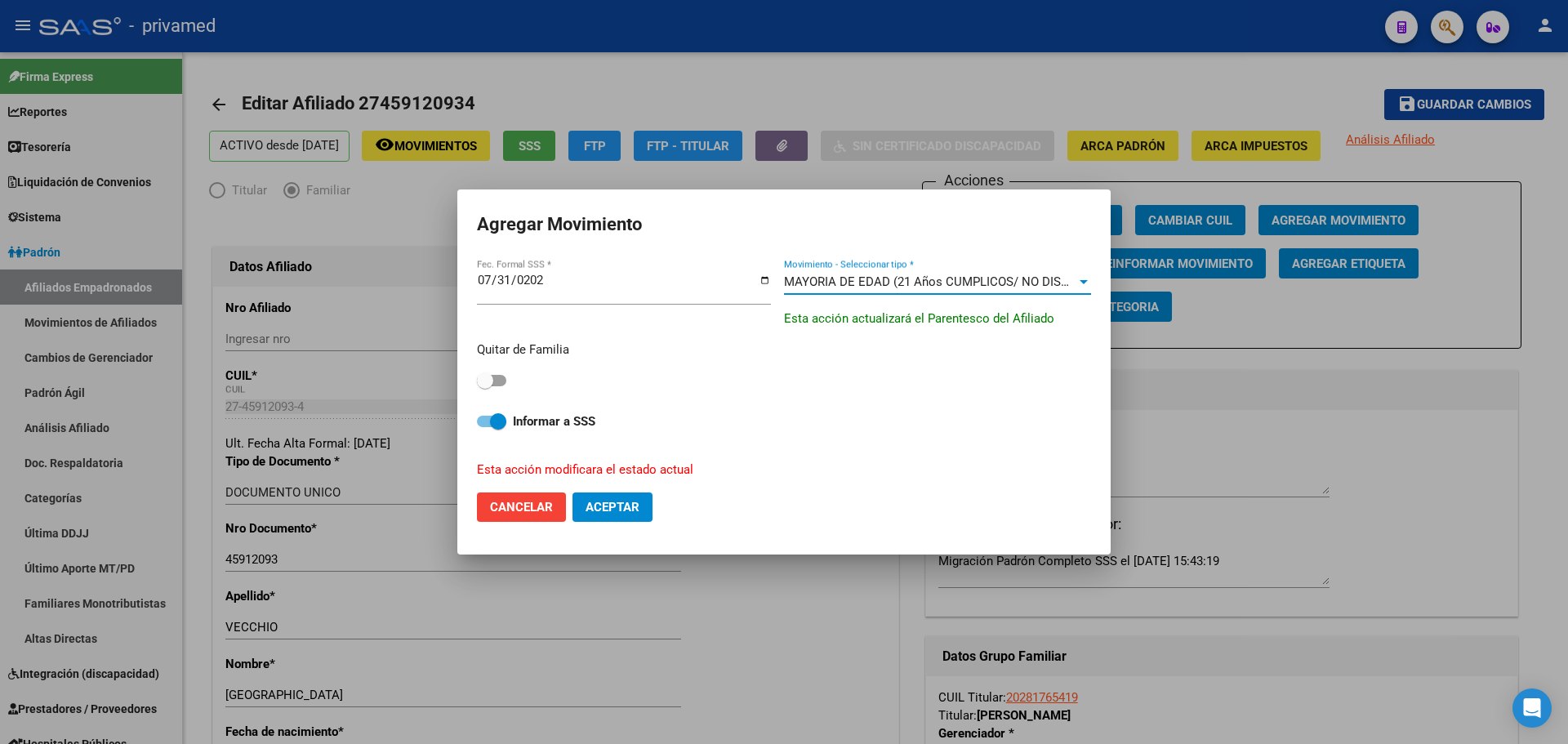
click at [510, 372] on div "Quitar de Familia" at bounding box center [784, 366] width 614 height 51
click at [507, 374] on div "Quitar de Familia" at bounding box center [784, 366] width 614 height 51
click at [501, 376] on span at bounding box center [492, 380] width 29 height 12
click at [485, 386] on input "checkbox" at bounding box center [484, 386] width 1 height 1
checkbox input "true"
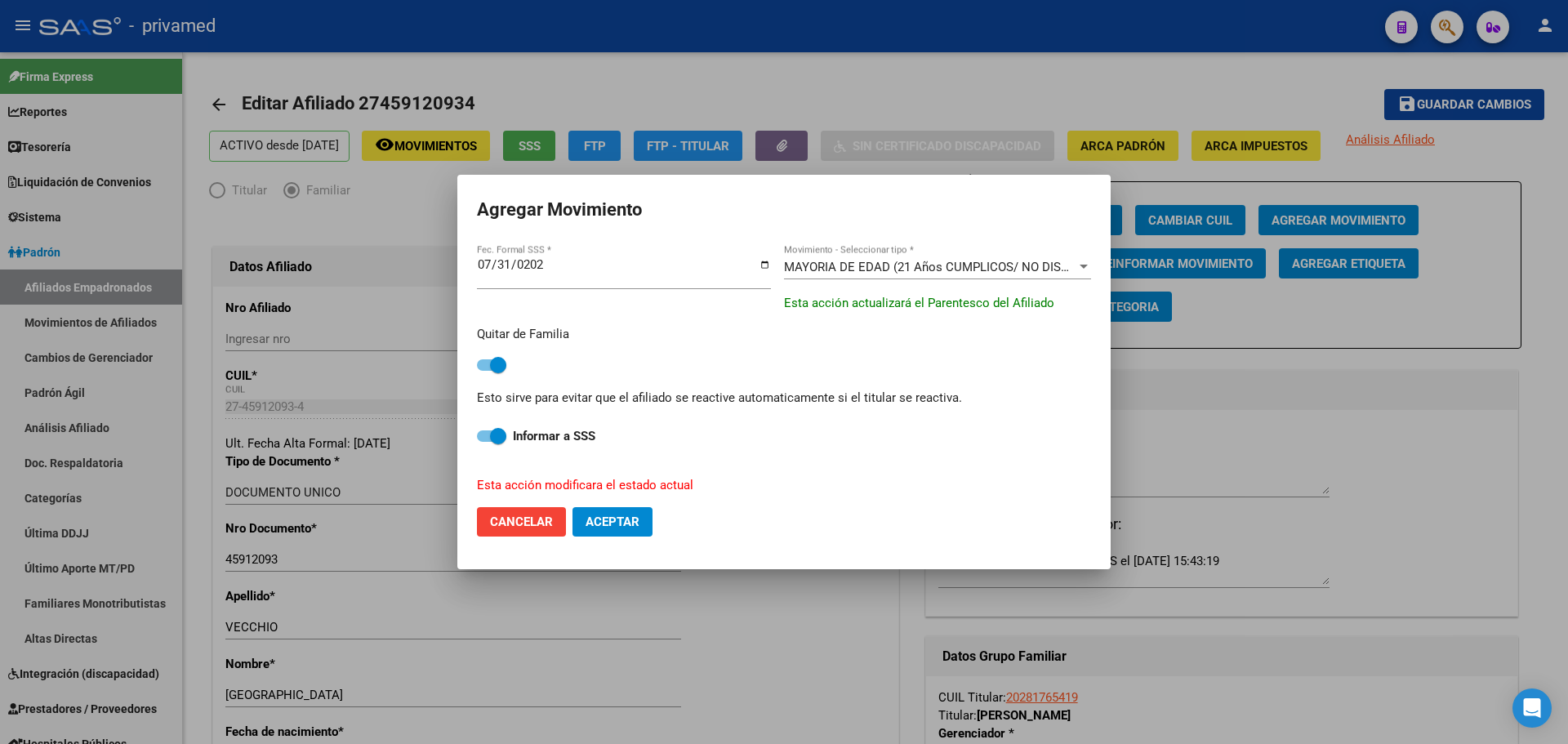
click at [628, 521] on span "Aceptar" at bounding box center [613, 521] width 54 height 15
checkbox input "false"
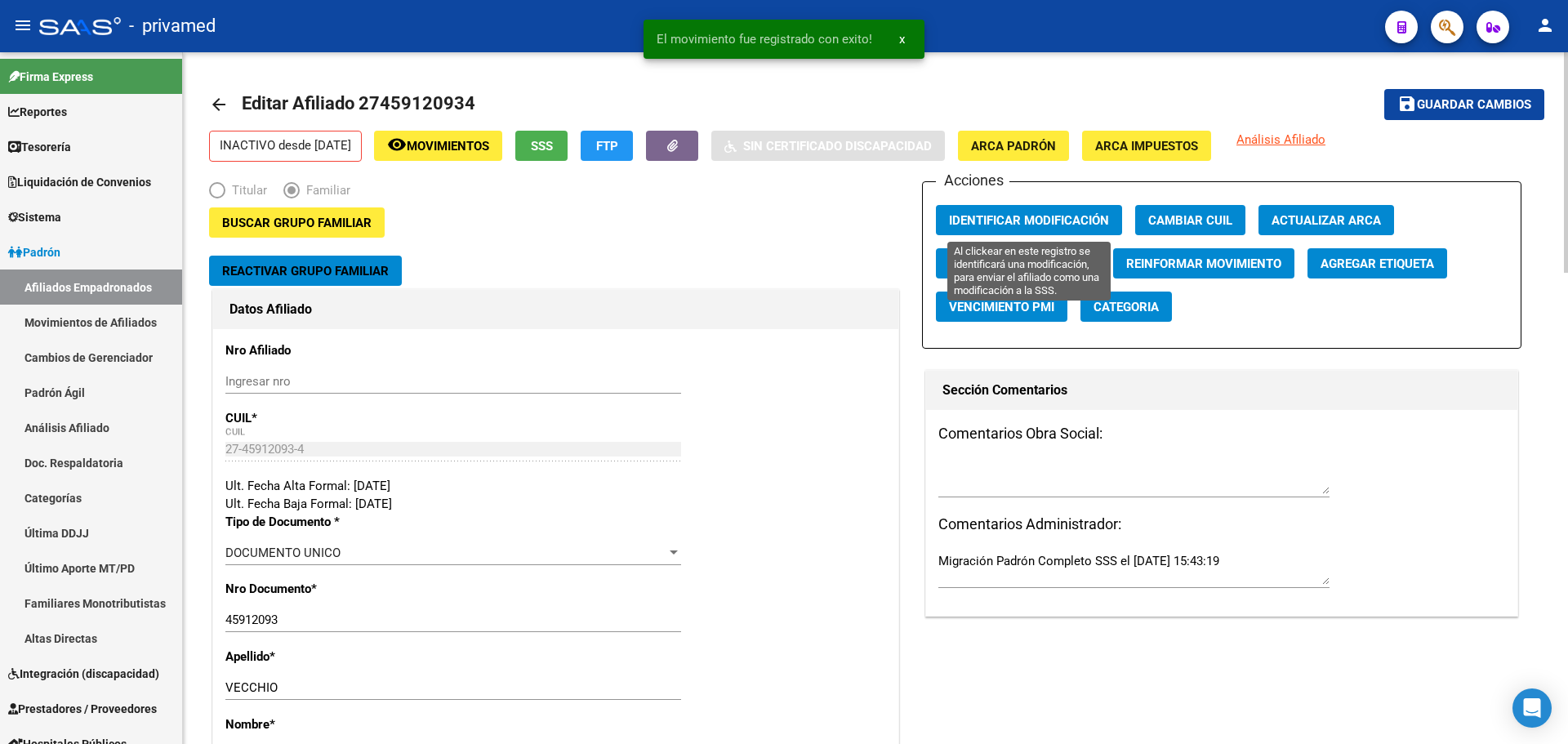
click at [1062, 229] on button "Identificar Modificación" at bounding box center [1029, 219] width 186 height 30
click at [1482, 98] on span "Guardar cambios" at bounding box center [1475, 105] width 114 height 15
click at [215, 105] on mat-icon "arrow_back" at bounding box center [219, 105] width 19 height 19
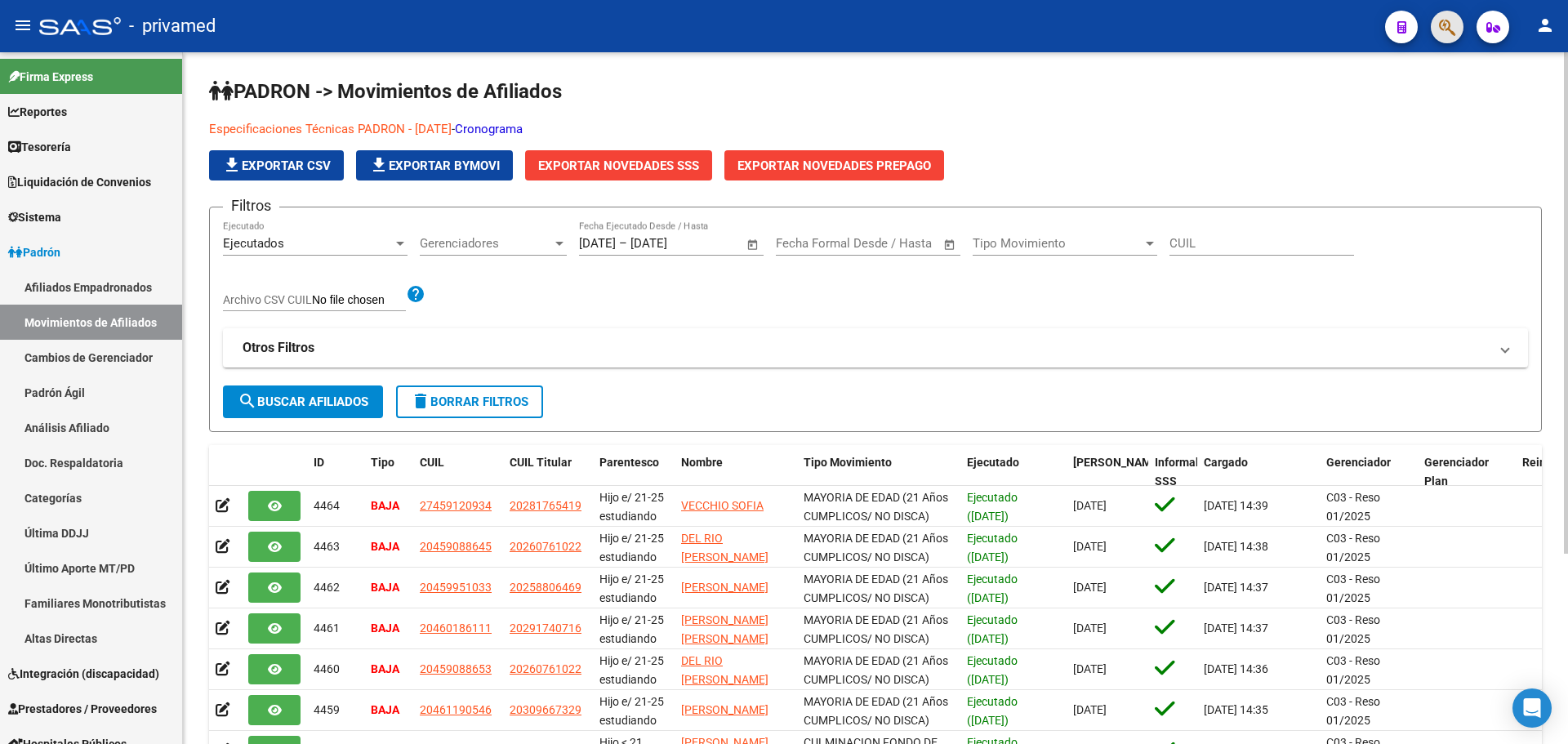
click at [1436, 34] on button "button" at bounding box center [1448, 27] width 33 height 33
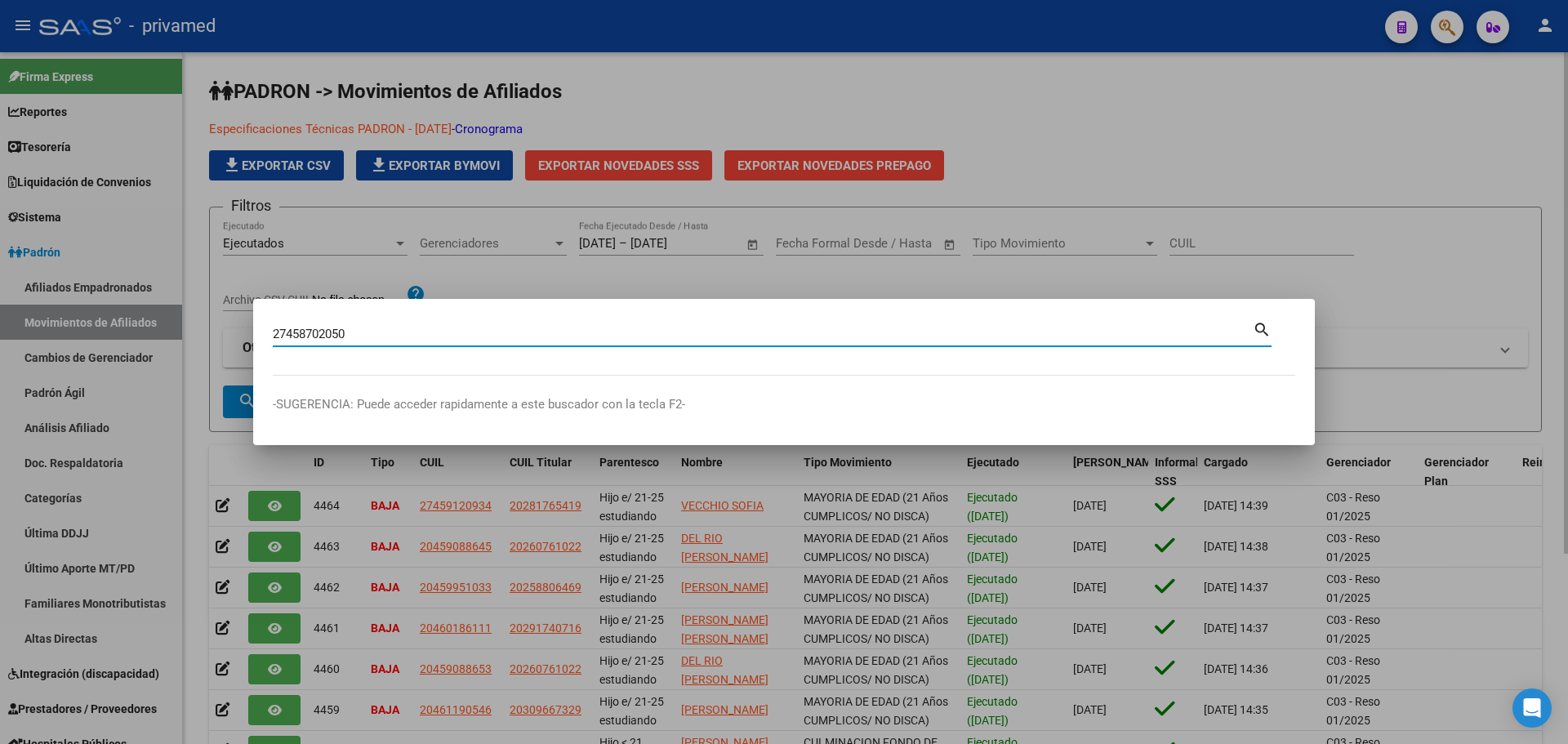
type input "27458702050"
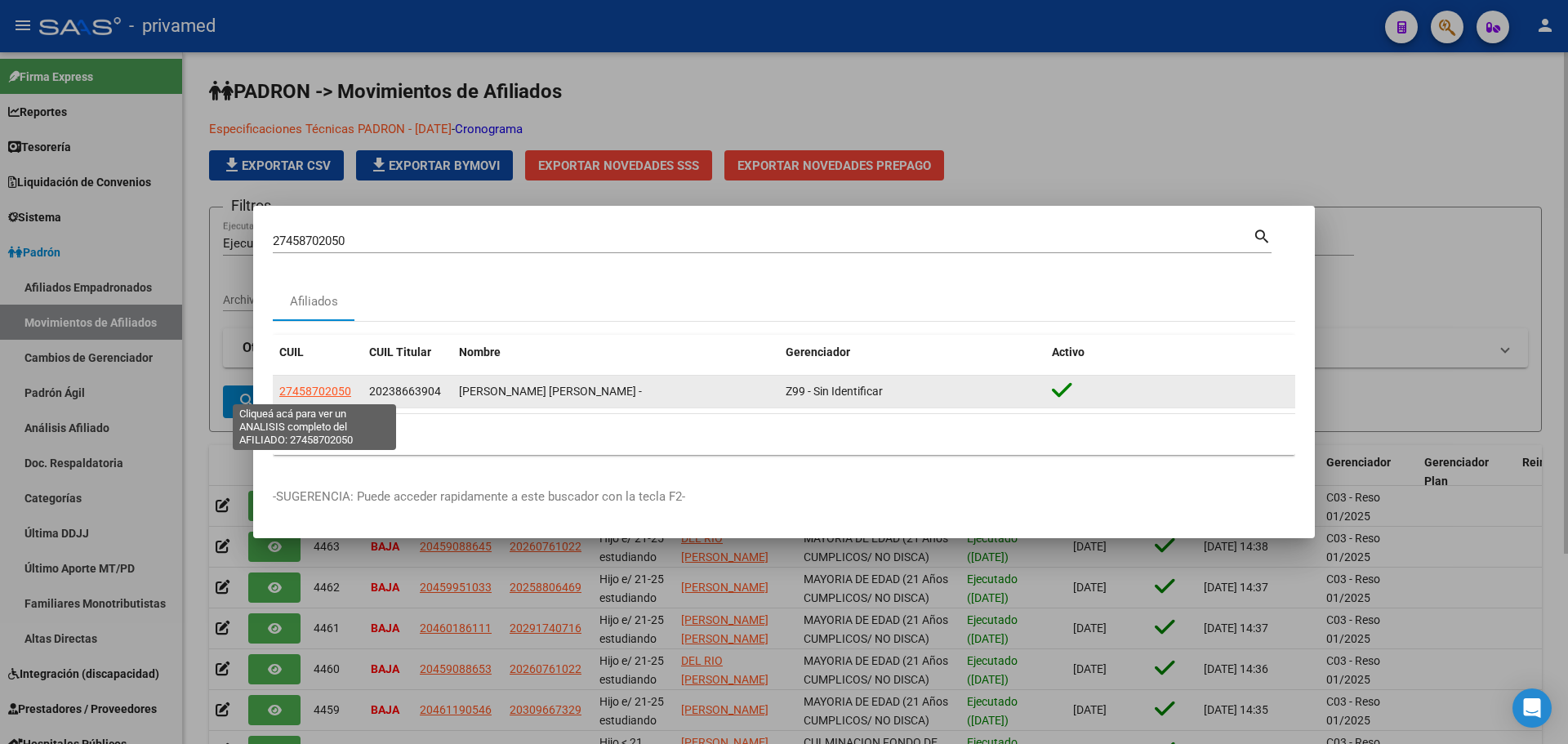
click at [324, 390] on span "27458702050" at bounding box center [315, 391] width 72 height 13
type textarea "27458702050"
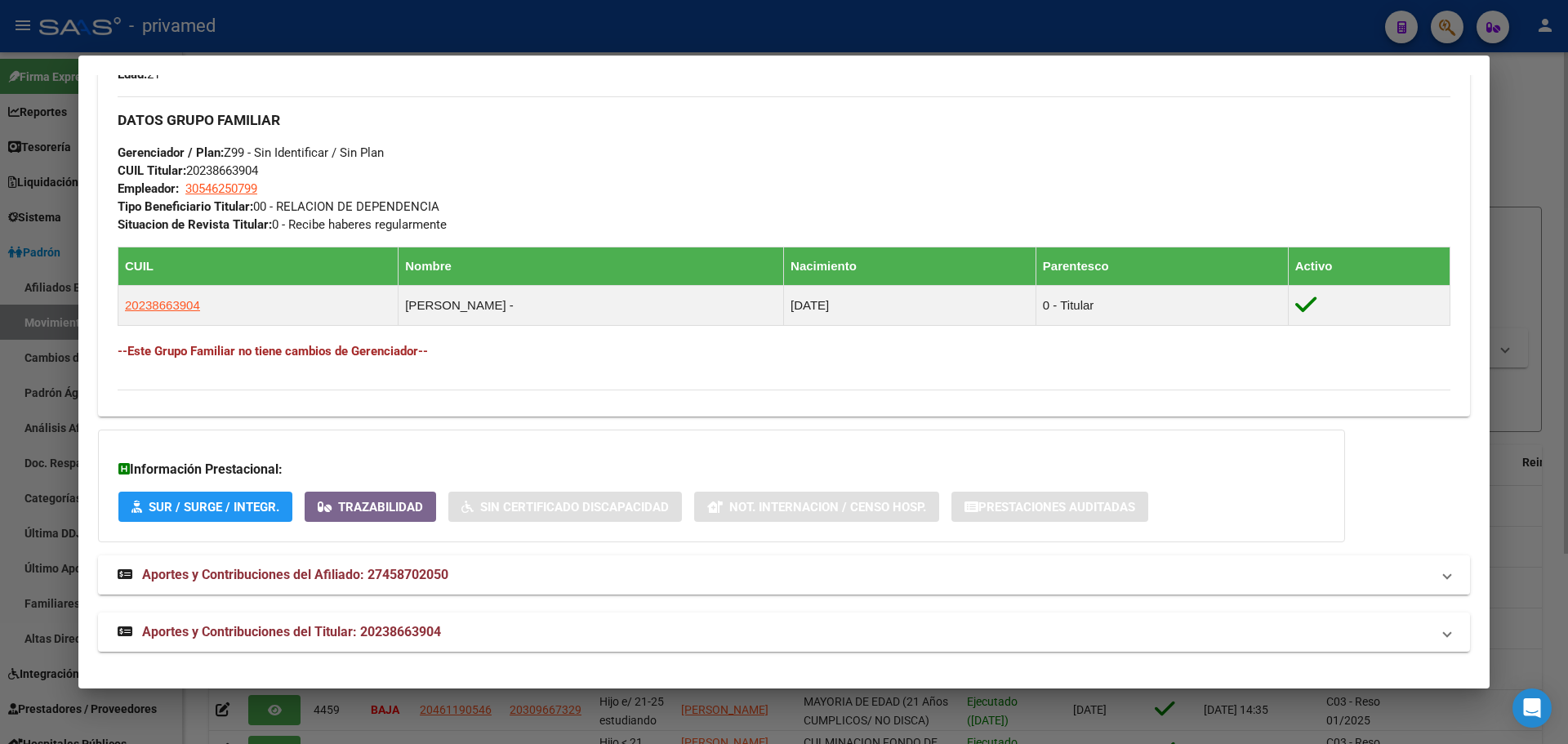
scroll to position [745, 0]
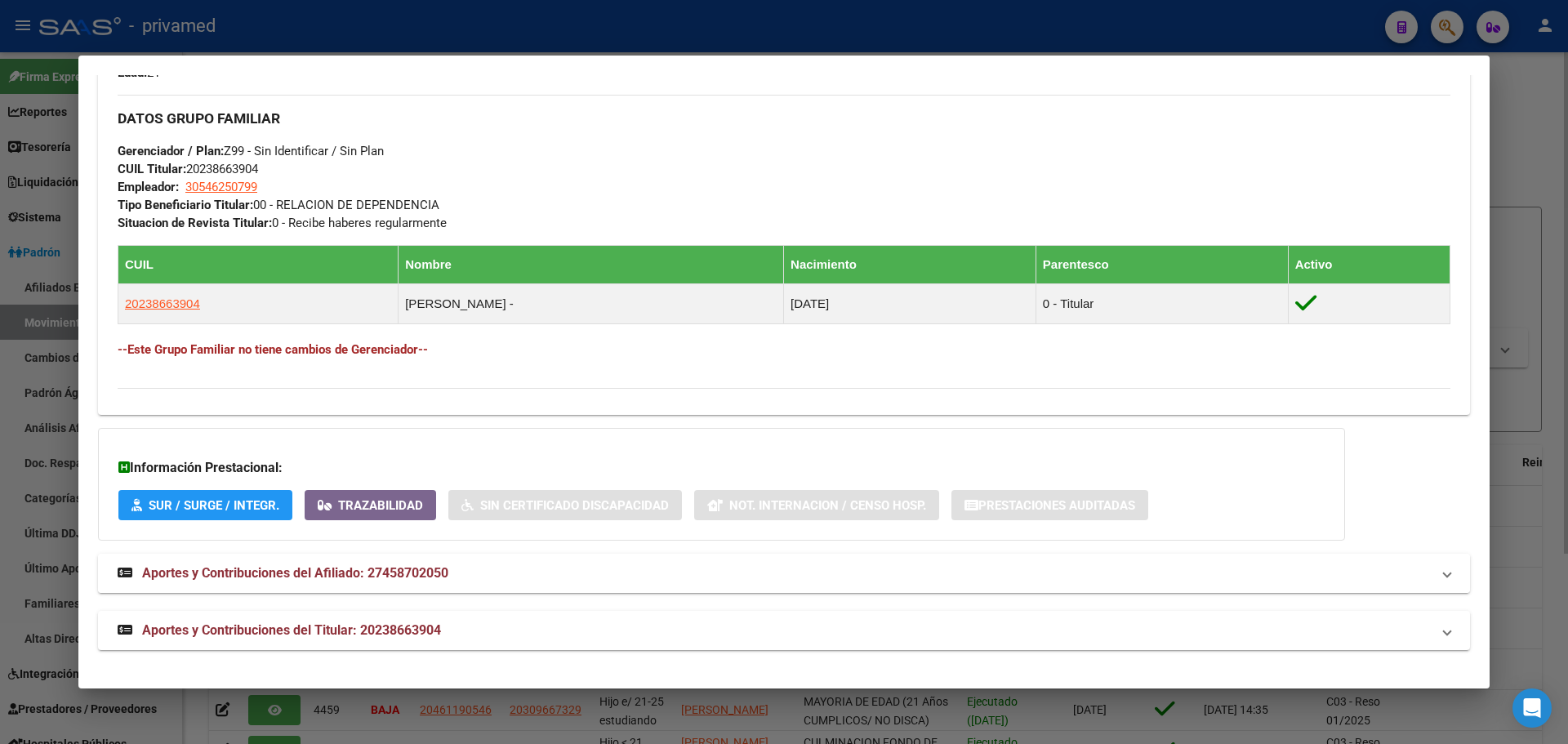
click at [310, 573] on span "Aportes y Contribuciones del Afiliado: 27458702050" at bounding box center [295, 573] width 307 height 16
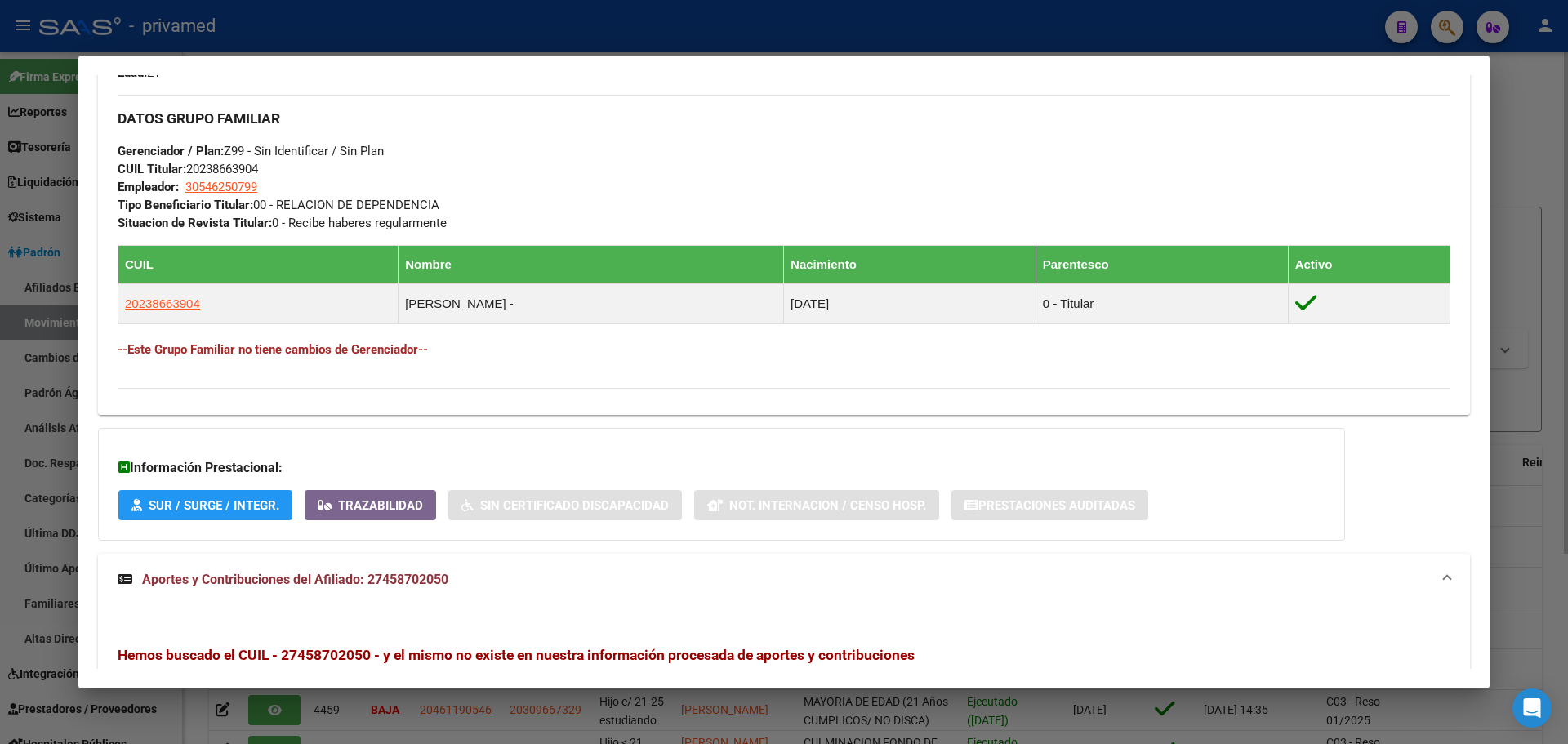
scroll to position [1081, 0]
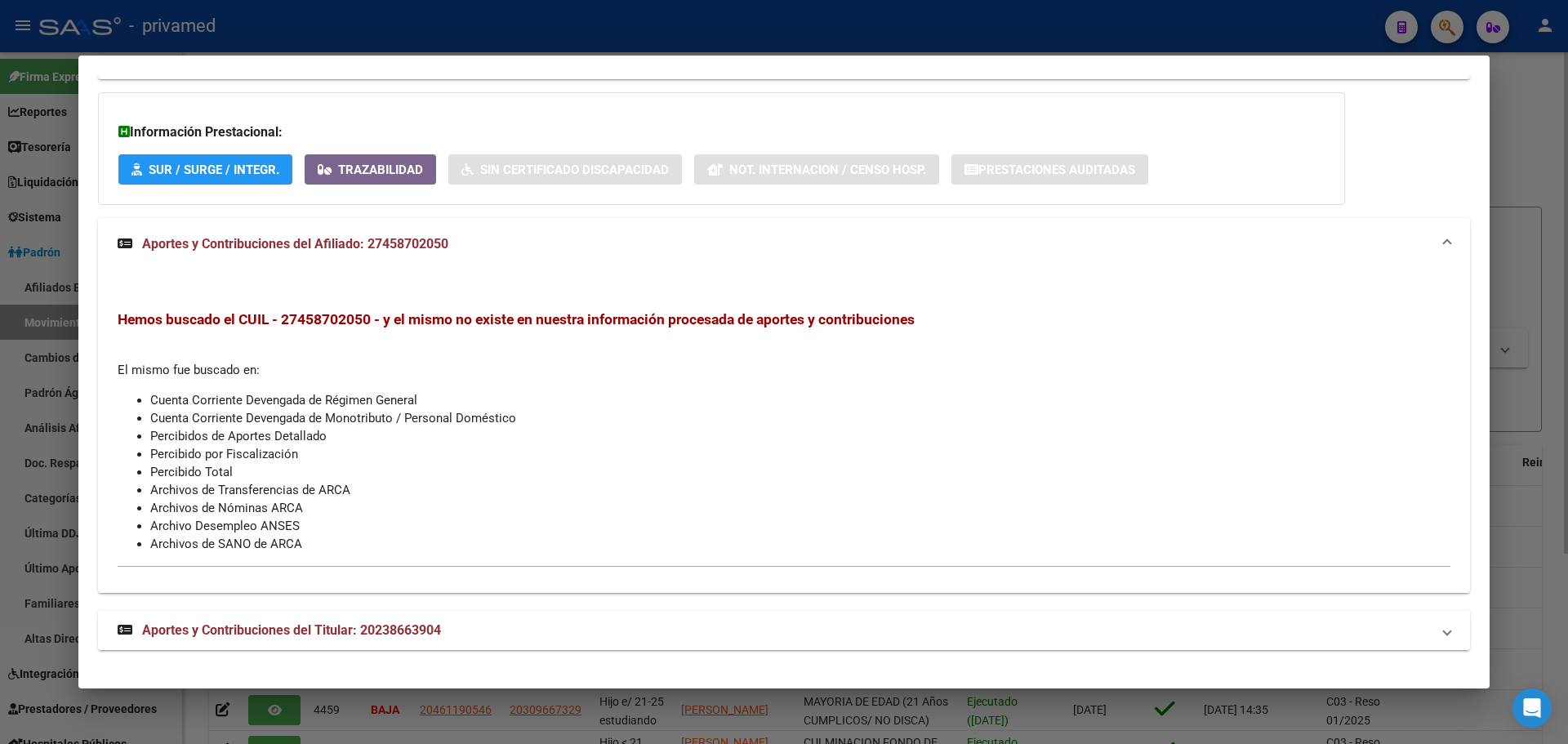
click at [304, 628] on span "Aportes y Contribuciones del Titular: 20238663904" at bounding box center [291, 630] width 299 height 16
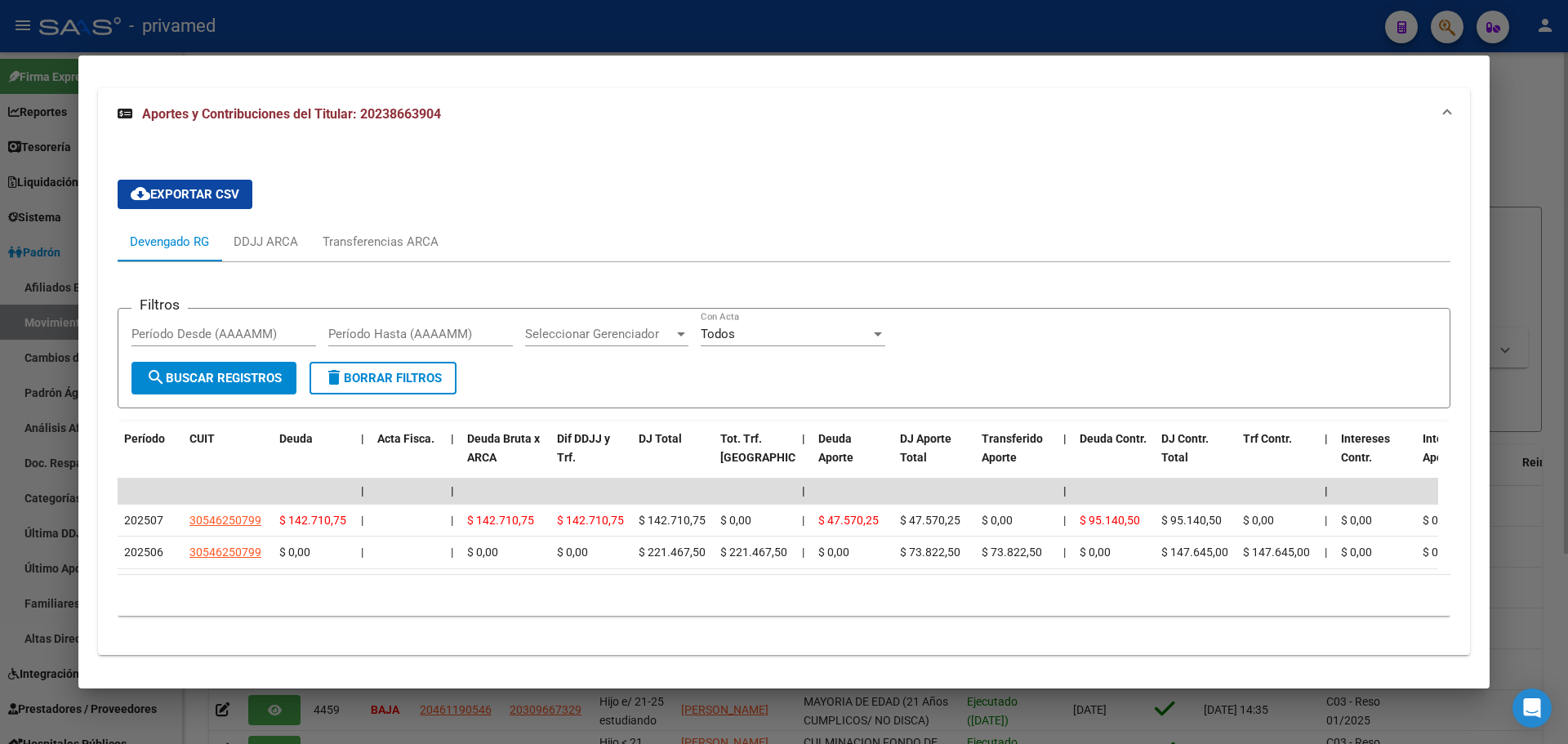
scroll to position [1622, 0]
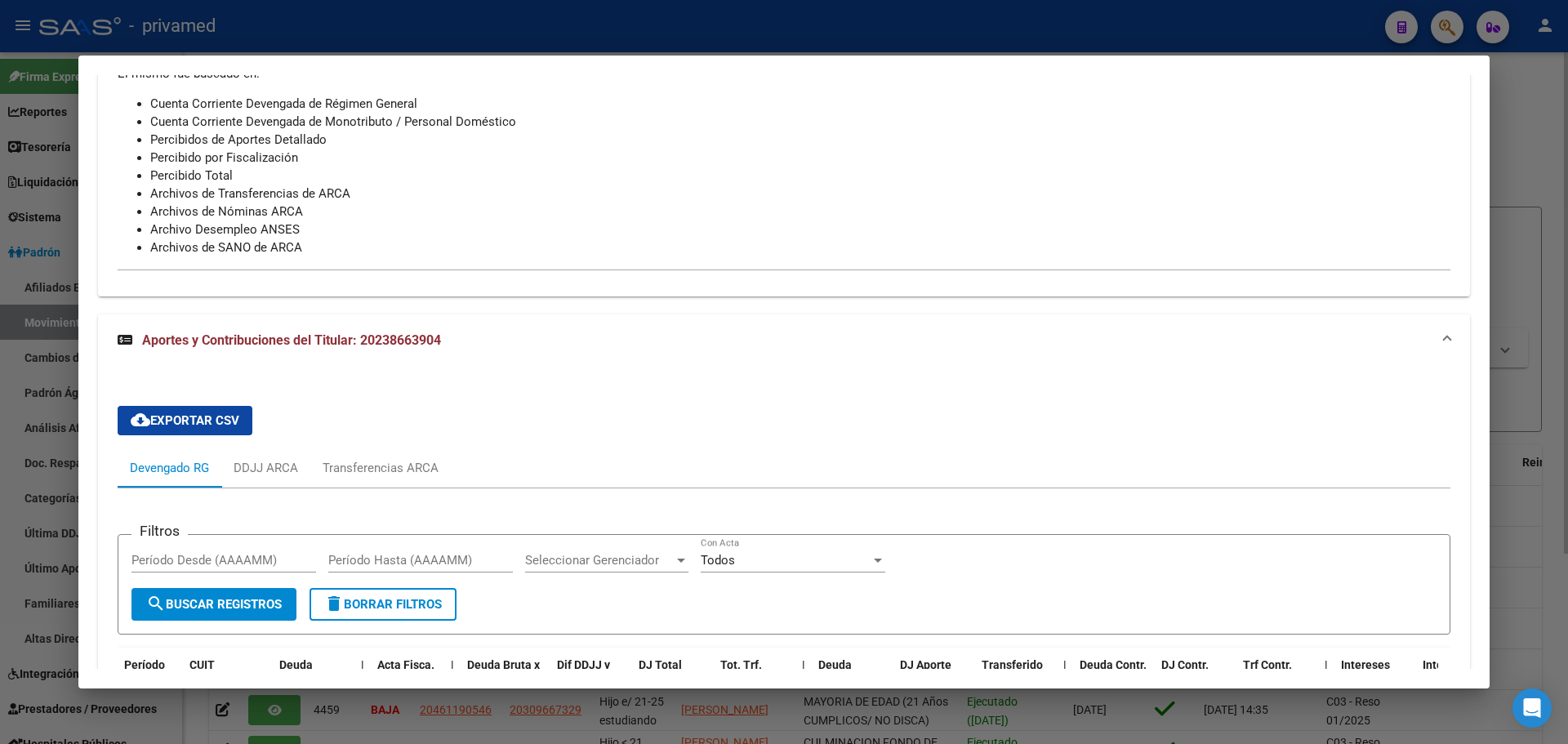
click at [390, 335] on span "Aportes y Contribuciones del Titular: 20238663904" at bounding box center [291, 340] width 299 height 16
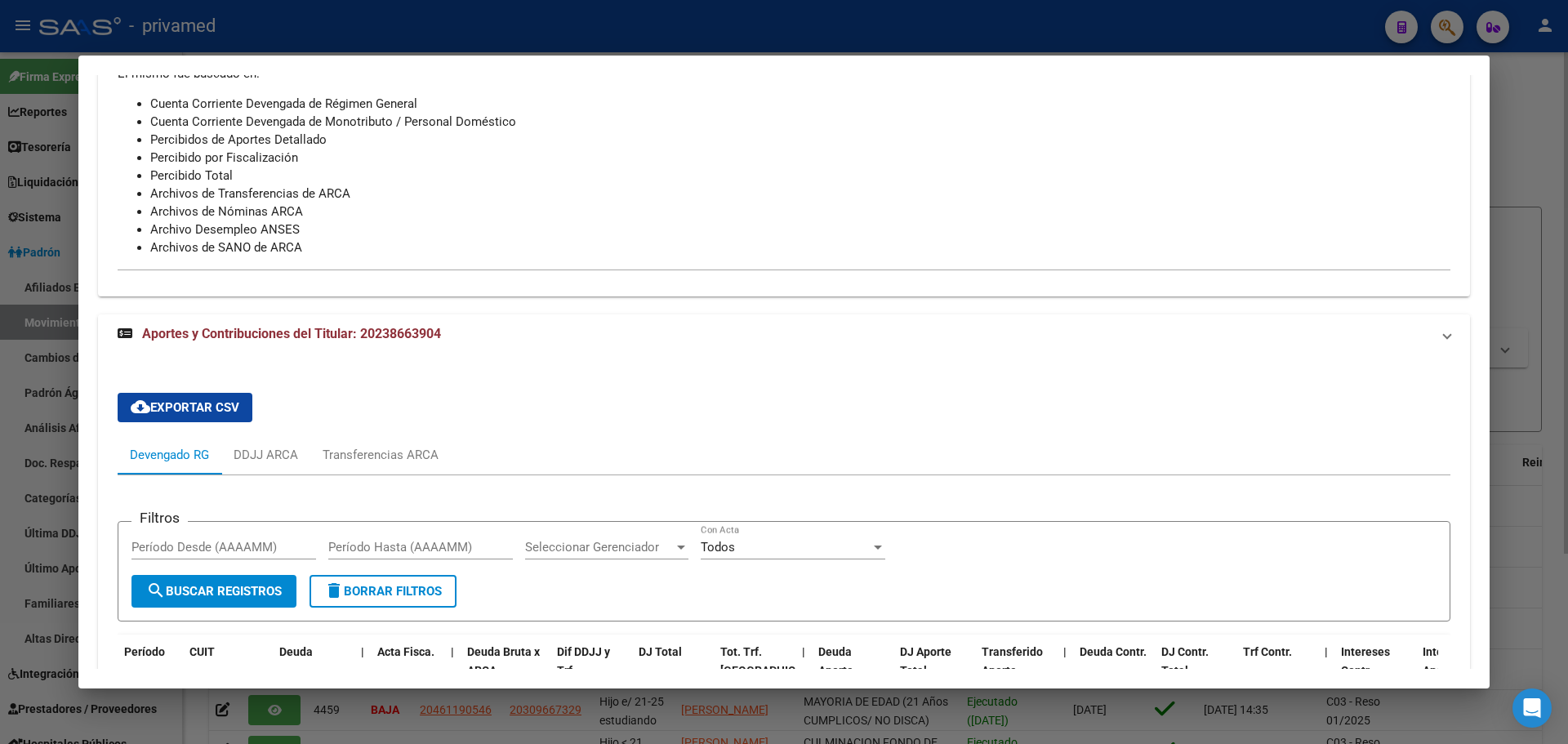
scroll to position [1081, 0]
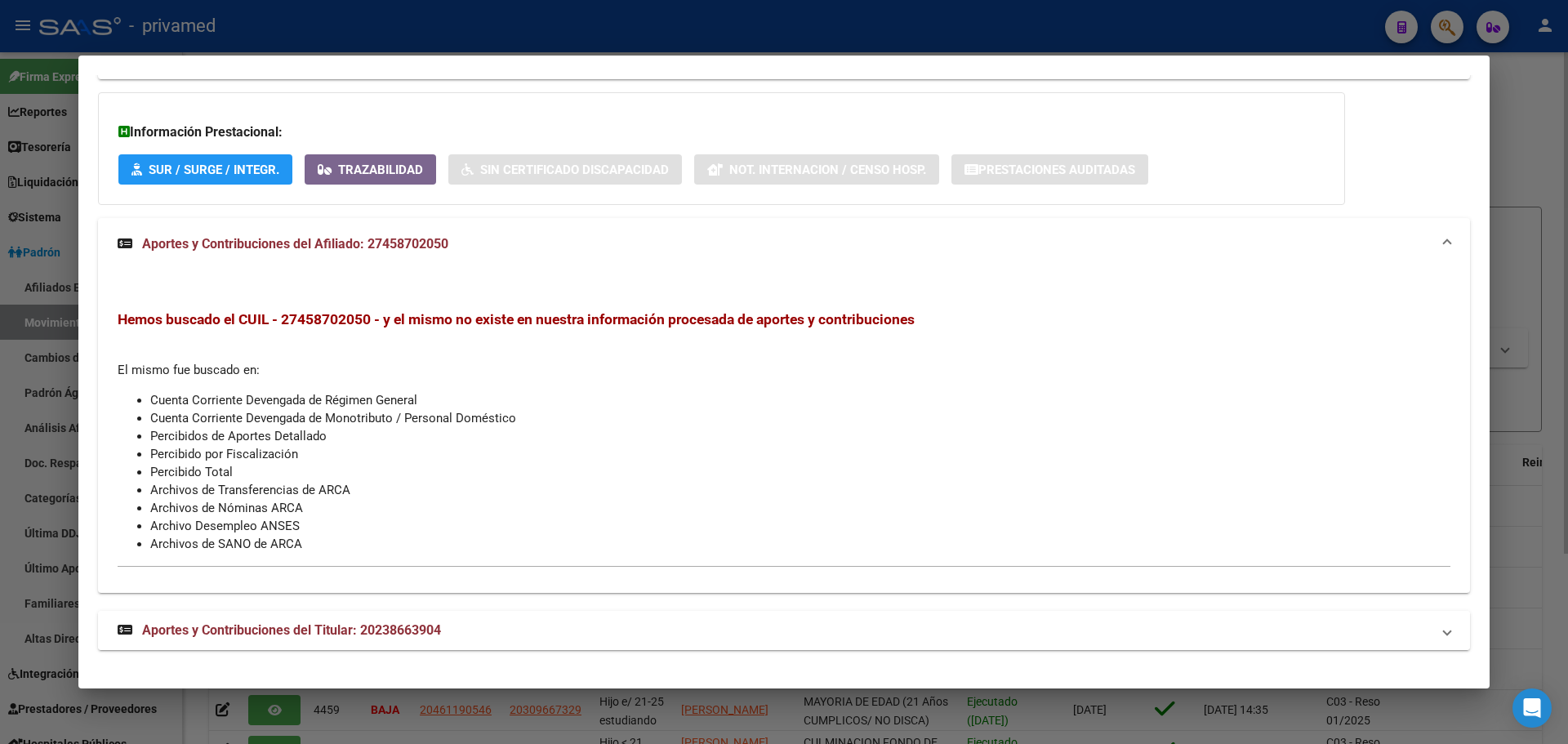
click at [355, 628] on span "Aportes y Contribuciones del Titular: 20238663904" at bounding box center [291, 630] width 299 height 16
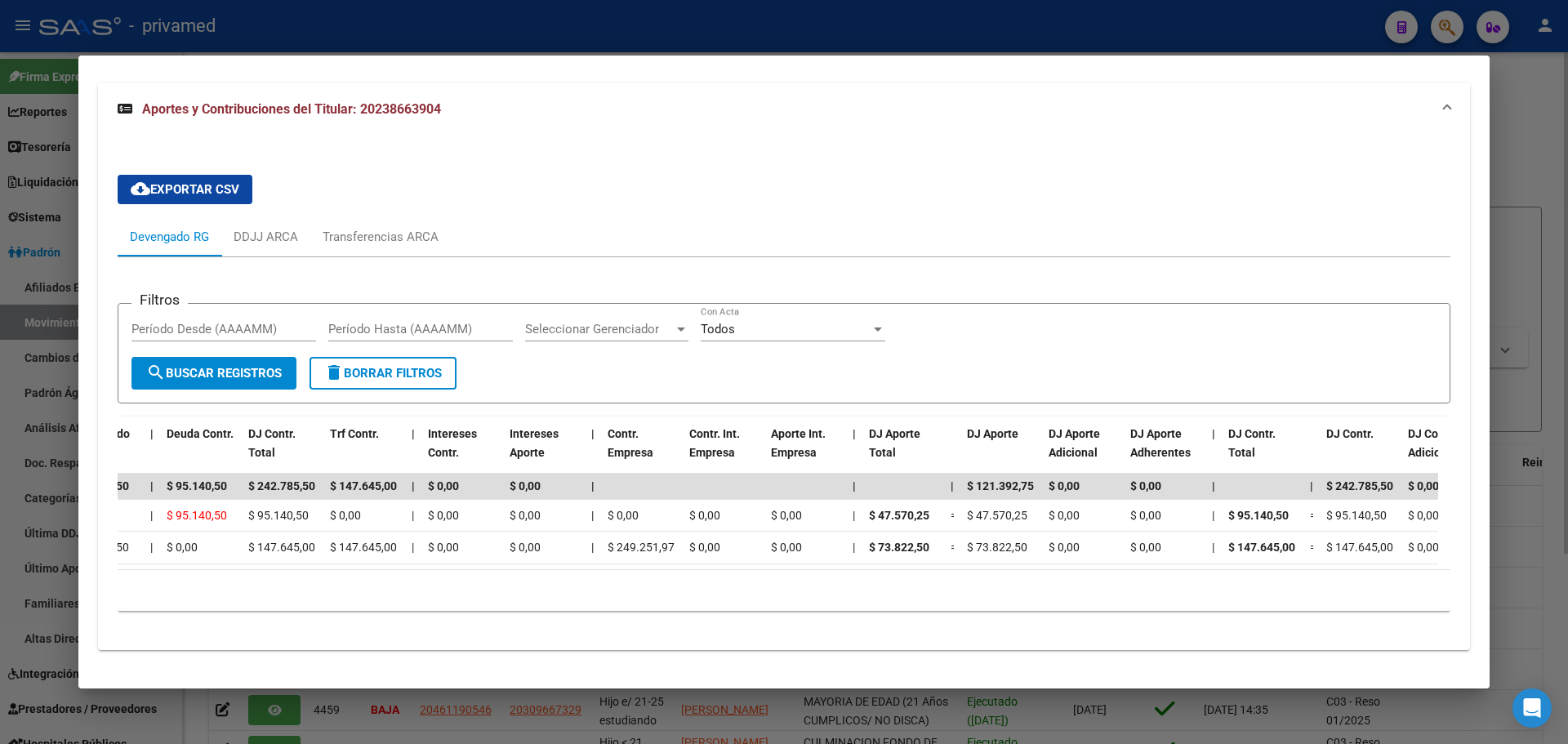
scroll to position [0, 0]
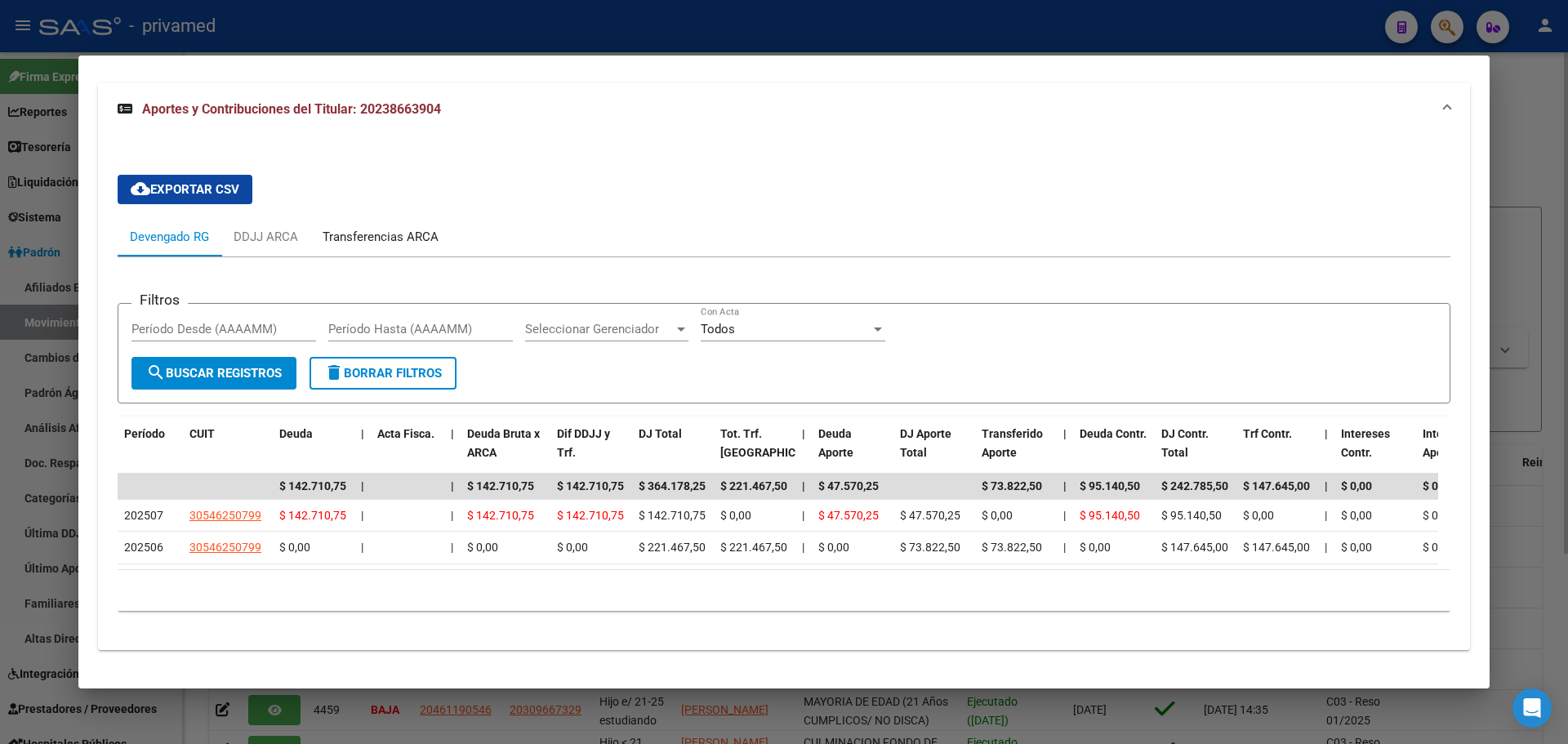
click at [374, 228] on div "Transferencias ARCA" at bounding box center [381, 237] width 116 height 18
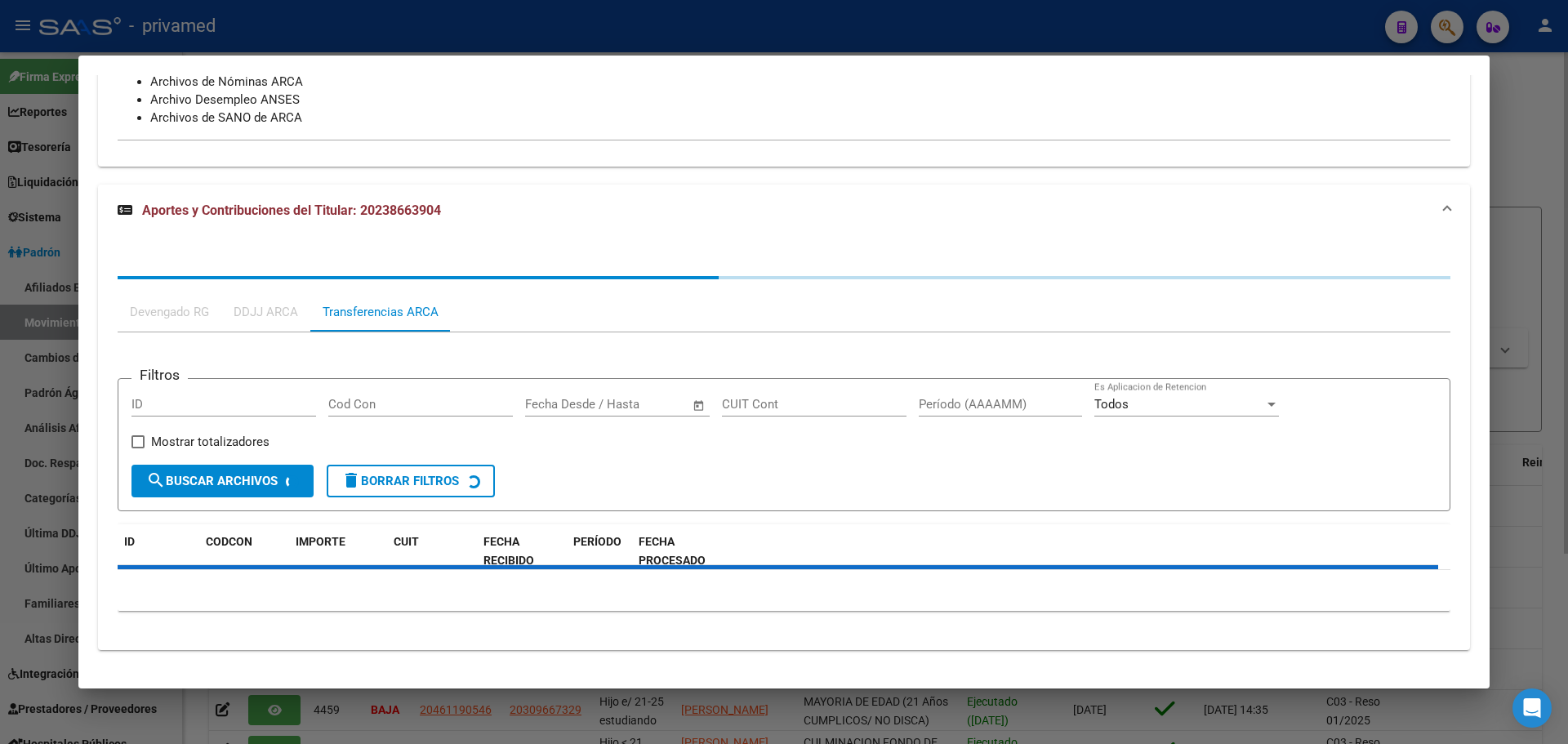
scroll to position [1567, 0]
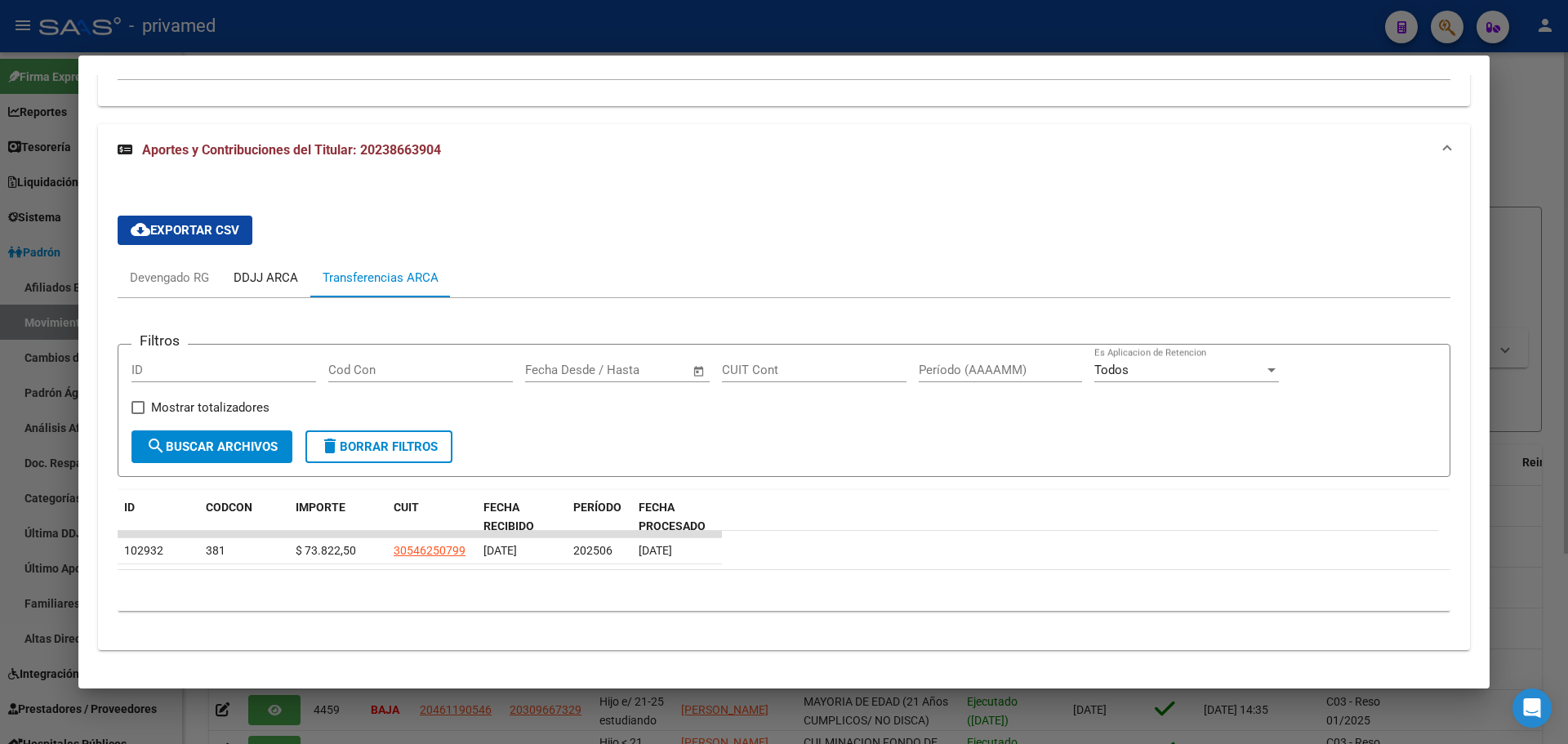
click at [266, 275] on div "DDJJ ARCA" at bounding box center [266, 277] width 65 height 18
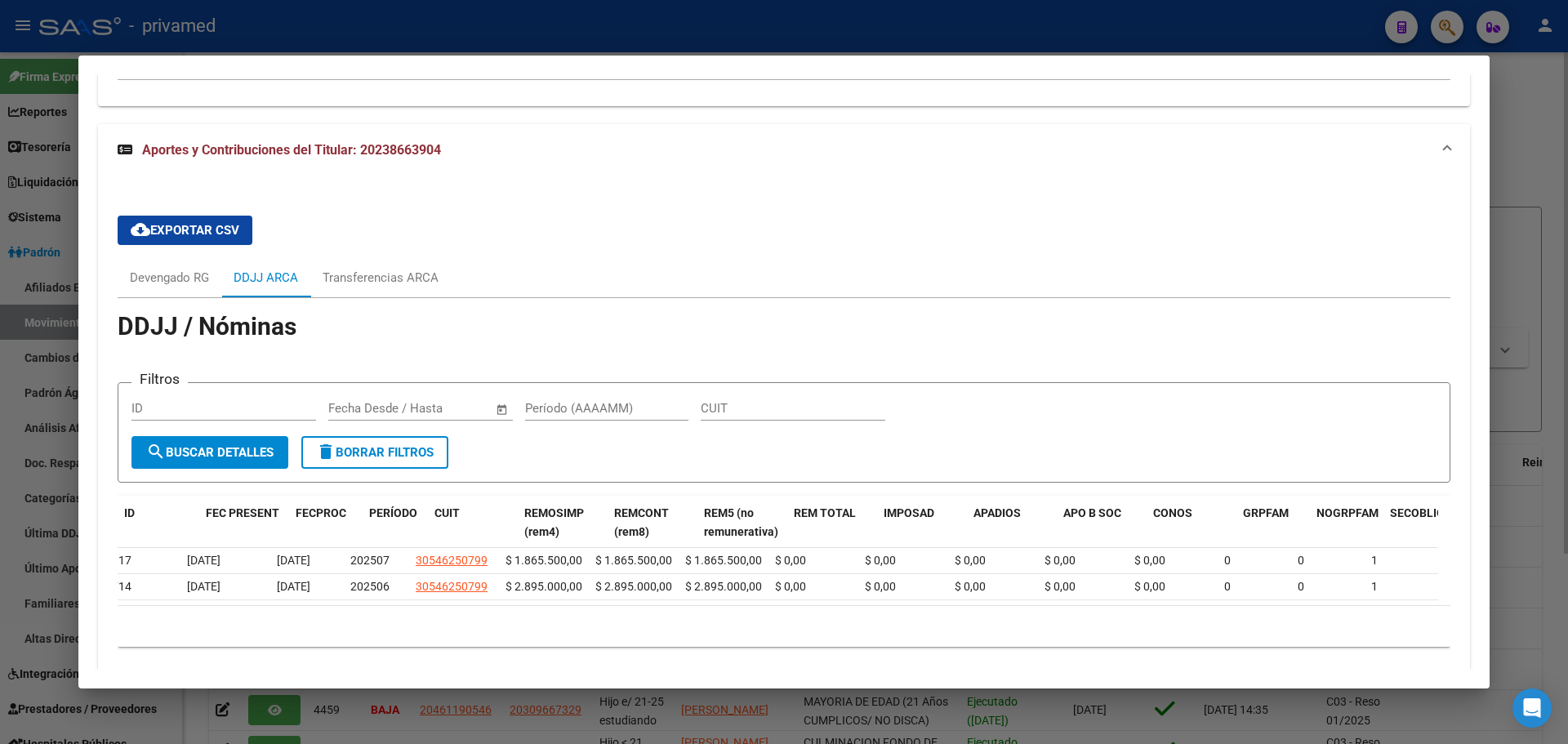
scroll to position [0, 0]
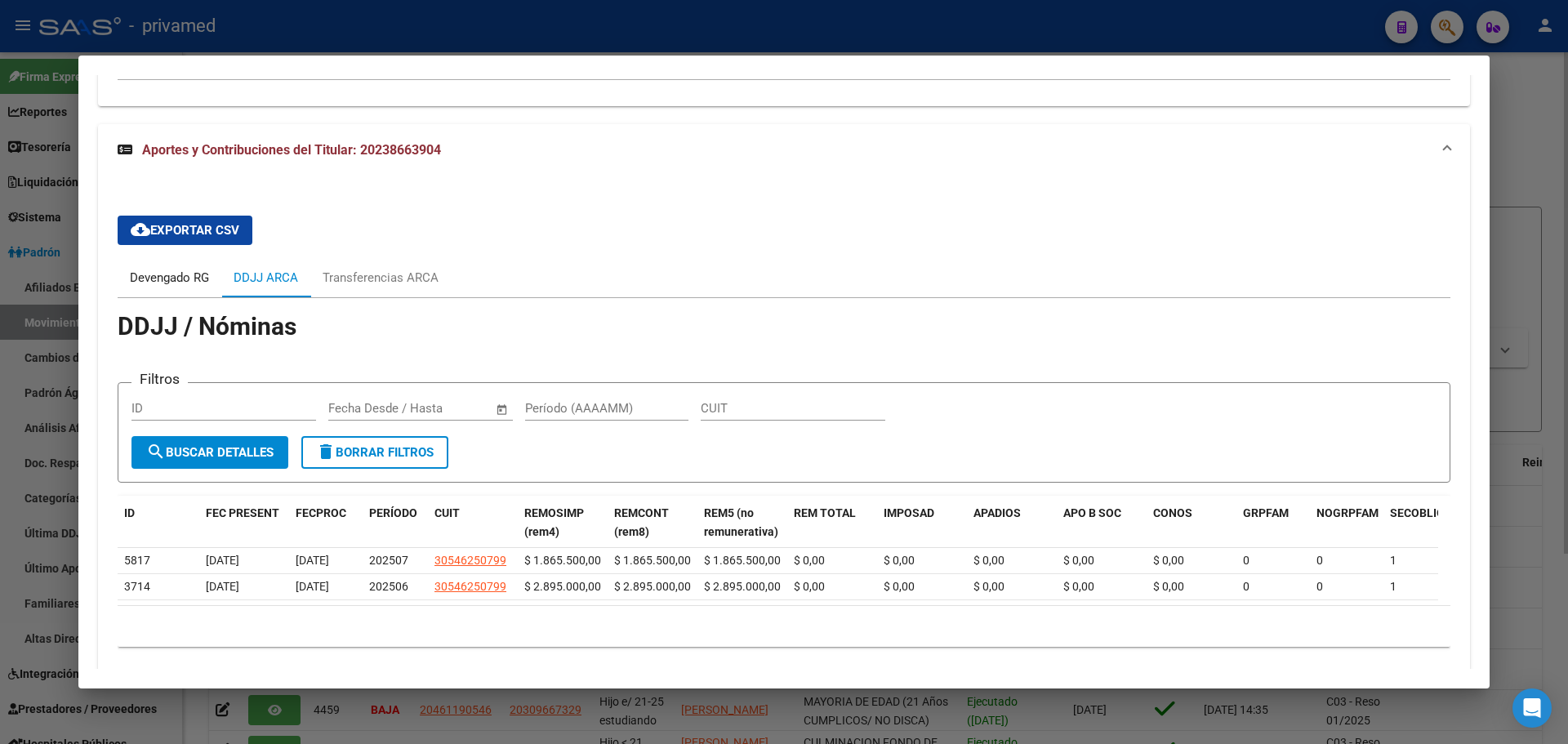
click at [168, 284] on div "Devengado RG" at bounding box center [170, 277] width 80 height 18
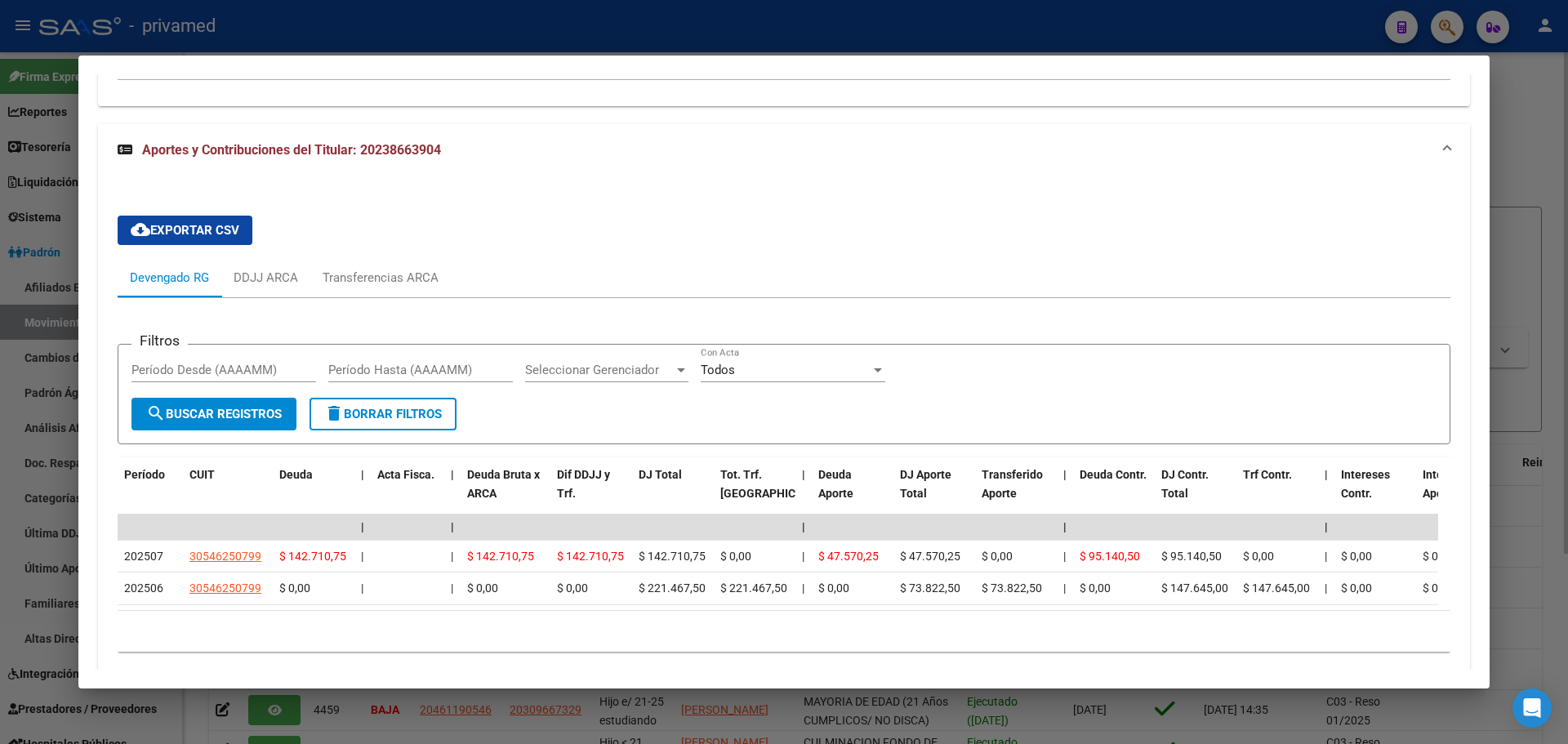
drag, startPoint x: 453, startPoint y: 152, endPoint x: 364, endPoint y: 152, distance: 89.0
click at [364, 152] on mat-panel-title "Aportes y Contribuciones del Titular: 20238663904" at bounding box center [774, 150] width 1314 height 19
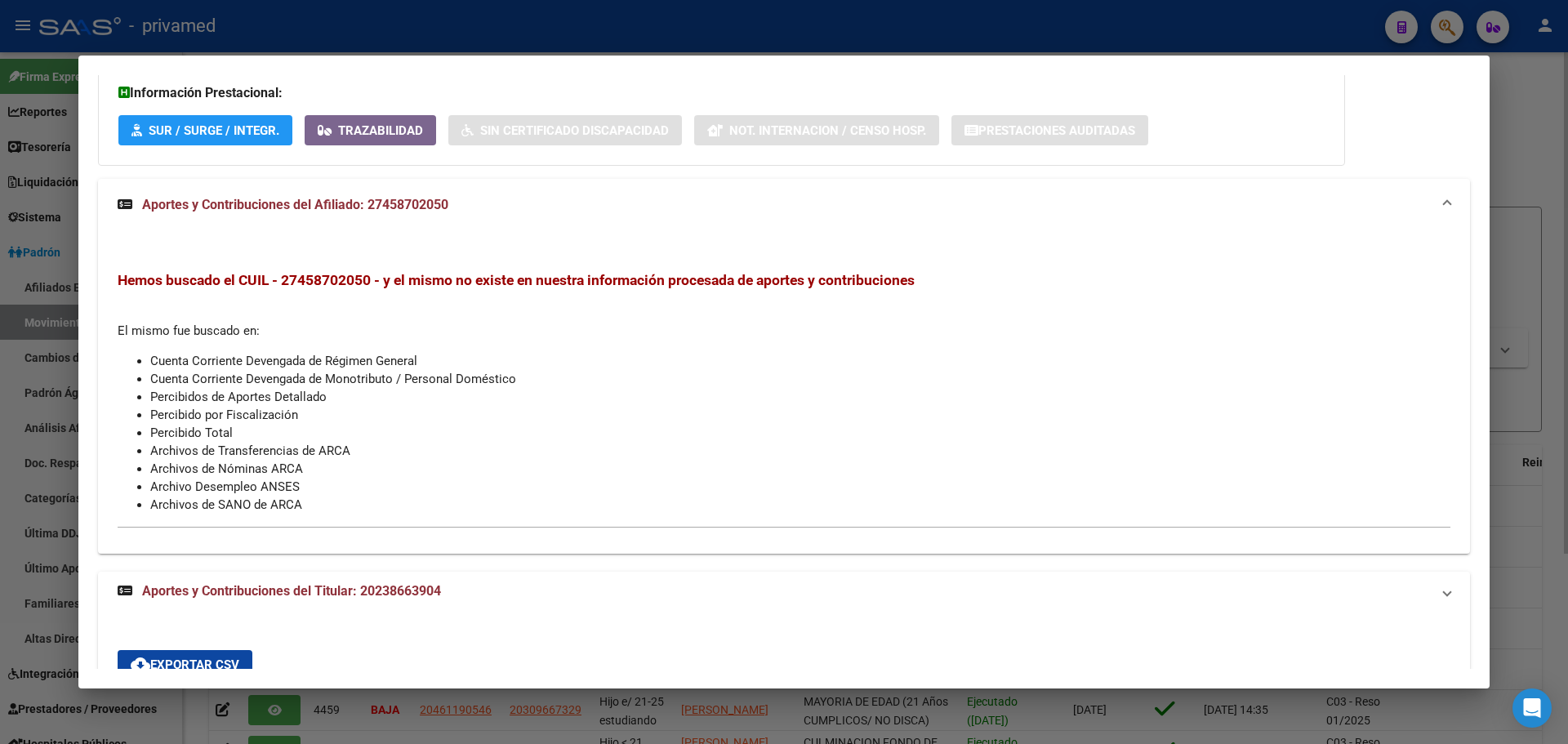
scroll to position [1081, 0]
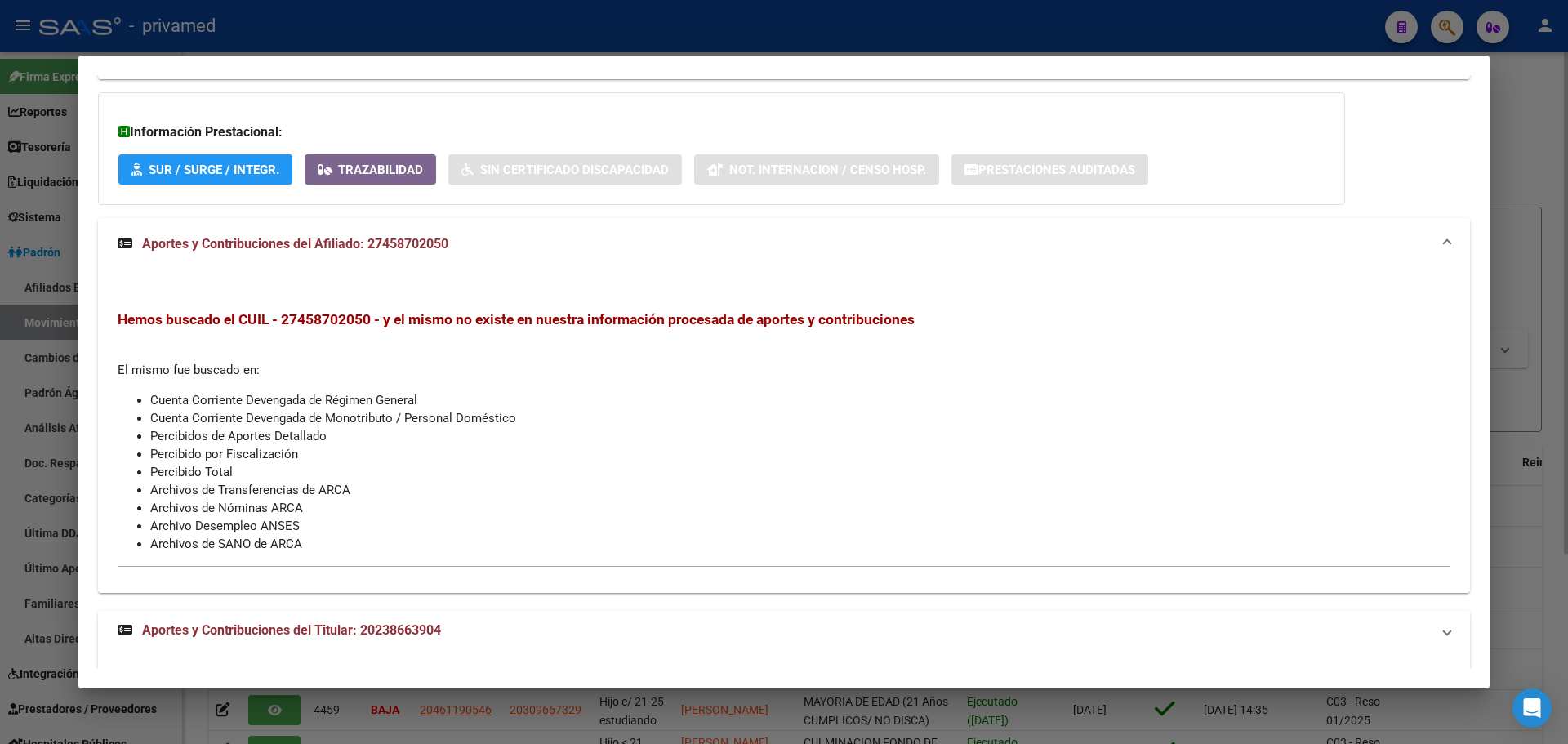
copy span "20238663904"
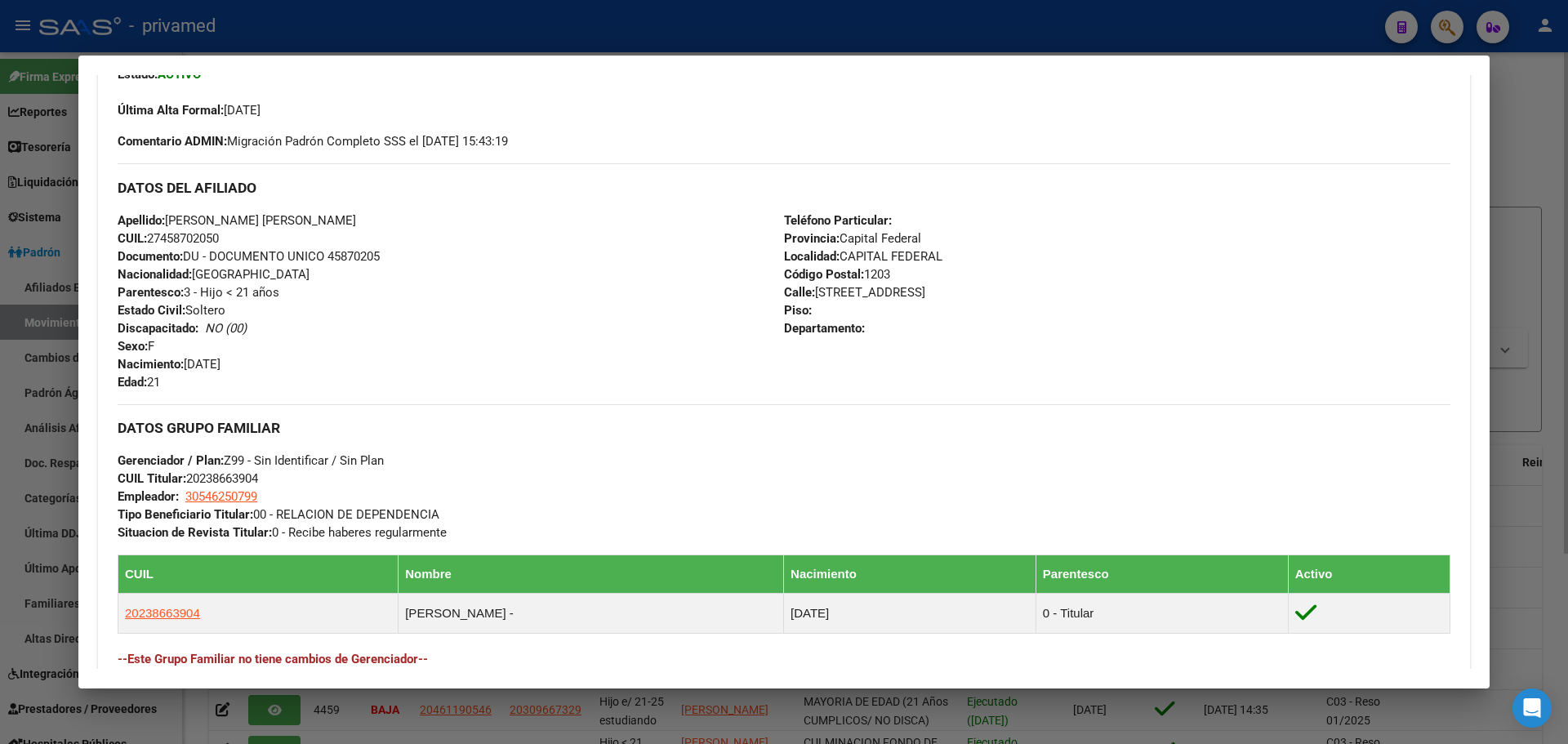
scroll to position [101, 0]
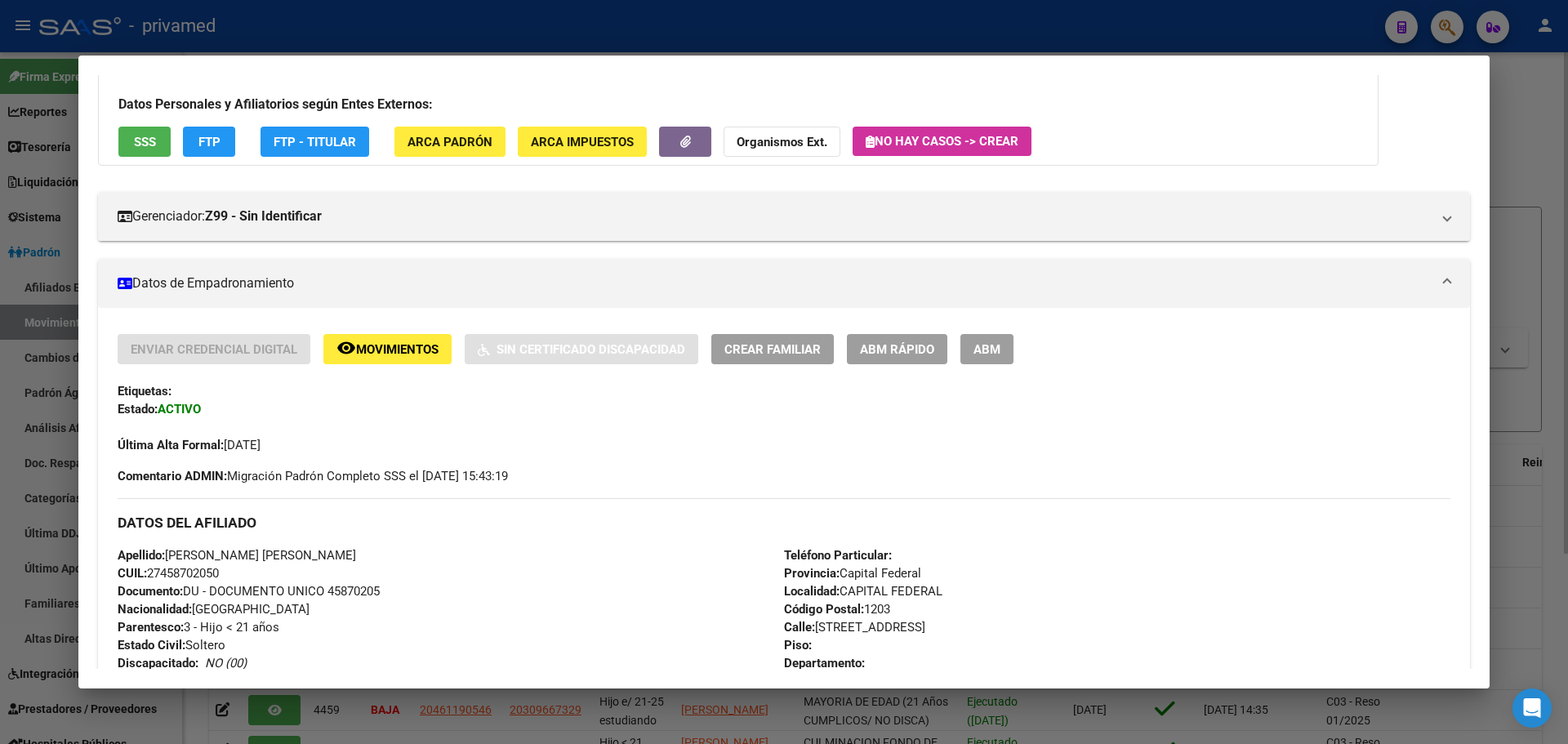
click at [524, 34] on div at bounding box center [784, 372] width 1568 height 744
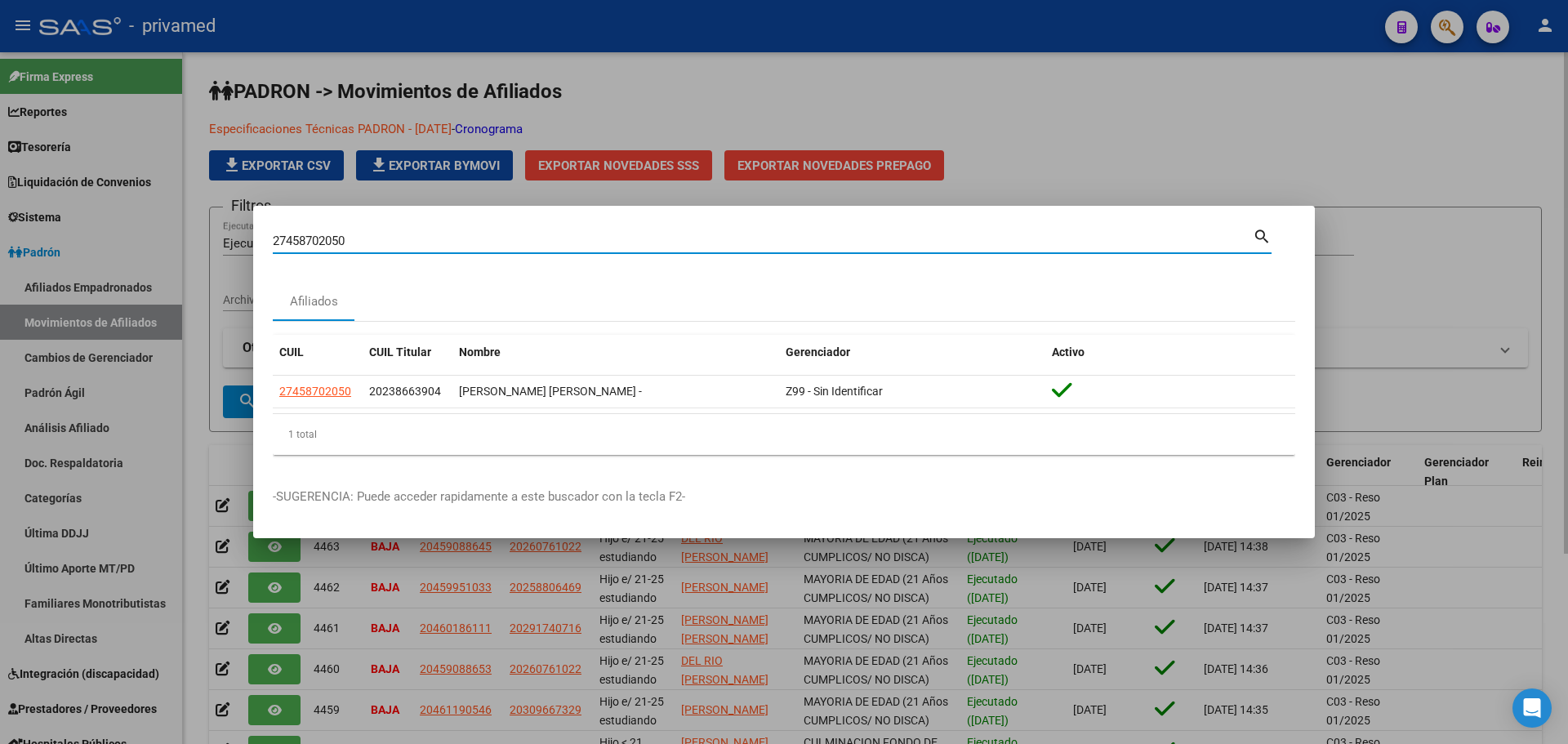
click at [354, 235] on input "27458702050" at bounding box center [763, 241] width 980 height 15
paste input "0238663904"
type input "20238663904"
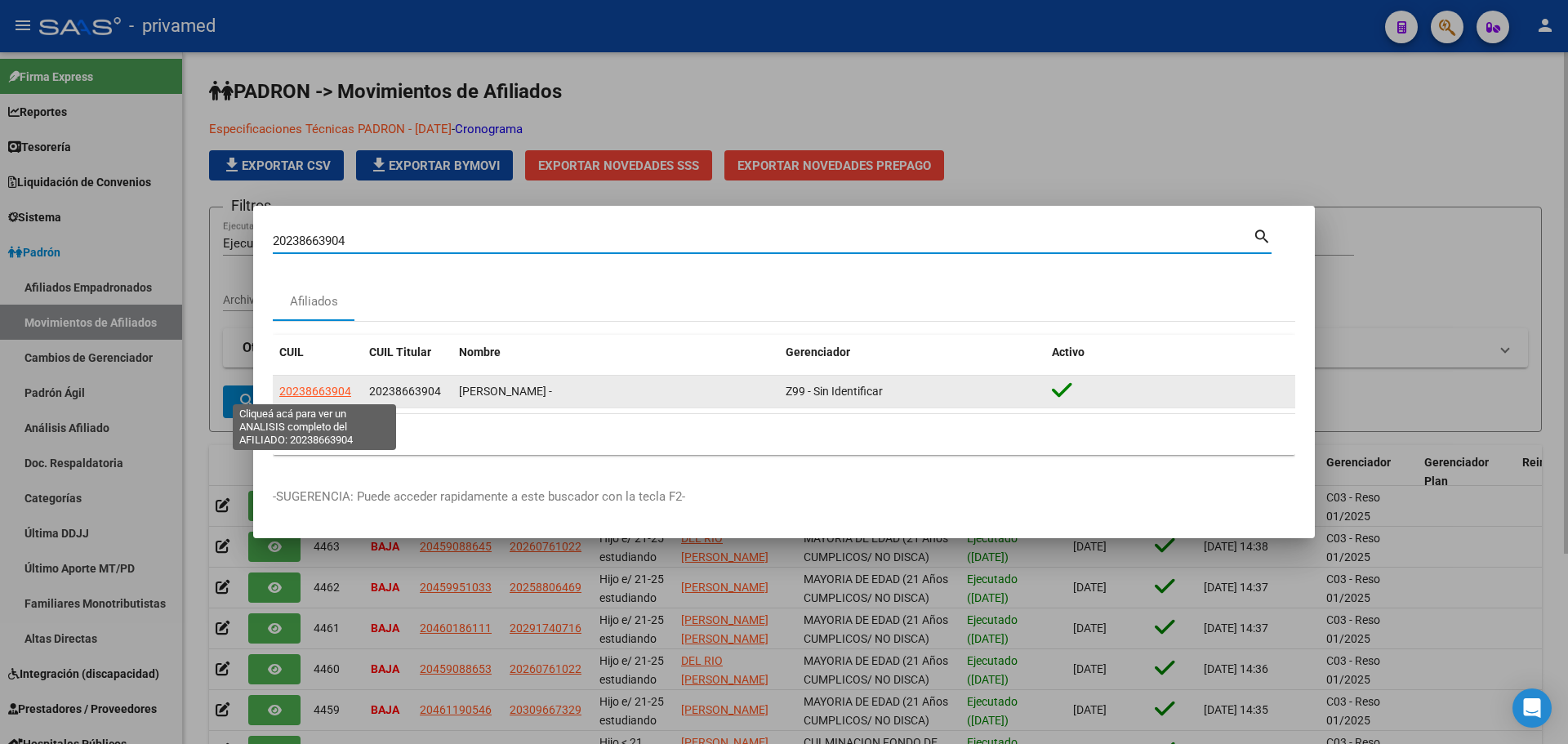
click at [323, 389] on span "20238663904" at bounding box center [315, 391] width 72 height 13
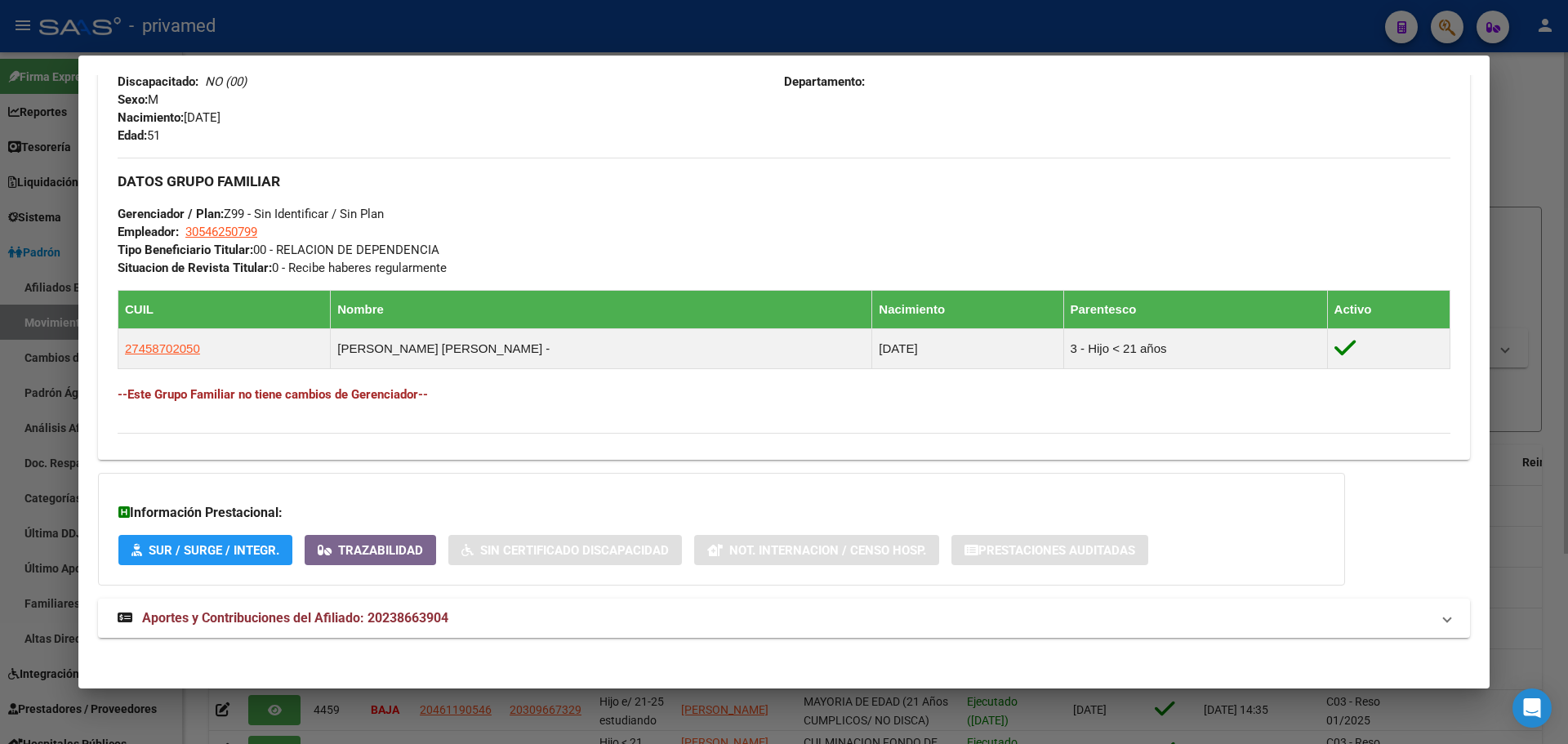
scroll to position [705, 0]
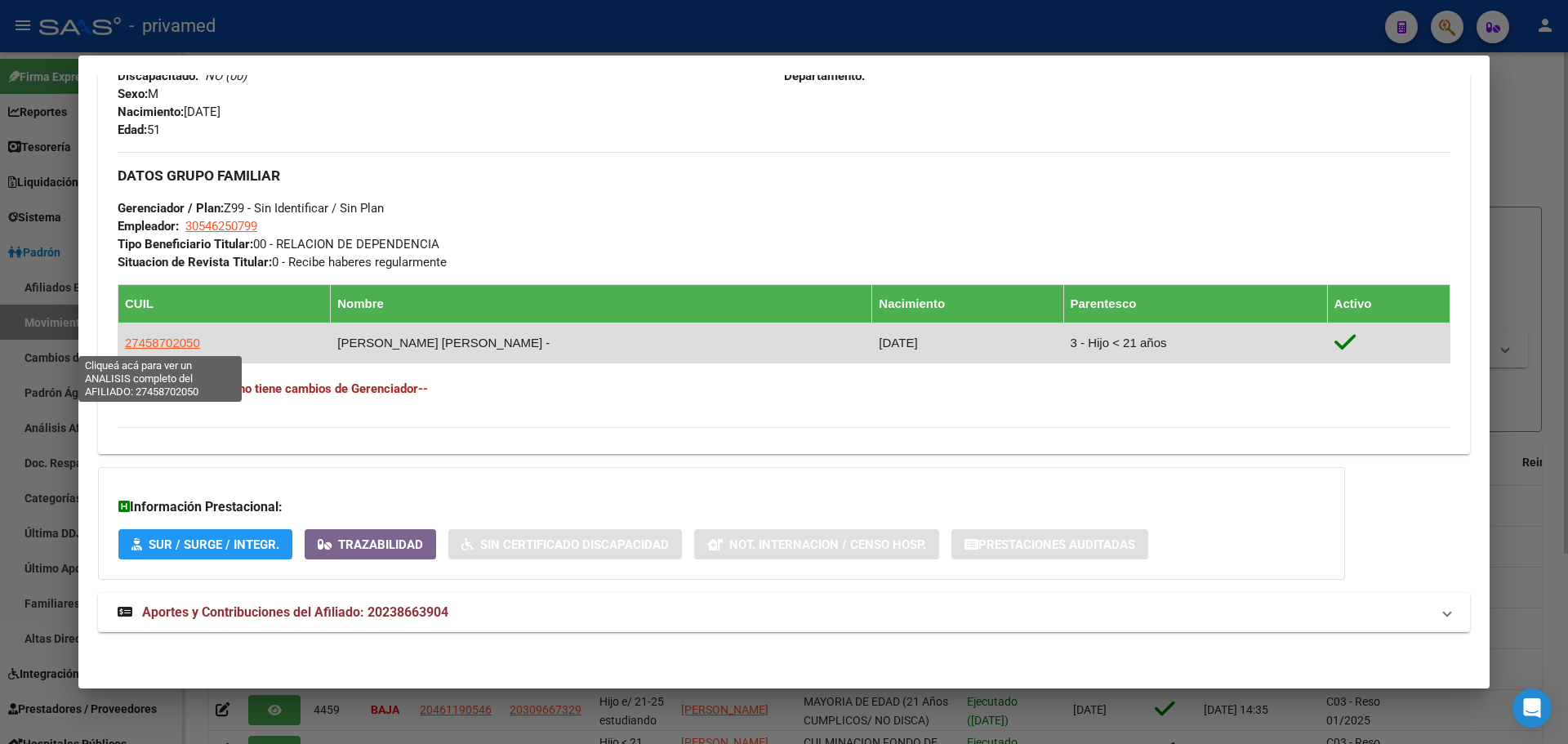
click at [173, 341] on span "27458702050" at bounding box center [162, 342] width 75 height 14
type textarea "27458702050"
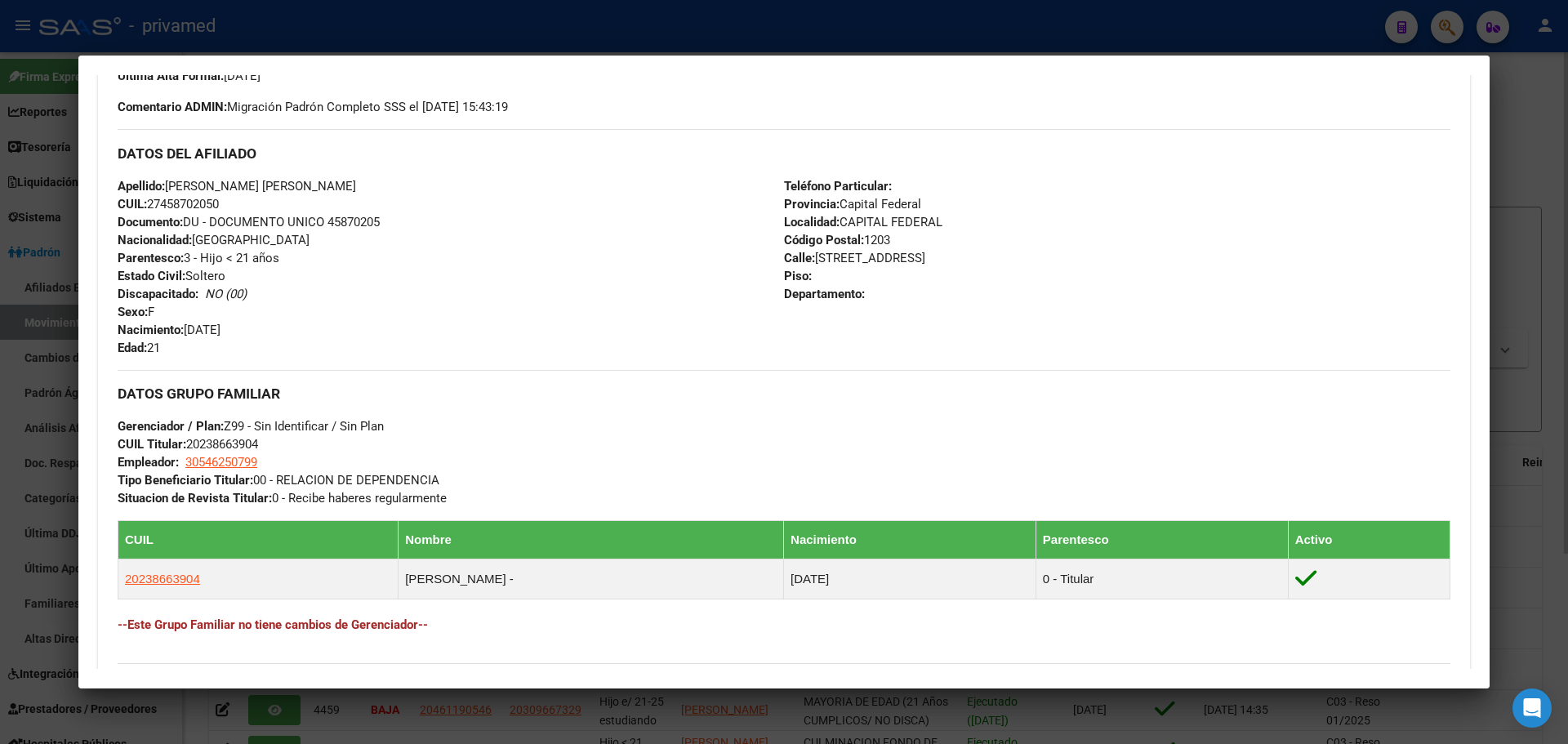
scroll to position [490, 0]
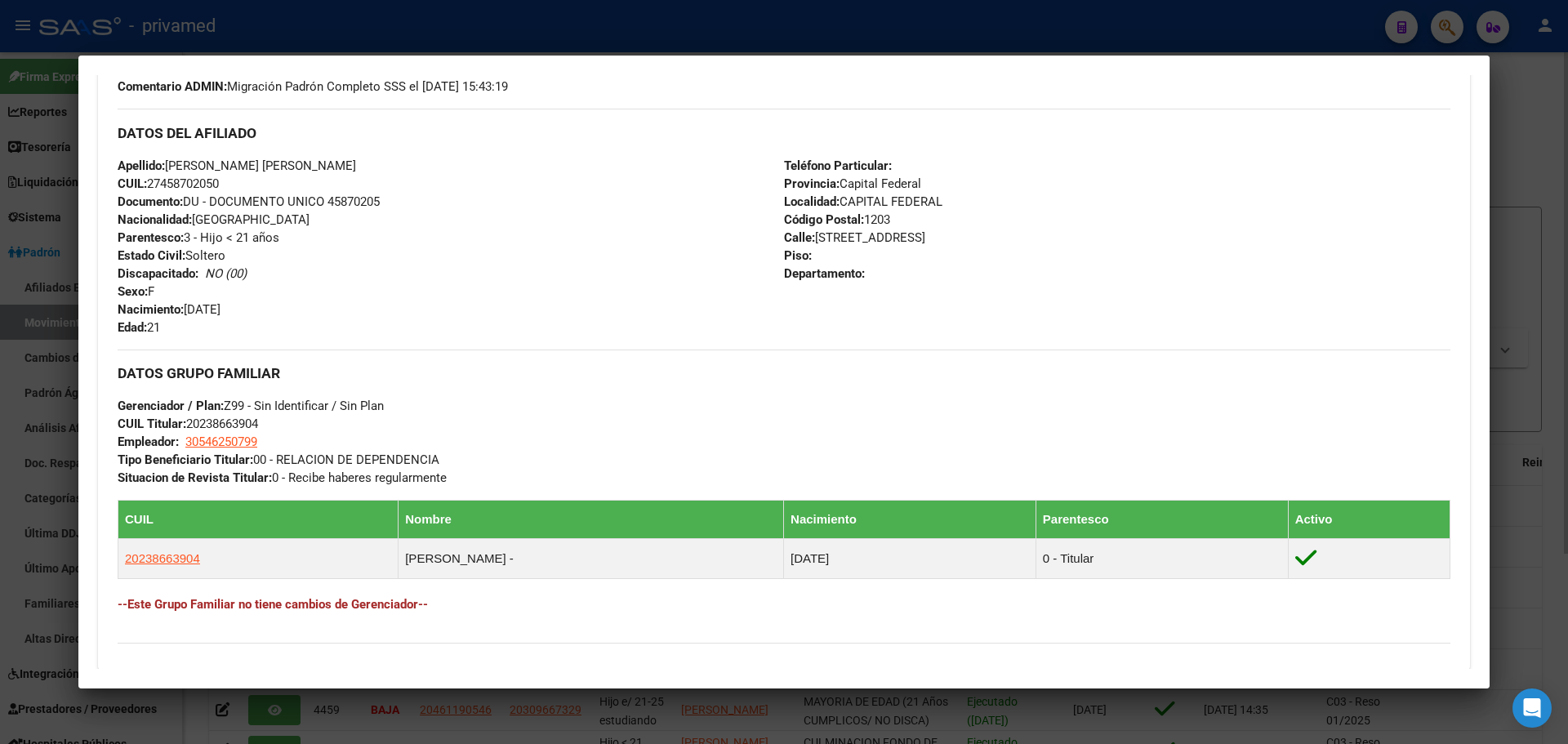
click at [518, 349] on hr at bounding box center [784, 349] width 1333 height 1
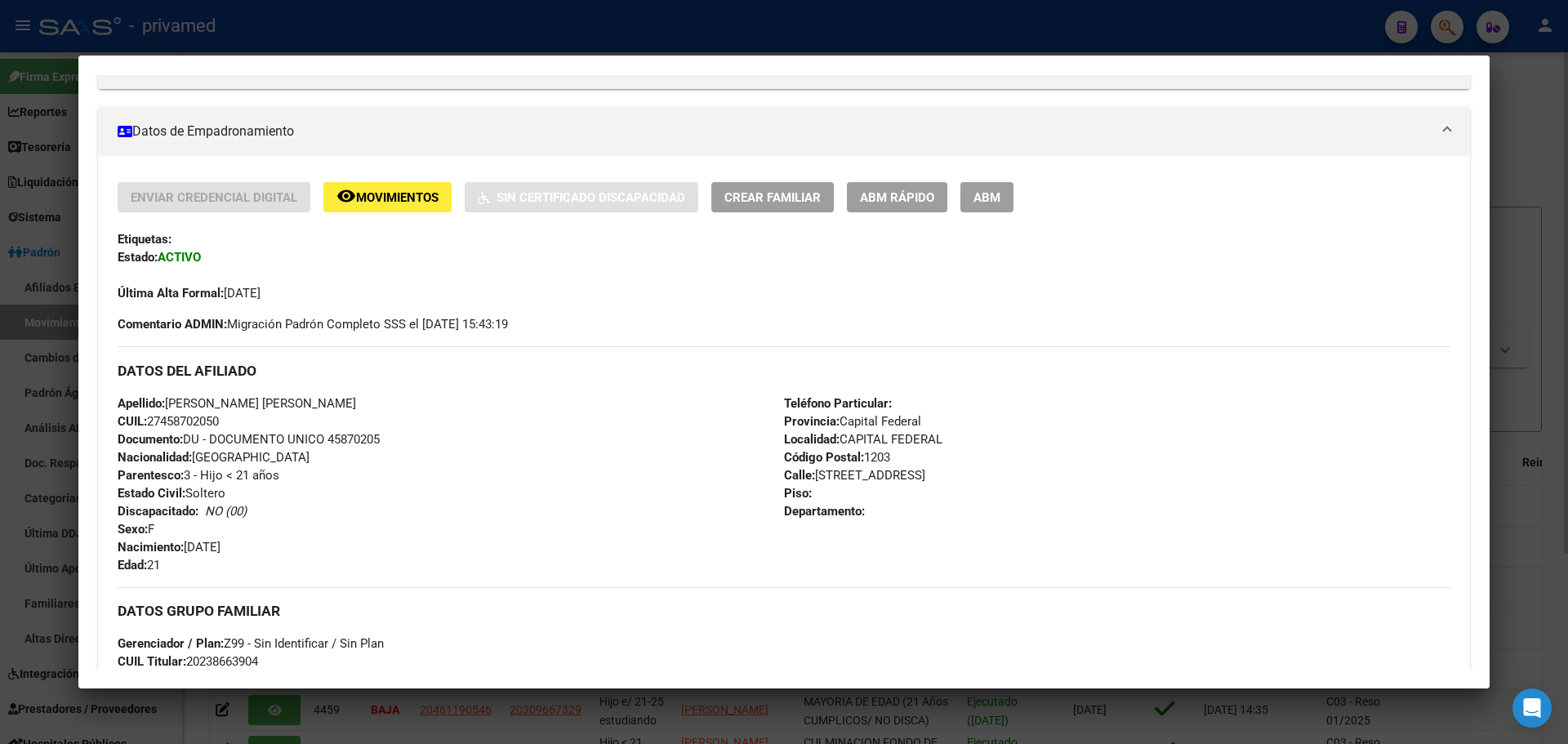
scroll to position [245, 0]
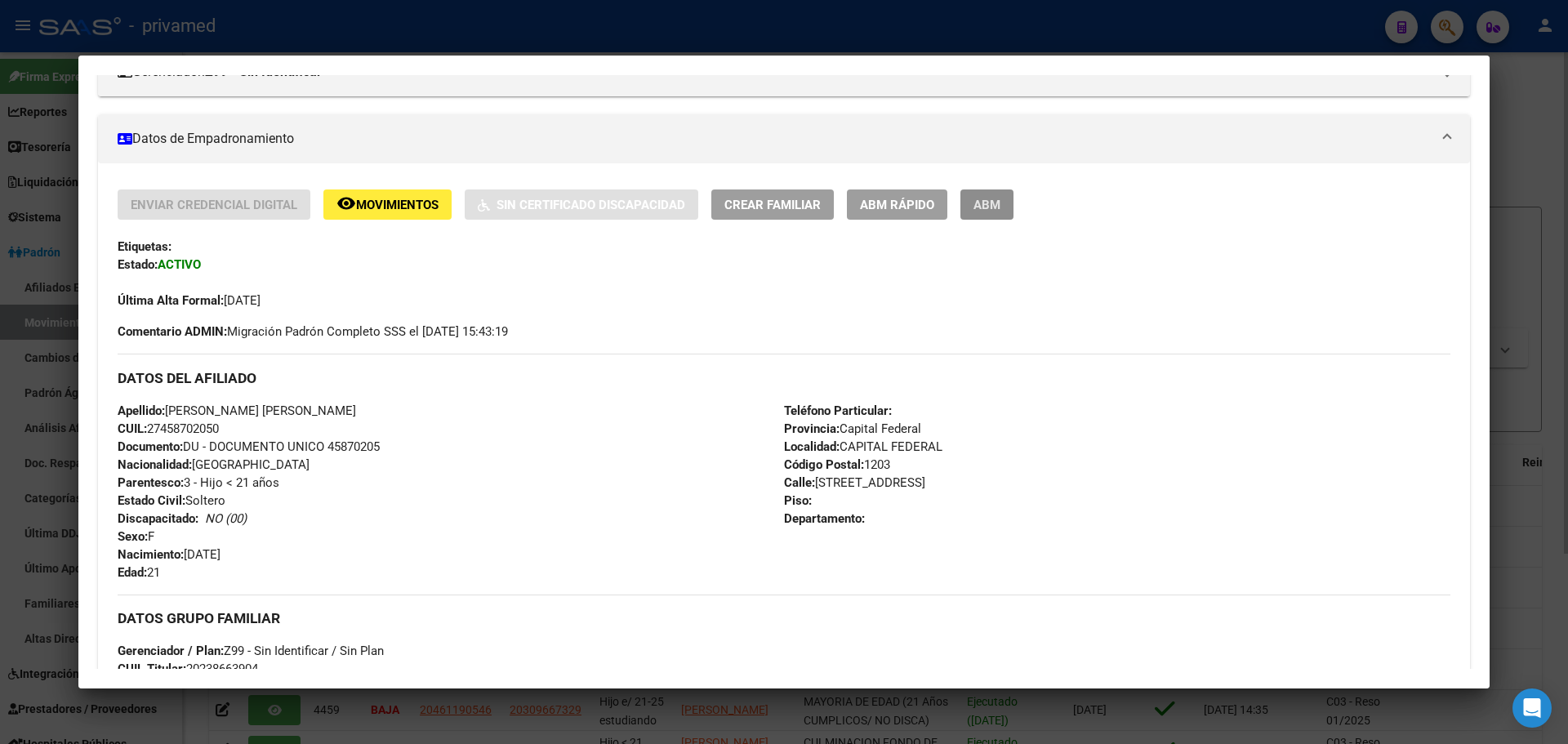
click at [992, 208] on span "ABM" at bounding box center [987, 205] width 27 height 15
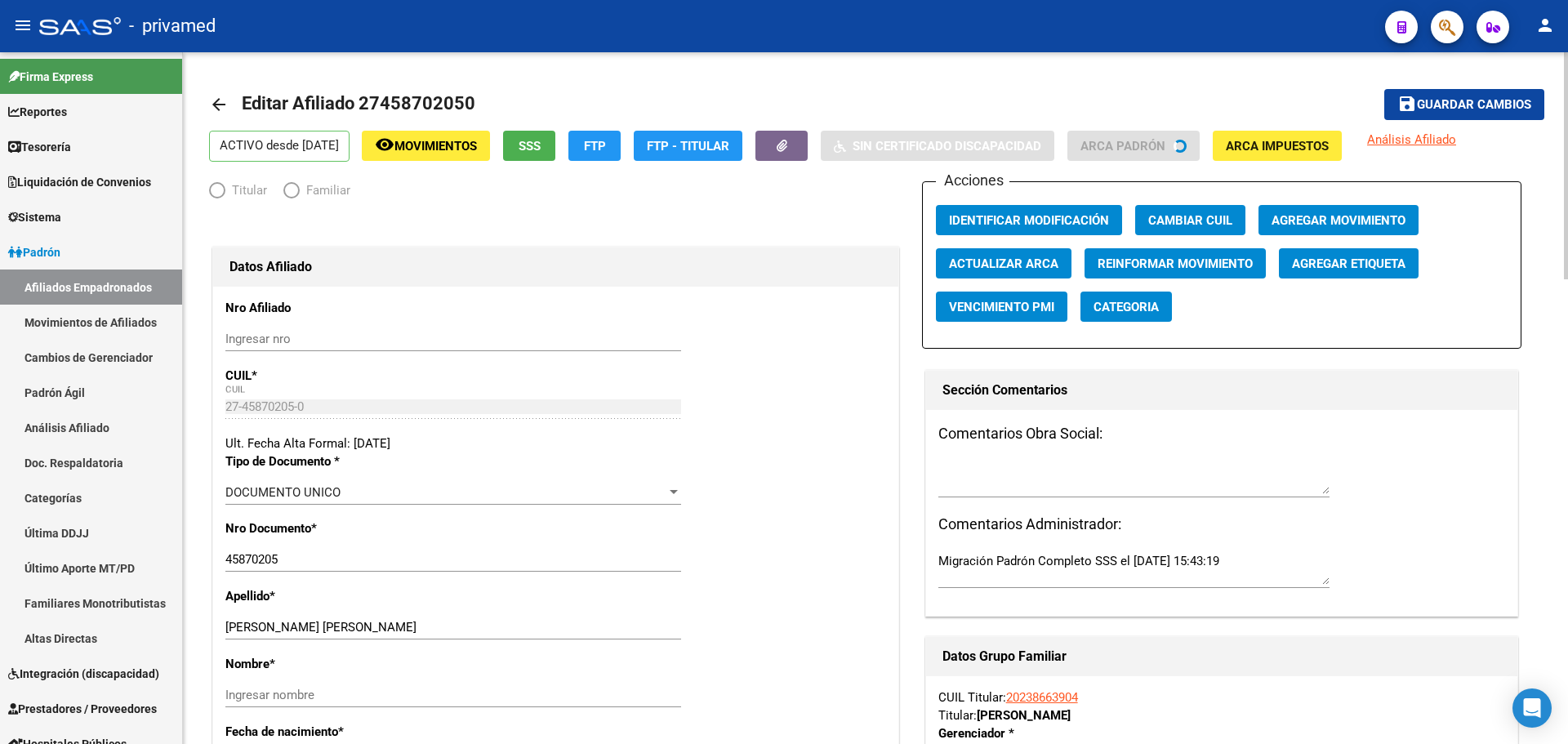
radio input "true"
type input "30-54625079-9"
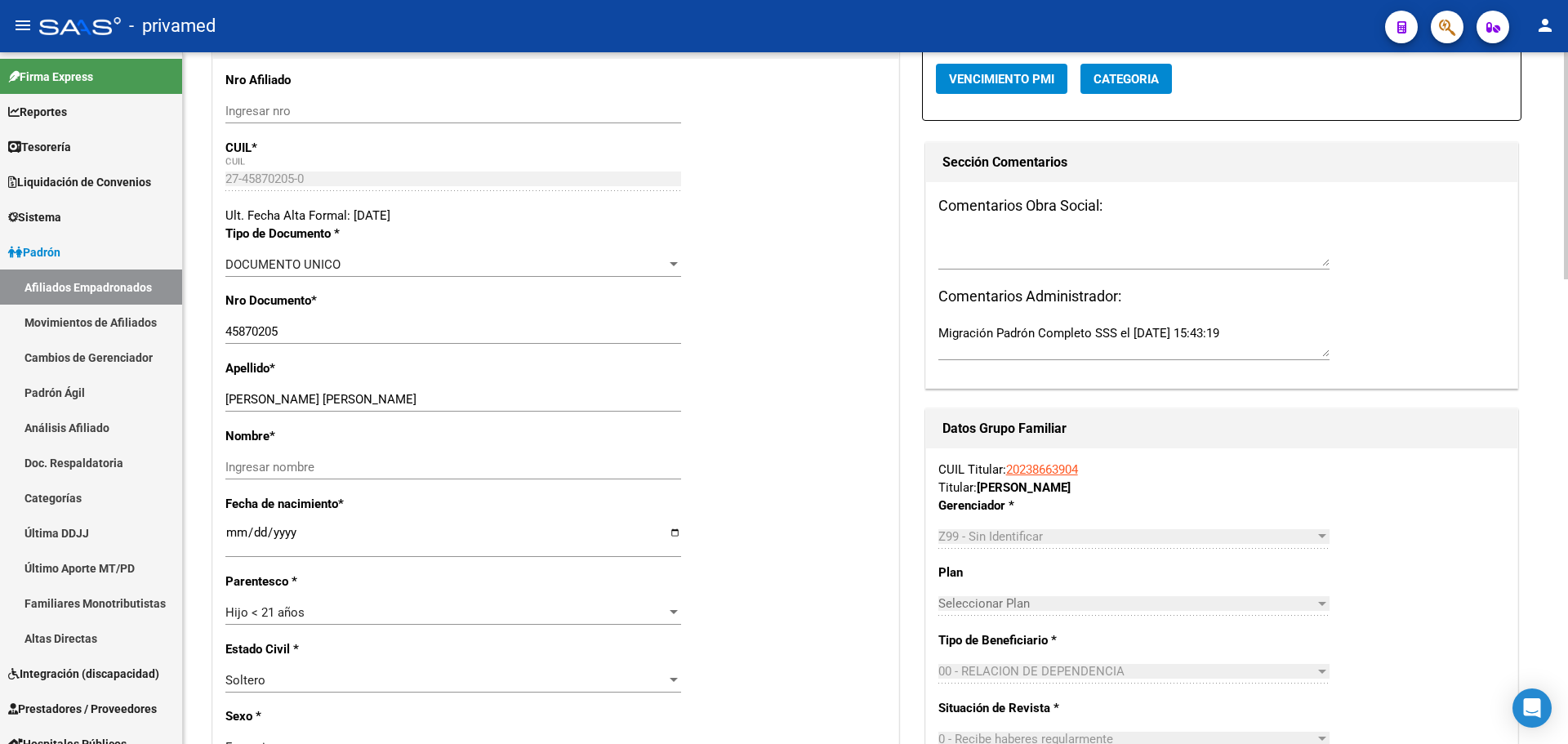
scroll to position [245, 0]
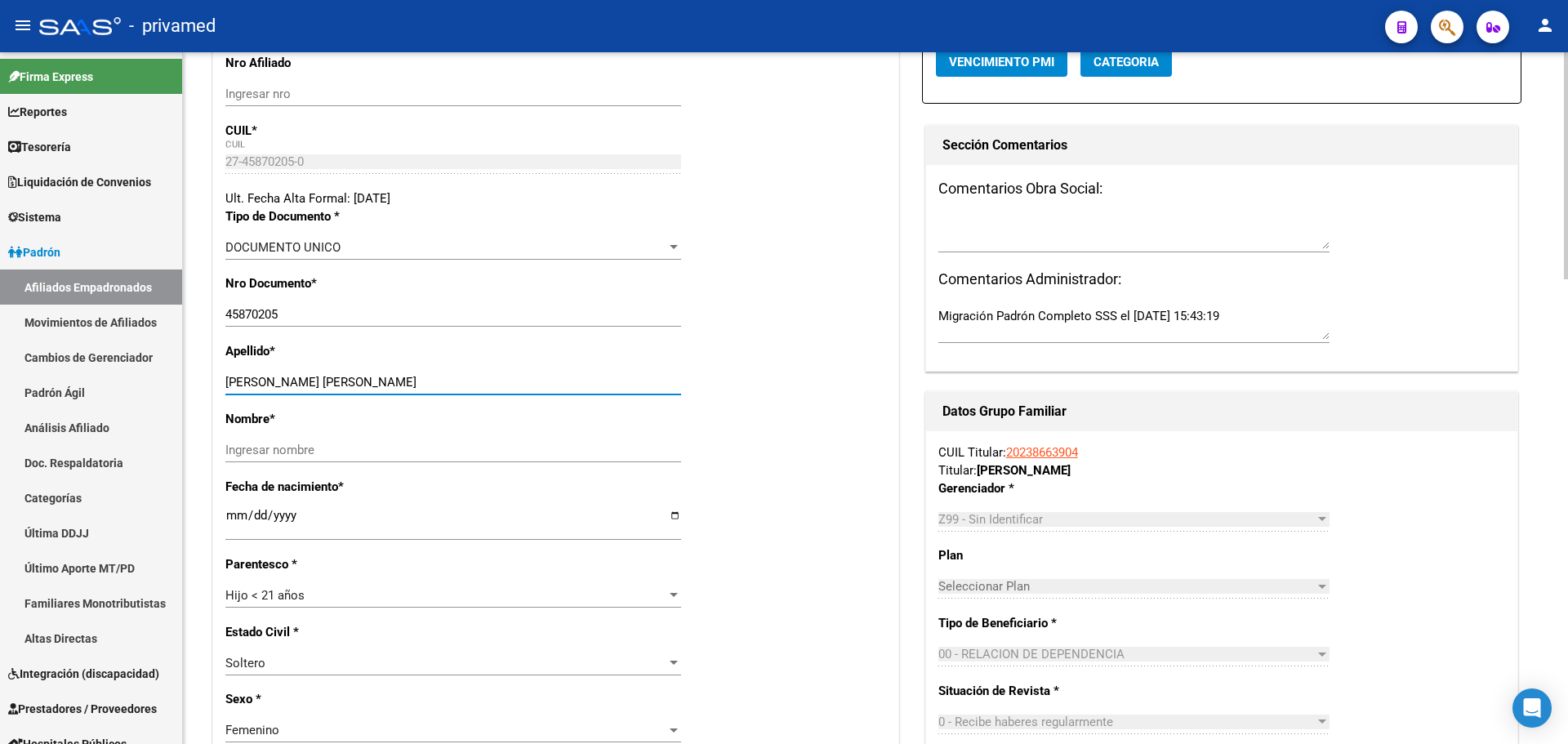
drag, startPoint x: 394, startPoint y: 383, endPoint x: 272, endPoint y: 388, distance: 122.1
click at [272, 388] on input "[PERSON_NAME] [PERSON_NAME]" at bounding box center [453, 381] width 456 height 15
type input "JACHFE"
click at [291, 447] on input "Ingresar nombre" at bounding box center [453, 449] width 456 height 15
paste input "BARBARA YAZMIN"
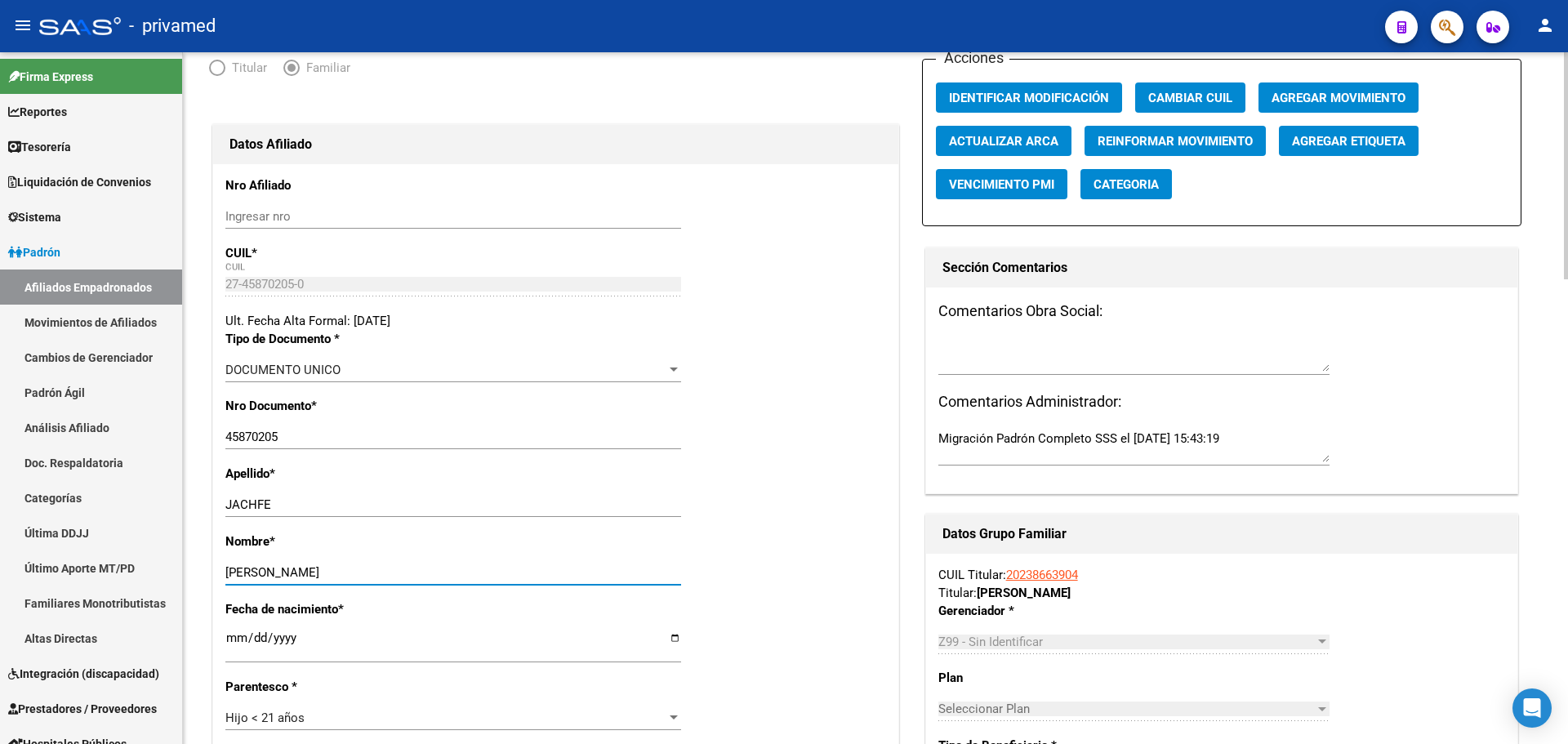
scroll to position [0, 0]
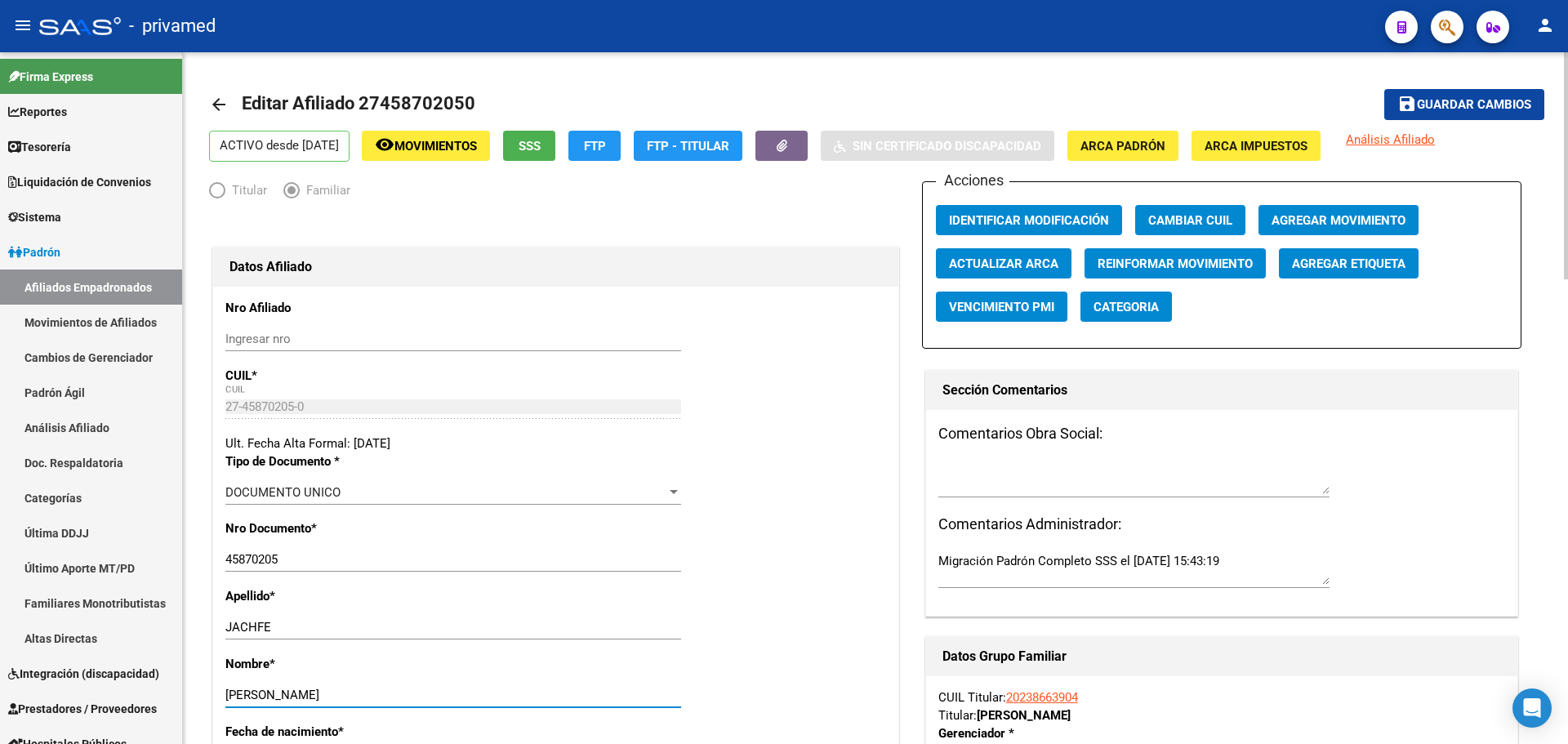
type input "BARBARA YAZMIN"
click at [1345, 222] on span "Agregar Movimiento" at bounding box center [1339, 220] width 134 height 15
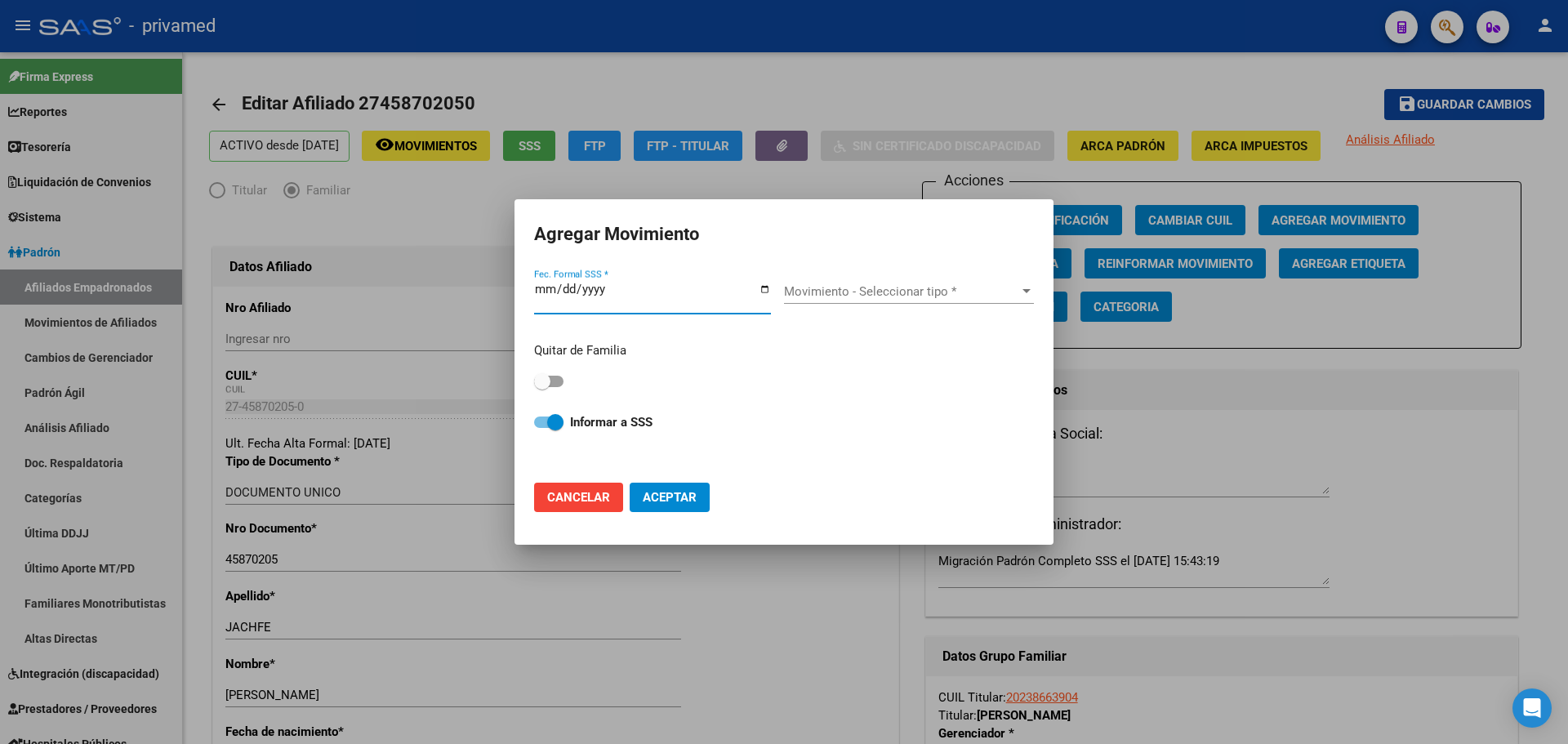
drag, startPoint x: 551, startPoint y: 286, endPoint x: 530, endPoint y: 286, distance: 21.0
click at [530, 286] on mat-dialog-content "Fec. Formal SSS * Movimiento - Seleccionar tipo * Movimiento - Seleccionar tipo…" at bounding box center [784, 368] width 539 height 204
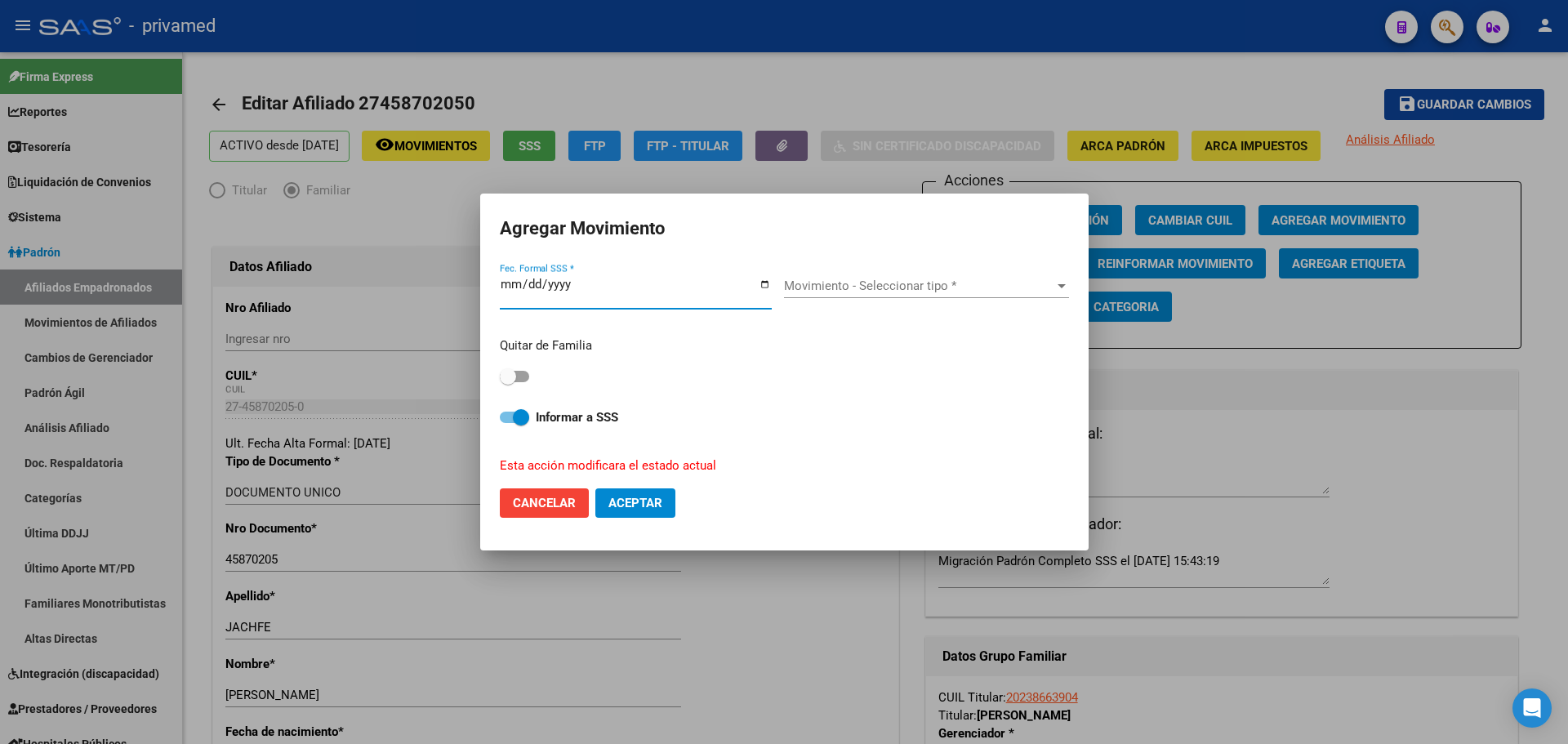
click at [510, 280] on input "2025-07-01" at bounding box center [636, 290] width 272 height 26
type input "[DATE]"
click at [813, 297] on div "Movimiento - Seleccionar tipo * Movimiento - Seleccionar tipo *" at bounding box center [927, 285] width 285 height 24
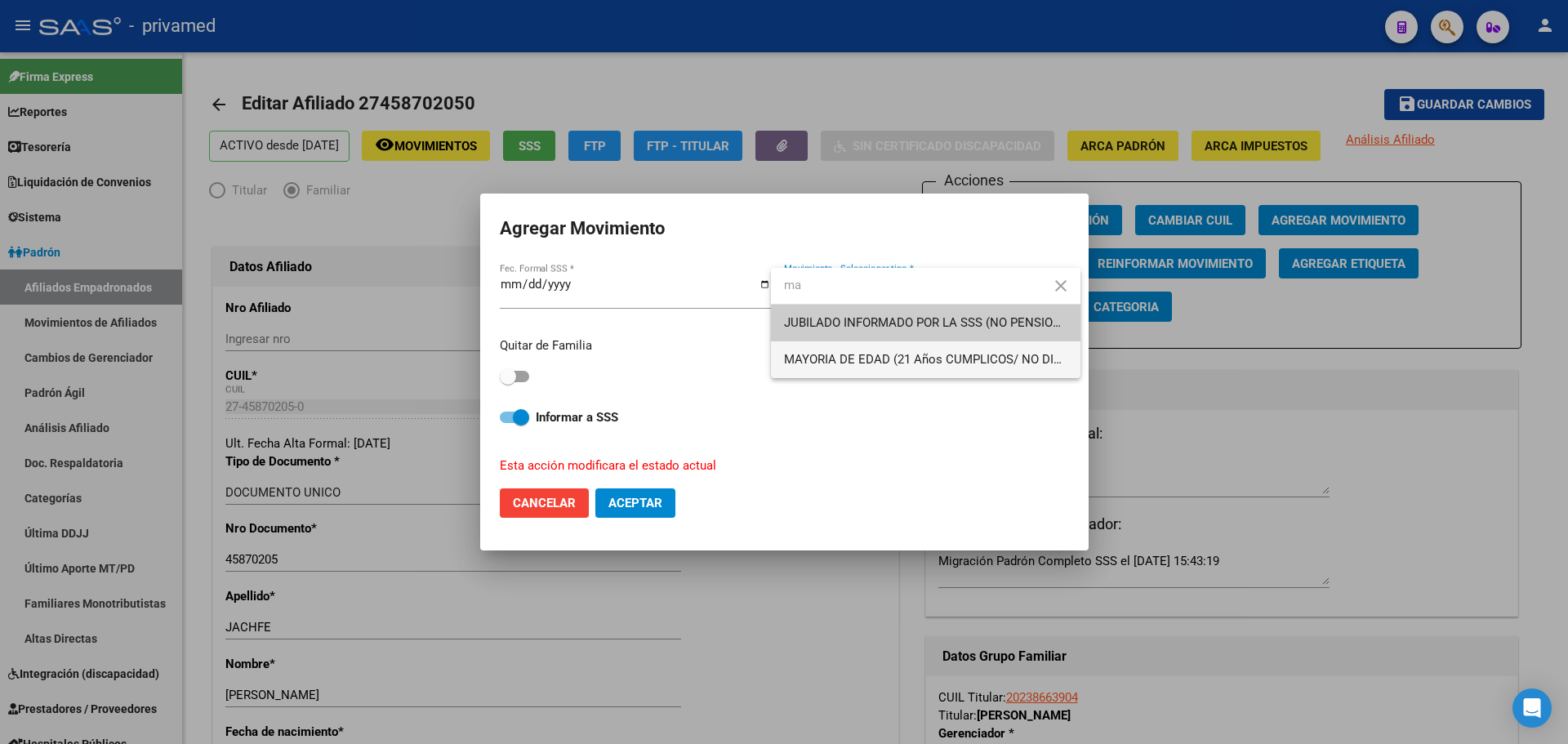
type input "ma"
click at [835, 352] on span "MAYORIA DE EDAD (21 Años CUMPLICOS/ NO DISCA)" at bounding box center [932, 359] width 297 height 15
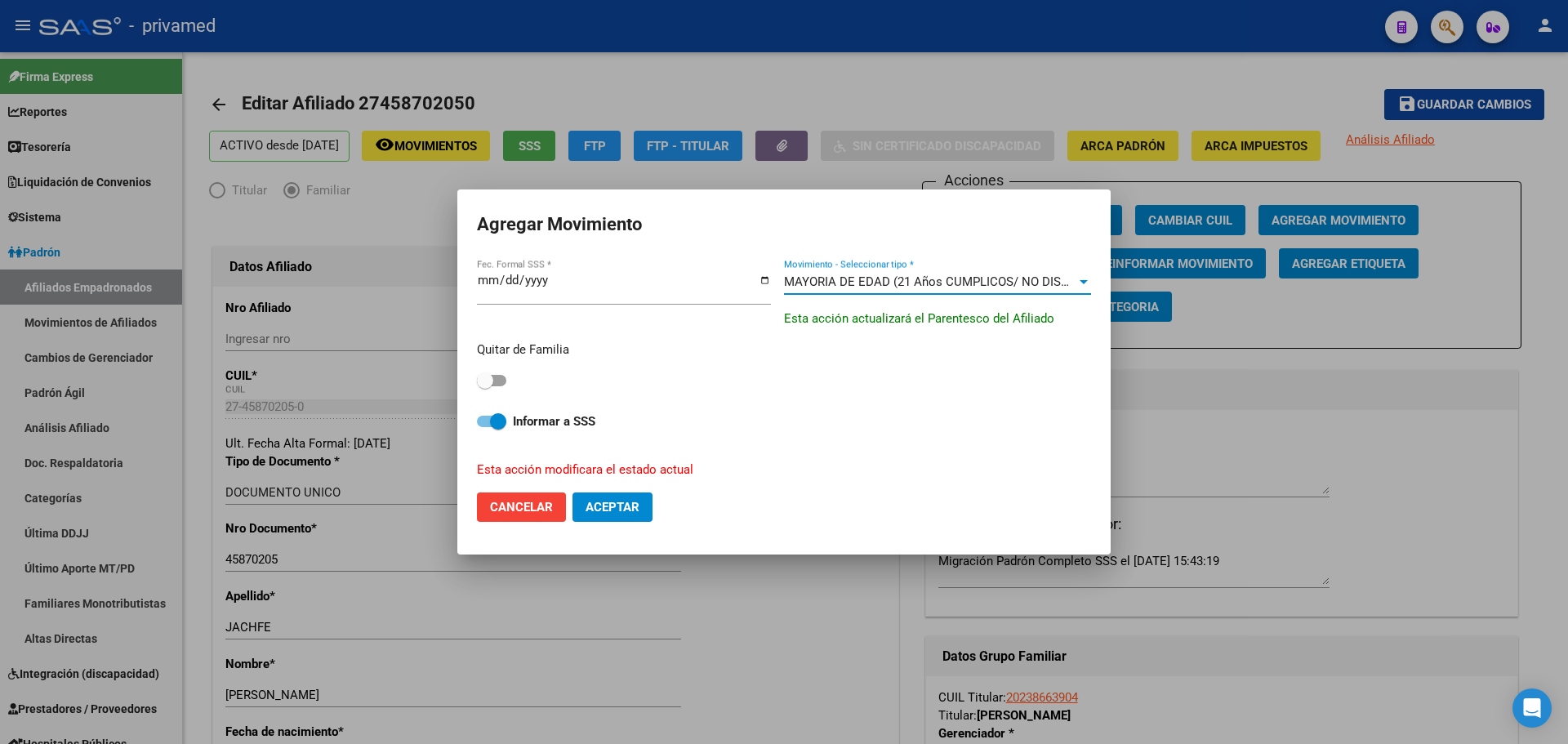
click at [505, 381] on span at bounding box center [492, 380] width 29 height 12
click at [485, 386] on input "checkbox" at bounding box center [484, 386] width 1 height 1
checkbox input "true"
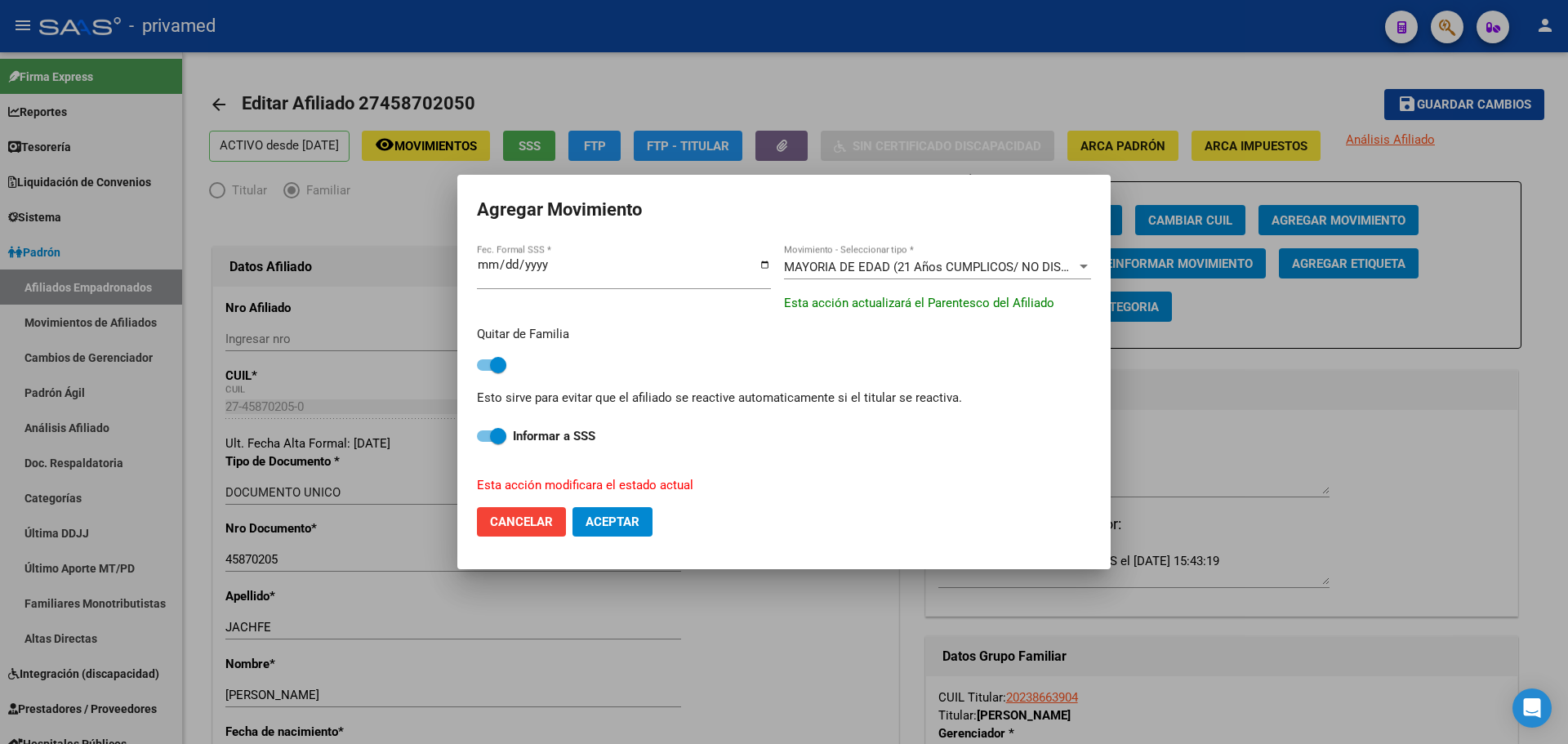
click at [637, 524] on span "Aceptar" at bounding box center [613, 521] width 54 height 15
checkbox input "false"
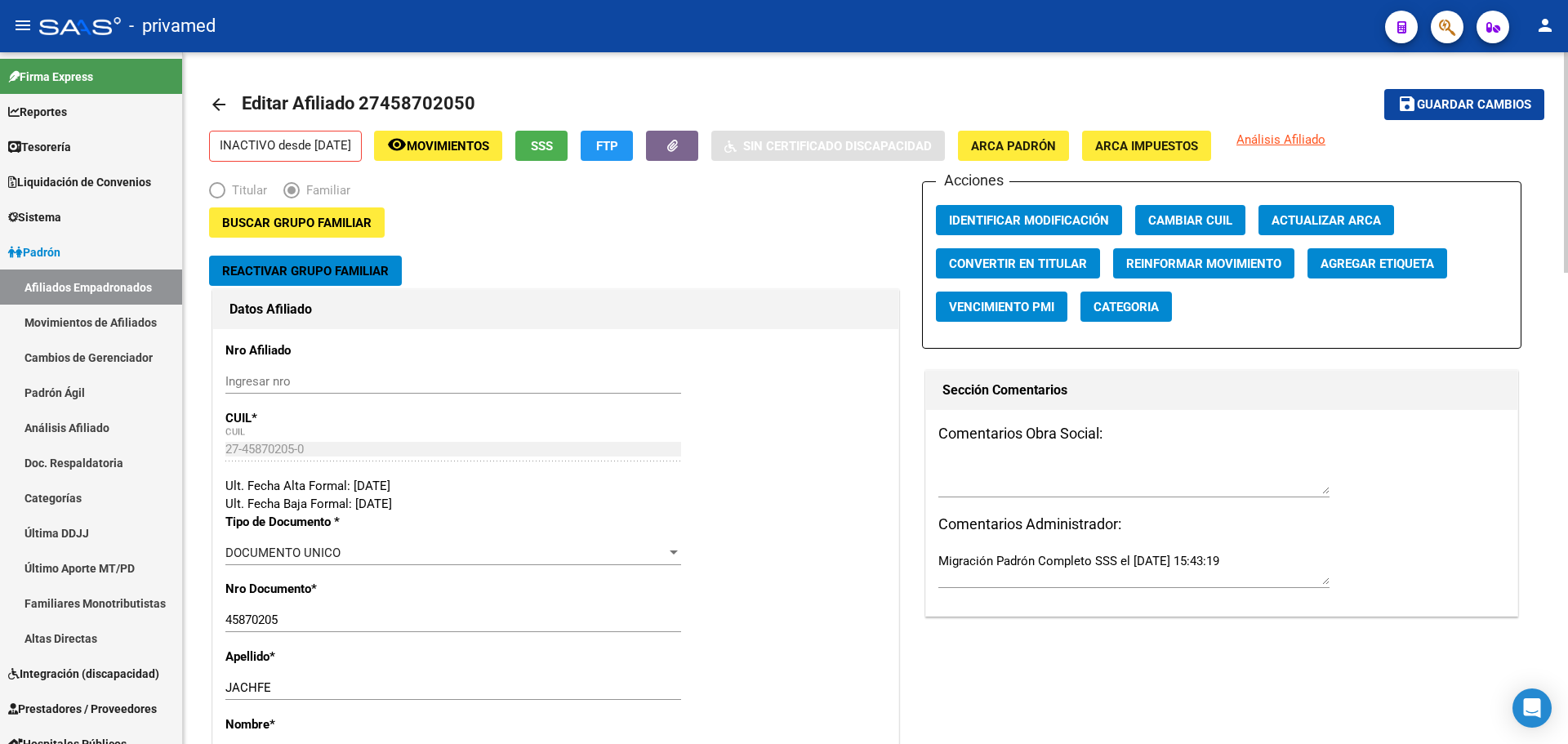
click at [220, 106] on mat-icon "arrow_back" at bounding box center [219, 105] width 19 height 19
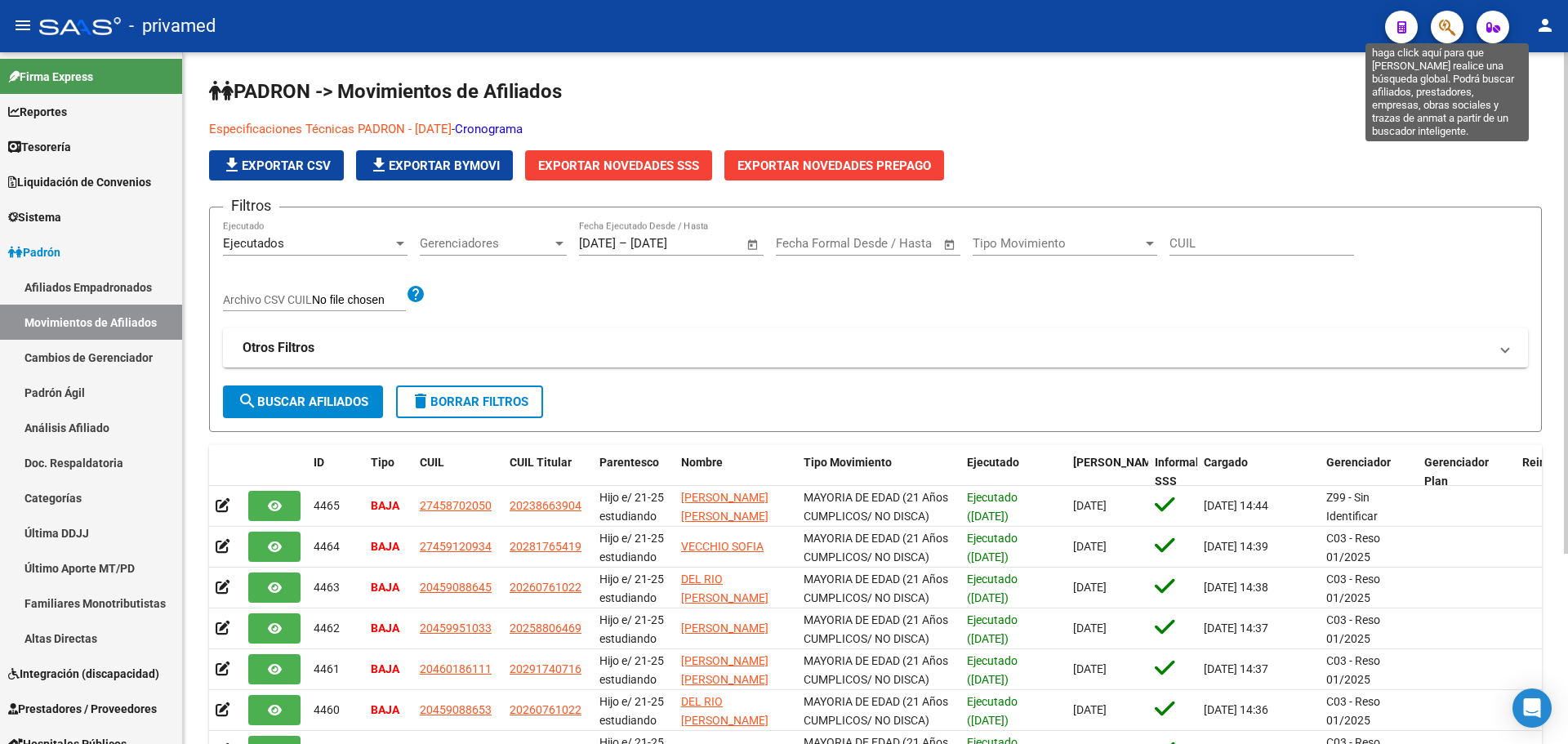
click at [1449, 31] on icon "button" at bounding box center [1447, 27] width 16 height 18
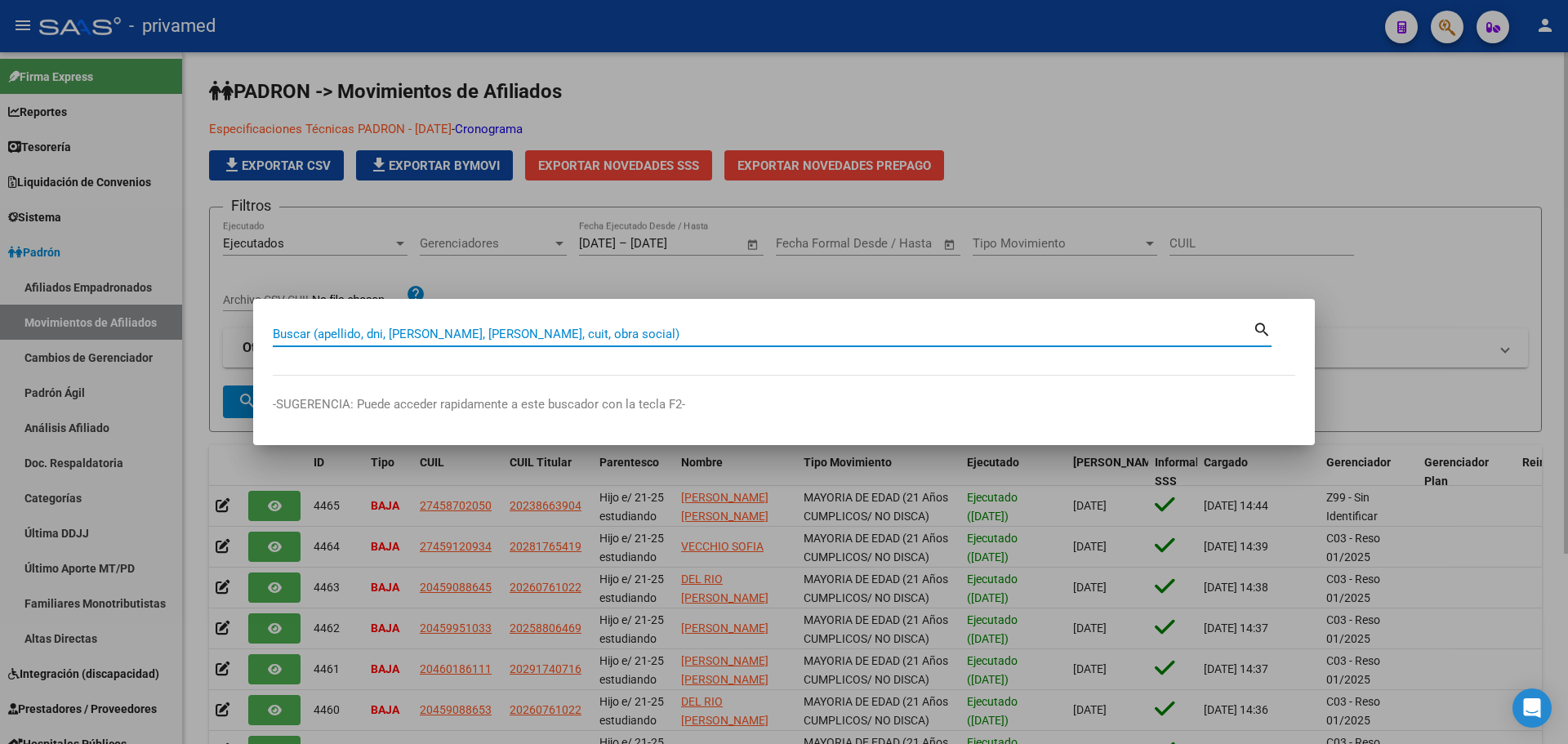
paste input "20204562181"
type input "20204562181"
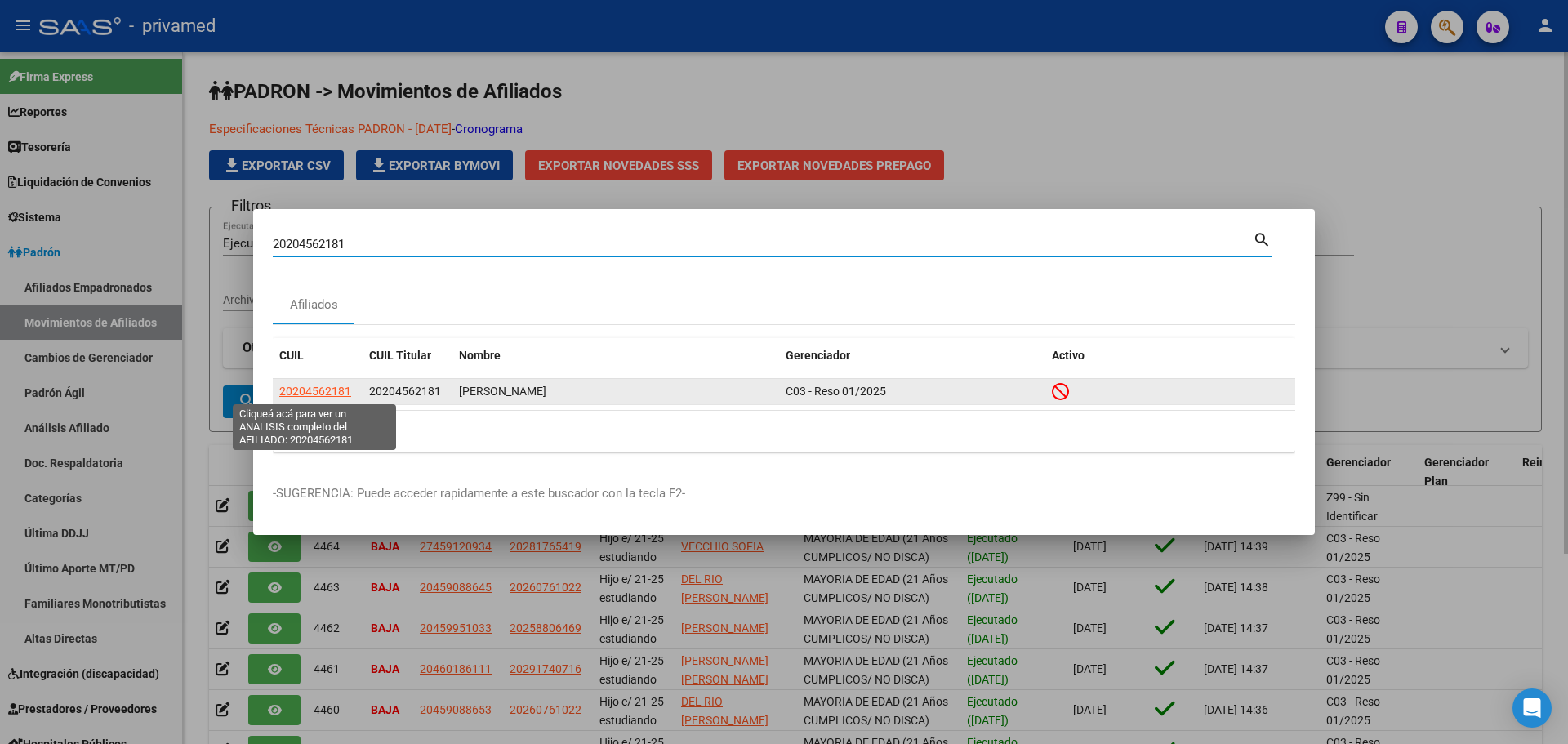
click at [328, 385] on span "20204562181" at bounding box center [315, 391] width 72 height 13
type textarea "20204562181"
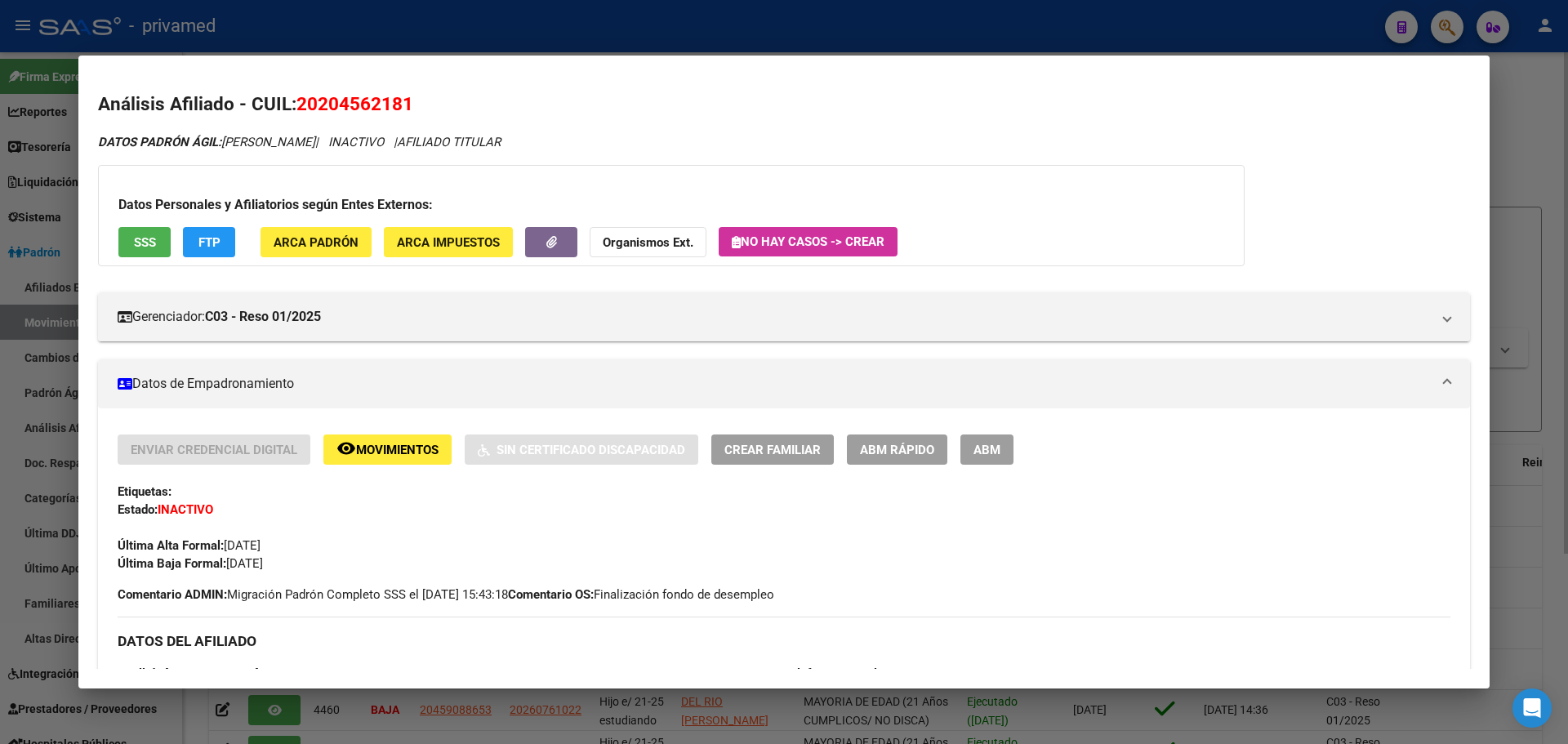
click at [745, 22] on div at bounding box center [784, 372] width 1568 height 744
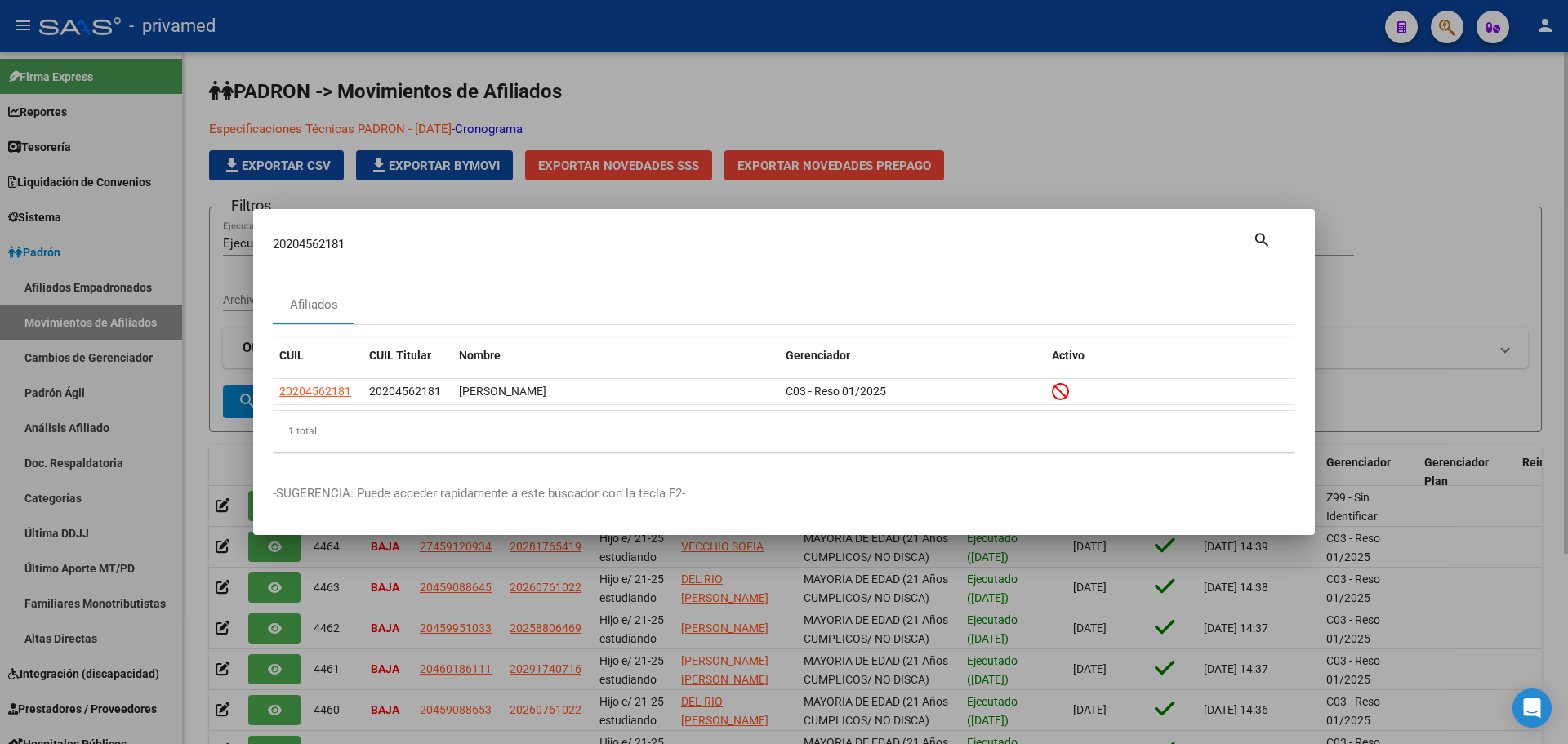
click at [391, 241] on input "20204562181" at bounding box center [763, 243] width 980 height 15
click at [390, 240] on input "20204562181" at bounding box center [763, 243] width 980 height 15
click at [617, 245] on input "20204562181" at bounding box center [763, 243] width 980 height 15
click at [617, 243] on input "20204562181" at bounding box center [763, 243] width 980 height 15
paste input "411389317"
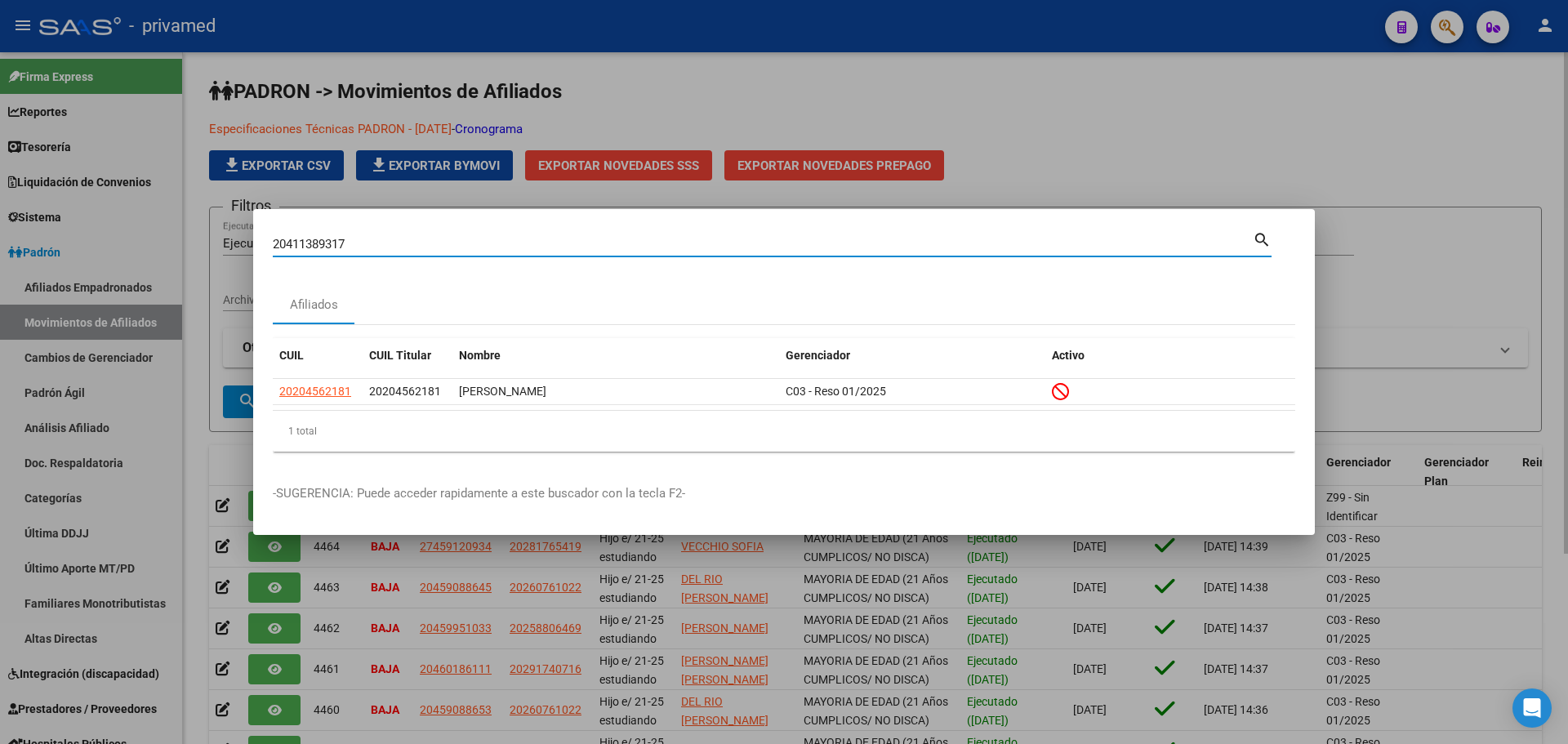
type input "20411389317"
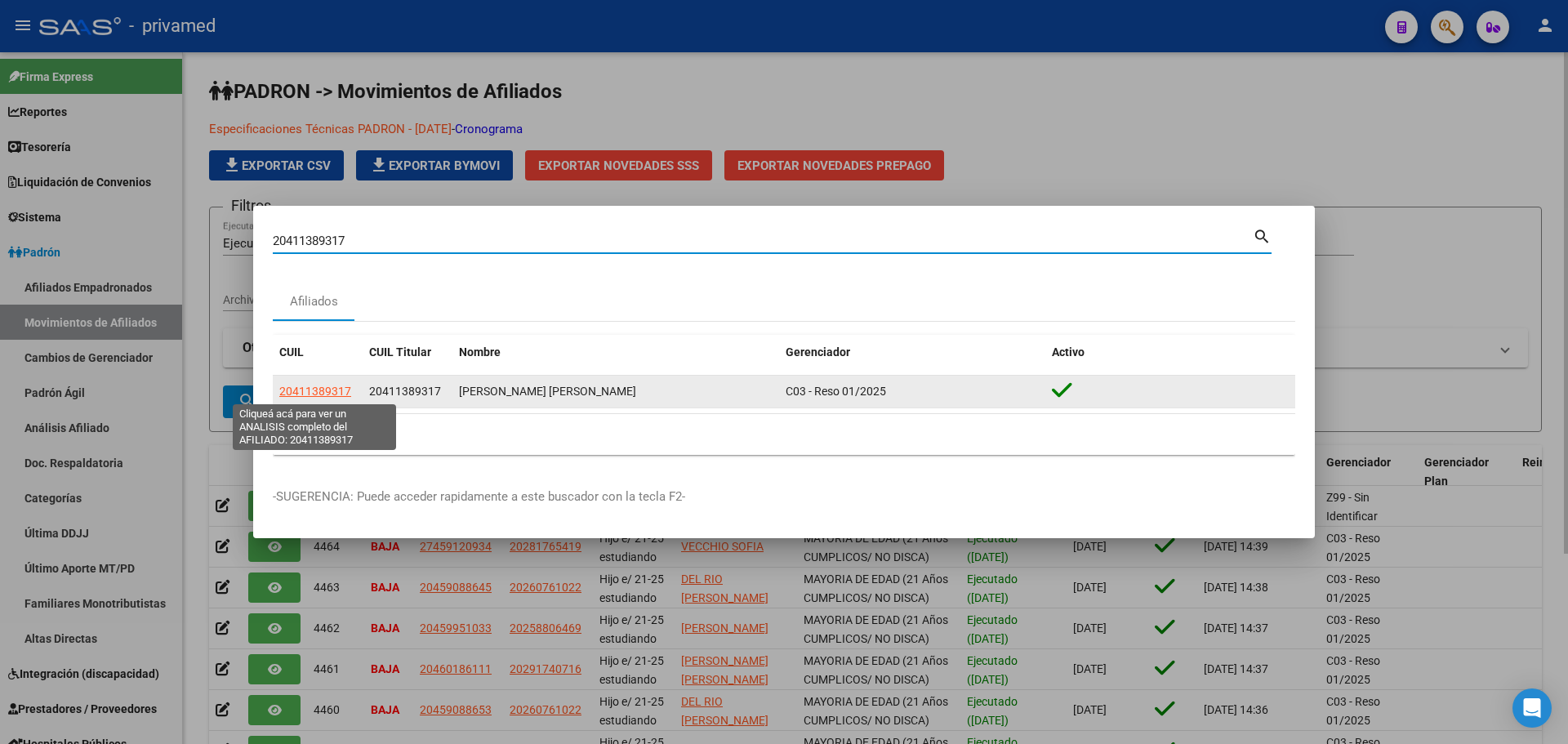
click at [338, 391] on span "20411389317" at bounding box center [315, 391] width 72 height 13
type textarea "20411389317"
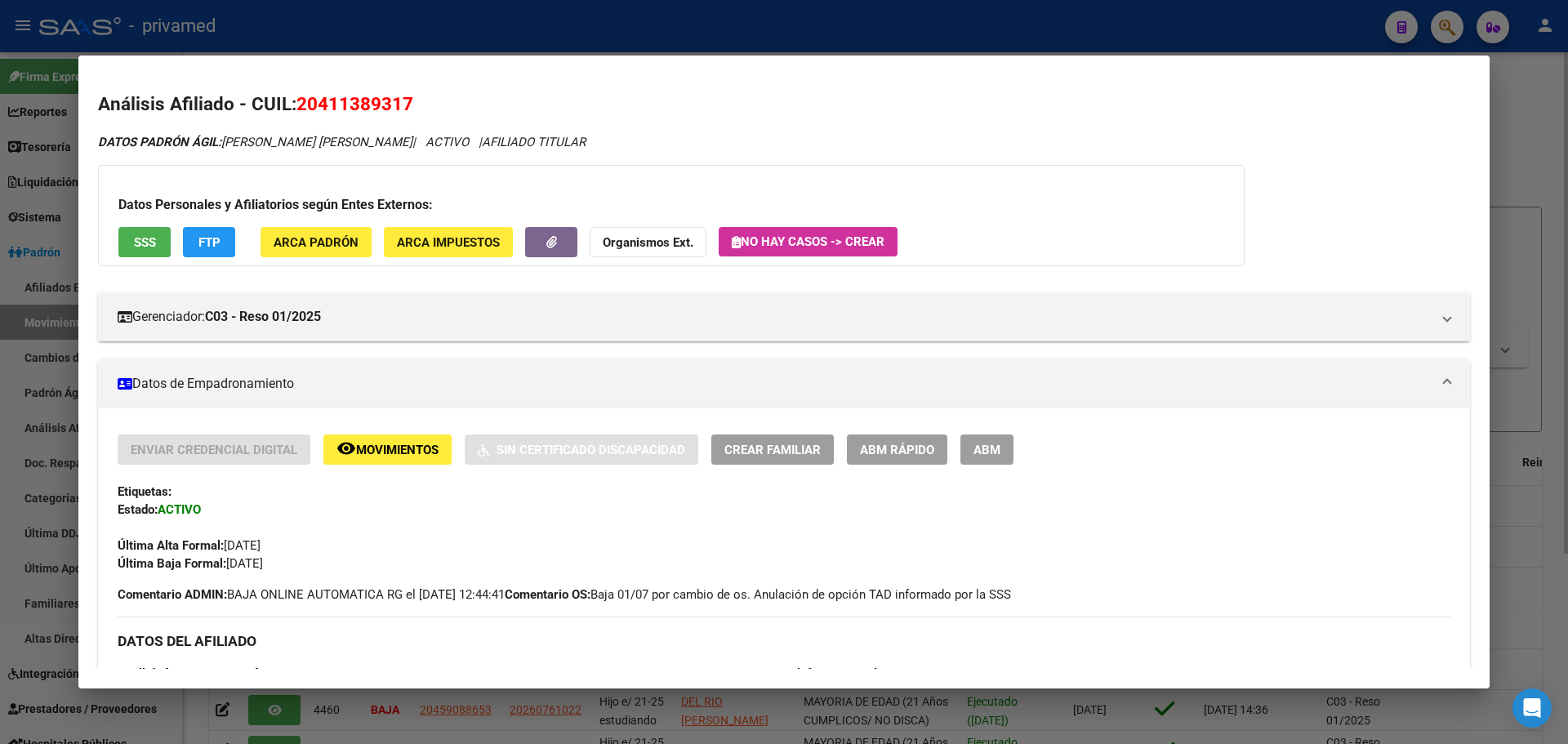
click at [405, 445] on span "Movimientos" at bounding box center [397, 449] width 82 height 15
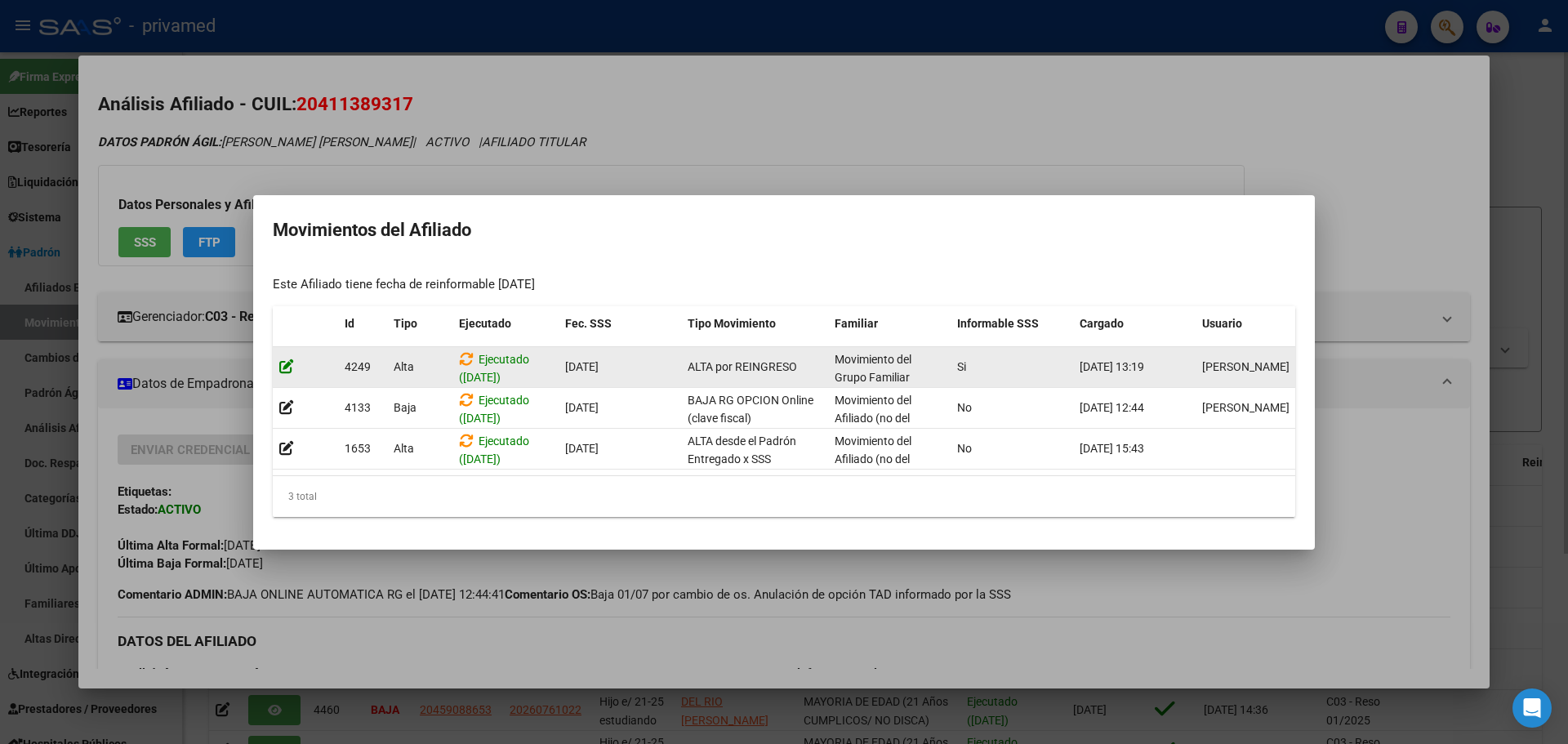
click at [286, 359] on icon at bounding box center [286, 367] width 15 height 16
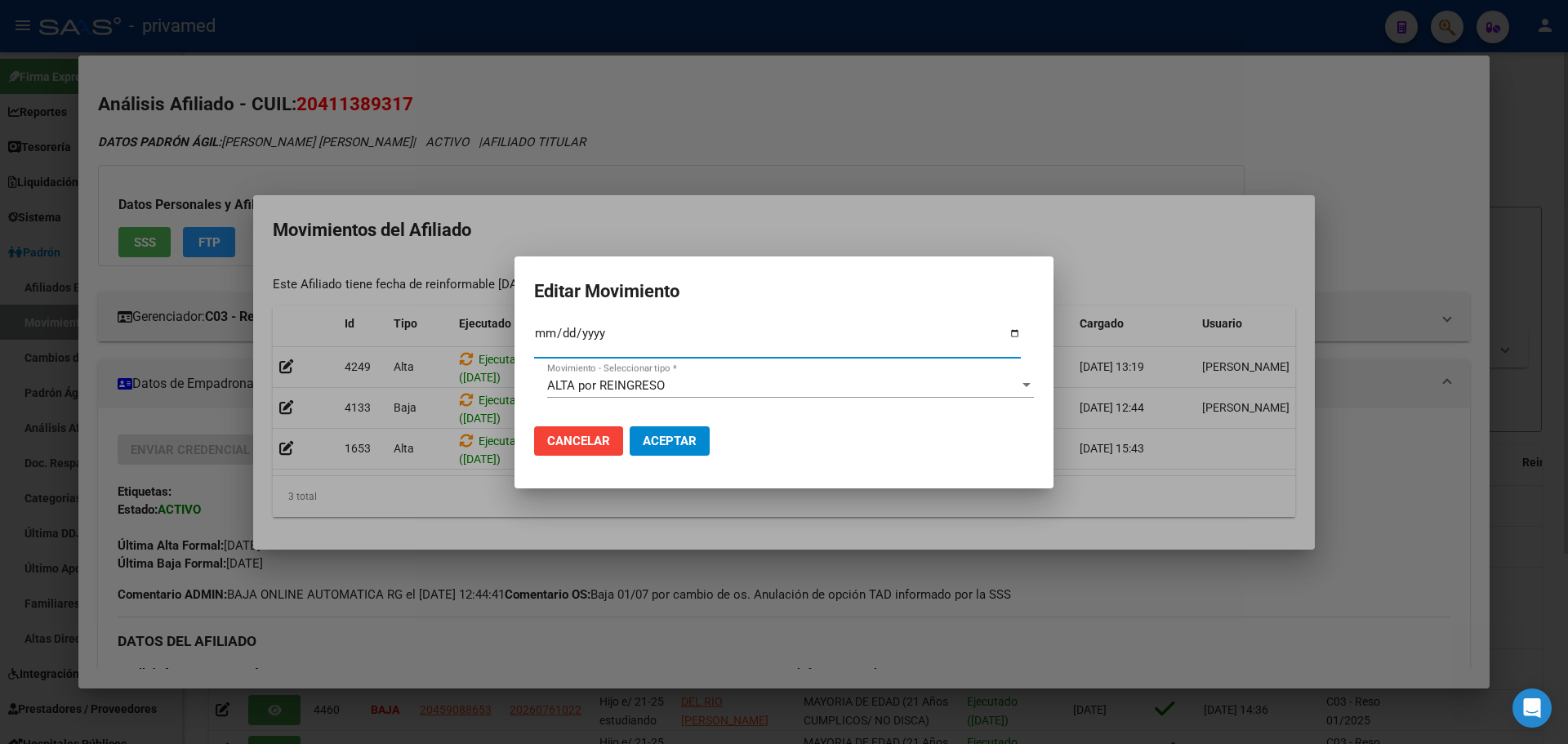
click at [576, 441] on span "Cancelar" at bounding box center [578, 440] width 63 height 15
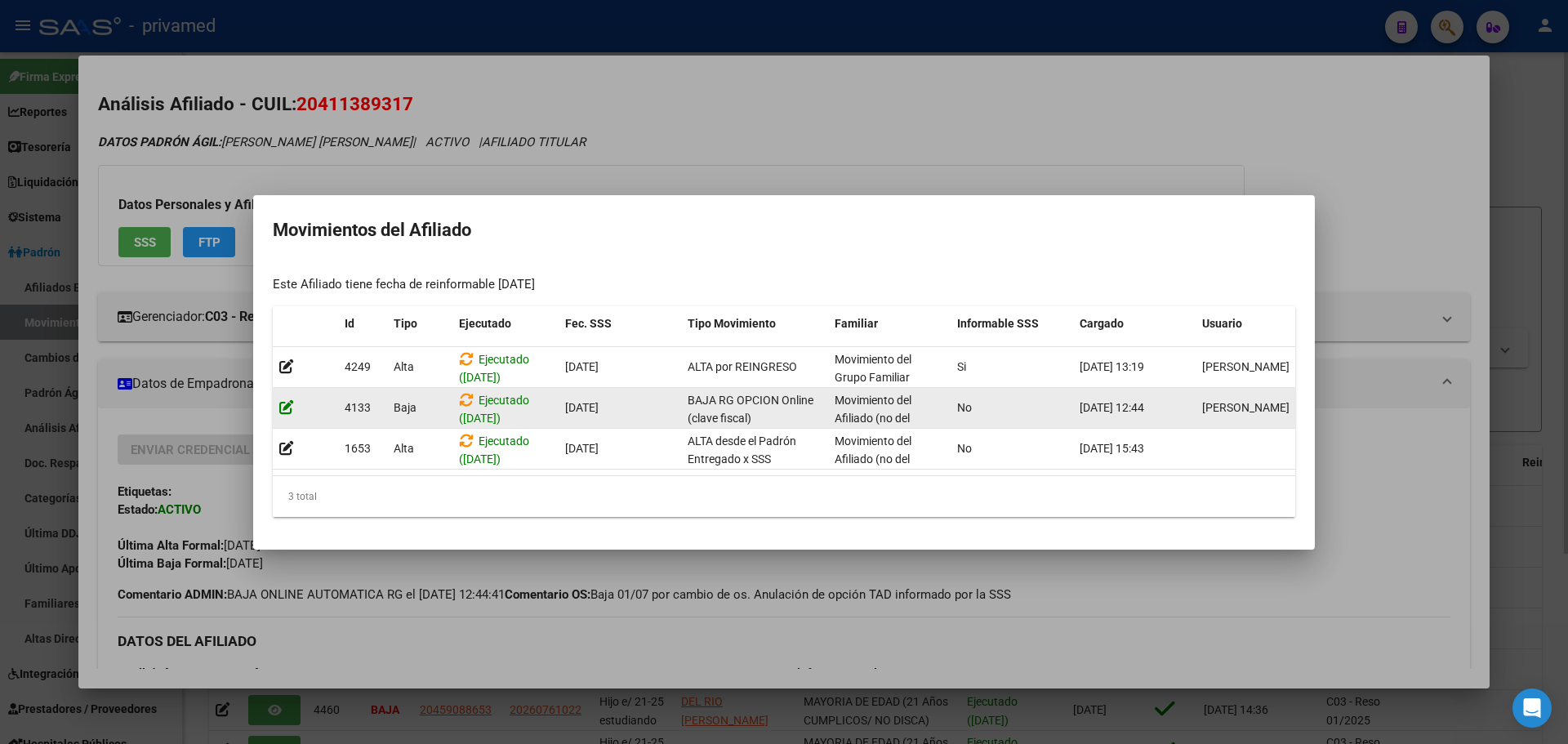
click at [285, 400] on icon at bounding box center [286, 407] width 15 height 16
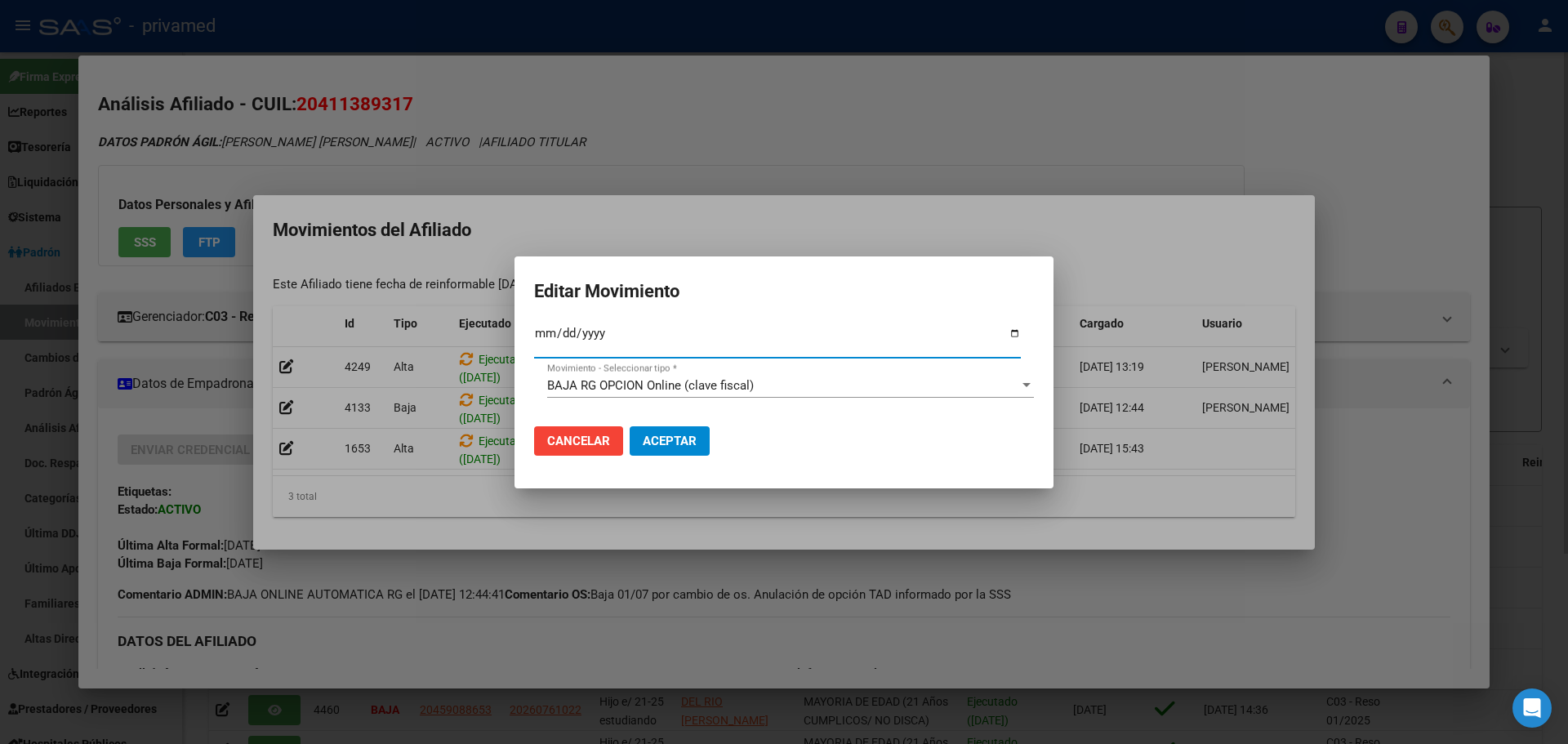
click at [698, 443] on button "Aceptar" at bounding box center [670, 440] width 80 height 29
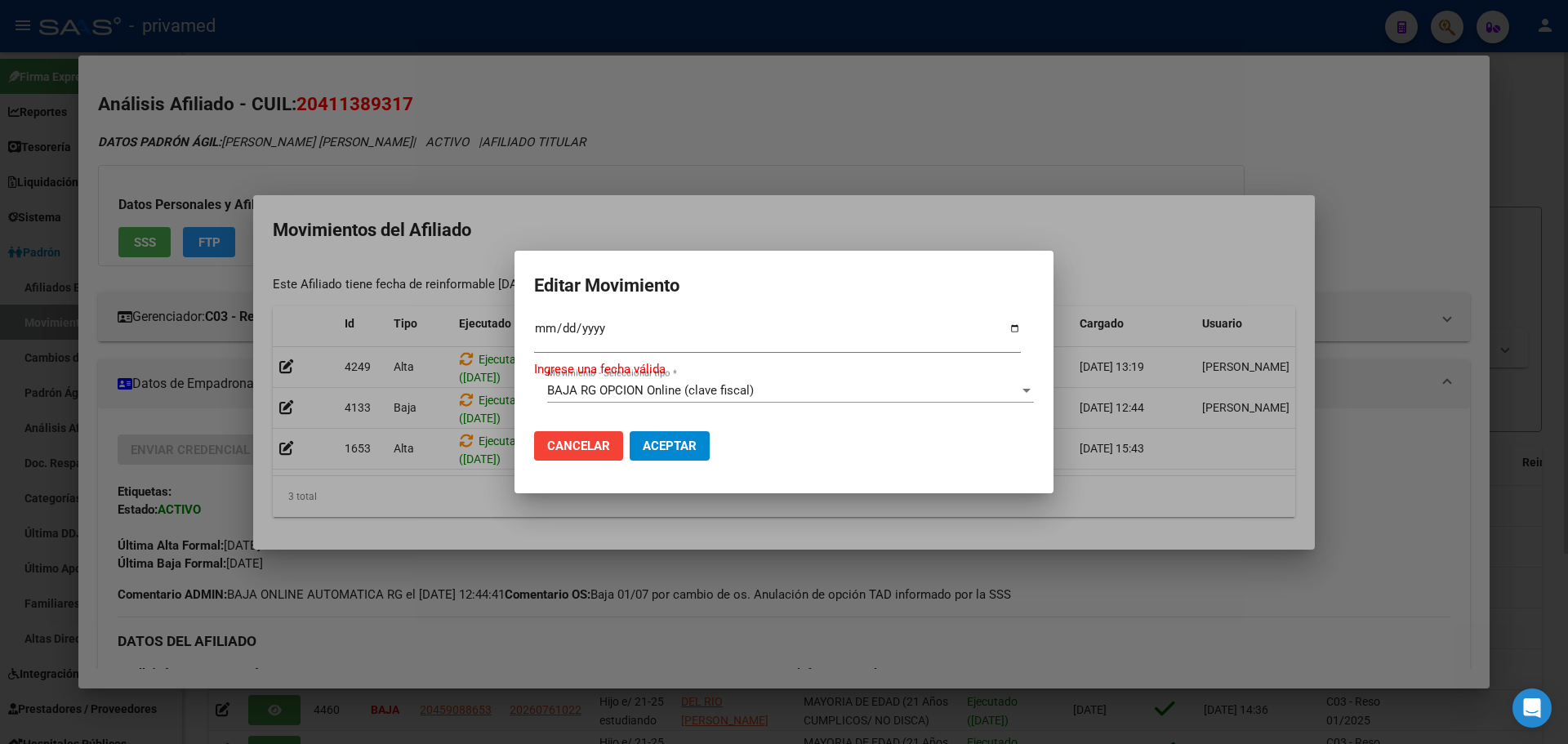
click at [541, 328] on input "Fec. Formal SSS *" at bounding box center [778, 335] width 487 height 26
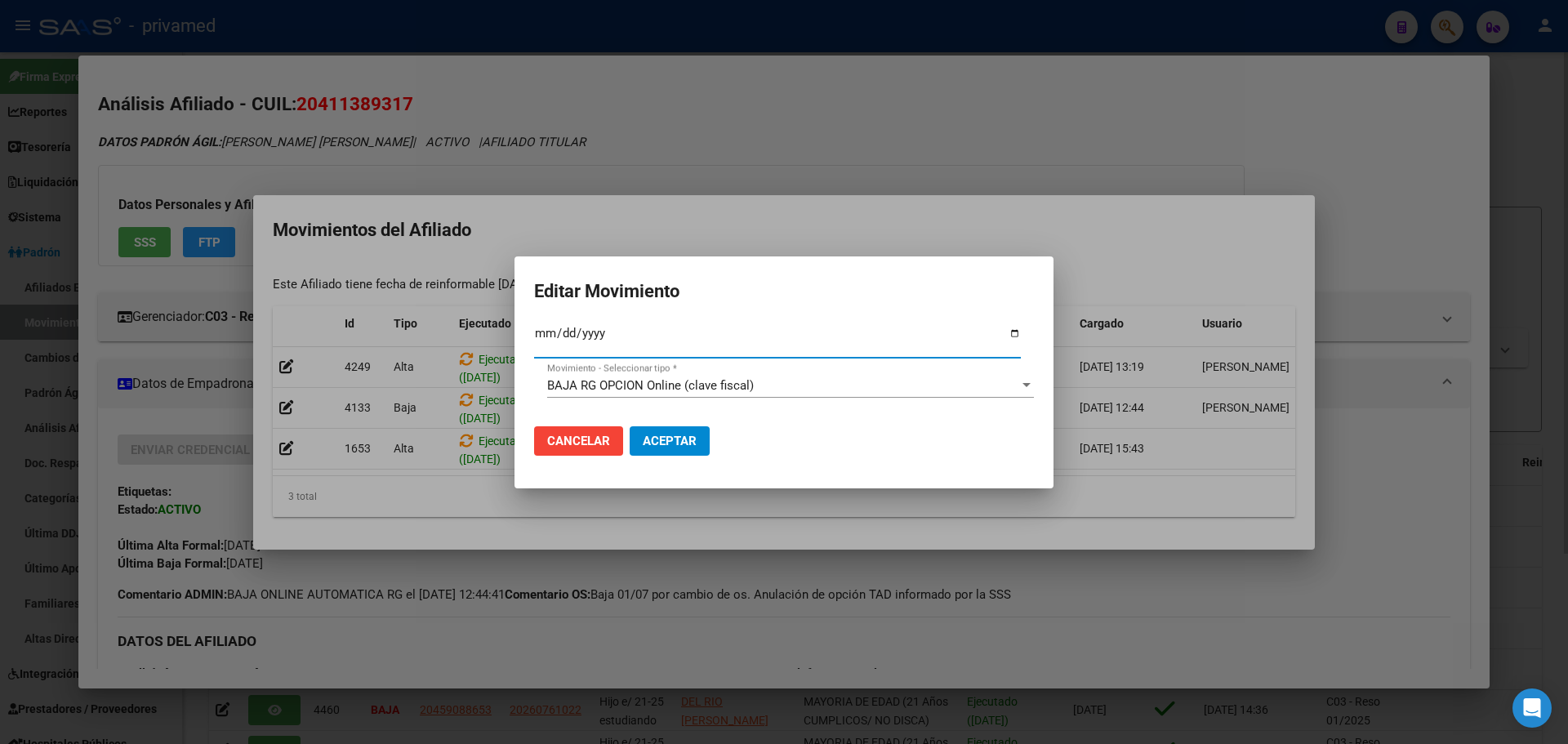
click at [679, 439] on span "Aceptar" at bounding box center [670, 440] width 54 height 15
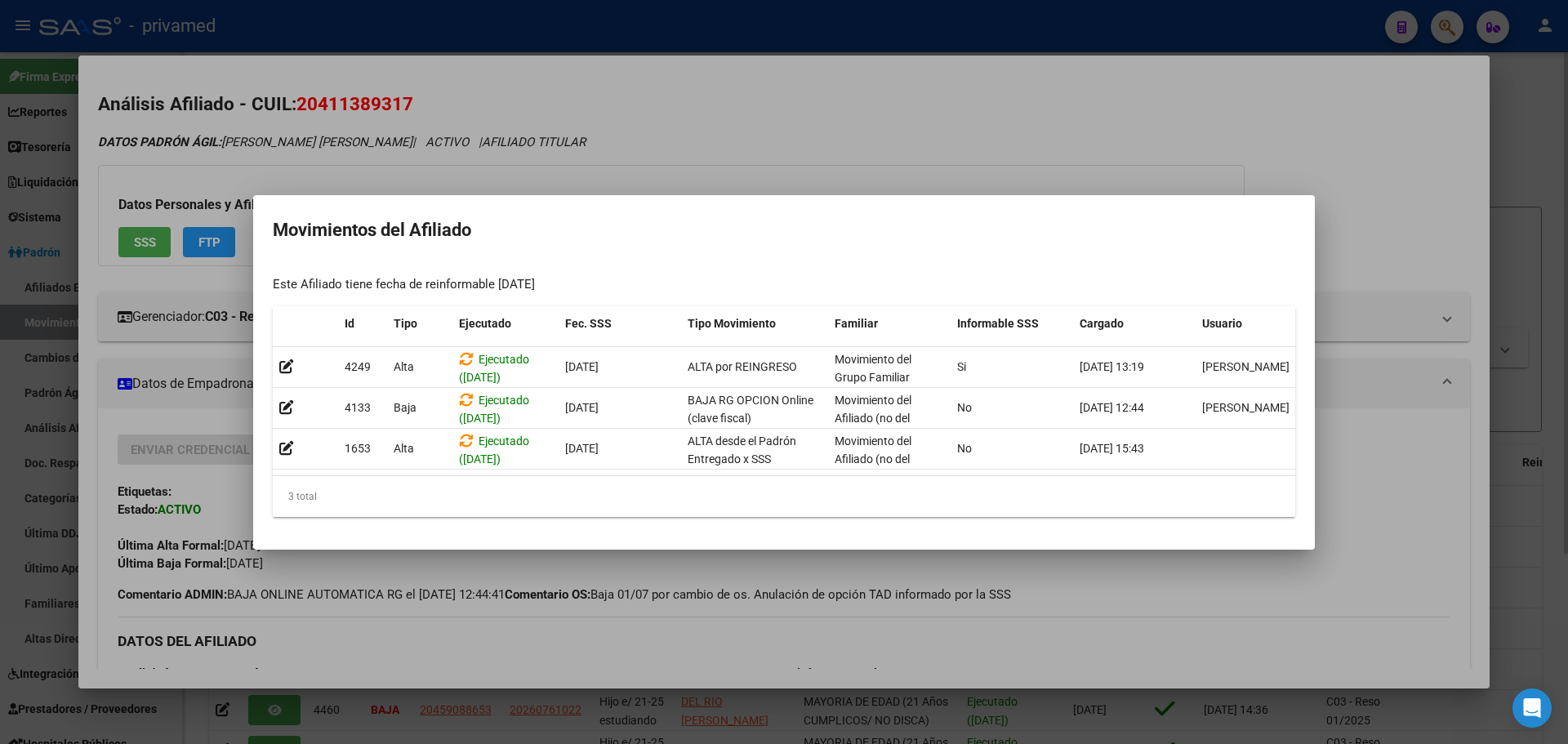
click at [729, 144] on div at bounding box center [784, 372] width 1568 height 744
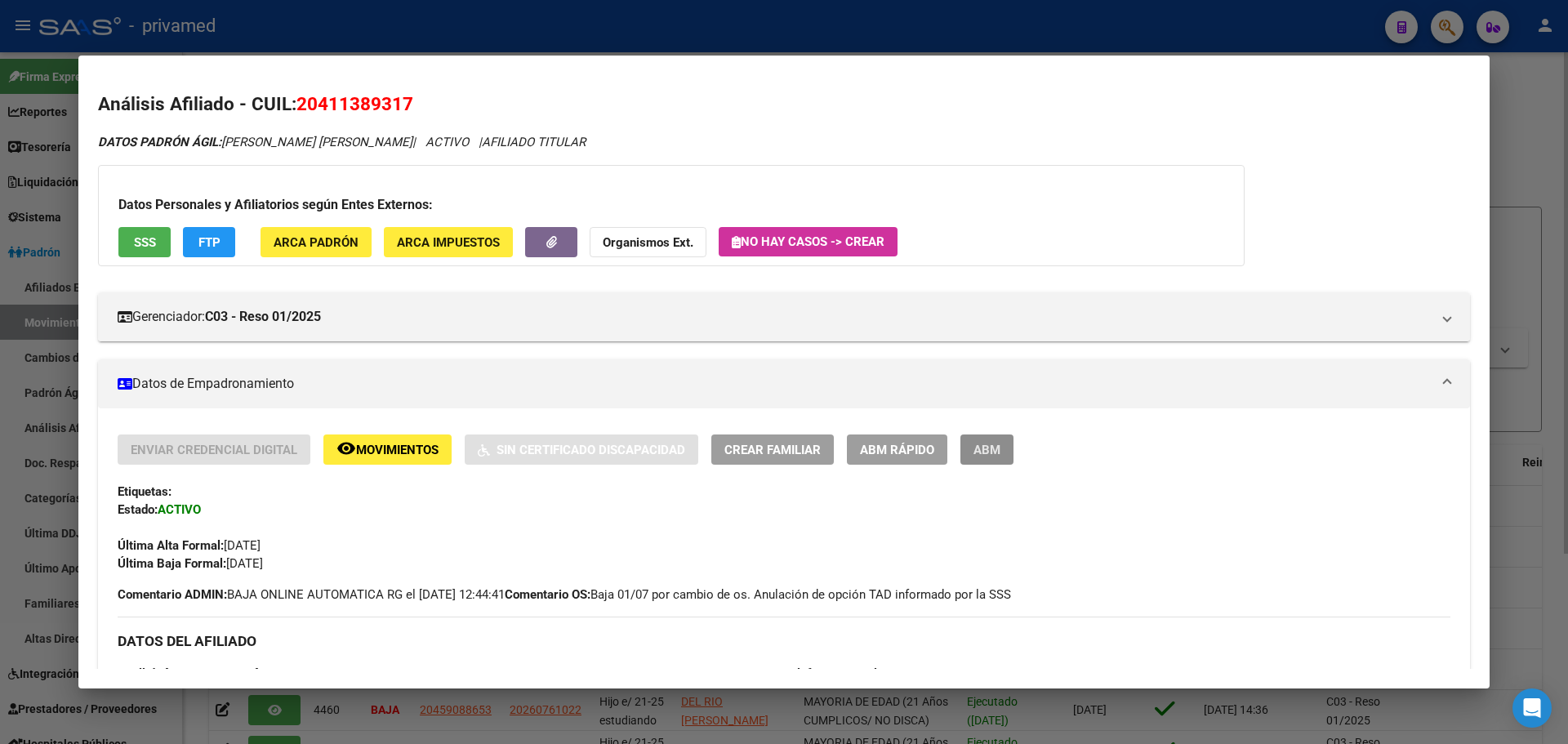
click at [994, 444] on span "ABM" at bounding box center [987, 449] width 27 height 15
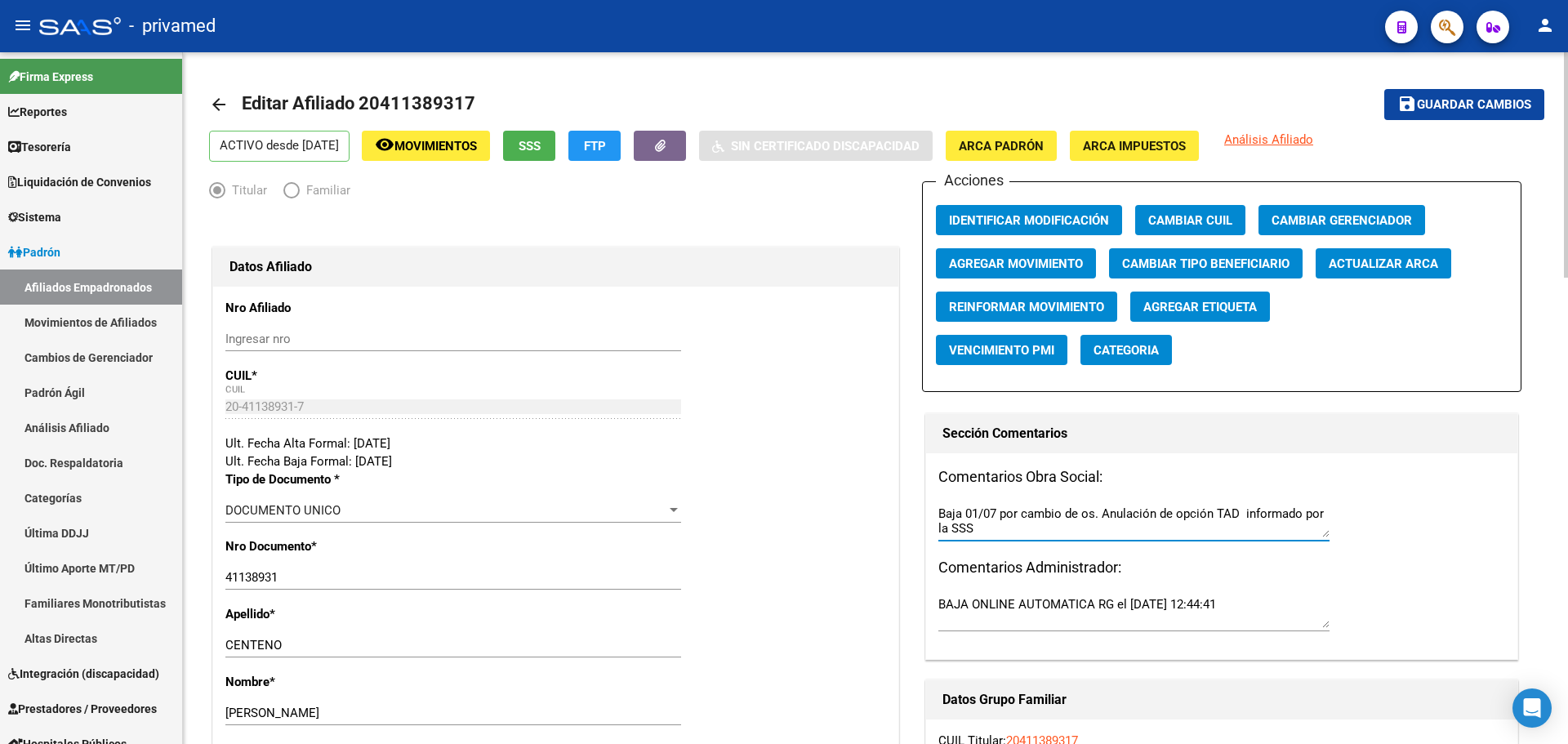
drag, startPoint x: 971, startPoint y: 514, endPoint x: 1003, endPoint y: 515, distance: 32.0
click at [1003, 515] on textarea "Baja 01/07 por cambio de os. Anulación de opción TAD informado por la SSS" at bounding box center [1133, 521] width 391 height 33
click at [1102, 509] on textarea "Baja 30-06 por cambio de os. Anulación de opción TAD informado por la SSS" at bounding box center [1133, 521] width 391 height 33
click at [1105, 512] on textarea "Baja 30-06 por cambio de os. 01/07 Anulación de opción TAD informado por la SSS" at bounding box center [1133, 521] width 391 height 33
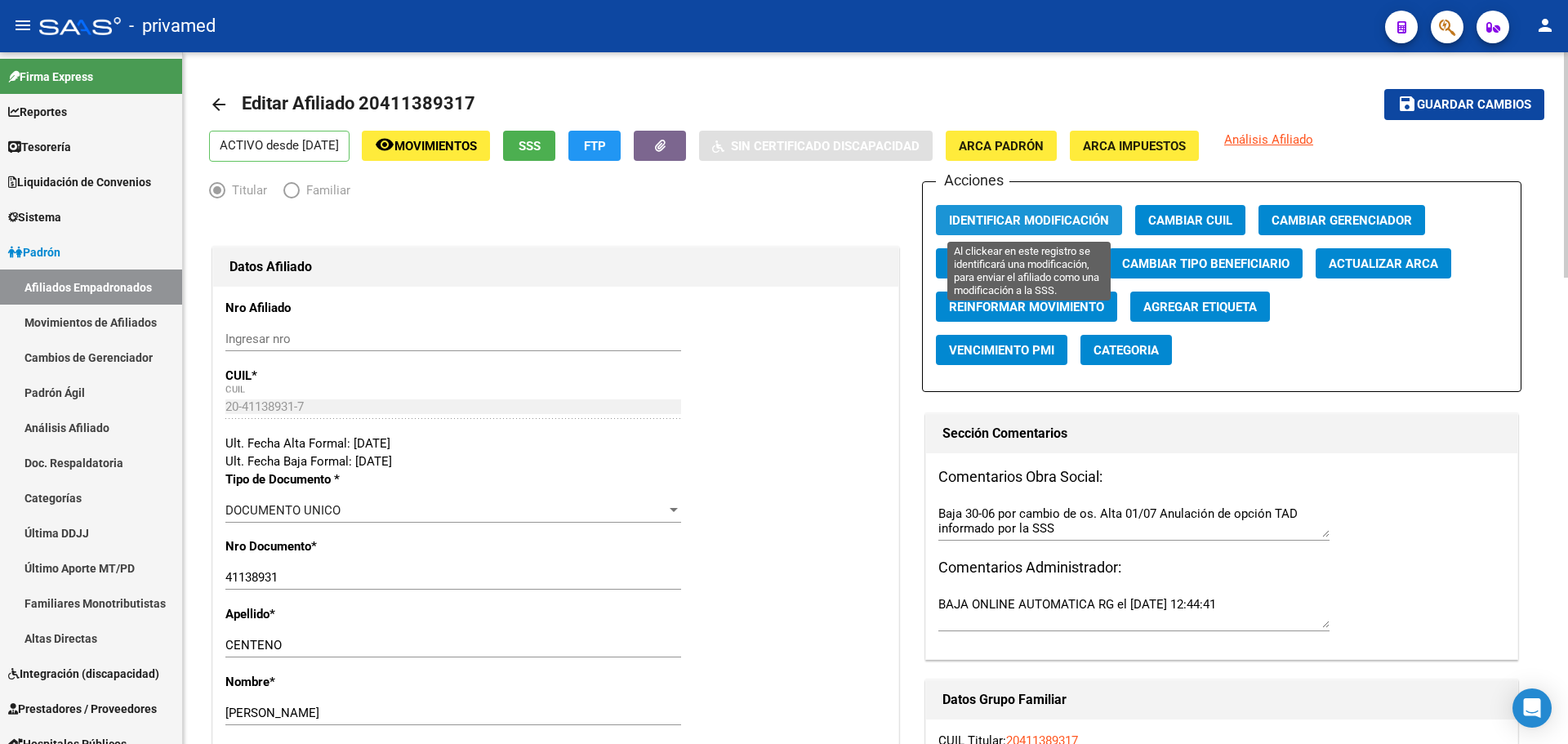
click at [1007, 219] on span "Identificar Modificación" at bounding box center [1029, 220] width 160 height 15
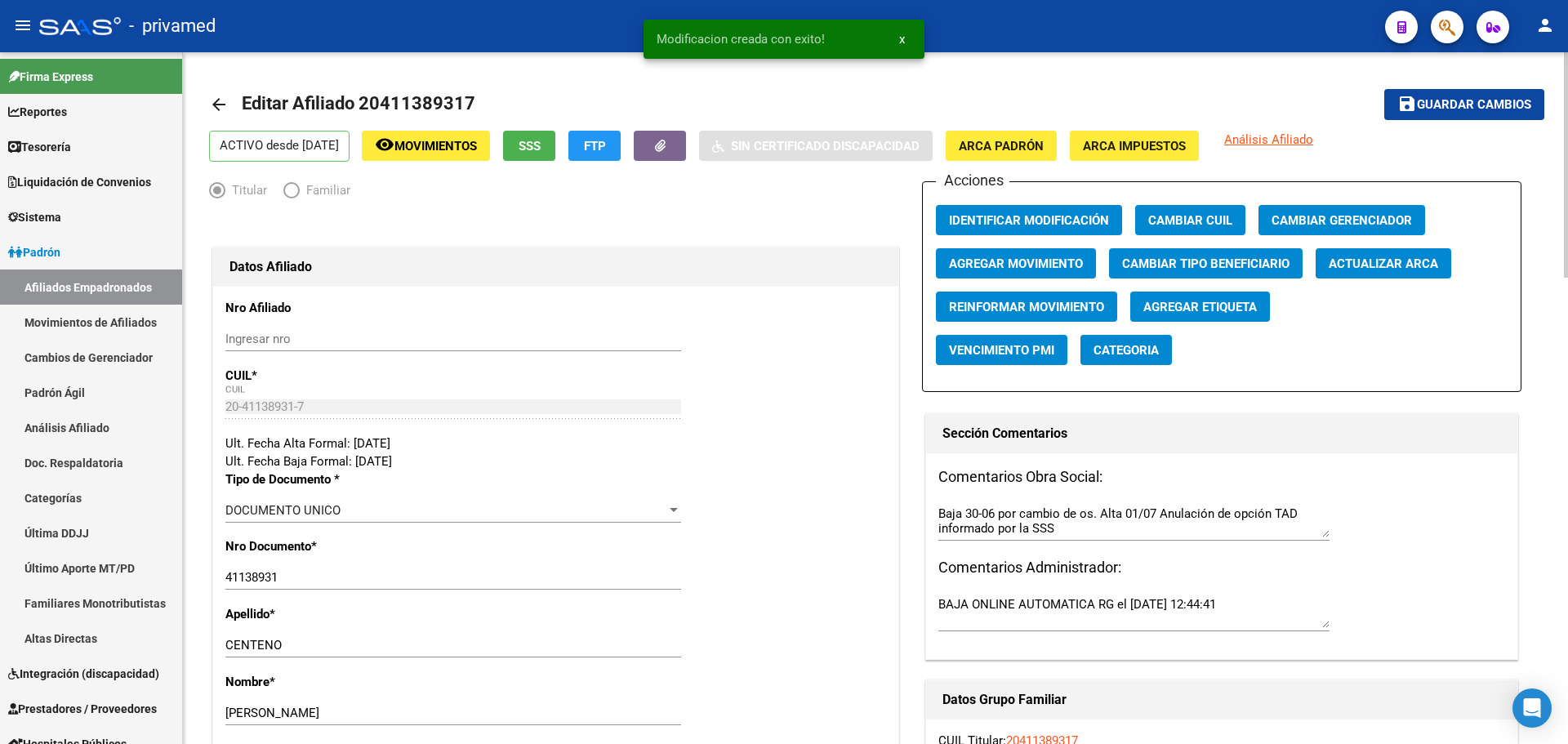
click at [1488, 106] on span "Guardar cambios" at bounding box center [1475, 105] width 114 height 15
click at [221, 105] on mat-icon "arrow_back" at bounding box center [219, 105] width 19 height 19
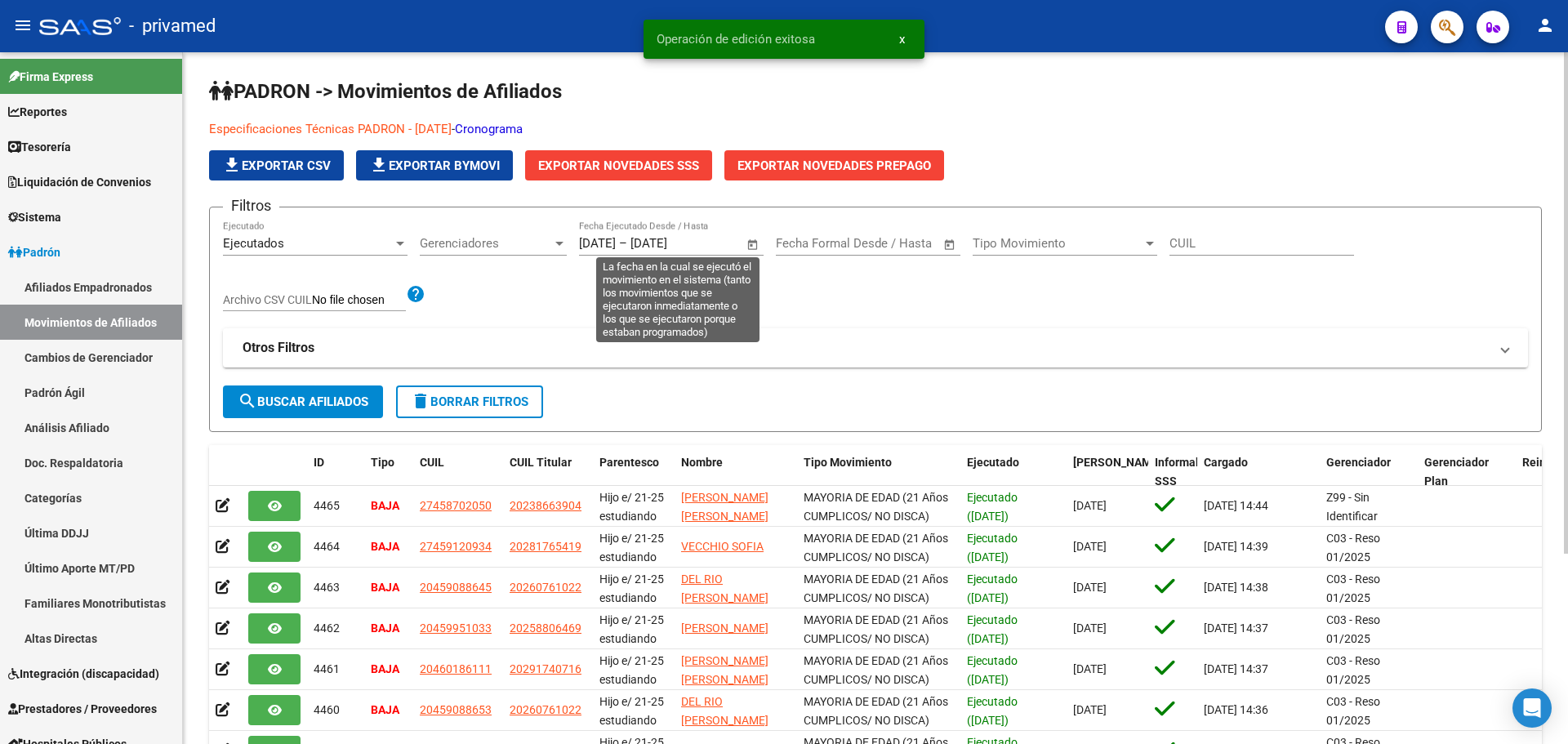
click at [588, 240] on input "[DATE]" at bounding box center [598, 243] width 37 height 15
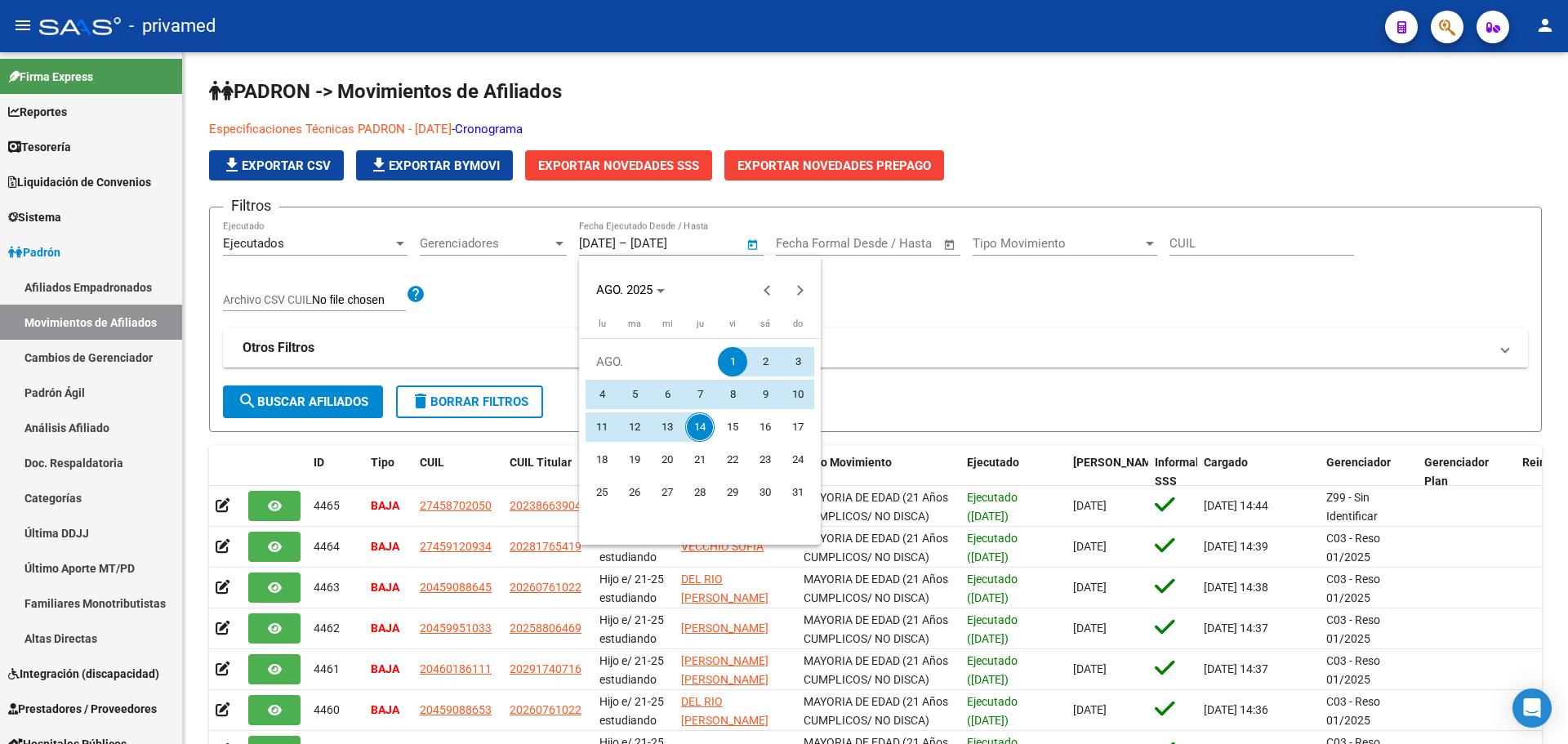
click at [735, 358] on span "1" at bounding box center [733, 362] width 29 height 29
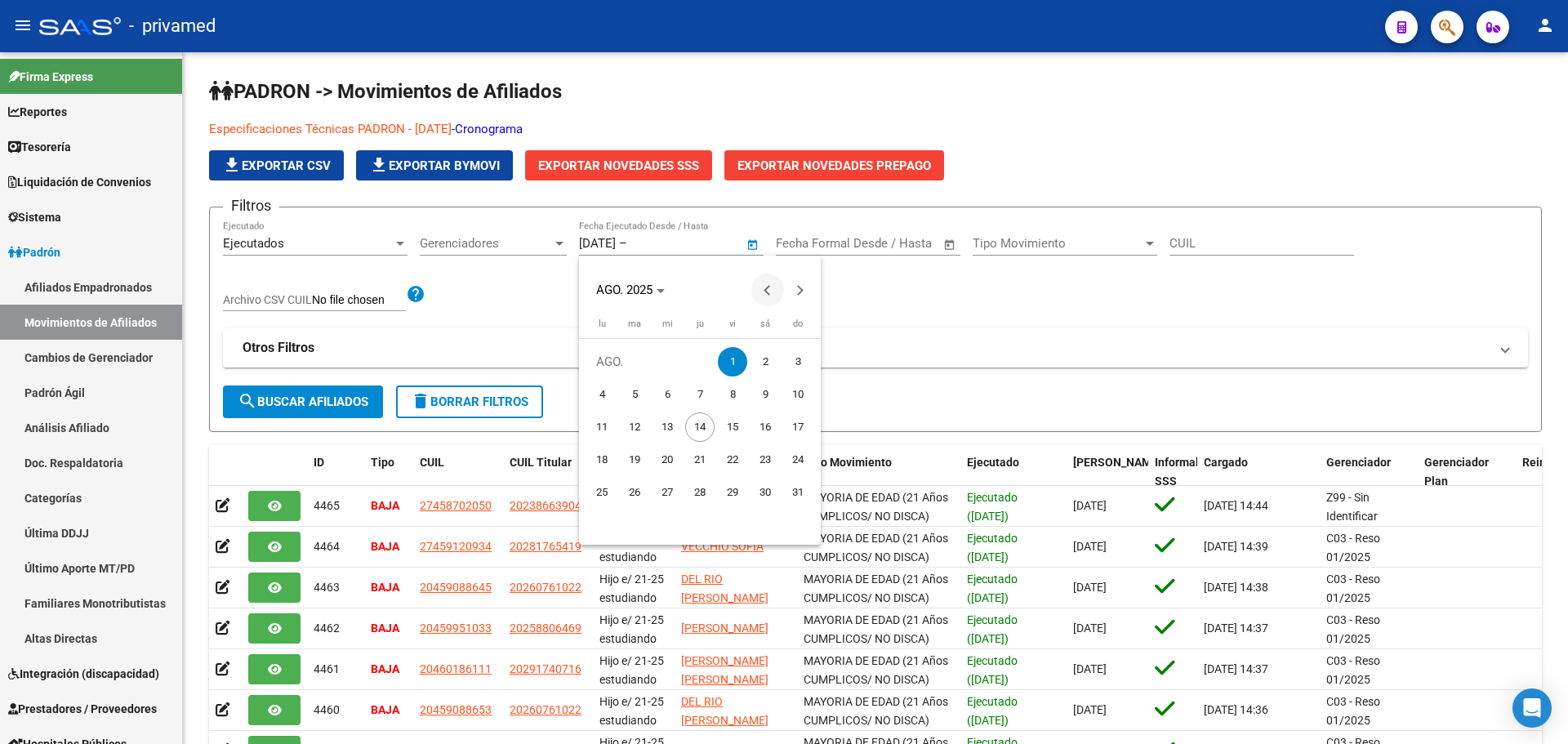
click at [762, 292] on span "Previous month" at bounding box center [768, 290] width 33 height 33
click at [632, 390] on span "1" at bounding box center [635, 394] width 29 height 29
click at [669, 243] on div at bounding box center [784, 372] width 1568 height 744
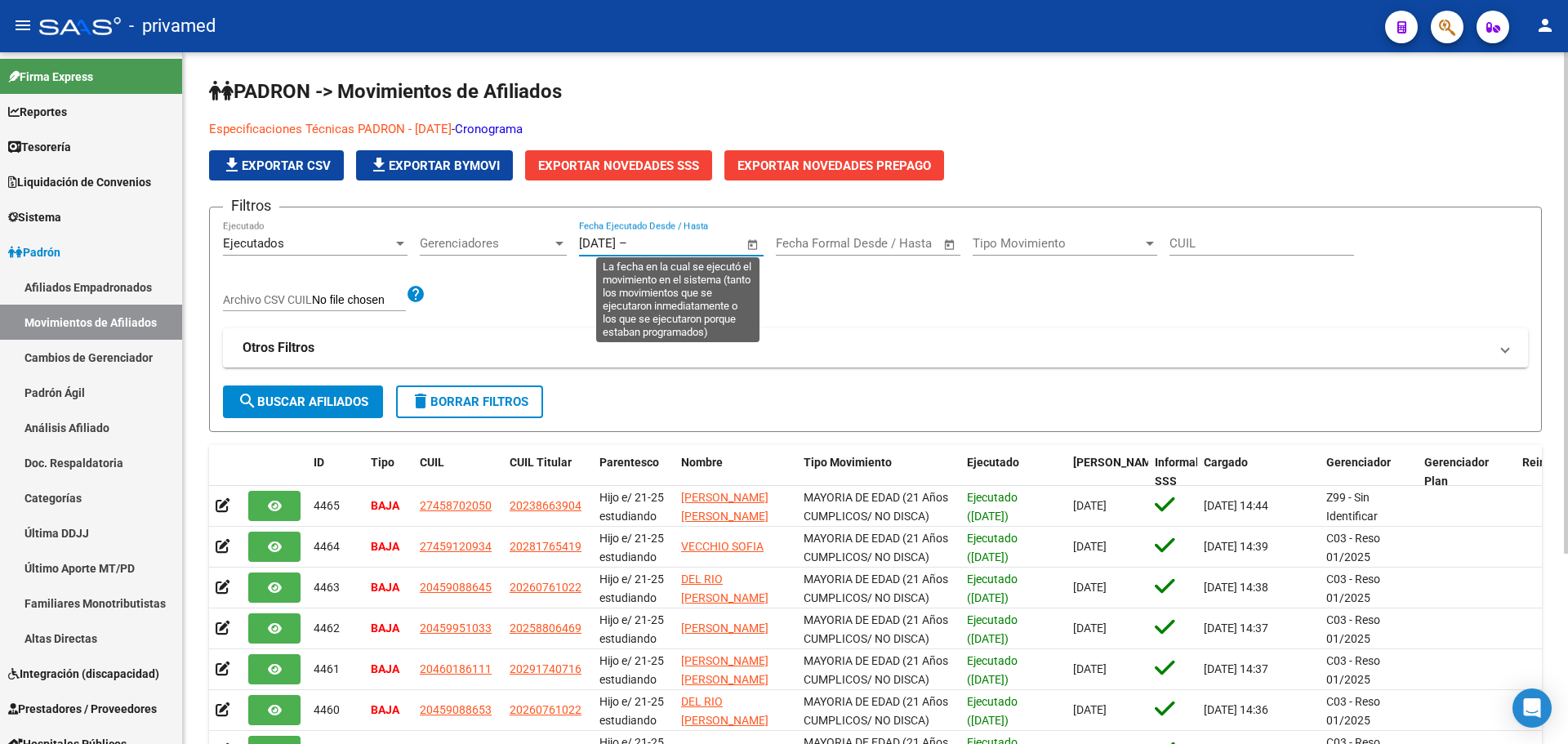
click at [679, 249] on input "text" at bounding box center [670, 243] width 80 height 15
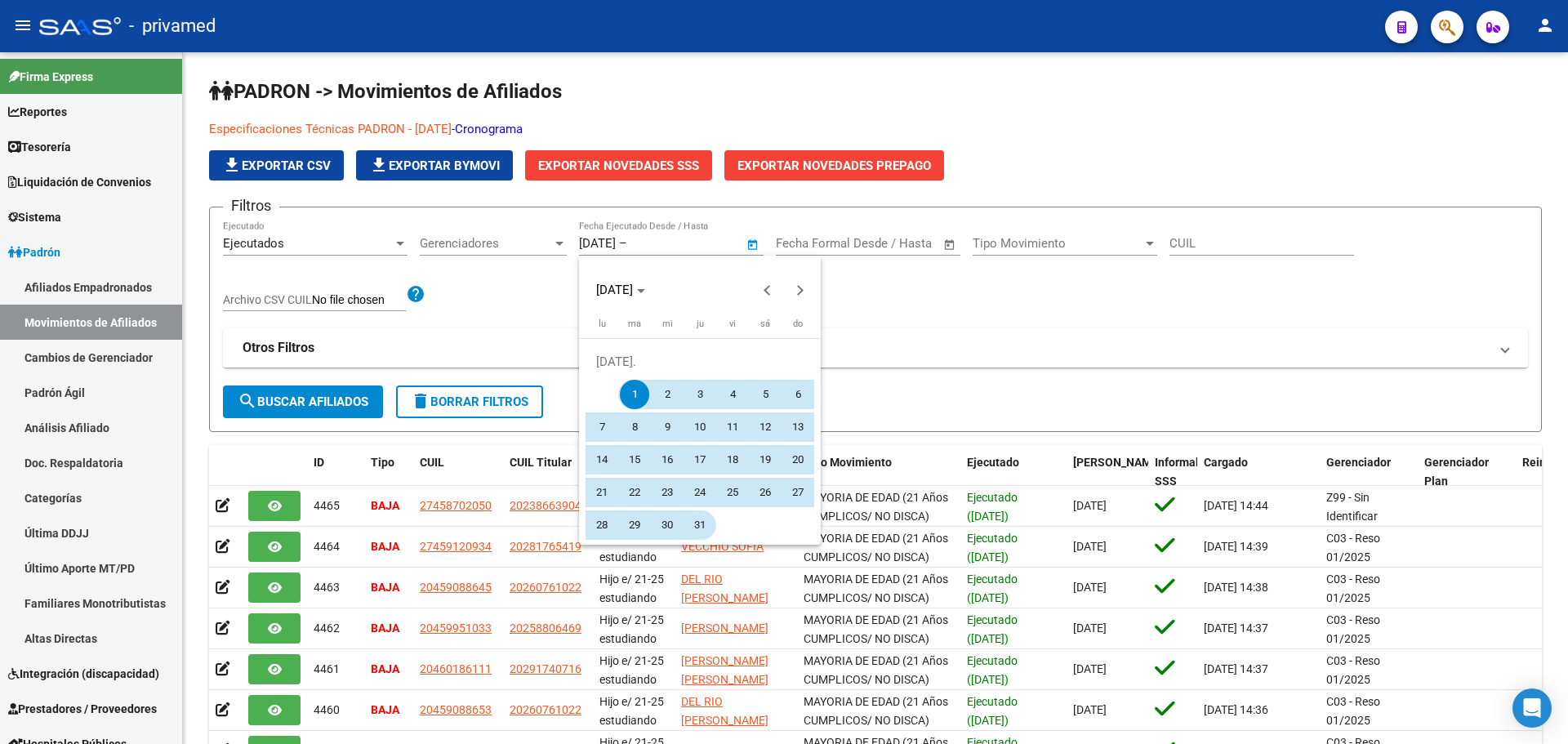
click at [702, 523] on span "31" at bounding box center [700, 525] width 29 height 29
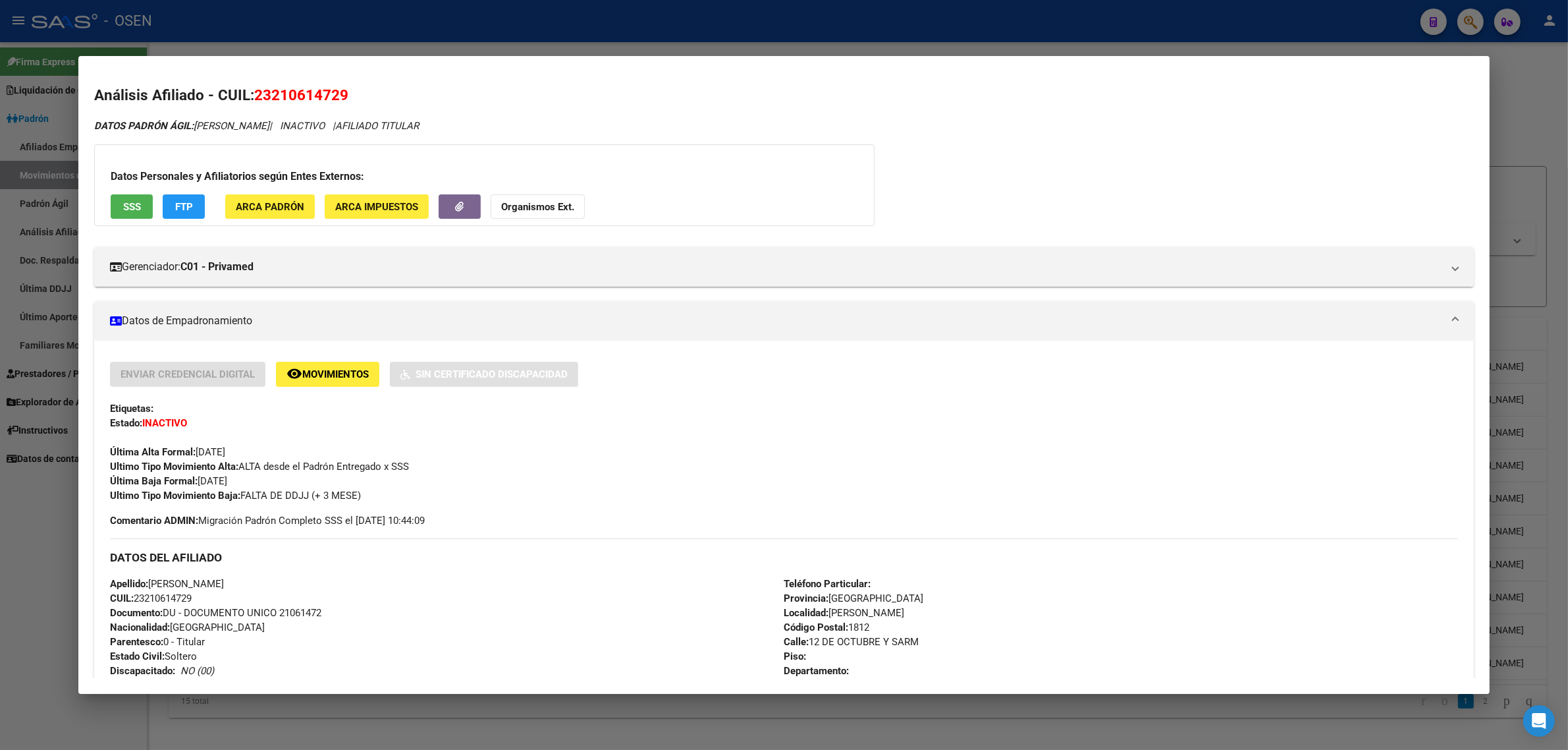
click at [322, 373] on span "Movimientos" at bounding box center [335, 374] width 67 height 12
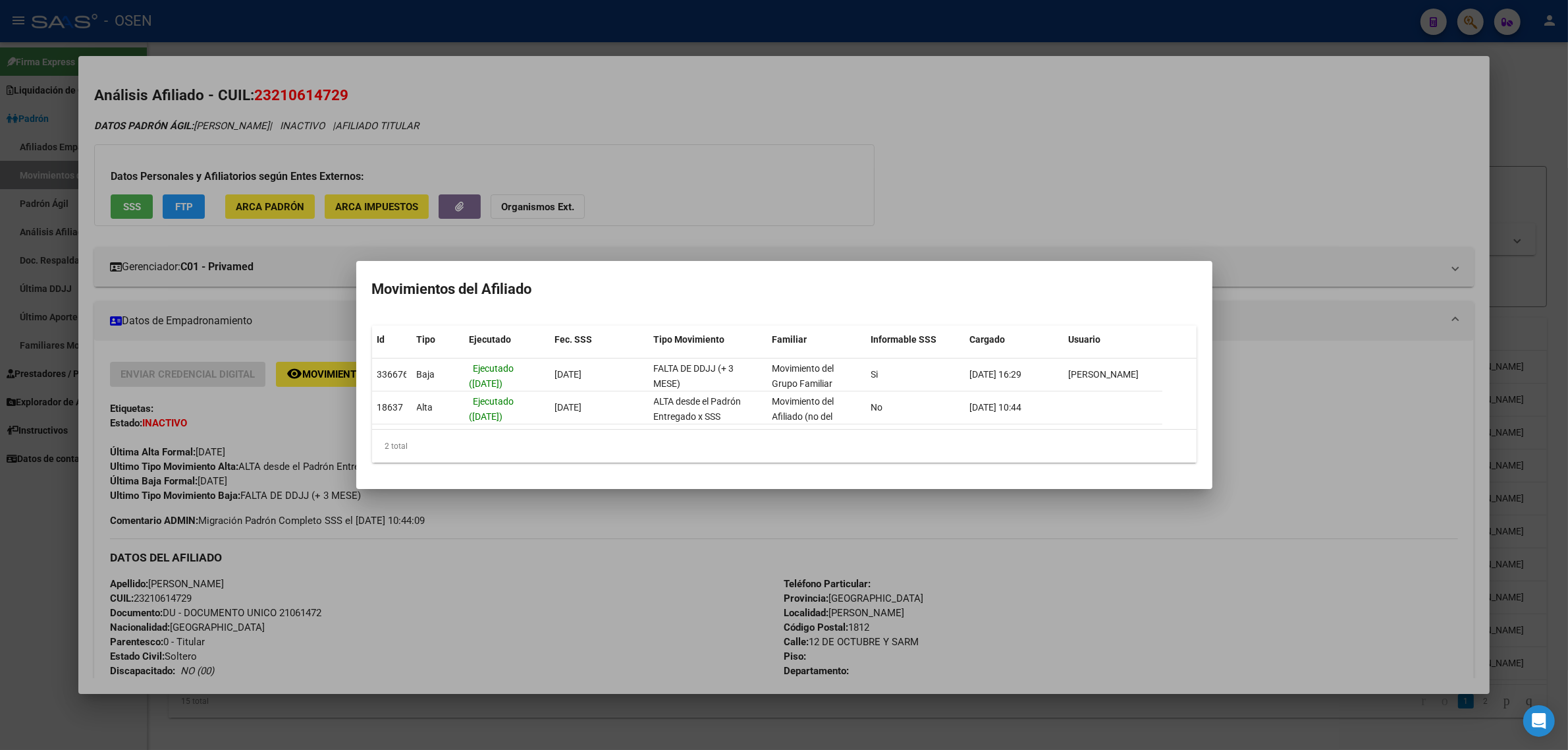
click at [759, 135] on div at bounding box center [784, 375] width 1568 height 750
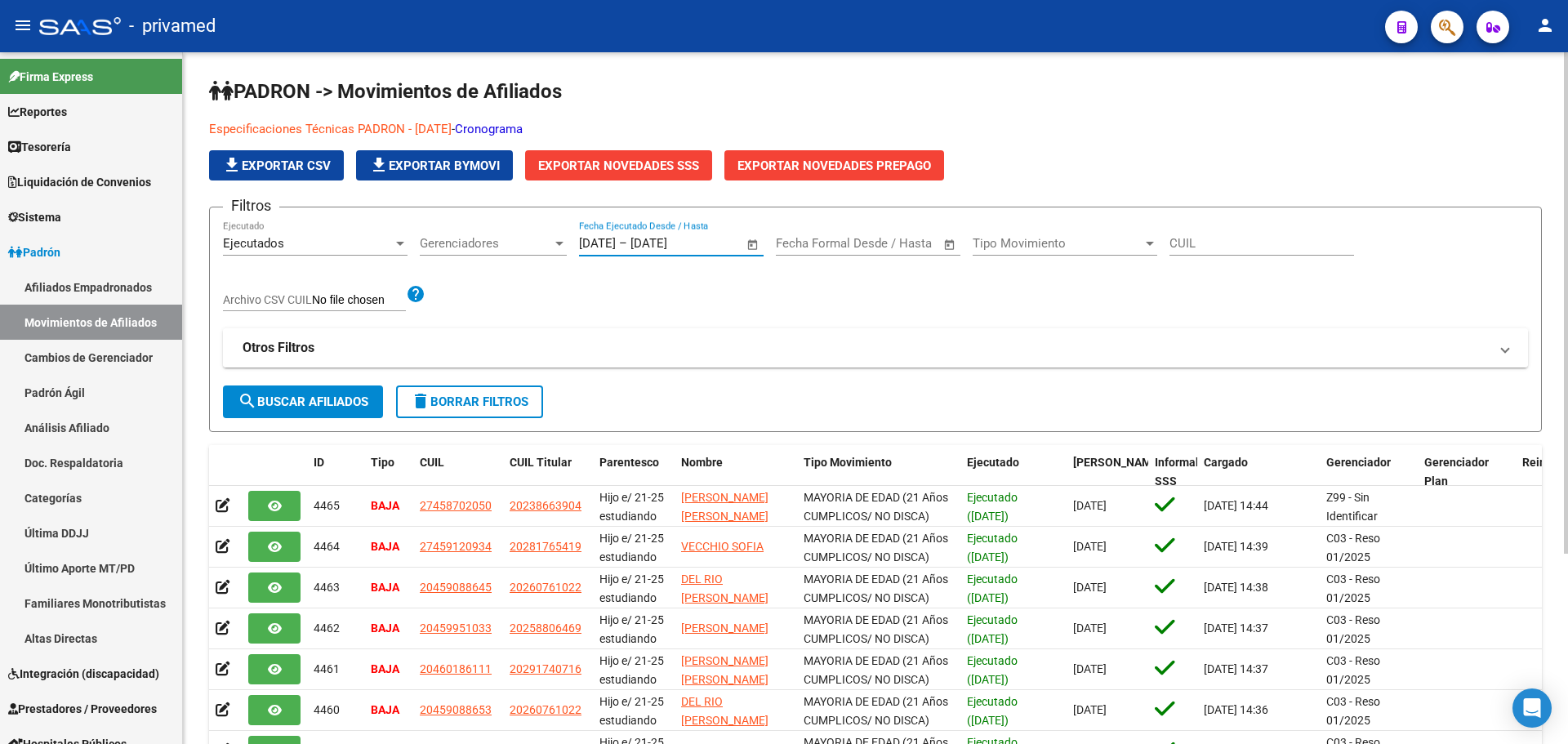
click at [705, 339] on mat-expansion-panel-header "Otros Filtros" at bounding box center [875, 347] width 1305 height 39
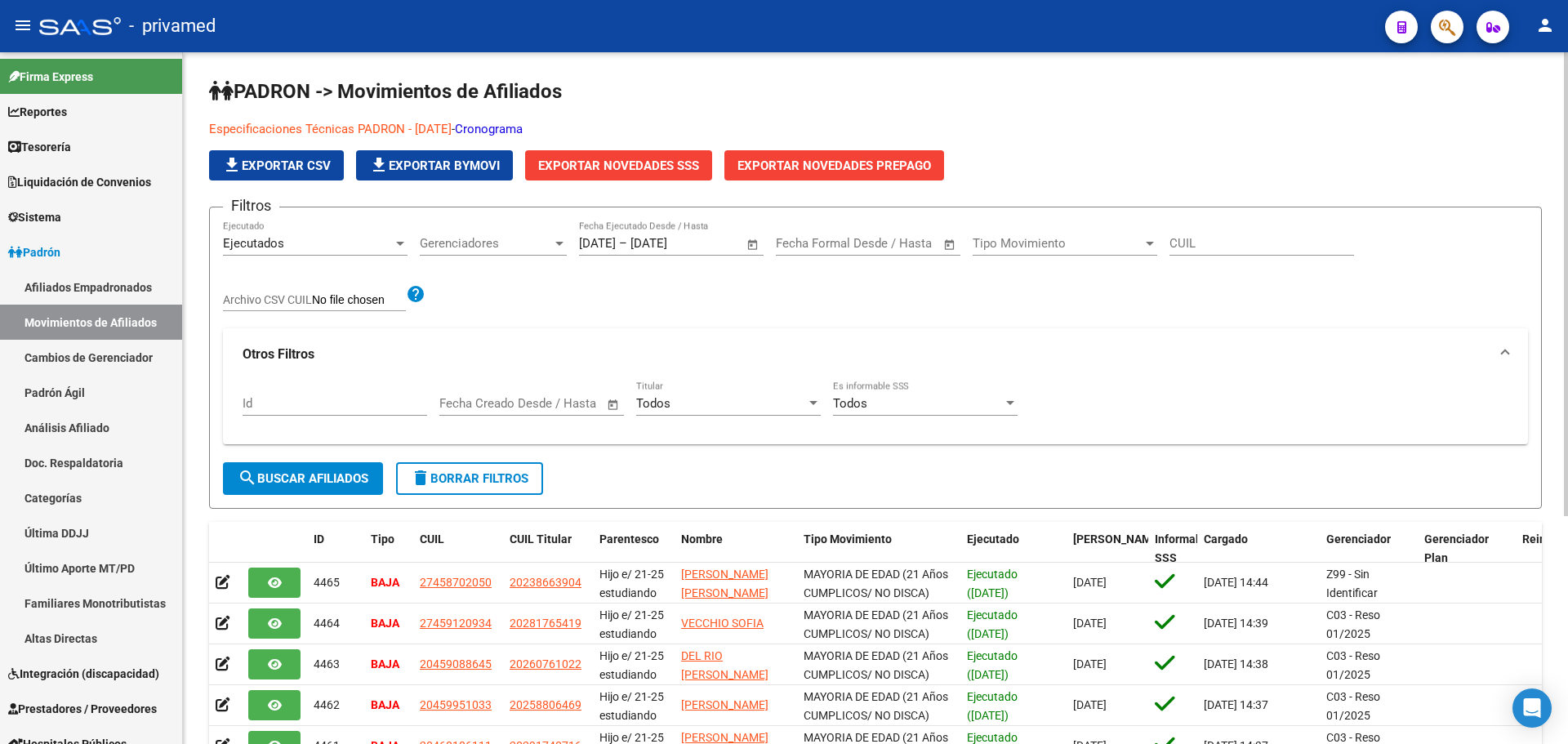
click at [1132, 364] on mat-expansion-panel-header "Otros Filtros" at bounding box center [875, 354] width 1305 height 52
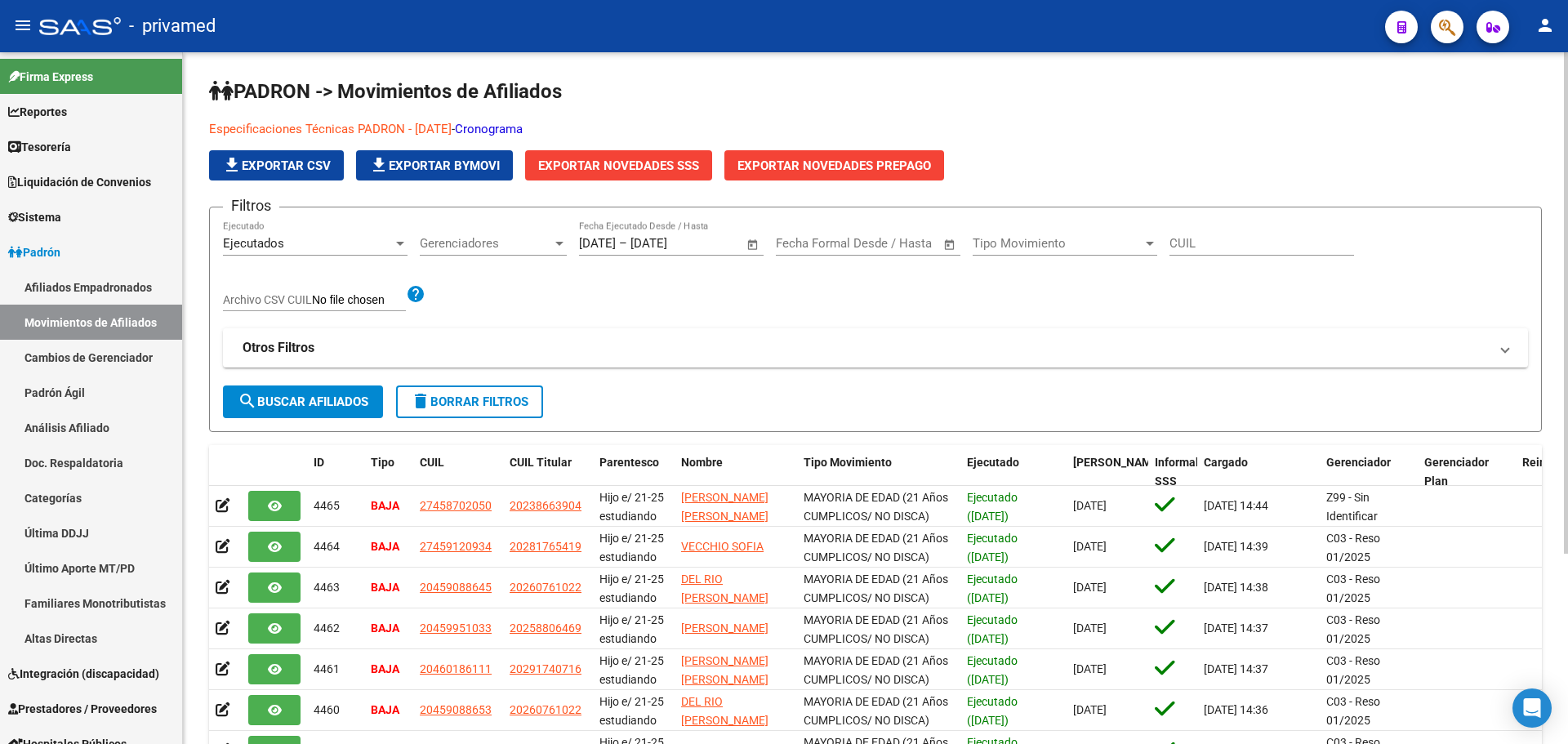
click at [347, 400] on span "search Buscar Afiliados" at bounding box center [303, 402] width 131 height 15
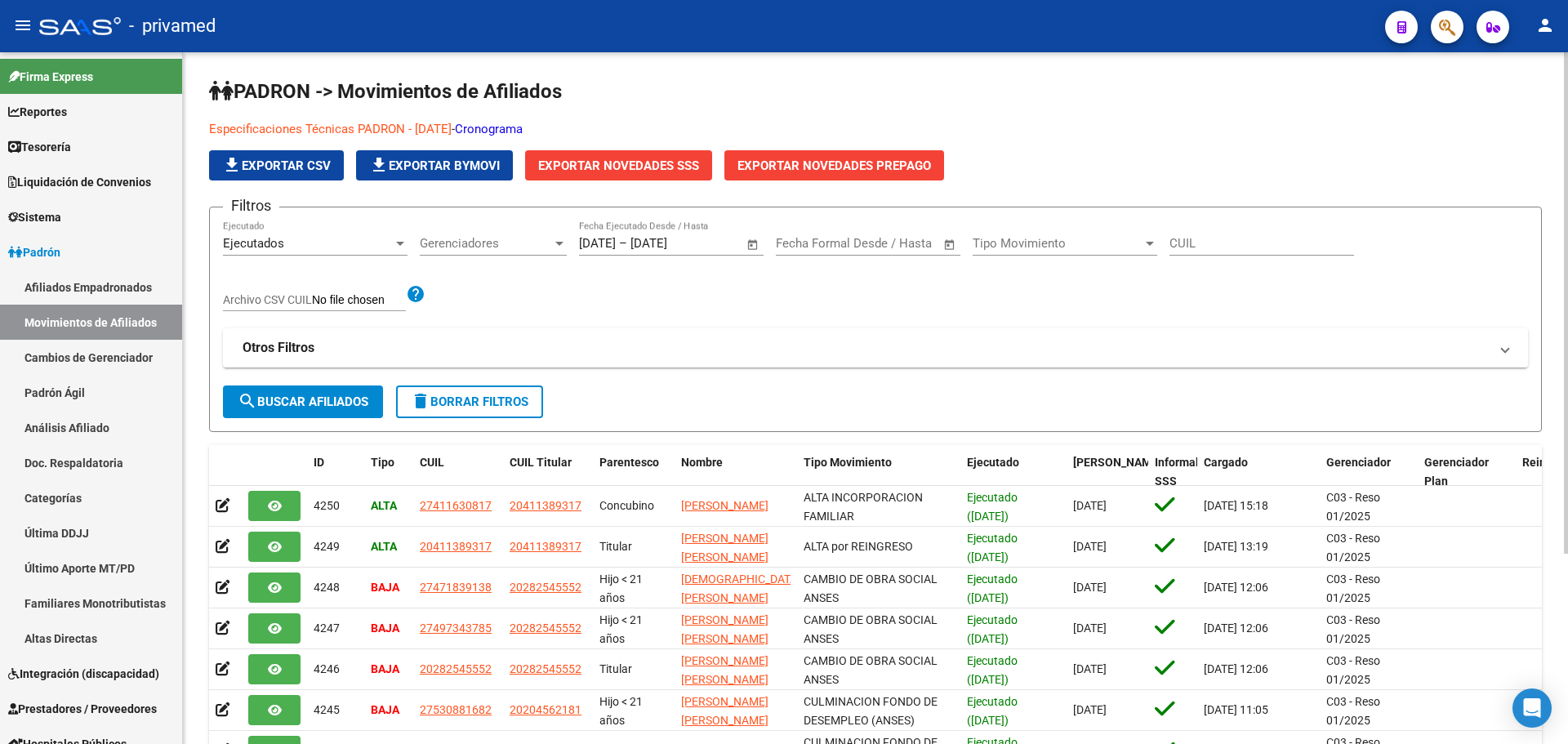
click at [659, 158] on span "Exportar Novedades SSS" at bounding box center [619, 165] width 161 height 15
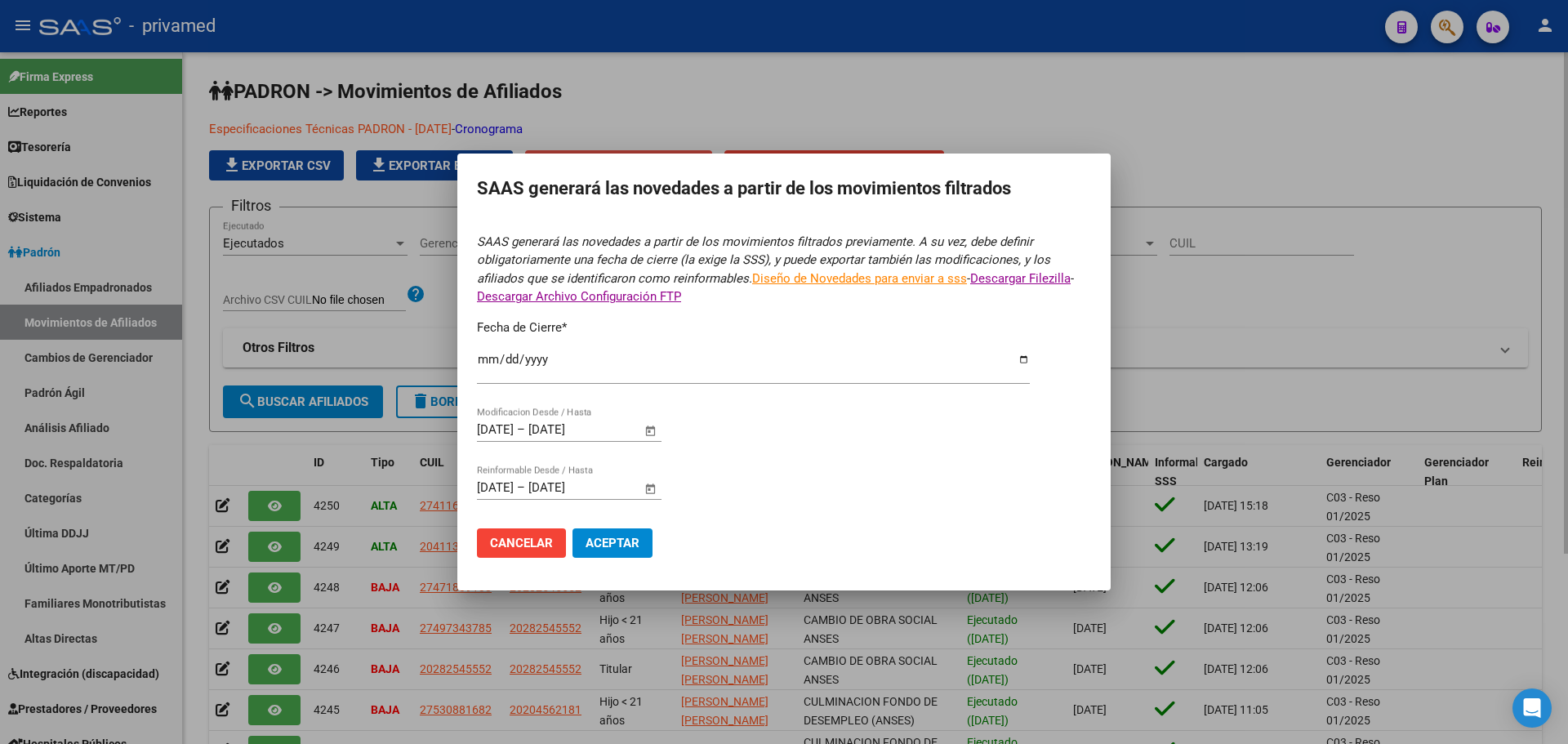
type input "[DATE]"
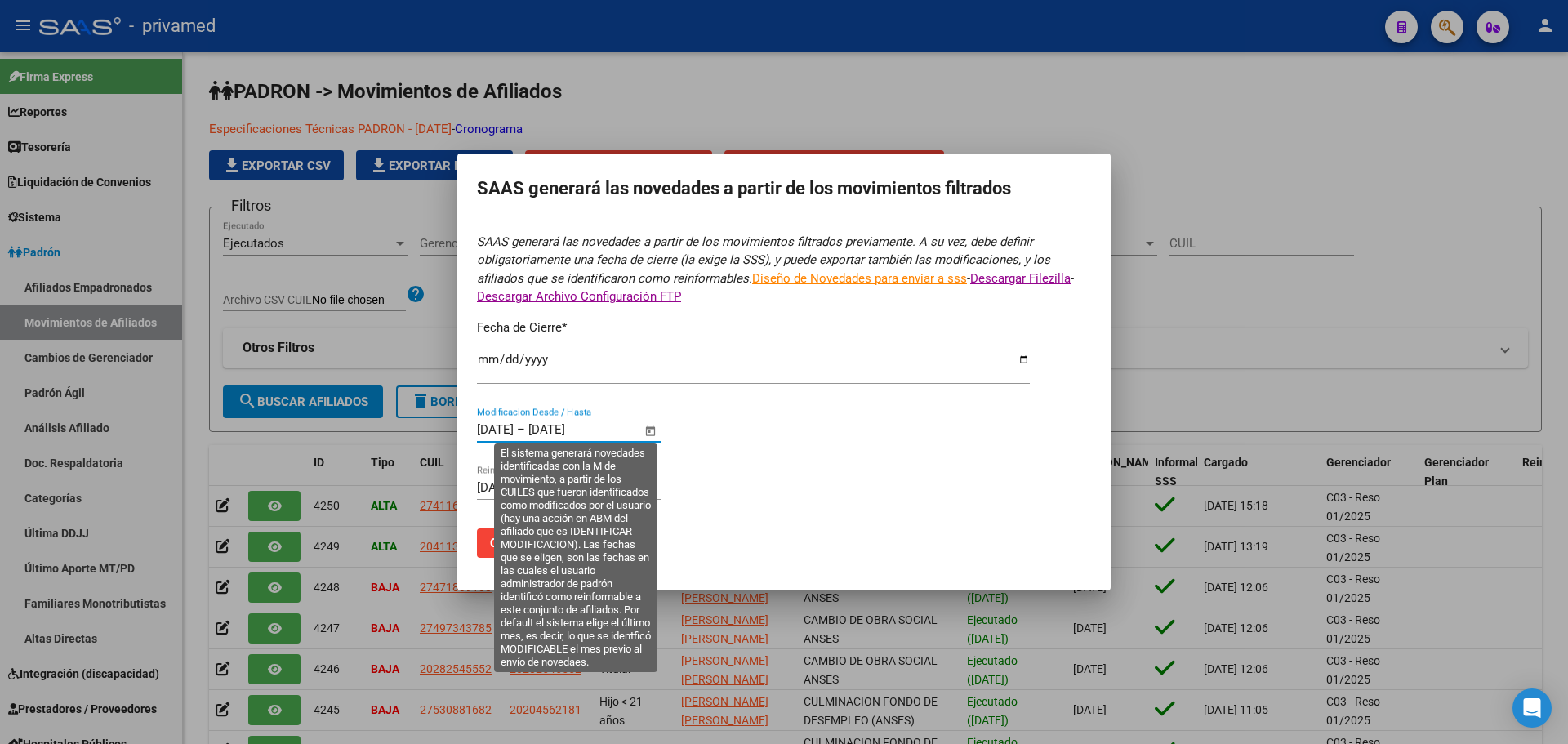
click at [492, 433] on input "[DATE]" at bounding box center [496, 429] width 37 height 15
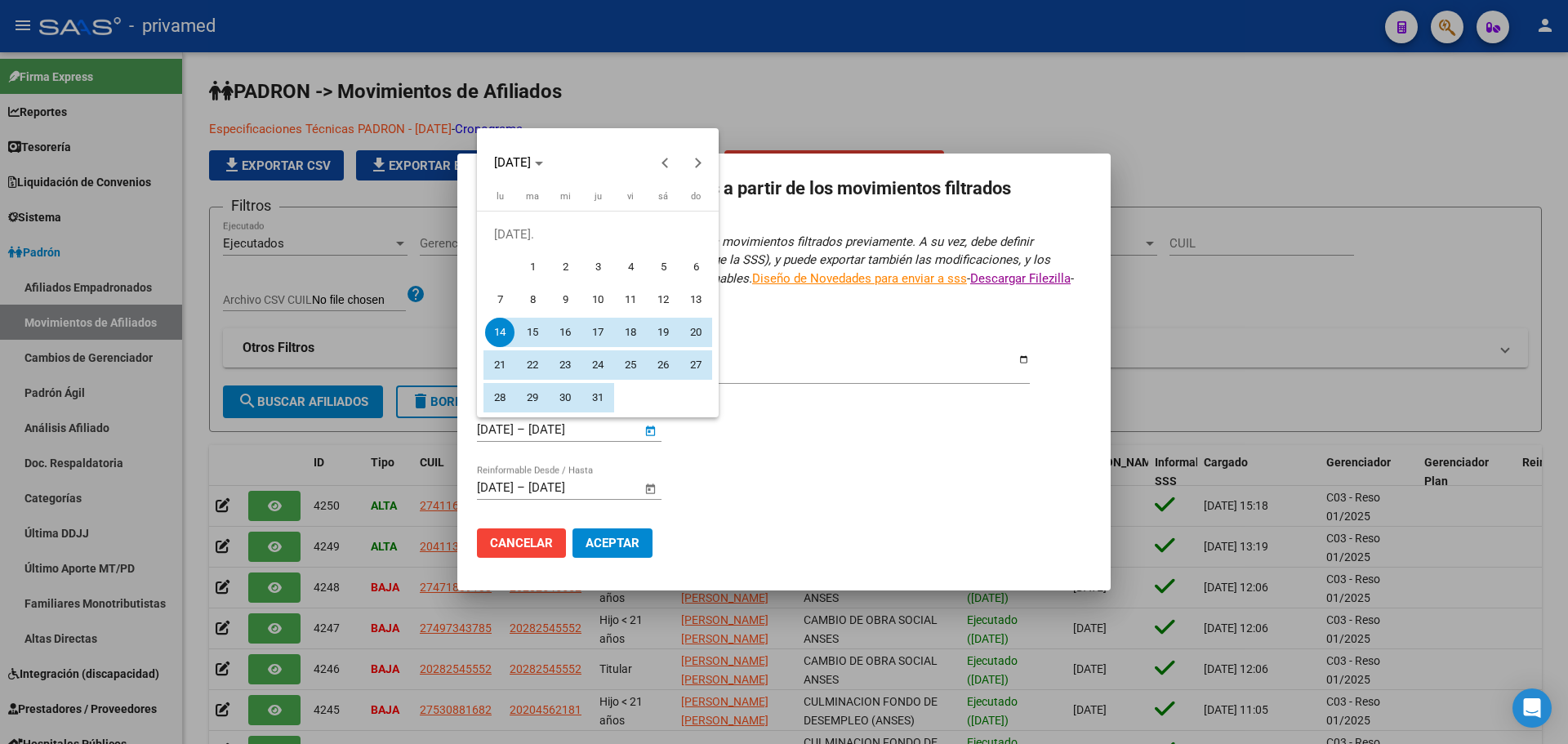
click at [539, 261] on span "1" at bounding box center [533, 267] width 29 height 29
type input "[DATE]"
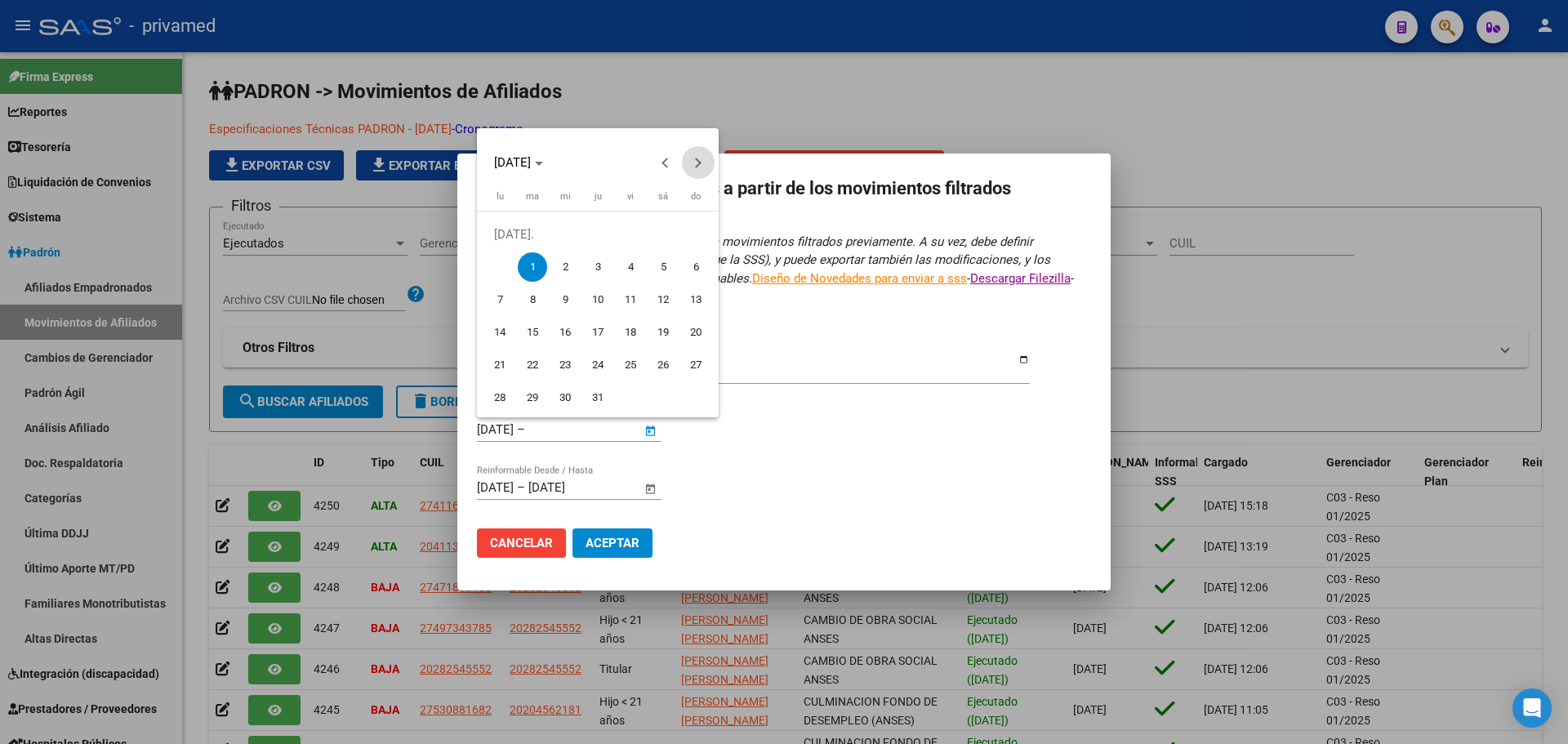
click at [692, 165] on span "Next month" at bounding box center [699, 163] width 33 height 33
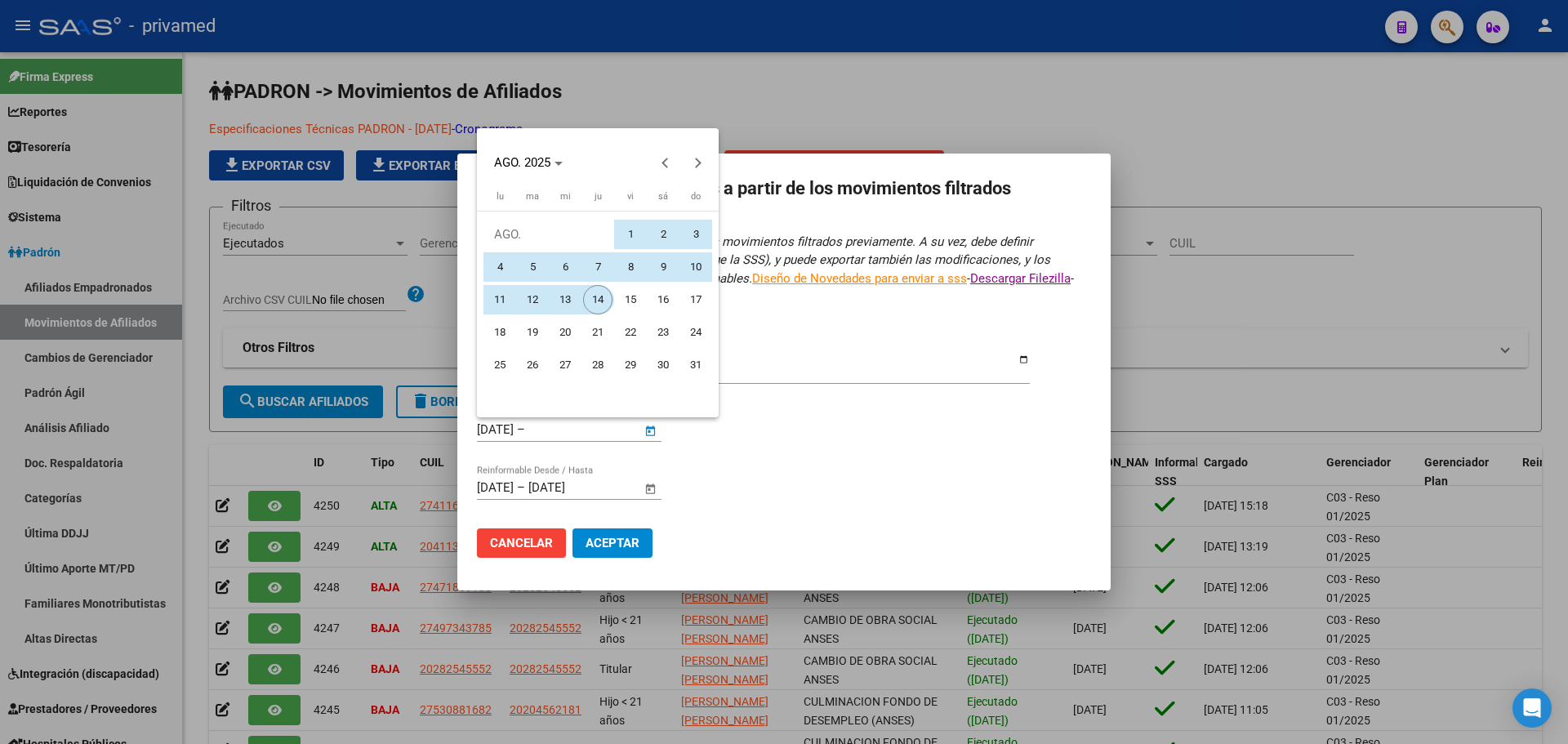
click at [597, 295] on span "14" at bounding box center [598, 300] width 29 height 29
type input "[DATE]"
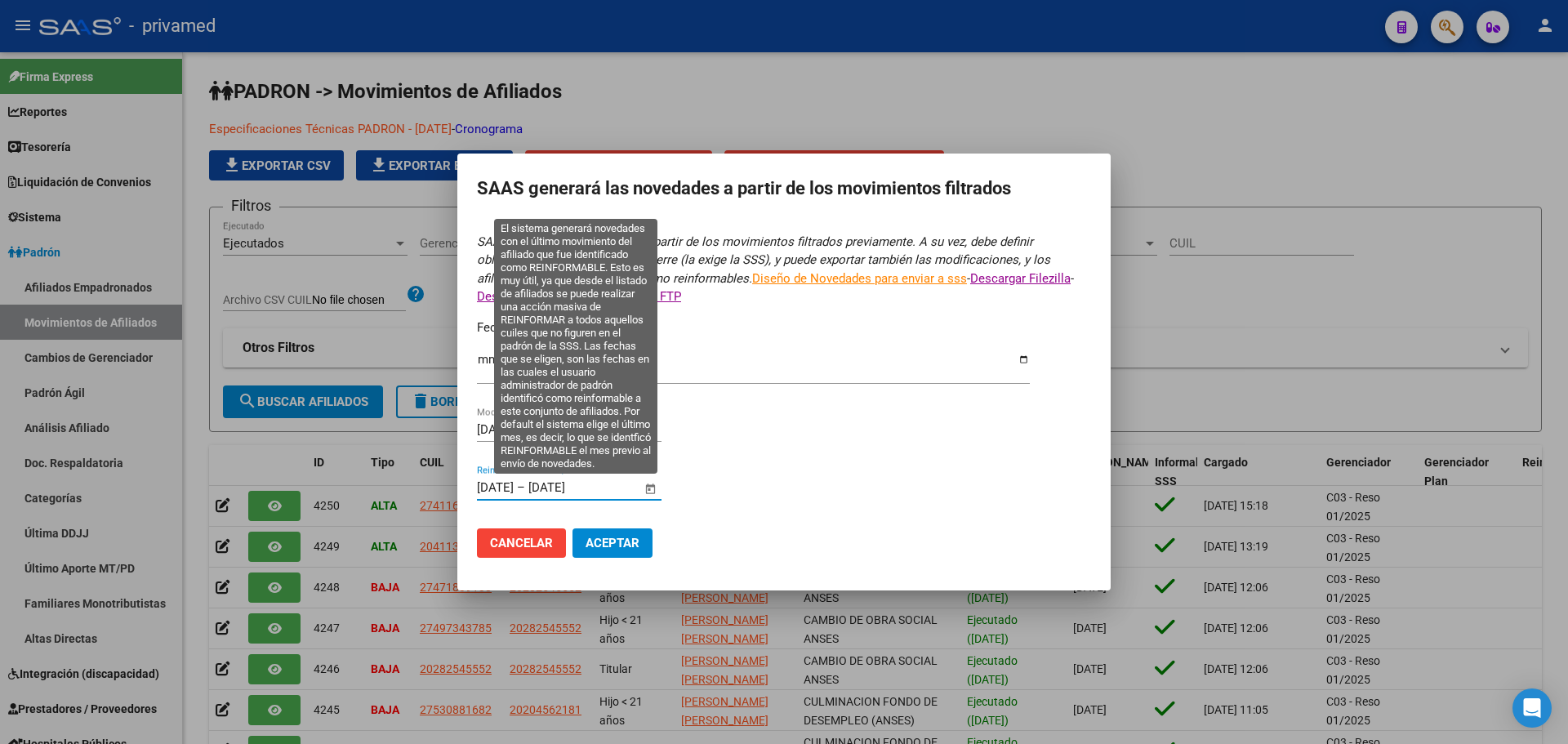
click at [483, 487] on input "[DATE]" at bounding box center [496, 487] width 37 height 15
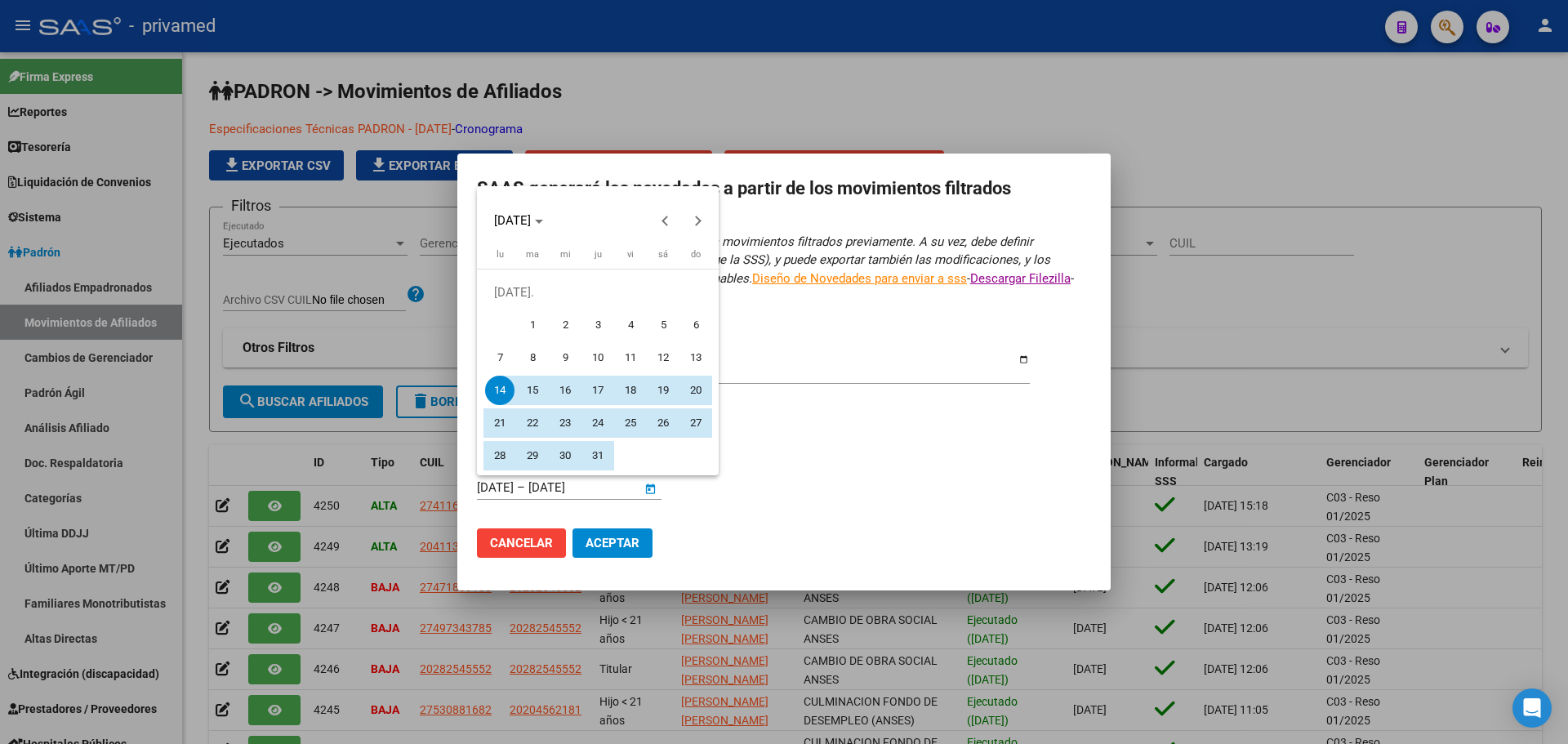
click at [531, 323] on span "1" at bounding box center [533, 325] width 29 height 29
type input "[DATE]"
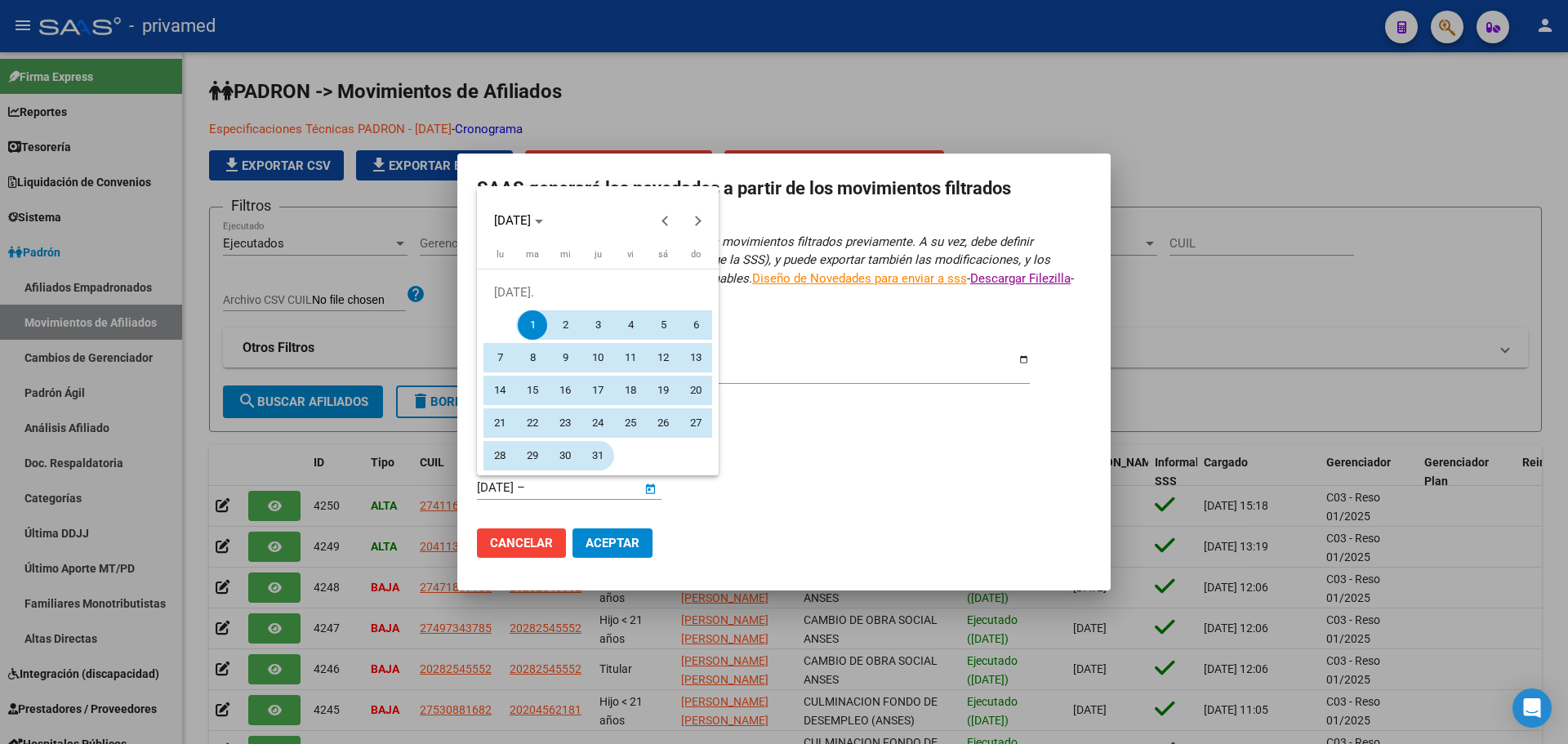
click at [606, 452] on span "31" at bounding box center [598, 456] width 29 height 29
type input "[DATE]"
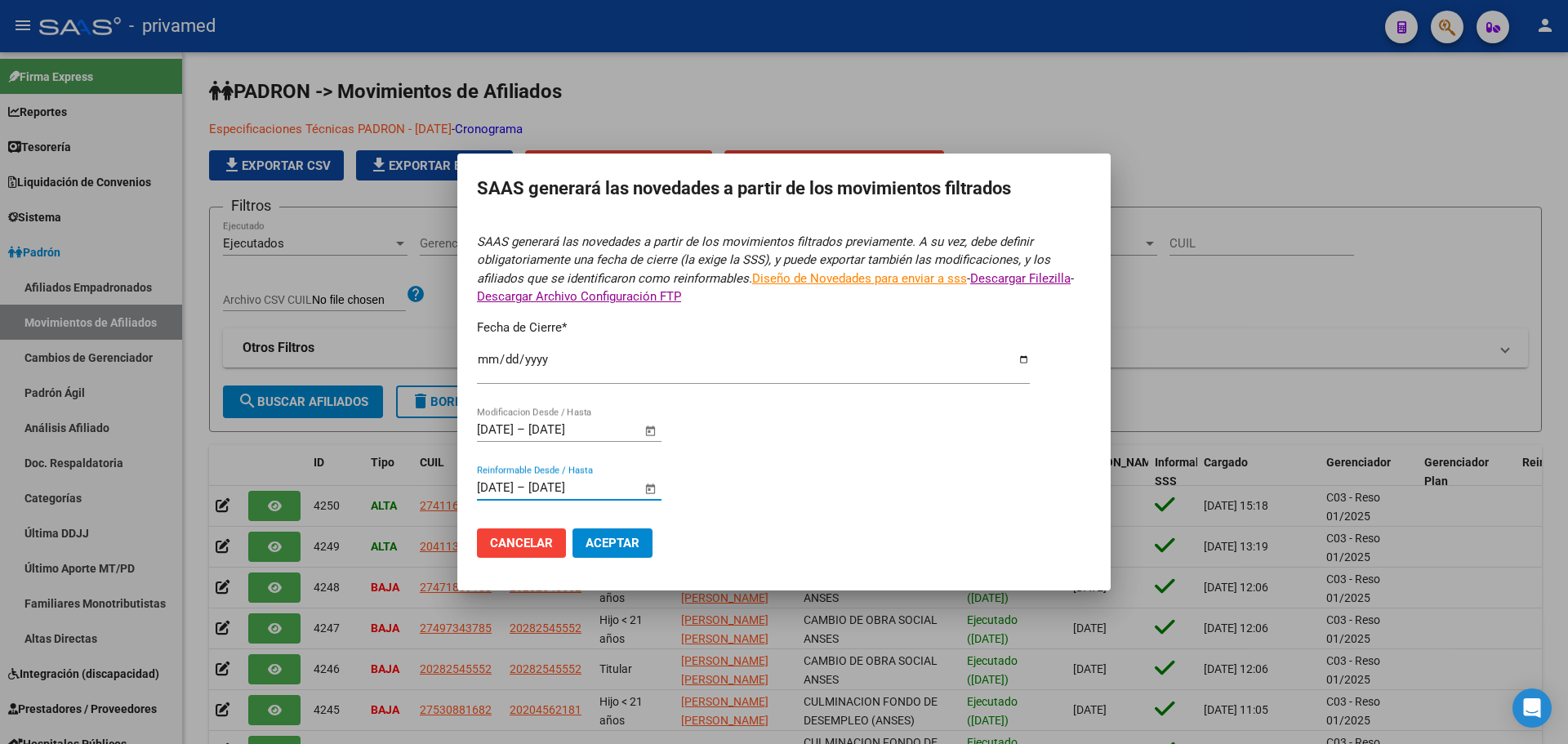
click at [779, 441] on form "SAAS generará las novedades a partir de los movimientos filtrados previamente. …" at bounding box center [784, 402] width 614 height 339
click at [628, 543] on span "Aceptar" at bounding box center [613, 542] width 54 height 15
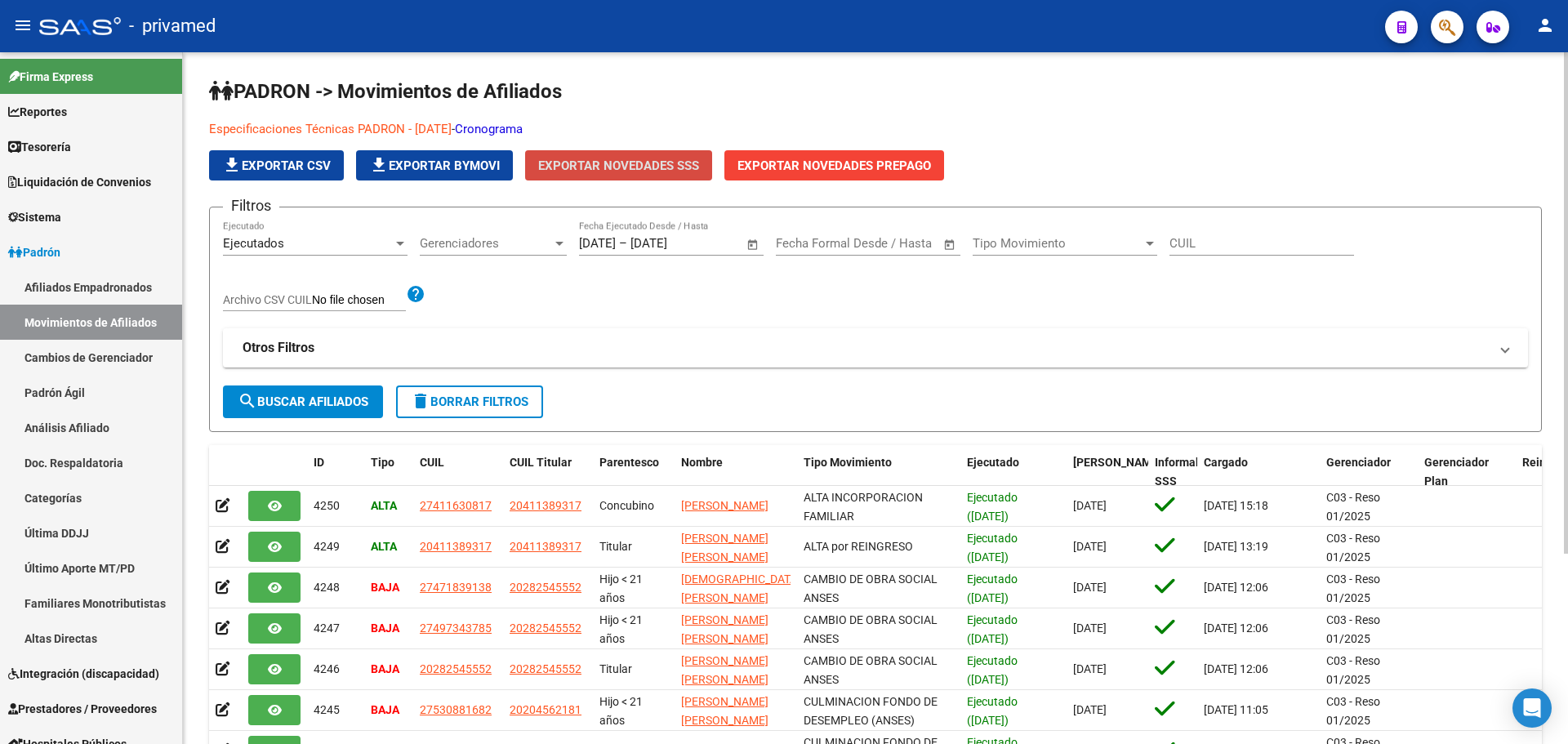
click at [648, 163] on span "Exportar Novedades SSS" at bounding box center [619, 165] width 161 height 15
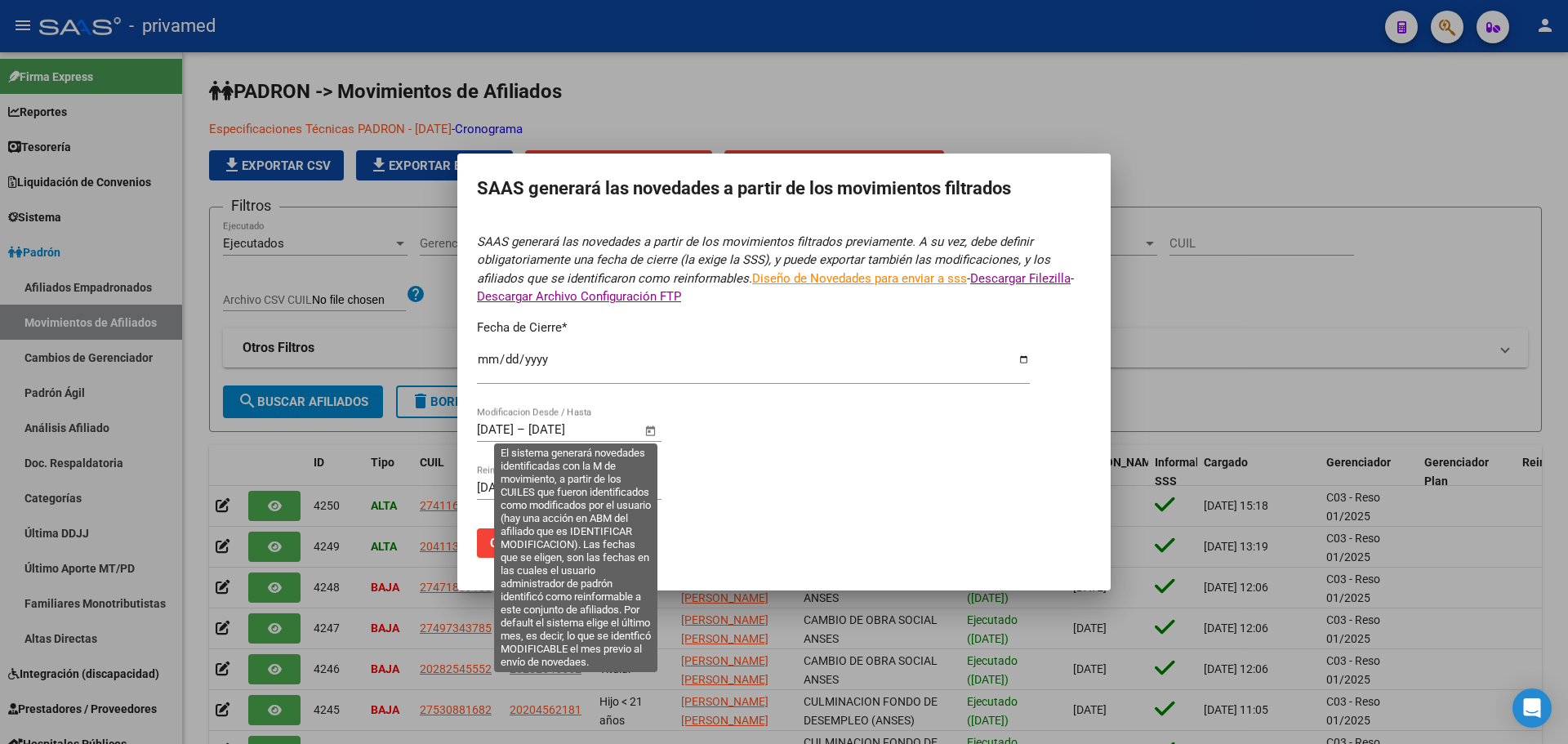
click at [485, 432] on input "[DATE]" at bounding box center [496, 429] width 37 height 15
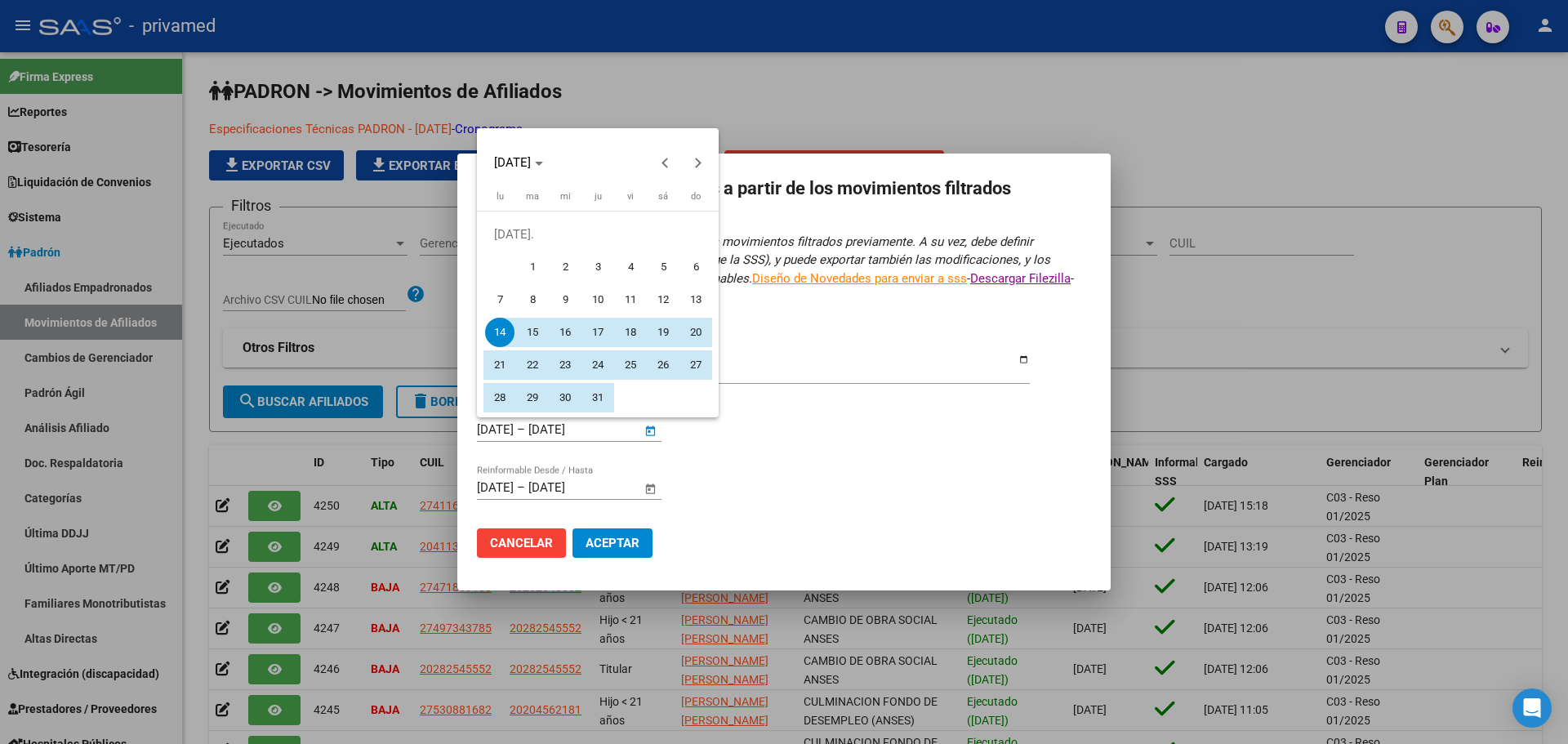
click at [534, 272] on span "1" at bounding box center [533, 267] width 29 height 29
type input "[DATE]"
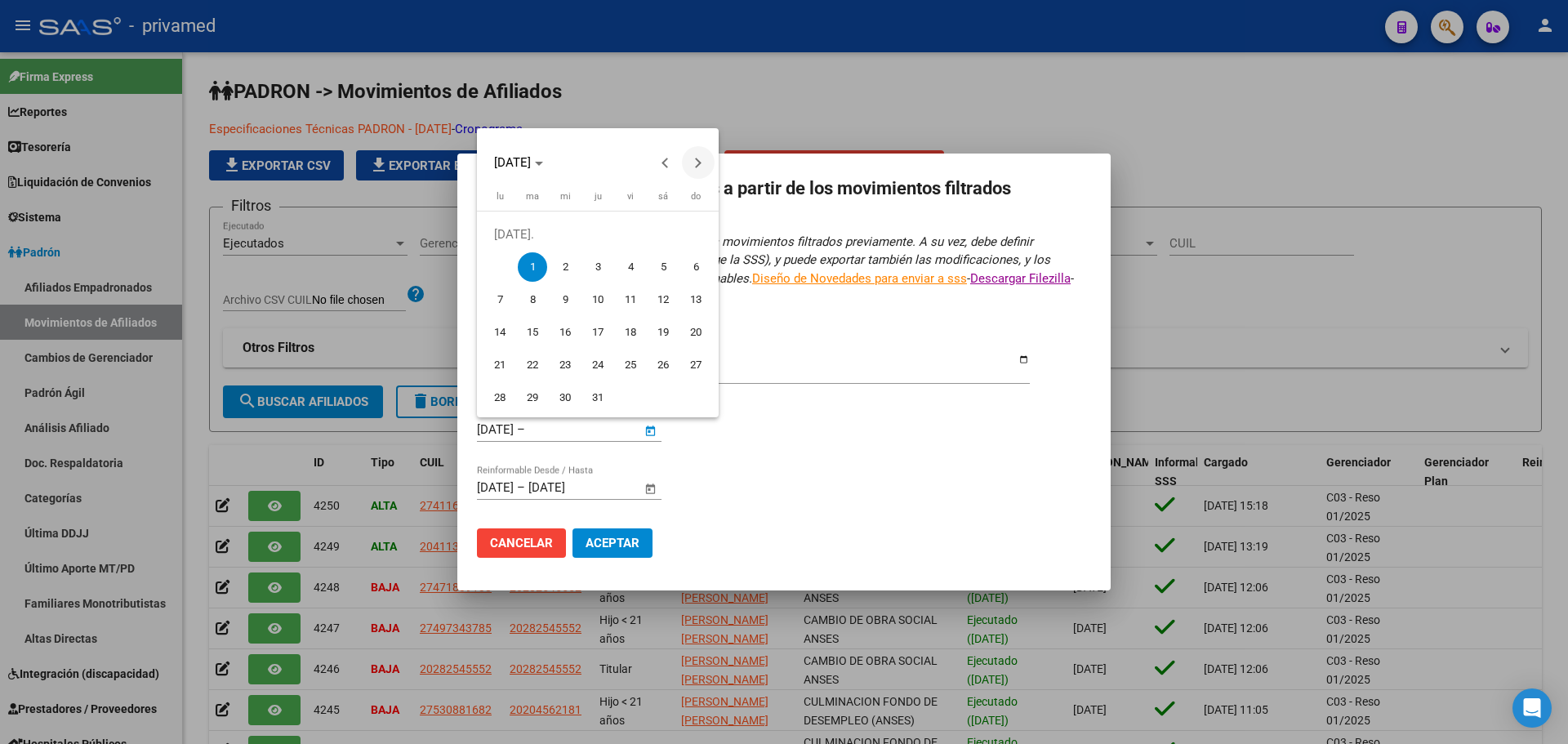
click at [698, 165] on button "Next month" at bounding box center [699, 163] width 33 height 33
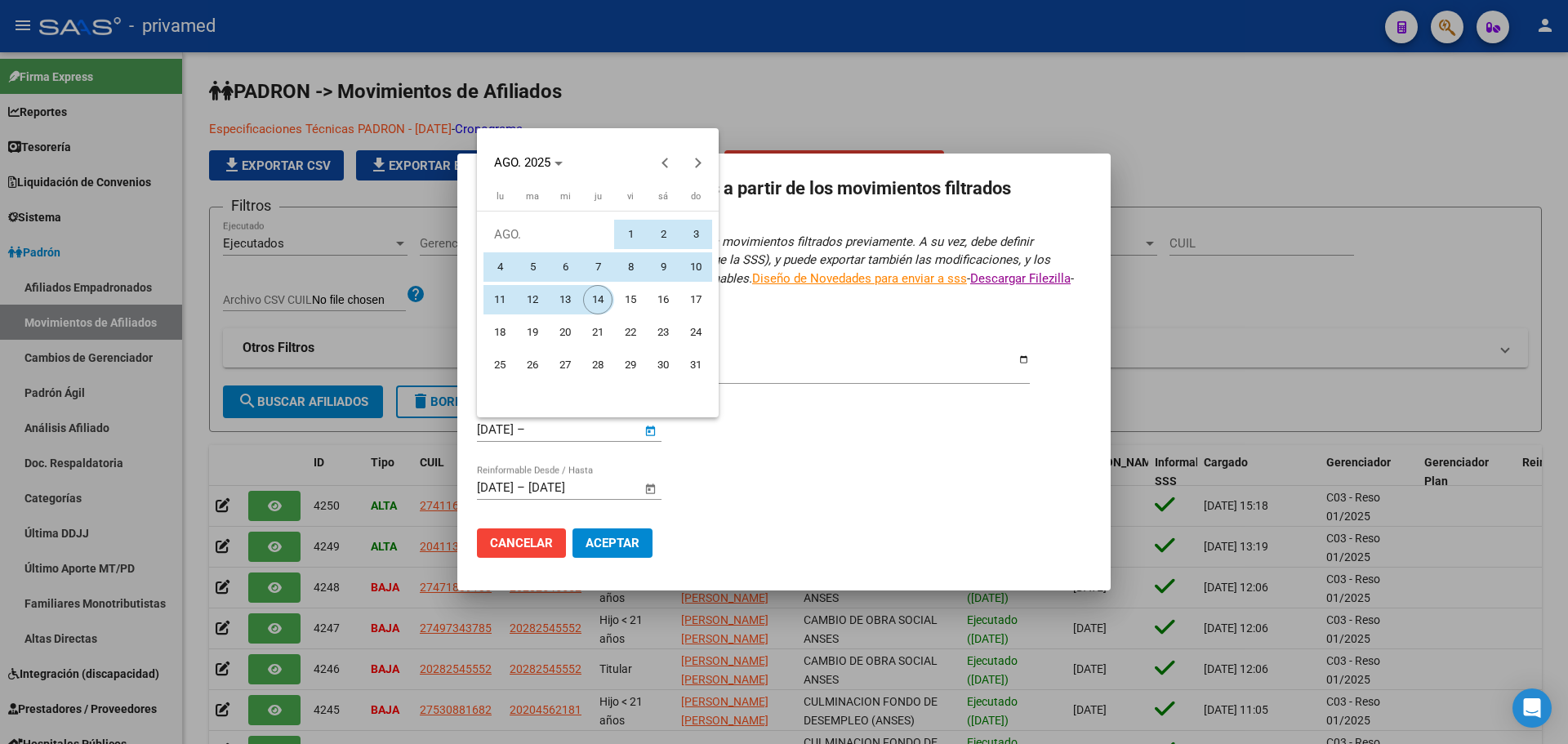
click at [603, 298] on span "14" at bounding box center [598, 300] width 29 height 29
type input "[DATE]"
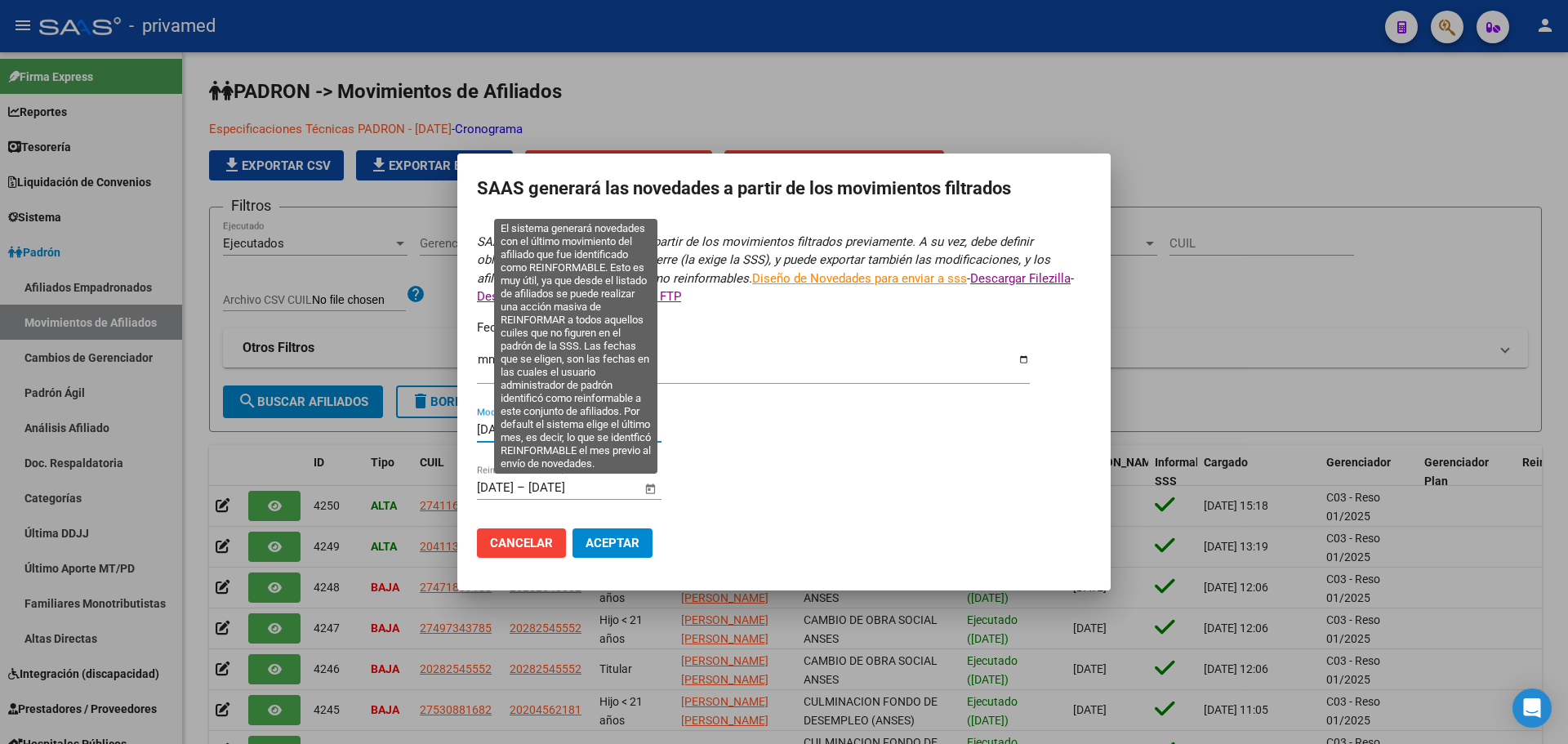
click at [500, 488] on input "[DATE]" at bounding box center [496, 487] width 37 height 15
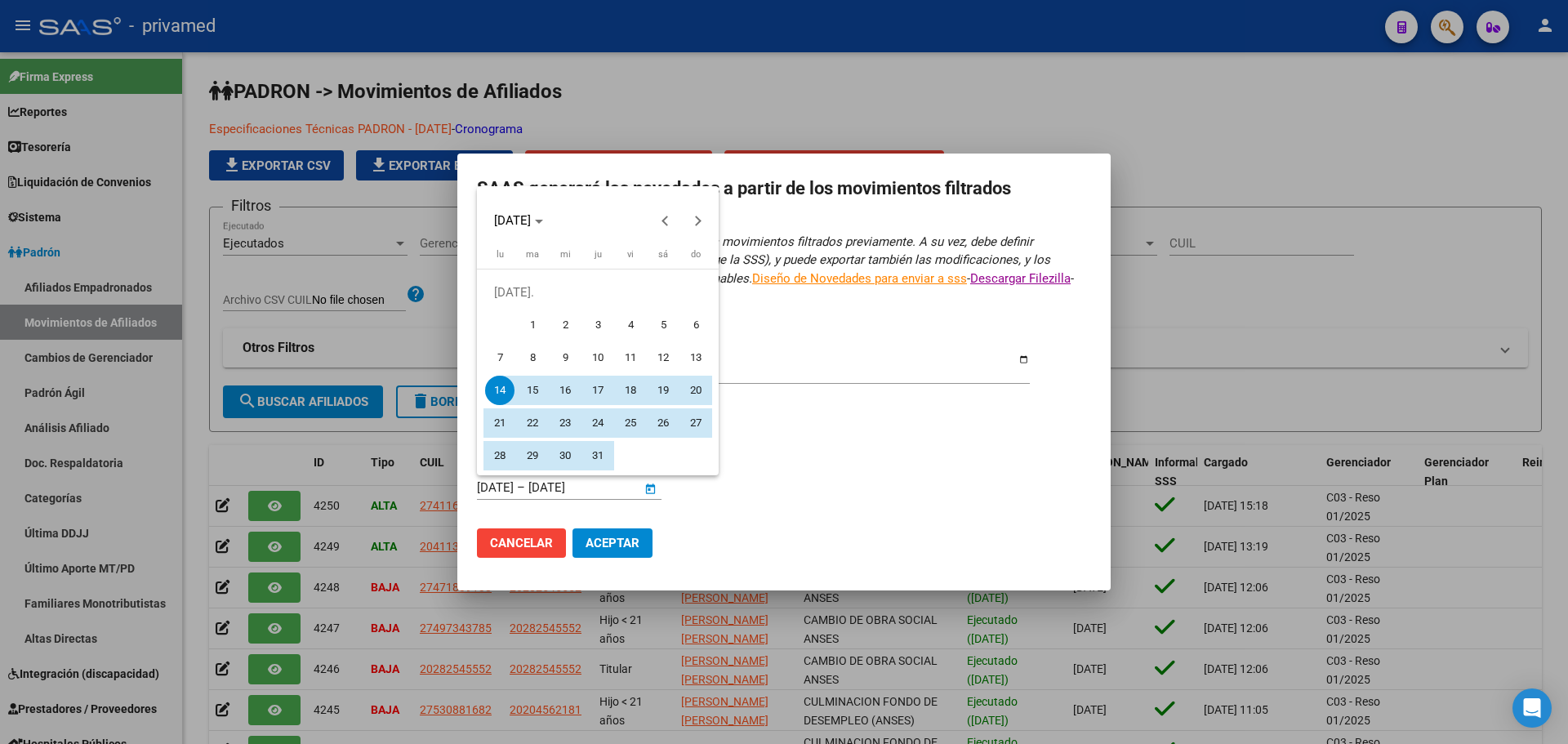
click at [540, 320] on span "1" at bounding box center [533, 325] width 29 height 29
type input "[DATE]"
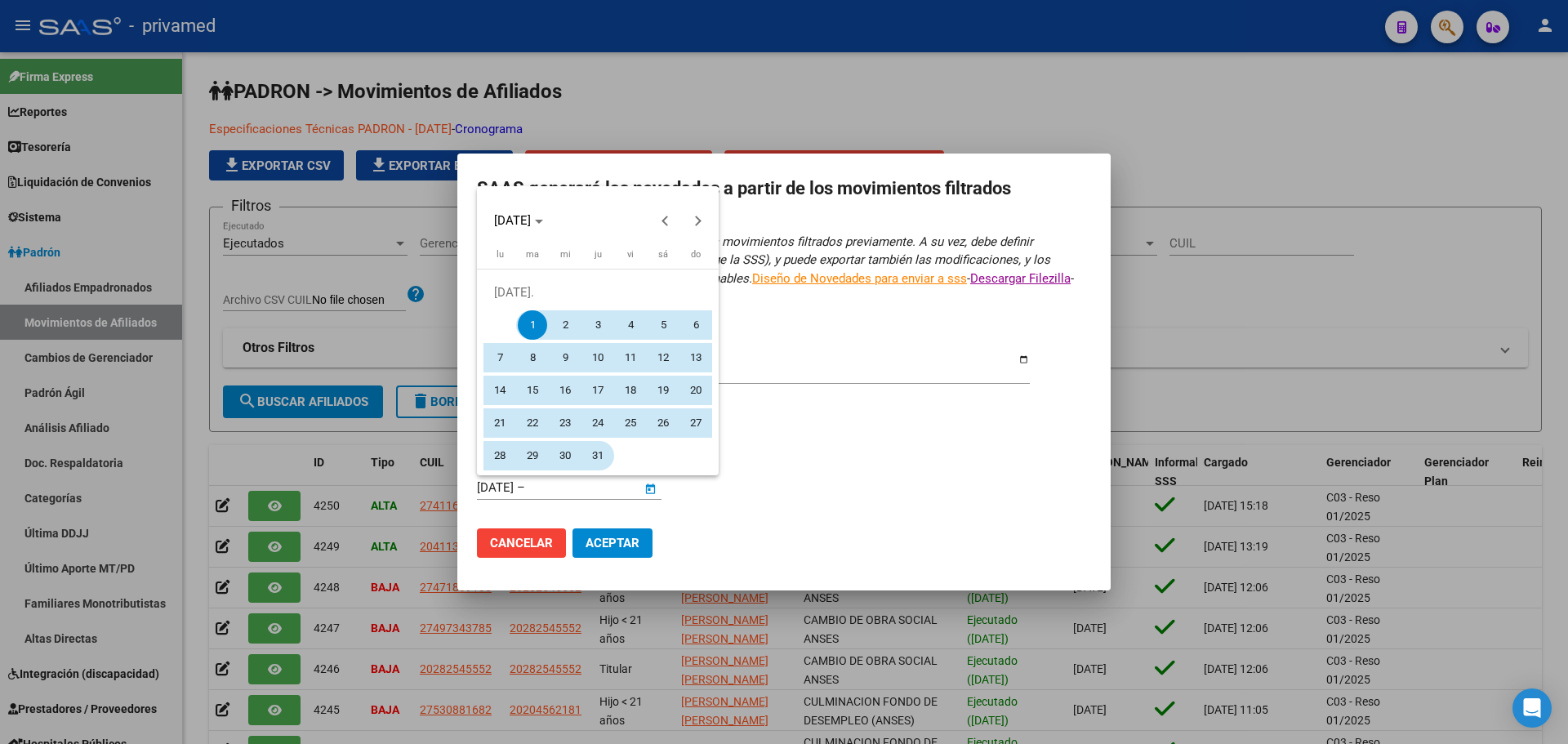
click at [604, 455] on span "31" at bounding box center [598, 456] width 29 height 29
type input "[DATE]"
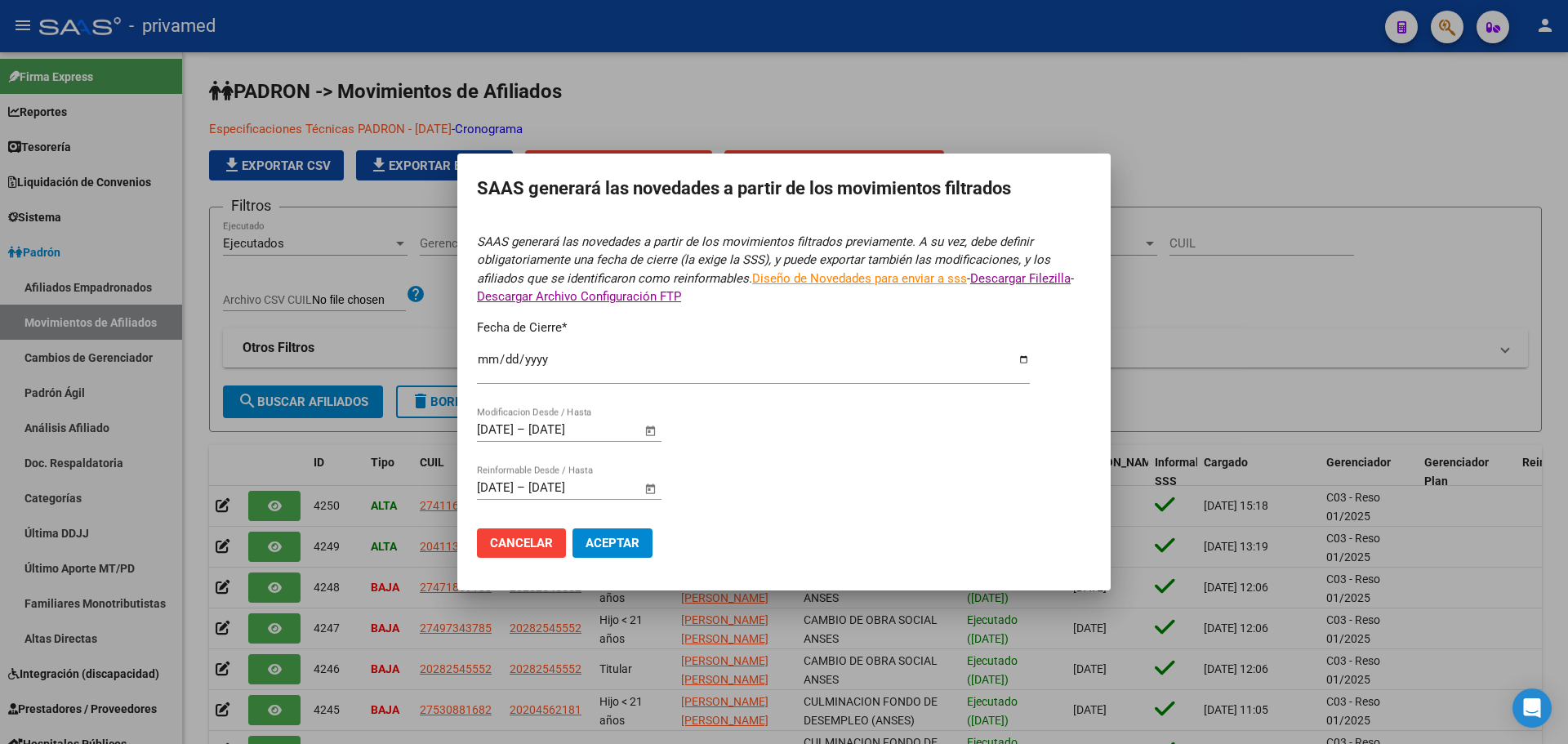
click at [780, 446] on form "SAAS generará las novedades a partir de los movimientos filtrados previamente. …" at bounding box center [784, 402] width 614 height 339
click at [614, 540] on span "Aceptar" at bounding box center [613, 542] width 54 height 15
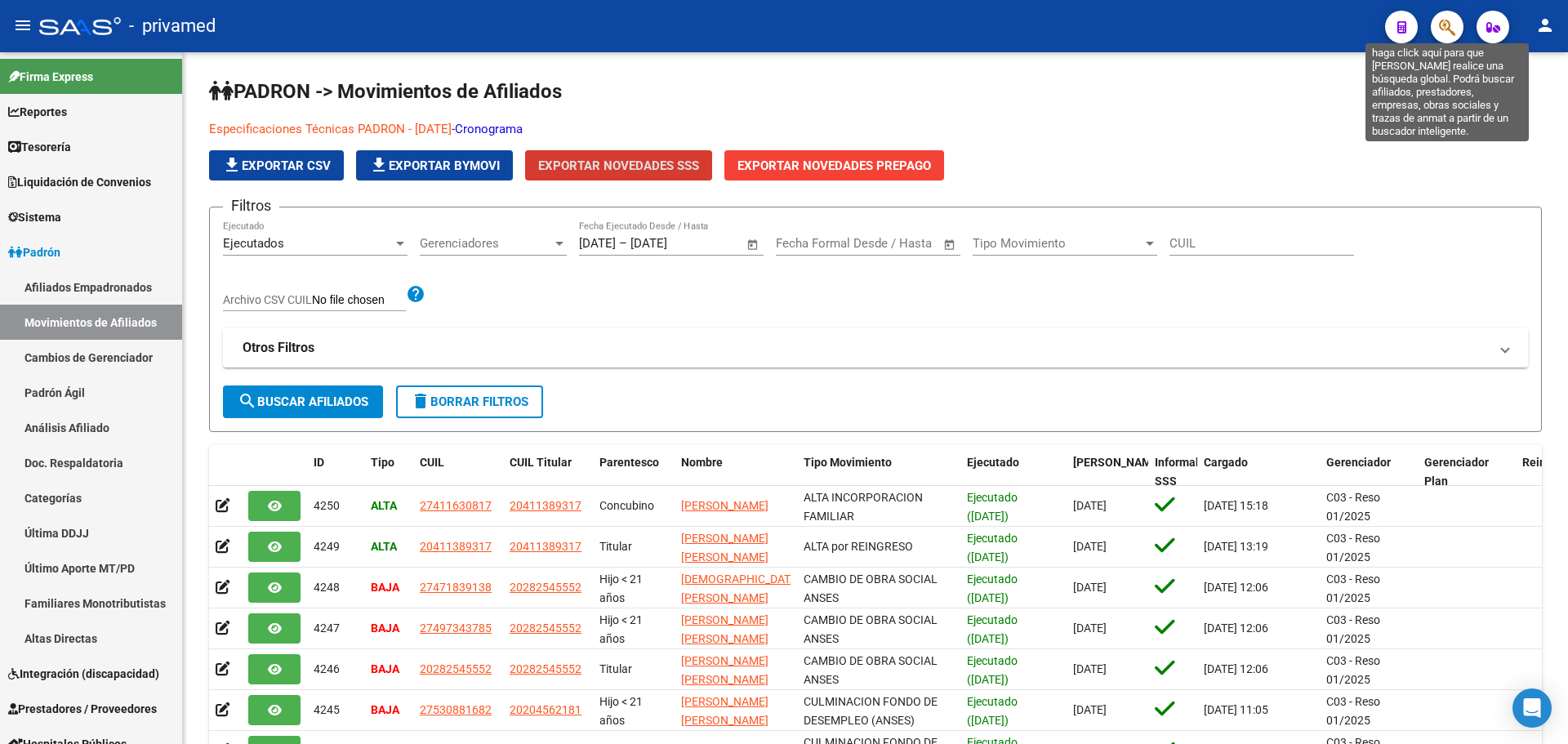
click at [1446, 30] on icon "button" at bounding box center [1447, 27] width 16 height 18
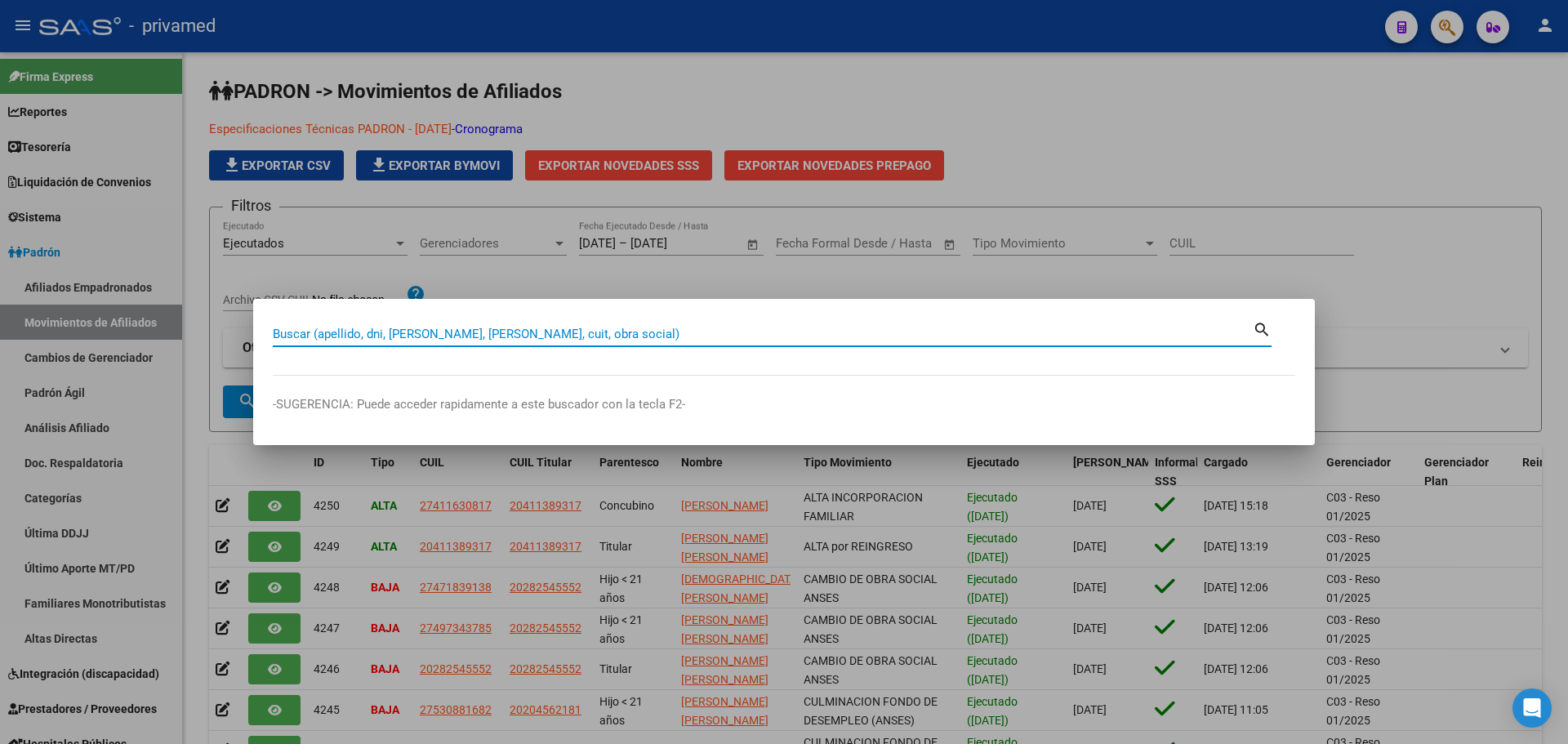
paste input "20461190546"
type input "20461190546"
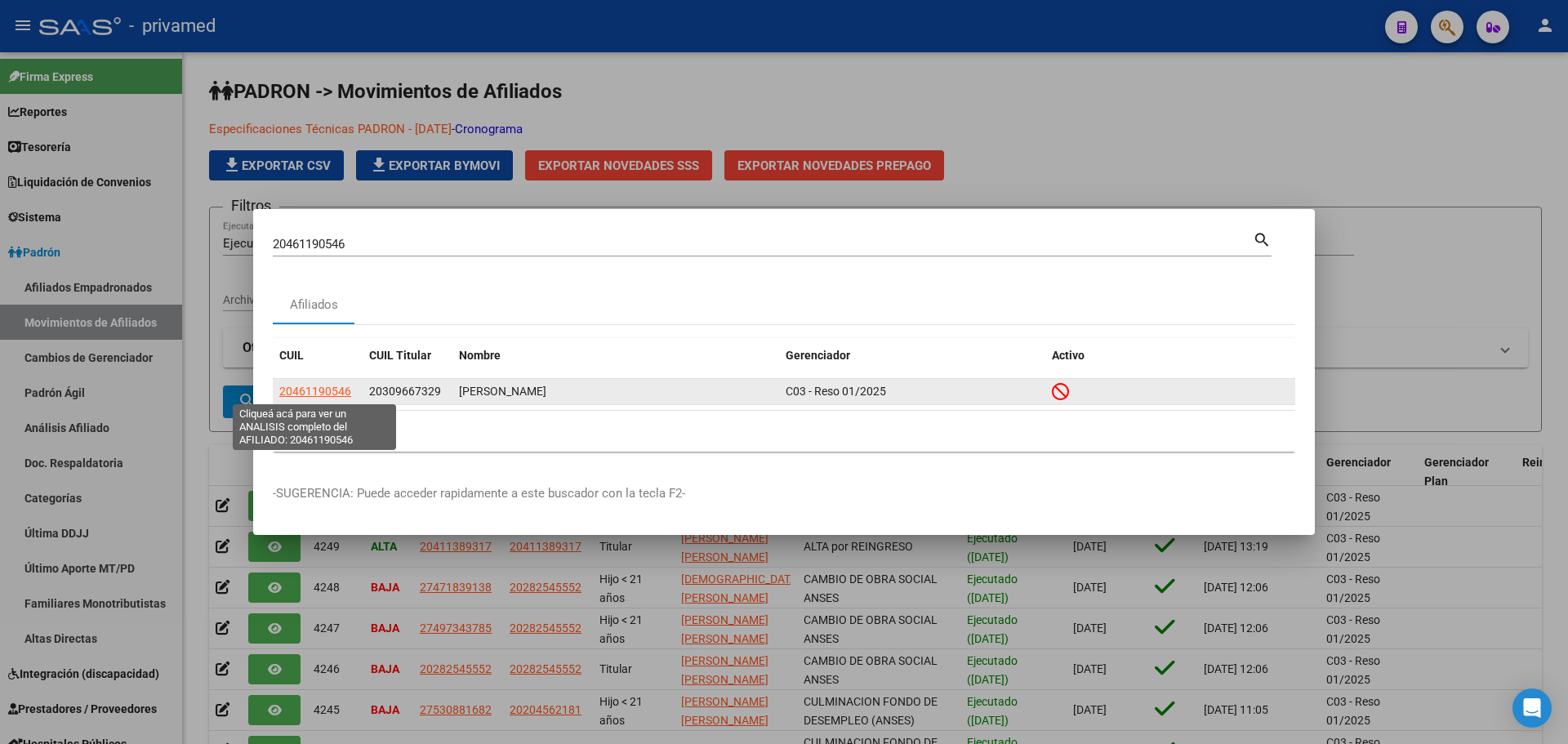
click at [320, 398] on span "20461190546" at bounding box center [315, 391] width 72 height 13
type textarea "20461190546"
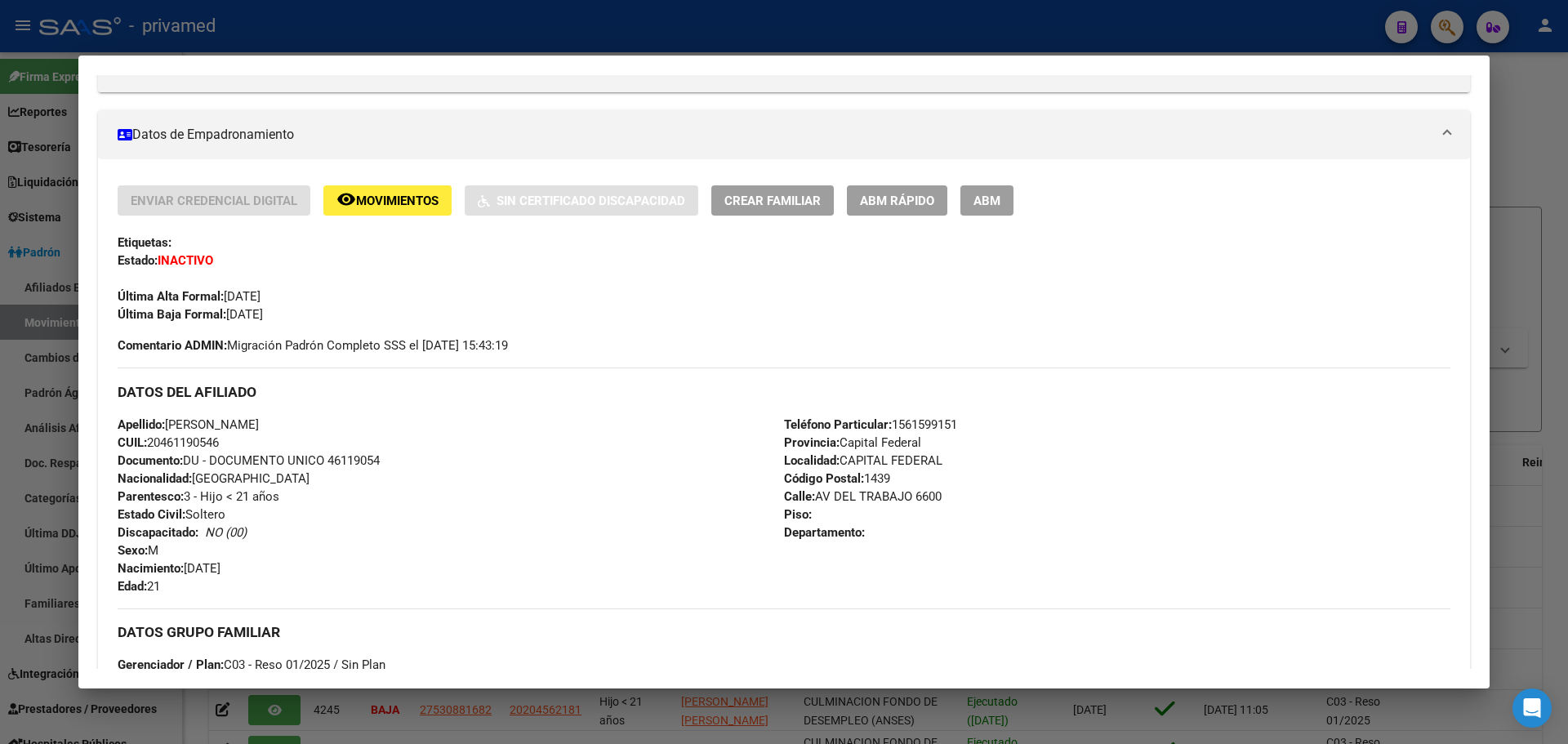
scroll to position [245, 0]
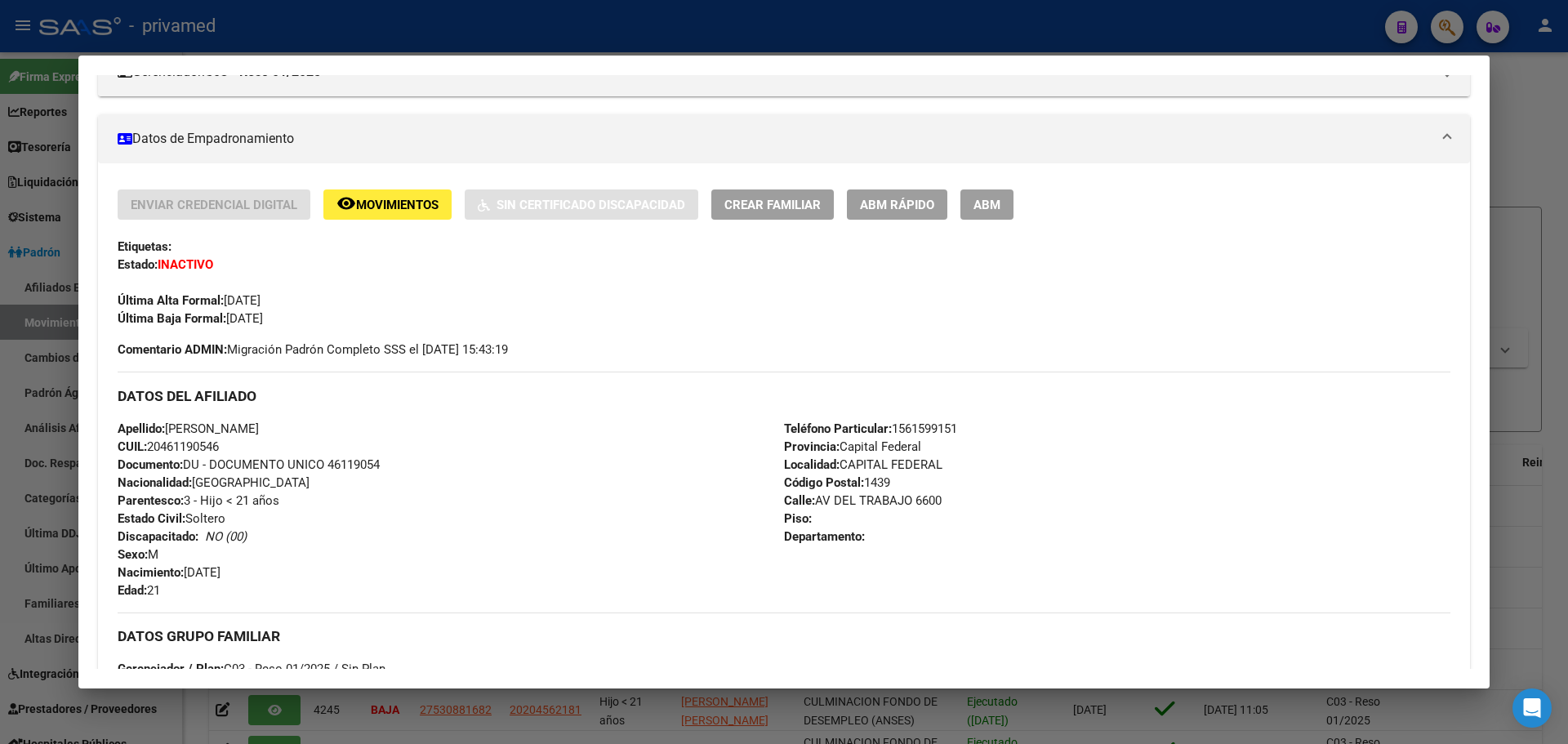
click at [374, 204] on span "Movimientos" at bounding box center [397, 205] width 82 height 15
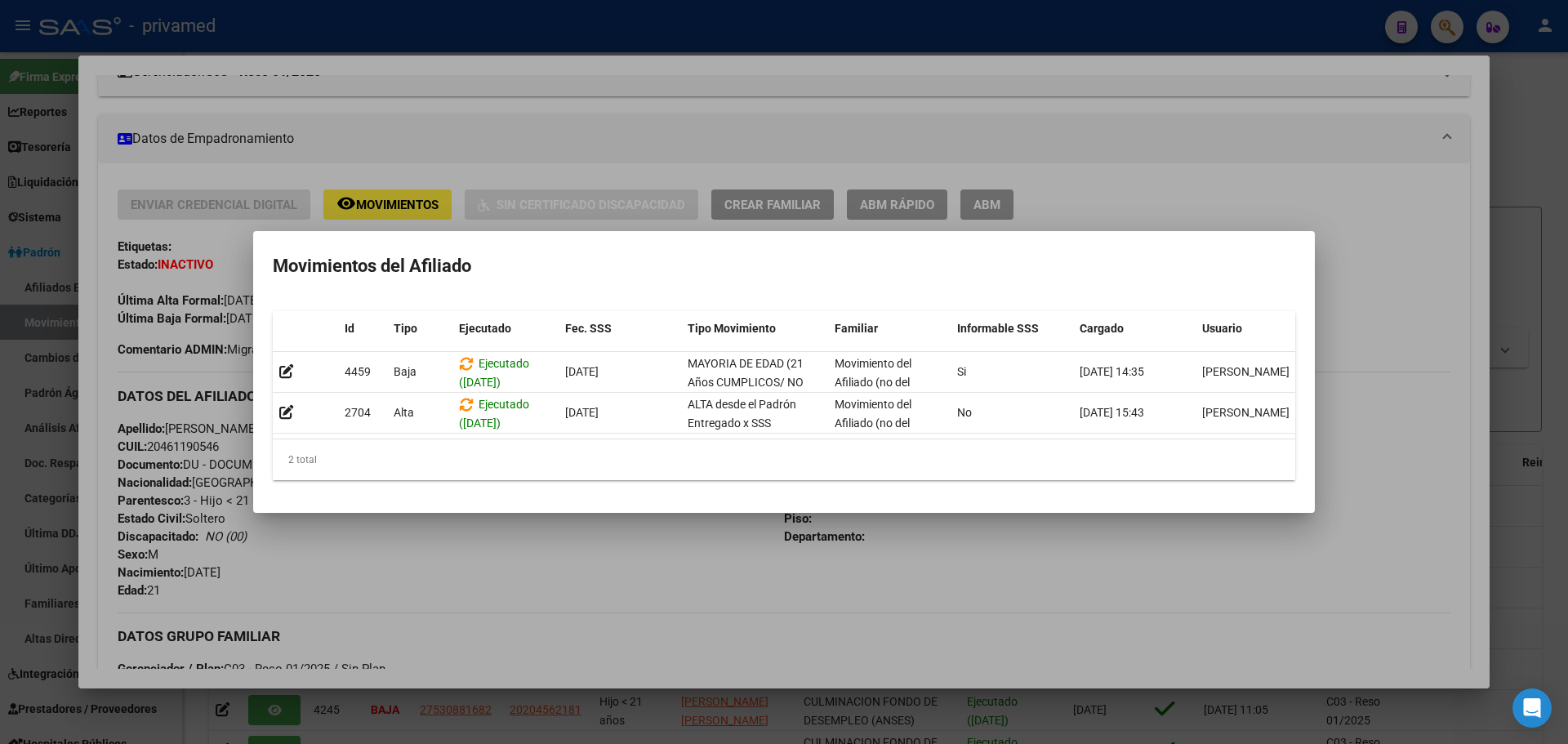
click at [1073, 131] on div at bounding box center [784, 372] width 1568 height 744
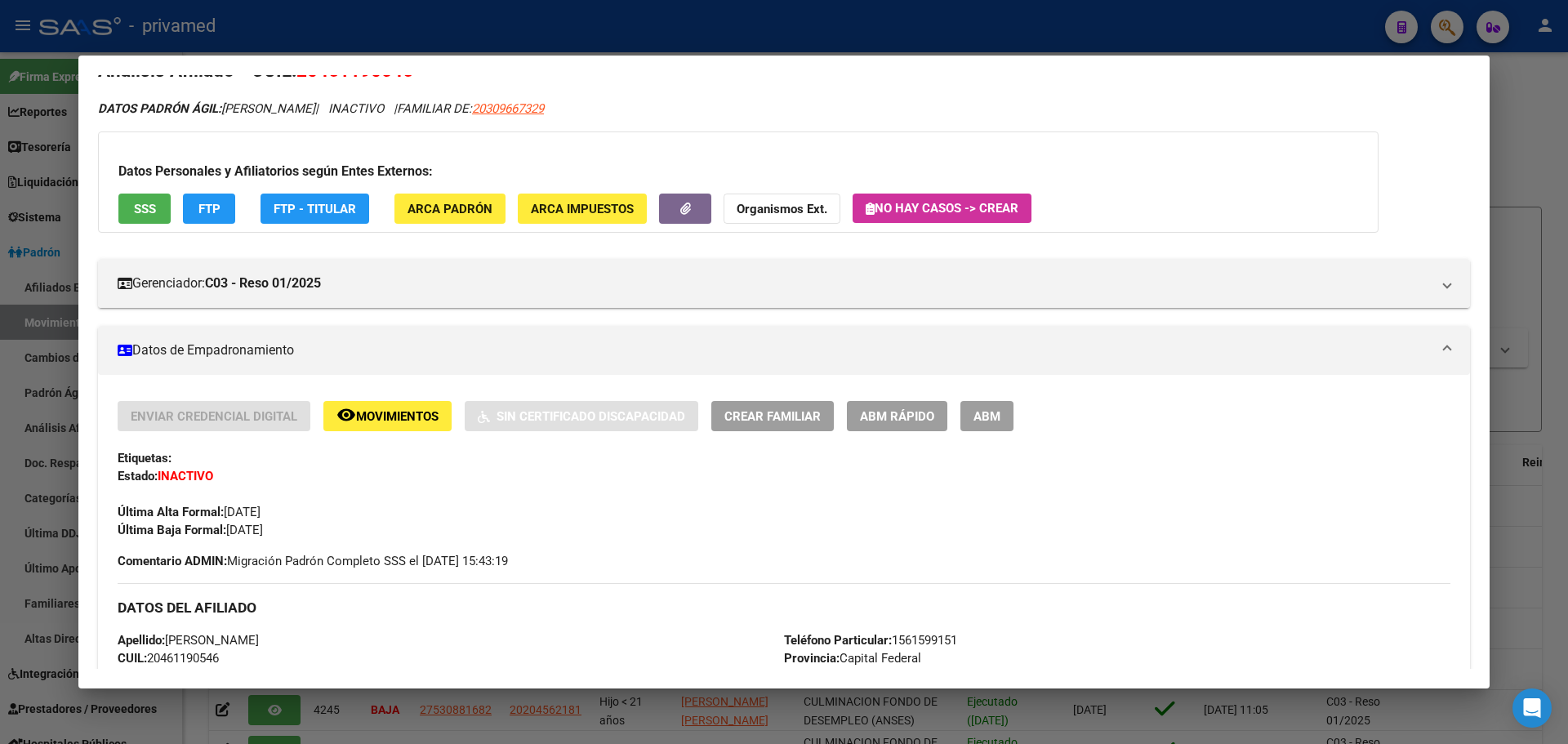
scroll to position [0, 0]
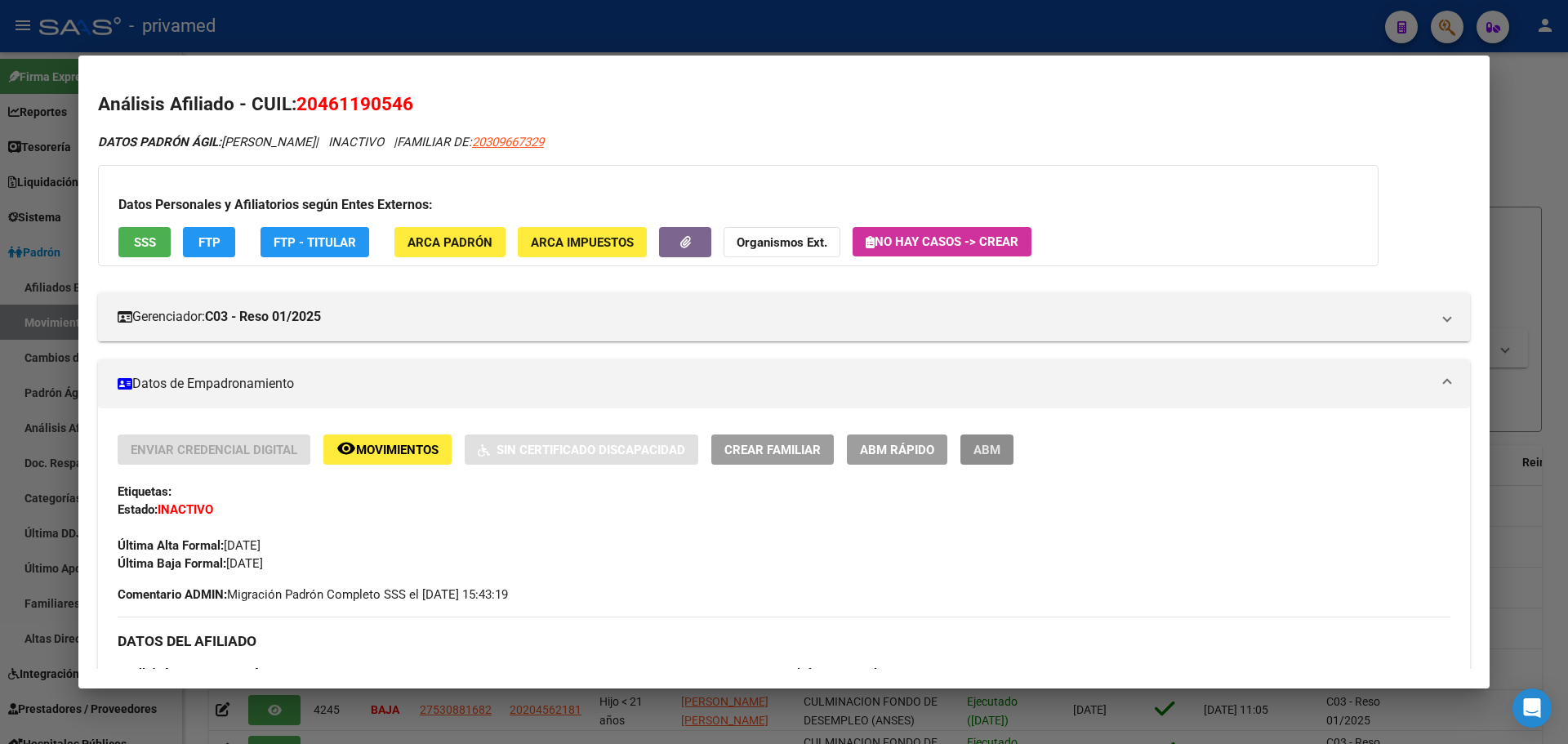
click at [996, 452] on span "ABM" at bounding box center [987, 449] width 27 height 15
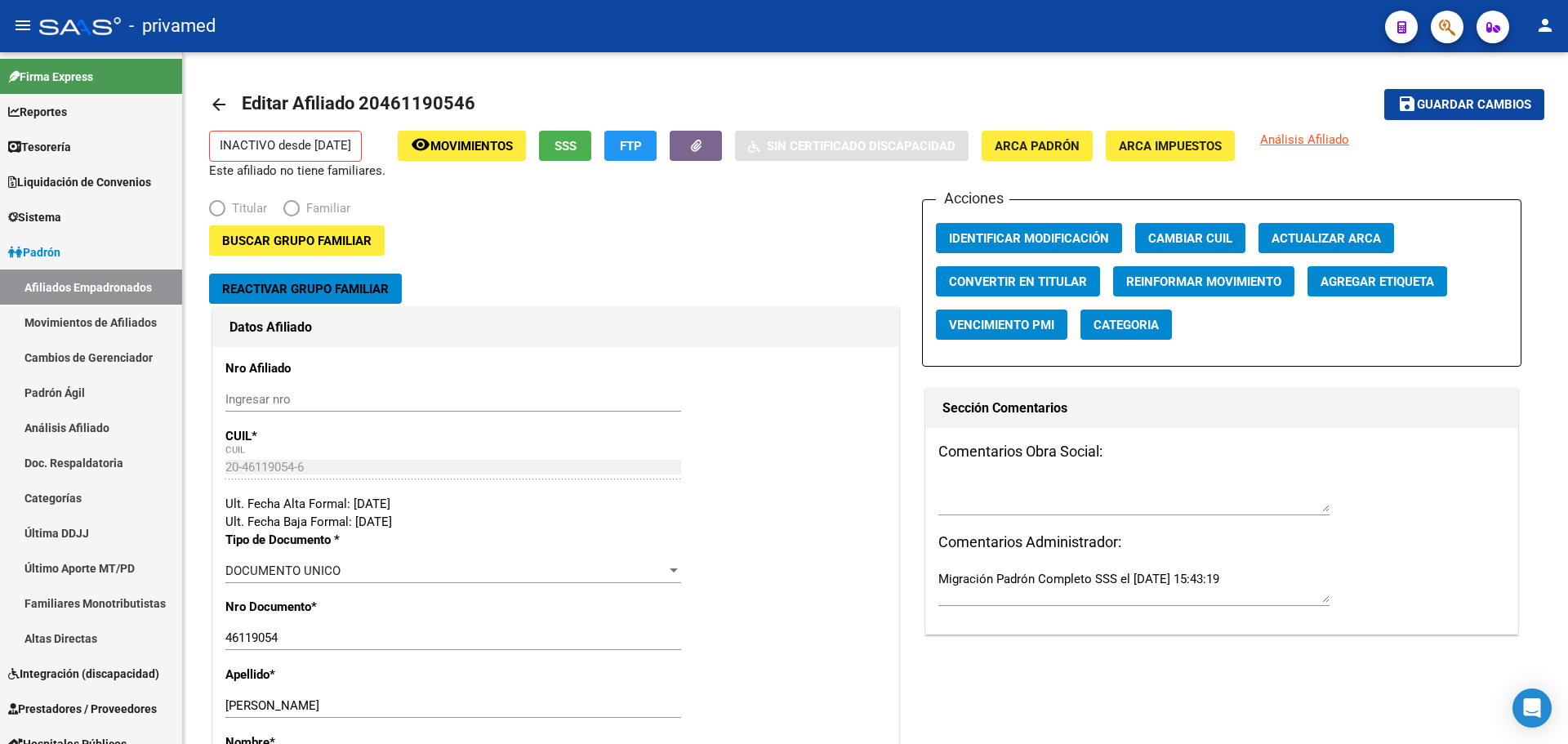
radio input "true"
click at [224, 101] on mat-icon "arrow_back" at bounding box center [219, 105] width 19 height 19
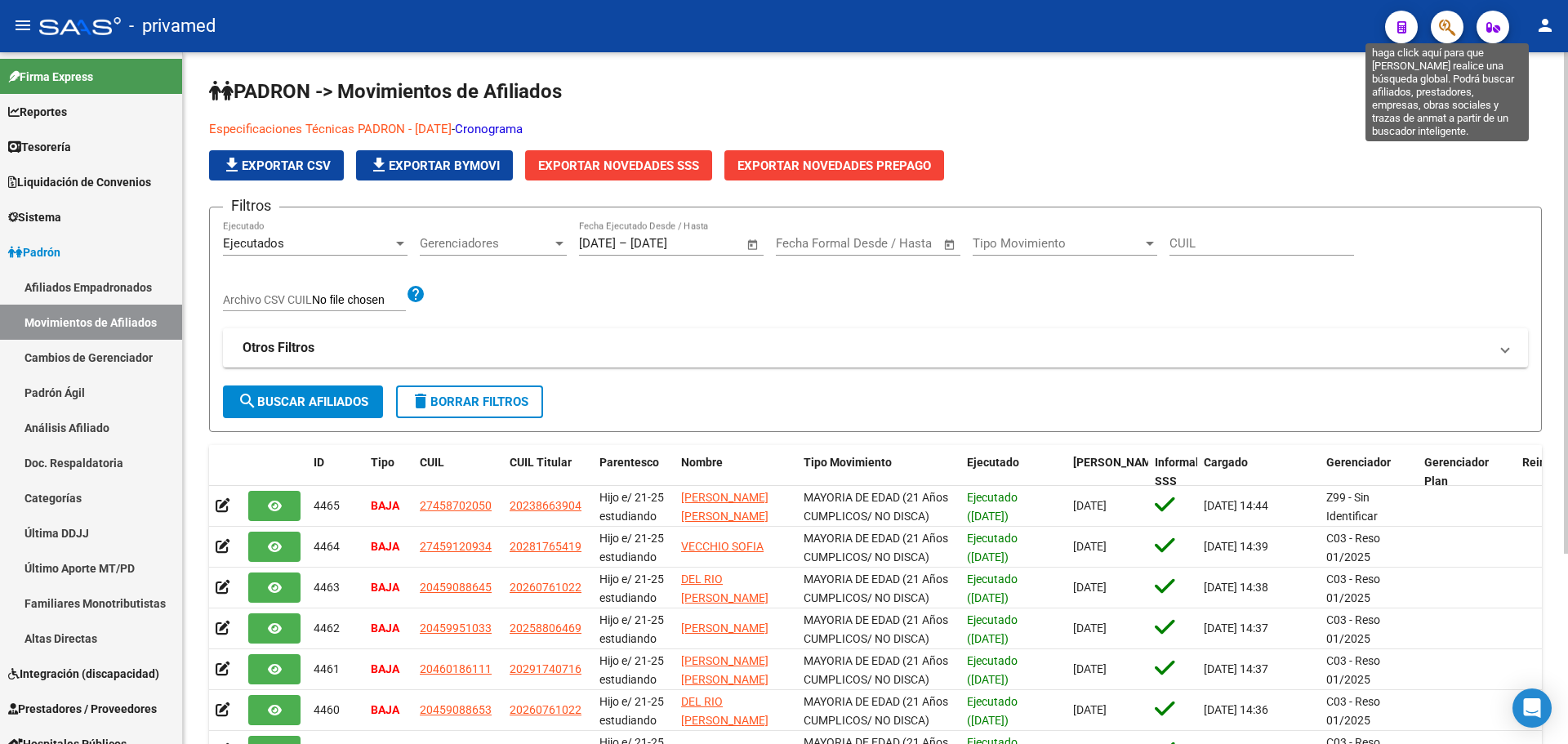
click at [1447, 30] on icon "button" at bounding box center [1447, 27] width 16 height 18
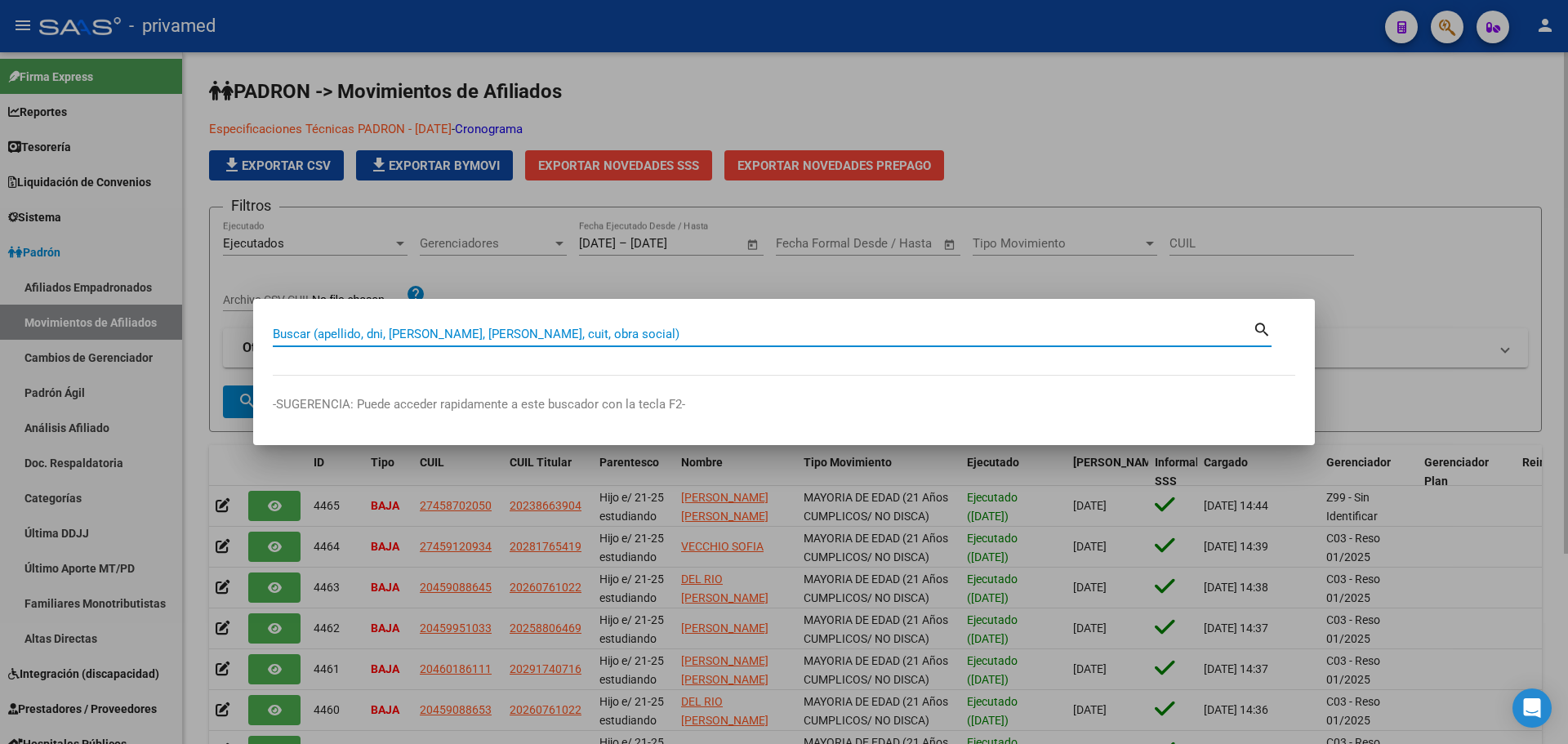
paste input "20411389317"
type input "20411389317"
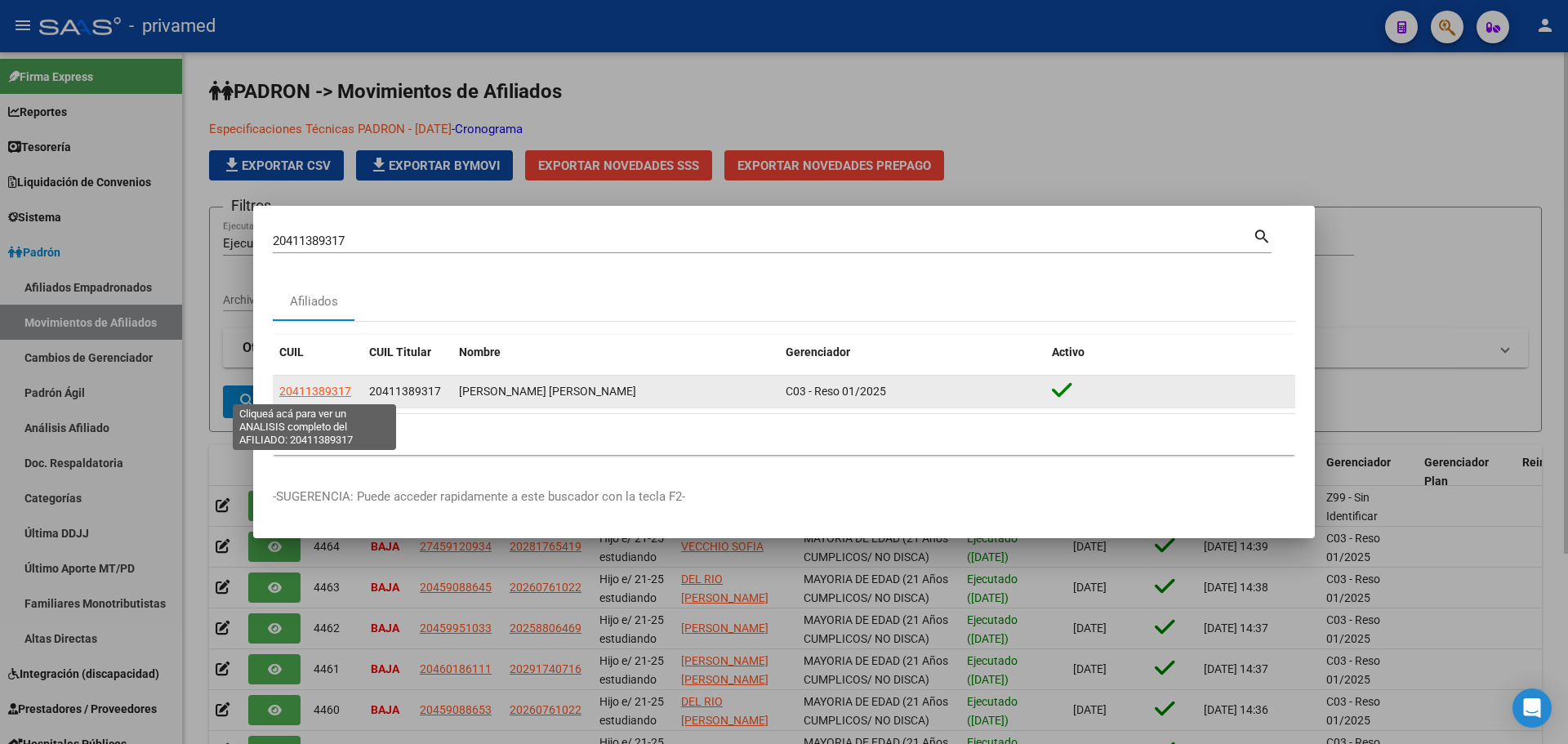
click at [301, 386] on span "20411389317" at bounding box center [315, 391] width 72 height 13
type textarea "20411389317"
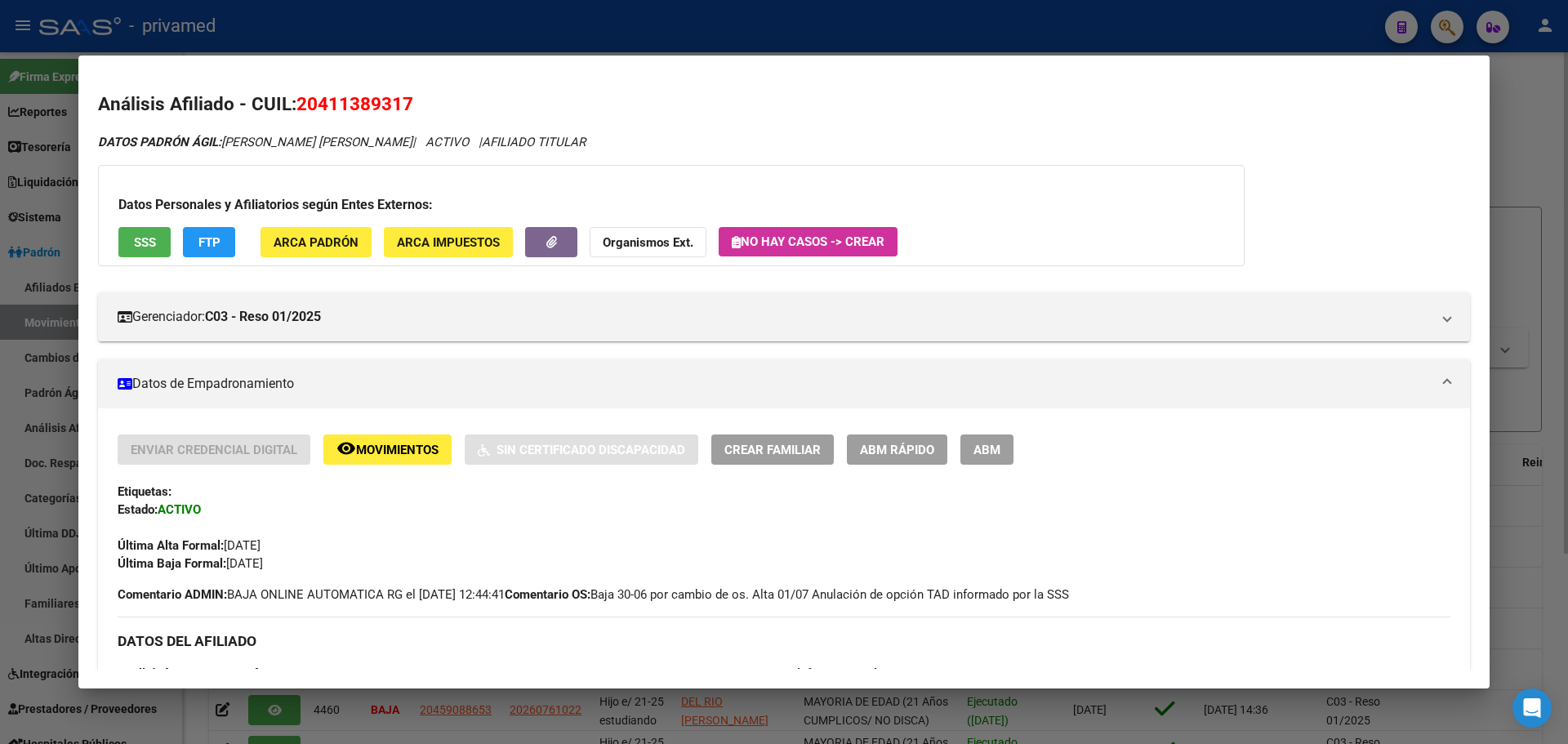
click at [392, 444] on span "Movimientos" at bounding box center [397, 449] width 82 height 15
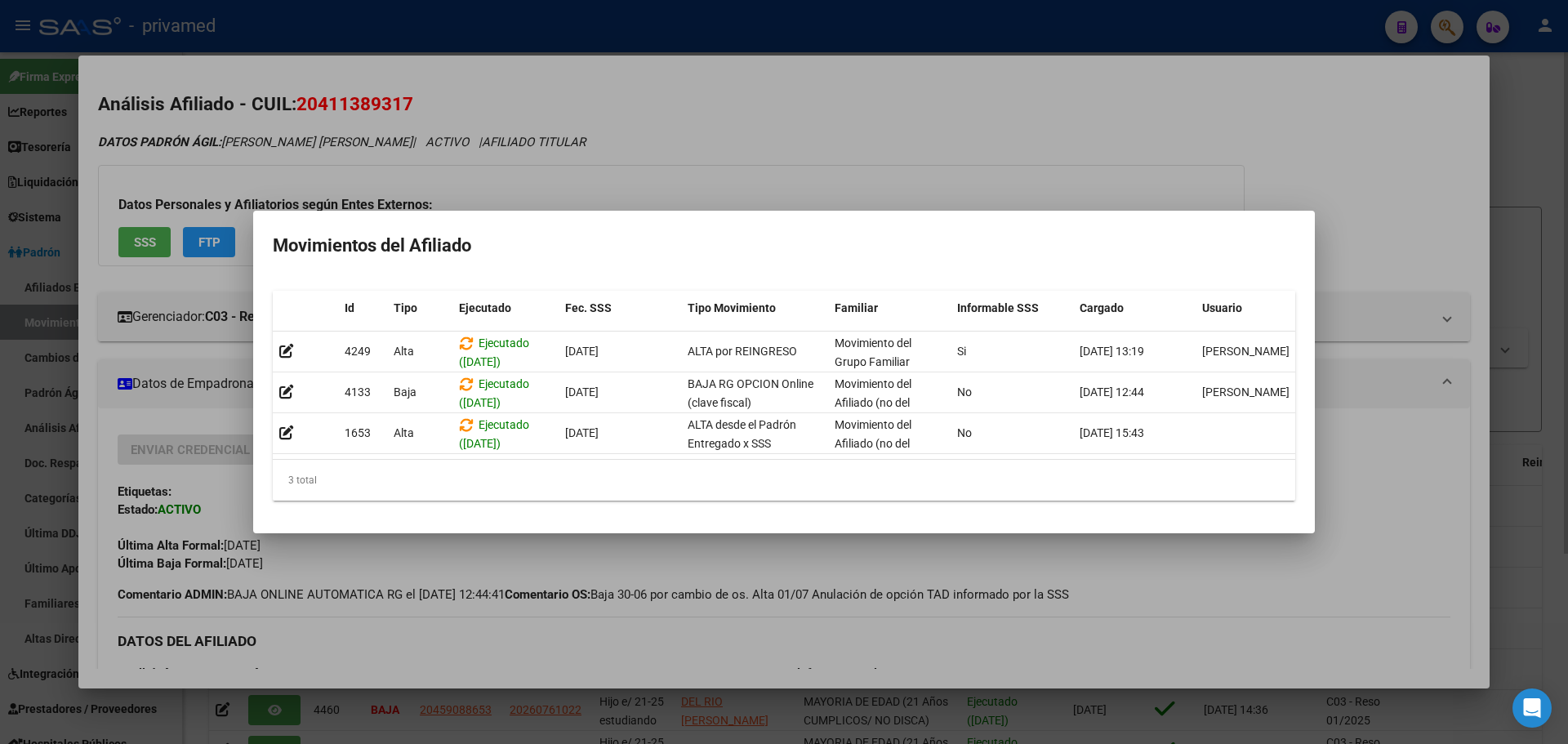
scroll to position [0, 23]
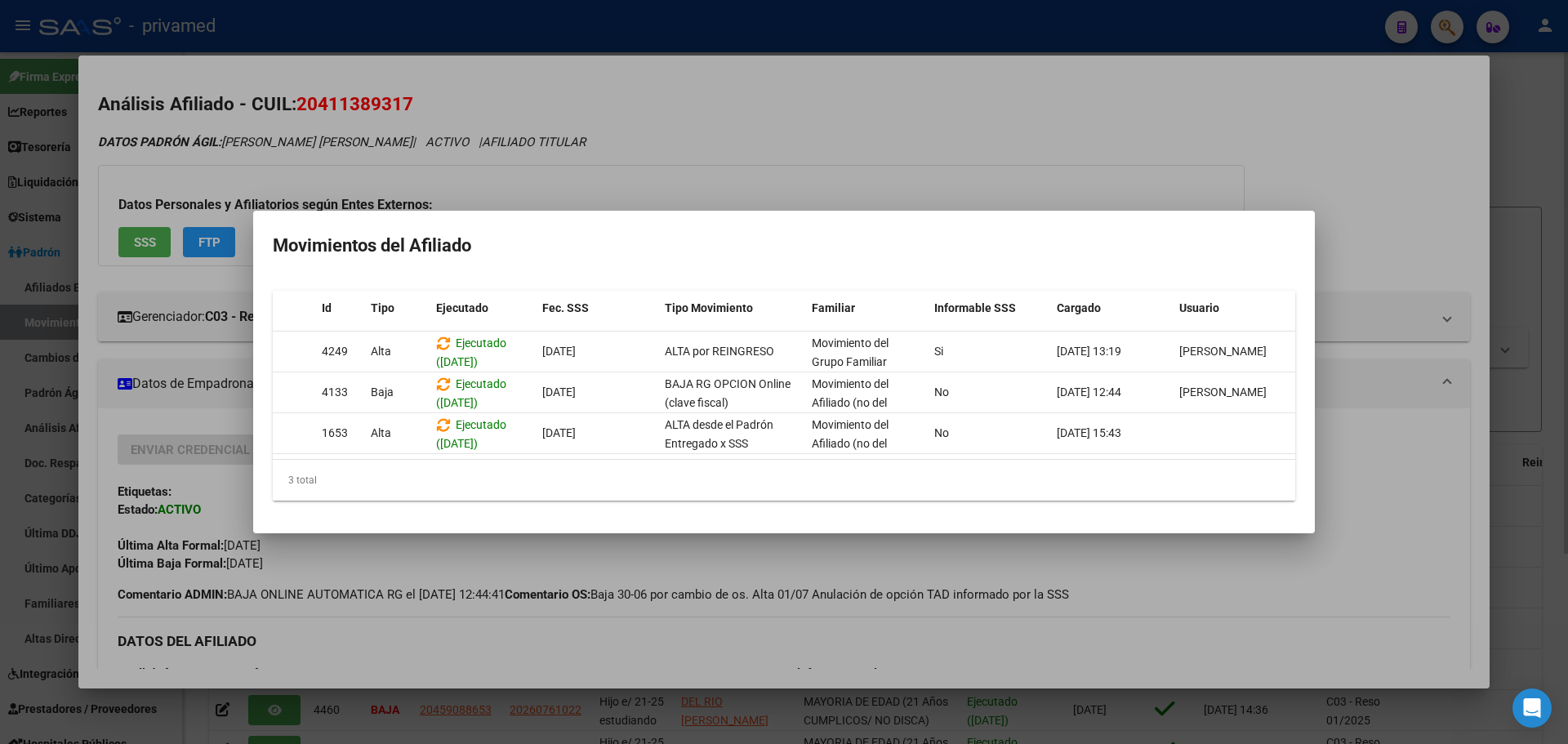
drag, startPoint x: 727, startPoint y: 477, endPoint x: 670, endPoint y: 479, distance: 57.0
click at [681, 479] on div "3 total" at bounding box center [784, 480] width 1023 height 41
drag, startPoint x: 608, startPoint y: 468, endPoint x: 478, endPoint y: 462, distance: 130.1
click at [479, 462] on div "Id Tipo Ejecutado Fec. SSS Tipo Movimiento Familiar Informable SSS Cargado Usua…" at bounding box center [784, 396] width 1023 height 210
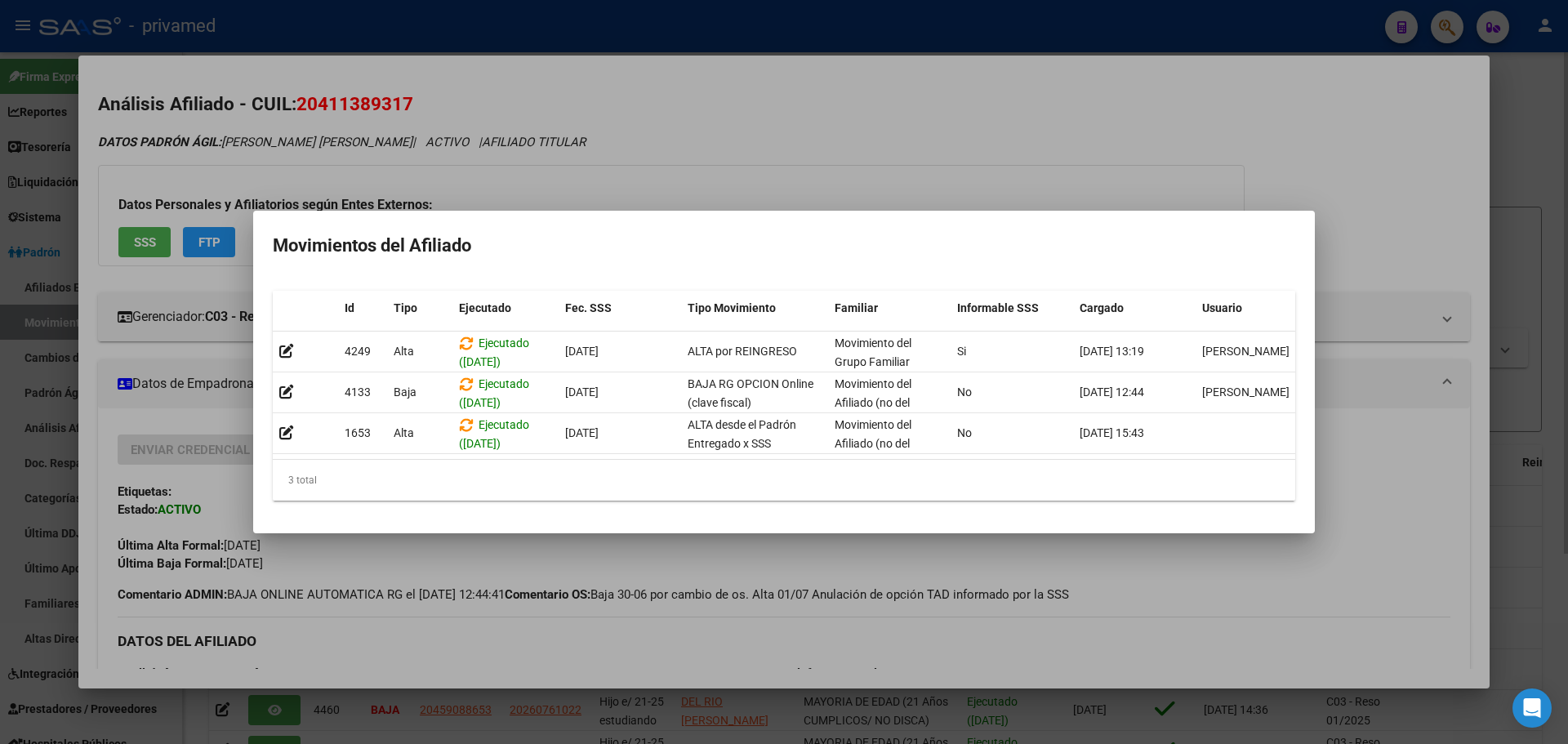
click at [514, 514] on mat-dialog-content "Id Tipo Ejecutado Fec. SSS Tipo Movimiento Familiar Informable SSS Cargado Usua…" at bounding box center [784, 396] width 1062 height 237
click at [569, 477] on div "3 total" at bounding box center [784, 480] width 1023 height 41
click at [706, 147] on div at bounding box center [784, 372] width 1568 height 744
